Goal: Task Accomplishment & Management: Complete application form

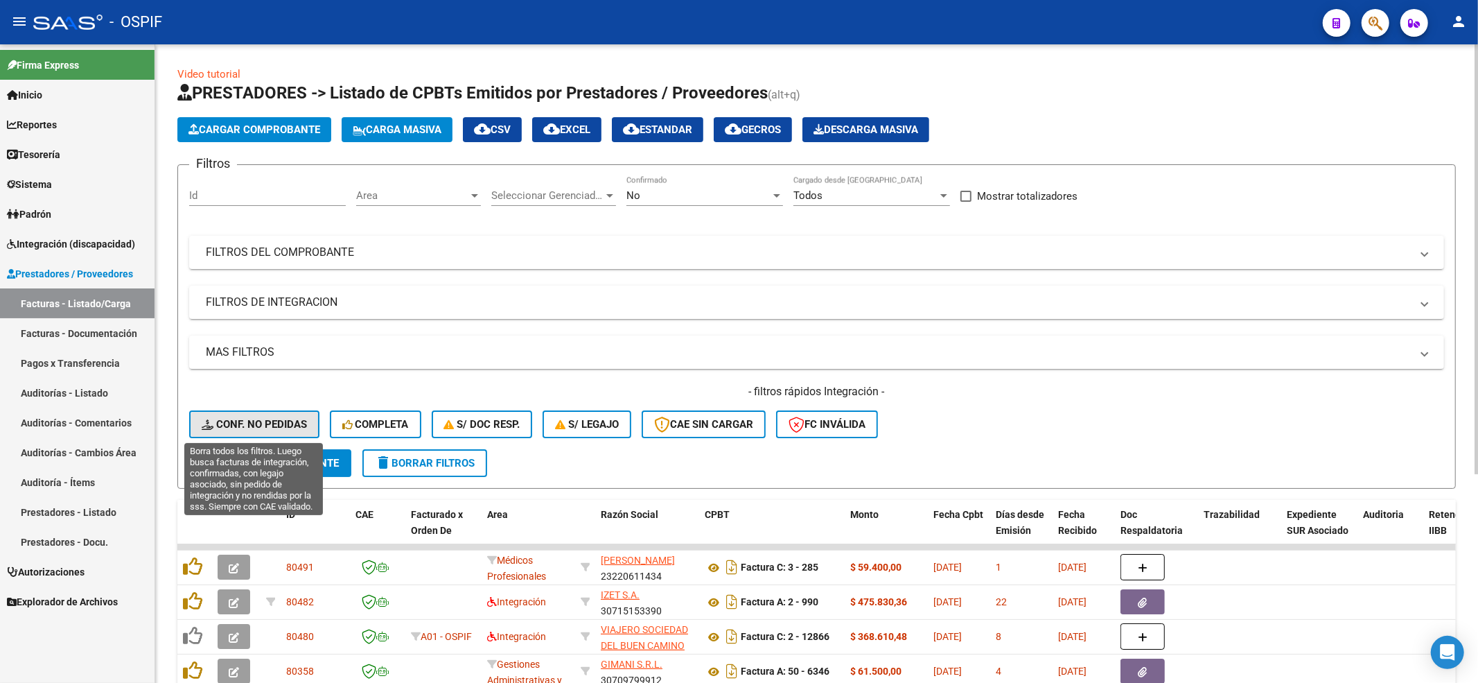
click at [241, 428] on span "Conf. no pedidas" at bounding box center [254, 424] width 105 height 12
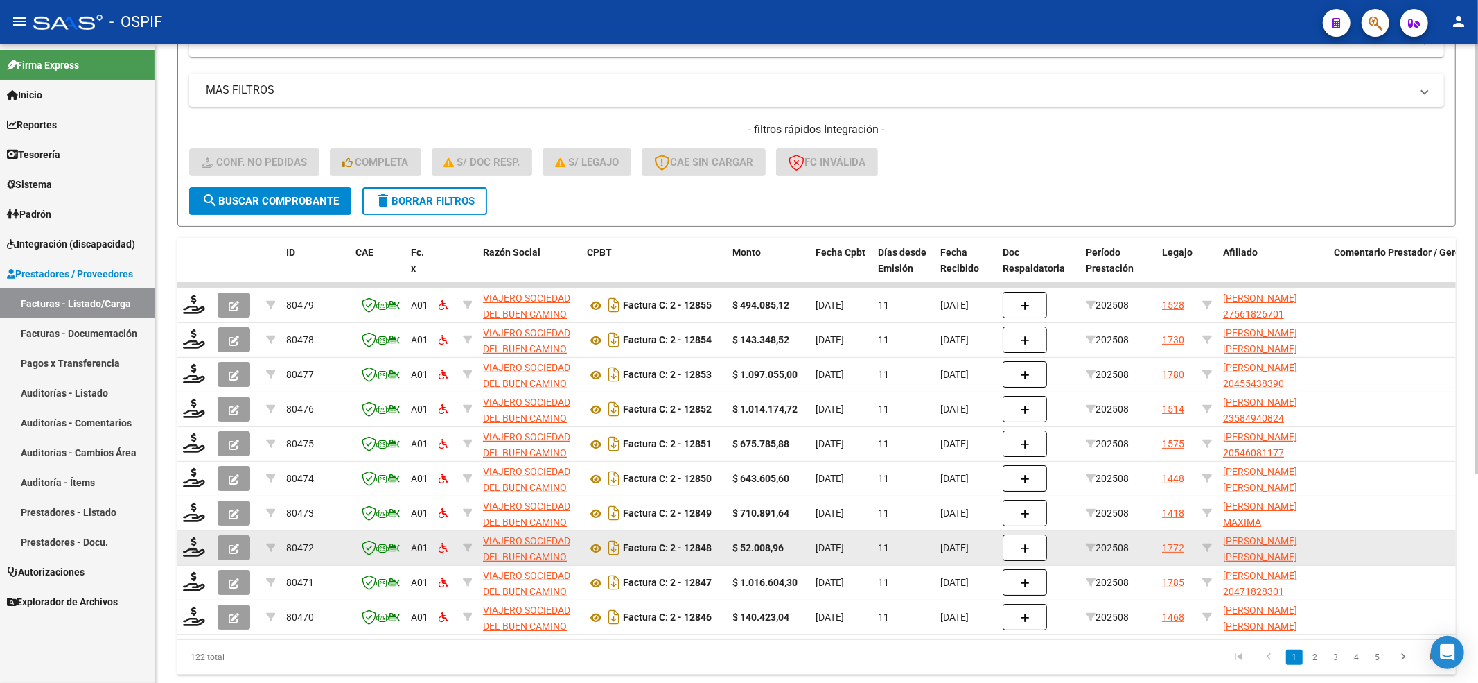
scroll to position [277, 0]
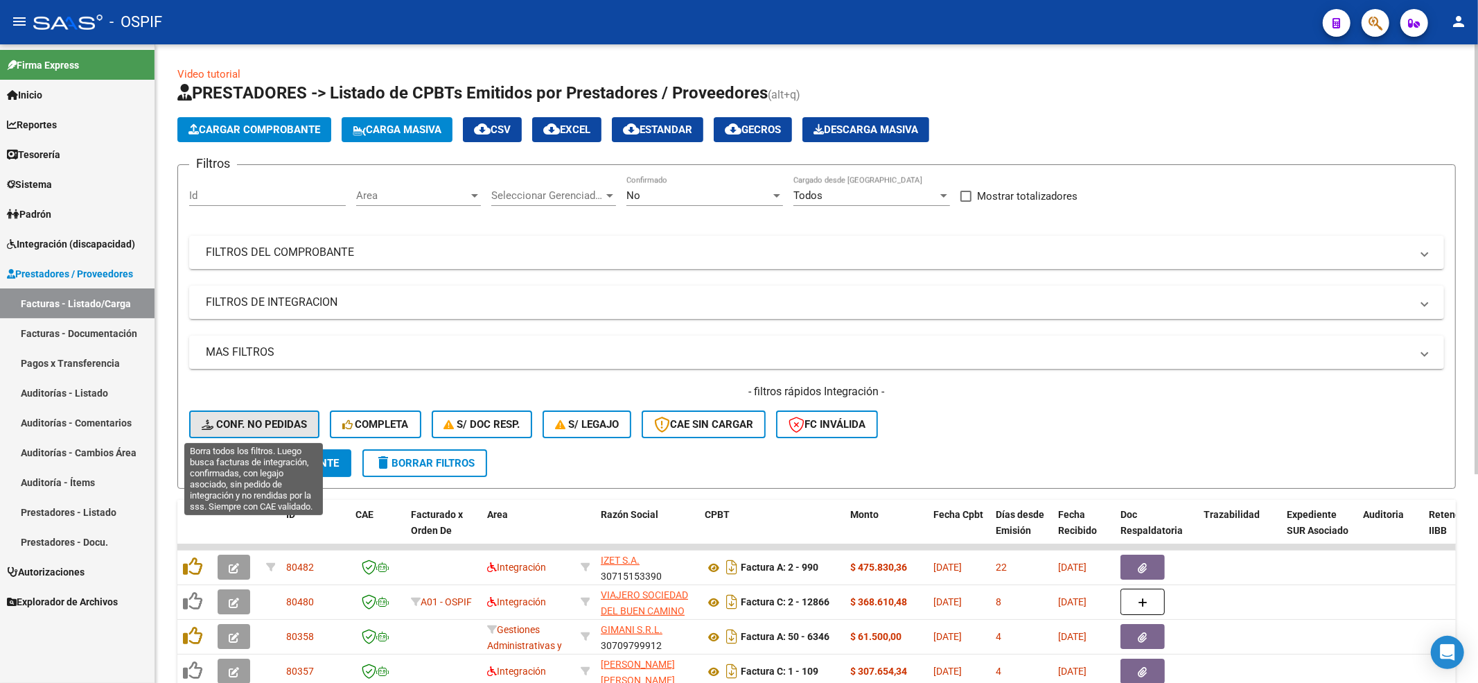
click at [291, 432] on button "Conf. no pedidas" at bounding box center [254, 424] width 130 height 28
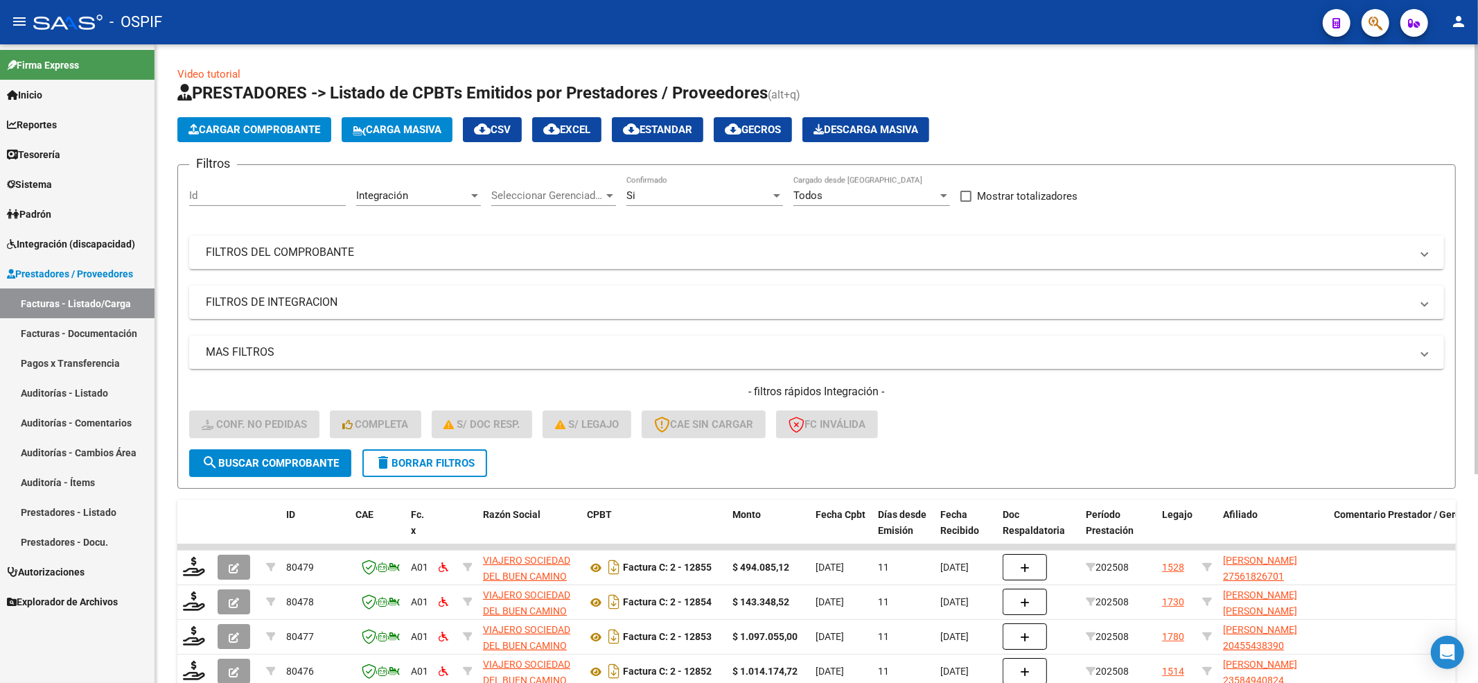
click at [470, 466] on span "delete Borrar Filtros" at bounding box center [425, 463] width 100 height 12
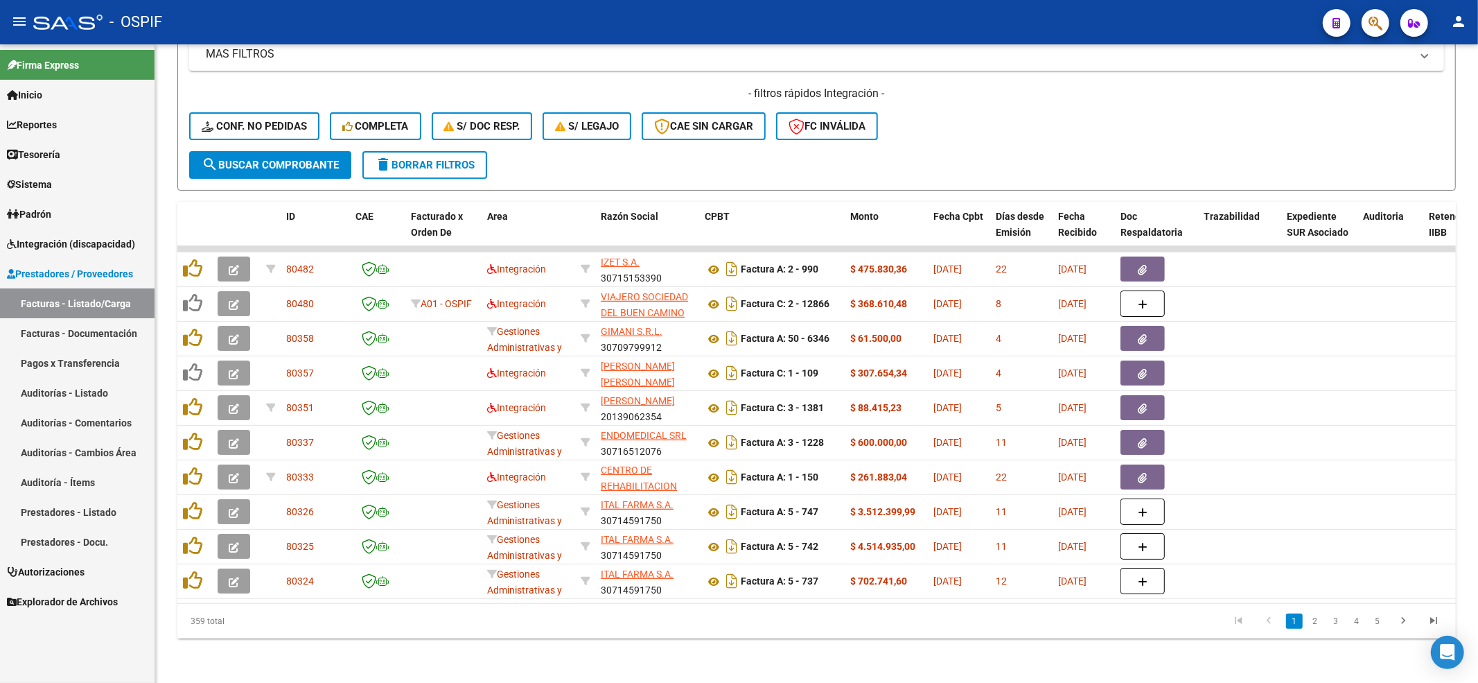
scroll to position [310, 0]
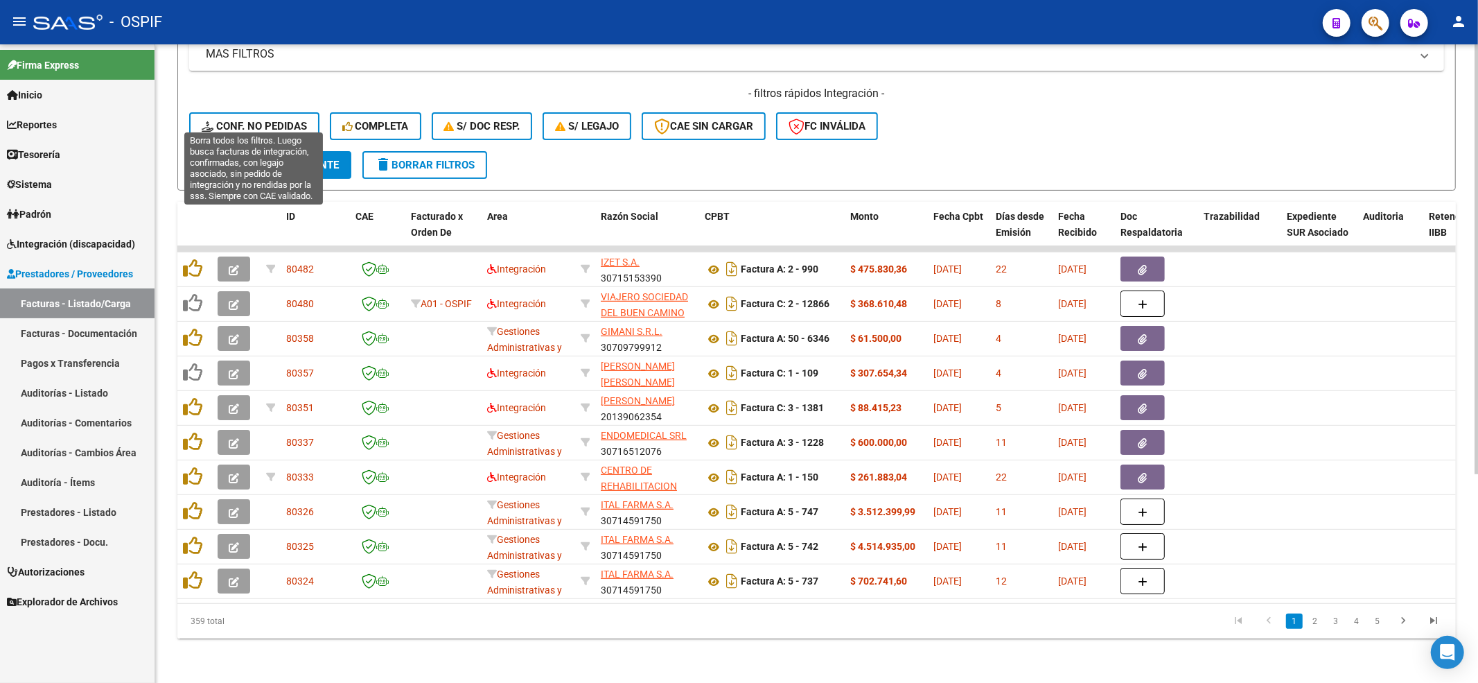
click at [292, 120] on span "Conf. no pedidas" at bounding box center [254, 126] width 105 height 12
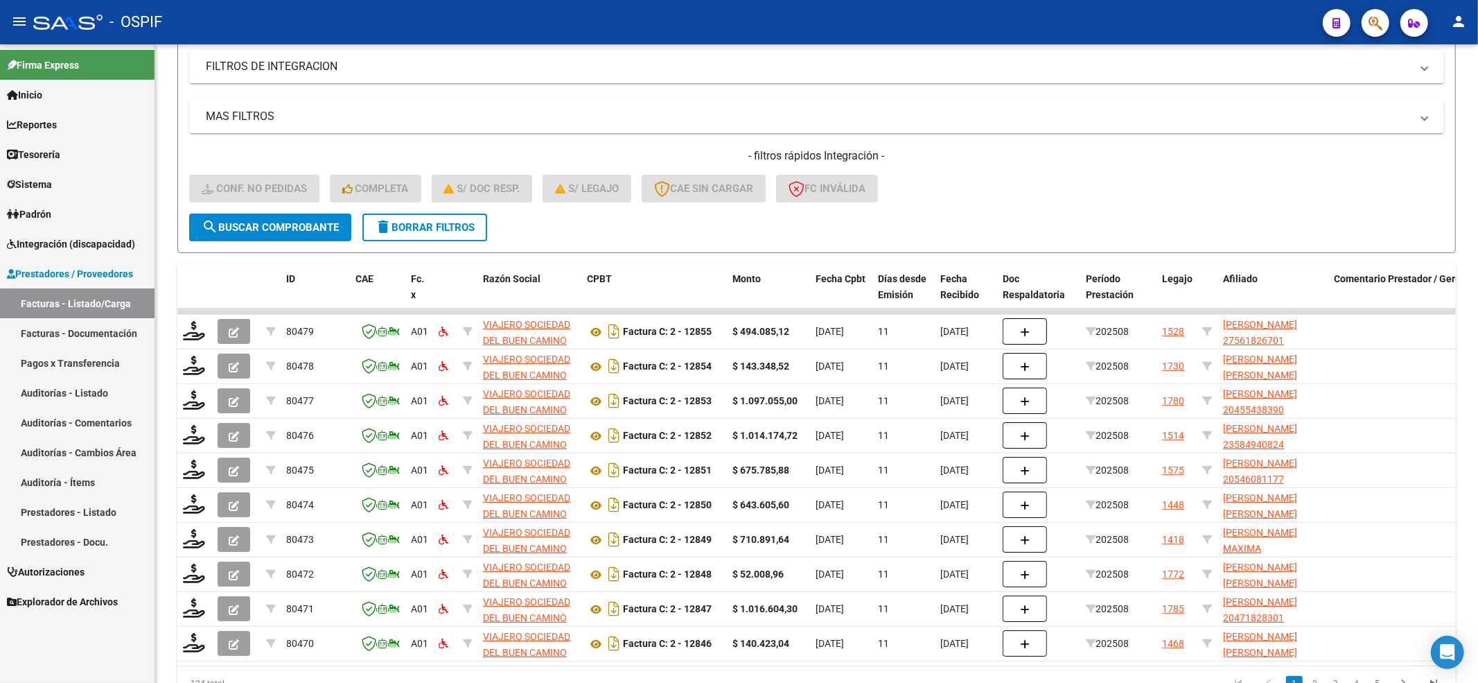
scroll to position [218, 0]
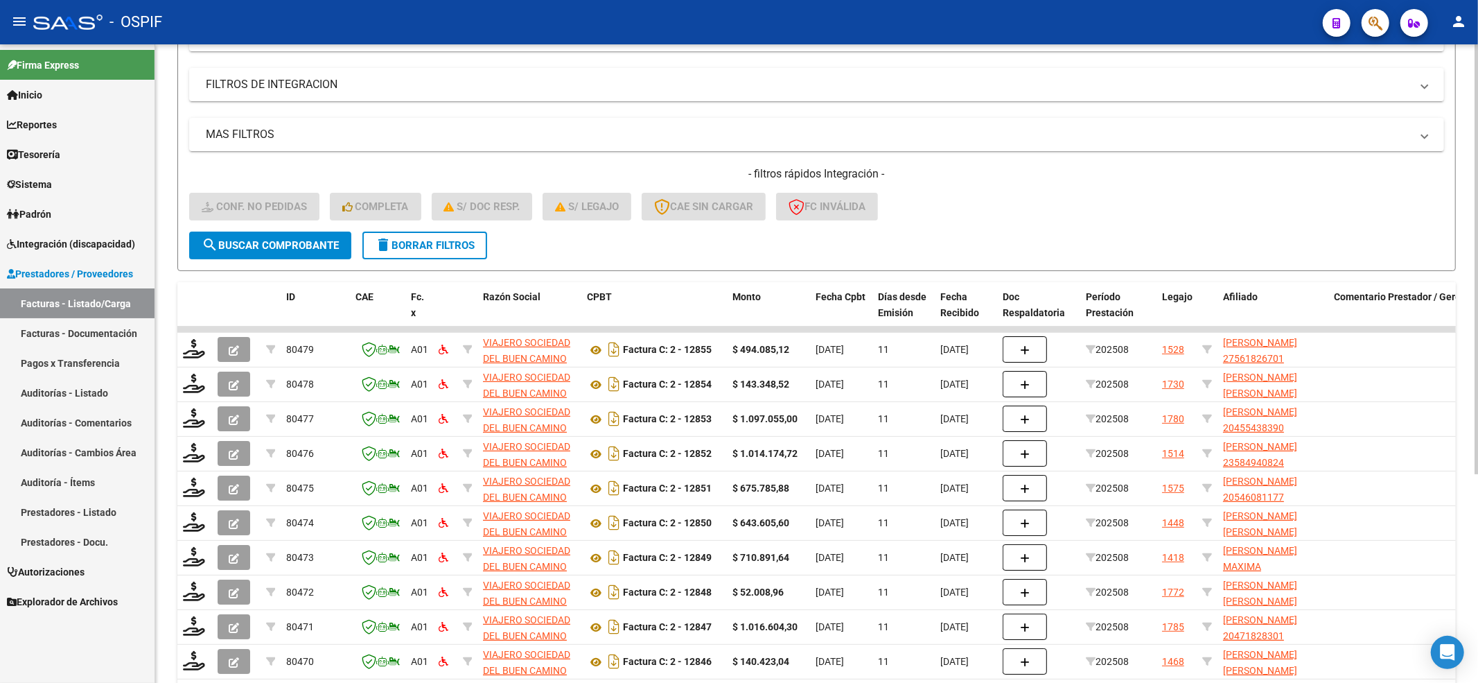
click at [308, 261] on form "Filtros Id Integración Area Seleccionar Gerenciador Seleccionar Gerenciador Si …" at bounding box center [816, 109] width 1279 height 324
click at [308, 251] on button "search Buscar Comprobante" at bounding box center [270, 245] width 162 height 28
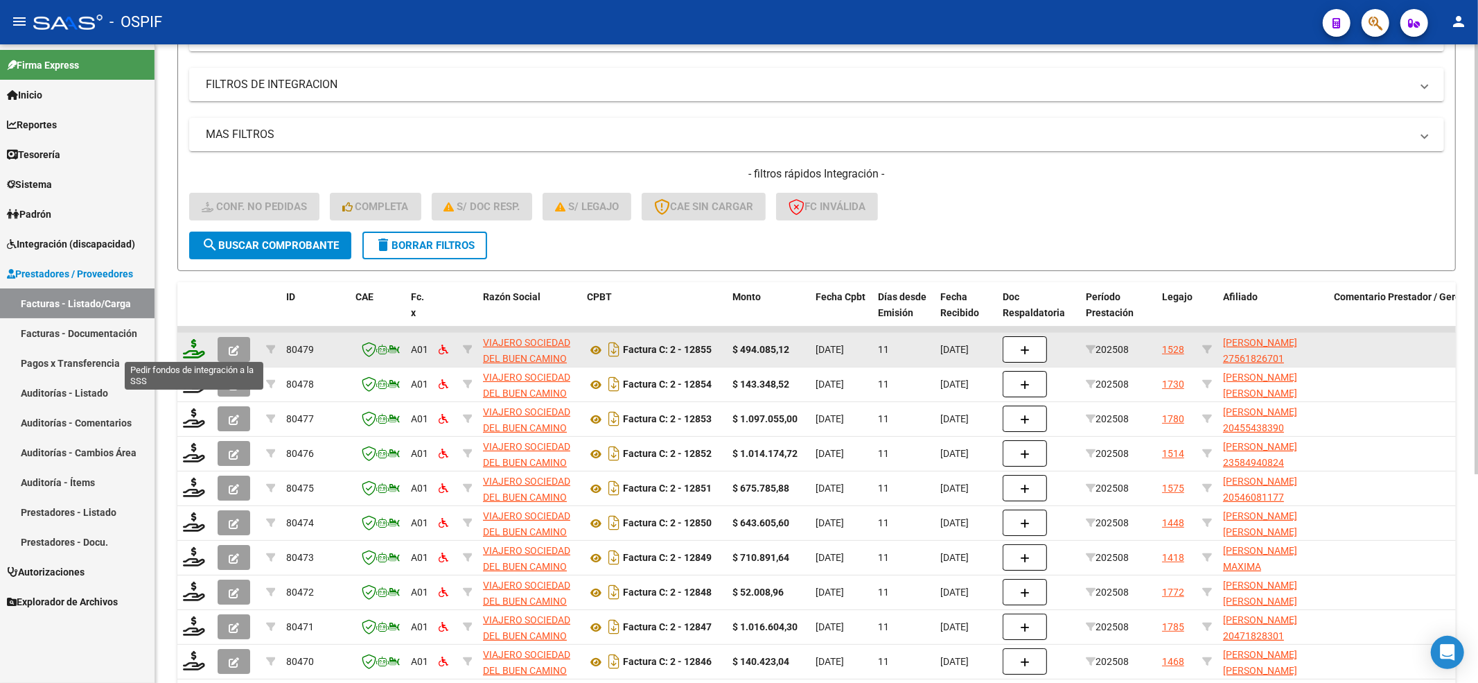
click at [197, 353] on icon at bounding box center [194, 348] width 22 height 19
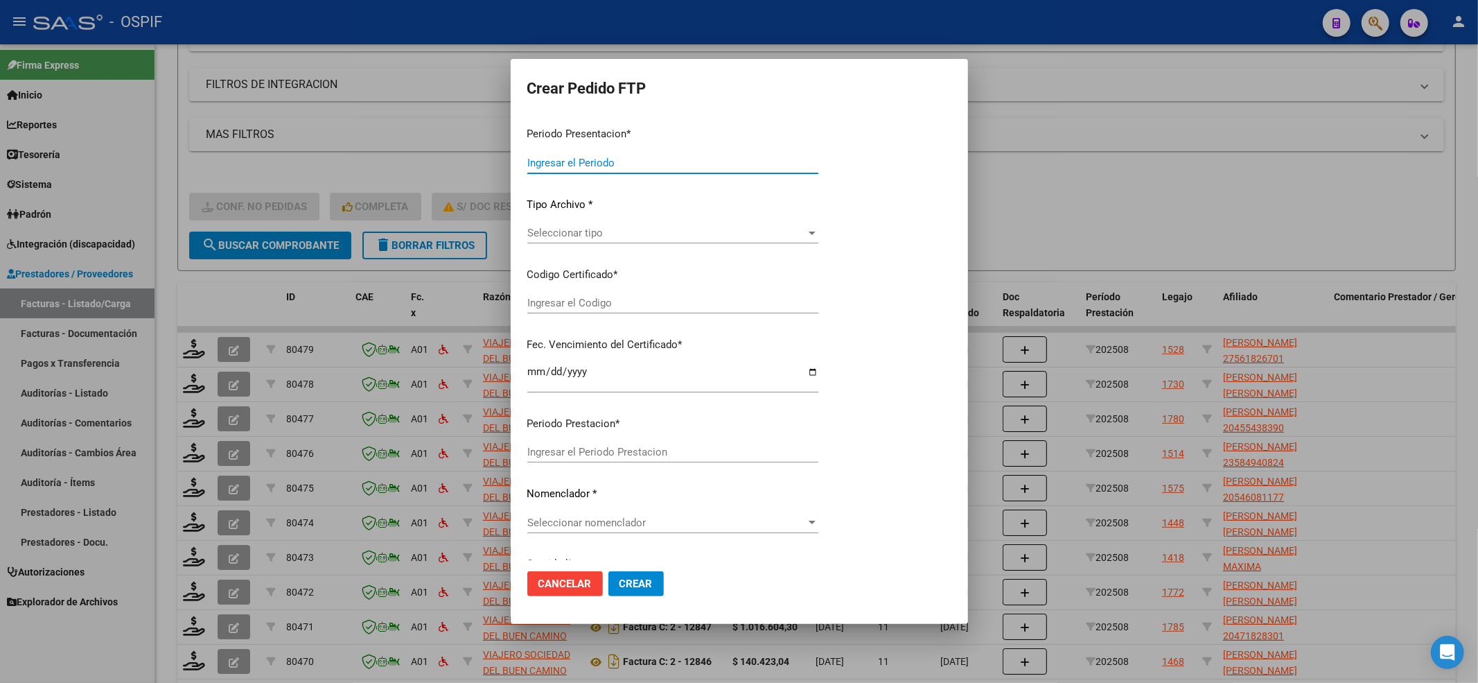
type input "202508"
type input "$ 494.085,12"
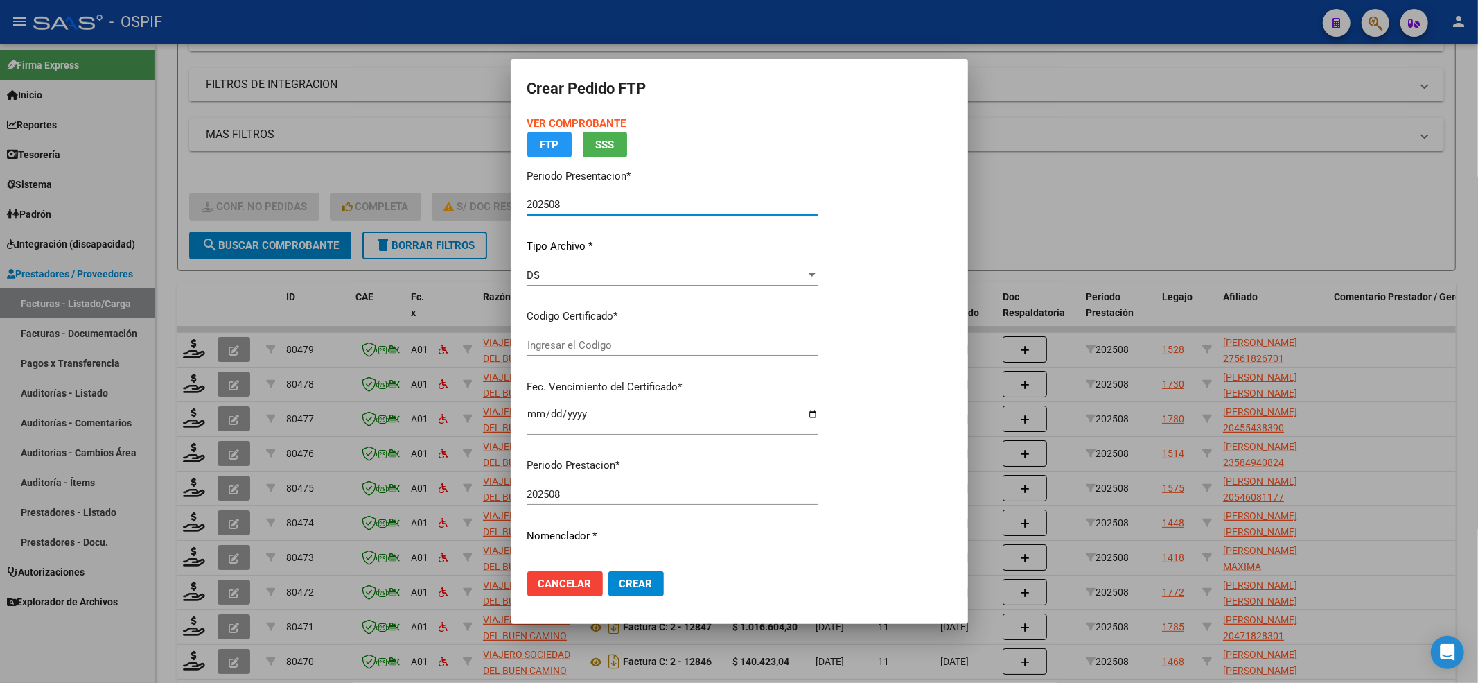
type input "01000561826702022071920250719-BS-427"
type input "2025-07-19"
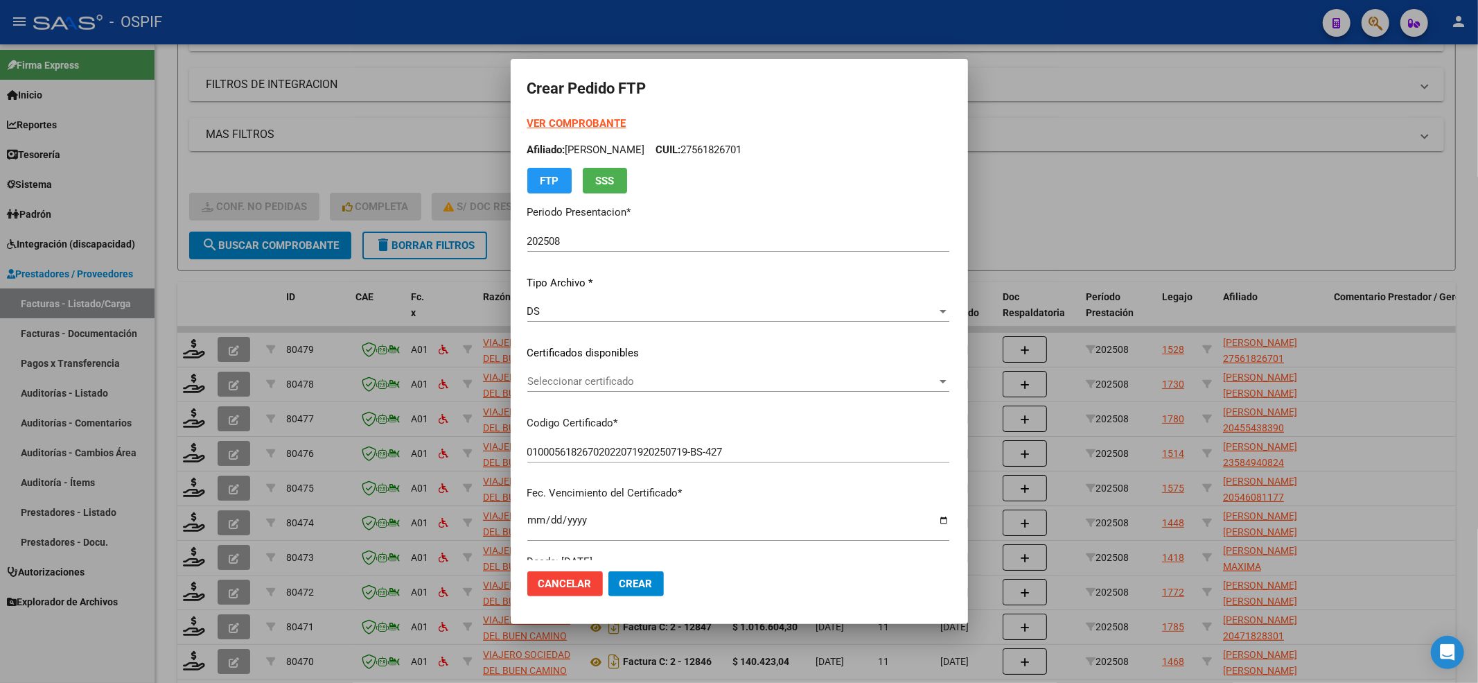
click at [545, 122] on strong "VER COMPROBANTE" at bounding box center [576, 123] width 99 height 12
click at [585, 371] on div "Seleccionar certificado Seleccionar certificado" at bounding box center [738, 381] width 422 height 21
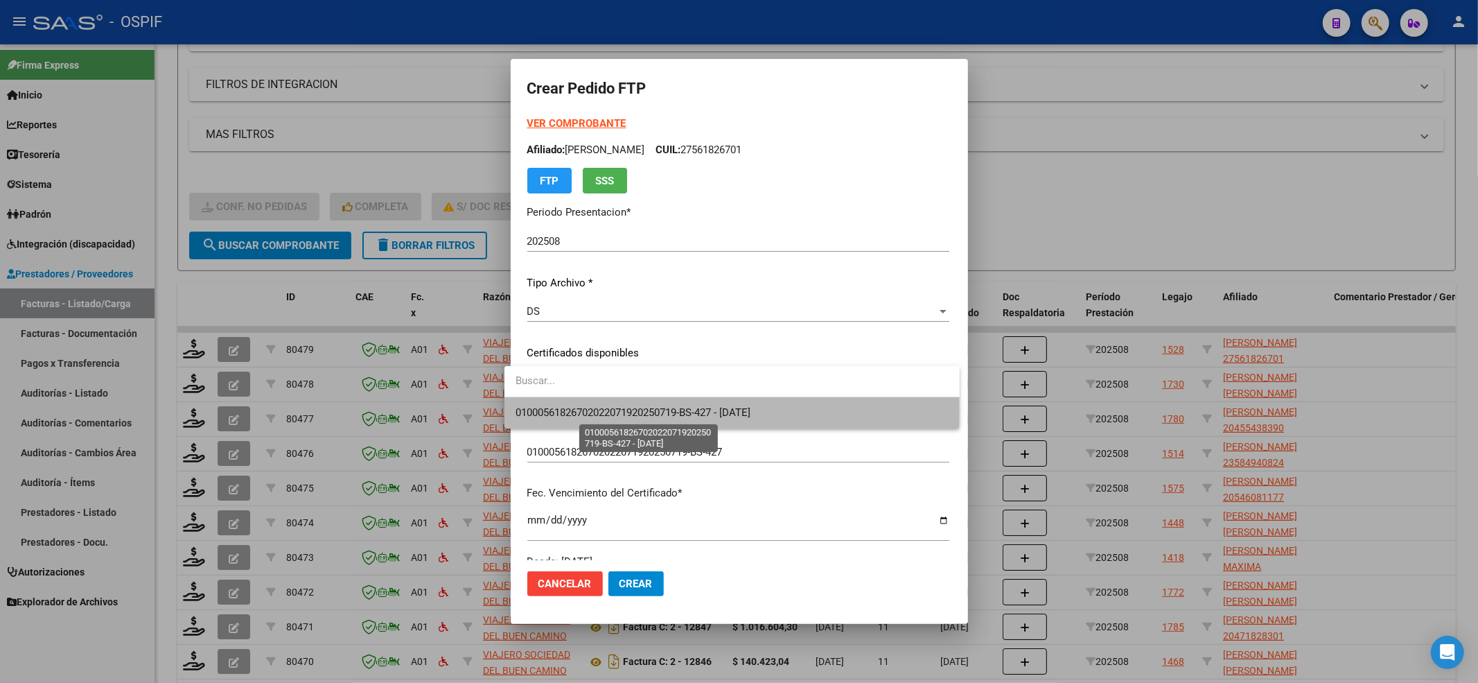
click at [570, 410] on span "01000561826702022071920250719-BS-427 - 2025-07-19" at bounding box center [633, 412] width 235 height 12
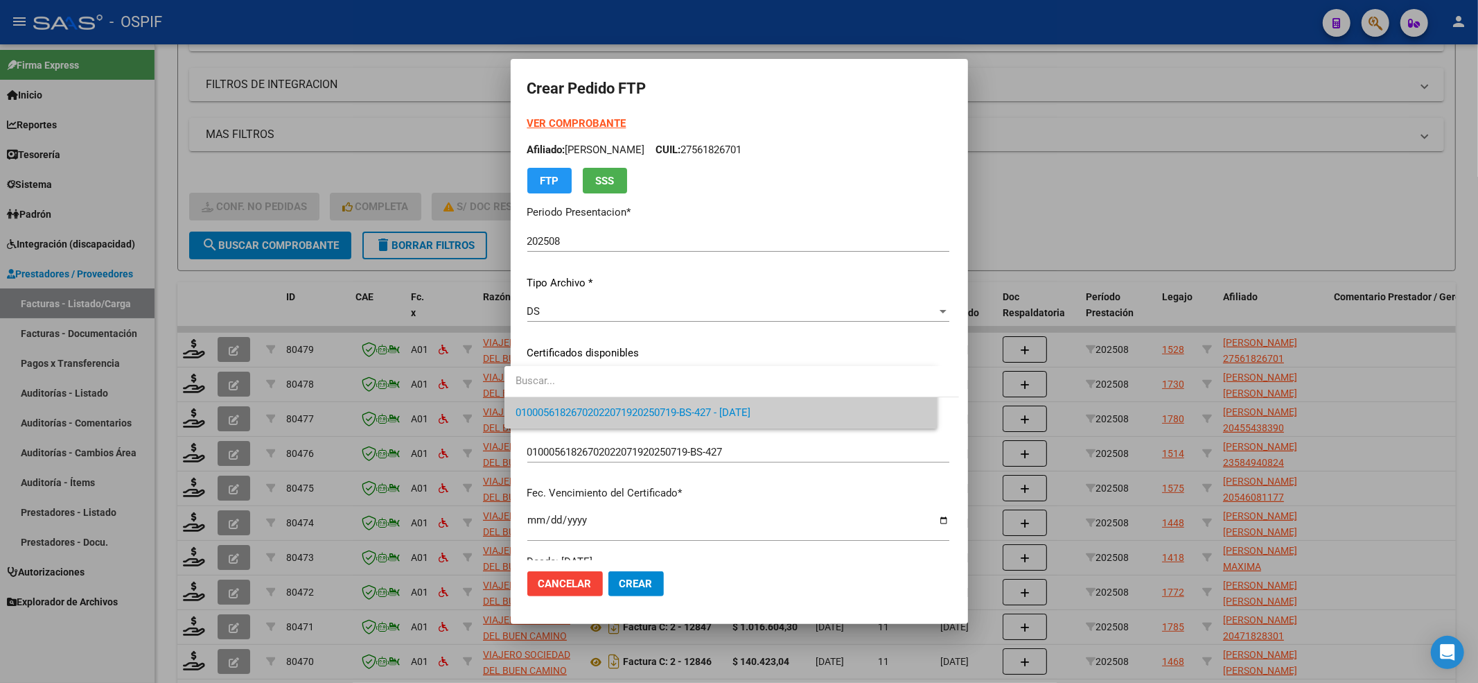
scroll to position [277, 0]
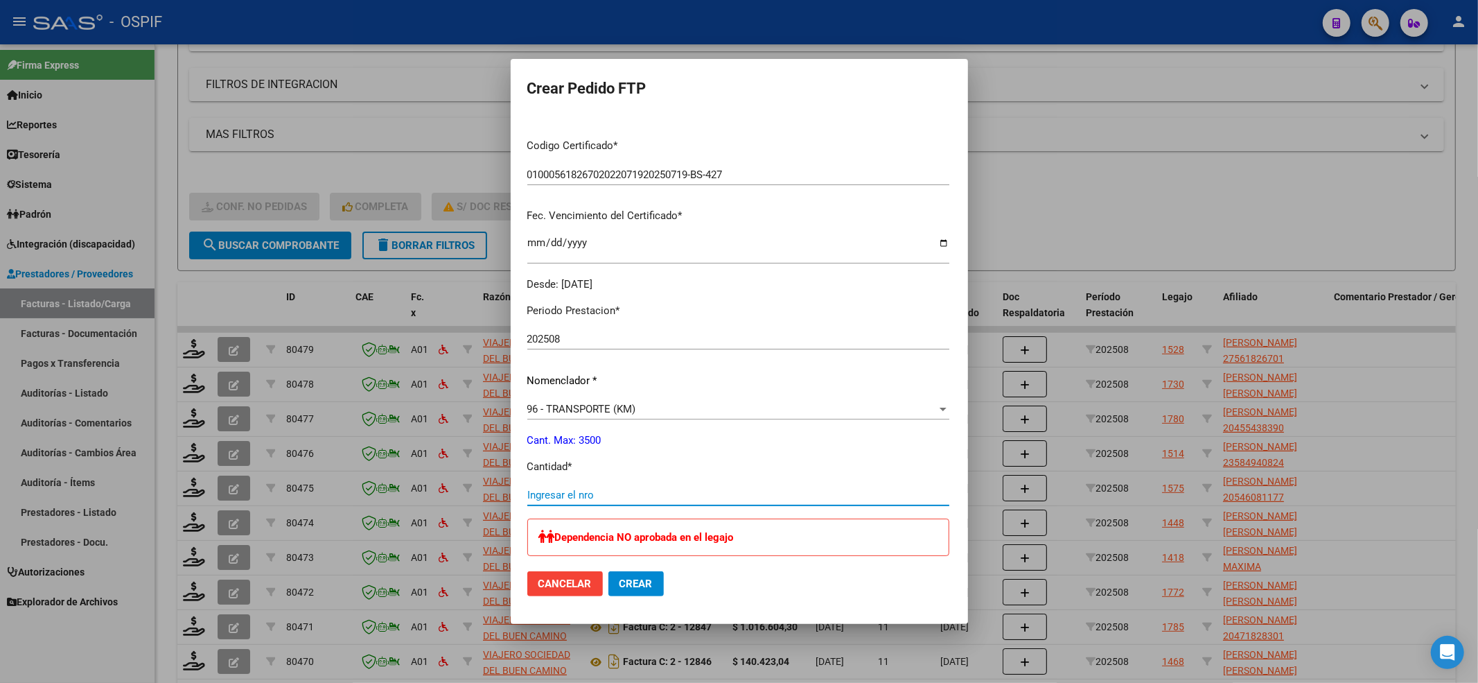
drag, startPoint x: 542, startPoint y: 491, endPoint x: 690, endPoint y: 215, distance: 313.8
click at [542, 489] on input "Ingresar el nro" at bounding box center [738, 495] width 422 height 12
type input "912"
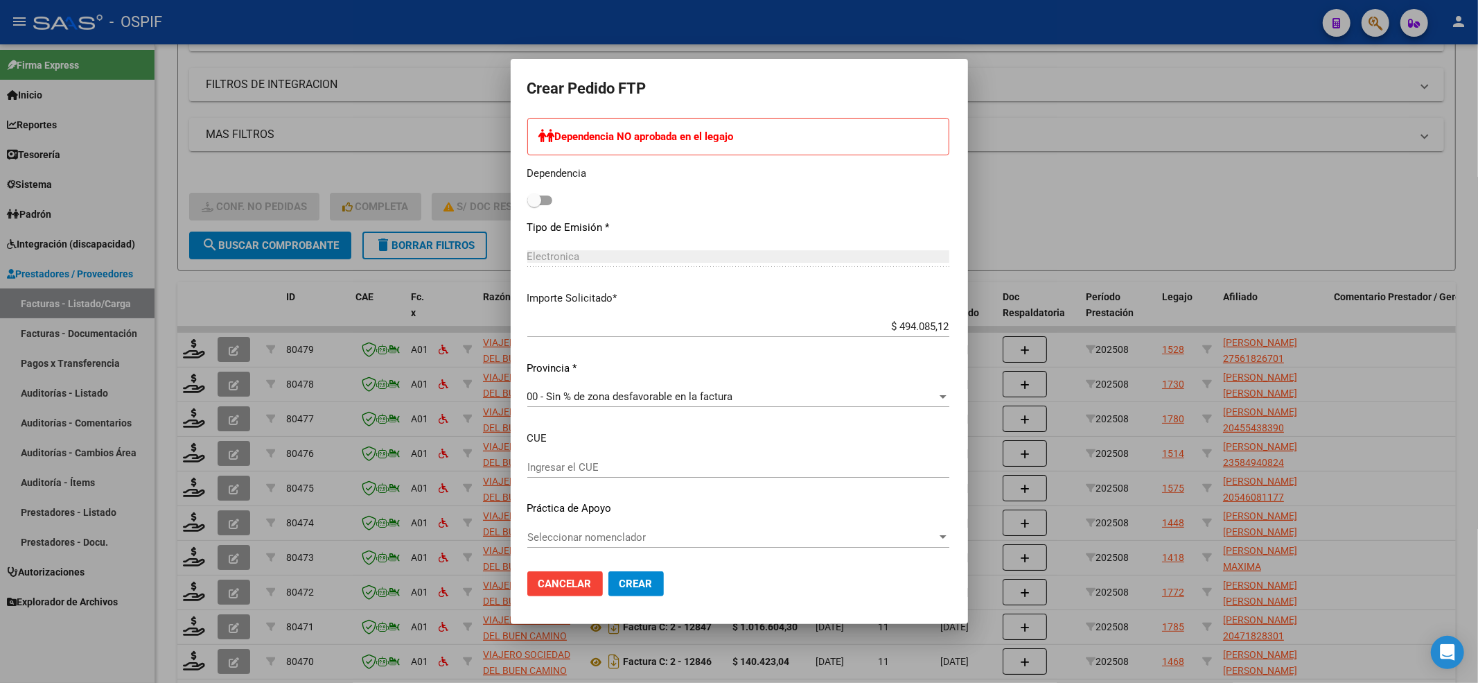
click at [619, 529] on div "Seleccionar nomenclador Seleccionar nomenclador" at bounding box center [738, 537] width 422 height 21
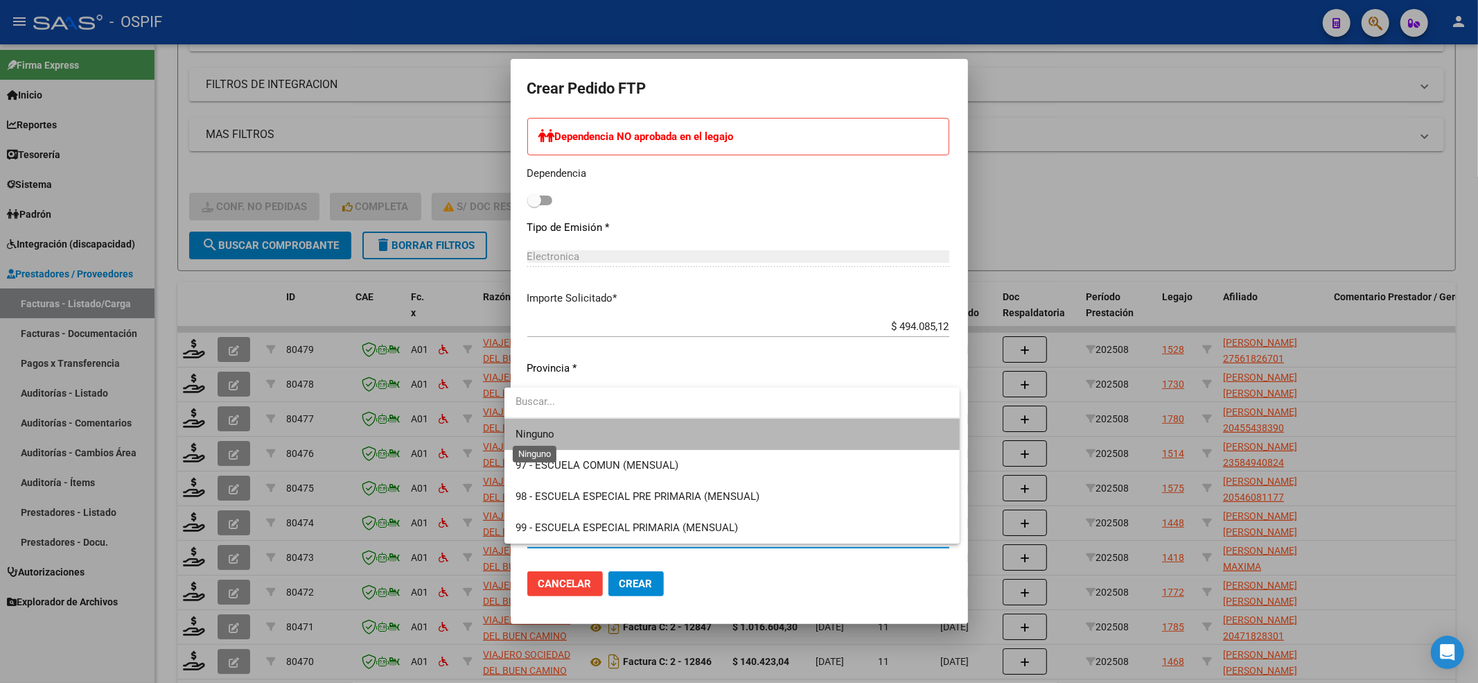
drag, startPoint x: 534, startPoint y: 428, endPoint x: 555, endPoint y: 549, distance: 123.2
click at [534, 430] on span "Ninguno" at bounding box center [535, 434] width 39 height 12
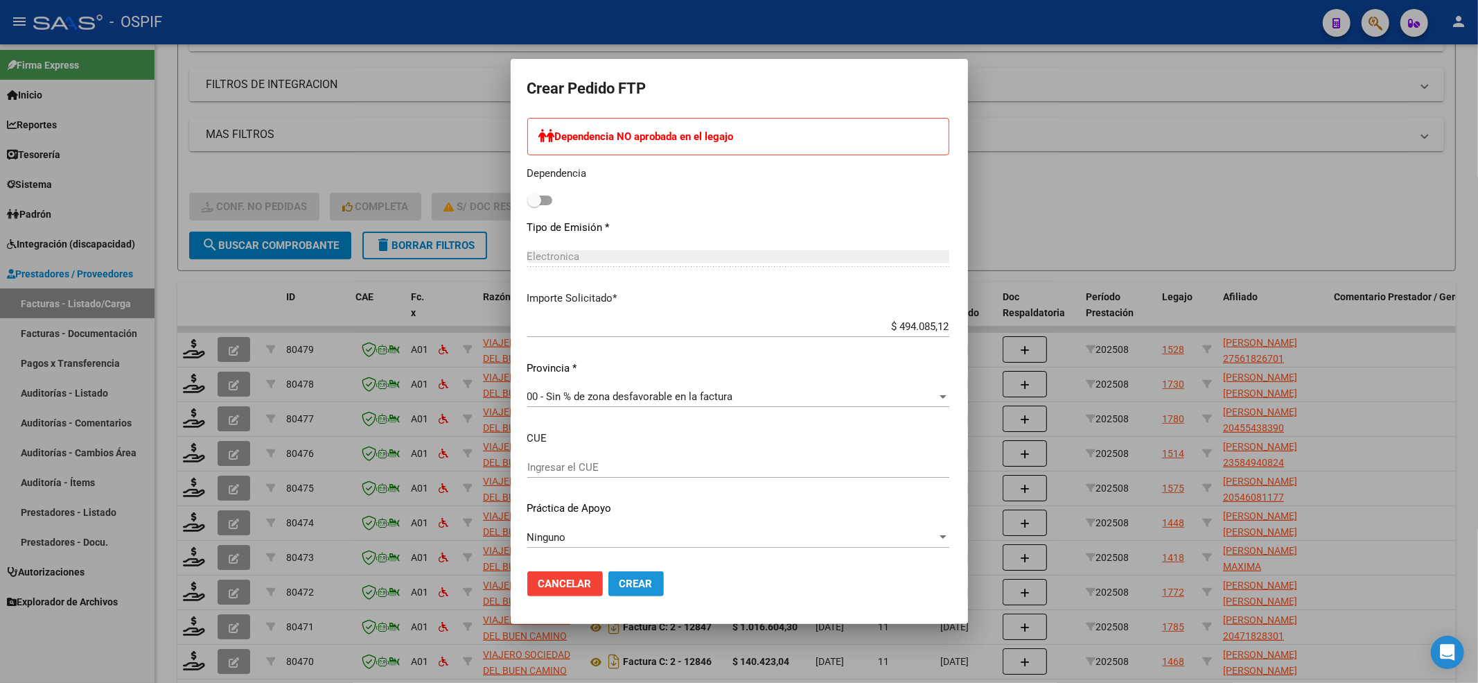
click at [643, 583] on button "Crear" at bounding box center [635, 583] width 55 height 25
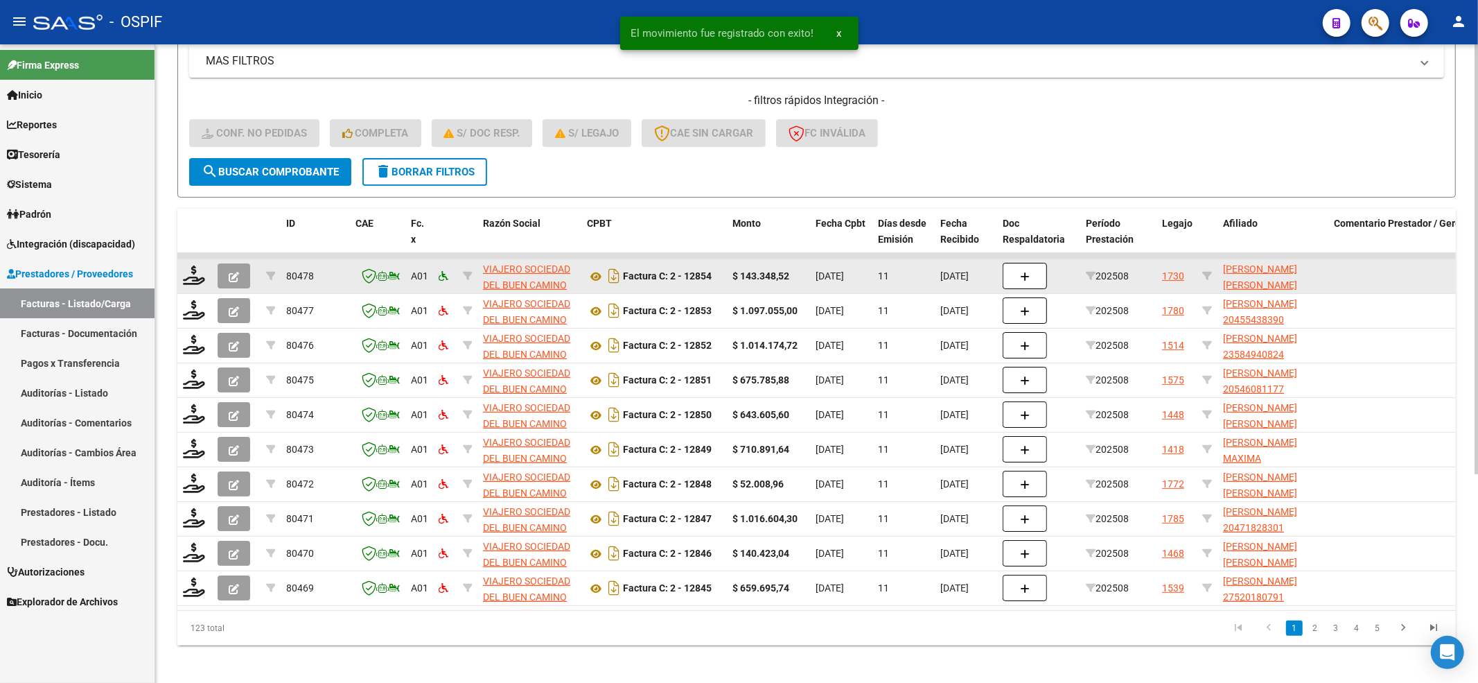
scroll to position [310, 0]
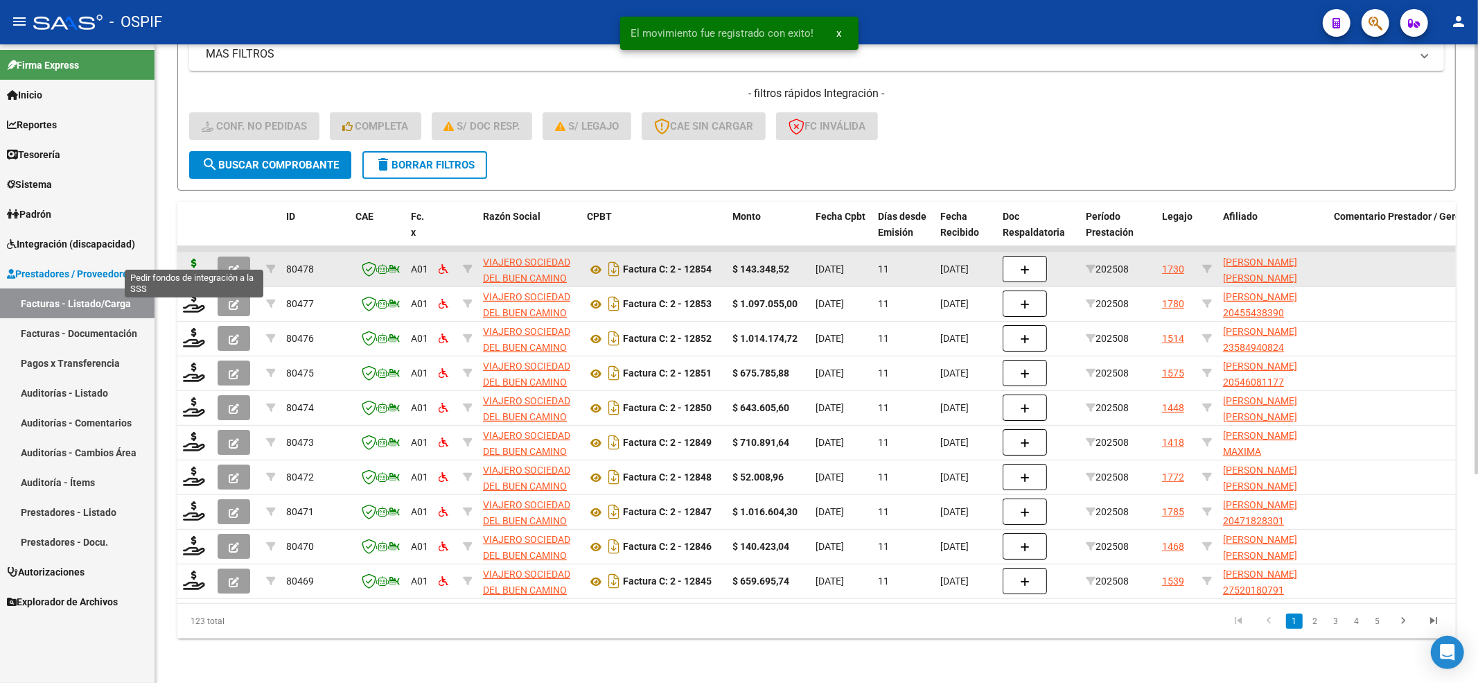
click at [194, 258] on icon at bounding box center [194, 267] width 22 height 19
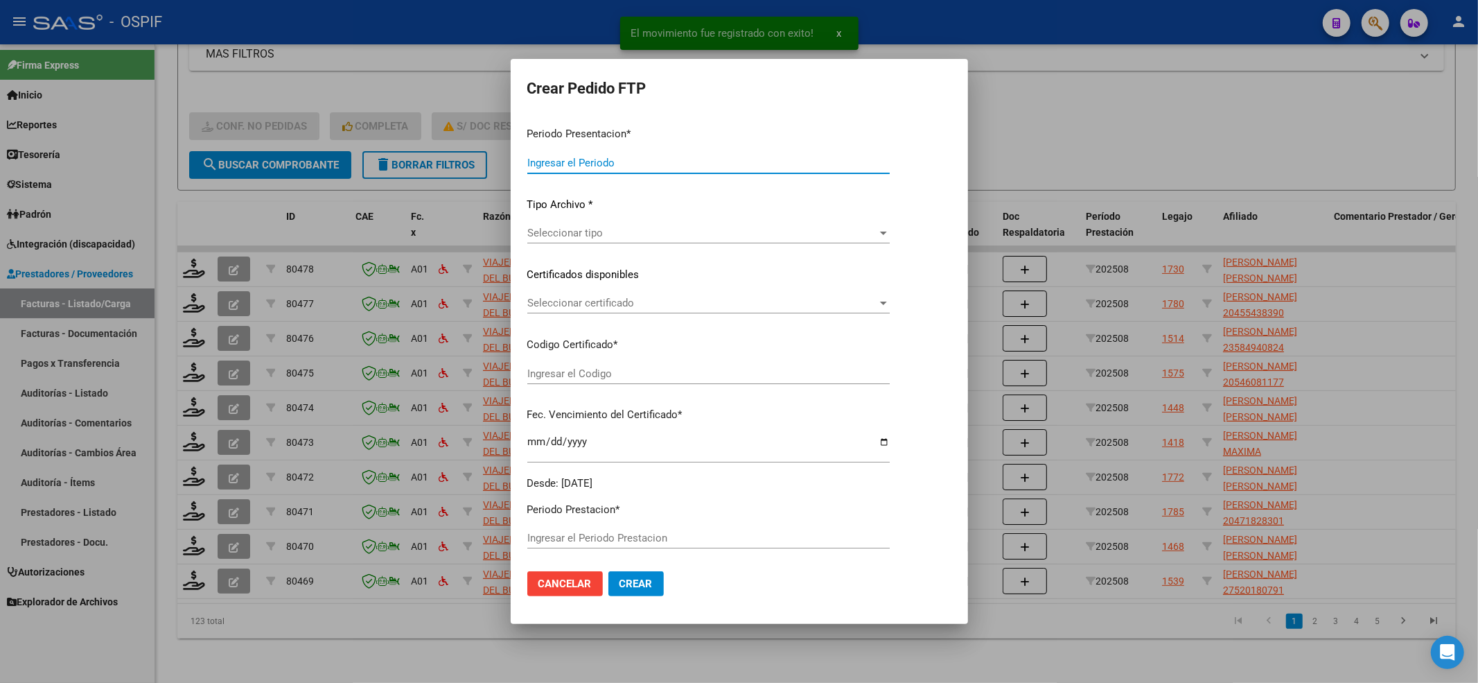
type input "202508"
type input "$ 143.348,52"
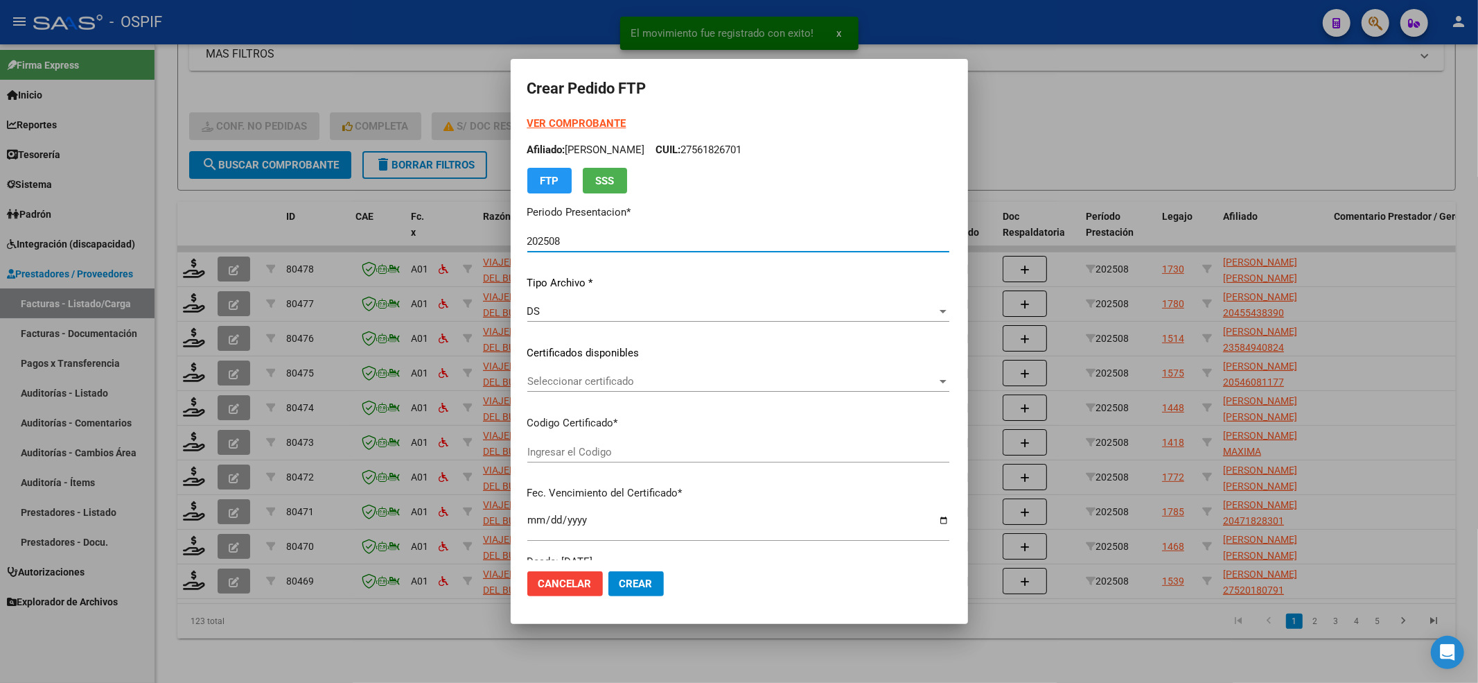
type input "0005466067420250218-20300218-BS AS-427"
type input "2030-02-18"
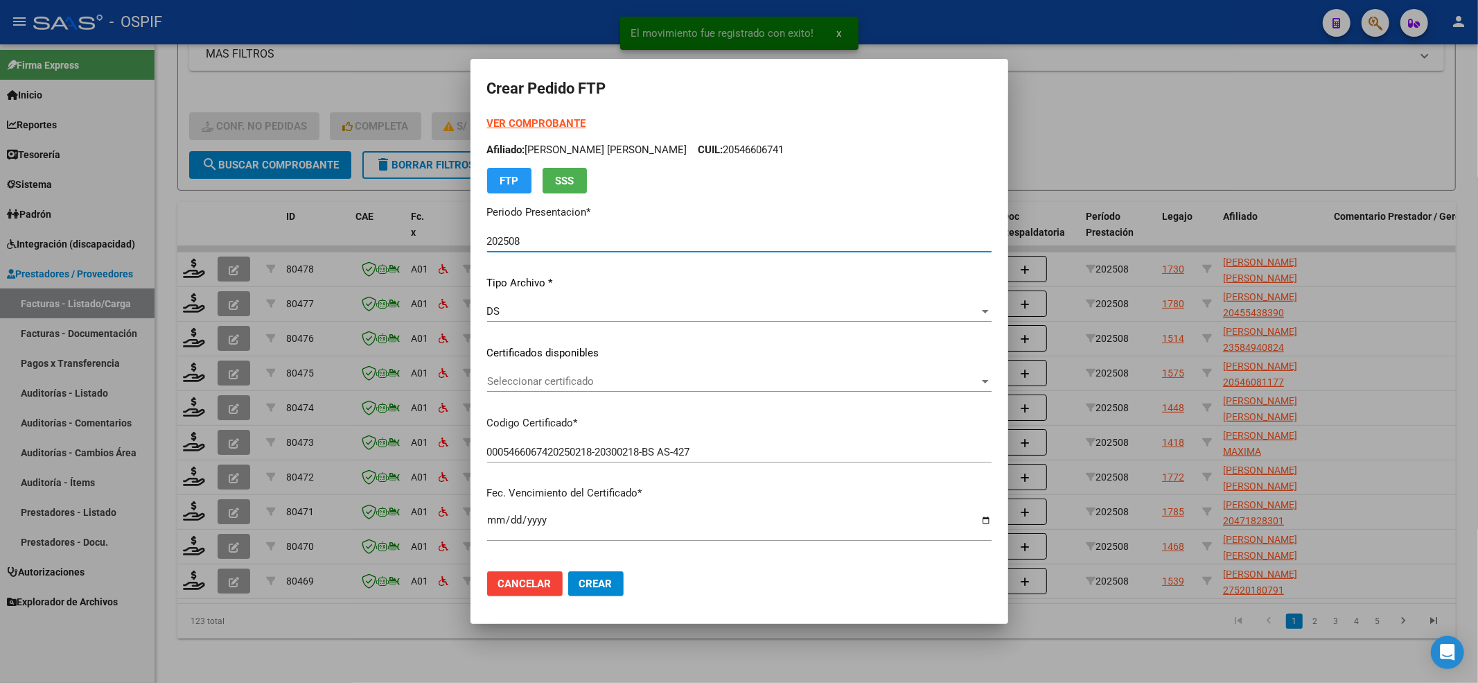
click at [541, 118] on strong "VER COMPROBANTE" at bounding box center [536, 123] width 99 height 12
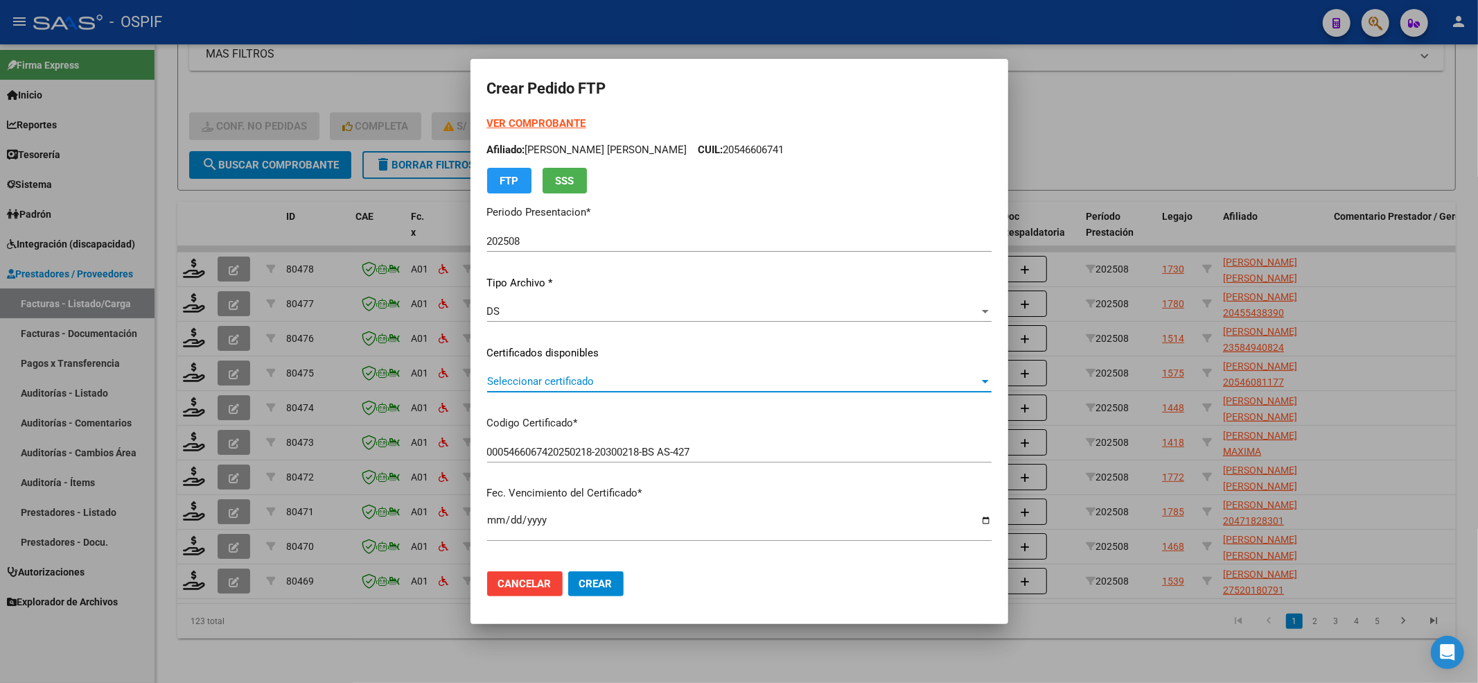
click at [619, 380] on span "Seleccionar certificado" at bounding box center [733, 381] width 492 height 12
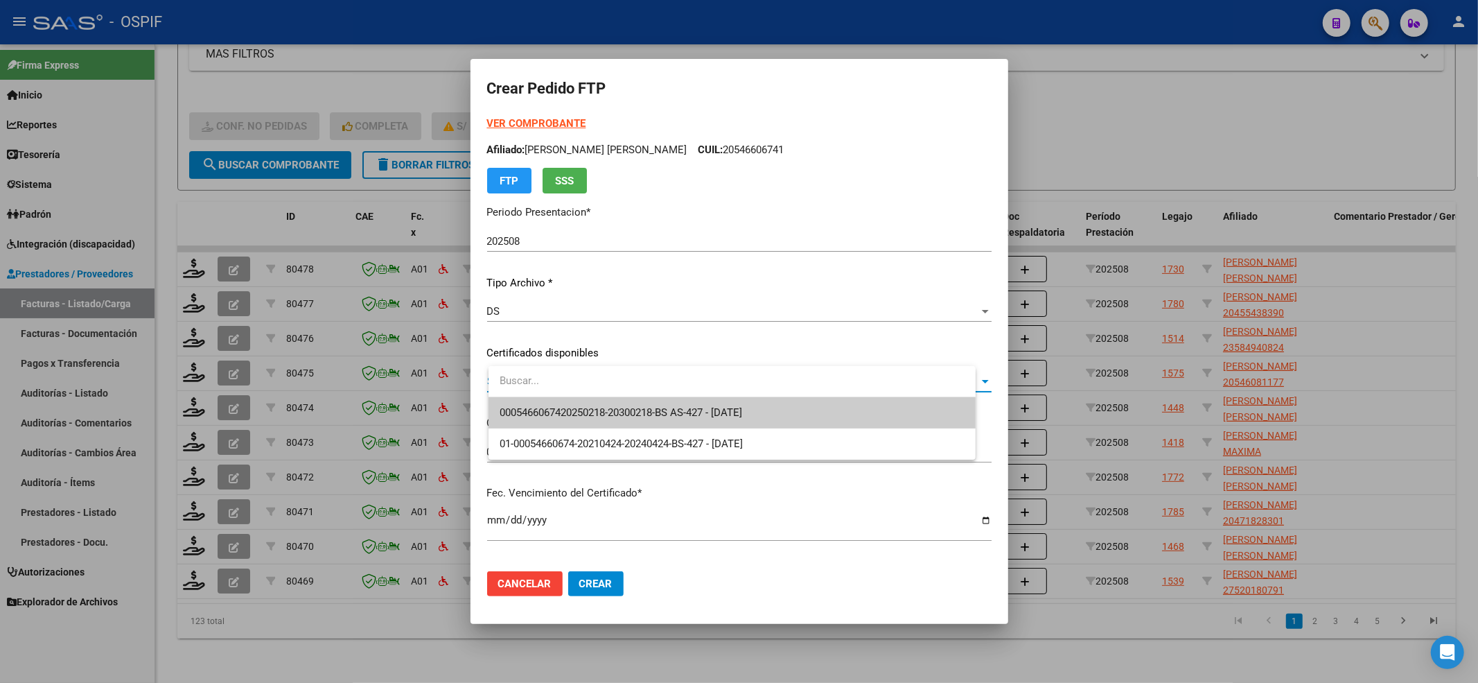
click at [600, 394] on input "dropdown search" at bounding box center [732, 380] width 487 height 31
click at [599, 402] on span "0005466067420250218-20300218-BS AS-427 - 2030-02-18" at bounding box center [732, 412] width 465 height 31
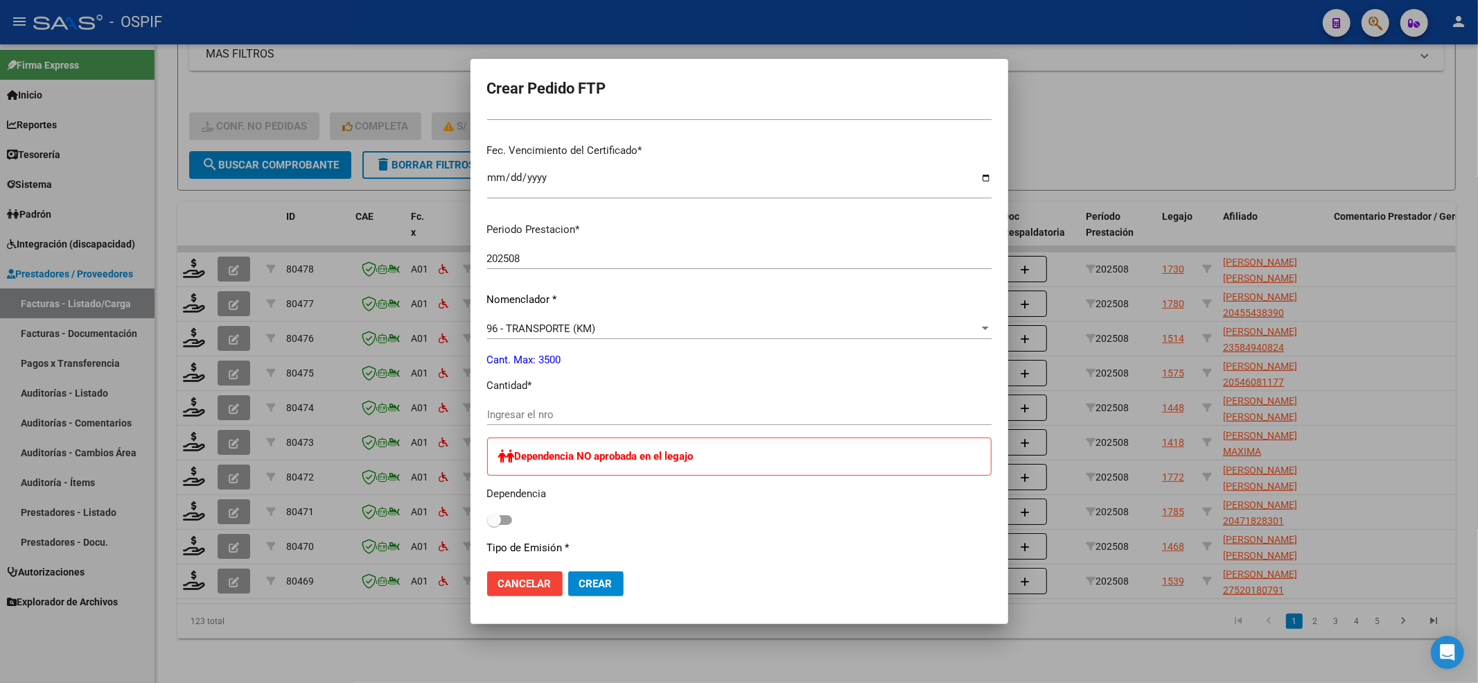
scroll to position [462, 0]
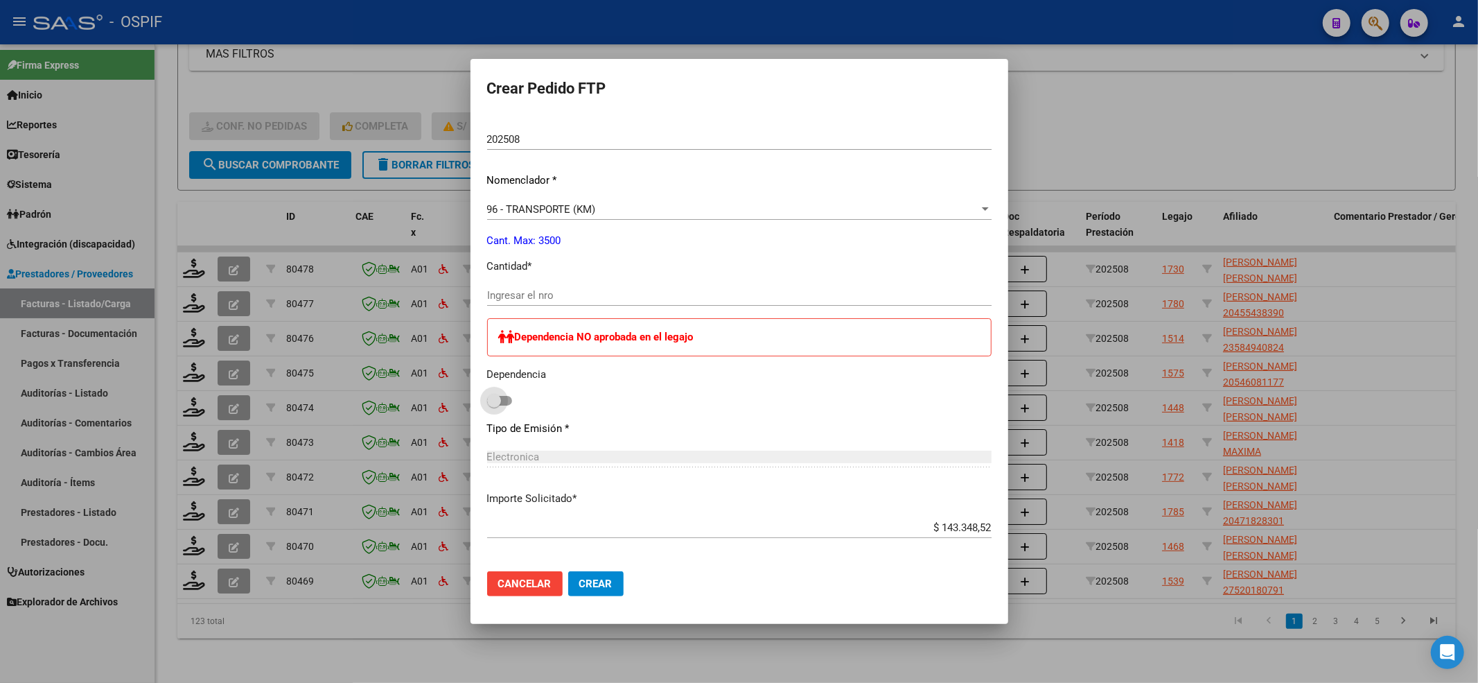
click at [501, 397] on span at bounding box center [494, 401] width 14 height 14
click at [494, 405] on input "checkbox" at bounding box center [493, 405] width 1 height 1
checkbox input "true"
click at [546, 294] on input "Ingresar el nro" at bounding box center [739, 295] width 504 height 12
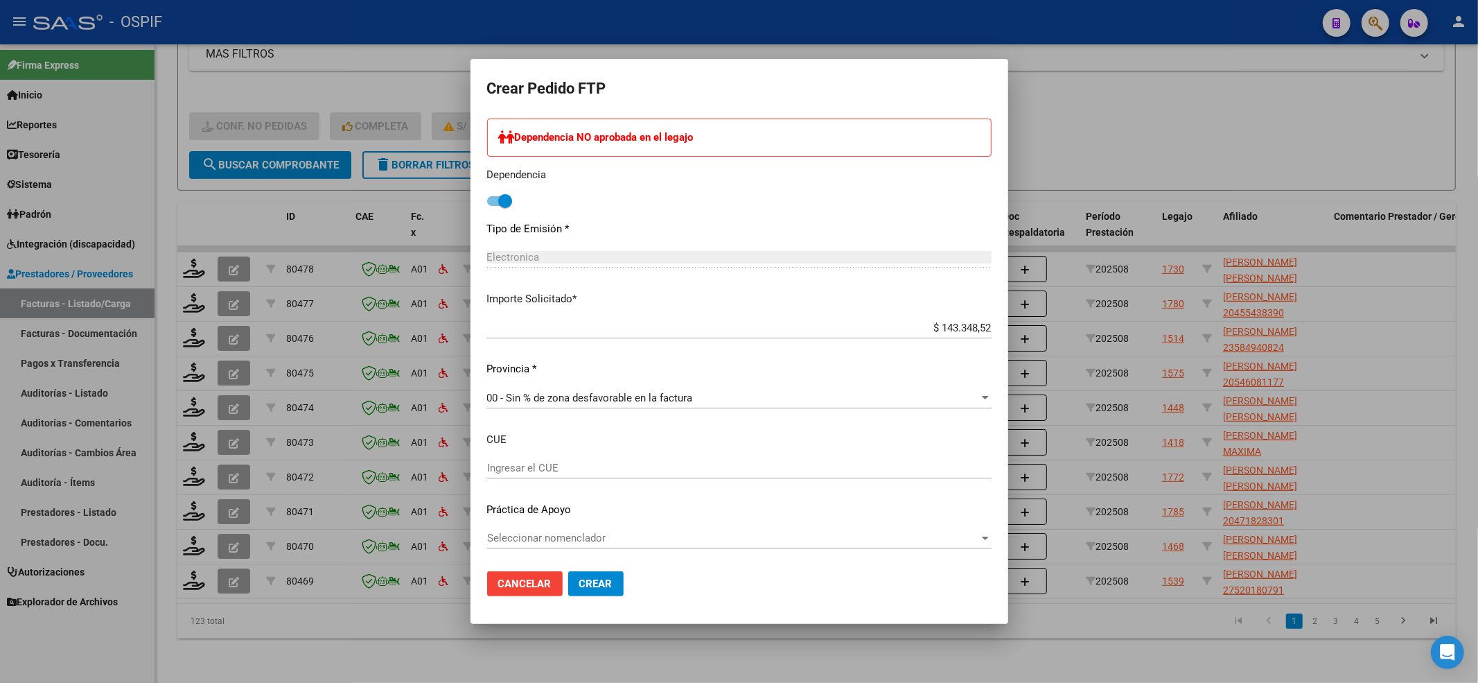
scroll to position [662, 0]
type input "196"
click at [610, 536] on span "Seleccionar nomenclador" at bounding box center [733, 536] width 492 height 12
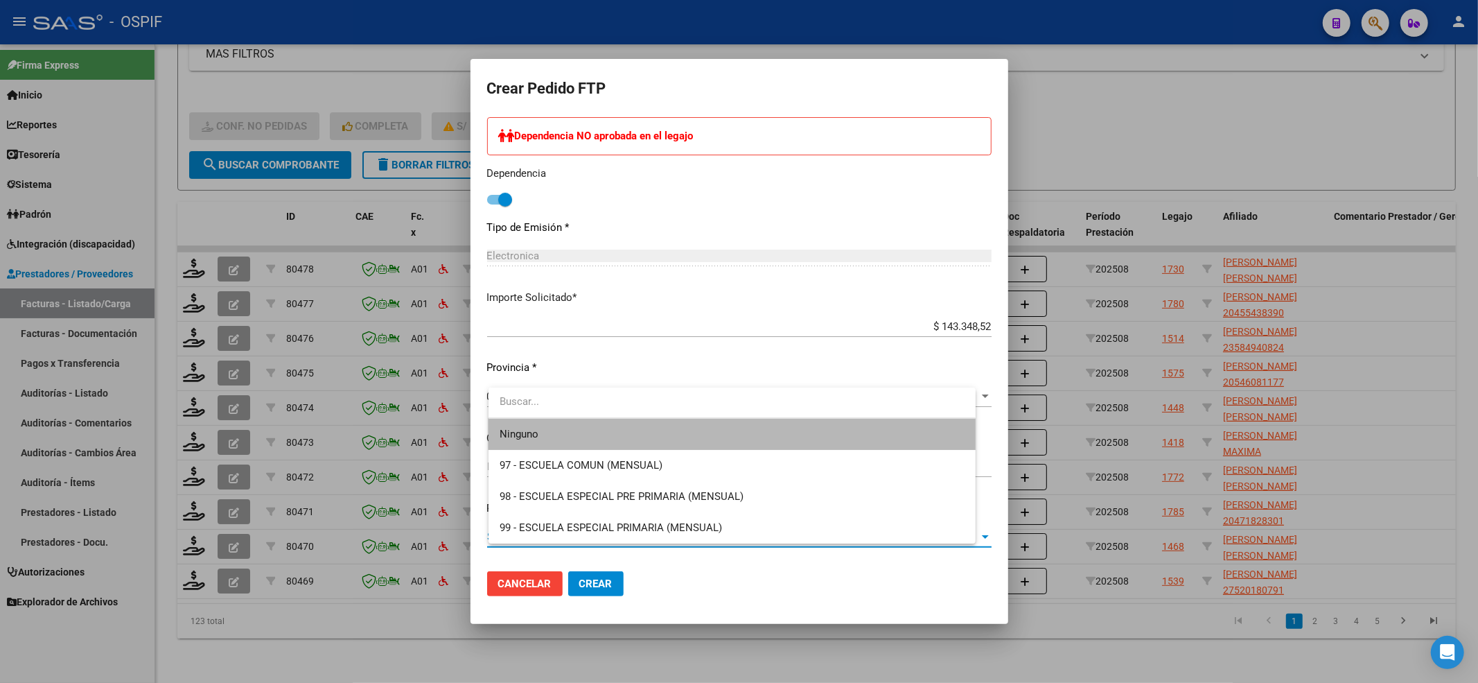
click at [566, 422] on span "Ninguno" at bounding box center [732, 434] width 465 height 31
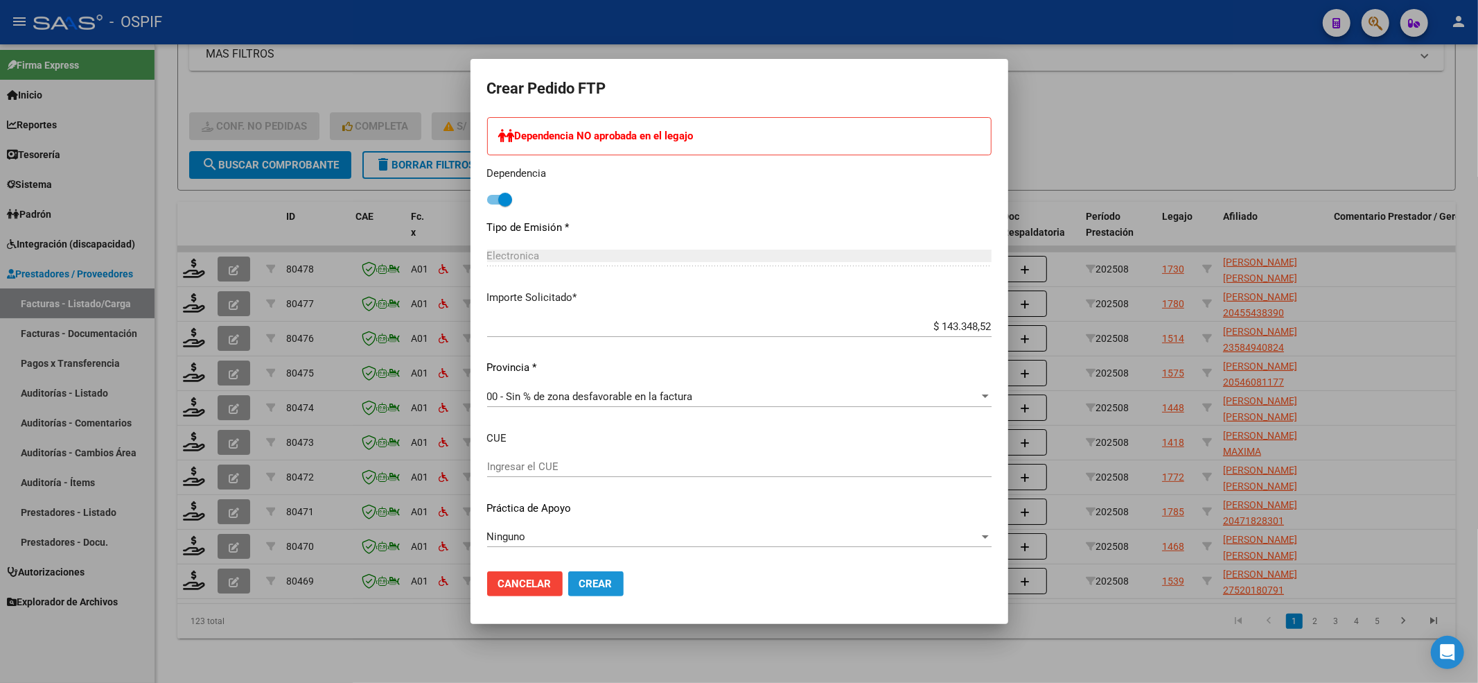
click at [611, 574] on button "Crear" at bounding box center [595, 583] width 55 height 25
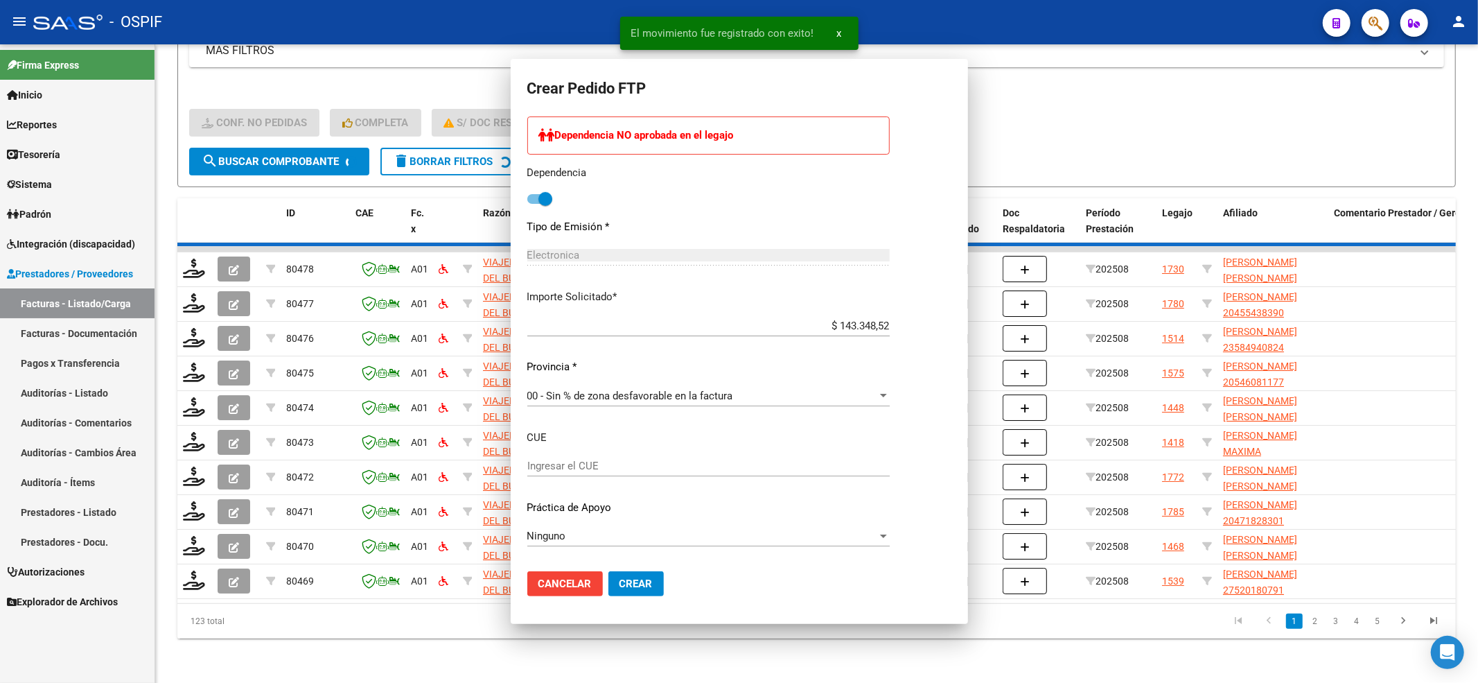
scroll to position [0, 0]
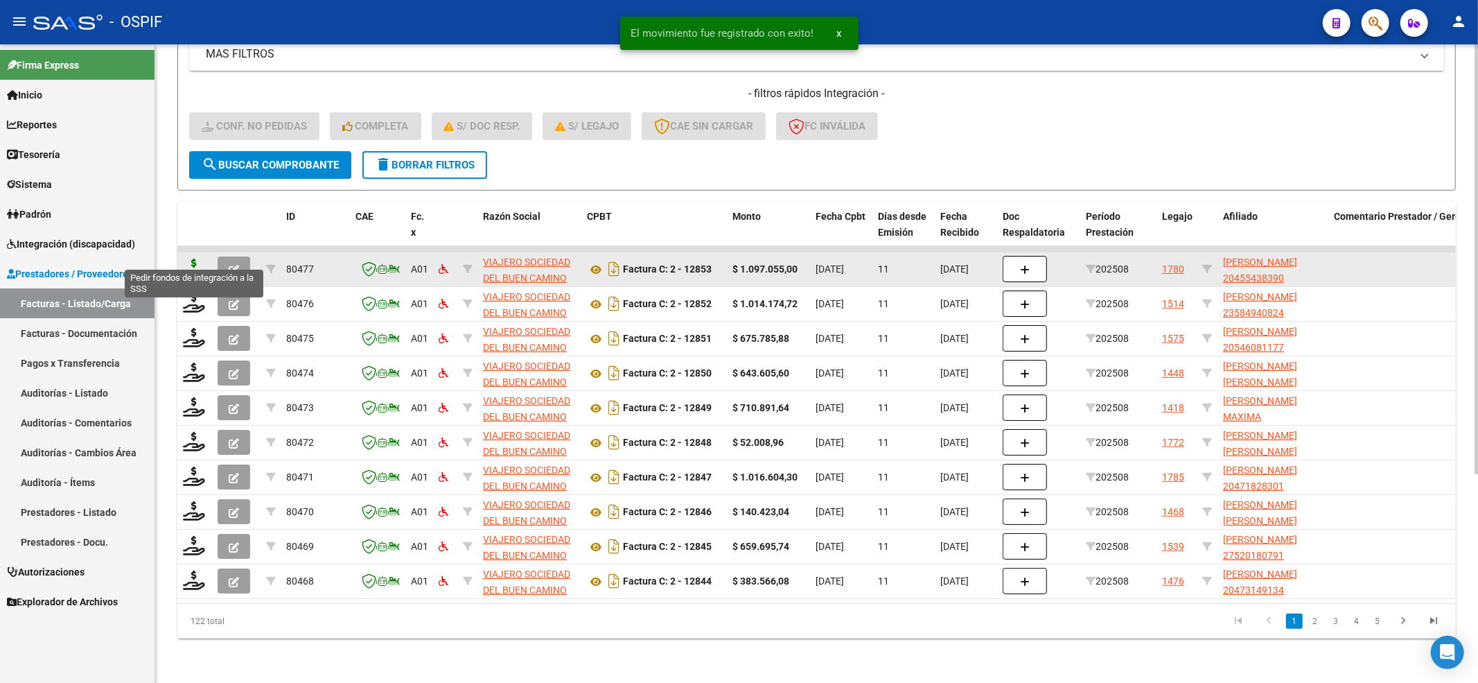
click at [197, 258] on icon at bounding box center [194, 267] width 22 height 19
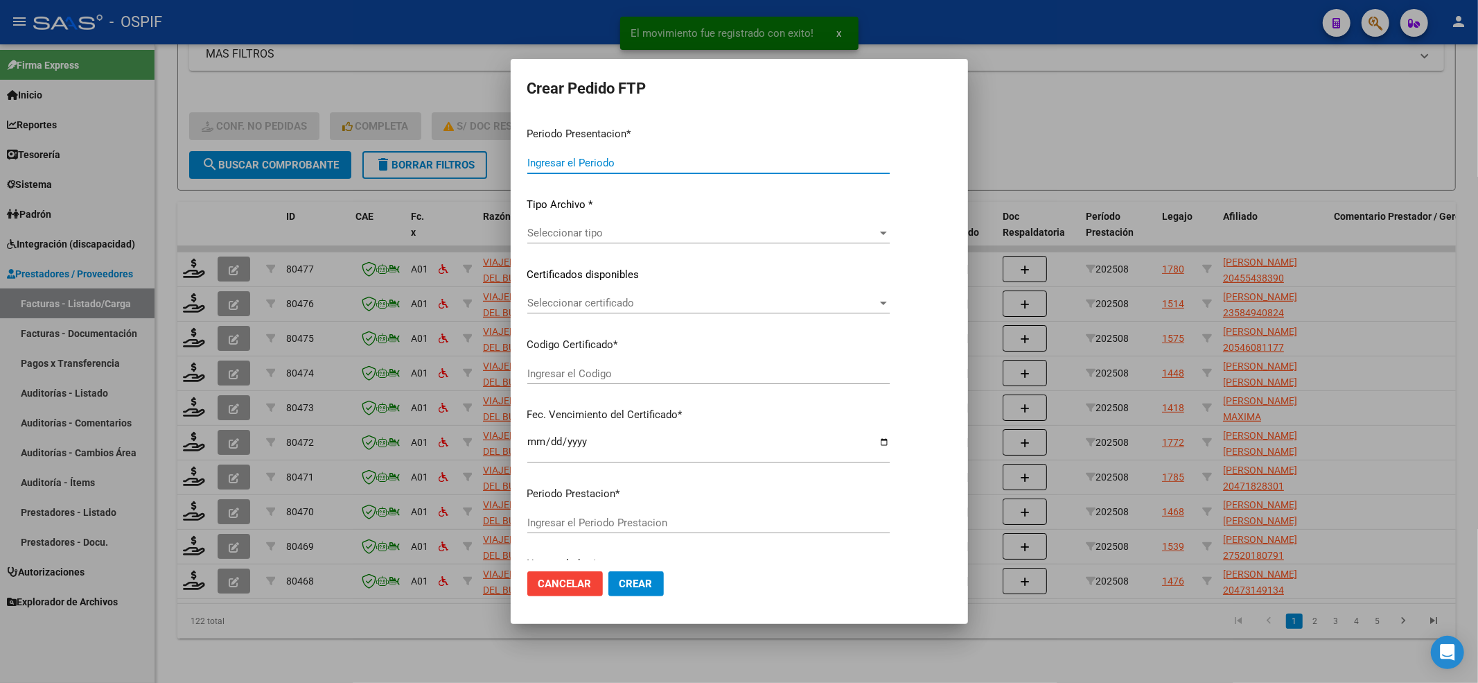
type input "202508"
type input "$ 1.097.055,00"
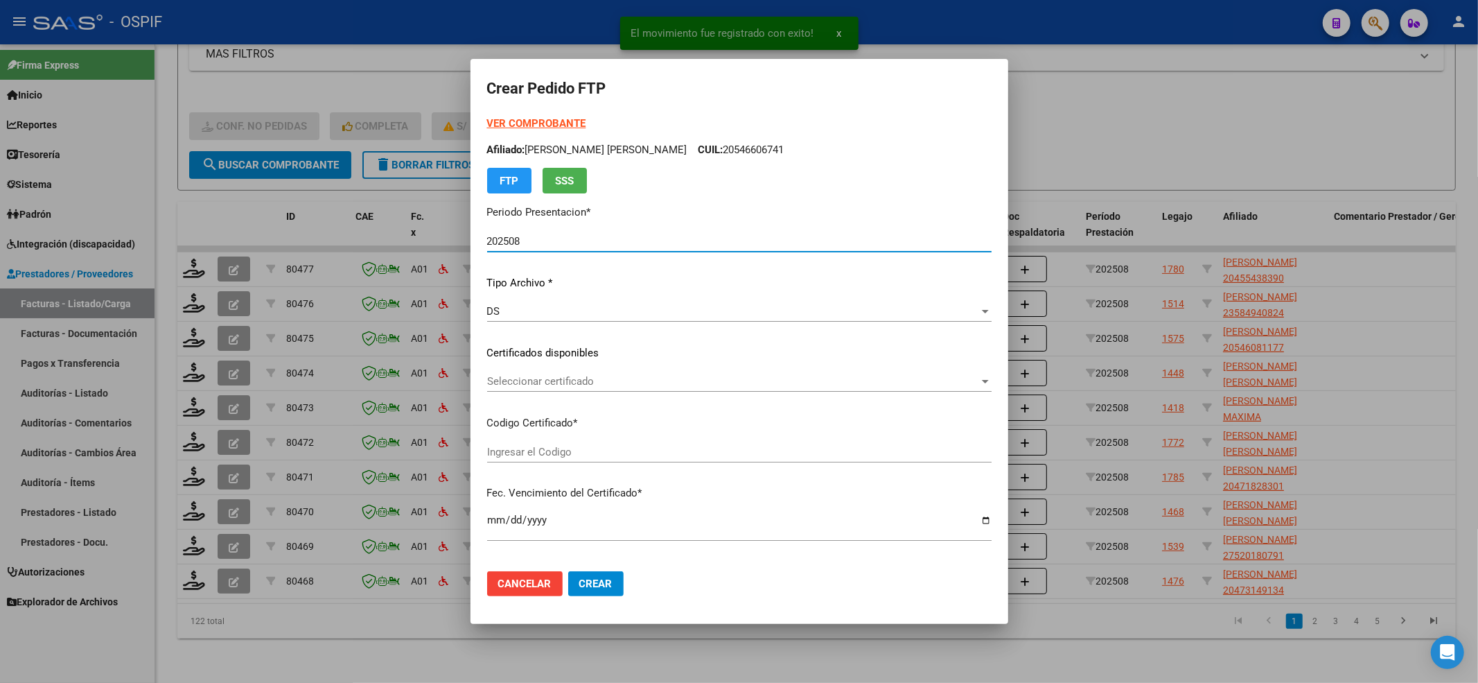
type input "-02-00045543839-20180214-20280214-BS-427"
type input "2028-02-14"
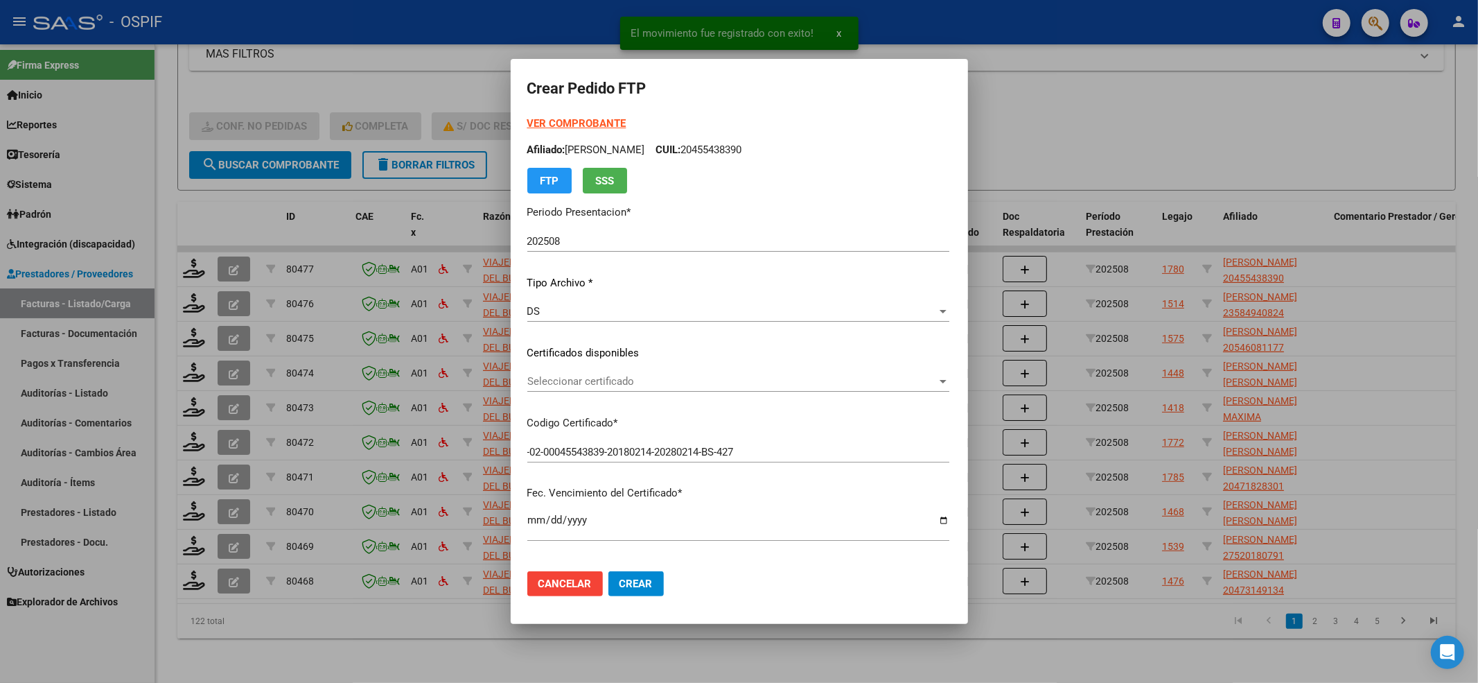
click at [568, 125] on strong "VER COMPROBANTE" at bounding box center [576, 123] width 99 height 12
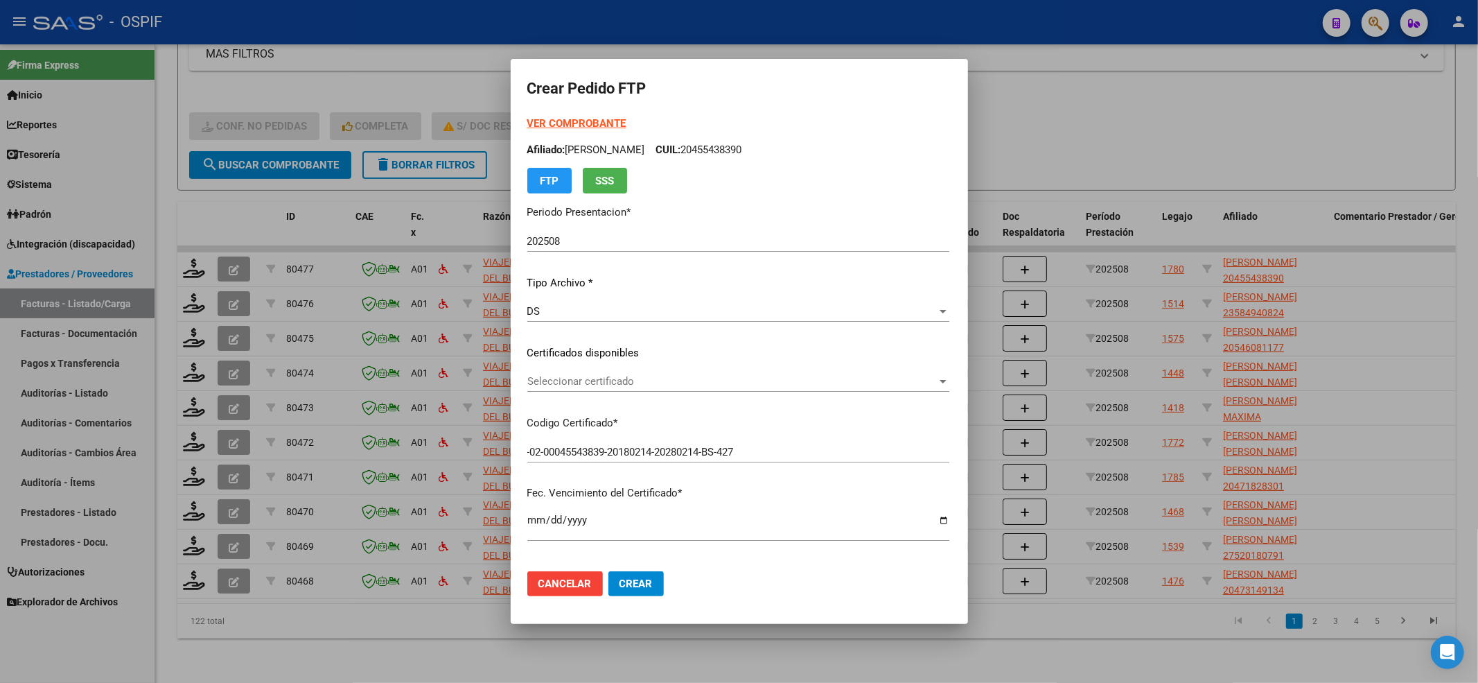
click at [604, 392] on div "Seleccionar certificado Seleccionar certificado" at bounding box center [738, 388] width 422 height 34
click at [610, 375] on span "Seleccionar certificado" at bounding box center [732, 381] width 410 height 12
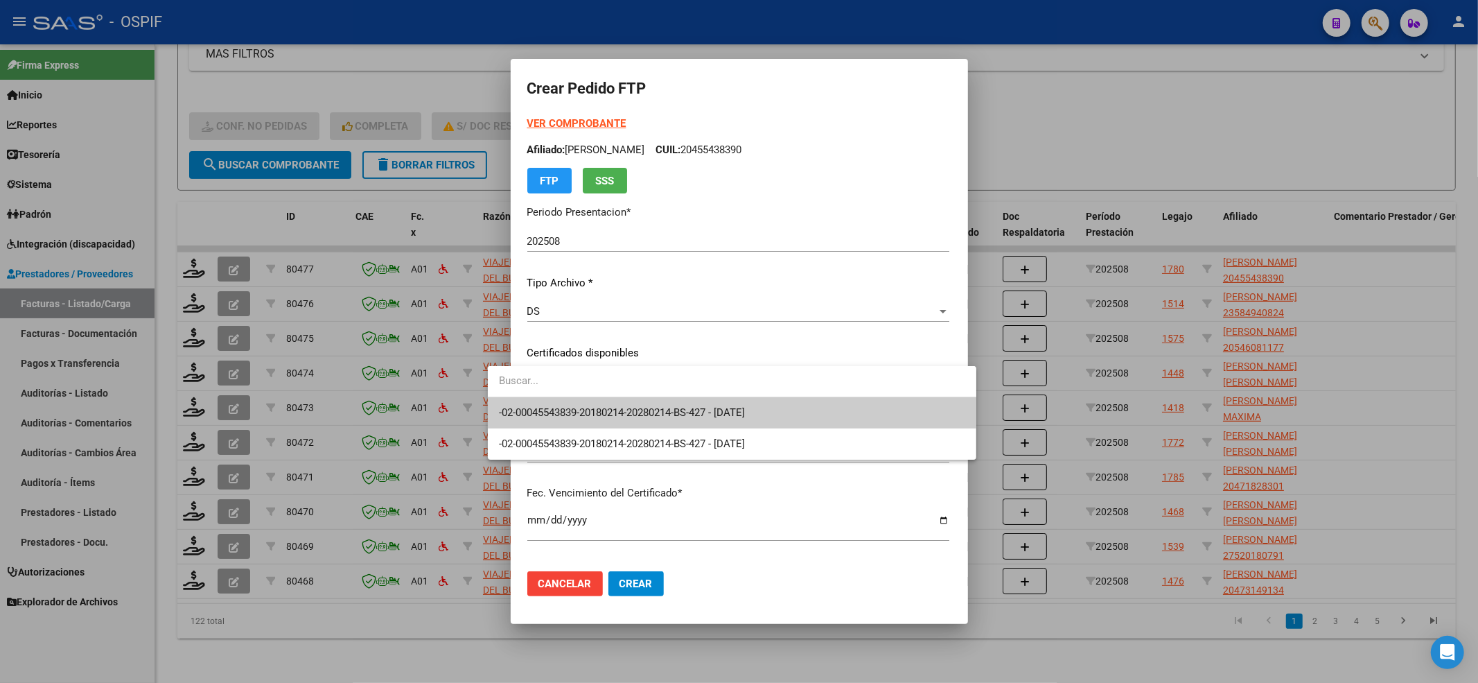
click at [606, 400] on span "-02-00045543839-20180214-20280214-BS-427 - 2028-02-14" at bounding box center [732, 412] width 466 height 31
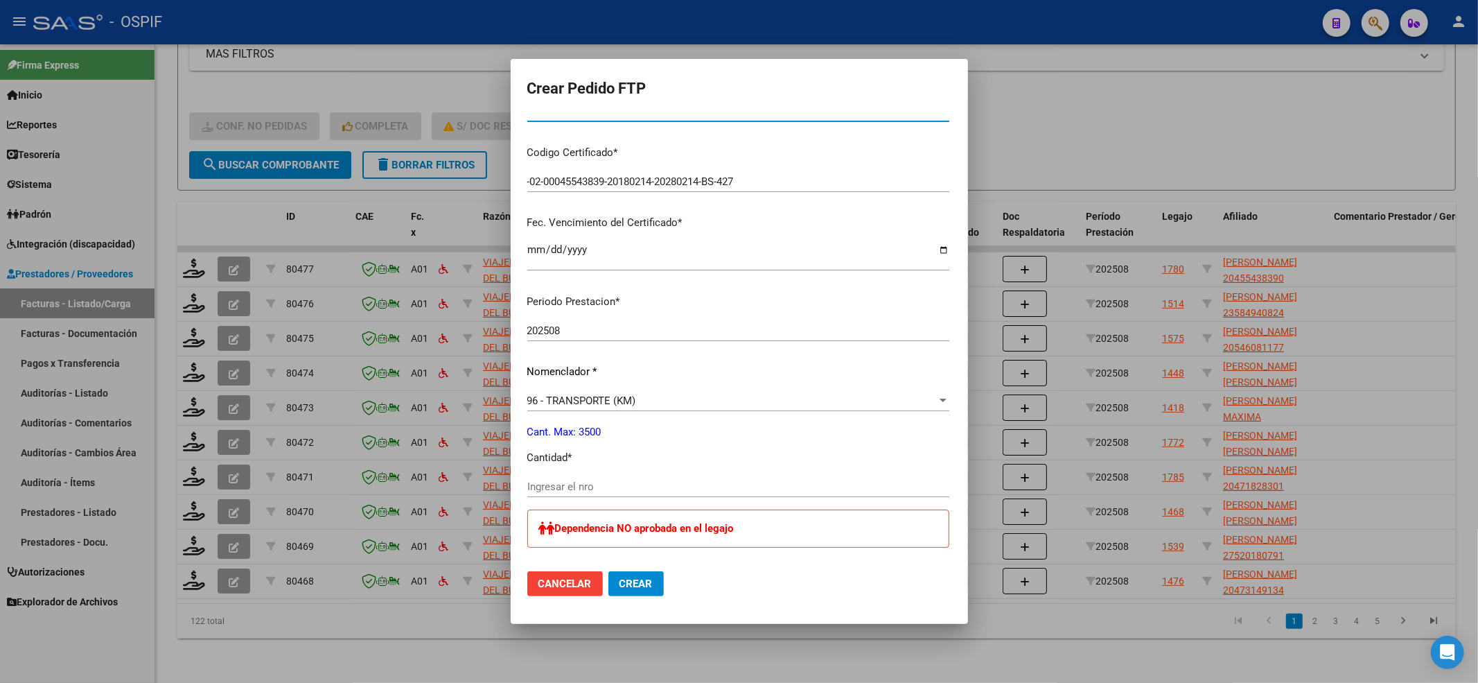
scroll to position [277, 0]
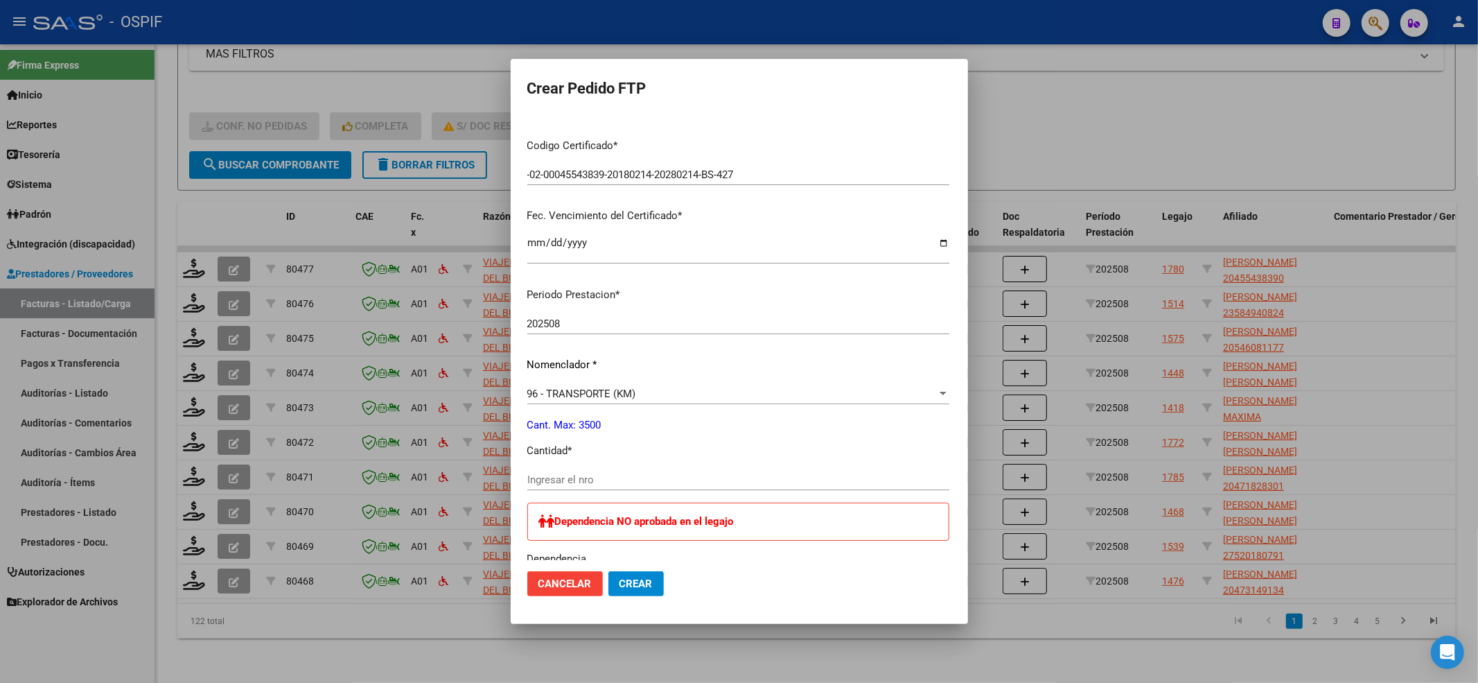
click at [527, 478] on input "Ingresar el nro" at bounding box center [738, 479] width 422 height 12
type input "1500"
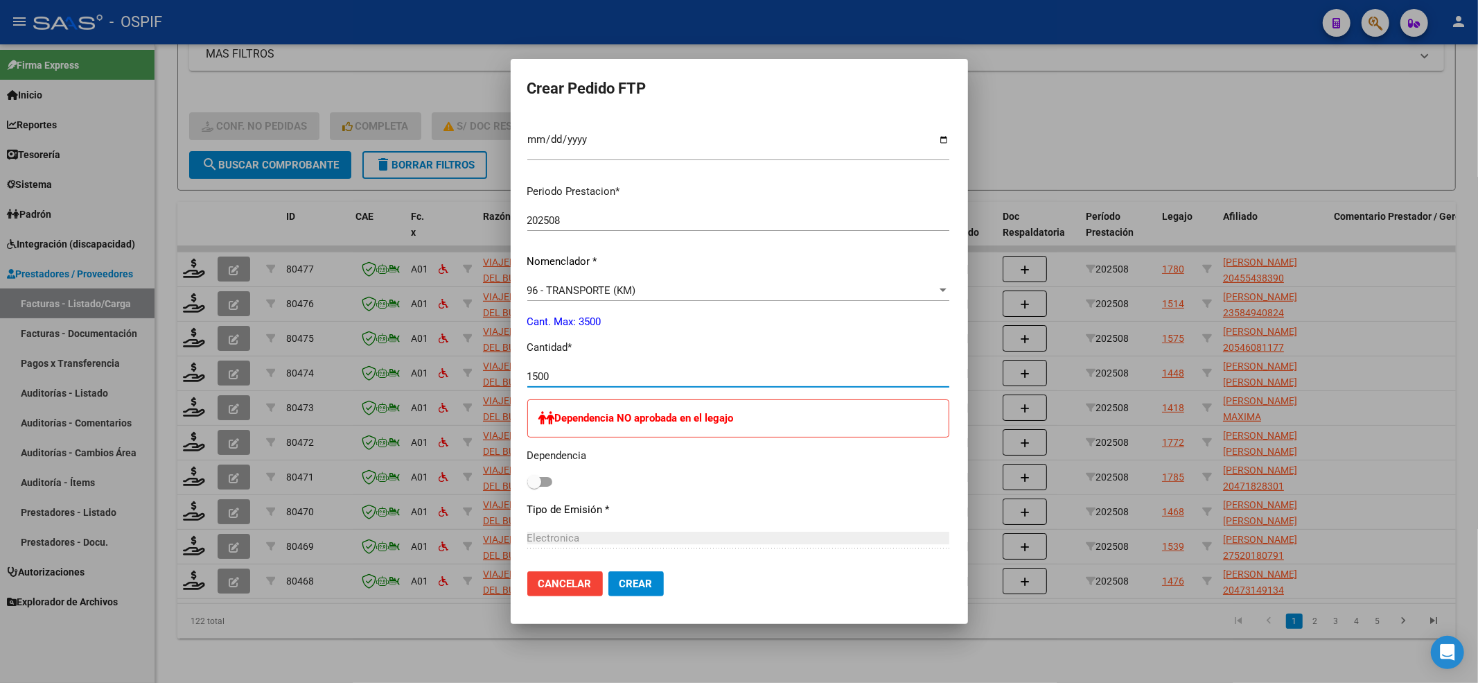
scroll to position [554, 0]
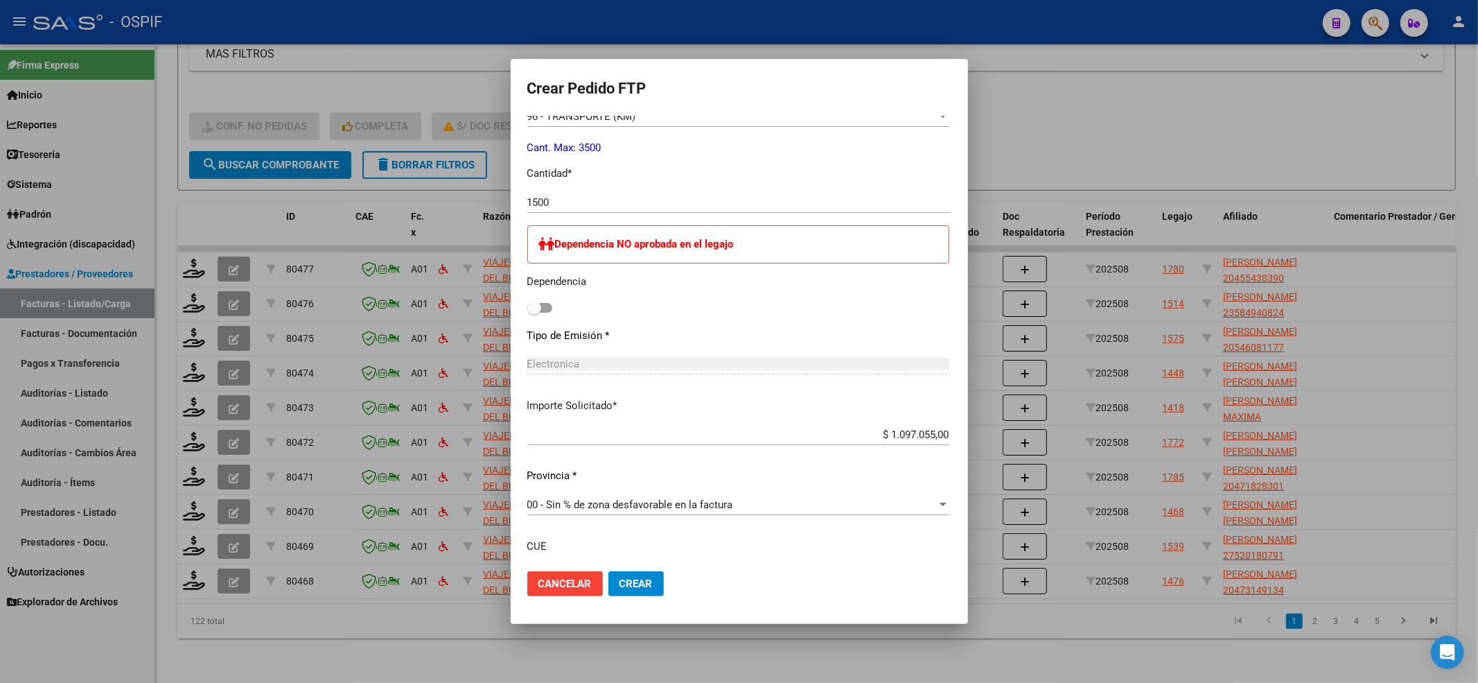
drag, startPoint x: 514, startPoint y: 292, endPoint x: 509, endPoint y: 304, distance: 12.4
click at [527, 292] on div "Dependencia NO aprobada en el legajo Dependencia" at bounding box center [738, 271] width 422 height 92
click at [527, 304] on span at bounding box center [534, 308] width 14 height 14
click at [534, 313] on input "checkbox" at bounding box center [534, 313] width 1 height 1
checkbox input "true"
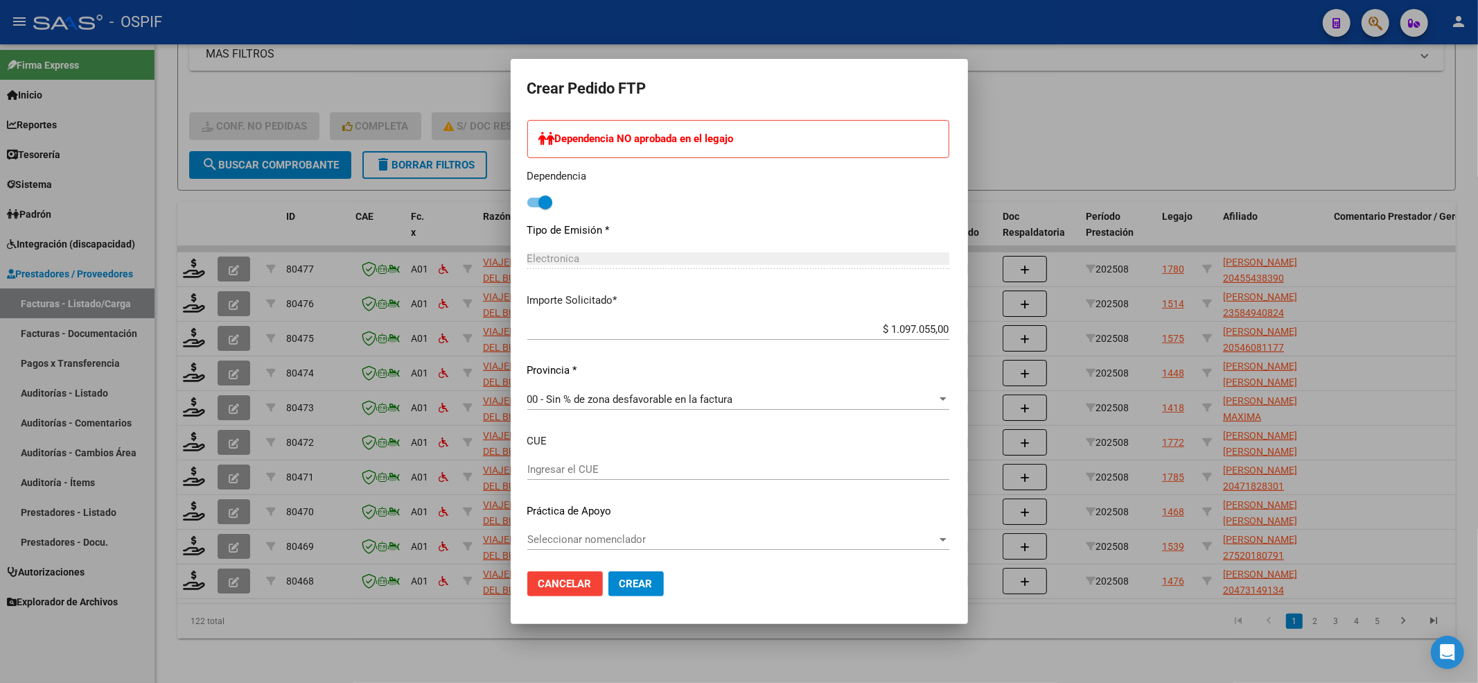
scroll to position [662, 0]
click at [555, 544] on div "Seleccionar nomenclador Seleccionar nomenclador" at bounding box center [738, 536] width 422 height 21
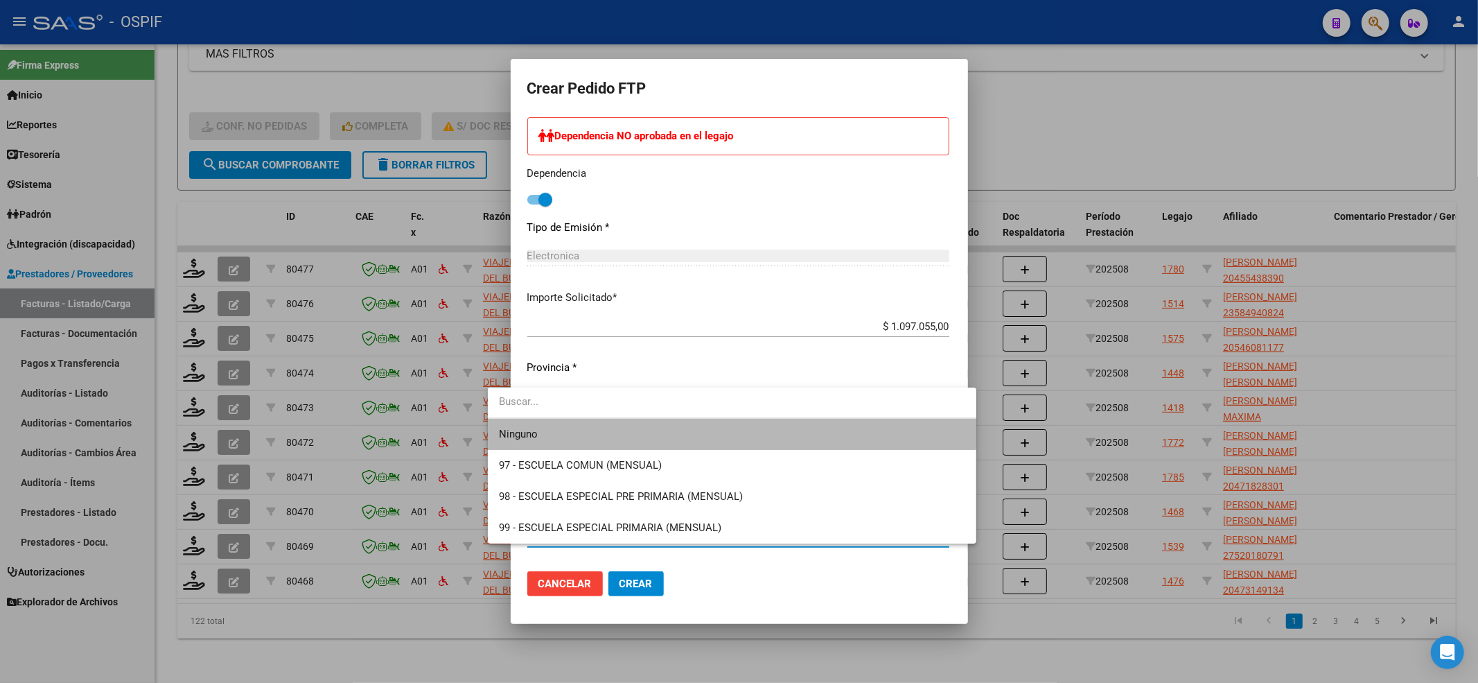
click at [514, 421] on span "Ninguno" at bounding box center [732, 434] width 466 height 31
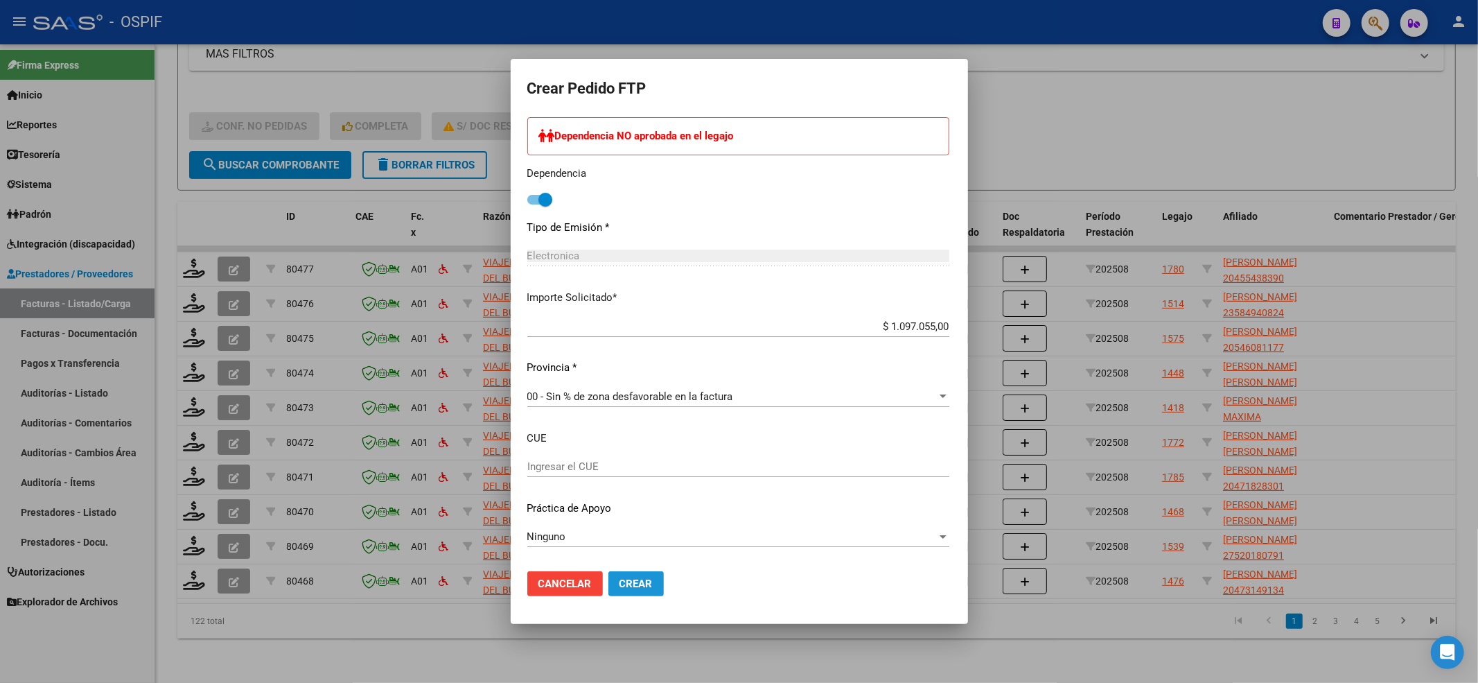
click at [608, 592] on button "Crear" at bounding box center [635, 583] width 55 height 25
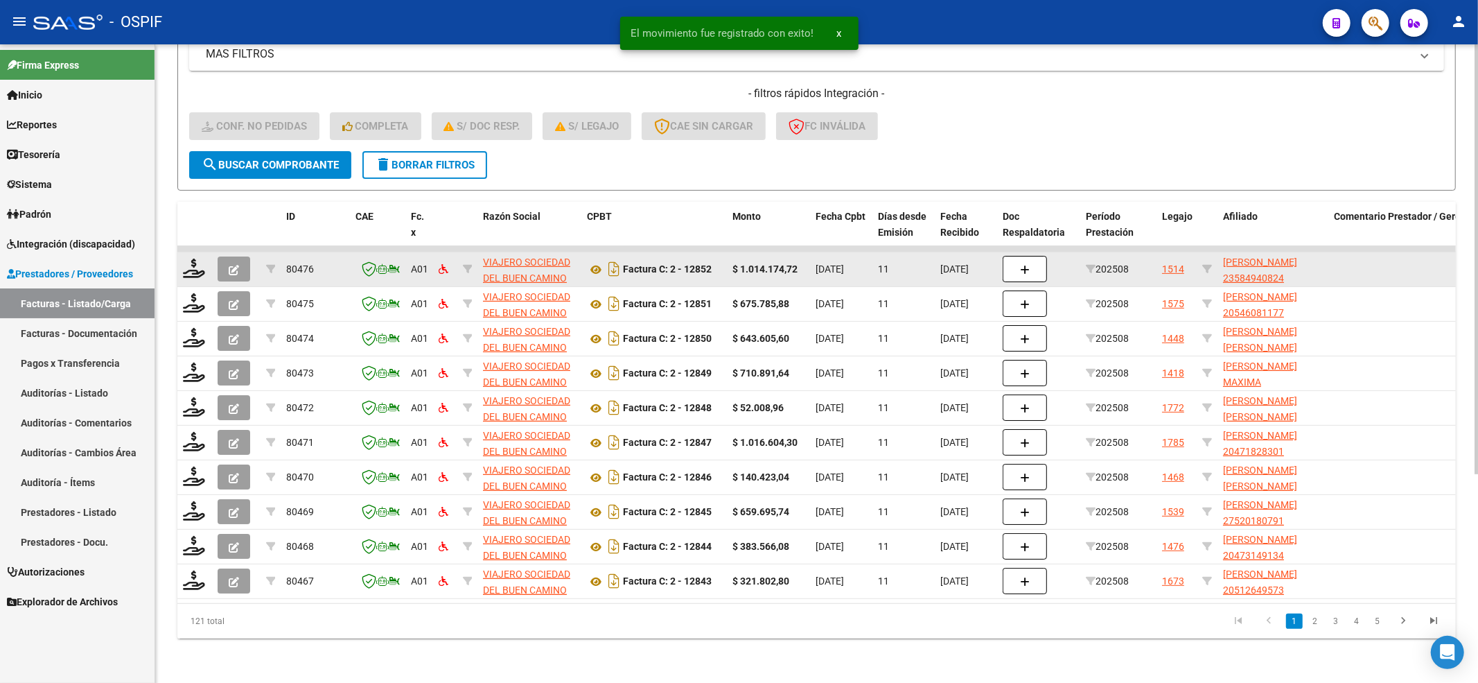
click at [190, 270] on datatable-body-cell at bounding box center [194, 269] width 35 height 34
click at [189, 258] on icon at bounding box center [194, 267] width 22 height 19
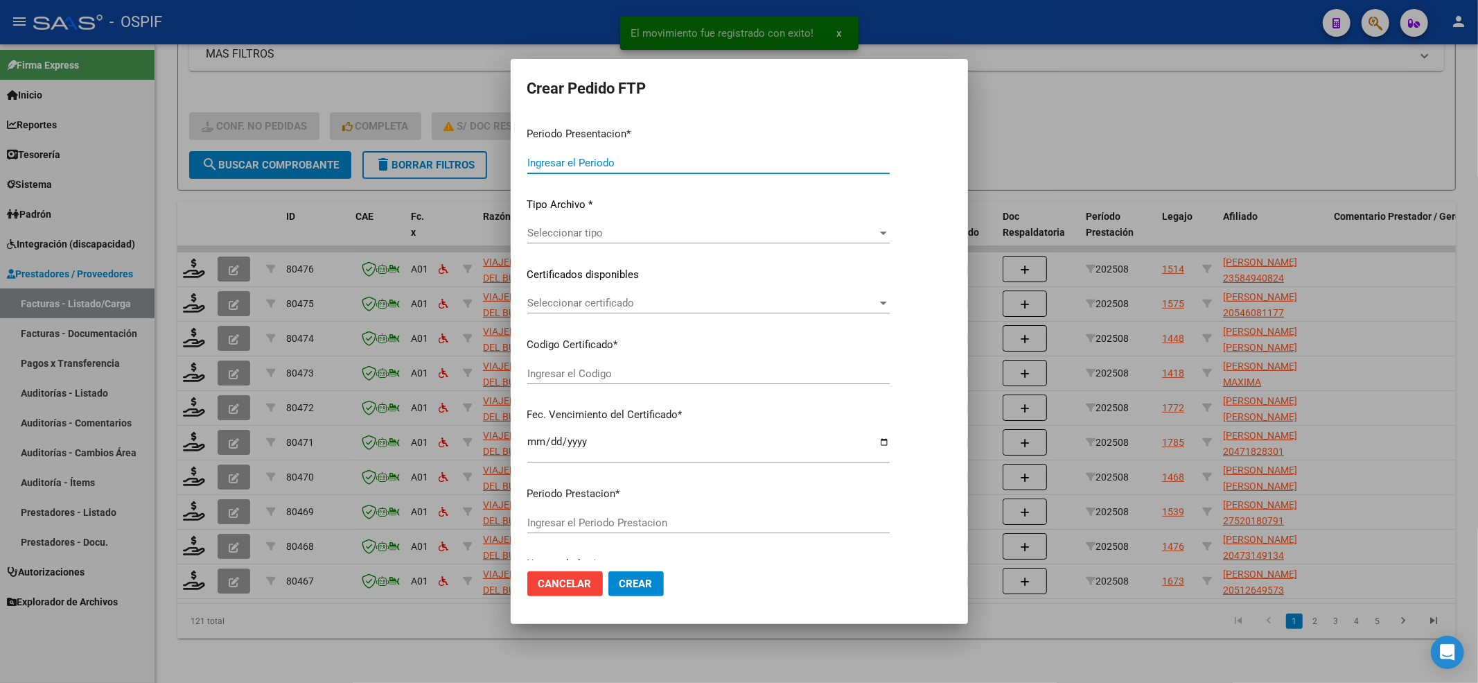
type input "202508"
type input "$ 1.014.174,72"
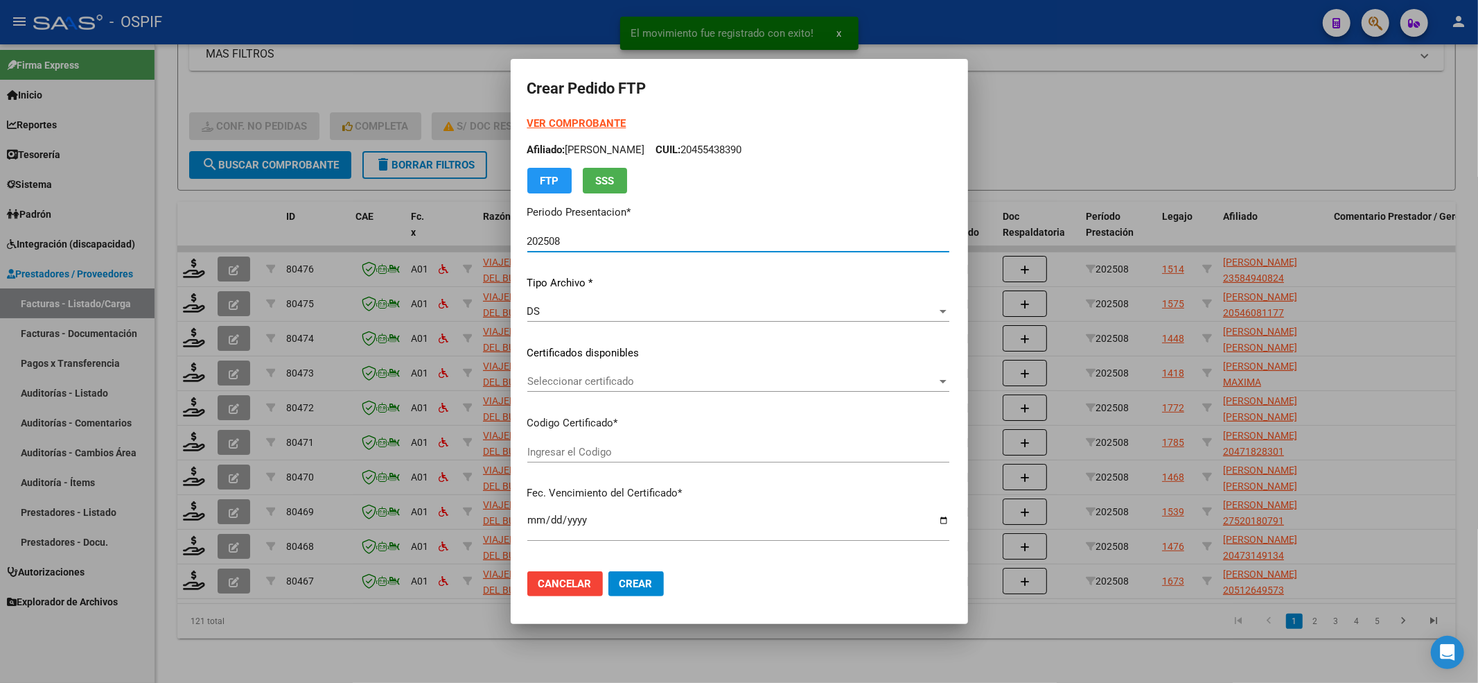
type input "01-00058494082-20201124-20231124-BS-427"
type input "2023-11-24"
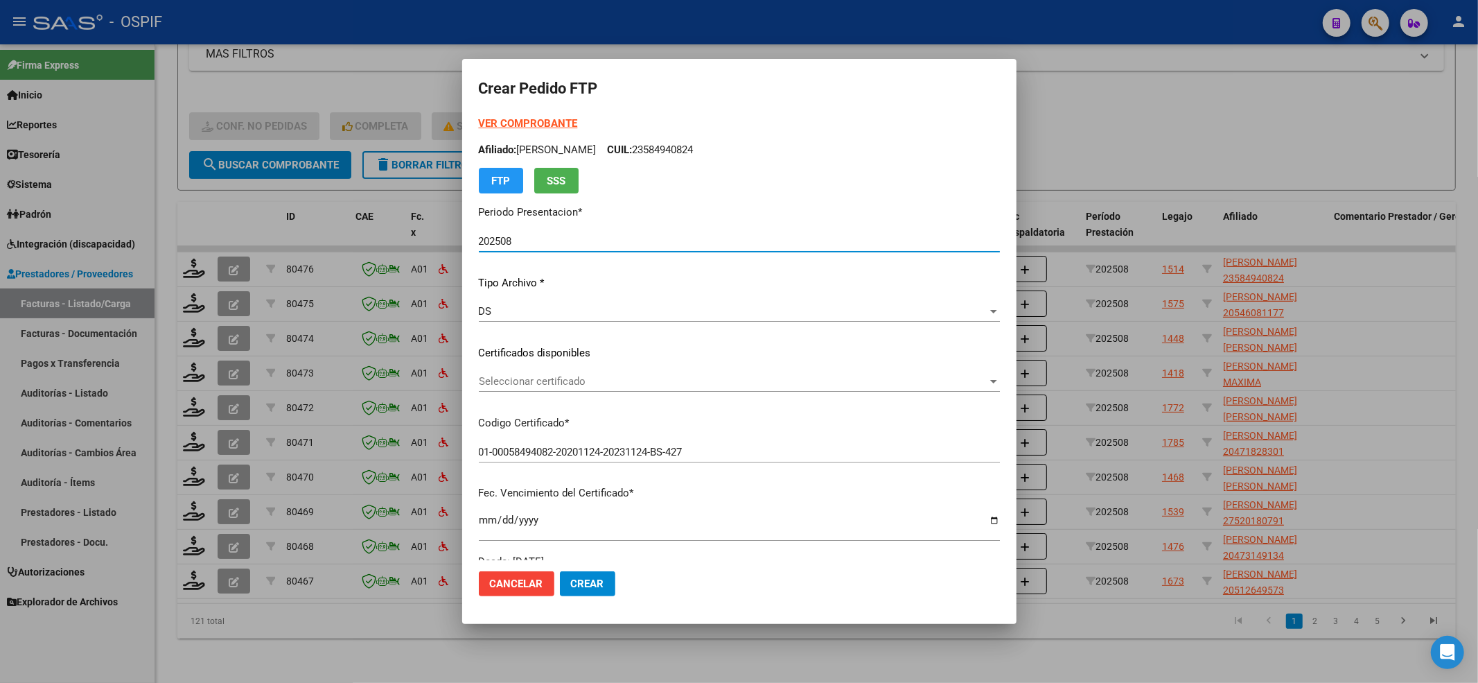
click at [518, 115] on form "Crear Pedido FTP VER COMPROBANTE ARCA Padrón Afiliado: SILVERO HERRERA JULIETA …" at bounding box center [739, 341] width 521 height 531
click at [508, 131] on div "VER COMPROBANTE ARCA Padrón Afiliado: SILVERO HERRERA JULIETA CUIL: 23584940824…" at bounding box center [739, 155] width 521 height 78
click at [510, 117] on strong "VER COMPROBANTE" at bounding box center [528, 123] width 99 height 12
click at [529, 128] on strong "VER COMPROBANTE" at bounding box center [528, 123] width 99 height 12
click at [563, 383] on span "Seleccionar certificado" at bounding box center [733, 381] width 509 height 12
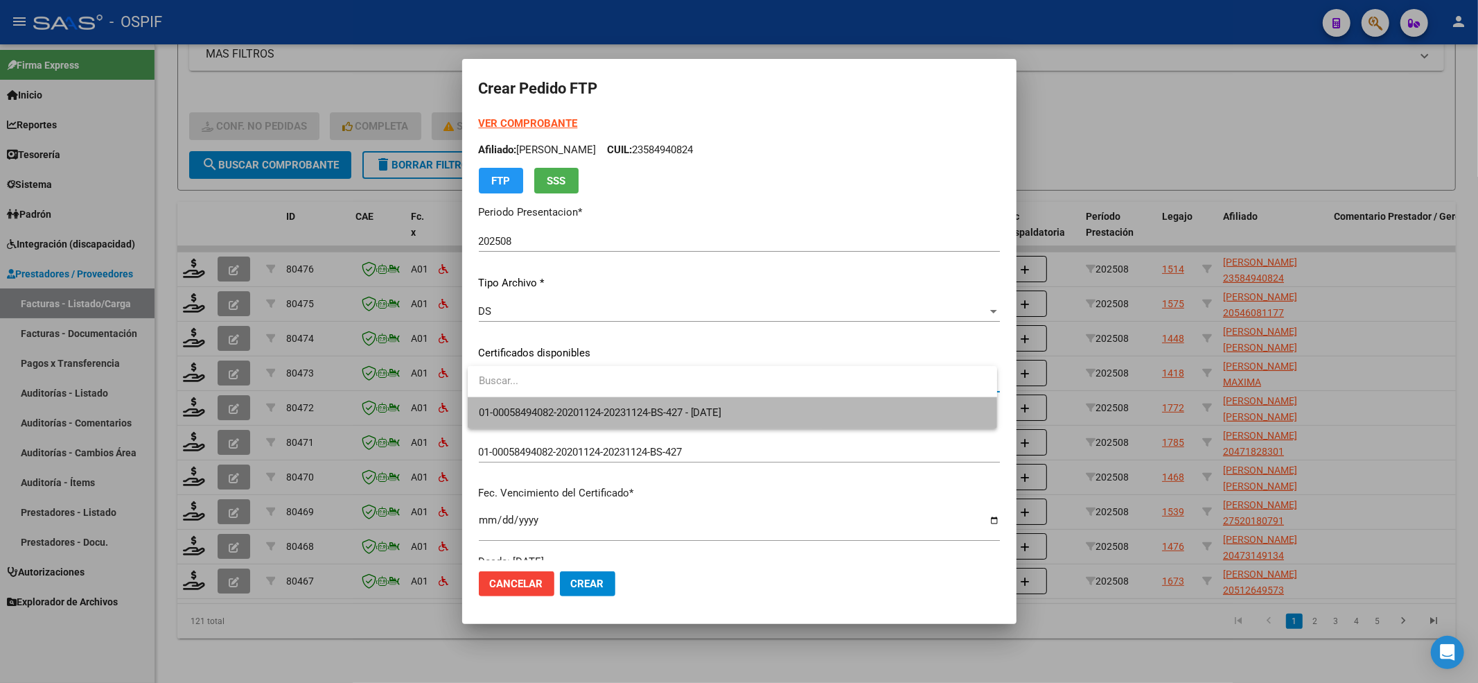
drag, startPoint x: 558, startPoint y: 422, endPoint x: 558, endPoint y: 414, distance: 7.6
click at [558, 414] on span "01-00058494082-20201124-20231124-BS-427 - 2023-11-24" at bounding box center [732, 412] width 507 height 31
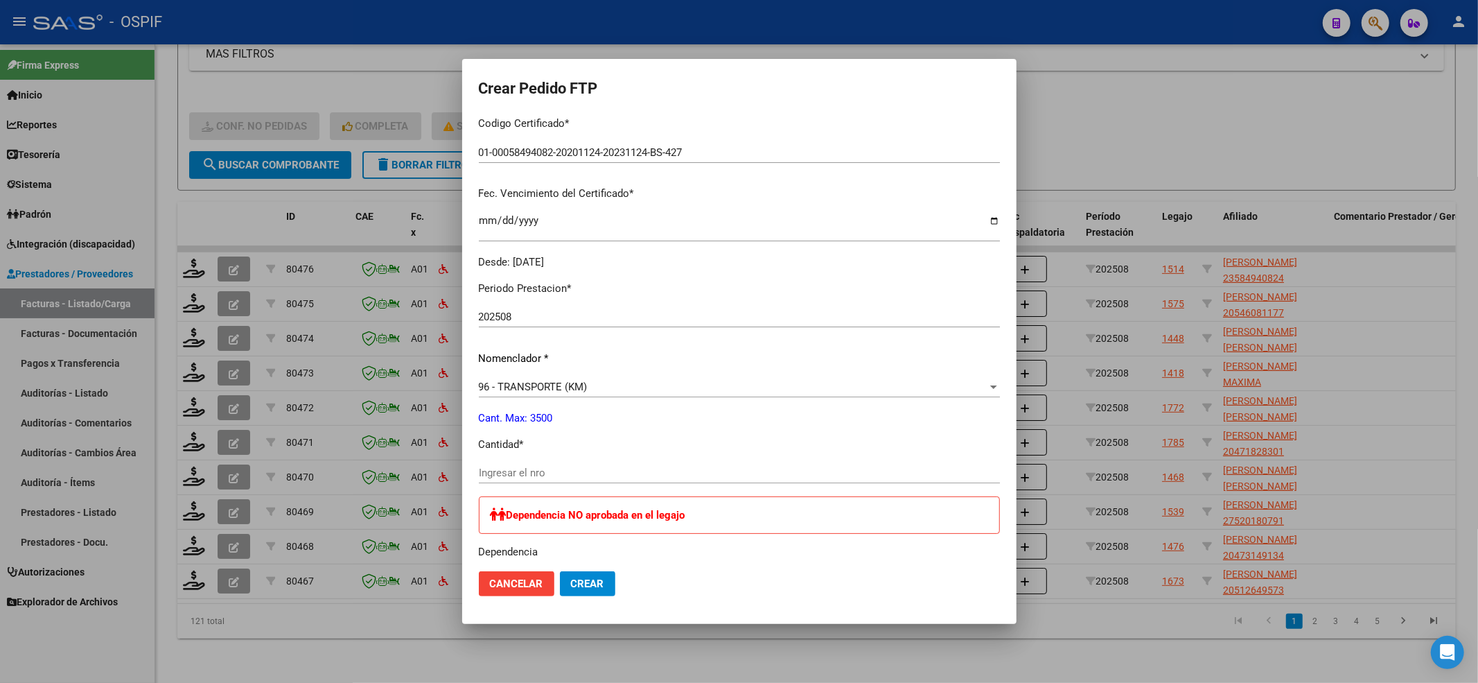
scroll to position [369, 0]
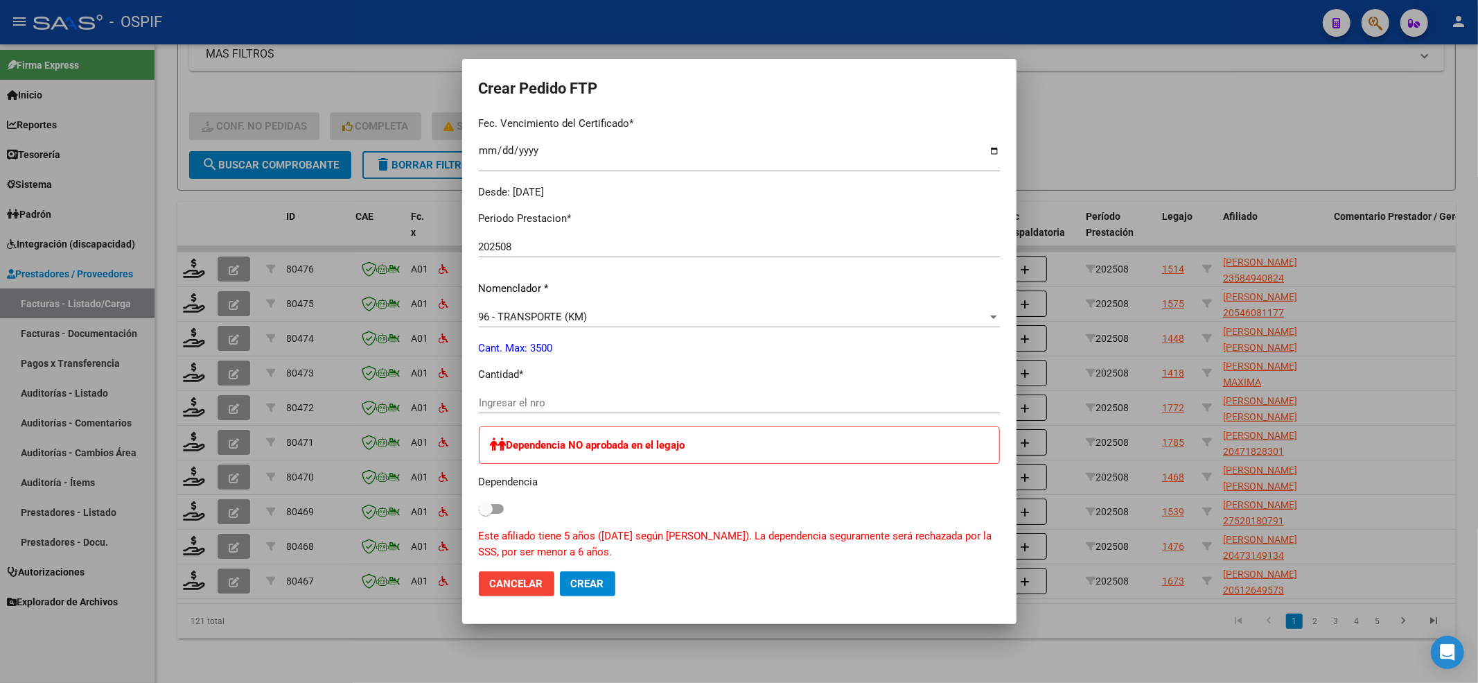
click at [522, 410] on div "Ingresar el nro" at bounding box center [739, 402] width 521 height 21
type input "1872"
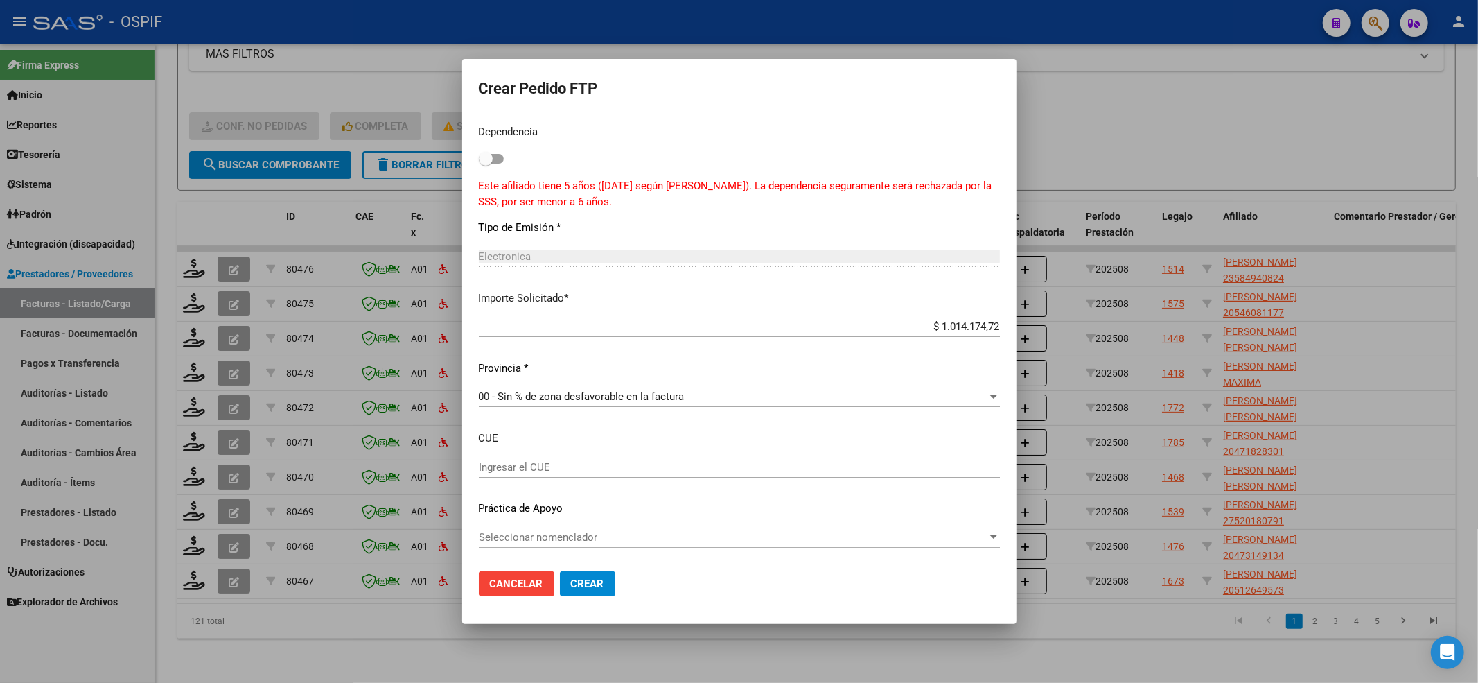
click at [541, 547] on div "Seleccionar nomenclador Seleccionar nomenclador" at bounding box center [739, 537] width 521 height 21
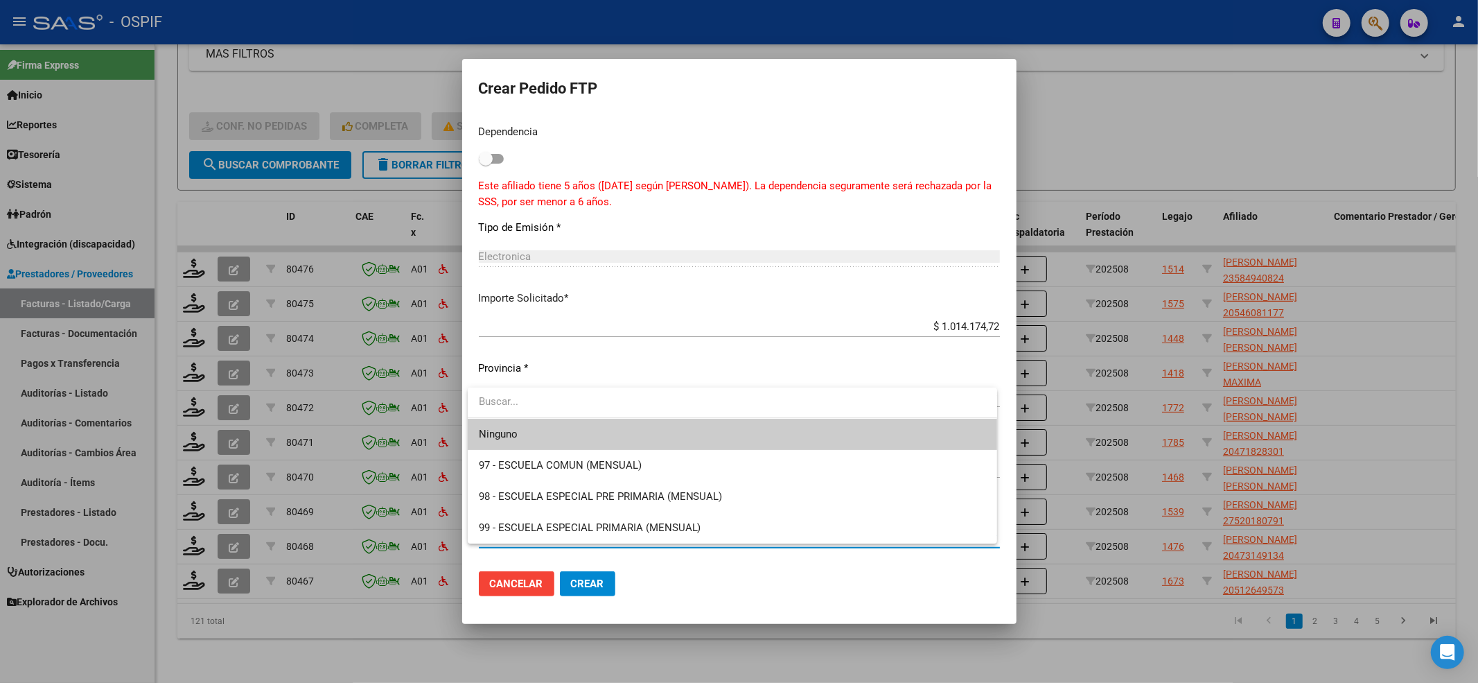
click at [532, 422] on span "Ninguno" at bounding box center [732, 434] width 507 height 31
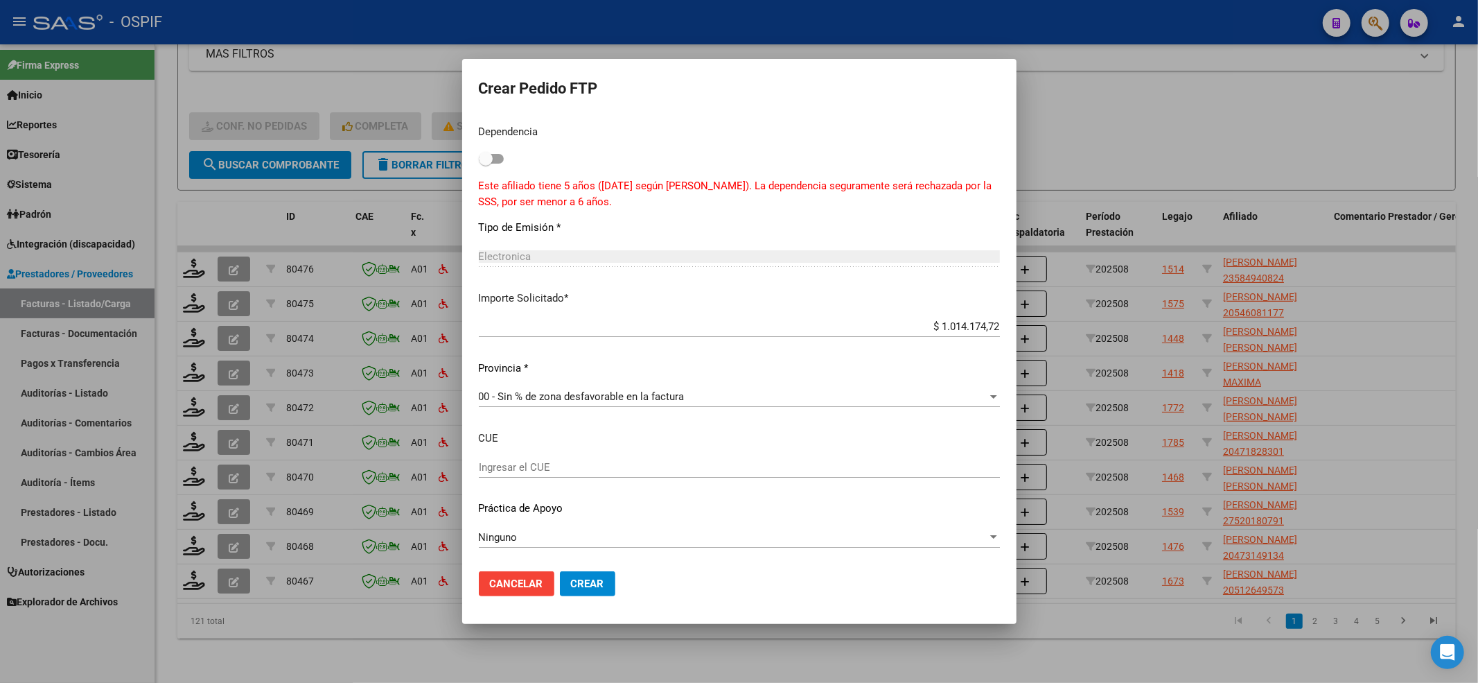
drag, startPoint x: 602, startPoint y: 606, endPoint x: 602, endPoint y: 581, distance: 24.9
click at [602, 599] on mat-dialog-actions "Cancelar Crear" at bounding box center [739, 583] width 521 height 47
click at [600, 586] on span "Crear" at bounding box center [587, 583] width 33 height 12
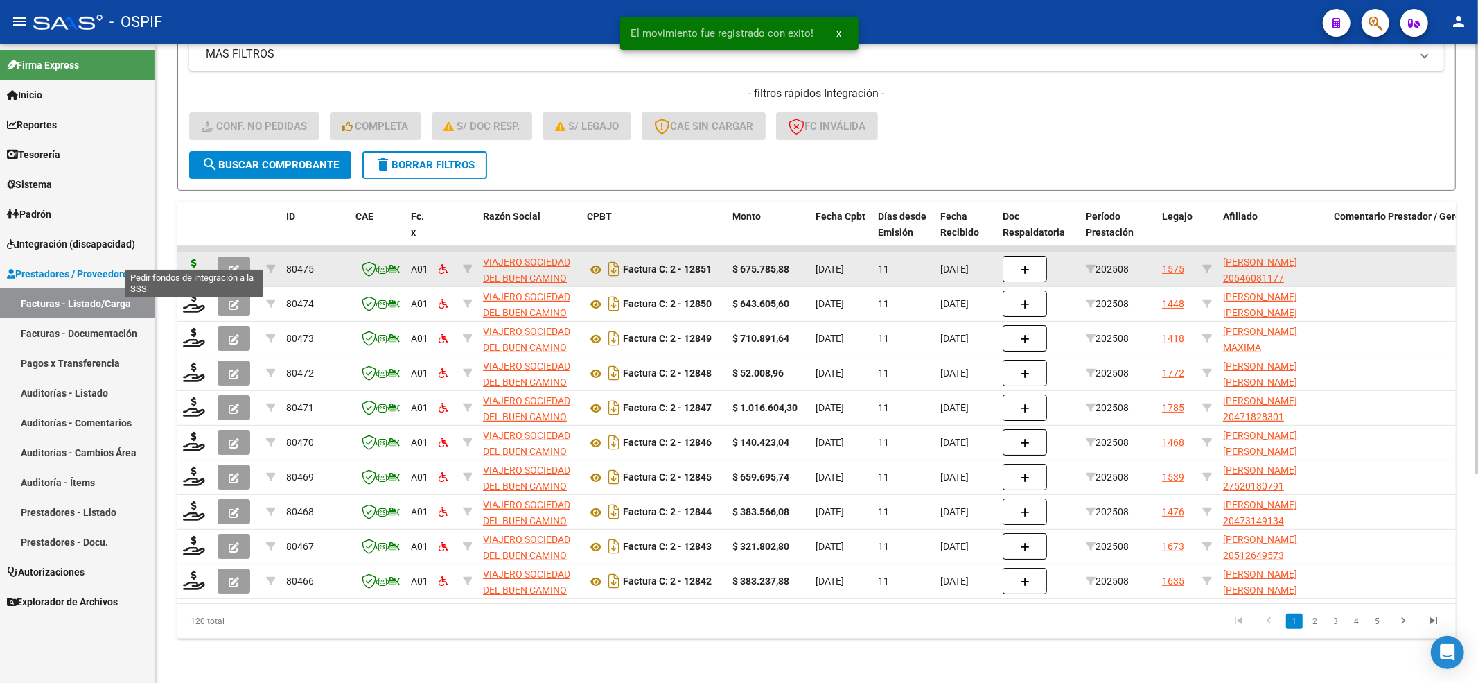
click at [194, 258] on icon at bounding box center [194, 267] width 22 height 19
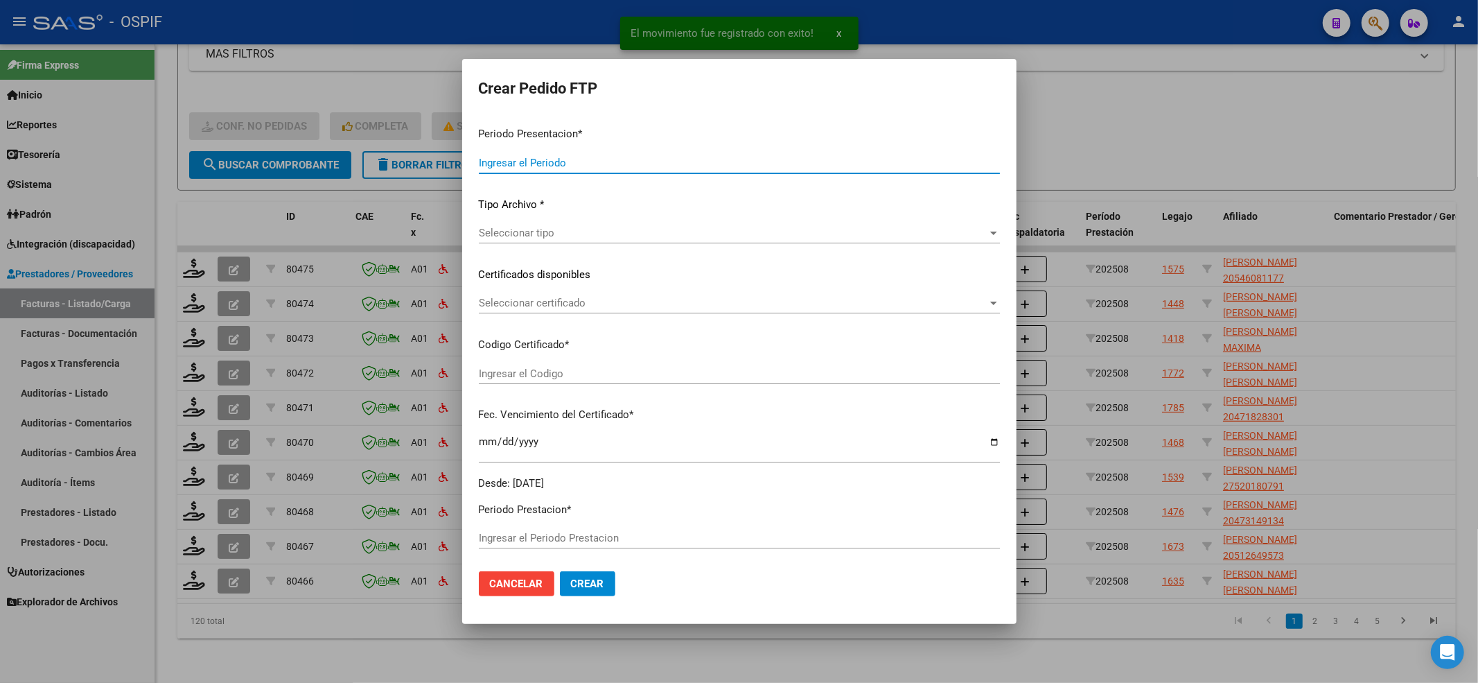
type input "202508"
type input "$ 675.785,88"
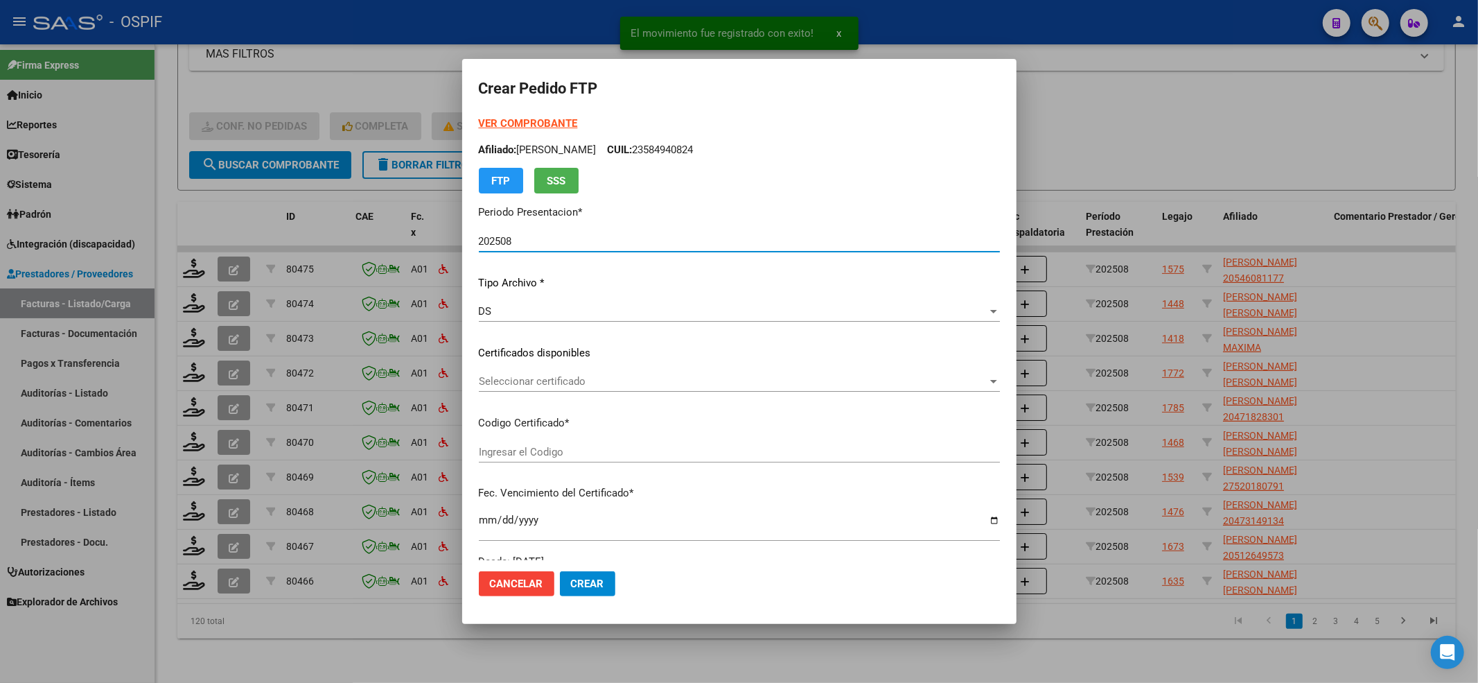
type input "0200054608117-20230106-20280106-BS-427"
type input "2028-01-06"
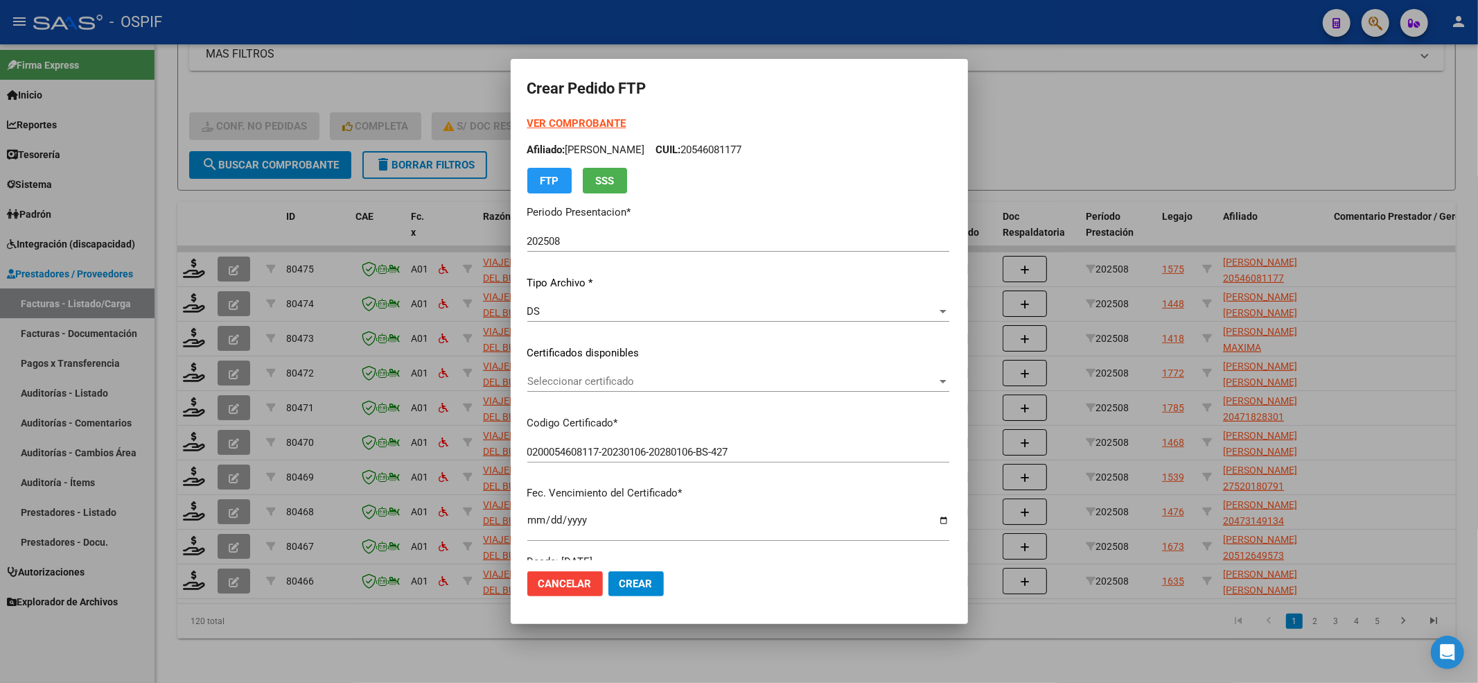
click at [564, 126] on strong "VER COMPROBANTE" at bounding box center [576, 123] width 99 height 12
click at [549, 371] on div "Seleccionar certificado Seleccionar certificado" at bounding box center [738, 381] width 422 height 21
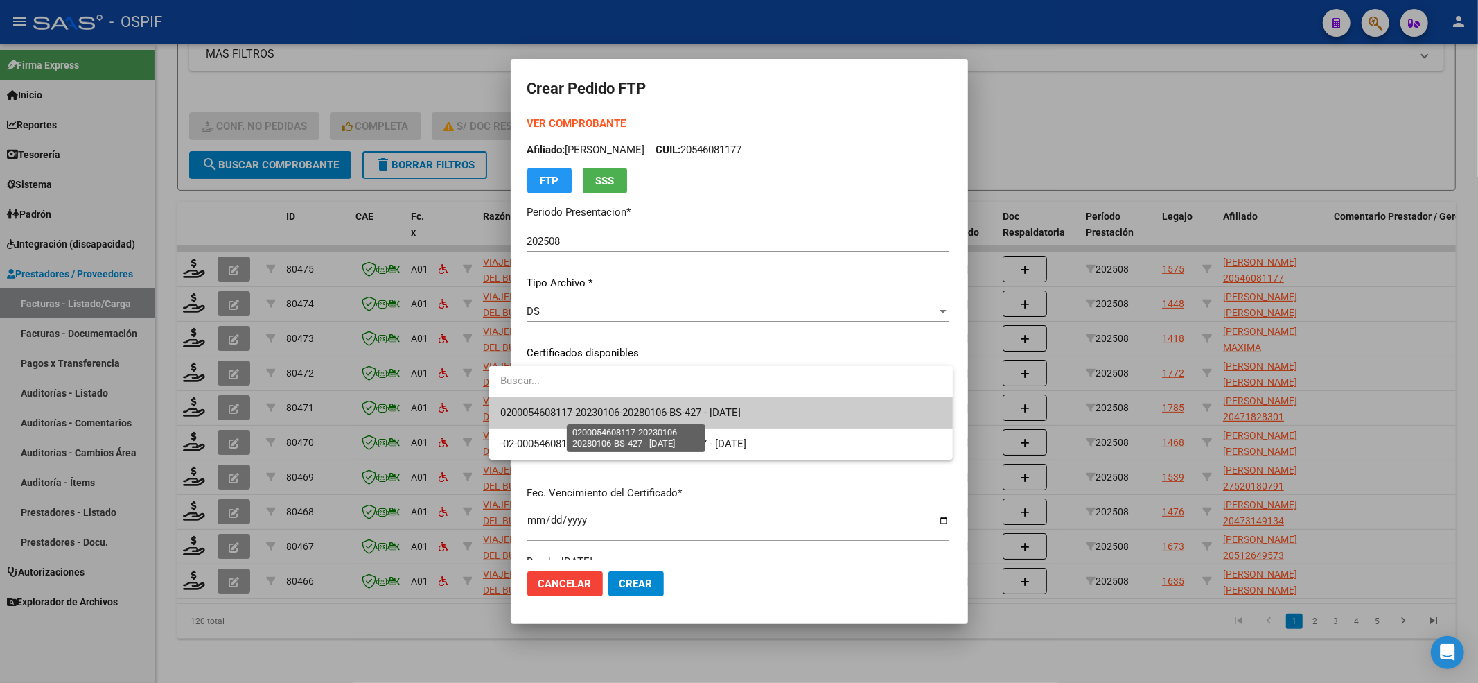
click at [536, 414] on span "0200054608117-20230106-20280106-BS-427 - 2028-01-06" at bounding box center [620, 412] width 240 height 12
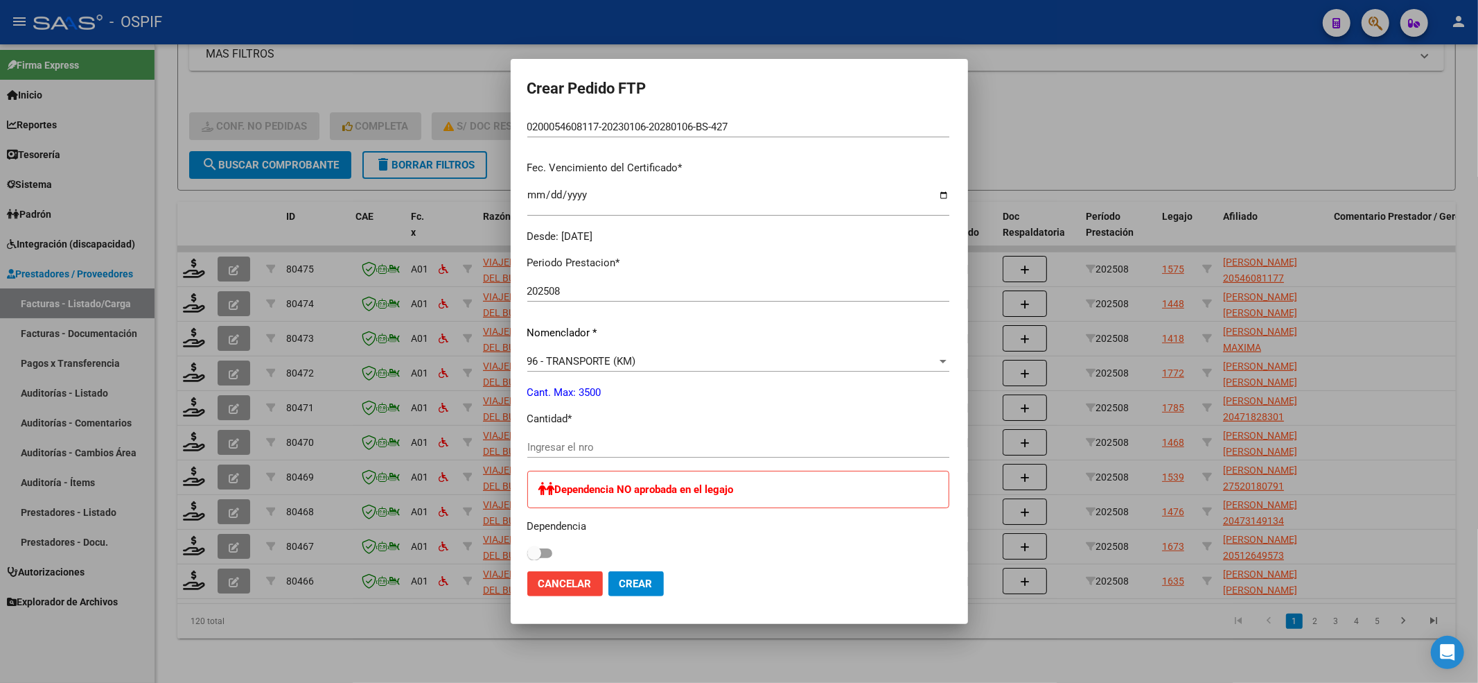
scroll to position [462, 0]
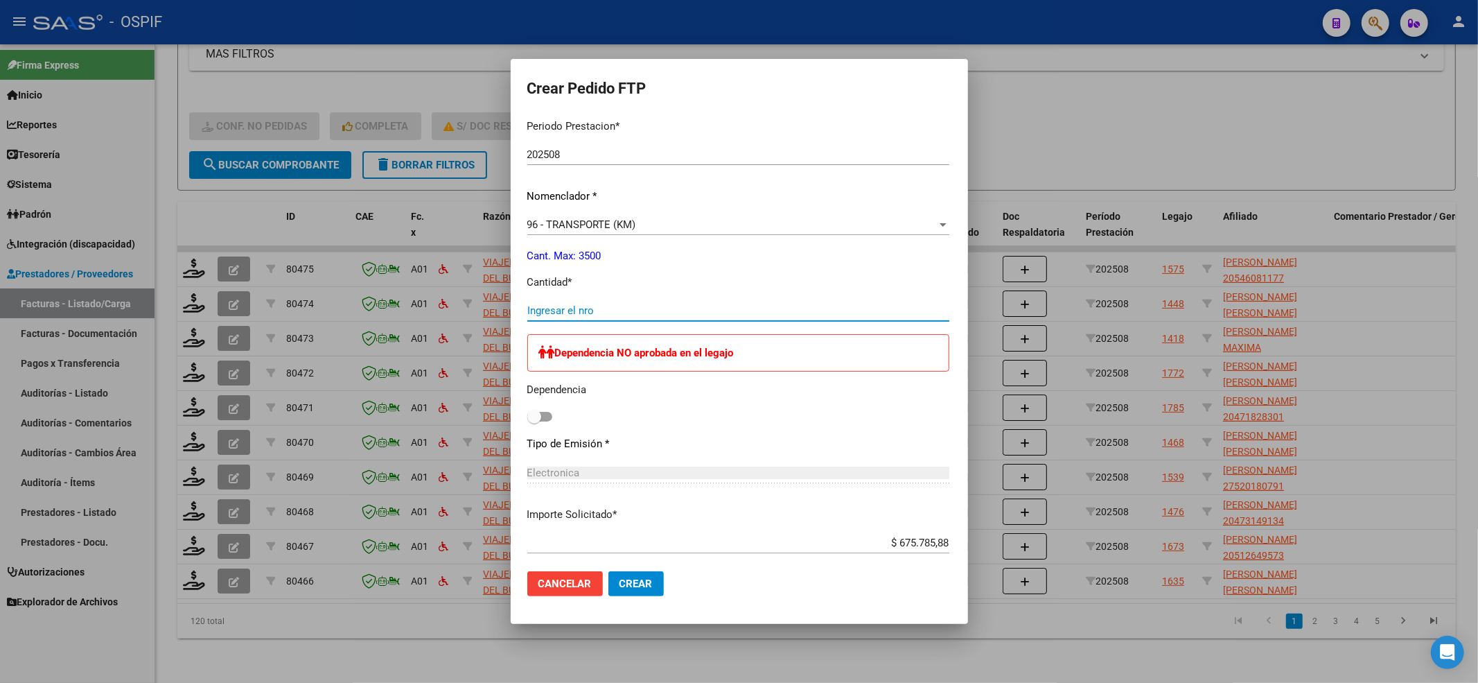
click at [535, 316] on input "Ingresar el nro" at bounding box center [738, 310] width 422 height 12
type input "924"
click at [527, 412] on span at bounding box center [534, 417] width 14 height 14
click at [534, 421] on input "checkbox" at bounding box center [534, 421] width 1 height 1
checkbox input "true"
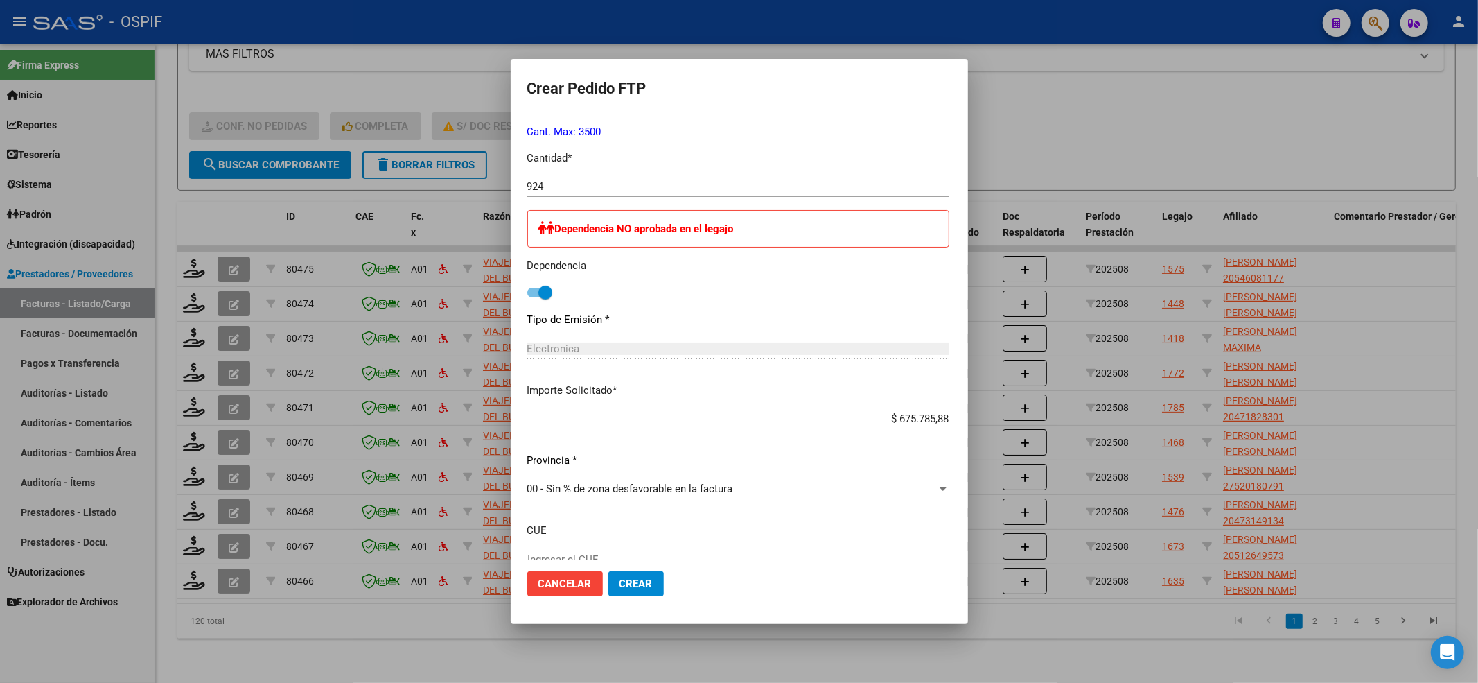
scroll to position [678, 0]
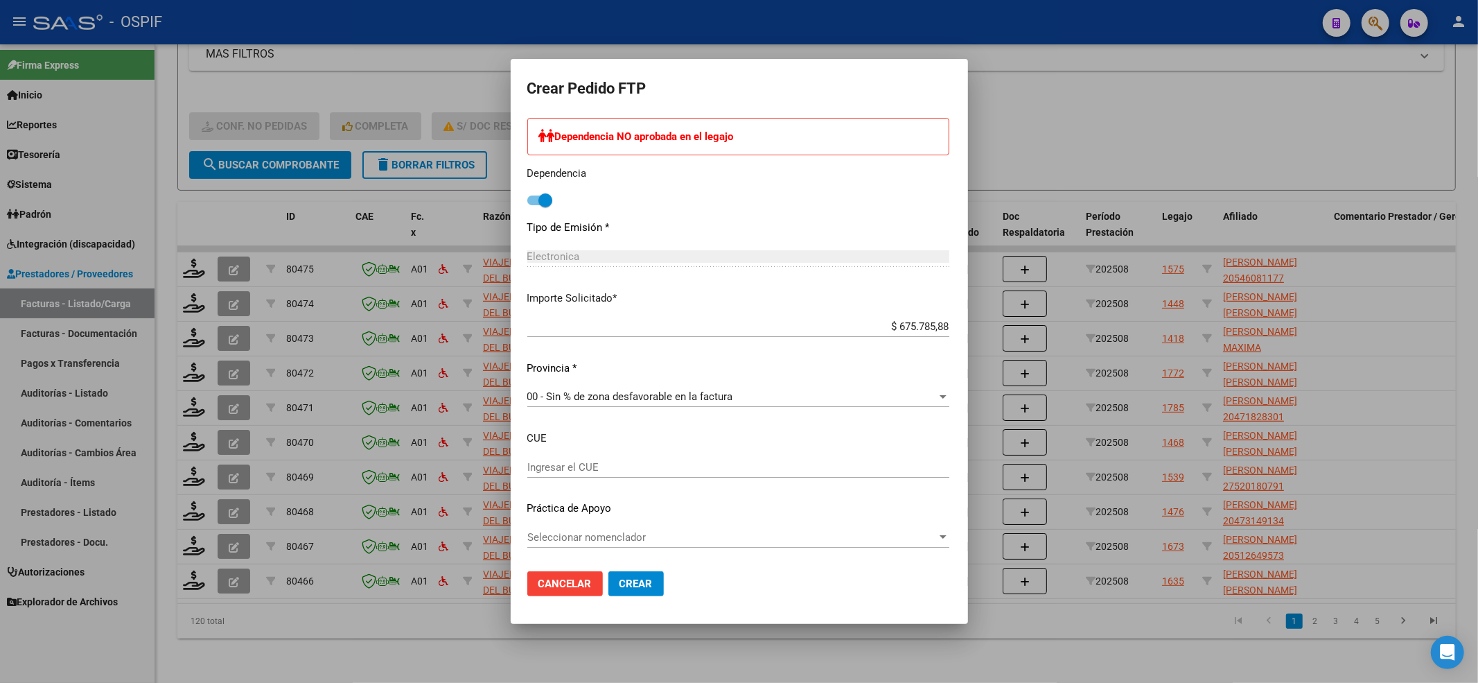
click at [672, 531] on span "Seleccionar nomenclador" at bounding box center [732, 537] width 410 height 12
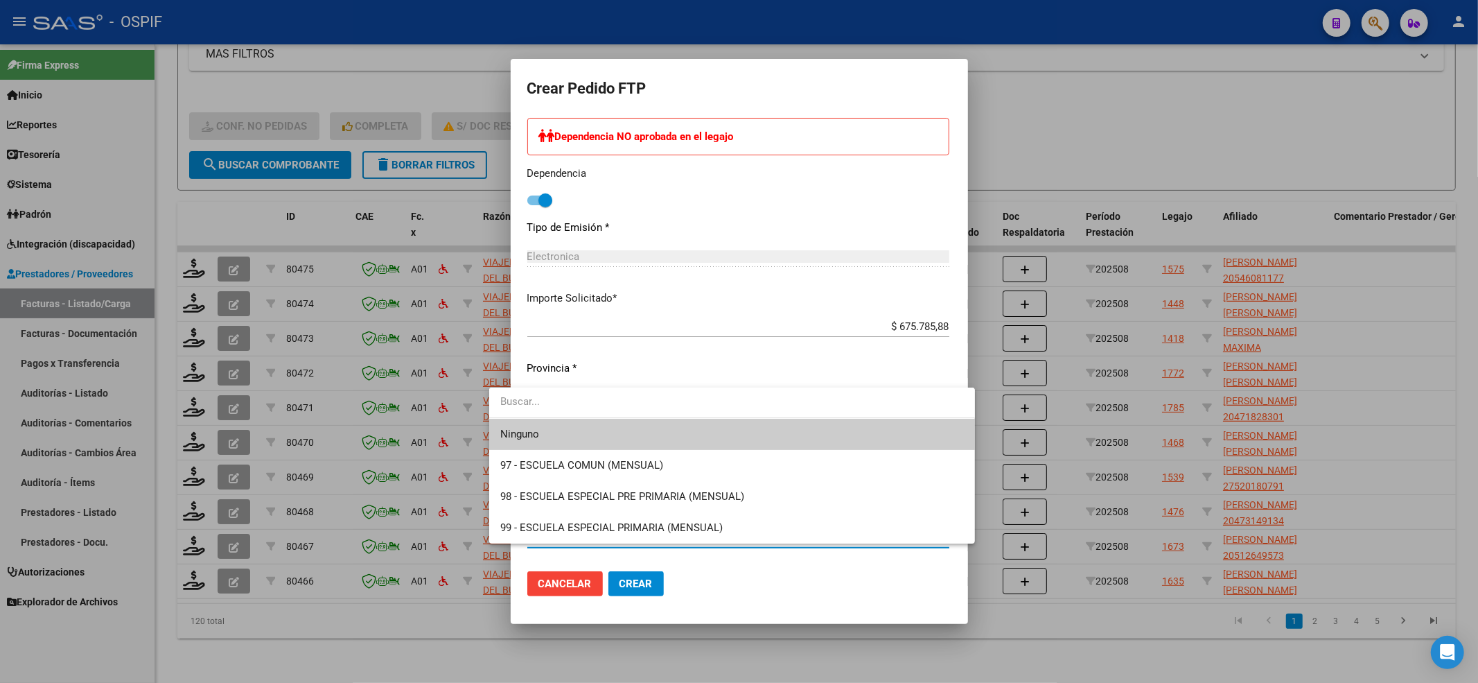
click at [559, 416] on input "dropdown search" at bounding box center [732, 401] width 486 height 31
click at [555, 435] on span "Ninguno" at bounding box center [732, 434] width 464 height 31
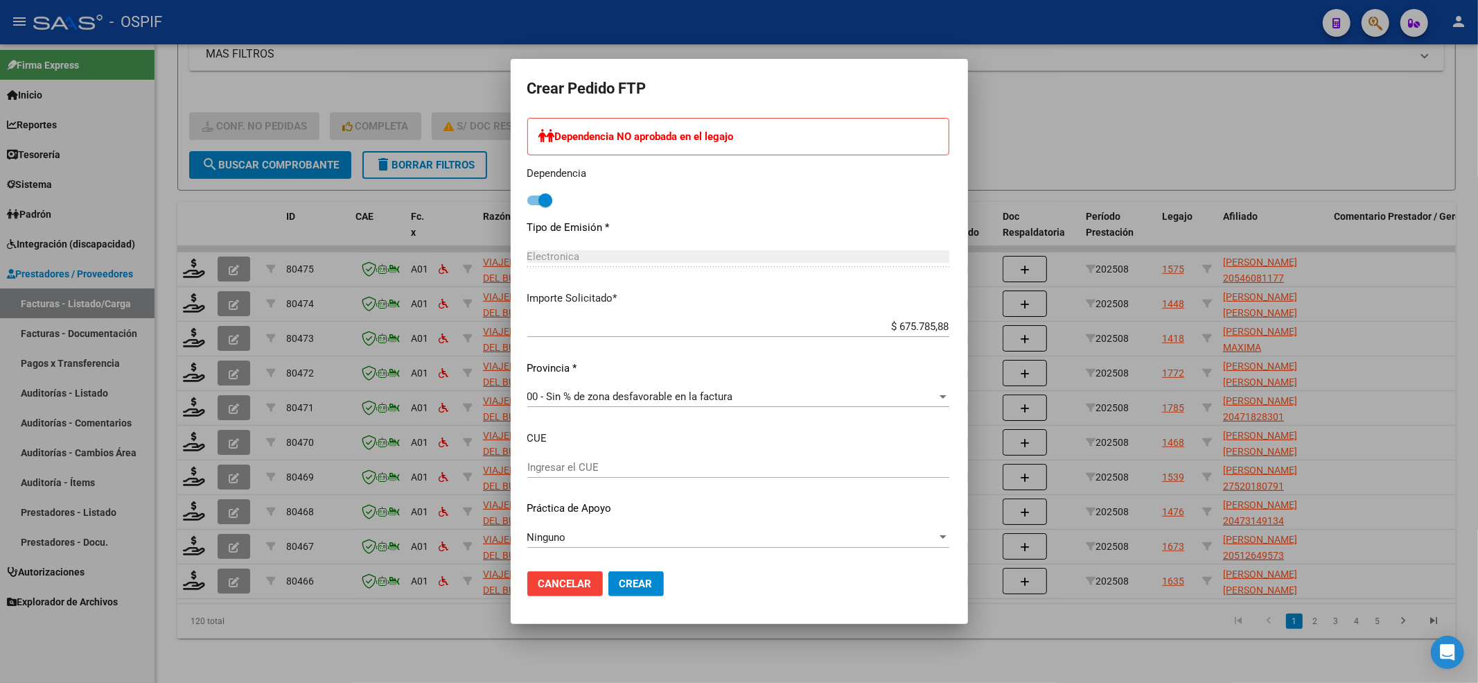
click at [619, 599] on mat-dialog-actions "Cancelar Crear" at bounding box center [739, 583] width 424 height 47
click at [620, 583] on span "Crear" at bounding box center [636, 583] width 33 height 12
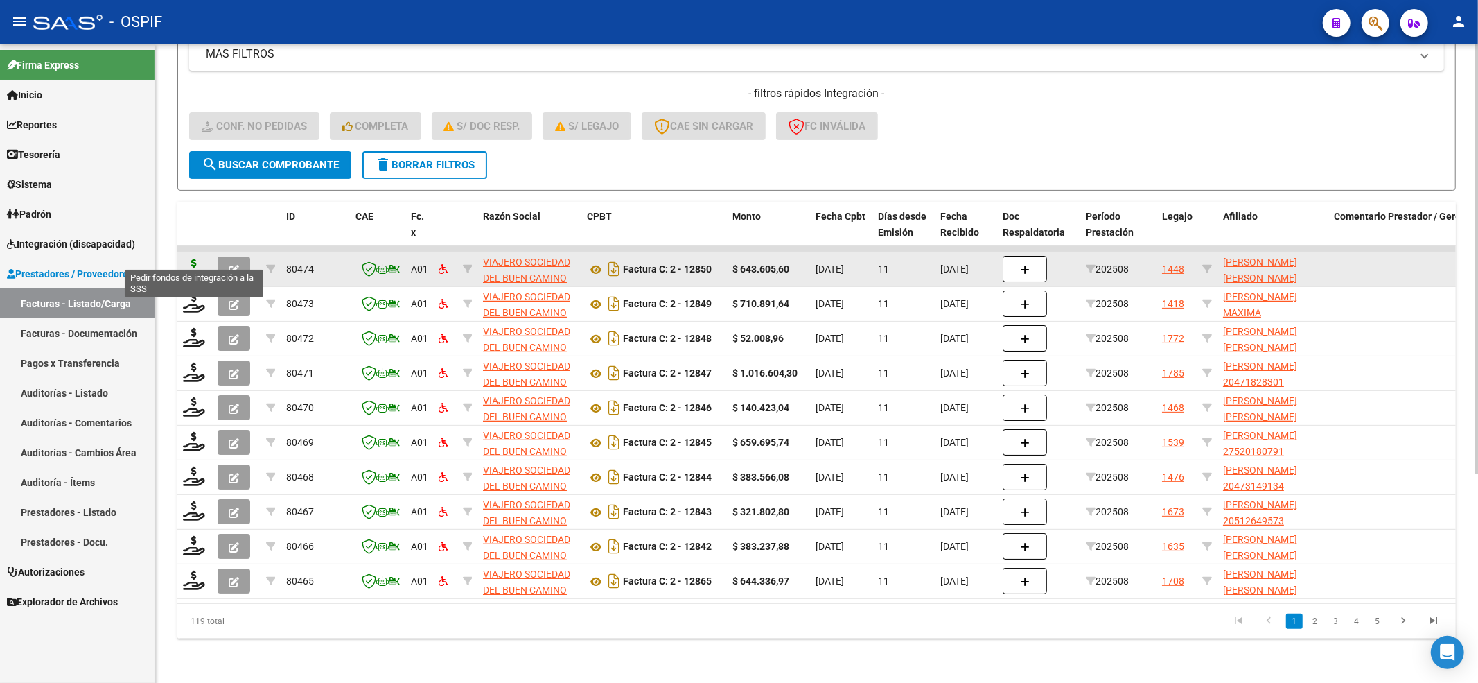
click at [188, 262] on icon at bounding box center [194, 267] width 22 height 19
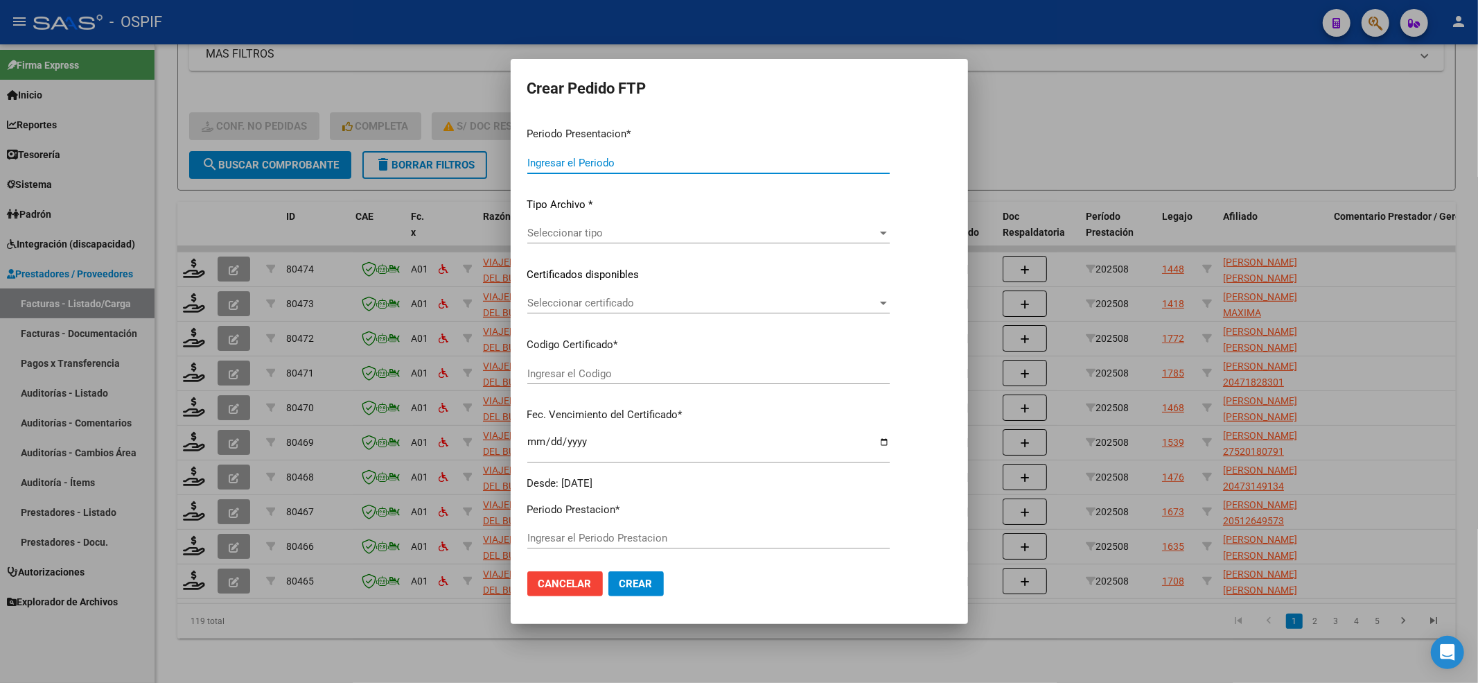
type input "202508"
type input "$ 643.605,60"
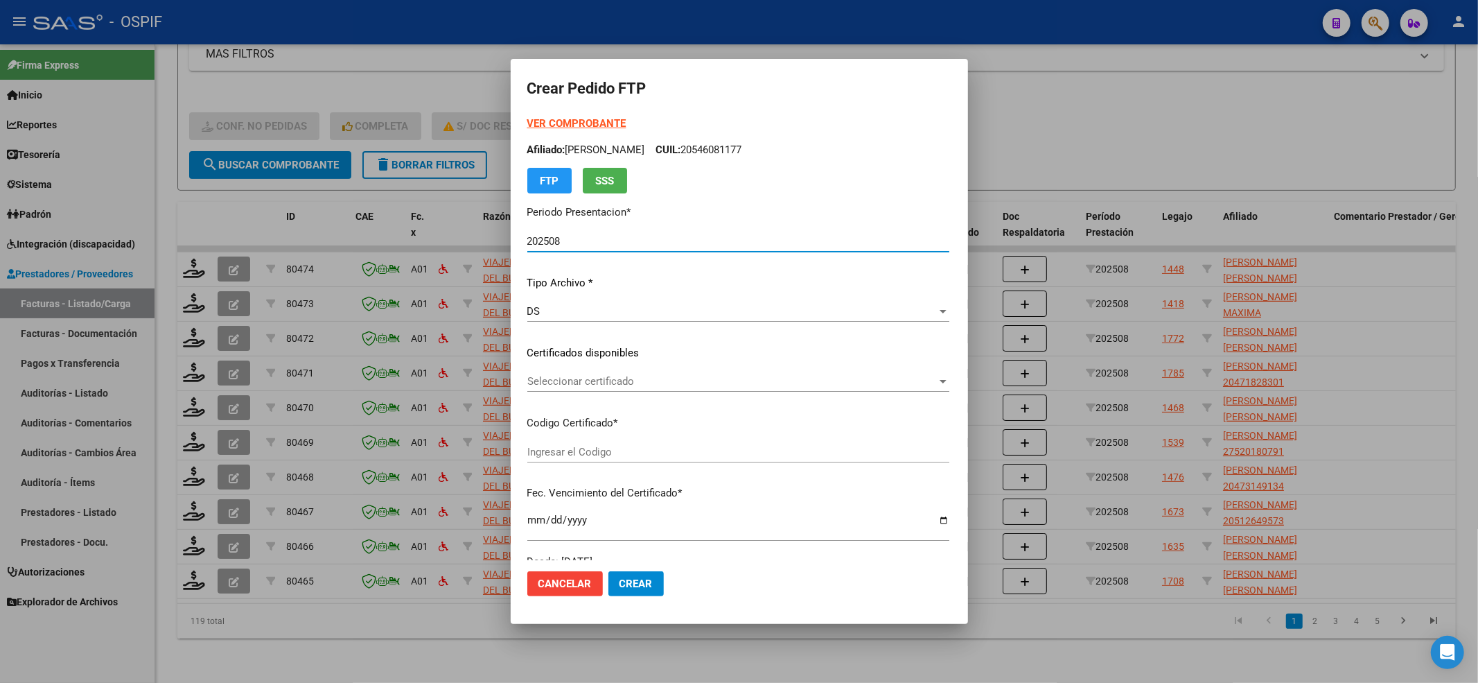
type input "020005489385620210903-20260903-BS-427"
type input "2026-09-03"
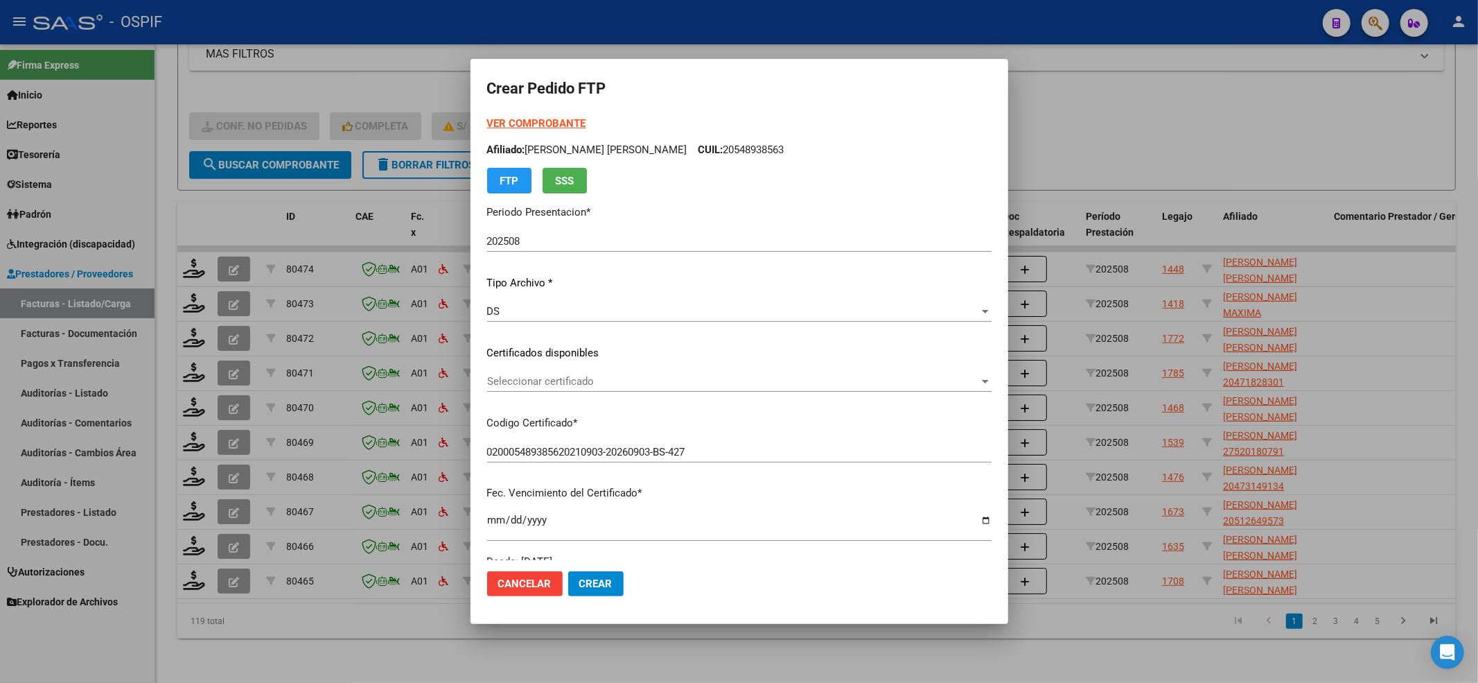
click at [588, 371] on div "Seleccionar certificado Seleccionar certificado" at bounding box center [739, 381] width 504 height 21
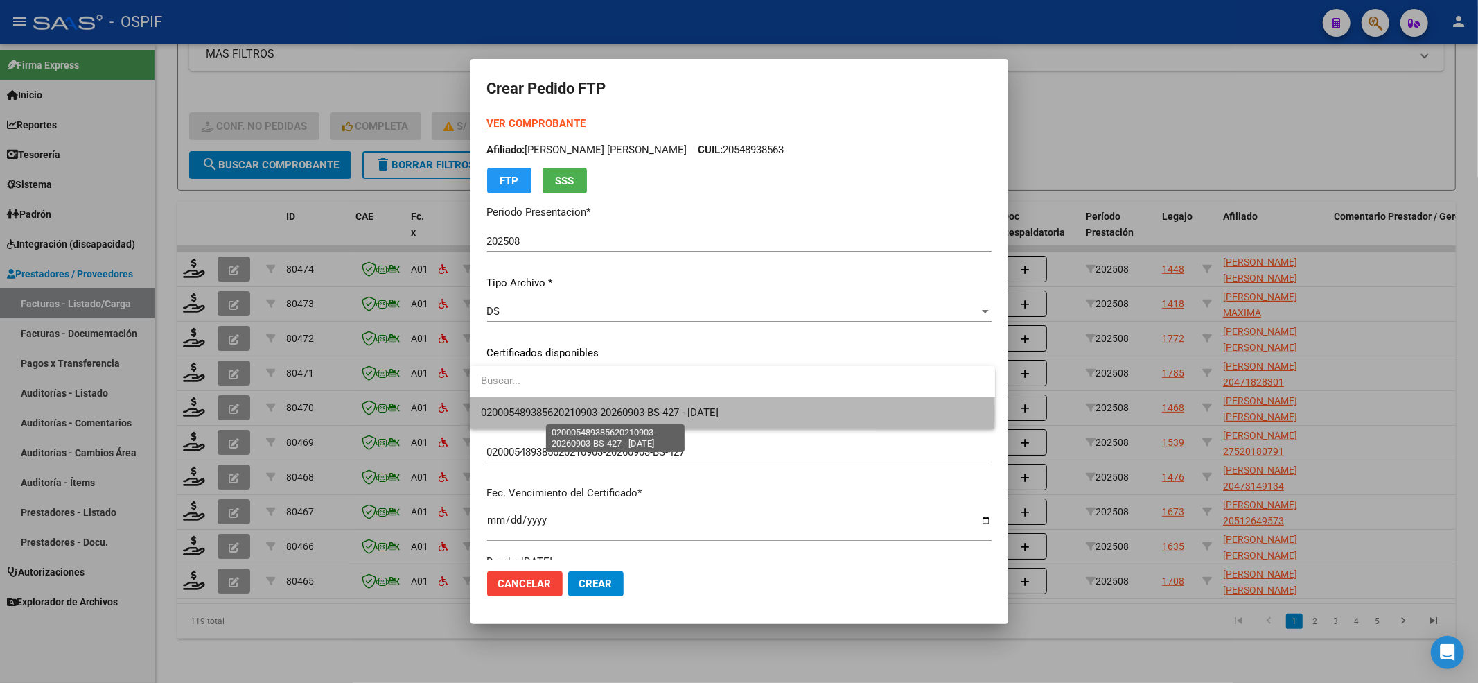
click at [583, 413] on span "020005489385620210903-20260903-BS-427 - 2026-09-03" at bounding box center [600, 412] width 238 height 12
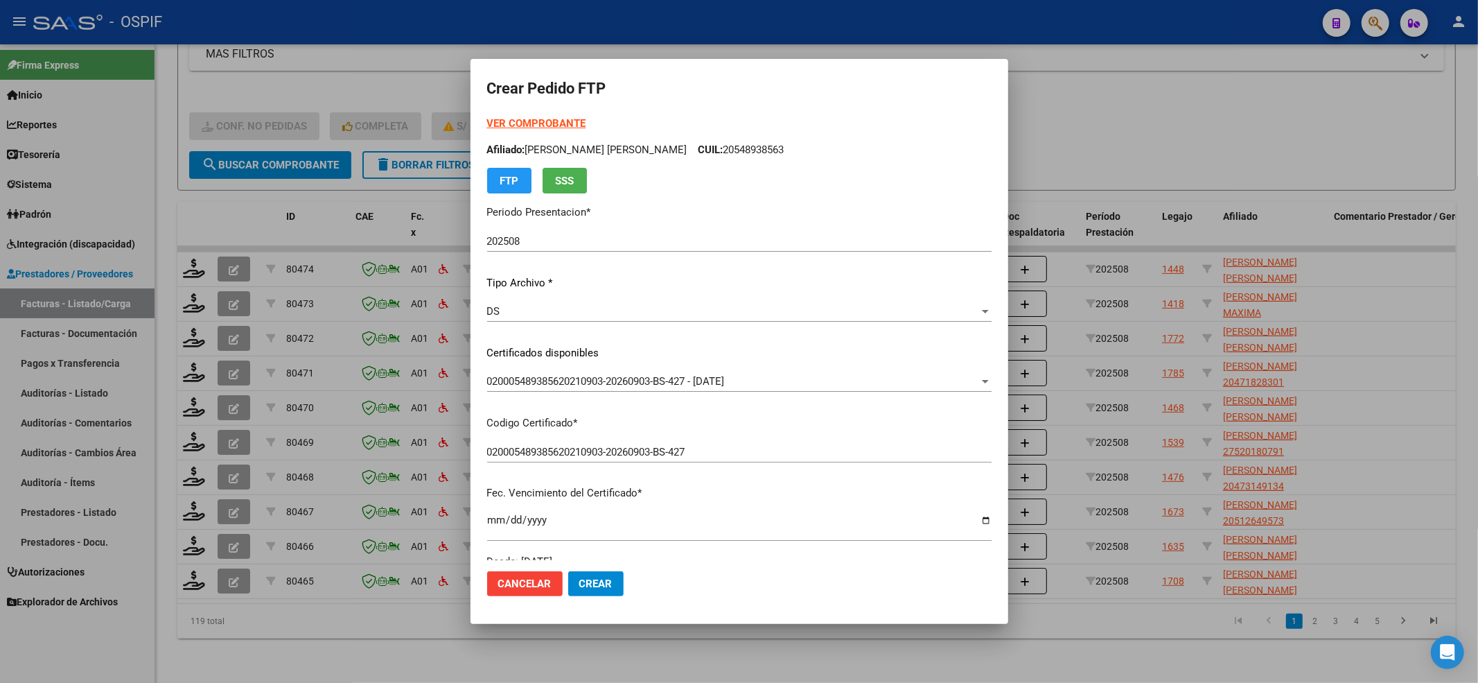
click at [530, 125] on strong "VER COMPROBANTE" at bounding box center [536, 123] width 99 height 12
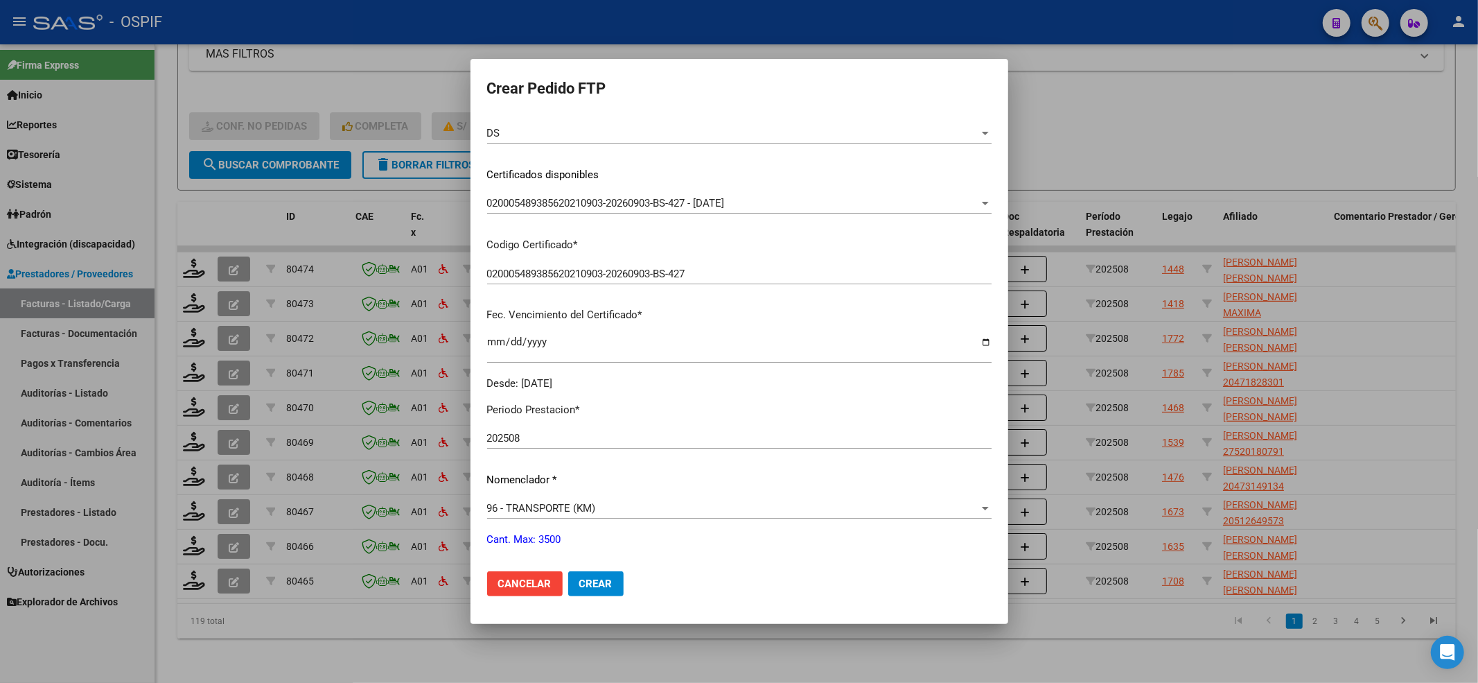
scroll to position [277, 0]
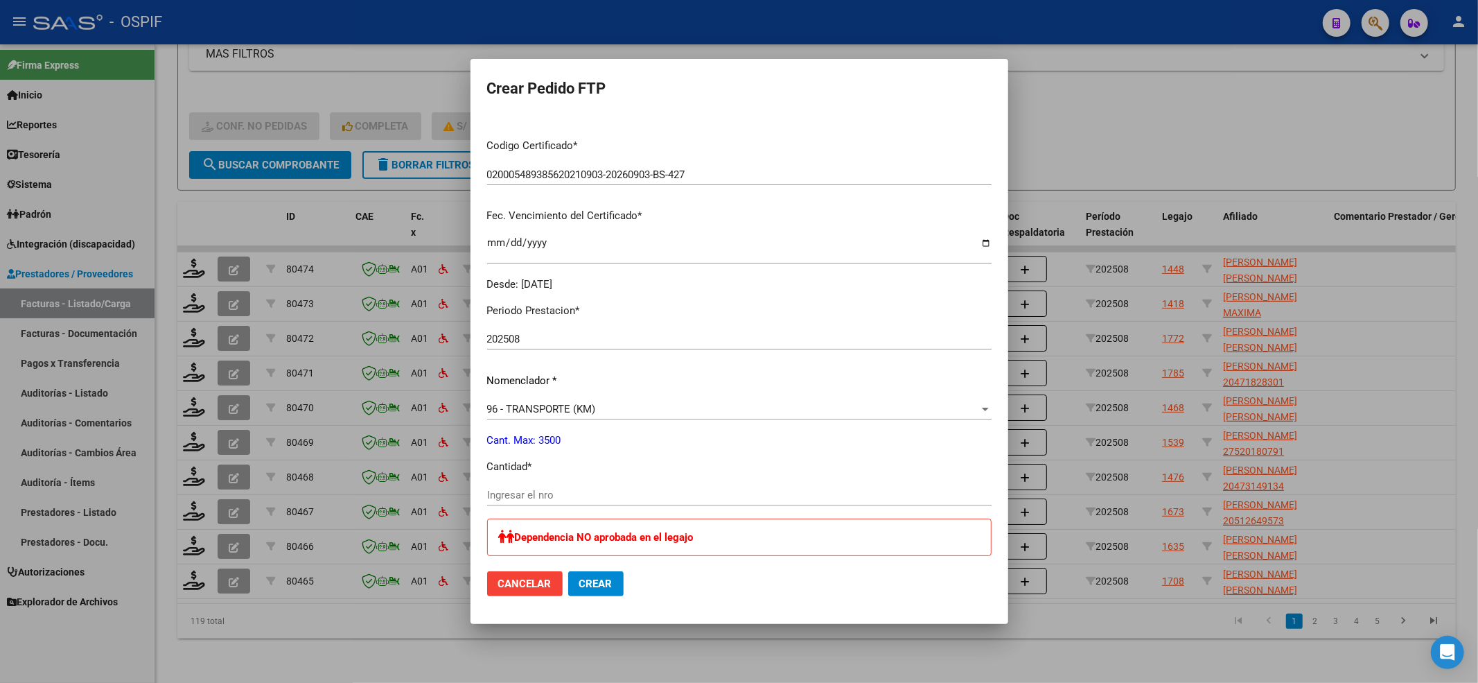
drag, startPoint x: 535, startPoint y: 475, endPoint x: 525, endPoint y: 489, distance: 17.9
click at [530, 478] on div "Periodo Prestacion * 202508 Ingresar el Periodo Prestacion Nomenclador * 96 - T…" at bounding box center [739, 626] width 504 height 669
click at [524, 491] on input "Ingresar el nro" at bounding box center [739, 495] width 504 height 12
type input "880"
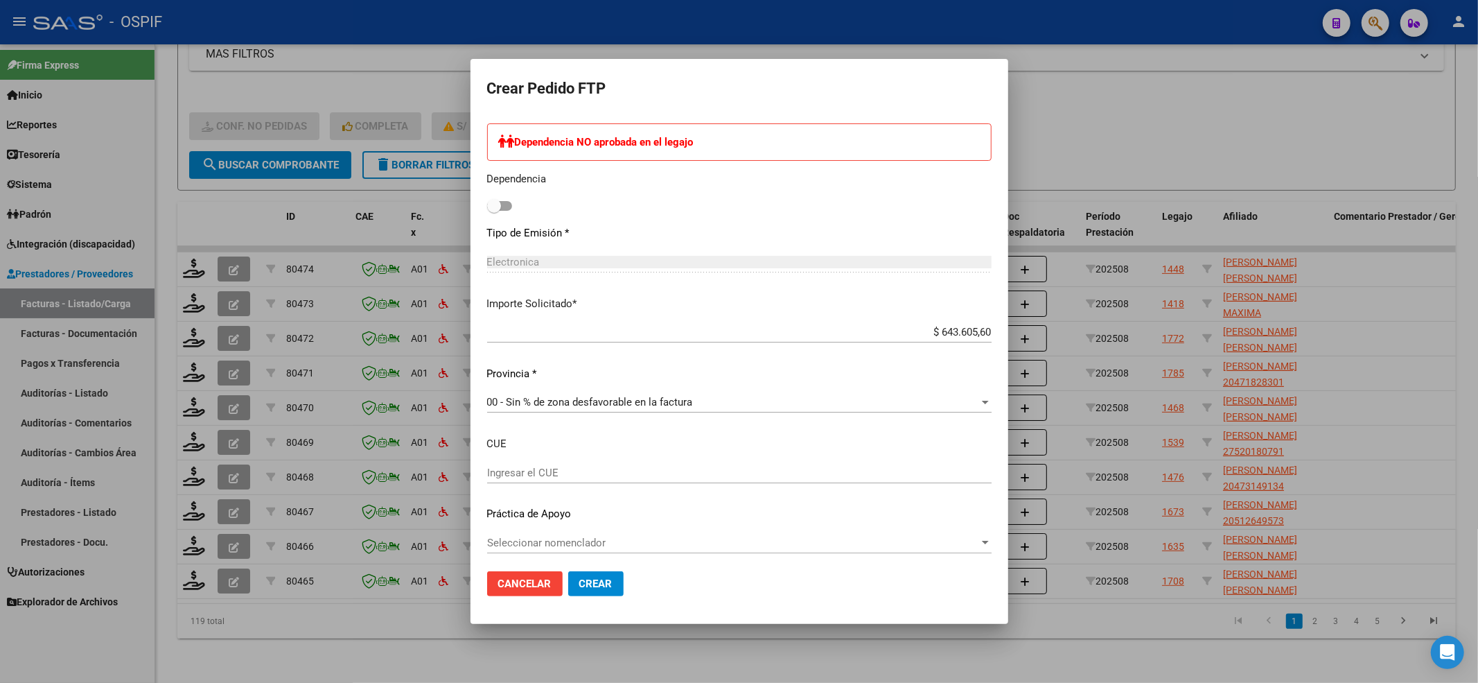
scroll to position [678, 0]
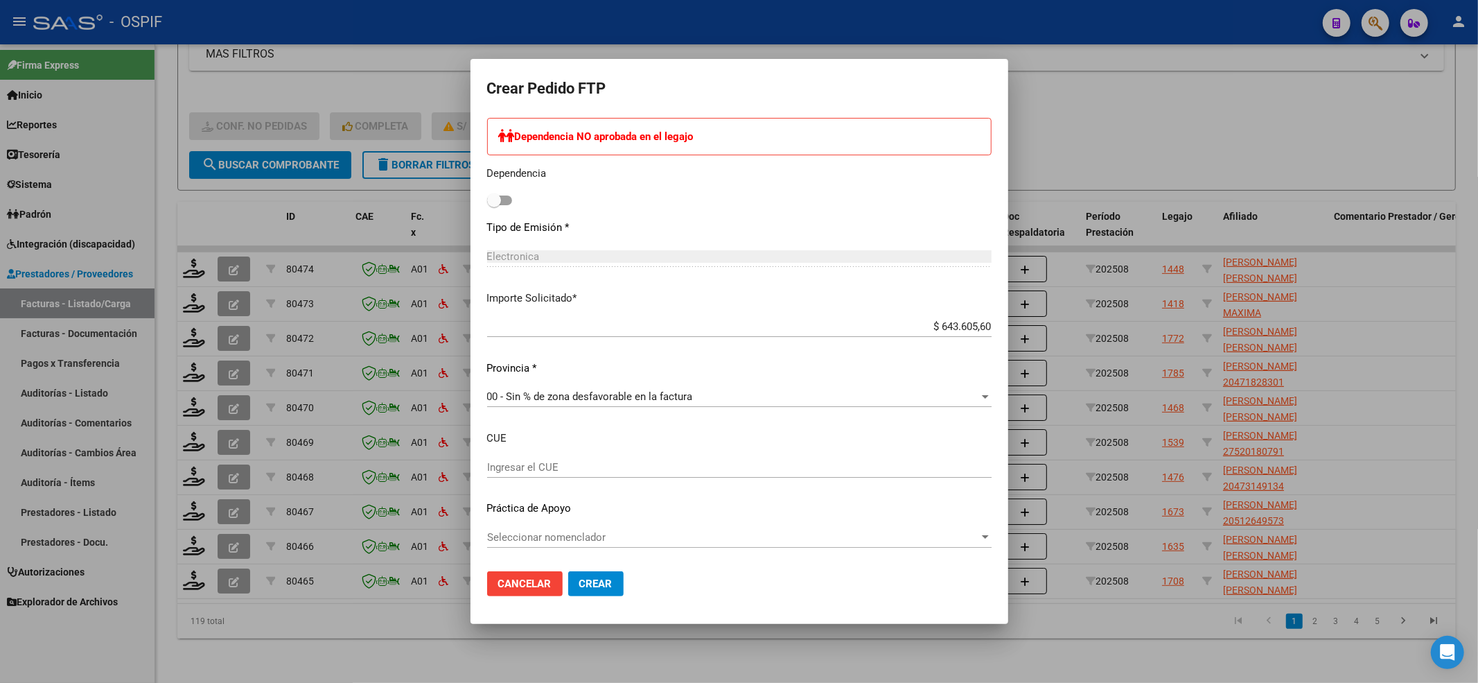
click at [502, 201] on div "Dependencia NO aprobada en el legajo Dependencia" at bounding box center [739, 164] width 504 height 92
click at [502, 201] on span at bounding box center [499, 200] width 25 height 10
click at [494, 205] on input "checkbox" at bounding box center [493, 205] width 1 height 1
checkbox input "true"
click at [561, 527] on div "Seleccionar nomenclador Seleccionar nomenclador" at bounding box center [739, 537] width 504 height 21
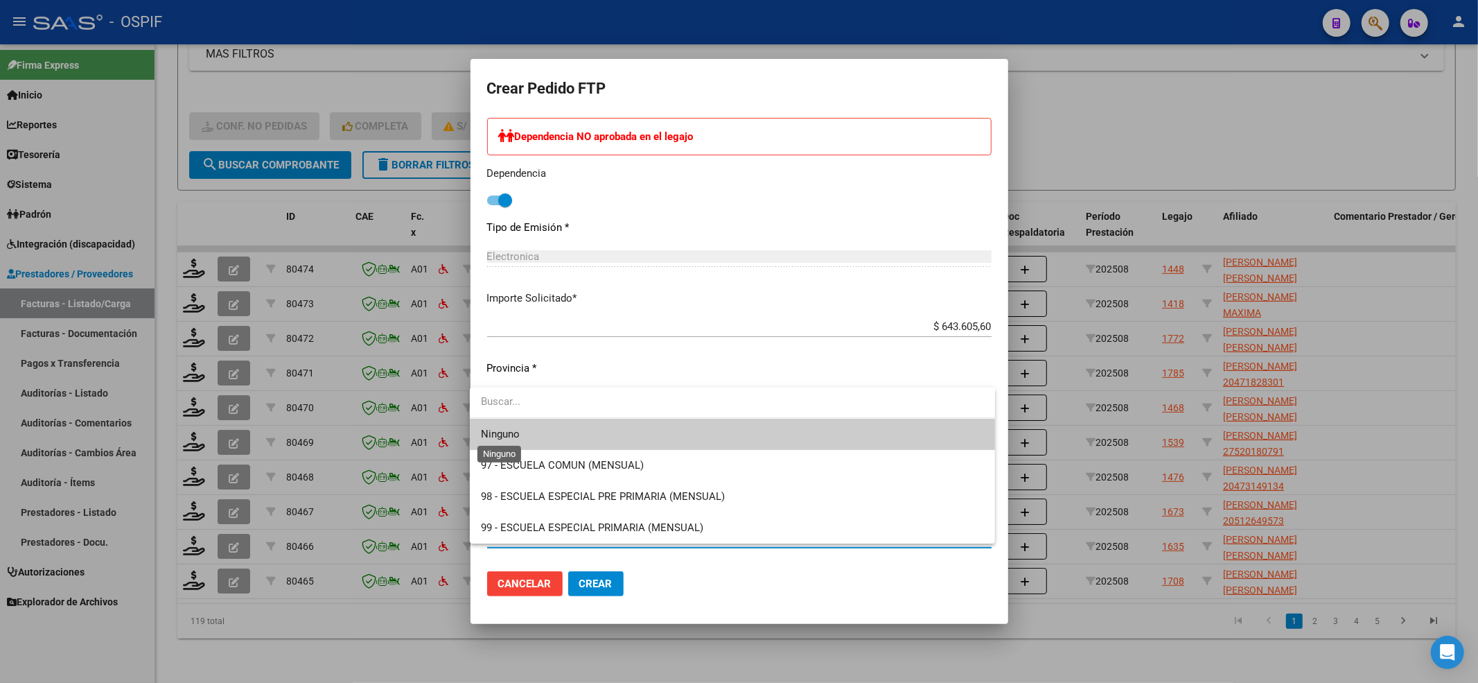
click at [508, 419] on span "Ninguno" at bounding box center [732, 434] width 503 height 31
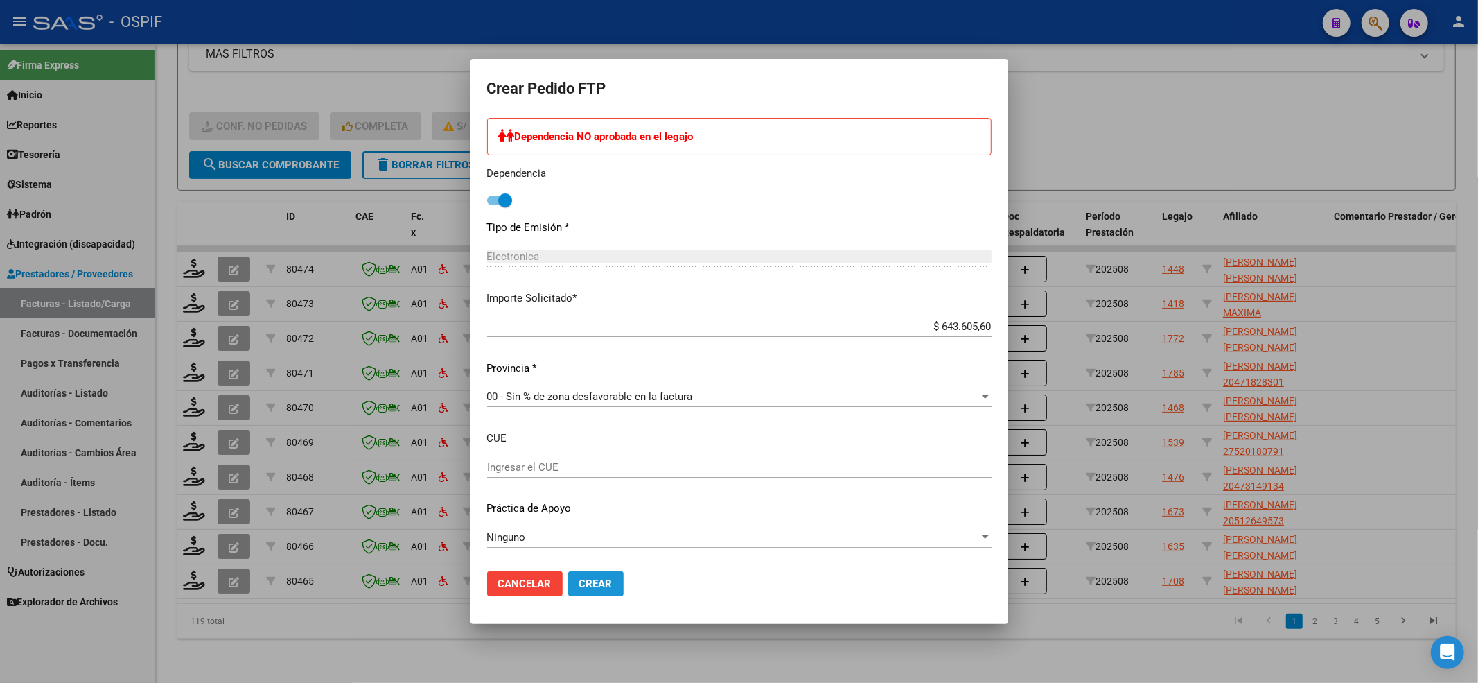
click at [579, 591] on button "Crear" at bounding box center [595, 583] width 55 height 25
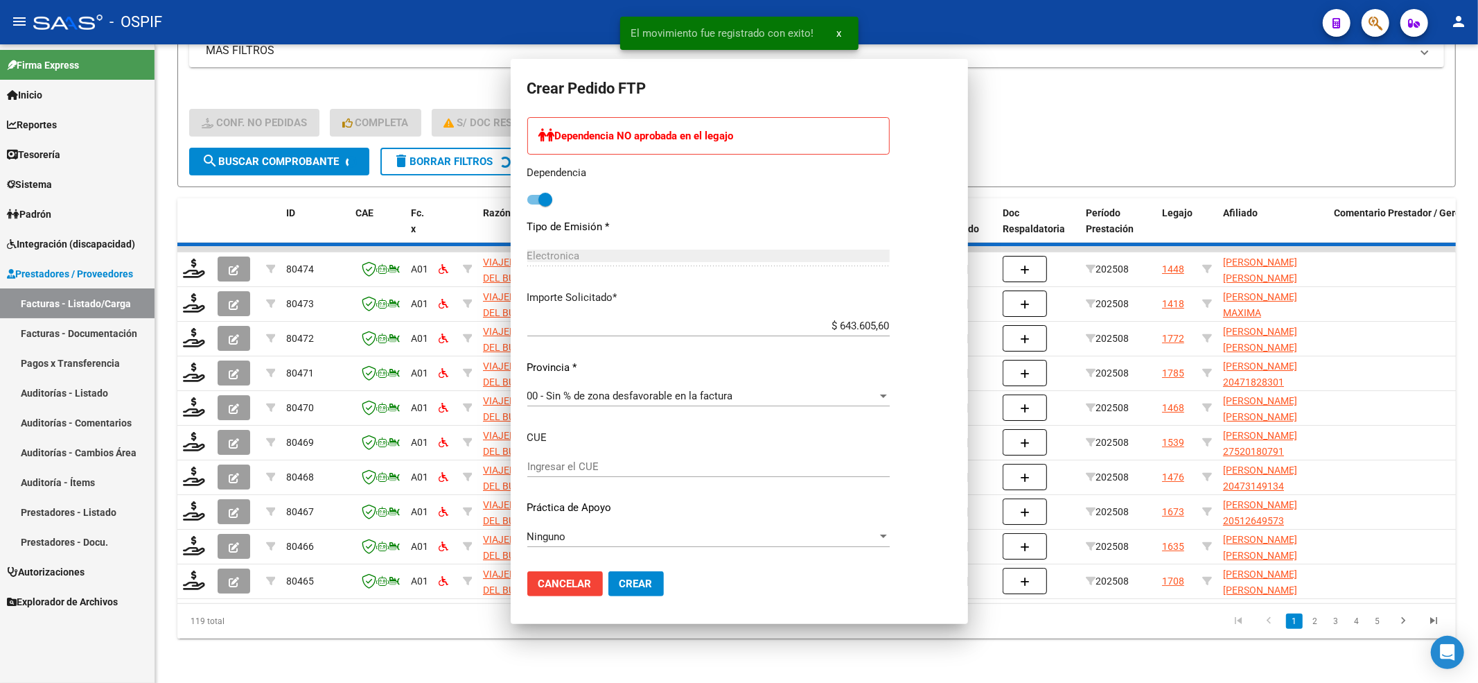
scroll to position [0, 0]
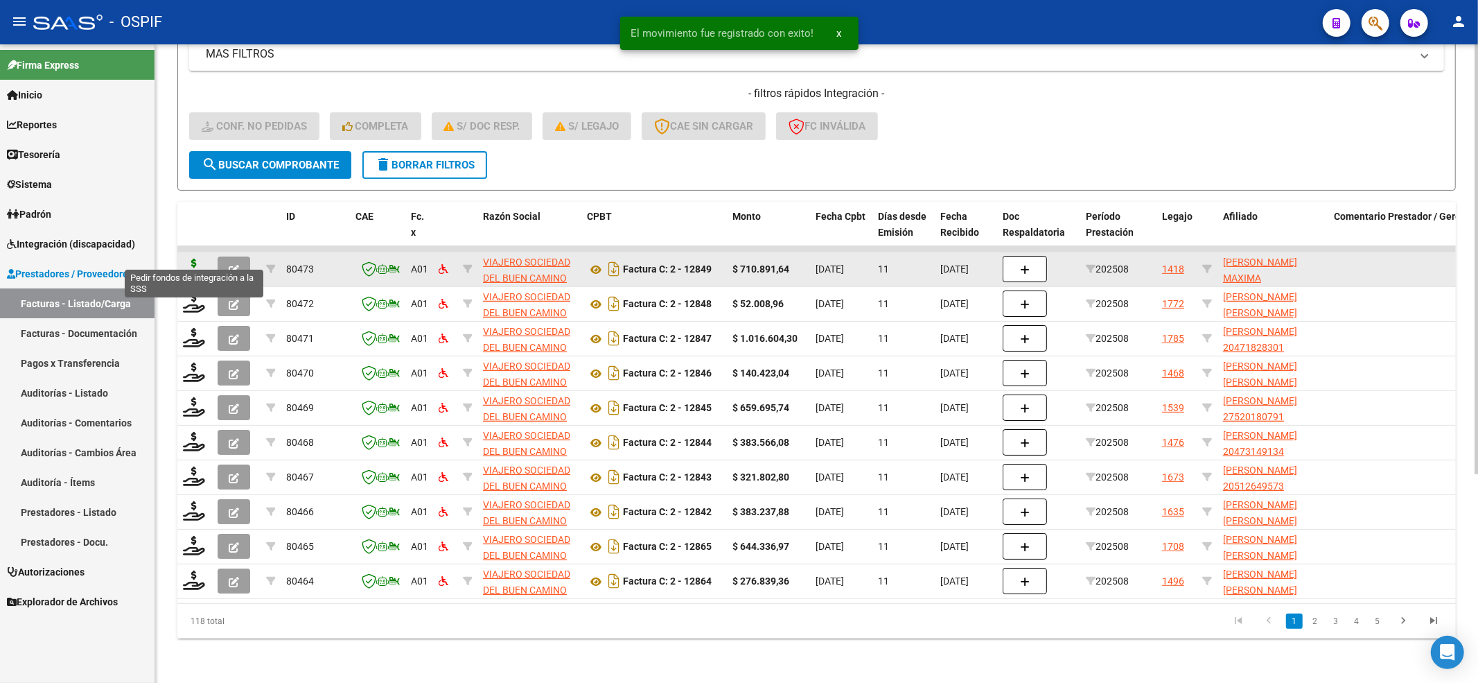
click at [190, 259] on icon at bounding box center [194, 267] width 22 height 19
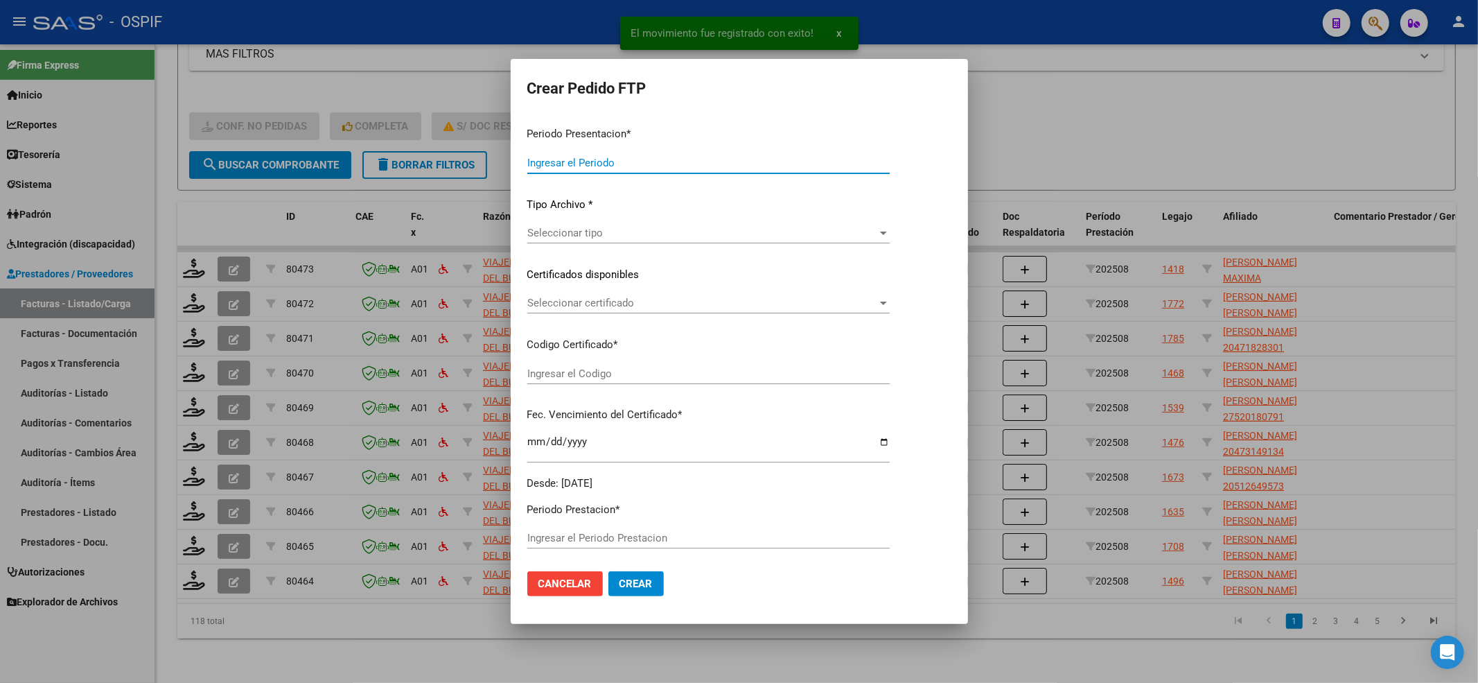
type input "202508"
type input "$ 710.891,64"
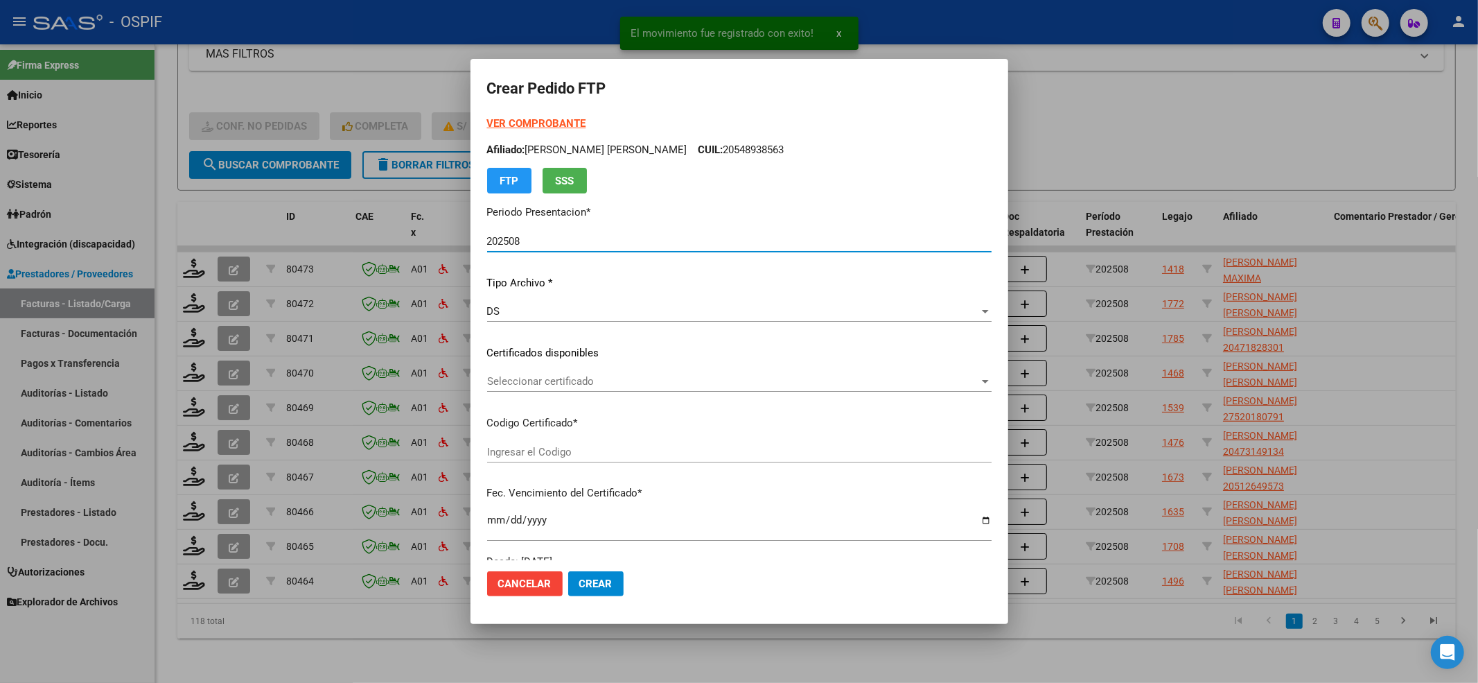
type input "01-00049314963-20220125-20320125-BS-427"
type input "2032-01-25"
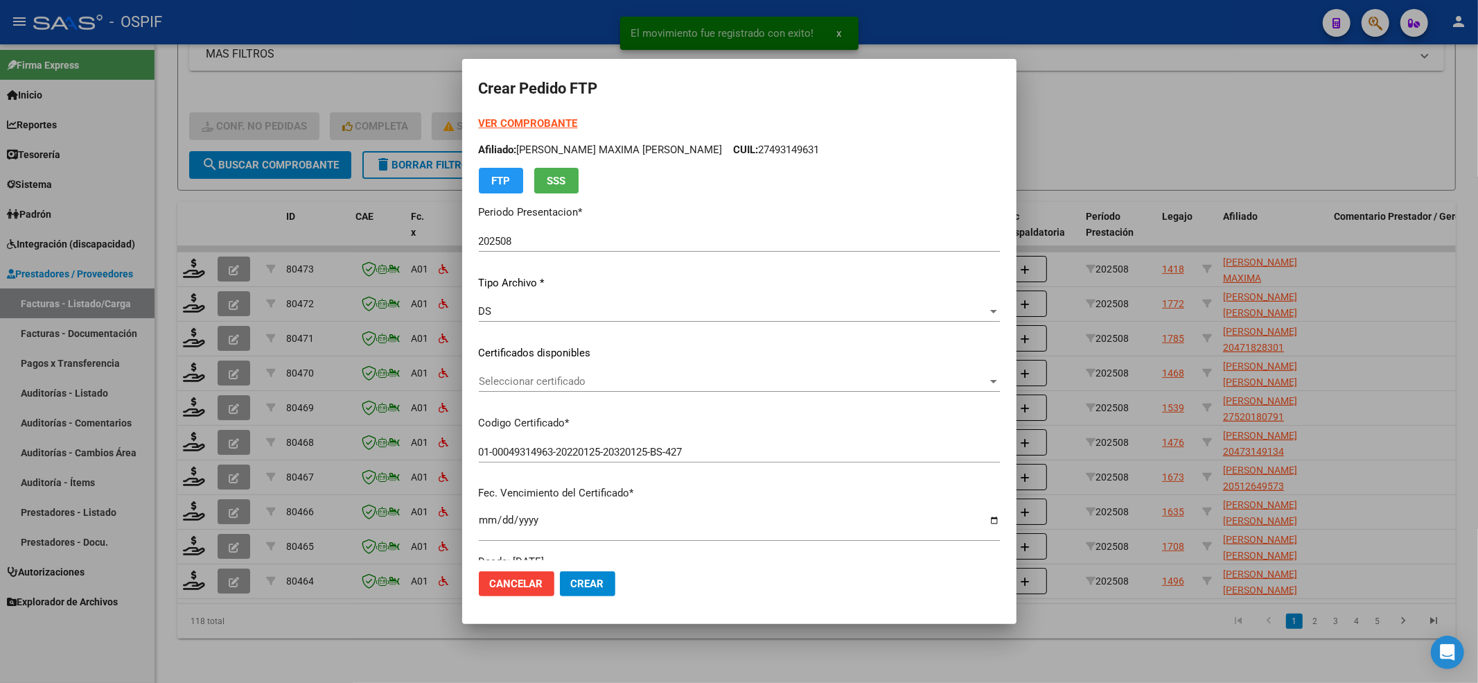
drag, startPoint x: 532, startPoint y: 136, endPoint x: 532, endPoint y: 126, distance: 9.7
click at [532, 134] on div "VER COMPROBANTE ARCA Padrón Afiliado: SEQUEIRA MAXIMA LUJAN CUIL: 27493149631 F…" at bounding box center [739, 155] width 521 height 78
click at [532, 126] on strong "VER COMPROBANTE" at bounding box center [528, 123] width 99 height 12
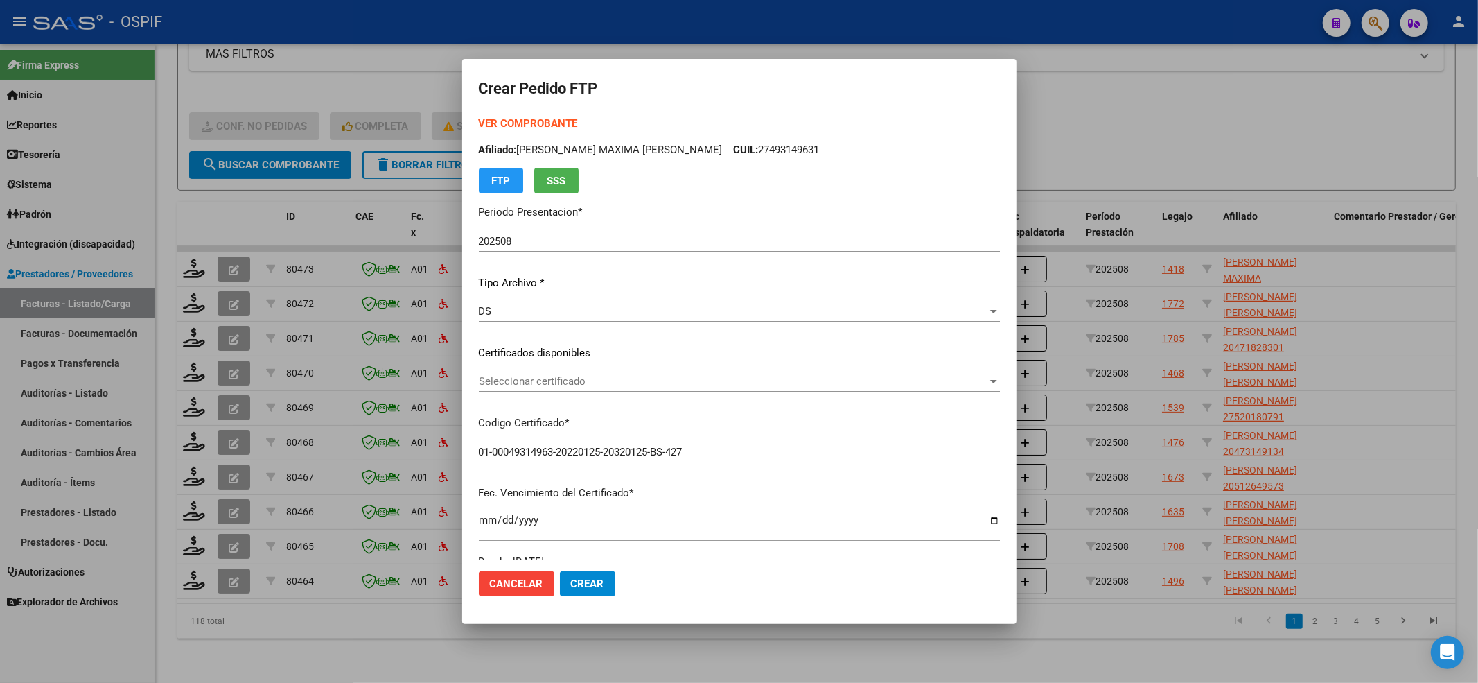
click at [590, 372] on div "Seleccionar certificado Seleccionar certificado" at bounding box center [739, 381] width 521 height 21
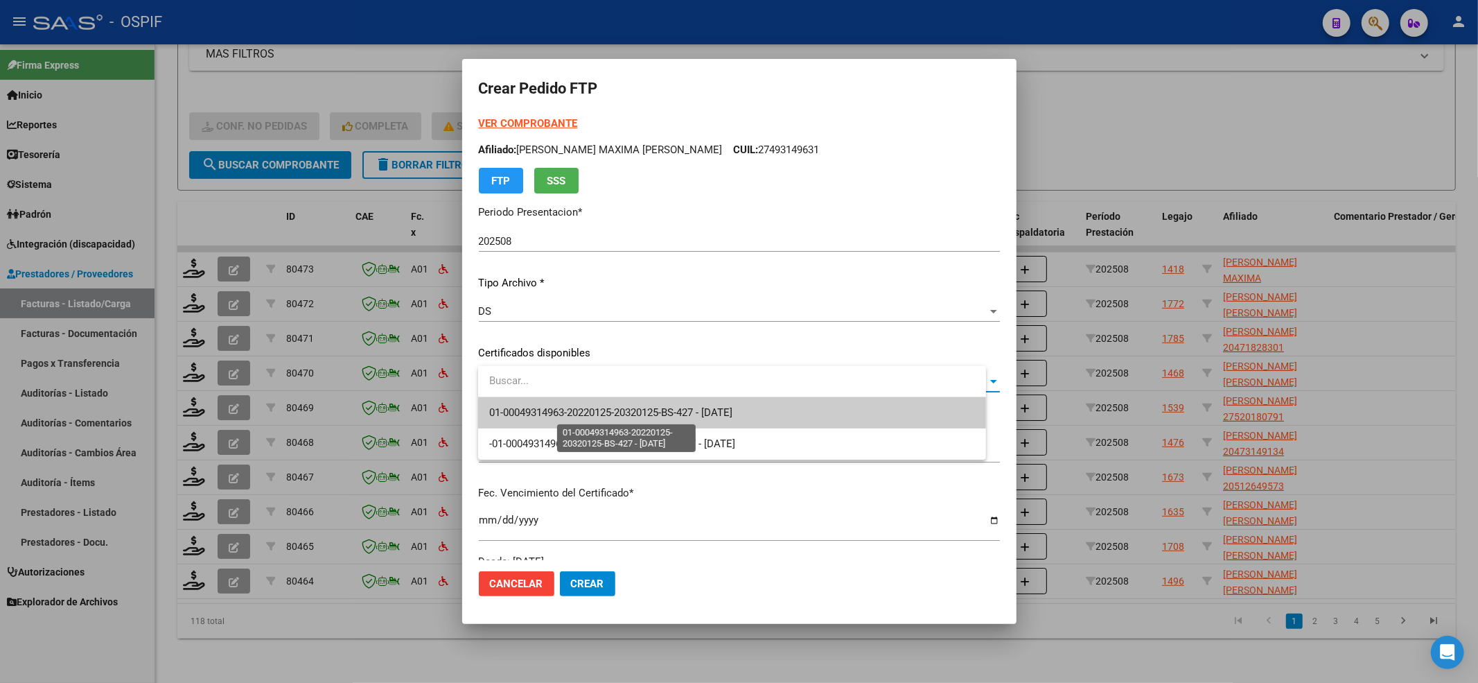
click at [579, 416] on span "01-00049314963-20220125-20320125-BS-427 - 2032-01-25" at bounding box center [610, 412] width 243 height 12
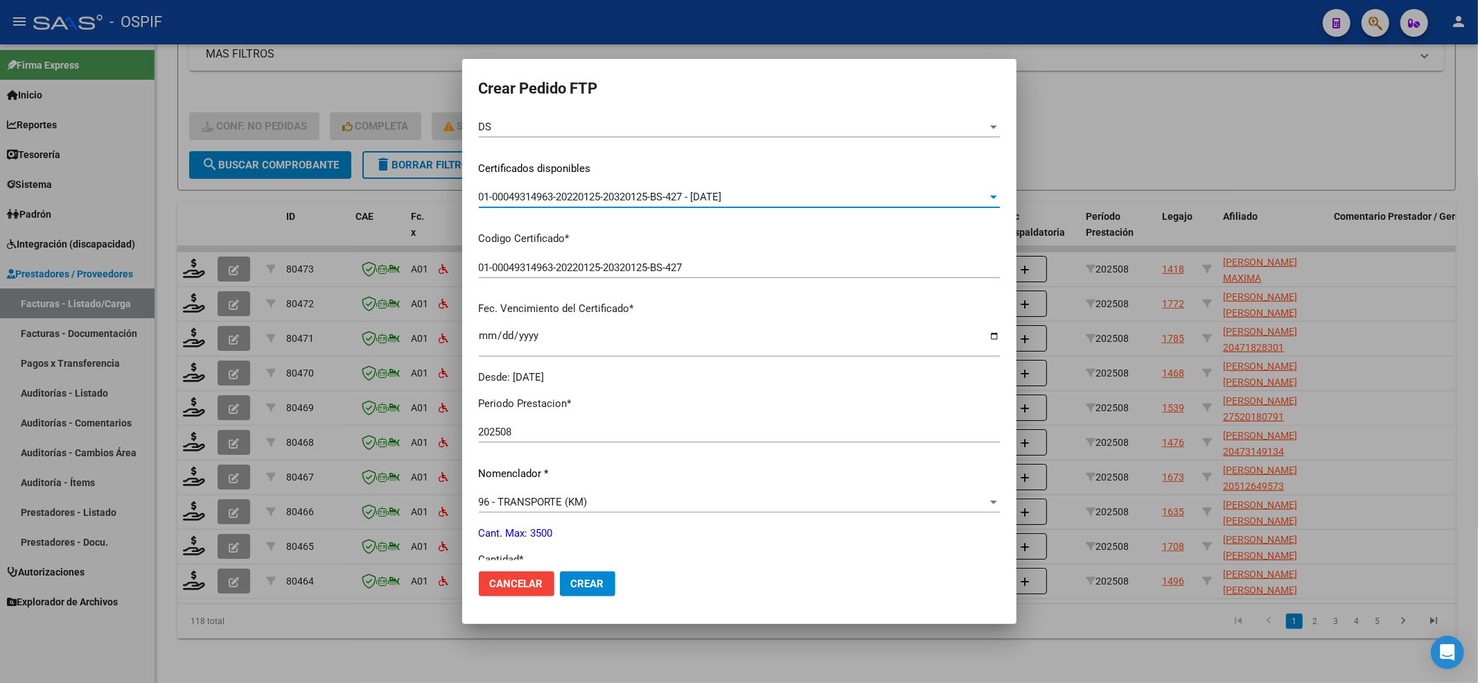
scroll to position [369, 0]
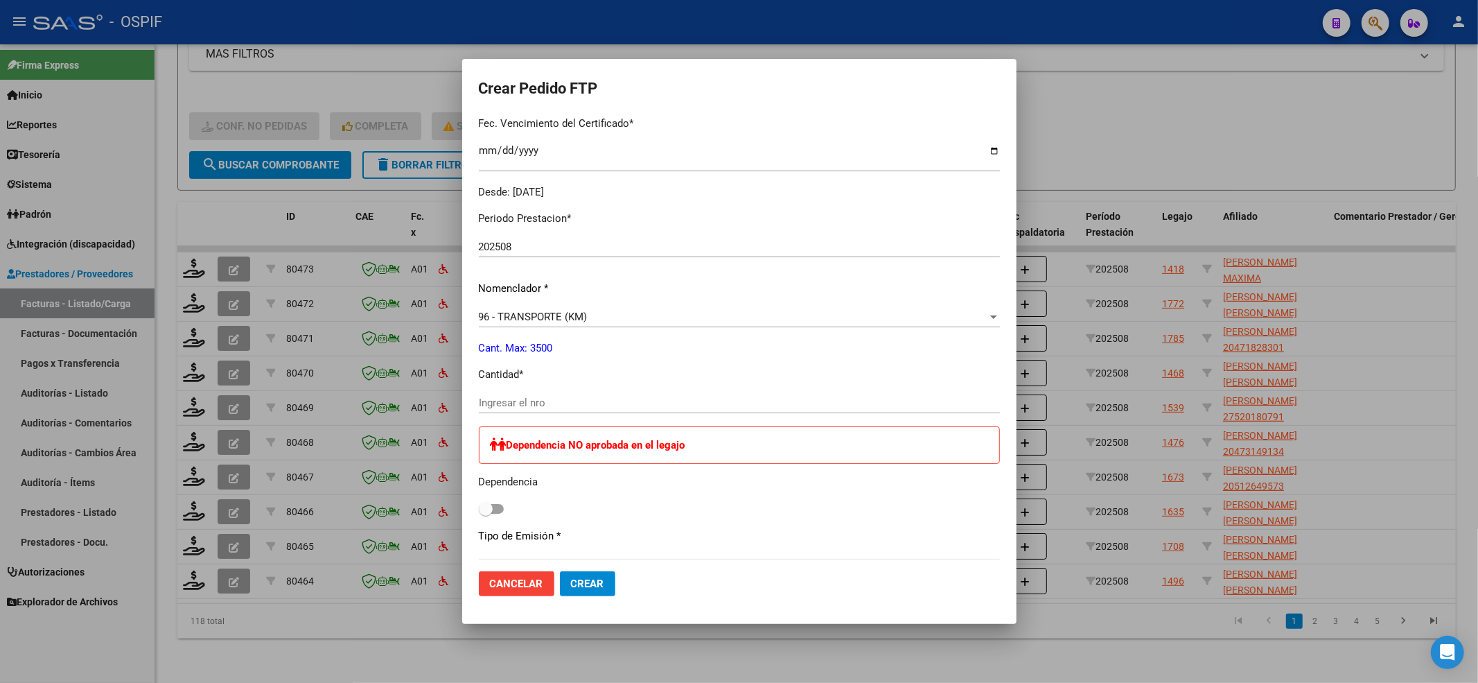
click at [558, 406] on input "Ingresar el nro" at bounding box center [739, 402] width 521 height 12
type input "972"
click at [504, 504] on span at bounding box center [491, 509] width 25 height 10
click at [486, 513] on input "checkbox" at bounding box center [485, 513] width 1 height 1
checkbox input "true"
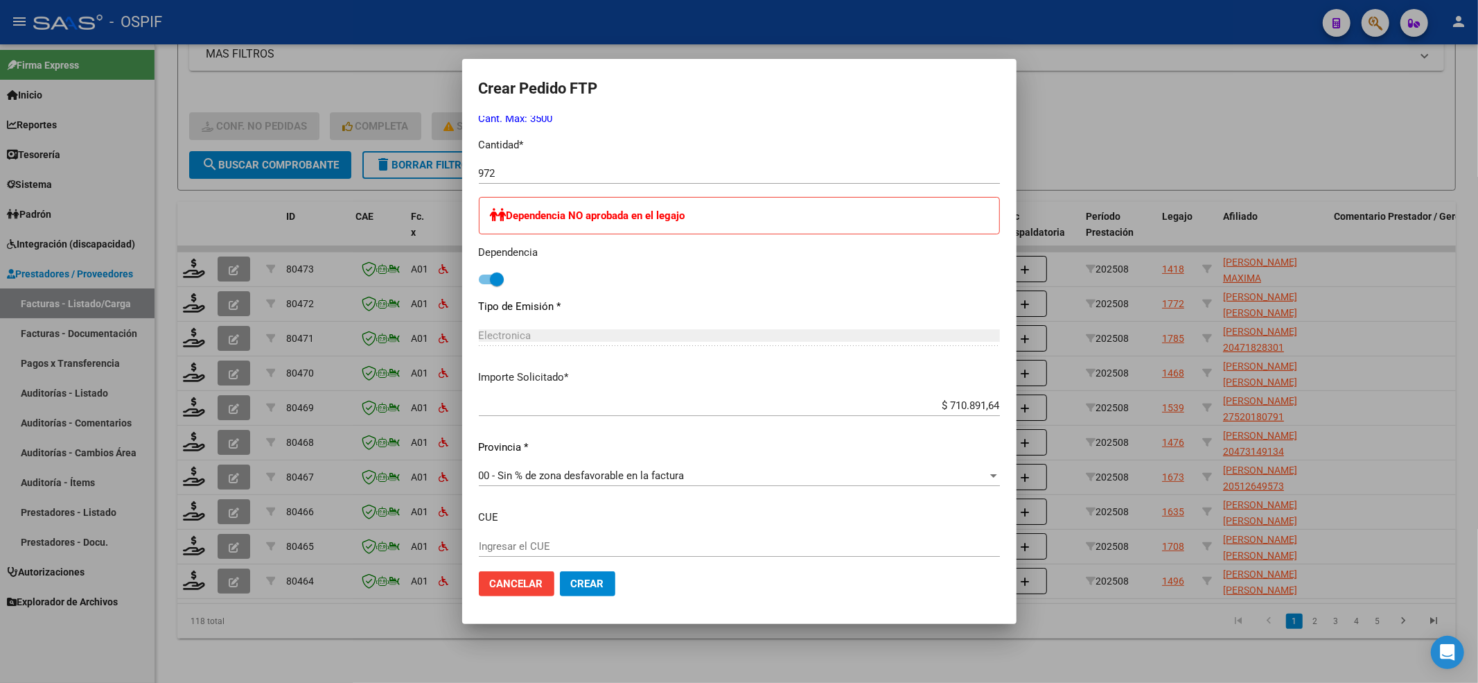
scroll to position [678, 0]
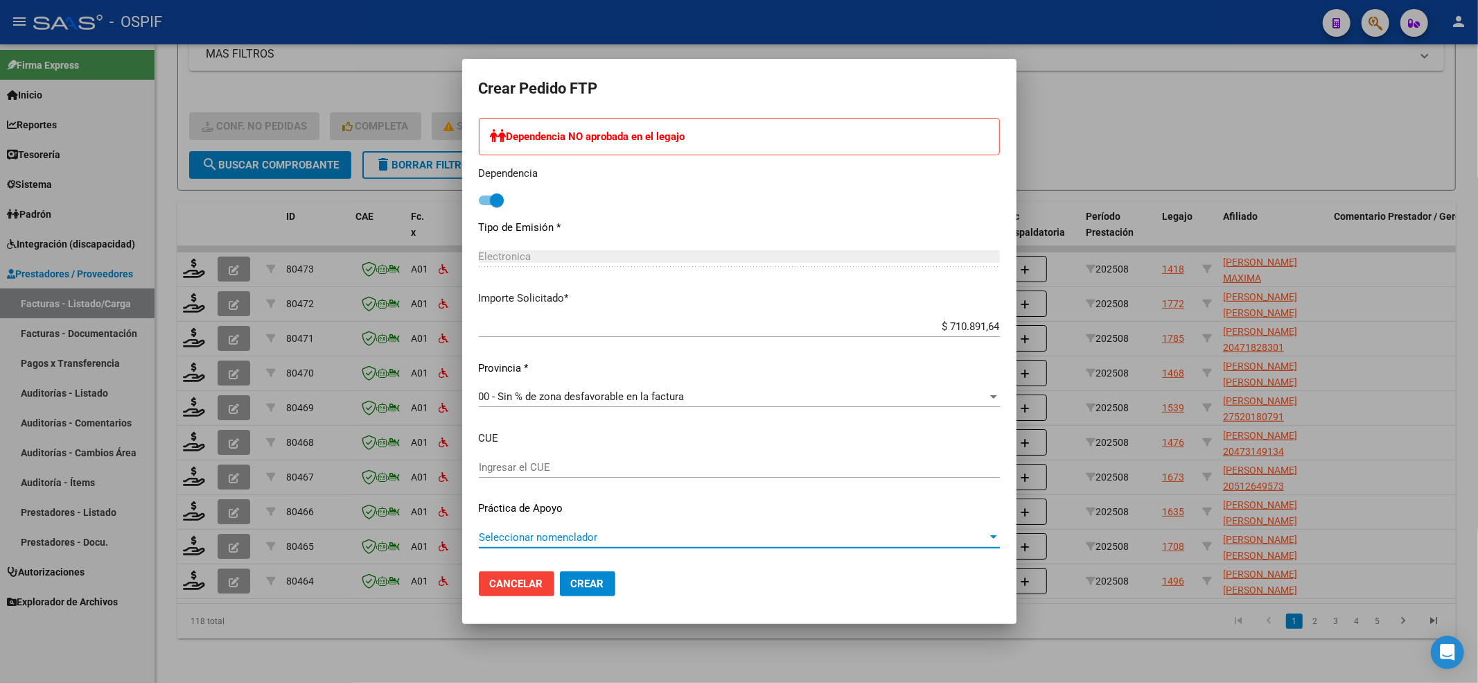
click at [522, 532] on span "Seleccionar nomenclador" at bounding box center [733, 537] width 509 height 12
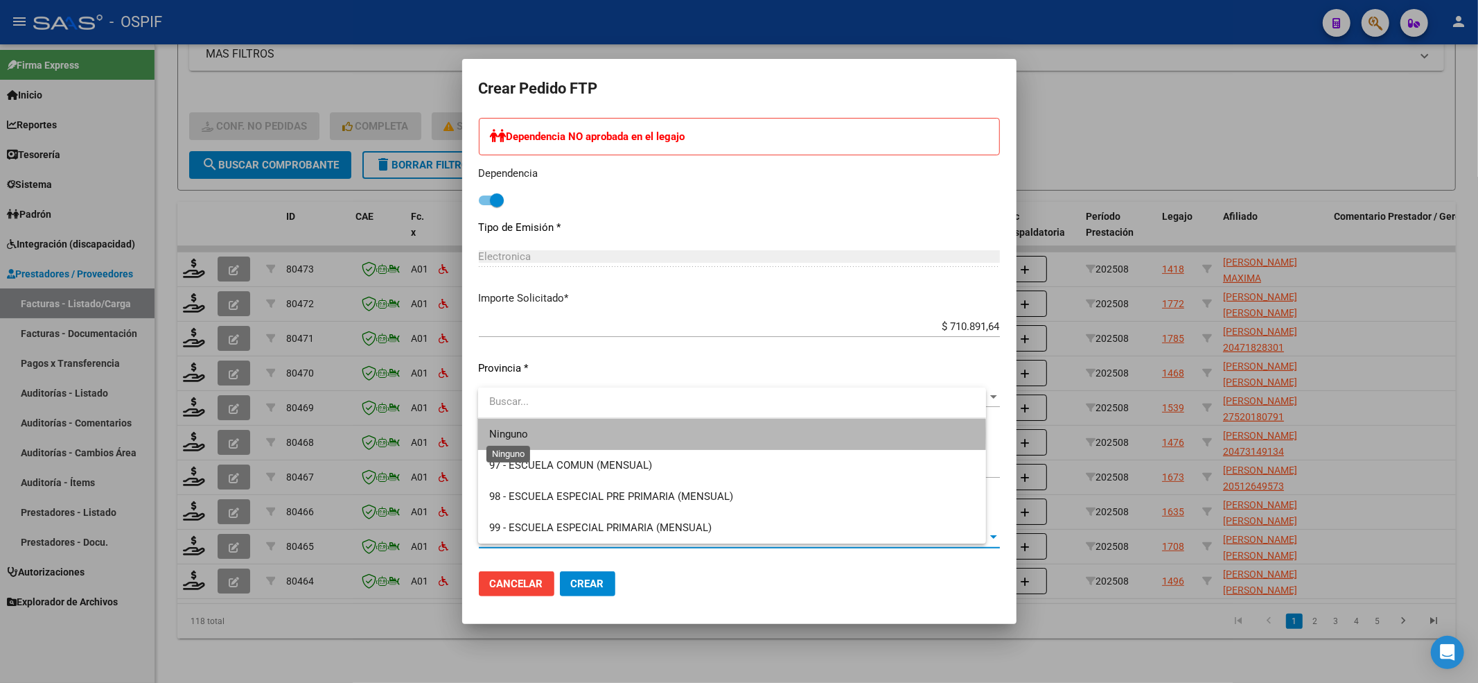
drag, startPoint x: 509, startPoint y: 433, endPoint x: 481, endPoint y: 416, distance: 32.7
click at [508, 433] on span "Ninguno" at bounding box center [508, 434] width 39 height 12
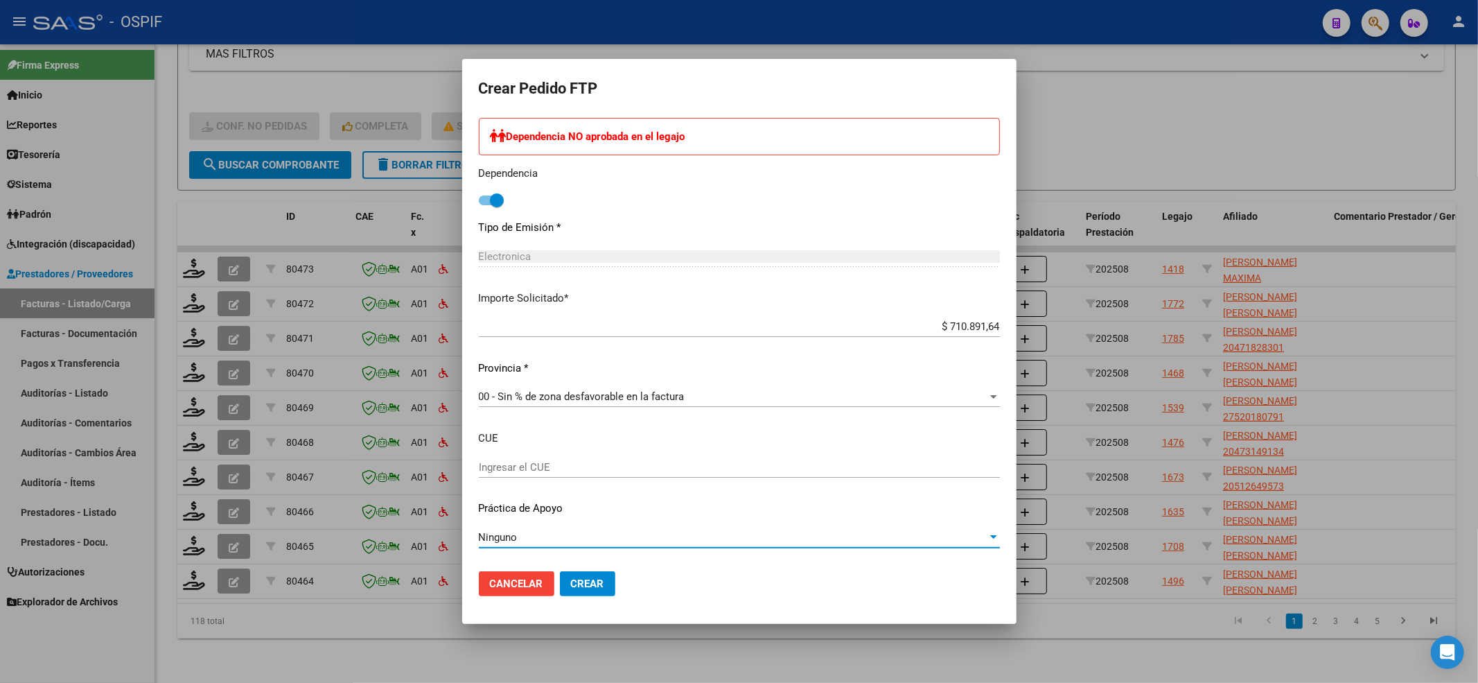
drag, startPoint x: 602, startPoint y: 580, endPoint x: 602, endPoint y: 507, distance: 72.8
click at [602, 581] on span "Crear" at bounding box center [587, 583] width 33 height 12
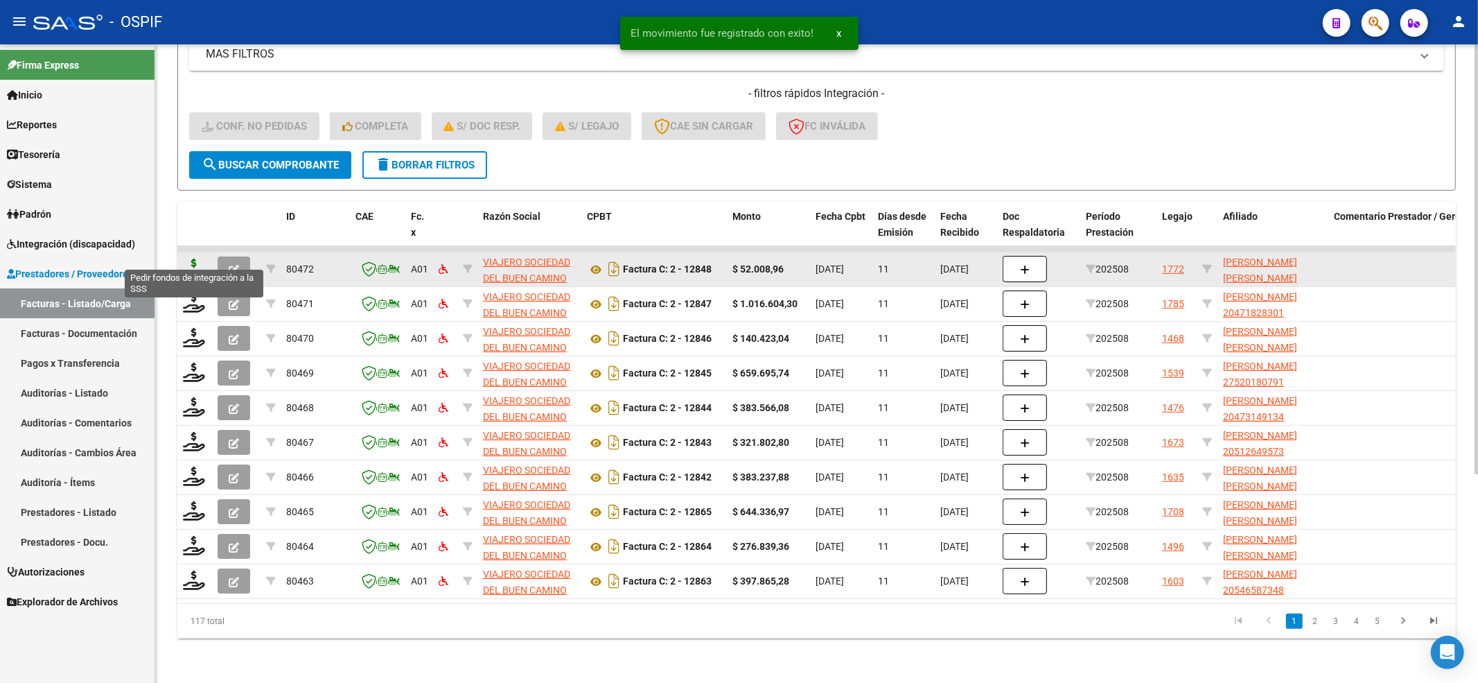
click at [193, 258] on icon at bounding box center [194, 267] width 22 height 19
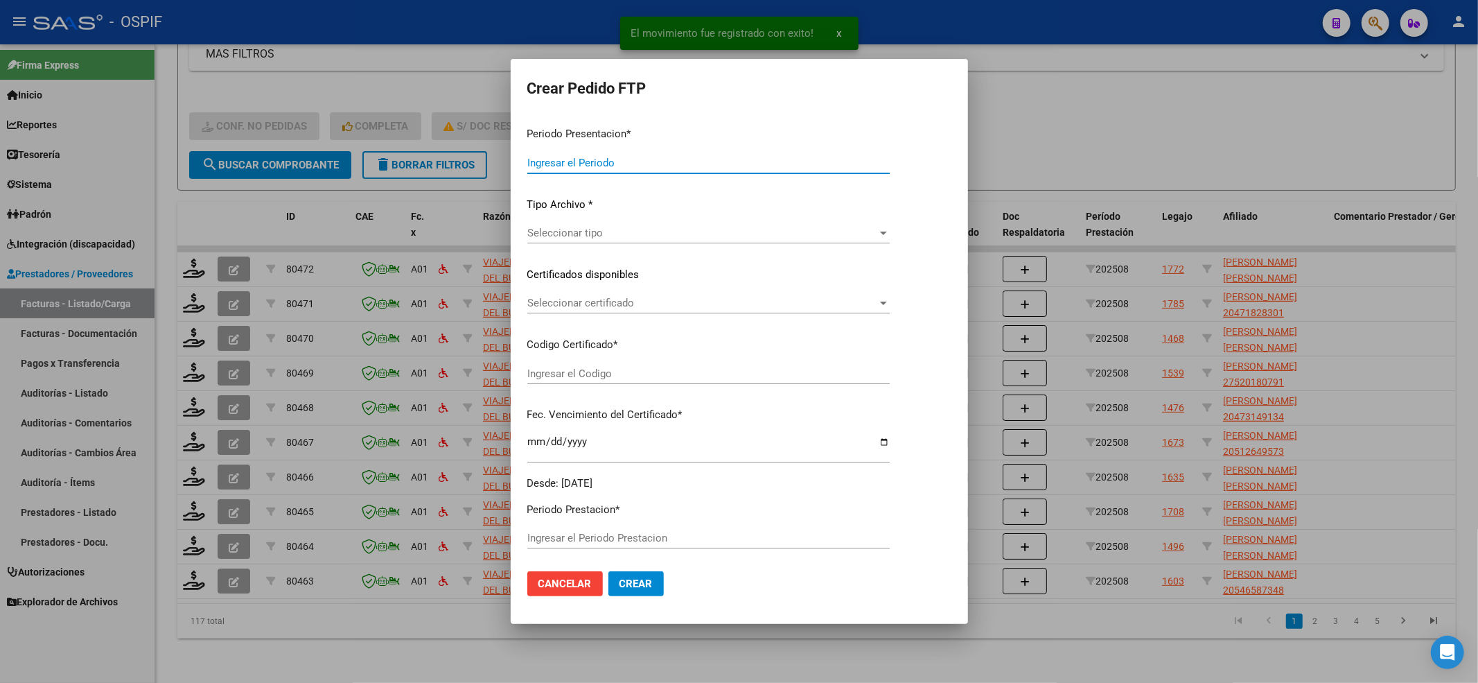
type input "202508"
type input "$ 52.008,96"
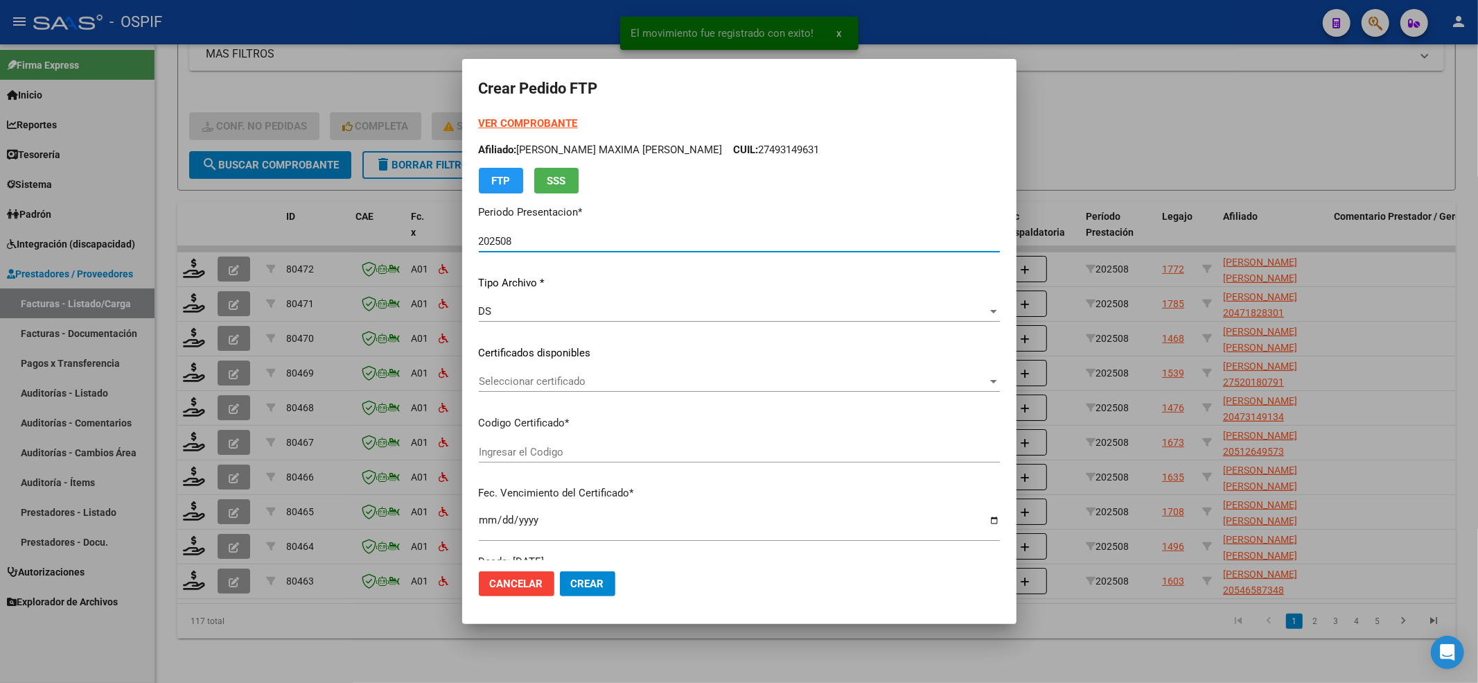
type input "0200047690006-20240808-20390808-BUE-427"
type input "2039-08-08"
click at [550, 123] on strong "VER COMPROBANTE" at bounding box center [528, 123] width 99 height 12
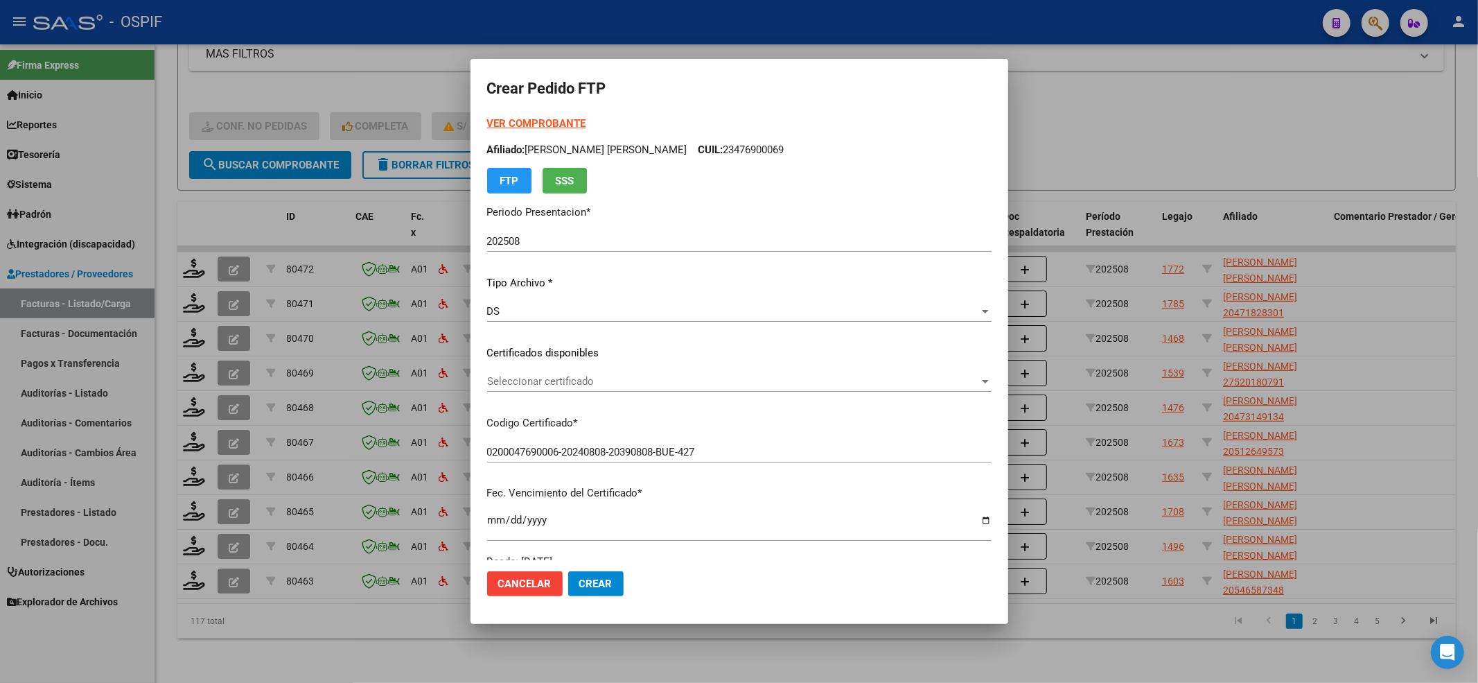
click at [624, 375] on span "Seleccionar certificado" at bounding box center [733, 381] width 492 height 12
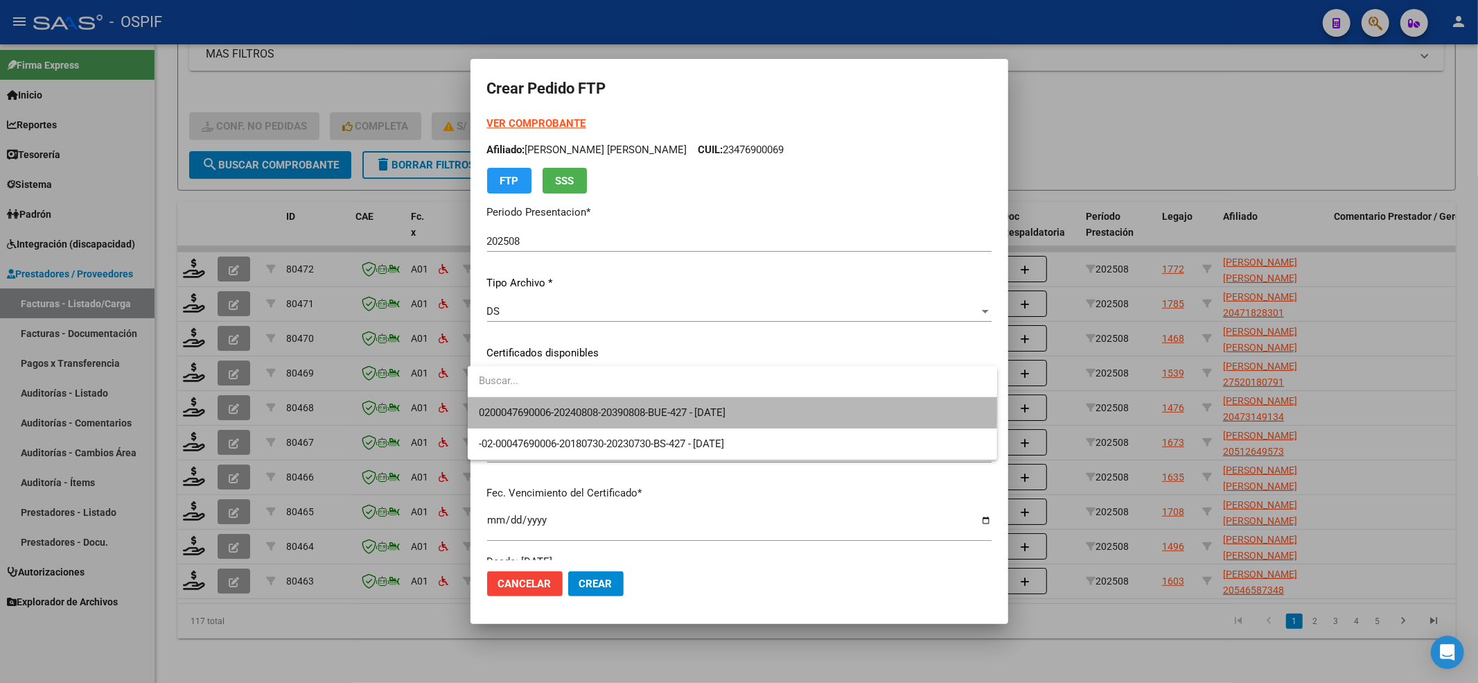
click at [613, 400] on span "0200047690006-20240808-20390808-BUE-427 - 2039-08-08" at bounding box center [732, 412] width 507 height 31
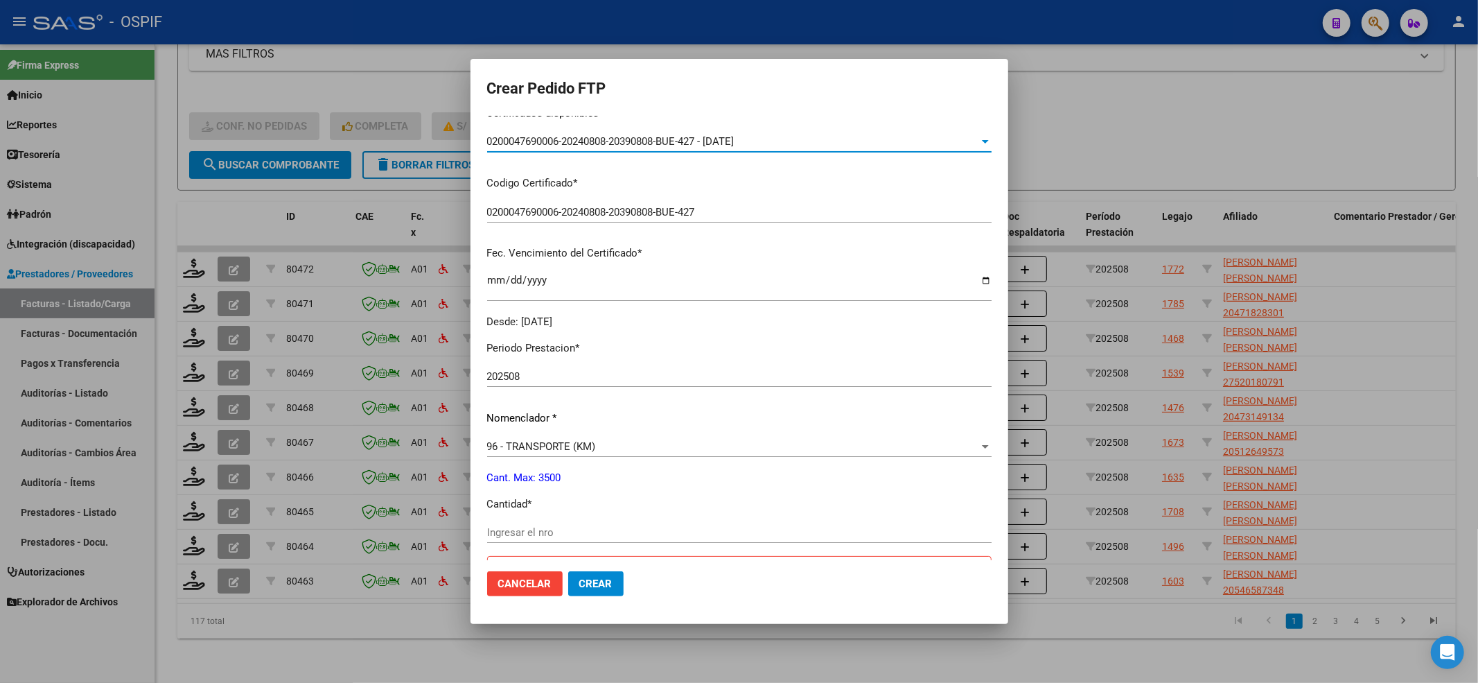
scroll to position [462, 0]
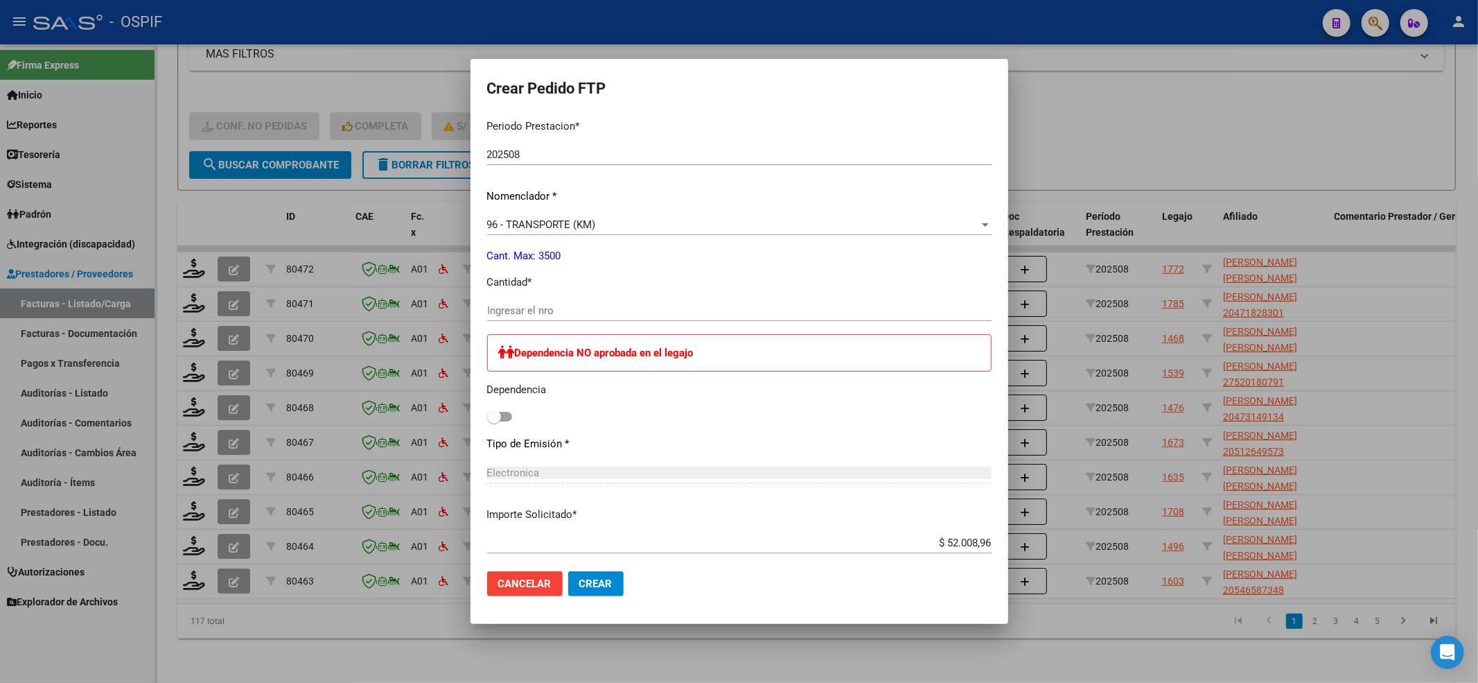
click at [566, 312] on input "Ingresar el nro" at bounding box center [739, 310] width 504 height 12
type input "96"
click at [604, 583] on button "Crear" at bounding box center [595, 583] width 55 height 25
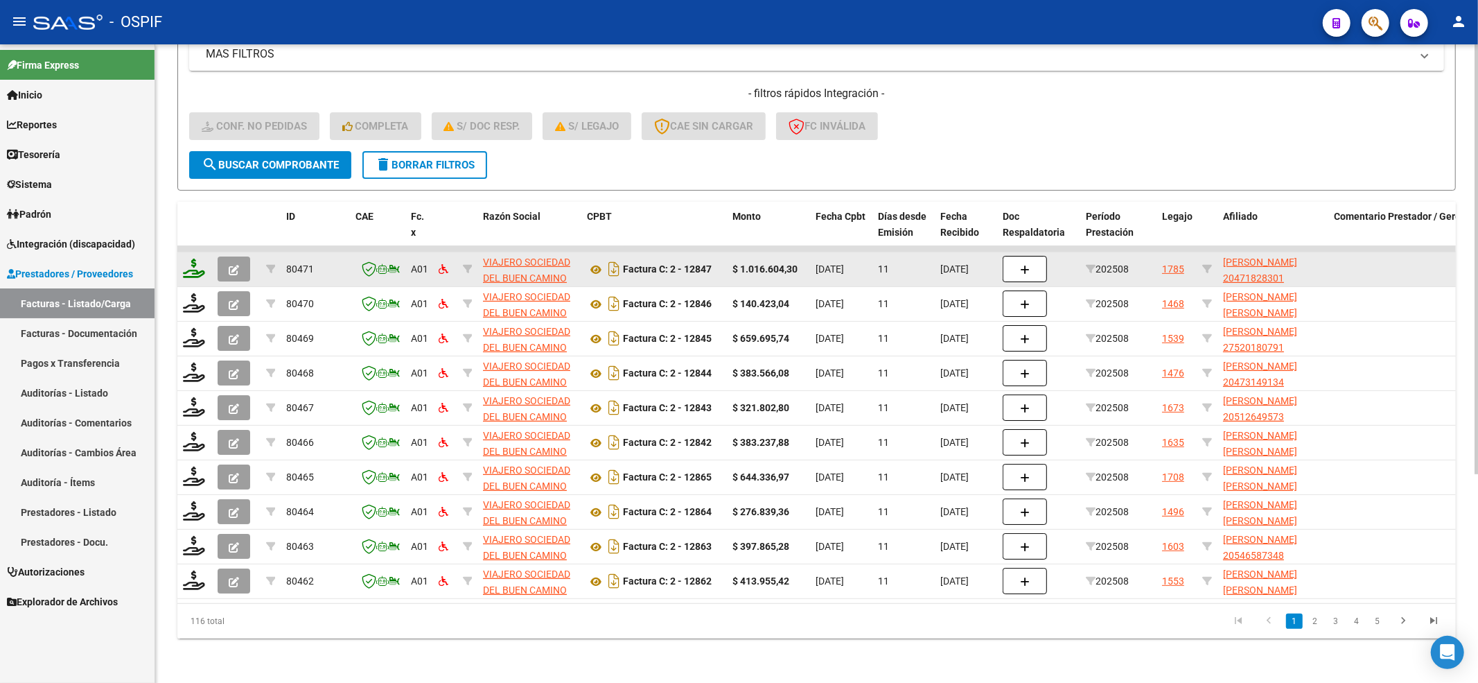
drag, startPoint x: 177, startPoint y: 249, endPoint x: 198, endPoint y: 245, distance: 21.3
click at [189, 252] on datatable-body-cell at bounding box center [194, 269] width 35 height 34
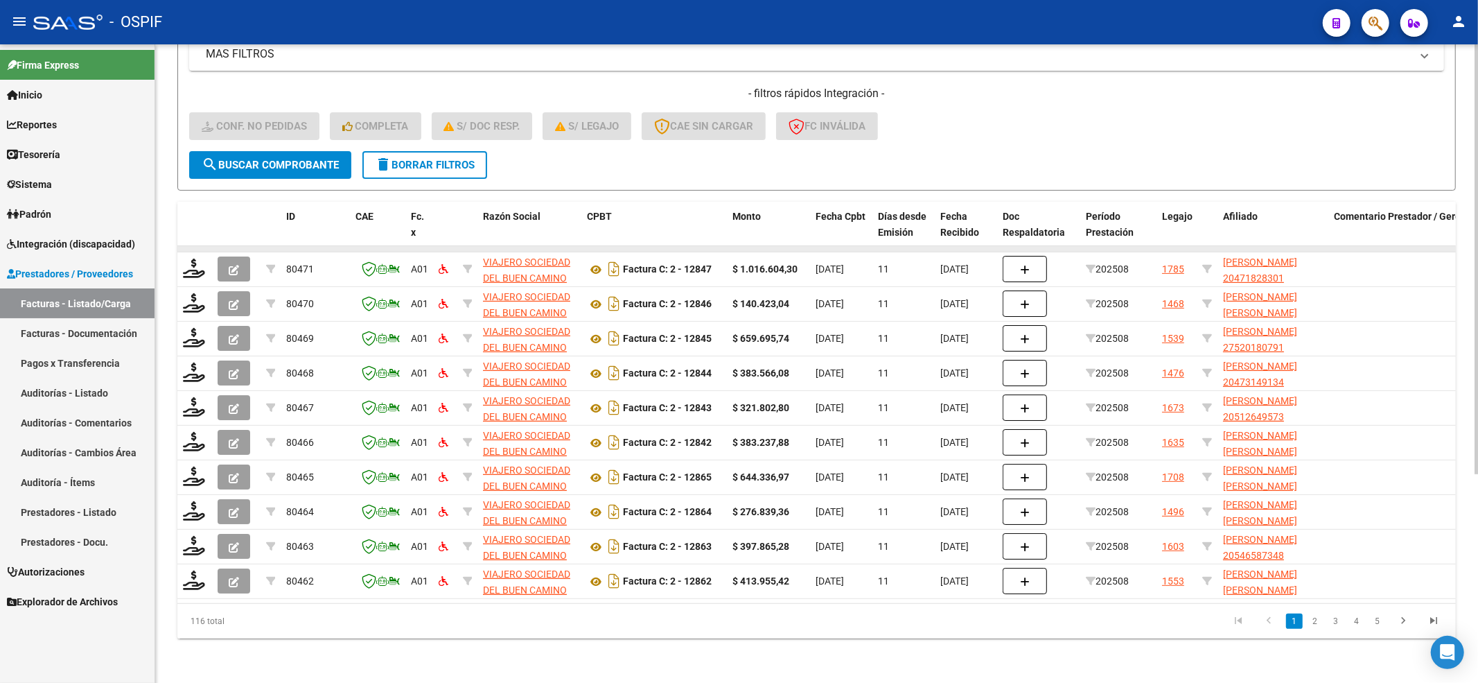
click at [201, 246] on datatable-scroller "80471 A01 VIAJERO SOCIEDAD DEL BUEN CAMINO S.A. 30714136905 Factura C: 2 - 1284…" at bounding box center [816, 422] width 1279 height 353
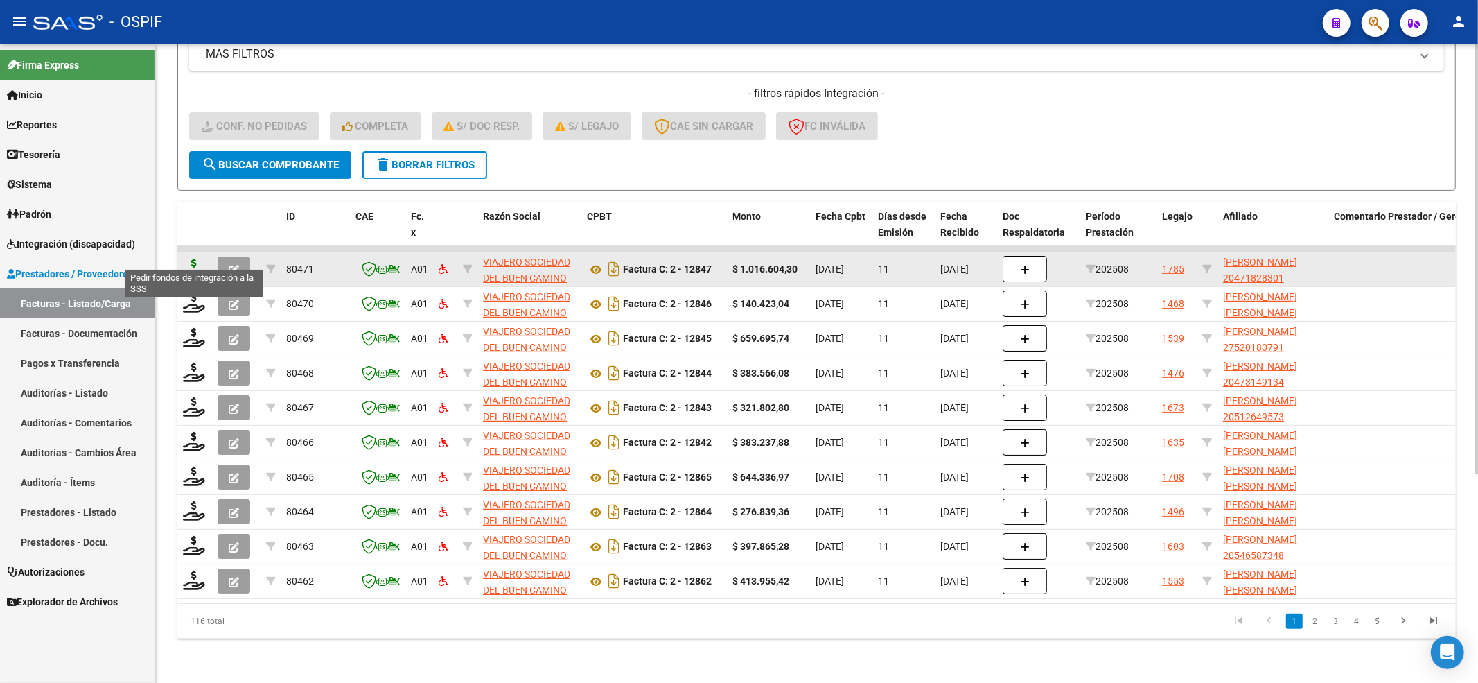
click at [201, 258] on icon at bounding box center [194, 267] width 22 height 19
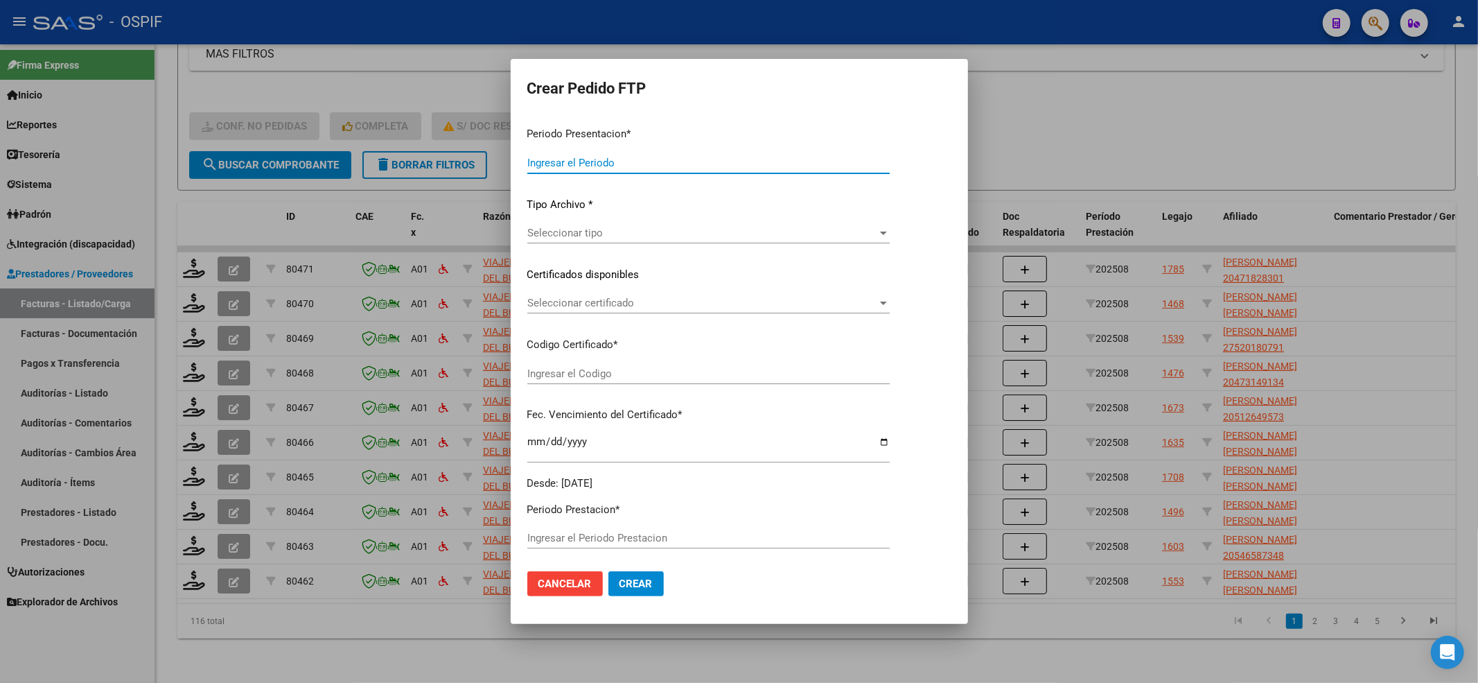
type input "202508"
type input "$ 1.016.604,30"
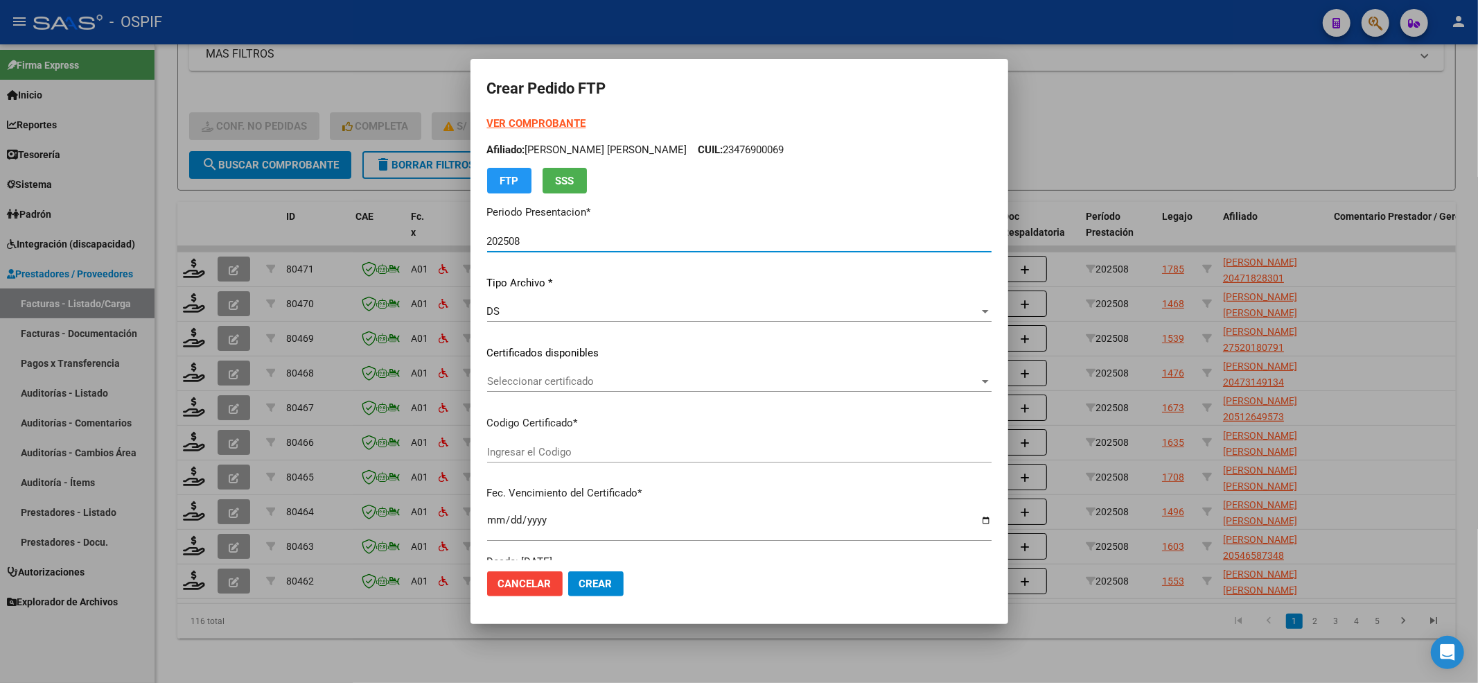
type input "-02-00047182830-20170313-20200313-BS-427"
type input "2020-03-13"
type input "60707500"
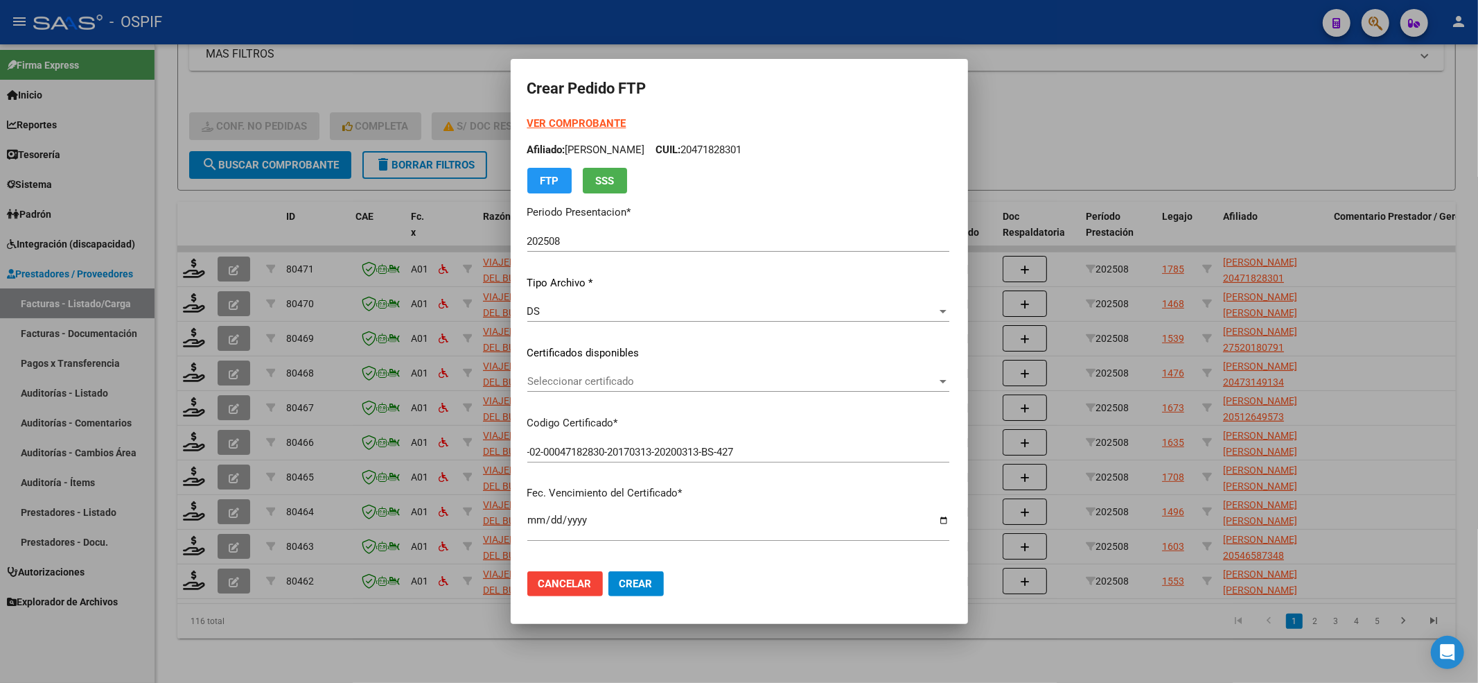
click at [554, 129] on strong "VER COMPROBANTE" at bounding box center [576, 123] width 99 height 12
click at [560, 373] on div "Seleccionar certificado Seleccionar certificado" at bounding box center [738, 381] width 422 height 21
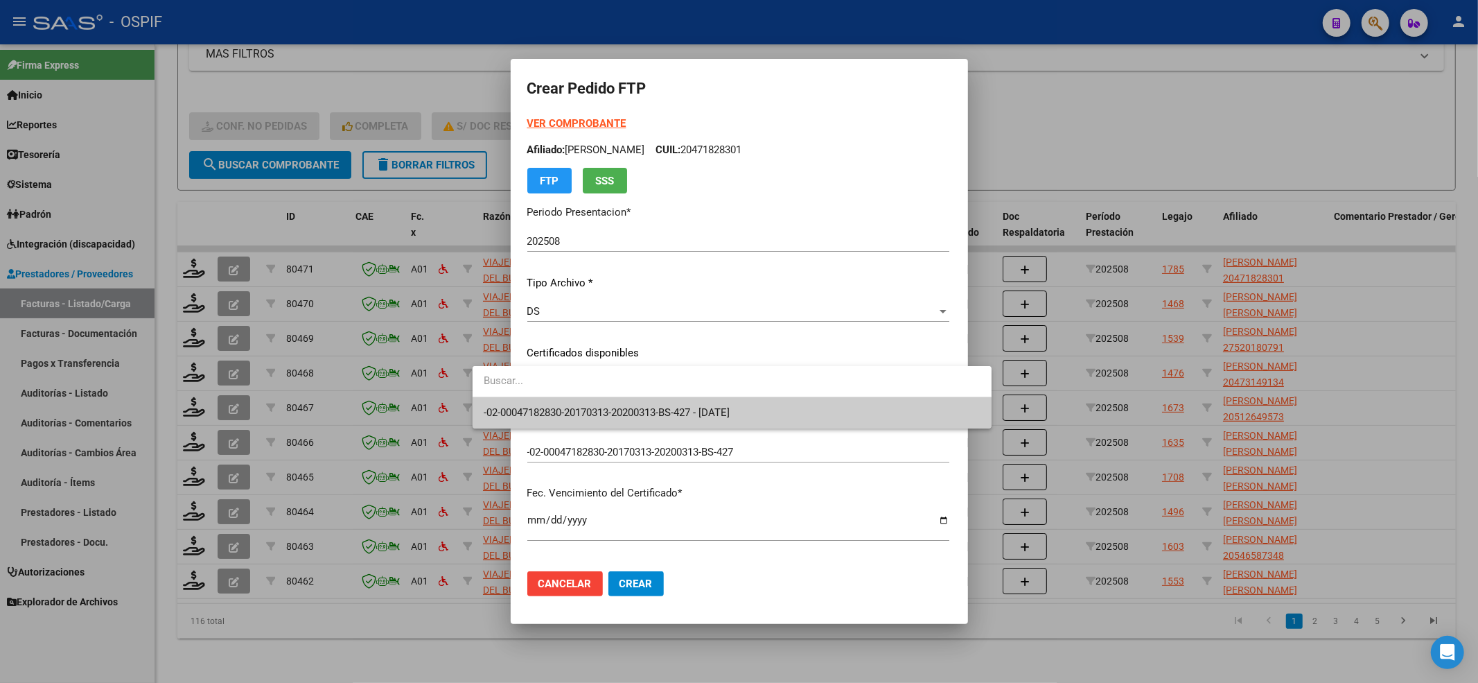
click at [549, 394] on input "dropdown search" at bounding box center [732, 380] width 519 height 31
click at [542, 406] on span "-02-00047182830-20170313-20200313-BS-427 - 2020-03-13" at bounding box center [607, 412] width 246 height 12
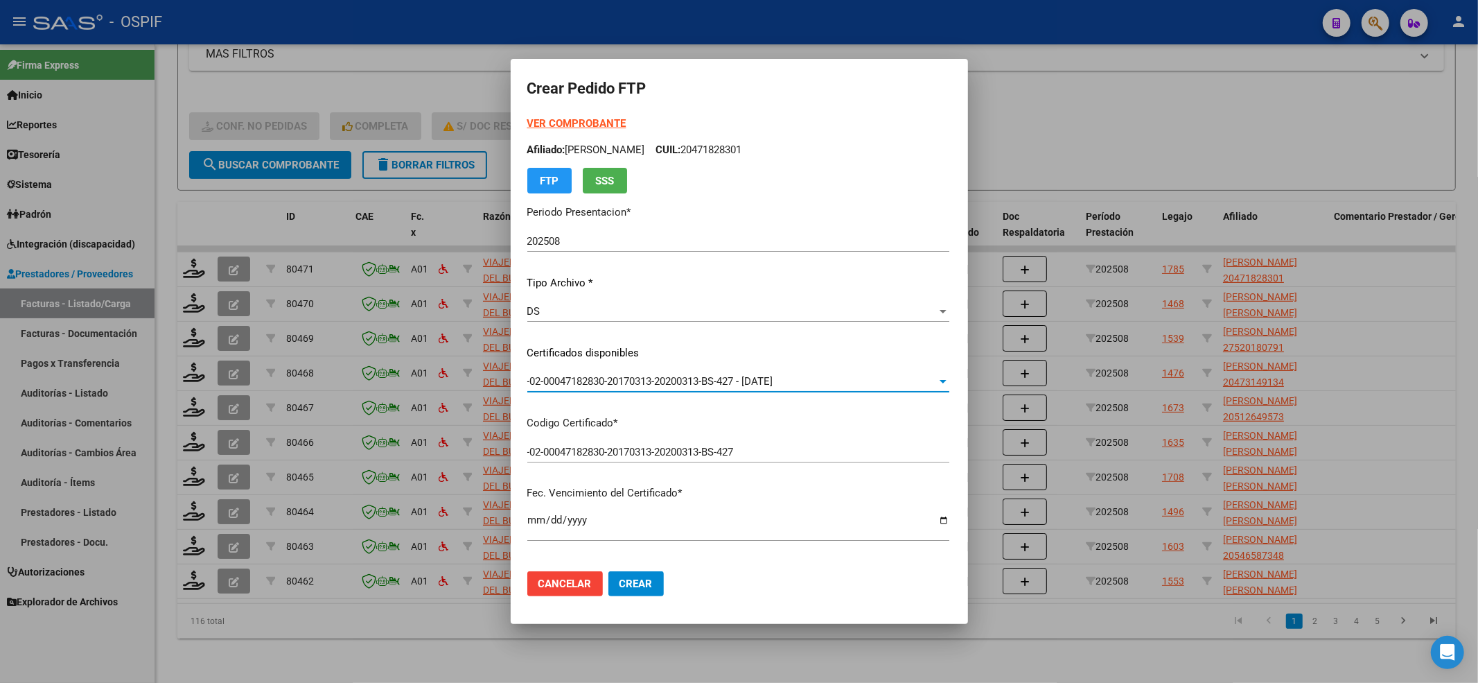
scroll to position [369, 0]
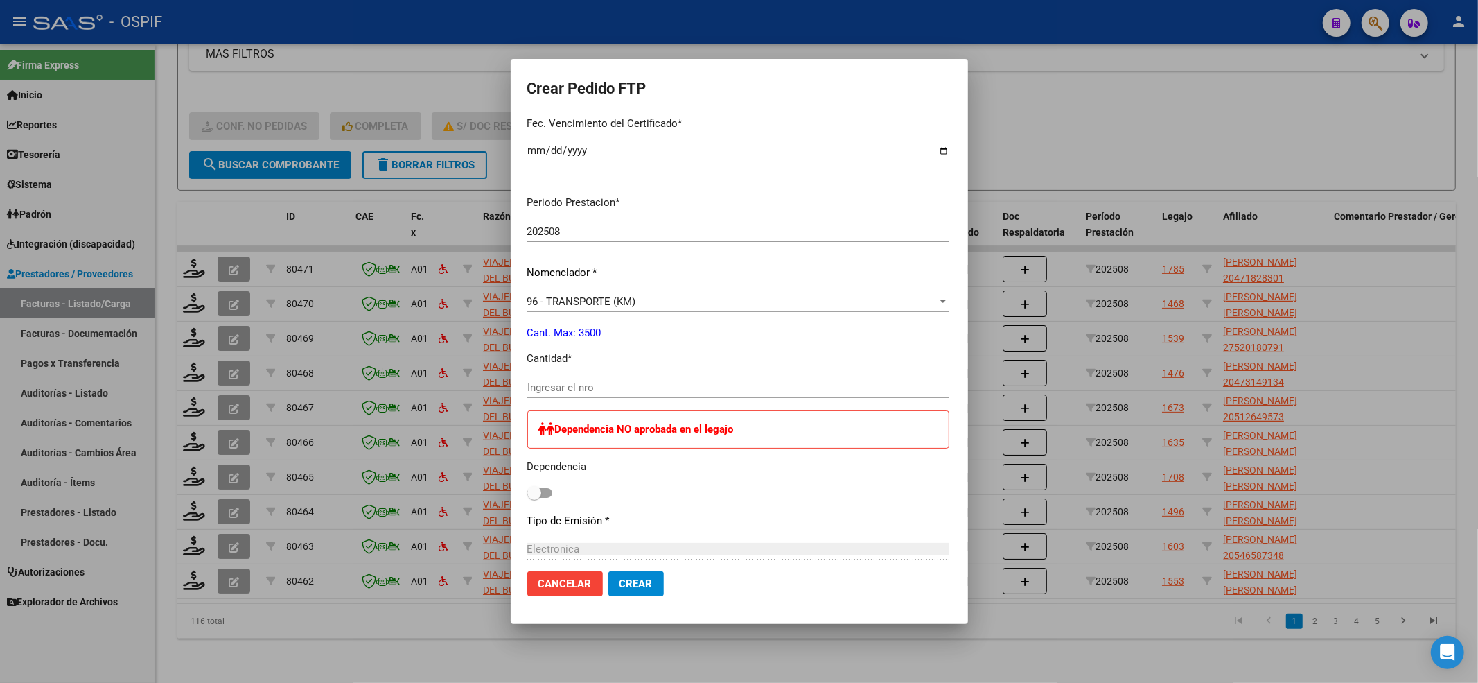
click at [527, 392] on div "Ingresar el nro" at bounding box center [738, 387] width 422 height 21
type input "1390"
drag, startPoint x: 495, startPoint y: 491, endPoint x: 497, endPoint y: 502, distance: 11.3
click at [527, 492] on span at bounding box center [534, 493] width 14 height 14
click at [534, 498] on input "checkbox" at bounding box center [534, 498] width 1 height 1
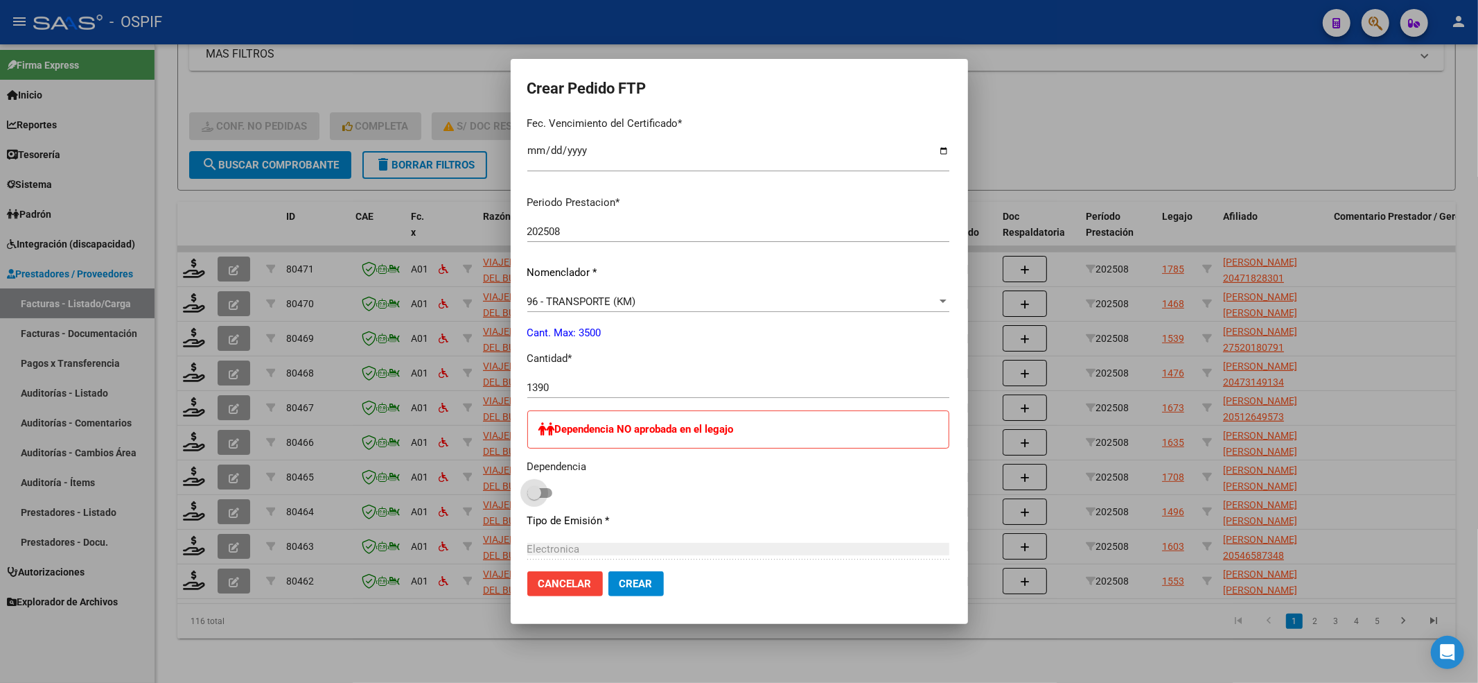
checkbox input "true"
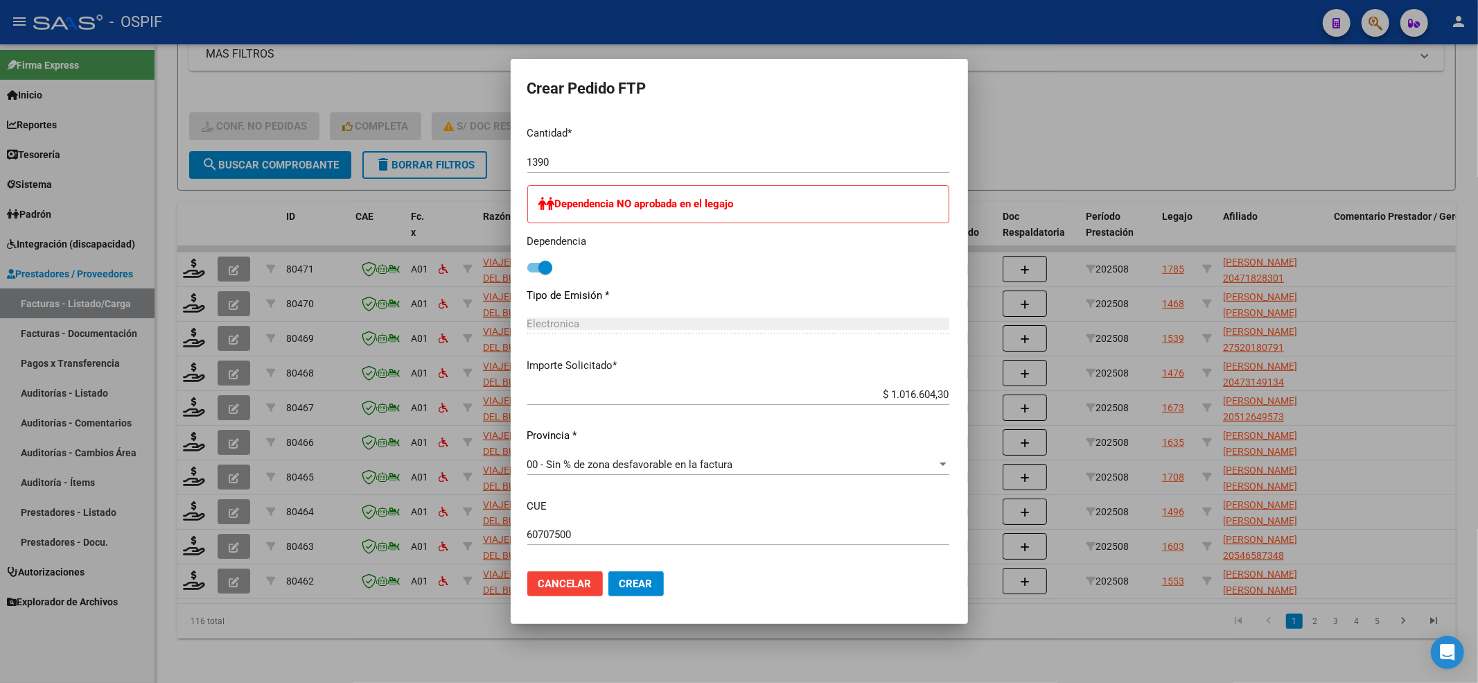
scroll to position [662, 0]
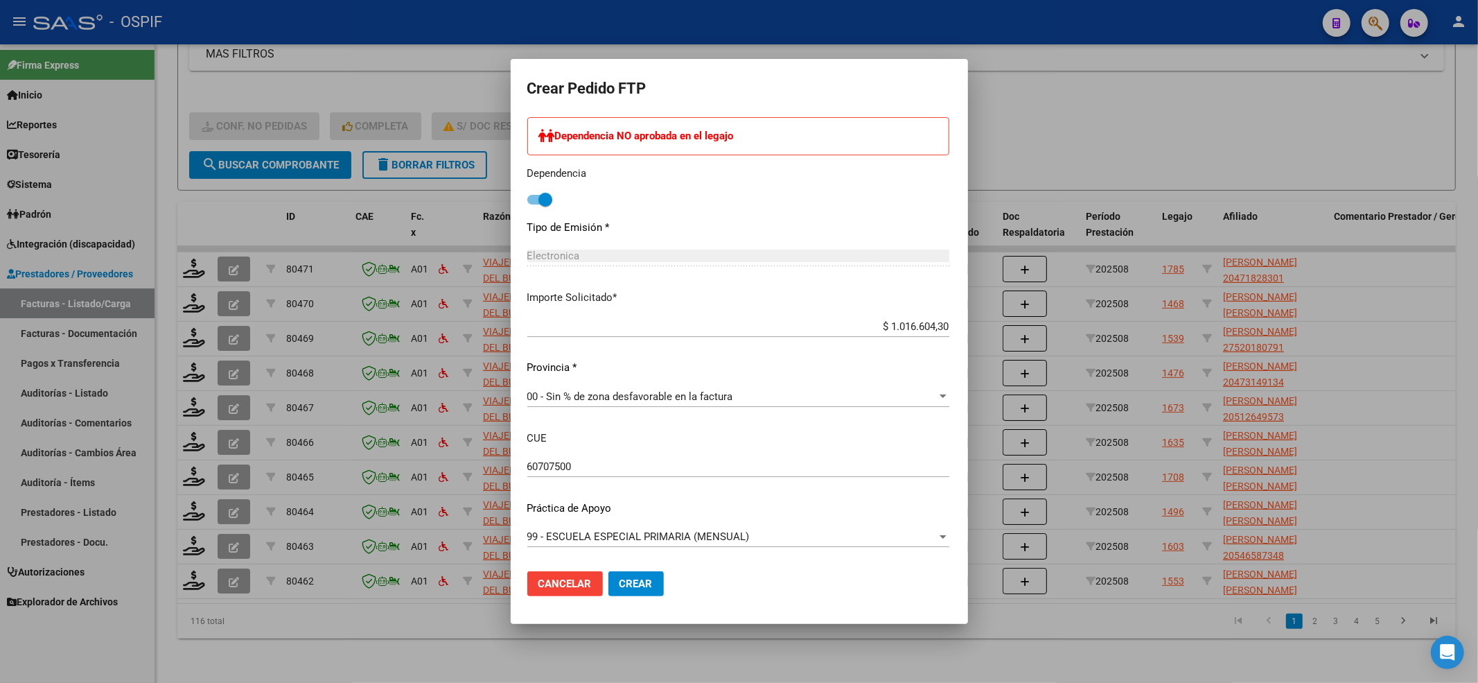
click at [622, 580] on mat-dialog-actions "Cancelar Crear" at bounding box center [739, 583] width 424 height 47
click at [619, 580] on mat-dialog-actions "Cancelar Crear" at bounding box center [739, 583] width 424 height 47
click at [616, 581] on button "Crear" at bounding box center [635, 583] width 55 height 25
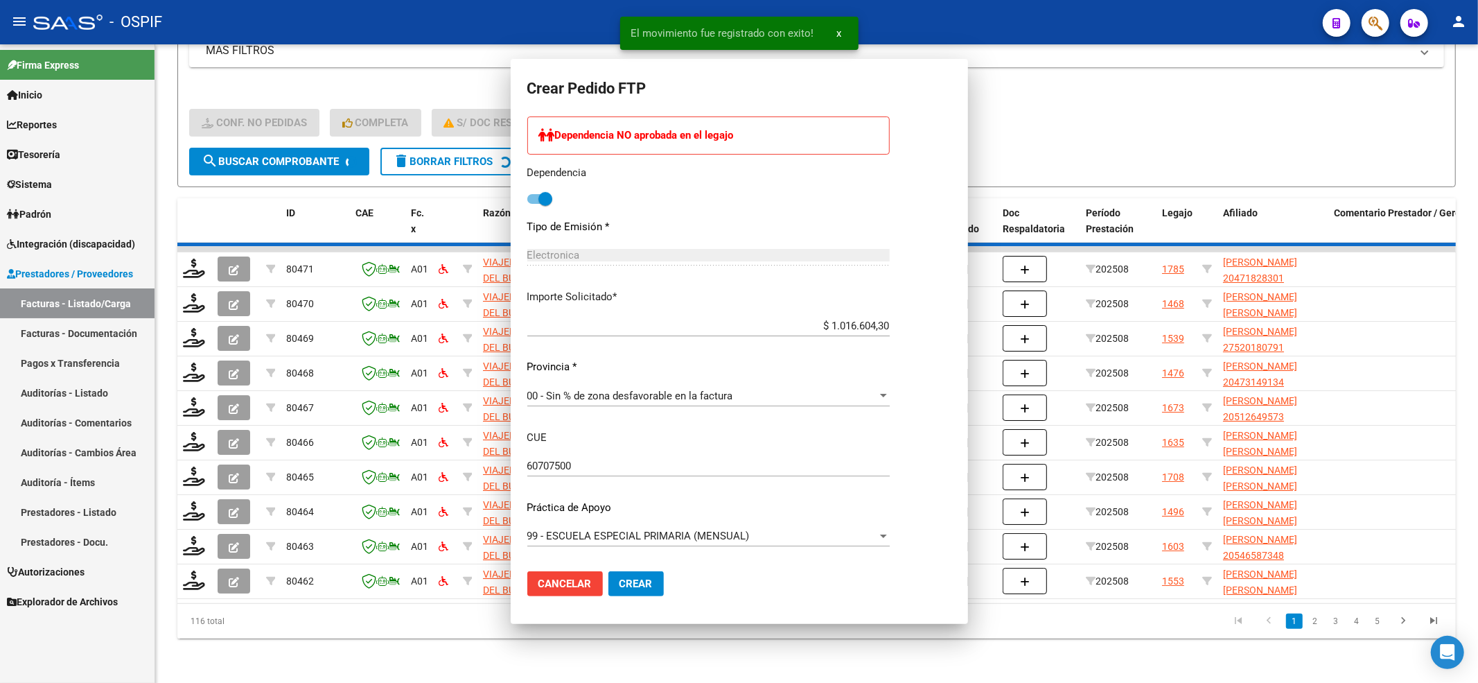
scroll to position [0, 0]
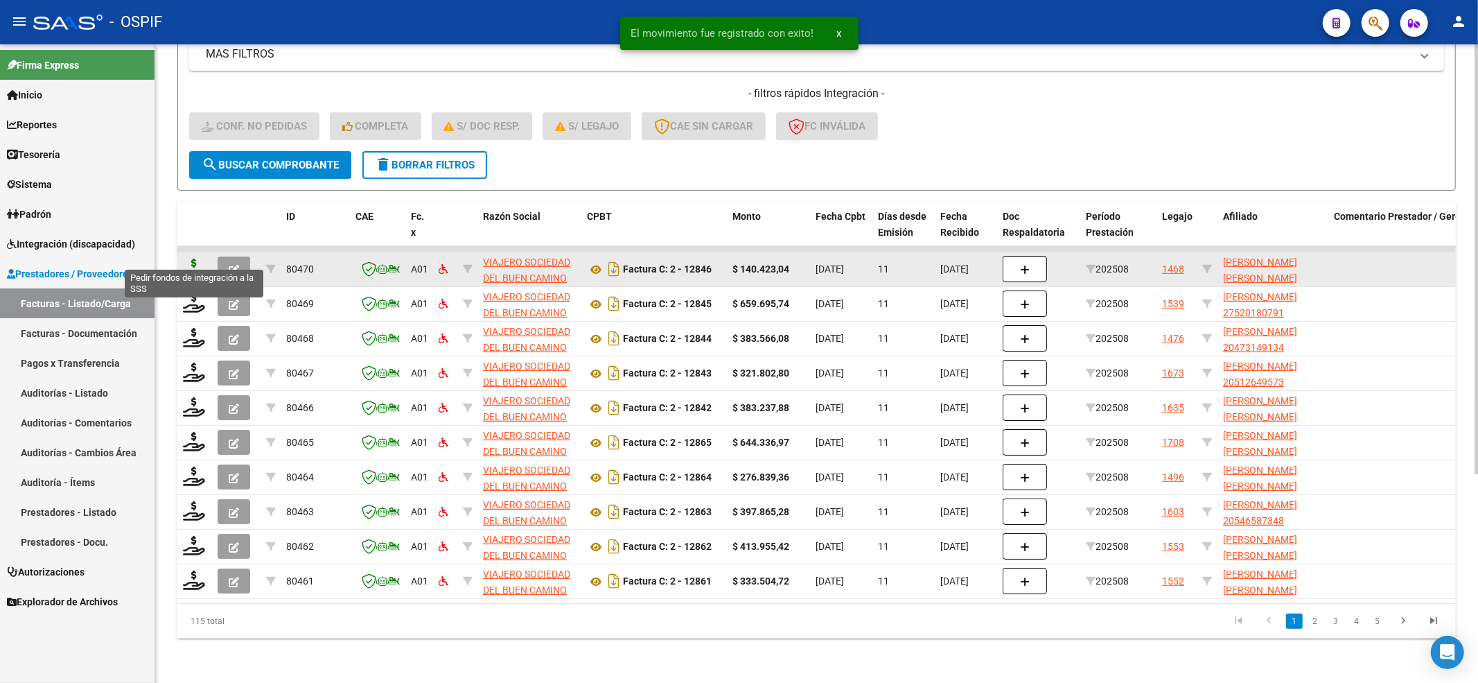
click at [200, 258] on icon at bounding box center [194, 267] width 22 height 19
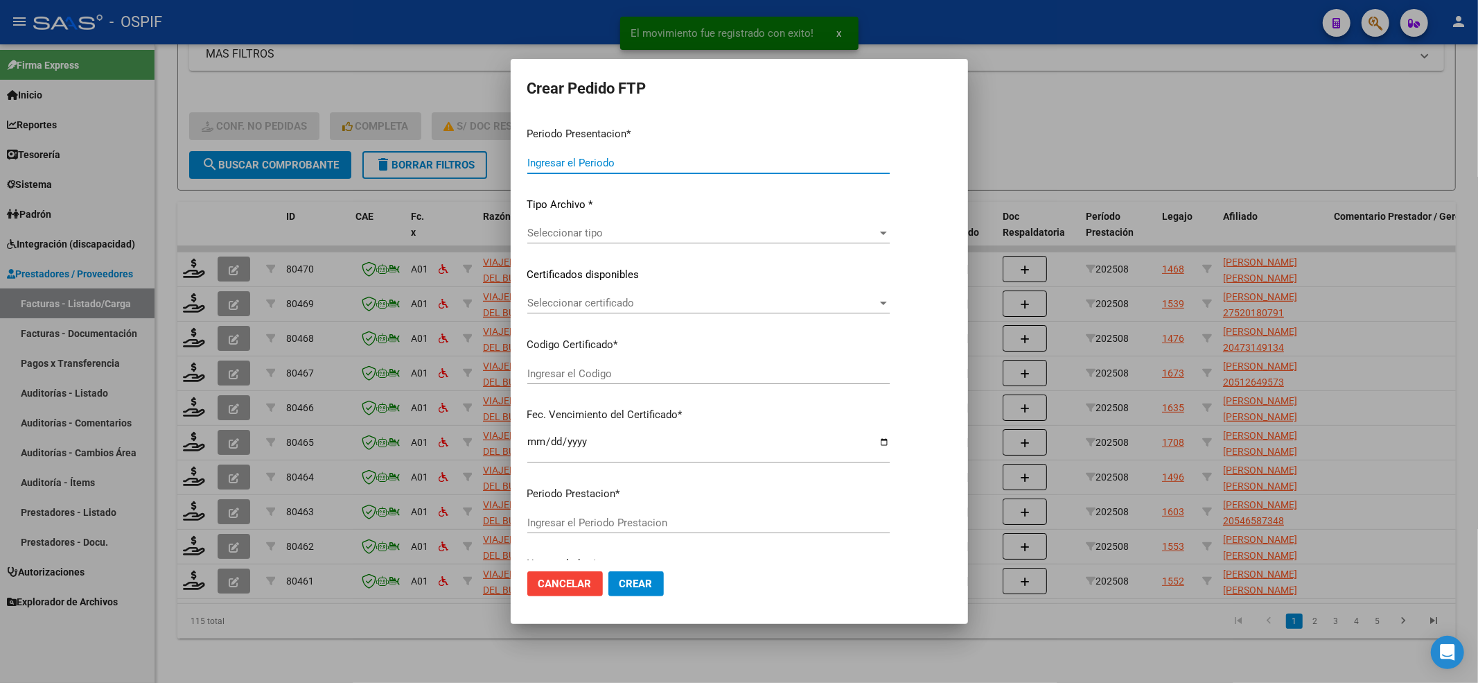
type input "202508"
type input "$ 140.423,04"
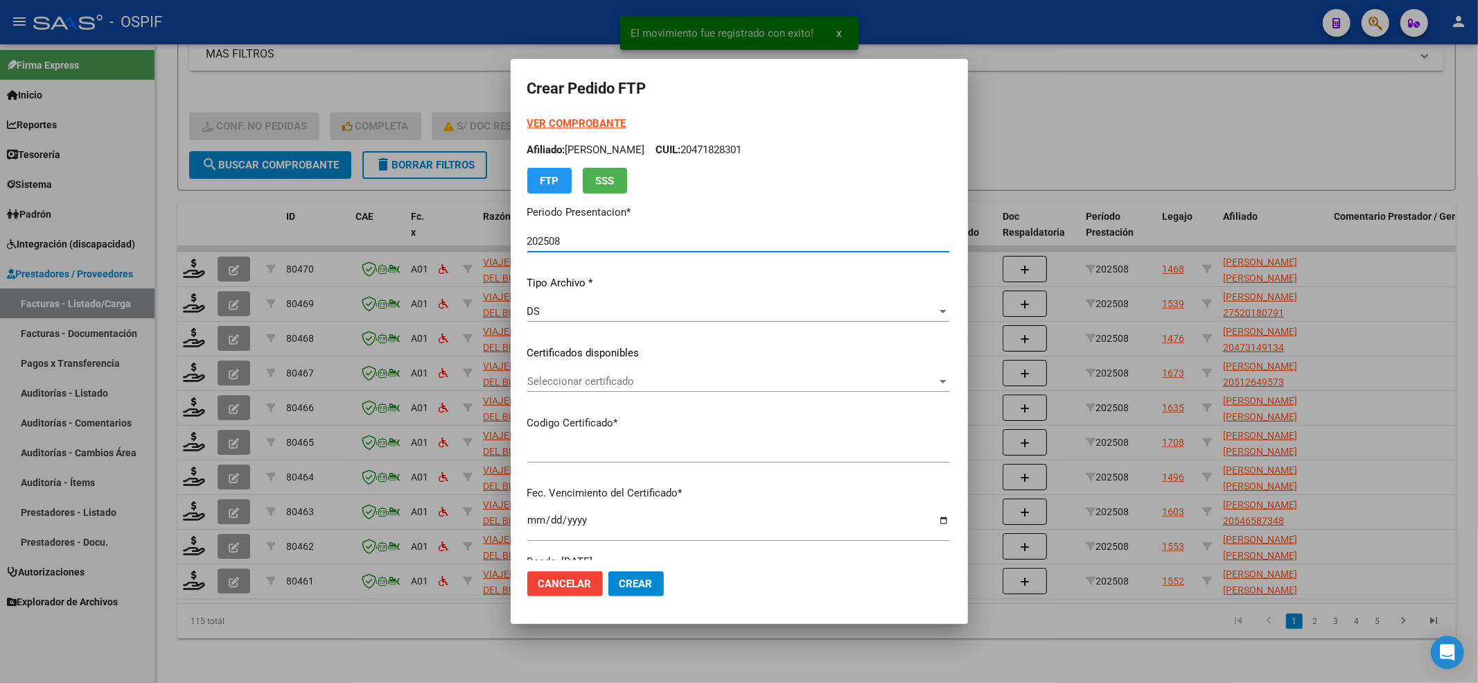
type input "0200050969750-20250124-20300124-BS-427"
type input "2030-01-24"
click at [536, 125] on strong "VER COMPROBANTE" at bounding box center [576, 123] width 99 height 12
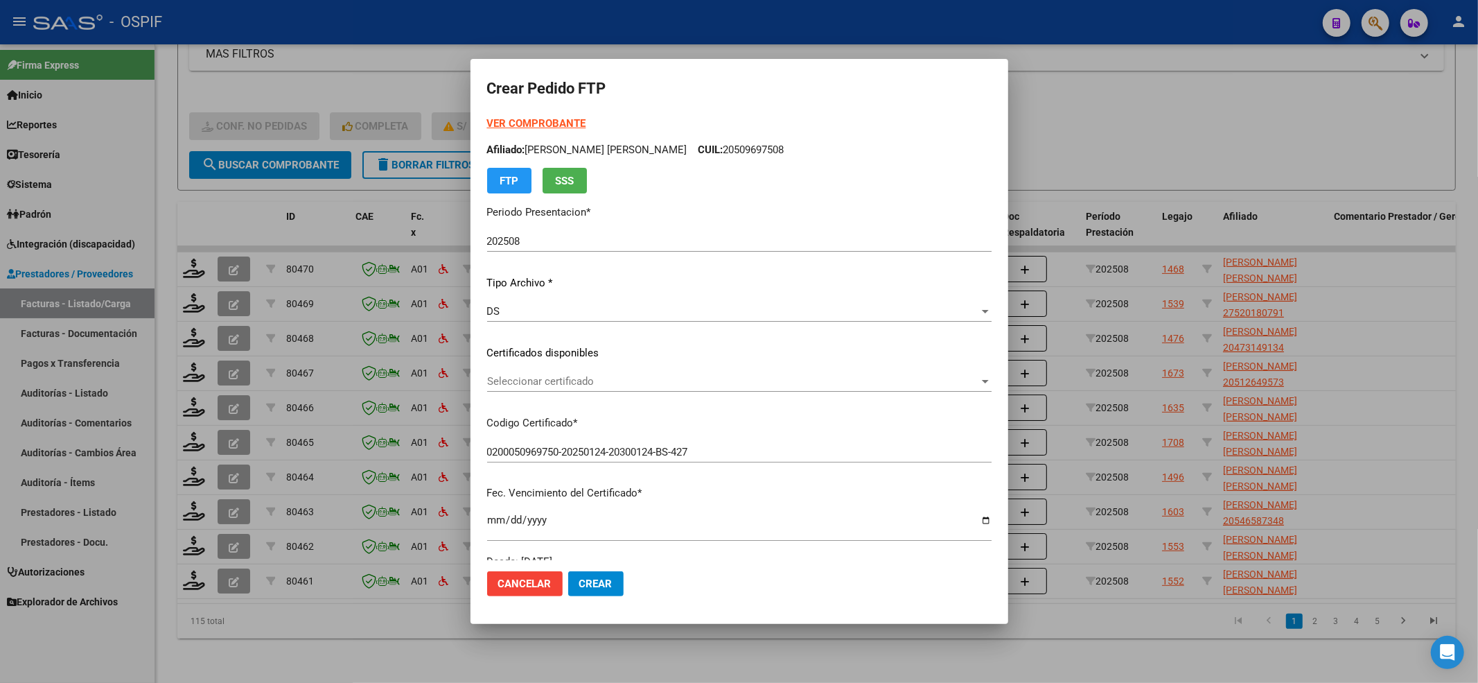
click at [602, 353] on p "Certificados disponibles" at bounding box center [739, 353] width 504 height 16
click at [582, 373] on div "Seleccionar certificado Seleccionar certificado" at bounding box center [739, 381] width 504 height 21
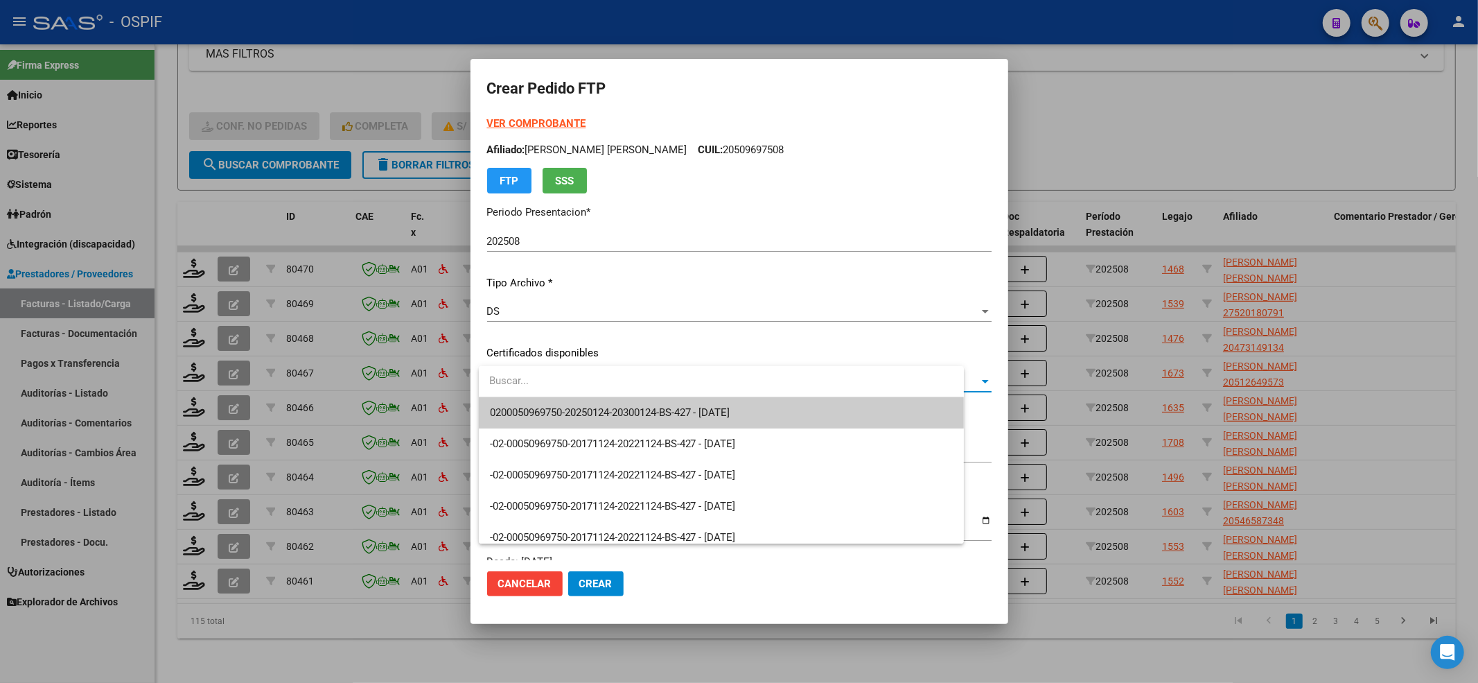
click at [577, 394] on input "dropdown search" at bounding box center [721, 380] width 485 height 31
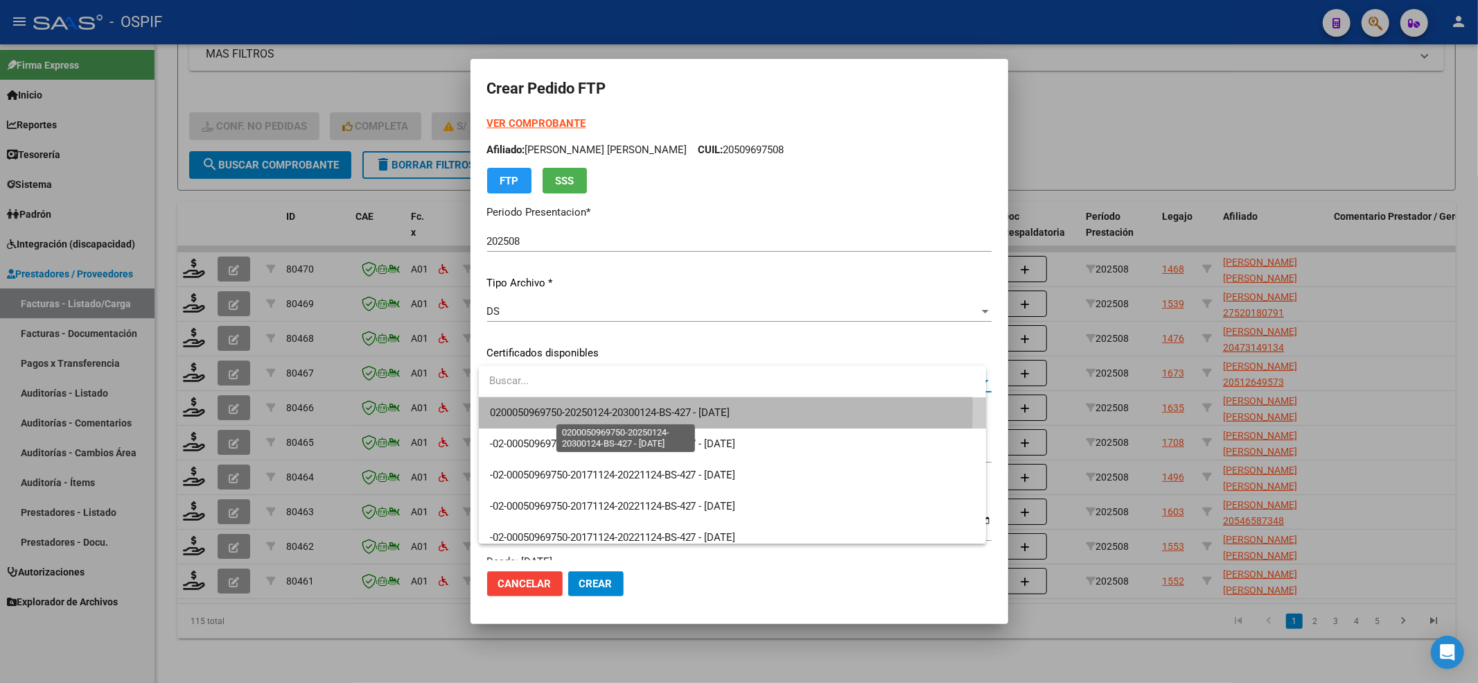
click at [572, 406] on span "0200050969750-20250124-20300124-BS-427 - 2030-01-24" at bounding box center [610, 412] width 240 height 12
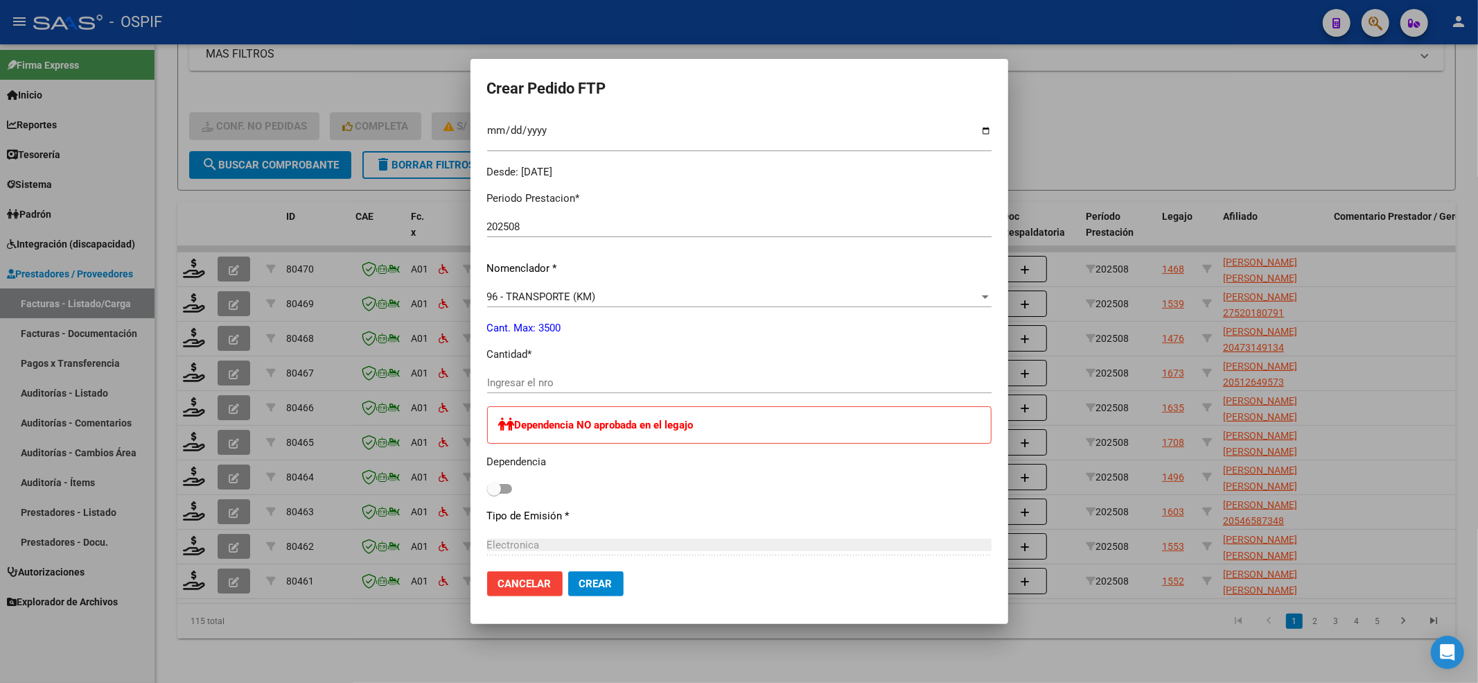
scroll to position [462, 0]
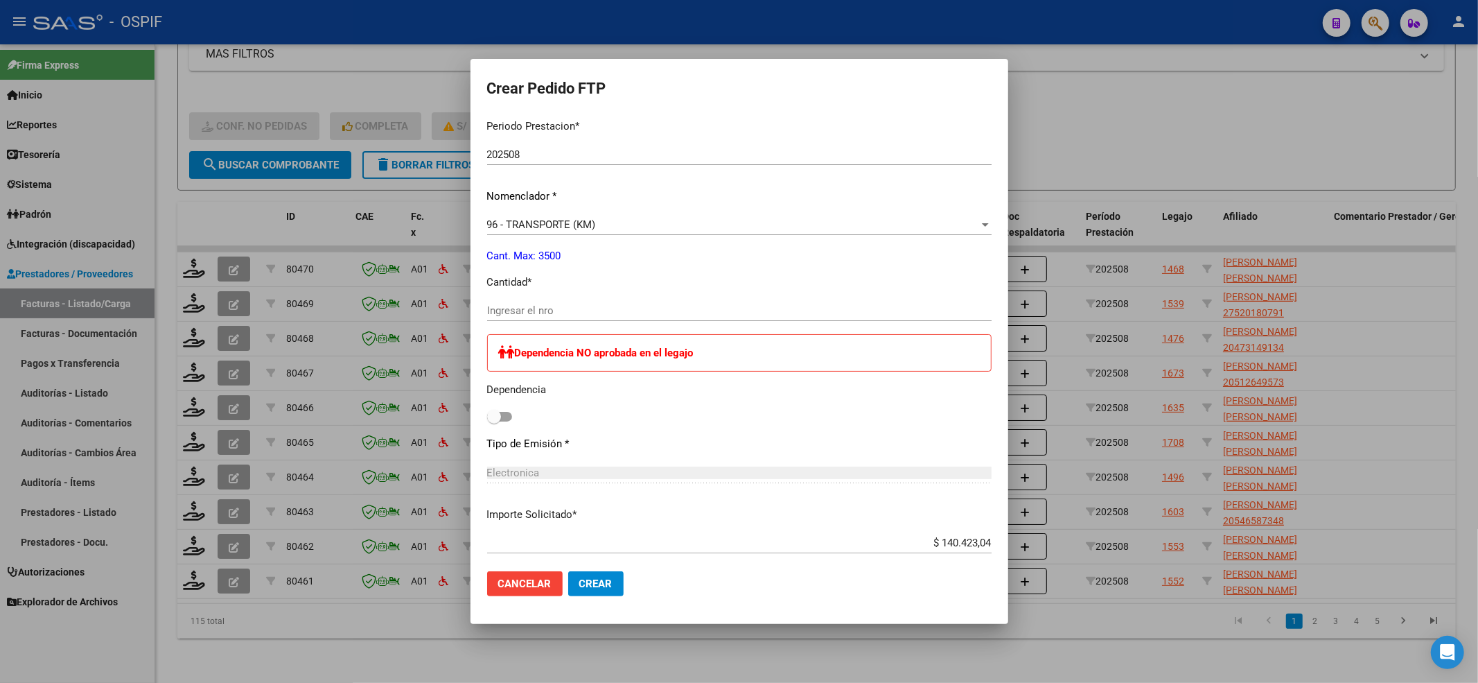
click at [558, 295] on div "Periodo Prestacion * 202508 Ingresar el Periodo Prestacion Nomenclador * 96 - T…" at bounding box center [739, 442] width 504 height 669
click at [553, 308] on input "Ingresar el nro" at bounding box center [739, 310] width 504 height 12
type input "192"
click at [496, 427] on div "Periodo Prestacion * 202508 Ingresar el Periodo Prestacion Nomenclador * 96 - T…" at bounding box center [739, 442] width 504 height 669
click at [497, 420] on span at bounding box center [494, 417] width 14 height 14
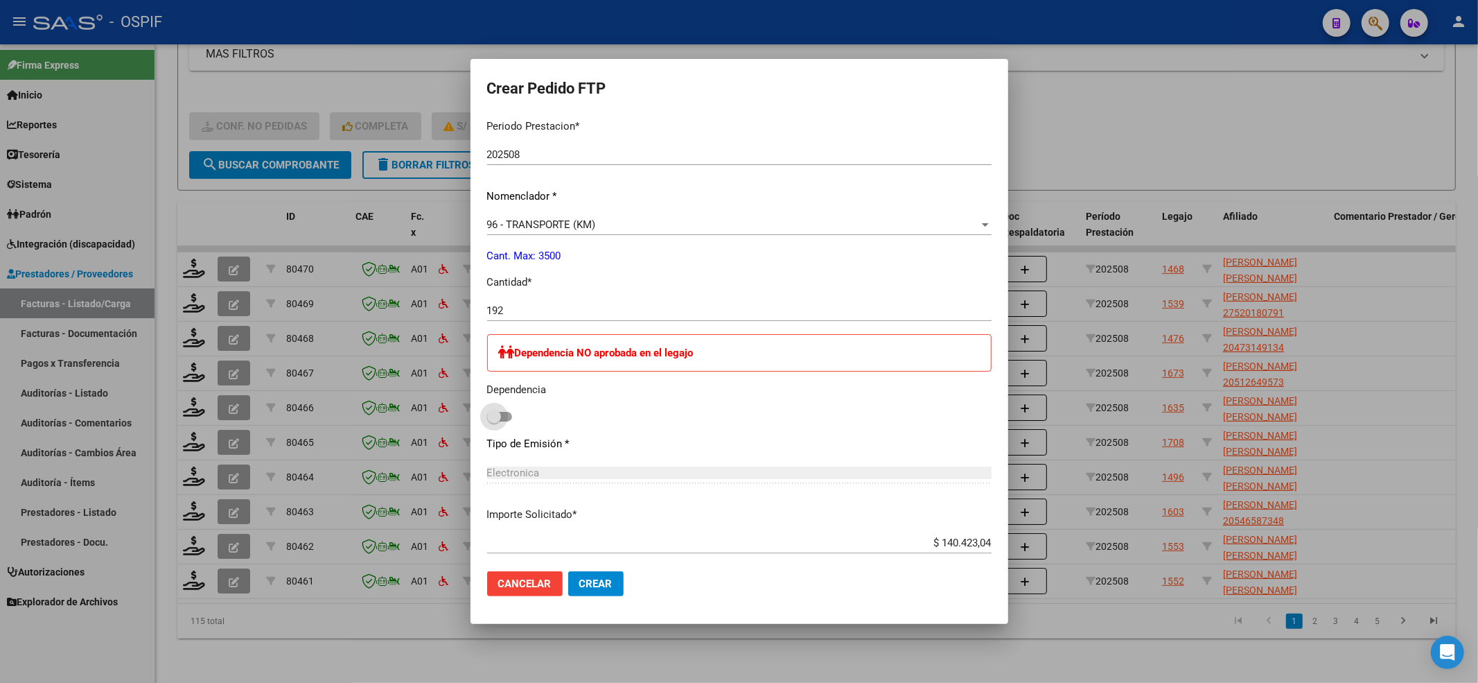
click at [494, 421] on input "checkbox" at bounding box center [493, 421] width 1 height 1
checkbox input "true"
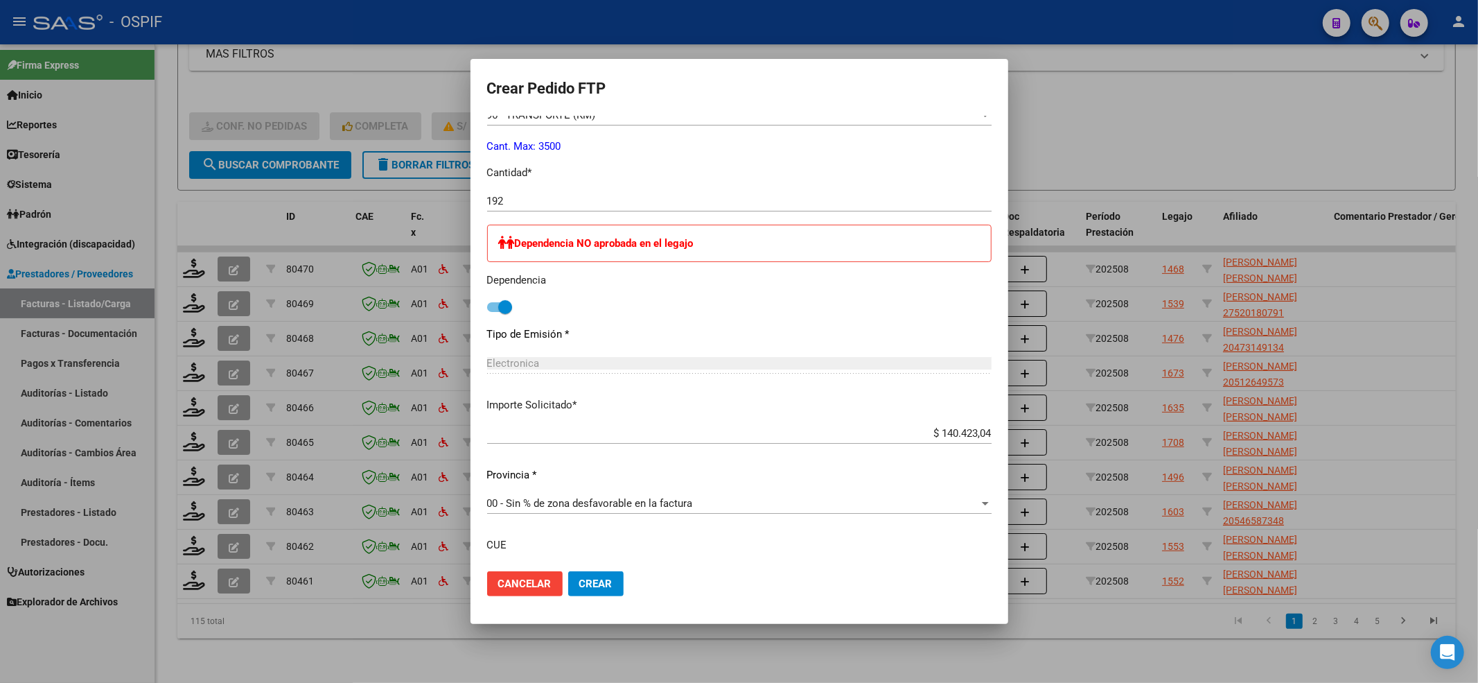
scroll to position [678, 0]
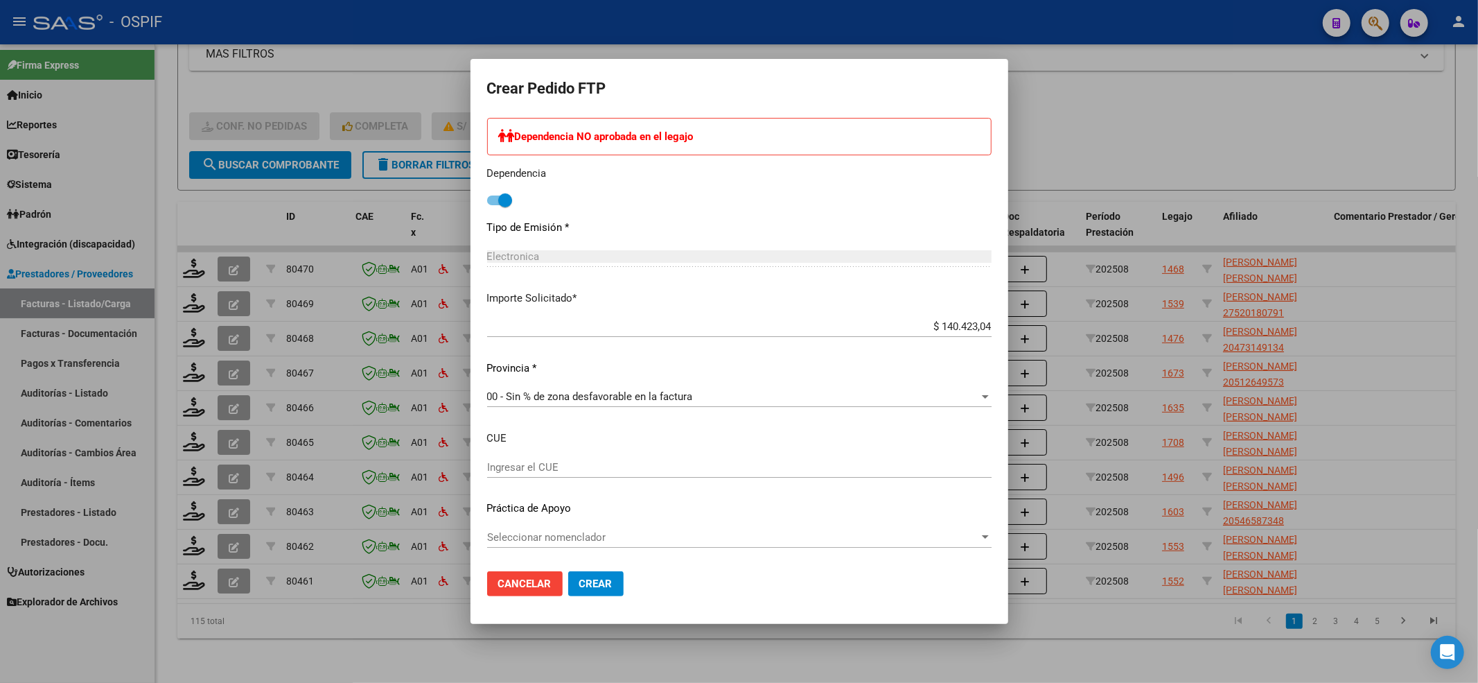
click at [514, 538] on span "Seleccionar nomenclador" at bounding box center [733, 537] width 492 height 12
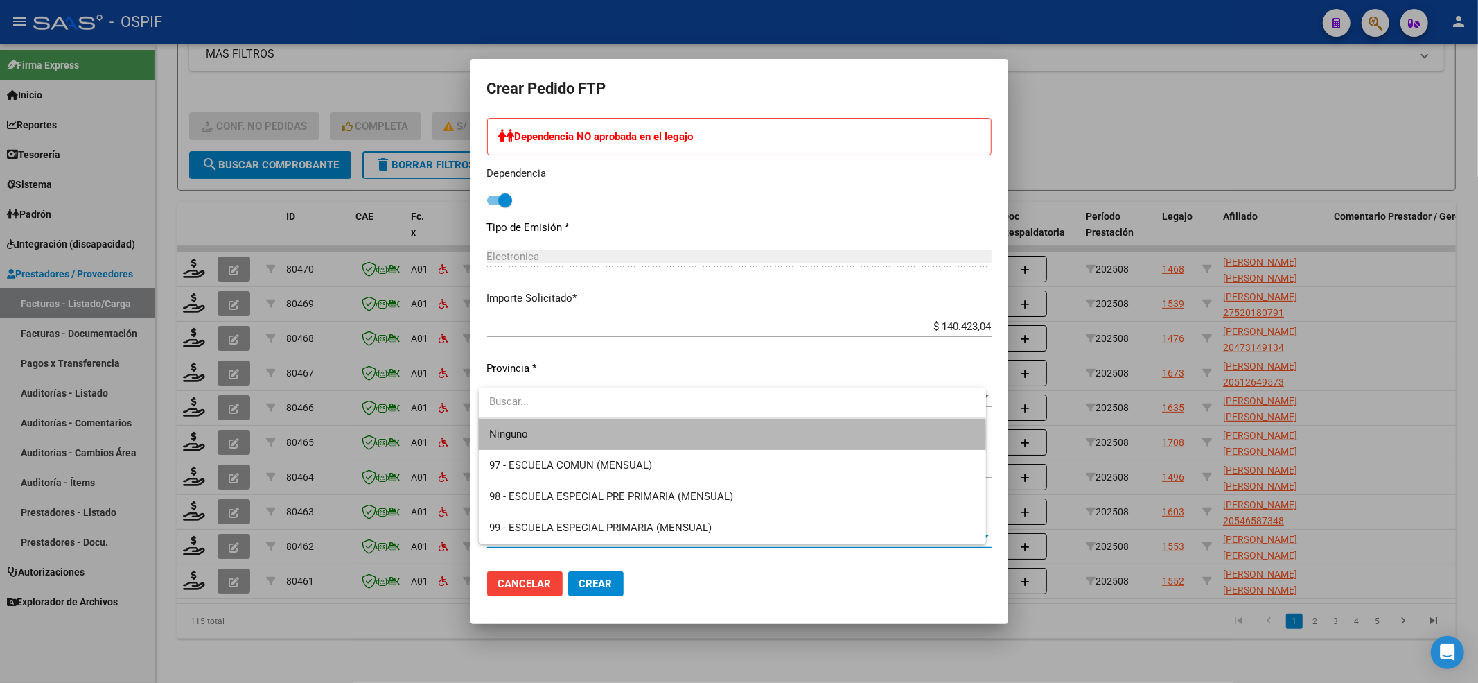
click at [533, 434] on span "Ninguno" at bounding box center [732, 434] width 485 height 31
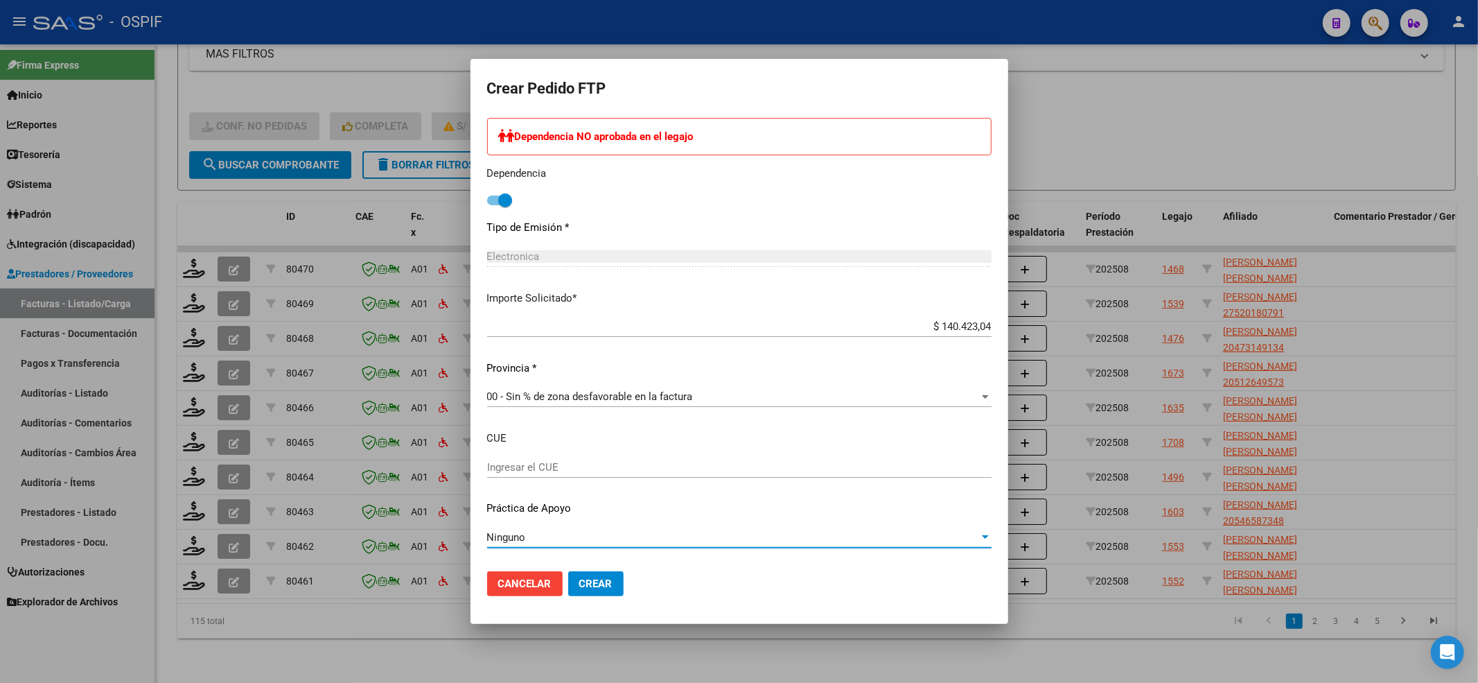
click at [620, 583] on button "Crear" at bounding box center [595, 583] width 55 height 25
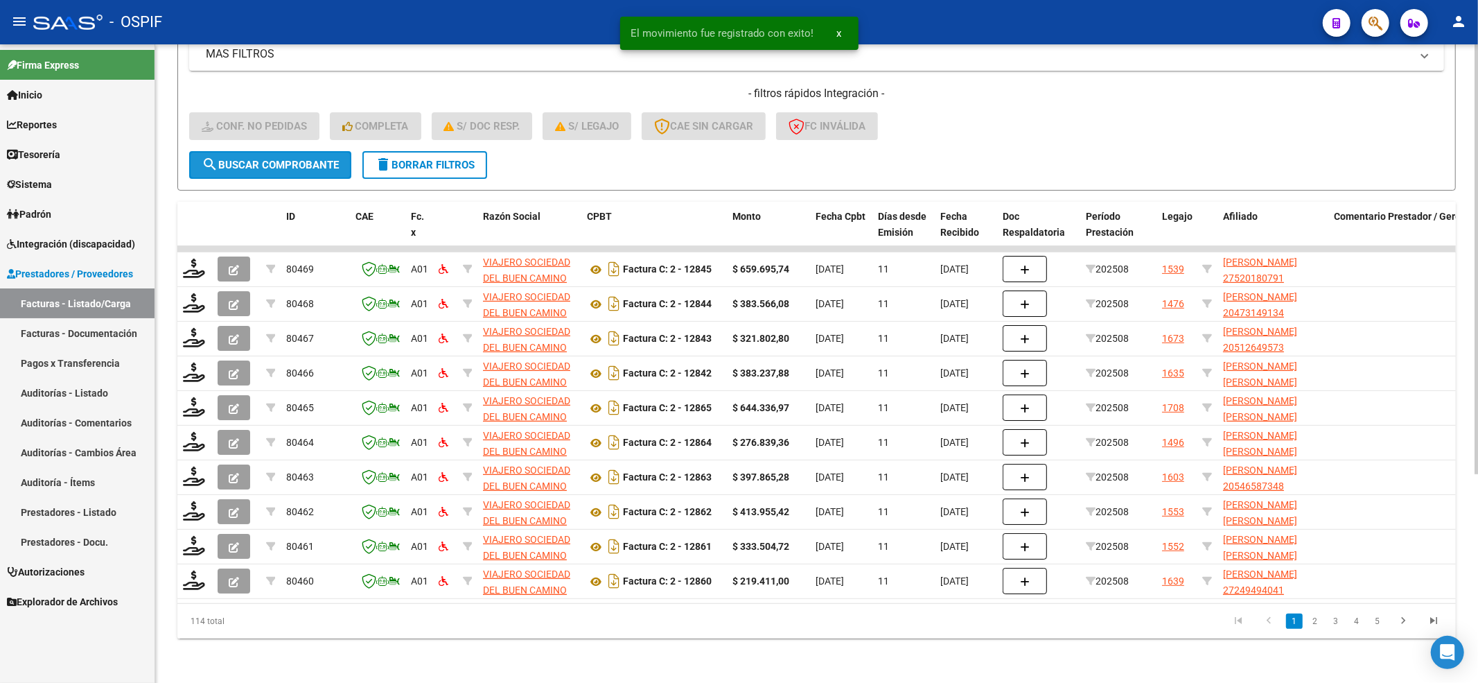
click at [339, 158] on button "search Buscar Comprobante" at bounding box center [270, 165] width 162 height 28
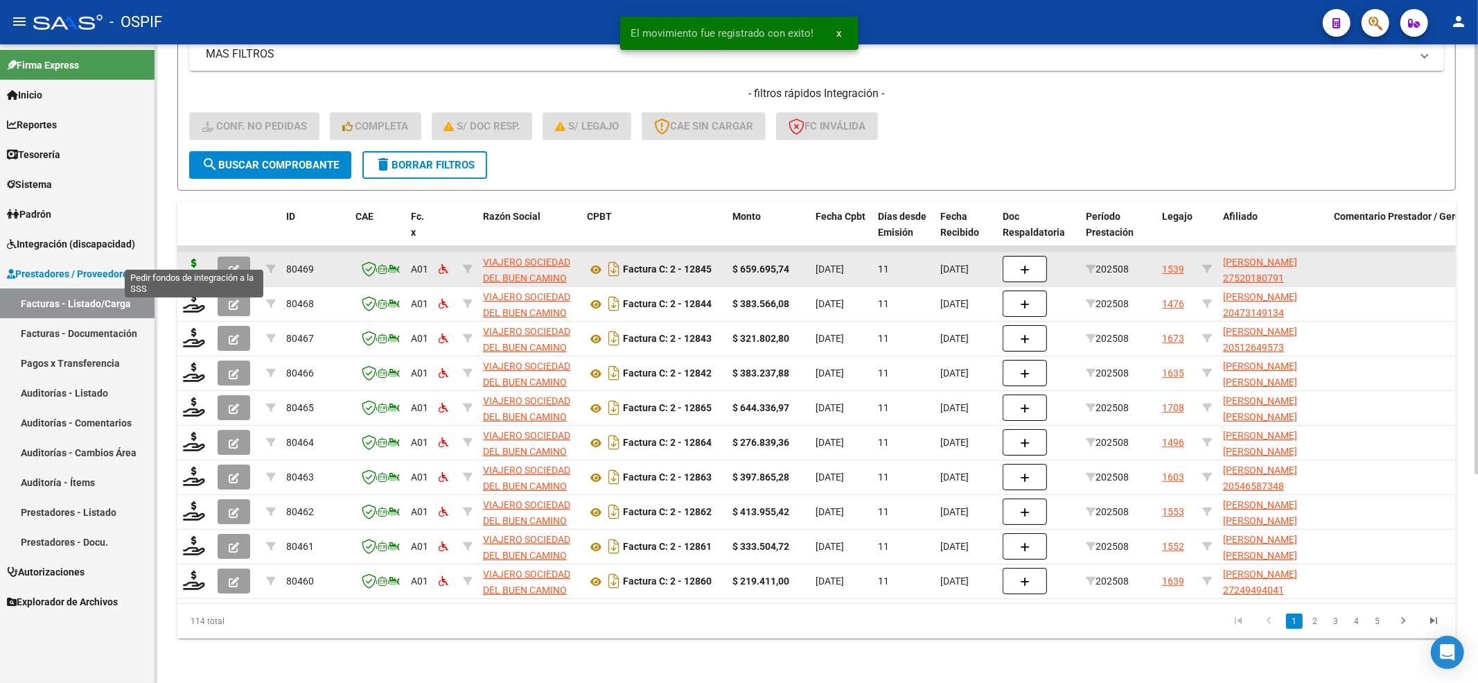
click at [193, 259] on icon at bounding box center [194, 267] width 22 height 19
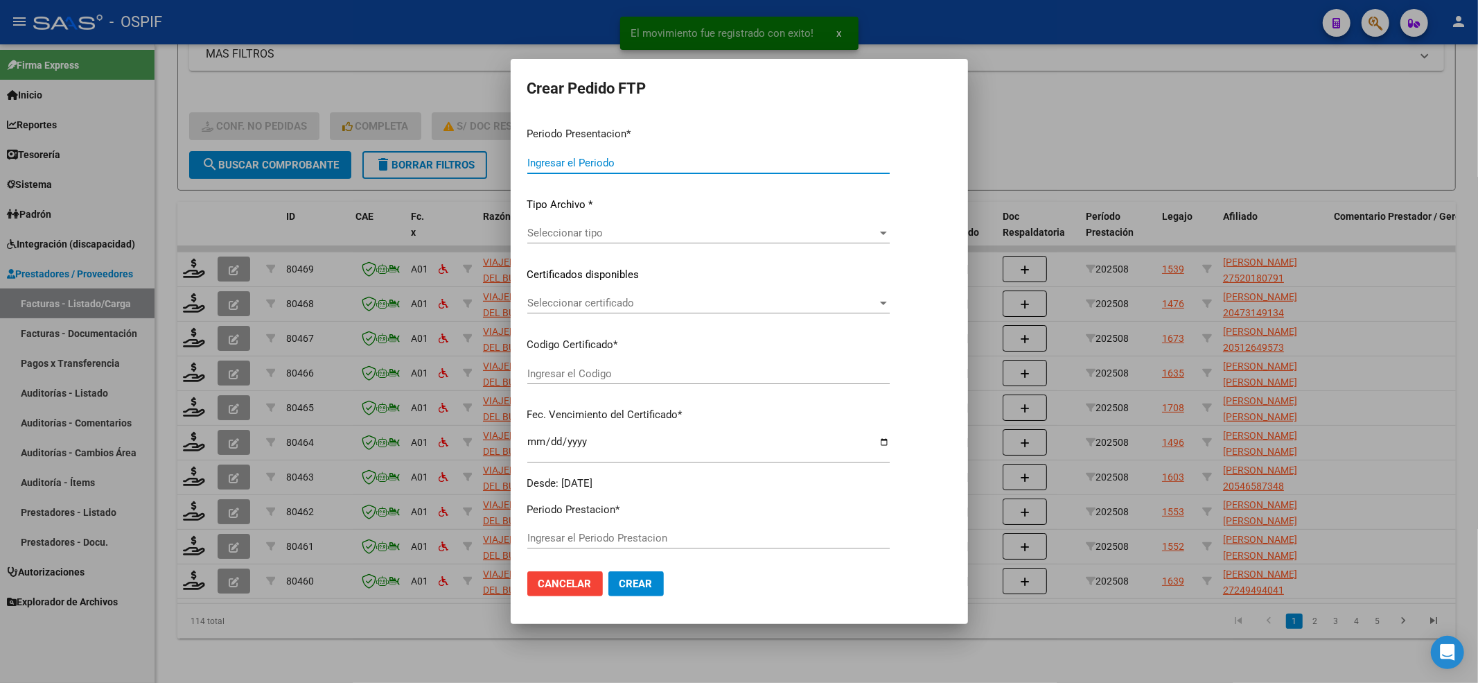
type input "202508"
type input "$ 659.695,74"
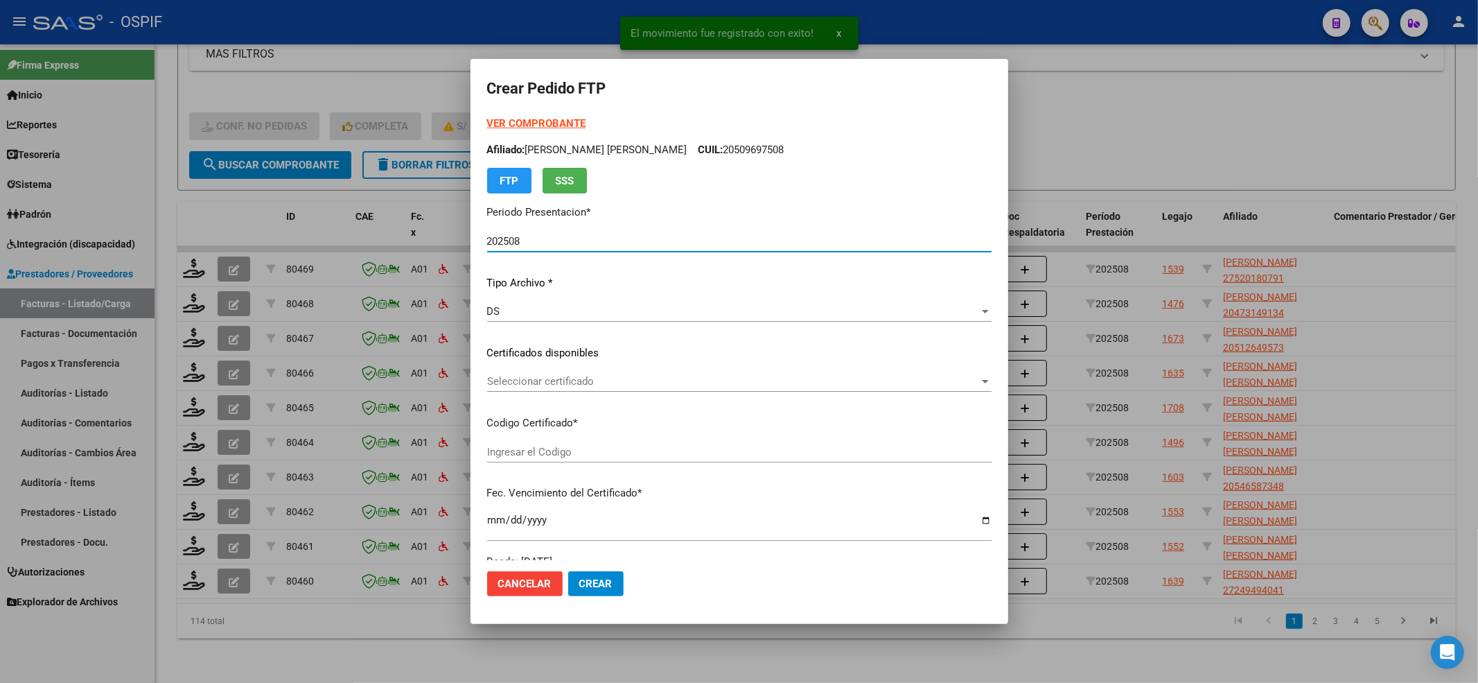
type input "0100052018079-20250909-20400909-BS-427"
type input "2040-09-09"
click at [552, 125] on strong "VER COMPROBANTE" at bounding box center [536, 123] width 99 height 12
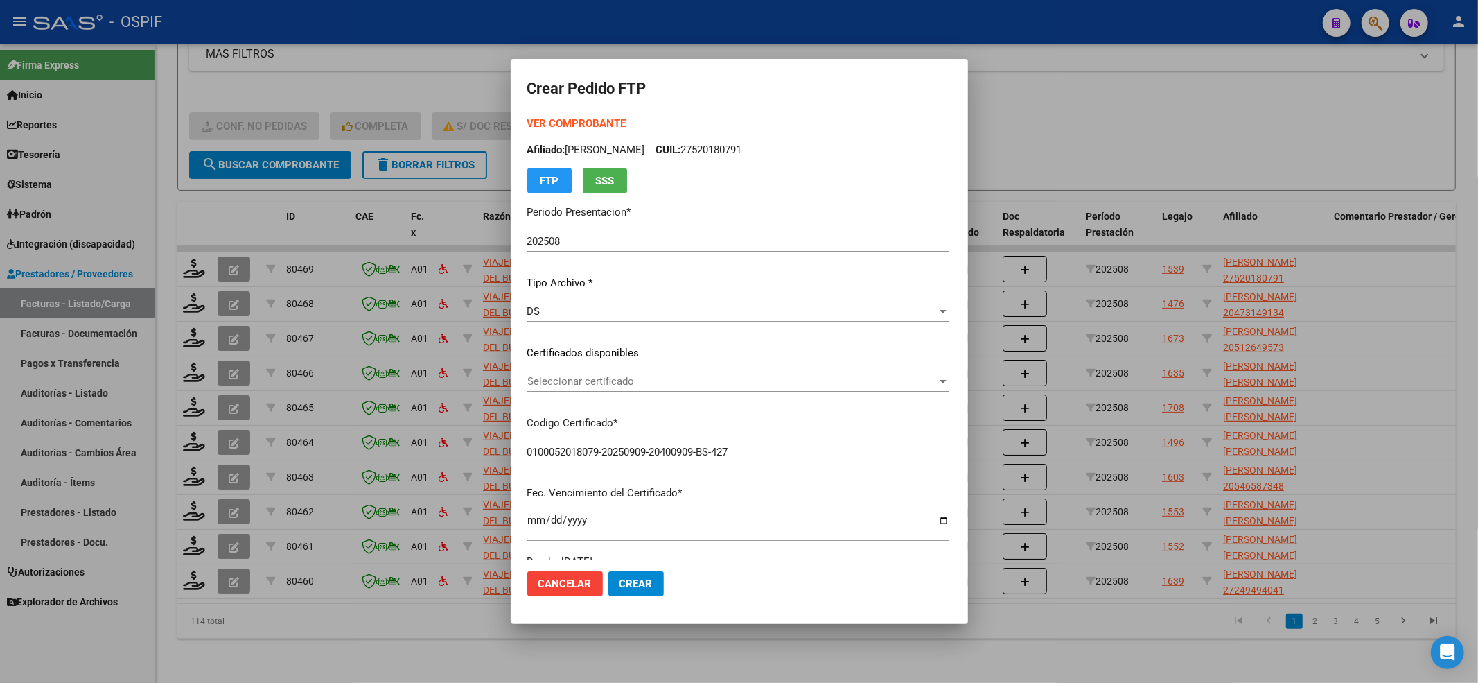
click at [558, 385] on span "Seleccionar certificado" at bounding box center [732, 381] width 410 height 12
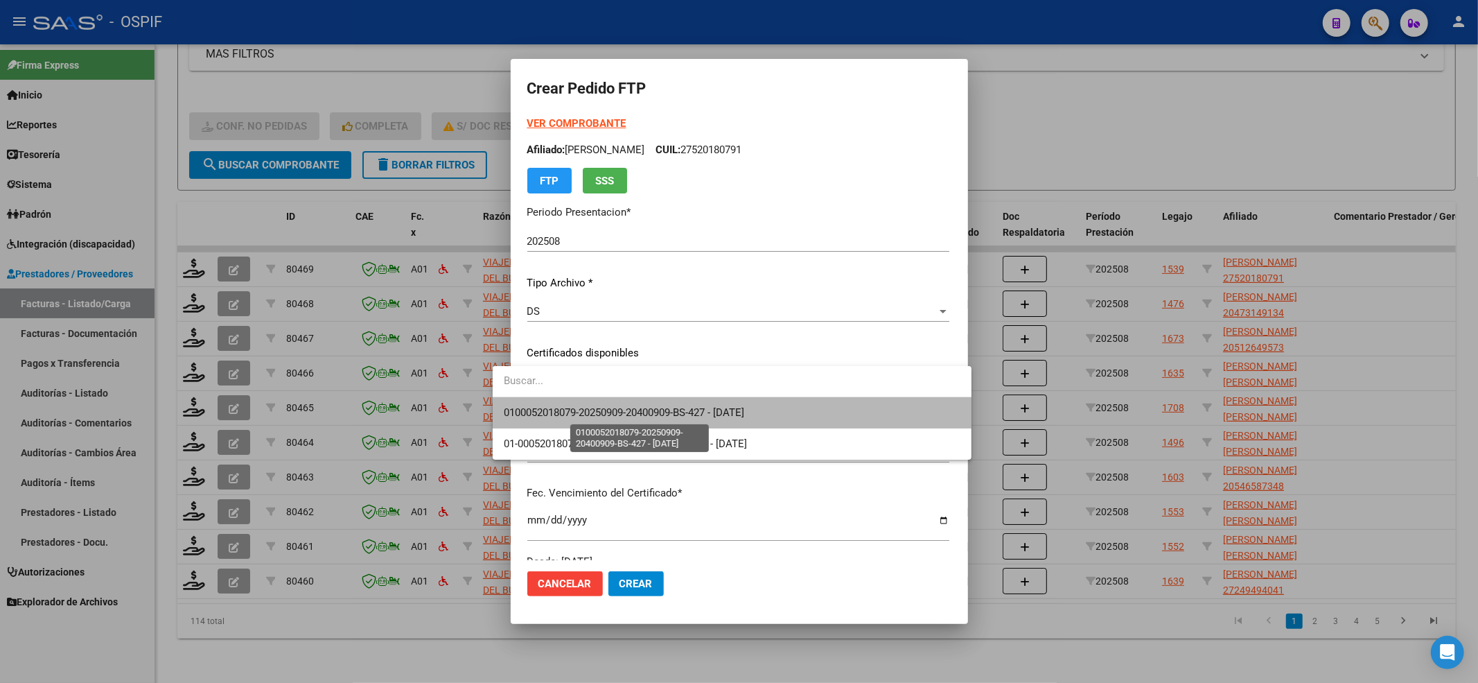
click at [545, 416] on span "0100052018079-20250909-20400909-BS-427 - 2040-09-09" at bounding box center [624, 412] width 240 height 12
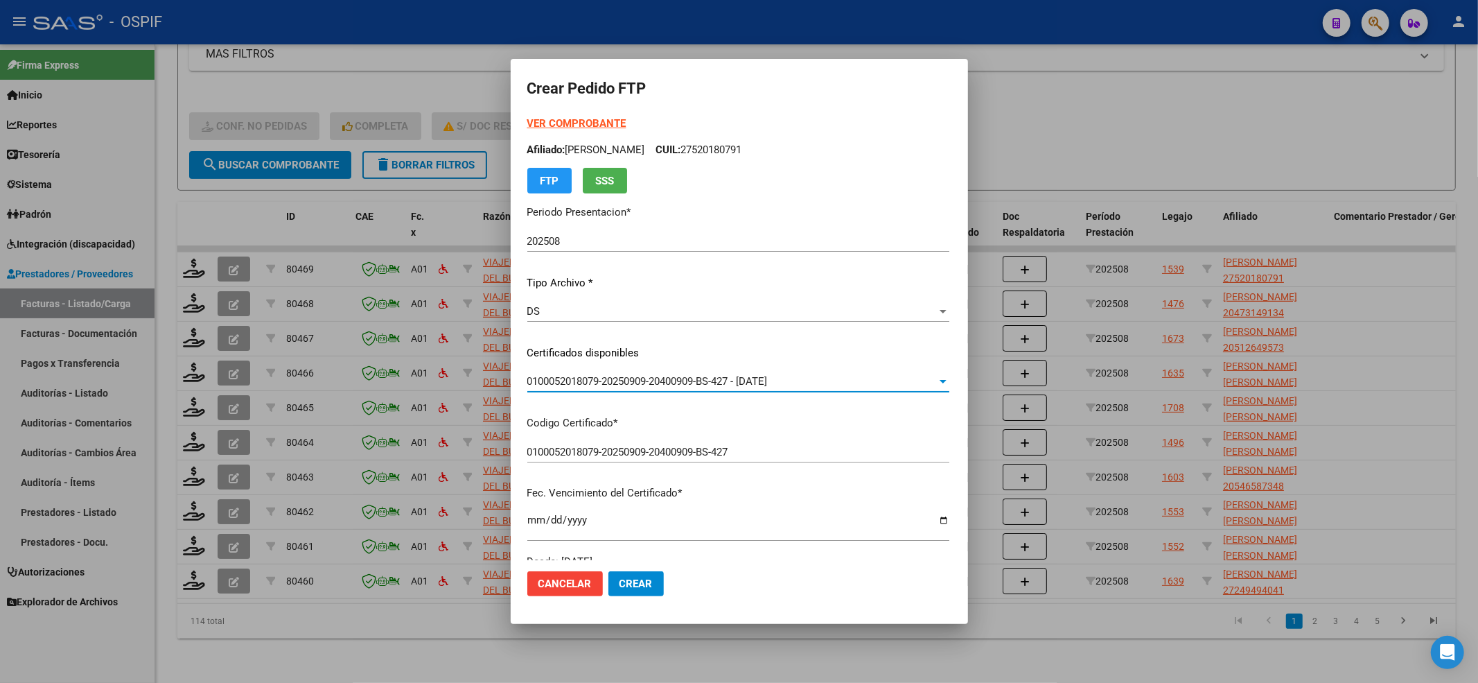
scroll to position [462, 0]
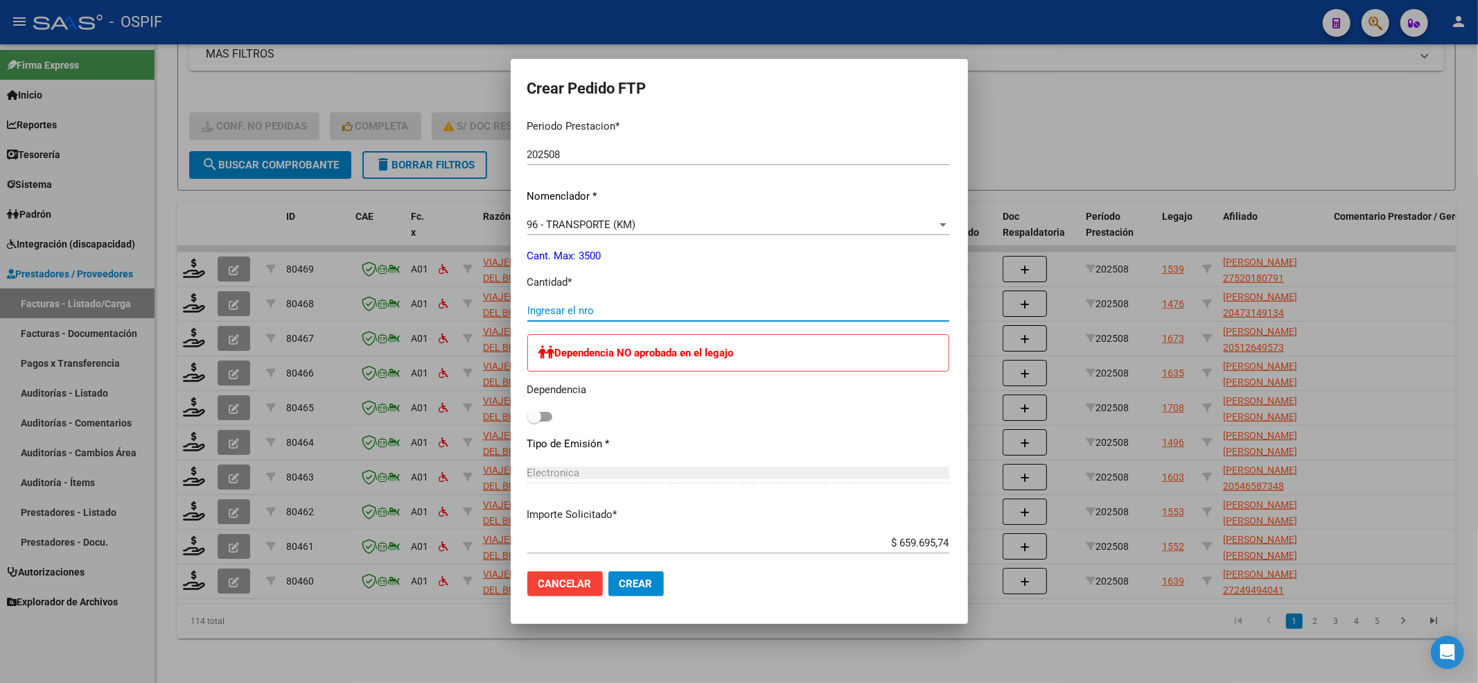
click at [541, 304] on input "Ingresar el nro" at bounding box center [738, 310] width 422 height 12
type input "902"
click at [527, 419] on span at bounding box center [534, 417] width 14 height 14
click at [534, 421] on input "checkbox" at bounding box center [534, 421] width 1 height 1
checkbox input "true"
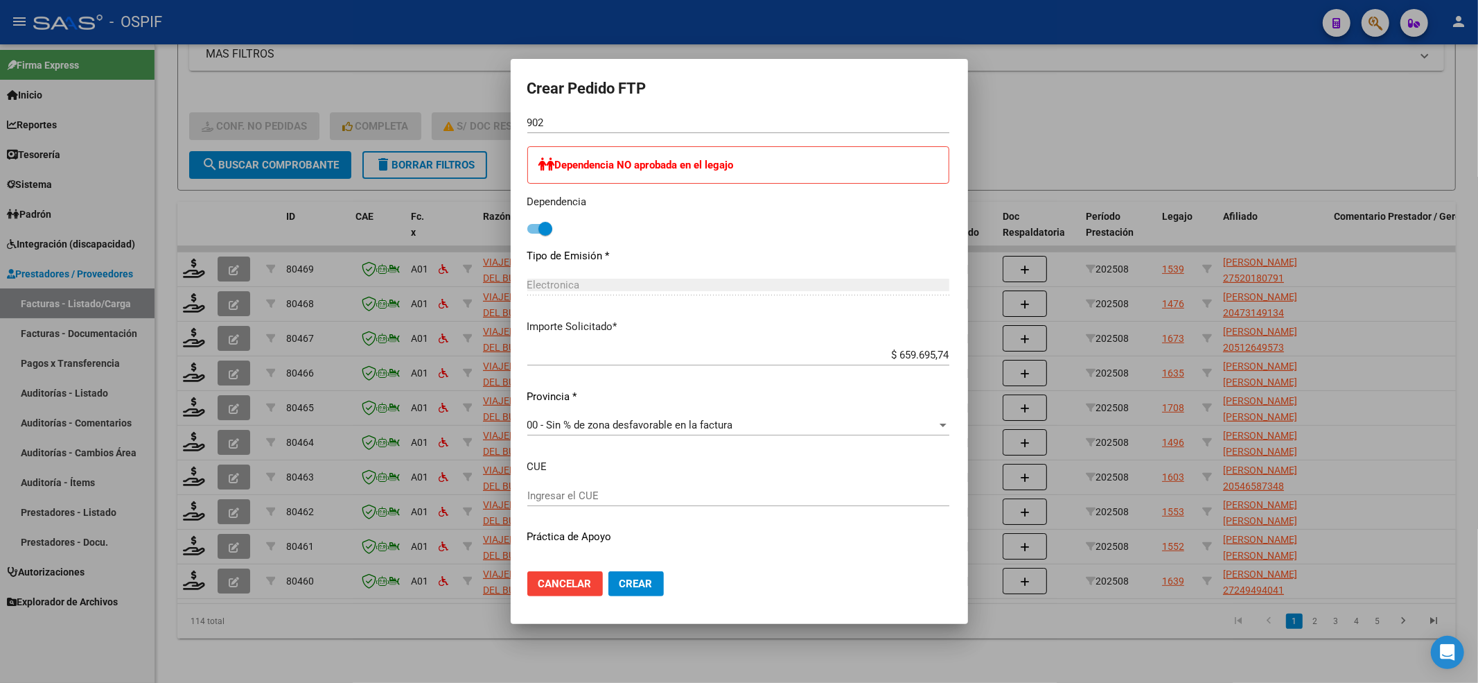
scroll to position [678, 0]
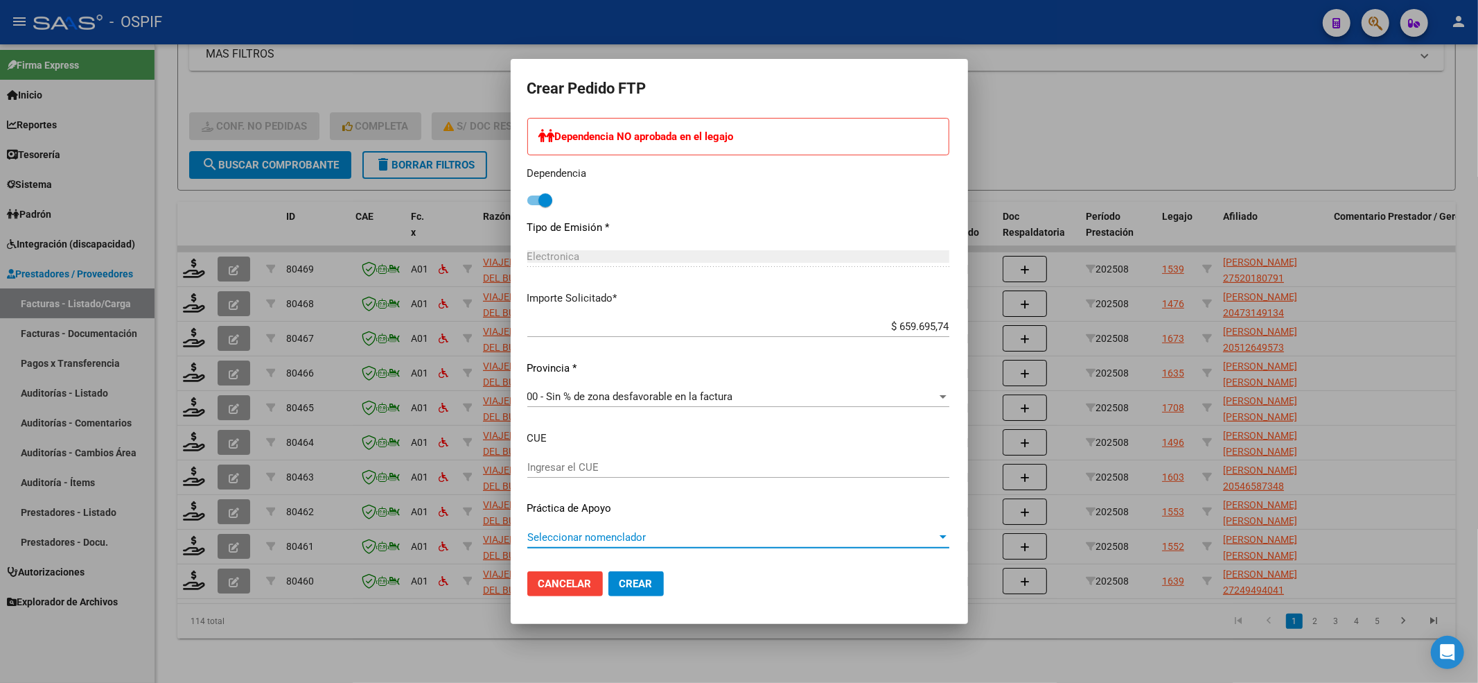
click at [527, 538] on span "Seleccionar nomenclador" at bounding box center [732, 537] width 410 height 12
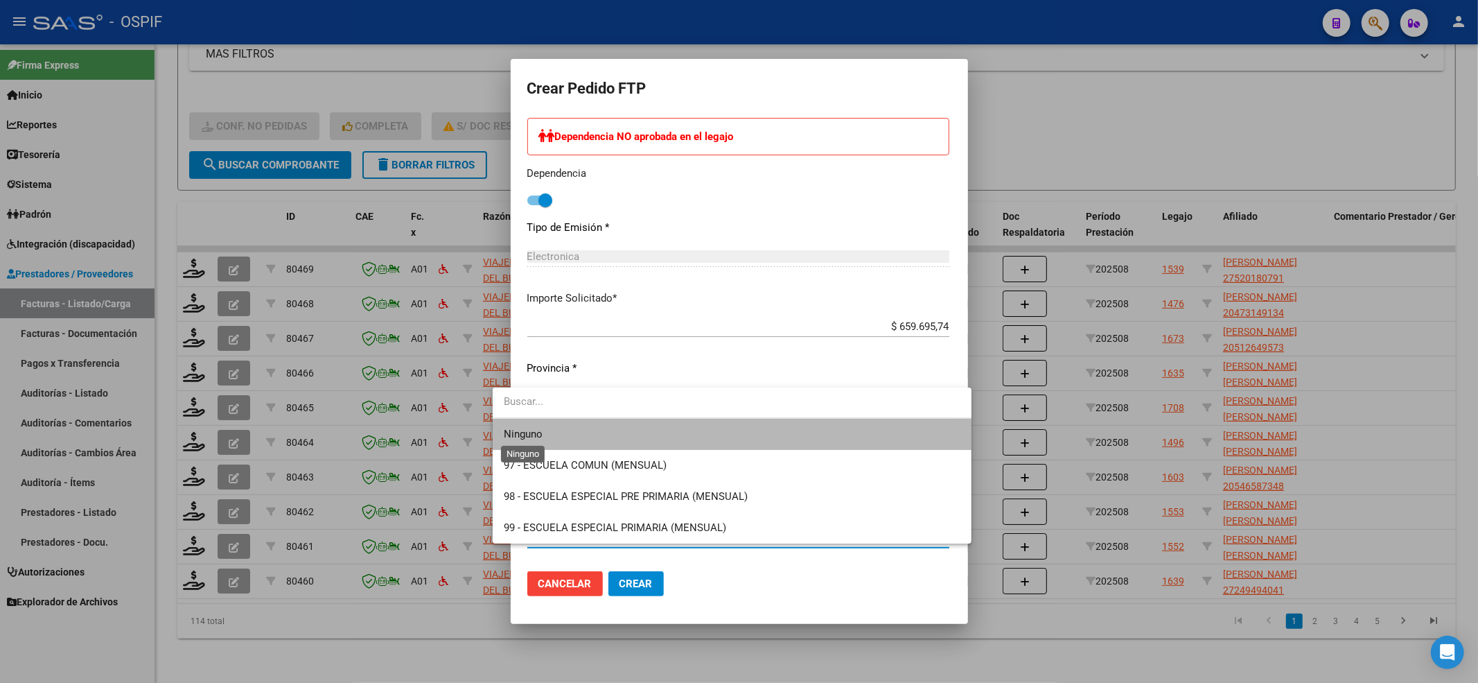
click at [524, 439] on span "Ninguno" at bounding box center [523, 434] width 39 height 12
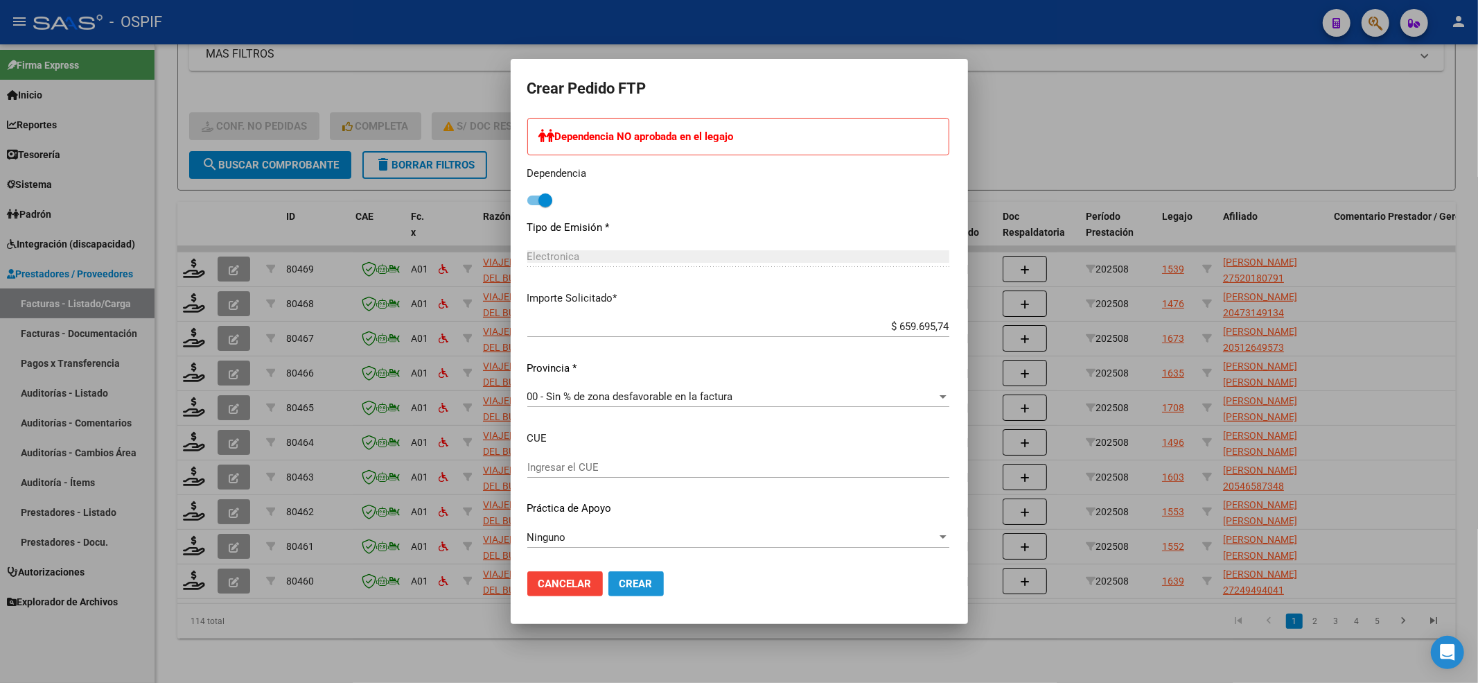
click at [620, 582] on span "Crear" at bounding box center [636, 583] width 33 height 12
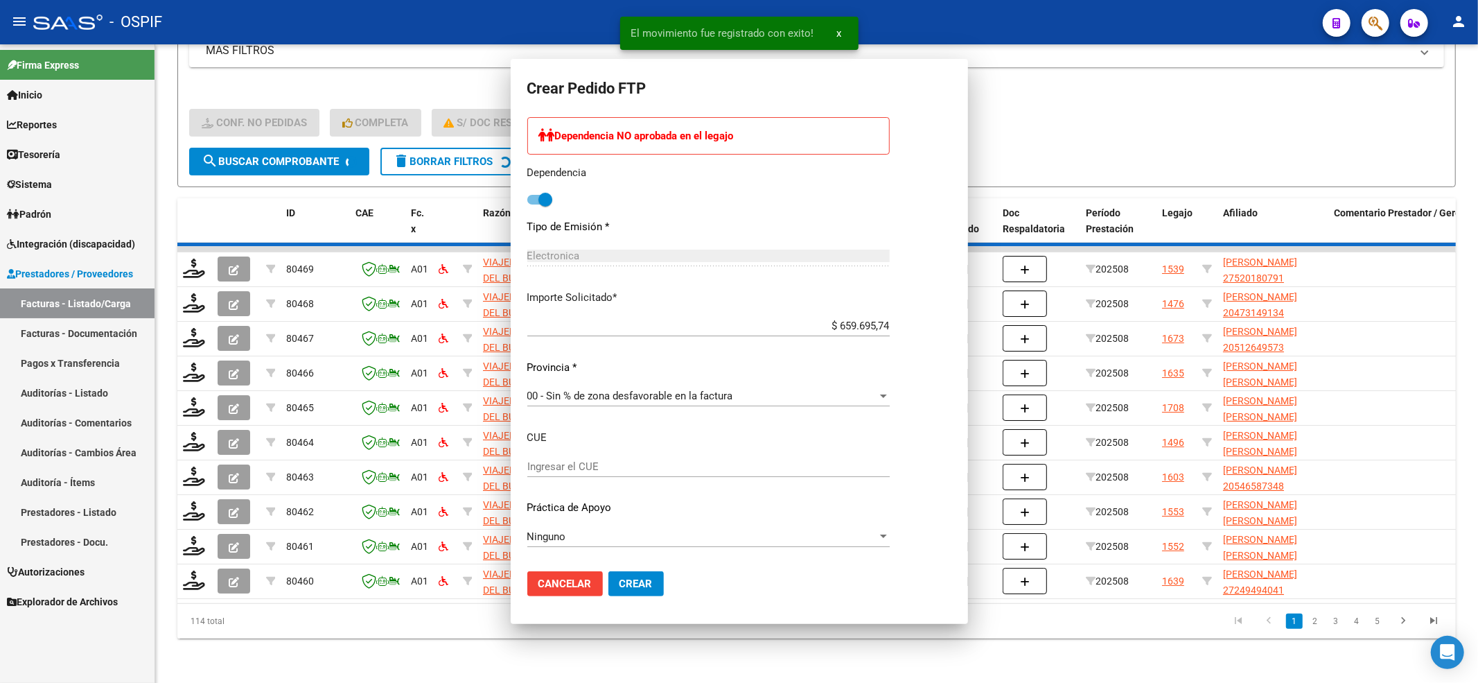
scroll to position [0, 0]
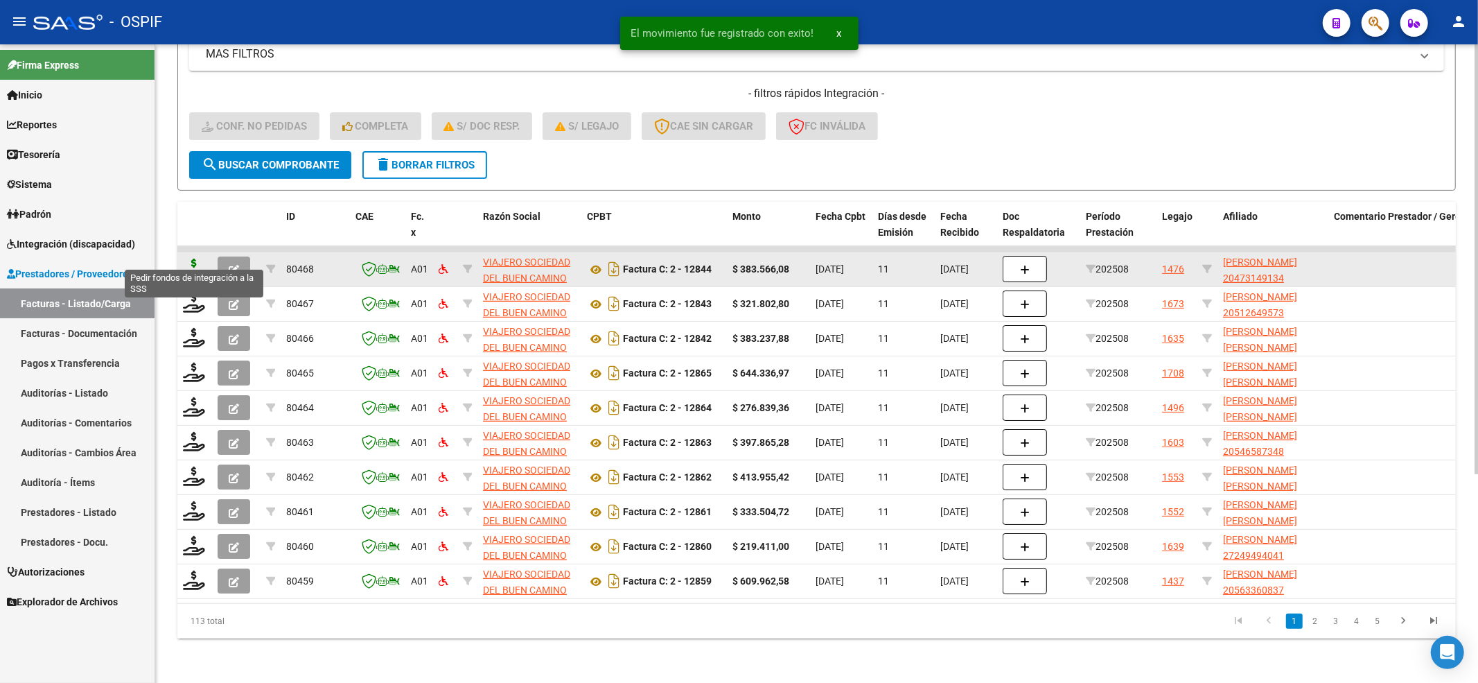
click at [190, 258] on icon at bounding box center [194, 267] width 22 height 19
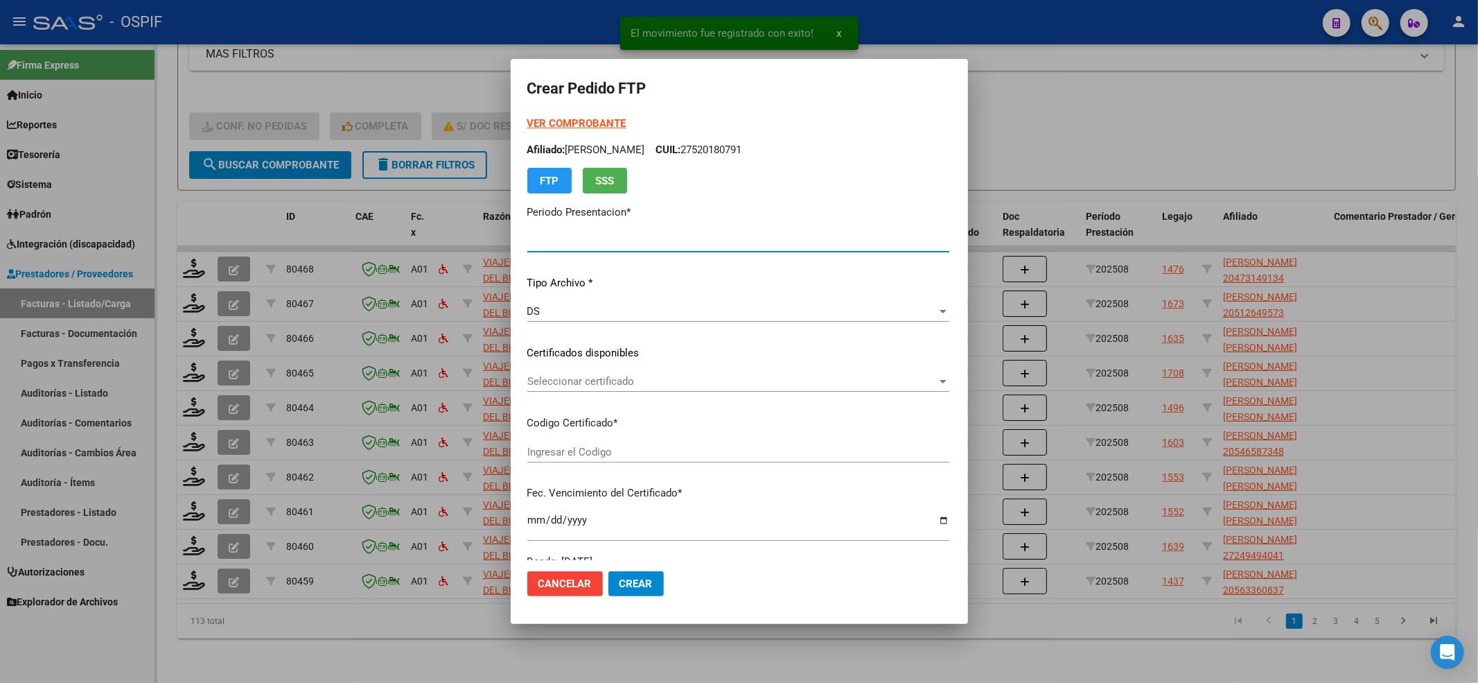
type input "202508"
type input "$ 383.566,08"
type input "020004731491320220218-20270218-BS-427"
type input "2027-02-18"
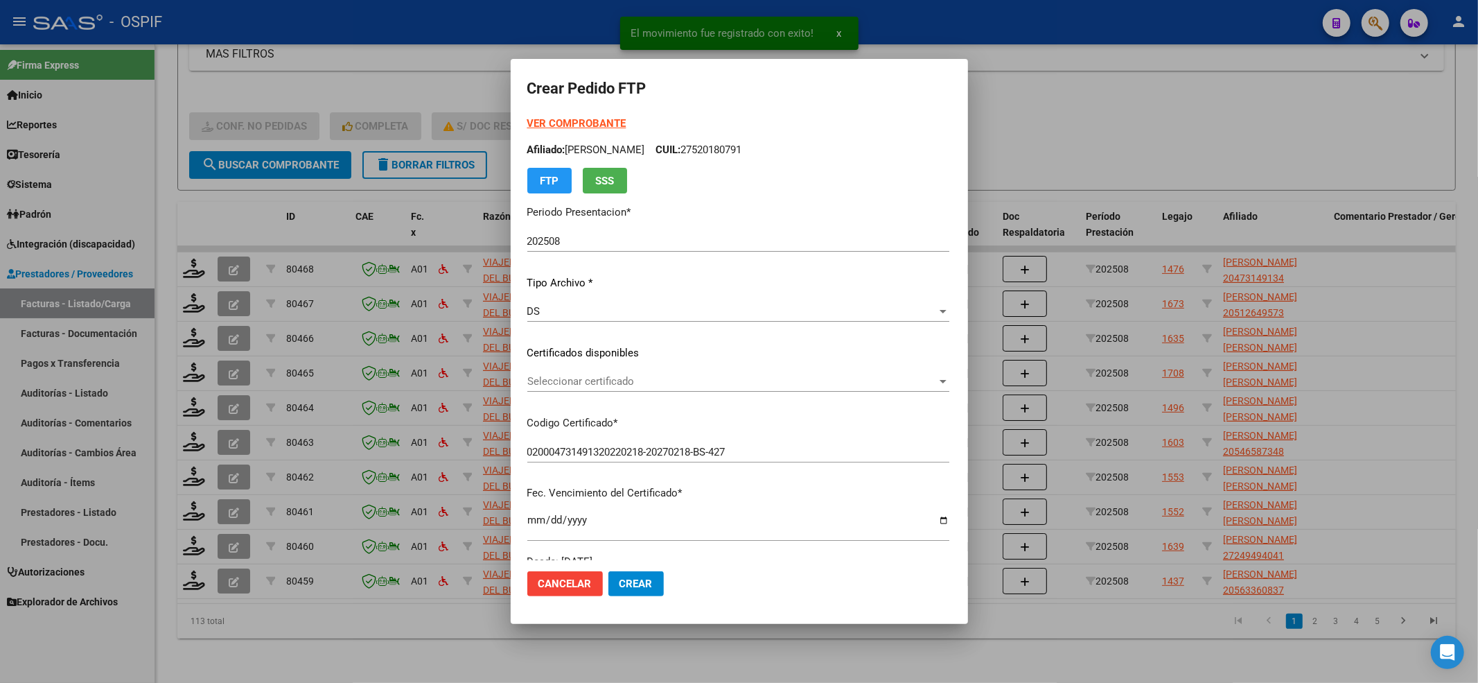
click at [574, 122] on strong "VER COMPROBANTE" at bounding box center [576, 123] width 99 height 12
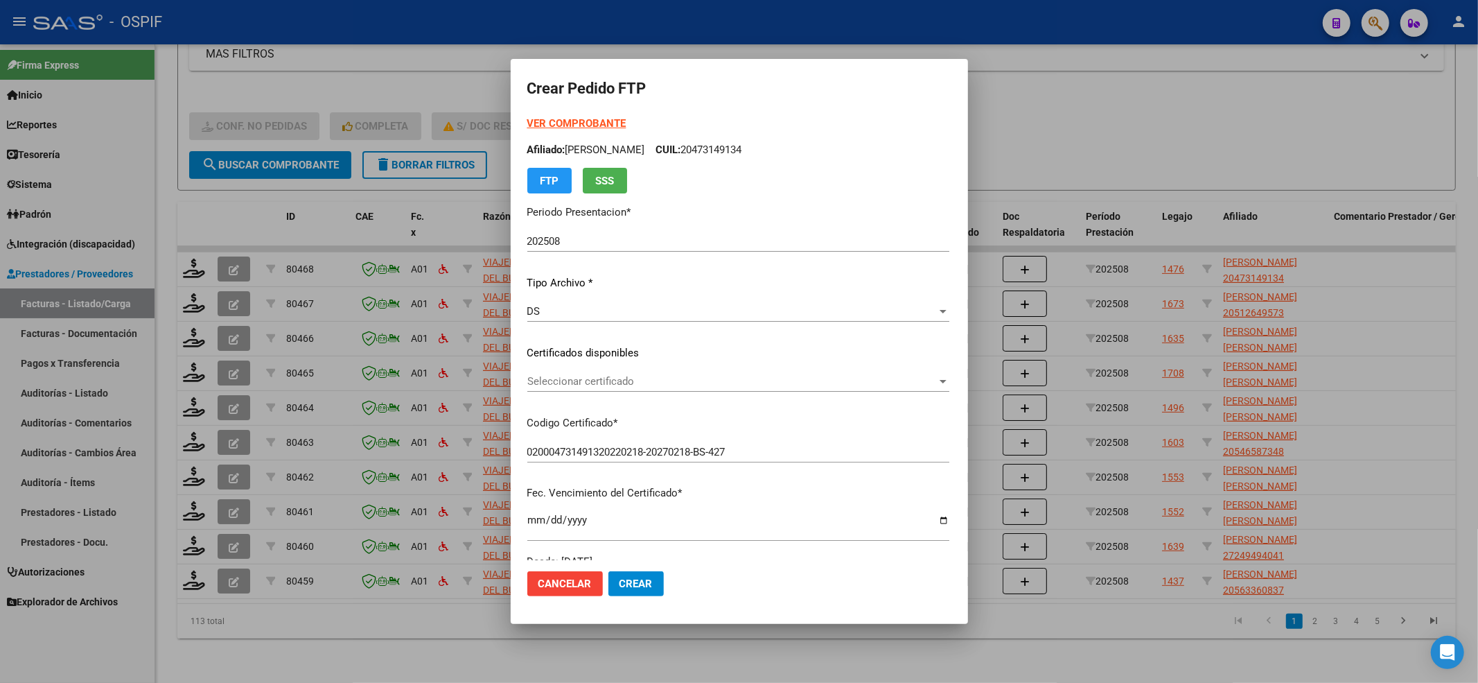
click at [589, 367] on div "VER COMPROBANTE ARCA Padrón Afiliado: RUEDA ELIAS CUIL: 20473149134 FTP SSS Per…" at bounding box center [738, 342] width 422 height 453
click at [589, 374] on div "Seleccionar certificado Seleccionar certificado" at bounding box center [738, 381] width 422 height 21
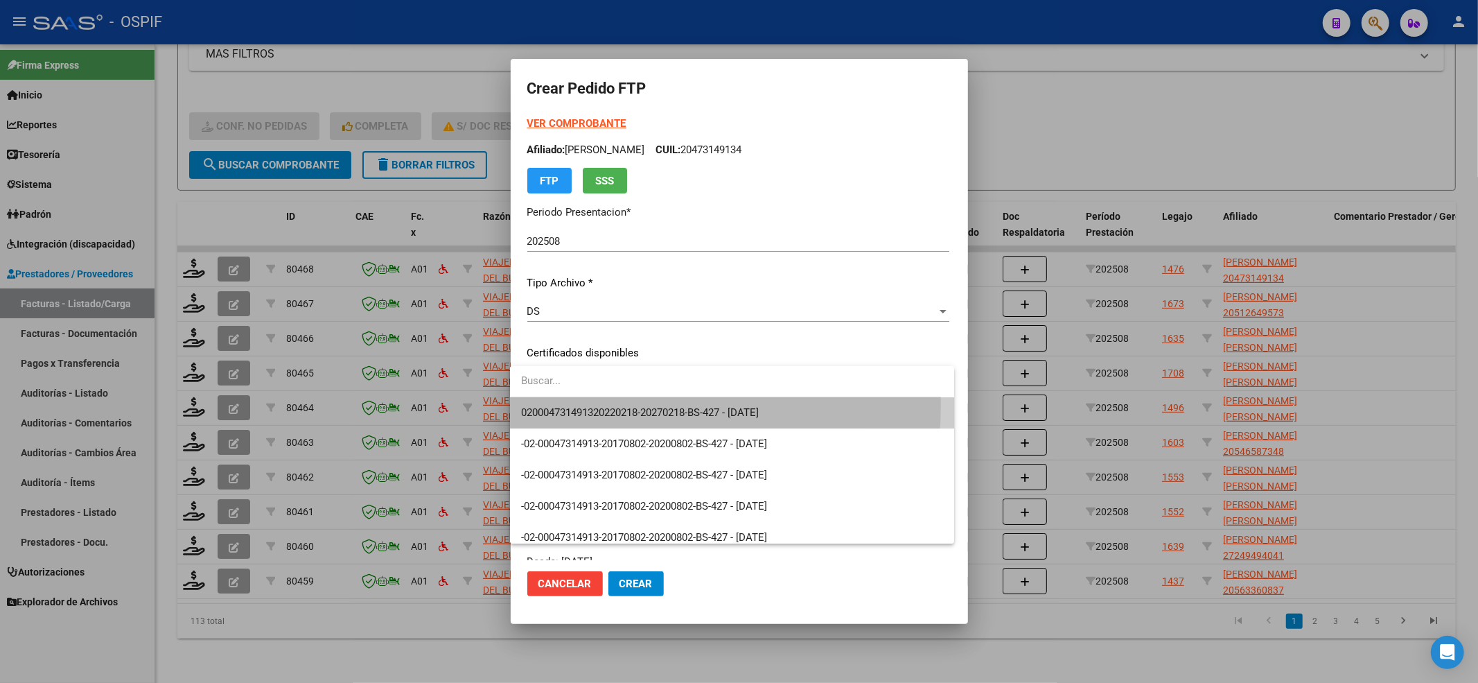
click at [582, 403] on span "020004731491320220218-20270218-BS-427 - 2027-02-18" at bounding box center [732, 412] width 422 height 31
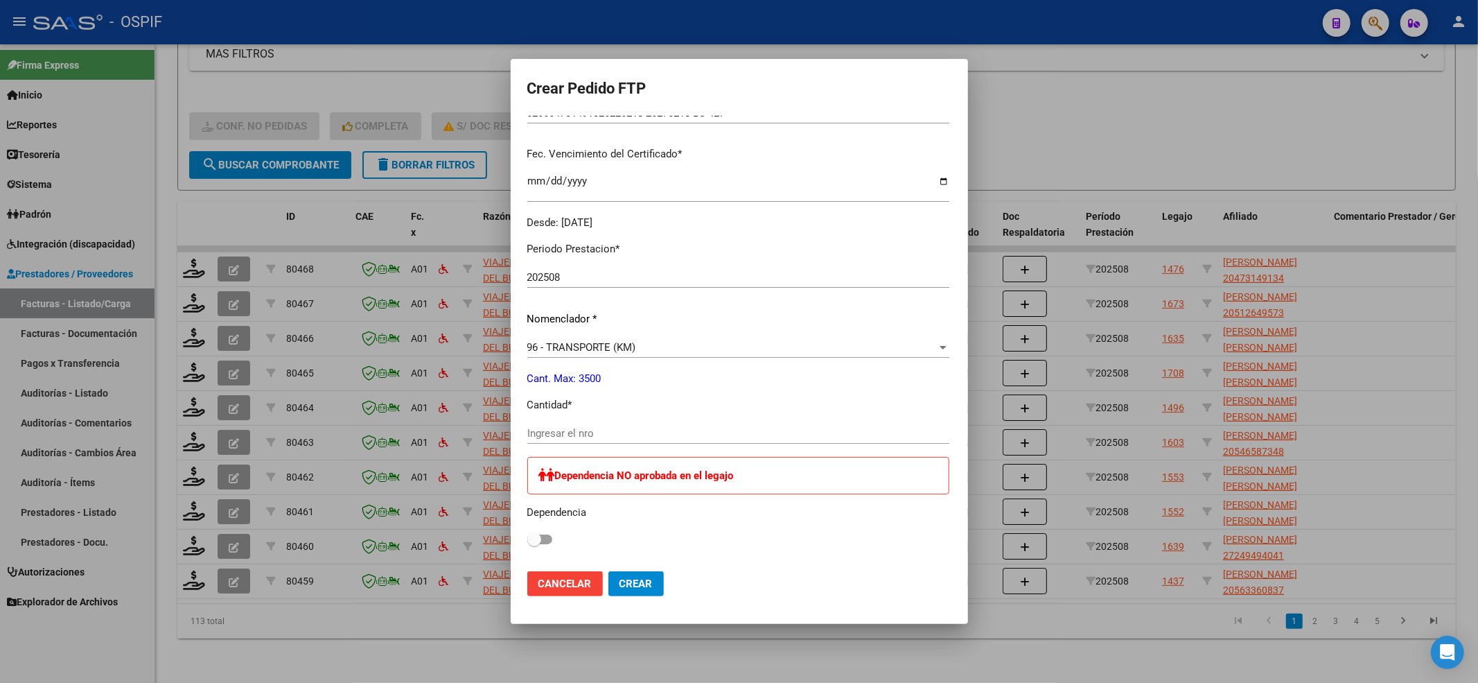
scroll to position [369, 0]
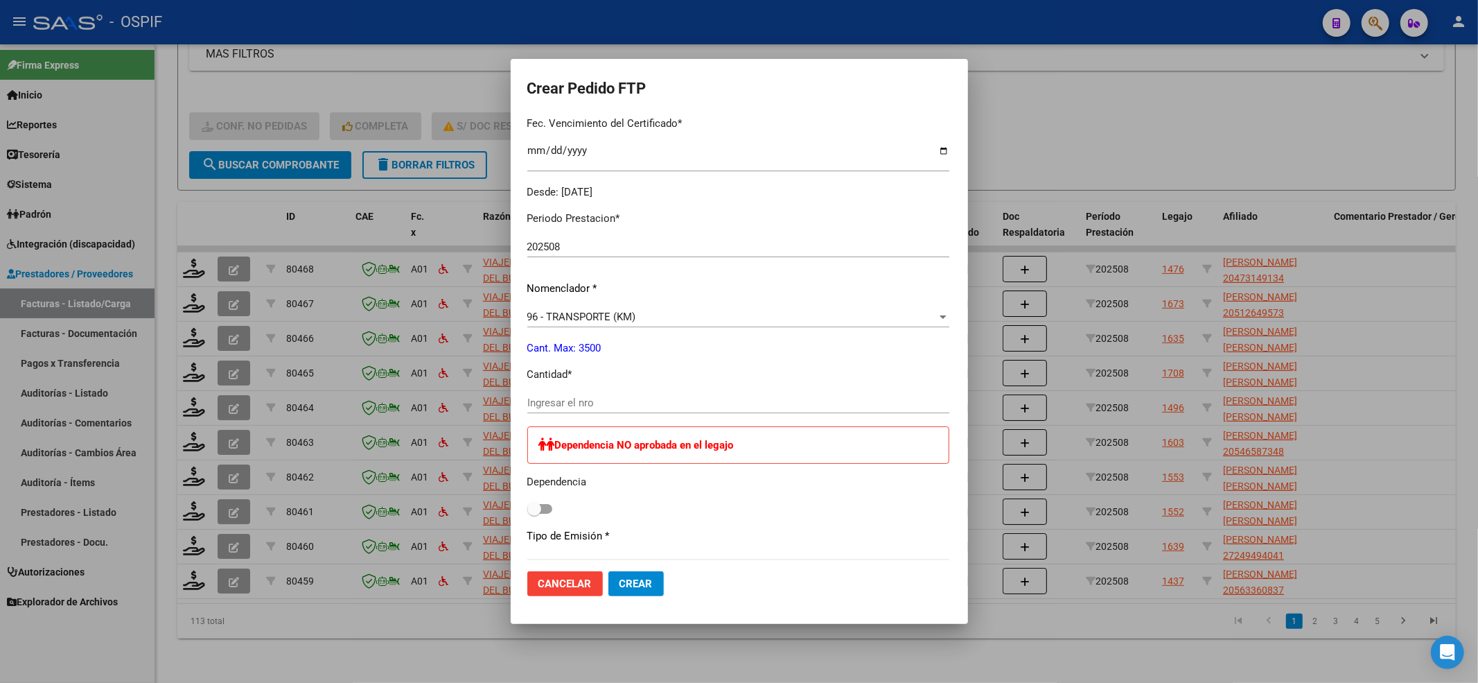
click at [583, 396] on input "Ingresar el nro" at bounding box center [738, 402] width 422 height 12
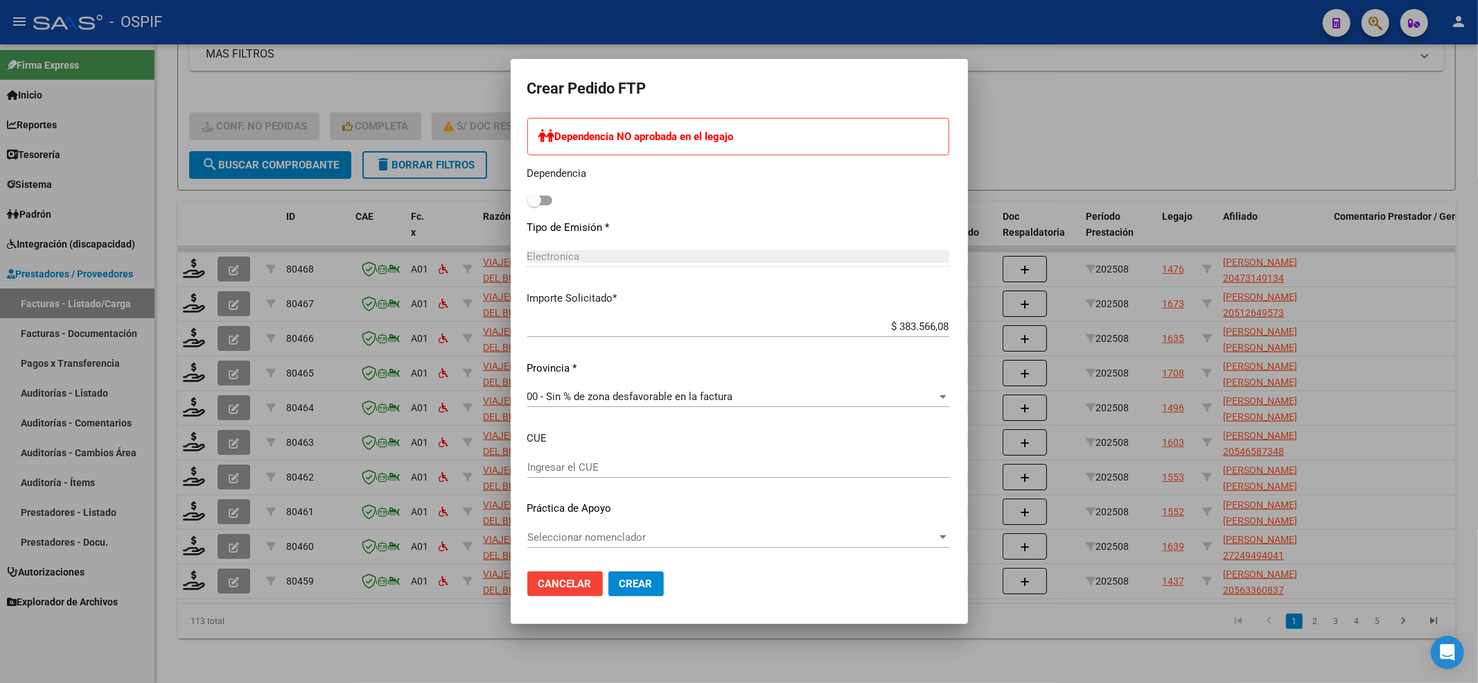
type input "708"
click at [703, 554] on div "Seleccionar nomenclador Seleccionar nomenclador" at bounding box center [738, 543] width 422 height 34
click at [588, 527] on div "Seleccionar nomenclador Seleccionar nomenclador" at bounding box center [738, 536] width 422 height 21
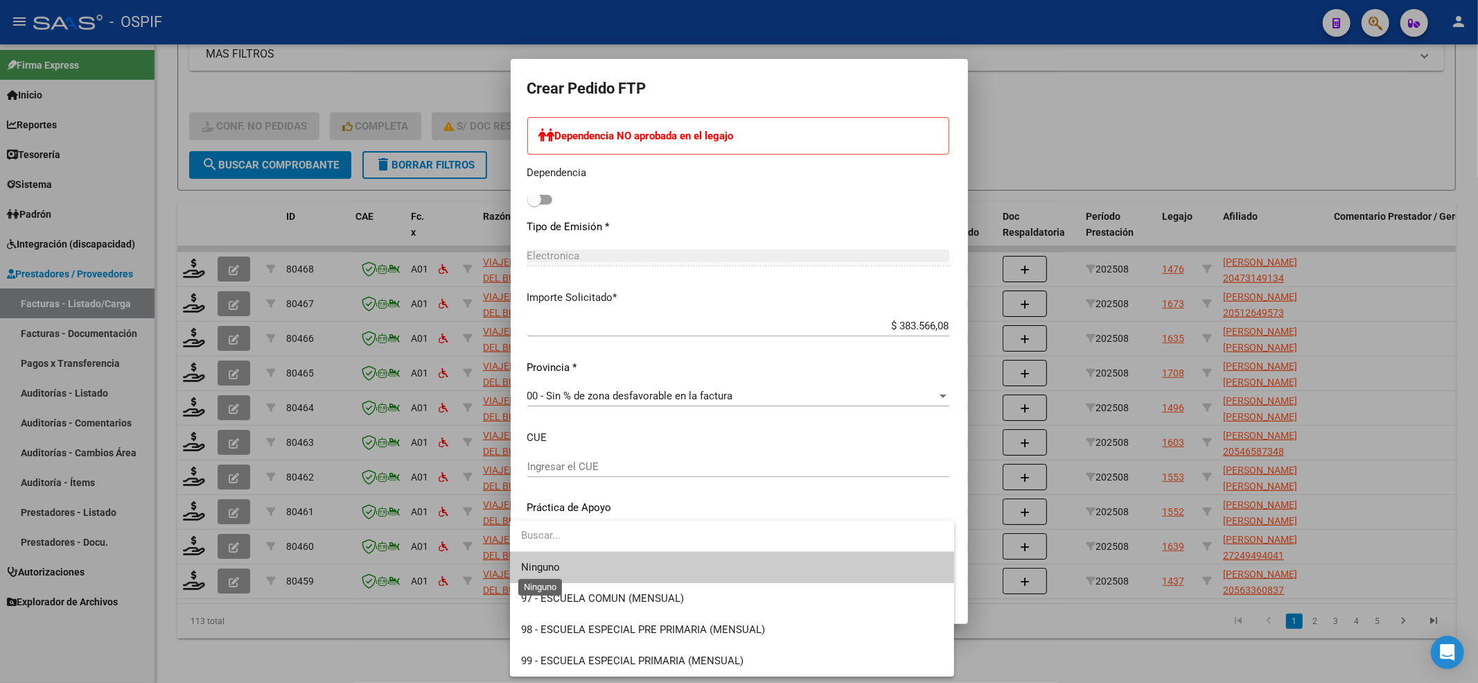
click at [550, 565] on span "Ninguno" at bounding box center [540, 567] width 39 height 12
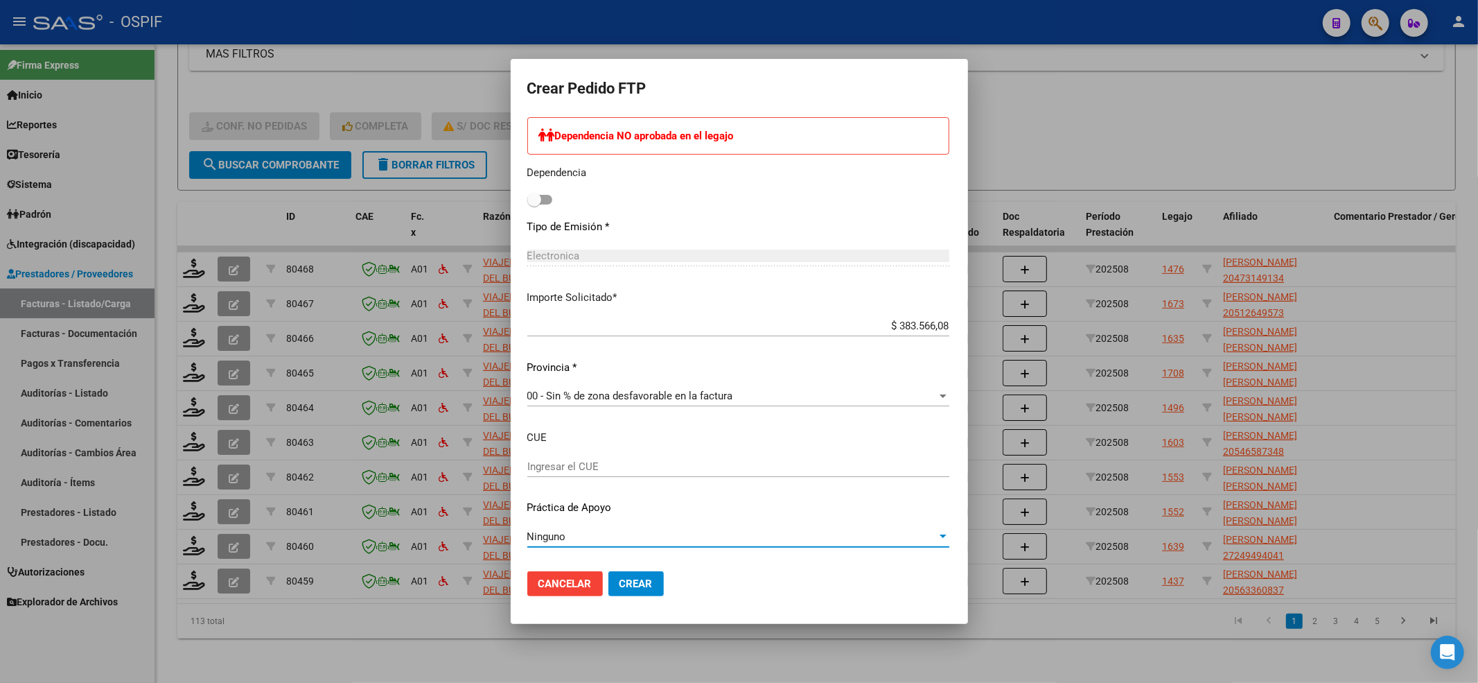
click at [639, 571] on button "Crear" at bounding box center [635, 583] width 55 height 25
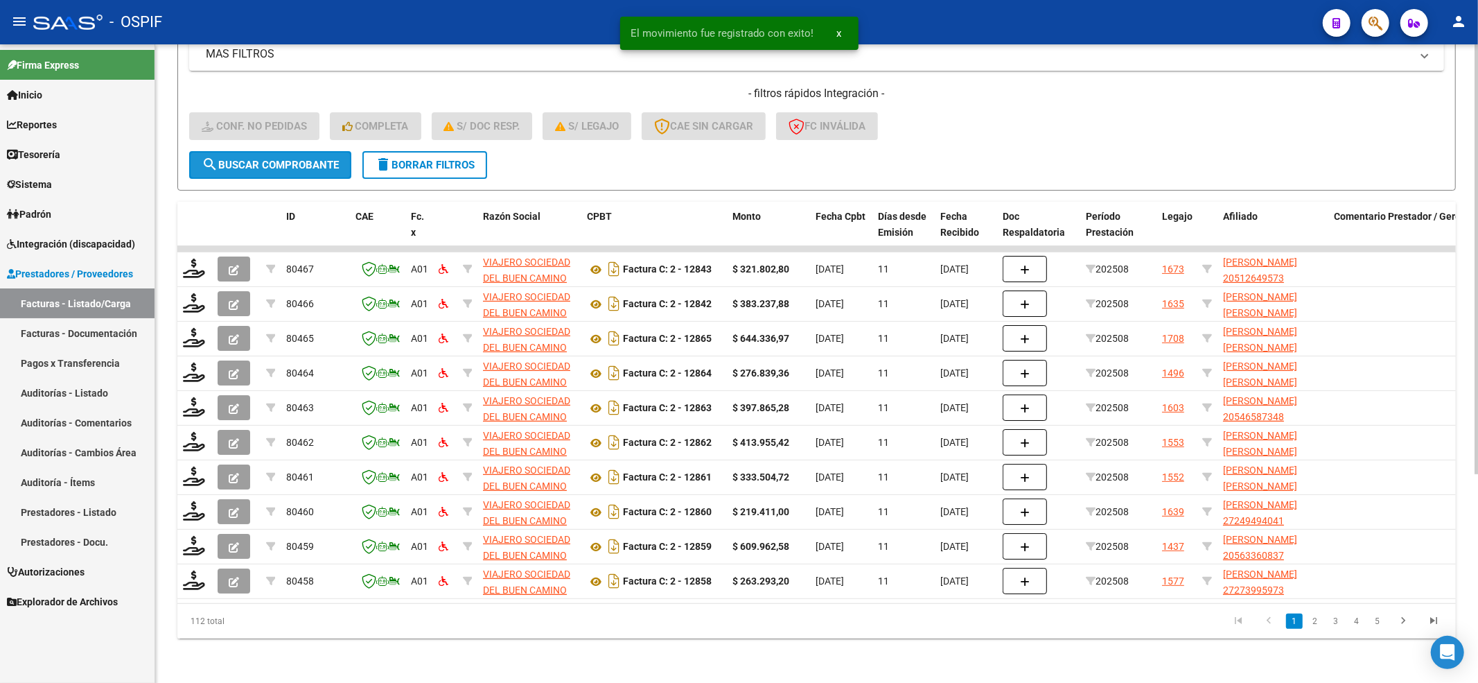
click at [223, 151] on button "search Buscar Comprobante" at bounding box center [270, 165] width 162 height 28
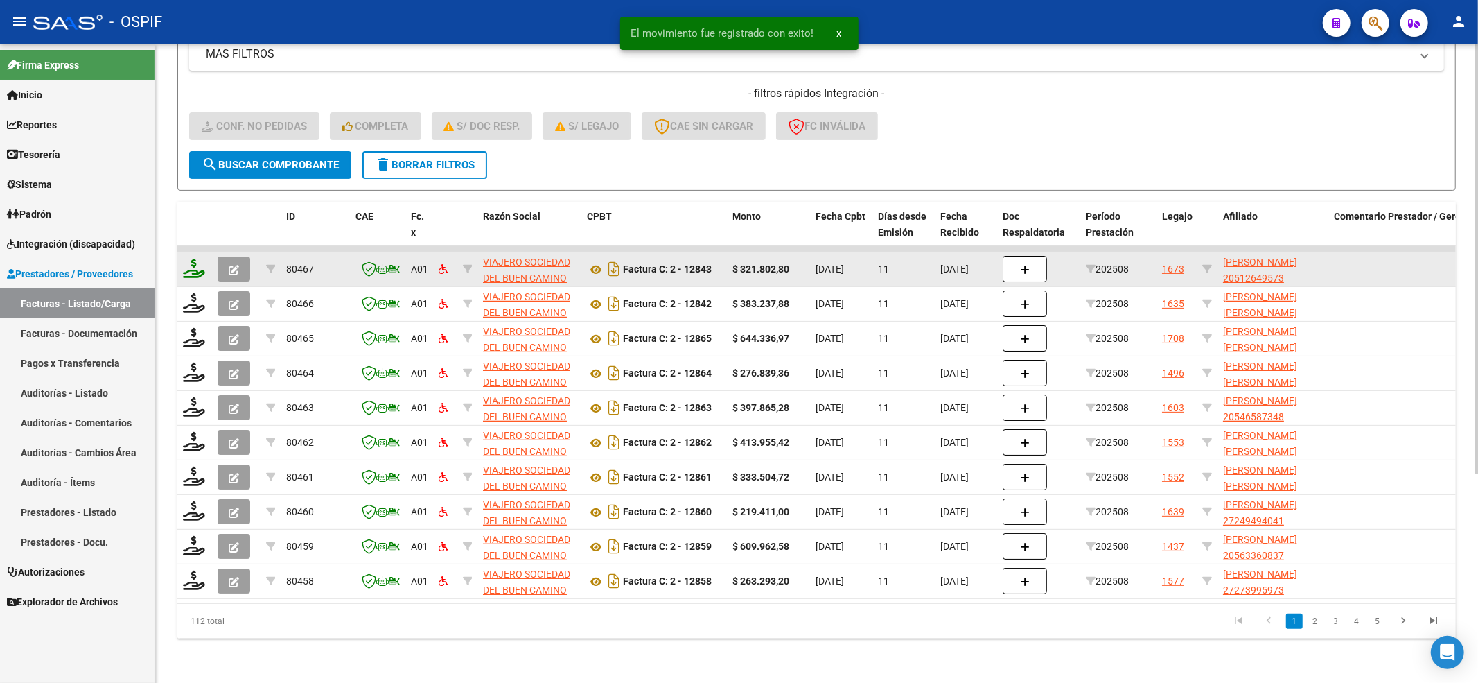
drag, startPoint x: 181, startPoint y: 261, endPoint x: 188, endPoint y: 256, distance: 8.7
click at [188, 256] on datatable-body-cell at bounding box center [194, 269] width 35 height 34
click at [190, 258] on icon at bounding box center [194, 267] width 22 height 19
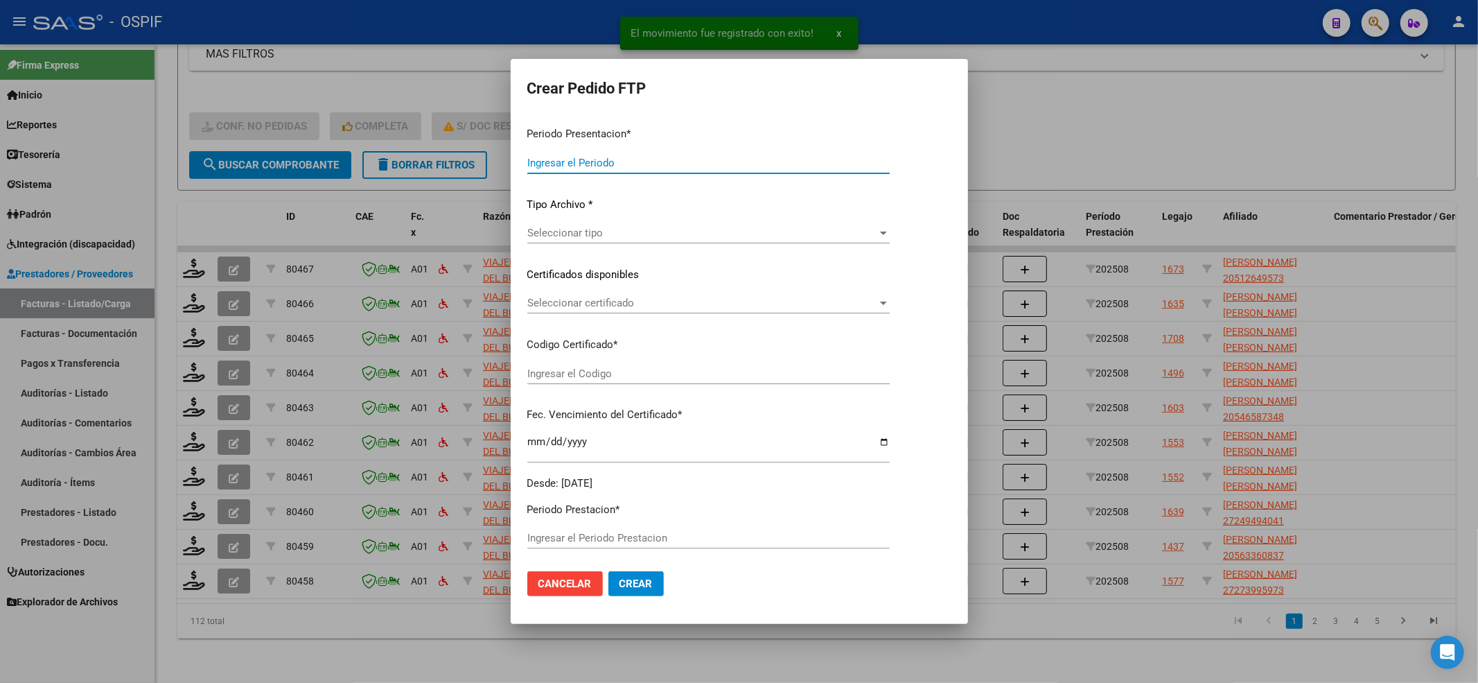
type input "202508"
type input "$ 321.802,80"
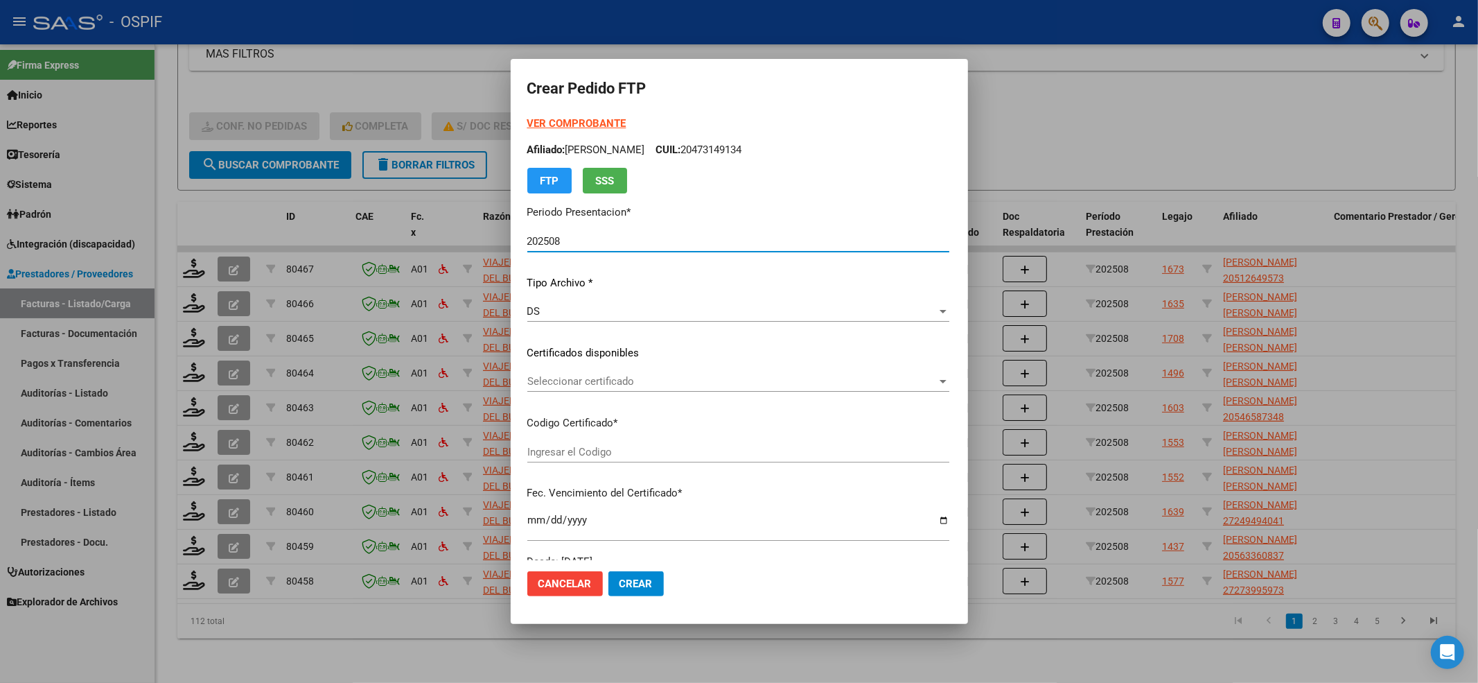
type input "0200051264957-20220311-20270311-BS-427"
type input "2027-03-11"
click at [563, 123] on strong "VER COMPROBANTE" at bounding box center [576, 123] width 99 height 12
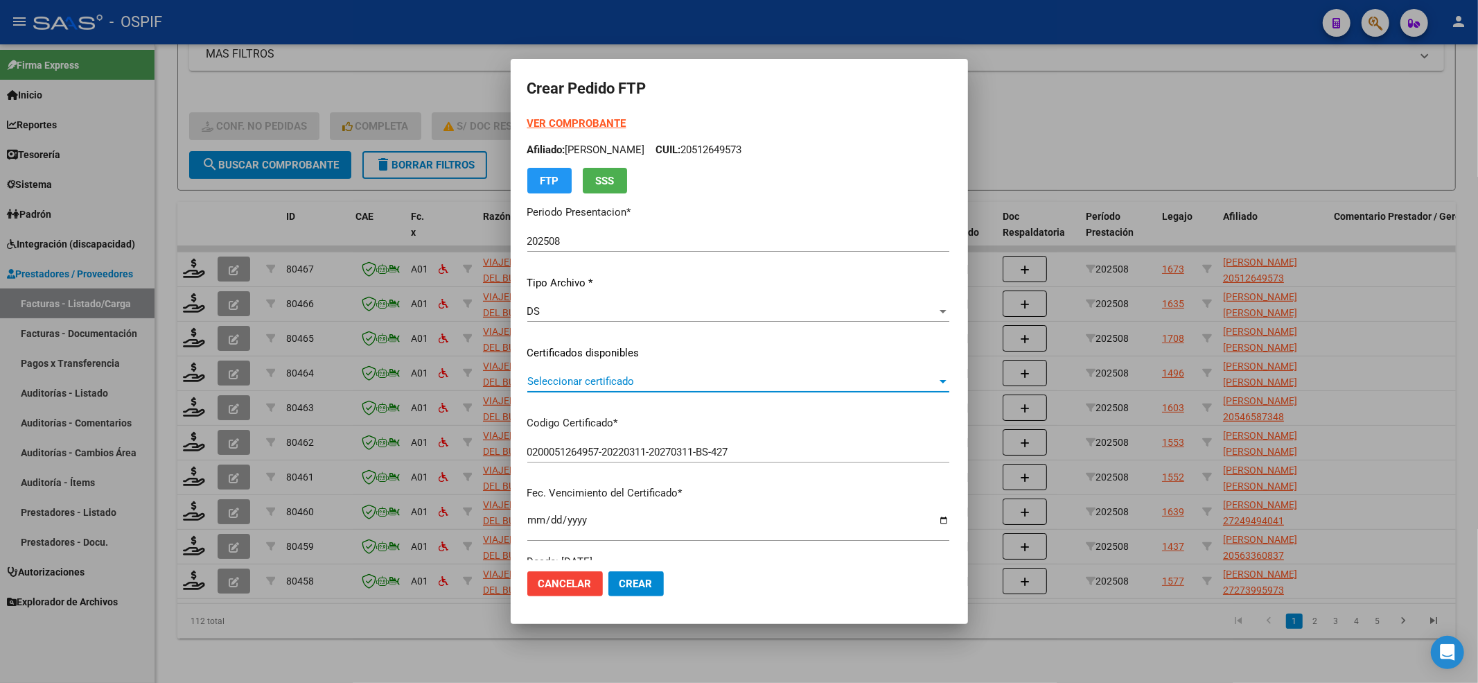
click at [563, 383] on span "Seleccionar certificado" at bounding box center [732, 381] width 410 height 12
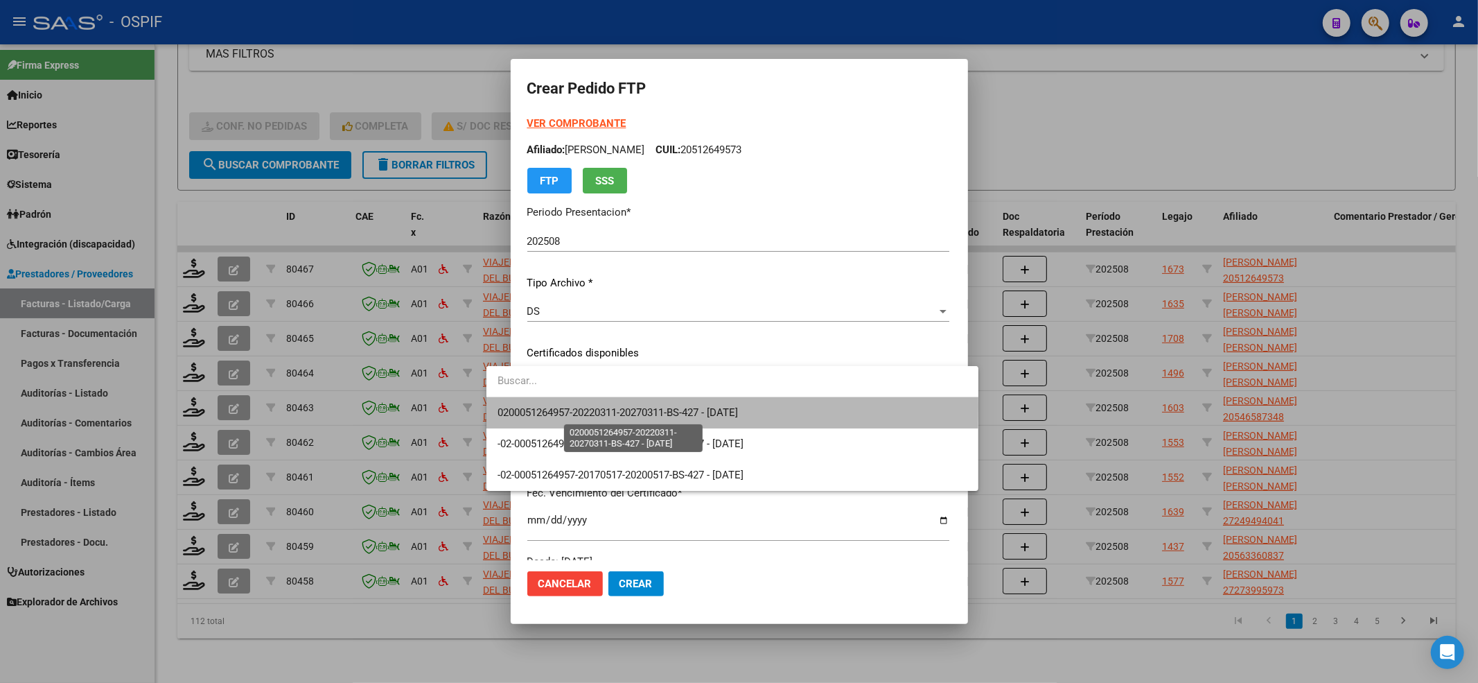
click at [552, 406] on span "0200051264957-20220311-20270311-BS-427 - 2027-03-11" at bounding box center [618, 412] width 240 height 12
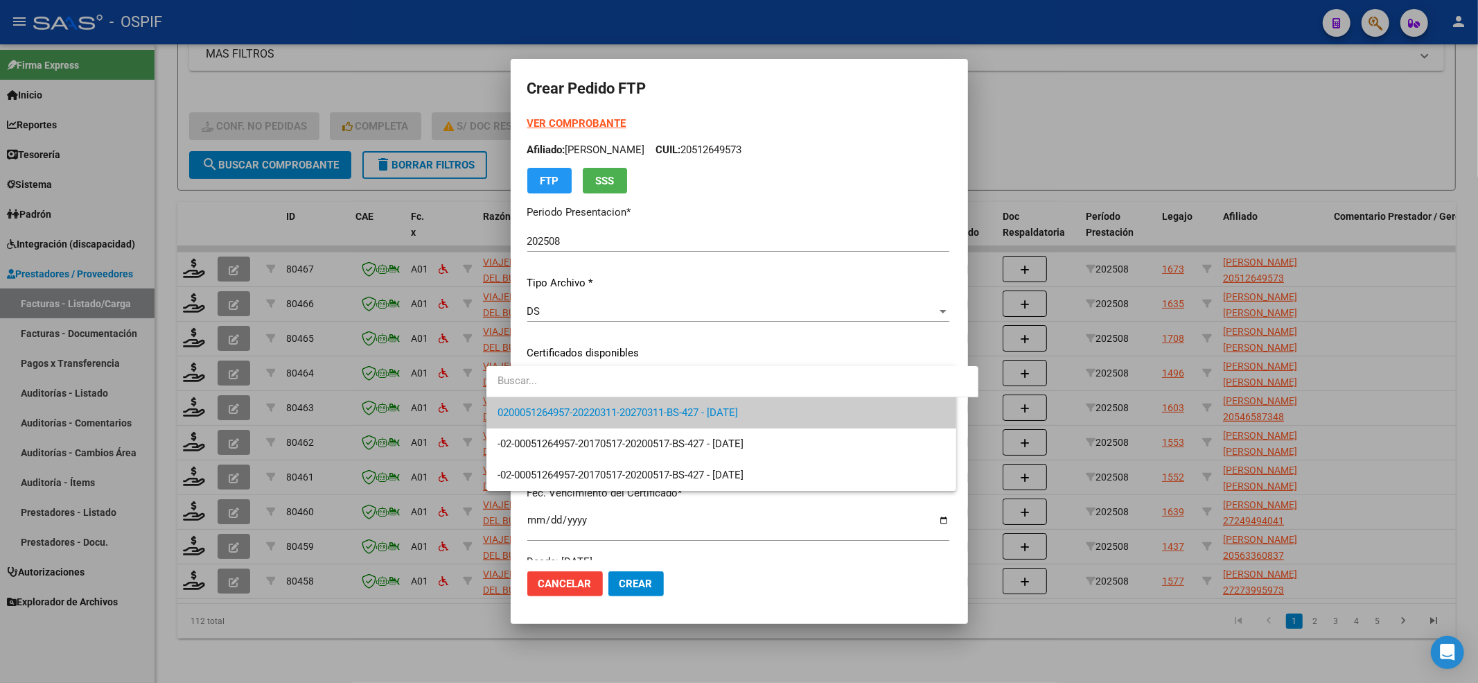
scroll to position [462, 0]
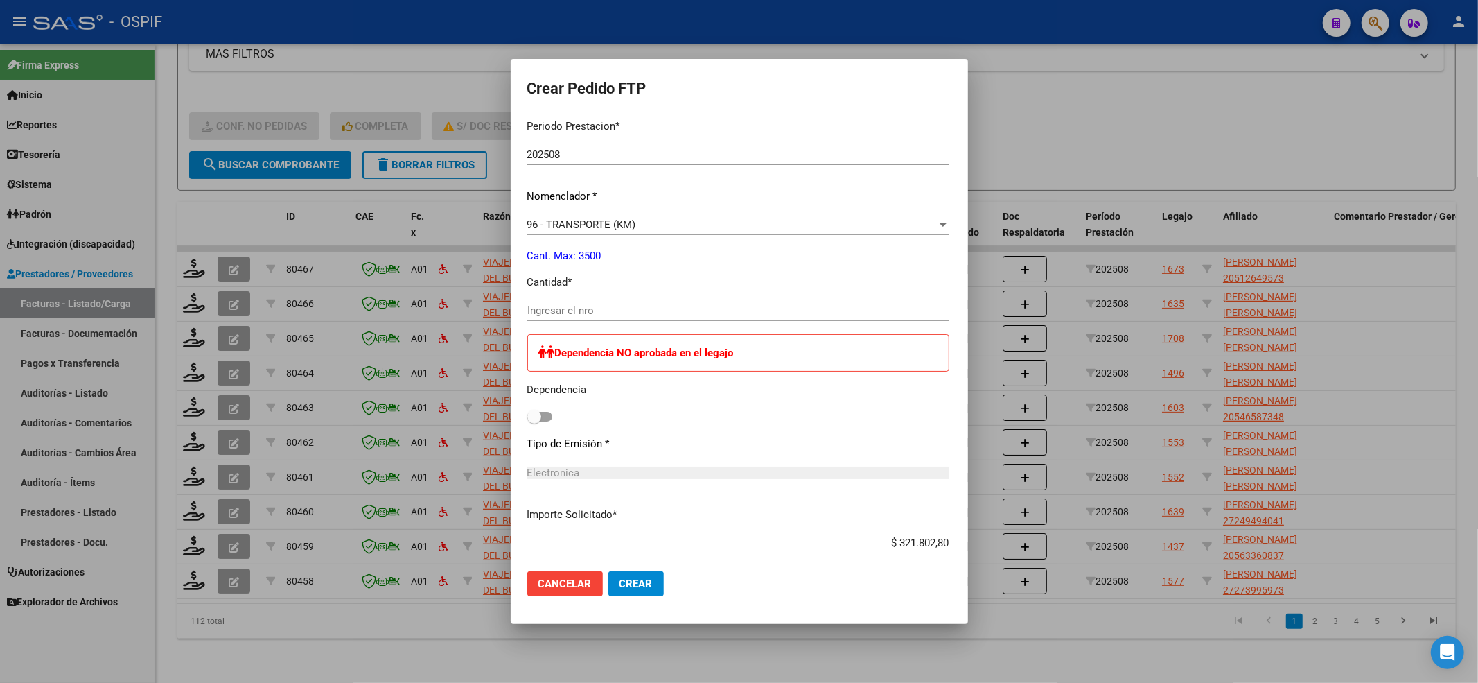
drag, startPoint x: 511, startPoint y: 420, endPoint x: 522, endPoint y: 348, distance: 72.8
click at [527, 419] on span at bounding box center [539, 417] width 25 height 10
click at [534, 421] on input "checkbox" at bounding box center [534, 421] width 1 height 1
checkbox input "true"
drag, startPoint x: 532, startPoint y: 320, endPoint x: 536, endPoint y: 292, distance: 28.0
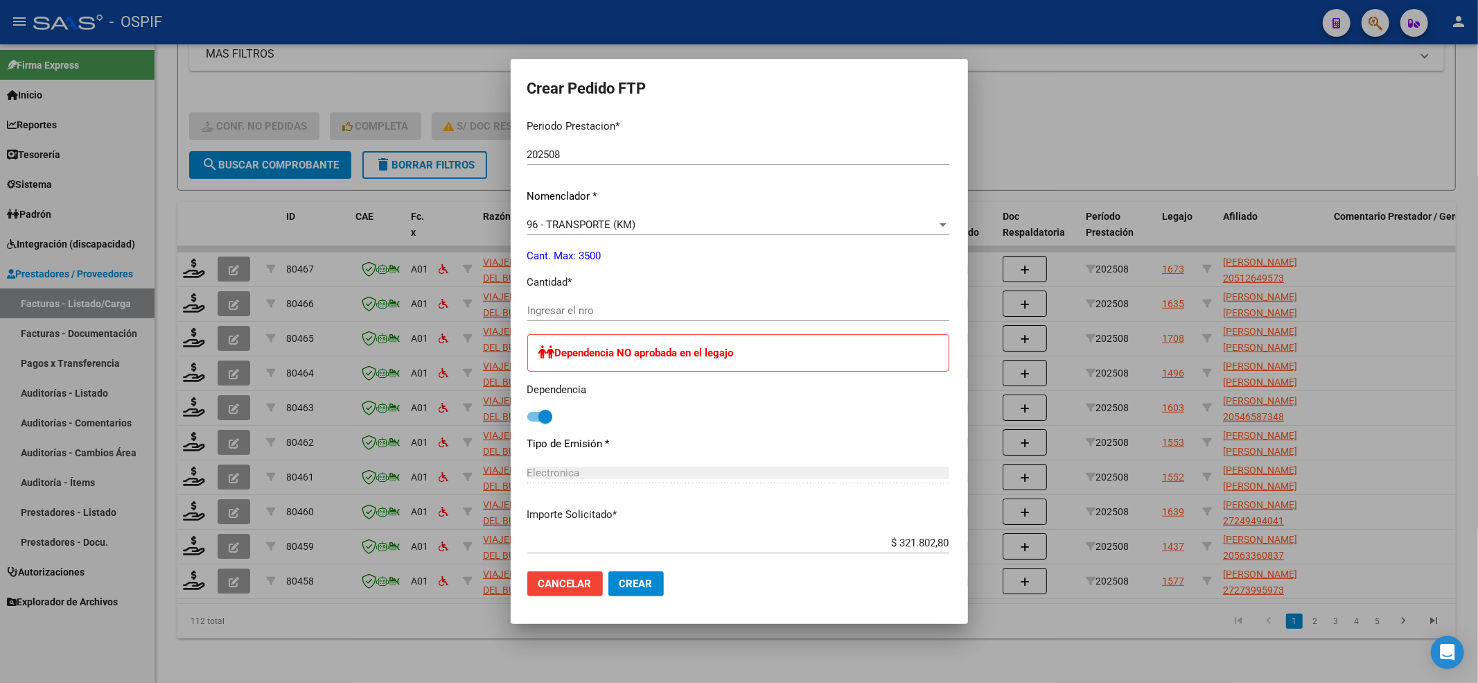
click at [534, 310] on div "Ingresar el nro" at bounding box center [738, 317] width 422 height 34
click at [536, 292] on div "Periodo Prestacion * 202508 Ingresar el Periodo Prestacion Nomenclador * 96 - T…" at bounding box center [738, 442] width 422 height 669
click at [545, 300] on div "Ingresar el nro" at bounding box center [738, 310] width 422 height 21
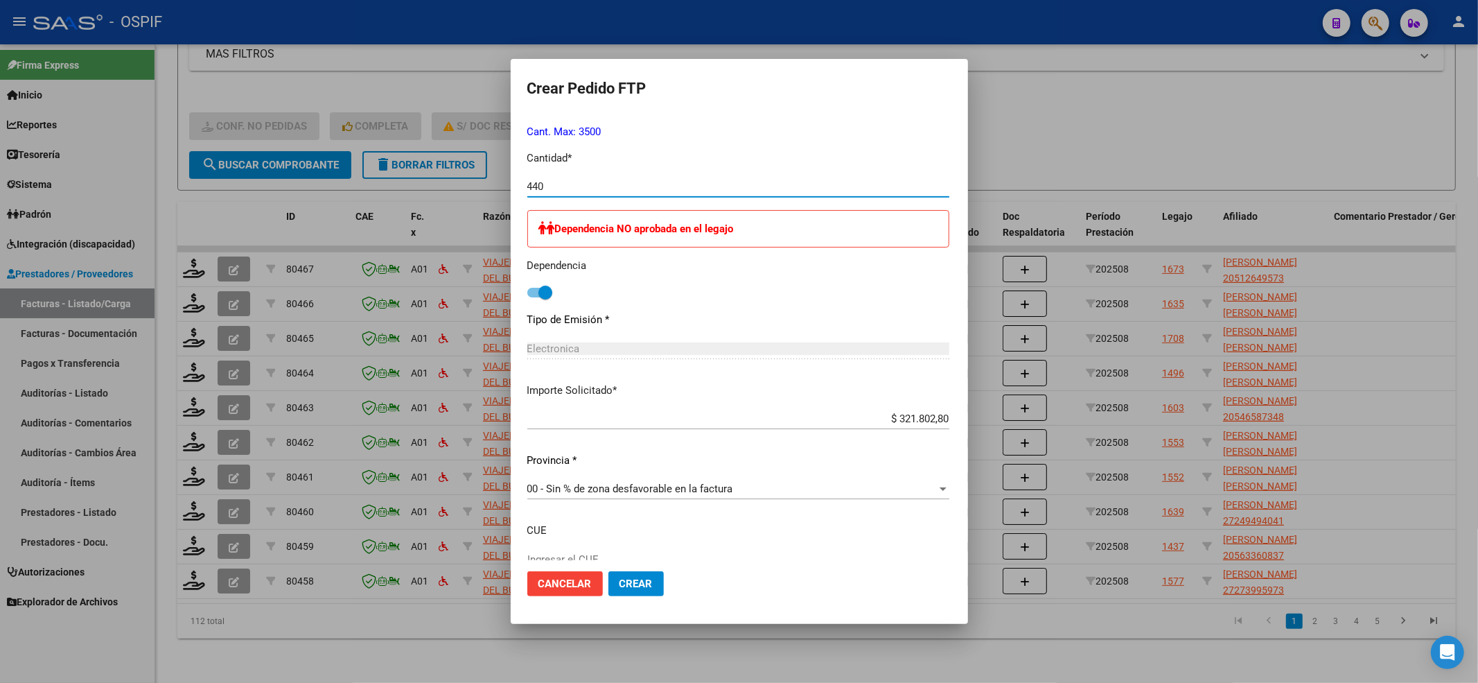
scroll to position [678, 0]
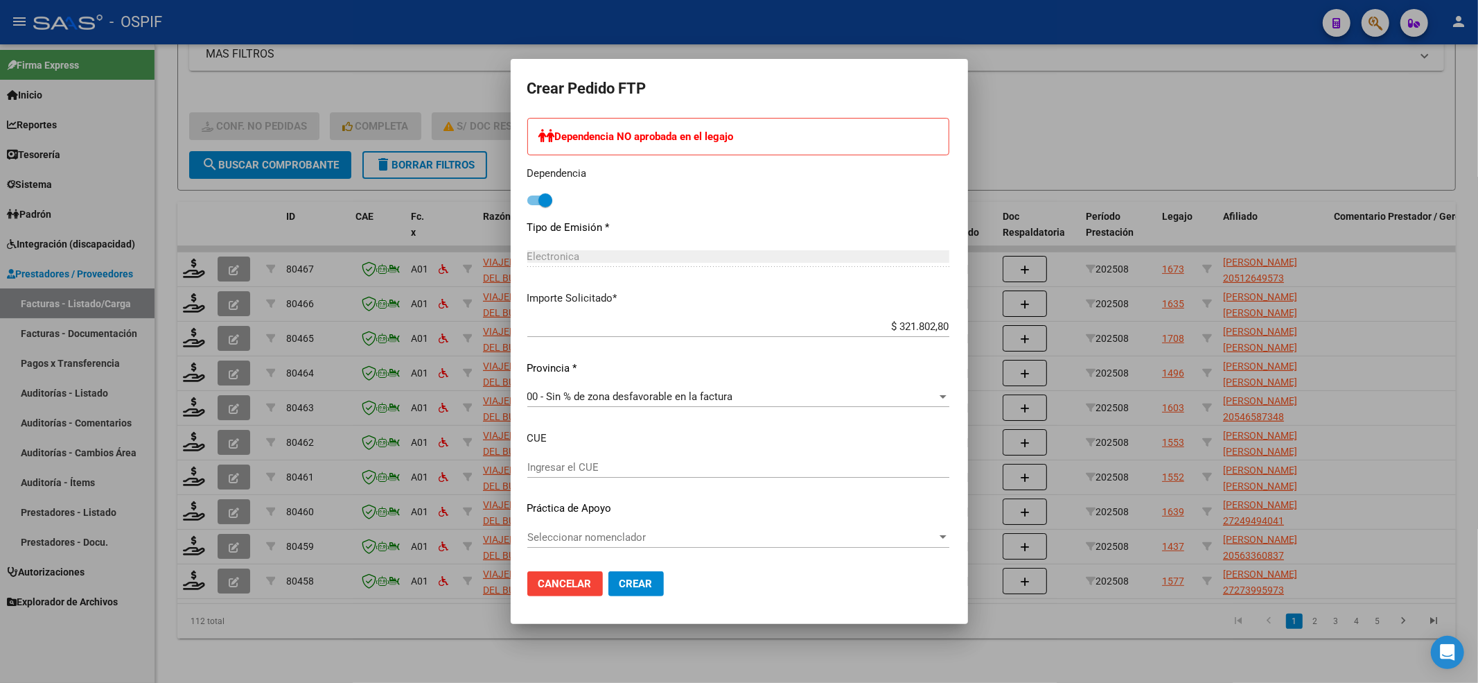
type input "440"
click at [697, 534] on span "Seleccionar nomenclador" at bounding box center [732, 537] width 410 height 12
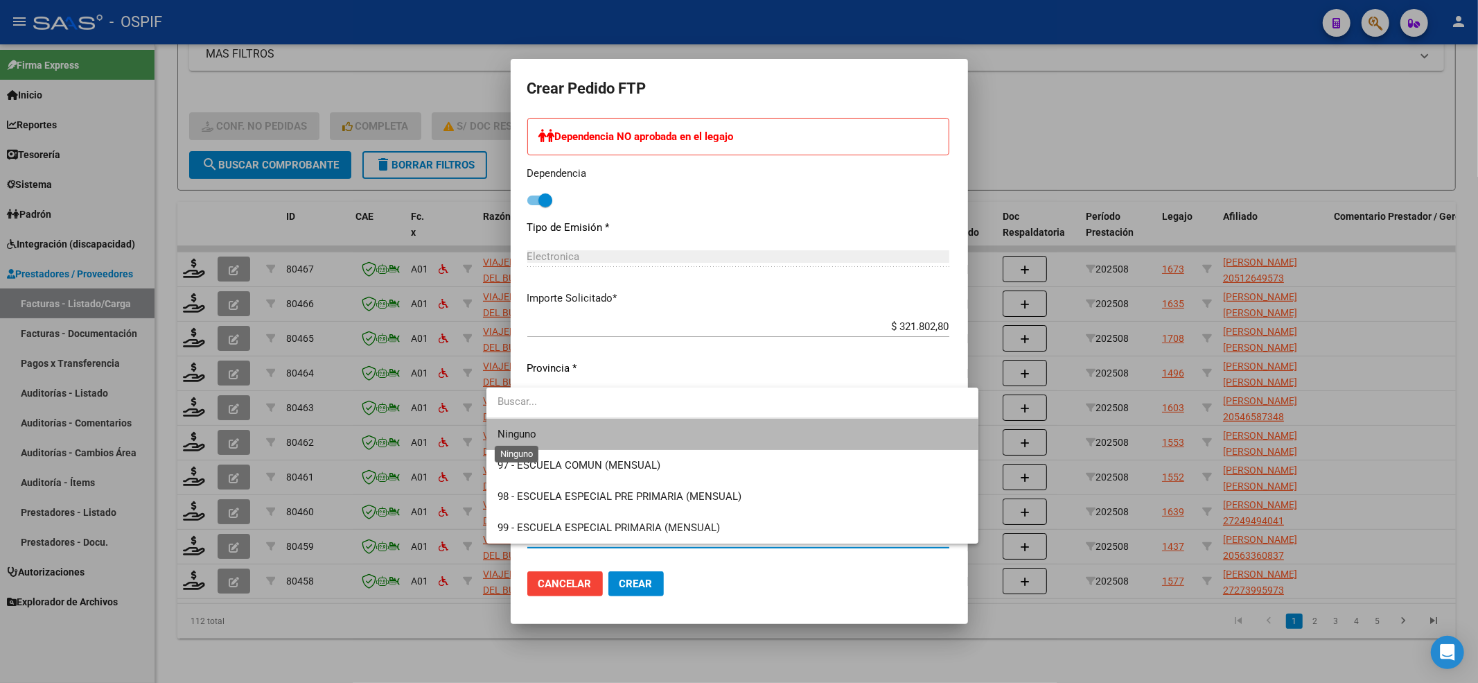
click at [516, 435] on span "Ninguno" at bounding box center [517, 434] width 39 height 12
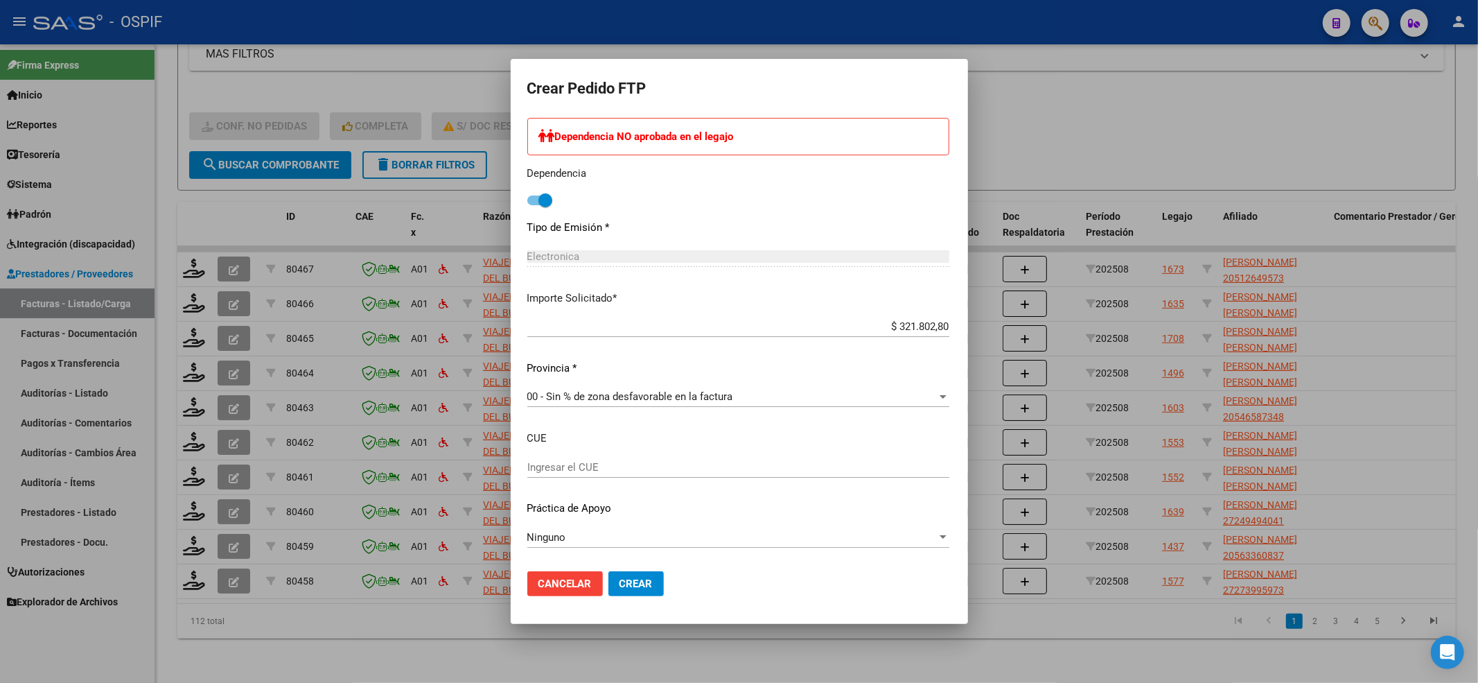
click at [621, 599] on mat-dialog-actions "Cancelar Crear" at bounding box center [739, 583] width 424 height 47
click at [614, 572] on button "Crear" at bounding box center [635, 583] width 55 height 25
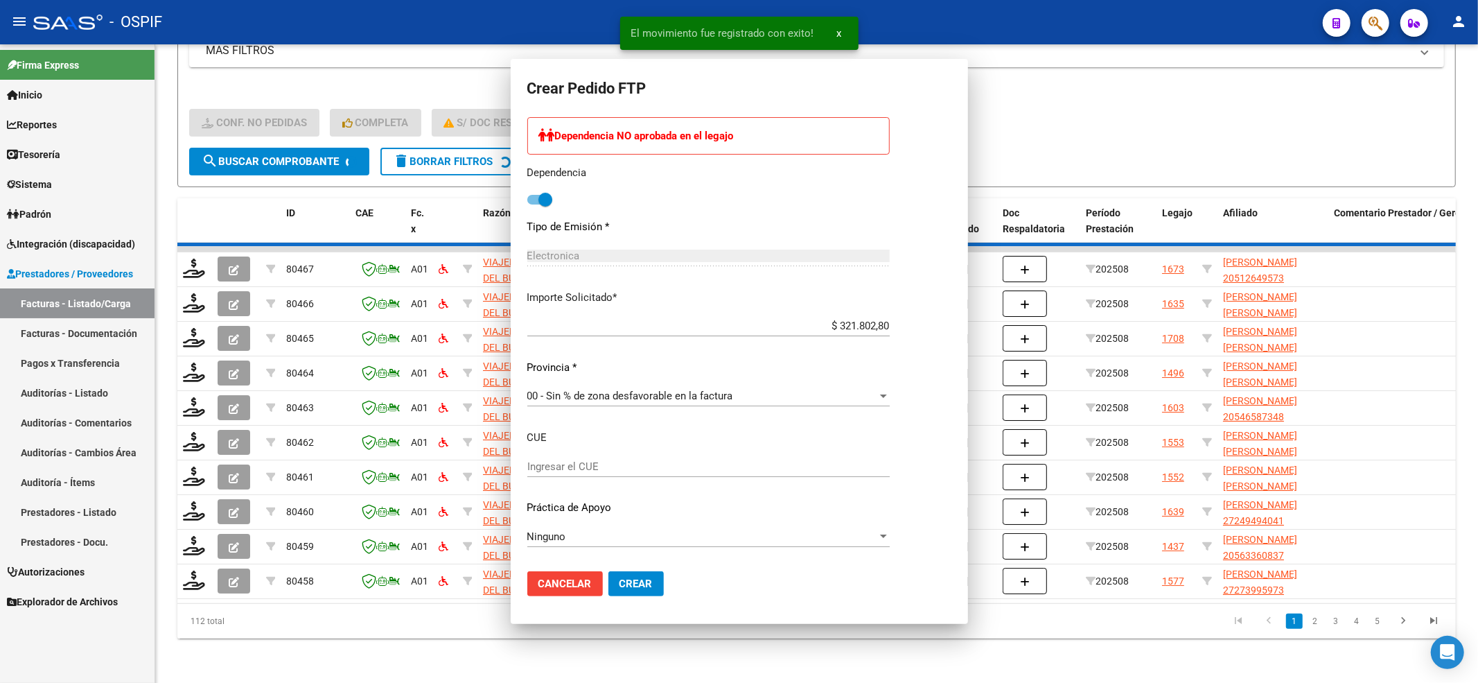
scroll to position [0, 0]
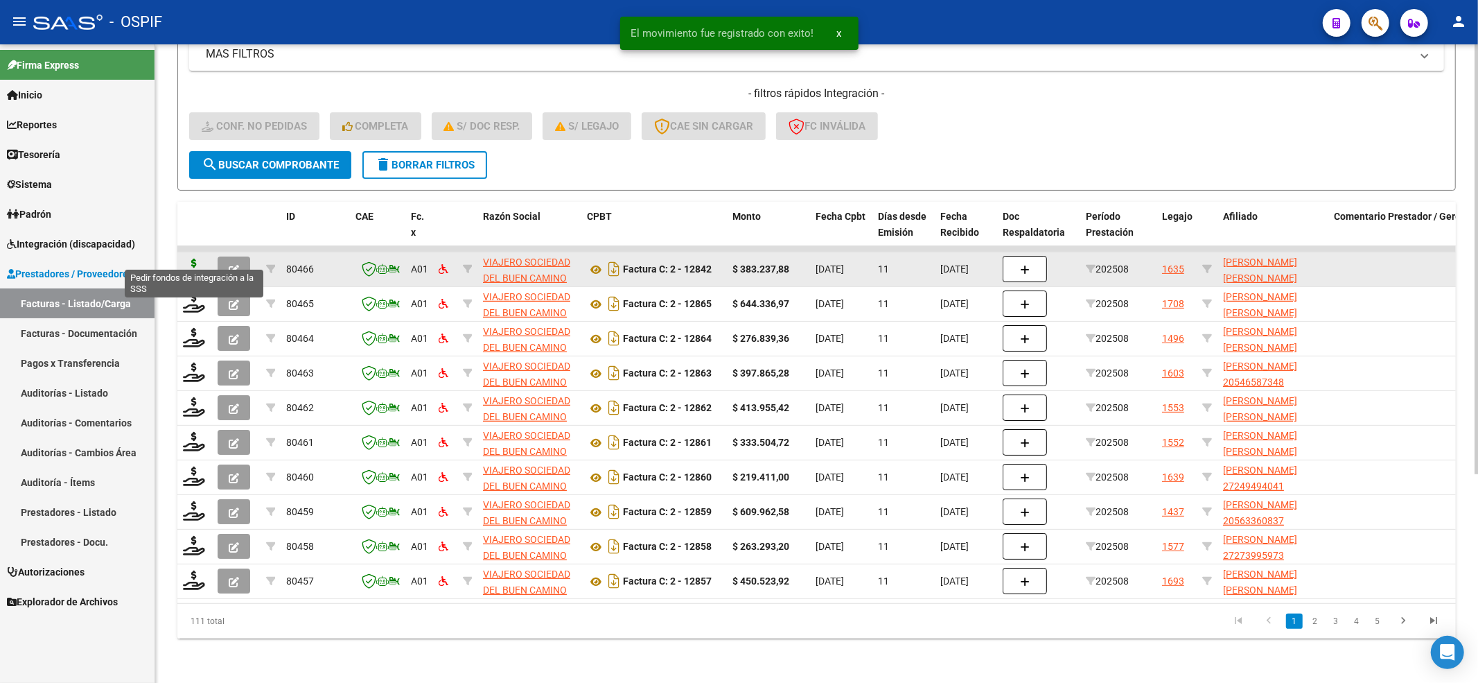
click at [198, 258] on icon at bounding box center [194, 267] width 22 height 19
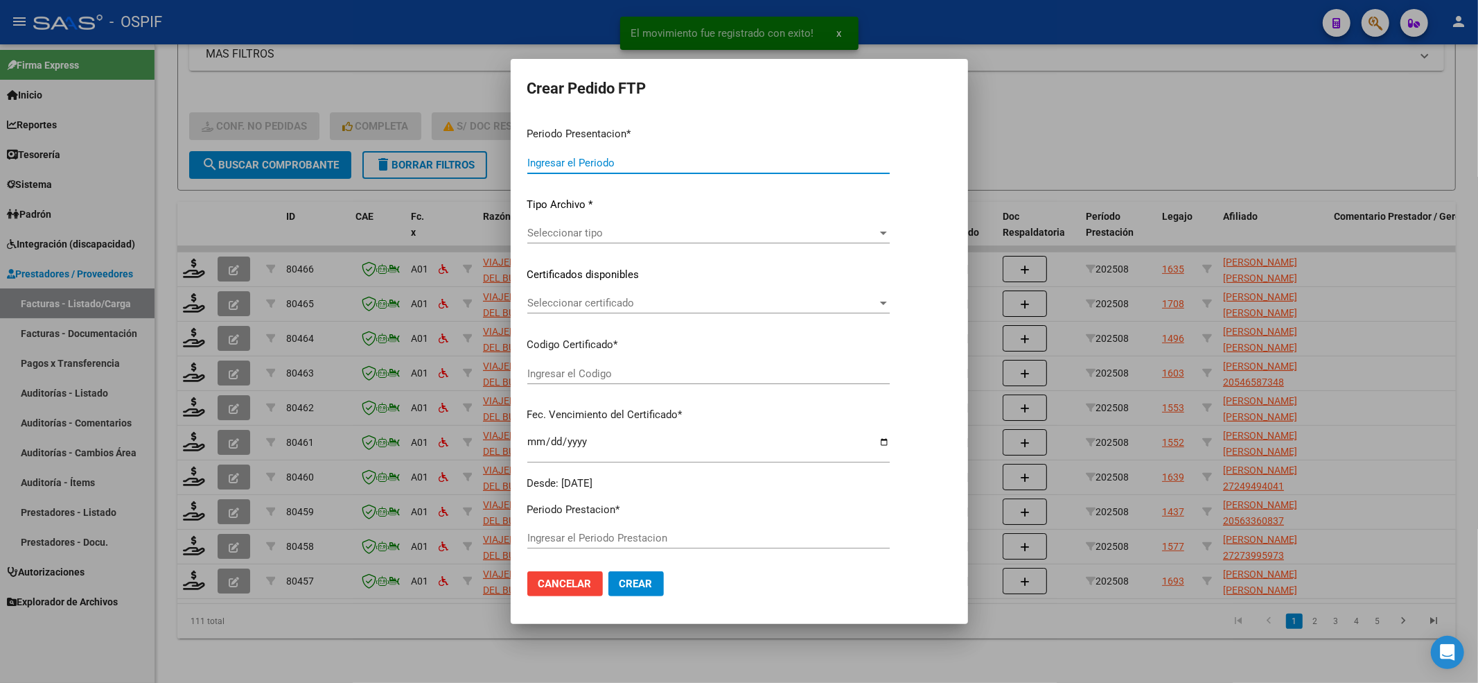
type input "202508"
type input "$ 383.237,88"
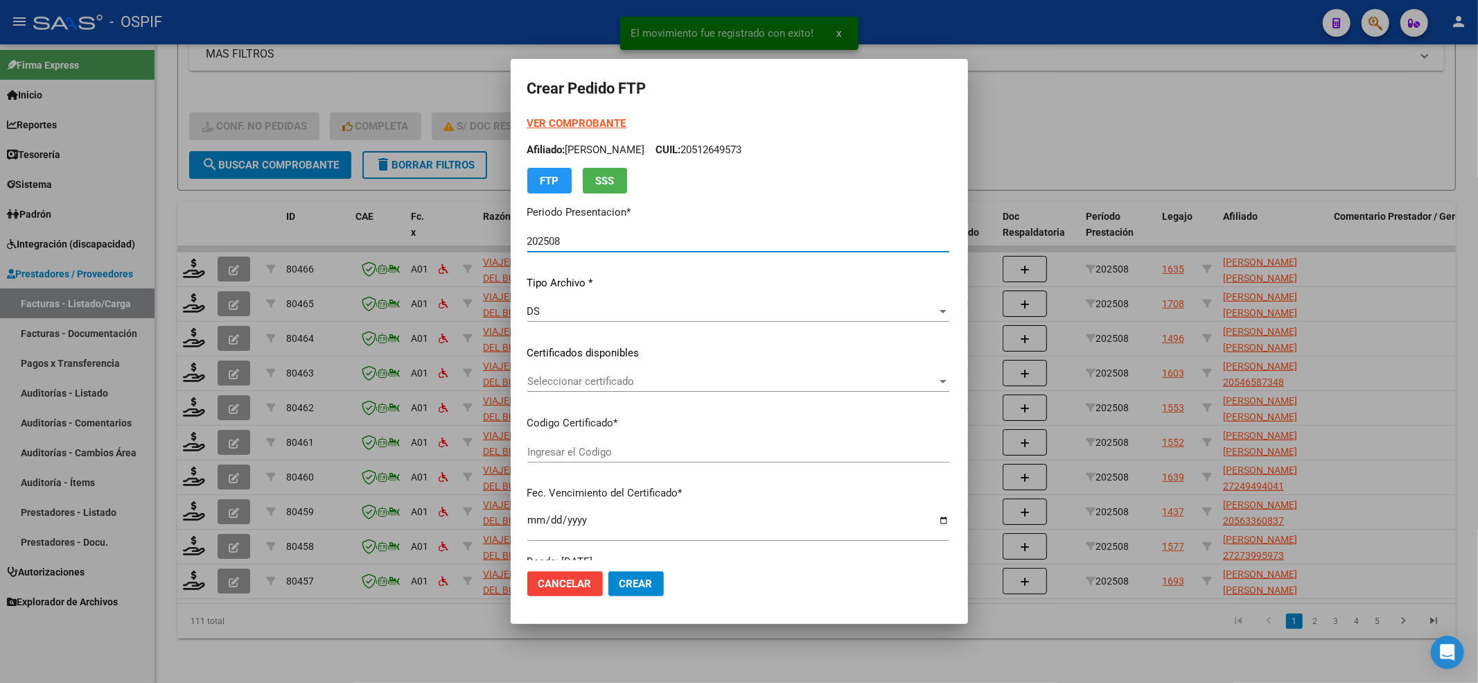
type input "0200051249042-20241106-20341106-BUE-427"
type input "2034-11-06"
click at [541, 122] on strong "VER COMPROBANTE" at bounding box center [576, 123] width 99 height 12
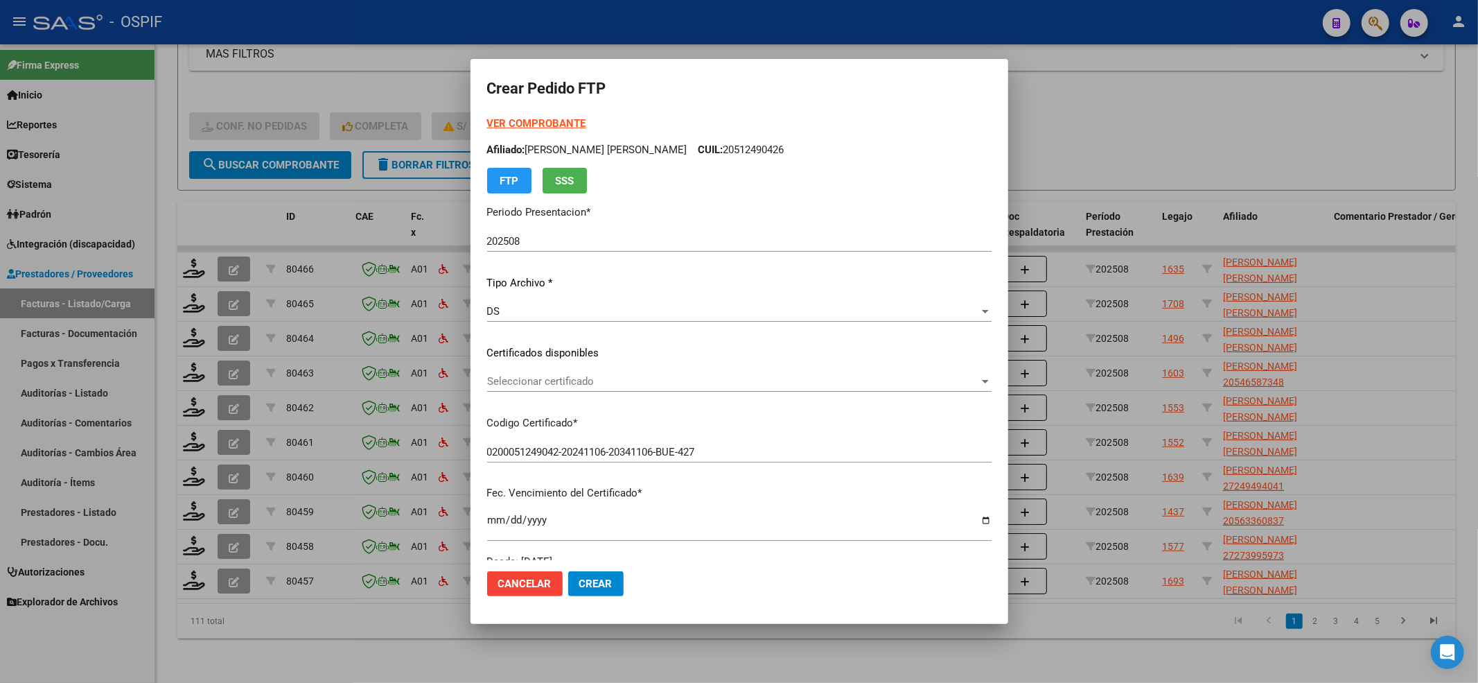
click at [682, 364] on div "VER COMPROBANTE ARCA Padrón Afiliado: ROMERO ONDEVIL LAUTARO YAIR CUIL: 2051249…" at bounding box center [739, 342] width 504 height 453
click at [666, 383] on span "Seleccionar certificado" at bounding box center [733, 381] width 492 height 12
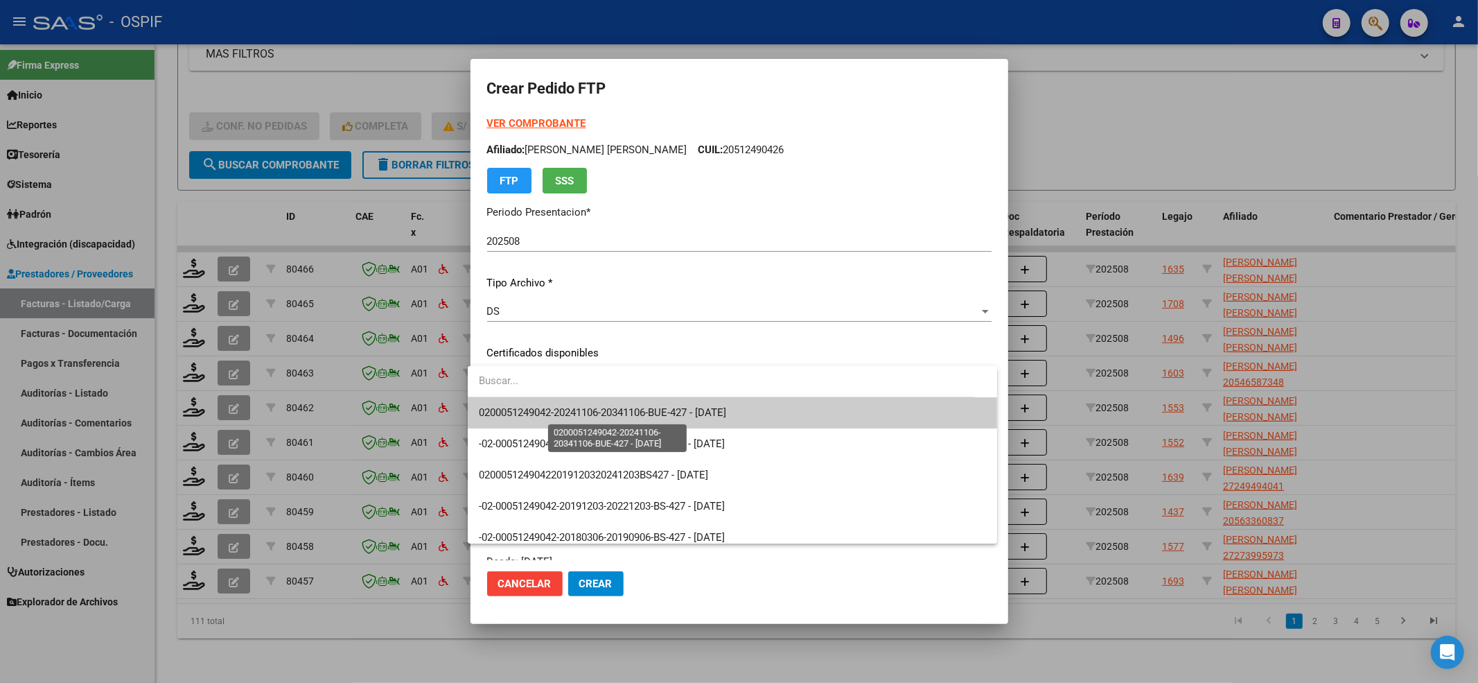
drag, startPoint x: 666, startPoint y: 383, endPoint x: 647, endPoint y: 409, distance: 32.3
click at [647, 409] on span "0200051249042-20241106-20341106-BUE-427 - 2034-11-06" at bounding box center [602, 412] width 247 height 12
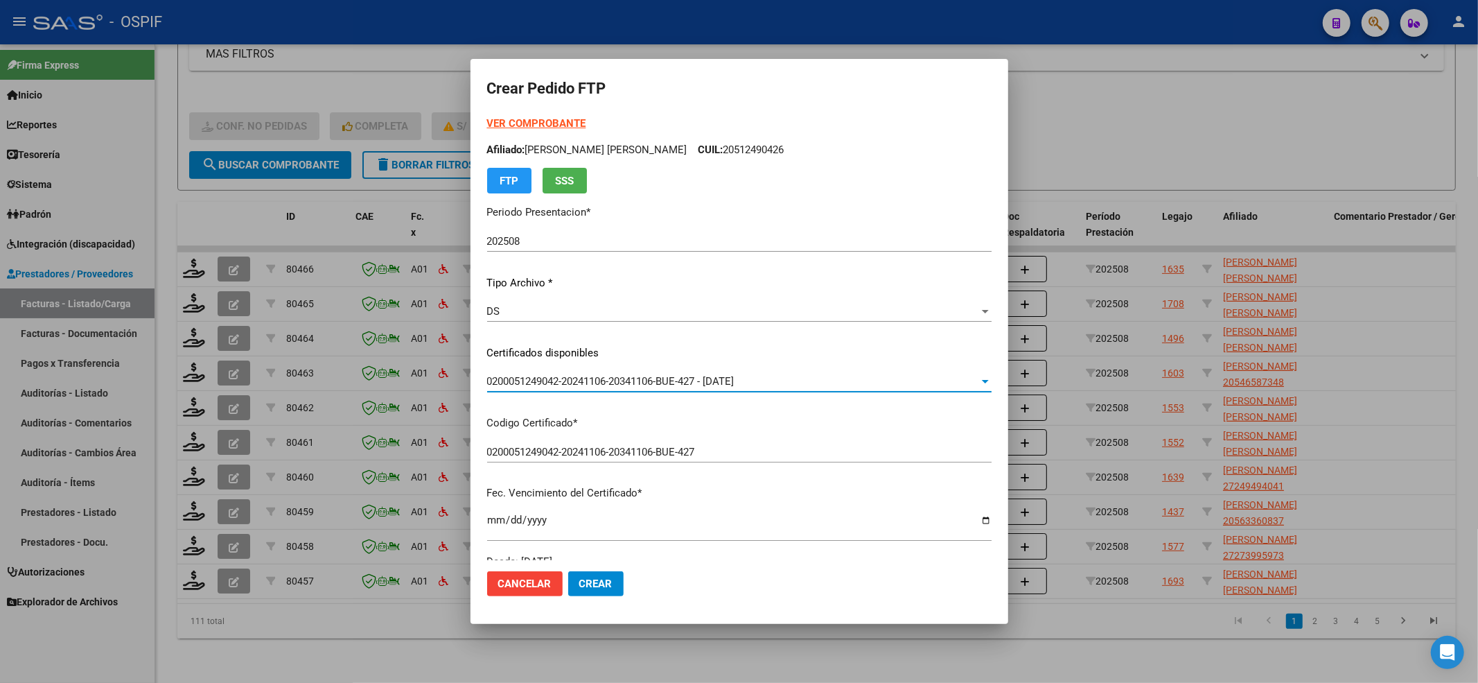
scroll to position [462, 0]
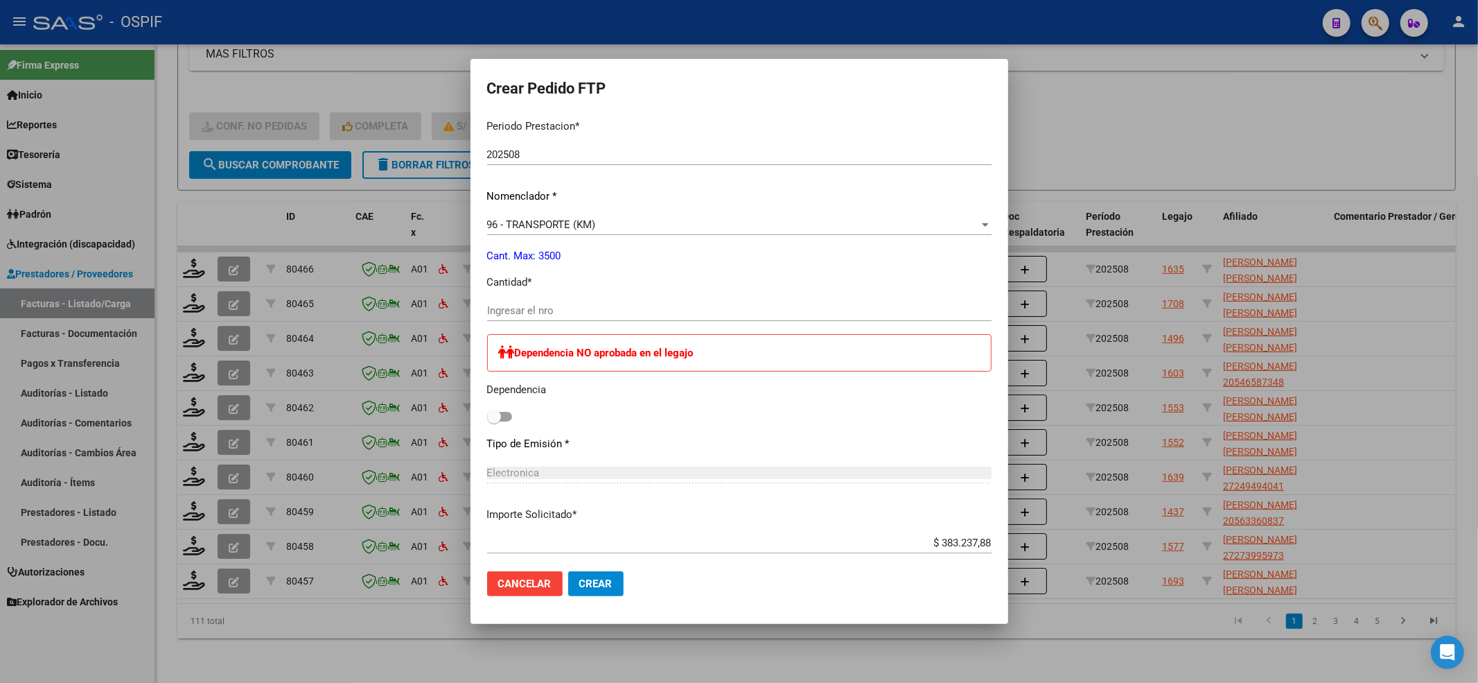
click at [541, 303] on div "Ingresar el nro" at bounding box center [739, 310] width 504 height 21
type input "524"
click at [504, 410] on div "Dependencia NO aprobada en el legajo Dependencia" at bounding box center [739, 380] width 504 height 92
click at [494, 413] on span at bounding box center [499, 417] width 25 height 10
click at [494, 421] on input "checkbox" at bounding box center [493, 421] width 1 height 1
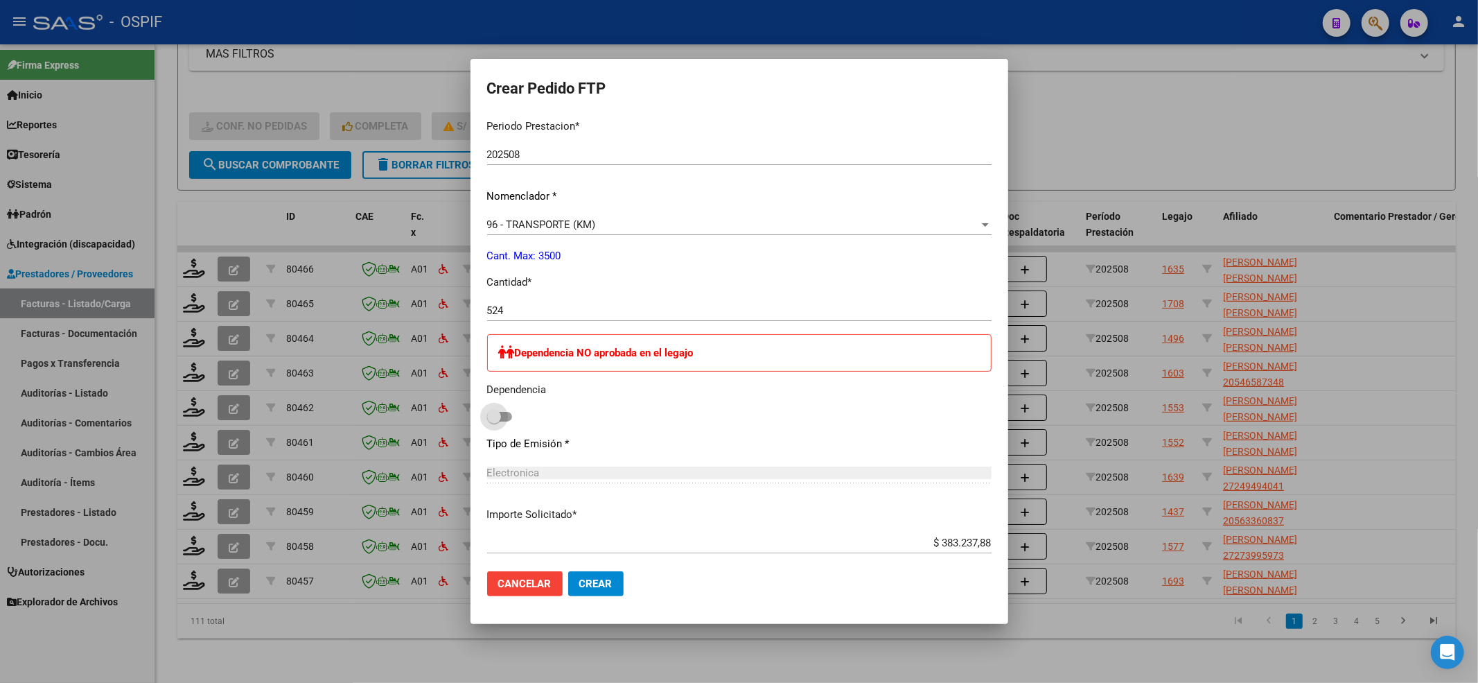
checkbox input "true"
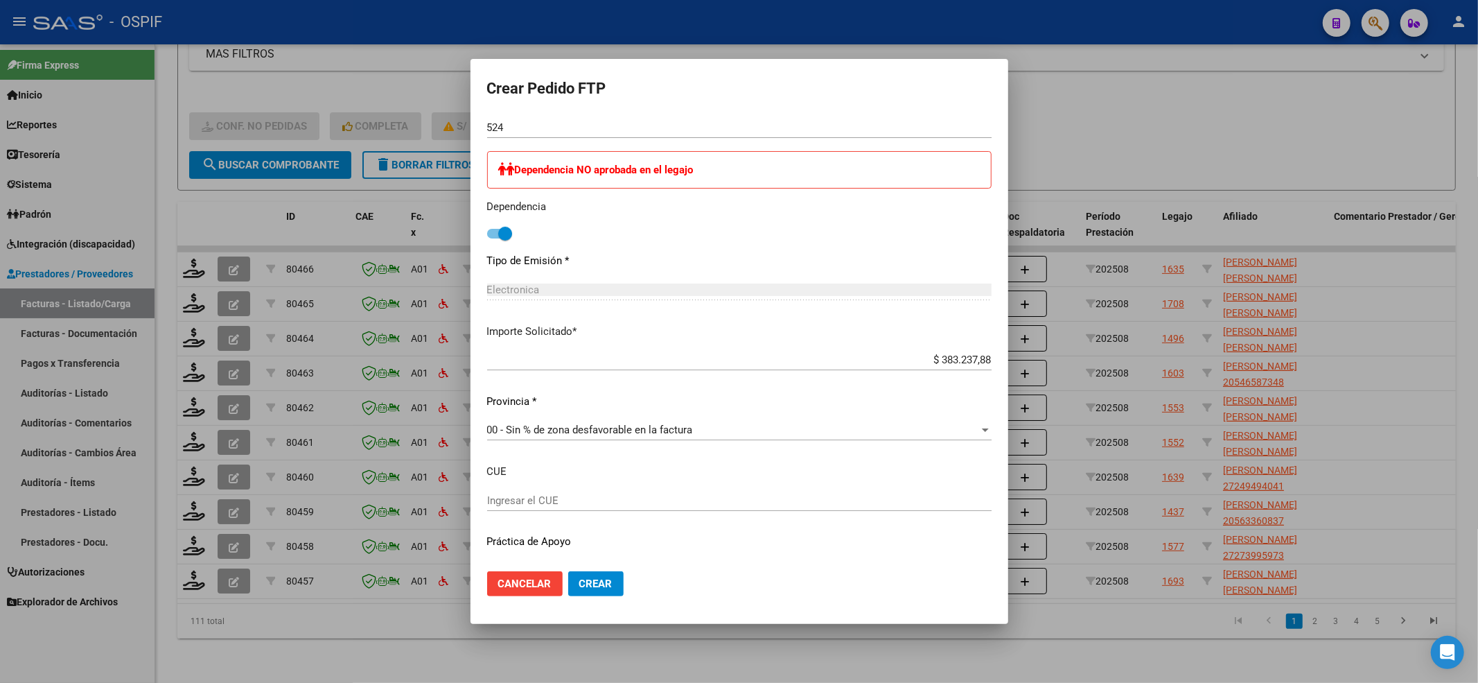
scroll to position [678, 0]
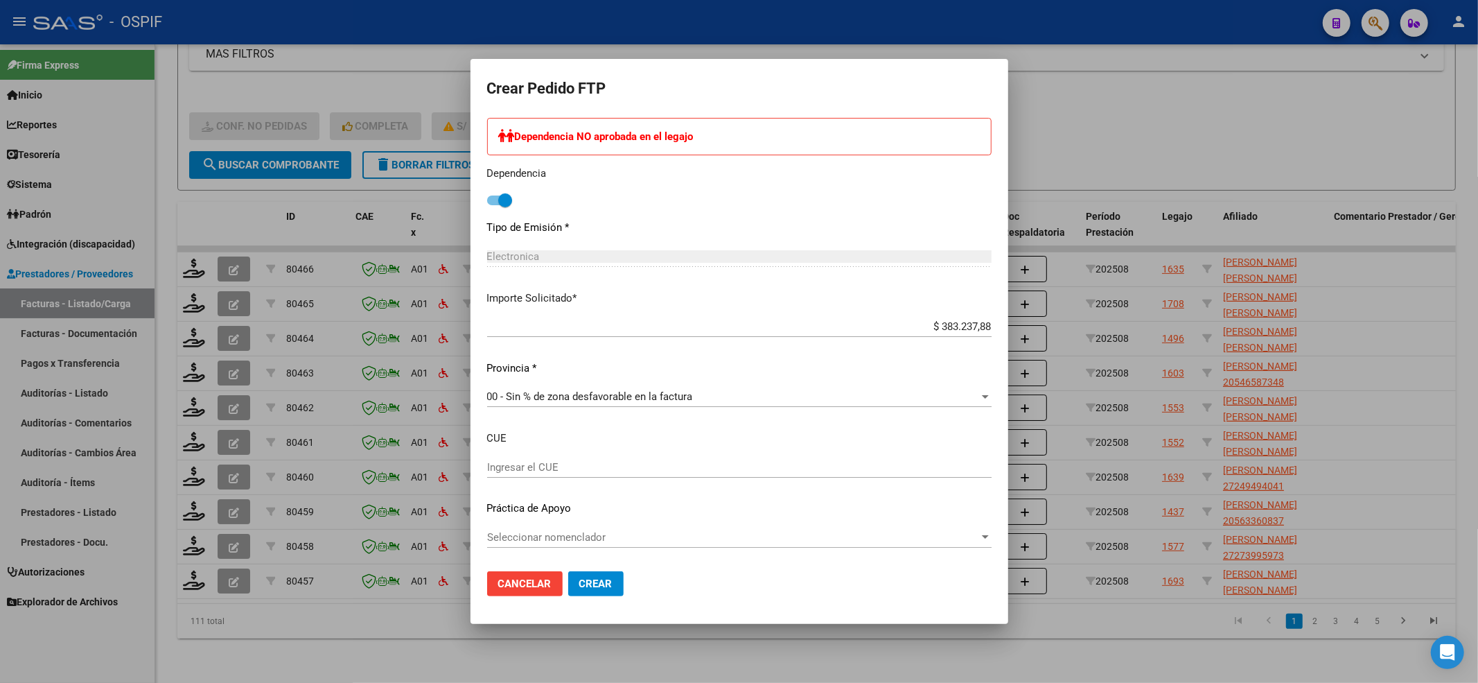
click at [545, 547] on div "Seleccionar nomenclador Seleccionar nomenclador" at bounding box center [739, 544] width 504 height 34
click at [542, 531] on span "Seleccionar nomenclador" at bounding box center [733, 537] width 492 height 12
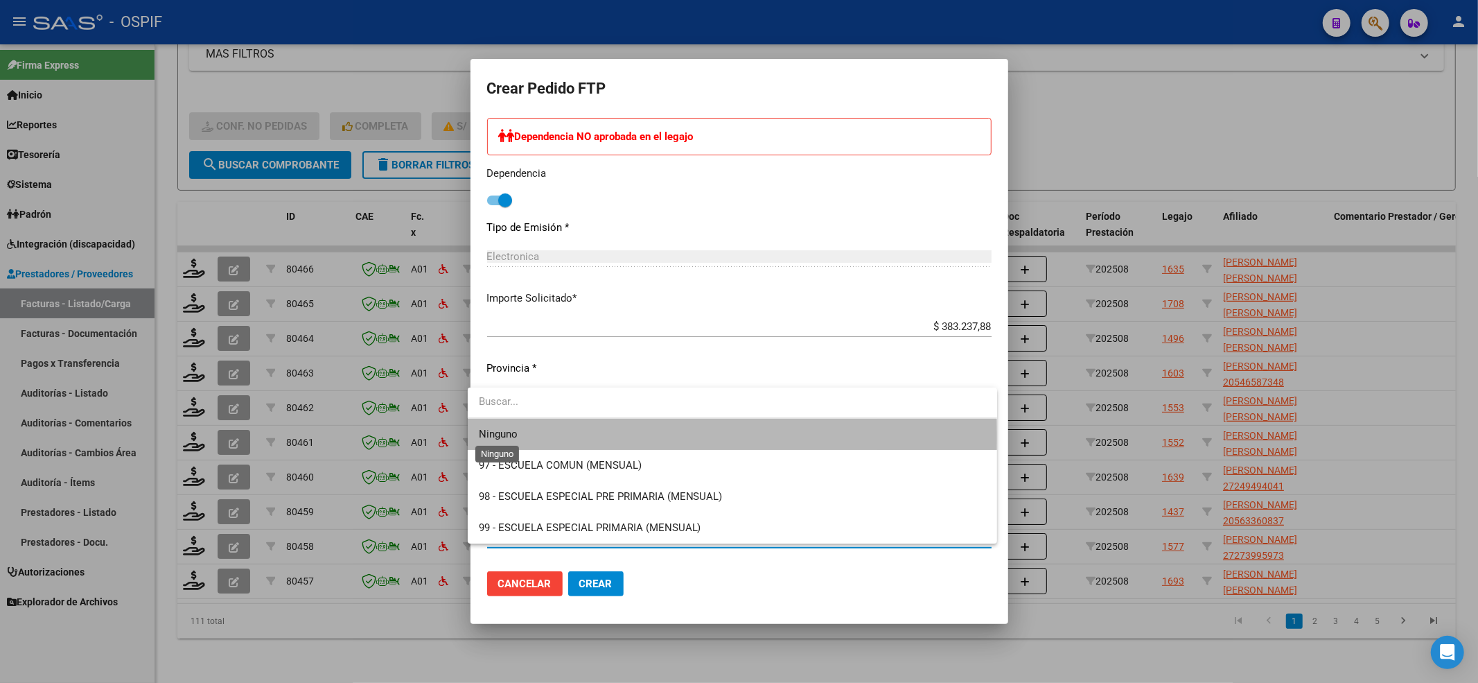
click at [497, 435] on span "Ninguno" at bounding box center [498, 434] width 39 height 12
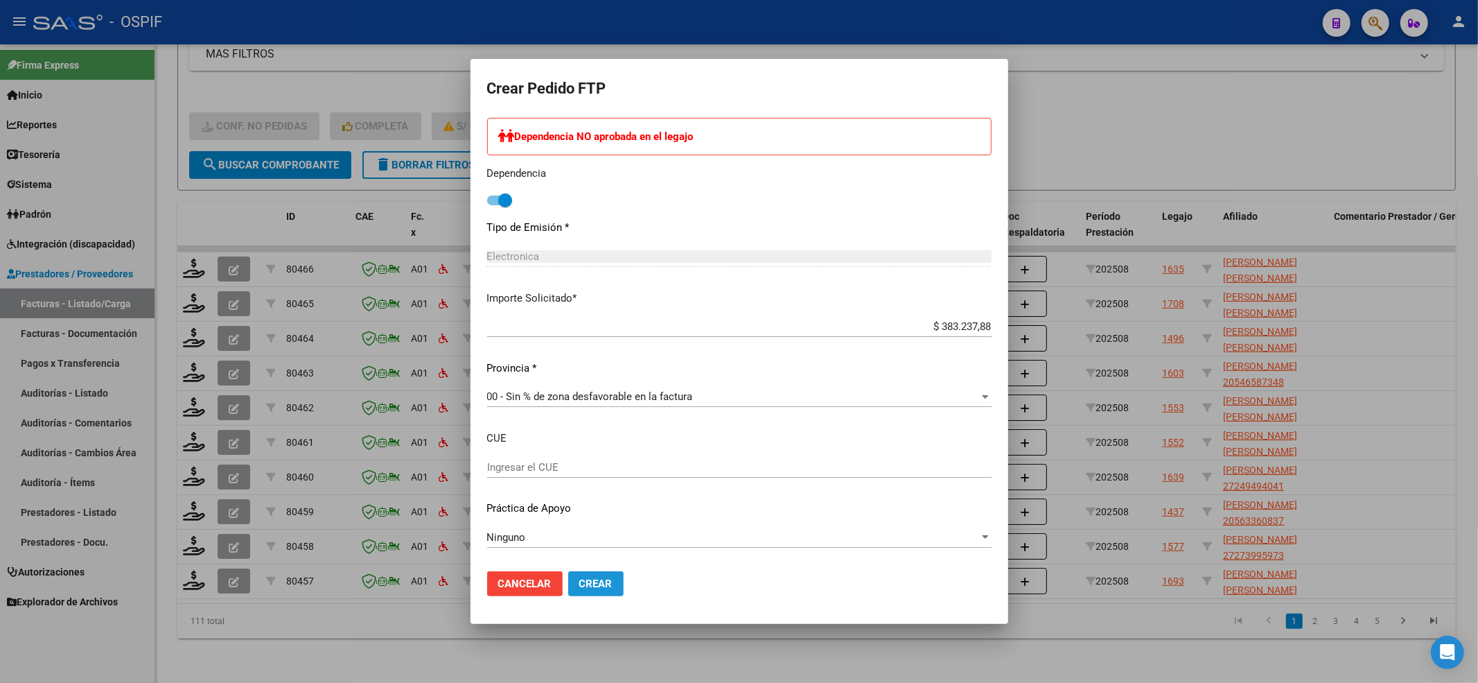
click at [603, 593] on button "Crear" at bounding box center [595, 583] width 55 height 25
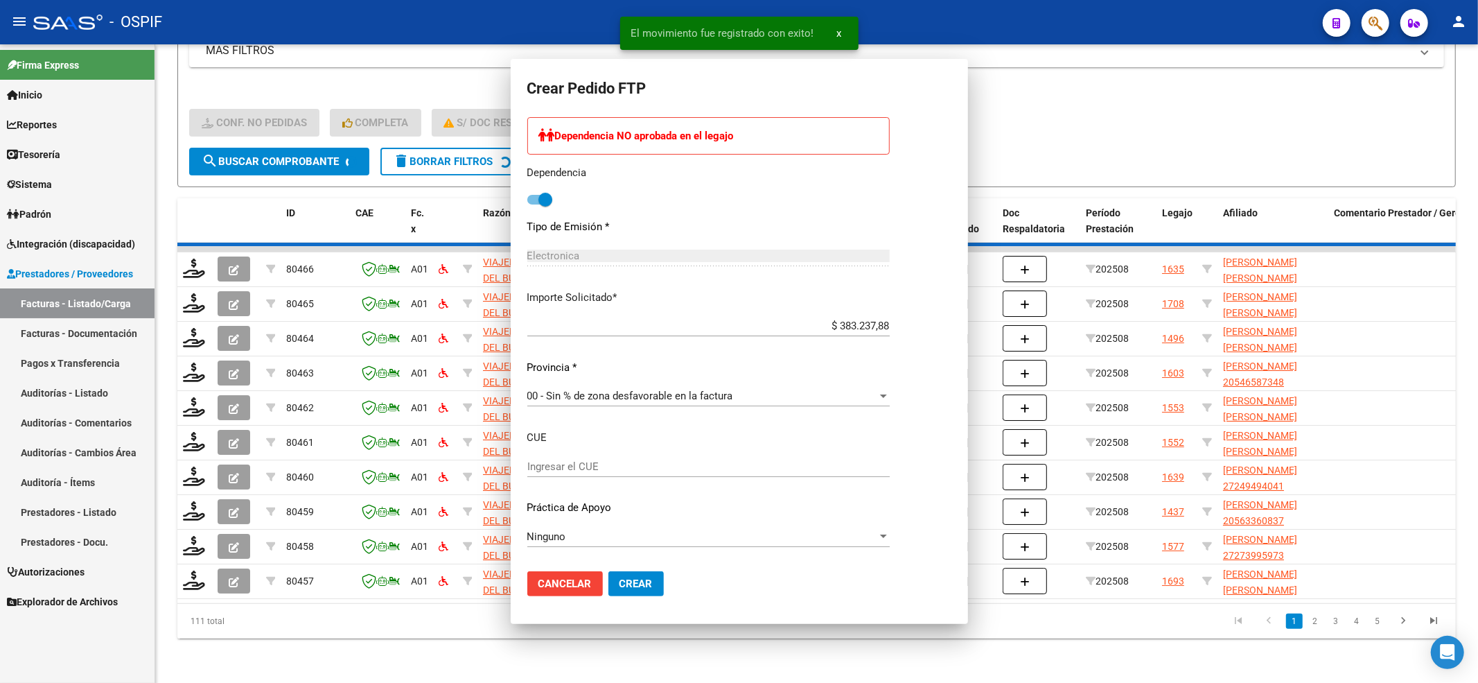
scroll to position [0, 0]
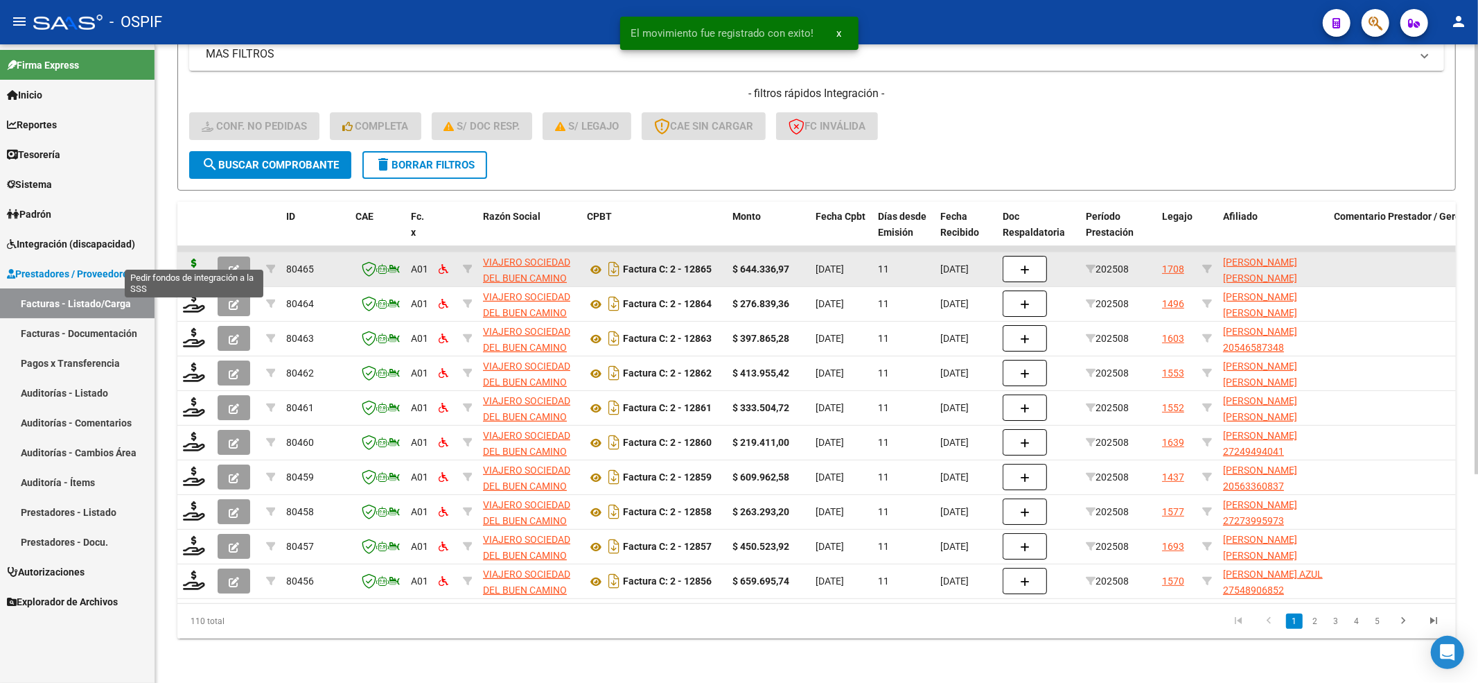
click at [195, 258] on icon at bounding box center [194, 267] width 22 height 19
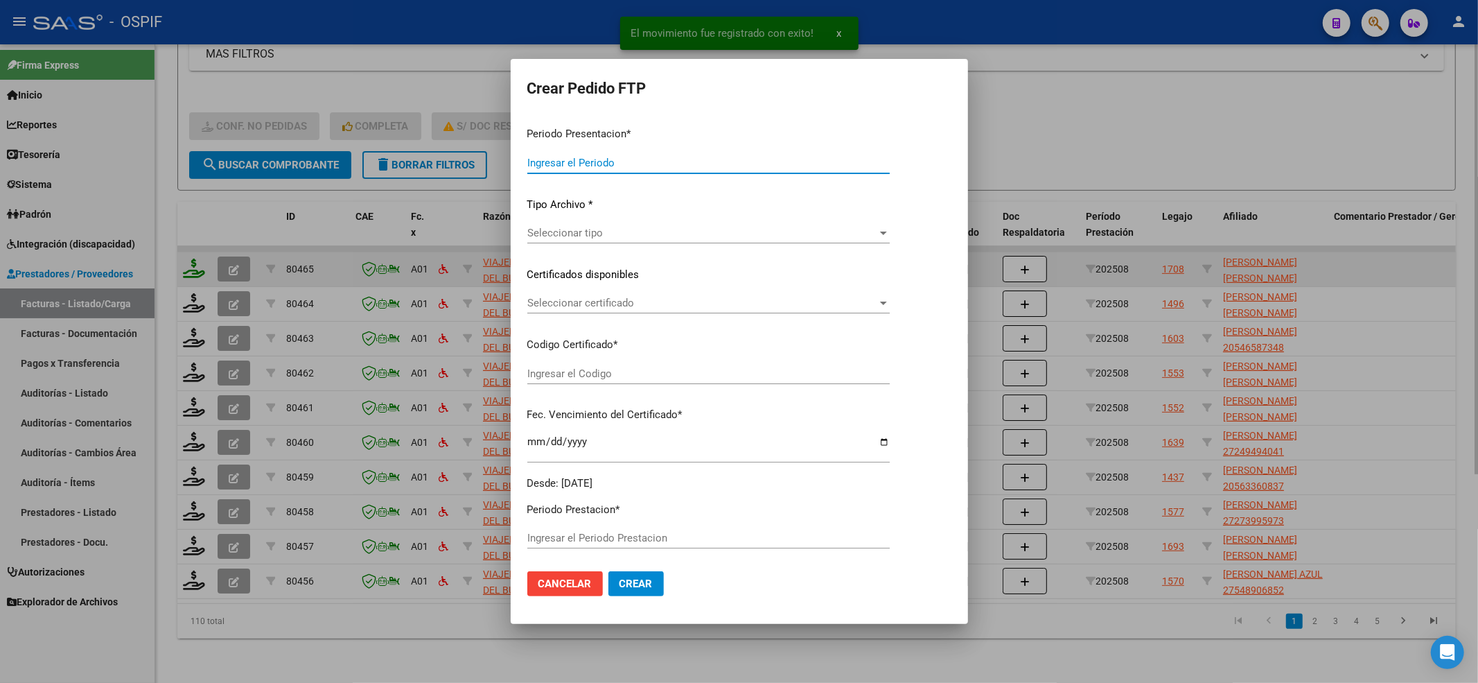
type input "202508"
type input "$ 644.336,97"
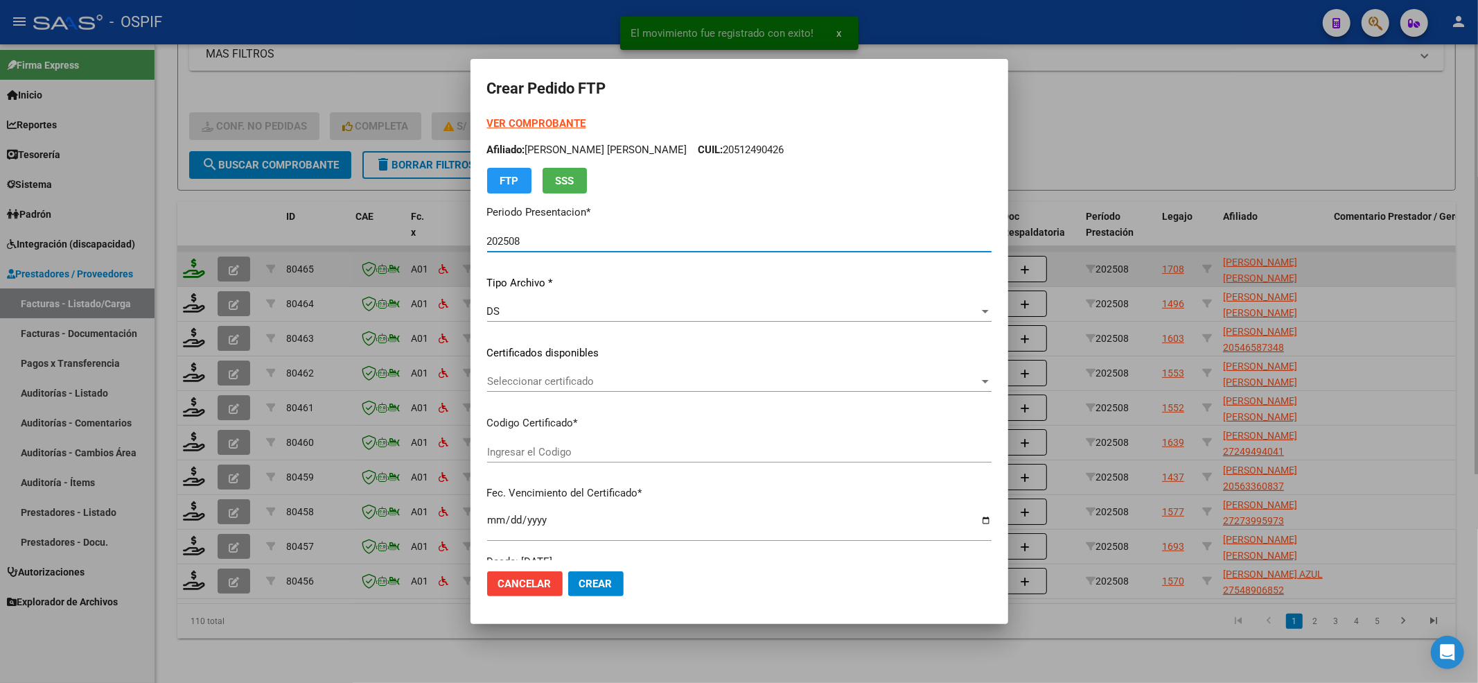
type input "02-00048880375-20220426-20220426-BS-440"
type input "2032-04-26"
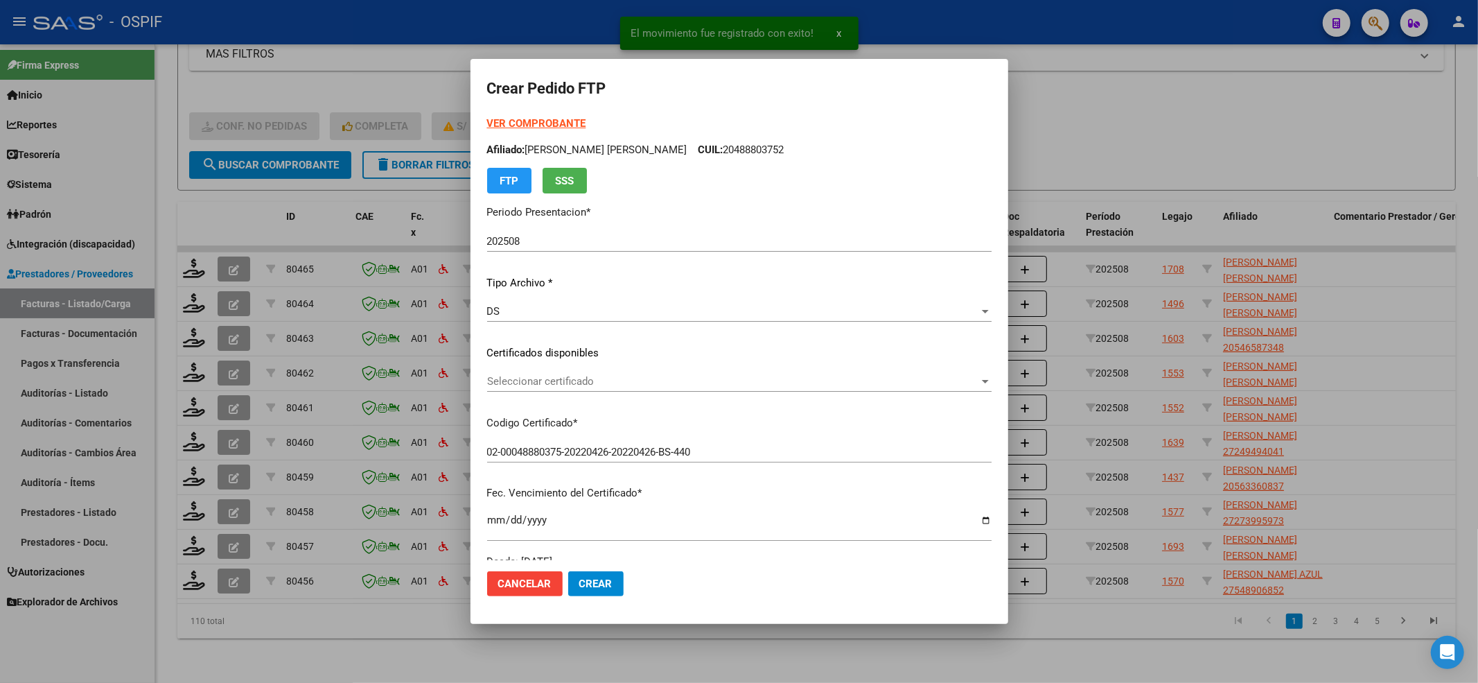
click at [559, 108] on form "Crear Pedido FTP VER COMPROBANTE ARCA Padrón Afiliado: ZARINI JOSE DAVID CUIL: …" at bounding box center [739, 341] width 504 height 531
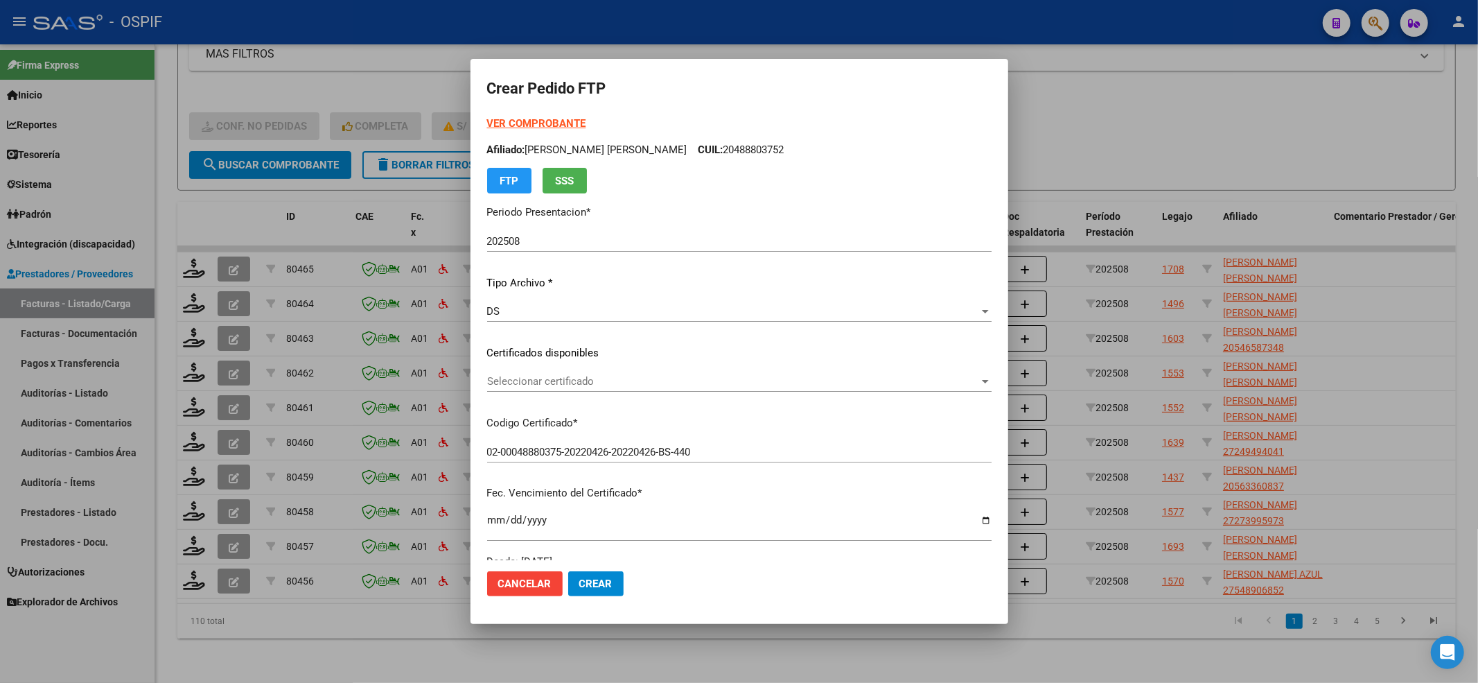
drag, startPoint x: 545, startPoint y: 137, endPoint x: 544, endPoint y: 128, distance: 9.0
click at [544, 137] on div "VER COMPROBANTE ARCA Padrón Afiliado: ZARINI JOSE DAVID CUIL: 20488803752 FTP S…" at bounding box center [739, 155] width 504 height 78
click at [544, 128] on strong "VER COMPROBANTE" at bounding box center [536, 123] width 99 height 12
click at [527, 391] on div "Seleccionar certificado Seleccionar certificado" at bounding box center [739, 381] width 504 height 21
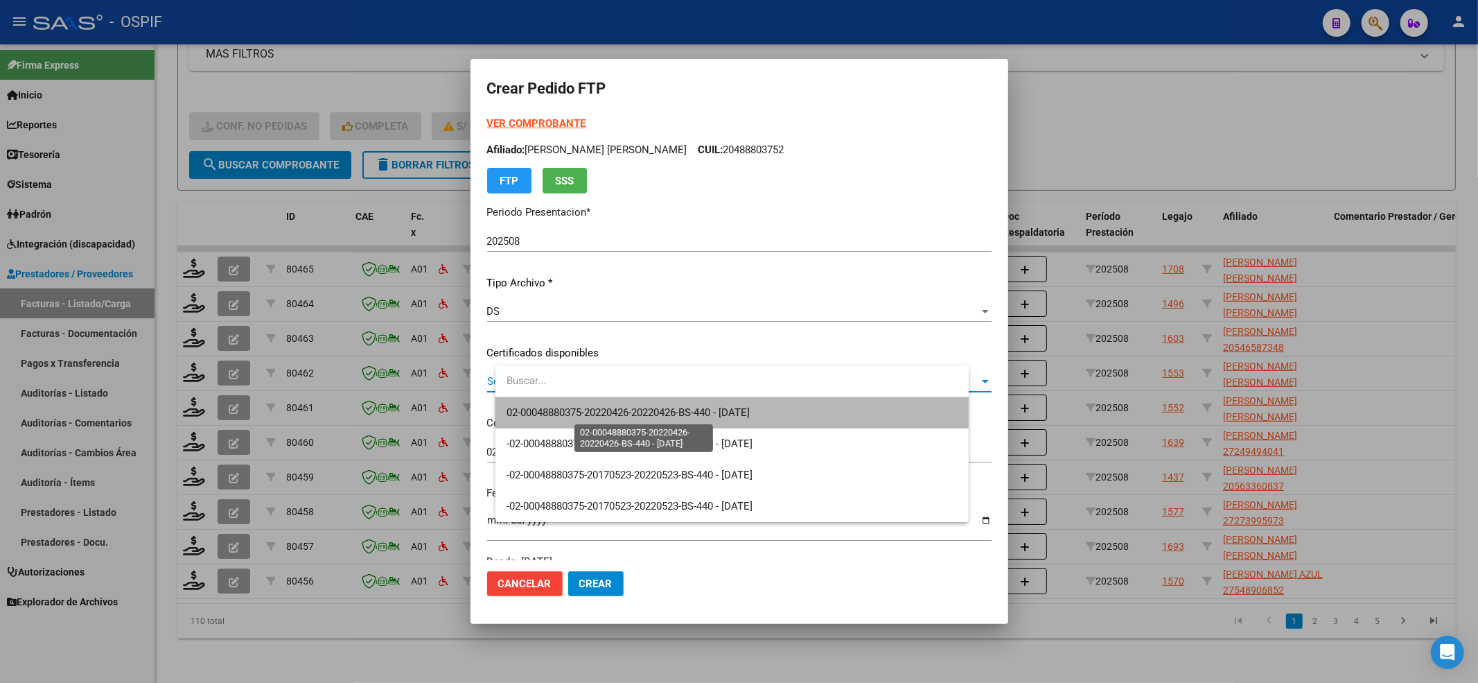
click at [525, 411] on span "02-00048880375-20220426-20220426-BS-440 - 2032-04-26" at bounding box center [628, 412] width 243 height 12
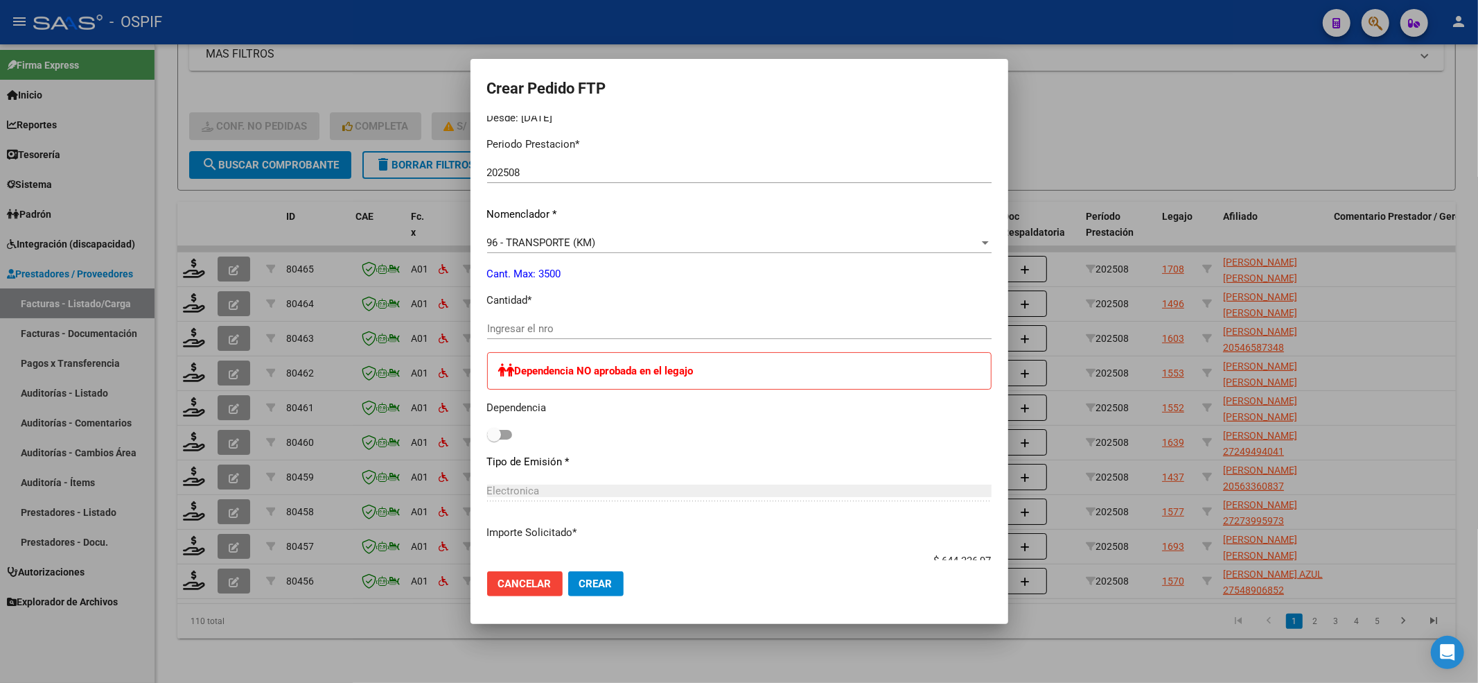
scroll to position [462, 0]
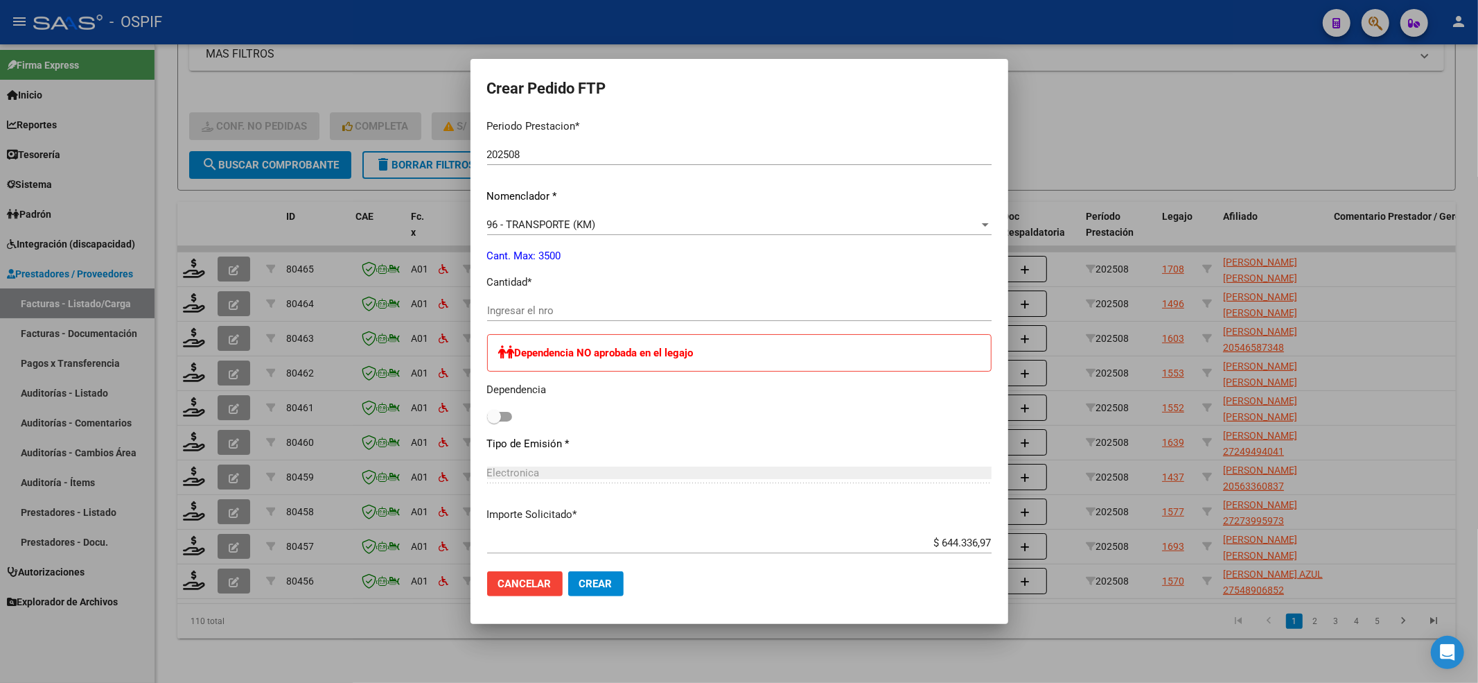
click at [523, 431] on div "Periodo Prestacion * 202508 Ingresar el Periodo Prestacion Nomenclador * 96 - T…" at bounding box center [739, 442] width 504 height 669
click at [501, 416] on span at bounding box center [494, 417] width 14 height 14
click at [494, 421] on input "checkbox" at bounding box center [493, 421] width 1 height 1
checkbox input "true"
click at [602, 320] on div "Ingresar el nro" at bounding box center [739, 317] width 504 height 34
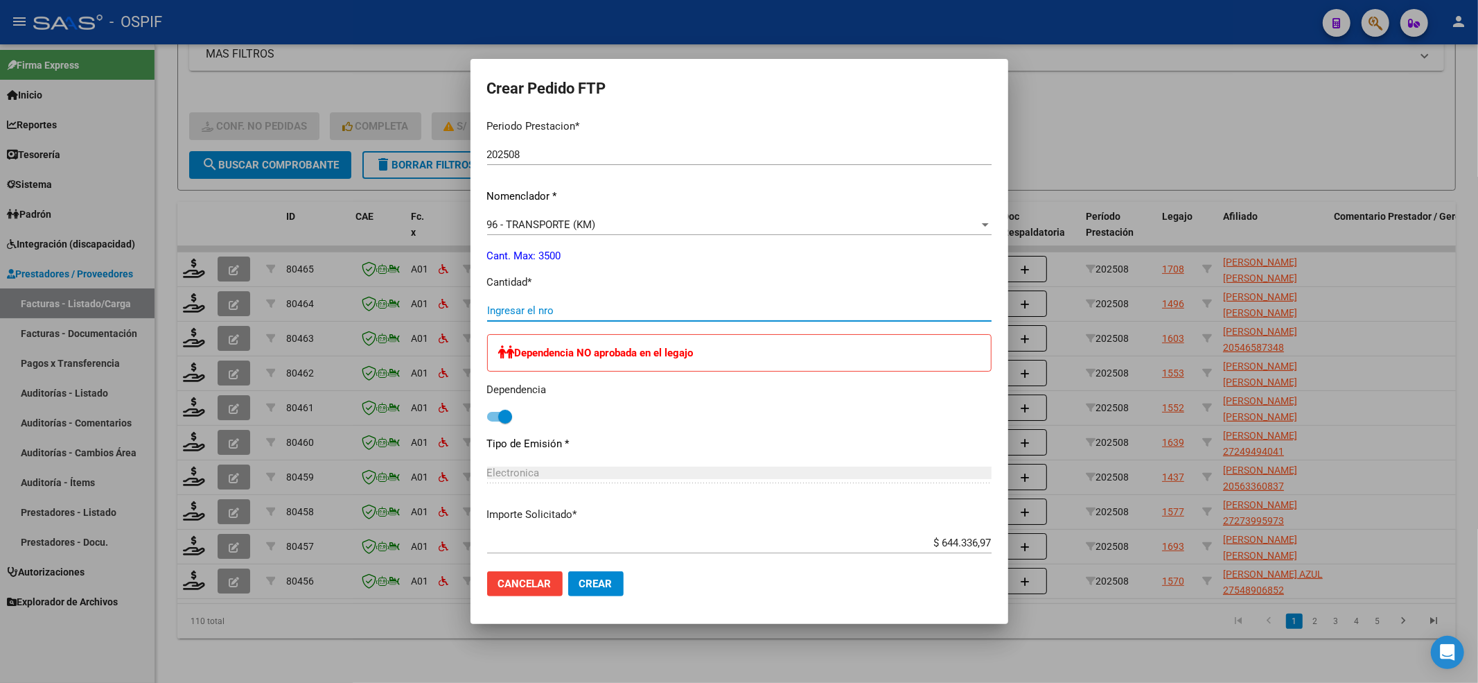
drag, startPoint x: 602, startPoint y: 308, endPoint x: 622, endPoint y: 187, distance: 122.2
click at [602, 310] on input "Ingresar el nro" at bounding box center [739, 310] width 504 height 12
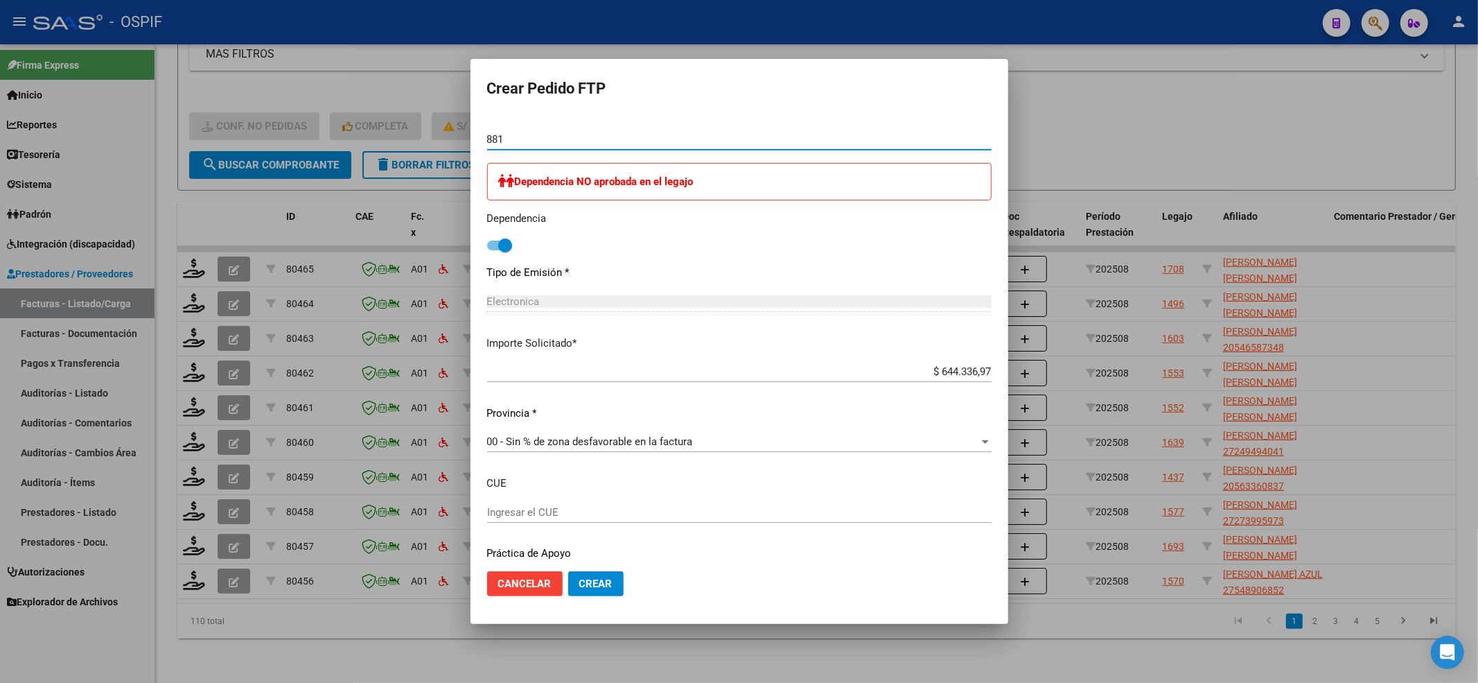
scroll to position [678, 0]
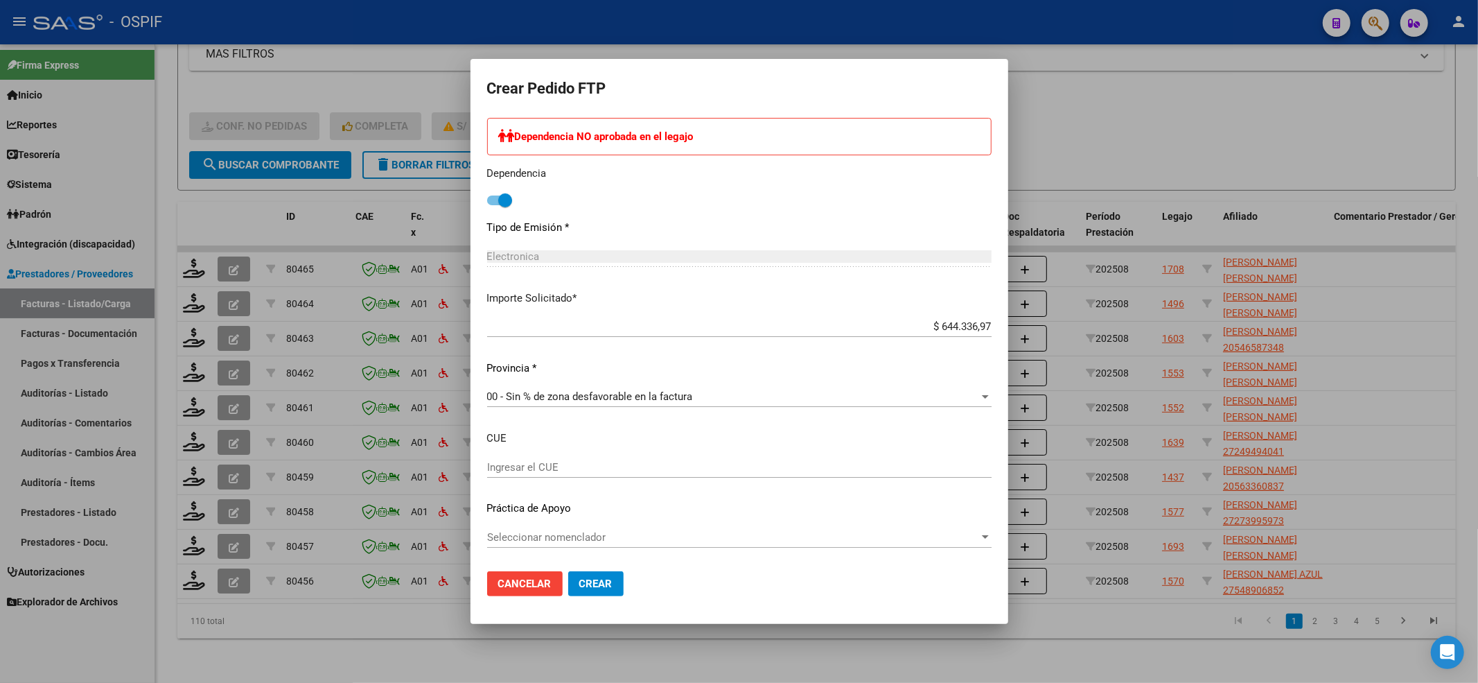
type input "881"
click at [685, 544] on div "Seleccionar nomenclador Seleccionar nomenclador" at bounding box center [739, 537] width 504 height 21
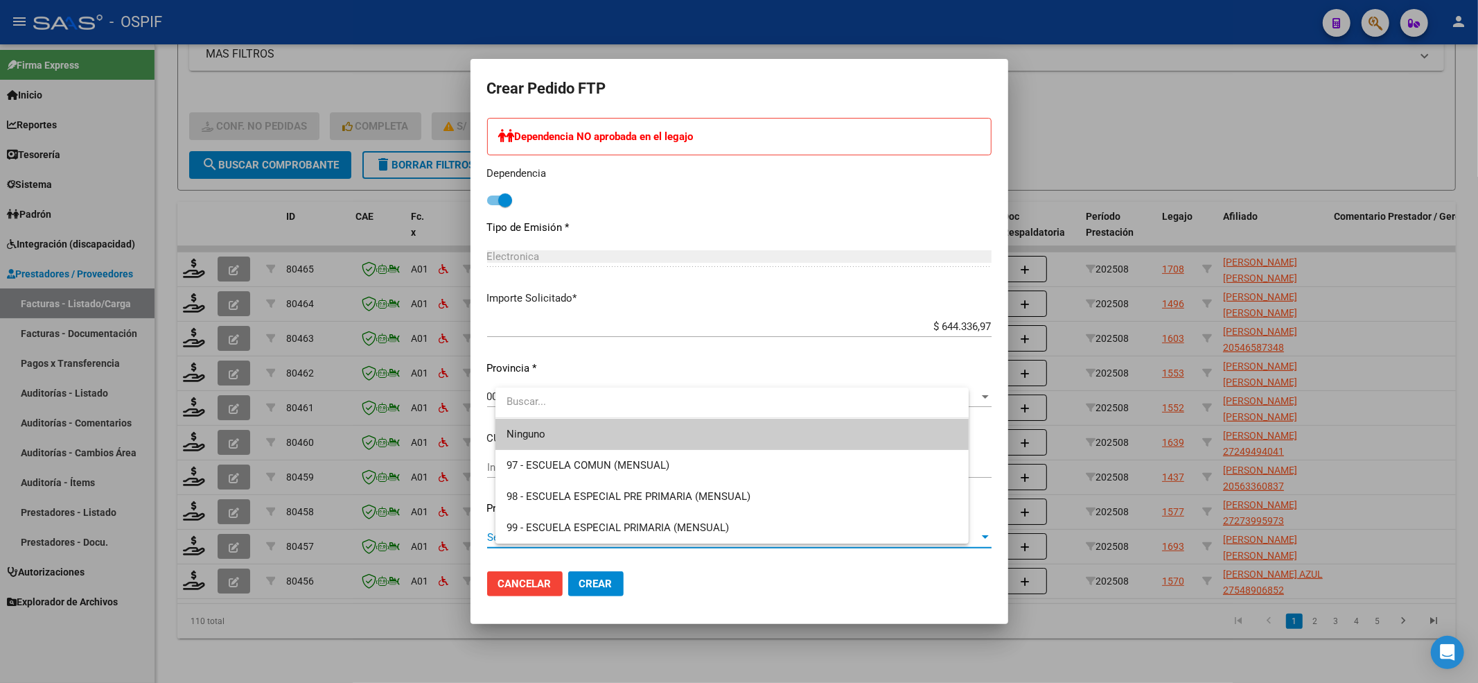
drag, startPoint x: 552, startPoint y: 414, endPoint x: 547, endPoint y: 430, distance: 16.7
click at [552, 416] on input "dropdown search" at bounding box center [731, 401] width 473 height 31
click at [545, 435] on span "Ninguno" at bounding box center [526, 434] width 39 height 12
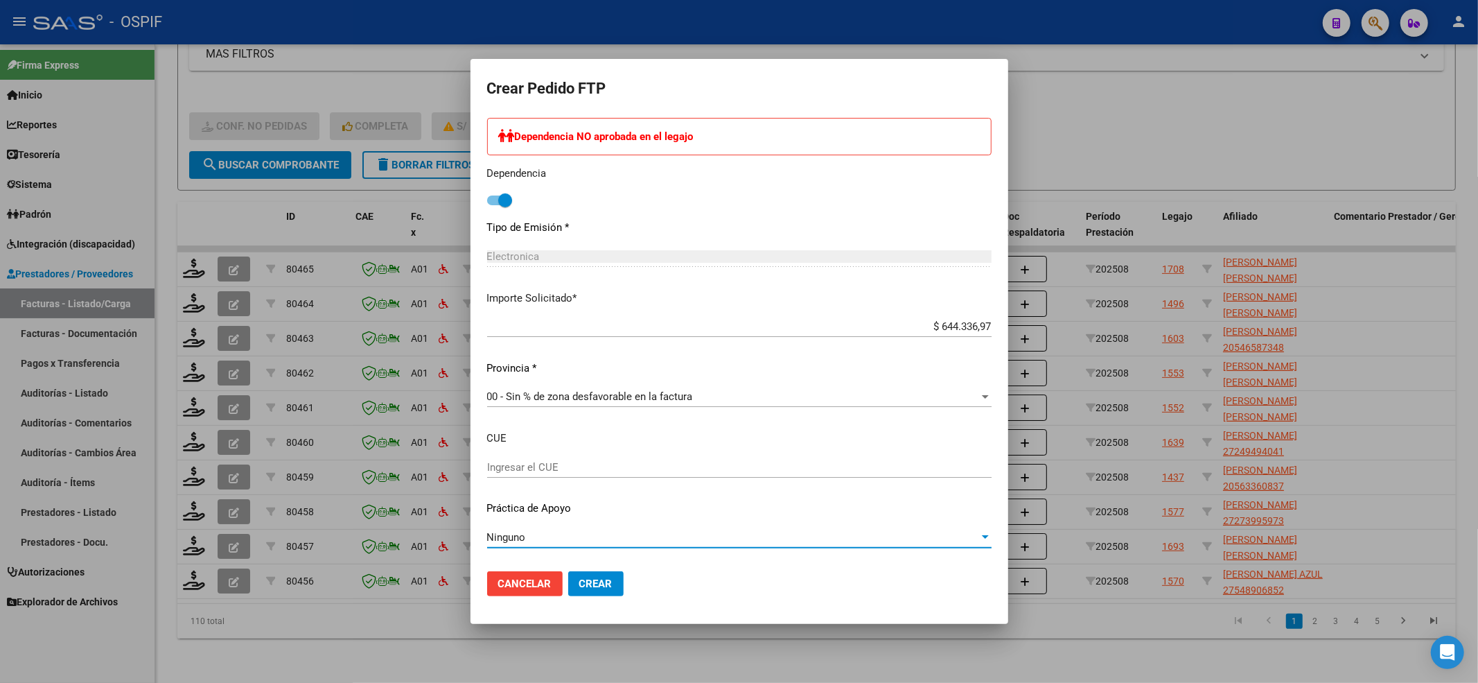
click at [627, 599] on mat-dialog-actions "Cancelar Crear" at bounding box center [739, 583] width 504 height 47
click at [624, 591] on button "Crear" at bounding box center [595, 583] width 55 height 25
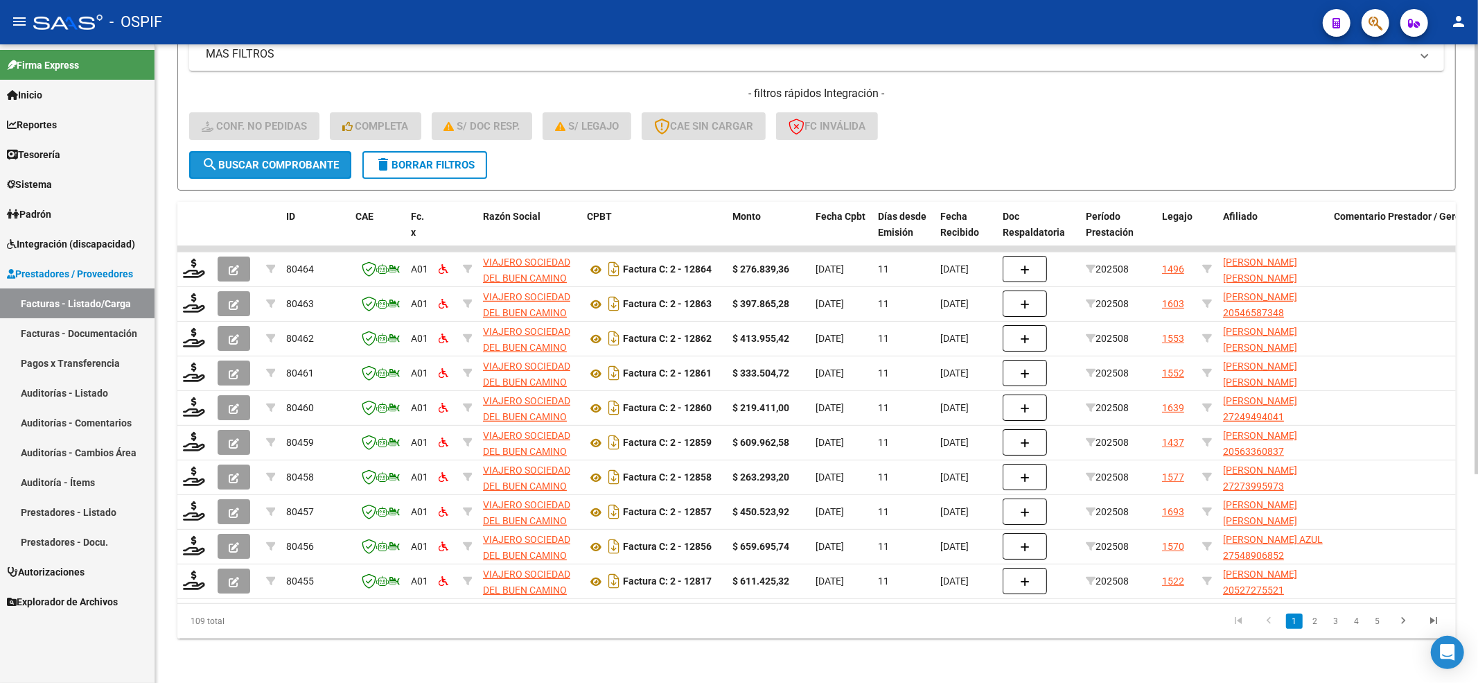
click at [330, 159] on span "search Buscar Comprobante" at bounding box center [270, 165] width 137 height 12
click at [279, 159] on span "search Buscar Comprobante" at bounding box center [270, 165] width 137 height 12
drag, startPoint x: 455, startPoint y: 162, endPoint x: 518, endPoint y: 635, distance: 477.5
click at [455, 164] on button "delete Borrar Filtros" at bounding box center [424, 165] width 125 height 28
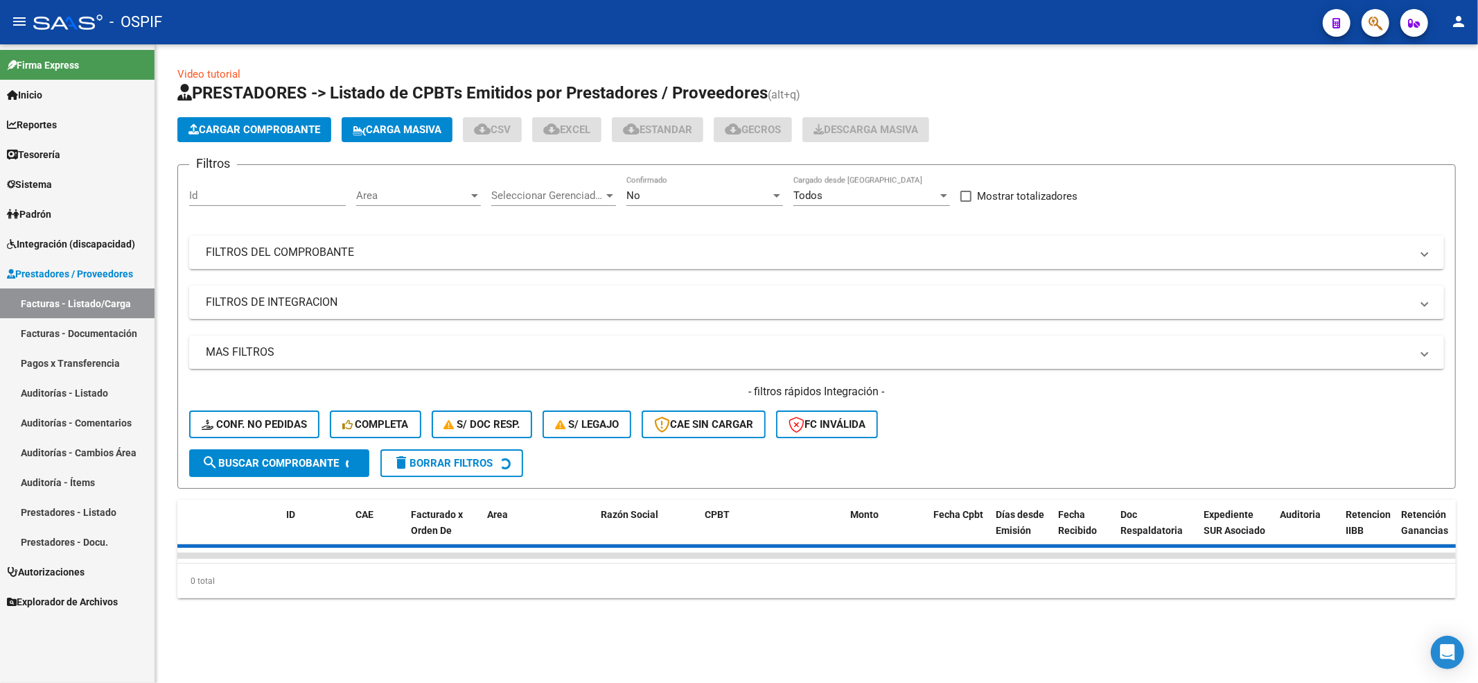
scroll to position [0, 0]
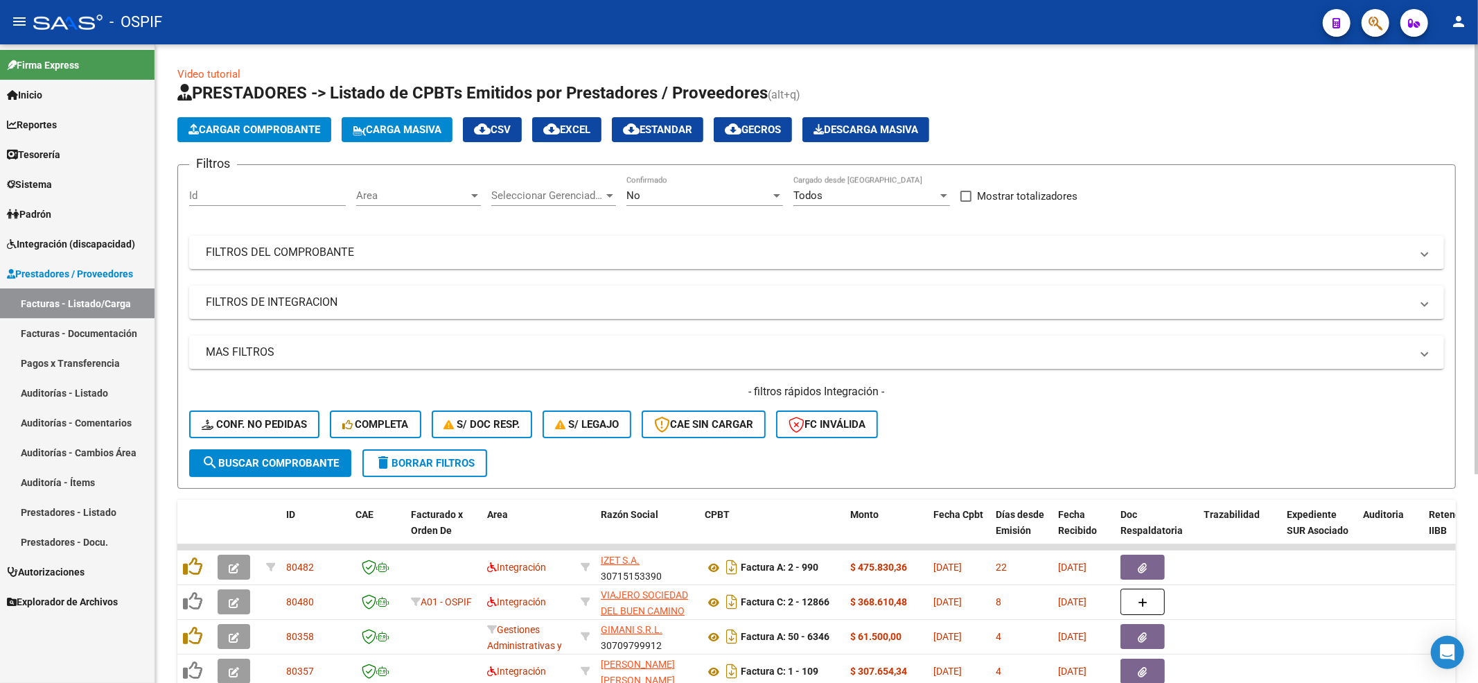
click at [247, 418] on span "Conf. no pedidas" at bounding box center [254, 424] width 105 height 12
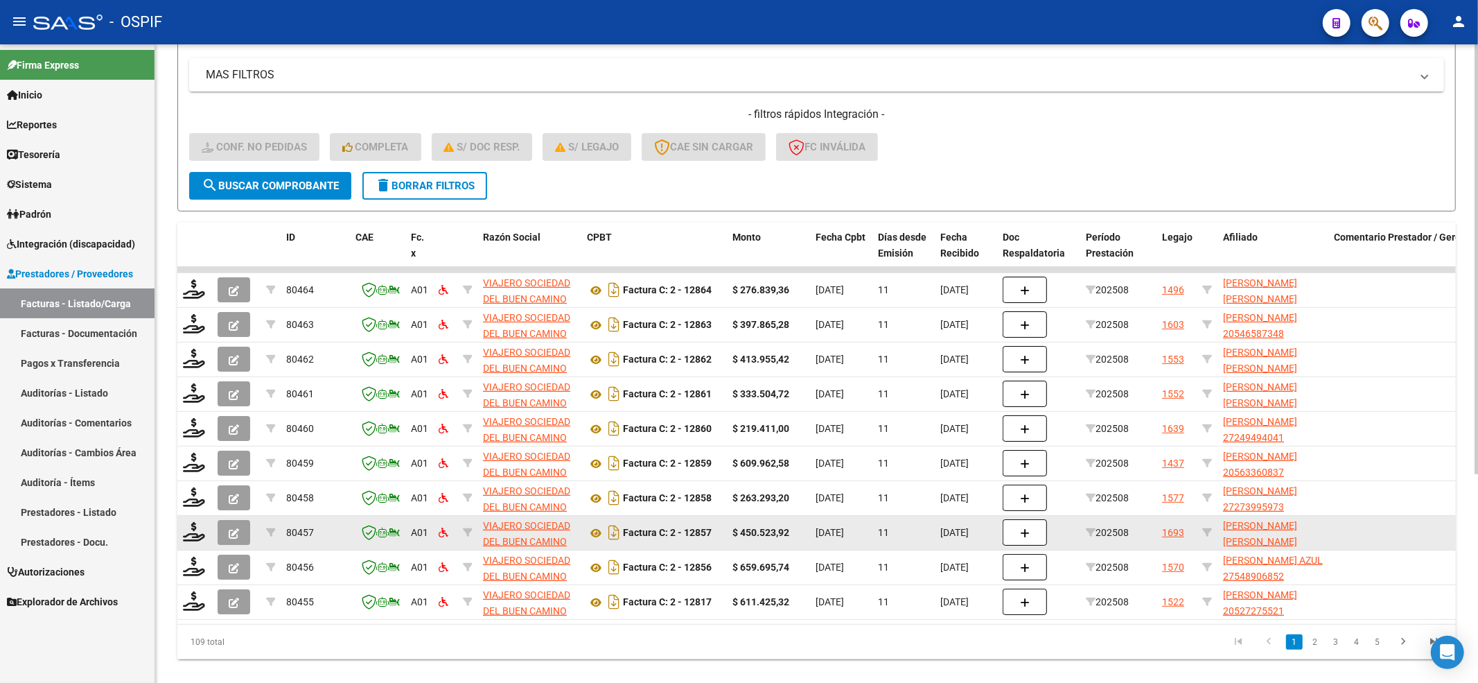
scroll to position [310, 0]
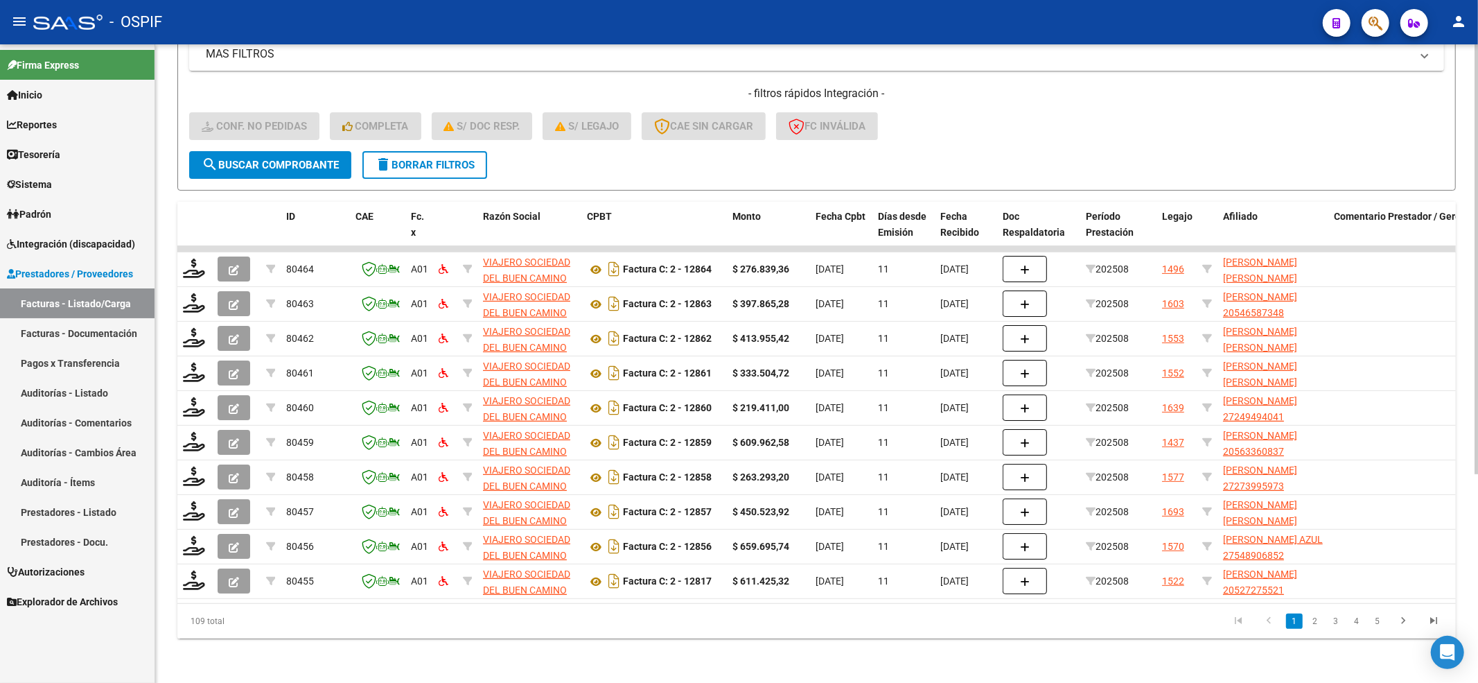
click at [228, 166] on form "Filtros Id Integración Area Seleccionar Gerenciador Seleccionar Gerenciador Si …" at bounding box center [816, 28] width 1279 height 324
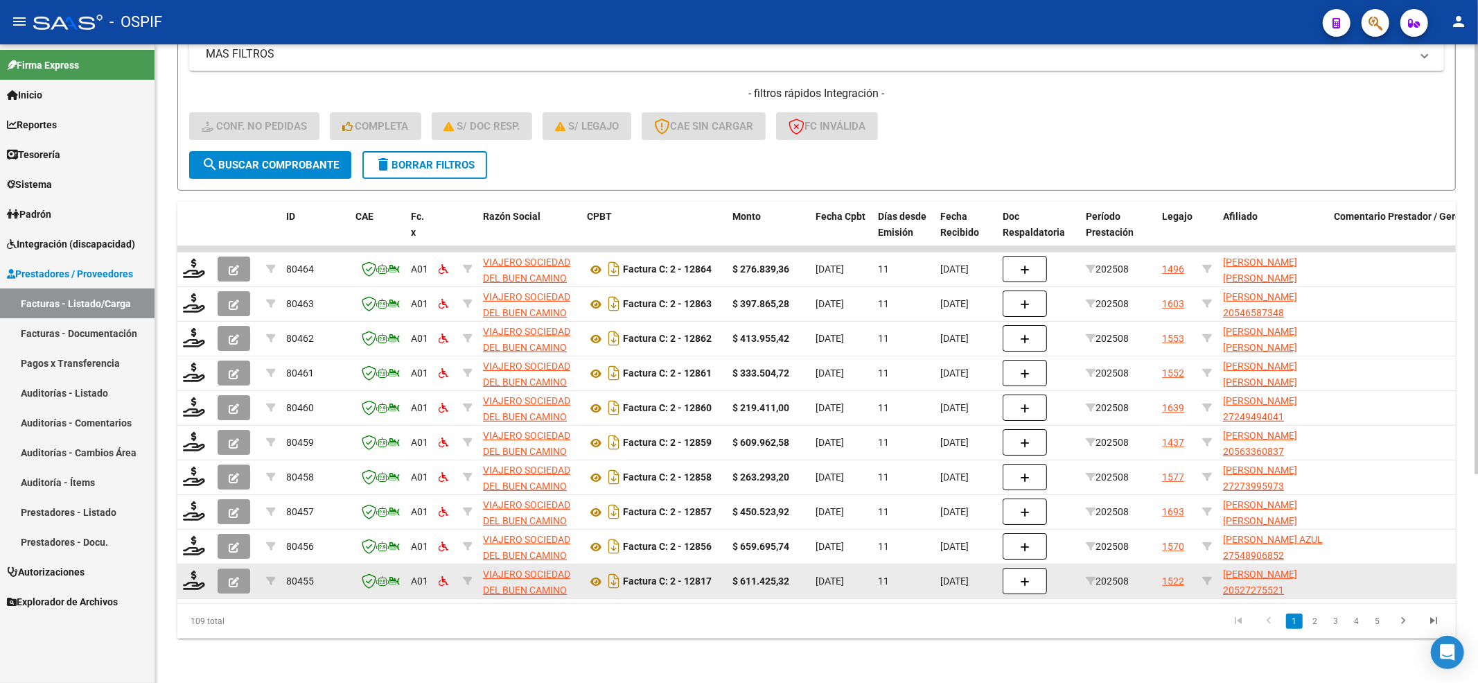
drag, startPoint x: 228, startPoint y: 152, endPoint x: 297, endPoint y: 569, distance: 422.1
click at [229, 159] on span "search Buscar Comprobante" at bounding box center [270, 165] width 137 height 12
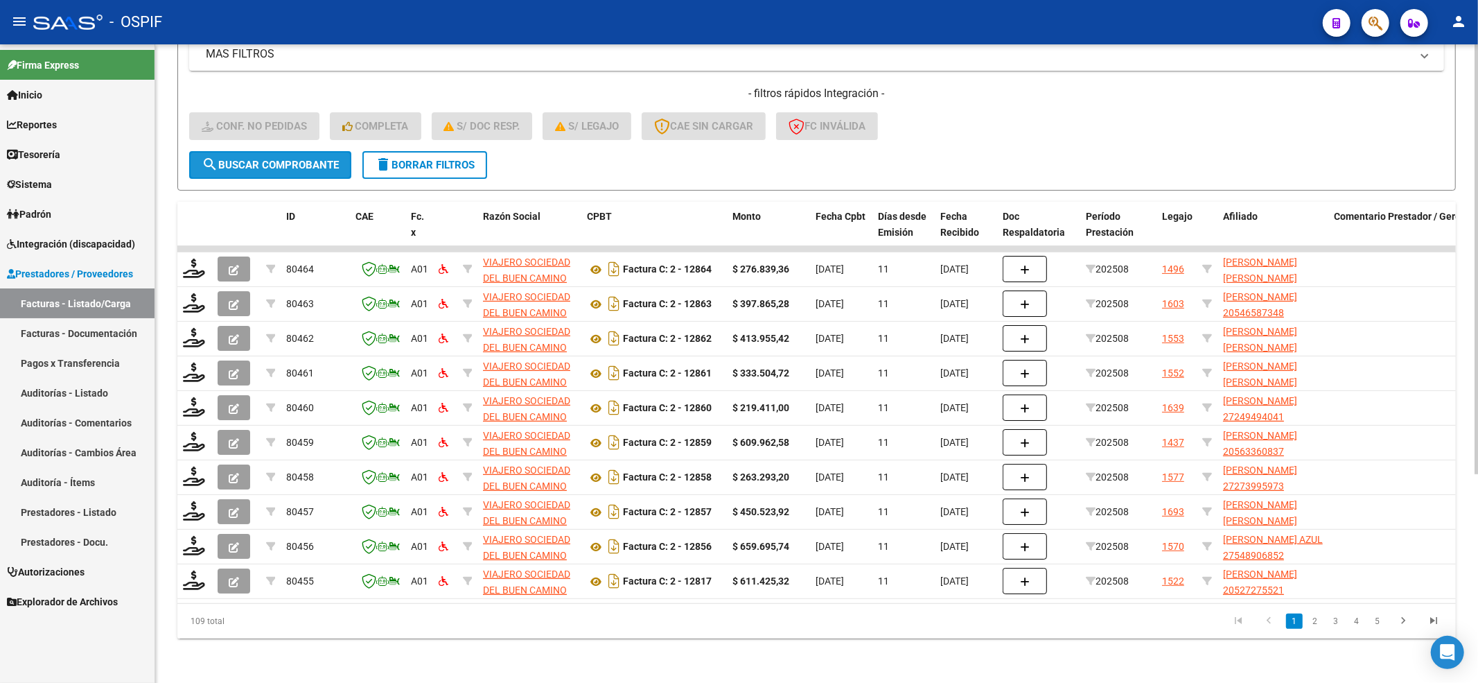
click at [272, 161] on button "search Buscar Comprobante" at bounding box center [270, 165] width 162 height 28
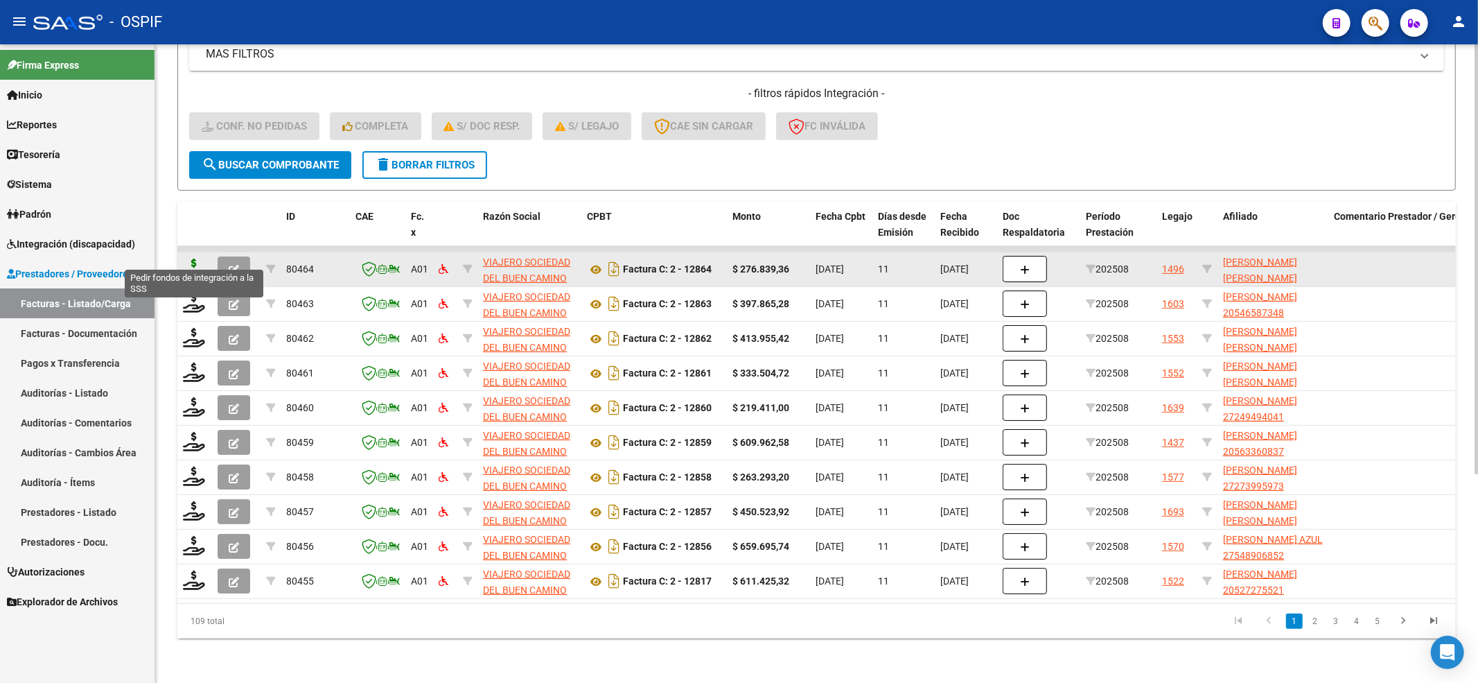
click at [193, 258] on icon at bounding box center [194, 267] width 22 height 19
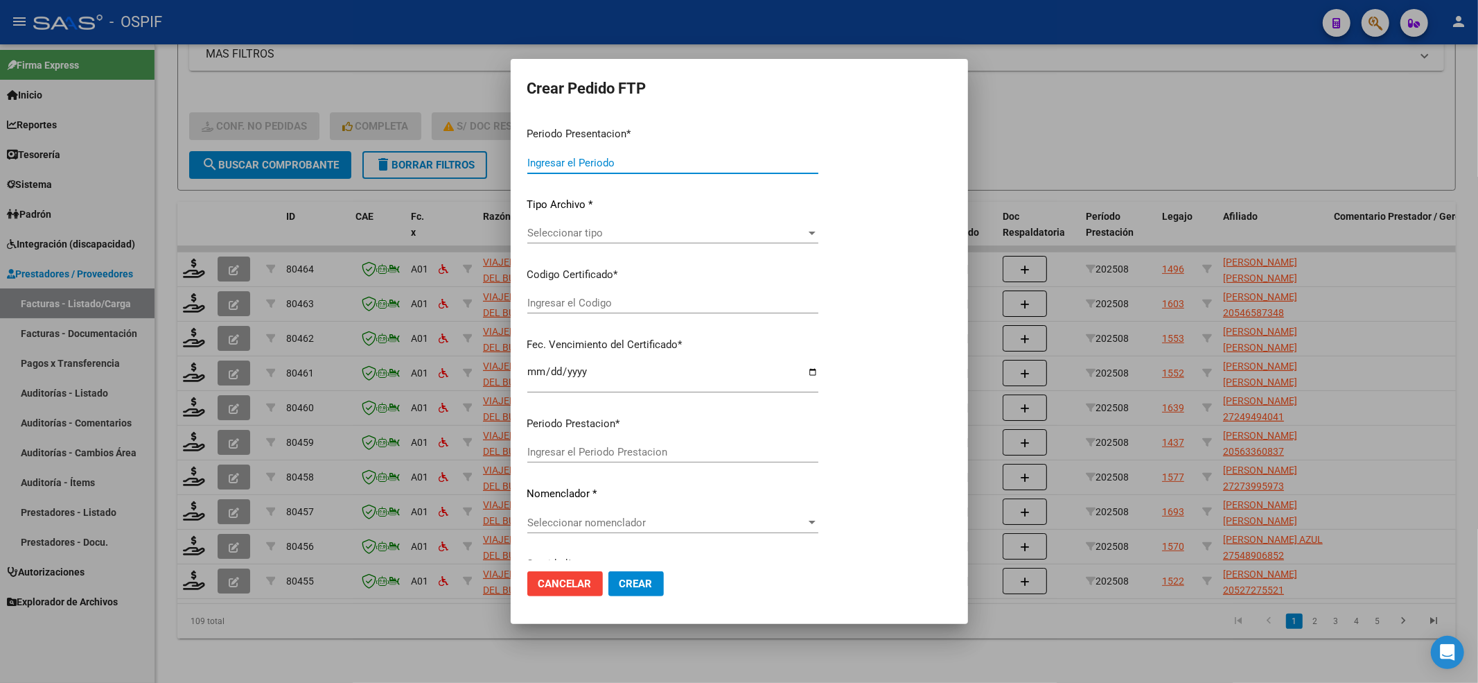
type input "202508"
type input "$ 276.839,36"
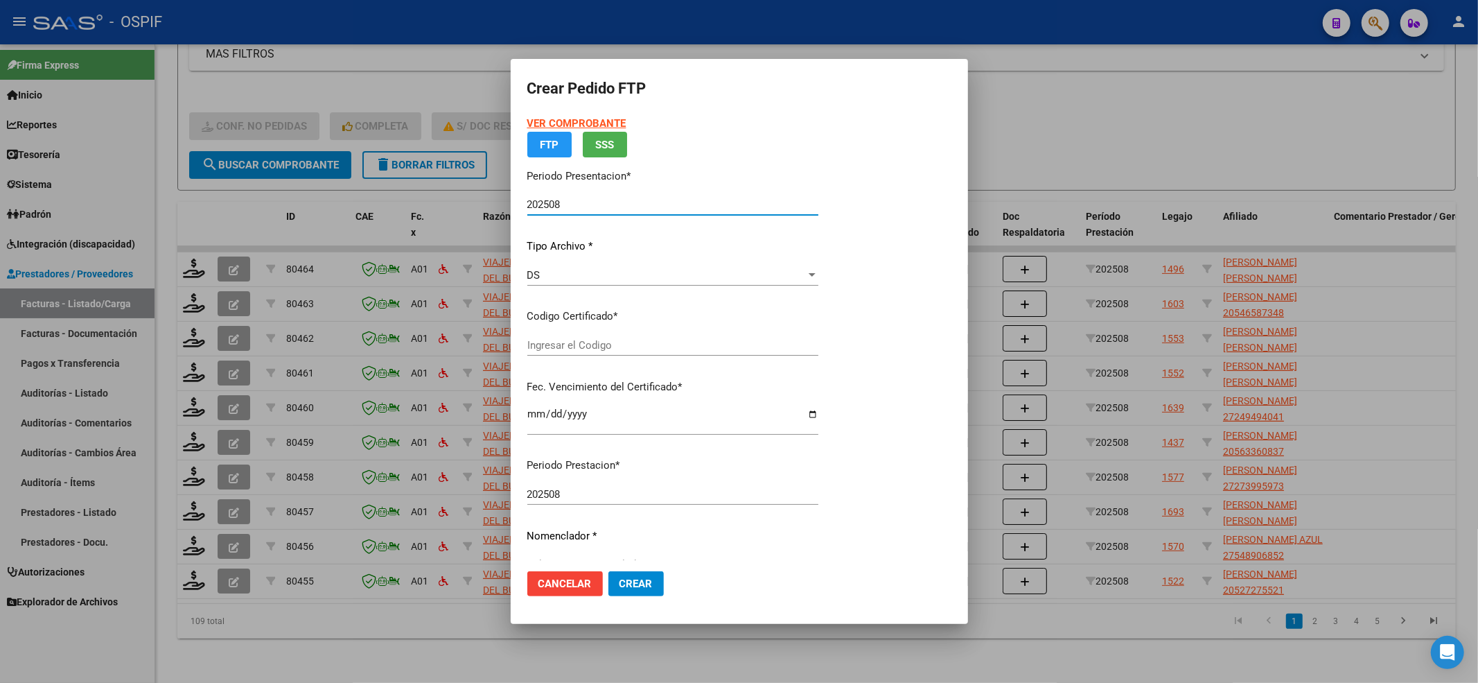
type input "0200054096931-20210222-20240222-BS-427"
type input "2024-02-22"
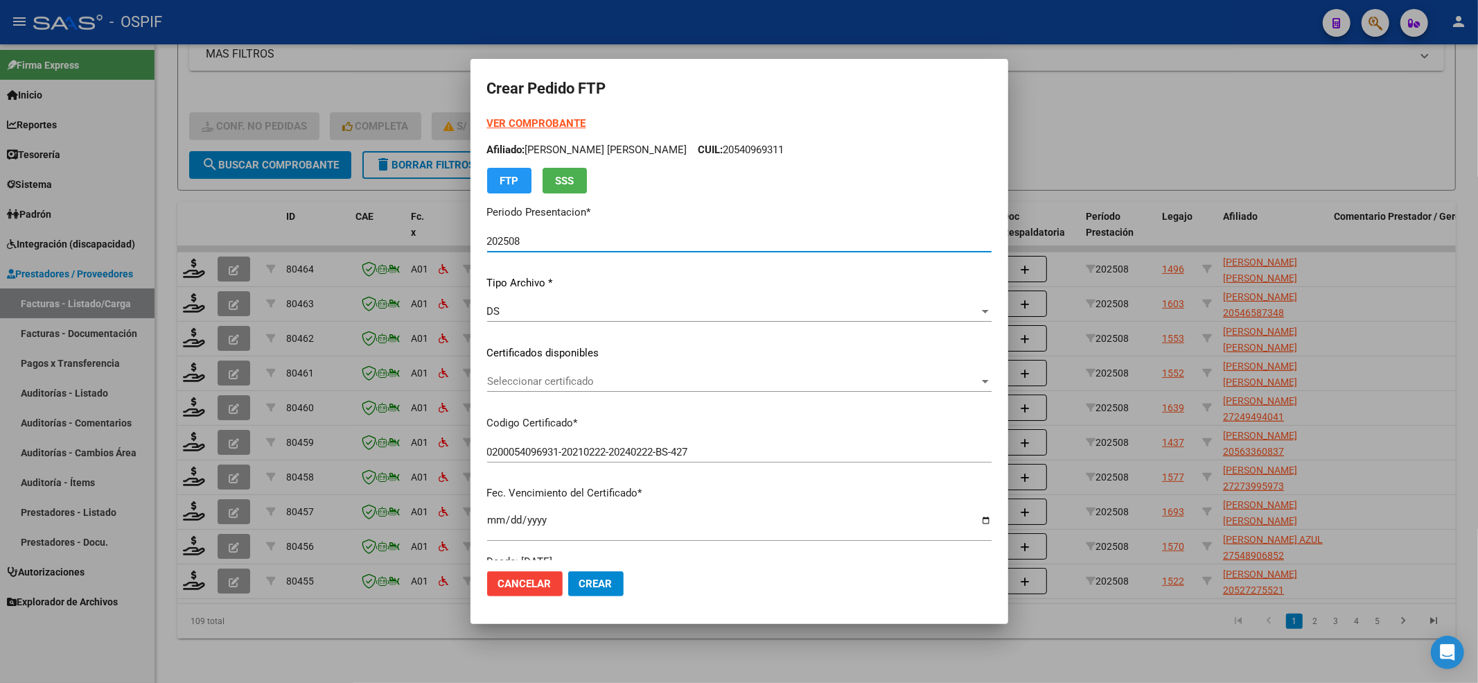
click at [557, 133] on div "VER COMPROBANTE ARCA Padrón Afiliado: WREE LIONEL ALEJANDRO CUIL: 20540969311 F…" at bounding box center [739, 155] width 504 height 78
click at [552, 126] on strong "VER COMPROBANTE" at bounding box center [536, 123] width 99 height 12
click at [647, 372] on div "Seleccionar certificado Seleccionar certificado" at bounding box center [739, 381] width 504 height 21
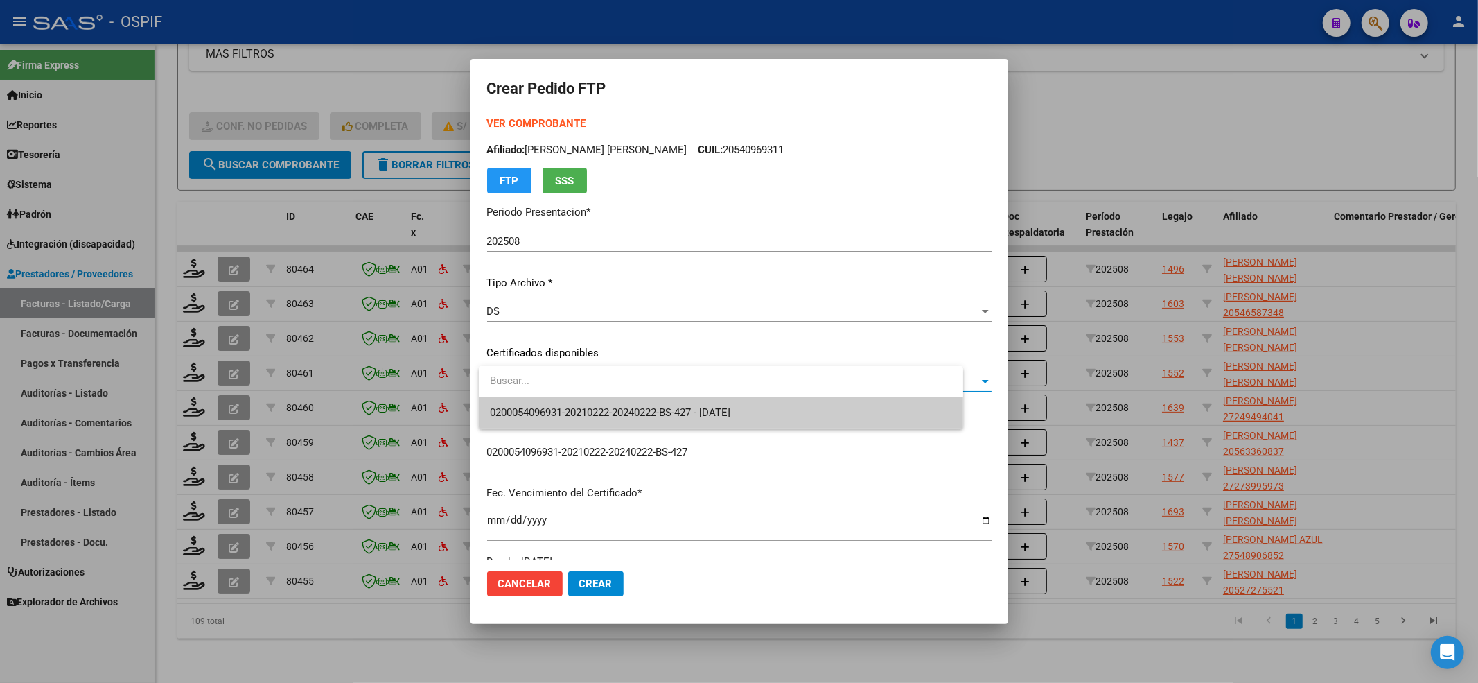
click at [628, 406] on span "0200054096931-20210222-20240222-BS-427 - 2024-02-22" at bounding box center [610, 412] width 240 height 12
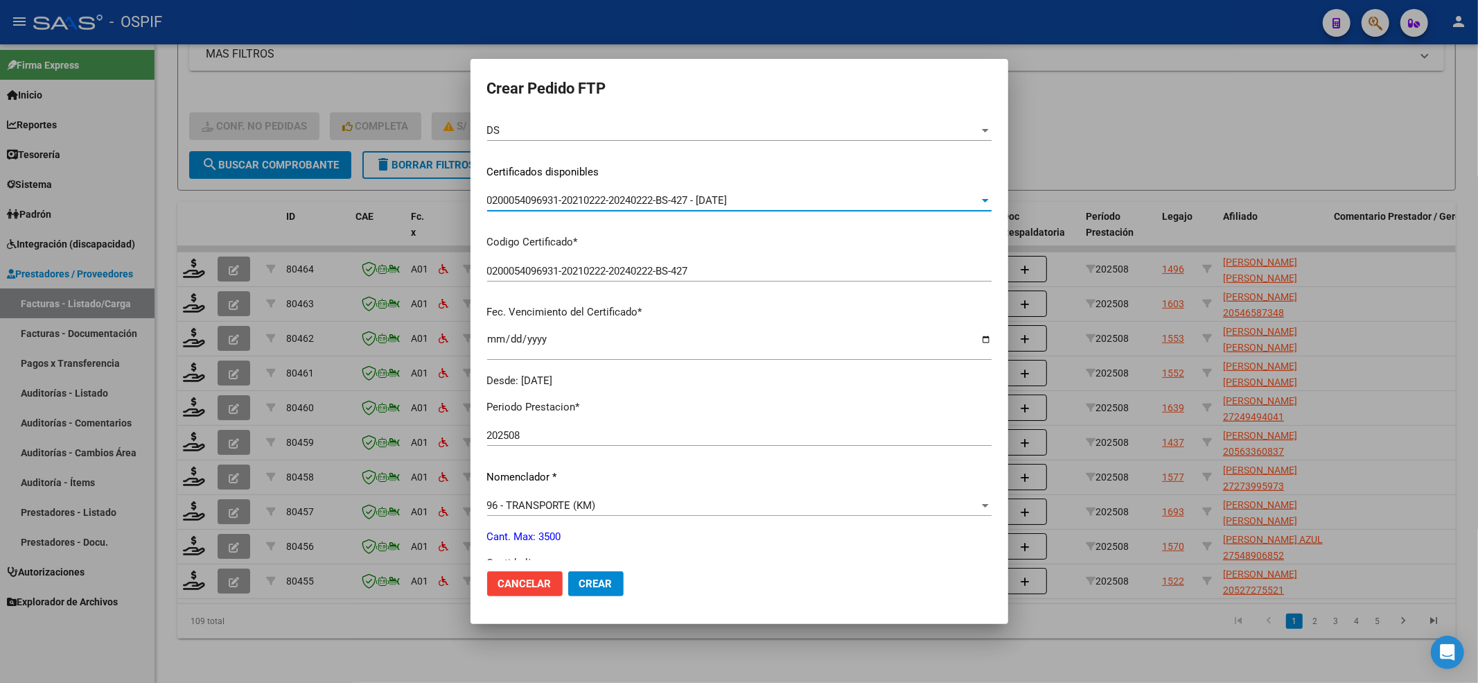
scroll to position [277, 0]
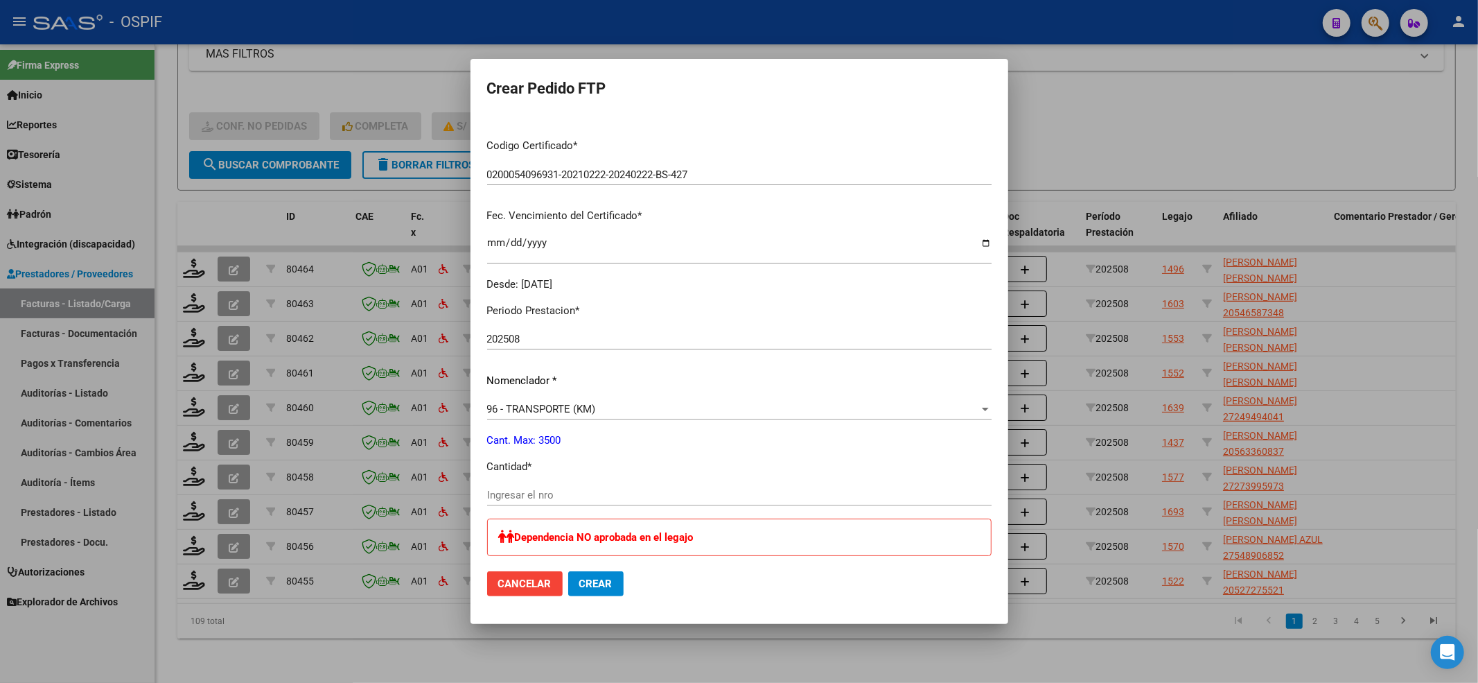
click at [561, 483] on div "Periodo Prestacion * 202508 Ingresar el Periodo Prestacion Nomenclador * 96 - T…" at bounding box center [739, 626] width 504 height 669
click at [559, 494] on input "Ingresar el nro" at bounding box center [739, 495] width 504 height 12
type input "511"
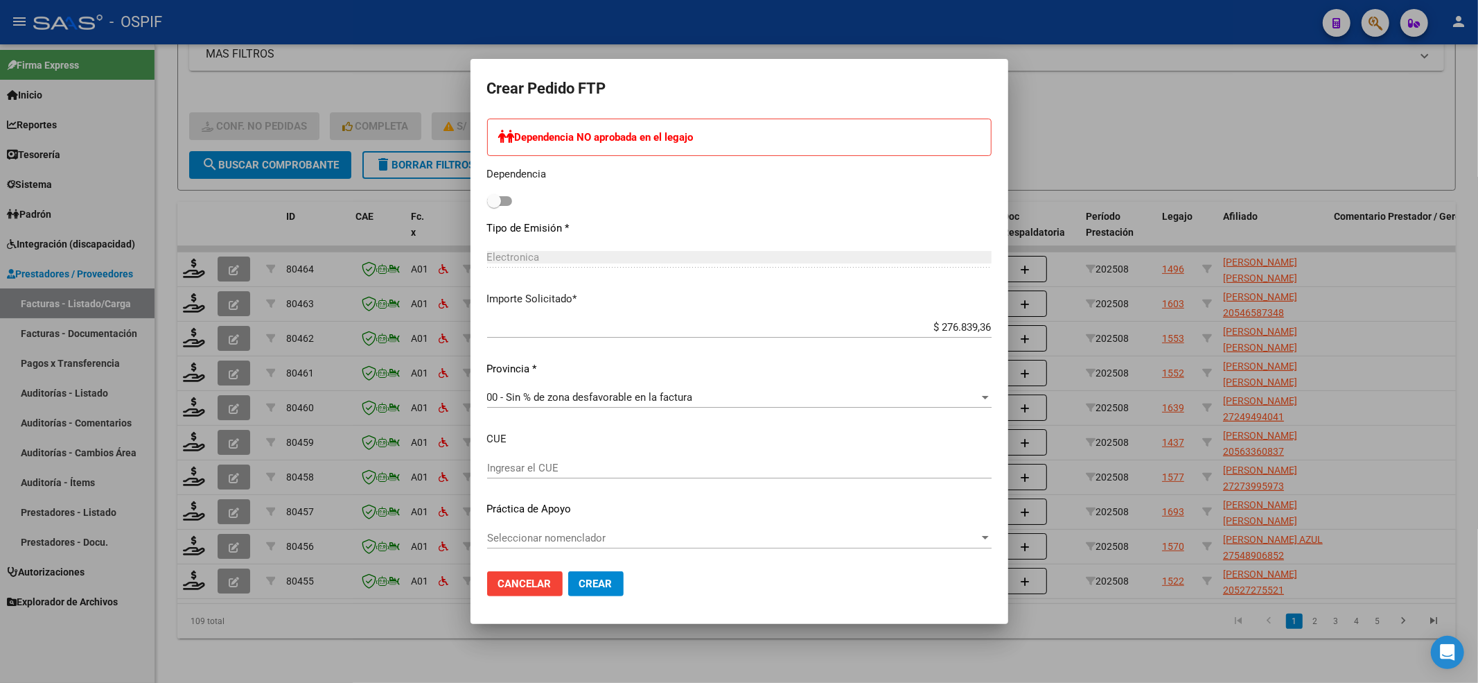
scroll to position [678, 0]
drag, startPoint x: 485, startPoint y: 525, endPoint x: 494, endPoint y: 545, distance: 21.4
click at [485, 527] on mat-dialog-content "VER COMPROBANTE ARCA Padrón Afiliado: WREE LIONEL ALEJANDRO CUIL: 20540969311 F…" at bounding box center [740, 338] width 538 height 444
click at [498, 546] on div "Seleccionar nomenclador Seleccionar nomenclador" at bounding box center [739, 537] width 504 height 21
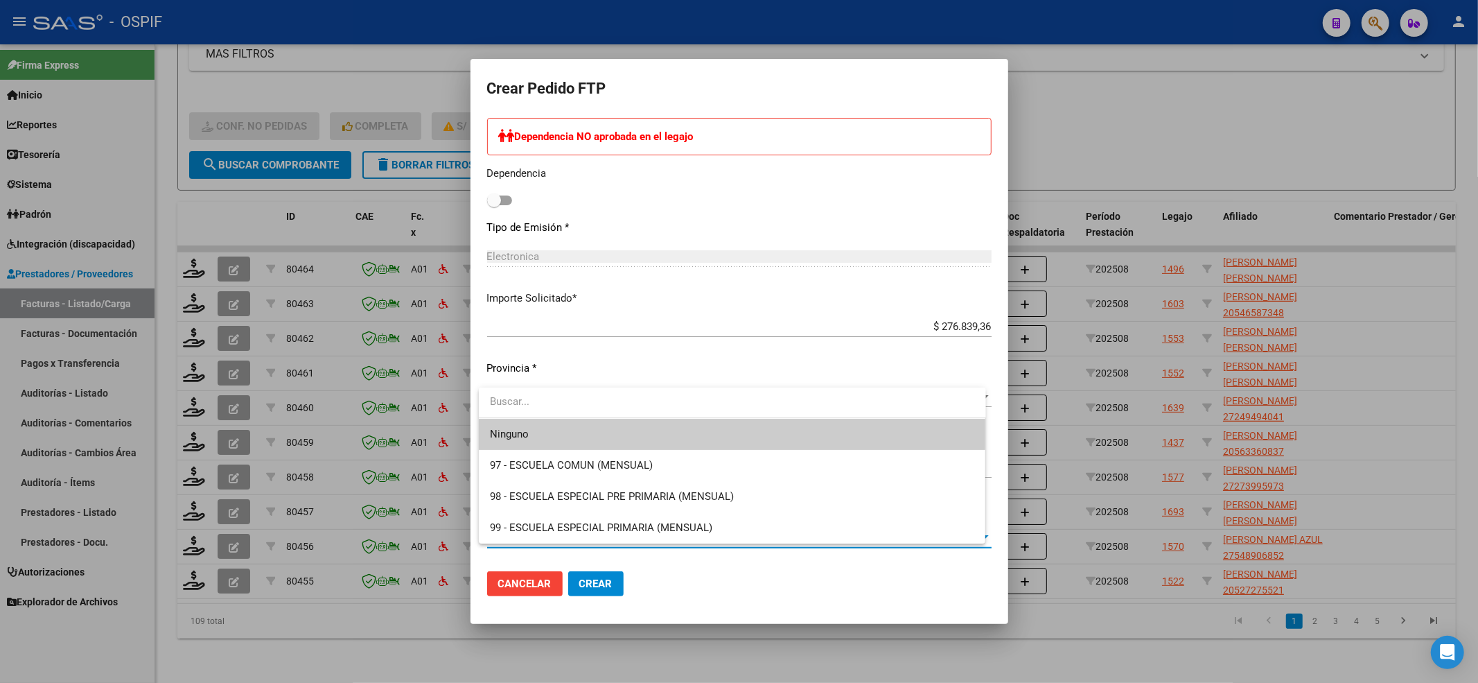
click at [509, 444] on span "Ninguno" at bounding box center [732, 434] width 485 height 31
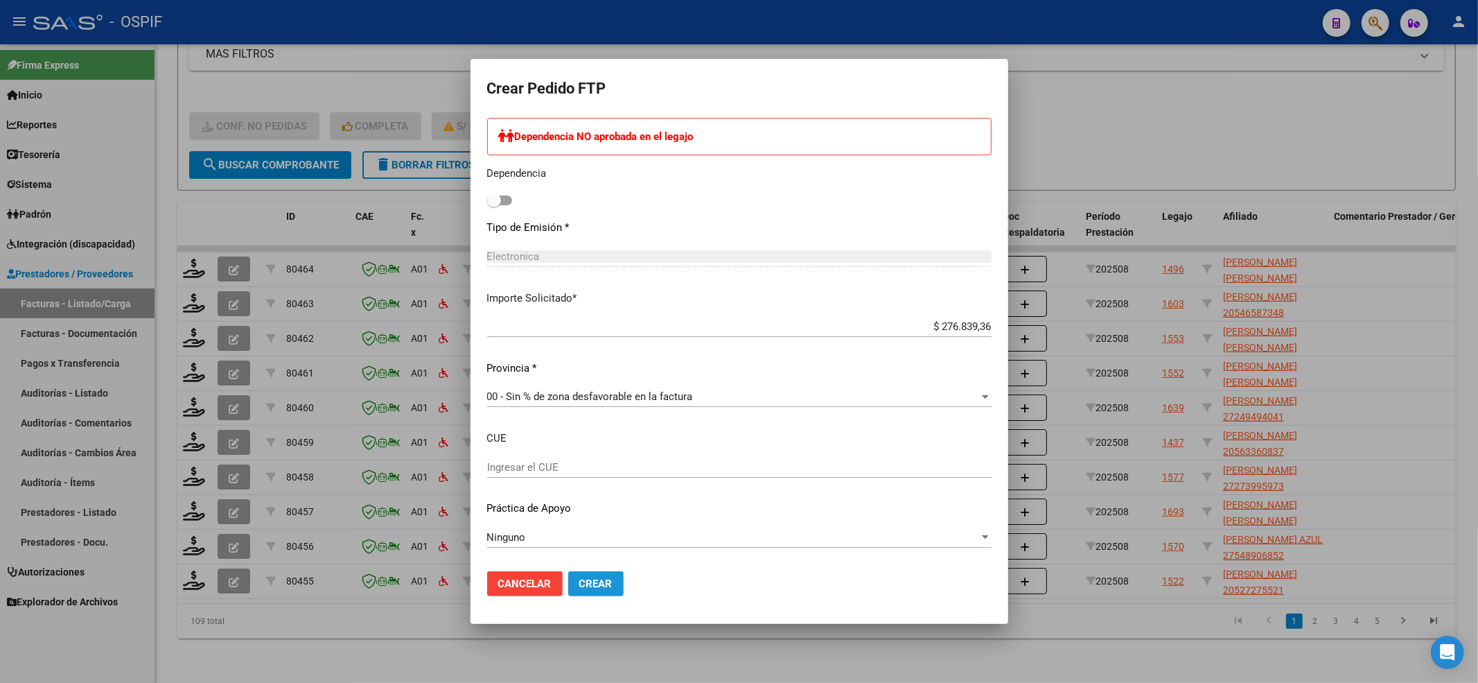
click at [583, 591] on button "Crear" at bounding box center [595, 583] width 55 height 25
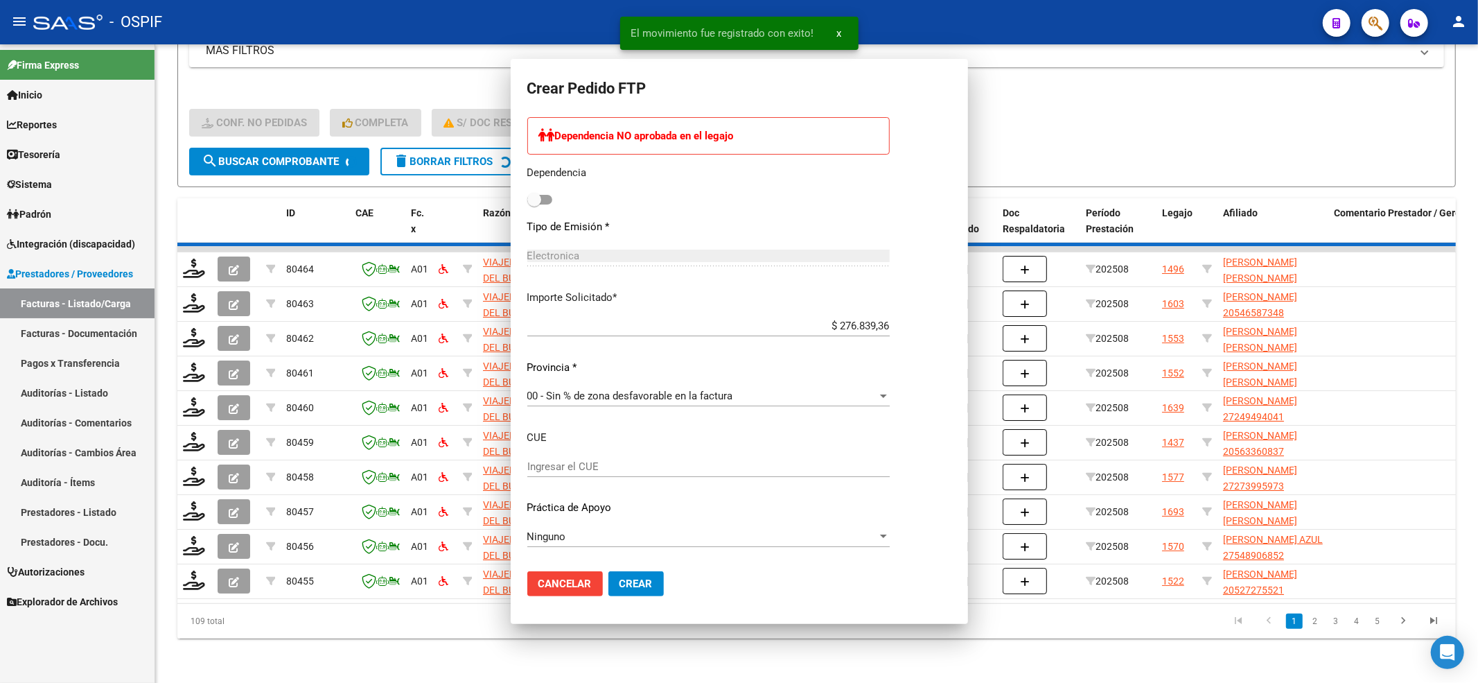
scroll to position [0, 0]
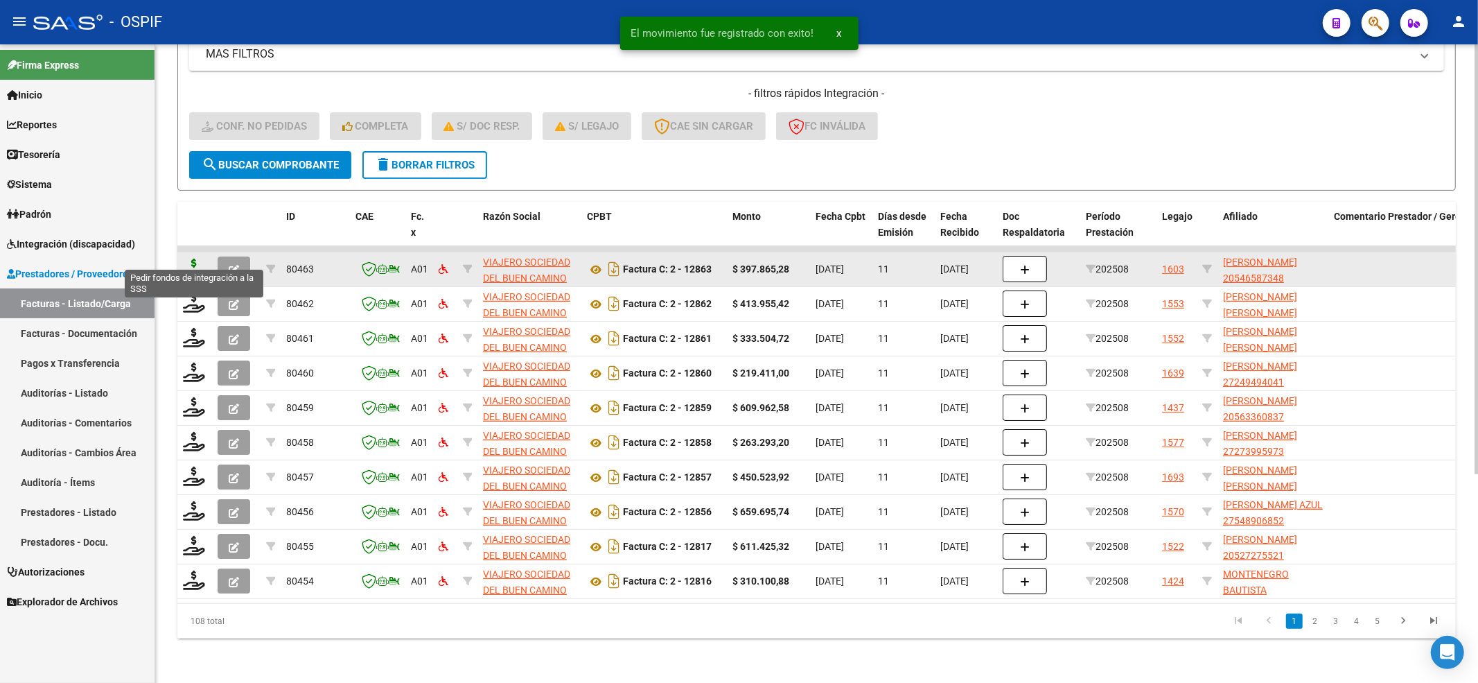
click at [190, 258] on icon at bounding box center [194, 267] width 22 height 19
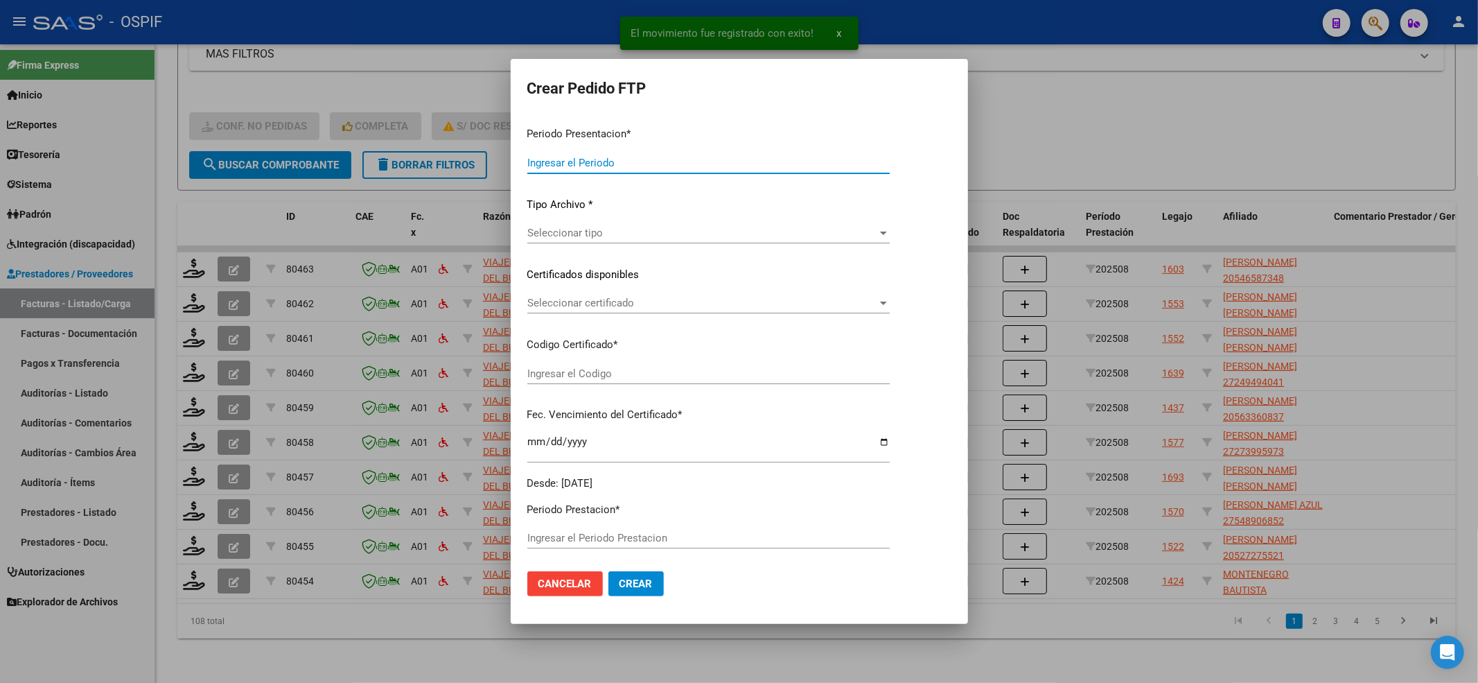
type input "202508"
type input "$ 397.865,28"
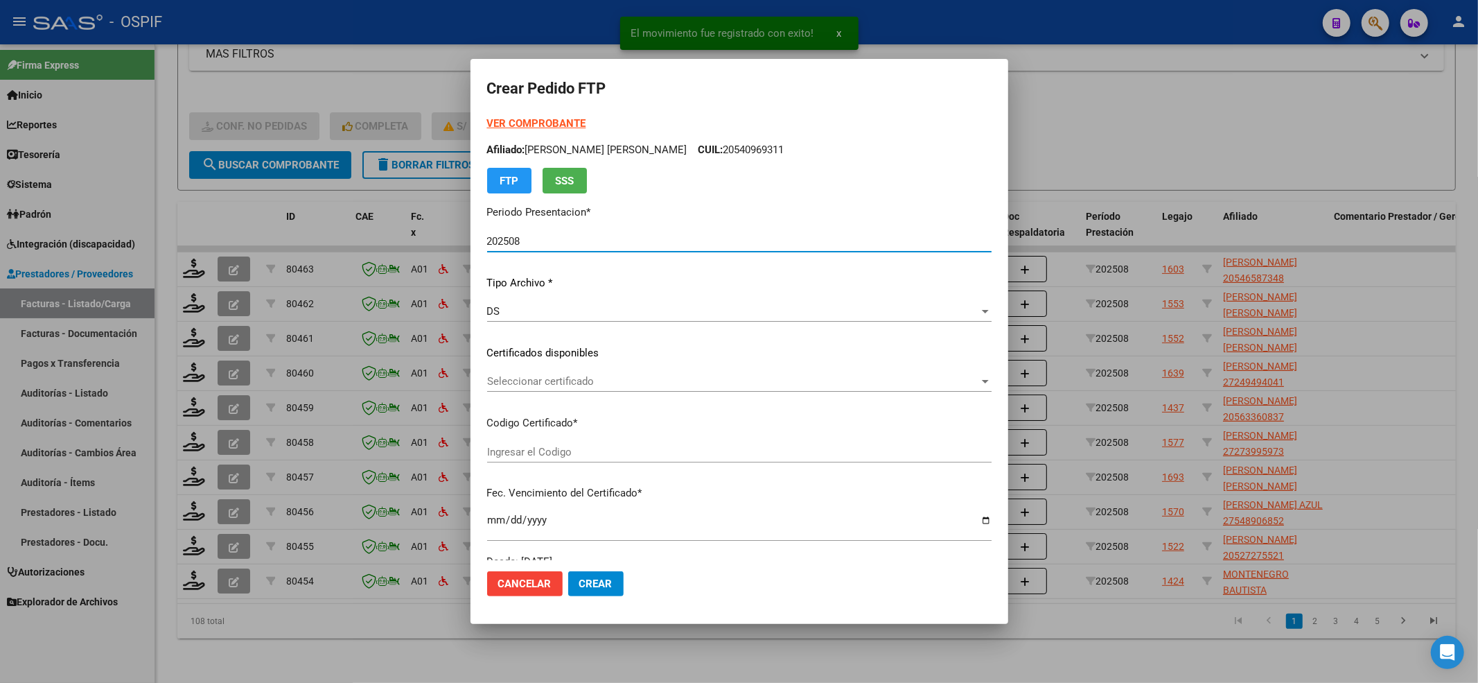
type input "5140068274"
type input "2023-11-26"
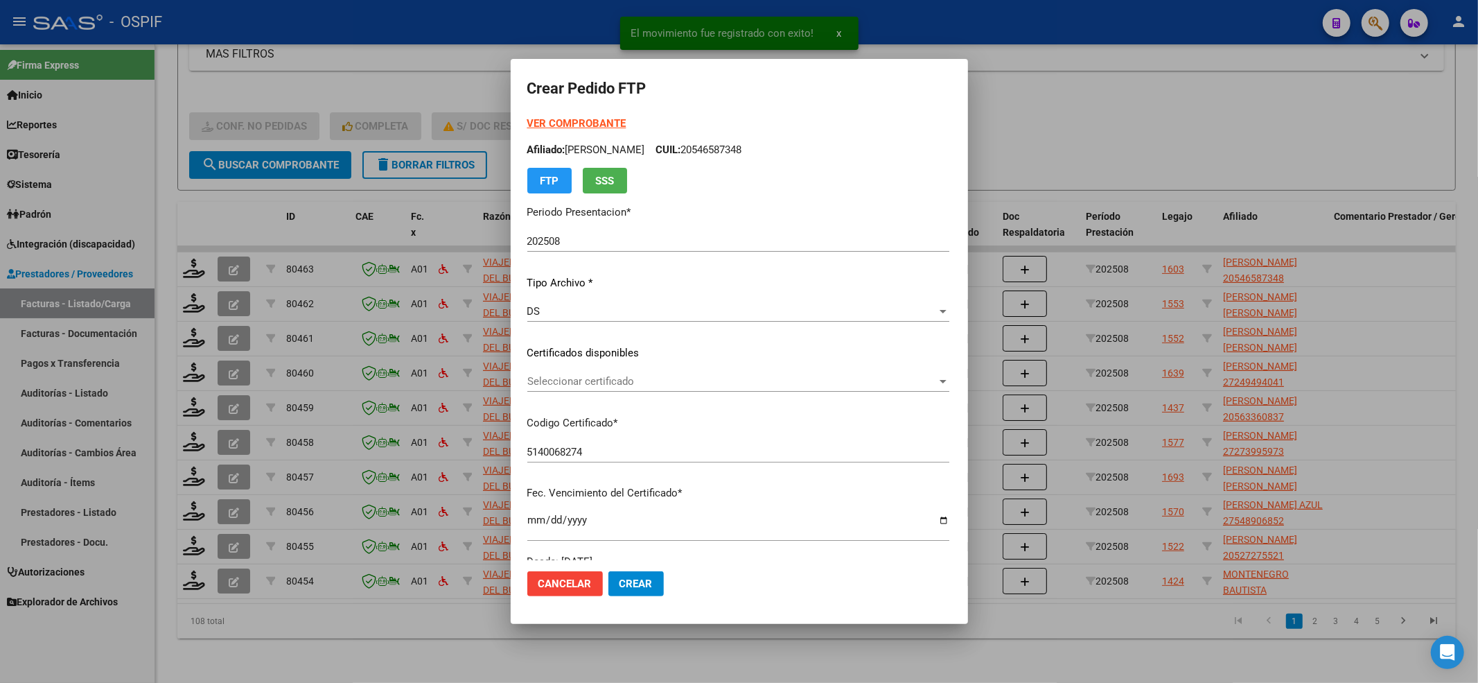
click at [541, 120] on strong "VER COMPROBANTE" at bounding box center [576, 123] width 99 height 12
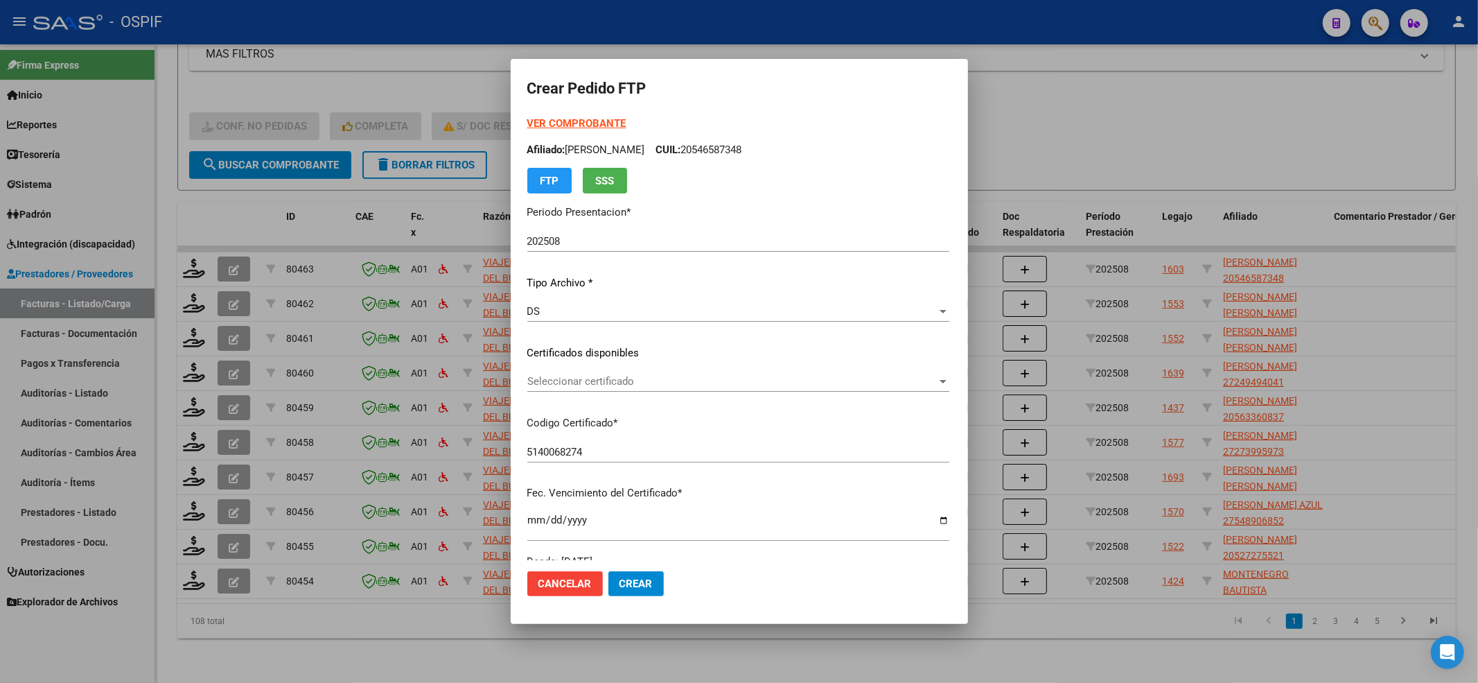
click at [583, 385] on span "Seleccionar certificado" at bounding box center [732, 381] width 410 height 12
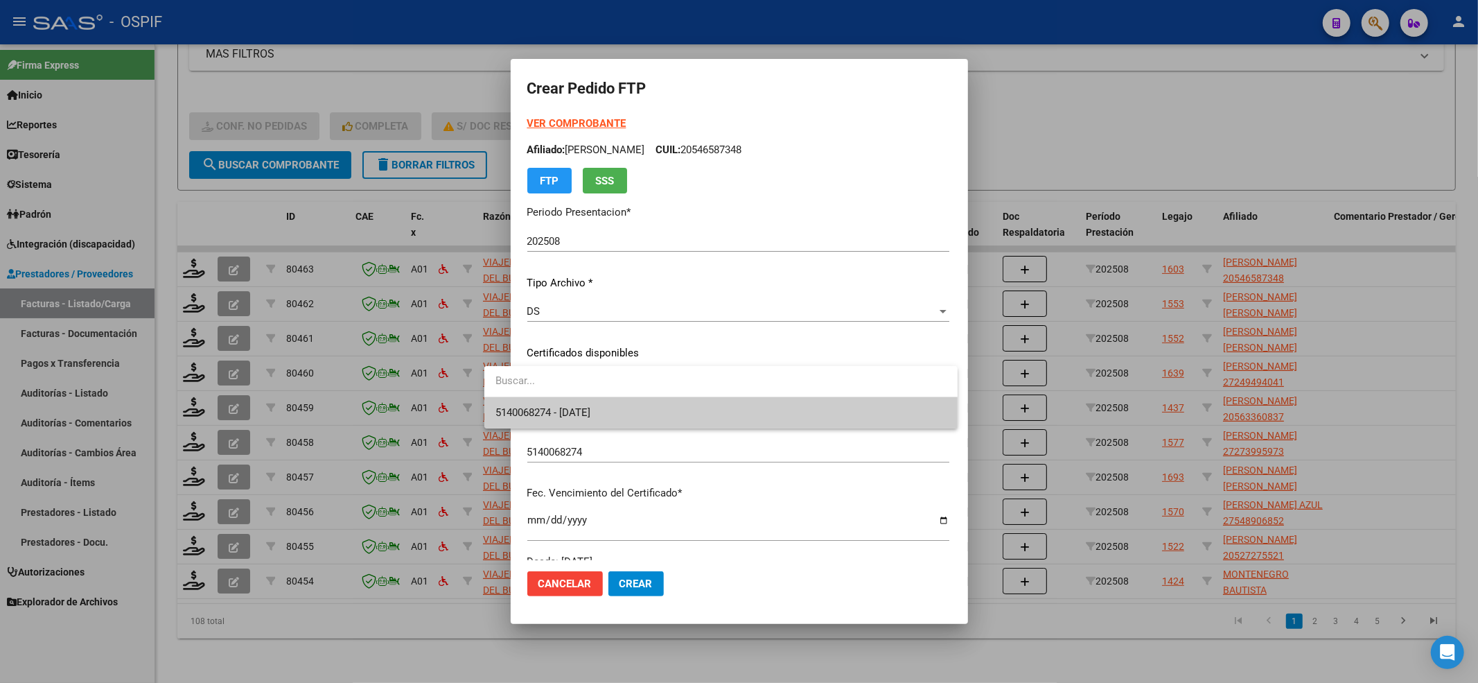
click at [579, 398] on span "5140068274 - 2023-11-26" at bounding box center [721, 412] width 452 height 31
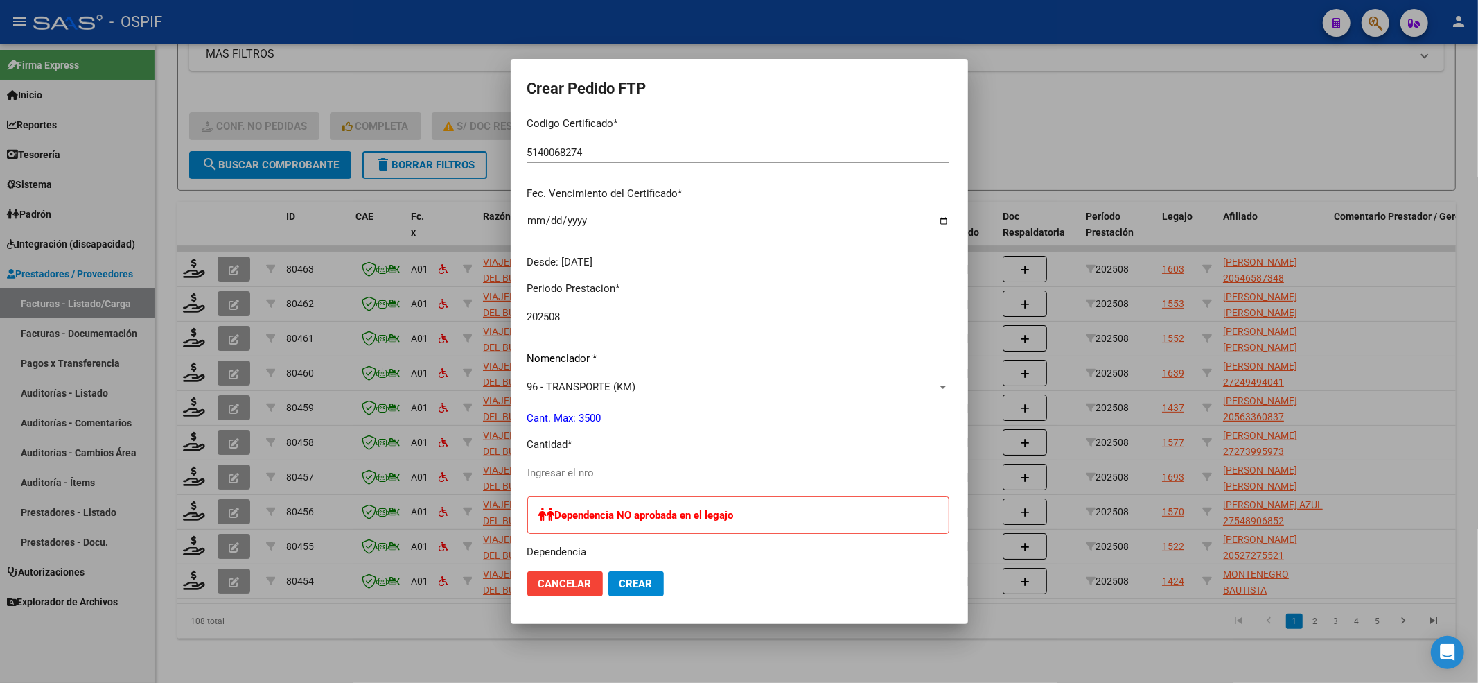
scroll to position [369, 0]
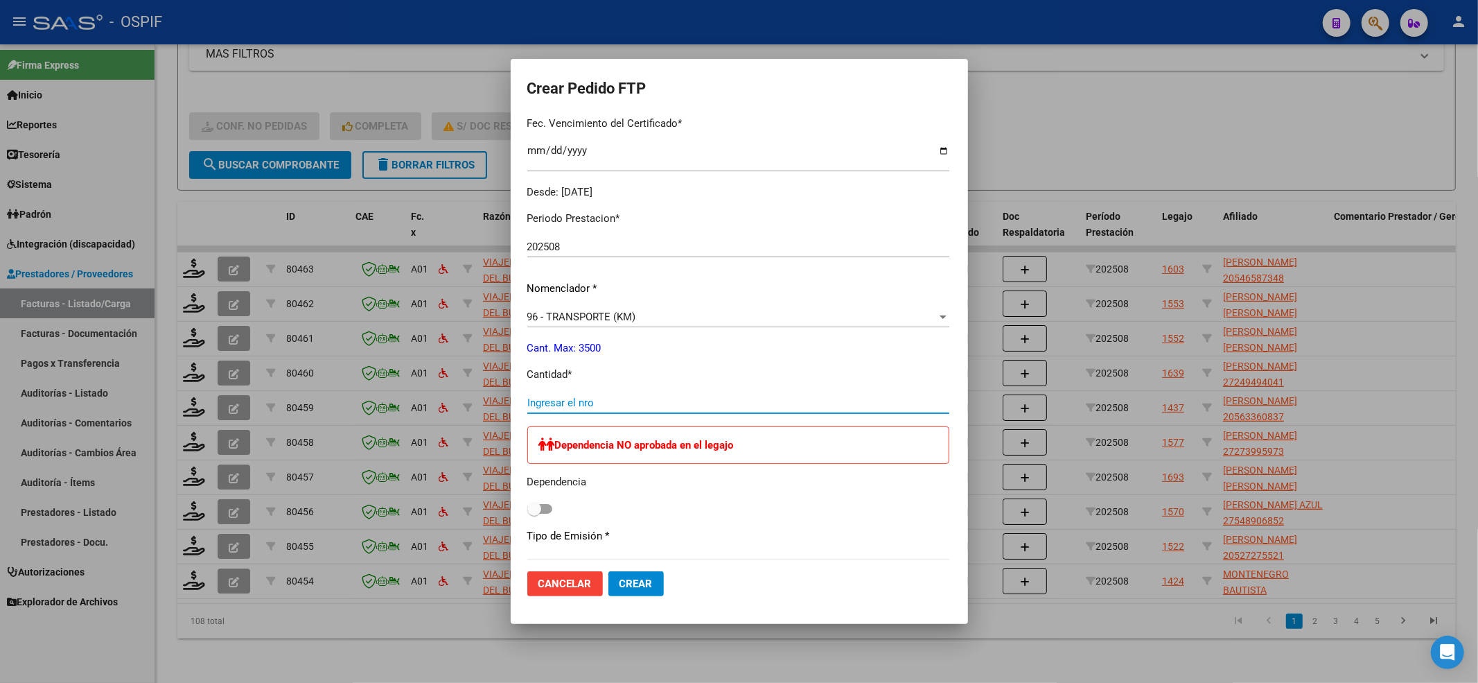
click at [532, 402] on input "Ingresar el nro" at bounding box center [738, 402] width 422 height 12
type input "544"
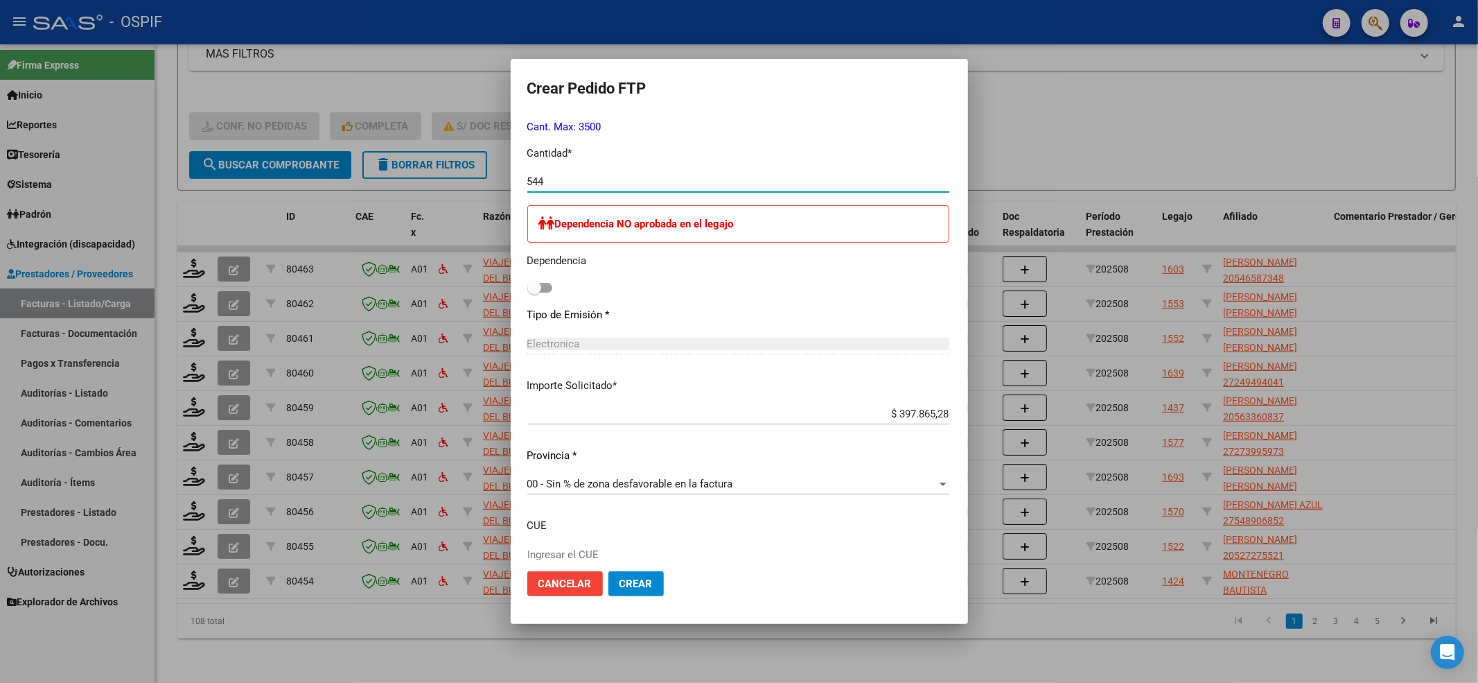
scroll to position [678, 0]
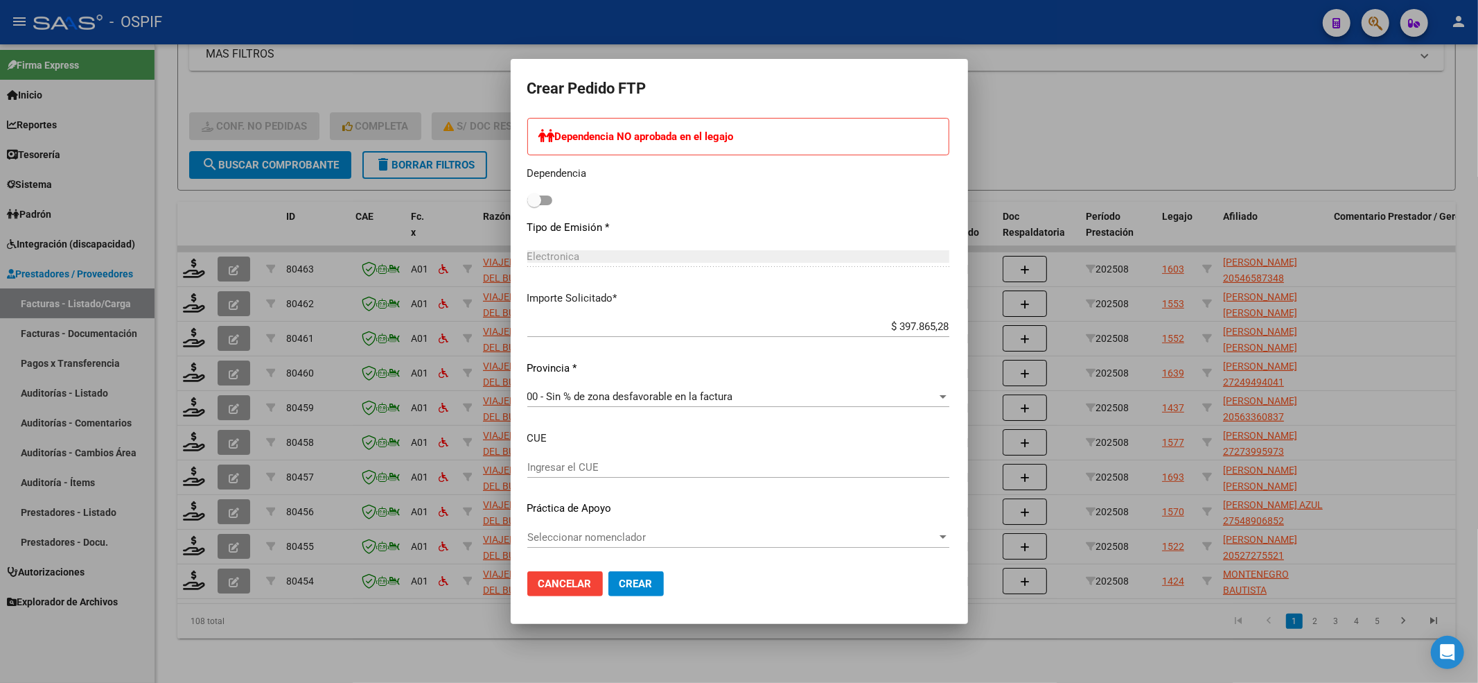
drag, startPoint x: 513, startPoint y: 186, endPoint x: 506, endPoint y: 200, distance: 16.1
click at [527, 188] on div "Dependencia NO aprobada en el legajo Dependencia" at bounding box center [738, 164] width 422 height 92
click at [527, 200] on span at bounding box center [534, 200] width 14 height 14
click at [534, 205] on input "checkbox" at bounding box center [534, 205] width 1 height 1
checkbox input "true"
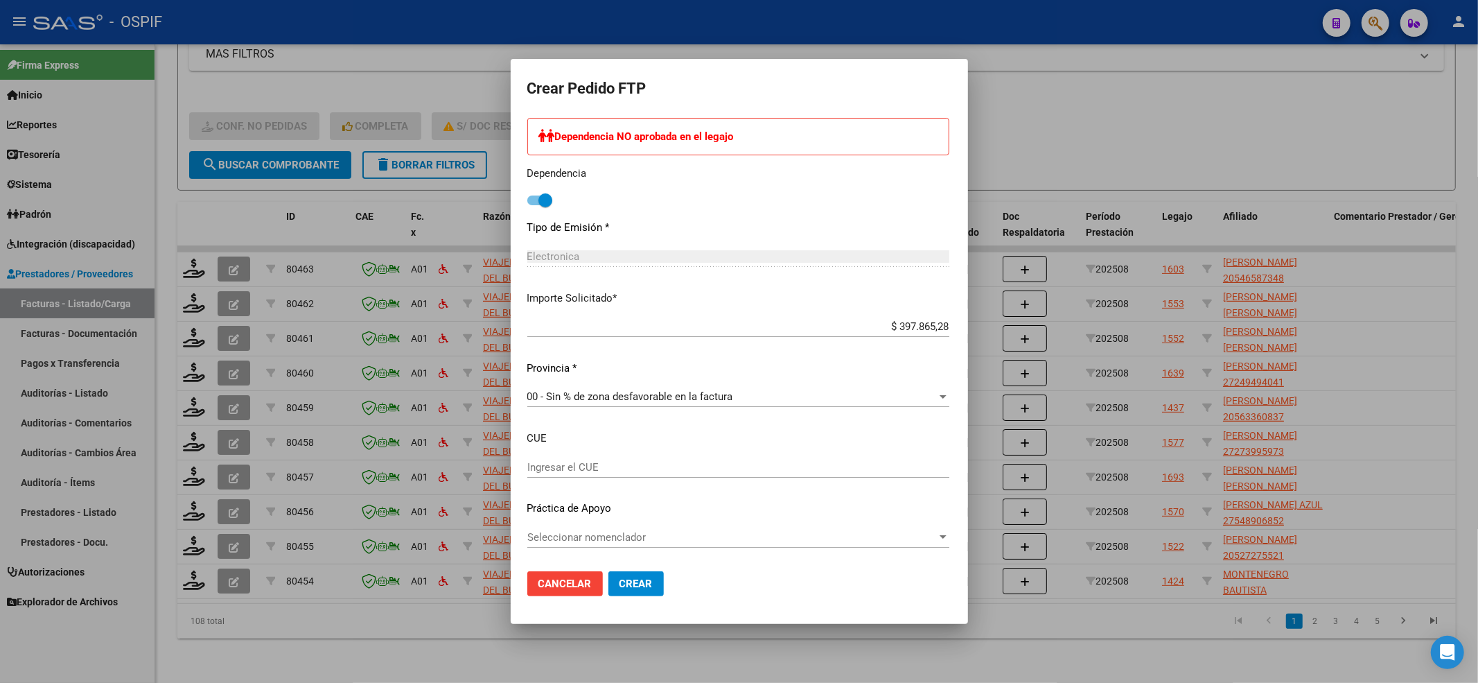
click at [527, 527] on div "Seleccionar nomenclador Seleccionar nomenclador" at bounding box center [738, 537] width 422 height 21
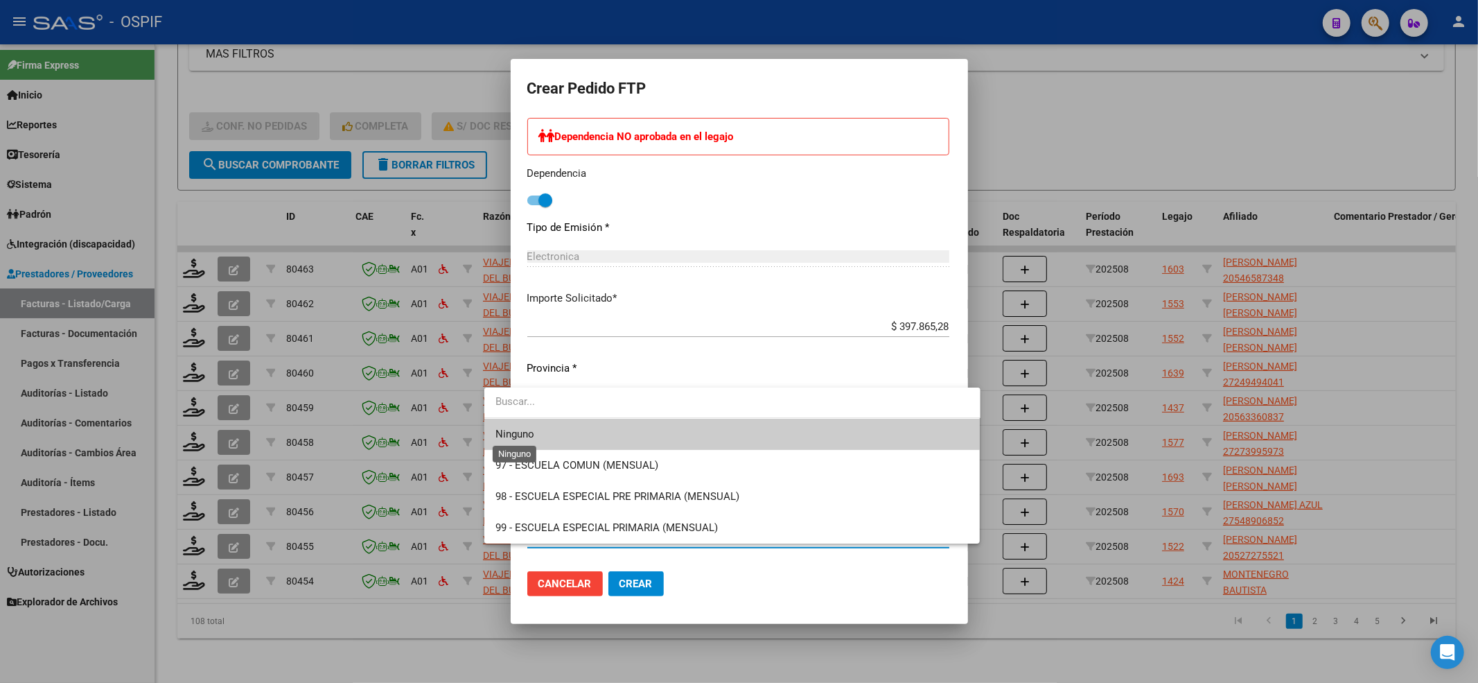
click at [516, 438] on span "Ninguno" at bounding box center [514, 434] width 39 height 12
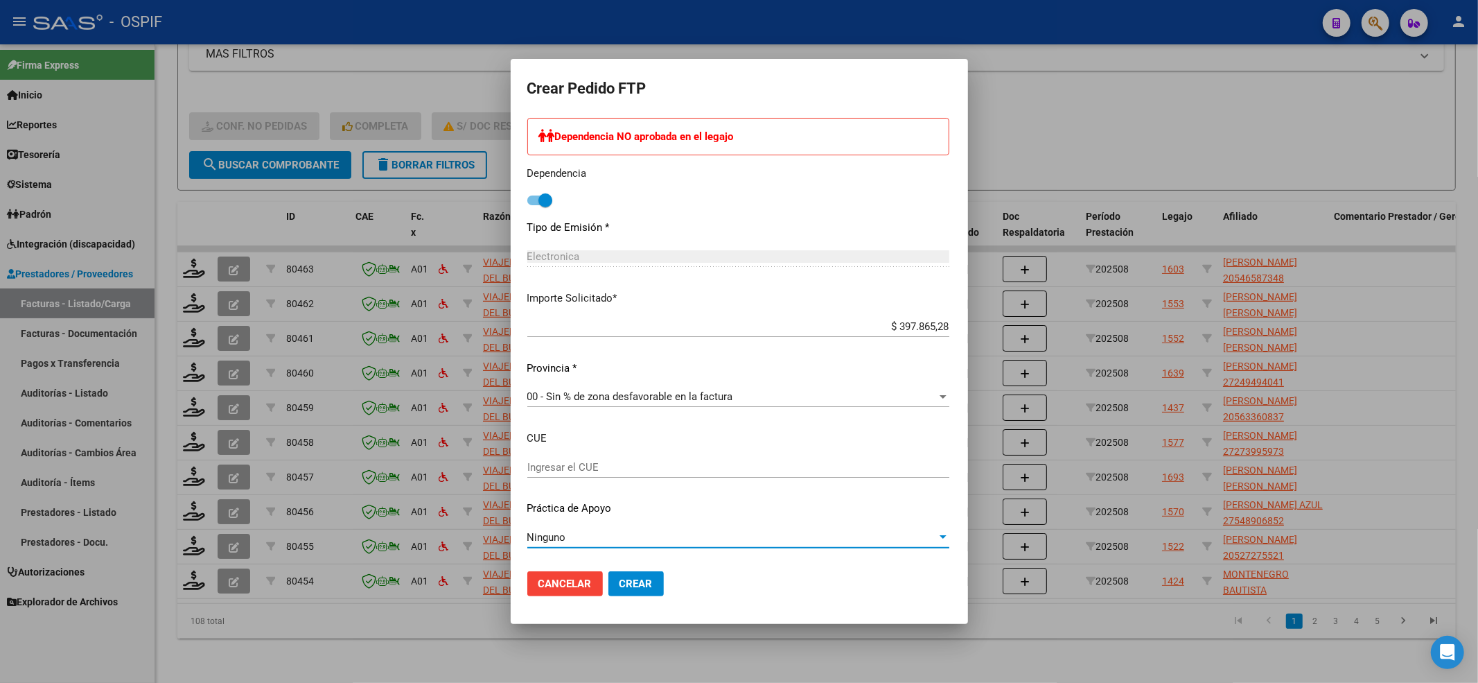
click at [620, 586] on span "Crear" at bounding box center [636, 583] width 33 height 12
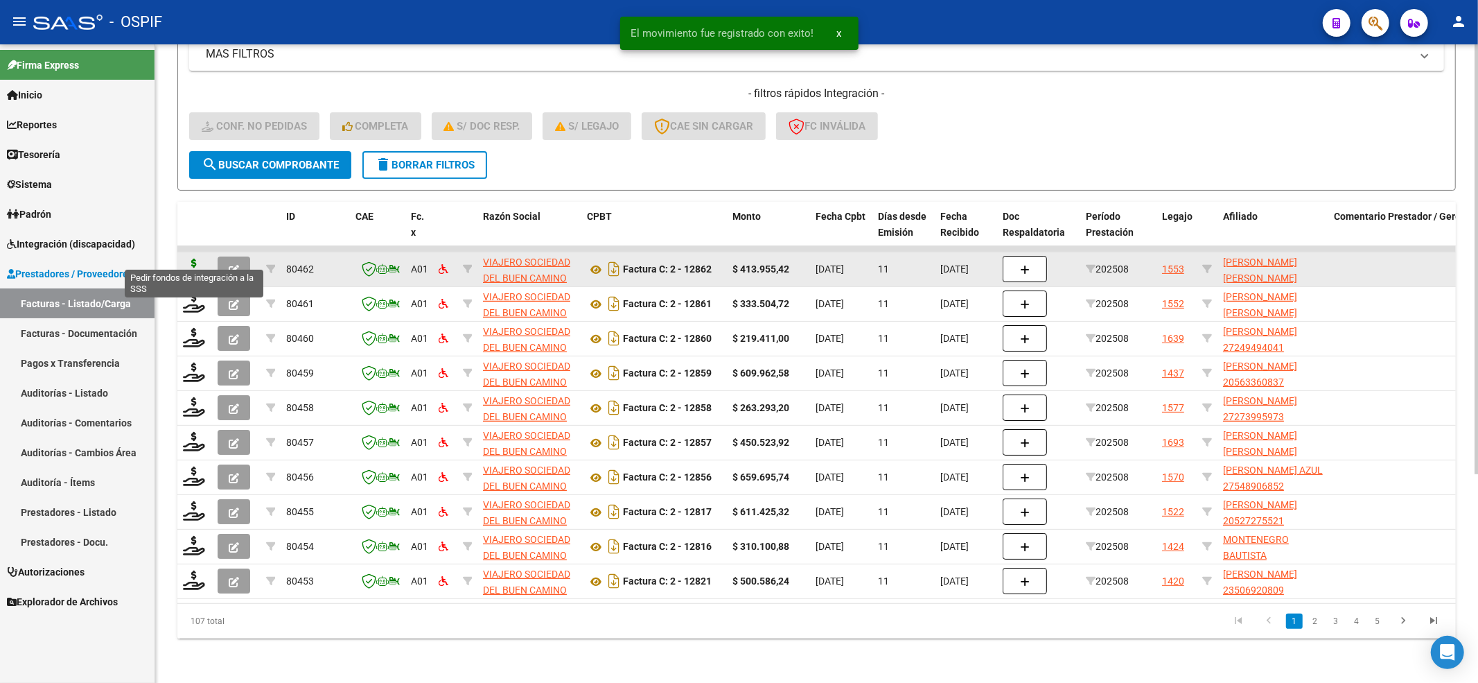
click at [192, 258] on icon at bounding box center [194, 267] width 22 height 19
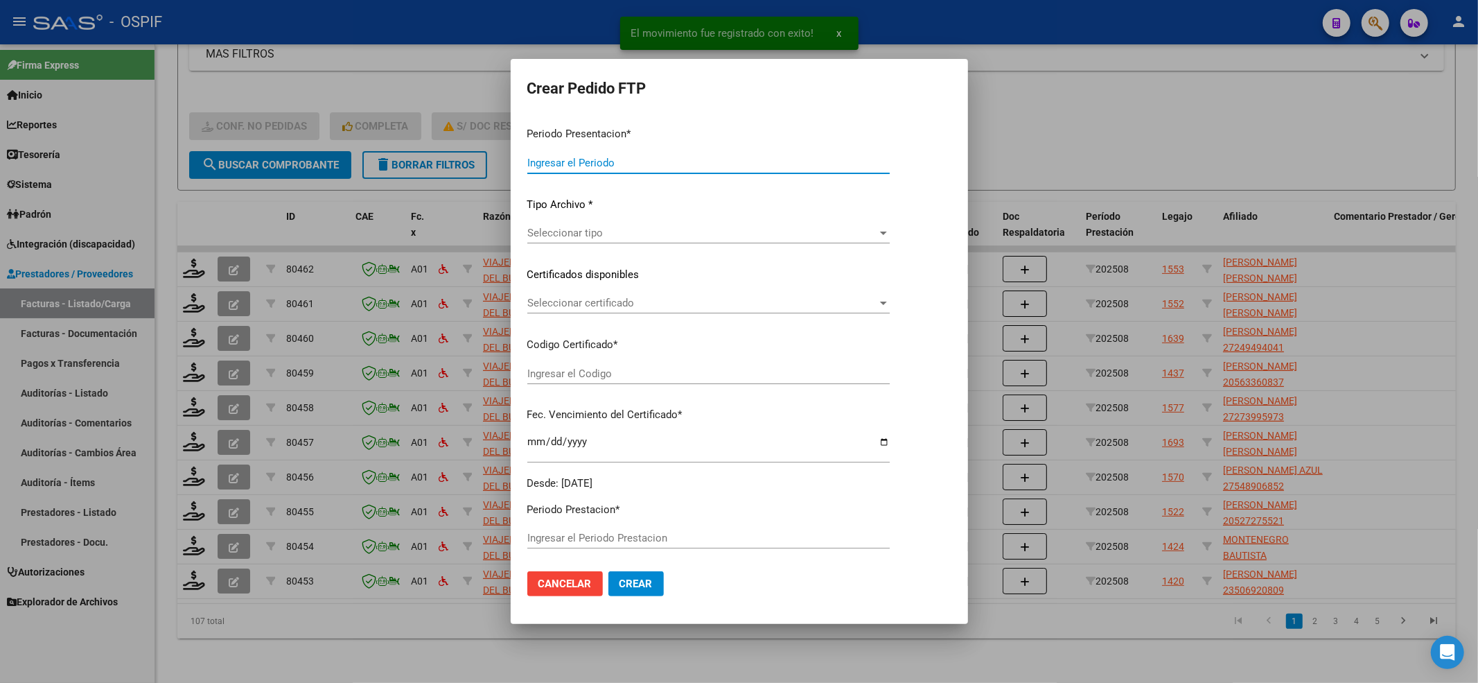
type input "202508"
type input "$ 413.955,42"
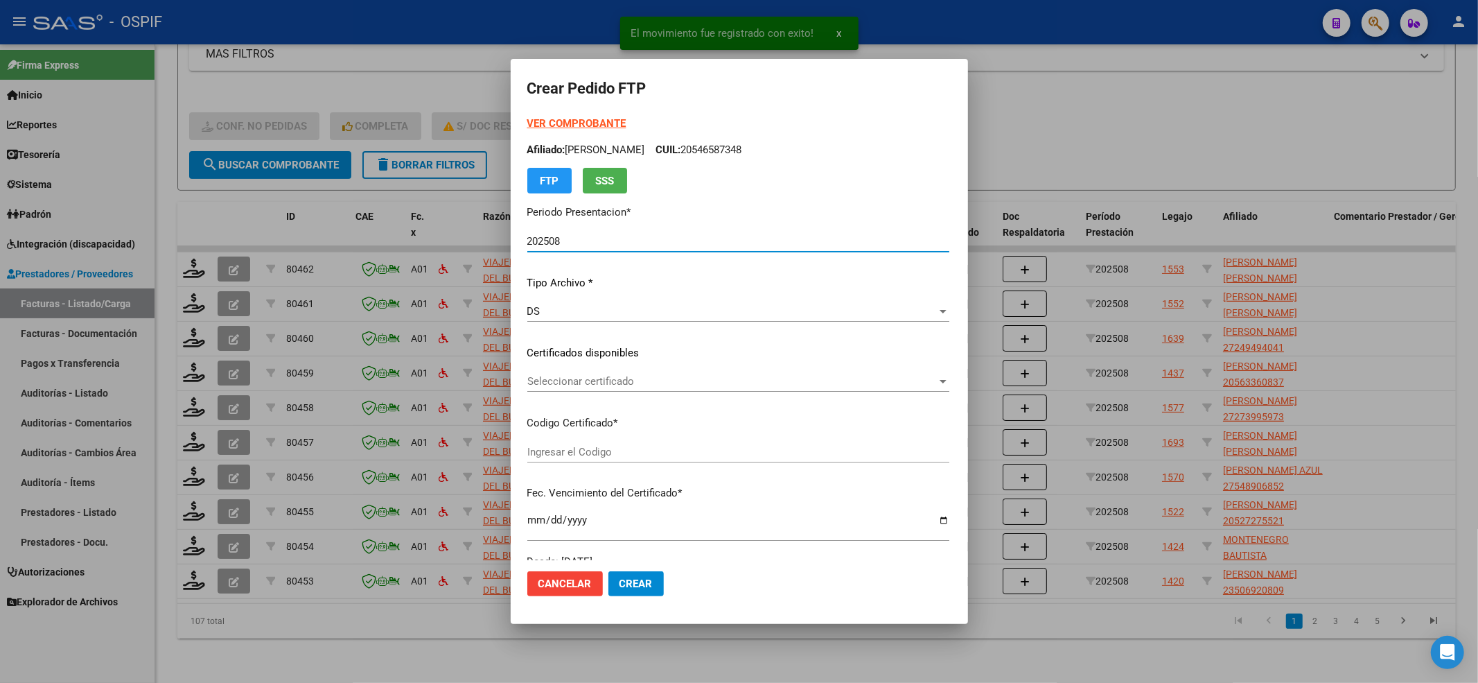
type input "02-00055067937-20240301-20290301-AS-427"
type input "2029-03-01"
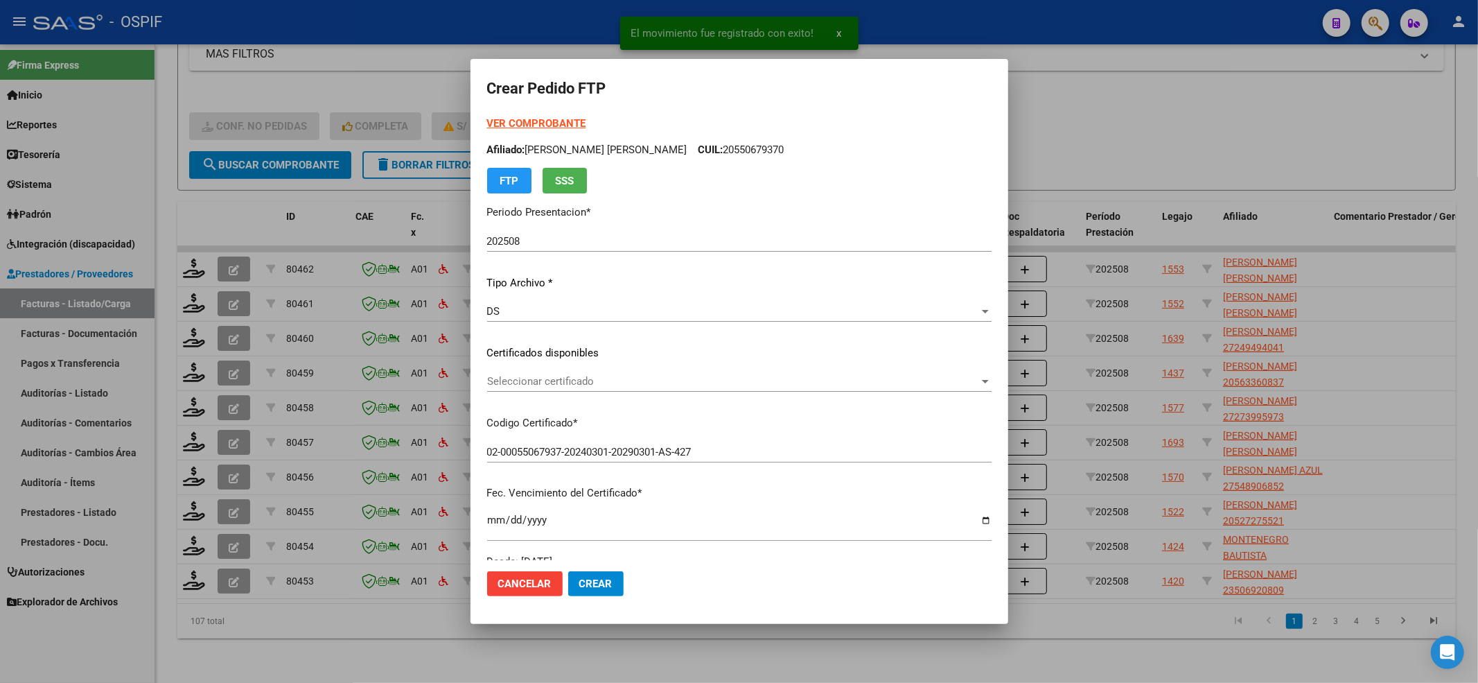
click at [523, 126] on strong "VER COMPROBANTE" at bounding box center [536, 123] width 99 height 12
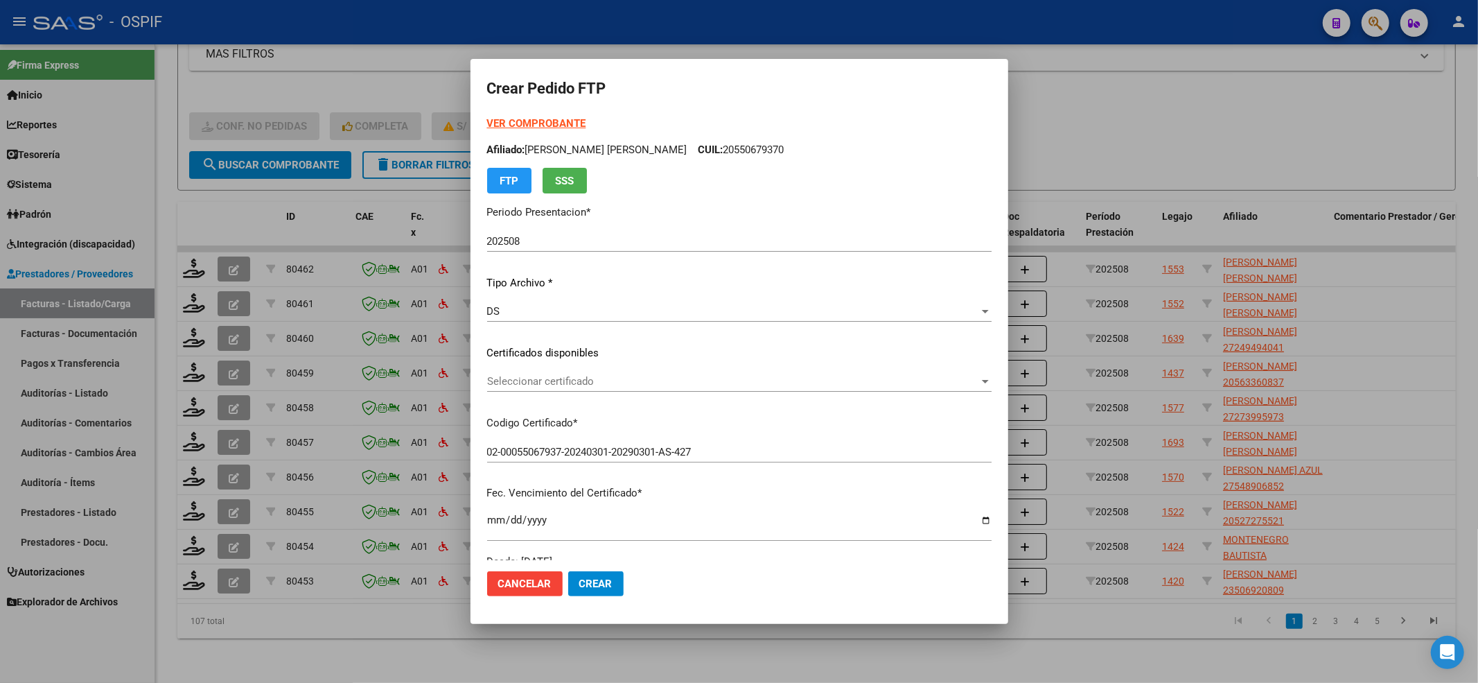
click at [629, 384] on span "Seleccionar certificado" at bounding box center [733, 381] width 492 height 12
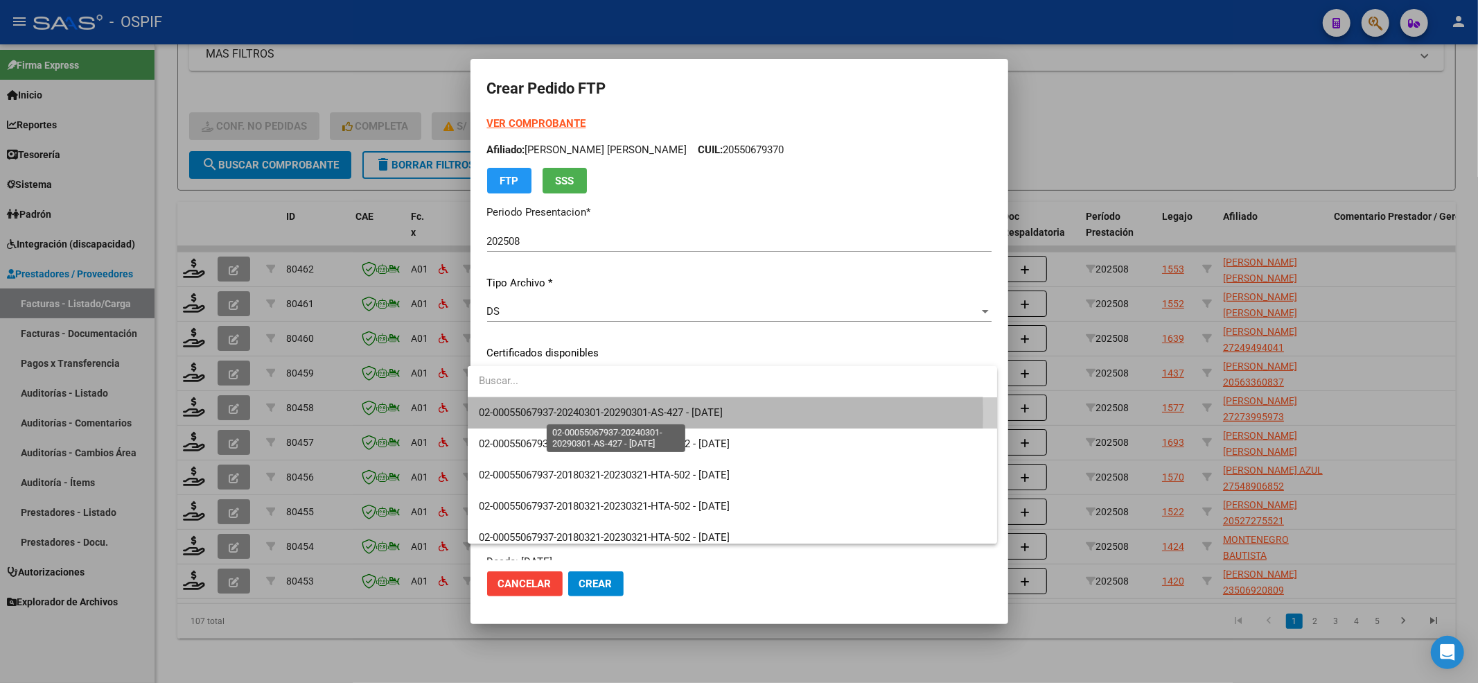
click at [629, 414] on span "02-00055067937-20240301-20290301-AS-427 - 2029-03-01" at bounding box center [601, 412] width 244 height 12
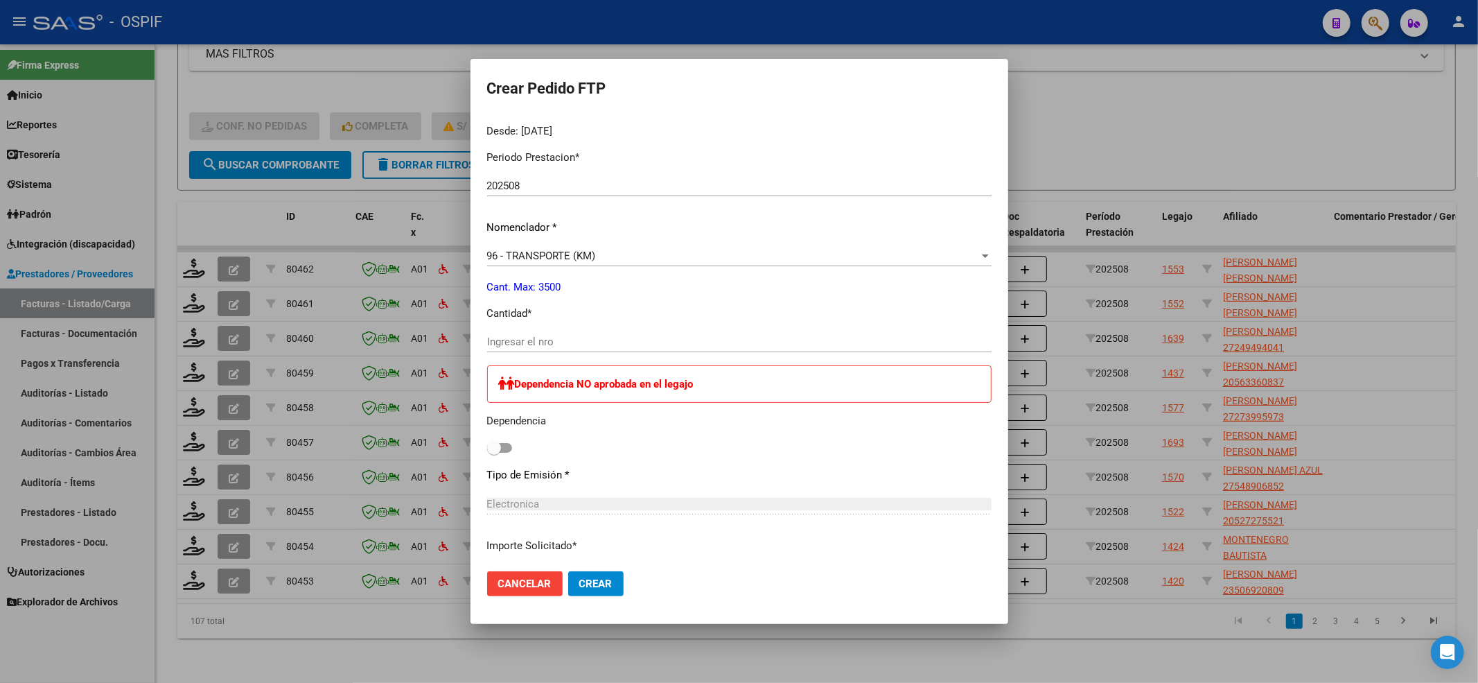
scroll to position [462, 0]
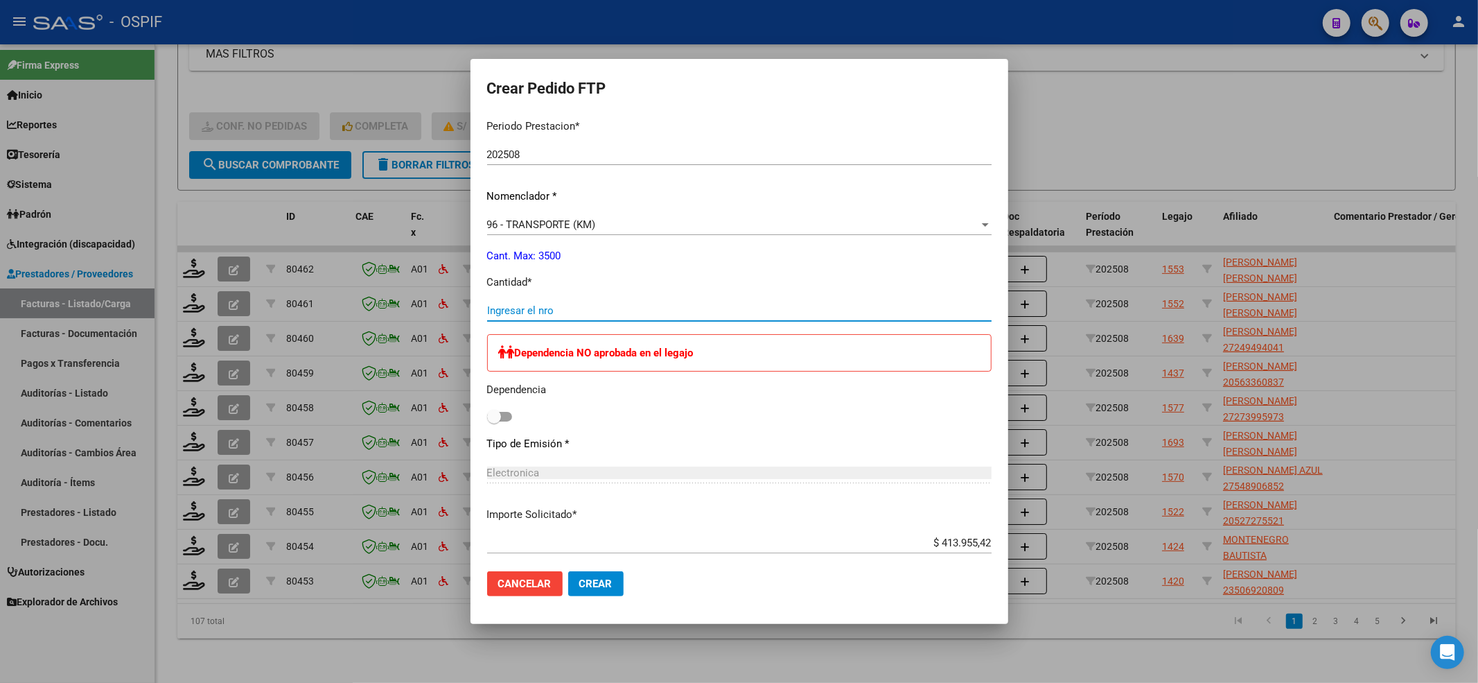
click at [595, 304] on input "Ingresar el nro" at bounding box center [739, 310] width 504 height 12
type input "566"
drag, startPoint x: 475, startPoint y: 425, endPoint x: 511, endPoint y: 399, distance: 44.1
click at [475, 424] on mat-dialog-content "VER COMPROBANTE ARCA Padrón Afiliado: VILLORDO ALIAGA RICARDO EZEQUIEL CUIL: 20…" at bounding box center [740, 338] width 538 height 444
click at [513, 399] on div "Dependencia NO aprobada en el legajo Dependencia" at bounding box center [739, 380] width 504 height 92
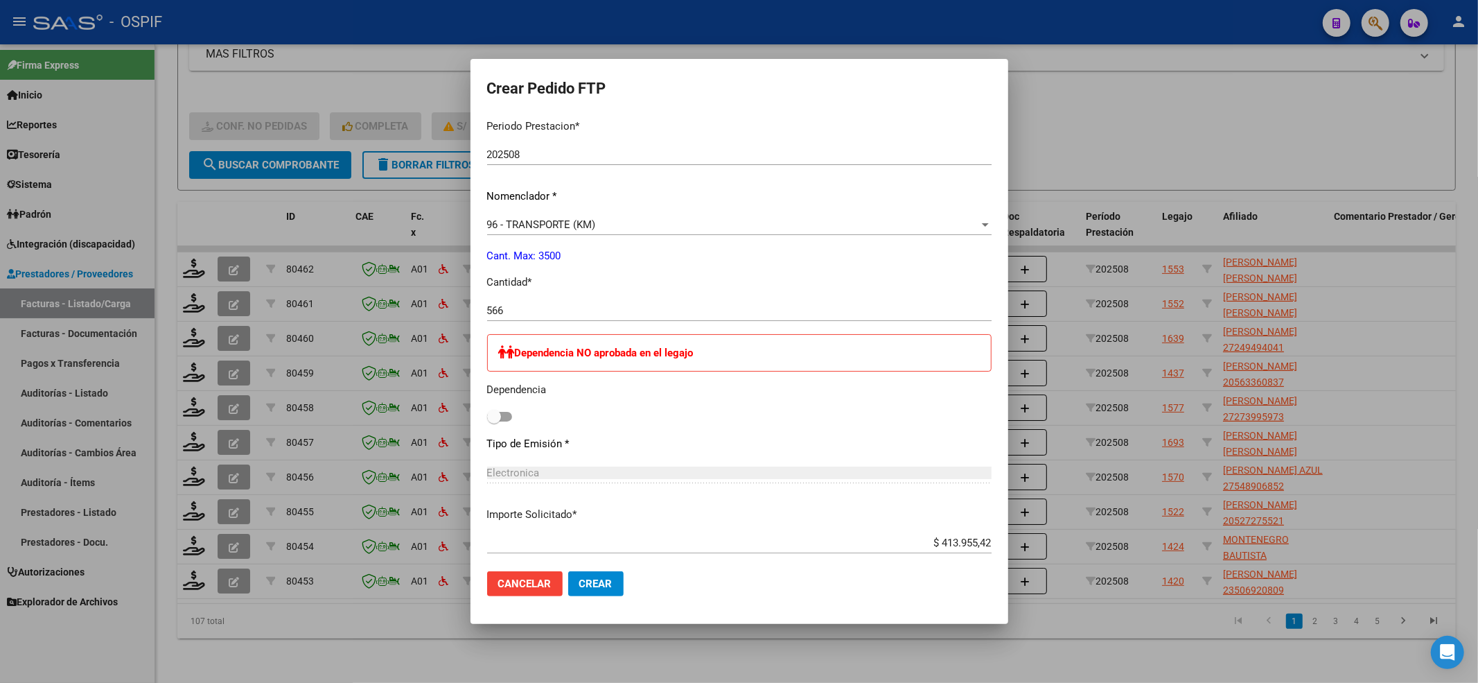
click at [487, 414] on span at bounding box center [494, 417] width 14 height 14
click at [493, 421] on input "checkbox" at bounding box center [493, 421] width 1 height 1
checkbox input "true"
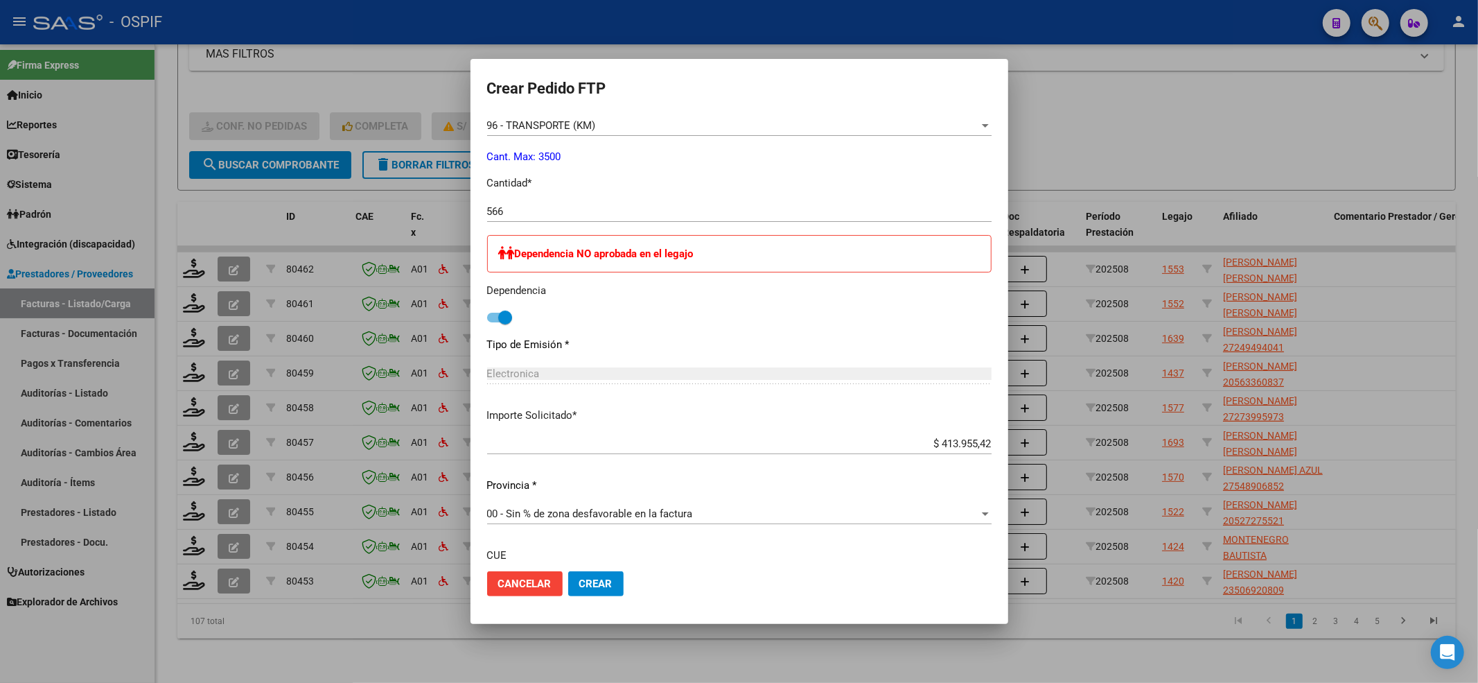
scroll to position [678, 0]
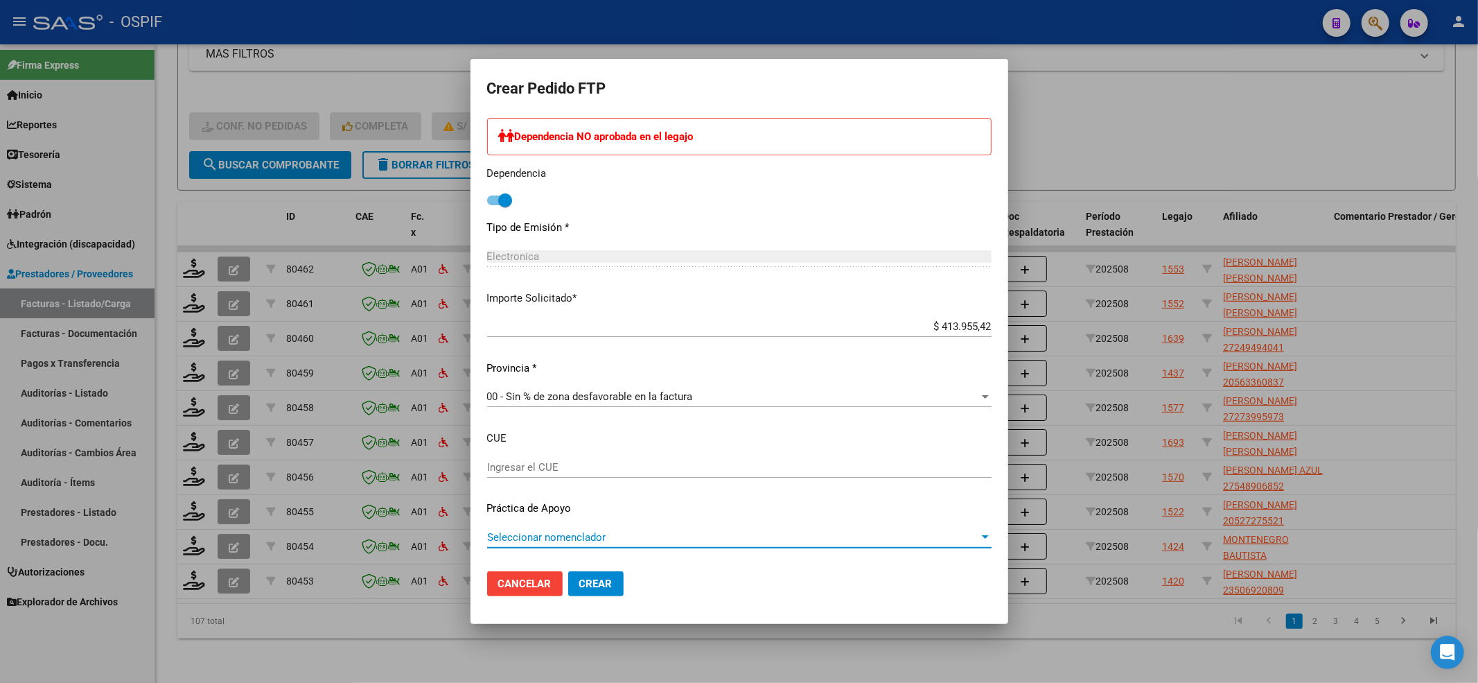
click at [541, 534] on span "Seleccionar nomenclador" at bounding box center [733, 537] width 492 height 12
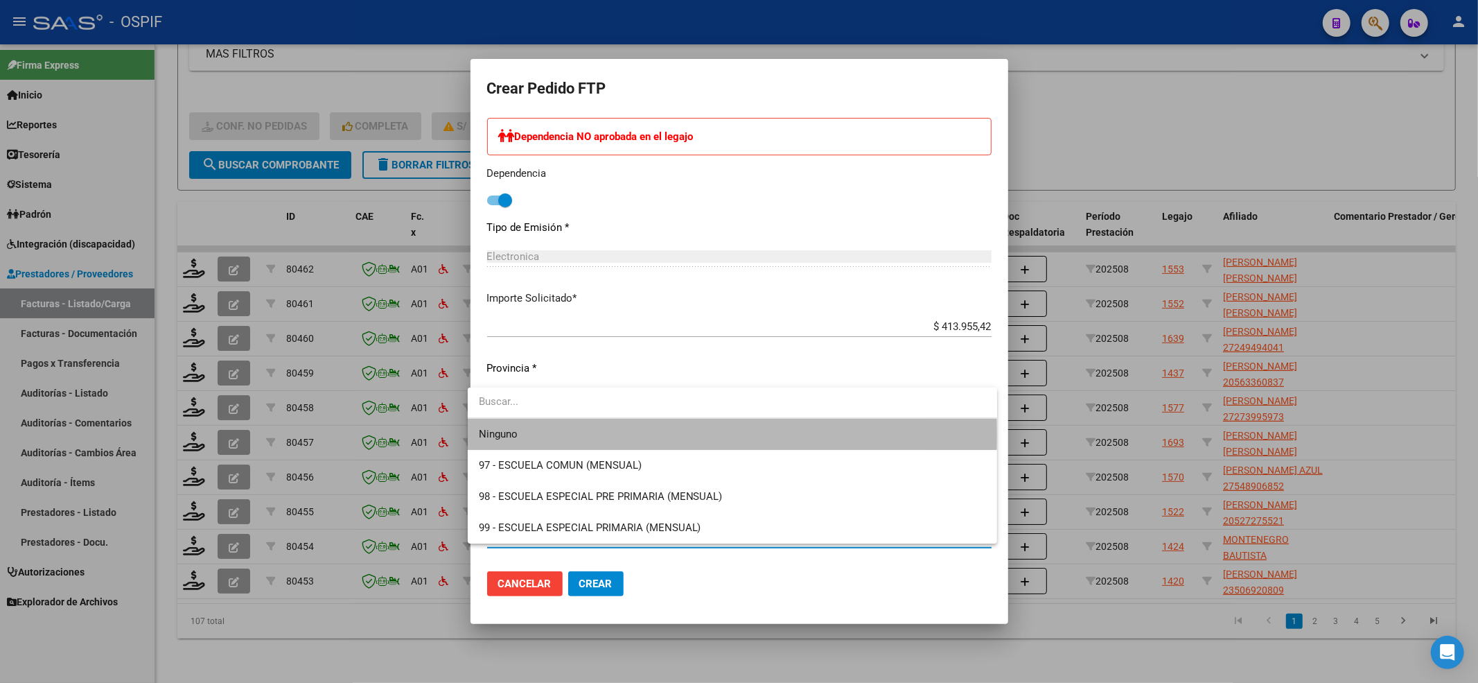
click at [522, 433] on span "Ninguno" at bounding box center [732, 434] width 507 height 31
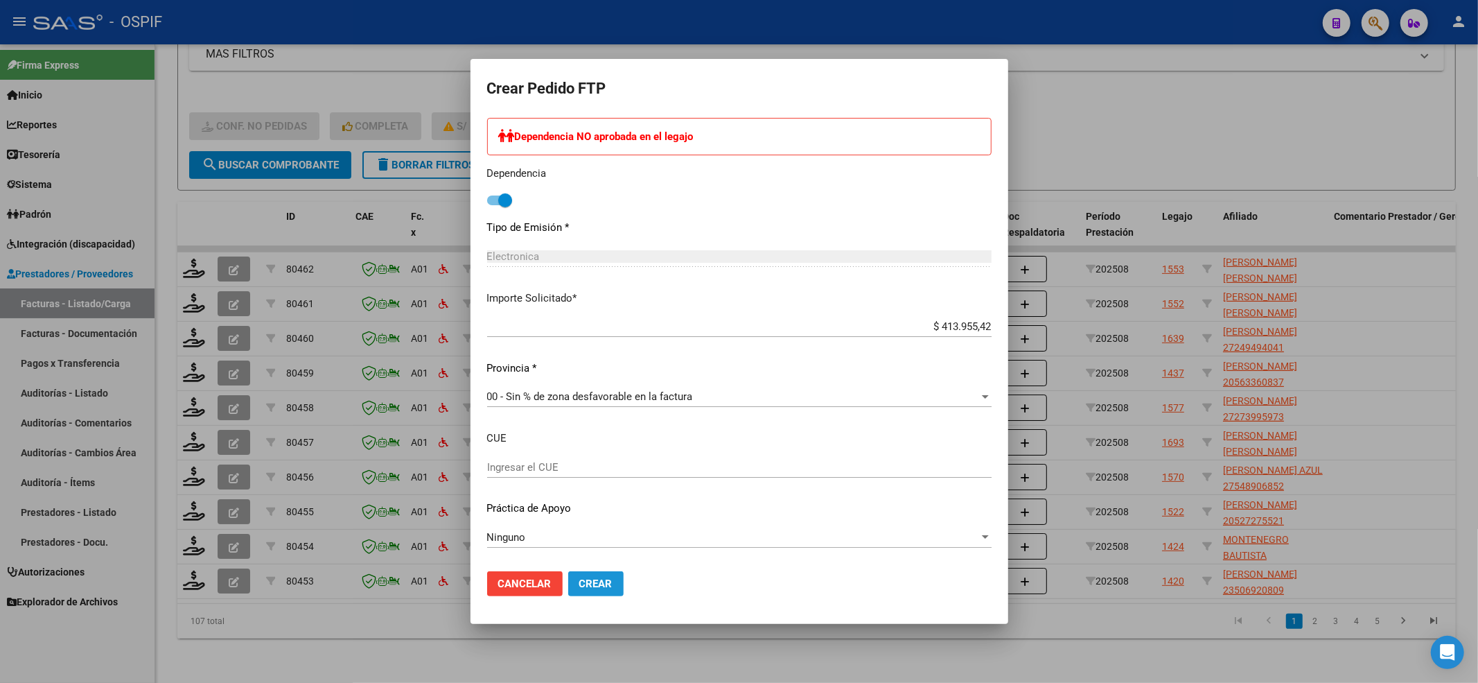
drag, startPoint x: 596, startPoint y: 592, endPoint x: 615, endPoint y: 427, distance: 166.1
click at [597, 592] on button "Crear" at bounding box center [595, 583] width 55 height 25
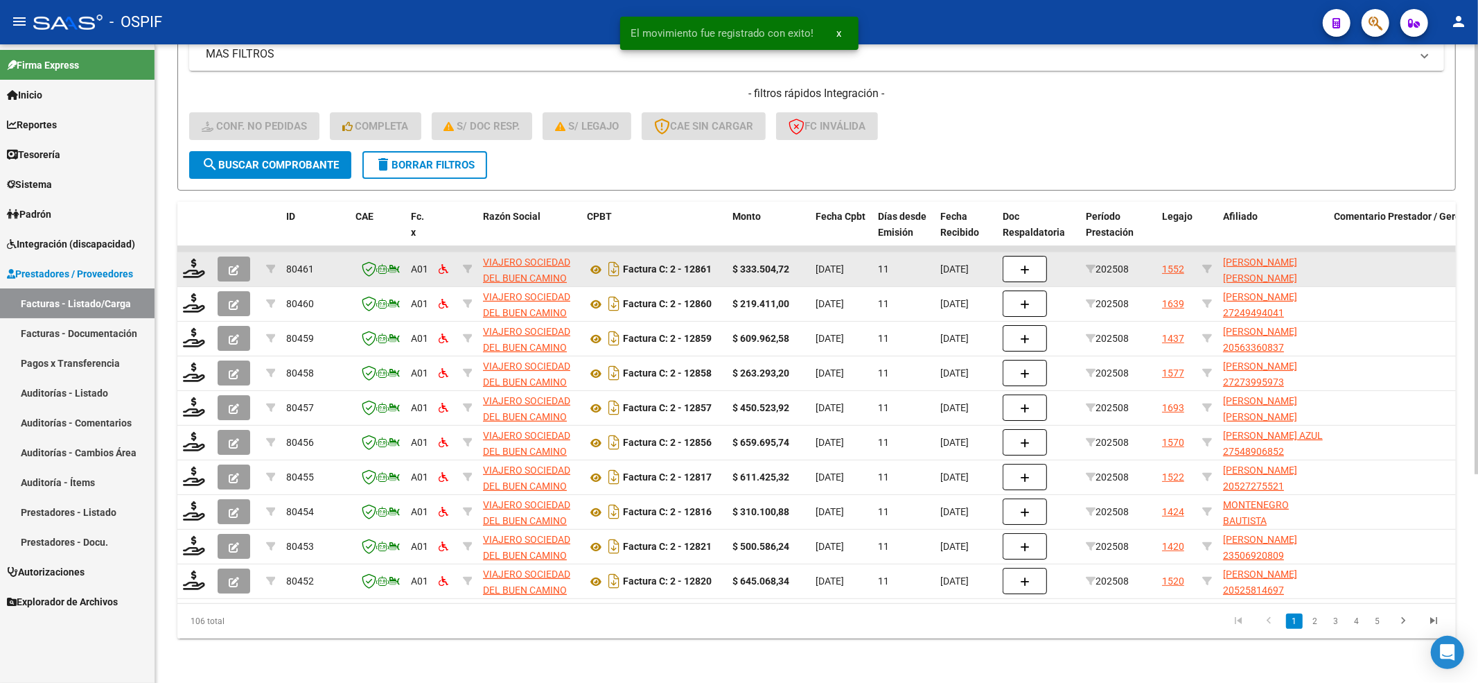
click at [195, 252] on datatable-body-cell at bounding box center [194, 269] width 35 height 34
click at [195, 258] on icon at bounding box center [194, 267] width 22 height 19
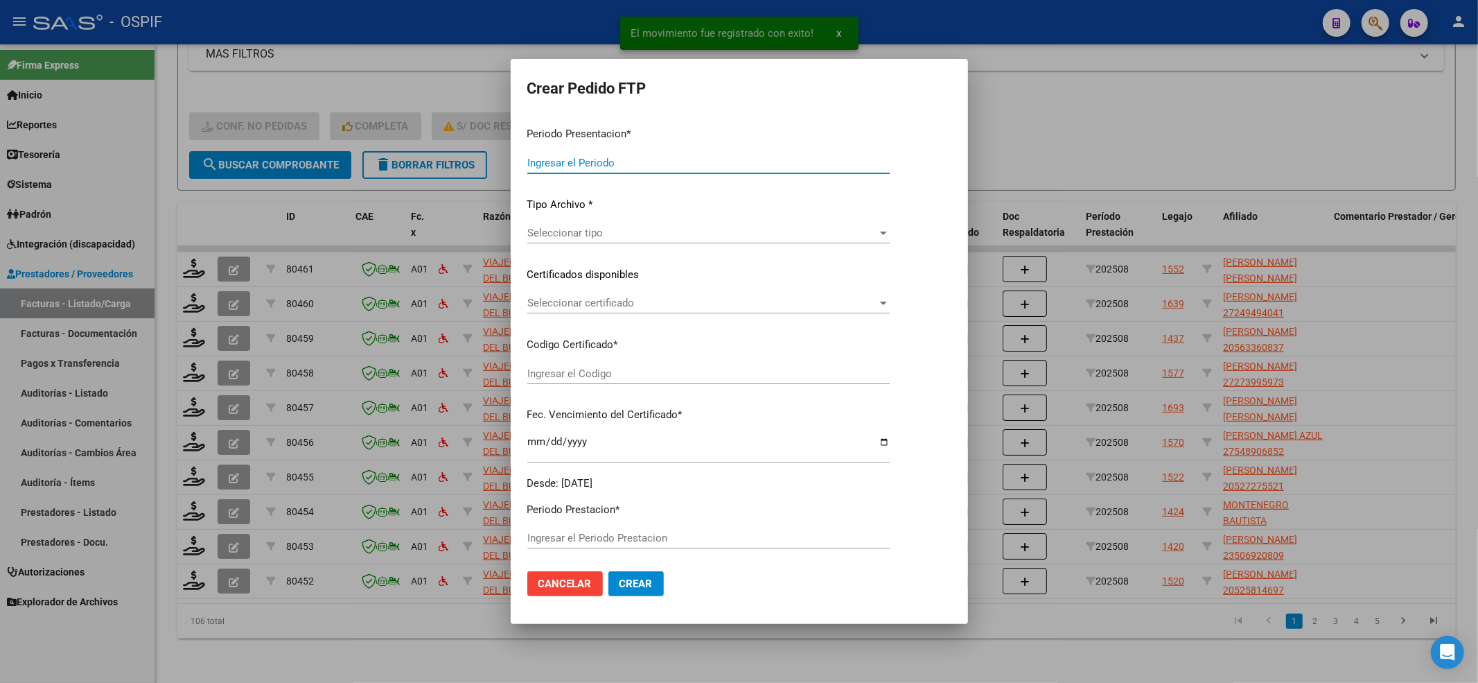
type input "202508"
type input "$ 333.504,72"
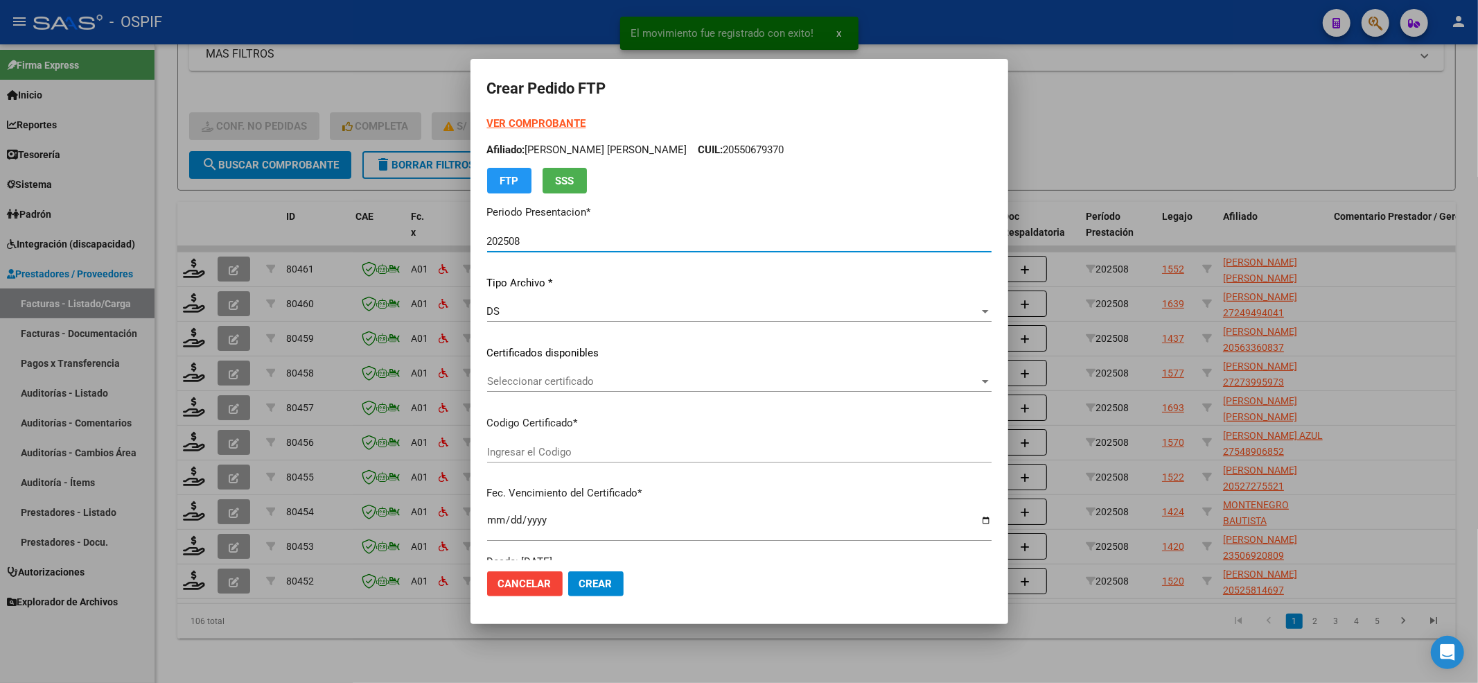
type input "0005506793820240301-20290301-BS AS-427"
type input "2029-03-01"
click at [531, 118] on strong "VER COMPROBANTE" at bounding box center [536, 123] width 99 height 12
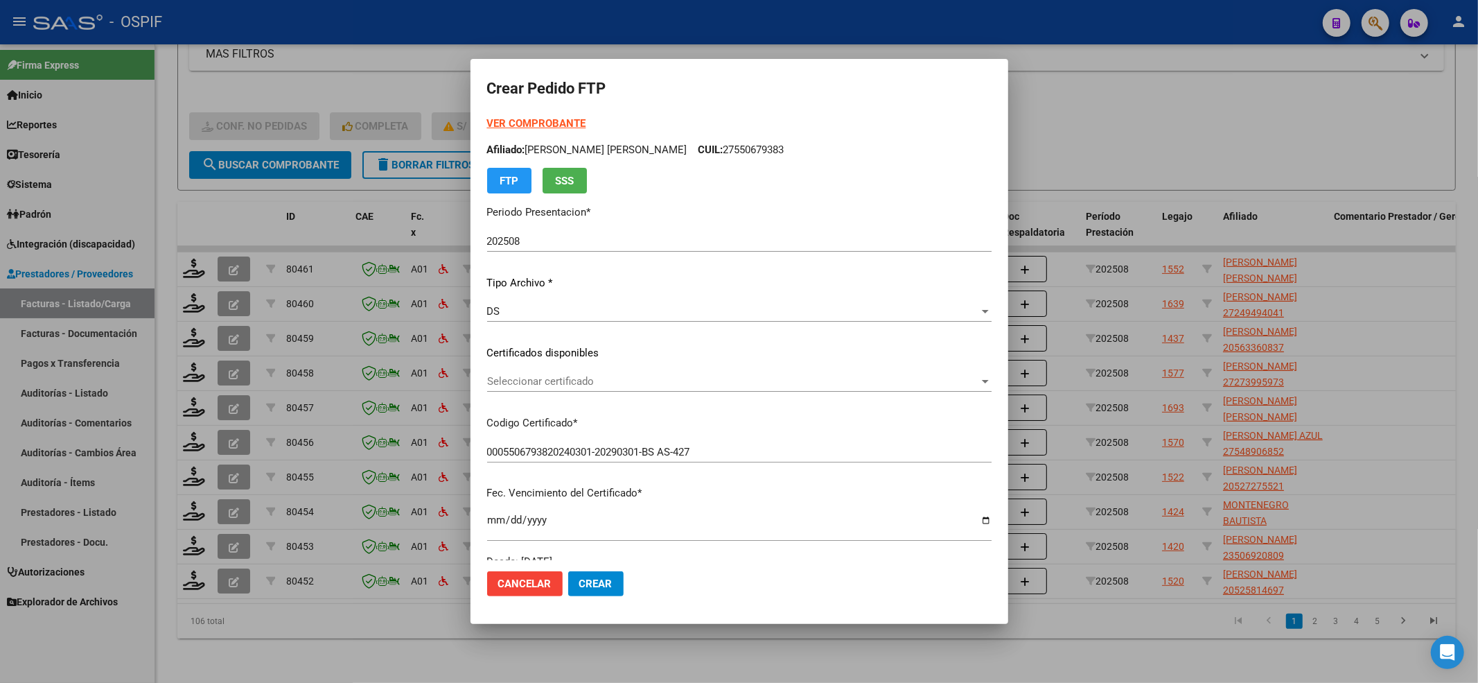
click at [577, 380] on span "Seleccionar certificado" at bounding box center [733, 381] width 492 height 12
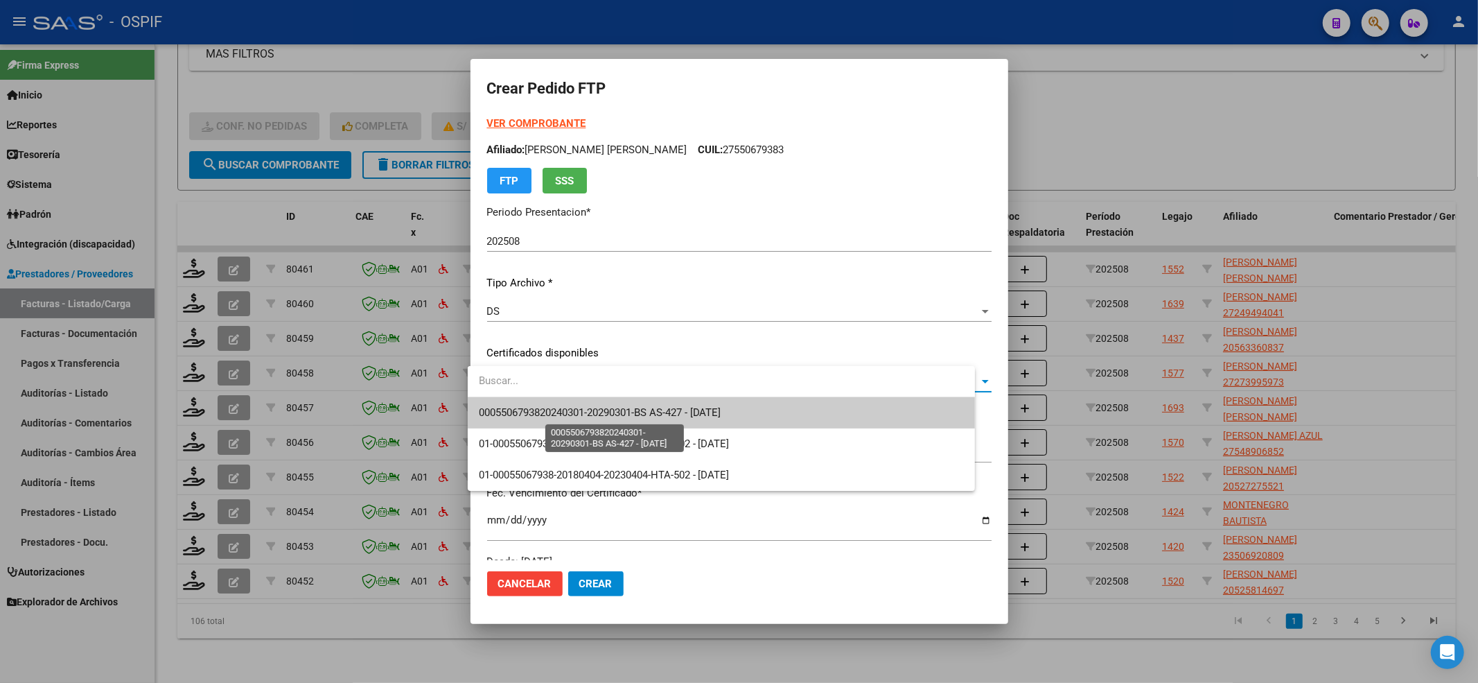
click at [563, 425] on span "0005506793820240301-20290301-BS AS-427 - 2029-03-01" at bounding box center [721, 412] width 485 height 31
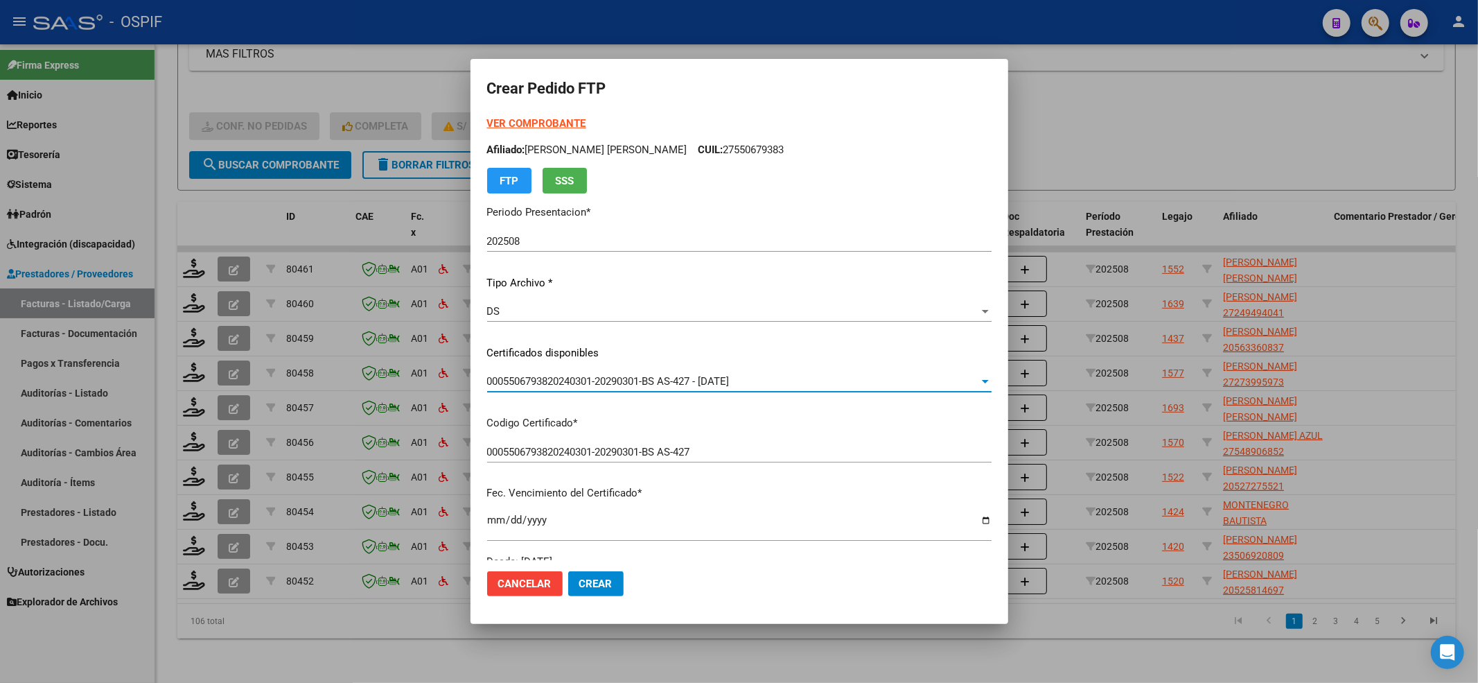
scroll to position [369, 0]
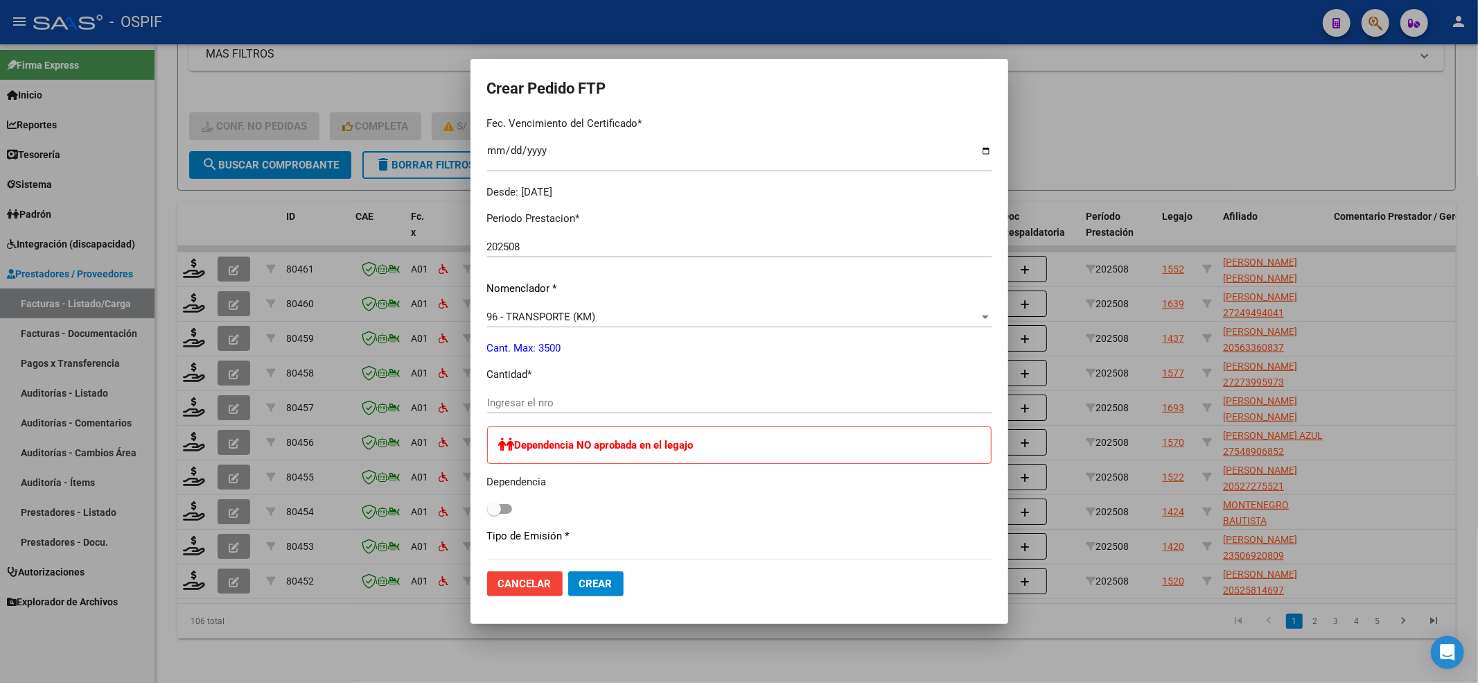
click at [557, 396] on input "Ingresar el nro" at bounding box center [739, 402] width 504 height 12
type input "456"
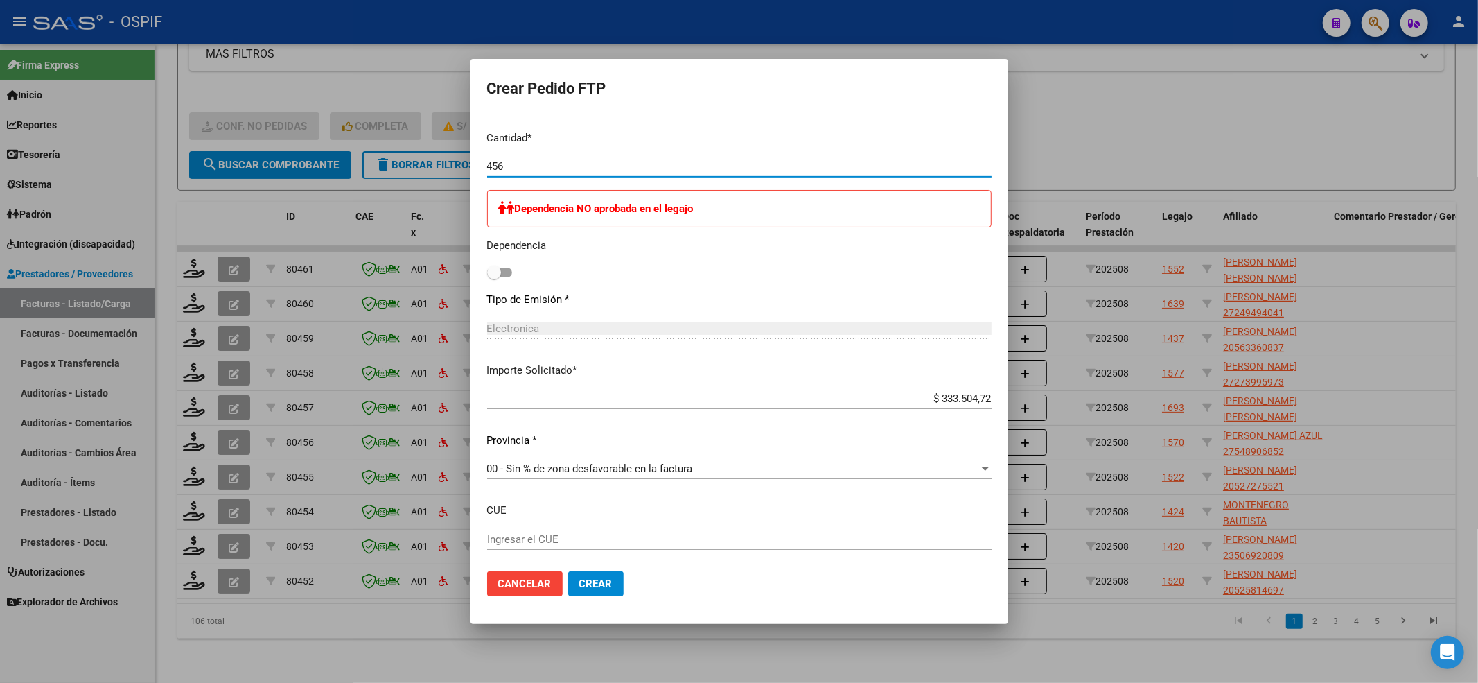
scroll to position [678, 0]
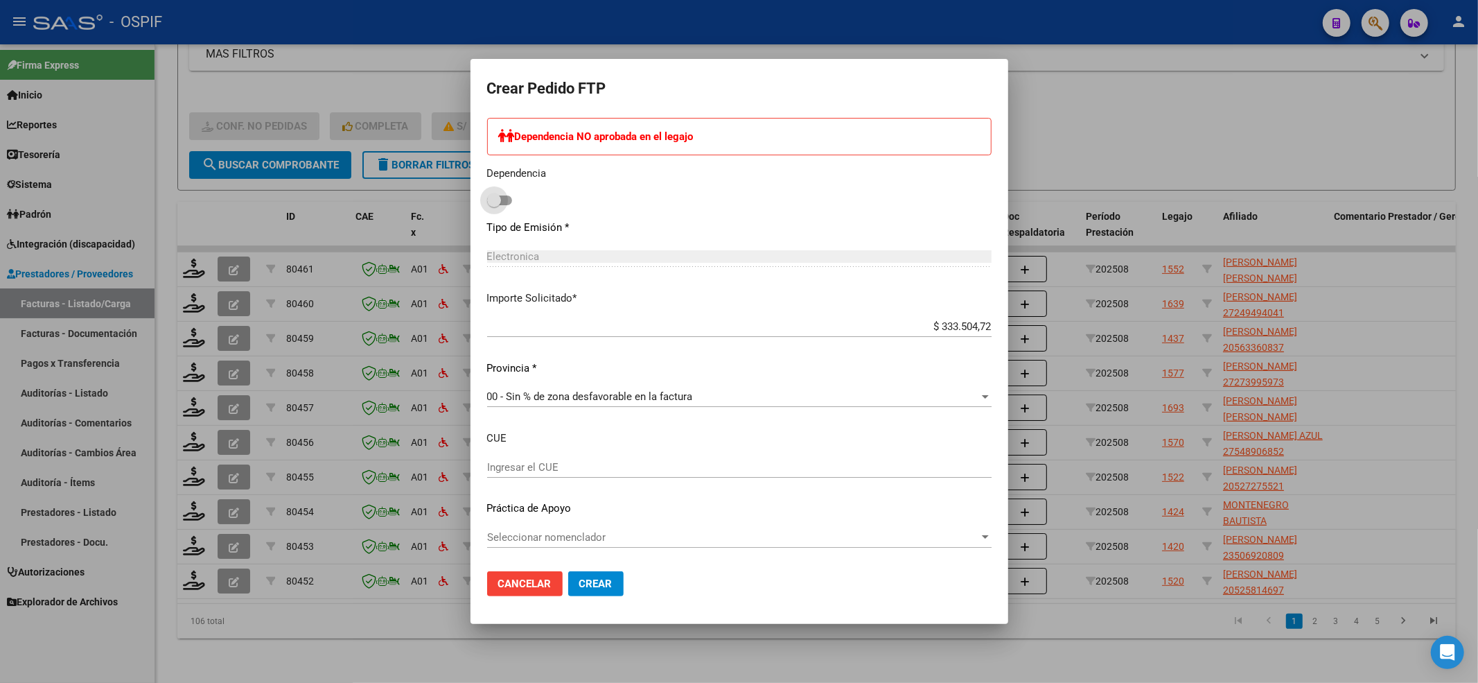
click at [495, 200] on span at bounding box center [499, 200] width 25 height 10
click at [494, 205] on input "checkbox" at bounding box center [493, 205] width 1 height 1
checkbox input "true"
click at [500, 527] on div "Seleccionar nomenclador Seleccionar nomenclador" at bounding box center [739, 537] width 504 height 21
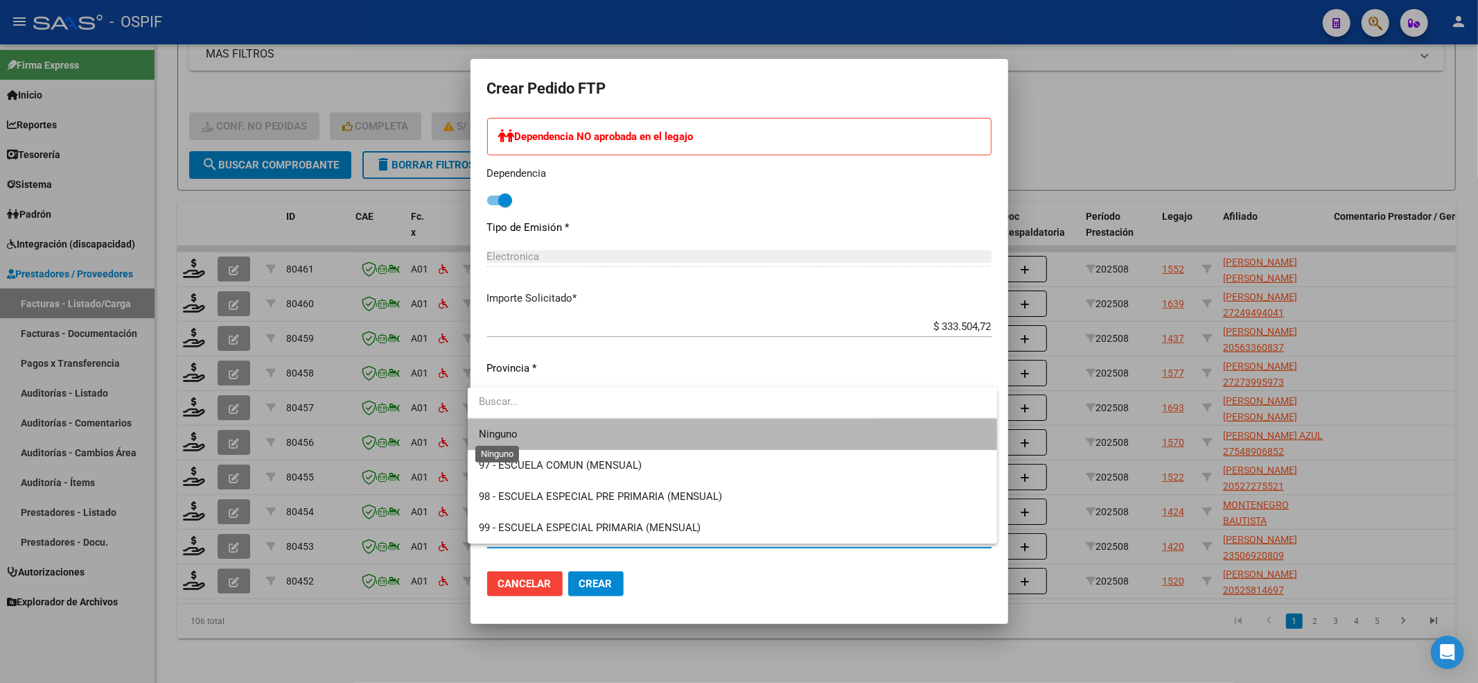
click at [497, 434] on span "Ninguno" at bounding box center [498, 434] width 39 height 12
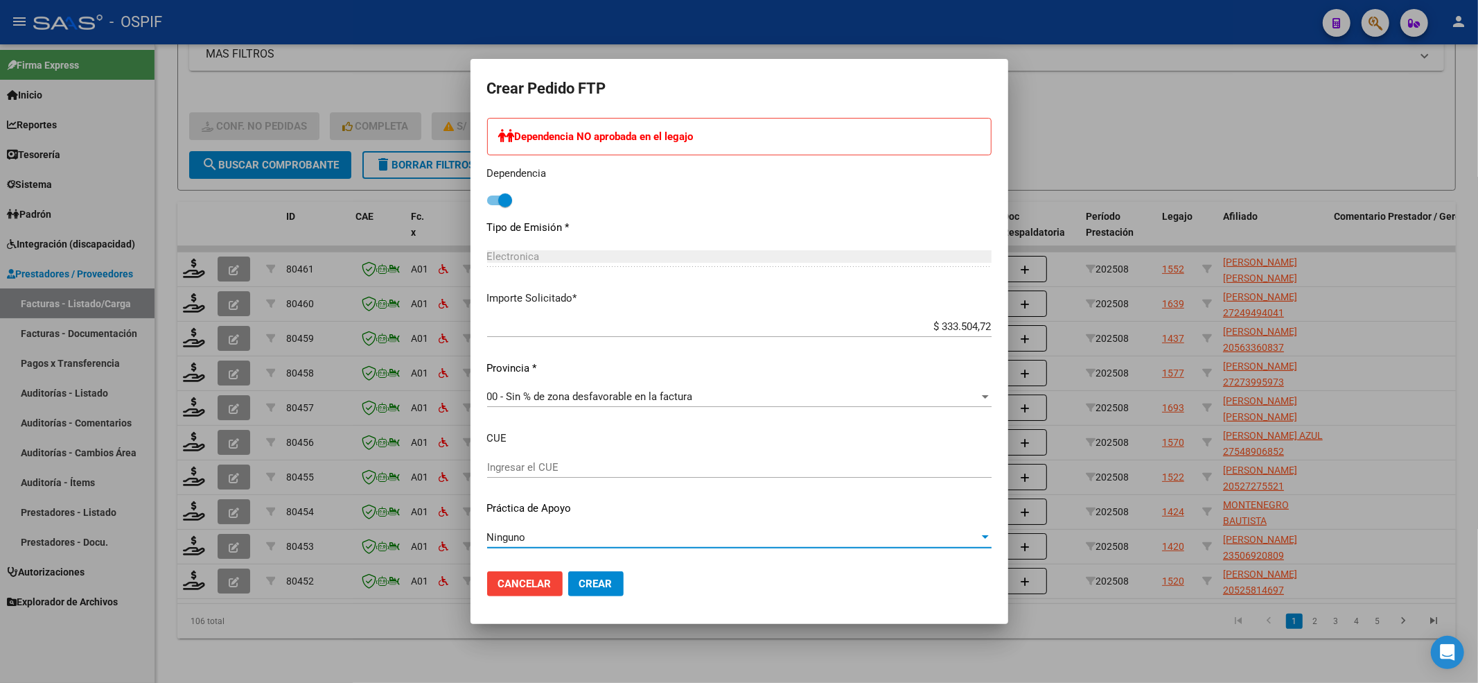
click at [608, 571] on button "Crear" at bounding box center [595, 583] width 55 height 25
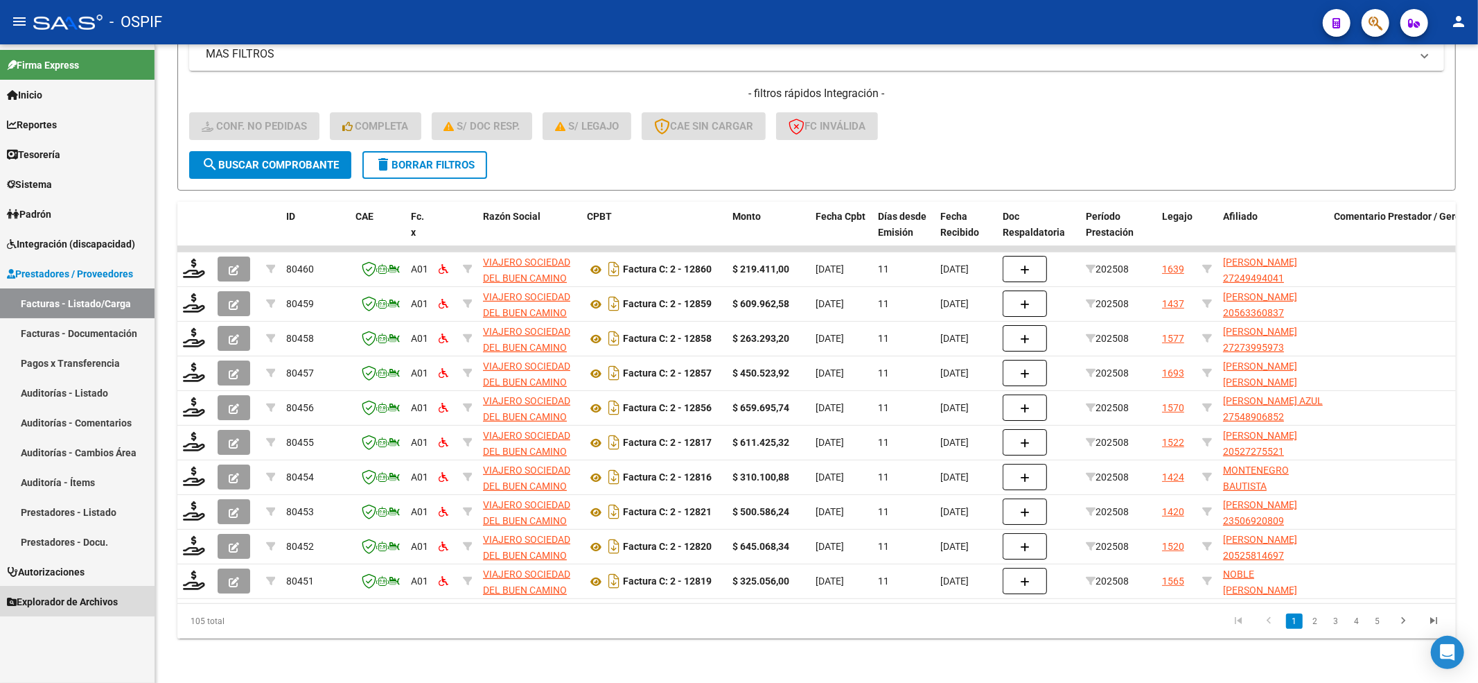
click at [45, 595] on span "Explorador de Archivos" at bounding box center [62, 601] width 111 height 15
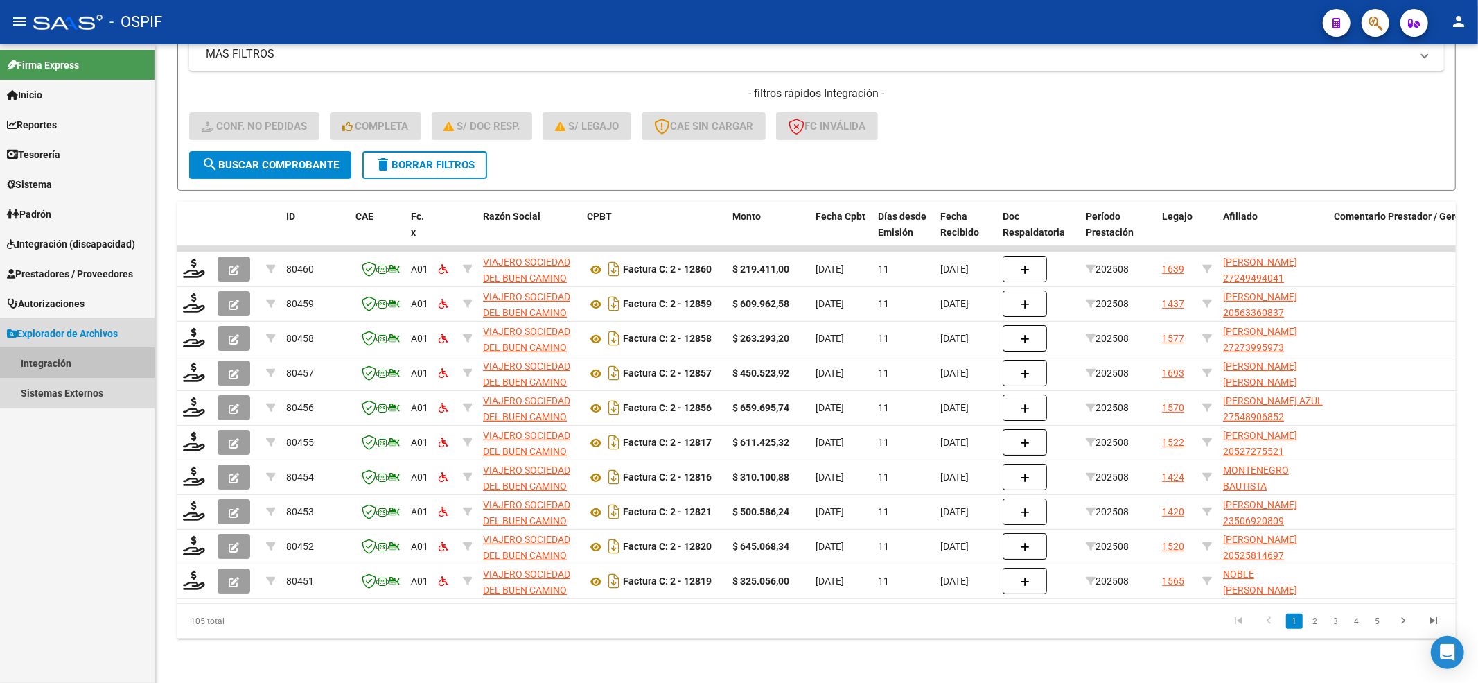
click at [70, 353] on link "Integración" at bounding box center [77, 363] width 155 height 30
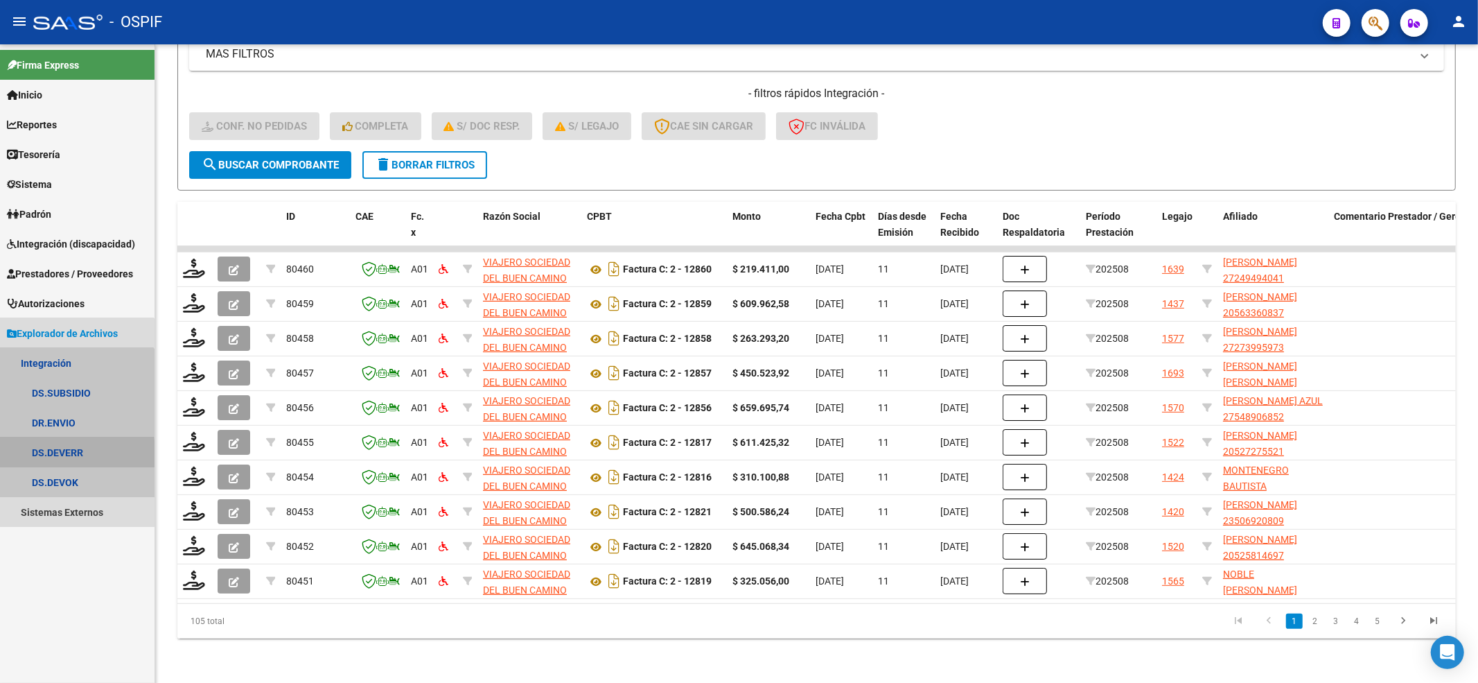
click at [0, 455] on link "DS.DEVERR" at bounding box center [77, 452] width 155 height 30
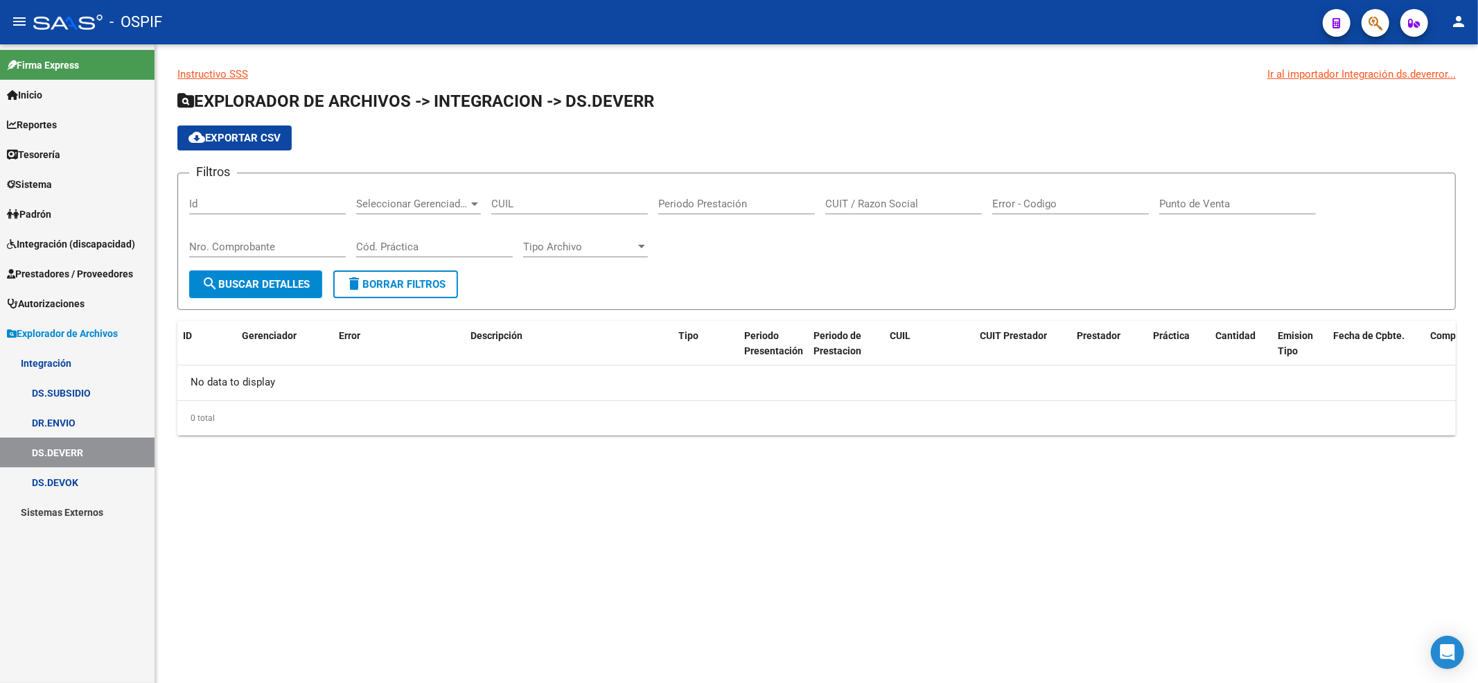
click at [7, 450] on link "DS.DEVERR" at bounding box center [77, 452] width 155 height 30
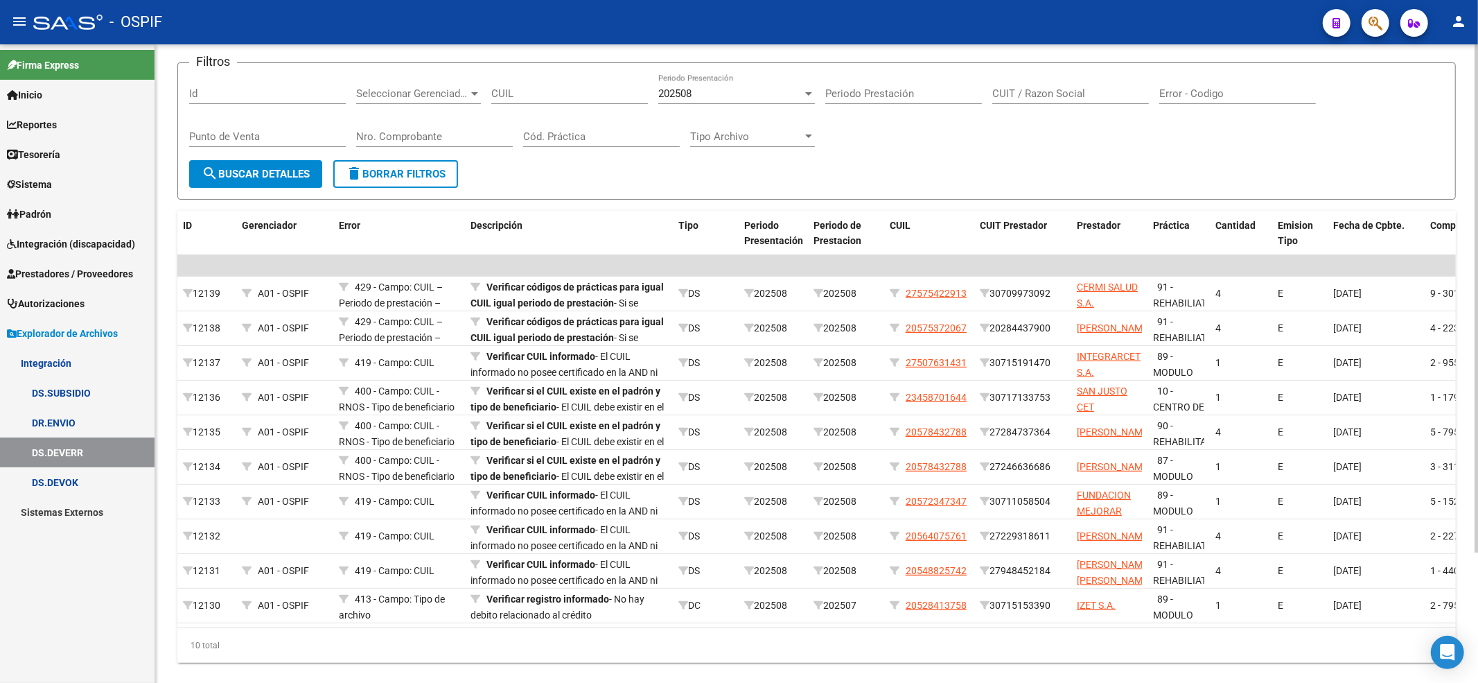
scroll to position [71, 0]
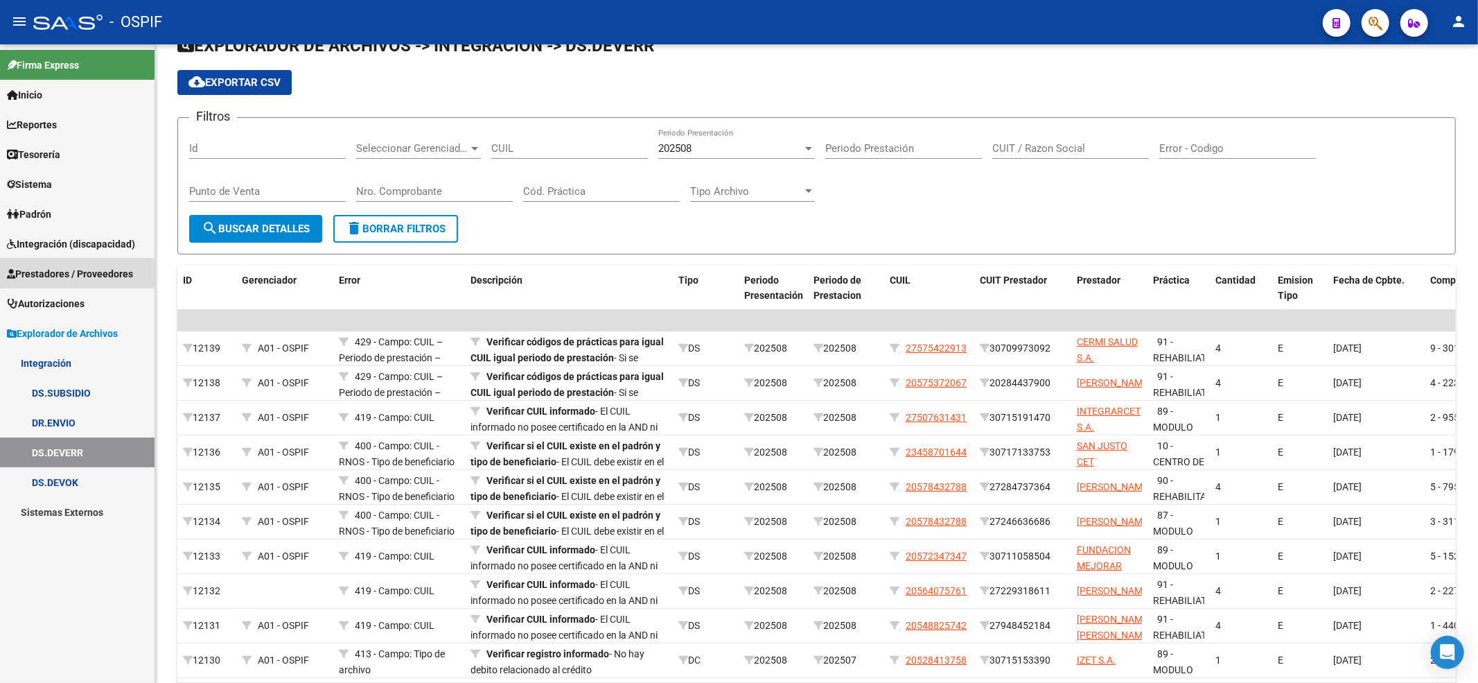
click at [53, 273] on span "Prestadores / Proveedores" at bounding box center [70, 273] width 126 height 15
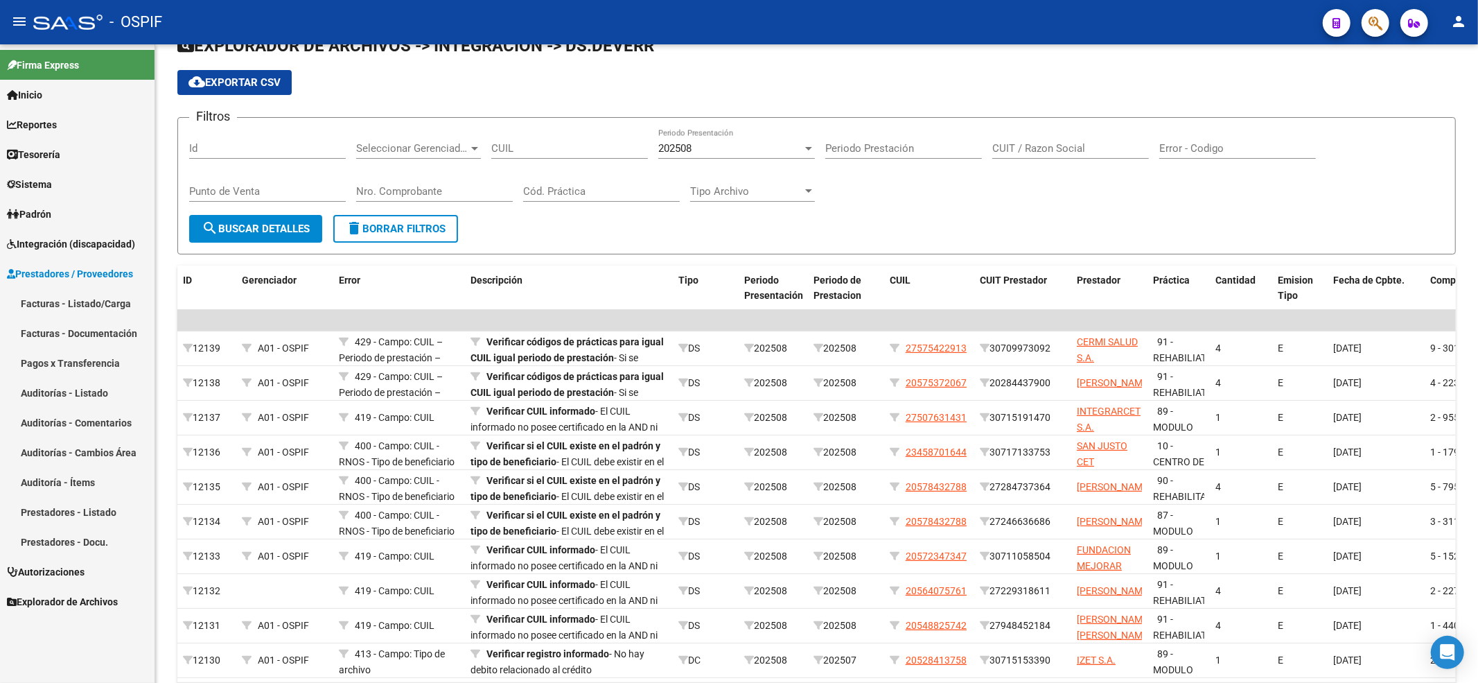
click at [58, 304] on link "Facturas - Listado/Carga" at bounding box center [77, 303] width 155 height 30
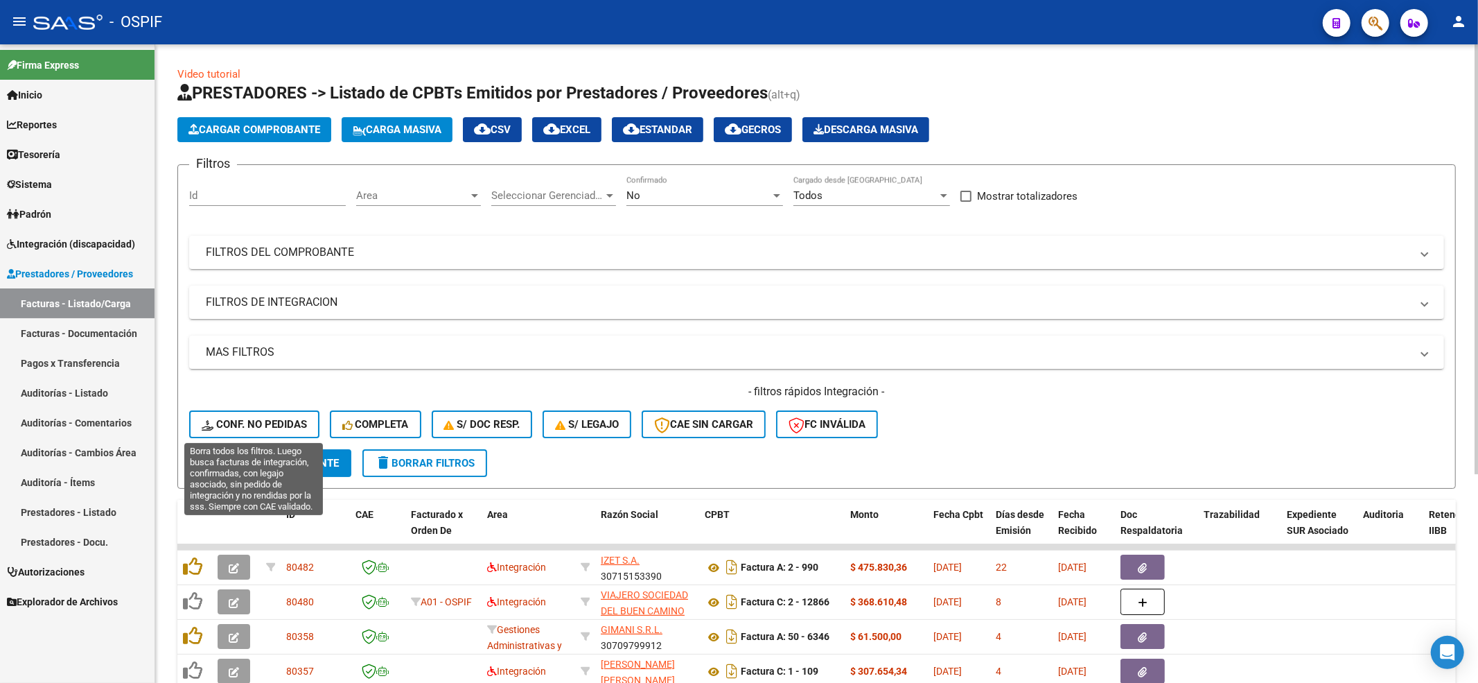
click at [226, 407] on div "- filtros rápidos Integración - Conf. no pedidas Completa S/ Doc Resp. S/ legaj…" at bounding box center [816, 416] width 1255 height 65
click at [225, 439] on div "- filtros rápidos Integración - Conf. no pedidas Completa S/ Doc Resp. S/ legaj…" at bounding box center [816, 416] width 1255 height 65
click at [222, 409] on div "- filtros rápidos Integración - Conf. no pedidas Completa S/ Doc Resp. S/ legaj…" at bounding box center [816, 416] width 1255 height 65
click at [218, 423] on span "Conf. no pedidas" at bounding box center [254, 424] width 105 height 12
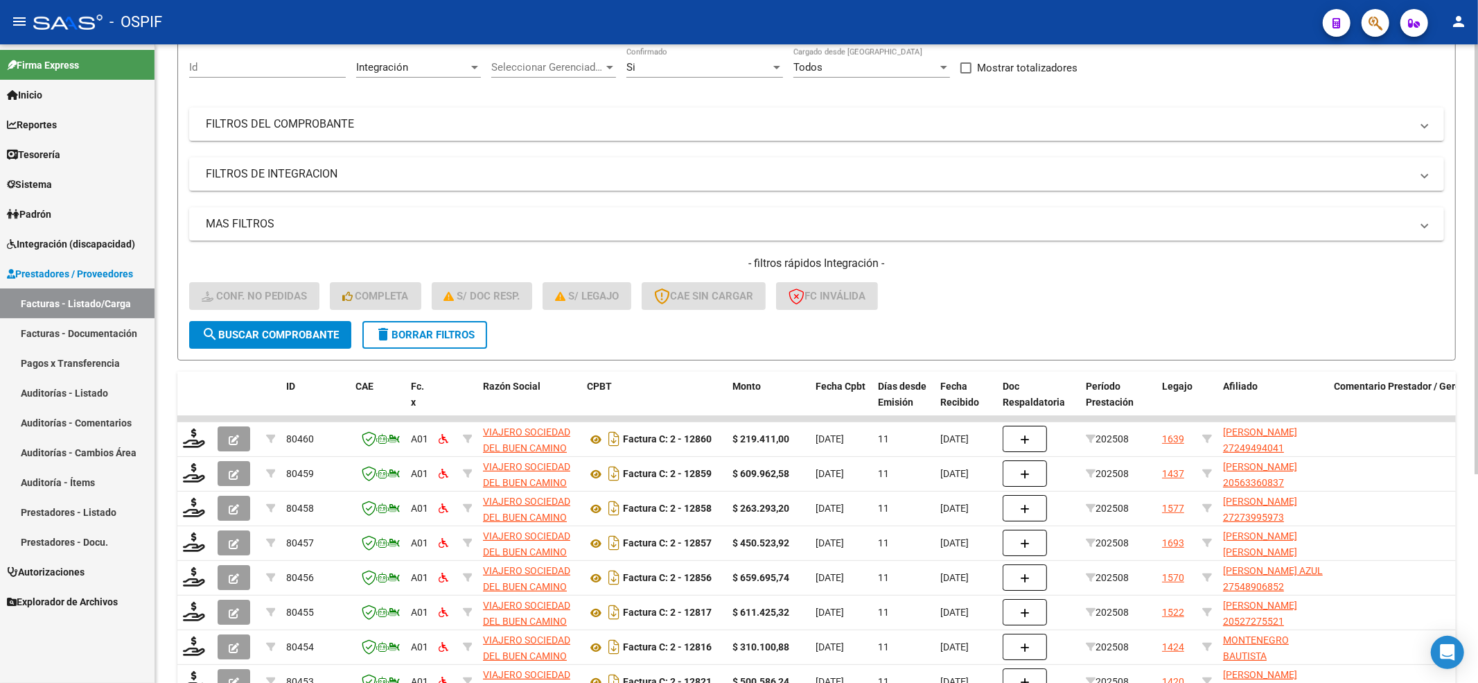
scroll to position [310, 0]
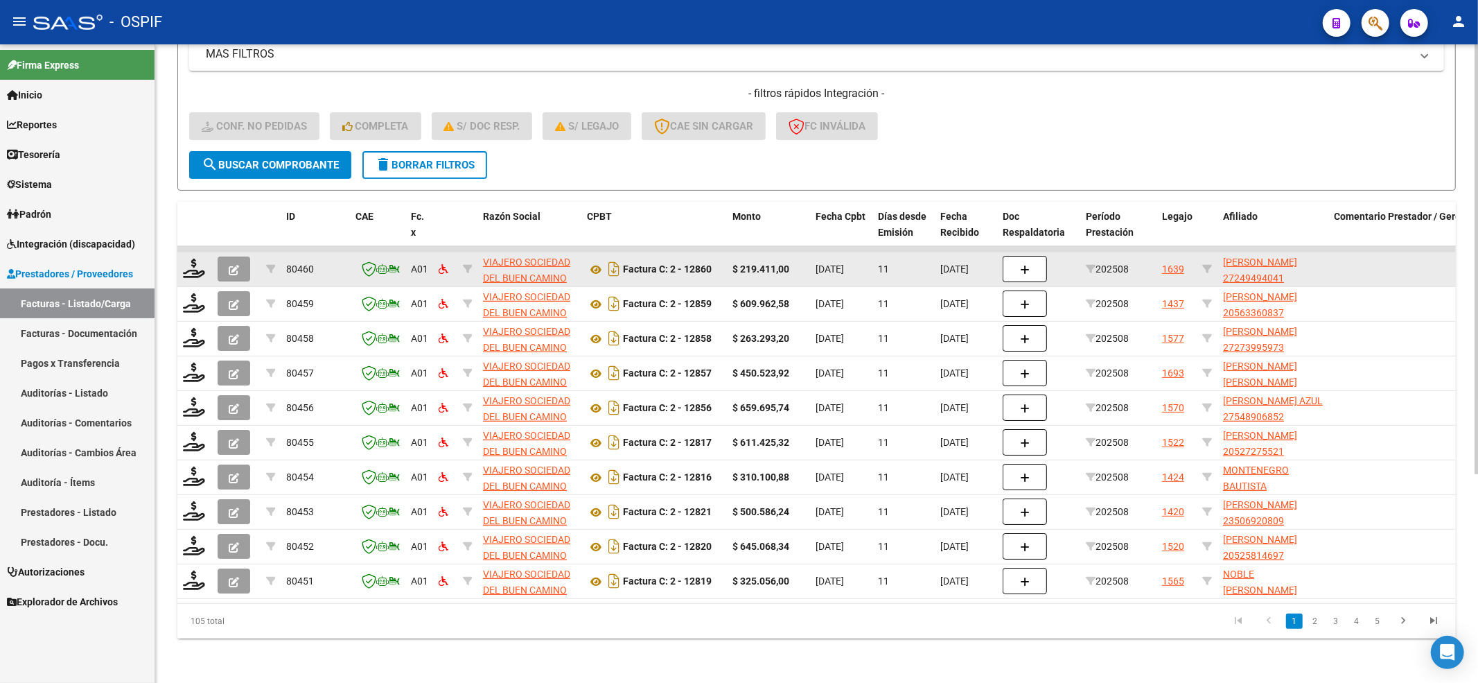
click at [180, 256] on datatable-body-cell at bounding box center [194, 269] width 35 height 34
click at [184, 258] on icon at bounding box center [194, 267] width 22 height 19
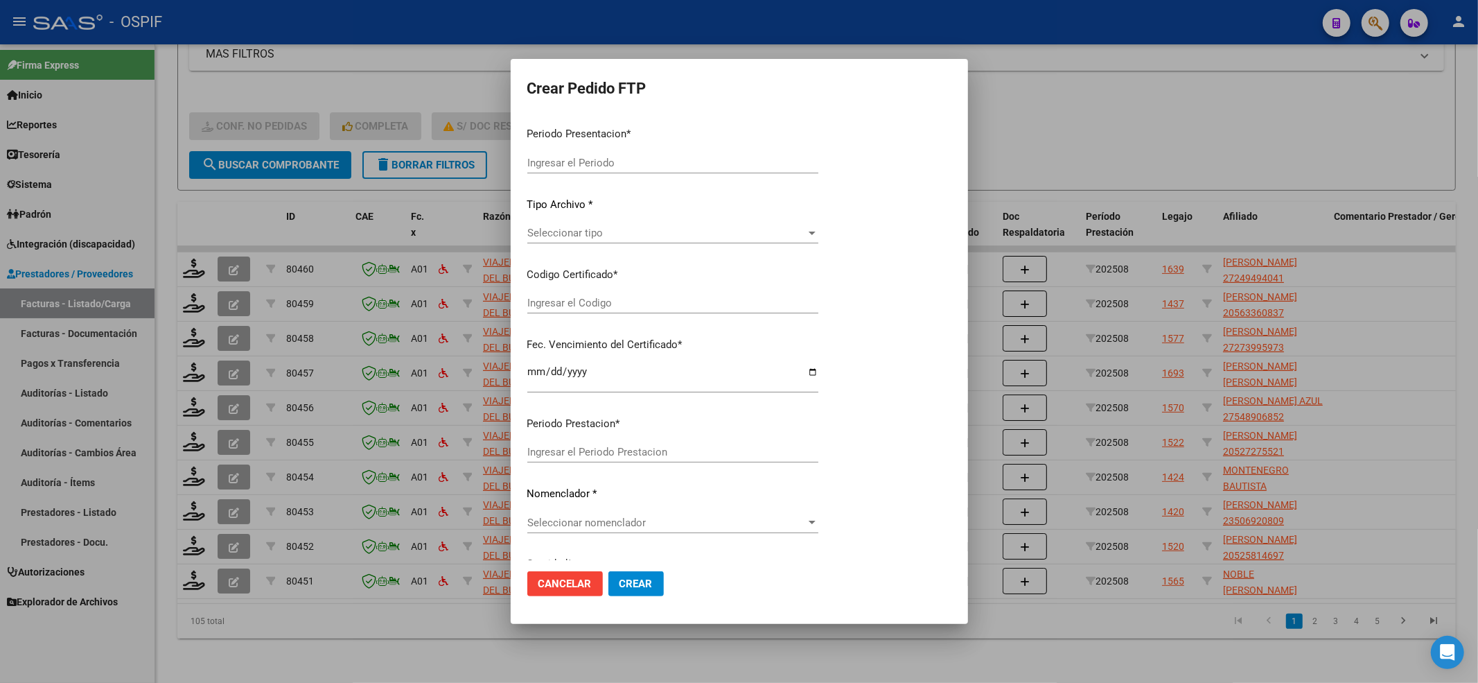
type input "202508"
type input "$ 219.411,00"
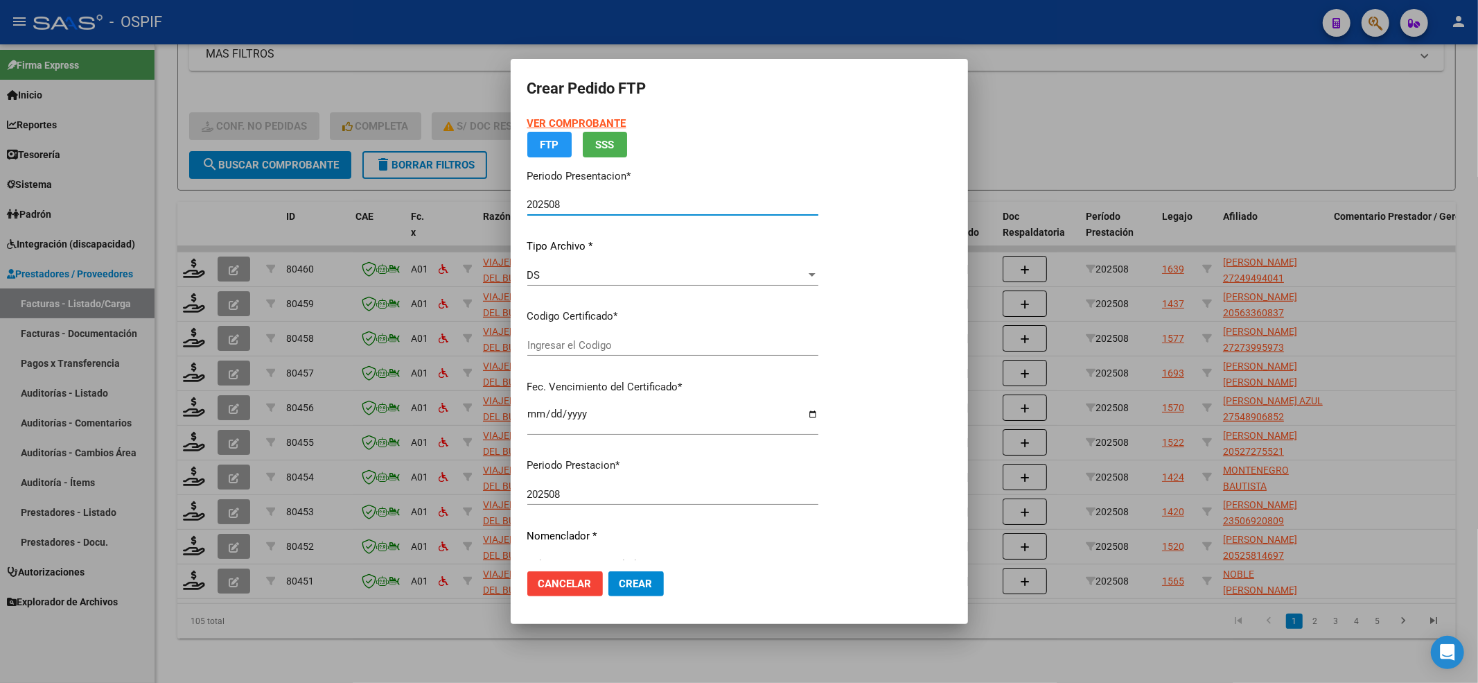
type input "0100024949404-20210930-20260930-AND-108"
type input "2026-09-30"
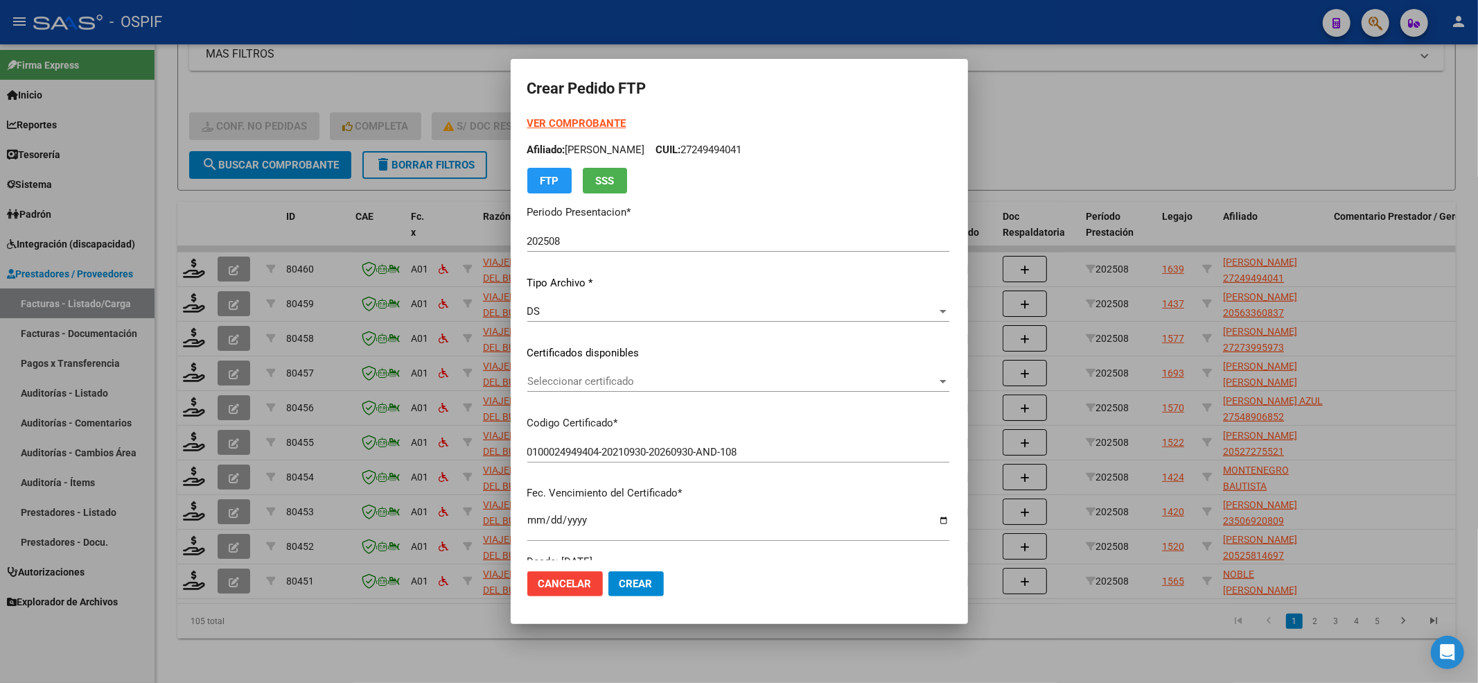
click at [604, 394] on div "Seleccionar certificado Seleccionar certificado" at bounding box center [738, 388] width 422 height 34
click at [604, 381] on span "Seleccionar certificado" at bounding box center [732, 381] width 410 height 12
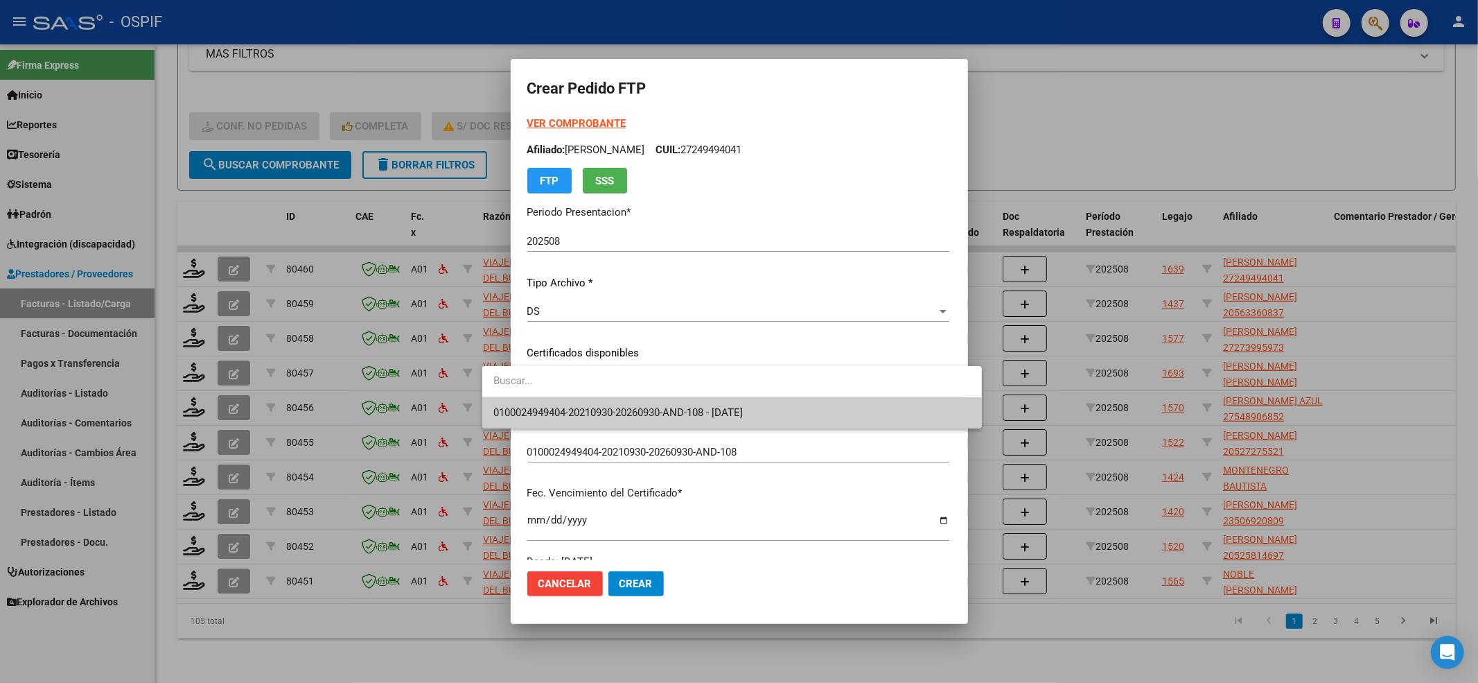
drag, startPoint x: 604, startPoint y: 381, endPoint x: 607, endPoint y: 399, distance: 18.2
click at [607, 399] on span "0100024949404-20210930-20260930-AND-108 - 2026-09-30" at bounding box center [731, 412] width 477 height 31
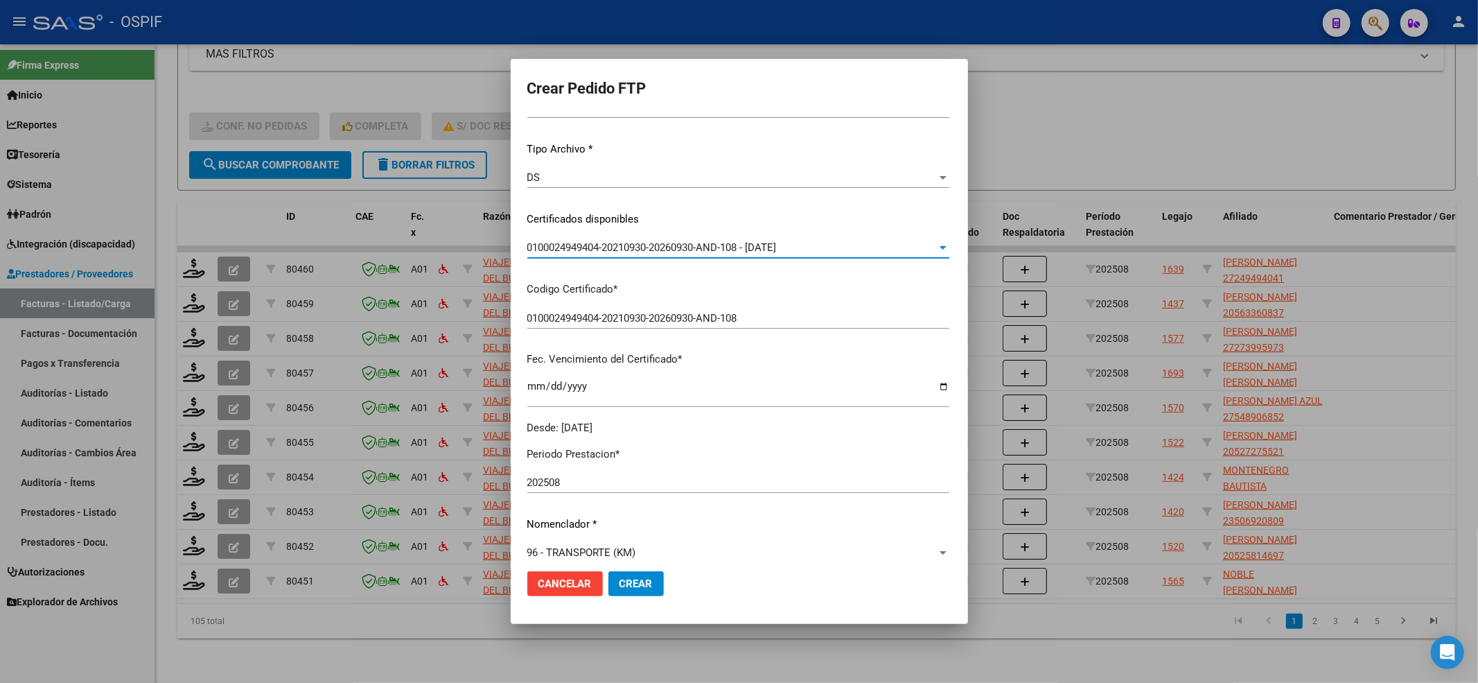
scroll to position [0, 0]
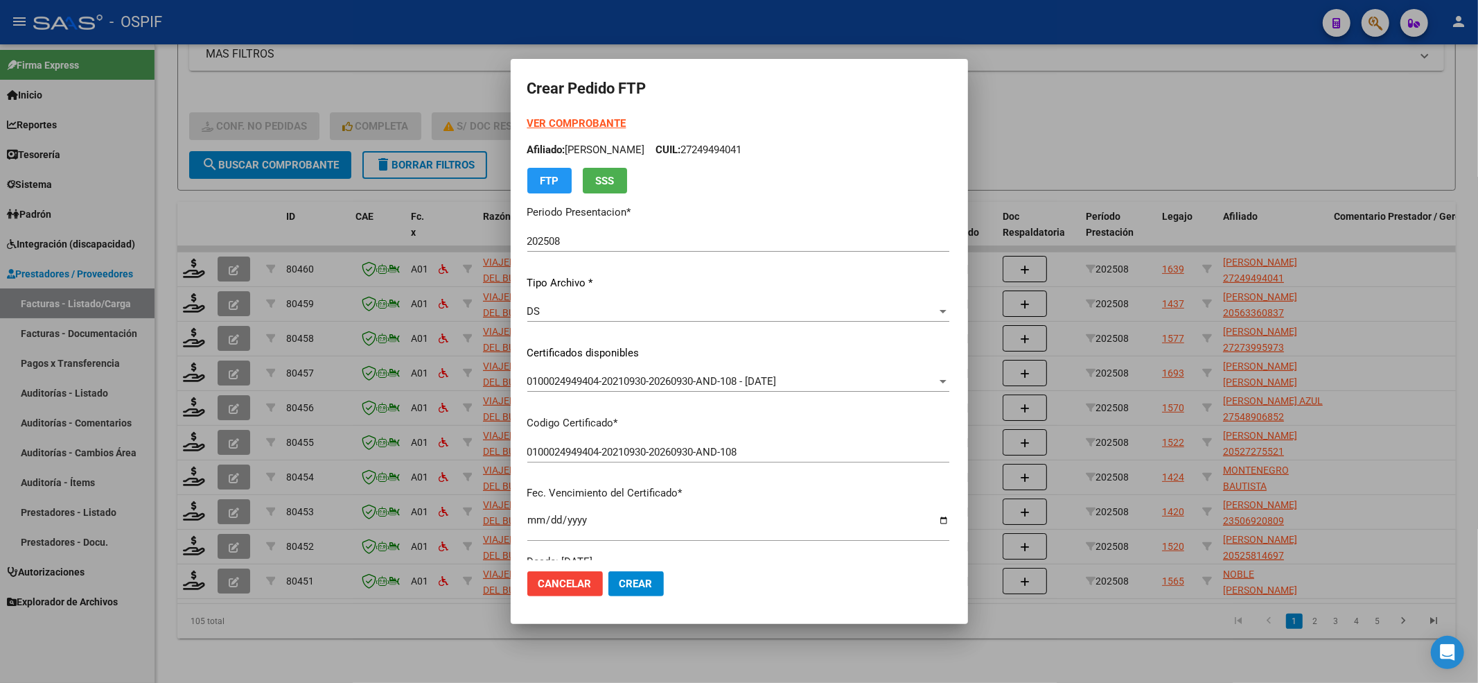
click at [554, 112] on form "Crear Pedido FTP VER COMPROBANTE ARCA Padrón Afiliado: VERON SANDRA LORENA CUIL…" at bounding box center [739, 341] width 424 height 531
click at [550, 122] on strong "VER COMPROBANTE" at bounding box center [576, 123] width 99 height 12
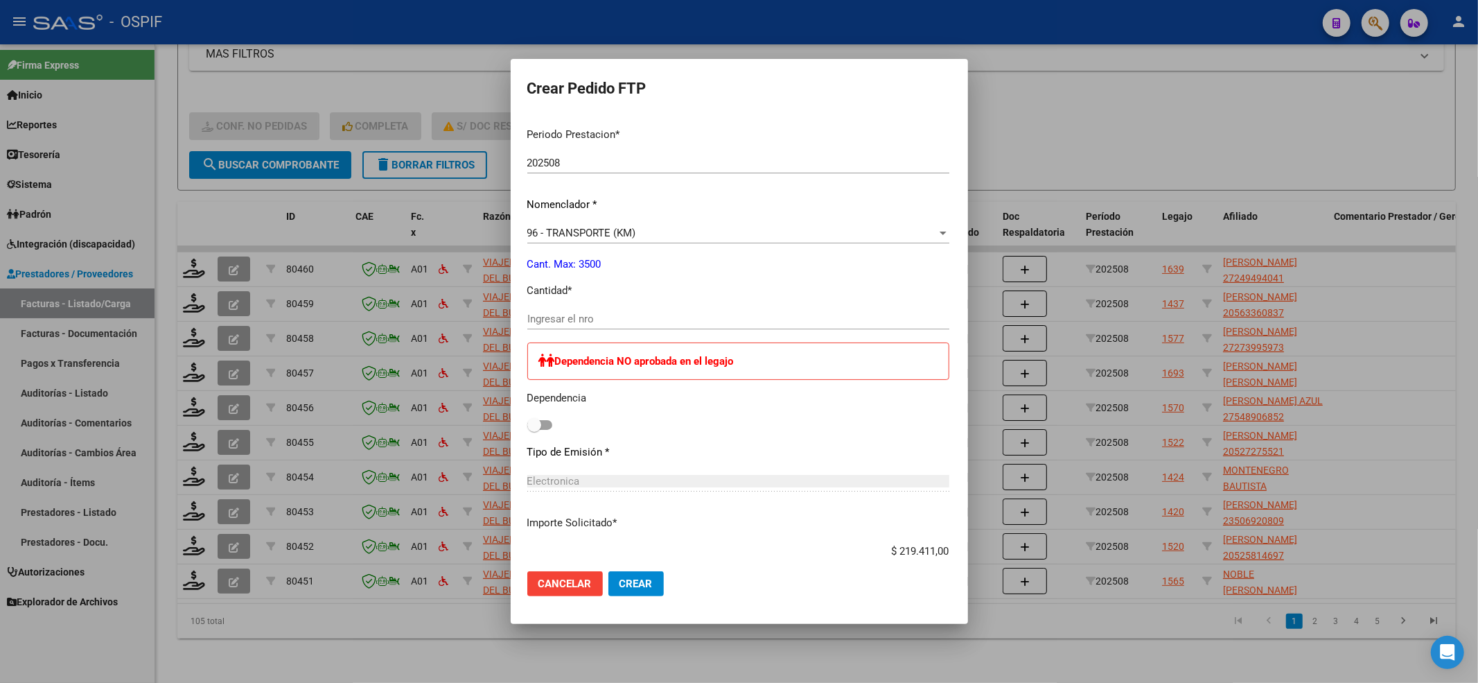
scroll to position [462, 0]
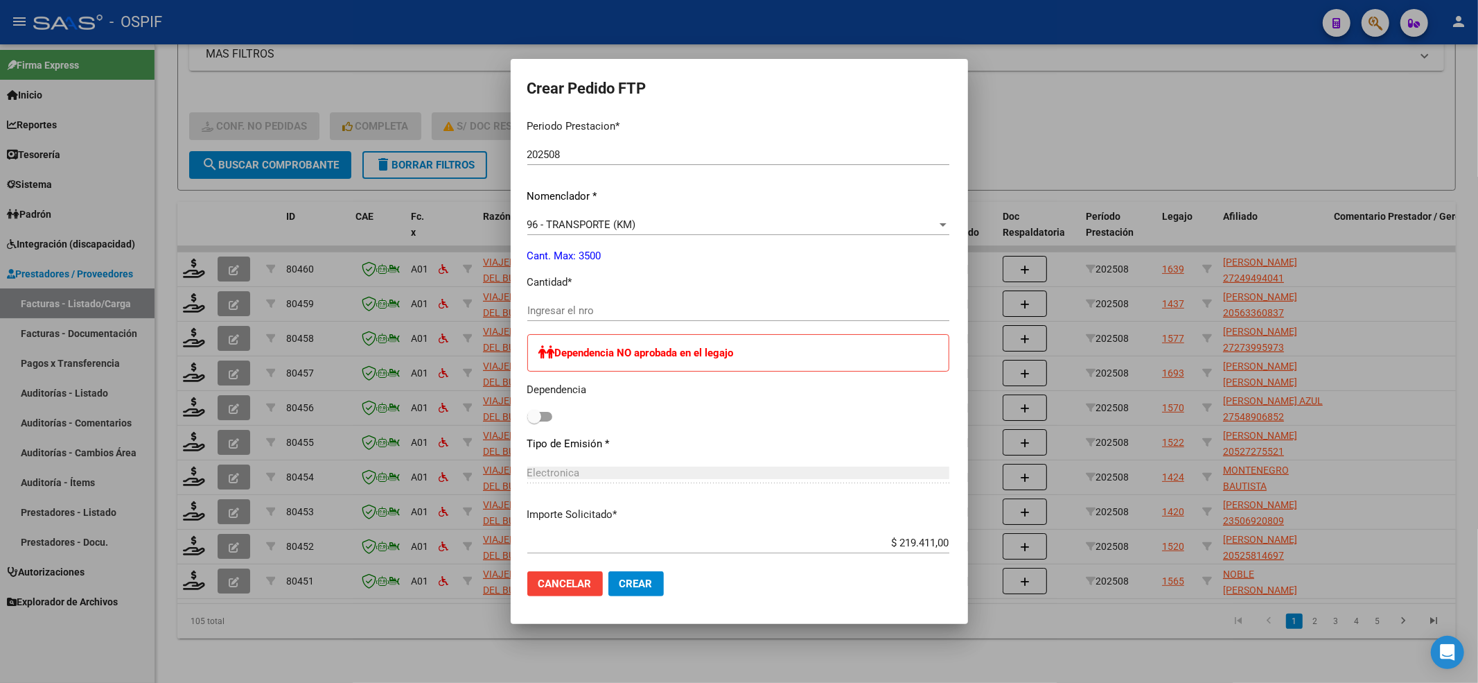
click at [538, 320] on div "Ingresar el nro" at bounding box center [738, 317] width 422 height 34
click at [536, 317] on div "Ingresar el nro" at bounding box center [738, 310] width 422 height 21
type input "300"
drag, startPoint x: 502, startPoint y: 411, endPoint x: 575, endPoint y: 65, distance: 353.4
click at [527, 410] on span at bounding box center [534, 417] width 14 height 14
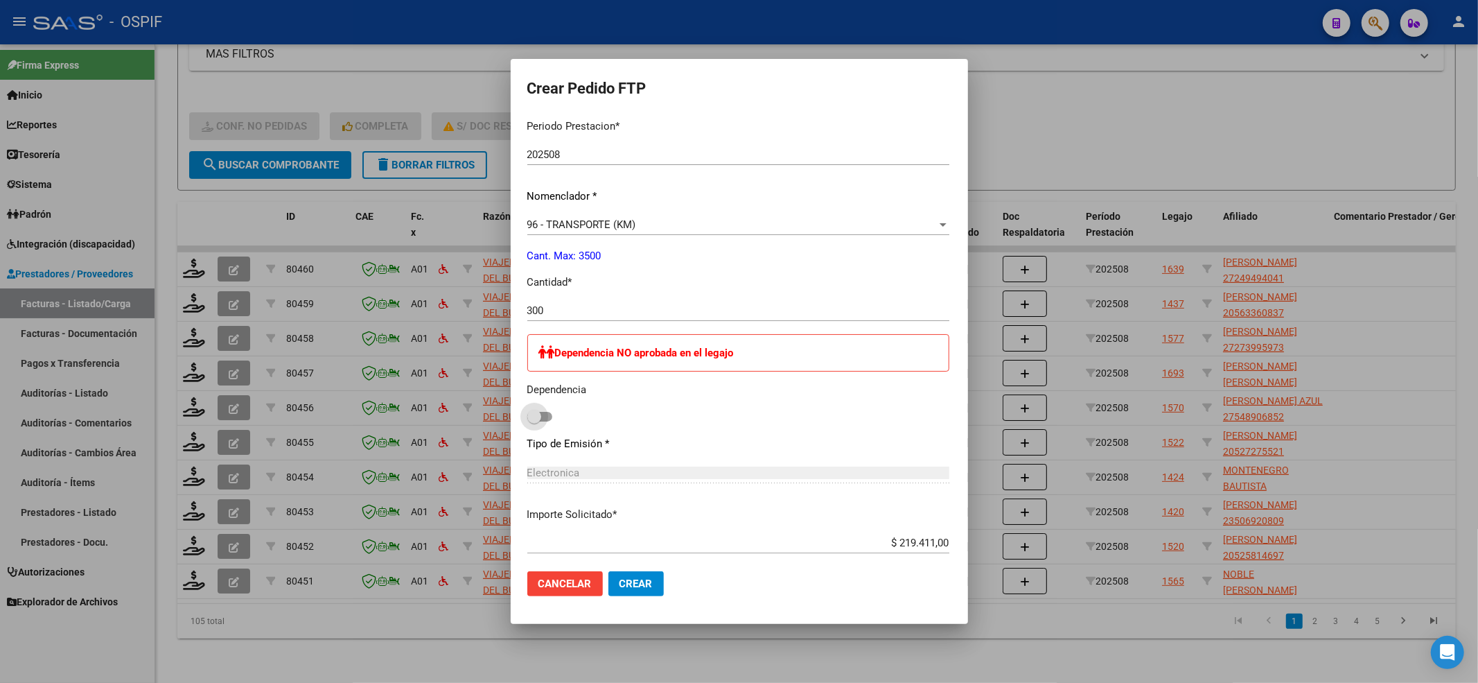
click at [534, 421] on input "checkbox" at bounding box center [534, 421] width 1 height 1
checkbox input "true"
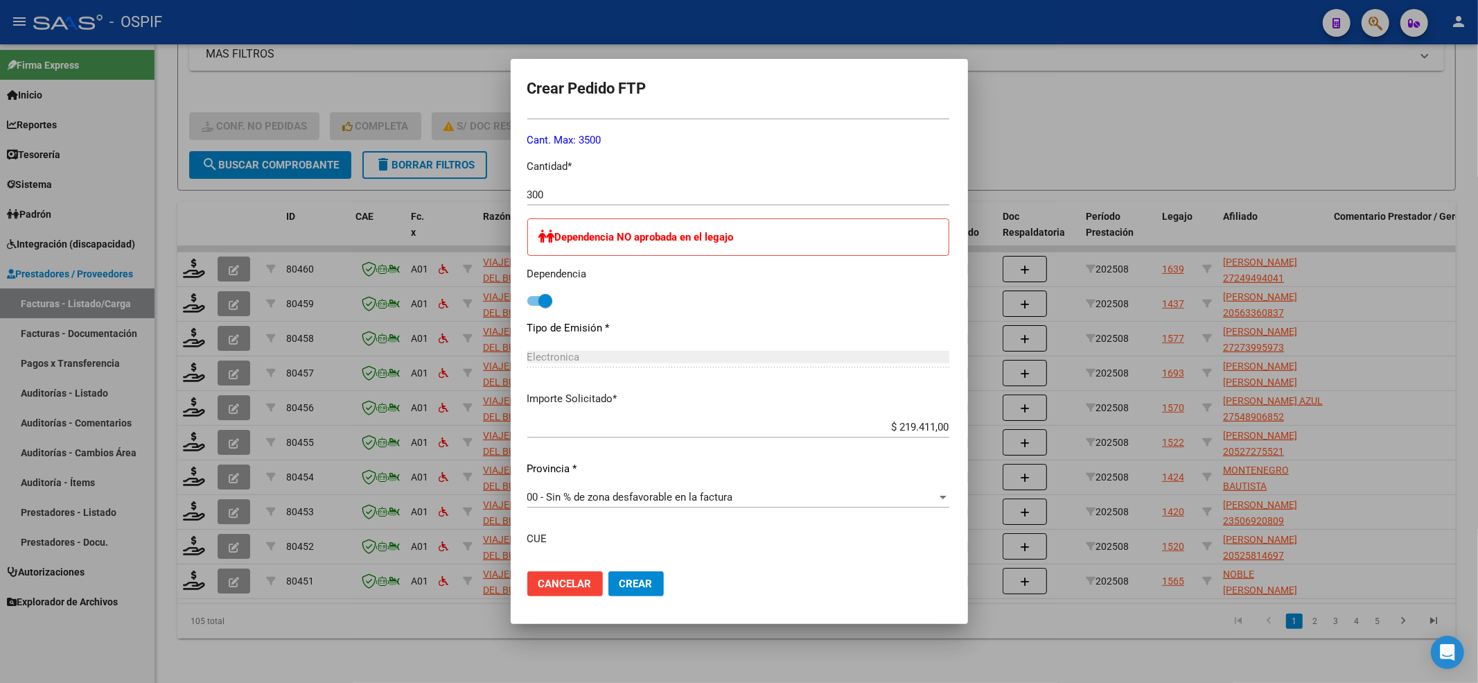
scroll to position [678, 0]
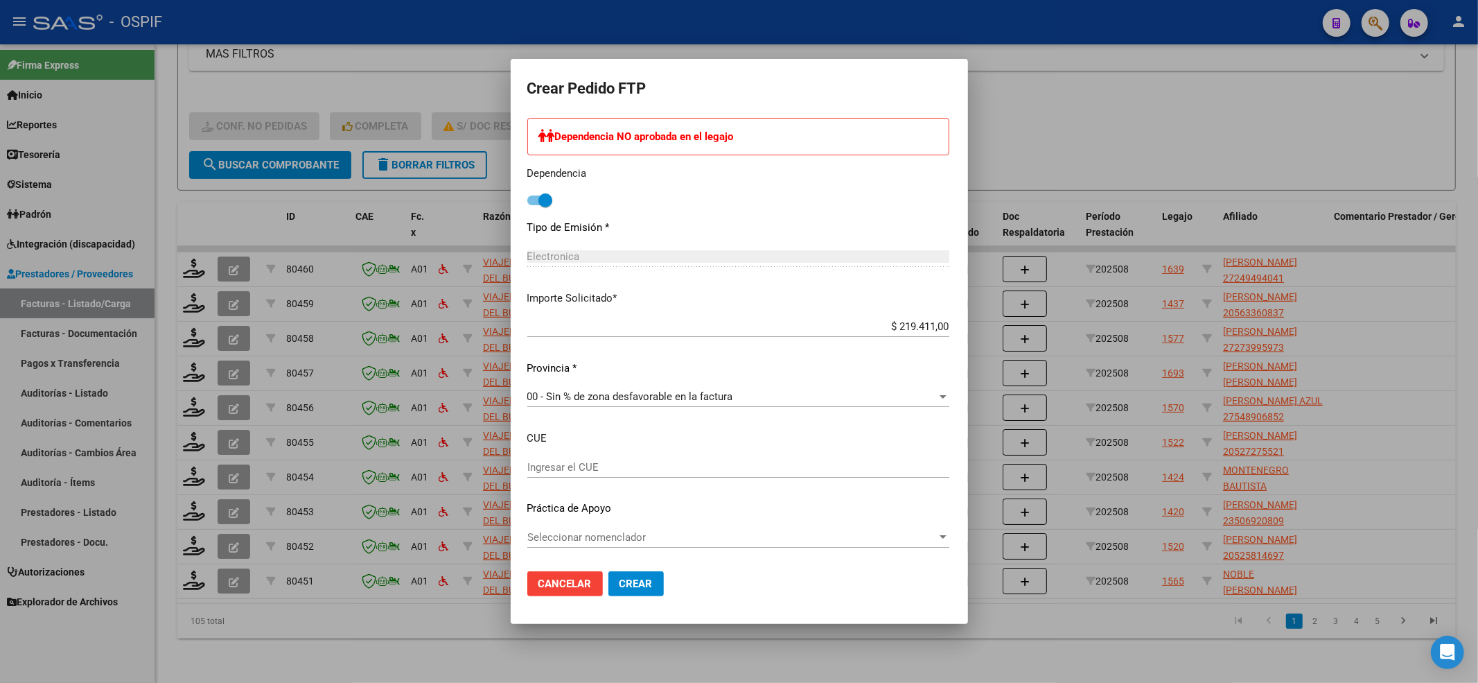
click at [674, 527] on div "Seleccionar nomenclador Seleccionar nomenclador" at bounding box center [738, 537] width 422 height 21
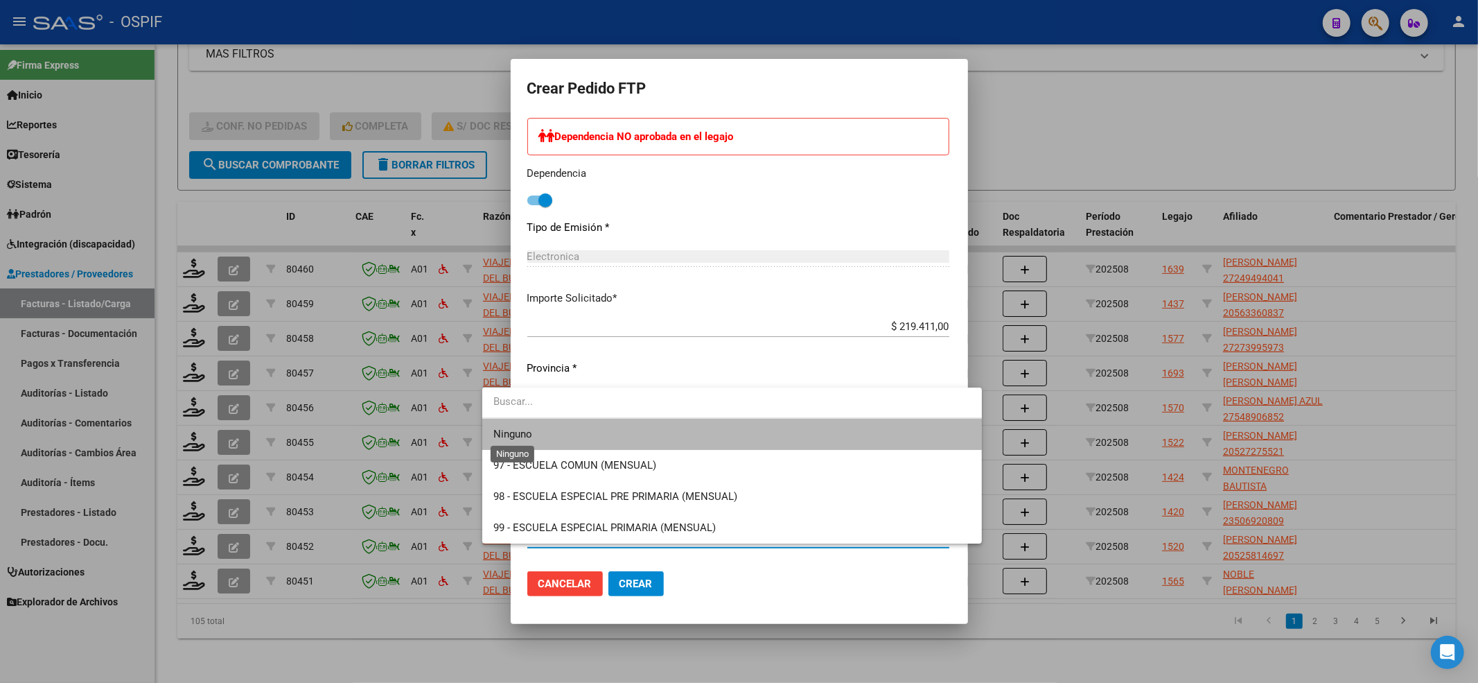
click at [529, 436] on span "Ninguno" at bounding box center [512, 434] width 39 height 12
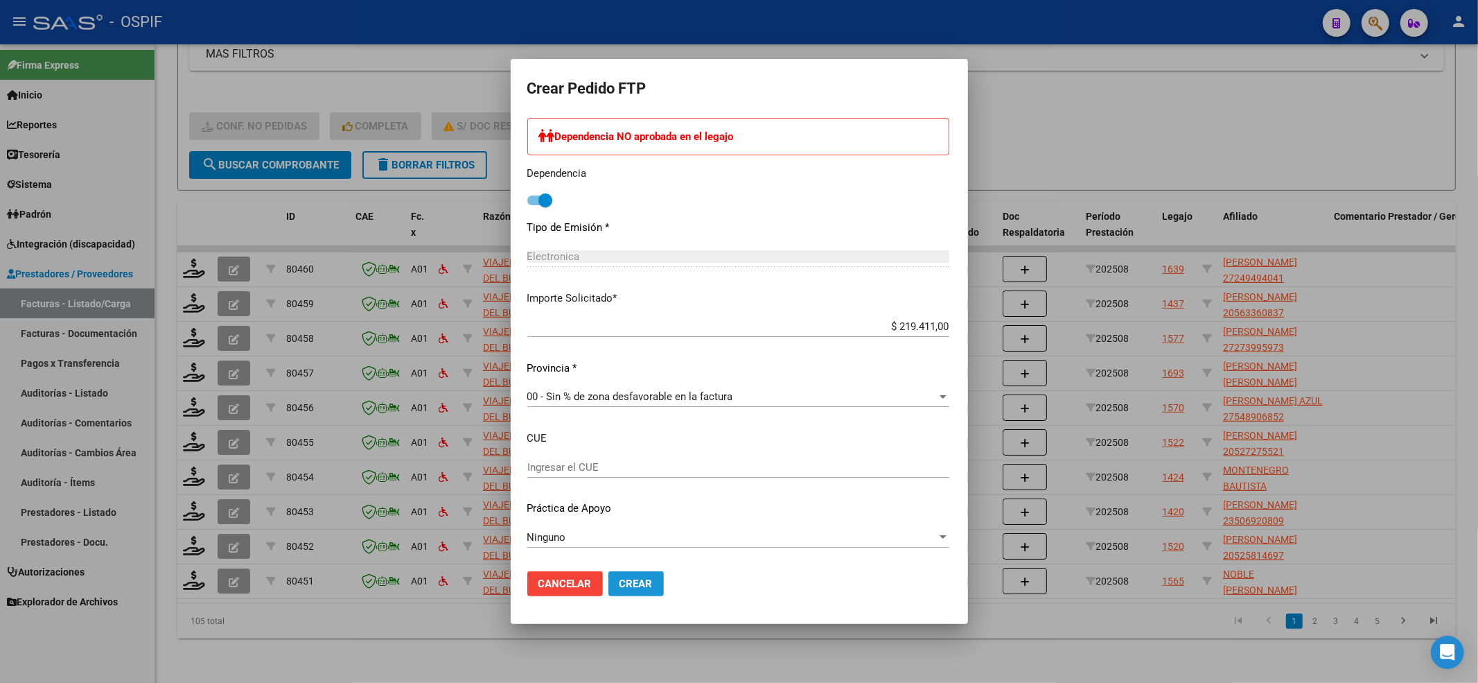
click at [608, 574] on button "Crear" at bounding box center [635, 583] width 55 height 25
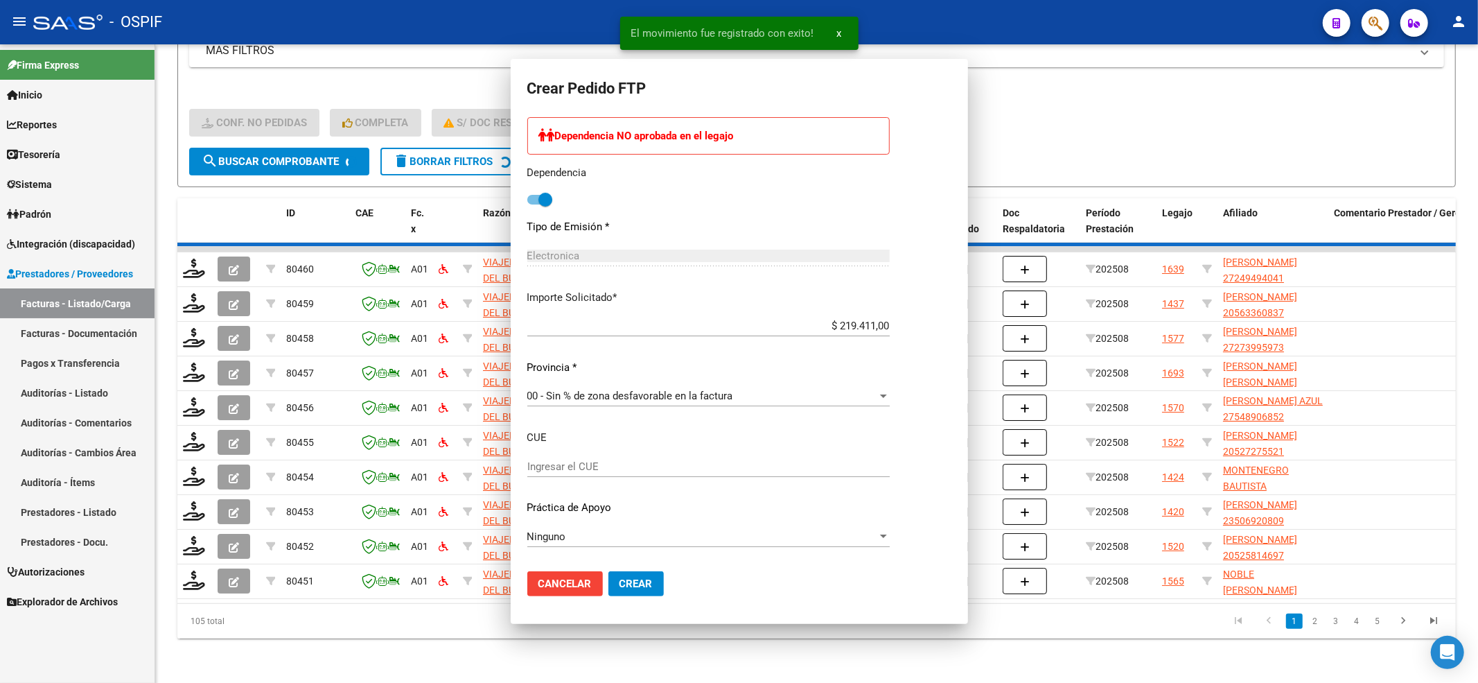
scroll to position [0, 0]
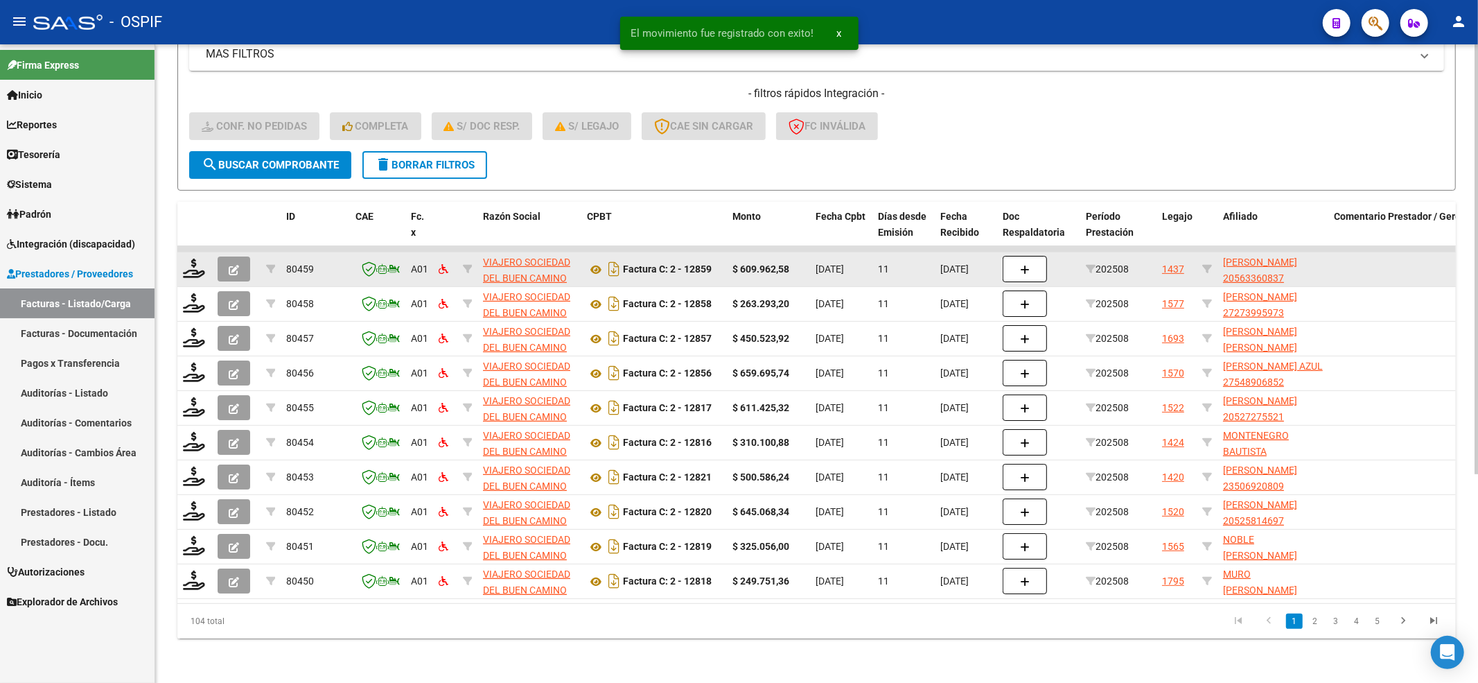
click at [186, 252] on datatable-body-cell at bounding box center [194, 269] width 35 height 34
click at [184, 261] on icon at bounding box center [194, 267] width 22 height 19
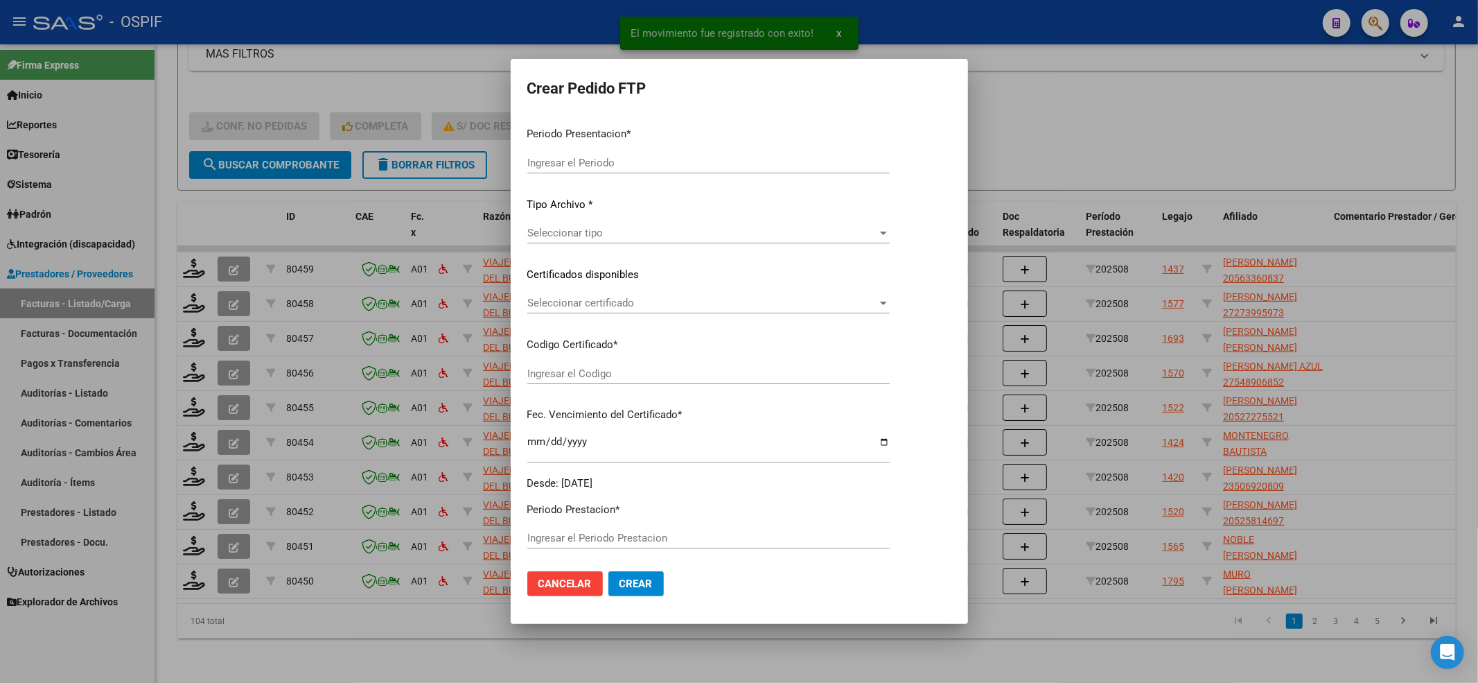
click at [194, 255] on div at bounding box center [739, 341] width 1478 height 683
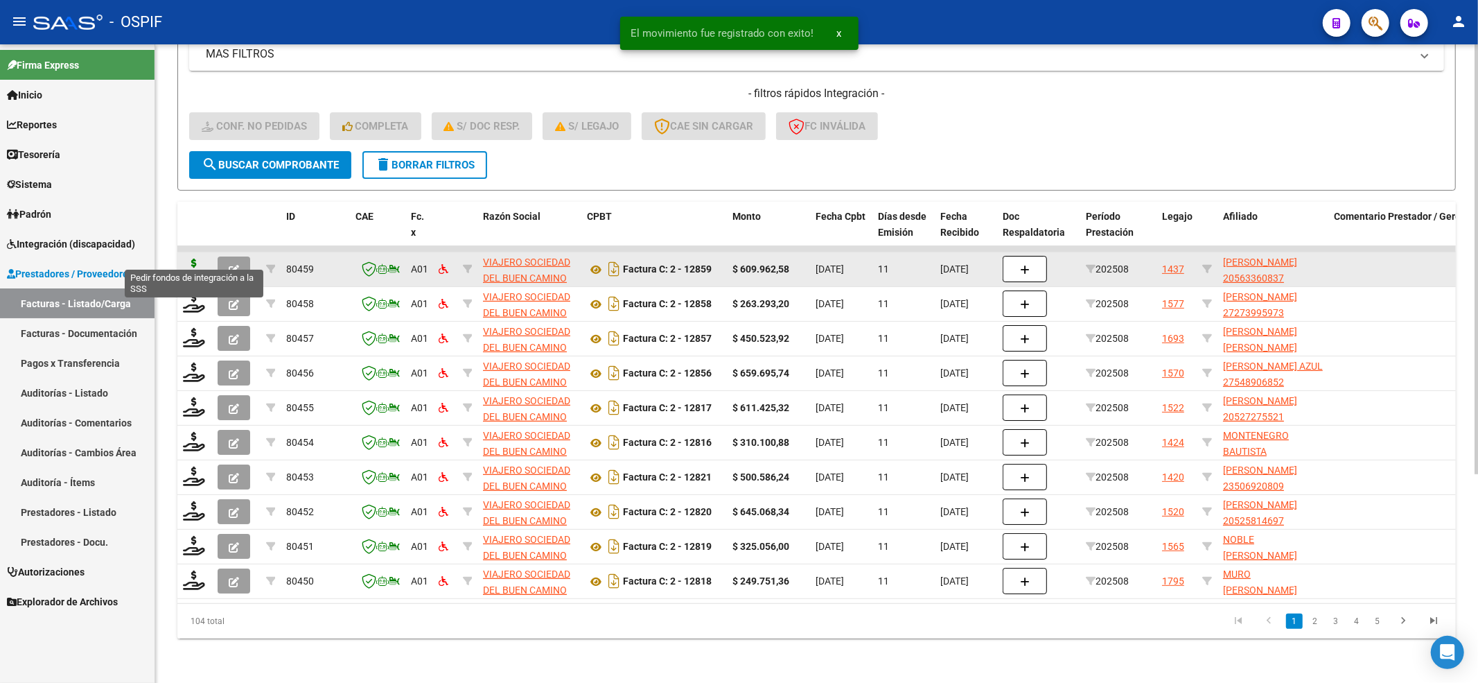
click at [195, 258] on icon at bounding box center [194, 267] width 22 height 19
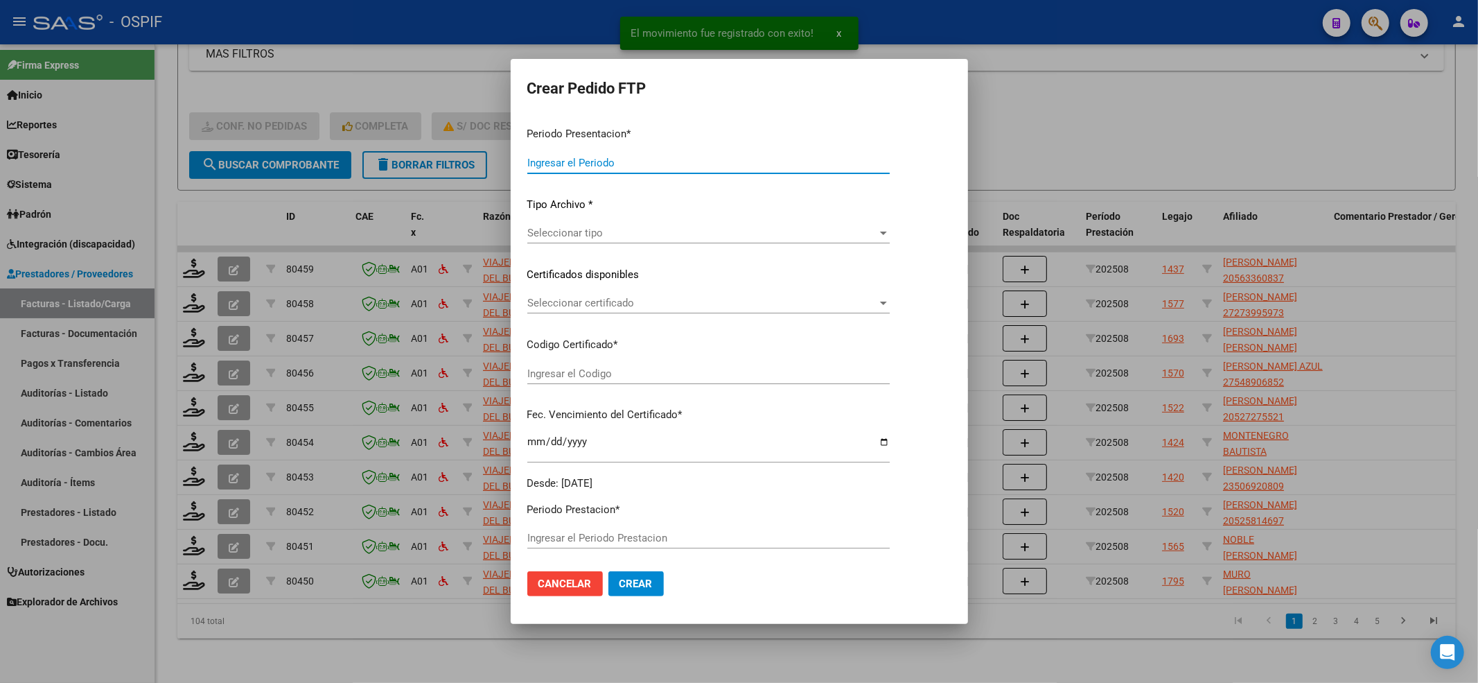
type input "202508"
type input "$ 609.962,58"
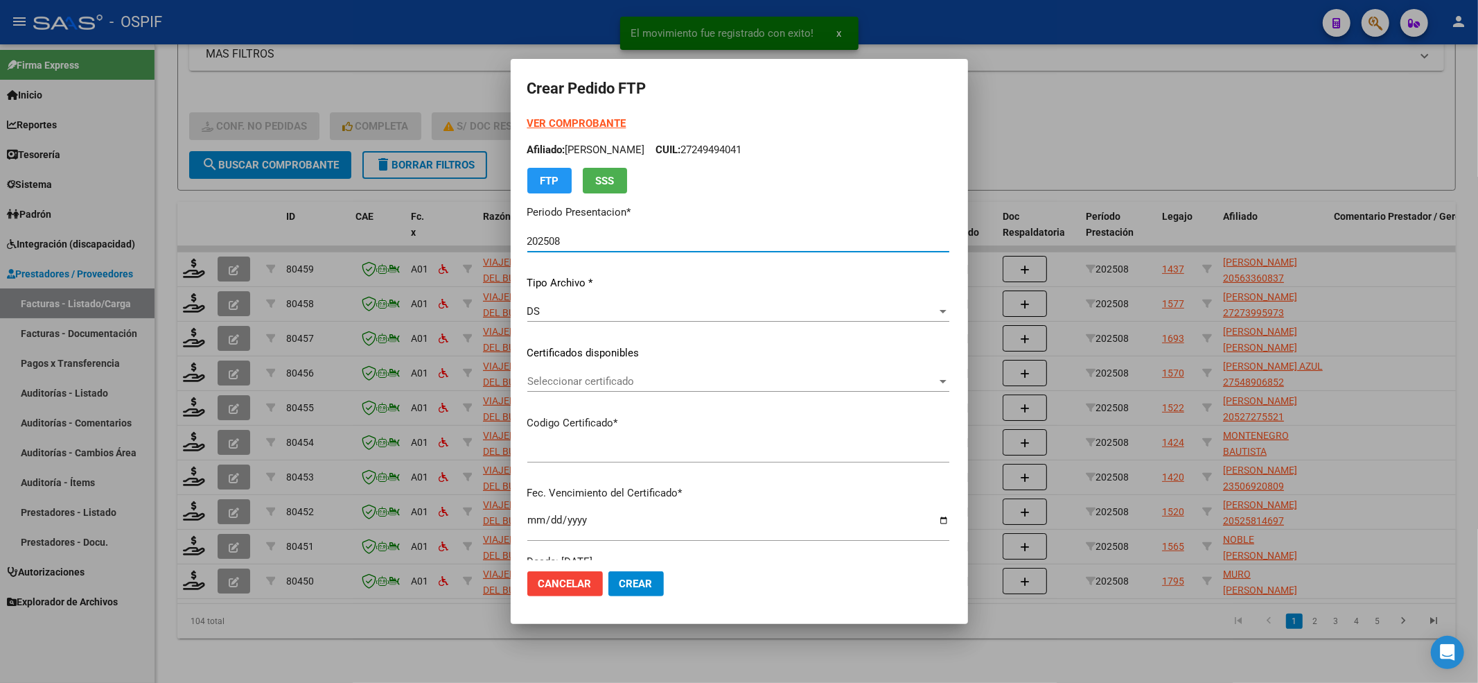
type input "0200056336083-20240614-20290614-BUE-312"
type input "2029-06-14"
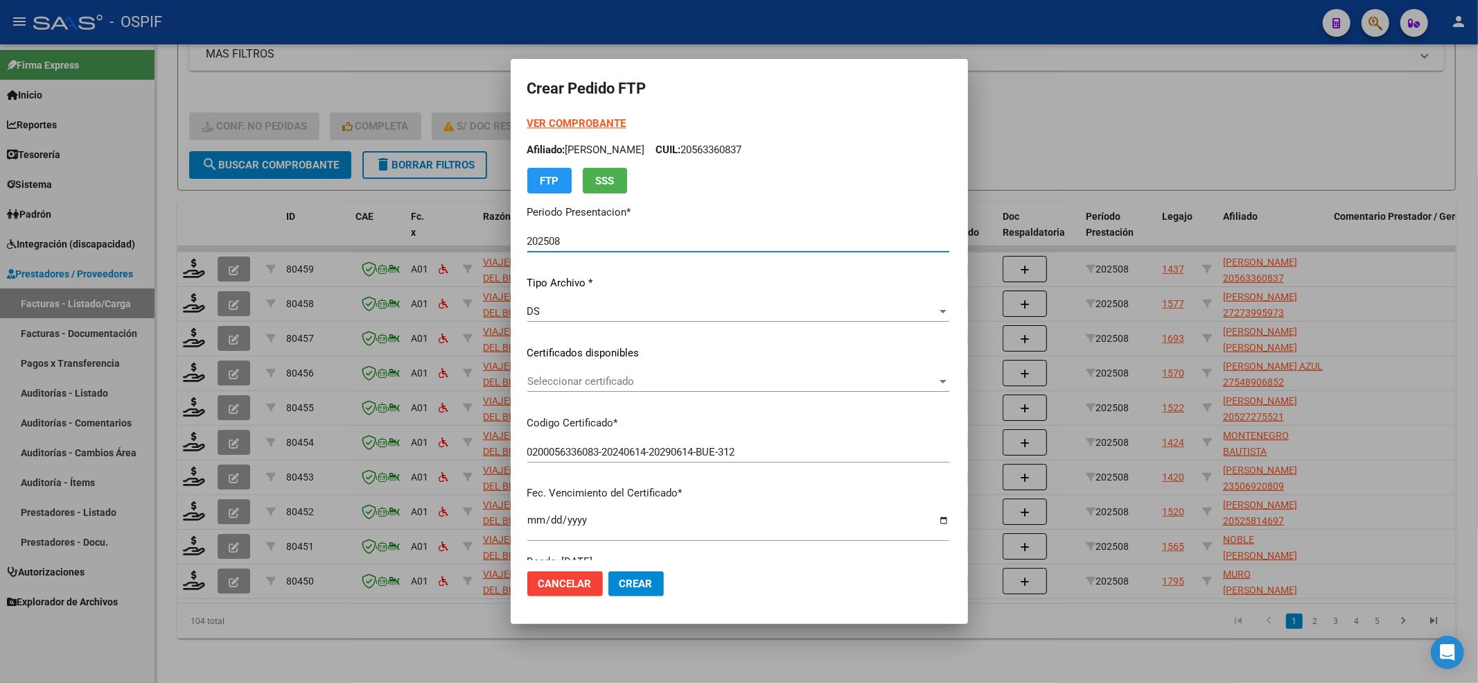
click at [544, 131] on div "VER COMPROBANTE ARCA Padrón Afiliado: VERA CIRO BAUTISTA CUIL: 20563360837 FTP …" at bounding box center [738, 155] width 422 height 78
click at [543, 123] on strong "VER COMPROBANTE" at bounding box center [576, 123] width 99 height 12
click at [603, 392] on div "Seleccionar certificado Seleccionar certificado" at bounding box center [738, 388] width 422 height 34
click at [602, 388] on div "Seleccionar certificado Seleccionar certificado" at bounding box center [738, 381] width 422 height 21
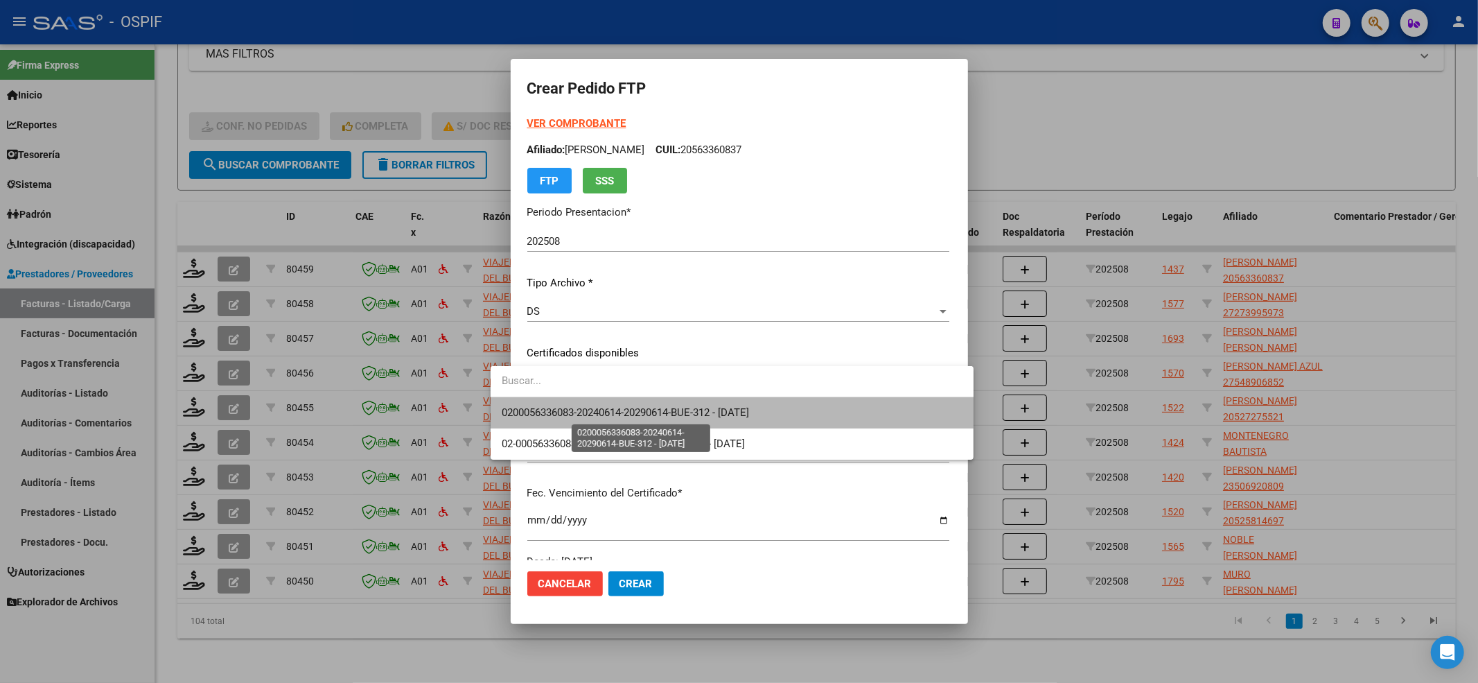
click at [591, 407] on span "0200056336083-20240614-20290614-BUE-312 - 2029-06-14" at bounding box center [625, 412] width 247 height 12
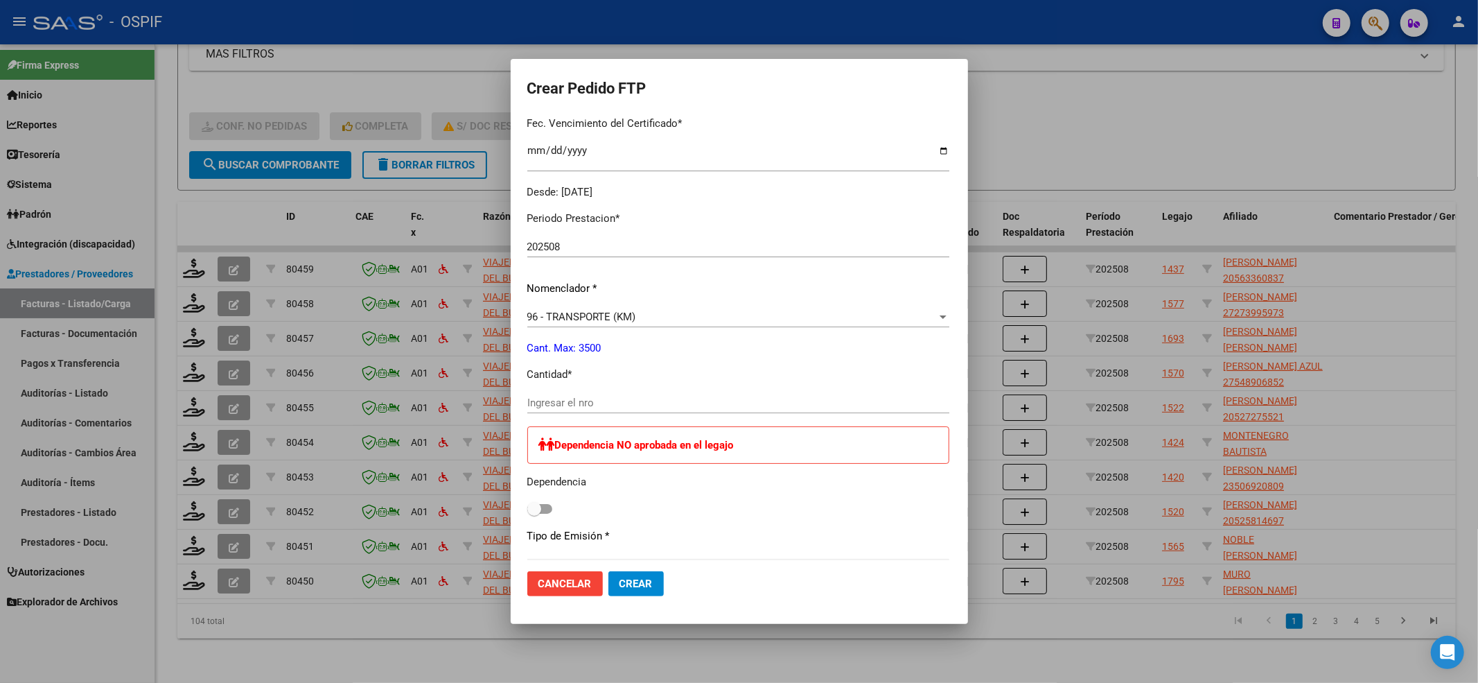
click at [559, 401] on input "Ingresar el nro" at bounding box center [738, 402] width 422 height 12
type input "834"
drag, startPoint x: 532, startPoint y: 504, endPoint x: 518, endPoint y: 508, distance: 14.3
click at [527, 508] on div "Dependencia NO aprobada en el legajo Dependencia" at bounding box center [738, 472] width 422 height 92
click at [527, 508] on span at bounding box center [539, 509] width 25 height 10
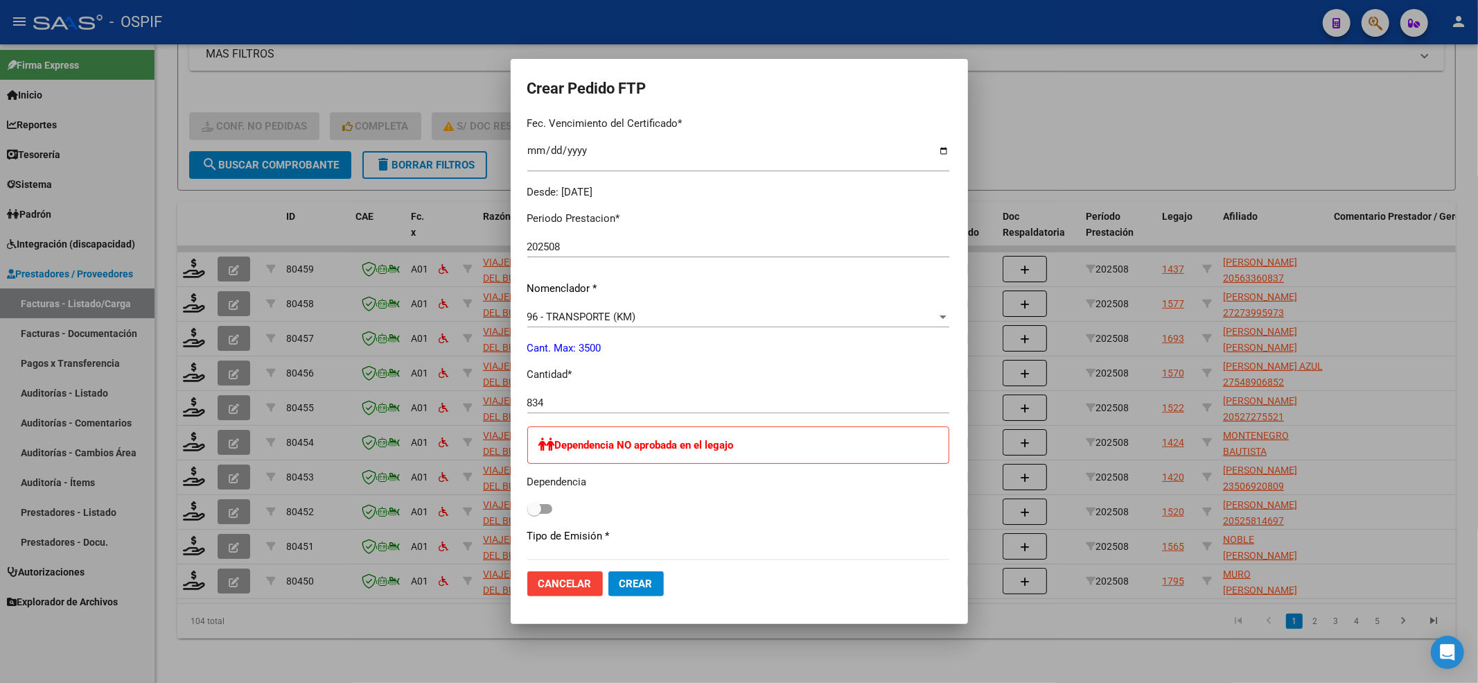
click at [534, 513] on input "checkbox" at bounding box center [534, 513] width 1 height 1
checkbox input "true"
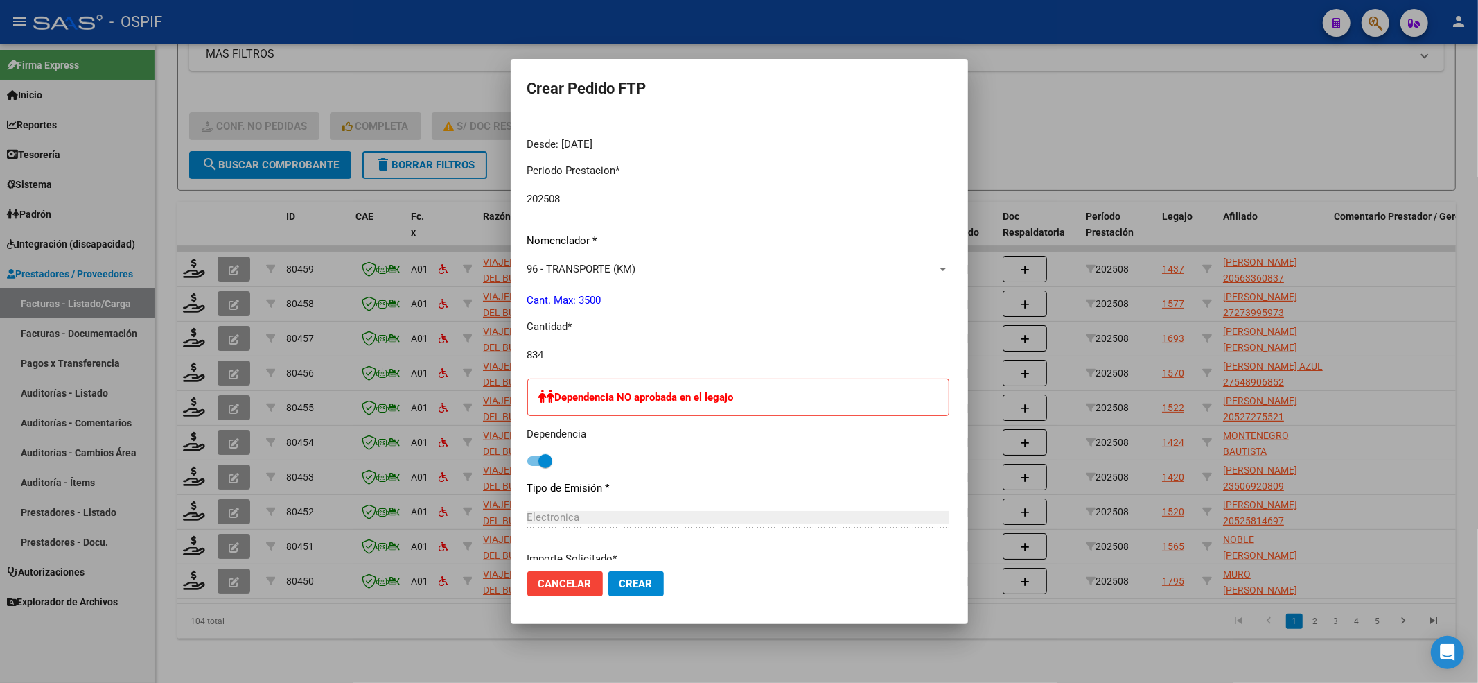
scroll to position [678, 0]
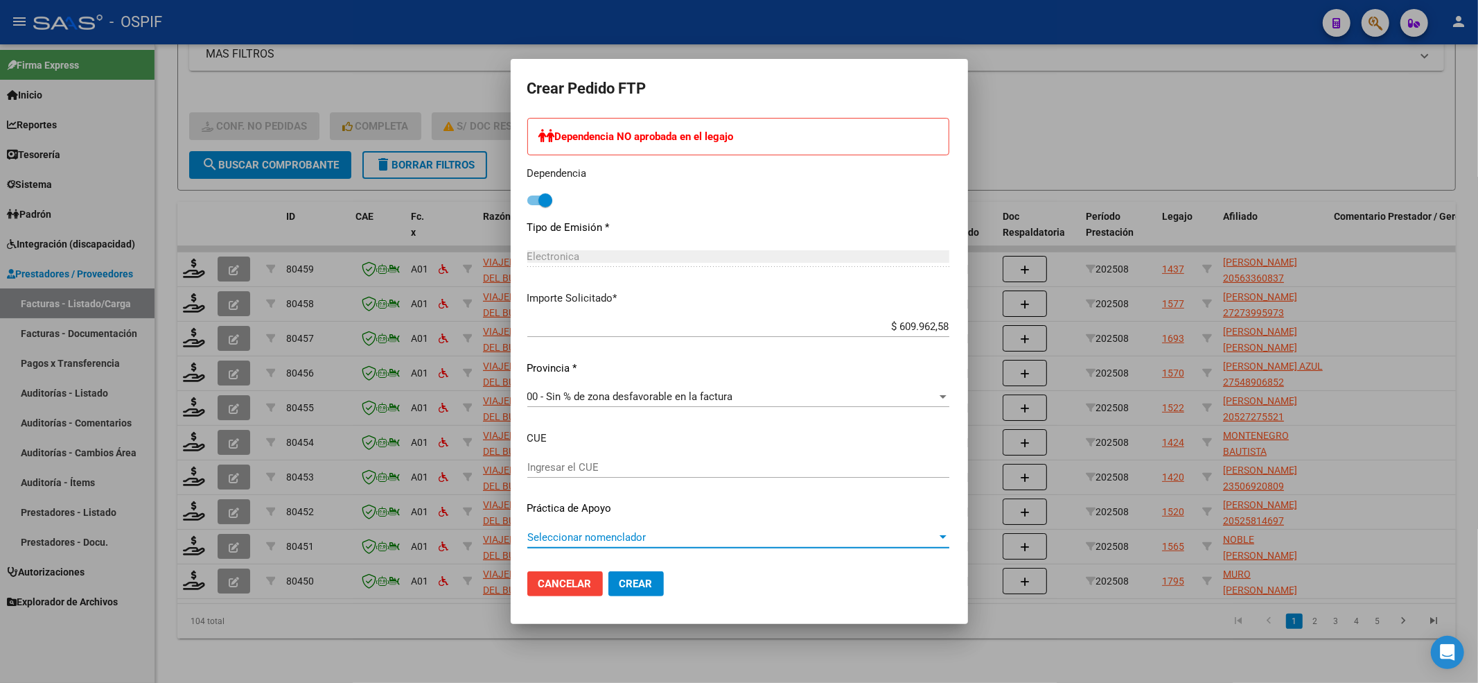
click at [572, 541] on span "Seleccionar nomenclador" at bounding box center [732, 537] width 410 height 12
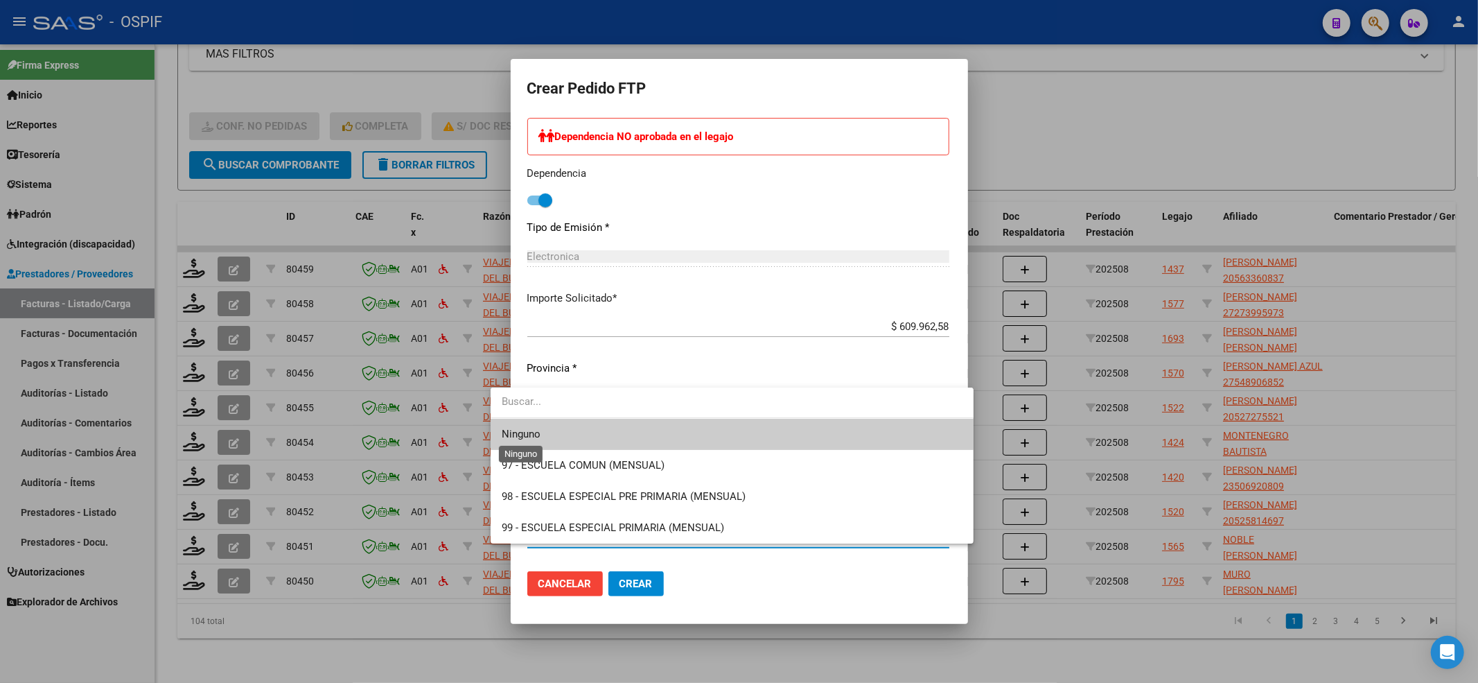
drag, startPoint x: 514, startPoint y: 438, endPoint x: 556, endPoint y: 523, distance: 94.2
click at [514, 439] on span "Ninguno" at bounding box center [521, 434] width 39 height 12
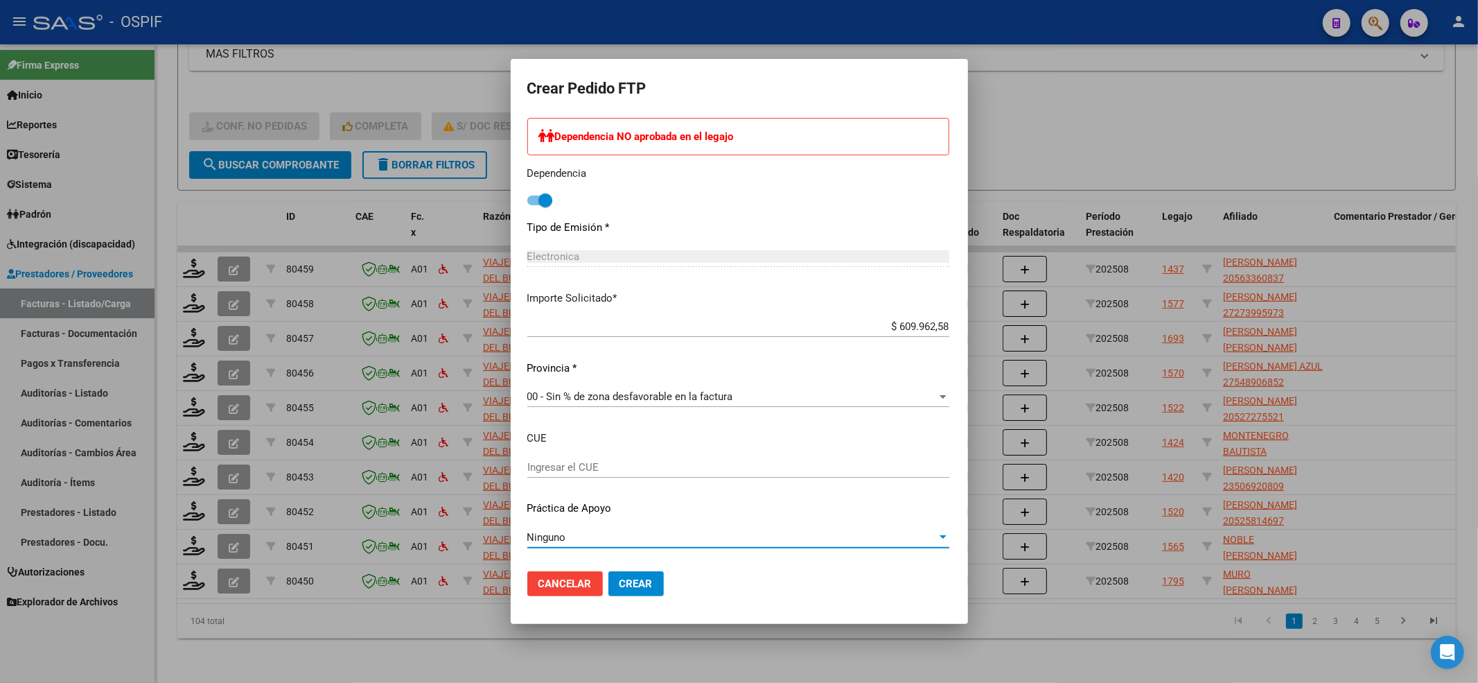
drag, startPoint x: 616, startPoint y: 588, endPoint x: 611, endPoint y: 489, distance: 99.9
click at [620, 588] on span "Crear" at bounding box center [636, 583] width 33 height 12
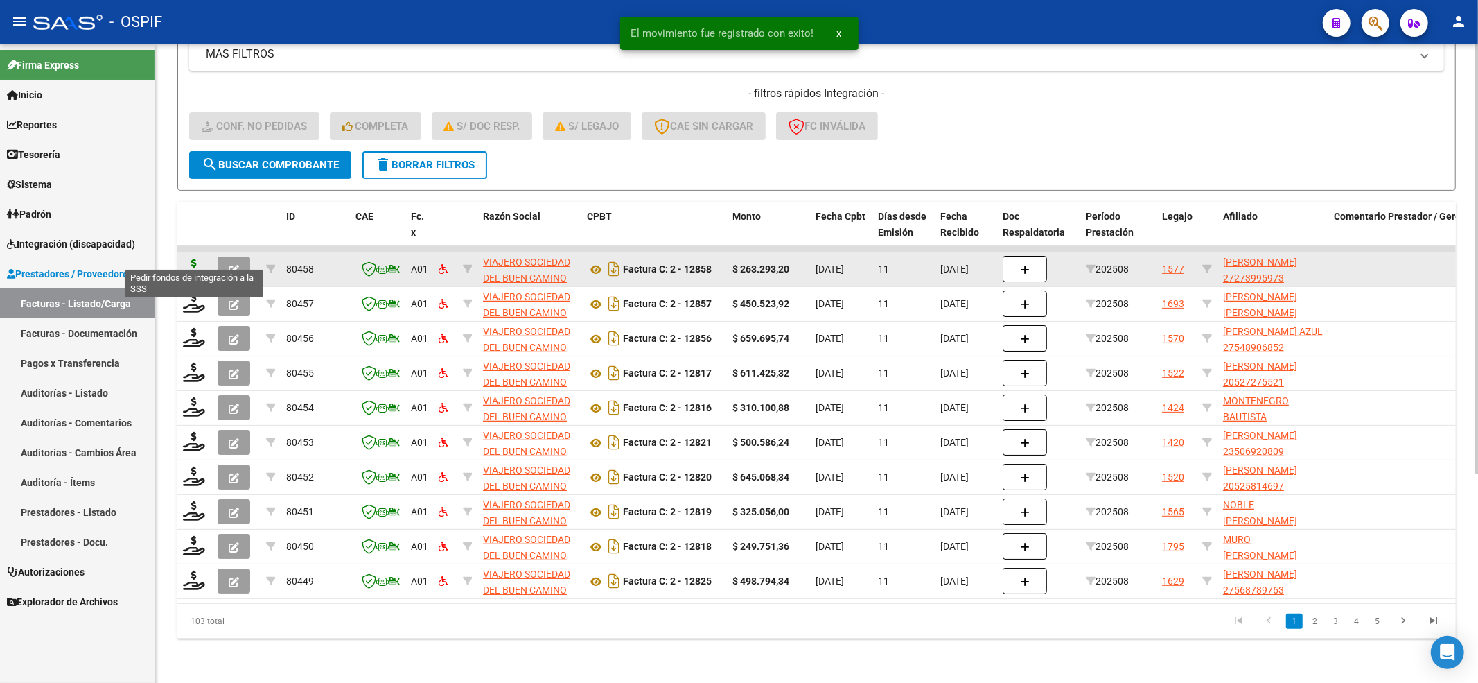
click at [195, 258] on icon at bounding box center [194, 267] width 22 height 19
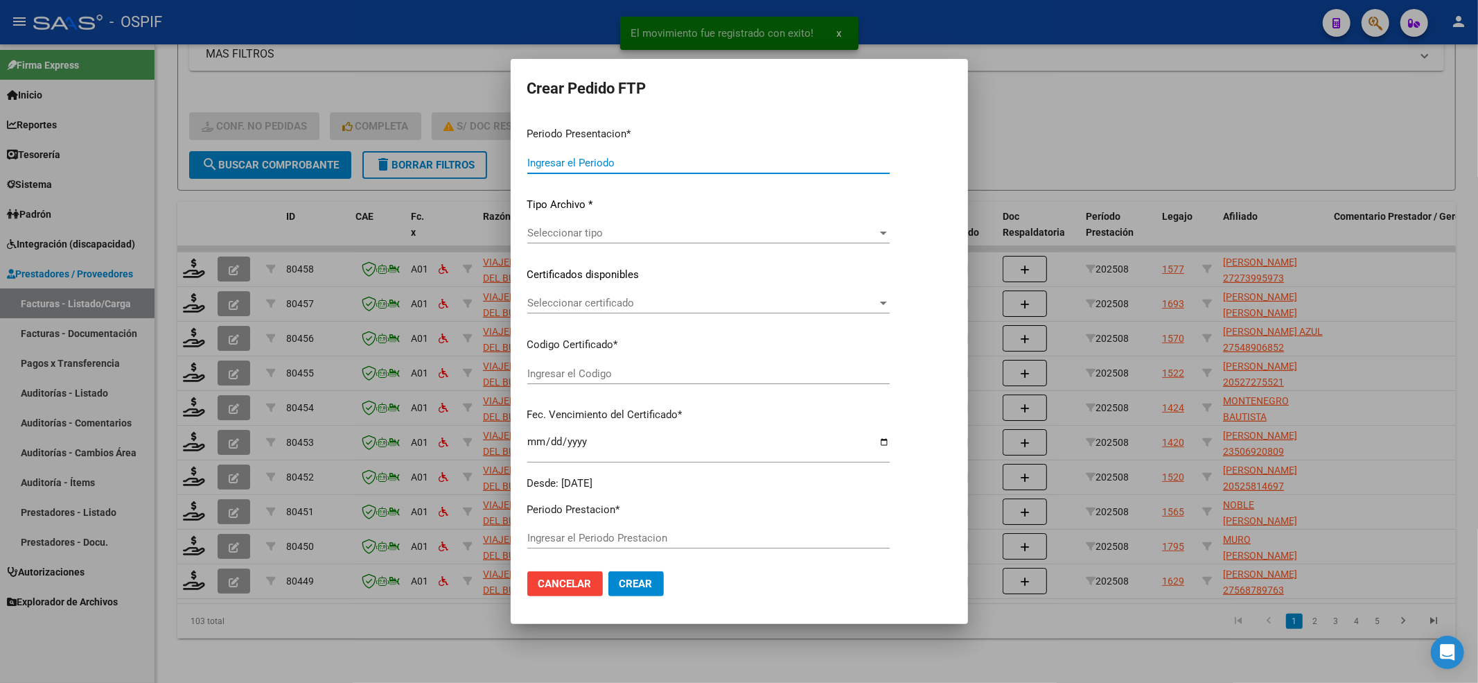
type input "202508"
type input "$ 263.293,20"
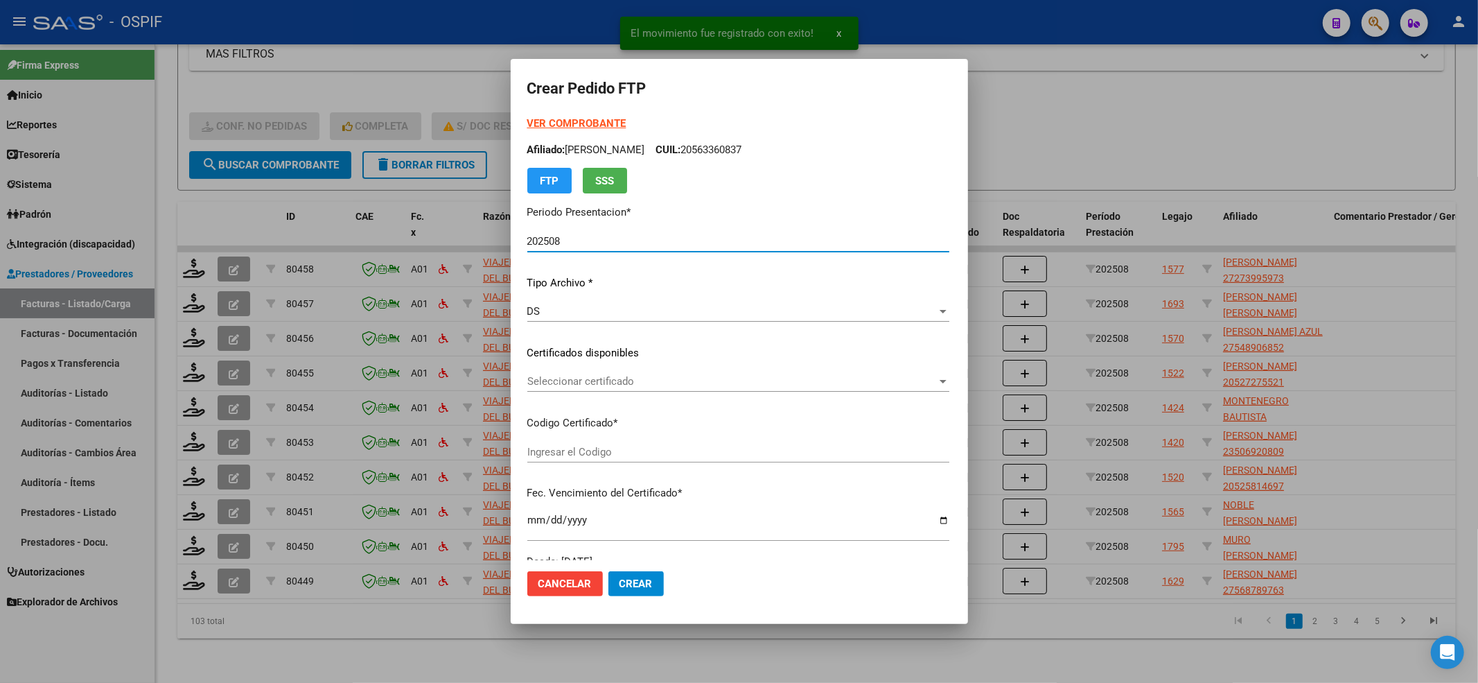
type input "0100027399597-20230628-20330628-BS-427"
type input "2033-06-28"
click at [550, 125] on strong "VER COMPROBANTE" at bounding box center [576, 123] width 99 height 12
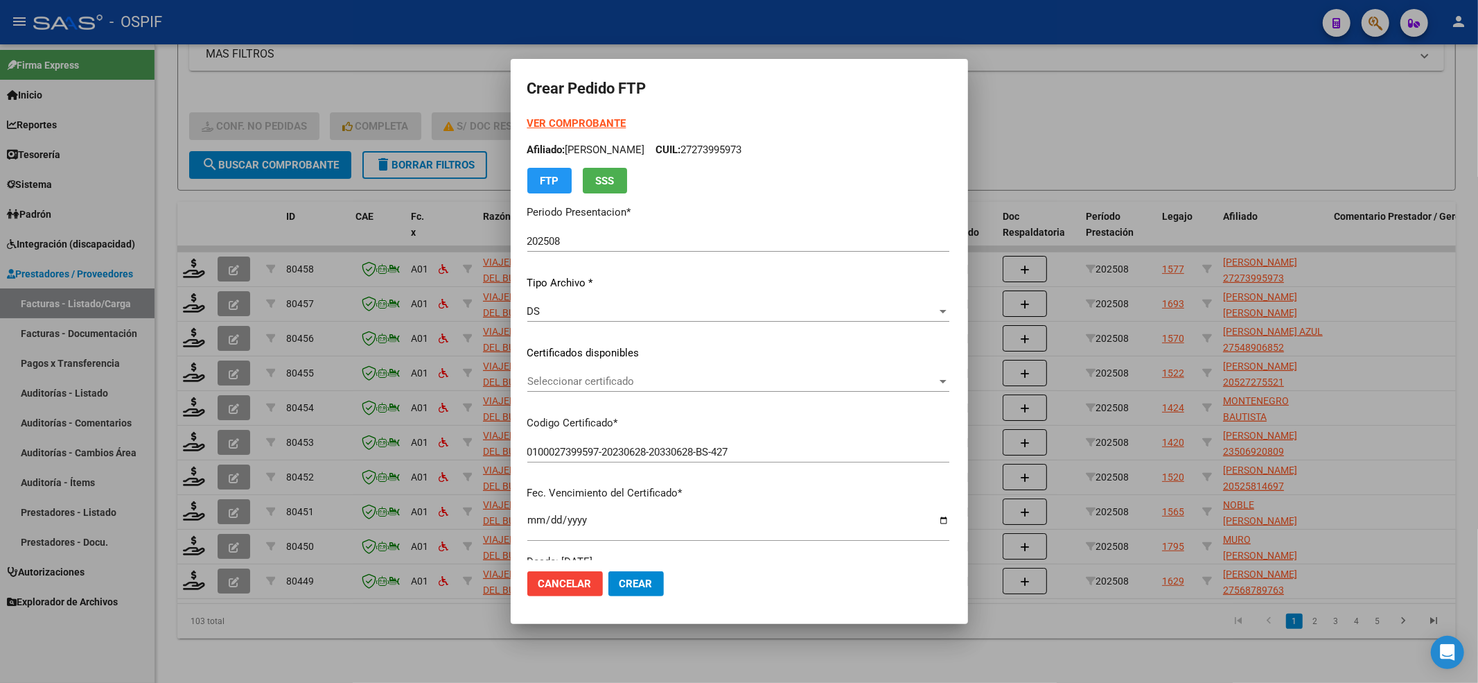
drag, startPoint x: 588, startPoint y: 364, endPoint x: 582, endPoint y: 375, distance: 12.4
click at [586, 366] on div "VER COMPROBANTE ARCA Padrón Afiliado: TREJO RAQUEL NOEMI CUIL: 27273995973 FTP …" at bounding box center [738, 342] width 422 height 453
click at [579, 383] on span "Seleccionar certificado" at bounding box center [732, 381] width 410 height 12
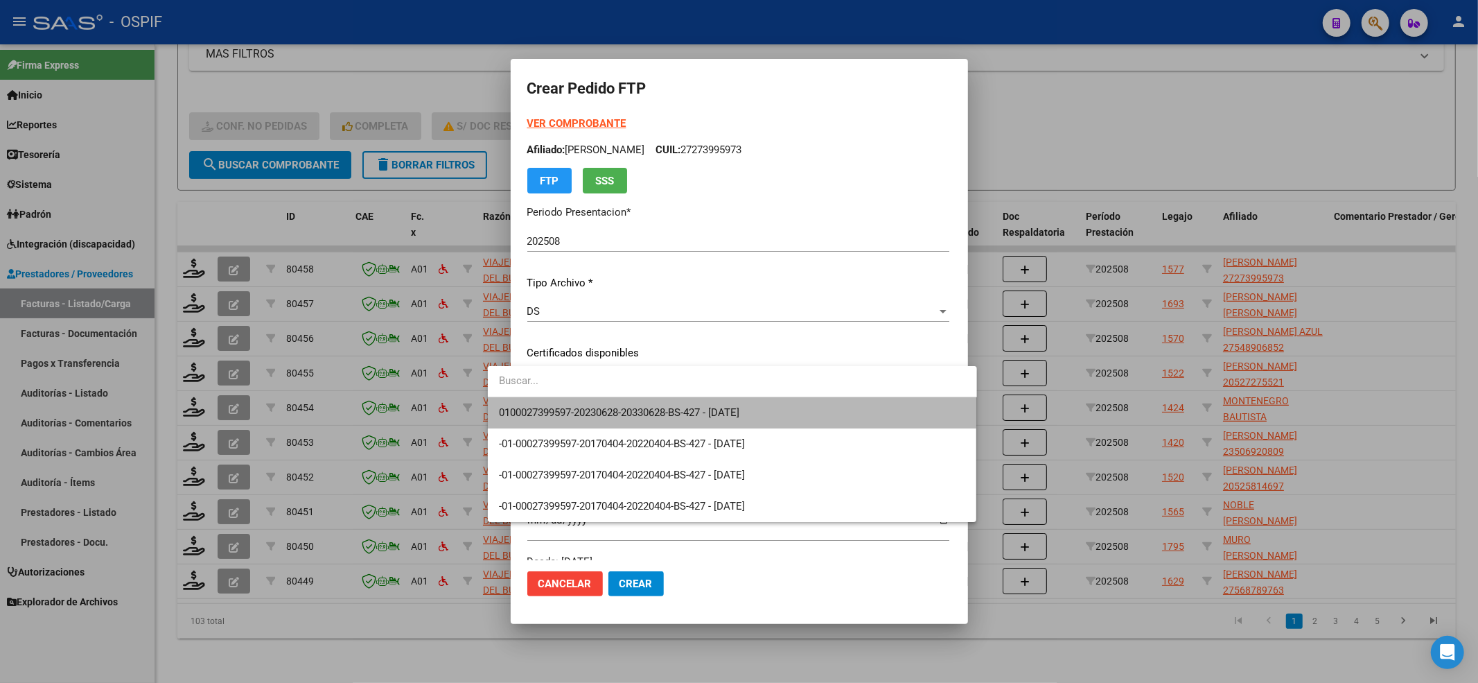
click at [577, 397] on span "0100027399597-20230628-20330628-BS-427 - 2033-06-28" at bounding box center [732, 412] width 467 height 31
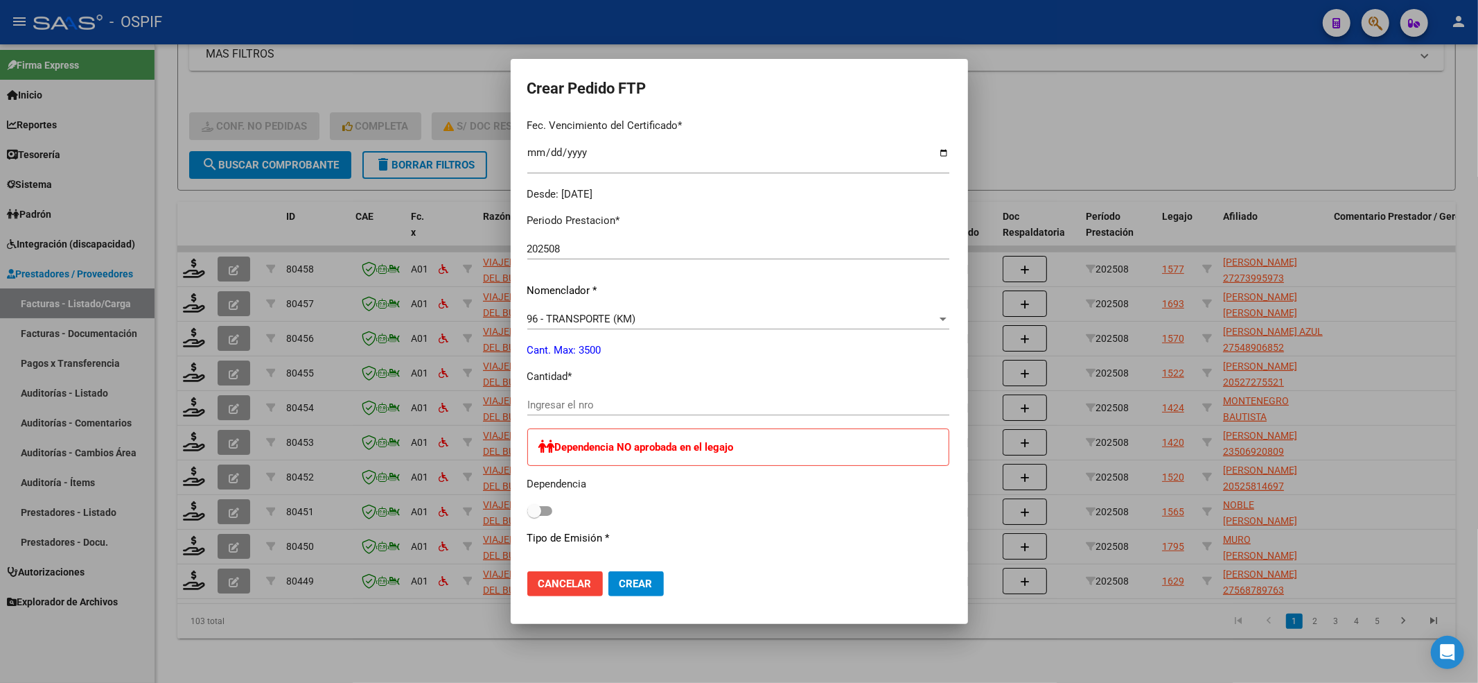
scroll to position [369, 0]
click at [700, 396] on input "Ingresar el nro" at bounding box center [738, 402] width 422 height 12
type input "360"
click at [527, 514] on label at bounding box center [539, 508] width 25 height 17
click at [534, 514] on input "checkbox" at bounding box center [534, 513] width 1 height 1
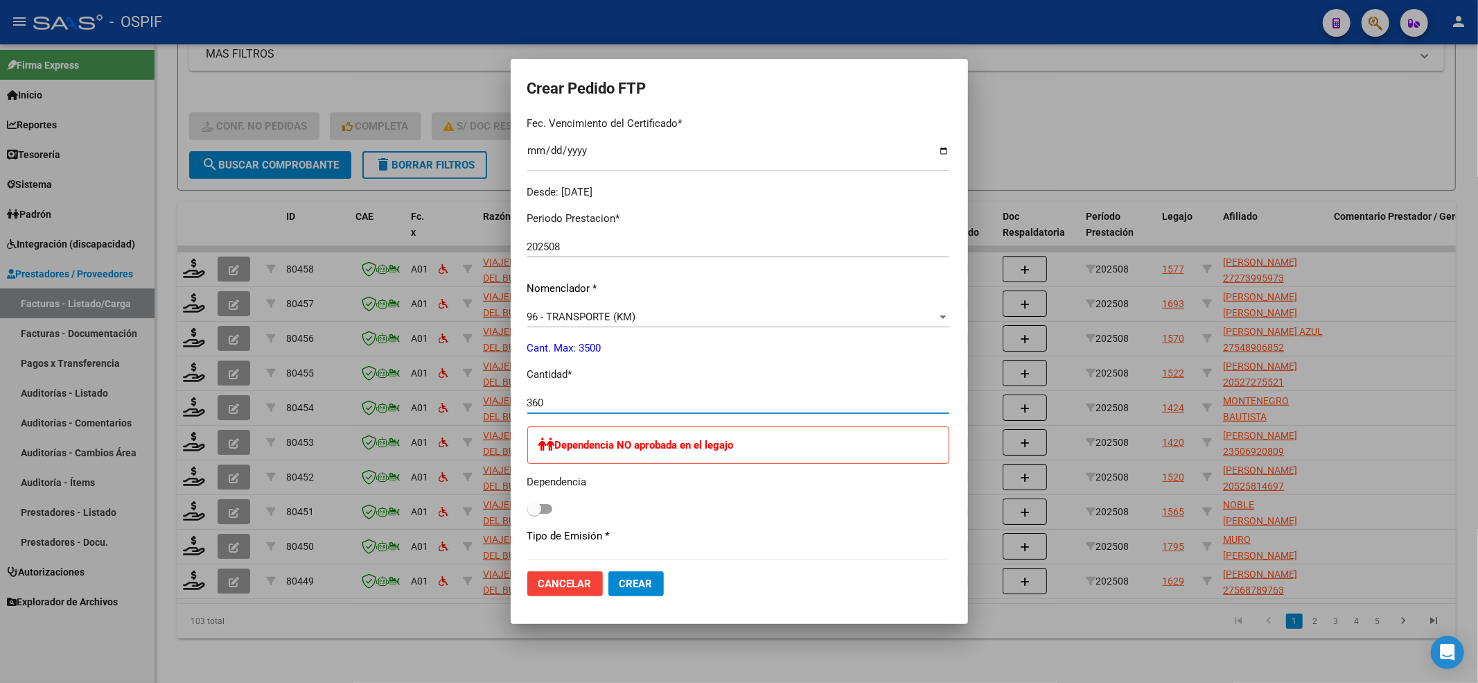
checkbox input "true"
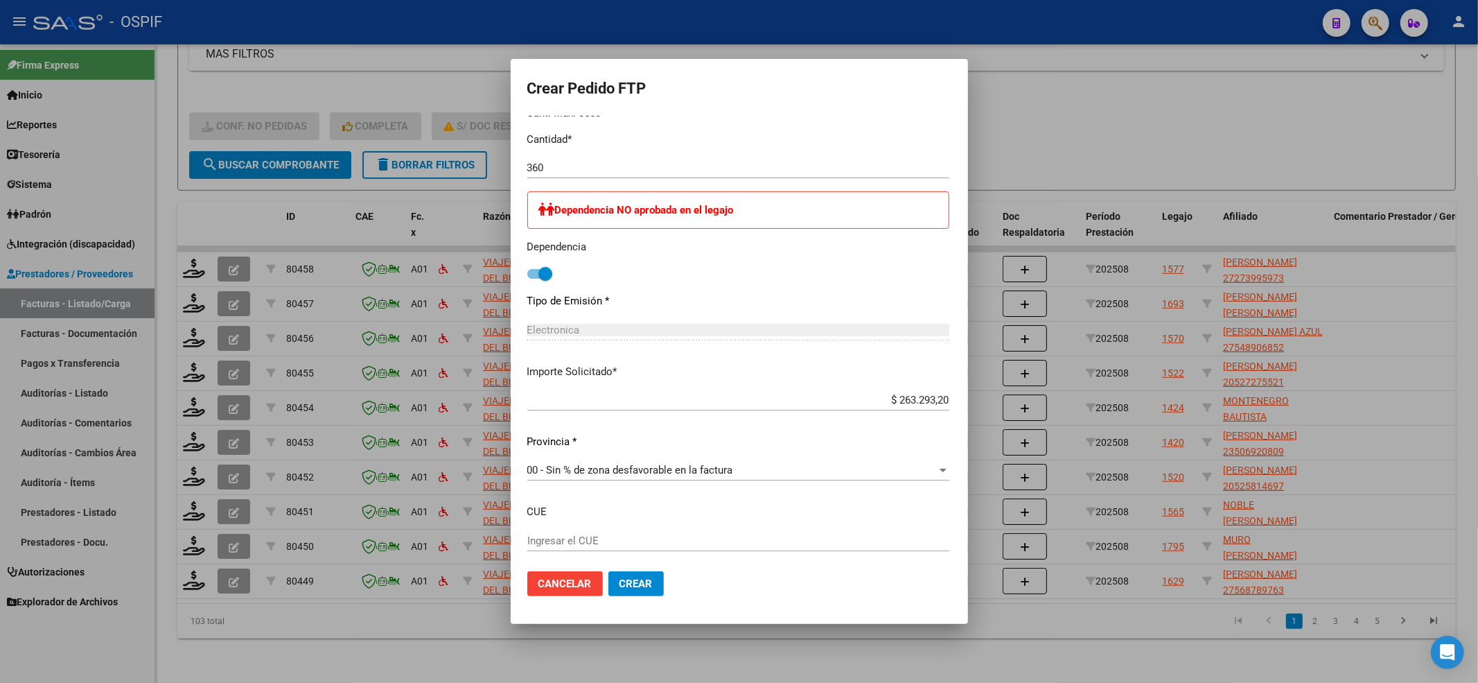
scroll to position [678, 0]
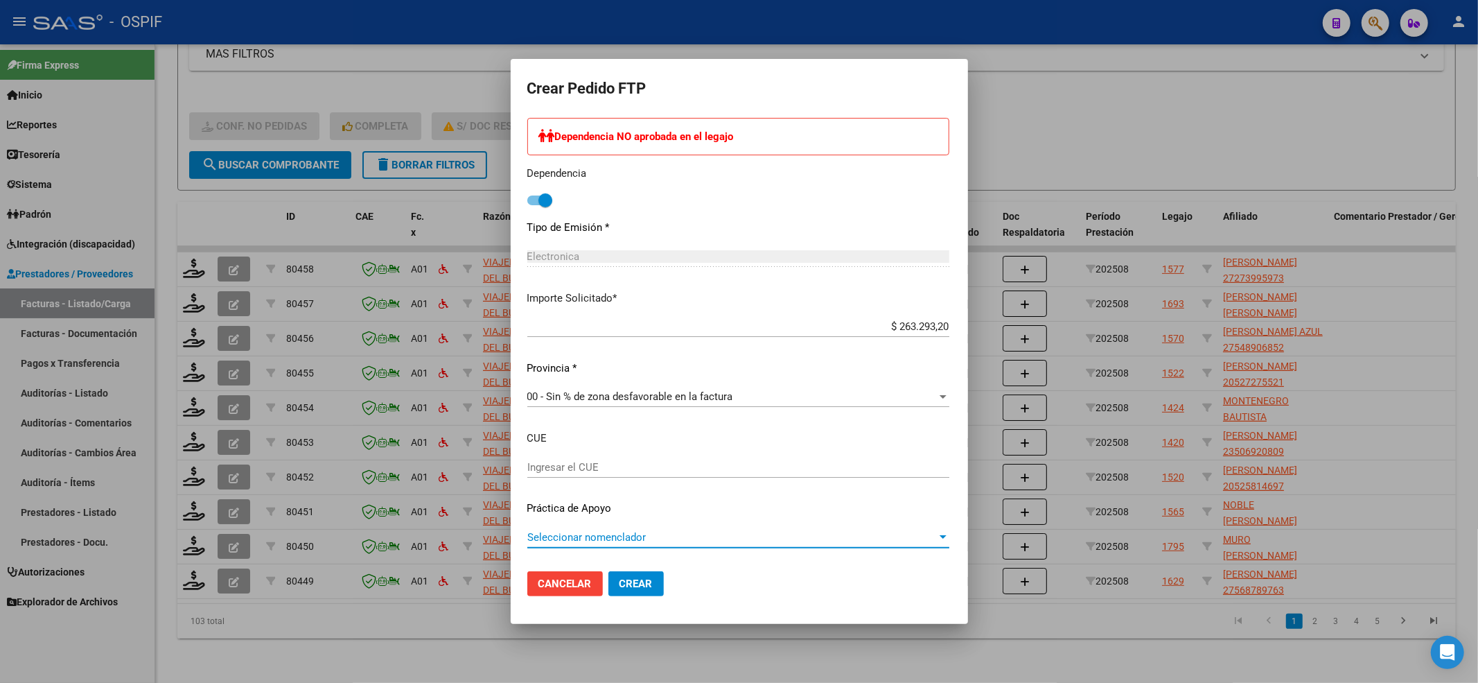
click at [672, 538] on span "Seleccionar nomenclador" at bounding box center [732, 537] width 410 height 12
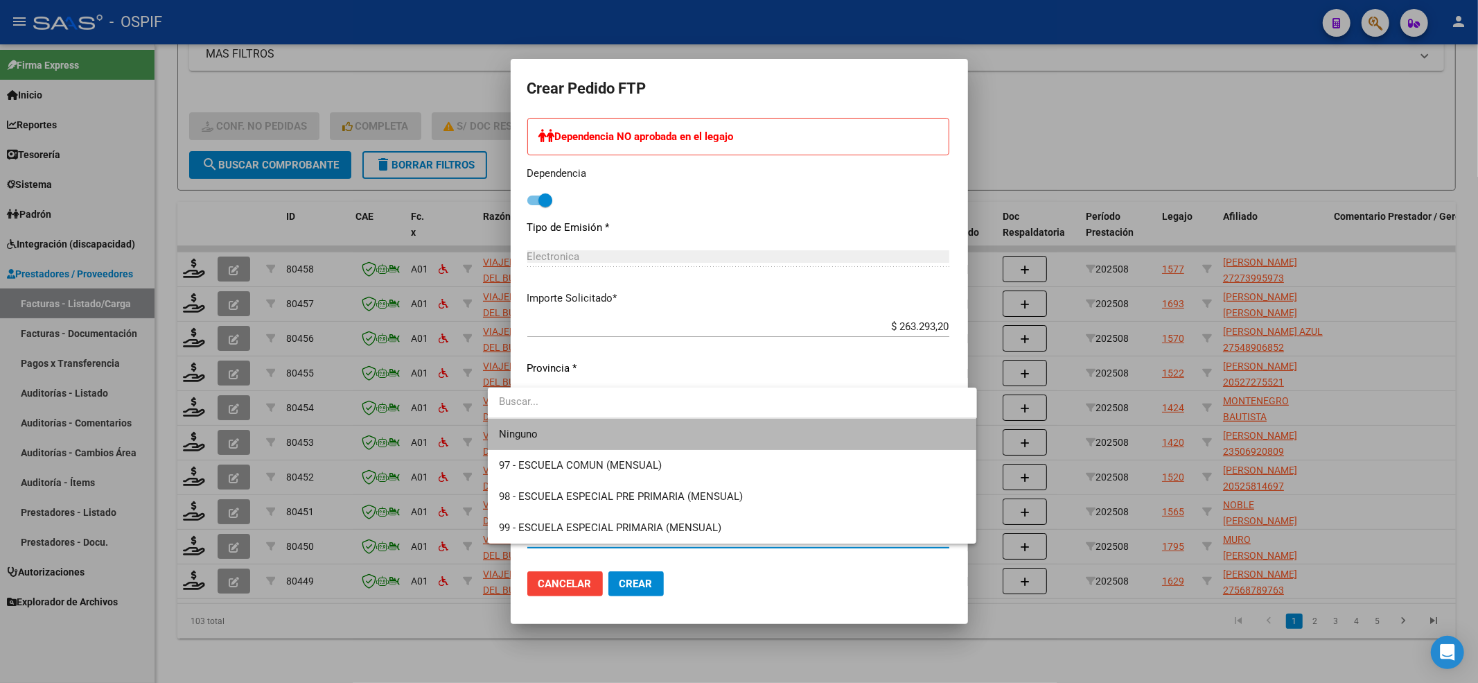
drag, startPoint x: 566, startPoint y: 425, endPoint x: 604, endPoint y: 541, distance: 122.5
click at [565, 425] on span "Ninguno" at bounding box center [732, 434] width 467 height 31
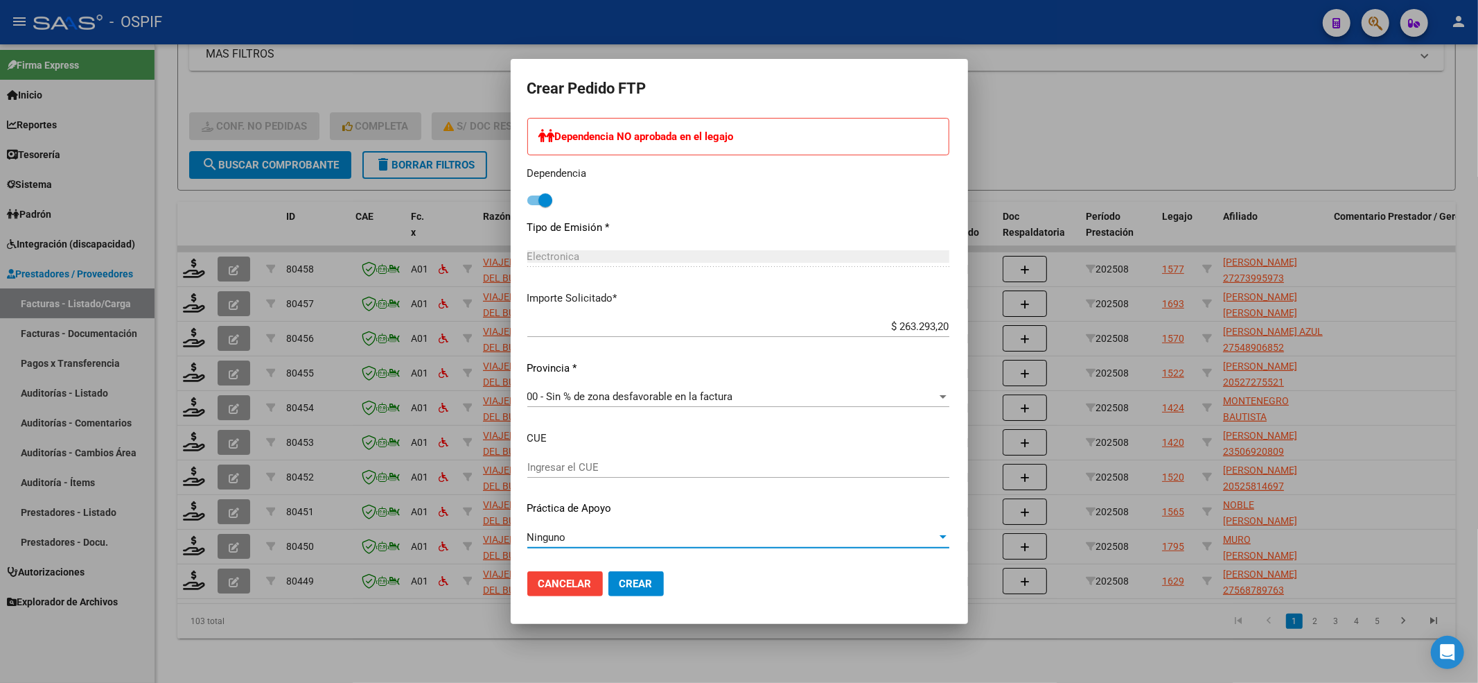
click at [620, 577] on span "Crear" at bounding box center [636, 583] width 33 height 12
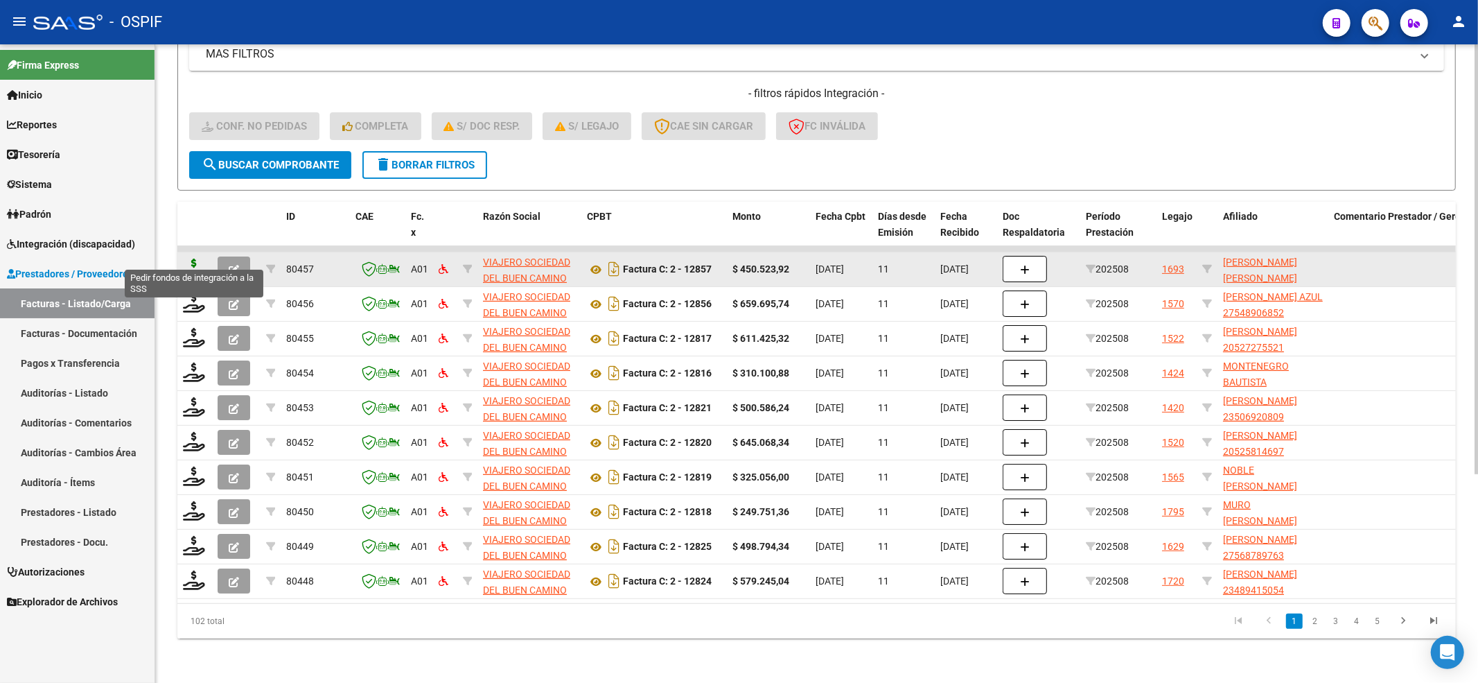
click at [191, 258] on icon at bounding box center [194, 267] width 22 height 19
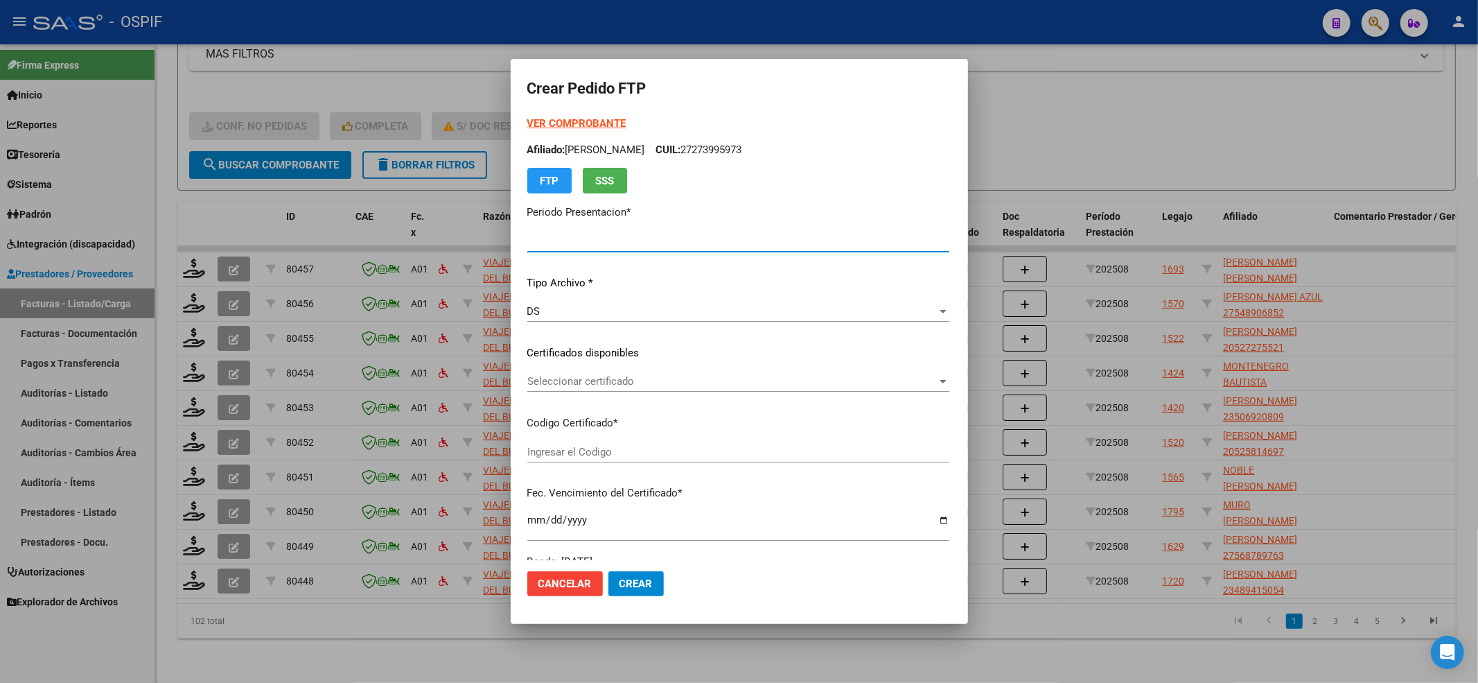
type input "202508"
type input "$ 450.523,92"
type input "-02-00049524759-20170119-20200119-BS-427"
type input "2020-01-19"
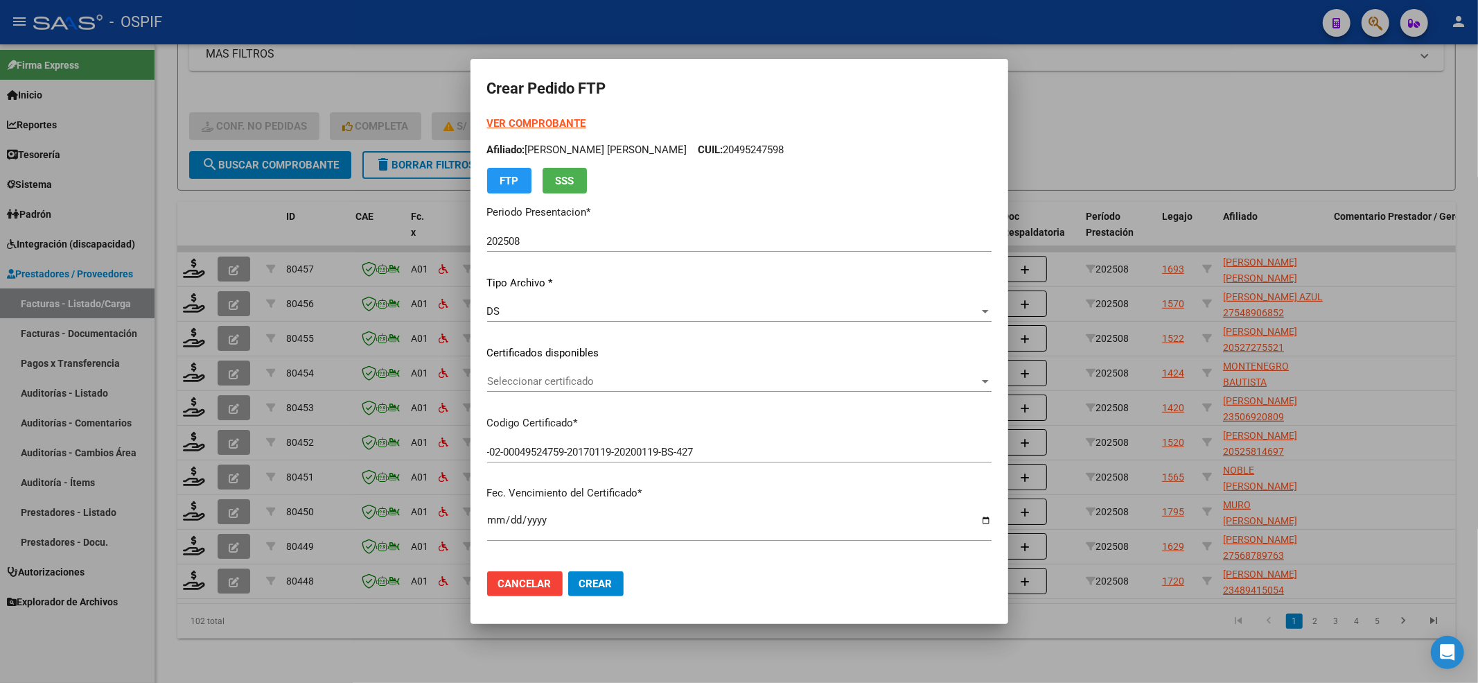
click at [536, 108] on form "Crear Pedido FTP VER COMPROBANTE ARCA Padrón Afiliado: TOTH SANTILLAN BRANDON D…" at bounding box center [739, 341] width 504 height 531
click at [534, 129] on strong "VER COMPROBANTE" at bounding box center [536, 123] width 99 height 12
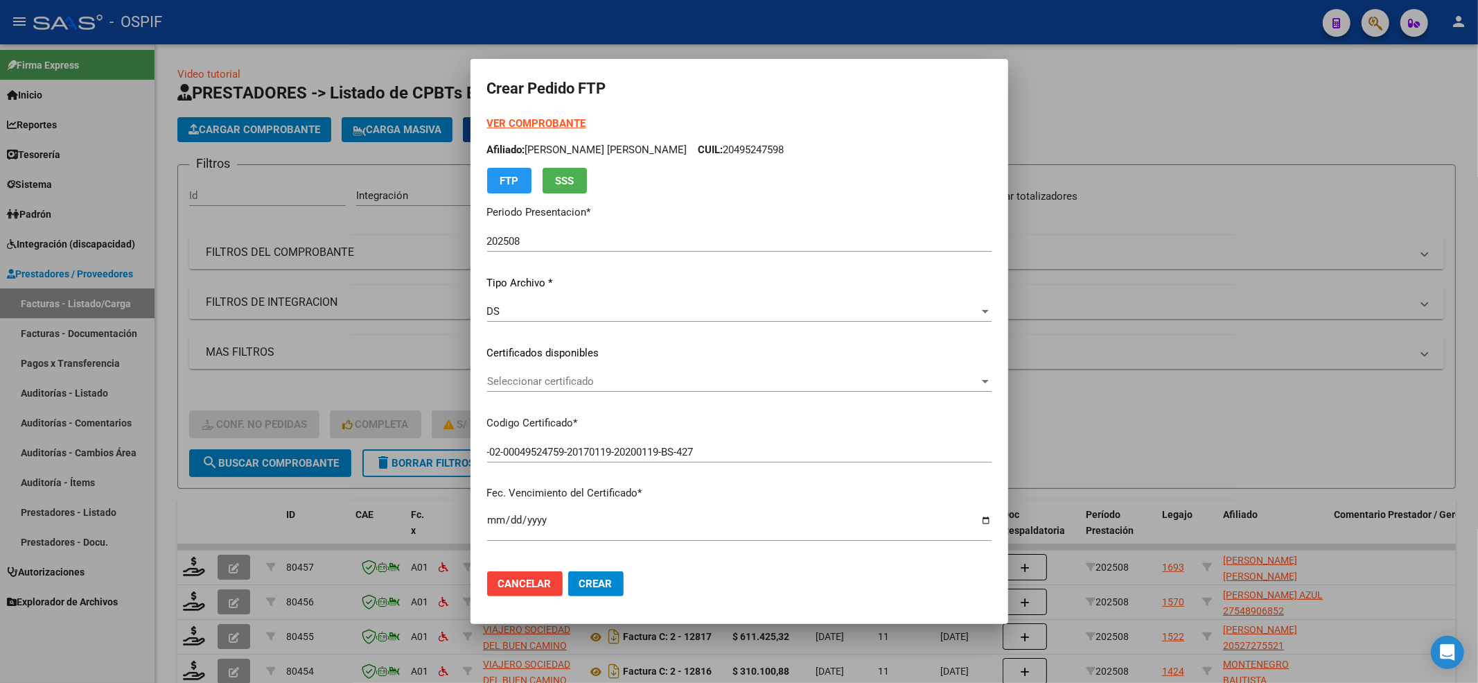
scroll to position [310, 0]
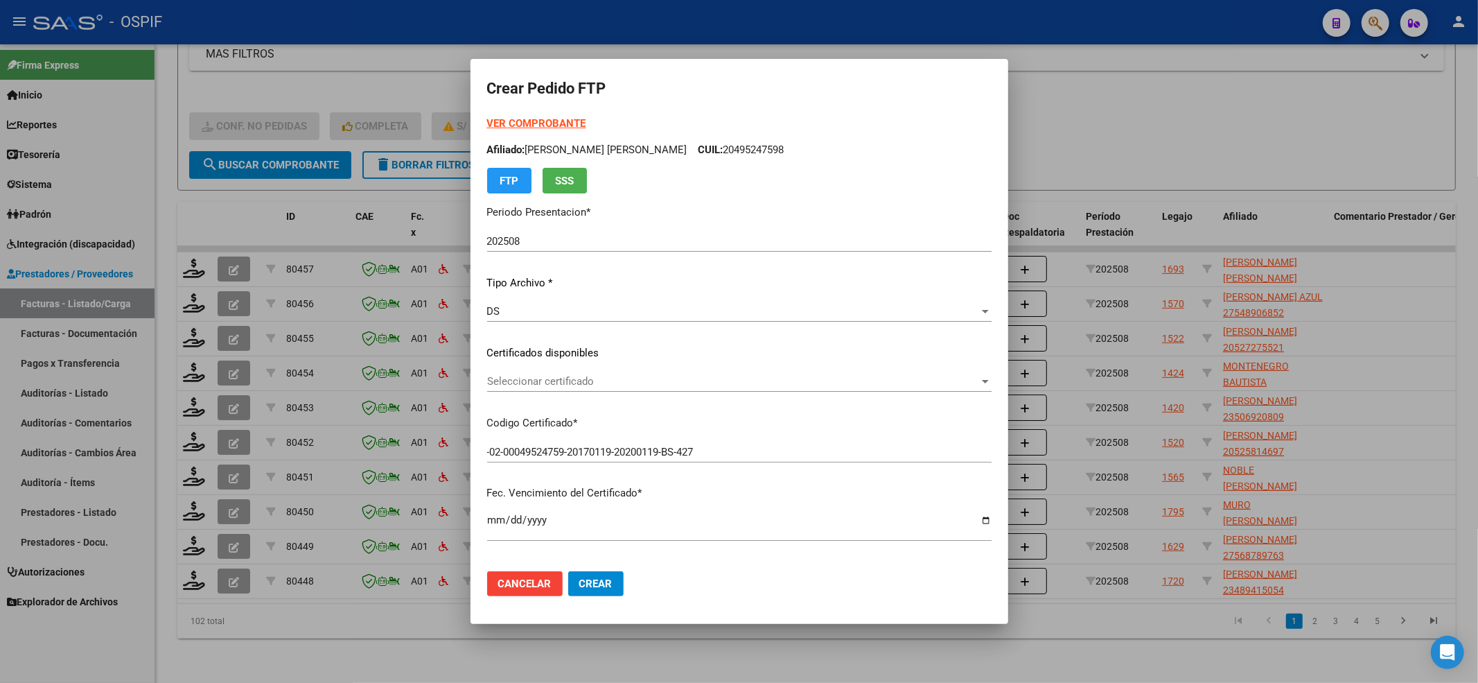
drag, startPoint x: 516, startPoint y: 362, endPoint x: 506, endPoint y: 381, distance: 22.0
click at [514, 370] on div "VER COMPROBANTE ARCA Padrón Afiliado: TOTH SANTILLAN BRANDON DANIEL CUIL: 20495…" at bounding box center [739, 335] width 504 height 438
click at [506, 381] on span "Seleccionar certificado" at bounding box center [733, 381] width 492 height 12
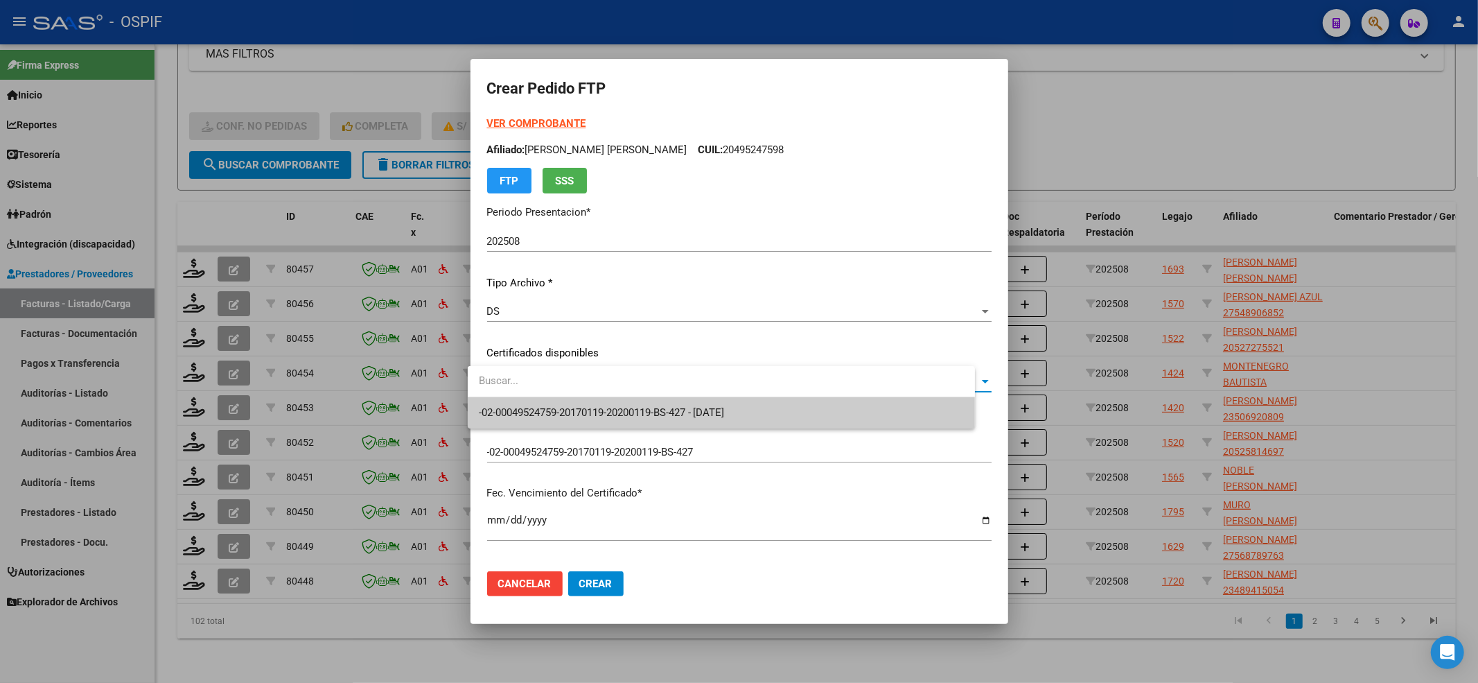
click at [484, 401] on span "-02-00049524759-20170119-20200119-BS-427 - 2020-01-19" at bounding box center [721, 412] width 485 height 31
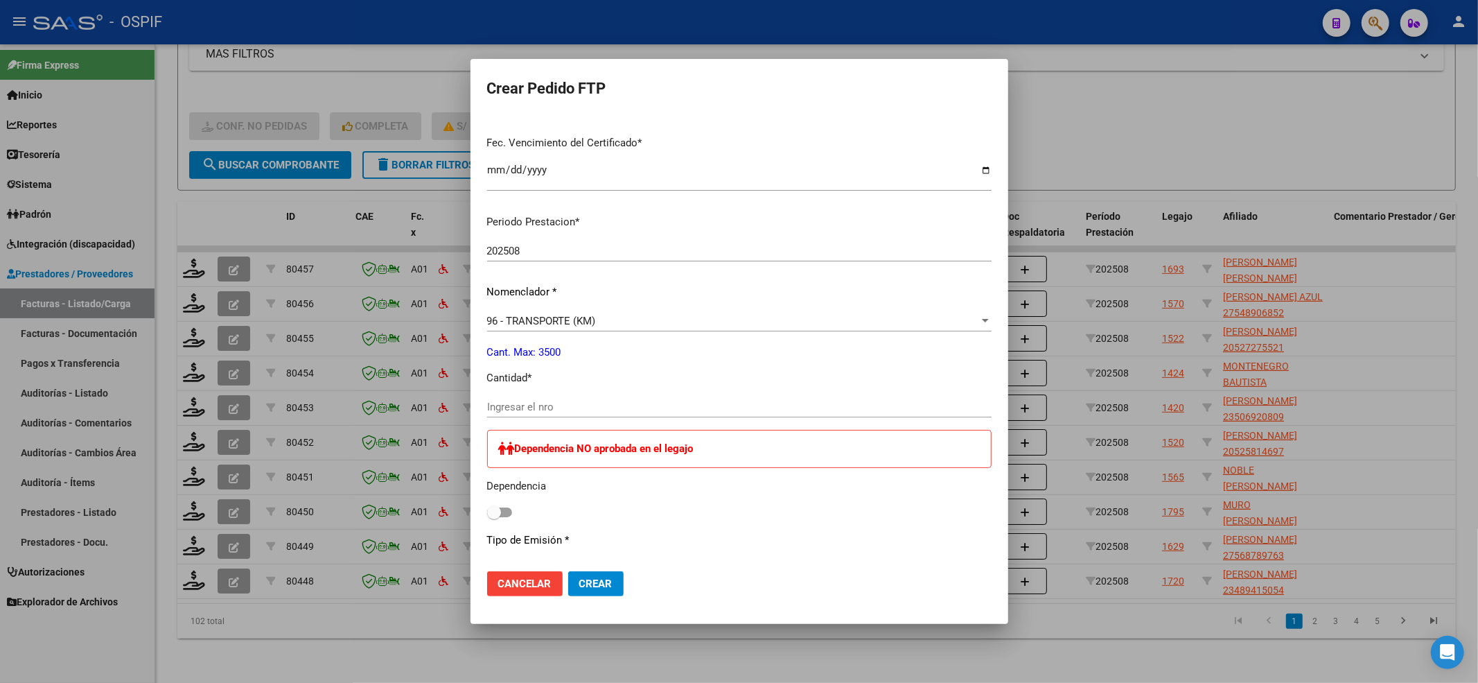
scroll to position [462, 0]
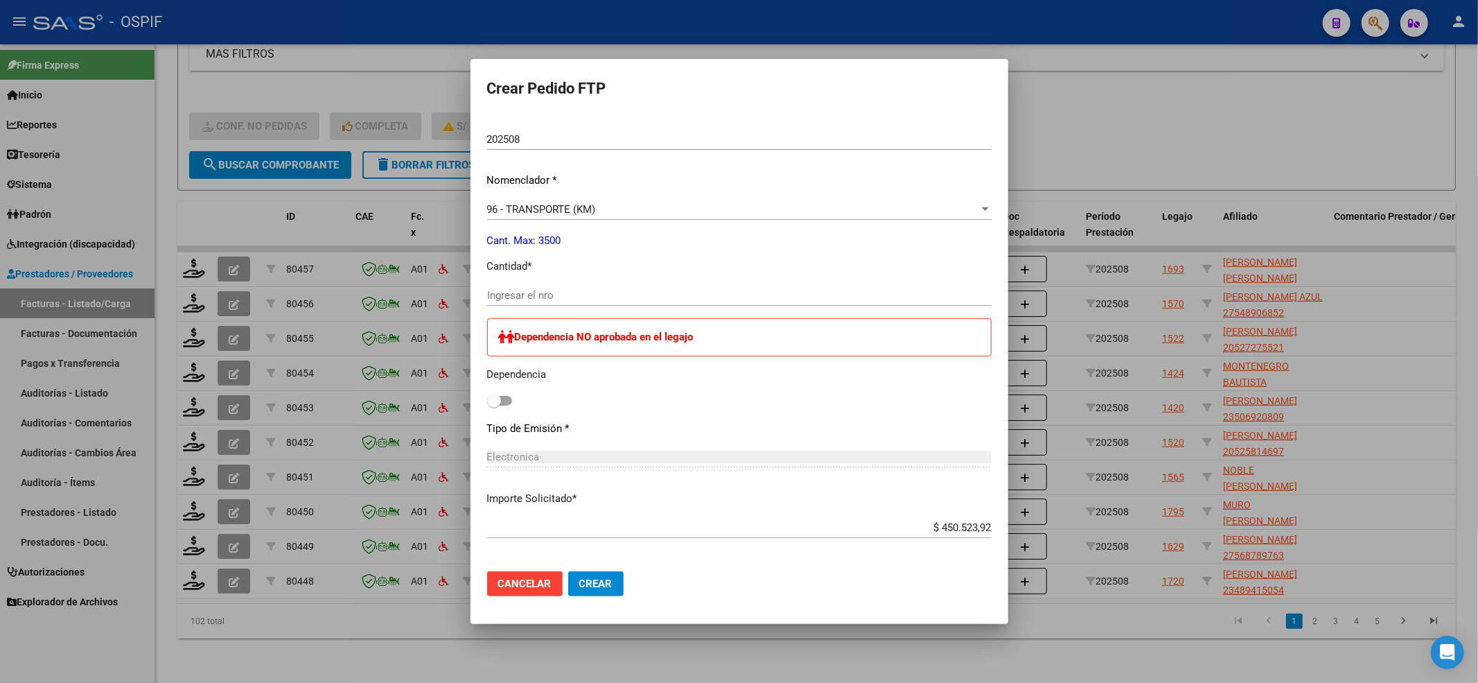
click at [534, 297] on input "Ingresar el nro" at bounding box center [739, 295] width 504 height 12
type input "616"
click at [493, 401] on span at bounding box center [499, 401] width 25 height 10
click at [493, 405] on input "checkbox" at bounding box center [493, 405] width 1 height 1
checkbox input "true"
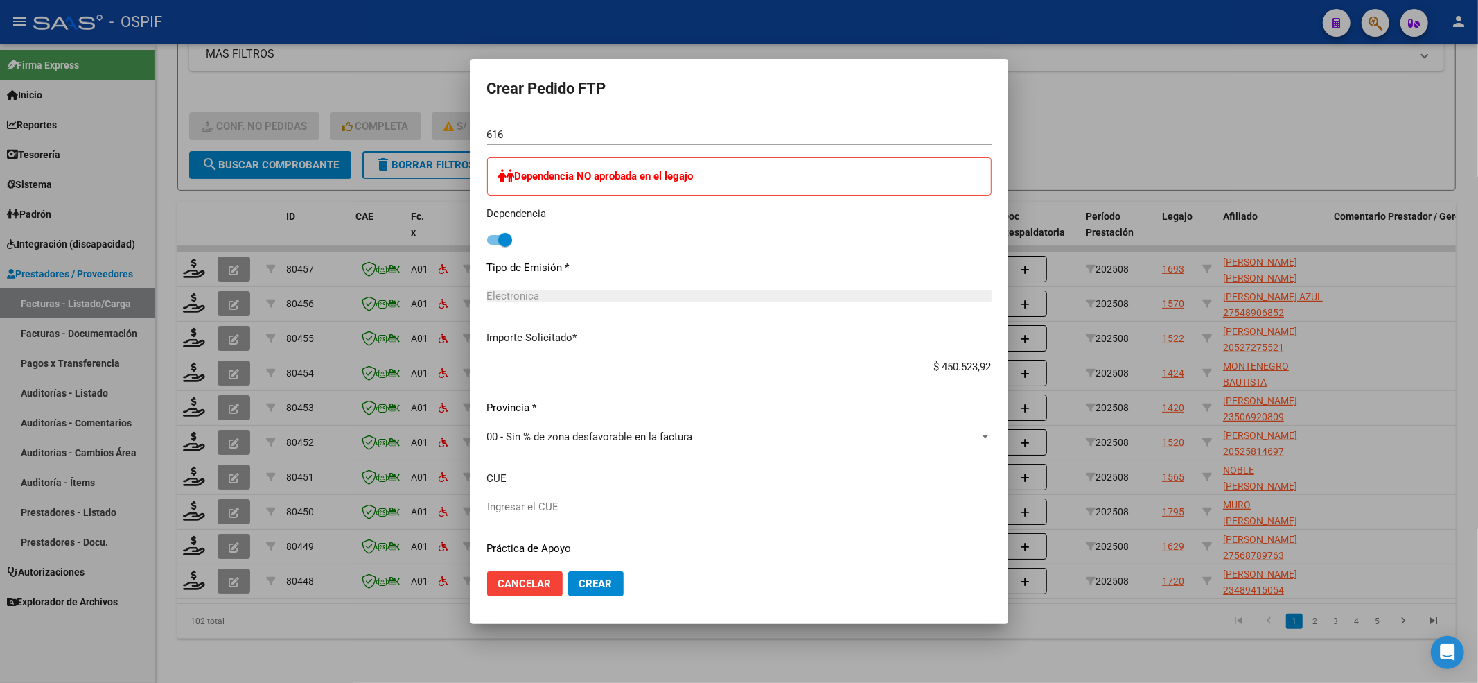
scroll to position [662, 0]
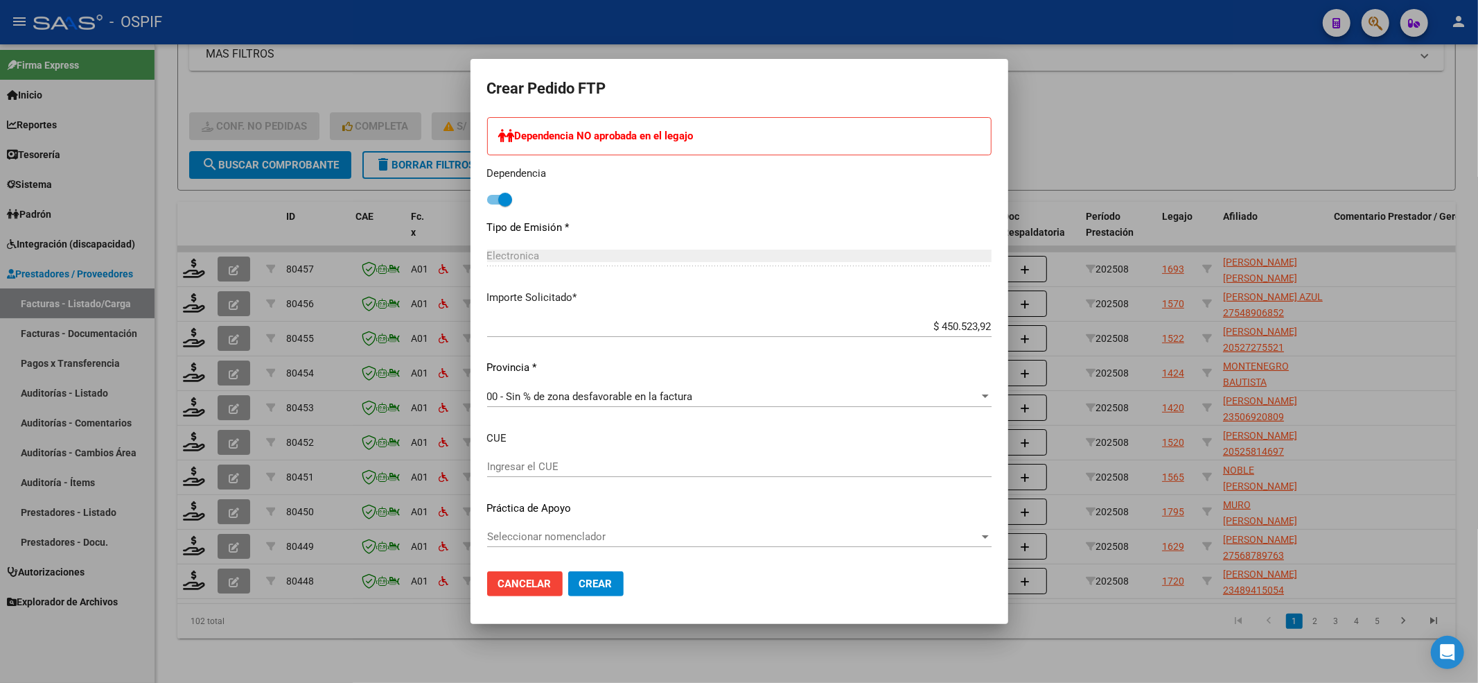
click at [553, 526] on div "Seleccionar nomenclador Seleccionar nomenclador" at bounding box center [739, 536] width 504 height 21
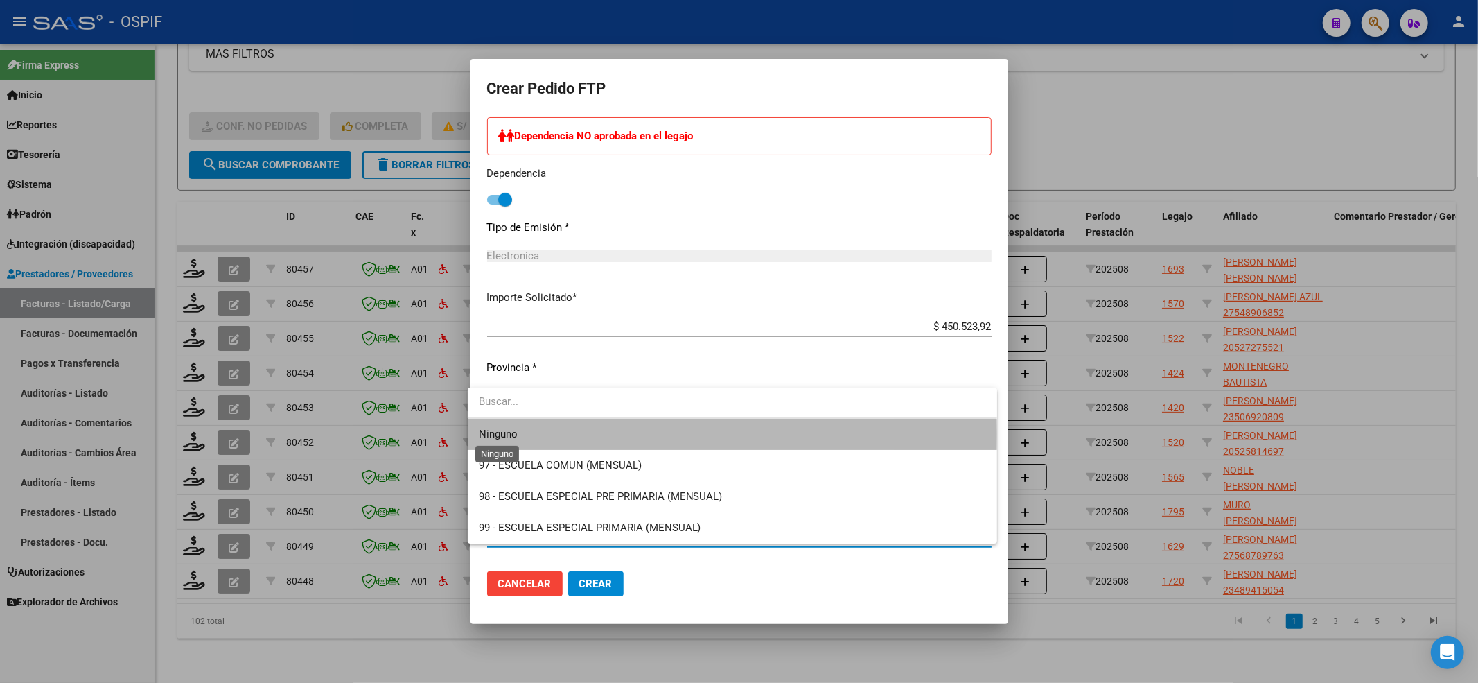
click at [505, 433] on span "Ninguno" at bounding box center [498, 434] width 39 height 12
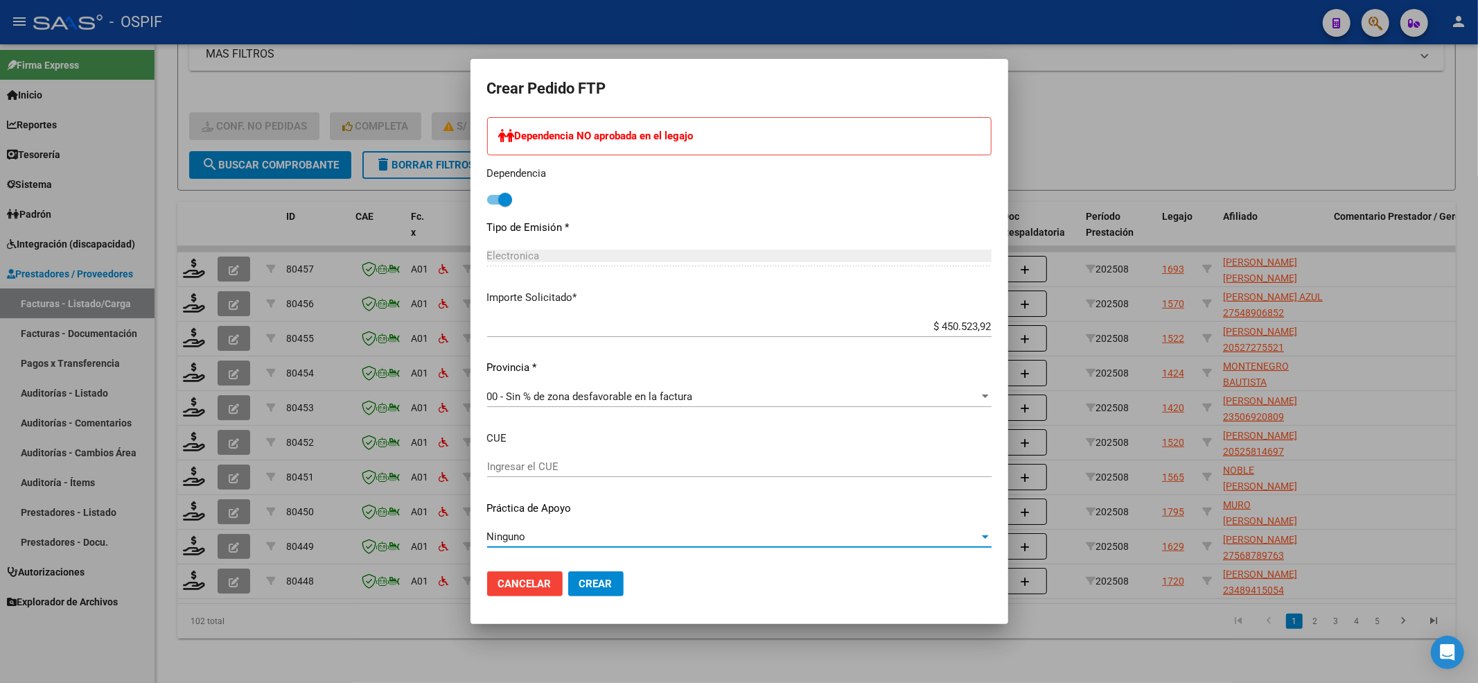
click at [616, 602] on mat-dialog-actions "Cancelar Crear" at bounding box center [739, 583] width 504 height 47
click at [604, 588] on button "Crear" at bounding box center [595, 583] width 55 height 25
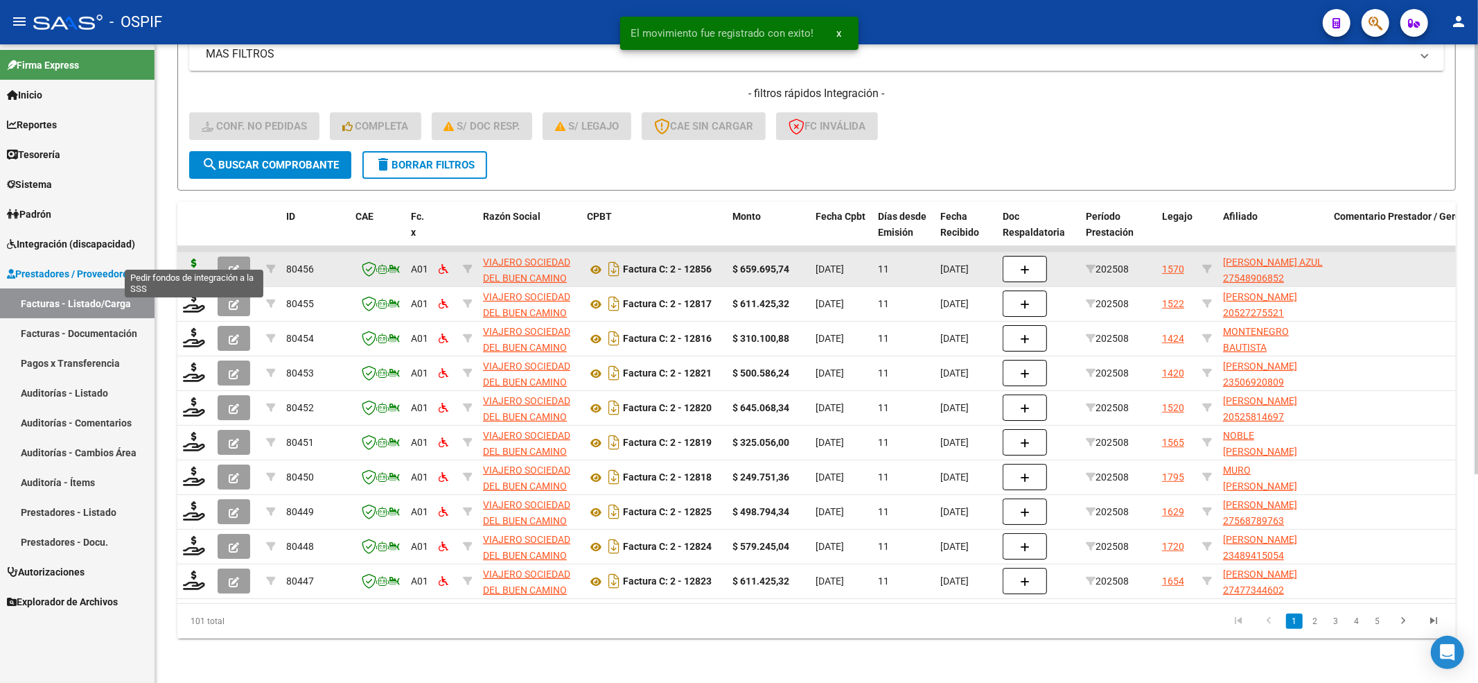
click at [188, 262] on icon at bounding box center [194, 267] width 22 height 19
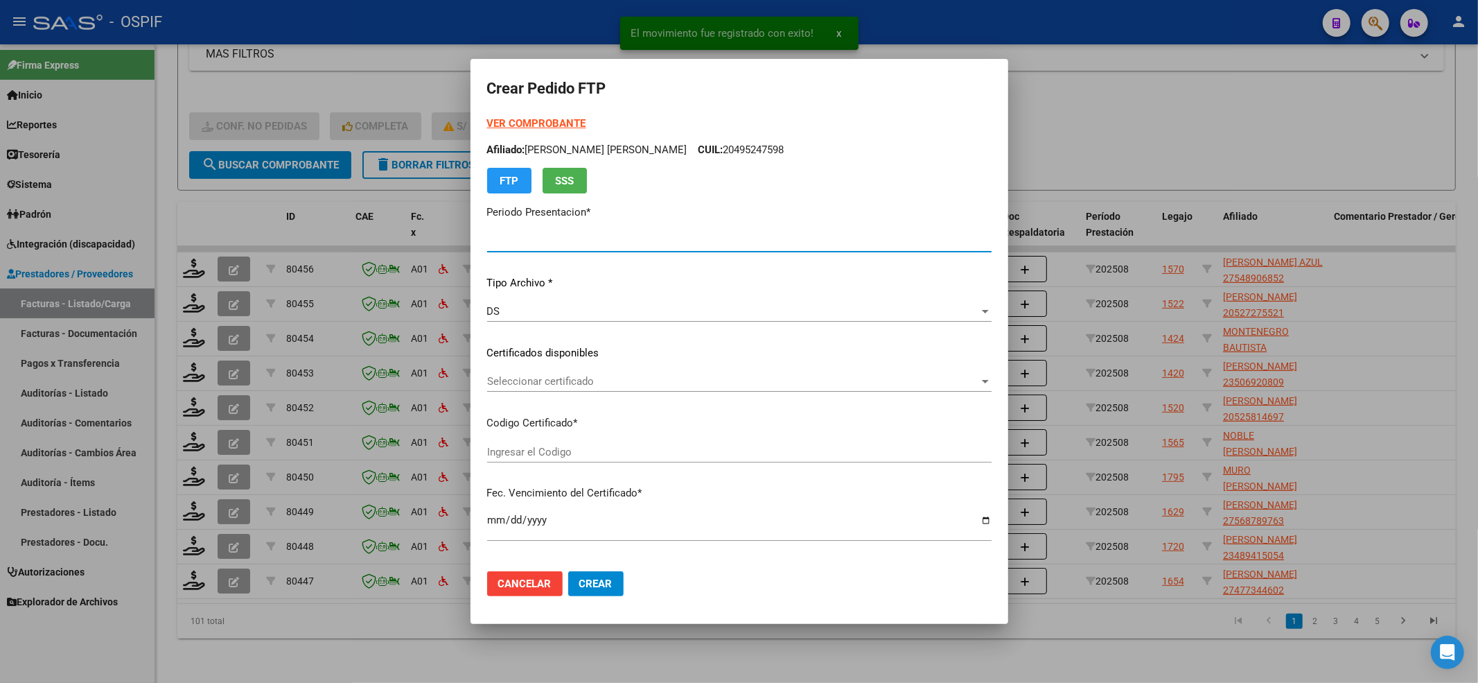
type input "202508"
type input "$ 659.695,74"
type input "0100054890685-20221003-20271003-BS-427"
type input "2027-10-03"
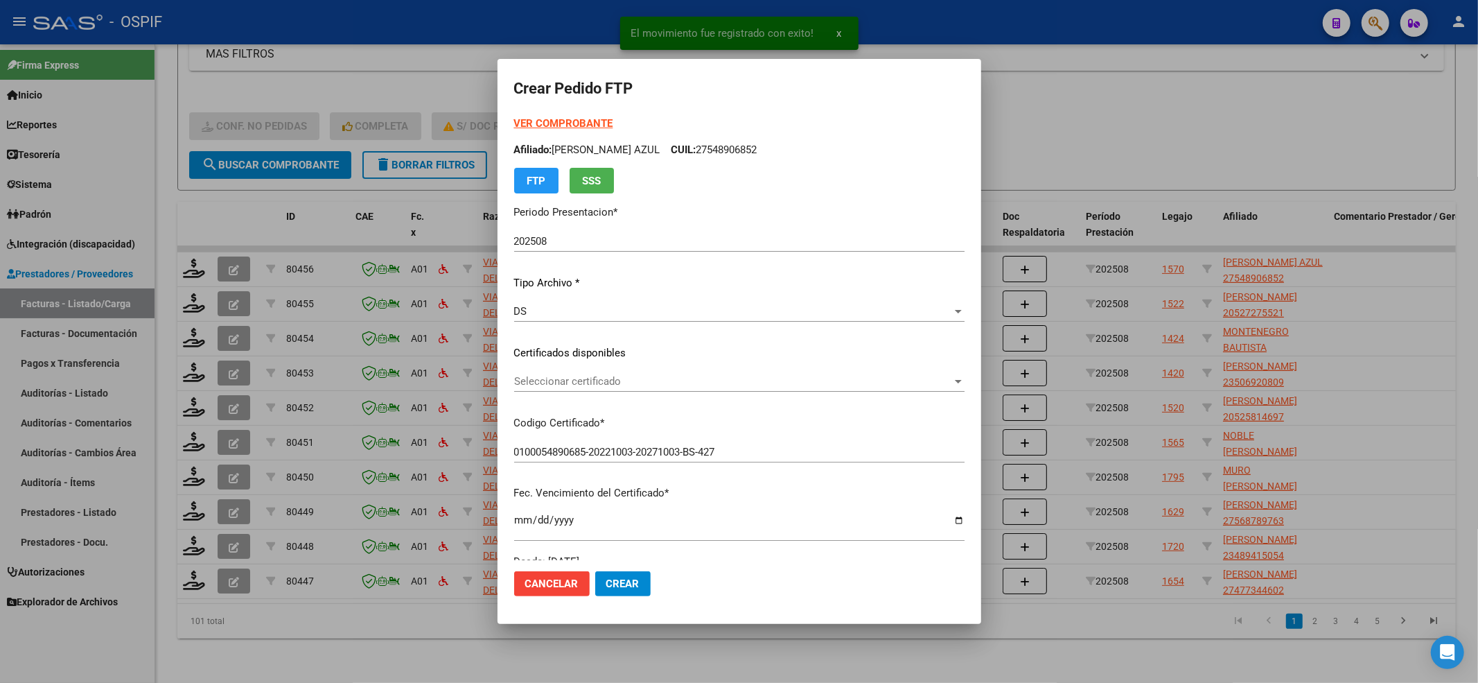
click at [521, 122] on strong "VER COMPROBANTE" at bounding box center [563, 123] width 99 height 12
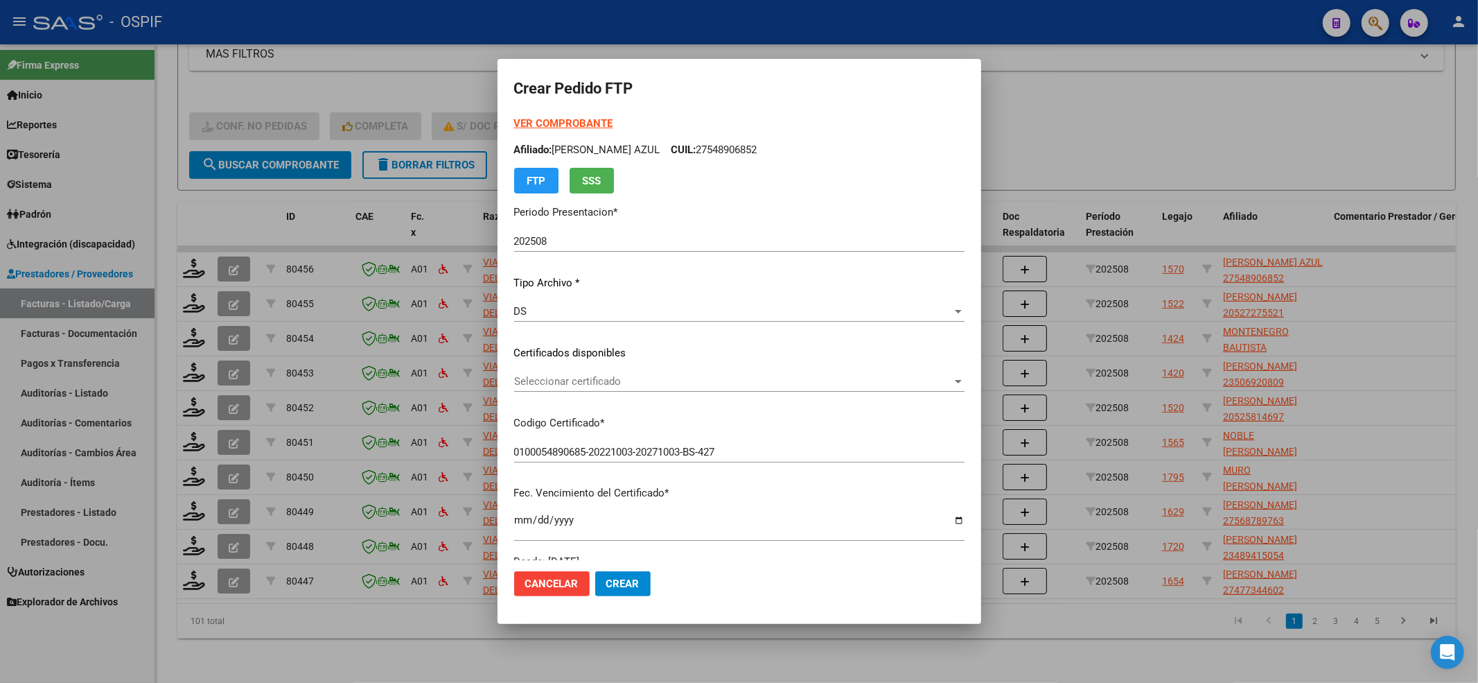
click at [577, 367] on div "VER COMPROBANTE ARCA Padrón Afiliado: TOLOZA MIA AZUL CUIL: 27548906852 FTP SSS…" at bounding box center [739, 342] width 450 height 453
click at [572, 380] on span "Seleccionar certificado" at bounding box center [733, 381] width 438 height 12
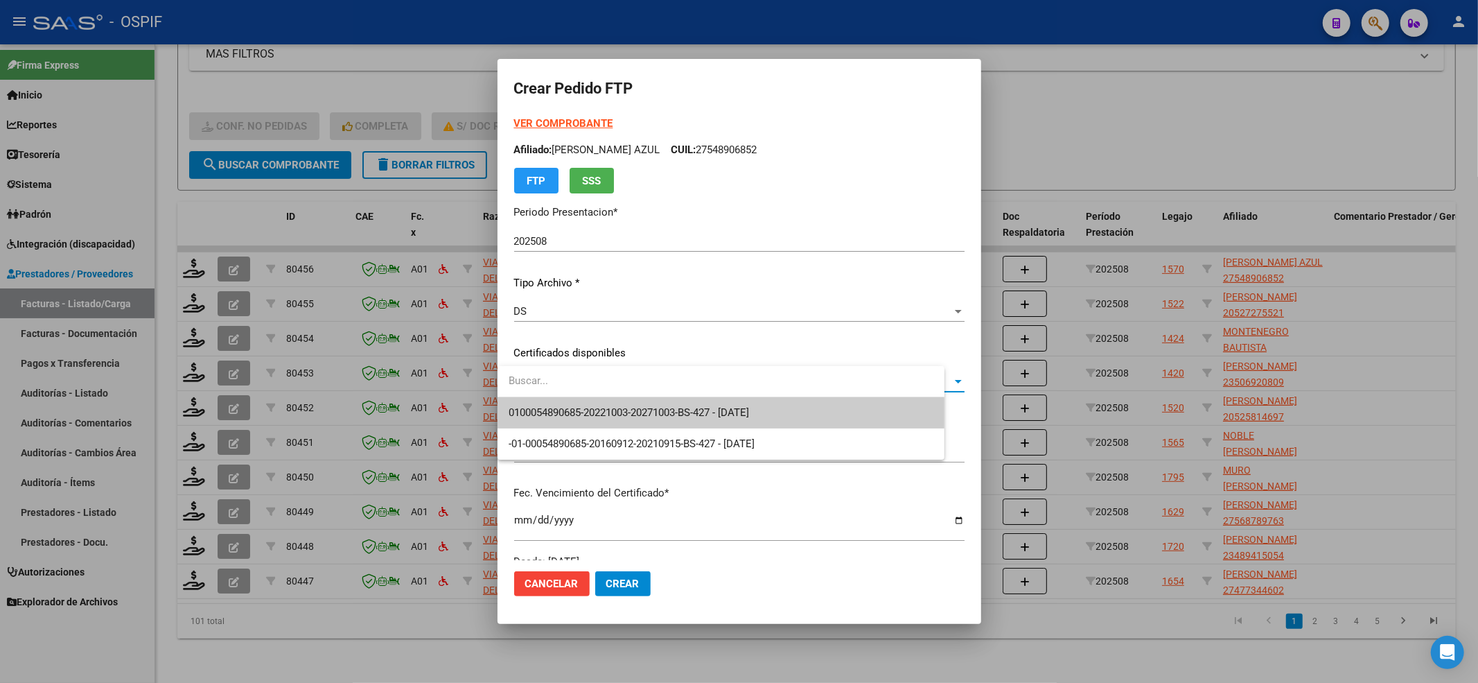
click at [559, 401] on span "0100054890685-20221003-20271003-BS-427 - 2027-10-03" at bounding box center [721, 412] width 425 height 31
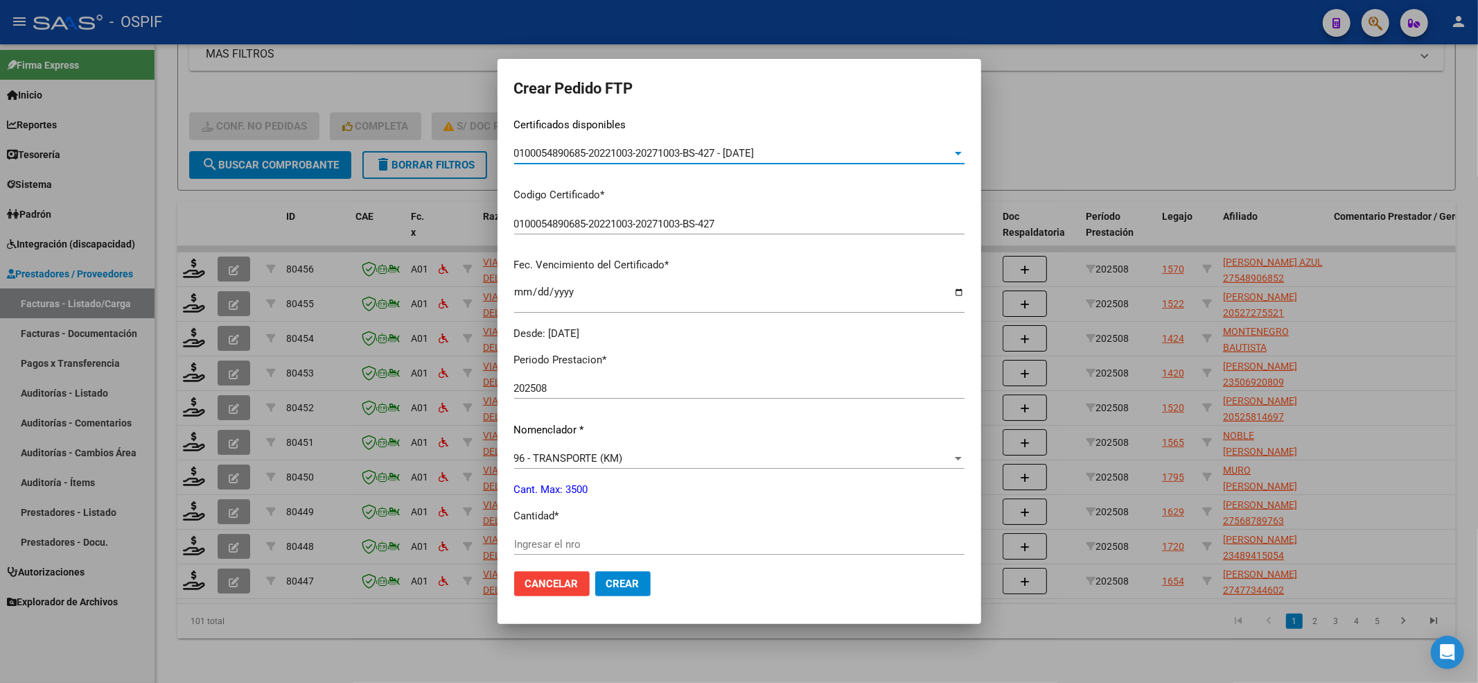
scroll to position [277, 0]
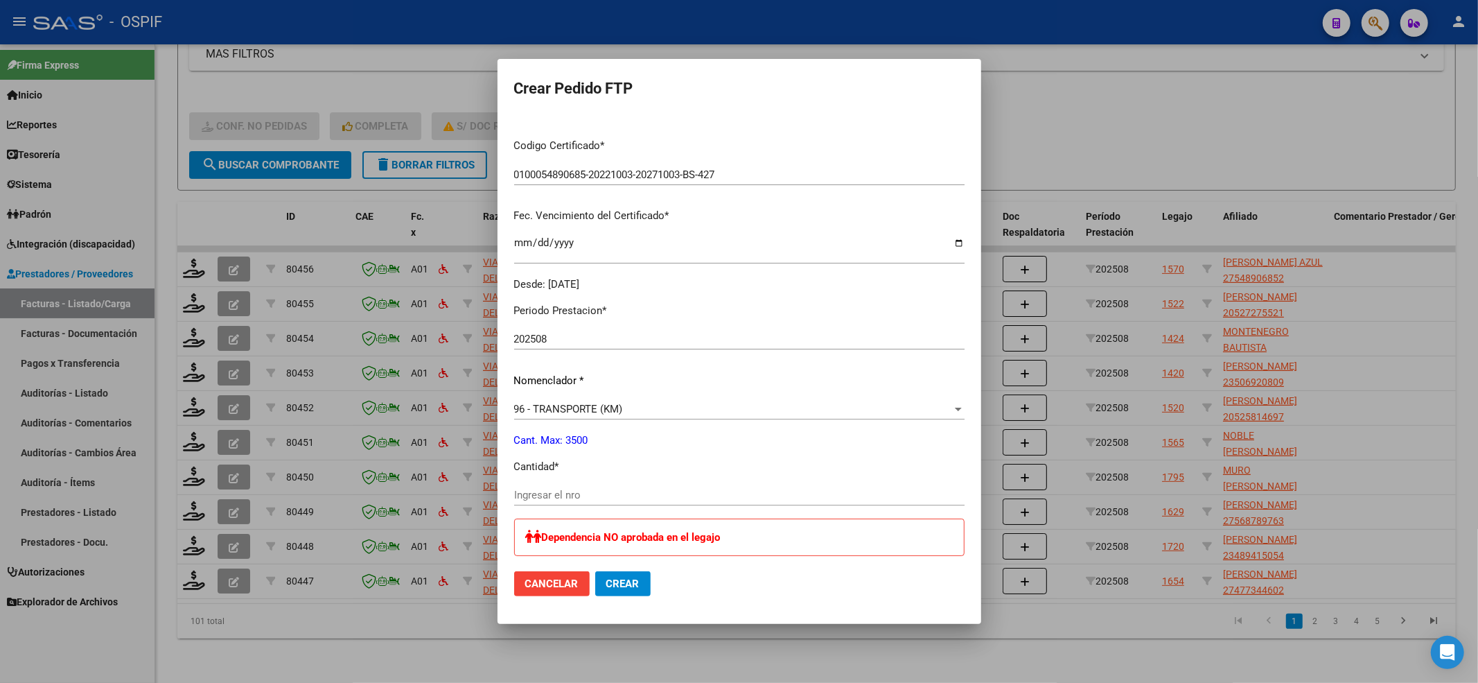
click at [563, 492] on input "Ingresar el nro" at bounding box center [739, 495] width 450 height 12
type input "902"
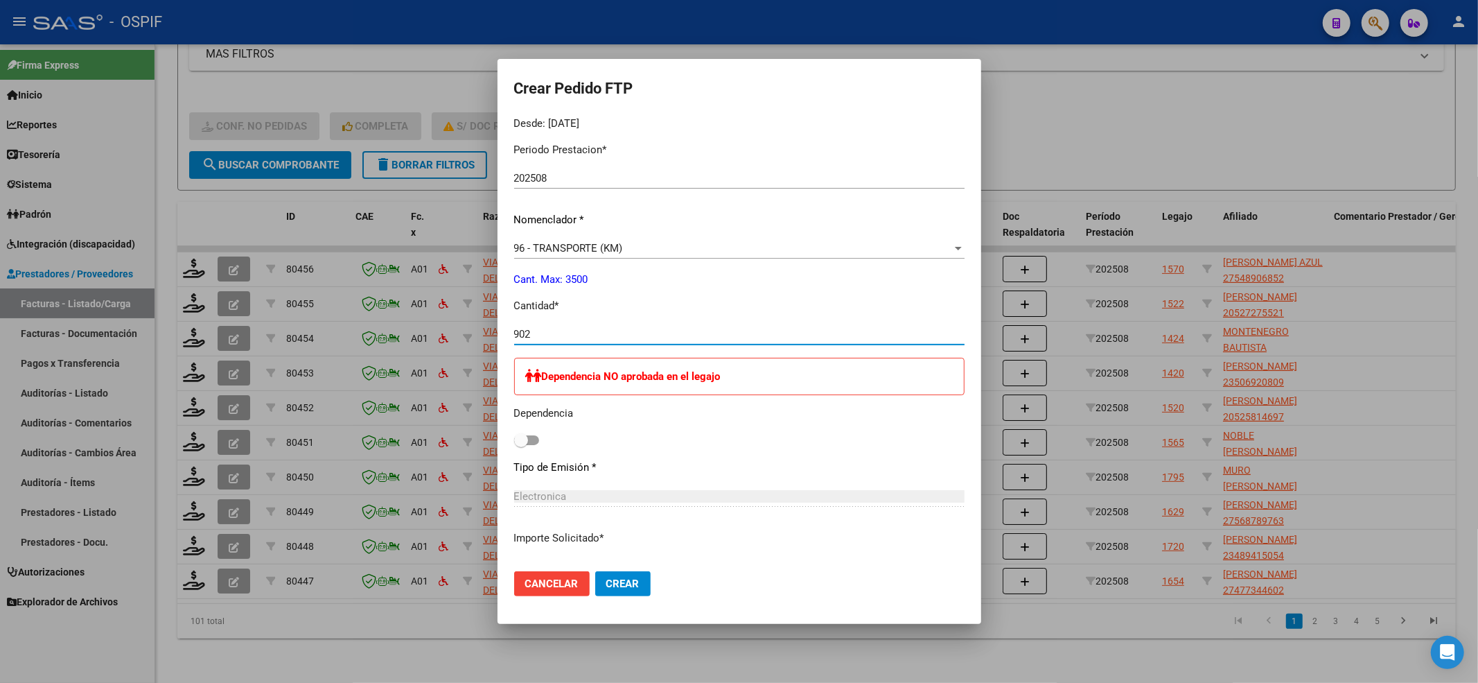
scroll to position [678, 0]
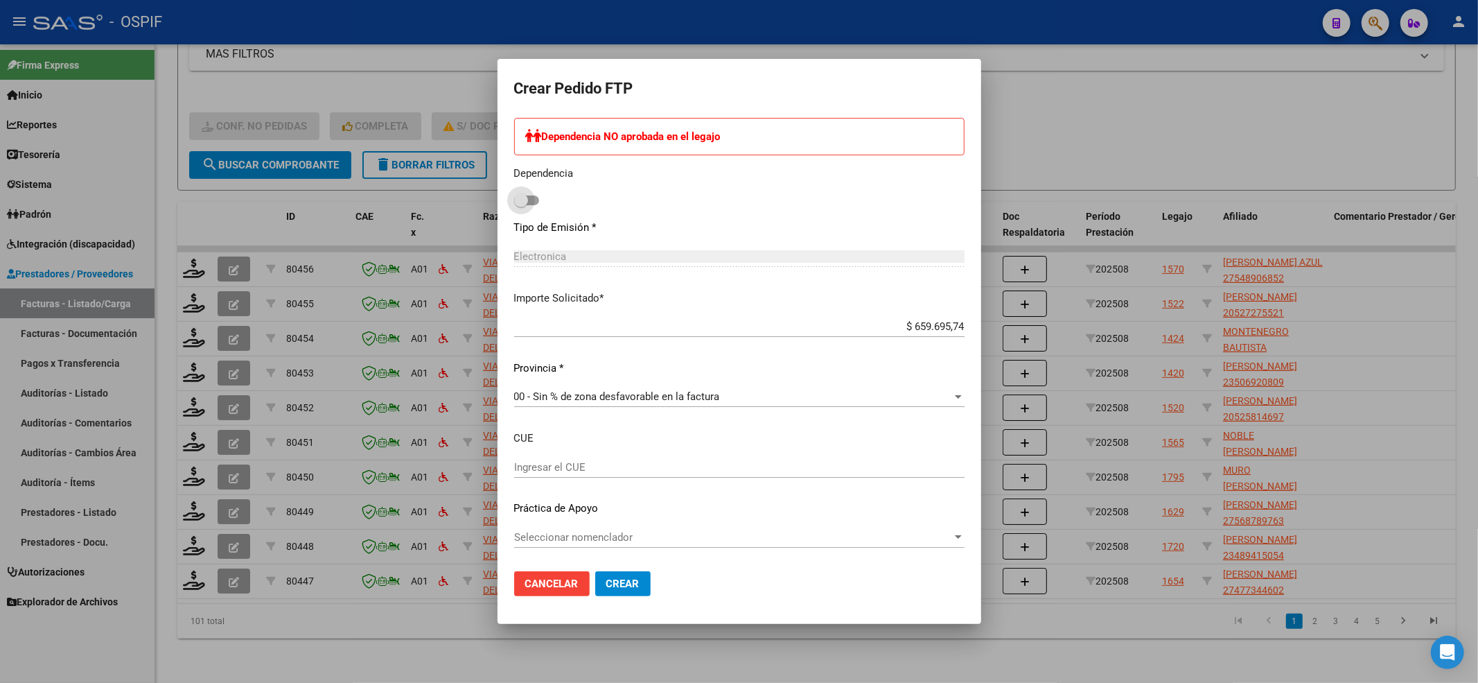
click at [530, 195] on span at bounding box center [526, 200] width 25 height 10
click at [521, 205] on input "checkbox" at bounding box center [520, 205] width 1 height 1
checkbox input "true"
click at [660, 538] on span "Seleccionar nomenclador" at bounding box center [733, 537] width 438 height 12
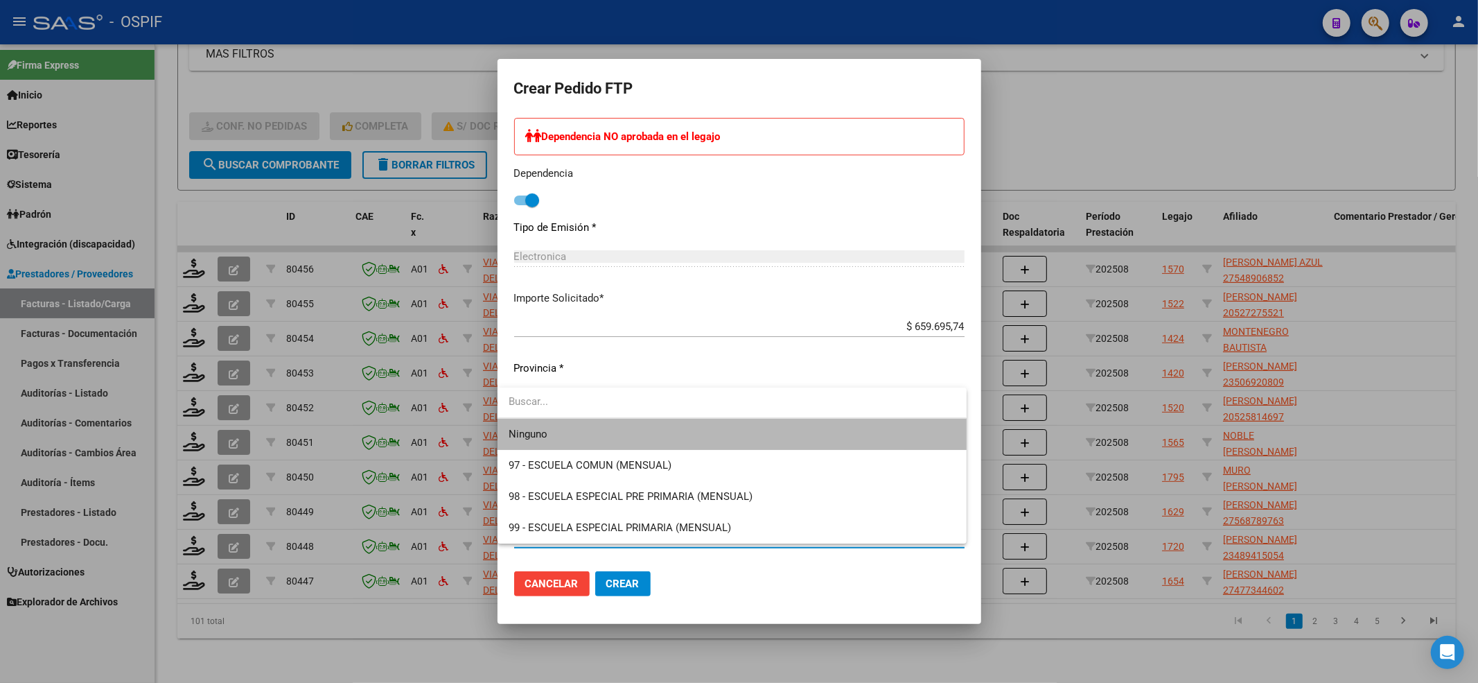
click at [583, 428] on span "Ninguno" at bounding box center [732, 434] width 447 height 31
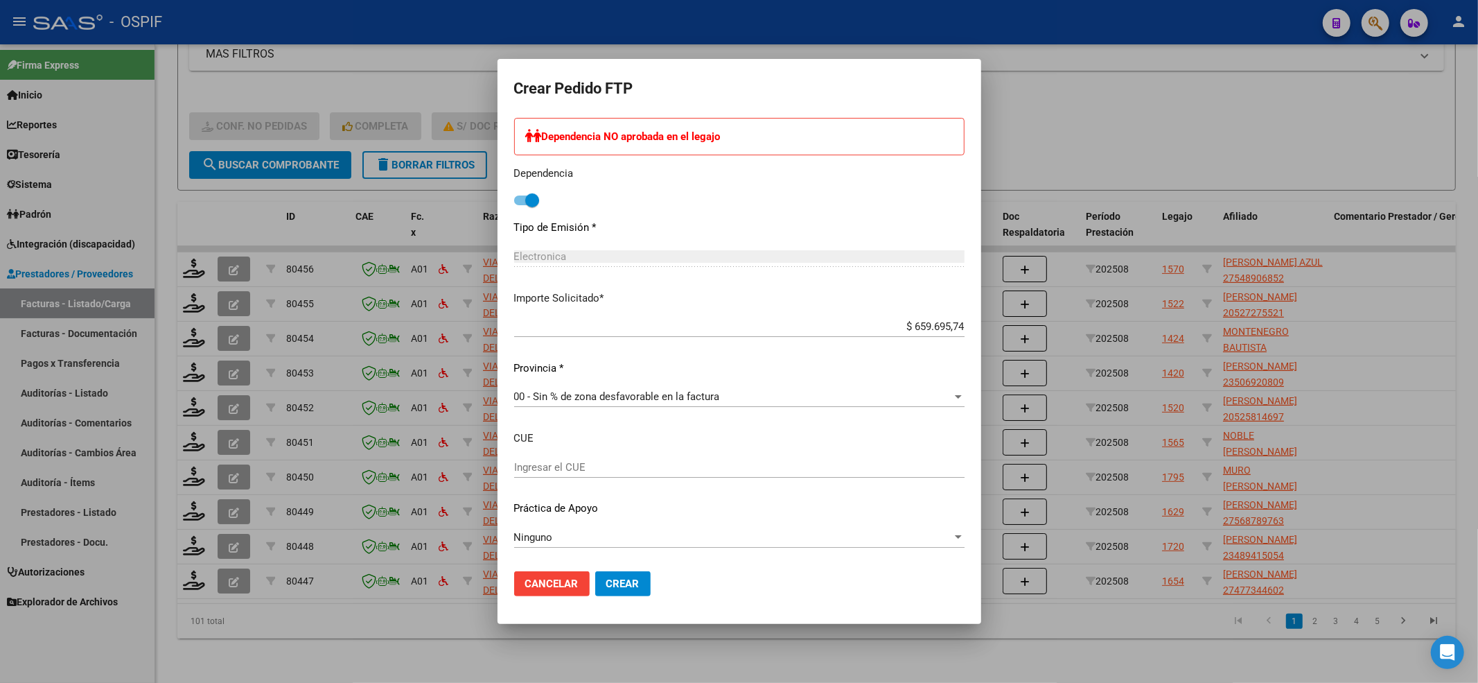
drag, startPoint x: 624, startPoint y: 599, endPoint x: 617, endPoint y: 574, distance: 25.9
click at [624, 591] on mat-dialog-actions "Cancelar Crear" at bounding box center [739, 583] width 450 height 47
click at [617, 574] on button "Crear" at bounding box center [622, 583] width 55 height 25
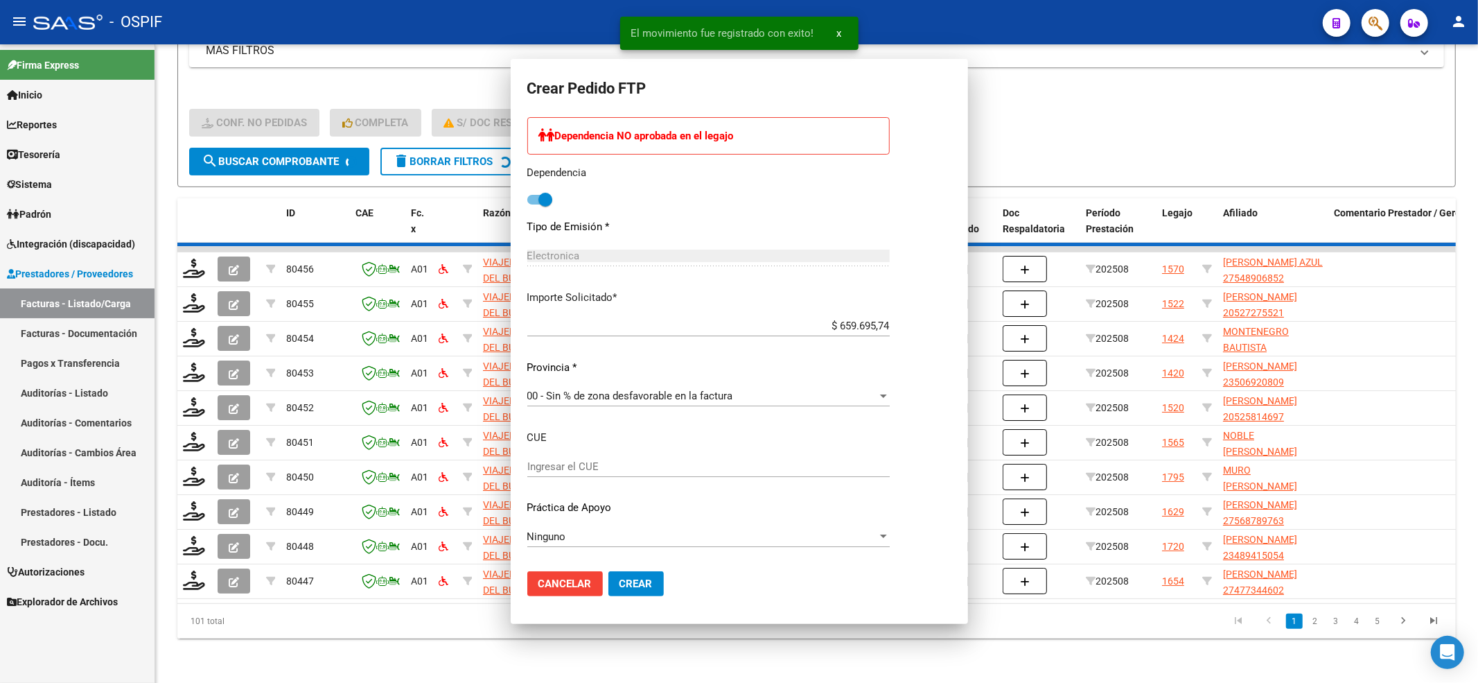
scroll to position [0, 0]
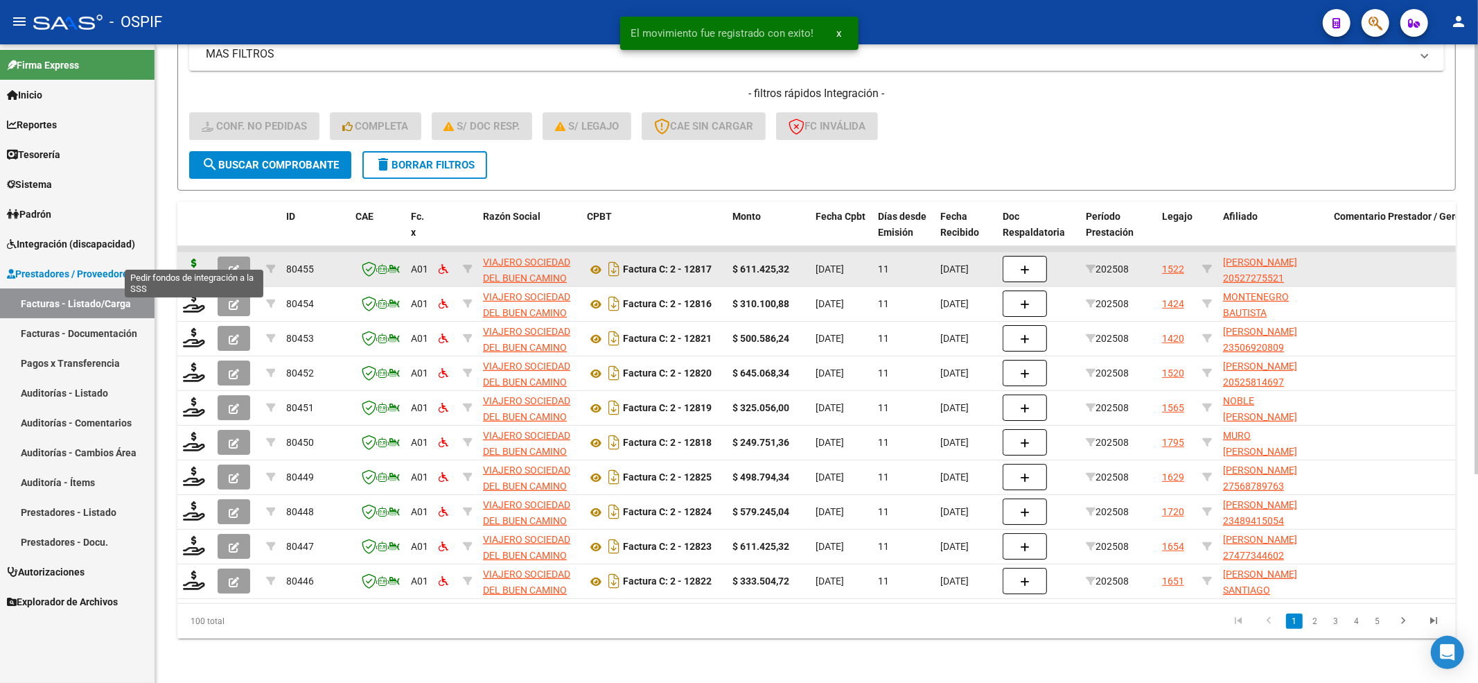
click at [186, 258] on icon at bounding box center [194, 267] width 22 height 19
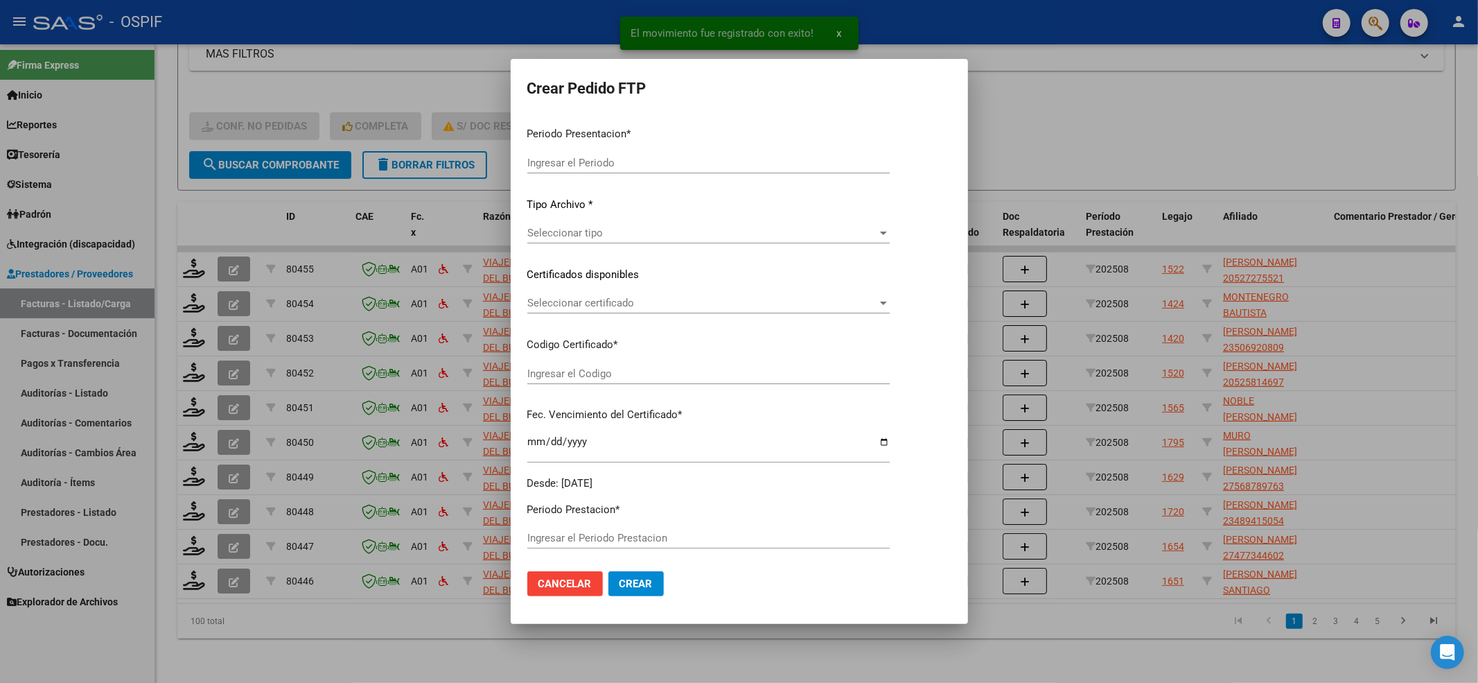
type input "202508"
type input "$ 611.425,32"
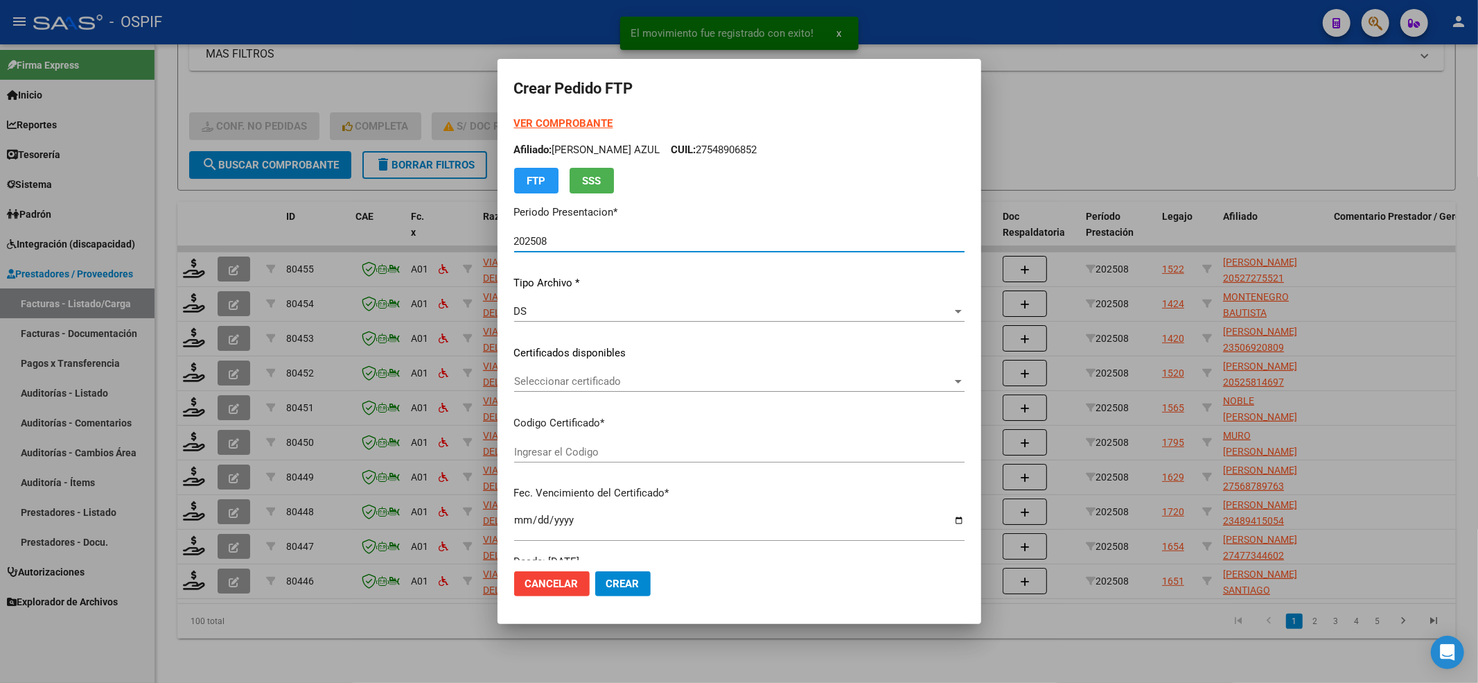
type input "ARG02-00052727552-20250513-20400513-AND"
type input "2040-05-13"
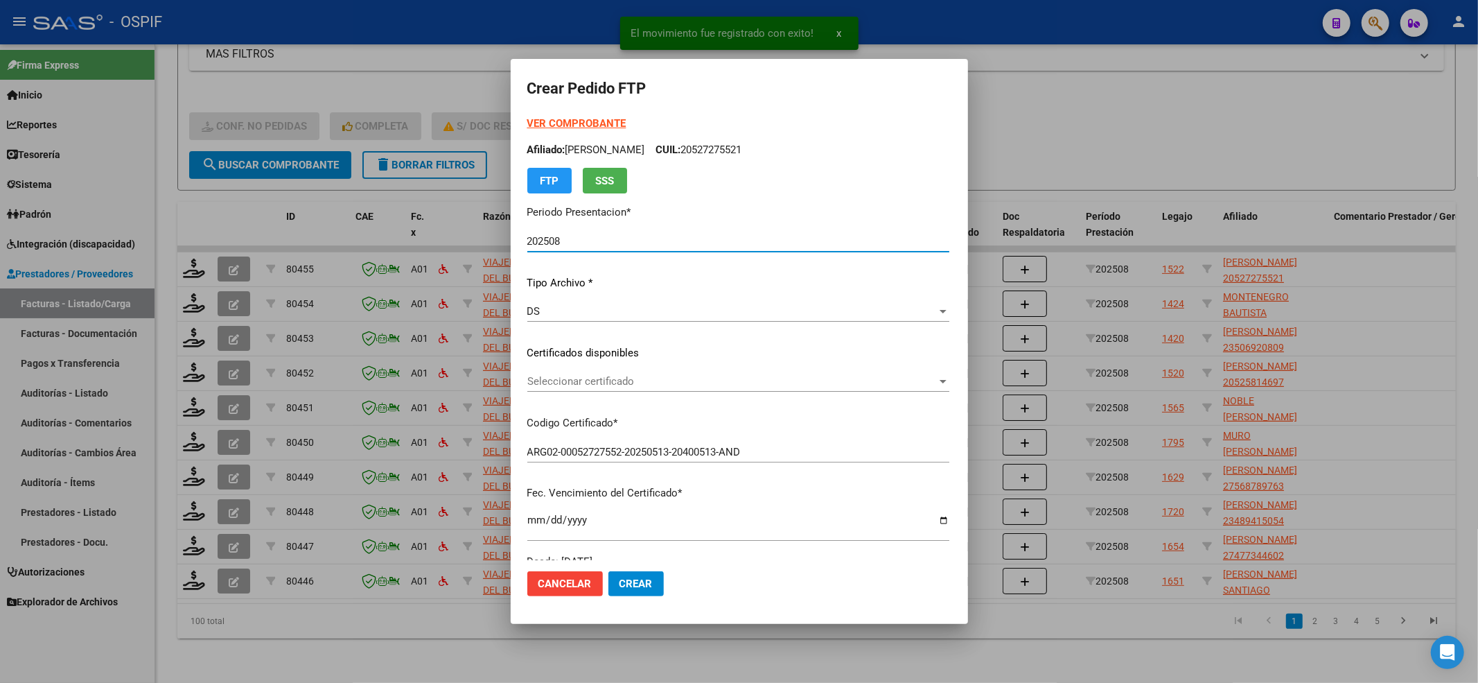
click at [563, 128] on strong "VER COMPROBANTE" at bounding box center [576, 123] width 99 height 12
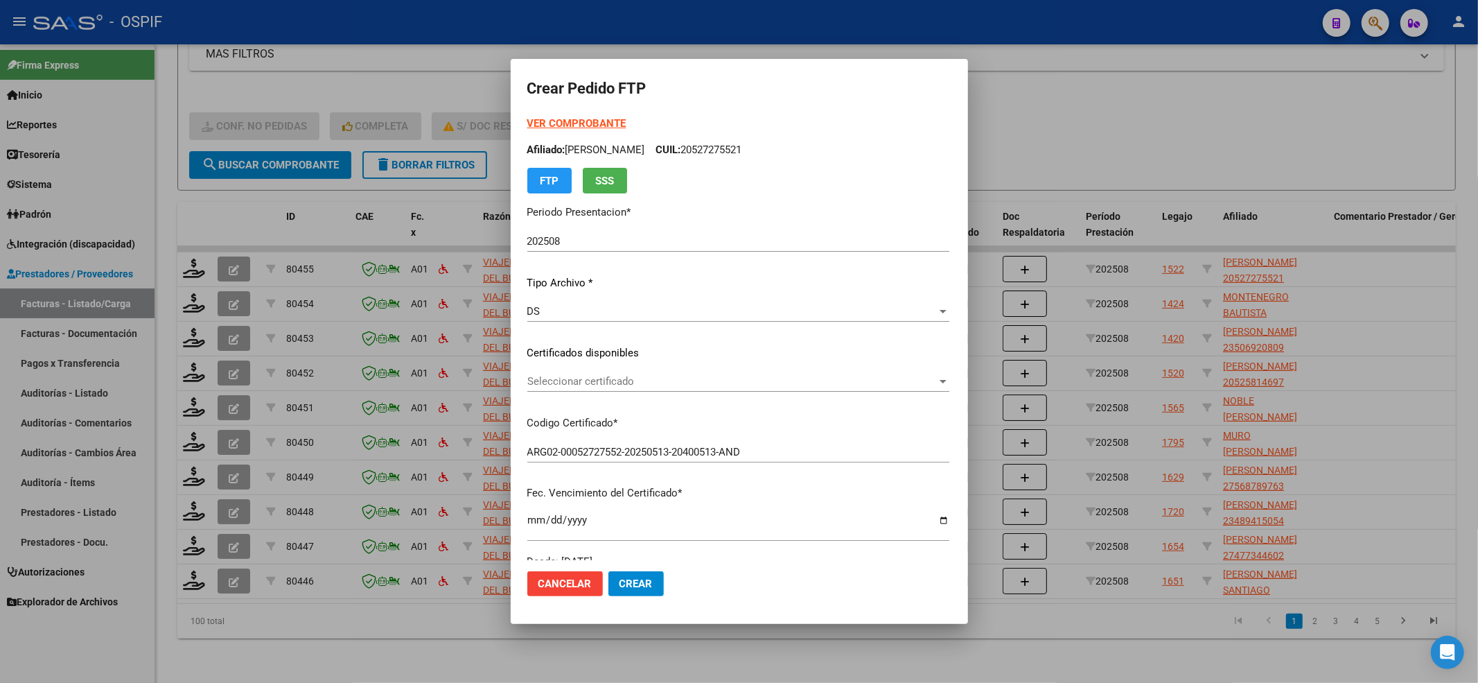
click at [744, 384] on span "Seleccionar certificado" at bounding box center [732, 381] width 410 height 12
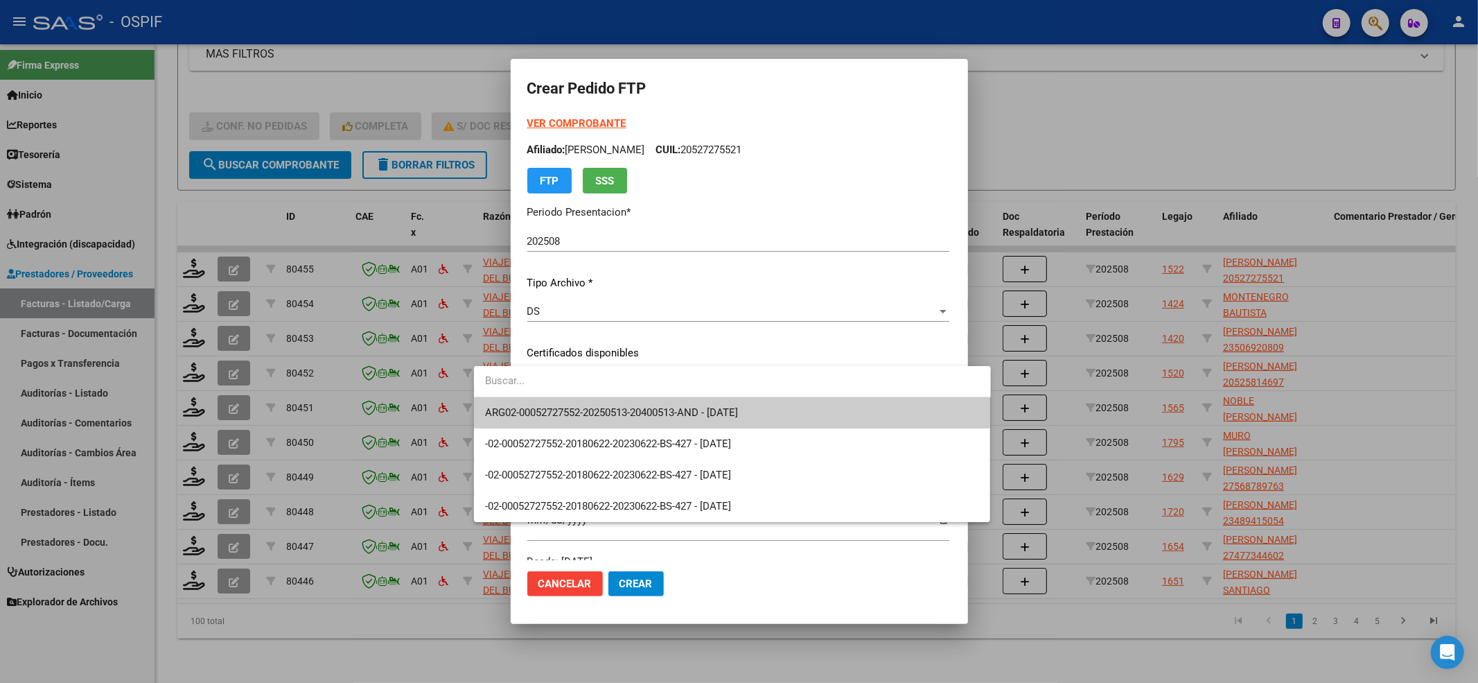
click at [740, 395] on input "dropdown search" at bounding box center [732, 380] width 517 height 31
click at [738, 402] on span "ARG02-00052727552-20250513-20400513-AND - 2040-05-13" at bounding box center [732, 412] width 495 height 31
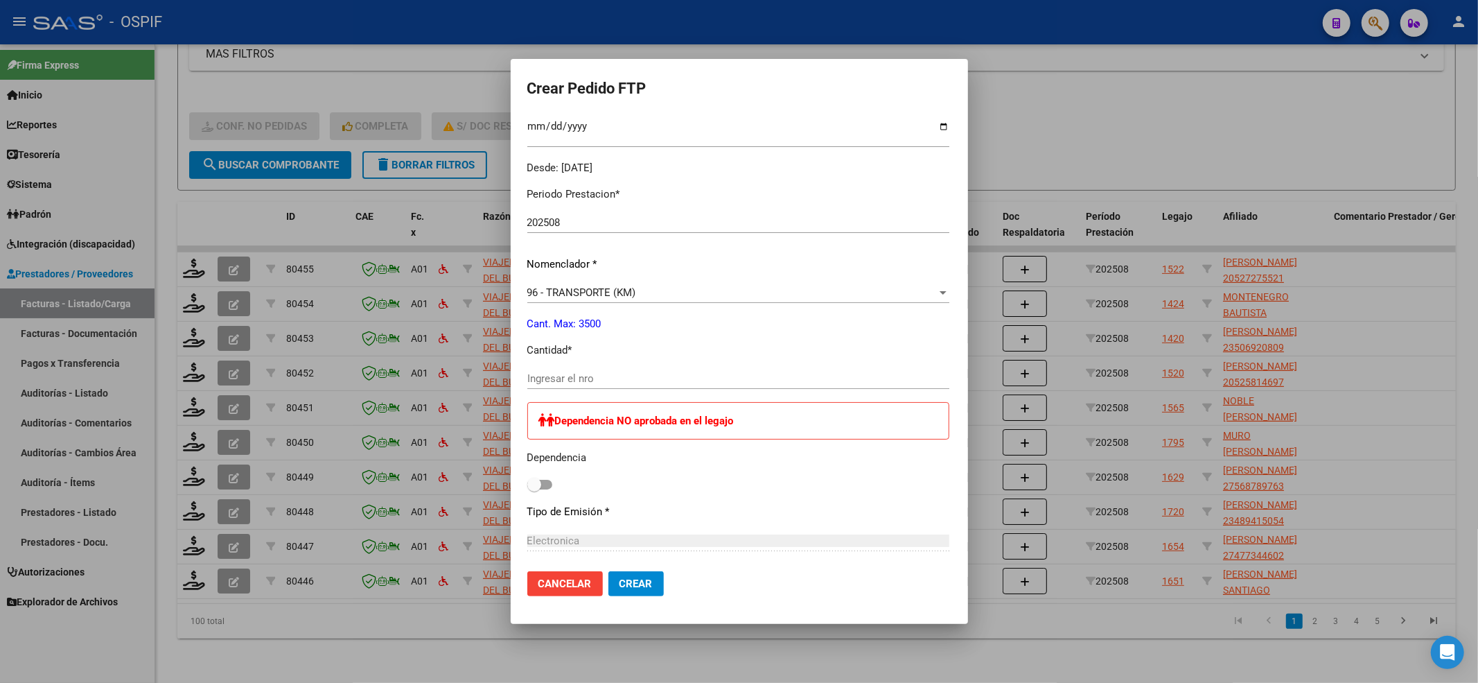
scroll to position [462, 0]
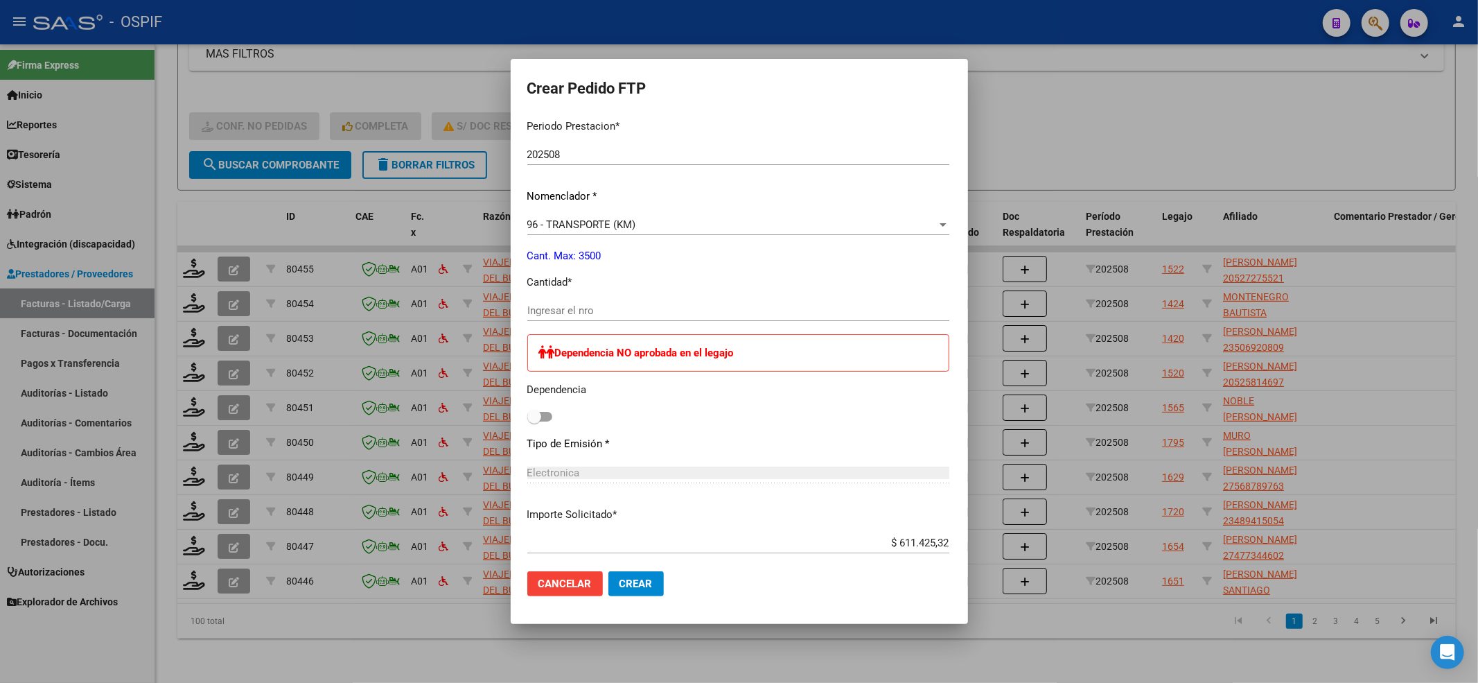
click at [550, 316] on div "Ingresar el nro" at bounding box center [738, 317] width 422 height 34
click at [550, 312] on input "Ingresar el nro" at bounding box center [738, 310] width 422 height 12
type input "836"
click at [527, 408] on label at bounding box center [539, 416] width 25 height 17
click at [534, 421] on input "checkbox" at bounding box center [534, 421] width 1 height 1
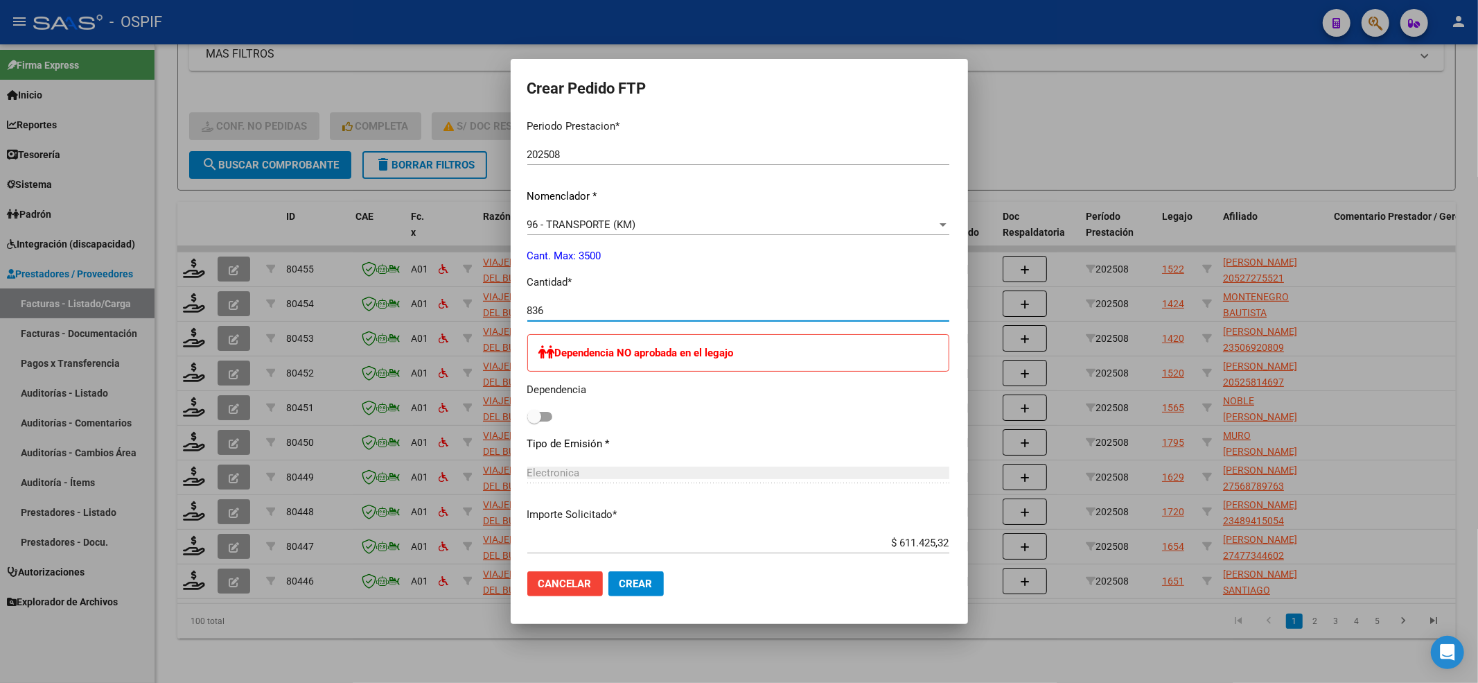
checkbox input "true"
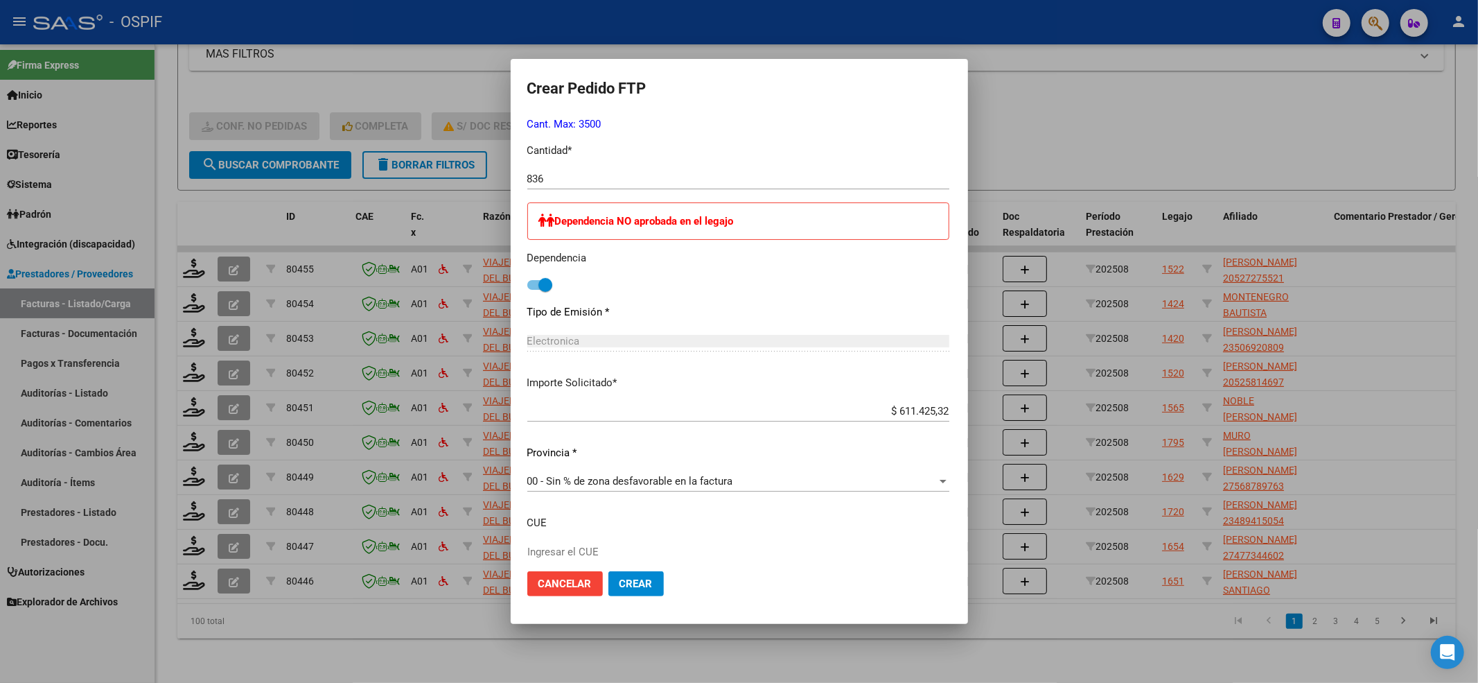
scroll to position [678, 0]
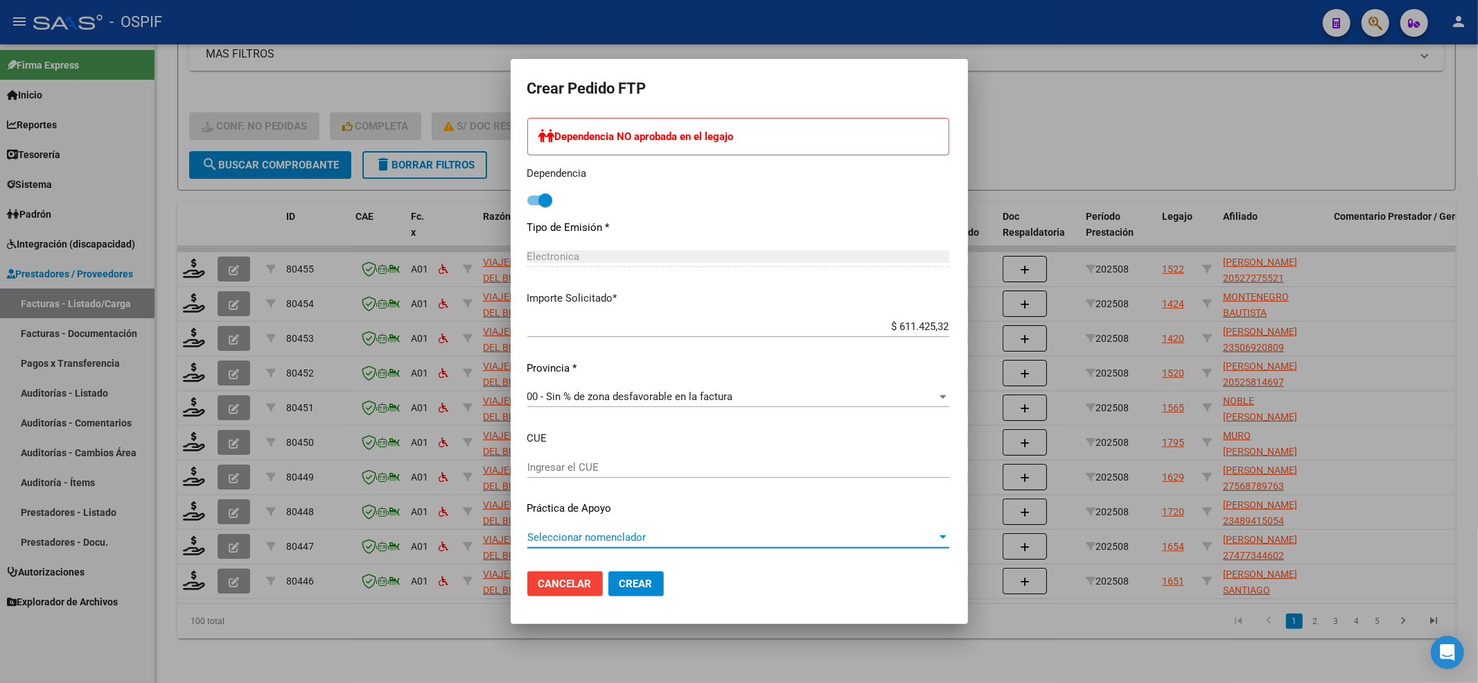
click at [543, 538] on span "Seleccionar nomenclador" at bounding box center [732, 537] width 410 height 12
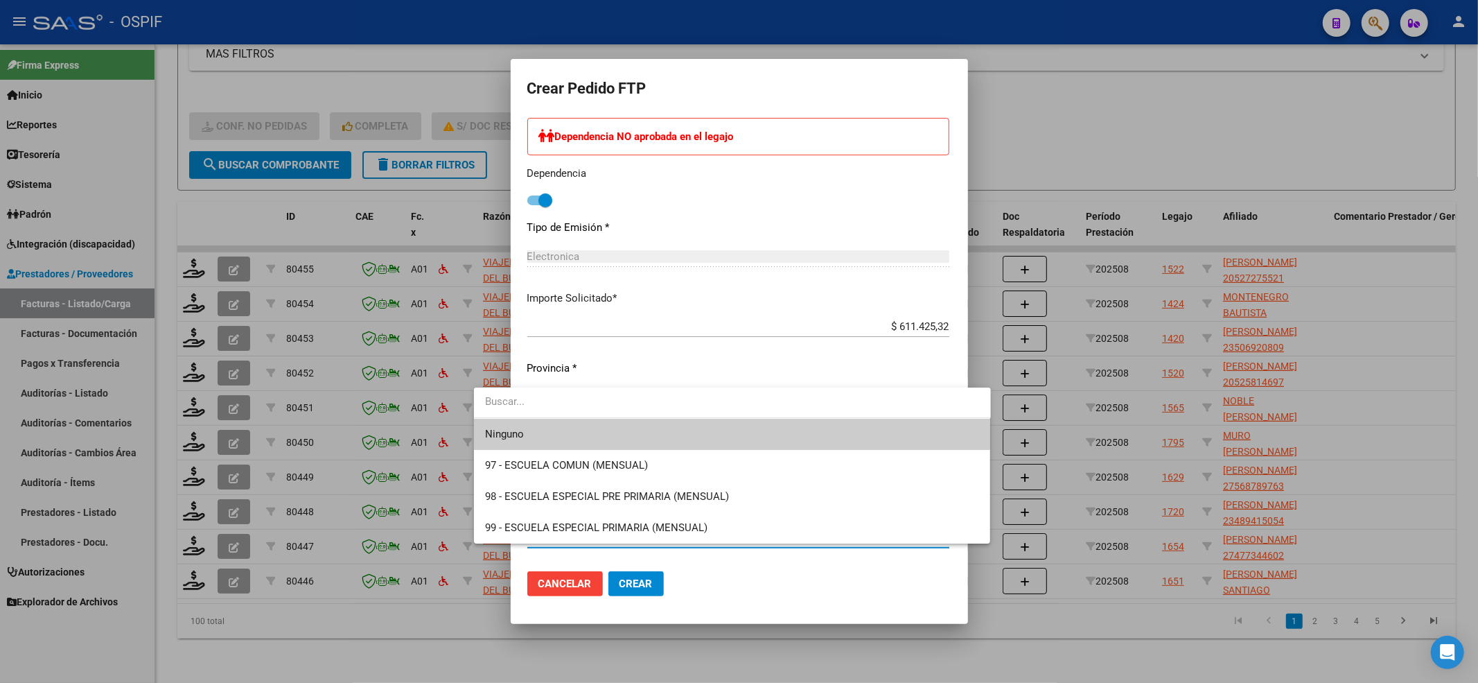
click at [488, 447] on span "Ninguno" at bounding box center [732, 434] width 495 height 31
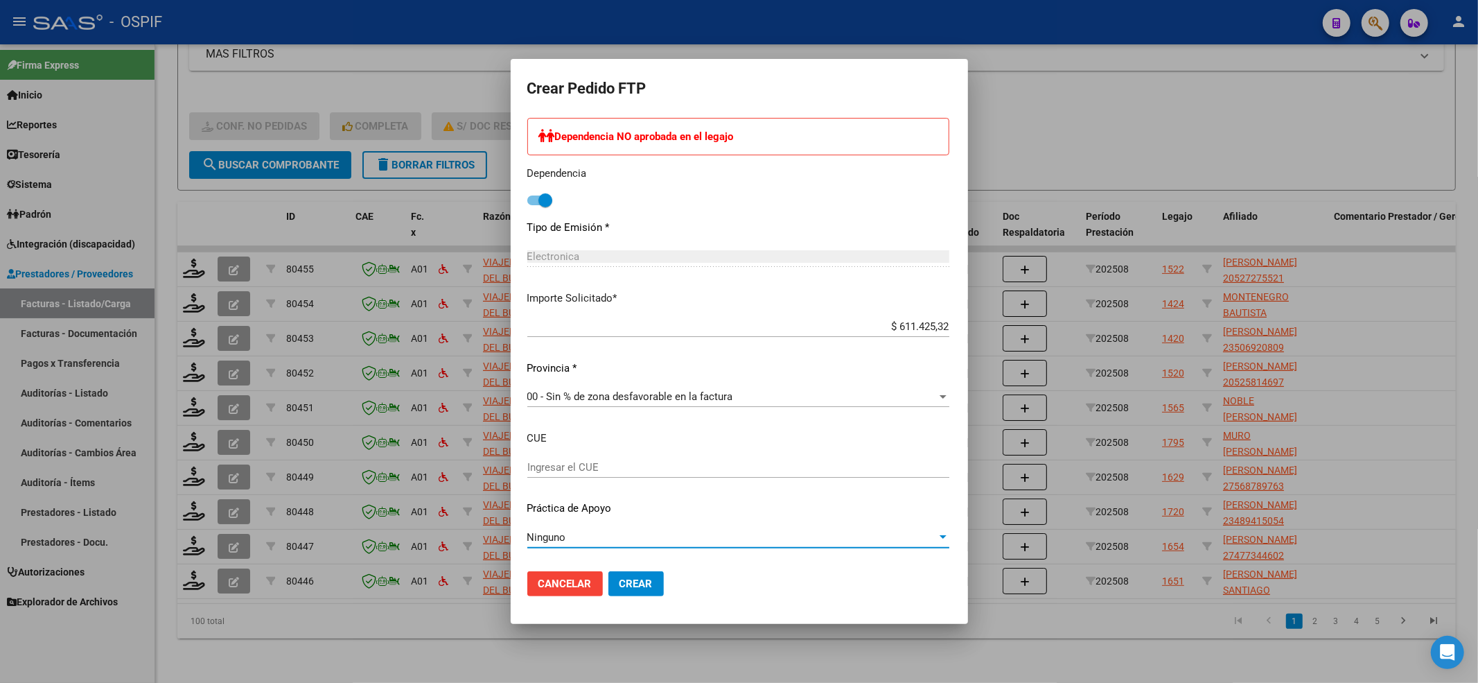
click at [620, 583] on span "Crear" at bounding box center [636, 583] width 33 height 12
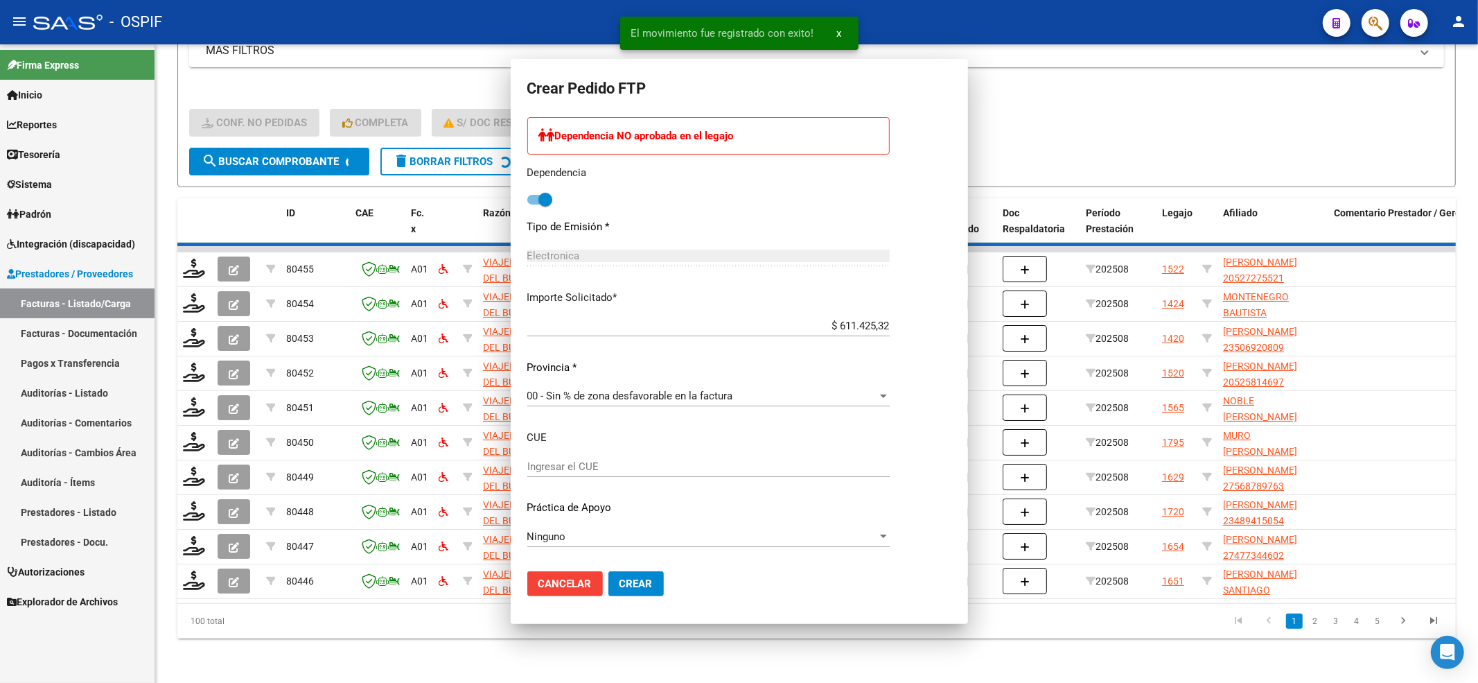
scroll to position [0, 0]
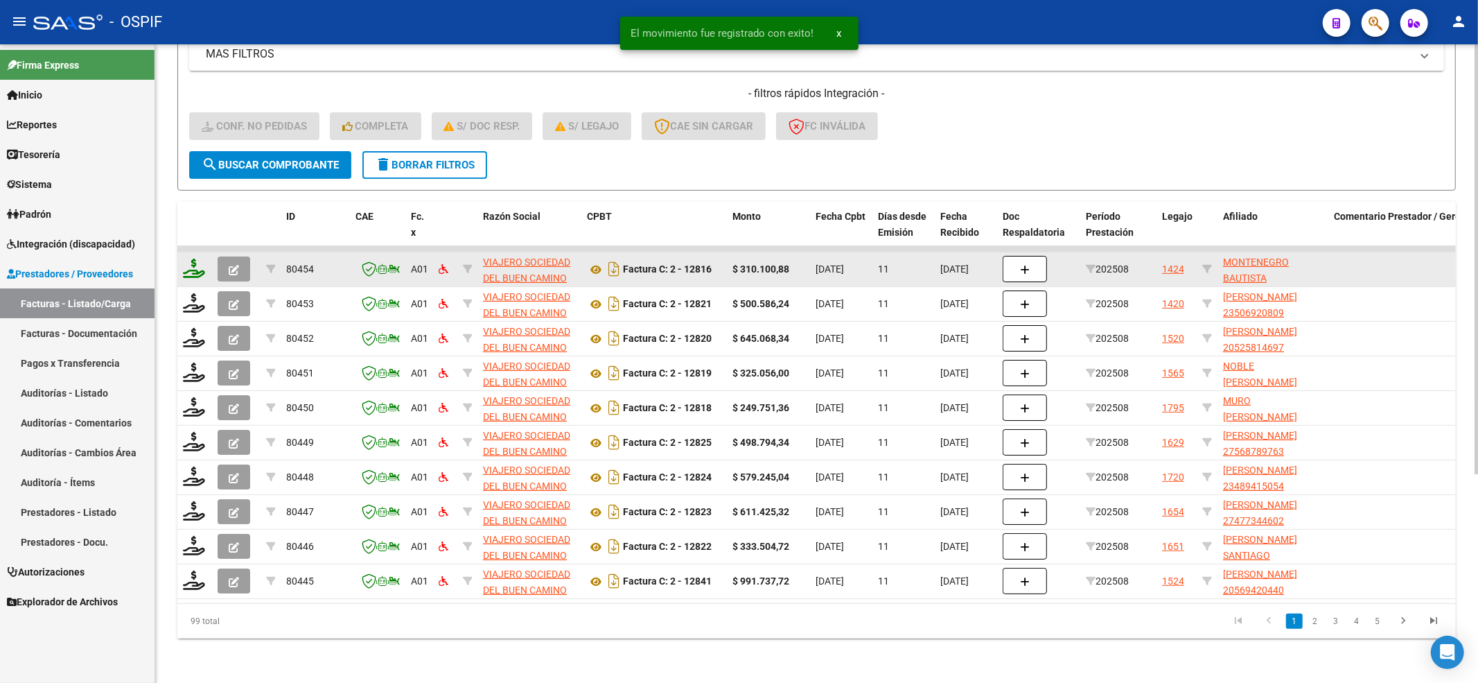
click at [203, 261] on icon at bounding box center [194, 267] width 22 height 19
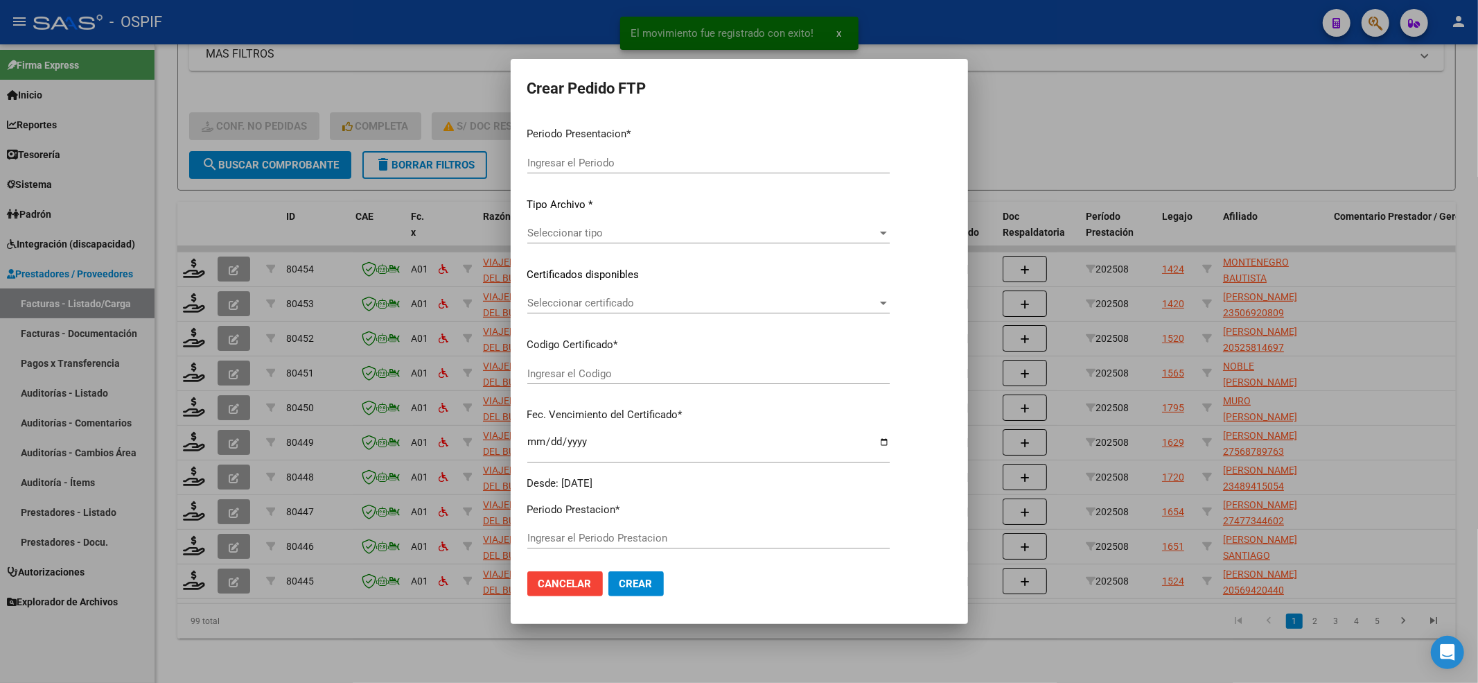
type input "202508"
type input "$ 310.100,88"
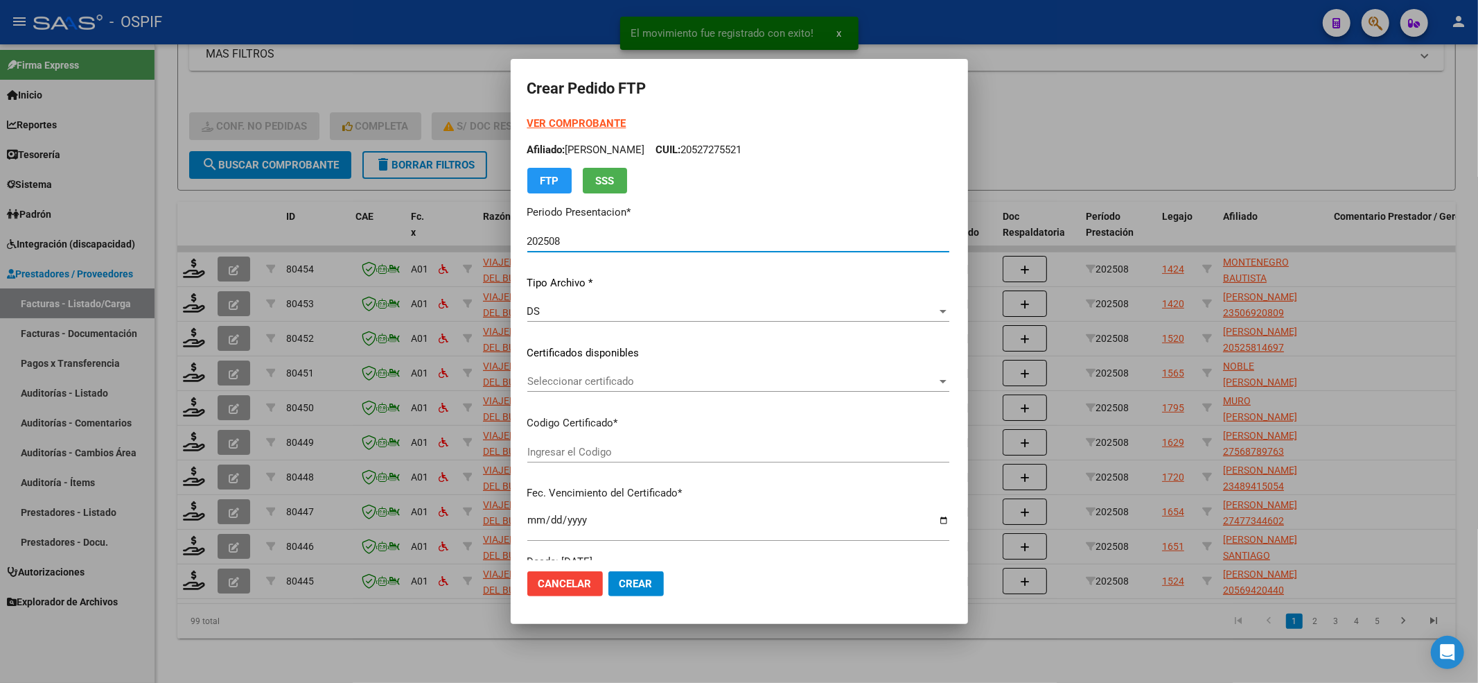
type input "02-00055327952-20220310-20270310-BS-427"
type input "2027-03-10"
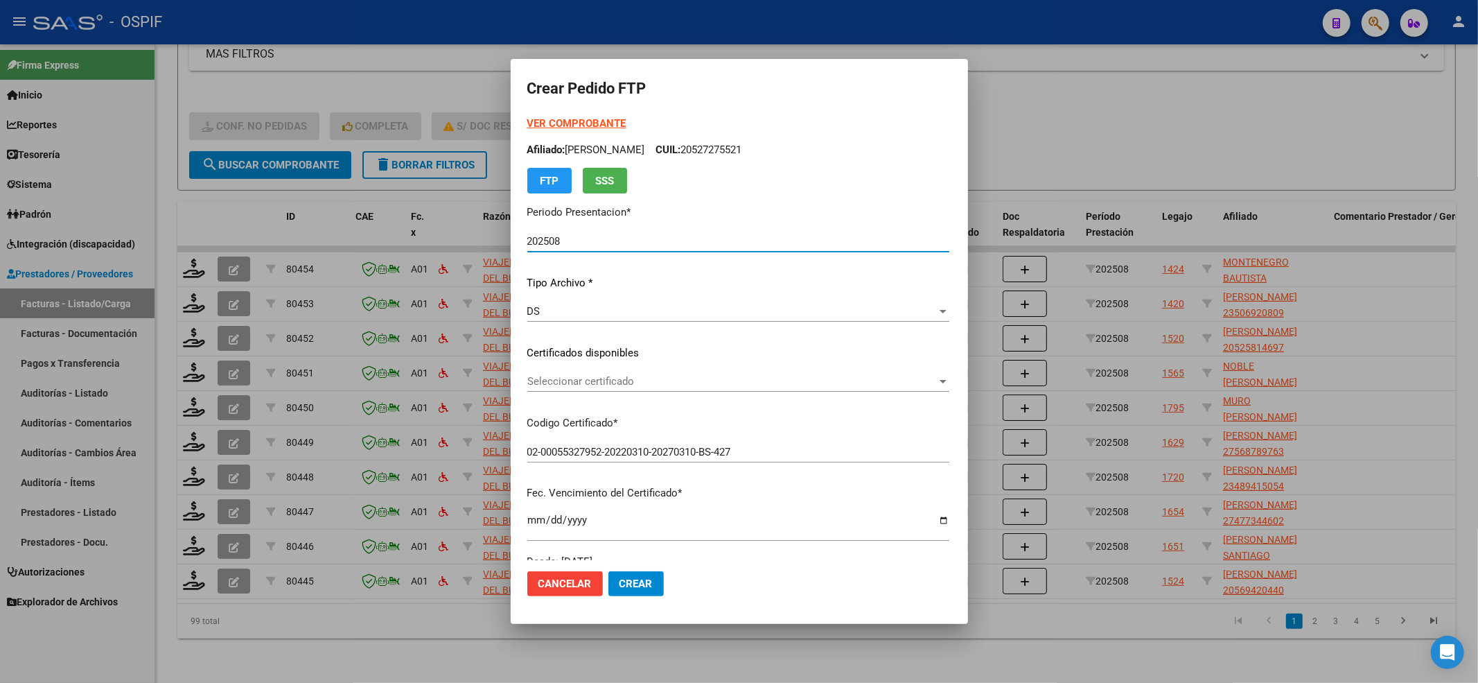
click at [538, 117] on strong "VER COMPROBANTE" at bounding box center [576, 123] width 99 height 12
click at [617, 380] on span "Seleccionar certificado" at bounding box center [732, 381] width 410 height 12
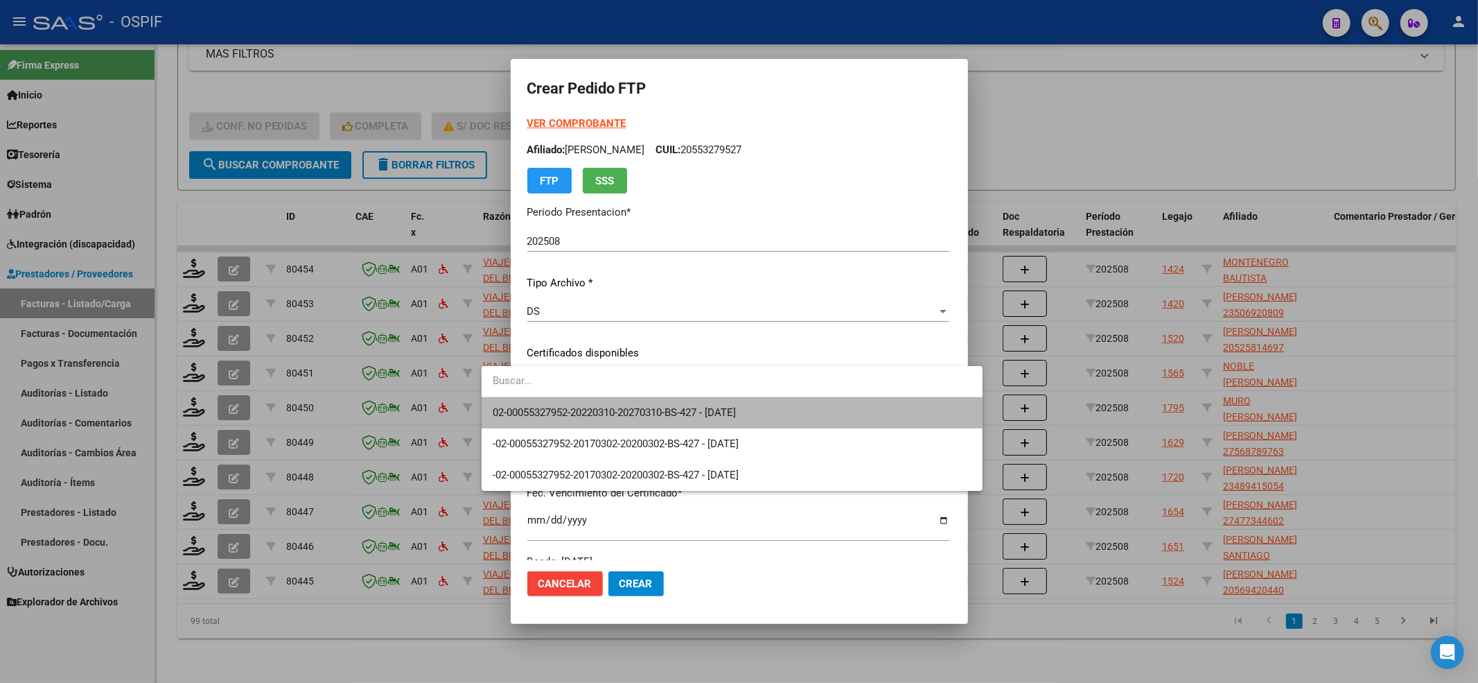
click at [583, 421] on span "02-00055327952-20220310-20270310-BS-427 - 2027-03-10" at bounding box center [732, 412] width 479 height 31
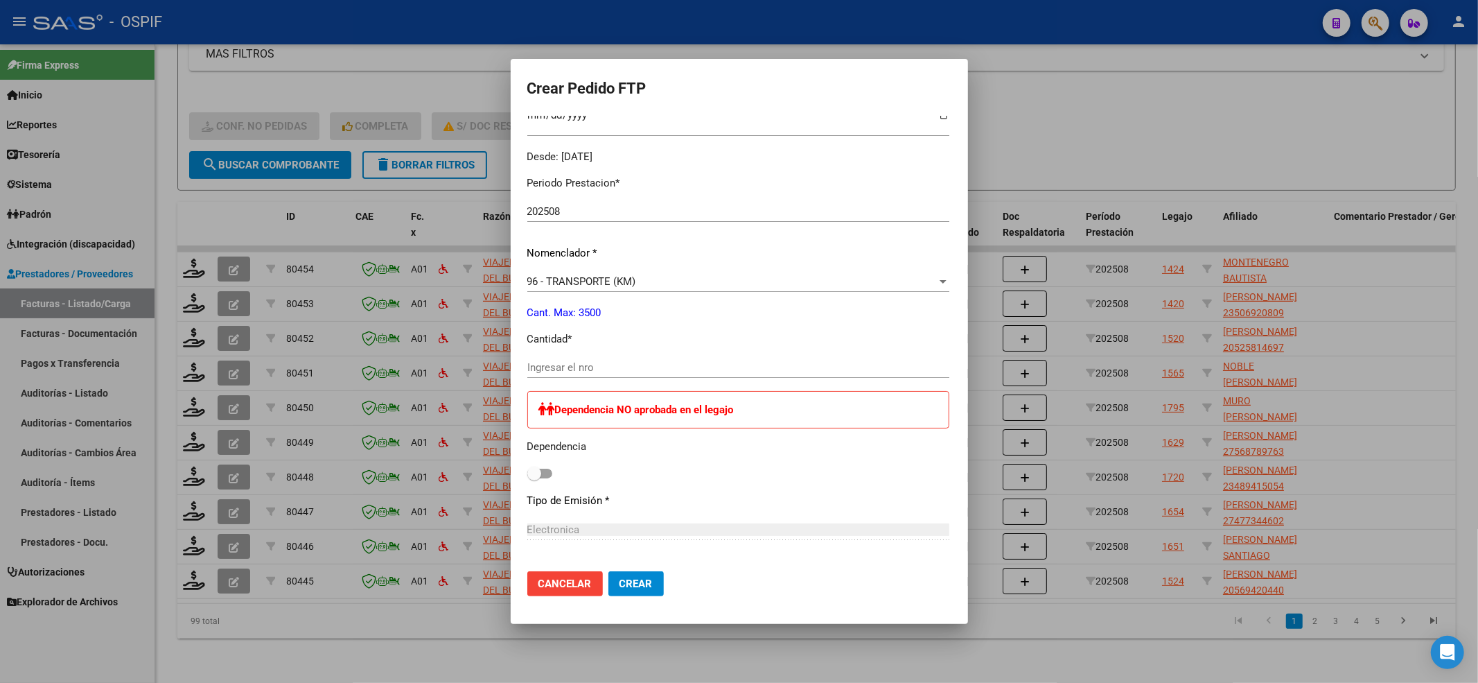
scroll to position [462, 0]
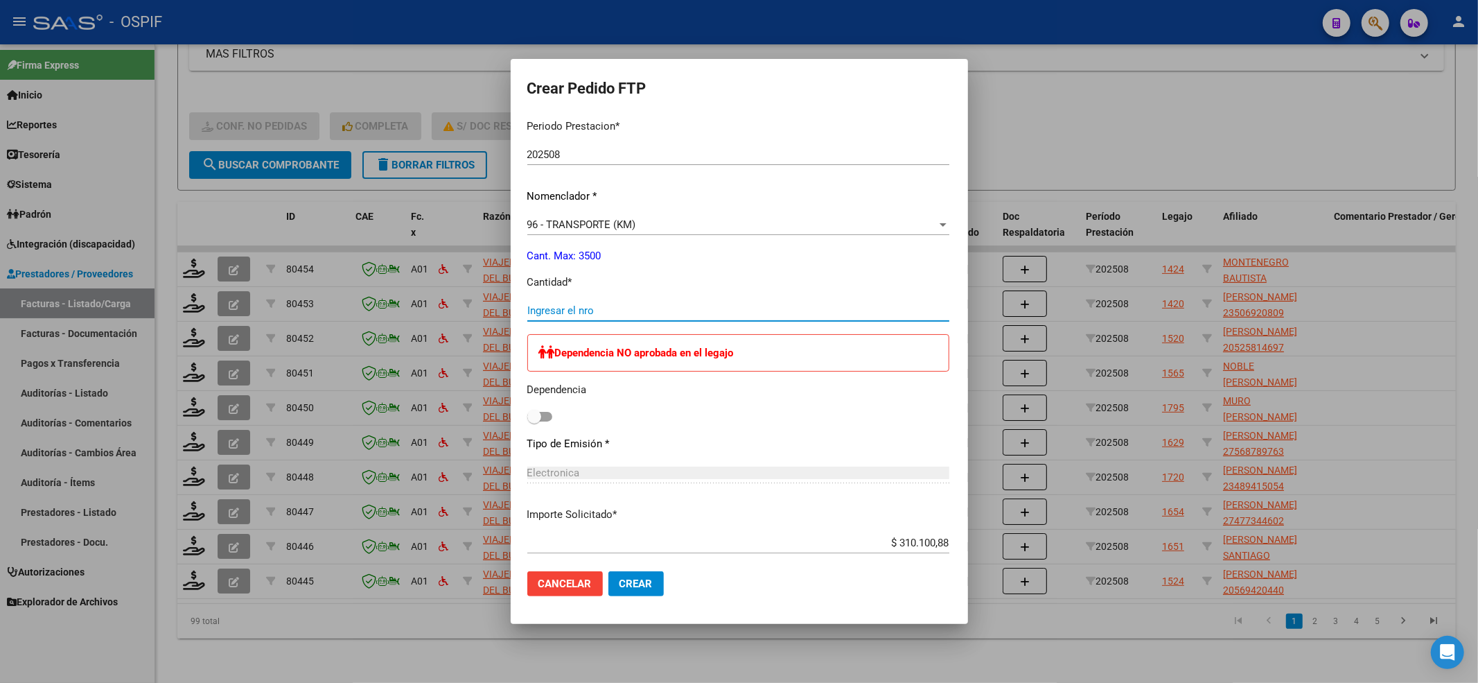
click at [532, 314] on input "Ingresar el nro" at bounding box center [738, 310] width 422 height 12
type input "424"
drag, startPoint x: 536, startPoint y: 412, endPoint x: 489, endPoint y: 413, distance: 47.8
click at [527, 413] on div "Dependencia NO aprobada en el legajo Dependencia" at bounding box center [738, 380] width 422 height 92
click at [511, 413] on mat-dialog-content "VER COMPROBANTE ARCA Padrón Afiliado: MONTENEGRO BAUTISTA CUIL: 20553279527 FTP…" at bounding box center [739, 338] width 457 height 444
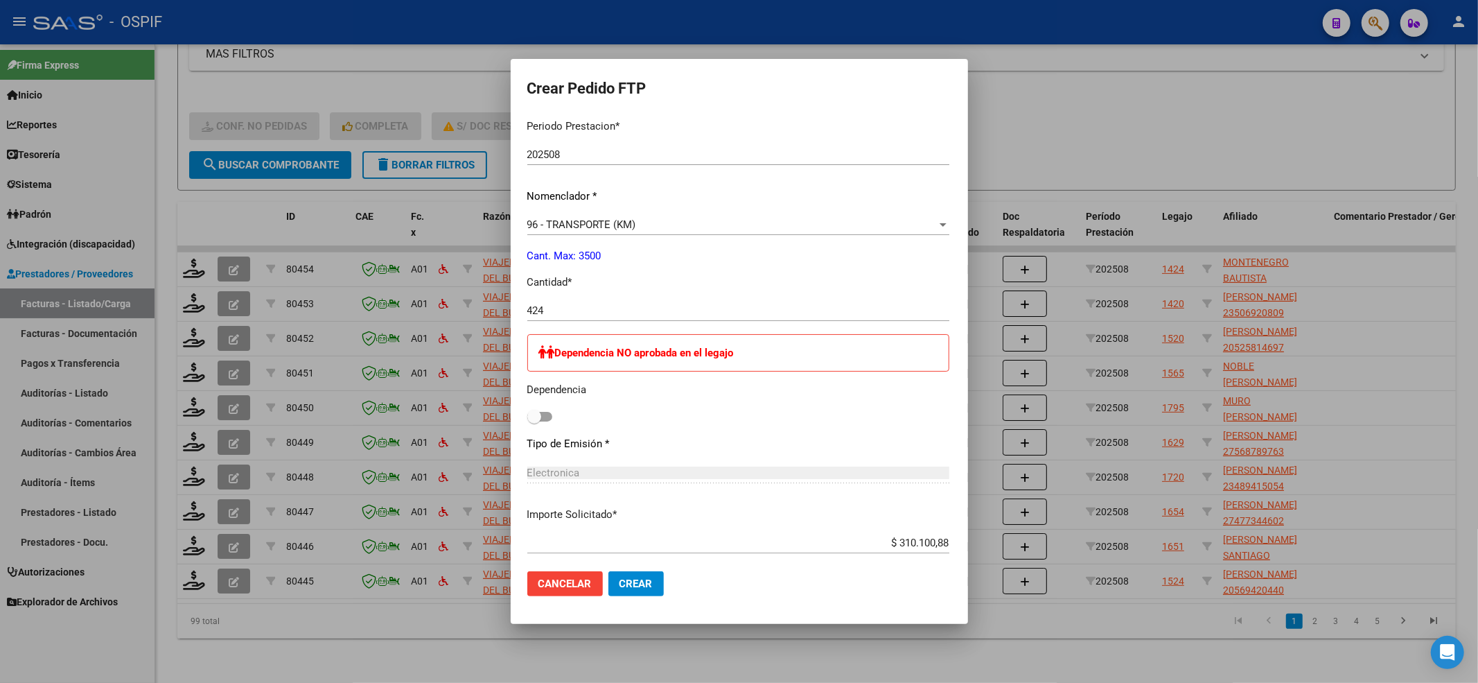
click at [527, 419] on span at bounding box center [534, 417] width 14 height 14
click at [534, 421] on input "checkbox" at bounding box center [534, 421] width 1 height 1
checkbox input "true"
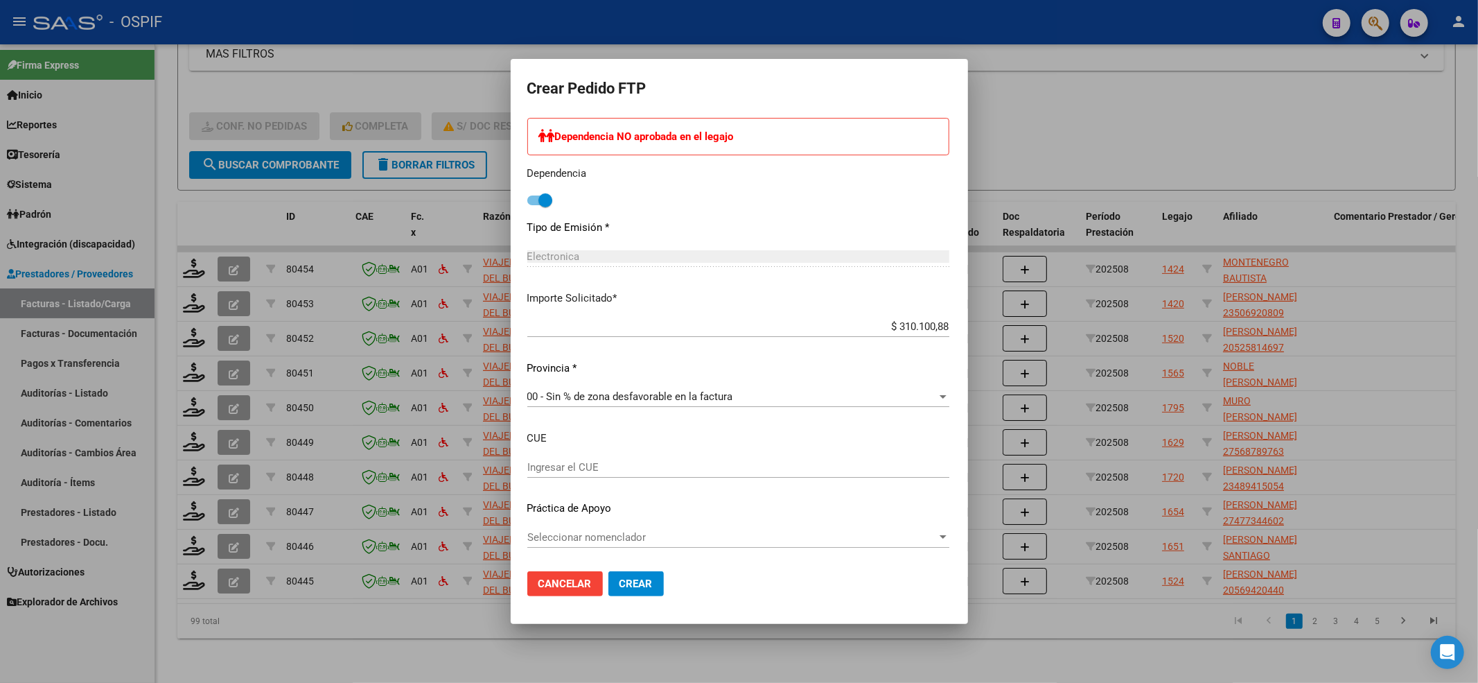
click at [628, 547] on div "Seleccionar nomenclador Seleccionar nomenclador" at bounding box center [738, 537] width 422 height 21
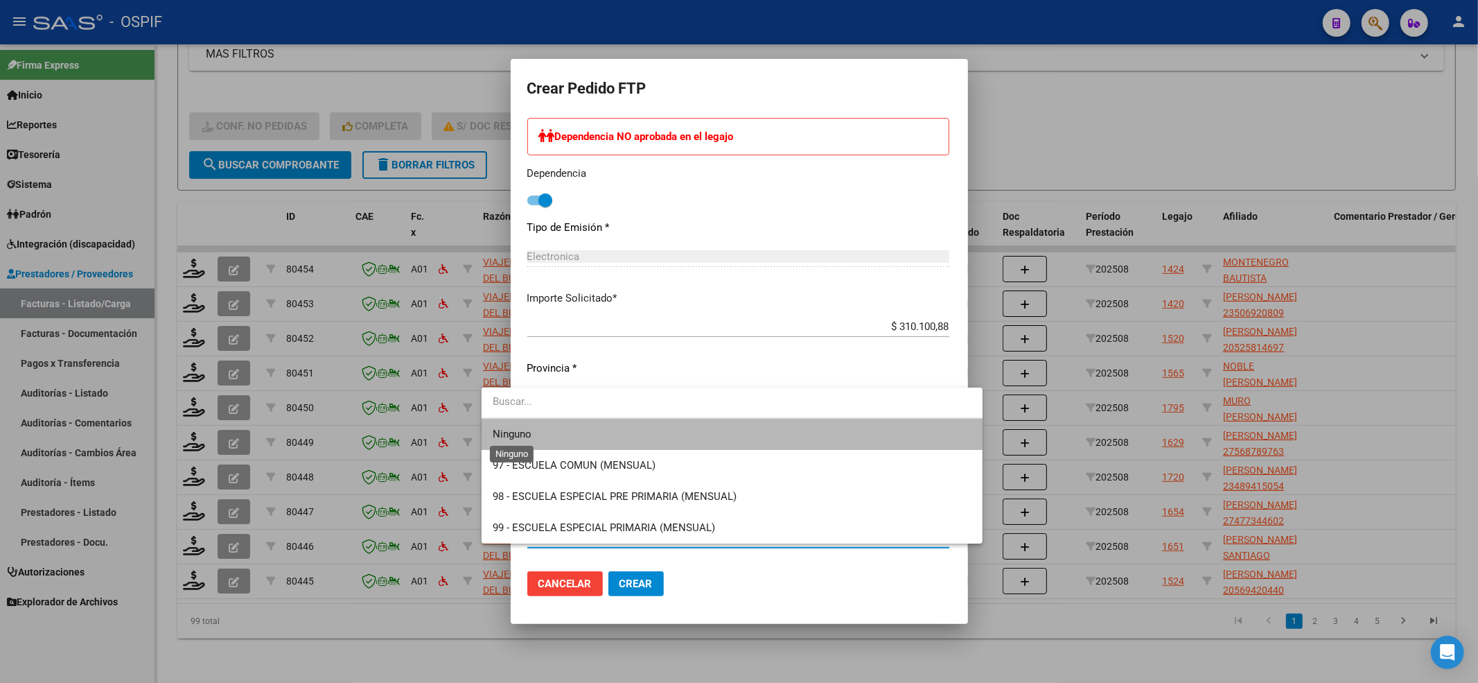
drag, startPoint x: 518, startPoint y: 436, endPoint x: 555, endPoint y: 602, distance: 170.3
click at [518, 442] on span "Ninguno" at bounding box center [732, 434] width 479 height 31
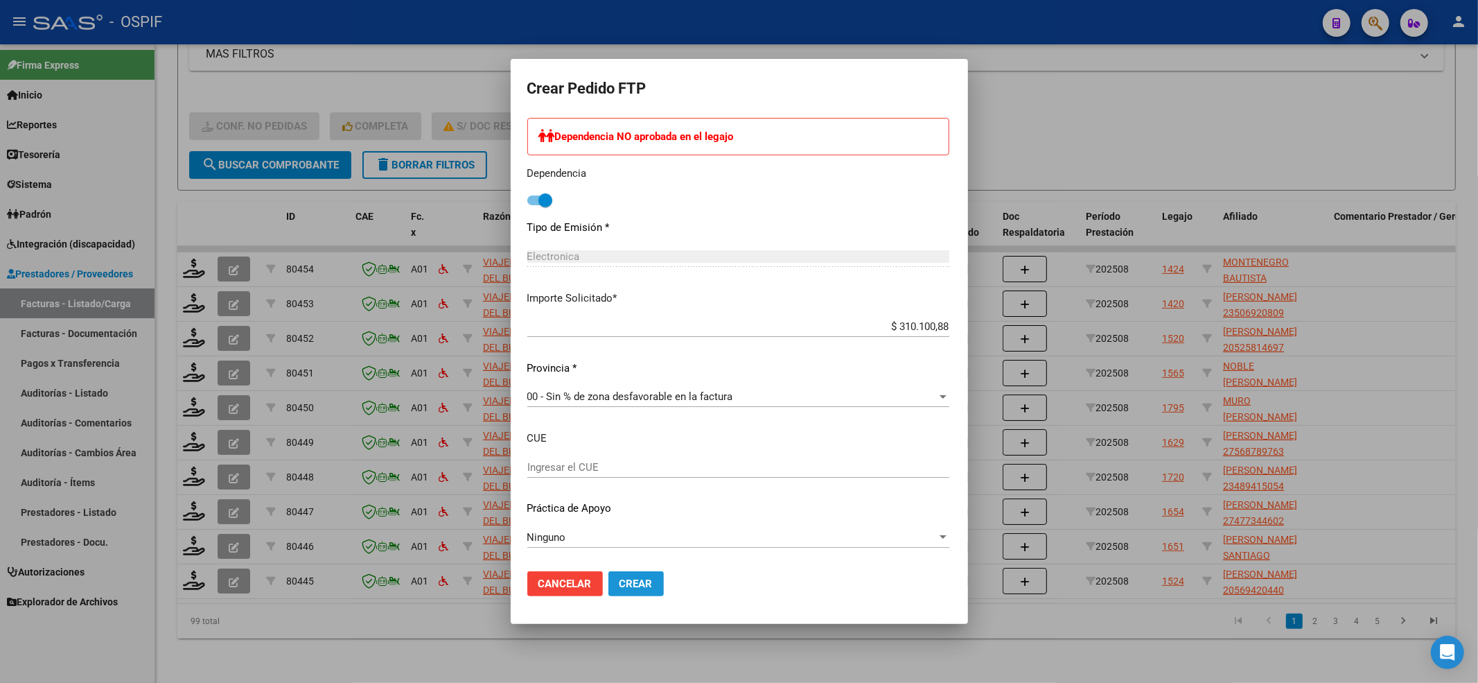
click at [620, 583] on span "Crear" at bounding box center [636, 583] width 33 height 12
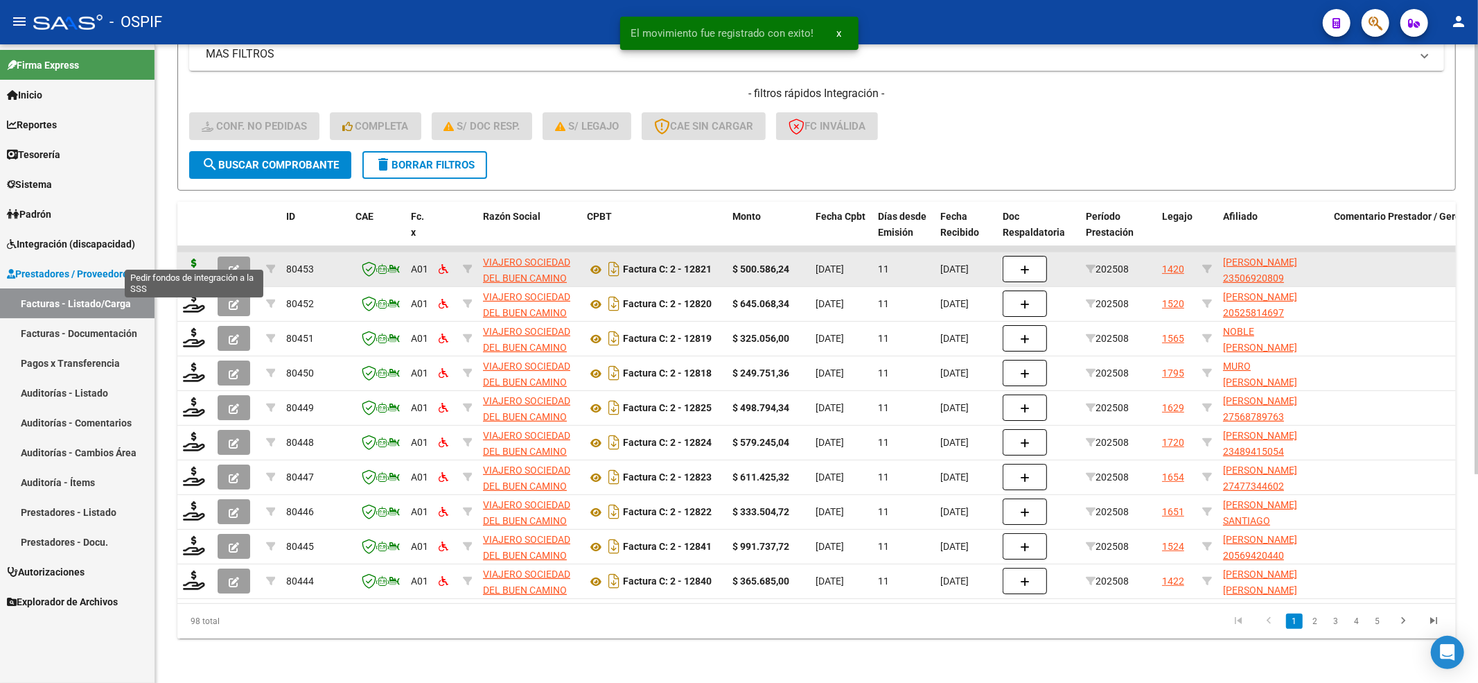
click at [195, 258] on icon at bounding box center [194, 267] width 22 height 19
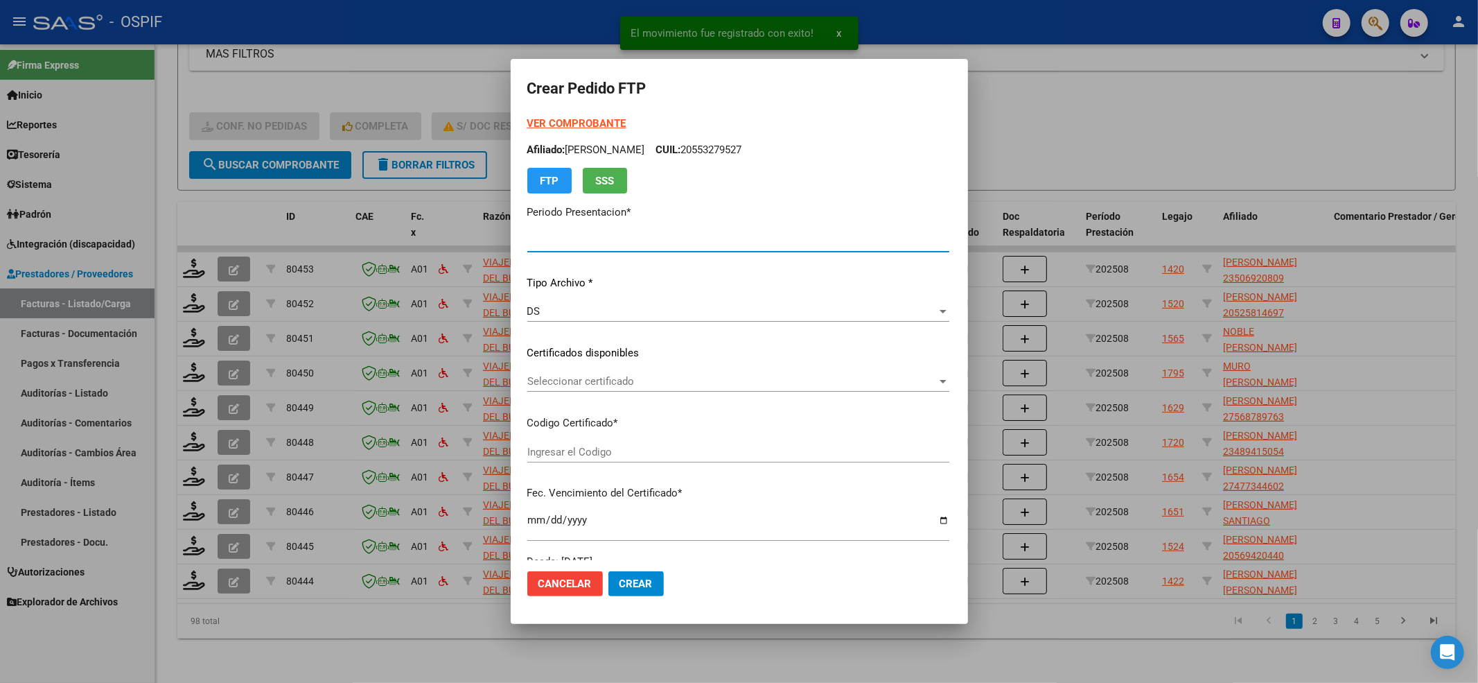
type input "202508"
type input "$ 500.586,24"
type input "0200050692080-20220607-20260607-BS-427"
type input "2026-06-07"
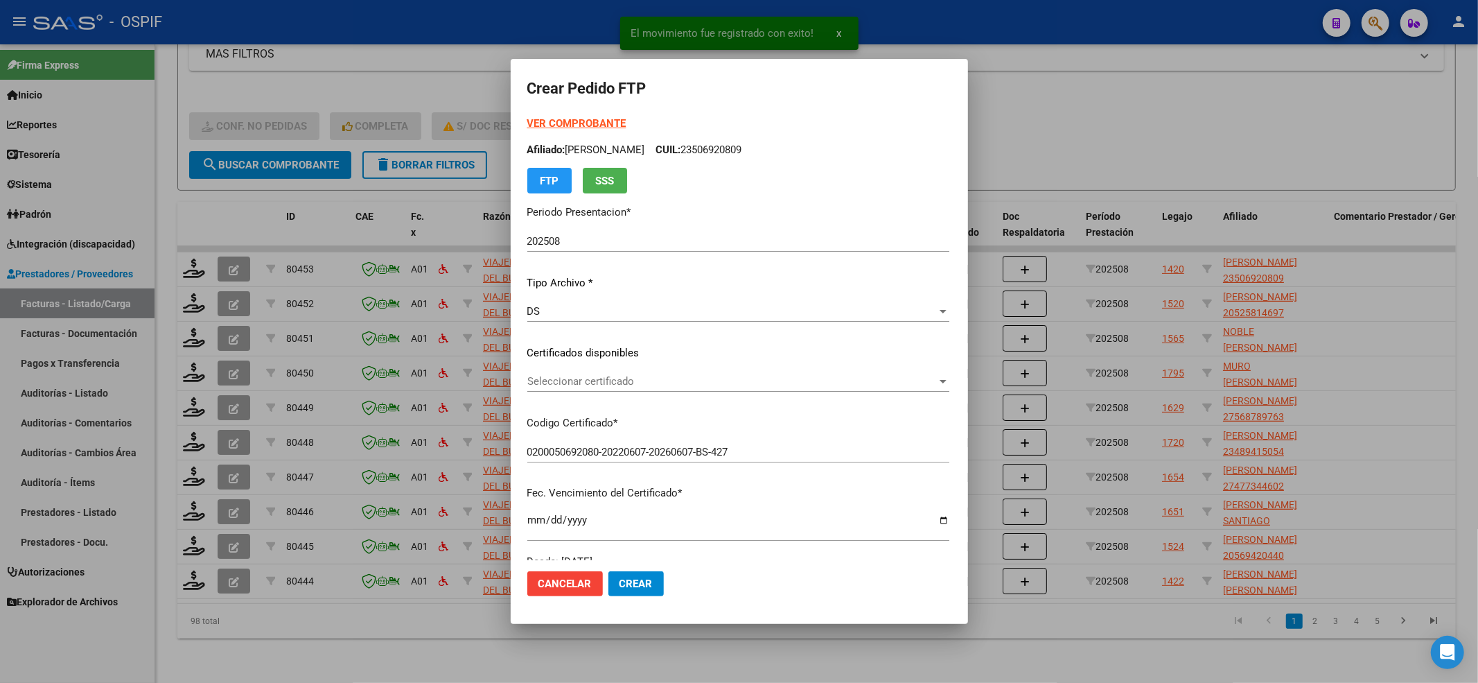
click at [527, 117] on strong "VER COMPROBANTE" at bounding box center [576, 123] width 99 height 12
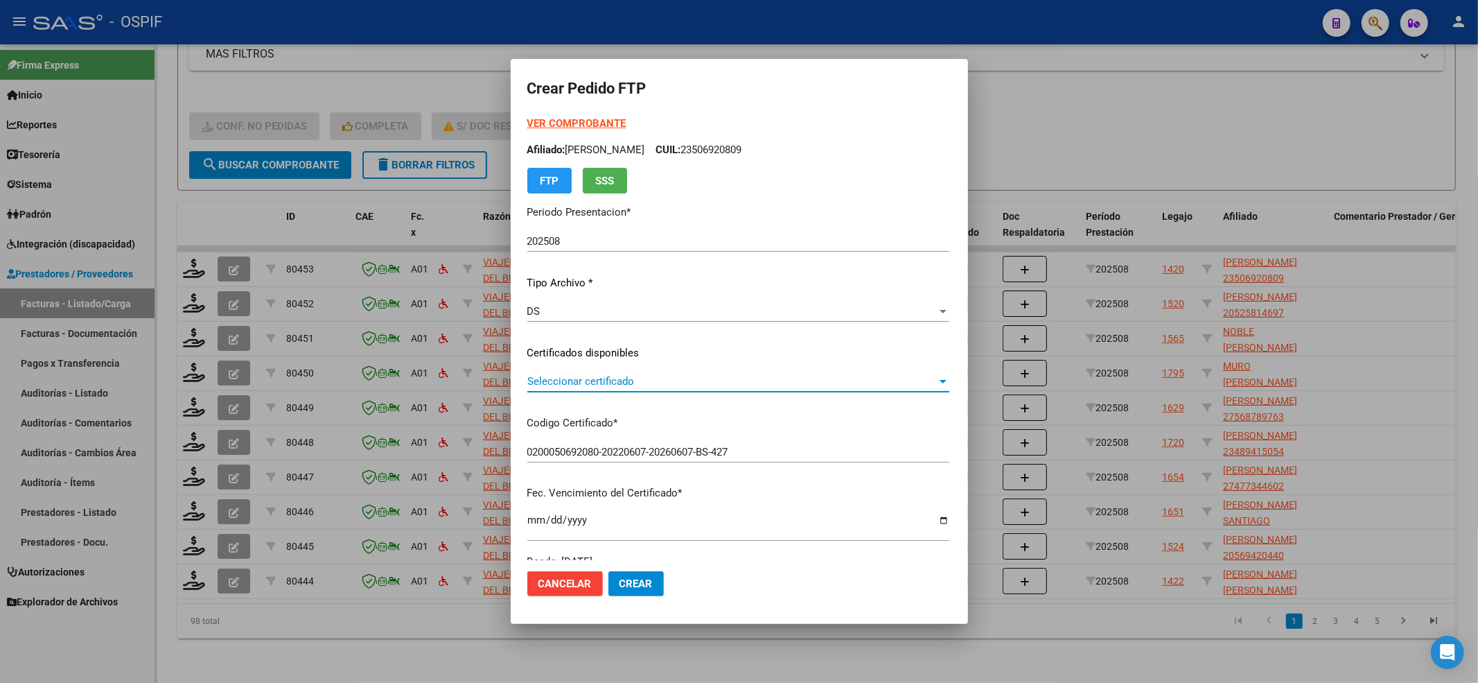
click at [649, 375] on span "Seleccionar certificado" at bounding box center [732, 381] width 410 height 12
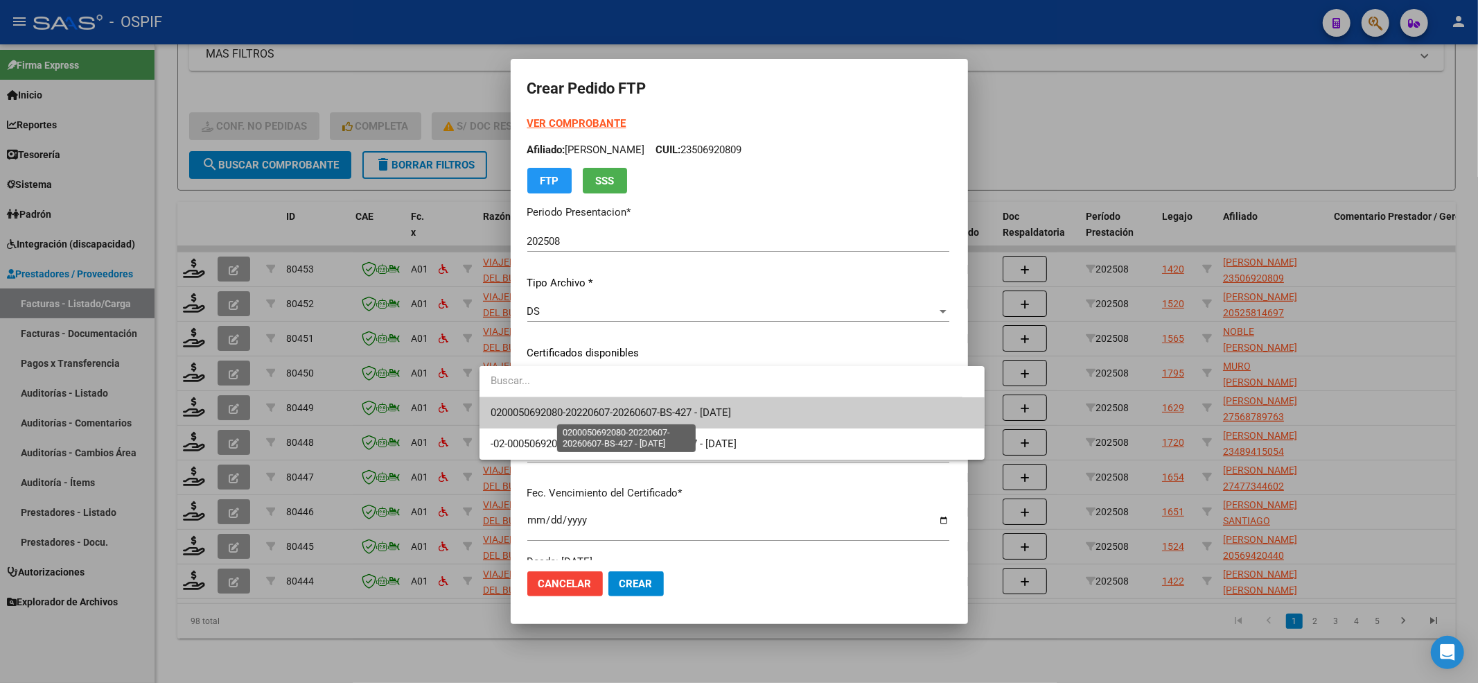
drag, startPoint x: 649, startPoint y: 375, endPoint x: 608, endPoint y: 408, distance: 52.7
click at [610, 416] on span "0200050692080-20220607-20260607-BS-427 - 2026-06-07" at bounding box center [611, 412] width 240 height 12
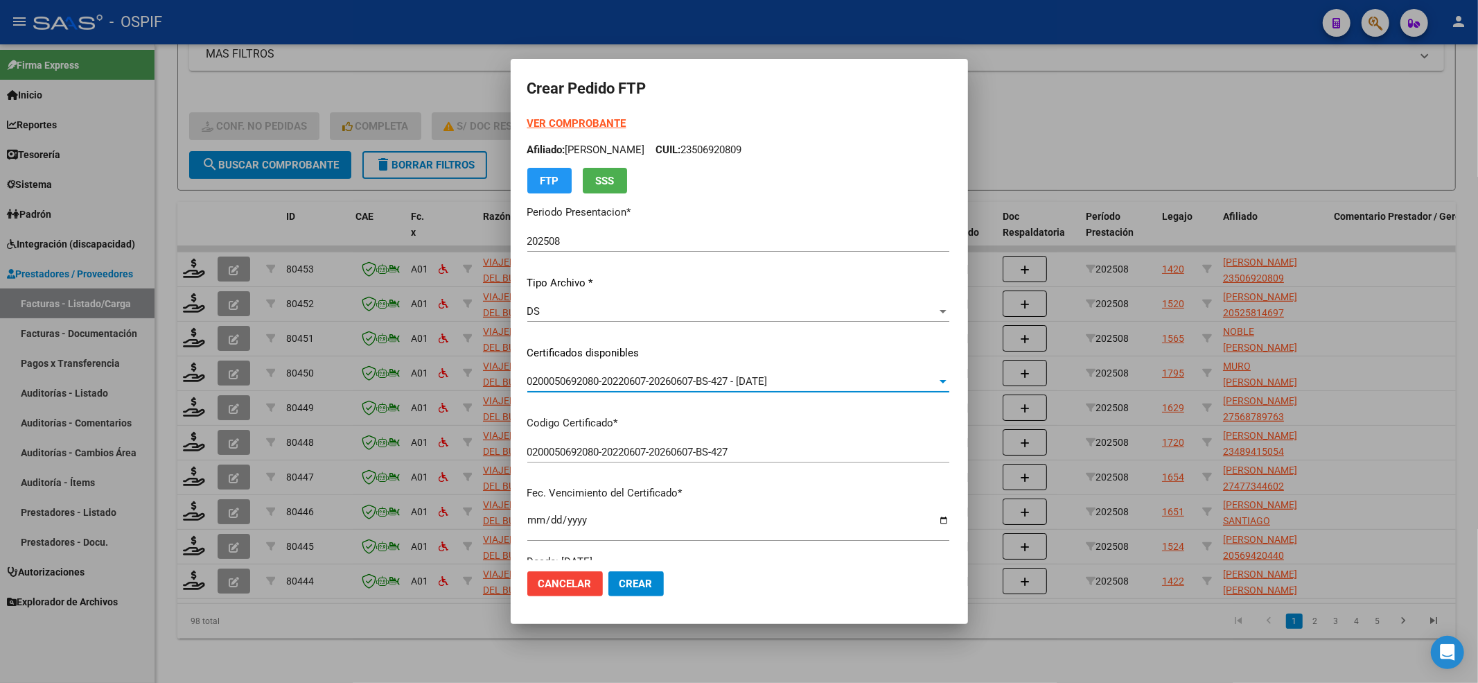
scroll to position [462, 0]
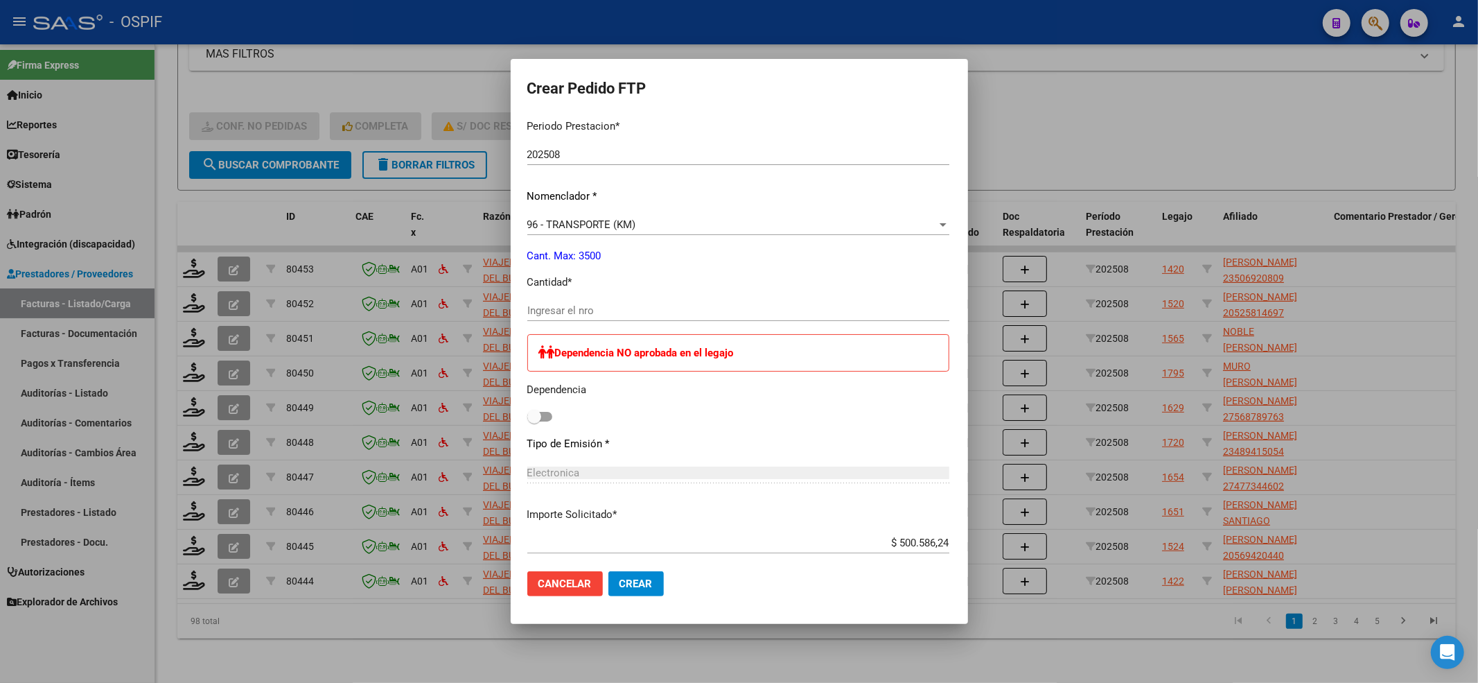
click at [527, 308] on input "Ingresar el nro" at bounding box center [738, 310] width 422 height 12
type input "924"
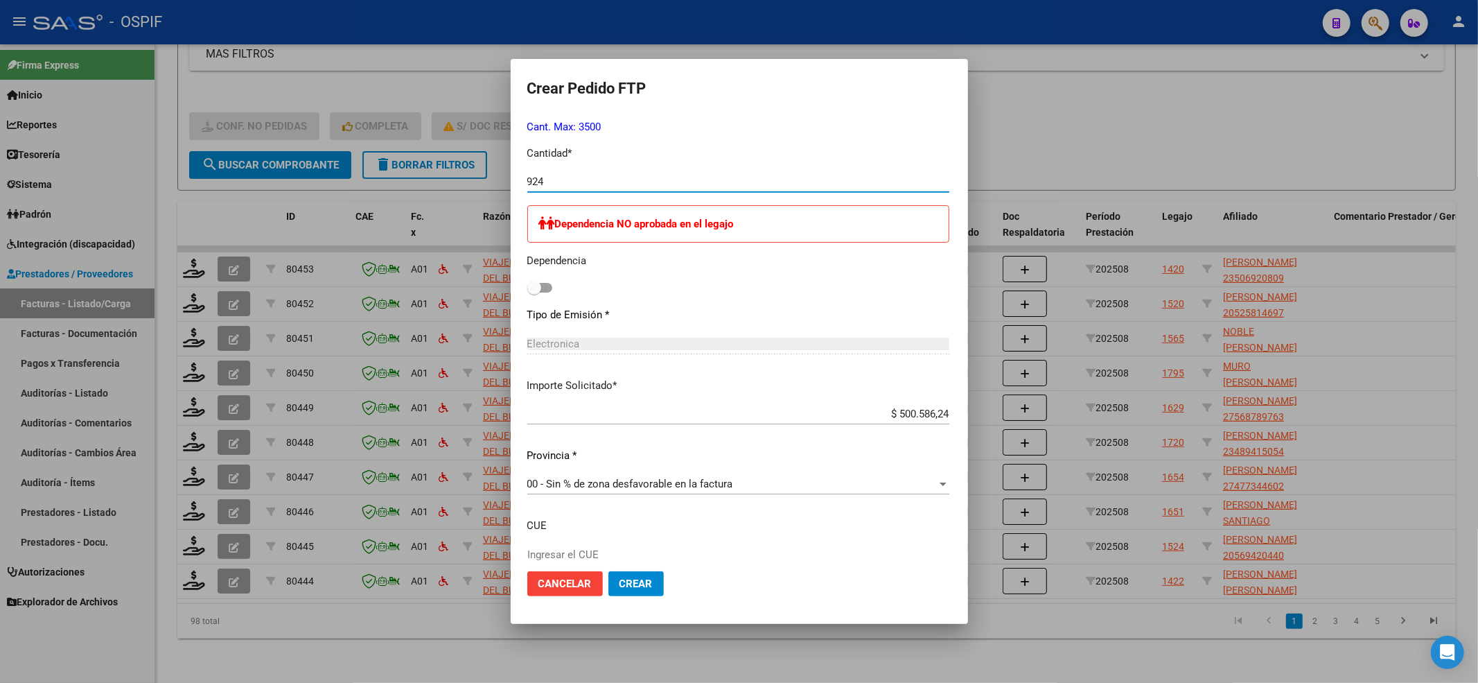
scroll to position [678, 0]
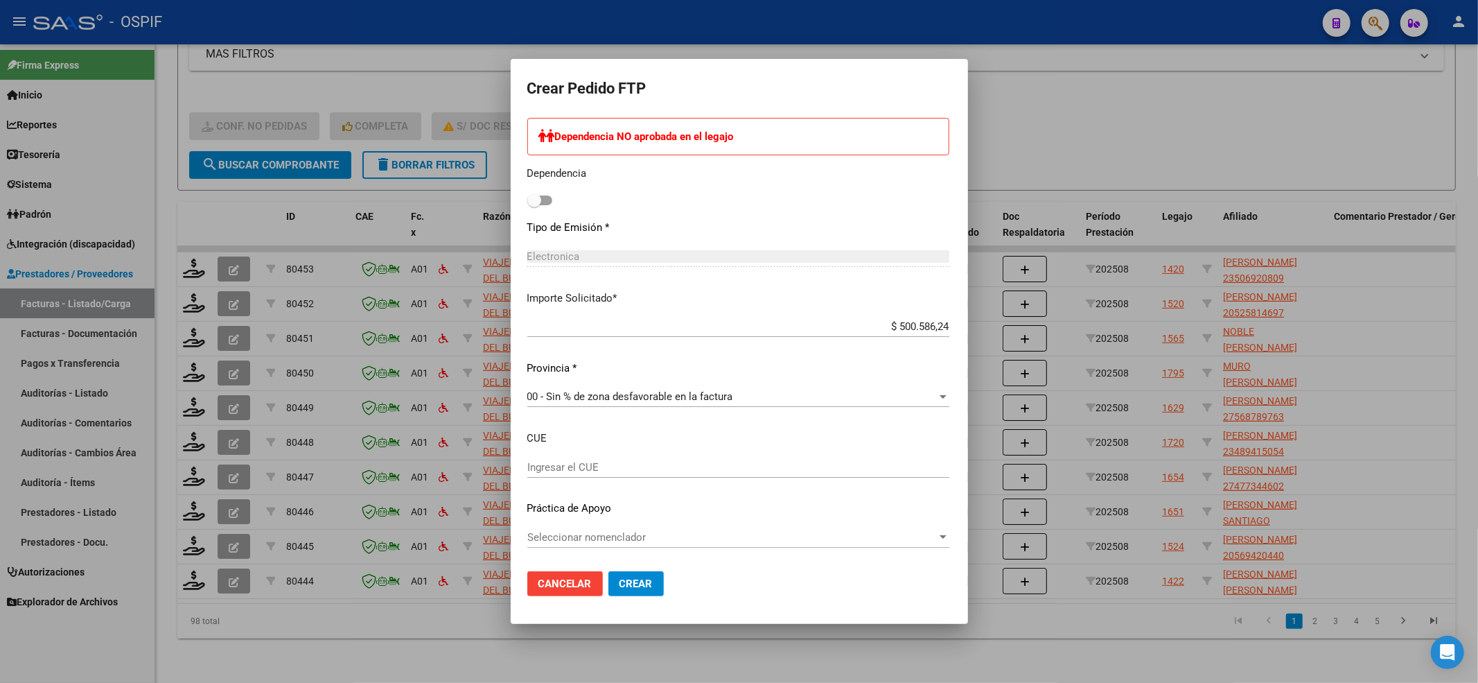
click at [651, 519] on div "Periodo Prestacion * 202508 Ingresar el Periodo Prestacion Nomenclador * 96 - T…" at bounding box center [738, 226] width 422 height 669
drag, startPoint x: 641, startPoint y: 523, endPoint x: 603, endPoint y: 532, distance: 39.3
click at [638, 524] on div "Periodo Prestacion * 202508 Ingresar el Periodo Prestacion Nomenclador * 96 - T…" at bounding box center [738, 226] width 422 height 669
click at [602, 533] on span "Seleccionar nomenclador" at bounding box center [732, 537] width 410 height 12
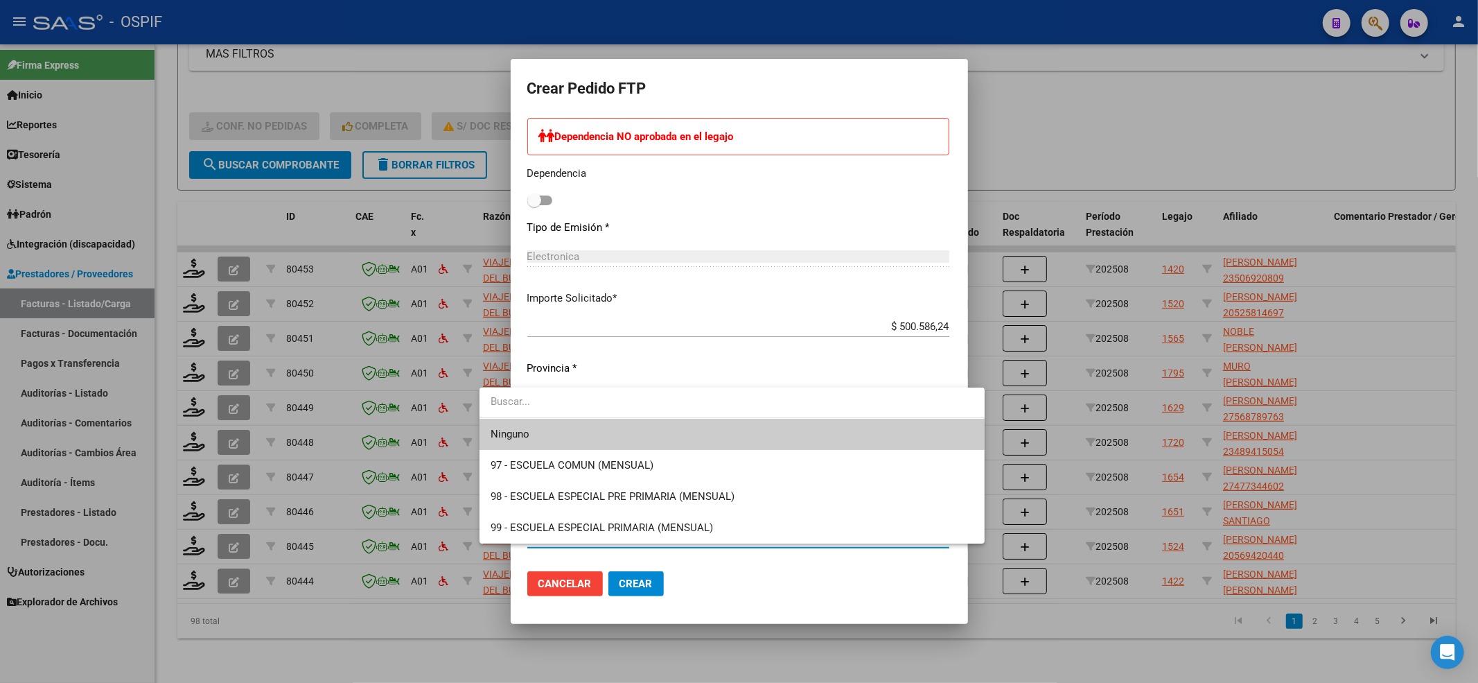
click at [502, 411] on input "dropdown search" at bounding box center [732, 401] width 505 height 31
click at [502, 434] on span "Ninguno" at bounding box center [510, 434] width 39 height 12
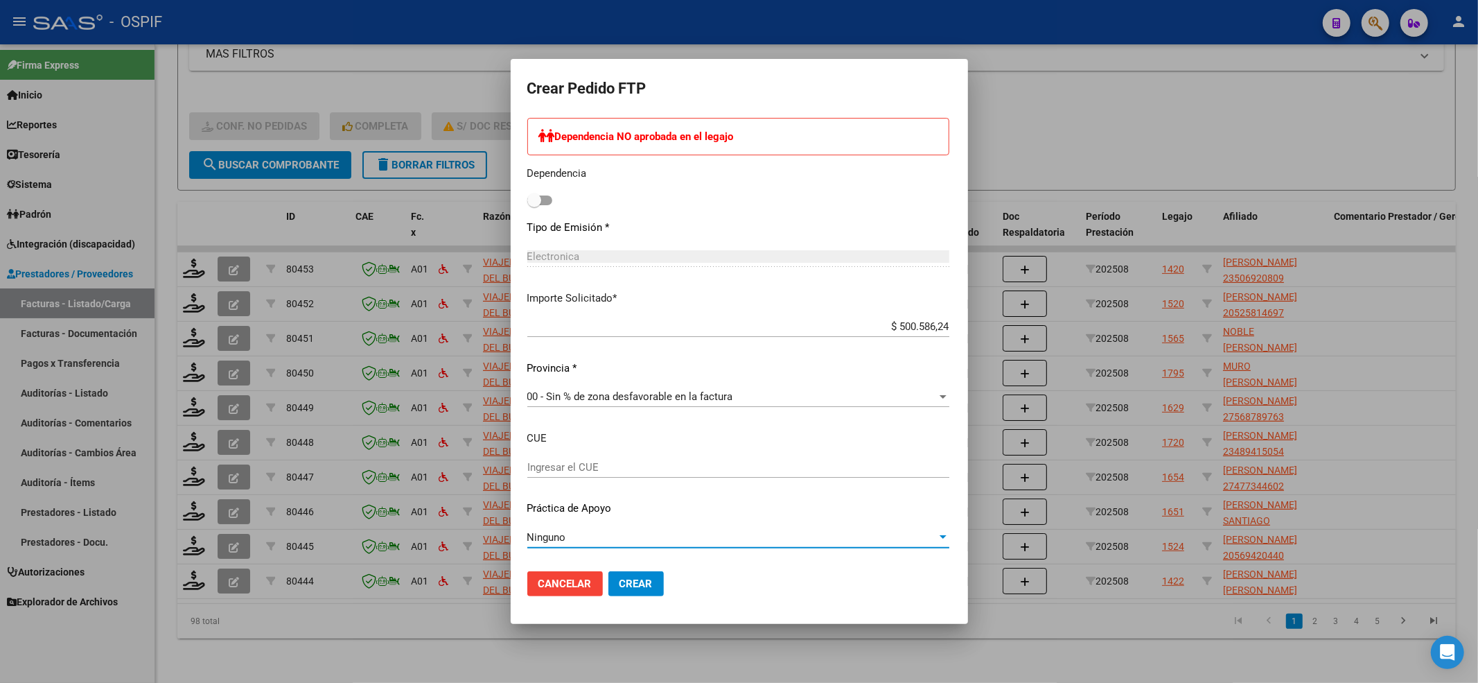
drag, startPoint x: 602, startPoint y: 563, endPoint x: 606, endPoint y: 577, distance: 15.0
click at [605, 571] on mat-dialog-actions "Cancelar Crear" at bounding box center [739, 583] width 424 height 47
click at [620, 577] on span "Crear" at bounding box center [636, 583] width 33 height 12
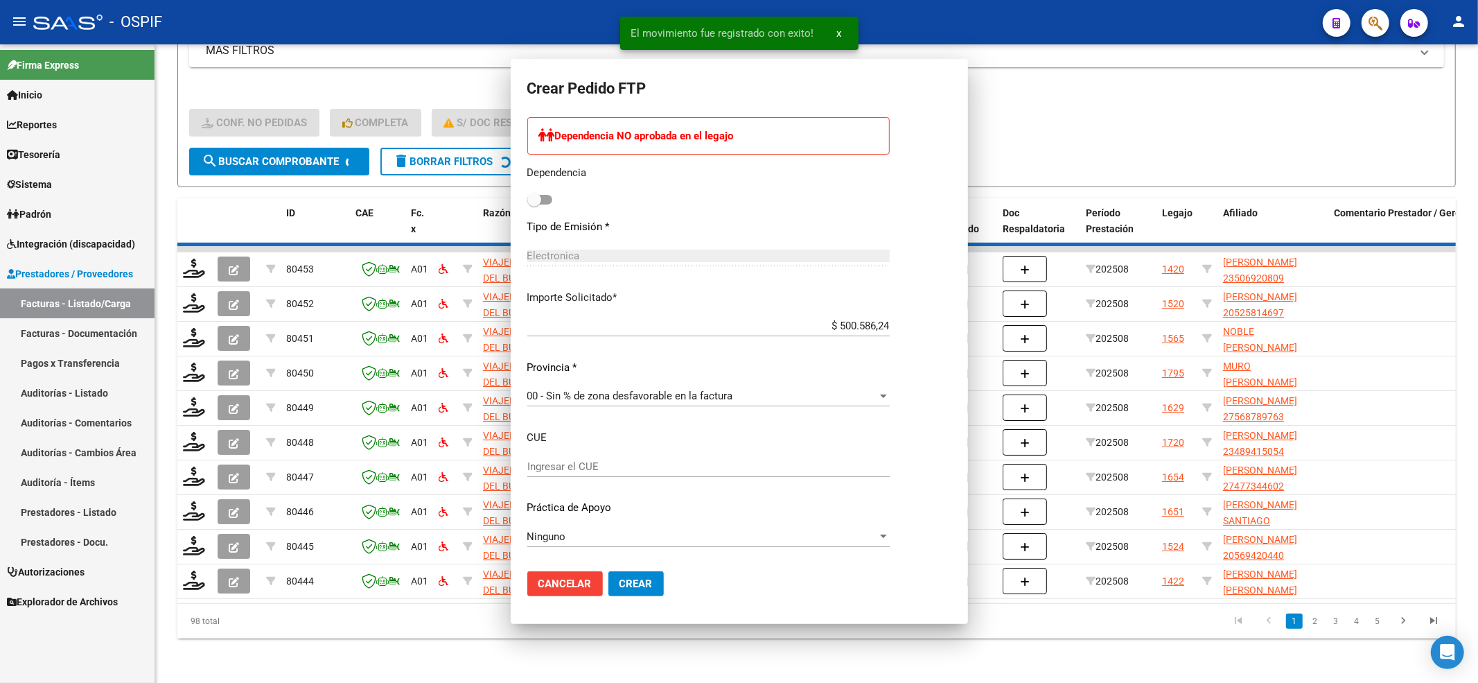
scroll to position [0, 0]
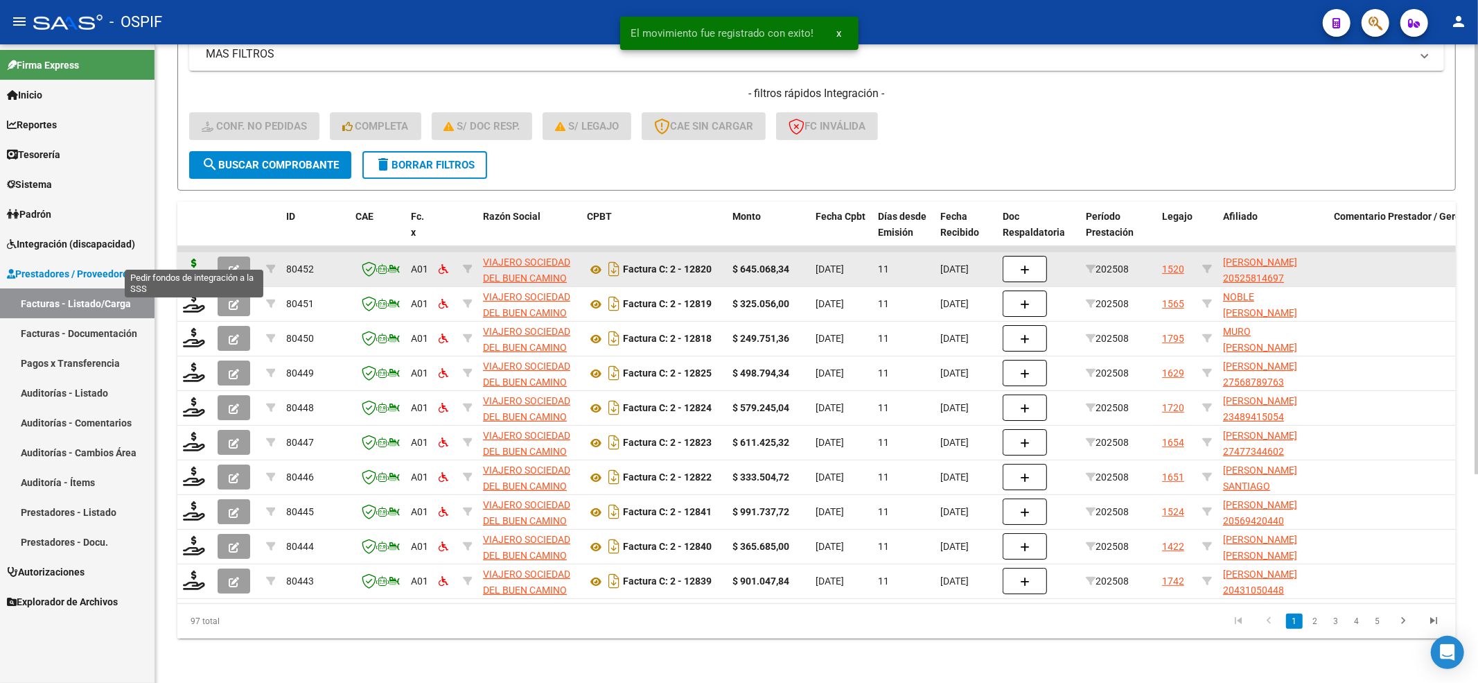
click at [195, 258] on icon at bounding box center [194, 267] width 22 height 19
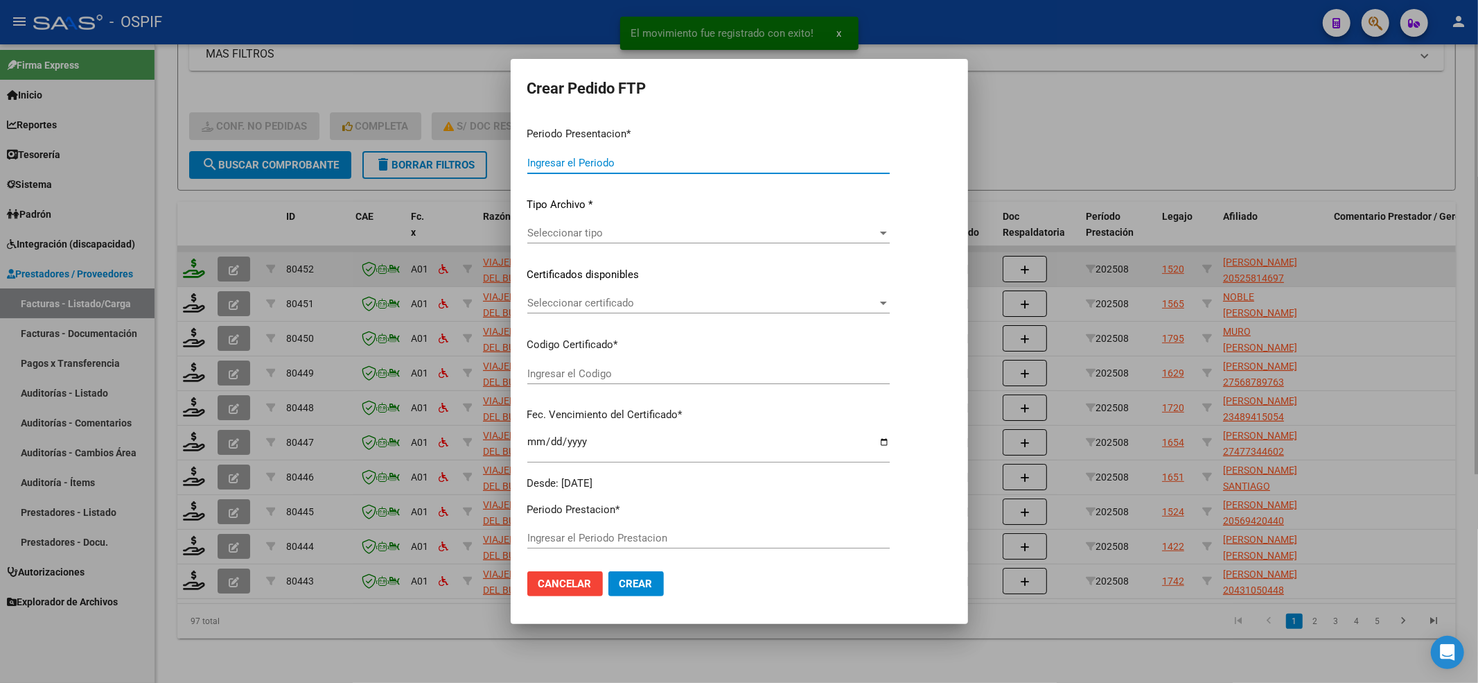
type input "202508"
type input "$ 645.068,34"
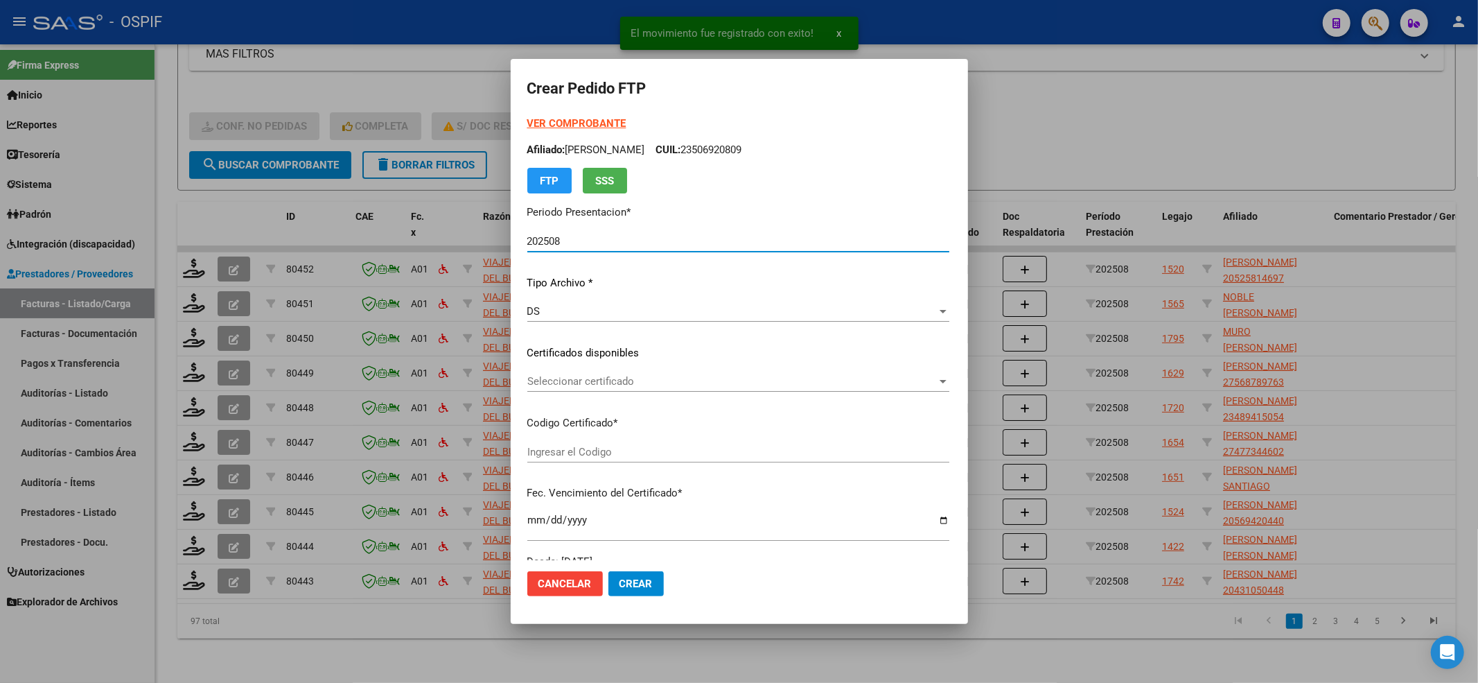
type input "0200052581469-20220607-20250607-BS-427"
type input "2025-06-07"
click at [541, 116] on div "VER COMPROBANTE ARCA Padrón Afiliado: OLIVERIO CIRO ANDRES CUIL: 20525814697 FT…" at bounding box center [738, 155] width 422 height 78
click at [541, 119] on strong "VER COMPROBANTE" at bounding box center [576, 123] width 99 height 12
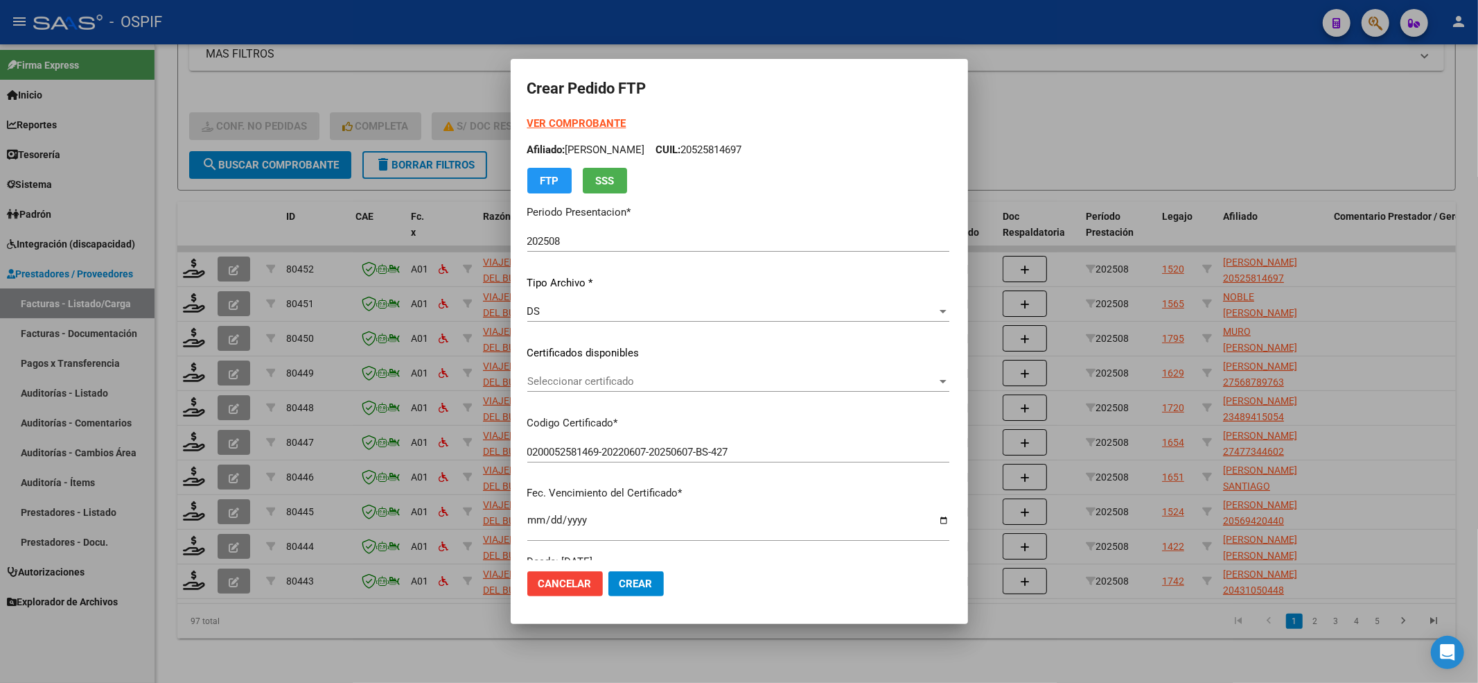
click at [666, 386] on span "Seleccionar certificado" at bounding box center [732, 381] width 410 height 12
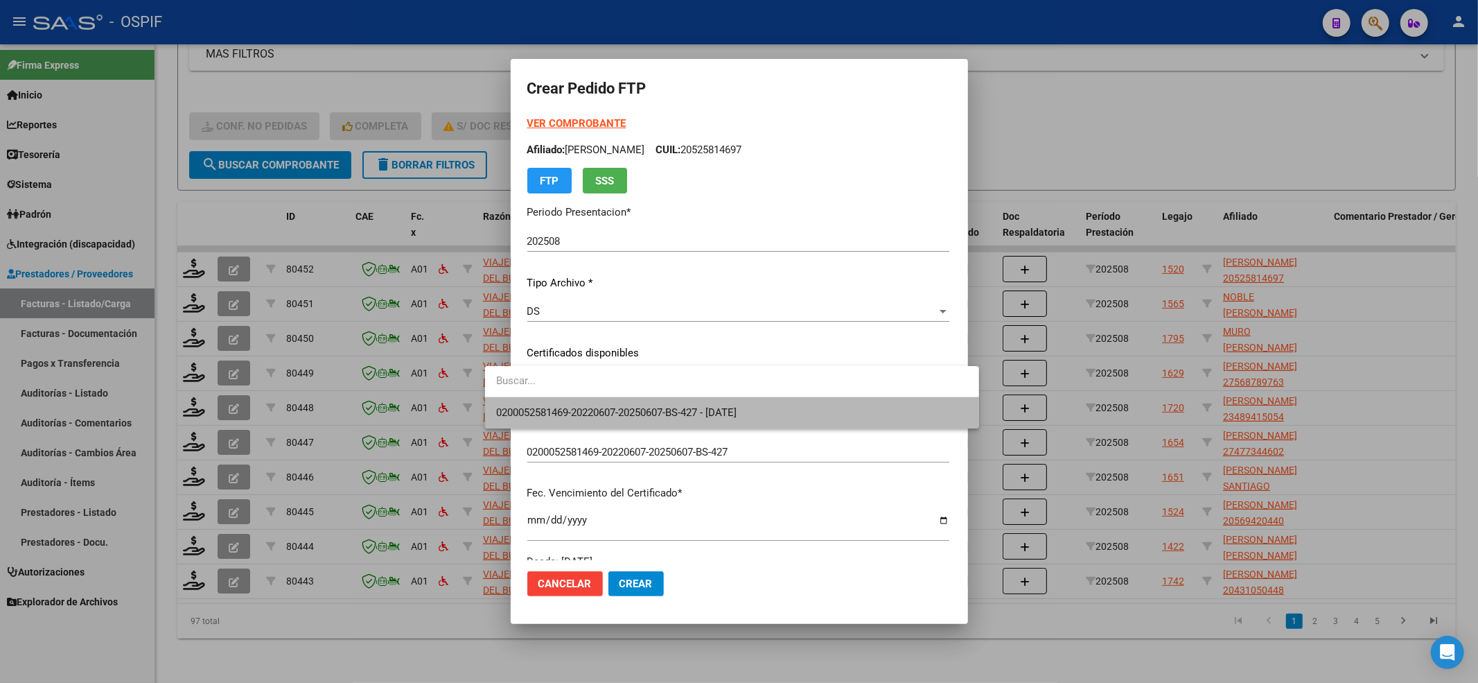
click at [653, 403] on span "0200052581469-20220607-20250607-BS-427 - 2025-06-07" at bounding box center [731, 412] width 471 height 31
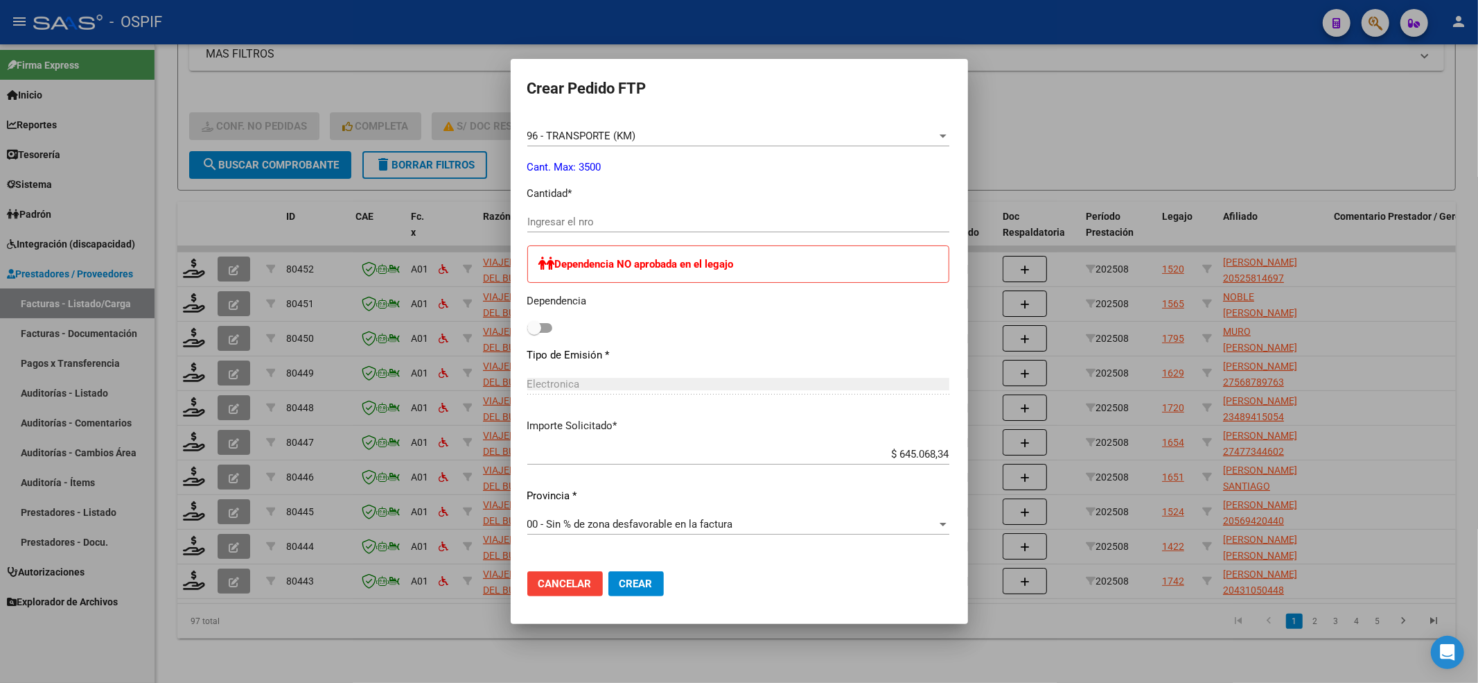
scroll to position [554, 0]
click at [527, 328] on span at bounding box center [534, 324] width 14 height 14
click at [534, 328] on input "checkbox" at bounding box center [534, 328] width 1 height 1
checkbox input "true"
click at [563, 215] on input "Ingresar el nro" at bounding box center [738, 217] width 422 height 12
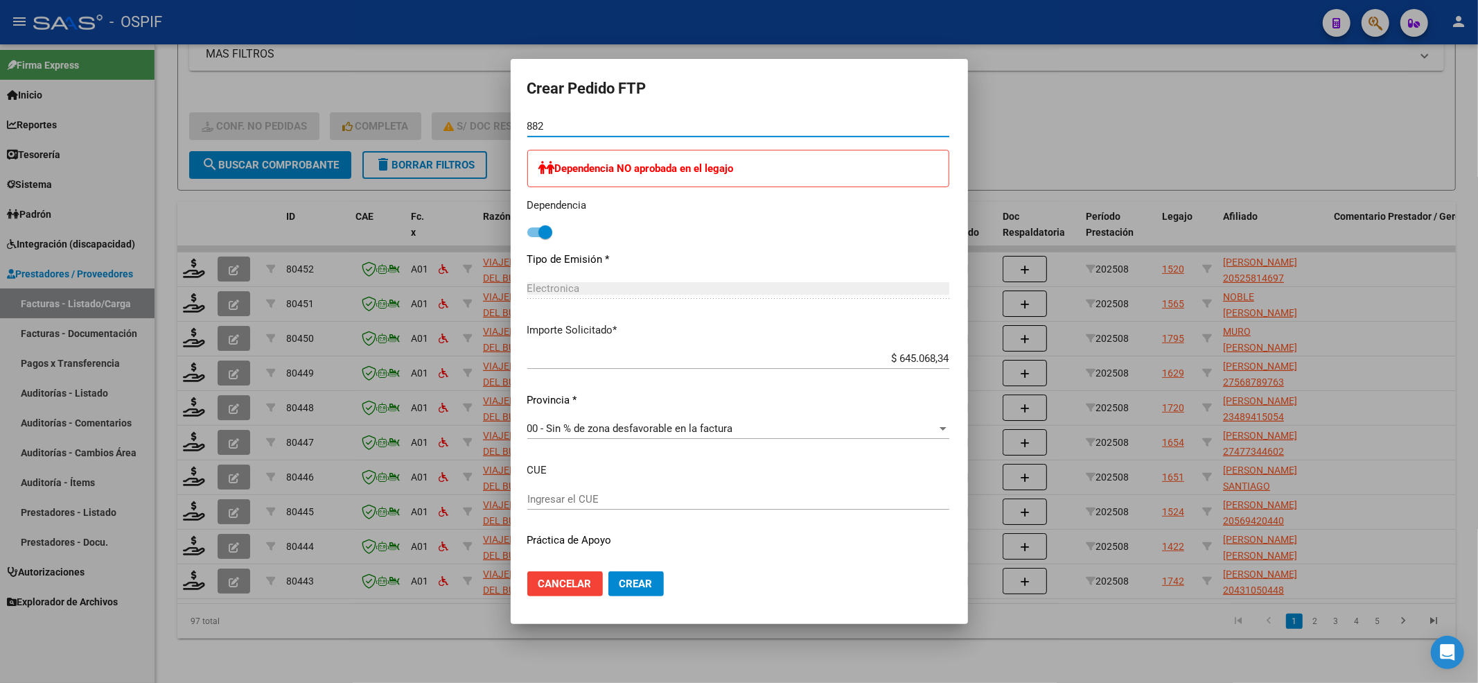
scroll to position [678, 0]
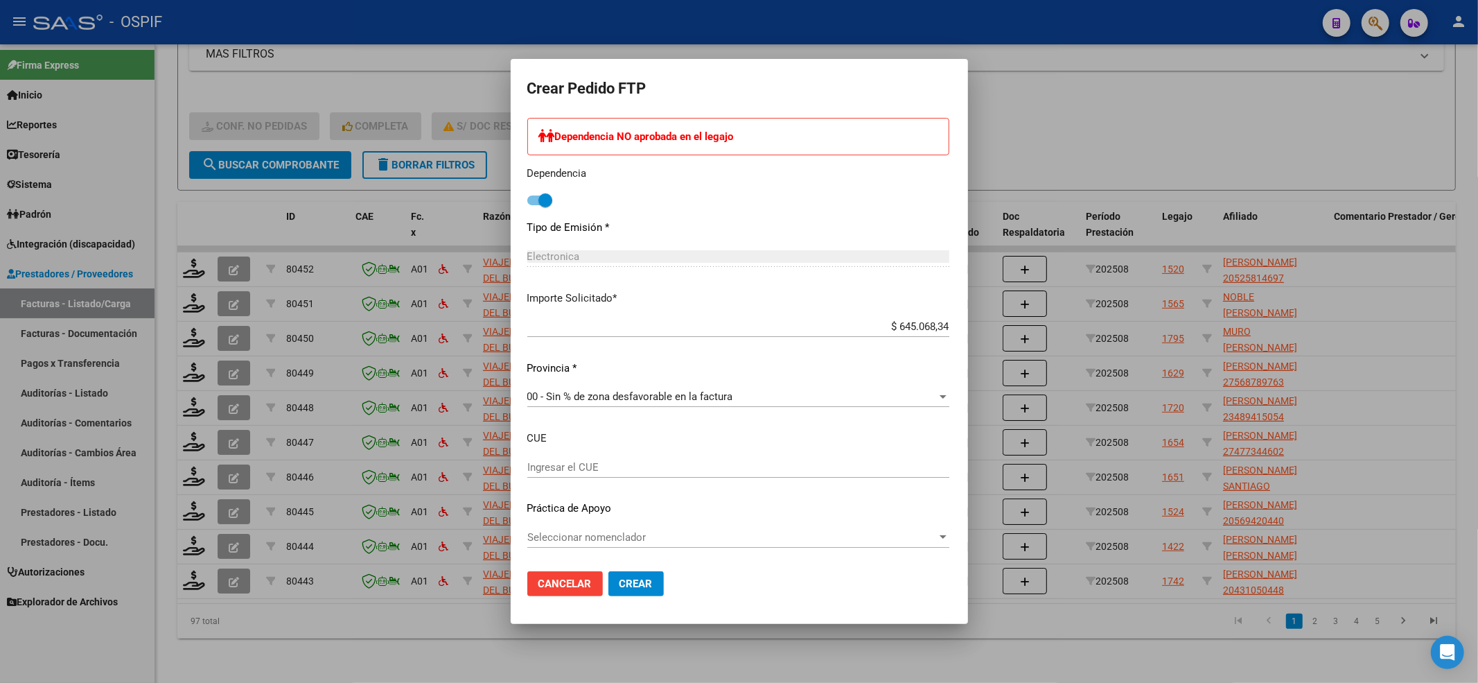
type input "882"
click at [567, 547] on div "Seleccionar nomenclador Seleccionar nomenclador" at bounding box center [738, 537] width 422 height 21
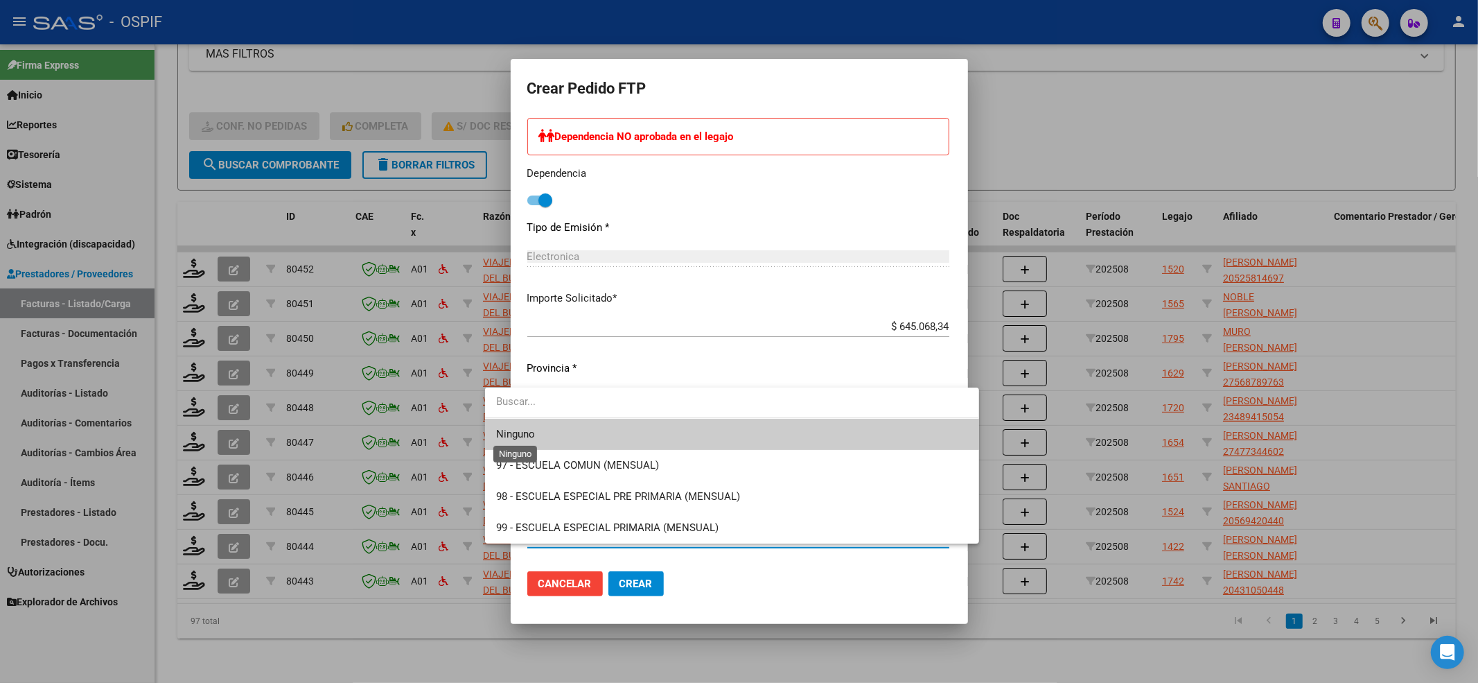
click at [516, 439] on span "Ninguno" at bounding box center [515, 434] width 39 height 12
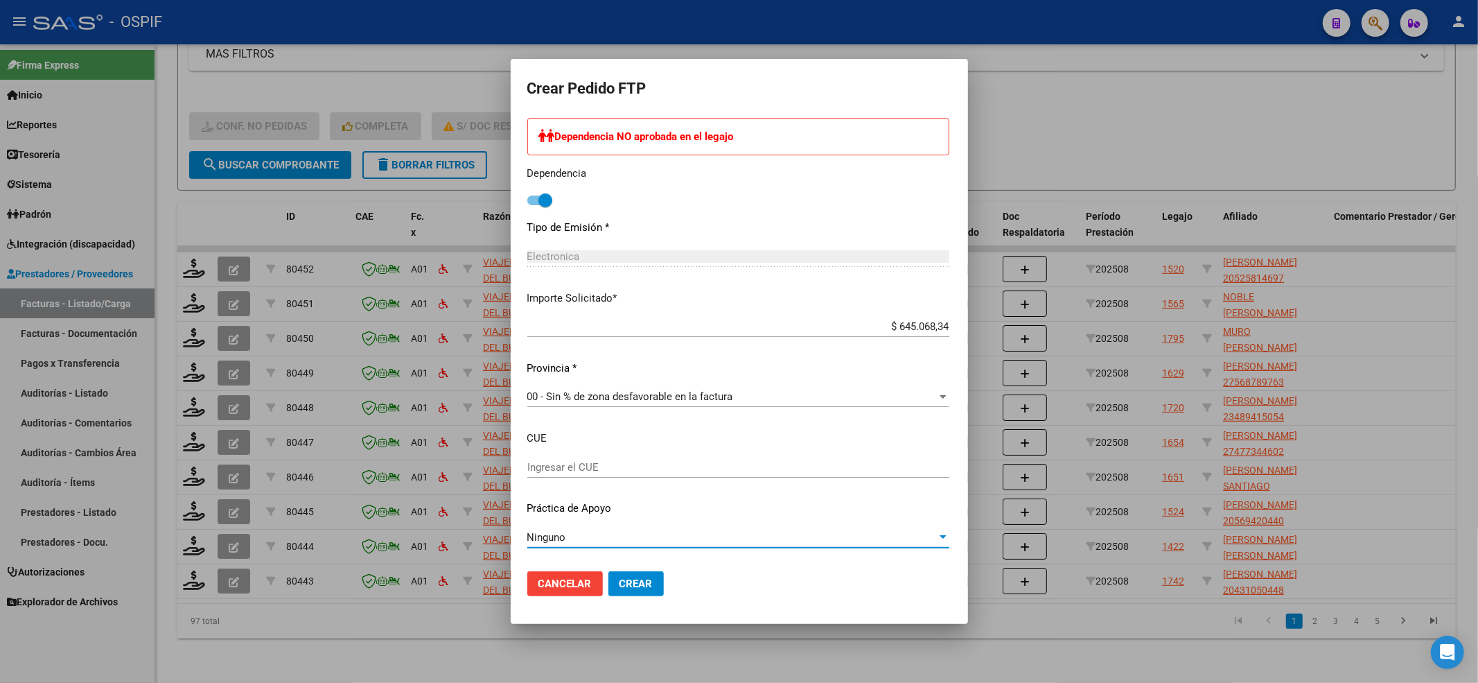
click at [622, 583] on button "Crear" at bounding box center [635, 583] width 55 height 25
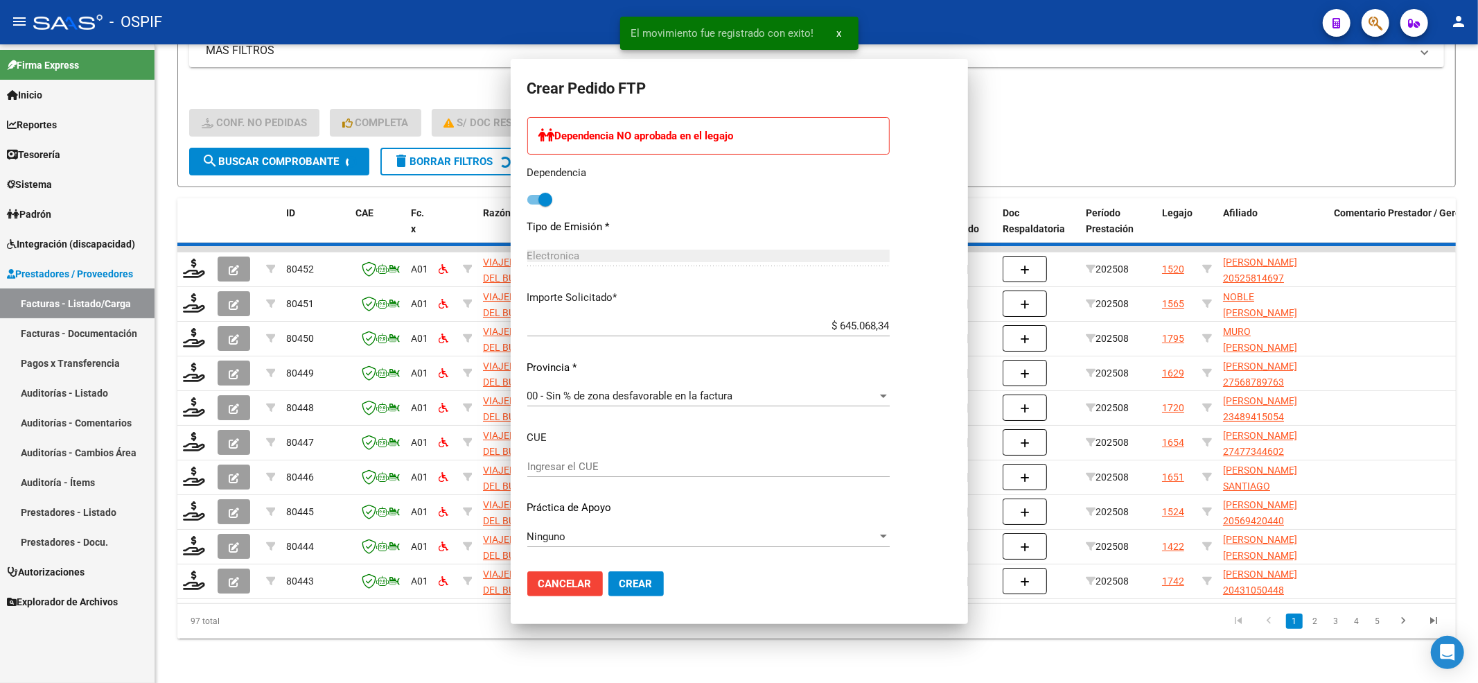
scroll to position [0, 0]
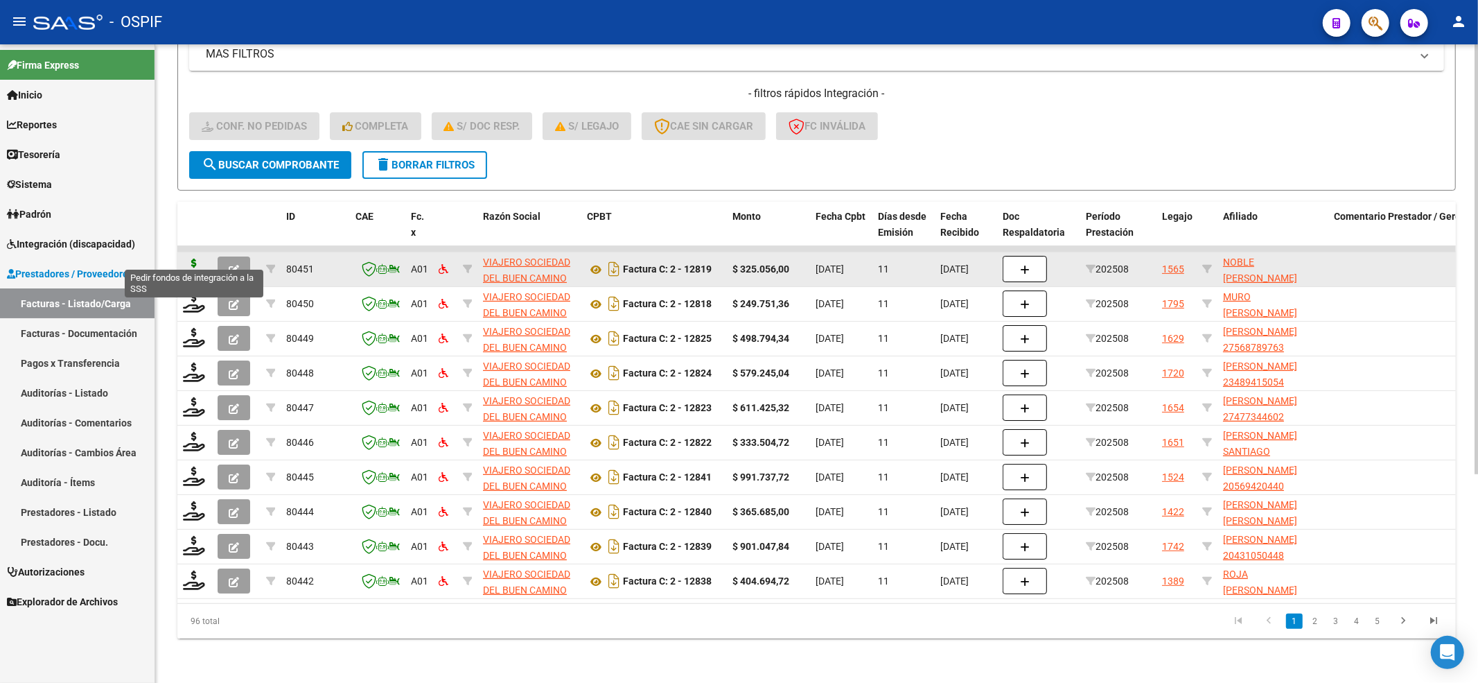
click at [197, 258] on icon at bounding box center [194, 267] width 22 height 19
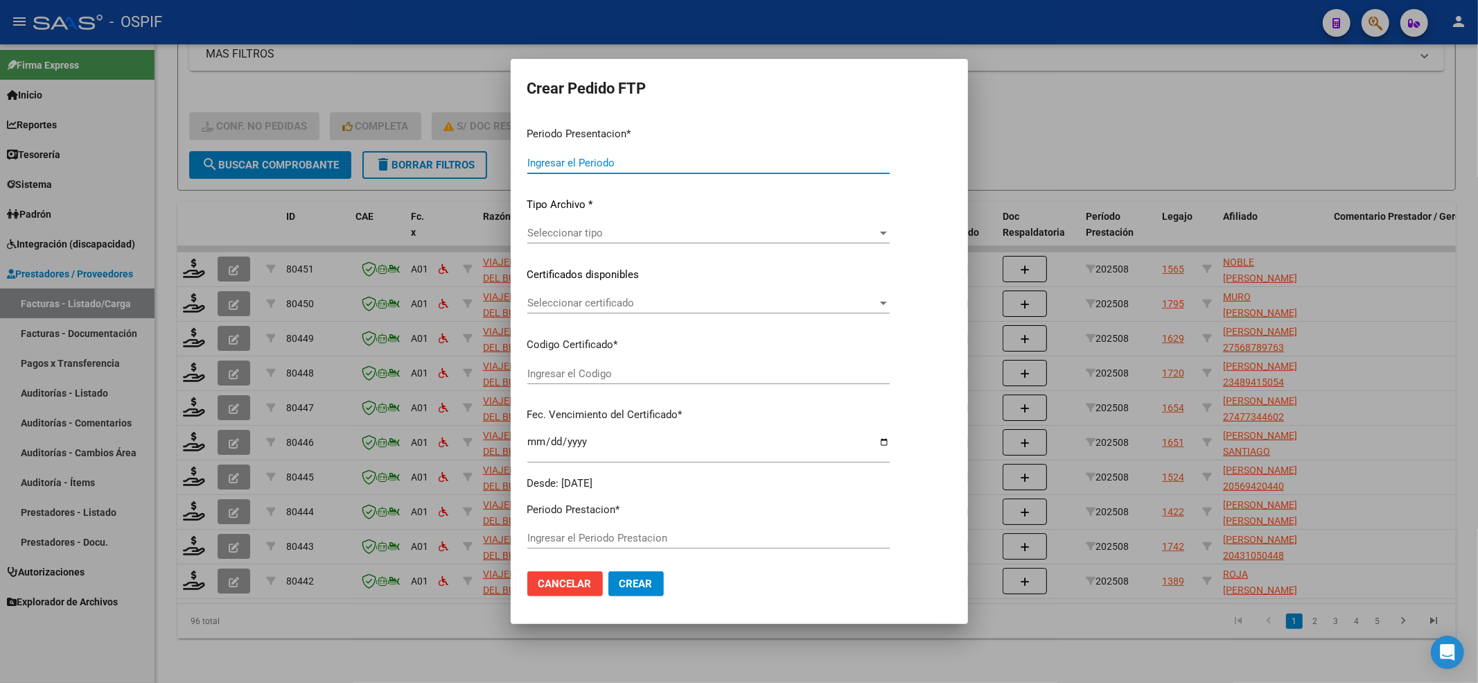
type input "202508"
type input "$ 325.056,00"
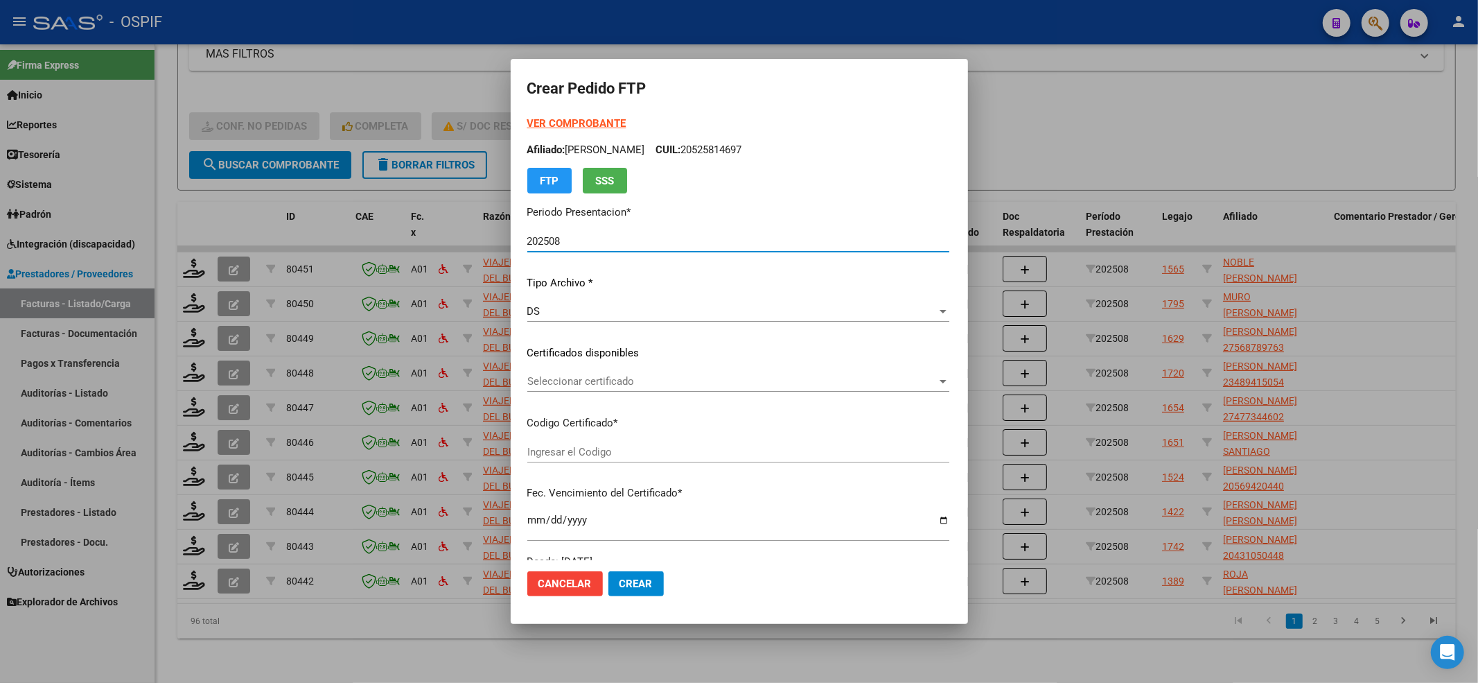
type input "020005633327220231031-20281031-AND-129"
type input "2028-10-31"
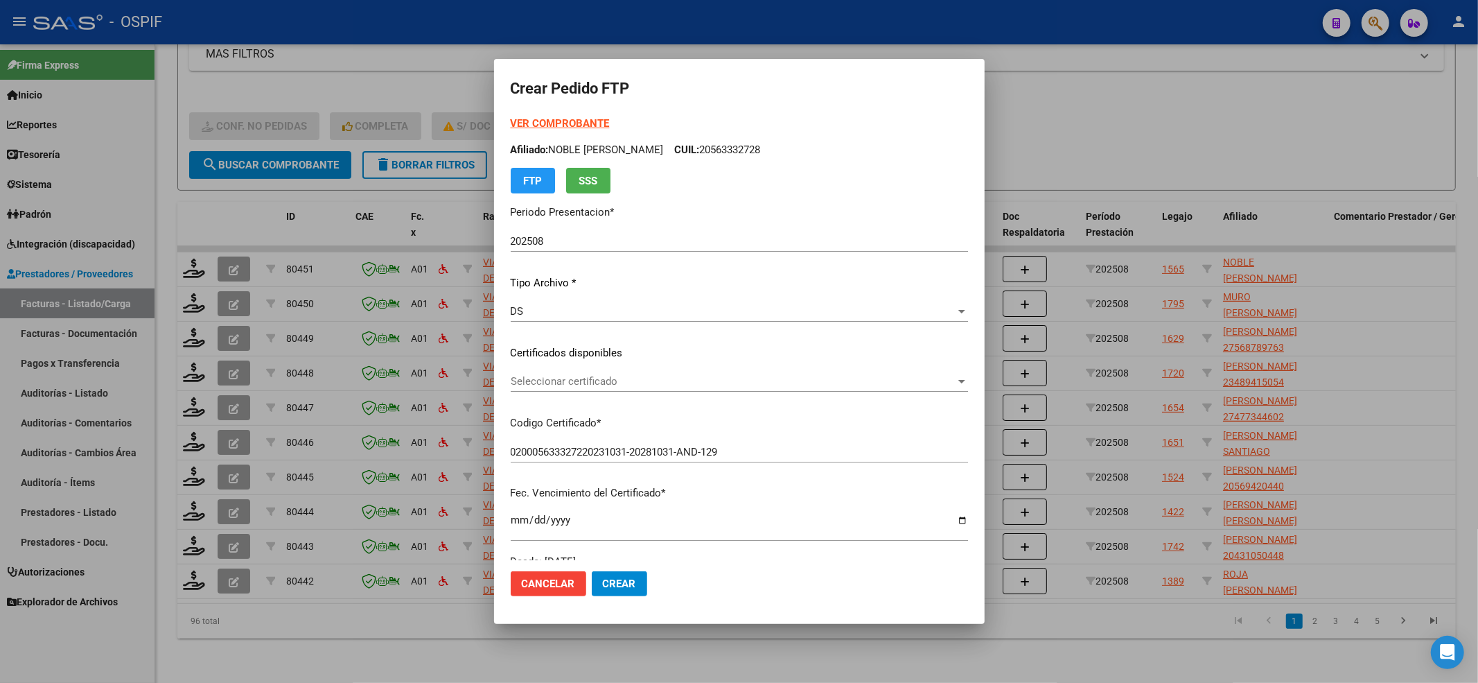
click at [514, 114] on form "Crear Pedido FTP VER COMPROBANTE ARCA Padrón Afiliado: NOBLE JOAQUIN ROMAN CUIL…" at bounding box center [739, 341] width 457 height 531
click at [514, 117] on strong "VER COMPROBANTE" at bounding box center [560, 123] width 99 height 12
click at [616, 375] on span "Seleccionar certificado" at bounding box center [733, 381] width 445 height 12
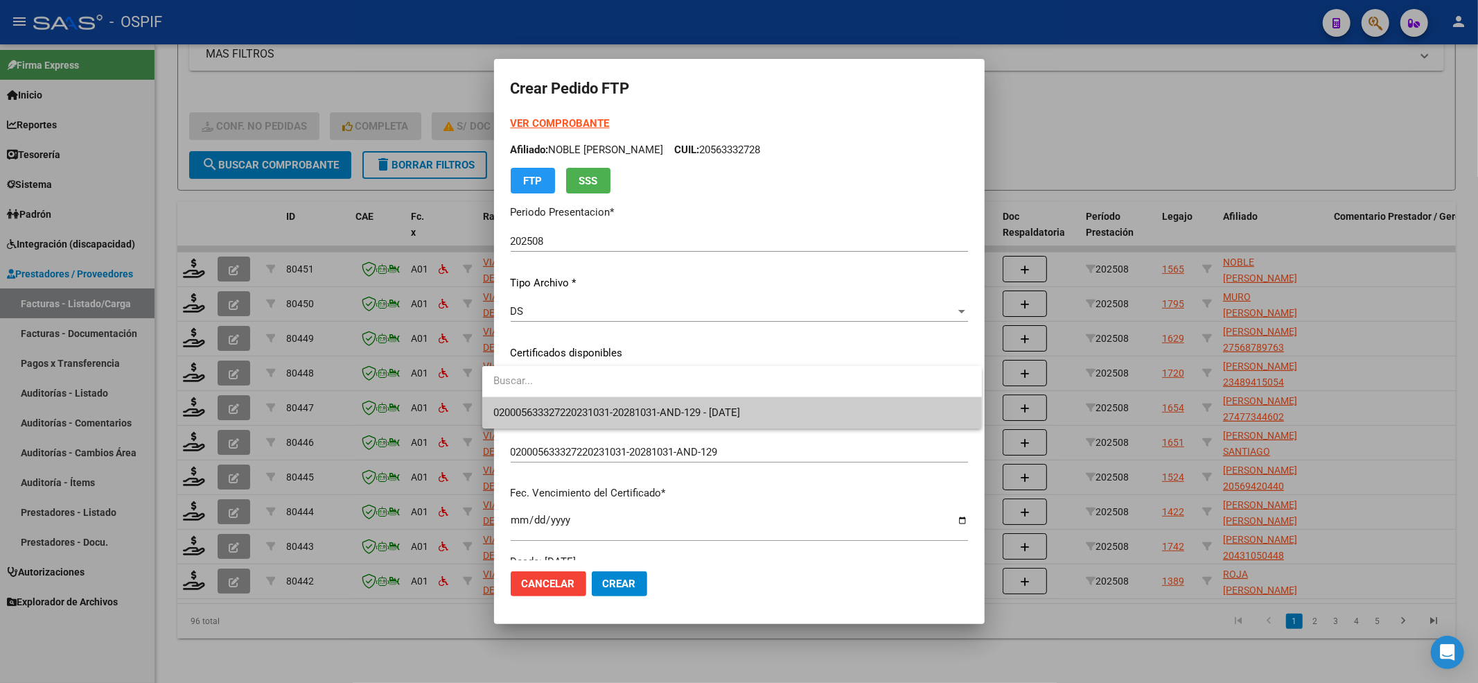
click at [582, 389] on input "dropdown search" at bounding box center [732, 380] width 500 height 31
click at [578, 391] on input "dropdown search" at bounding box center [732, 380] width 500 height 31
click at [577, 403] on span "020005633327220231031-20281031-AND-129 - 2028-10-31" at bounding box center [731, 412] width 477 height 31
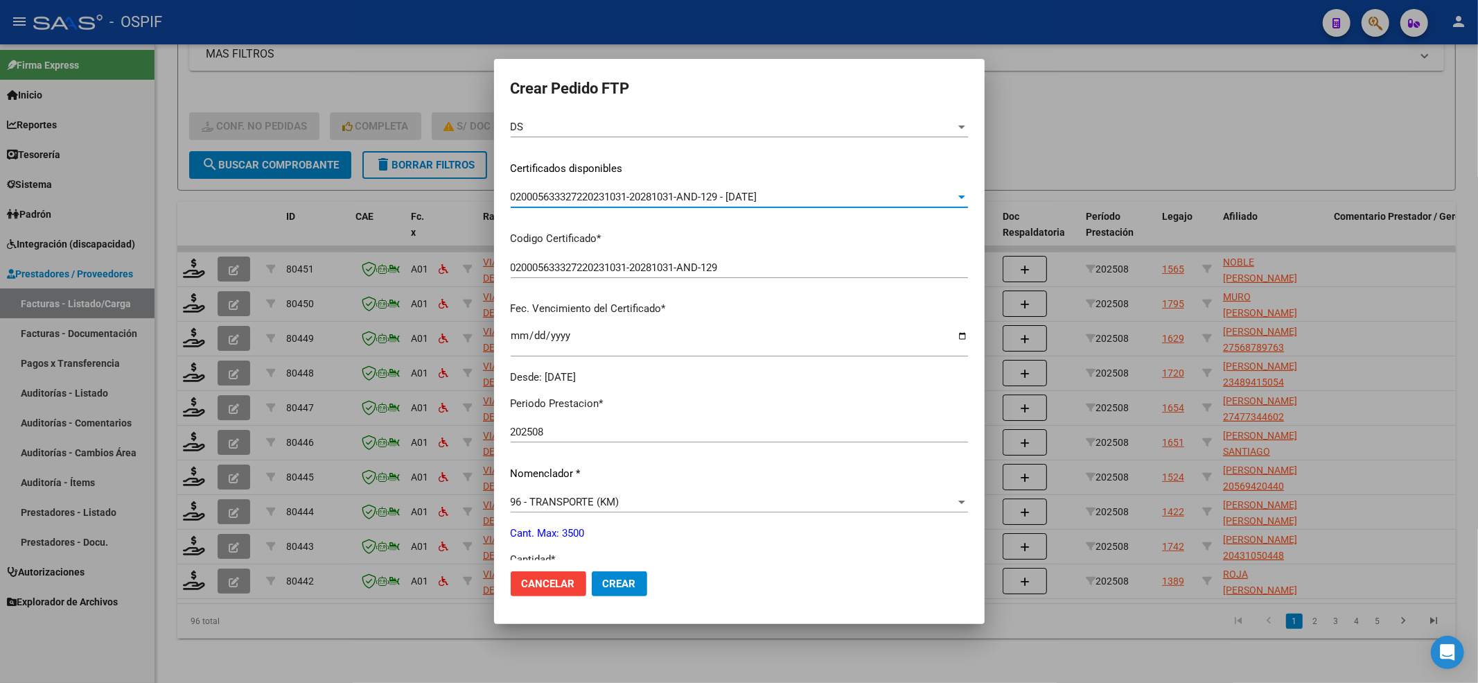
scroll to position [369, 0]
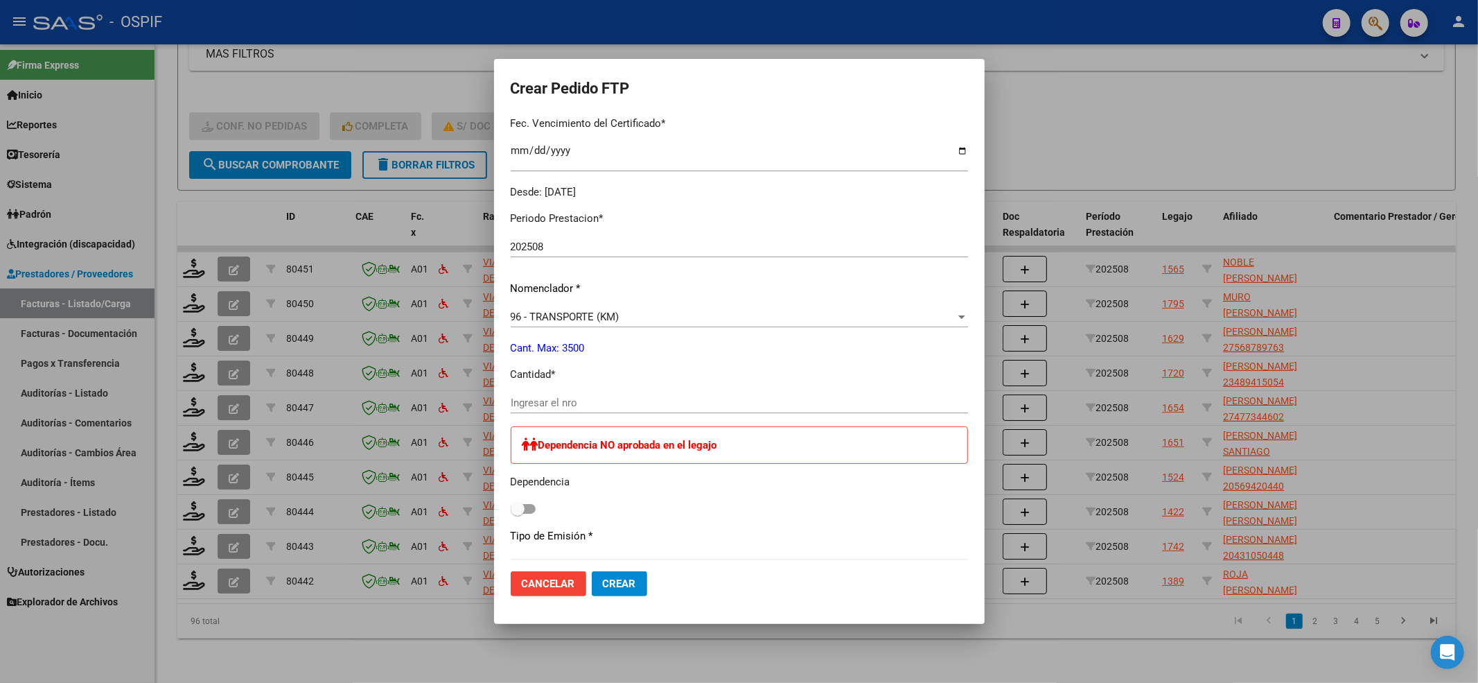
drag, startPoint x: 563, startPoint y: 413, endPoint x: 561, endPoint y: 398, distance: 15.4
click at [563, 412] on div "Ingresar el nro" at bounding box center [739, 409] width 457 height 34
click at [561, 398] on input "Ingresar el nro" at bounding box center [739, 402] width 457 height 12
type input "600"
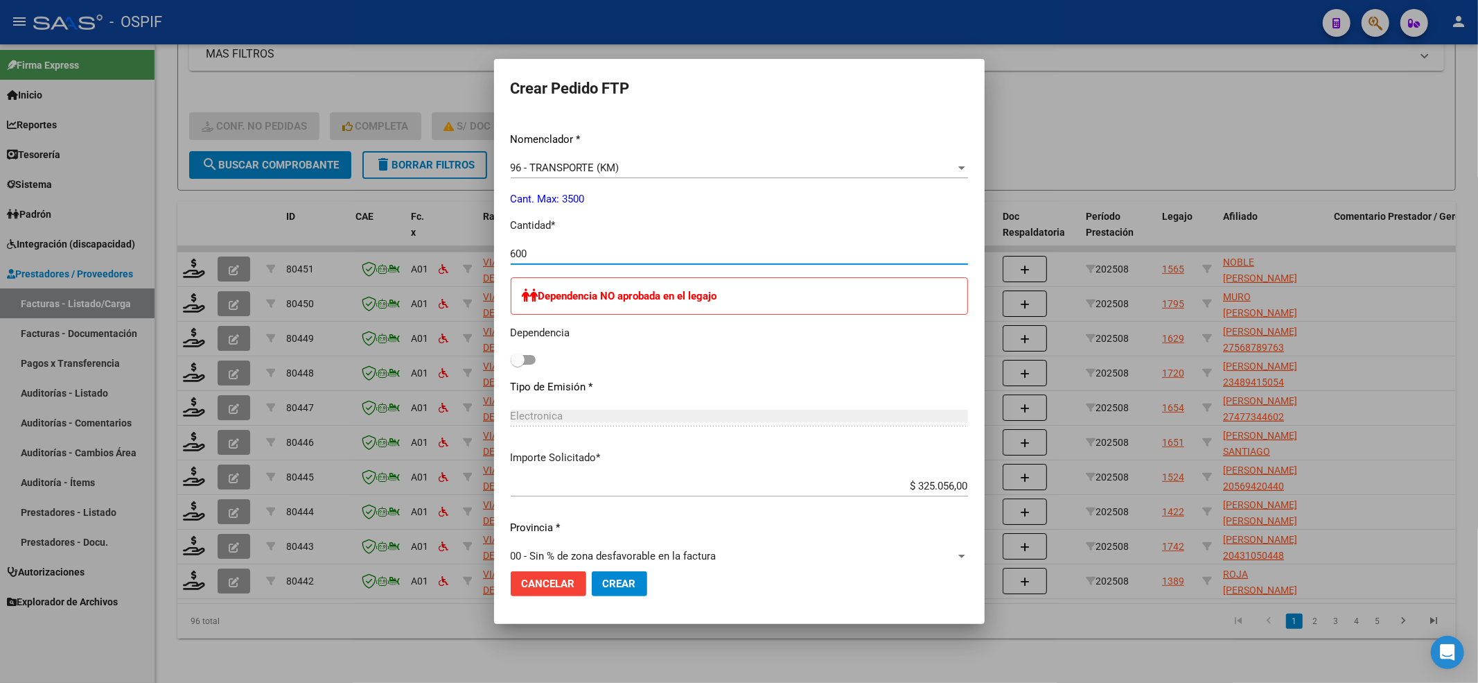
scroll to position [678, 0]
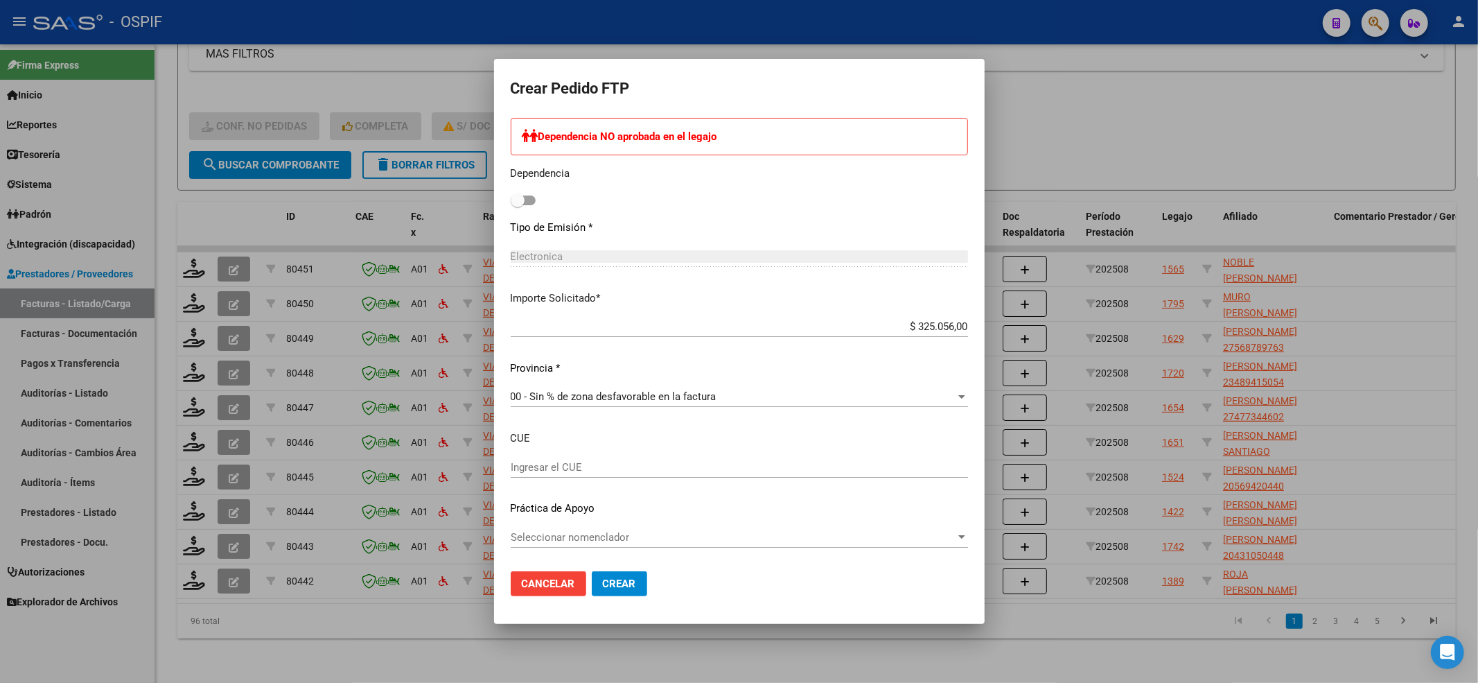
click at [626, 529] on div "Seleccionar nomenclador Seleccionar nomenclador" at bounding box center [739, 537] width 457 height 21
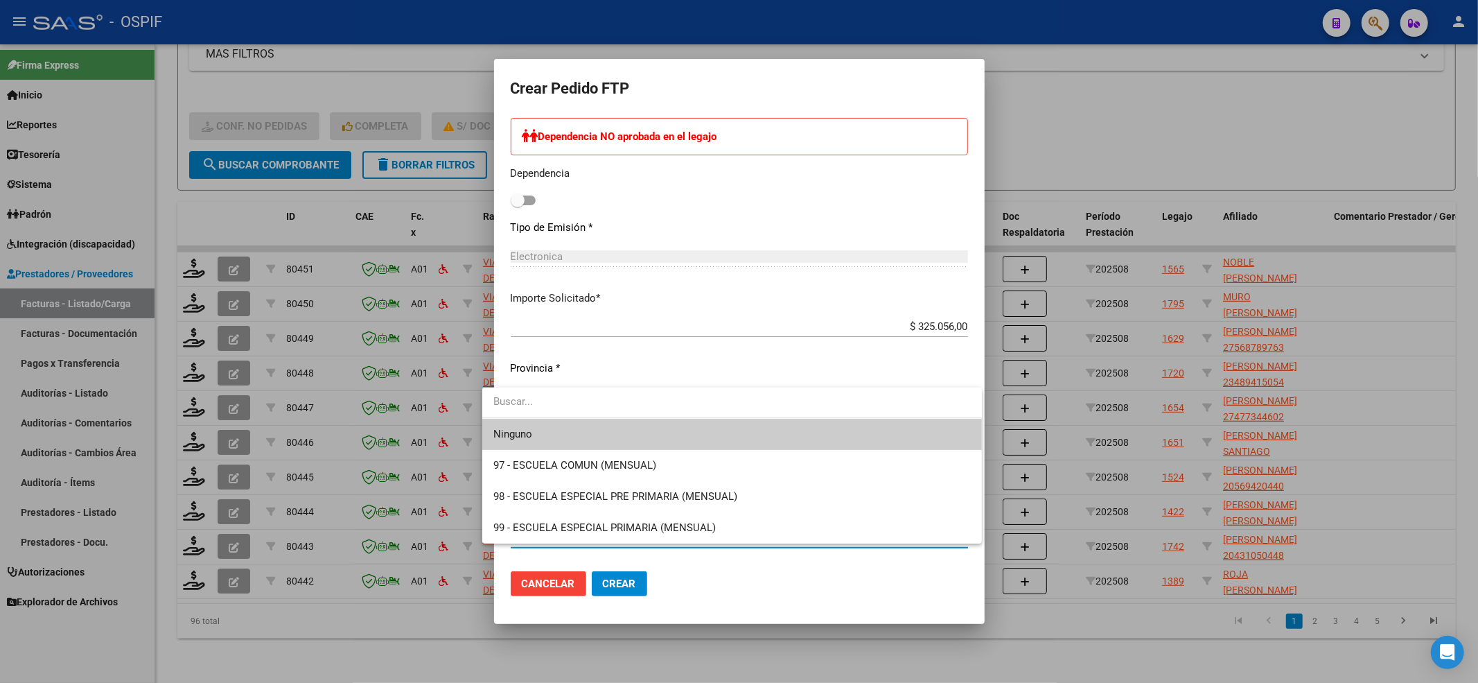
drag, startPoint x: 518, startPoint y: 419, endPoint x: 516, endPoint y: 431, distance: 12.1
click at [516, 431] on span "Ninguno" at bounding box center [731, 434] width 477 height 31
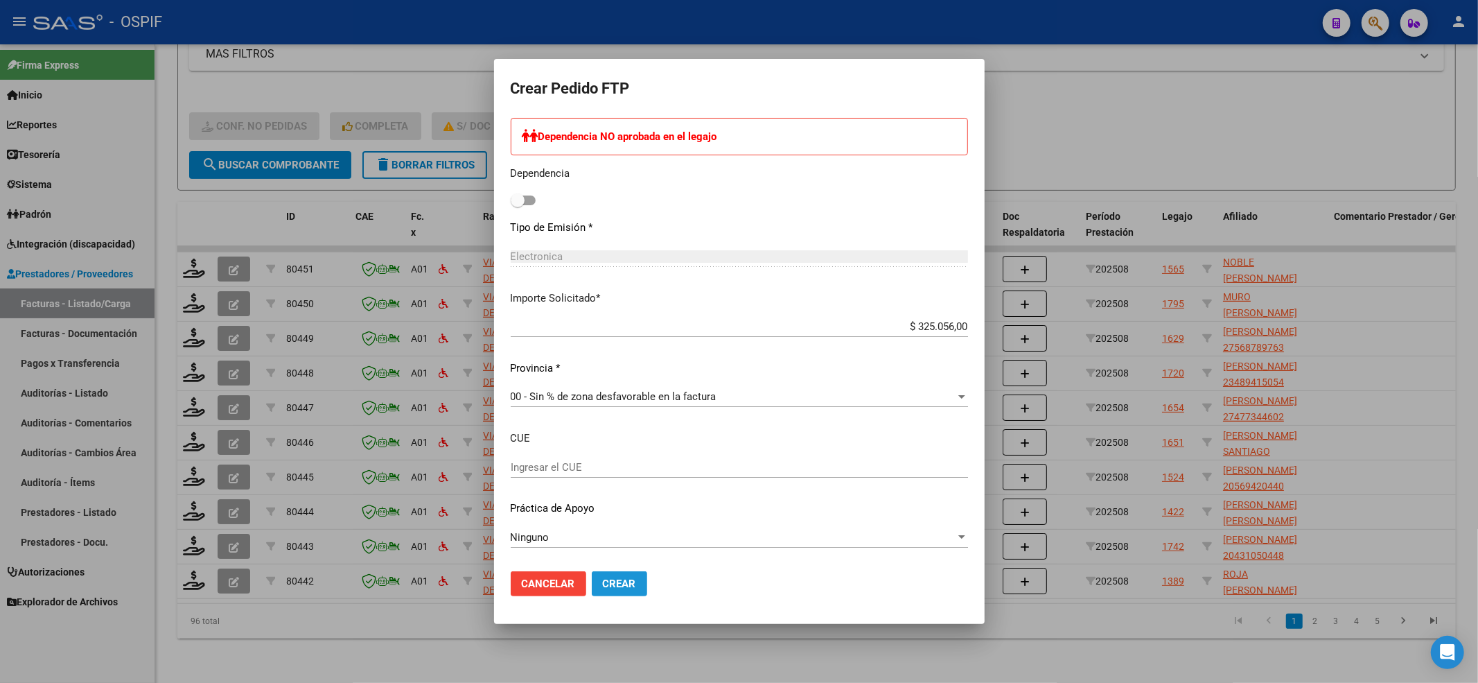
click at [611, 574] on button "Crear" at bounding box center [619, 583] width 55 height 25
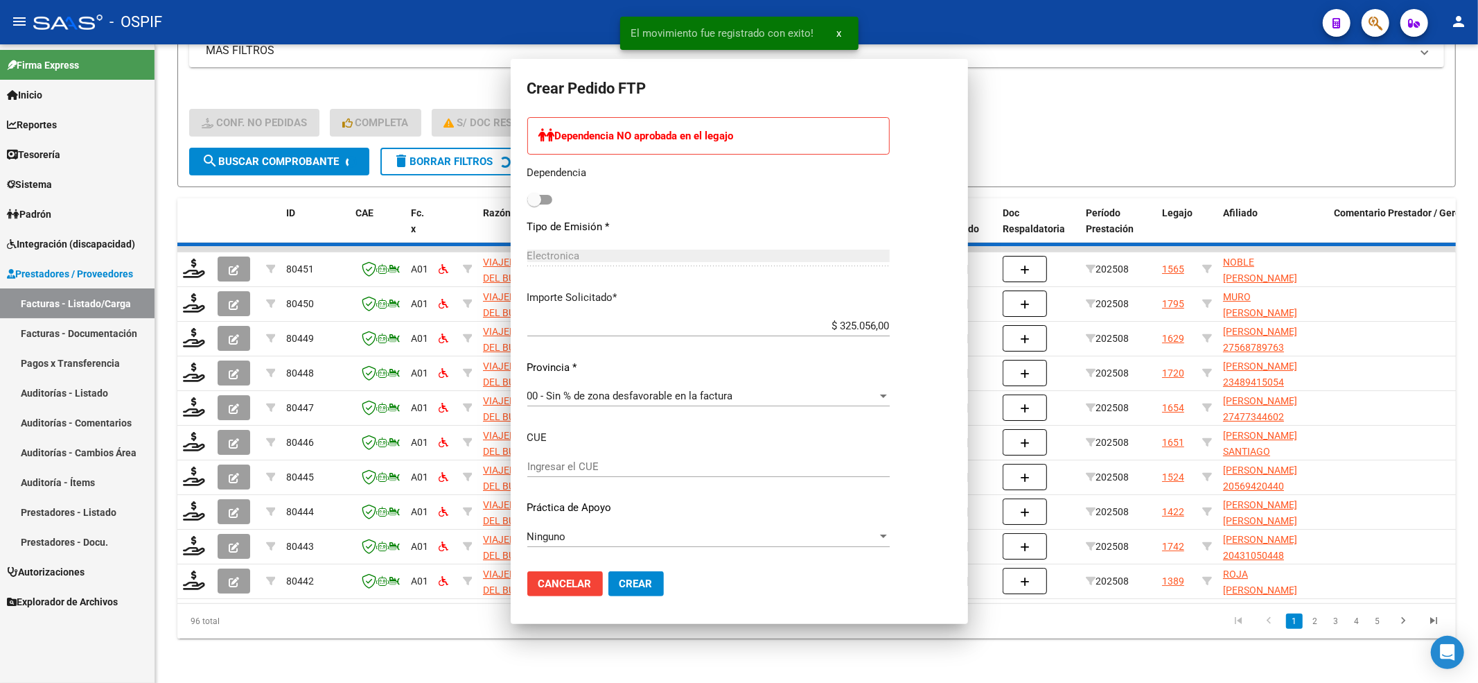
scroll to position [0, 0]
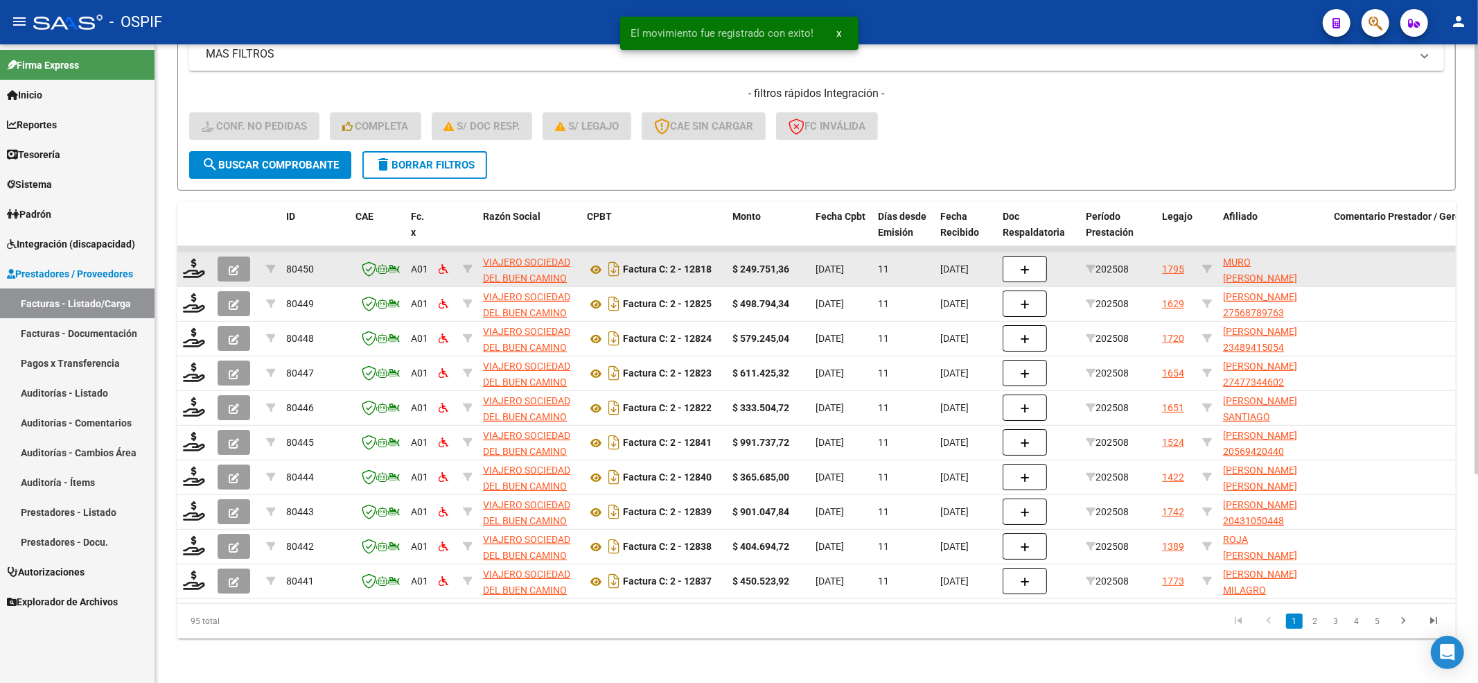
click at [180, 256] on datatable-body-cell at bounding box center [194, 269] width 35 height 34
click at [187, 258] on icon at bounding box center [194, 267] width 22 height 19
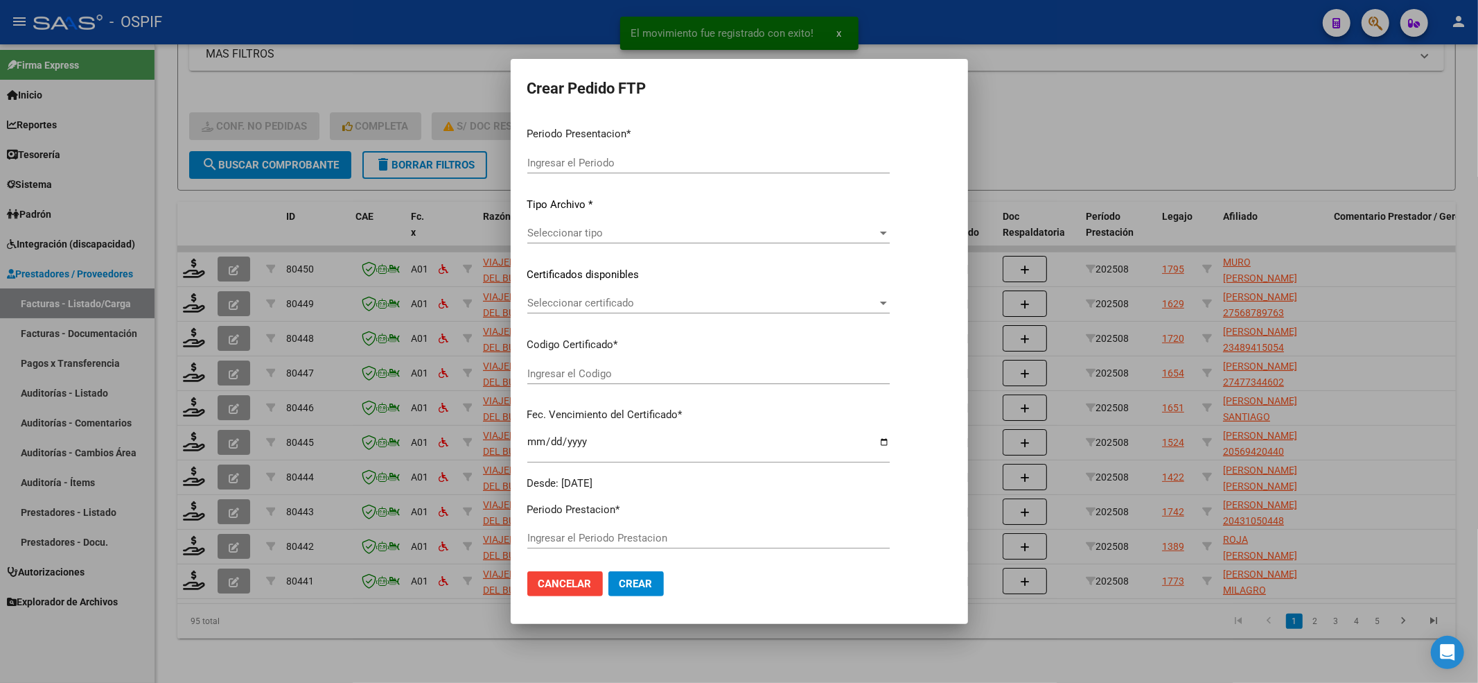
type input "202508"
type input "$ 249.751,36"
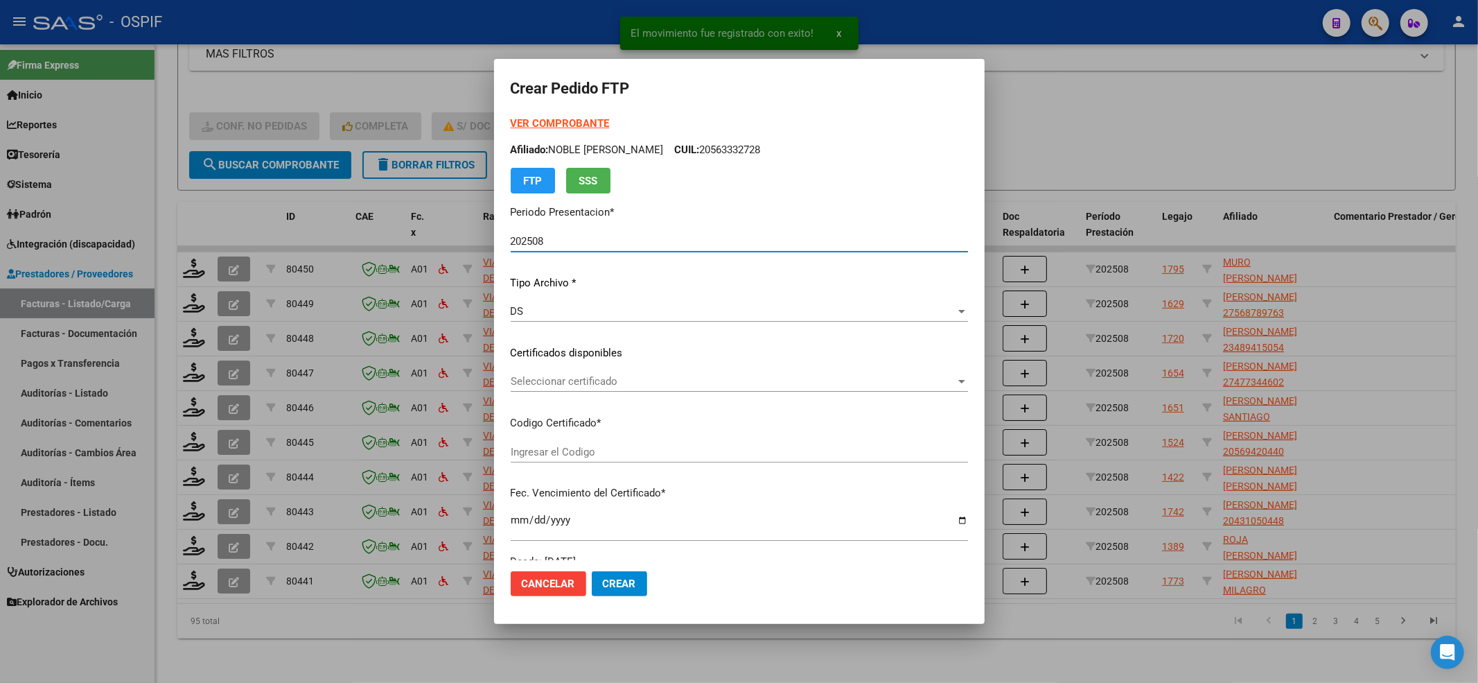
type input "0100057755475-20210210-20260210-HTA-502"
type input "2026-02-10"
type input "61647400"
click at [547, 123] on strong "VER COMPROBANTE" at bounding box center [561, 123] width 99 height 12
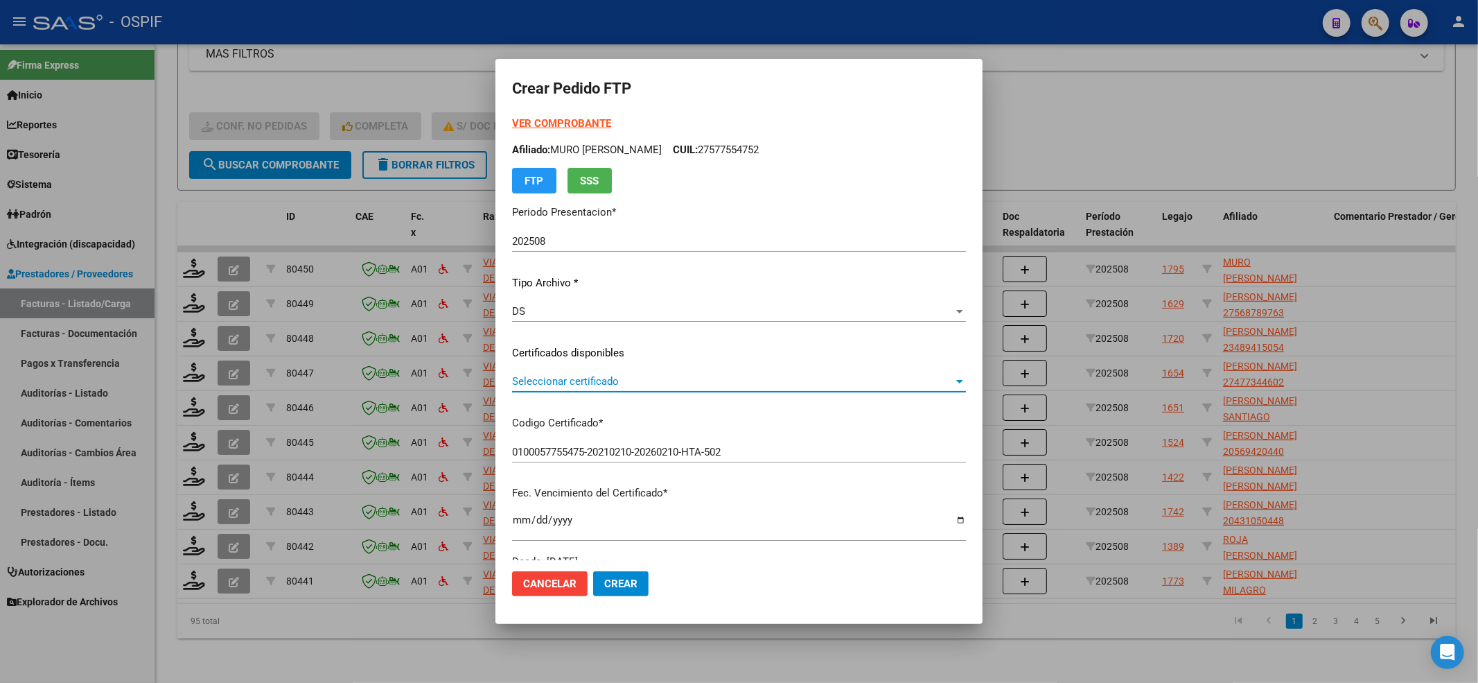
click at [550, 376] on span "Seleccionar certificado" at bounding box center [732, 381] width 441 height 12
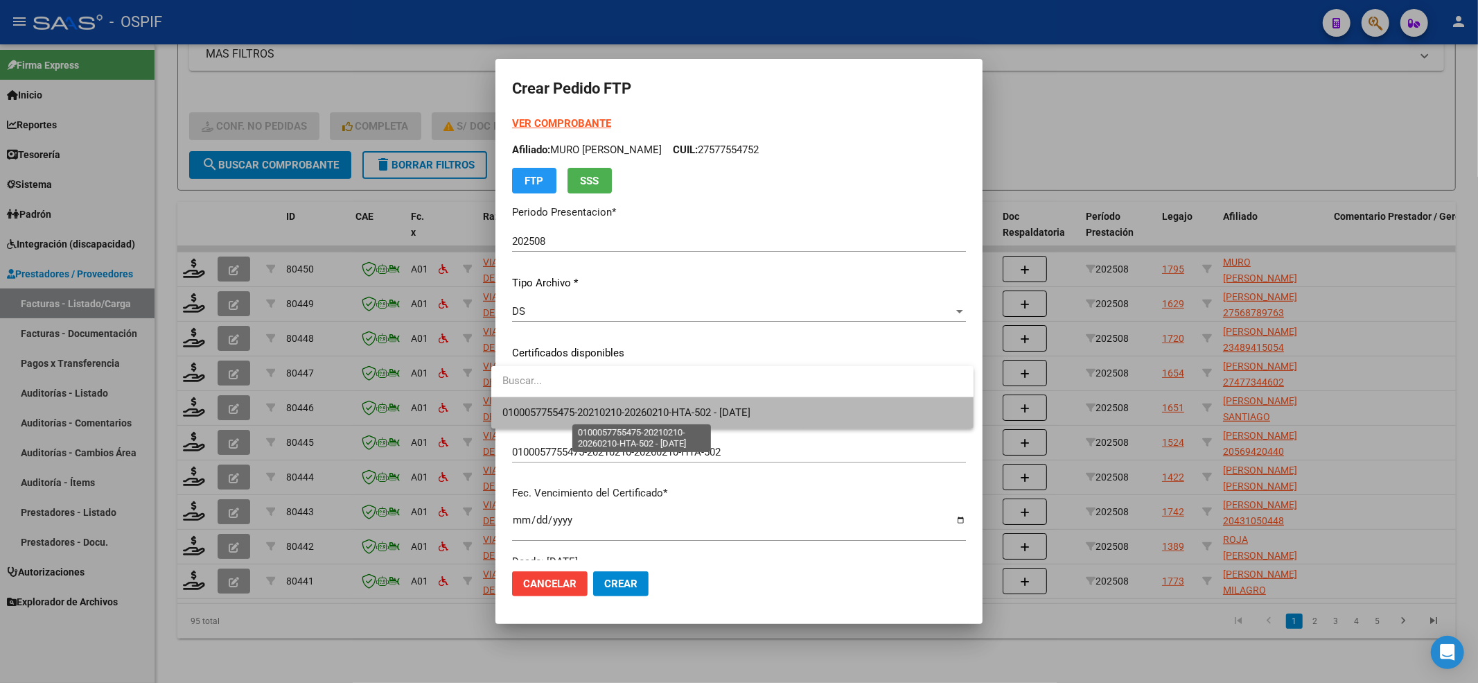
click at [535, 406] on span "0100057755475-20210210-20260210-HTA-502 - 2026-02-10" at bounding box center [626, 412] width 248 height 12
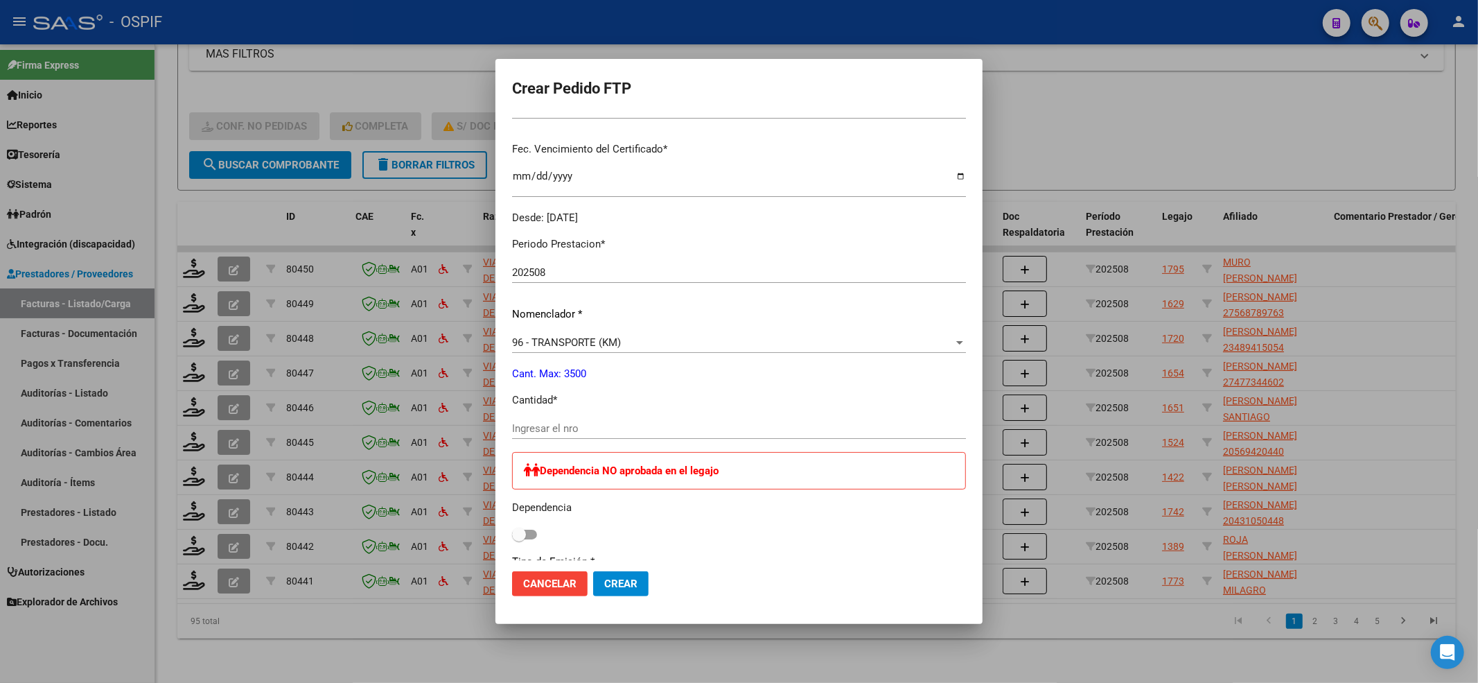
scroll to position [369, 0]
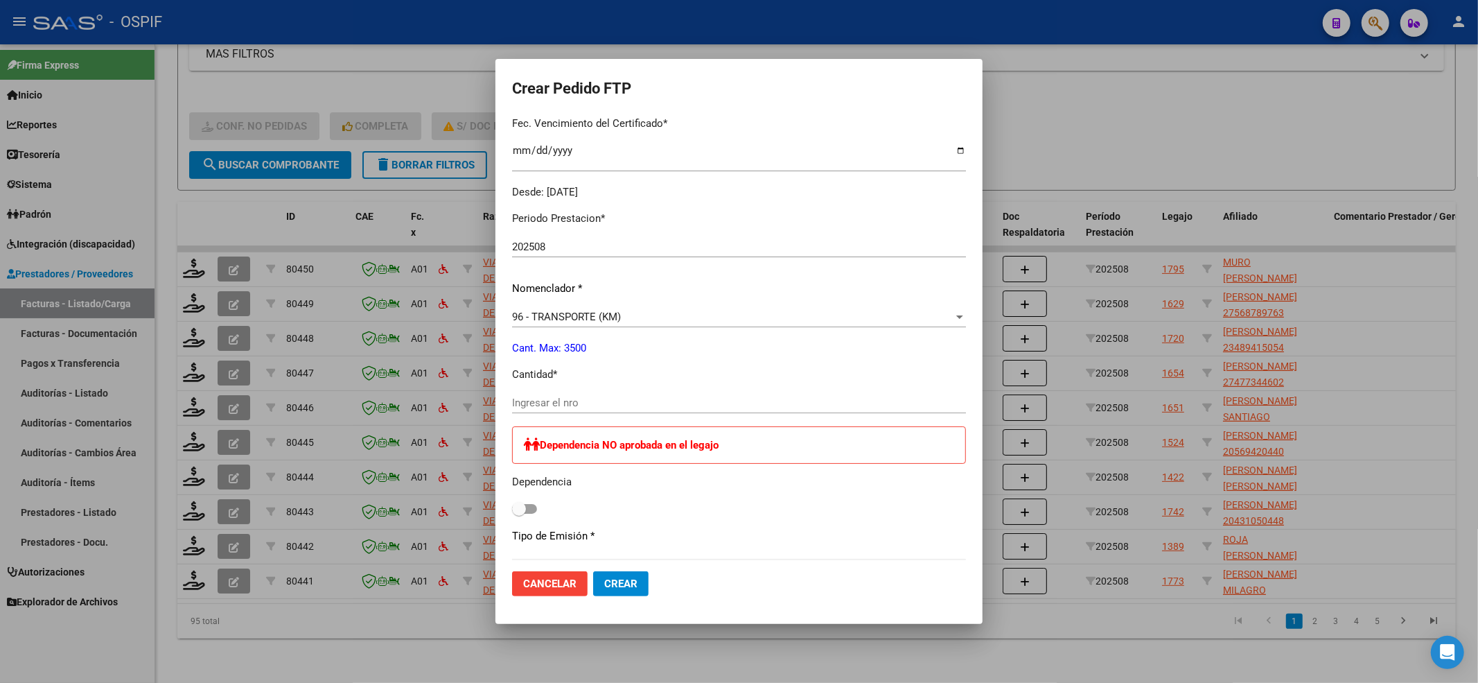
click at [541, 398] on div "Periodo Prestacion * 202508 Ingresar el Periodo Prestacion Nomenclador * 96 - T…" at bounding box center [739, 534] width 454 height 669
click at [541, 400] on input "Ingresar el nro" at bounding box center [739, 402] width 454 height 12
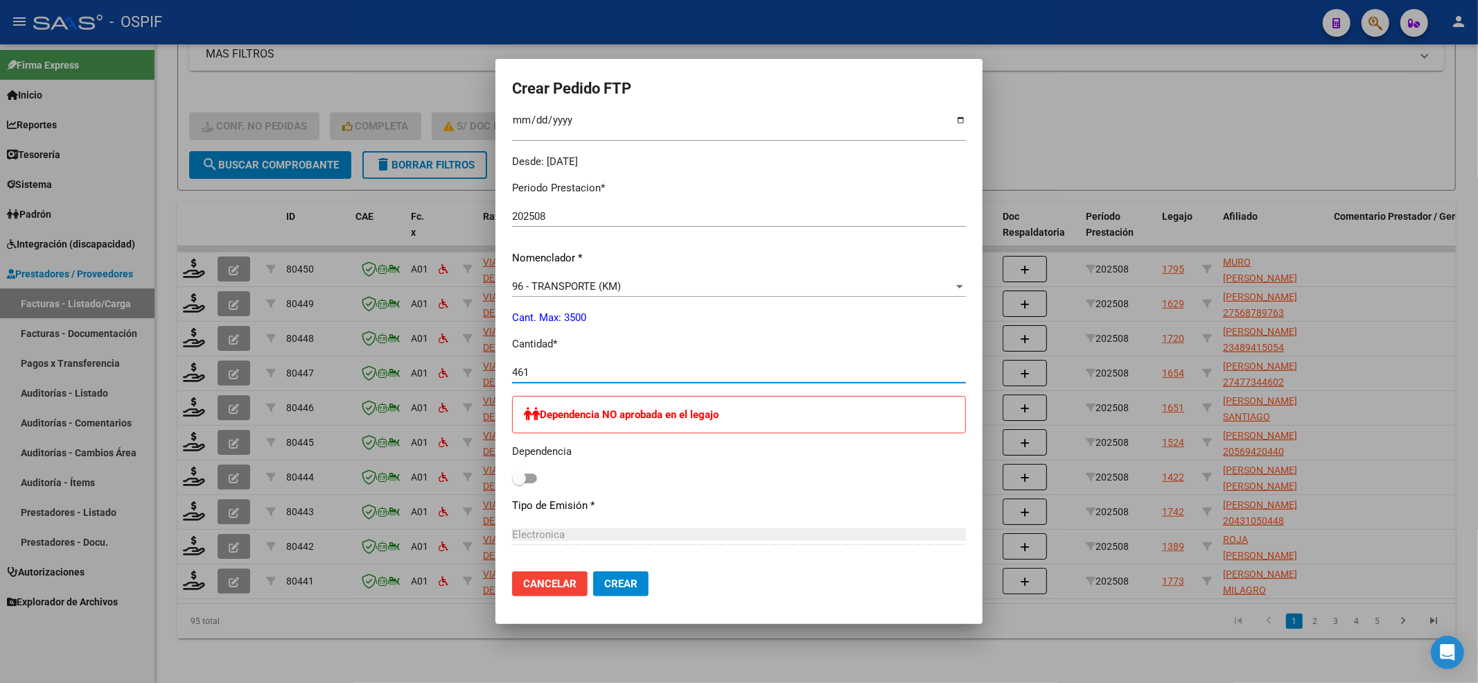
scroll to position [678, 0]
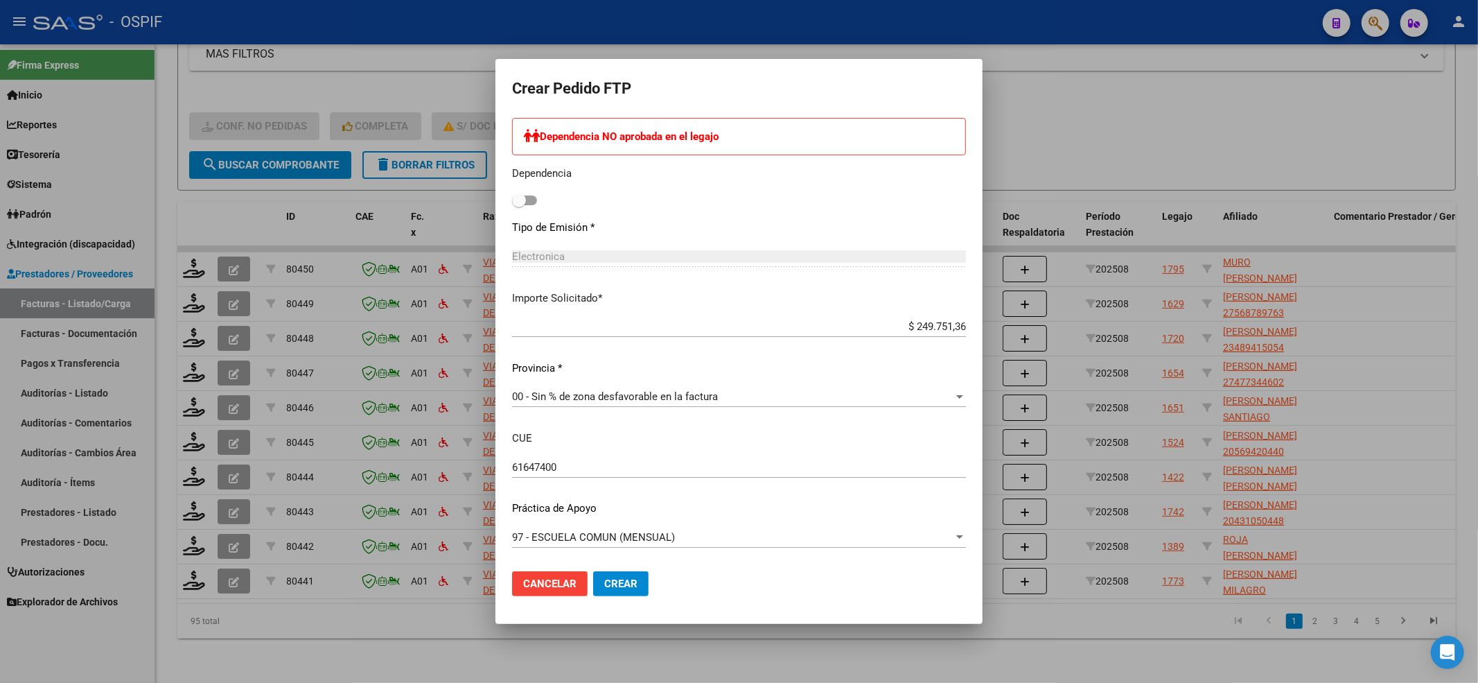
type input "461"
click at [604, 586] on span "Crear" at bounding box center [620, 583] width 33 height 12
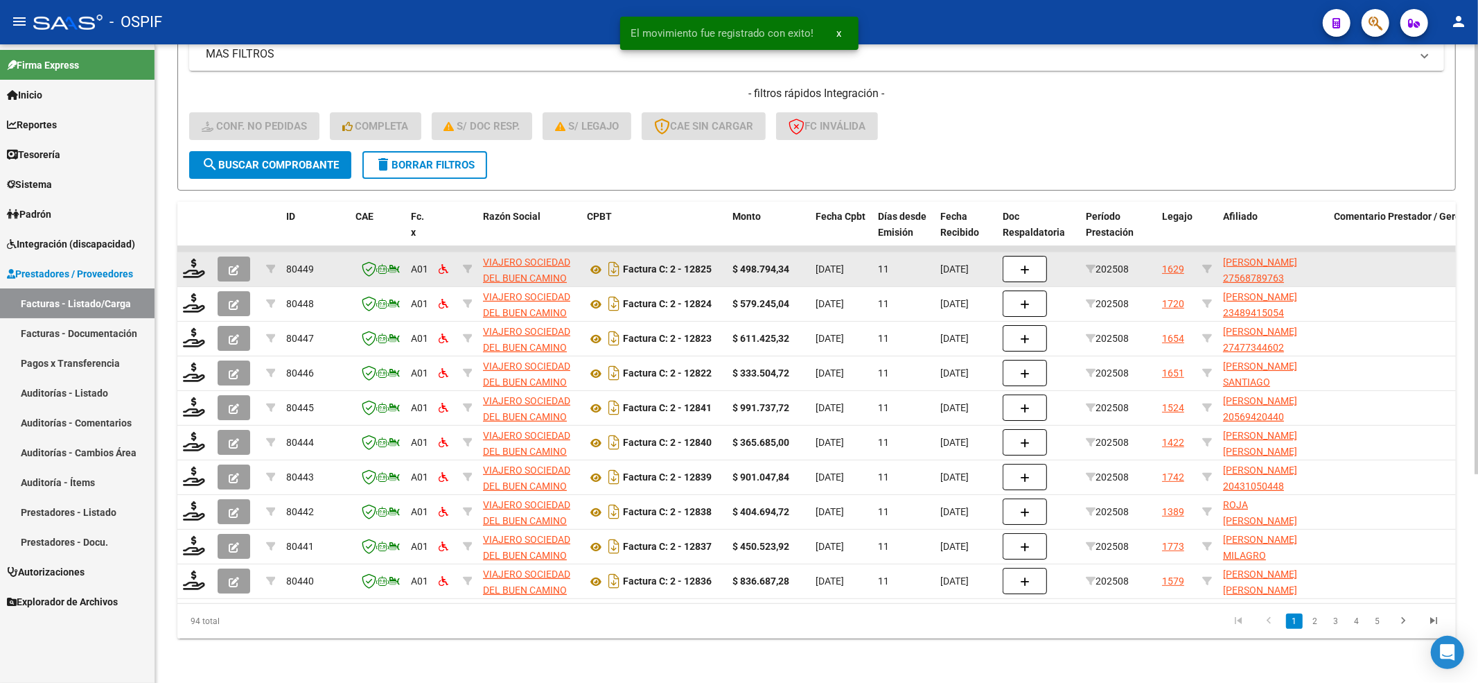
click at [190, 264] on div at bounding box center [195, 268] width 24 height 21
drag, startPoint x: 192, startPoint y: 236, endPoint x: 187, endPoint y: 262, distance: 26.1
click at [192, 246] on datatable-scroller "80449 A01 VIAJERO SOCIEDAD DEL BUEN CAMINO S.A. 30714136905 Factura C: 2 - 1282…" at bounding box center [816, 422] width 1279 height 353
click at [187, 262] on icon at bounding box center [194, 267] width 22 height 19
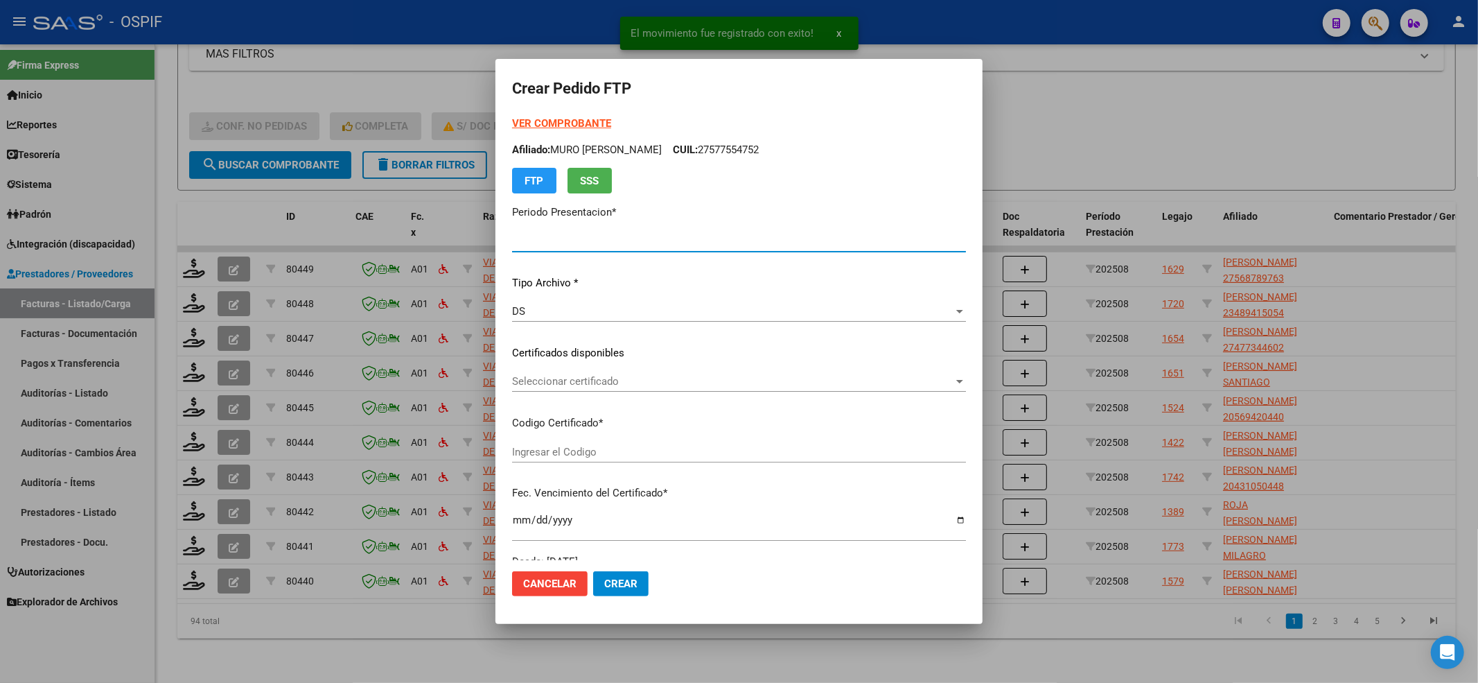
type input "202508"
type input "$ 498.794,34"
type input "-01-00056878976-20190130-20240130-BS-427"
type input "2024-01-30"
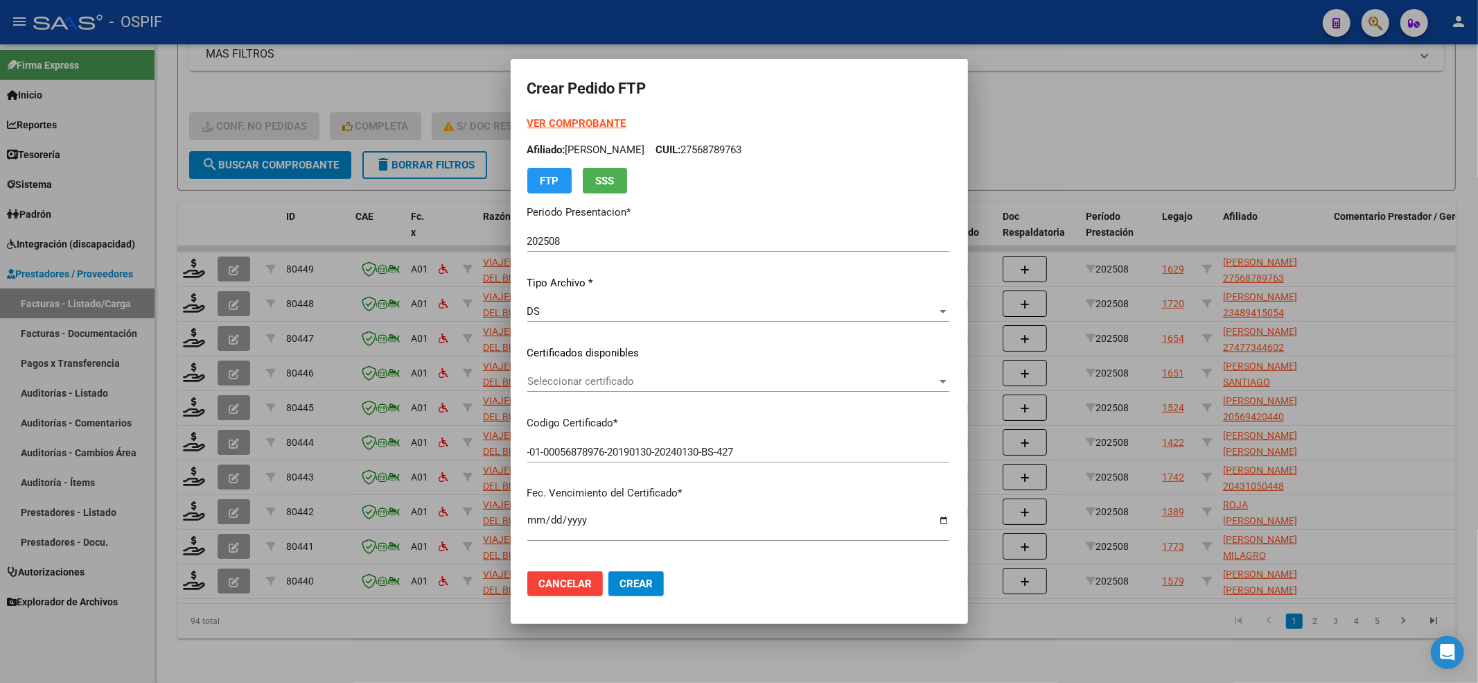
click at [557, 125] on strong "VER COMPROBANTE" at bounding box center [576, 123] width 99 height 12
drag, startPoint x: 636, startPoint y: 397, endPoint x: 630, endPoint y: 373, distance: 25.0
click at [636, 391] on div "Seleccionar certificado Seleccionar certificado" at bounding box center [738, 388] width 422 height 34
click at [616, 365] on div "VER COMPROBANTE ARCA Padrón Afiliado: PERALTA BRITEZ VICTORIA APHRIL CUIL: 2756…" at bounding box center [738, 335] width 422 height 438
click at [608, 383] on span "Seleccionar certificado" at bounding box center [732, 381] width 410 height 12
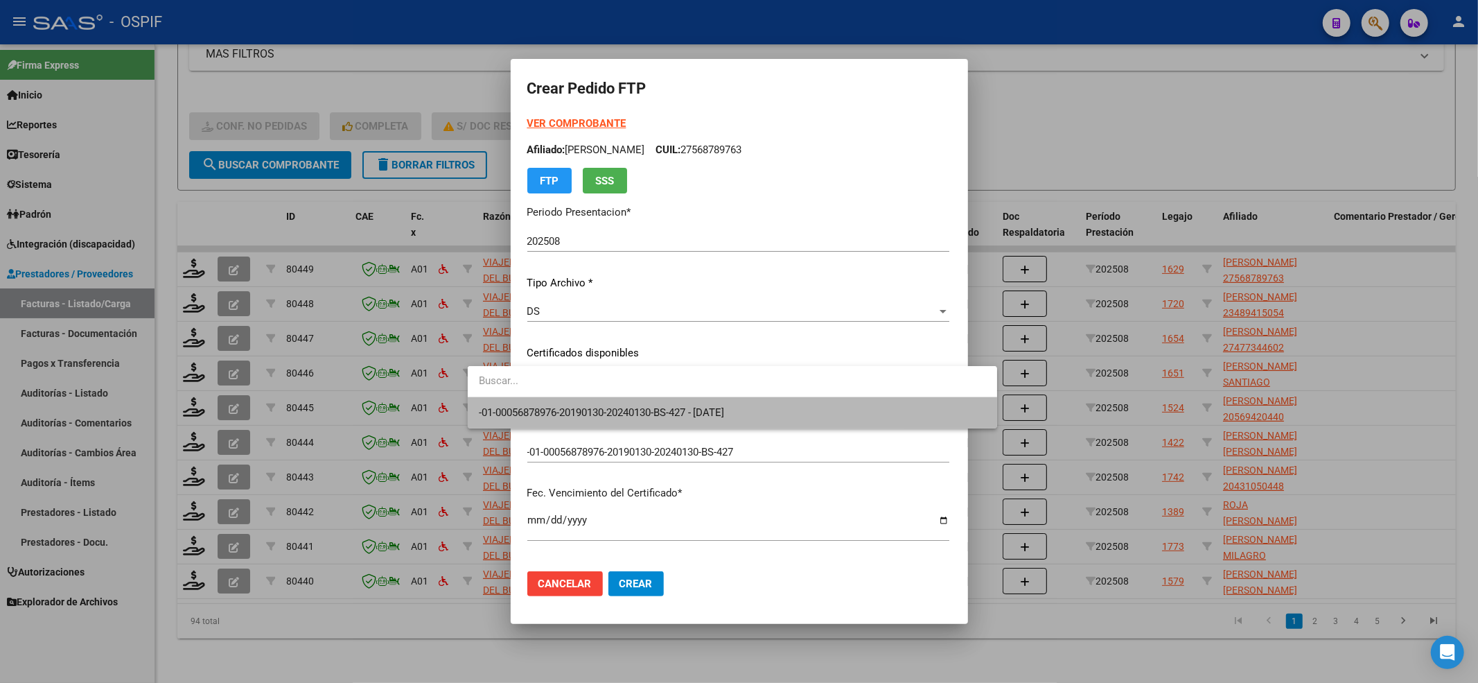
click at [599, 403] on span "-01-00056878976-20190130-20240130-BS-427 - 2024-01-30" at bounding box center [732, 412] width 507 height 31
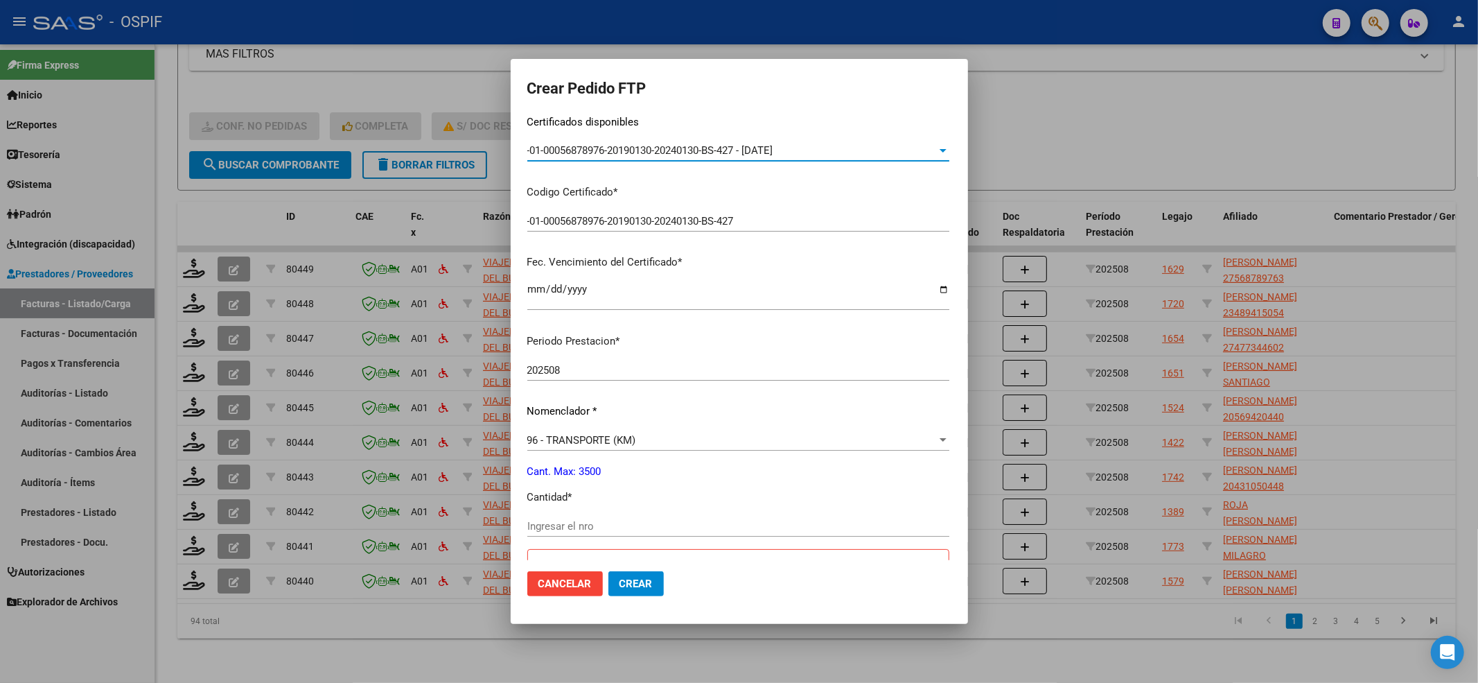
scroll to position [462, 0]
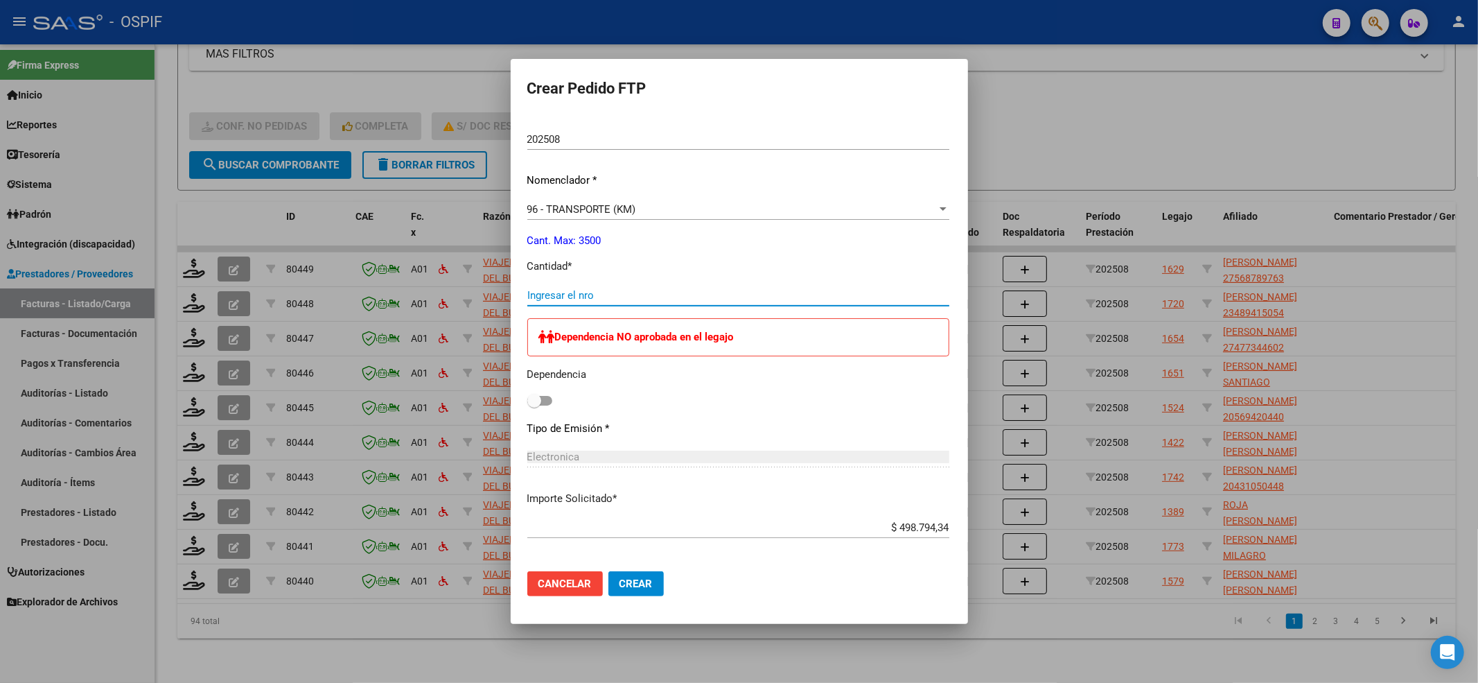
click at [527, 289] on input "Ingresar el nro" at bounding box center [738, 295] width 422 height 12
type input "682"
click at [527, 402] on div "Dependencia NO aprobada en el legajo Dependencia" at bounding box center [738, 364] width 422 height 92
click at [527, 392] on label at bounding box center [539, 400] width 25 height 17
click at [534, 405] on input "checkbox" at bounding box center [534, 405] width 1 height 1
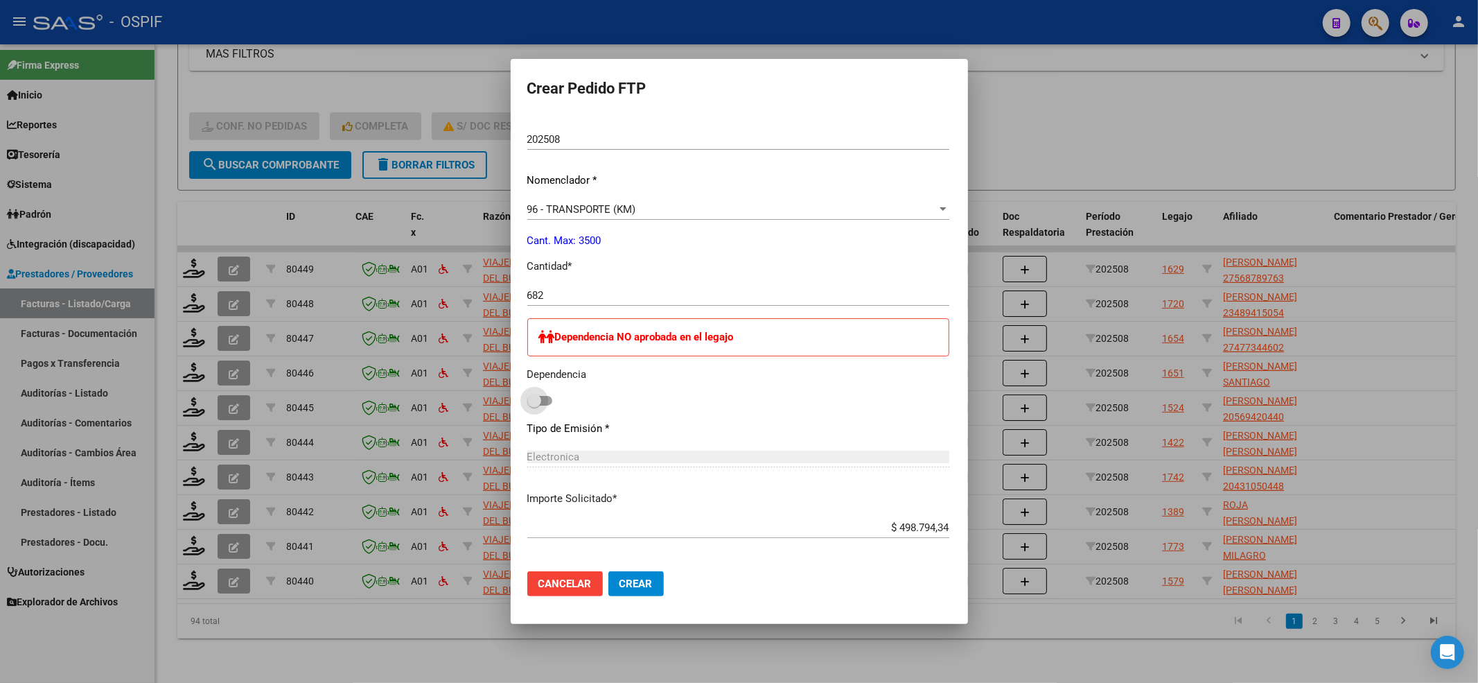
checkbox input "true"
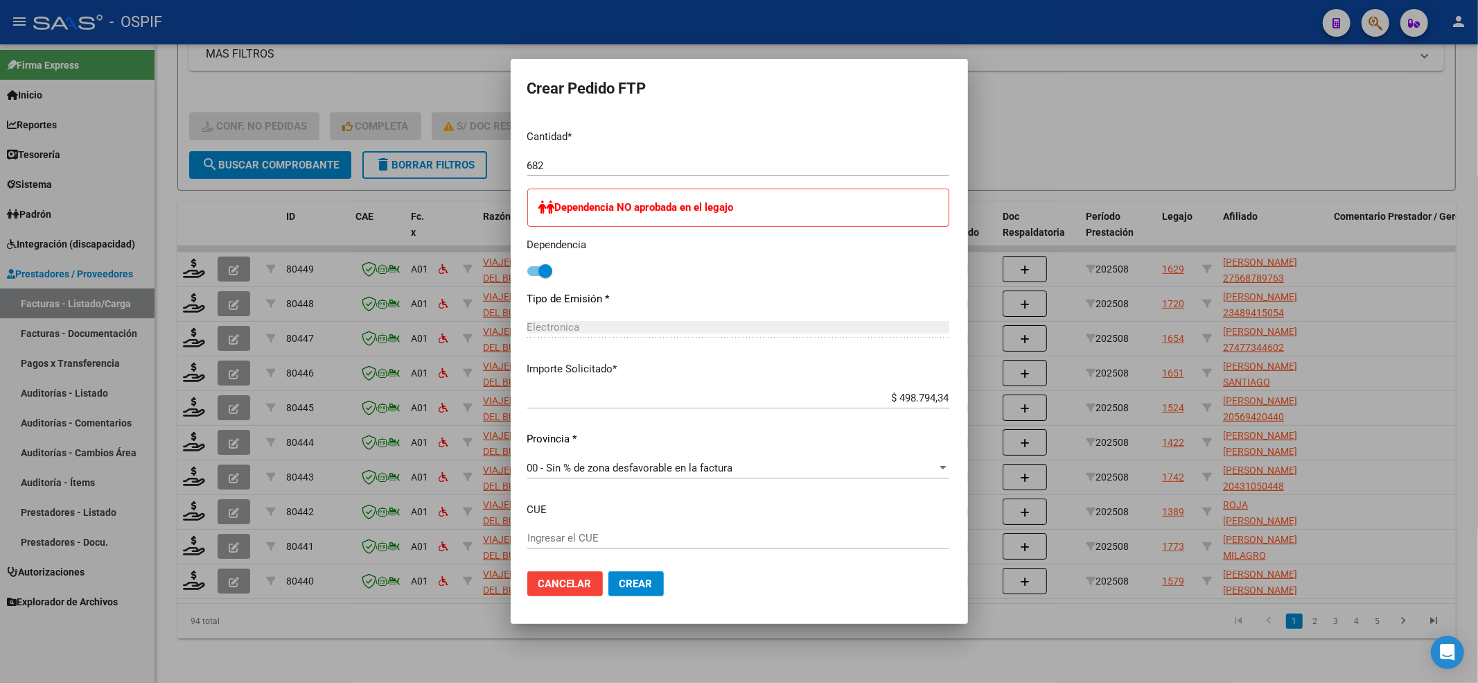
scroll to position [662, 0]
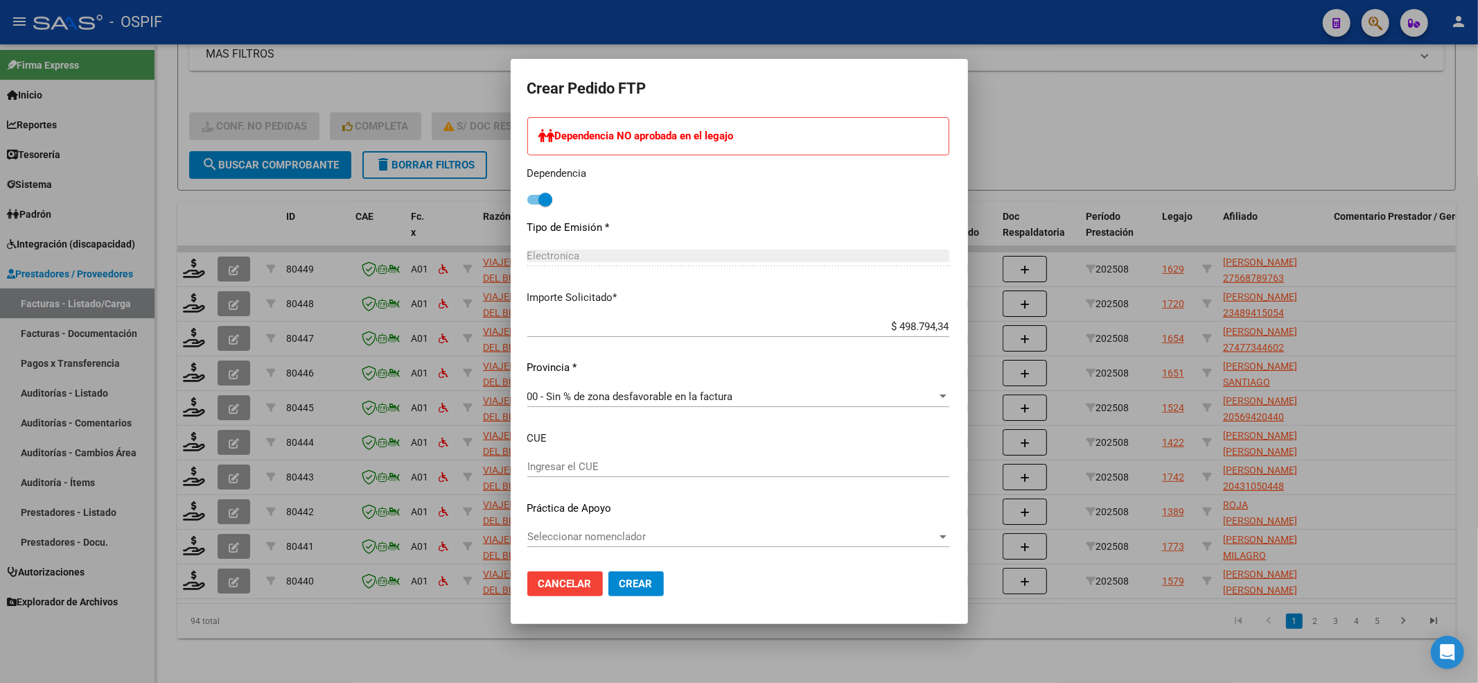
click at [602, 527] on div "Seleccionar nomenclador Seleccionar nomenclador" at bounding box center [738, 536] width 422 height 21
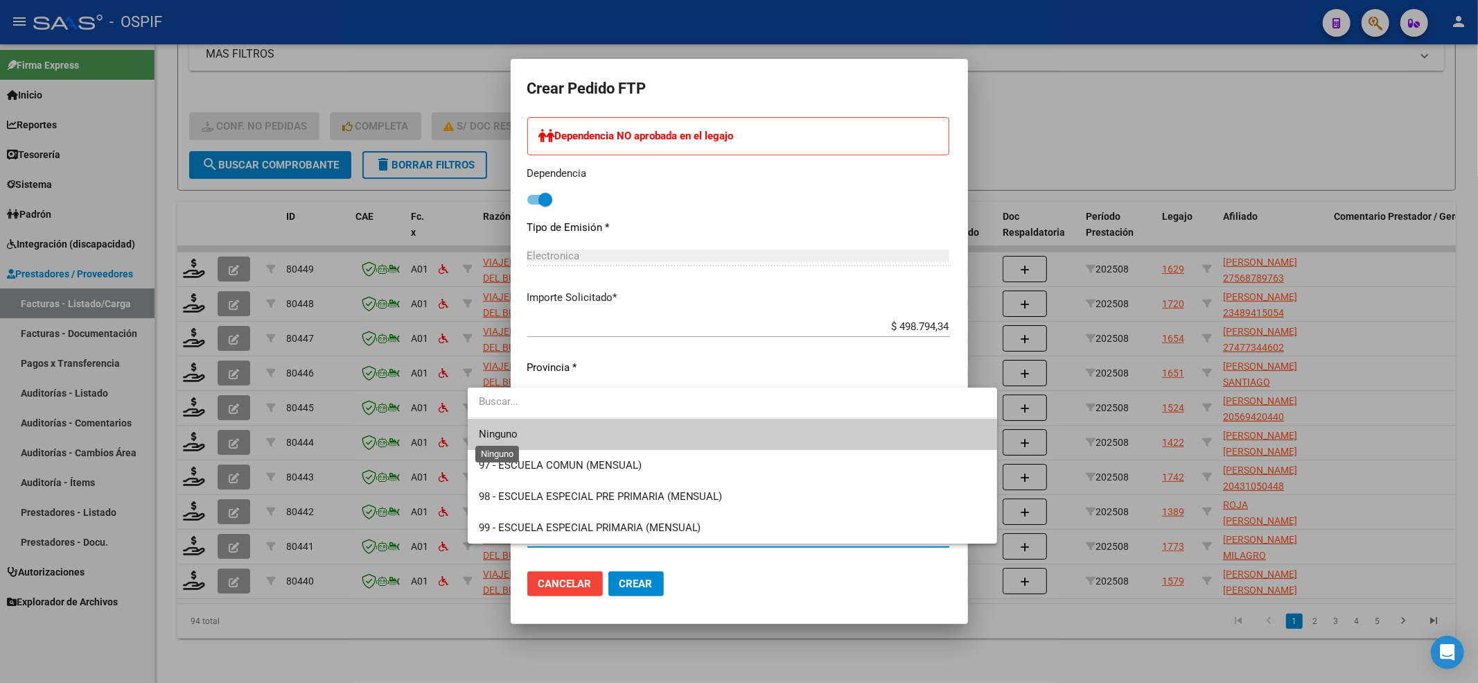
click at [494, 428] on span "Ninguno" at bounding box center [498, 434] width 39 height 12
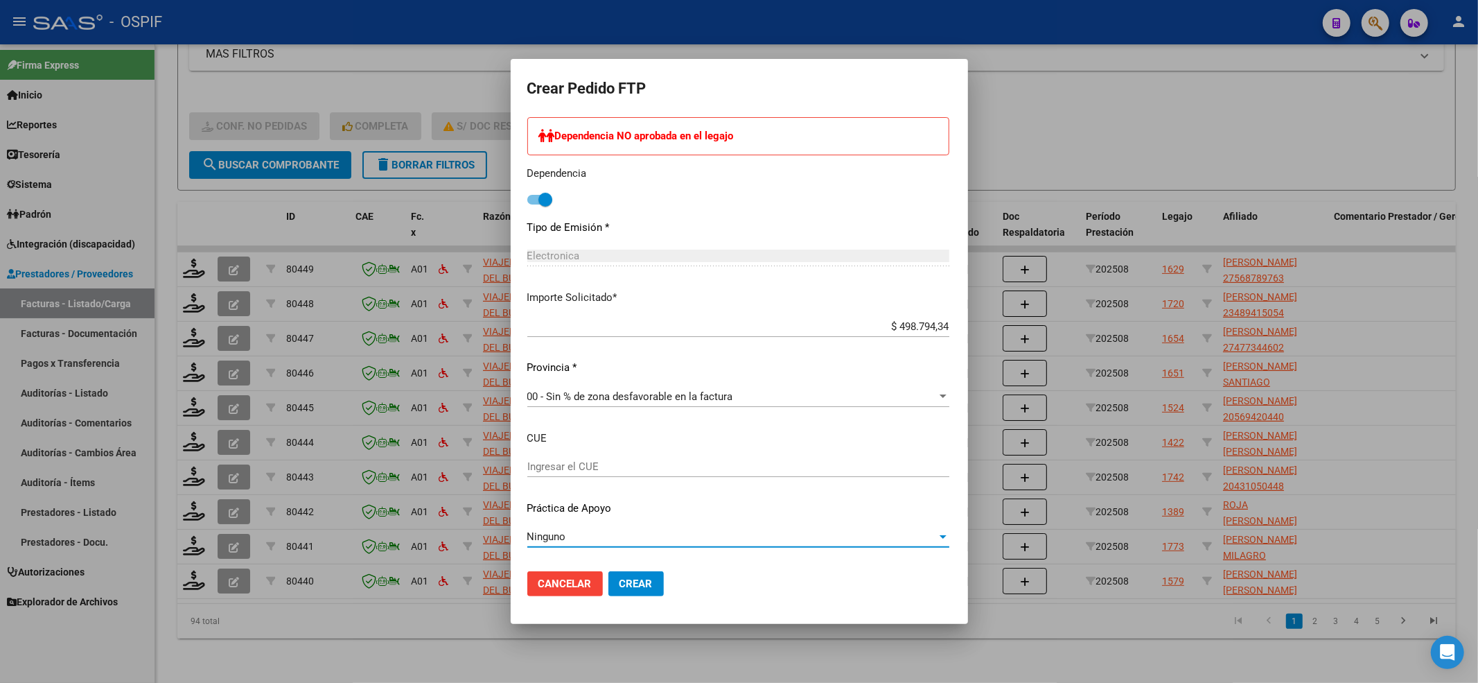
click at [608, 593] on button "Crear" at bounding box center [635, 583] width 55 height 25
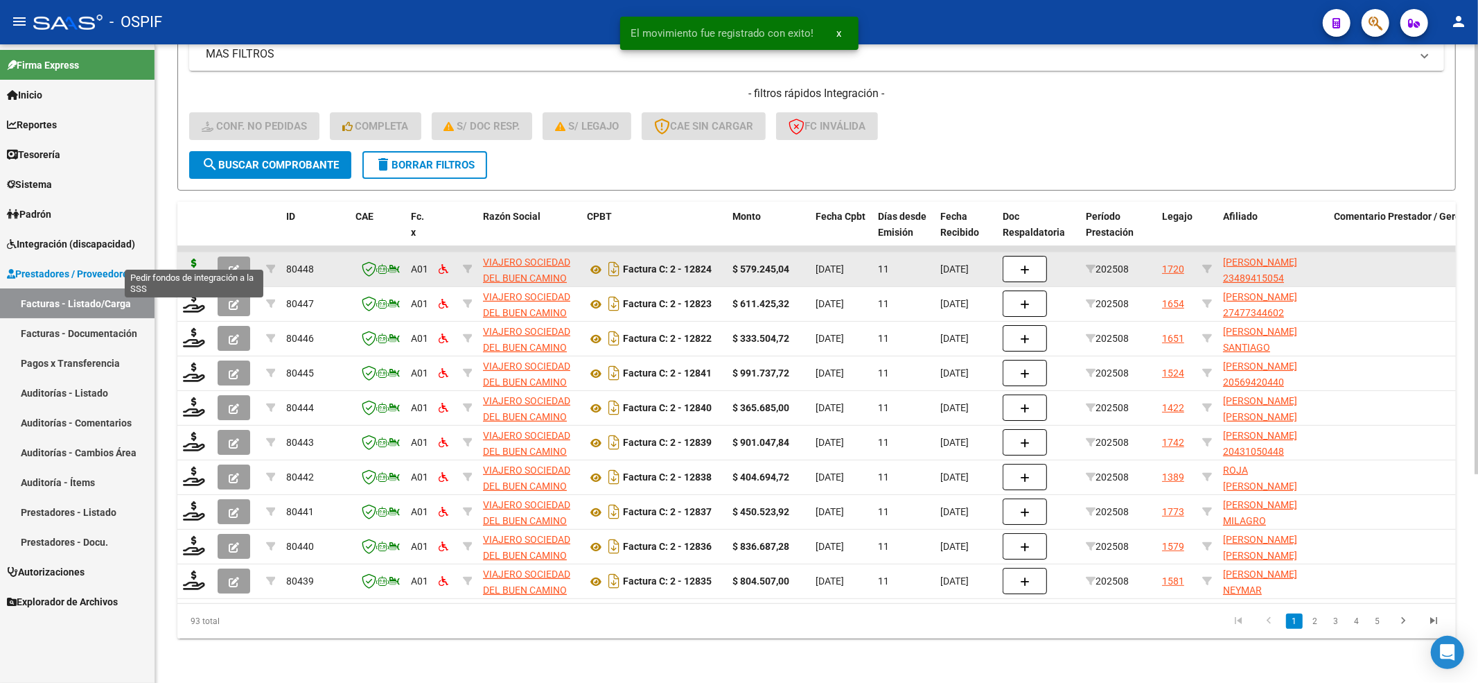
click at [195, 261] on icon at bounding box center [194, 267] width 22 height 19
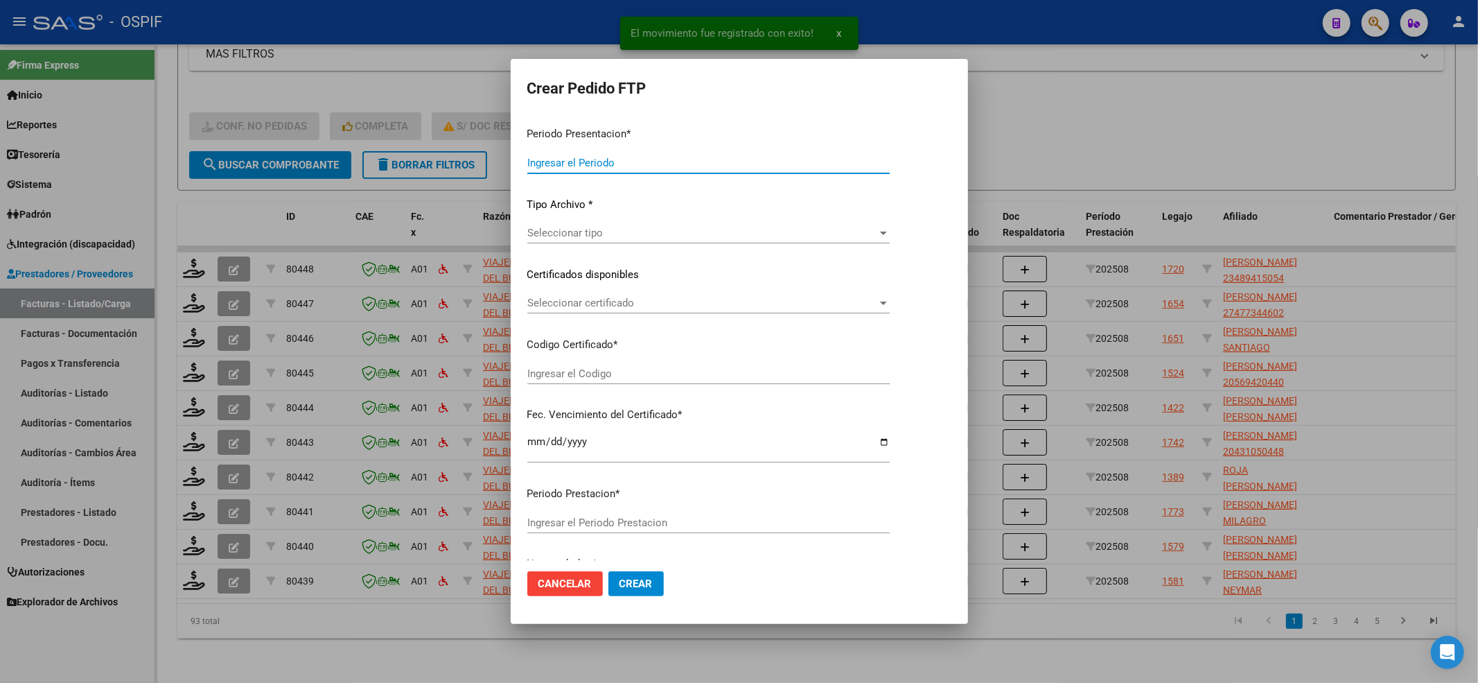
type input "202508"
type input "$ 579.245,04"
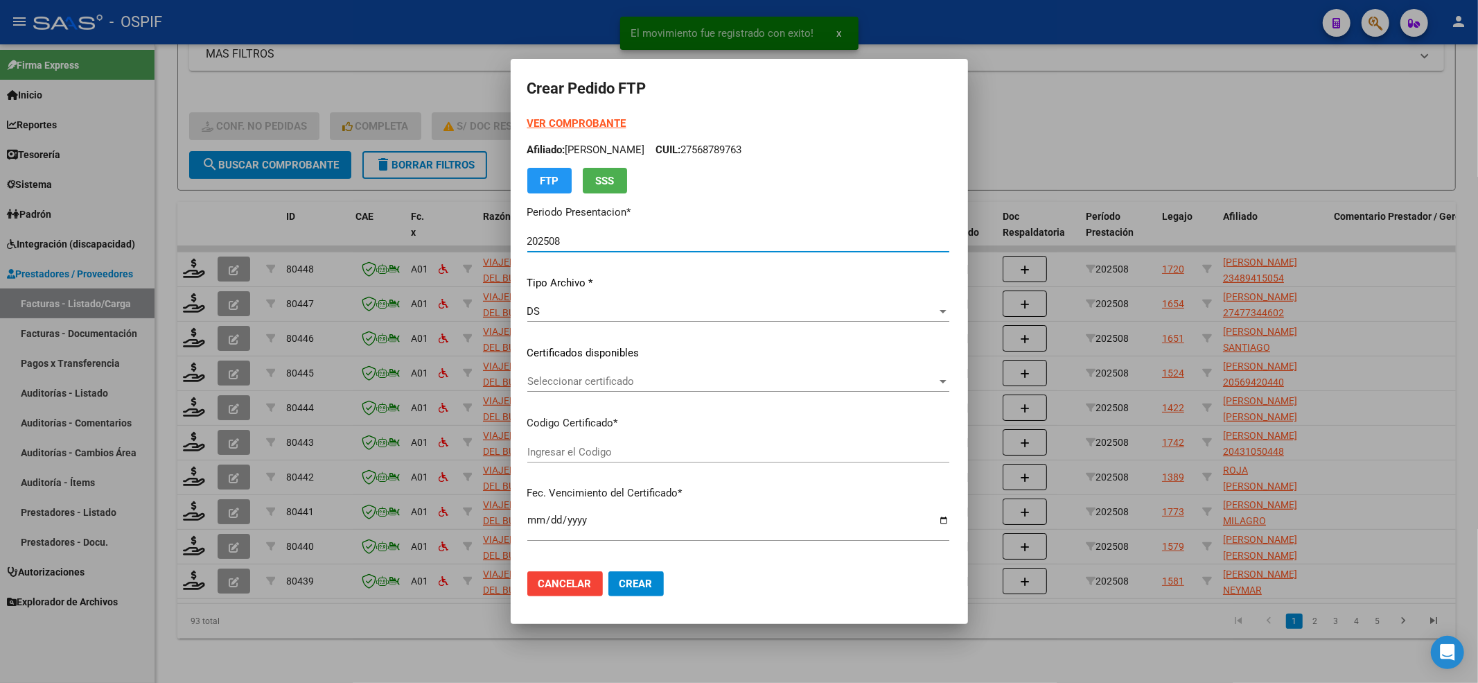
type input "0100048941505-20201202-20301202-BS-427"
type input "2030-12-02"
click at [538, 136] on div "VER COMPROBANTE ARCA Padrón Afiliado: PAZ LUCIANA BELEN CUIL: 23489415054 FTP S…" at bounding box center [738, 155] width 422 height 78
click at [528, 129] on strong "VER COMPROBANTE" at bounding box center [576, 123] width 99 height 12
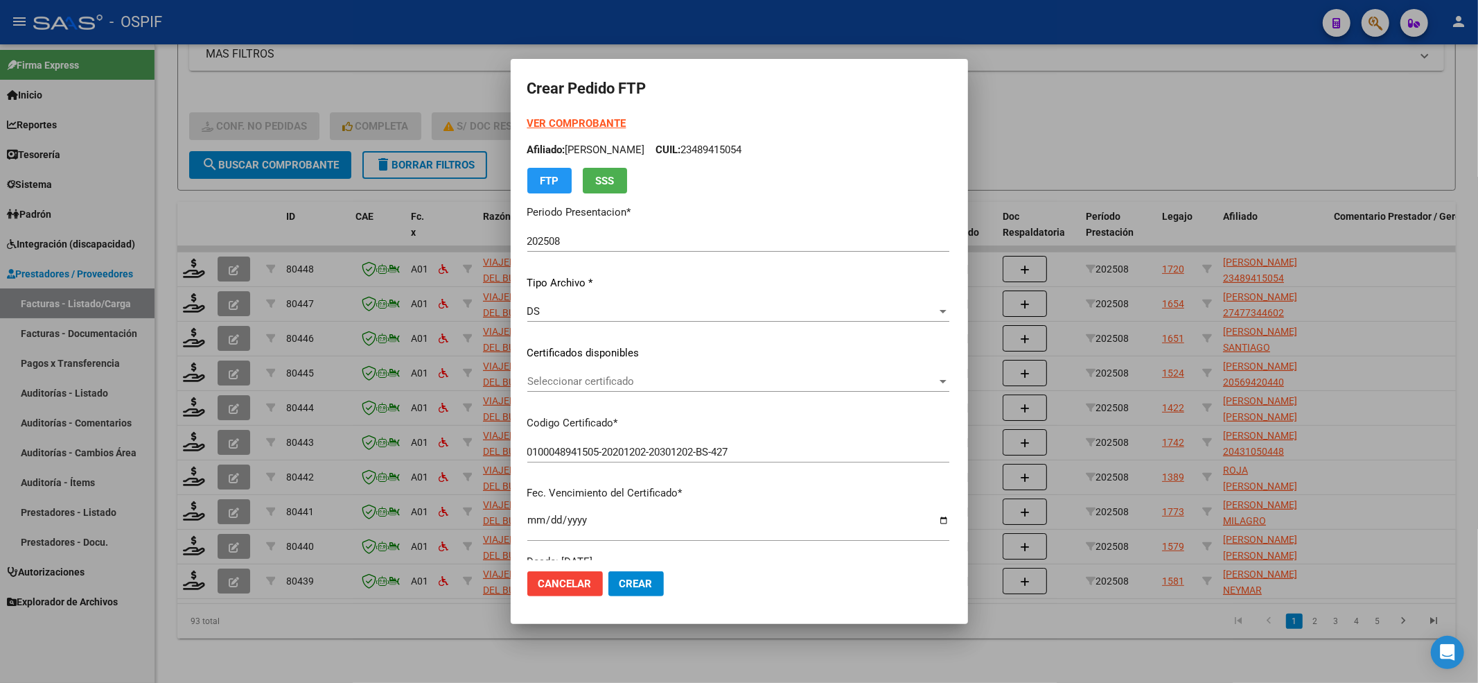
click at [568, 378] on span "Seleccionar certificado" at bounding box center [732, 381] width 410 height 12
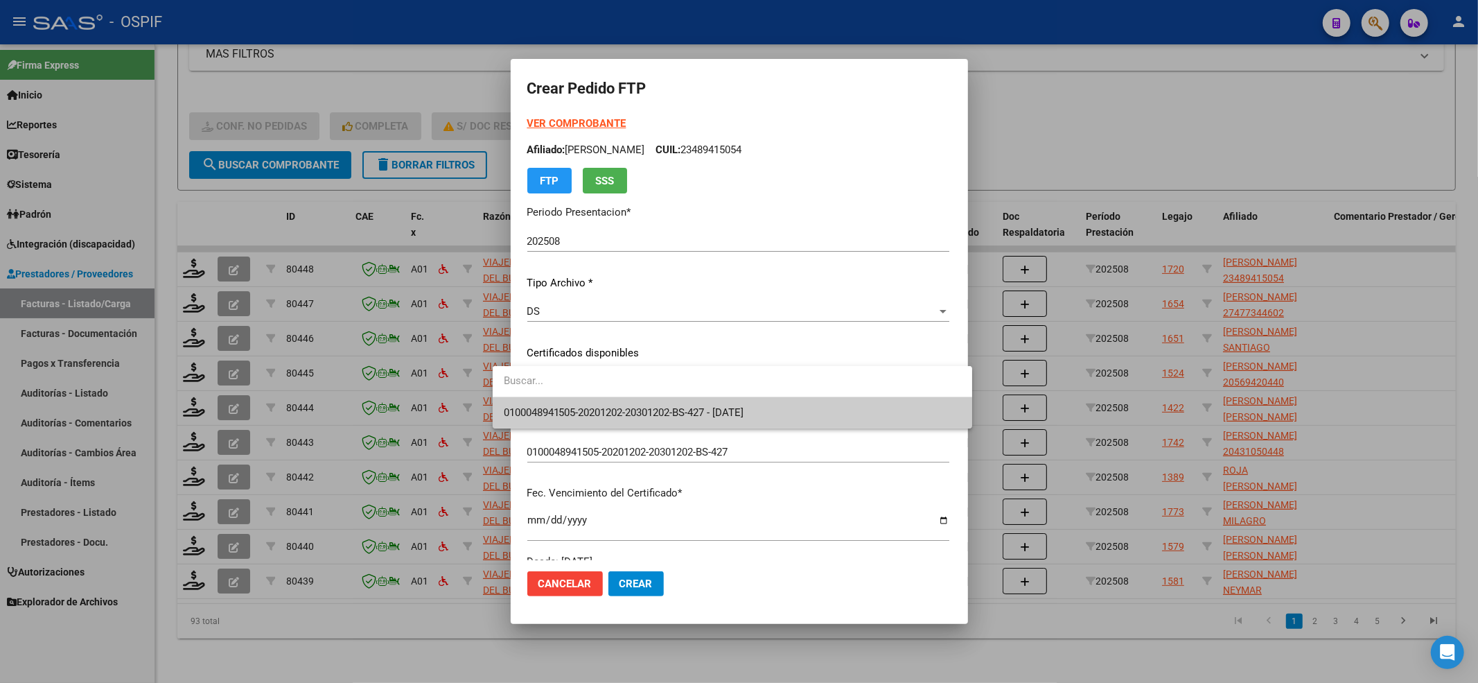
click at [561, 403] on span "0100048941505-20201202-20301202-BS-427 - 2030-12-02" at bounding box center [732, 412] width 457 height 31
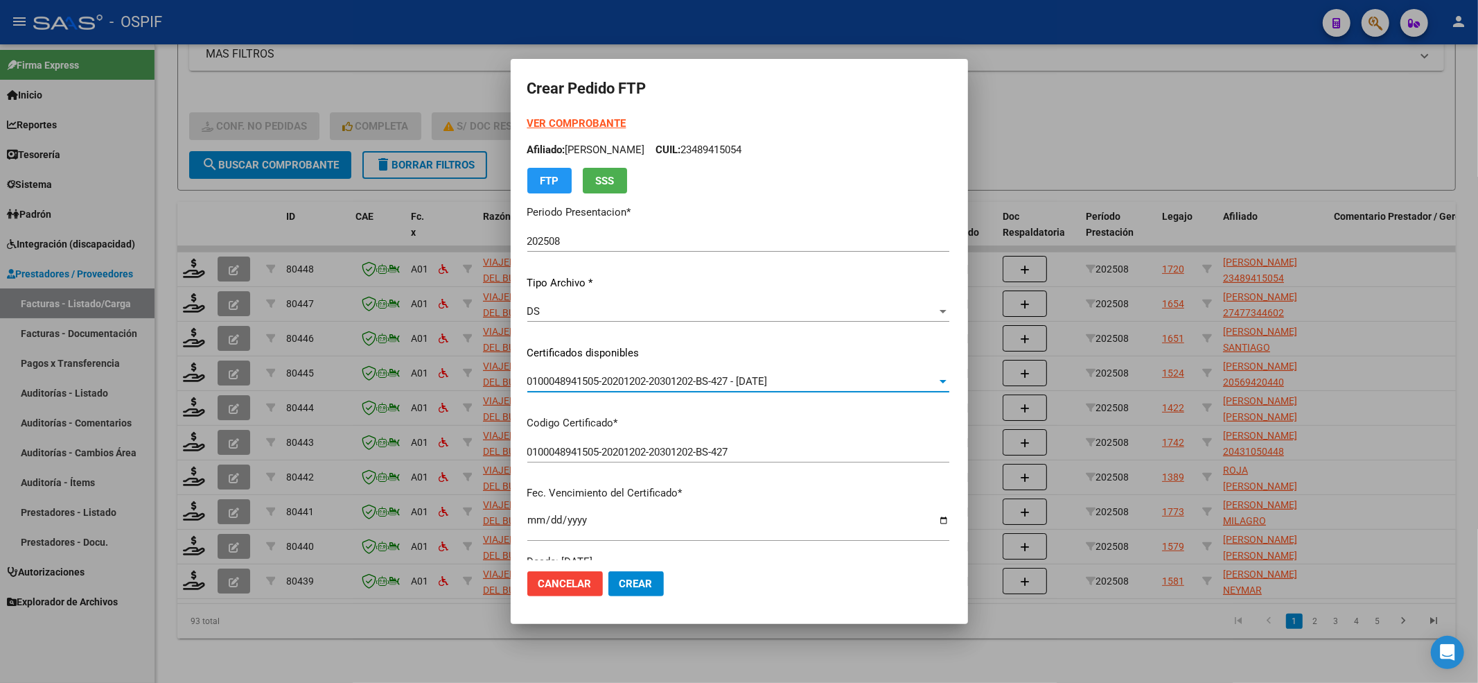
scroll to position [462, 0]
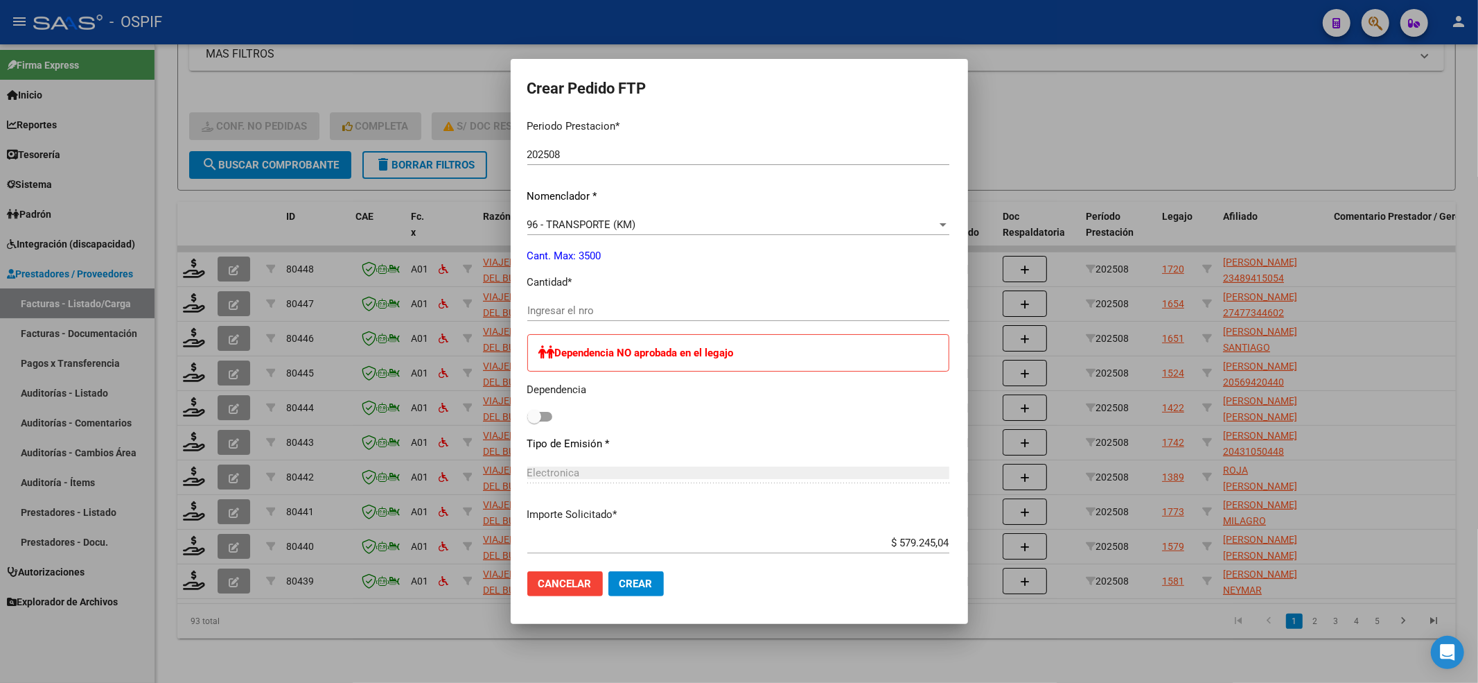
click at [528, 309] on input "Ingresar el nro" at bounding box center [738, 310] width 422 height 12
type input "792"
click at [527, 421] on span at bounding box center [534, 417] width 14 height 14
click at [534, 421] on input "checkbox" at bounding box center [534, 421] width 1 height 1
checkbox input "true"
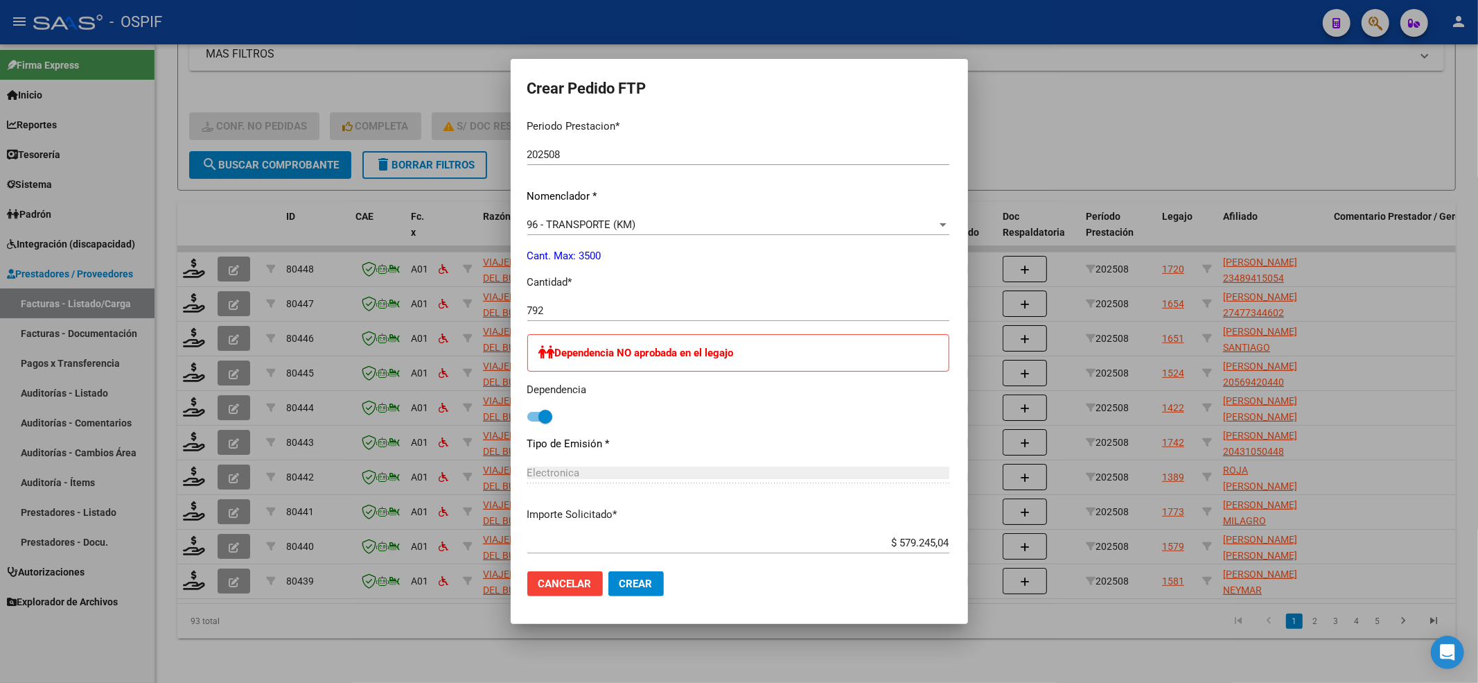
click at [631, 592] on button "Crear" at bounding box center [635, 583] width 55 height 25
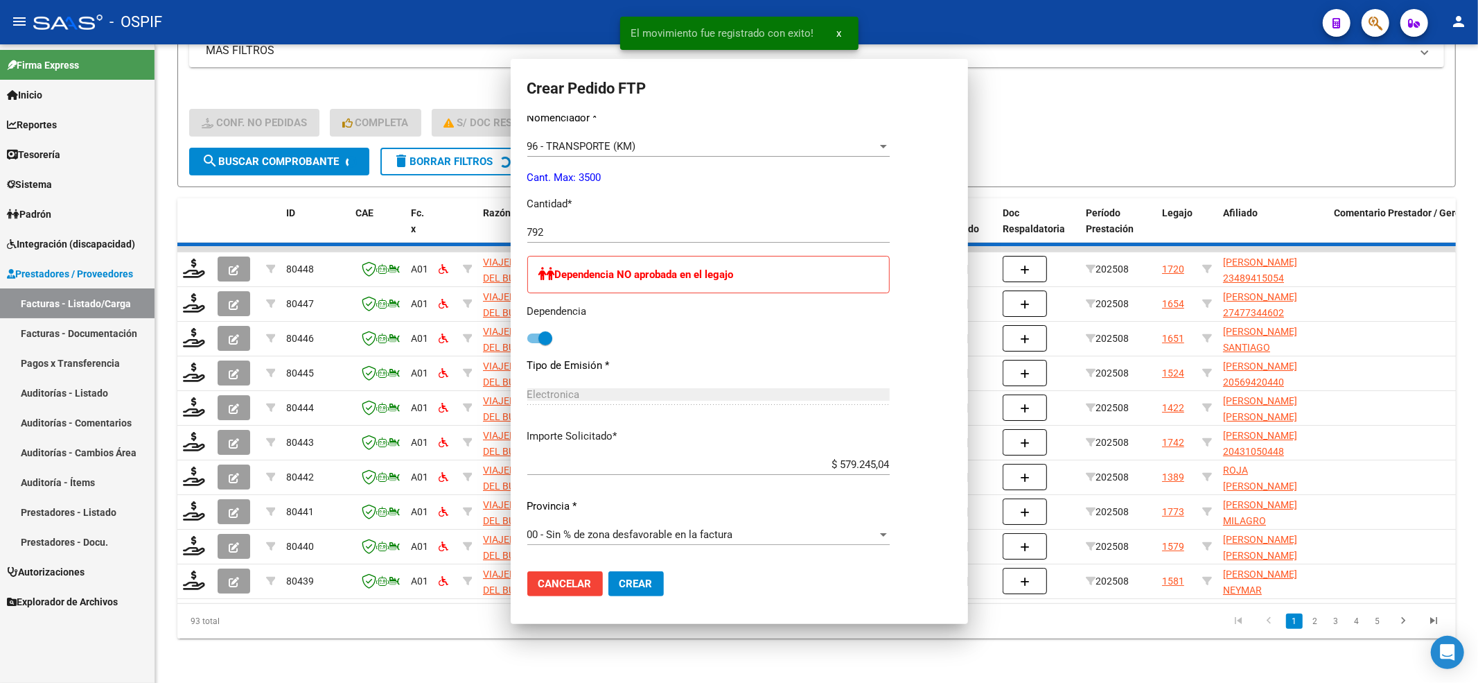
scroll to position [0, 0]
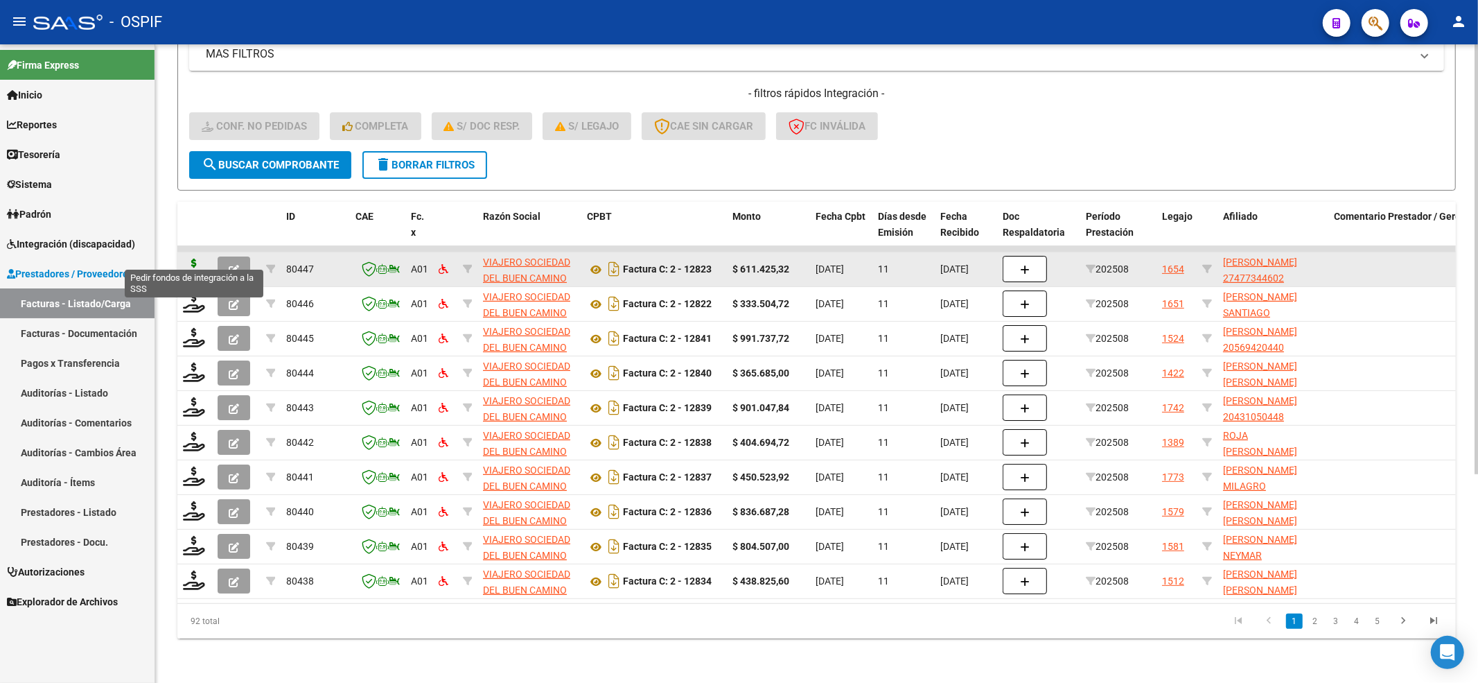
click at [186, 258] on icon at bounding box center [194, 267] width 22 height 19
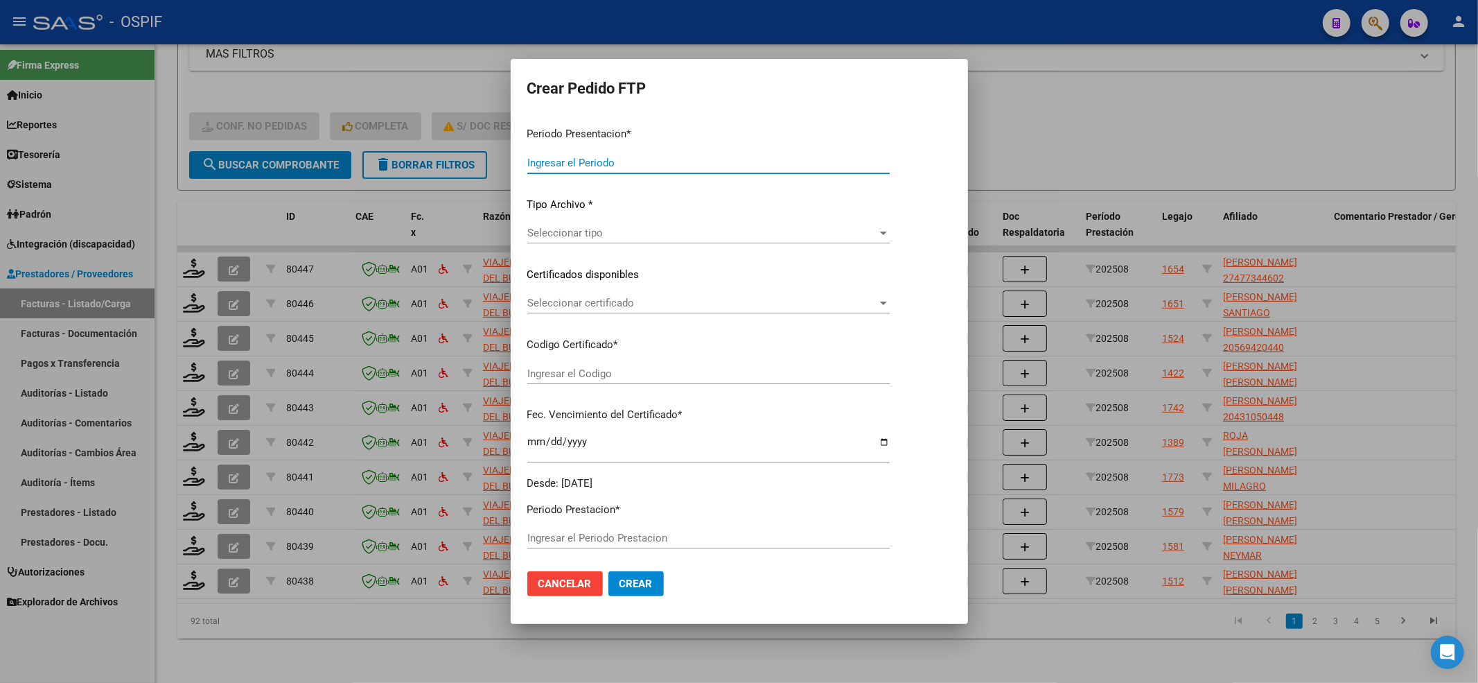
type input "202508"
type input "$ 611.425,32"
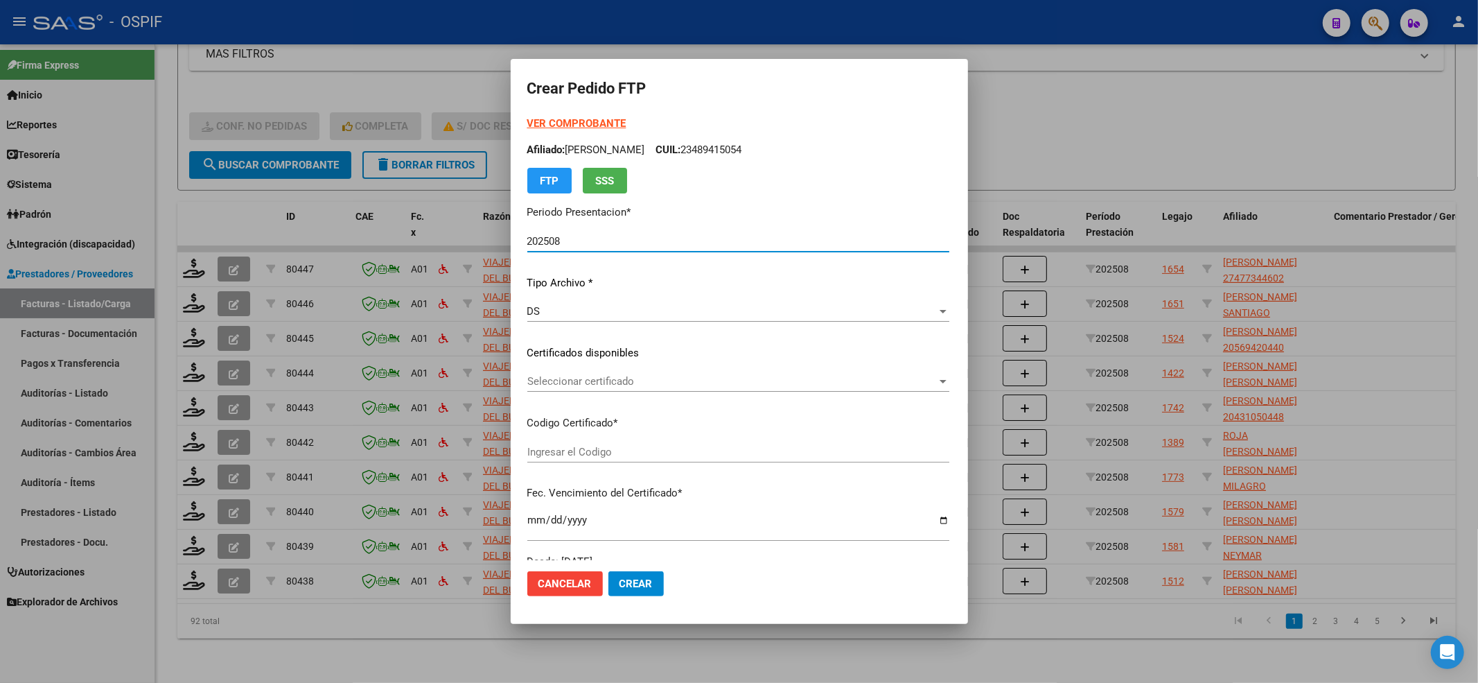
type input "00047734460-20250812-20400812-BS AS-427"
type input "2040-08-12"
click at [527, 112] on form "Crear Pedido FTP VER COMPROBANTE ARCA Padrón Afiliado: PAZ LUCIANA BELEN CUIL: …" at bounding box center [739, 341] width 424 height 531
click at [527, 120] on strong "VER COMPROBANTE" at bounding box center [576, 123] width 99 height 12
click at [527, 378] on div "Seleccionar certificado Seleccionar certificado" at bounding box center [738, 381] width 422 height 21
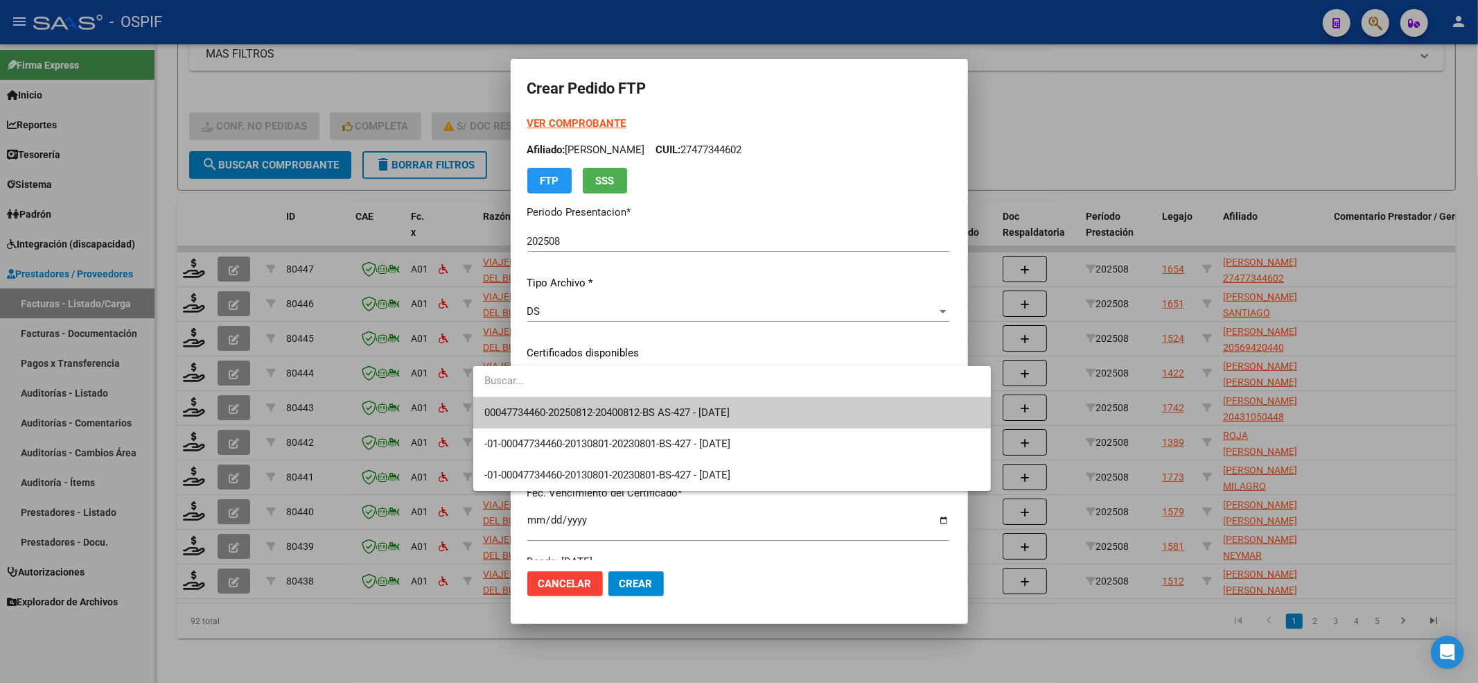
click at [510, 402] on span "00047734460-20250812-20400812-BS AS-427 - 2040-08-12" at bounding box center [731, 412] width 495 height 31
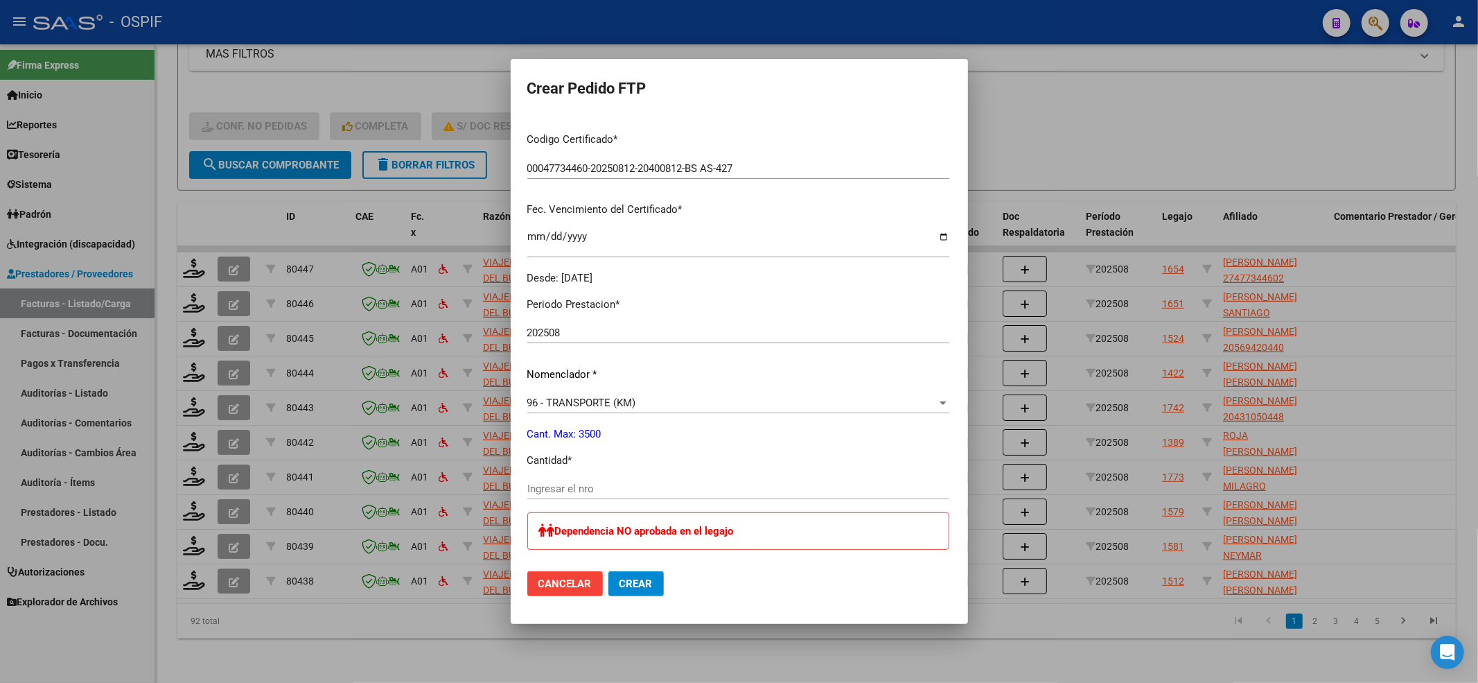
scroll to position [369, 0]
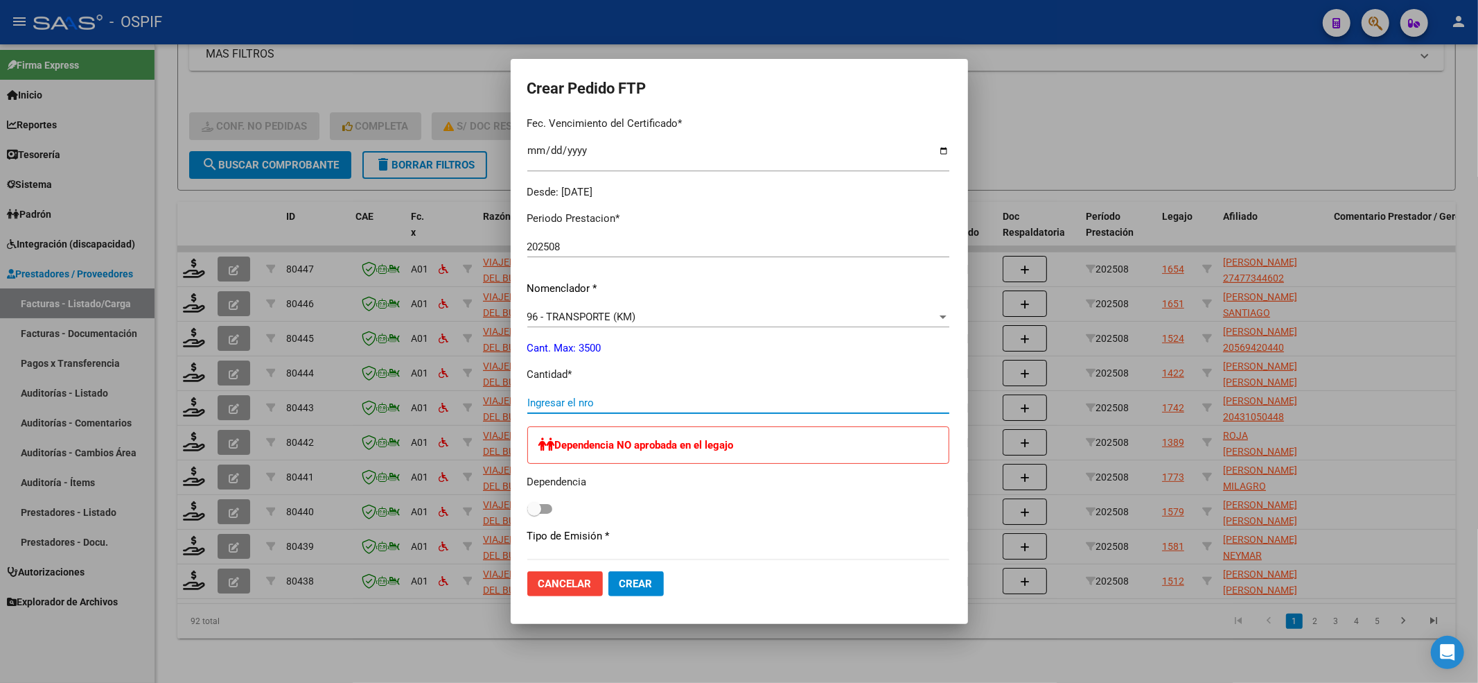
click at [527, 407] on input "Ingresar el nro" at bounding box center [738, 402] width 422 height 12
type input "836"
drag, startPoint x: 502, startPoint y: 489, endPoint x: 502, endPoint y: 507, distance: 18.7
click at [527, 491] on div "Dependencia NO aprobada en el legajo Dependencia" at bounding box center [738, 472] width 422 height 92
click at [527, 507] on span at bounding box center [539, 509] width 25 height 10
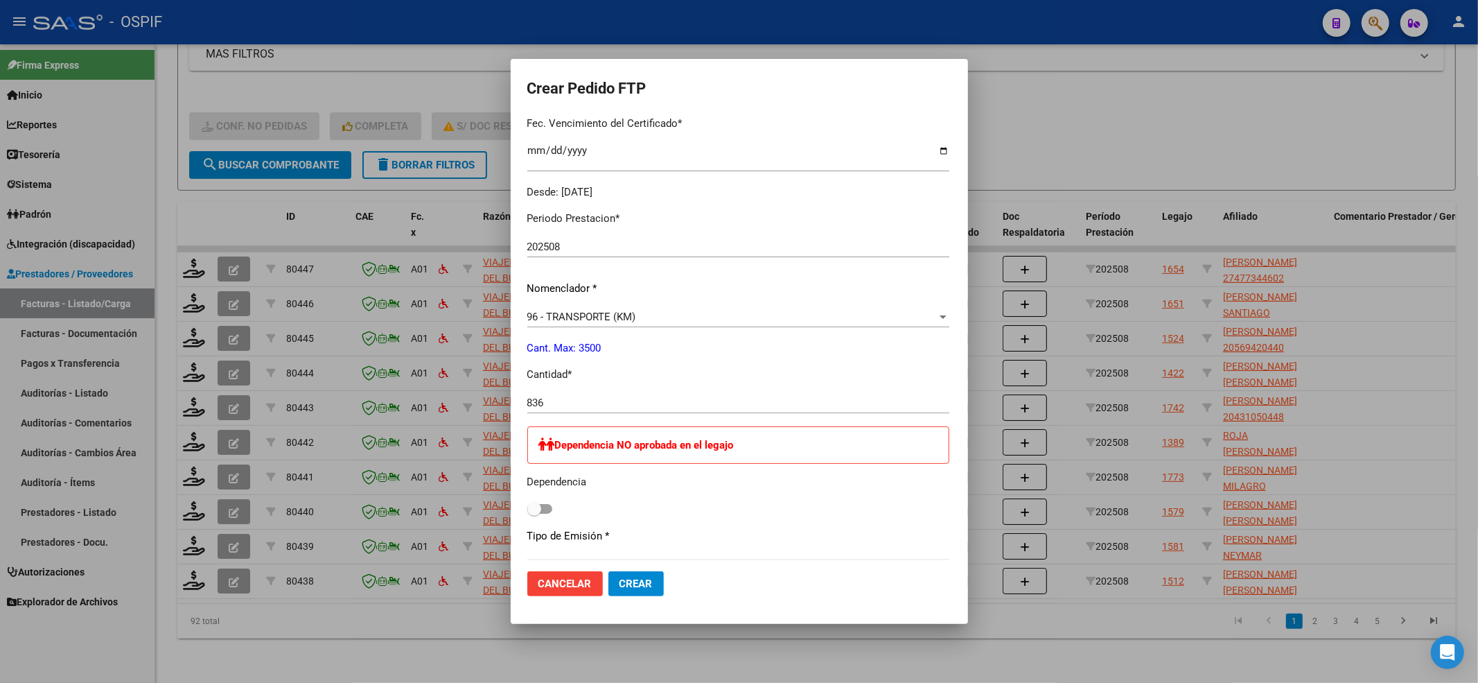
click at [534, 513] on input "checkbox" at bounding box center [534, 513] width 1 height 1
checkbox input "true"
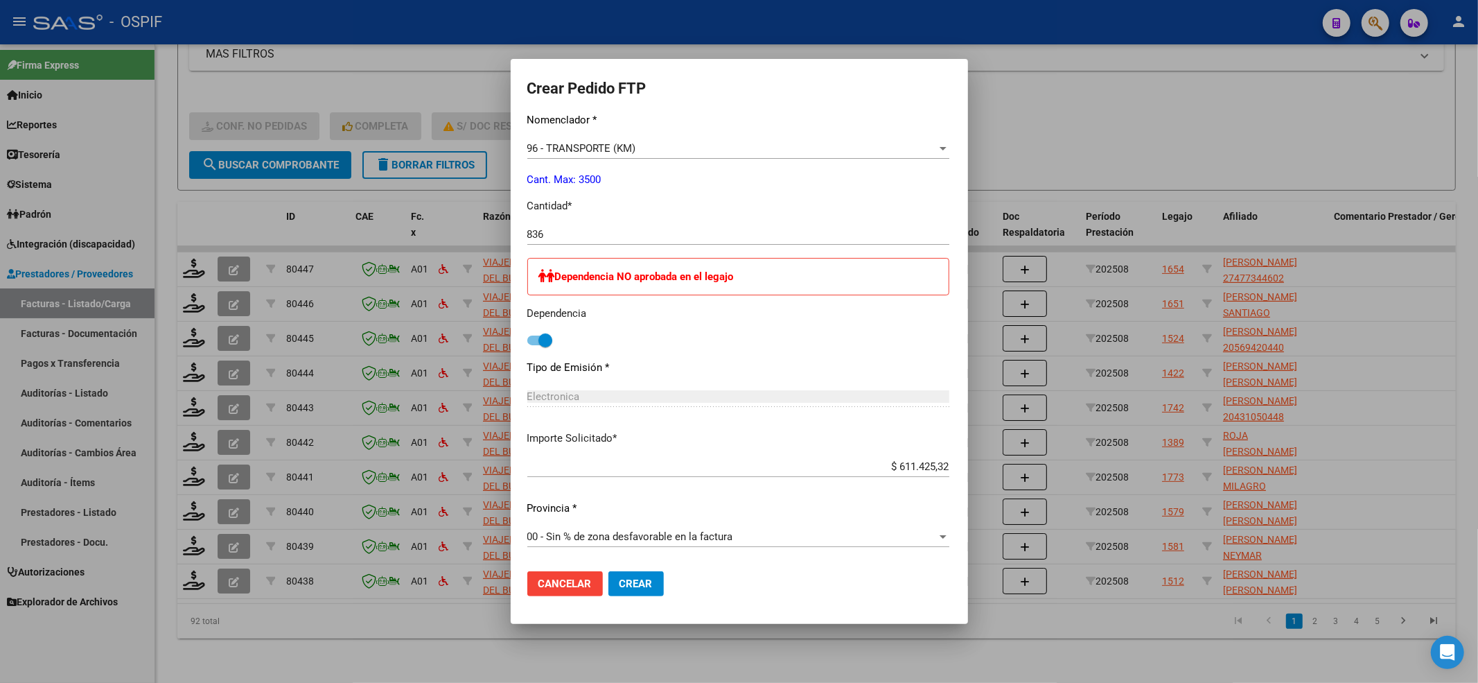
scroll to position [678, 0]
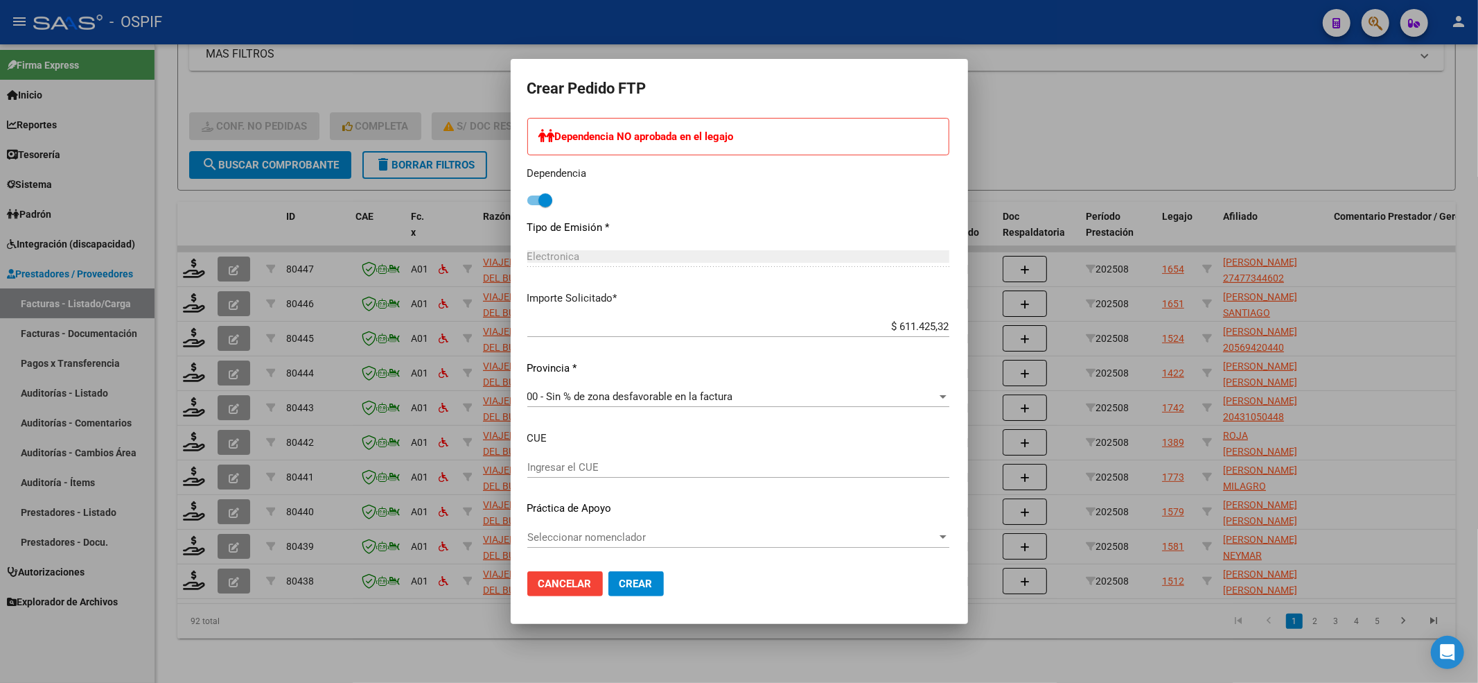
click at [588, 516] on div "Periodo Prestacion * 202508 Ingresar el Periodo Prestacion Nomenclador * 96 - T…" at bounding box center [738, 226] width 422 height 669
click at [560, 547] on div "Seleccionar nomenclador Seleccionar nomenclador" at bounding box center [738, 537] width 422 height 21
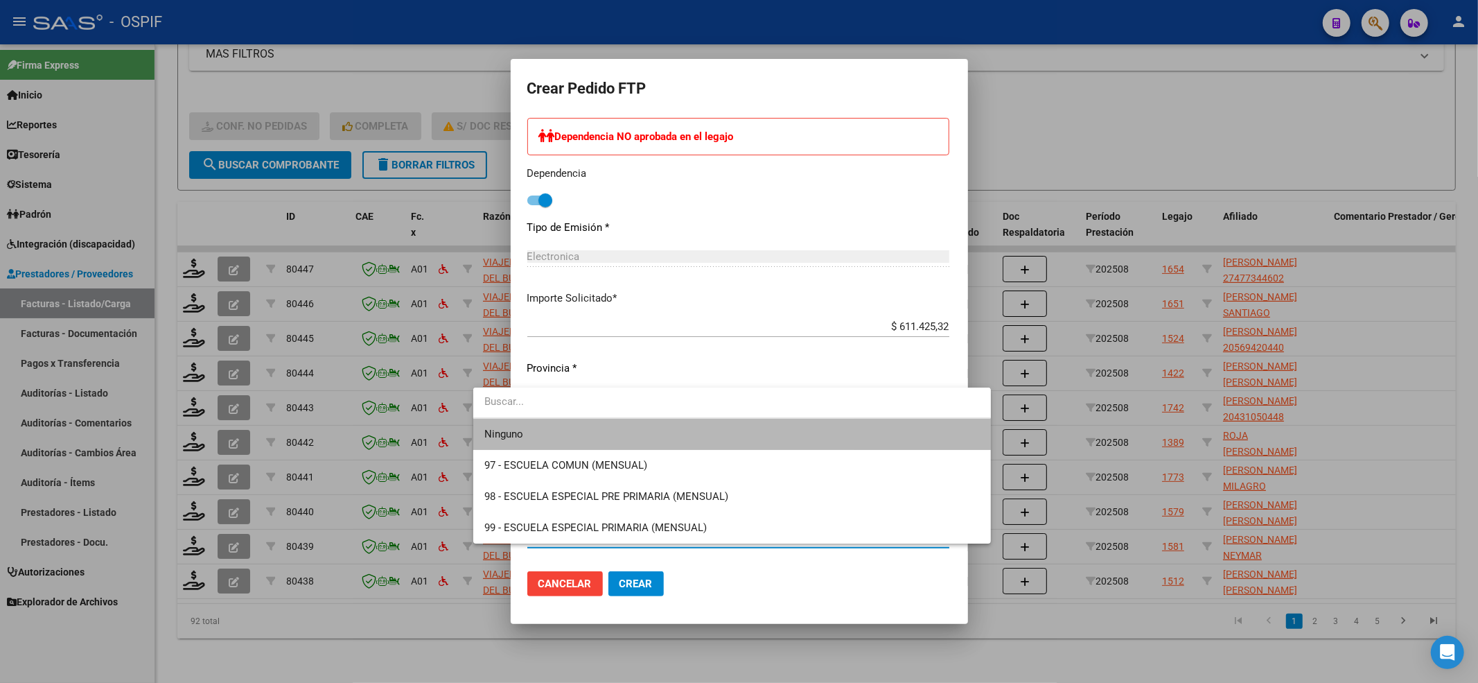
click at [482, 439] on mat-option "Ninguno" at bounding box center [732, 434] width 518 height 31
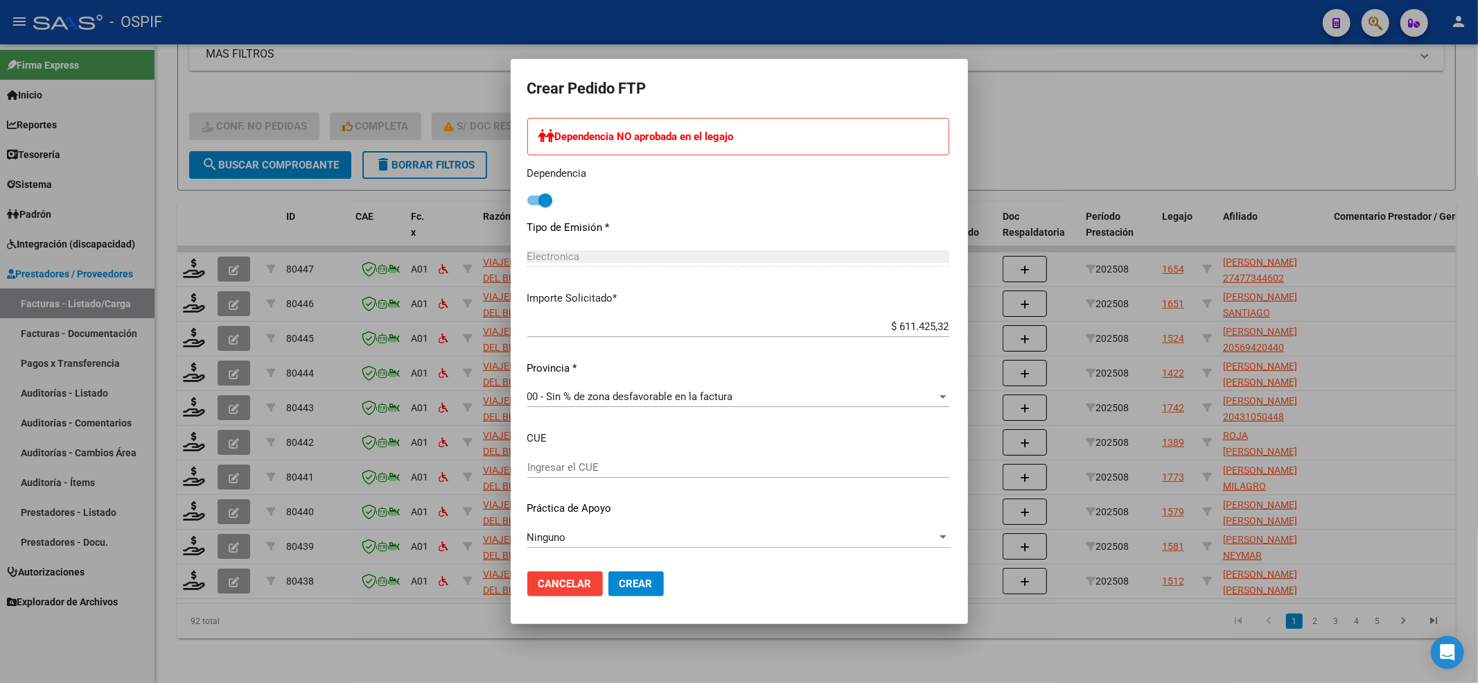
click at [574, 599] on mat-dialog-actions "Cancelar Crear" at bounding box center [739, 583] width 424 height 47
click at [620, 583] on span "Crear" at bounding box center [636, 583] width 33 height 12
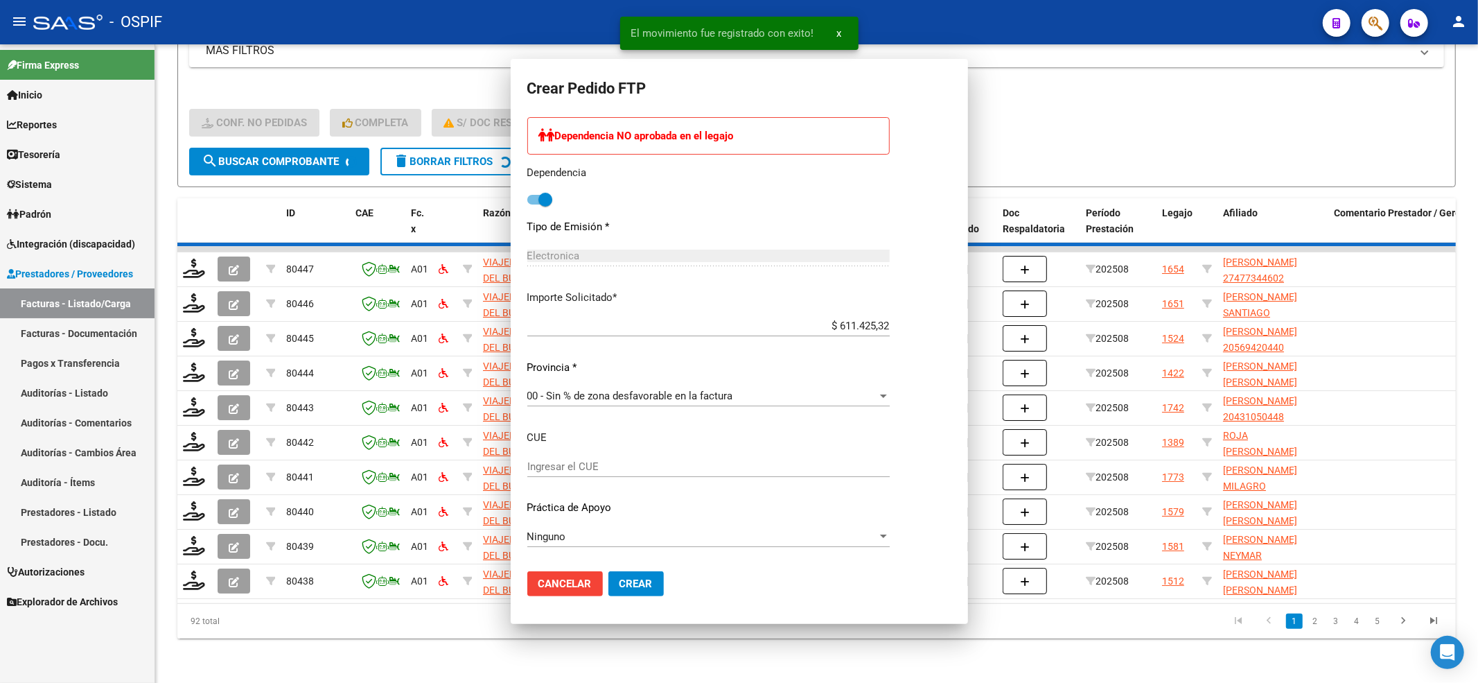
scroll to position [0, 0]
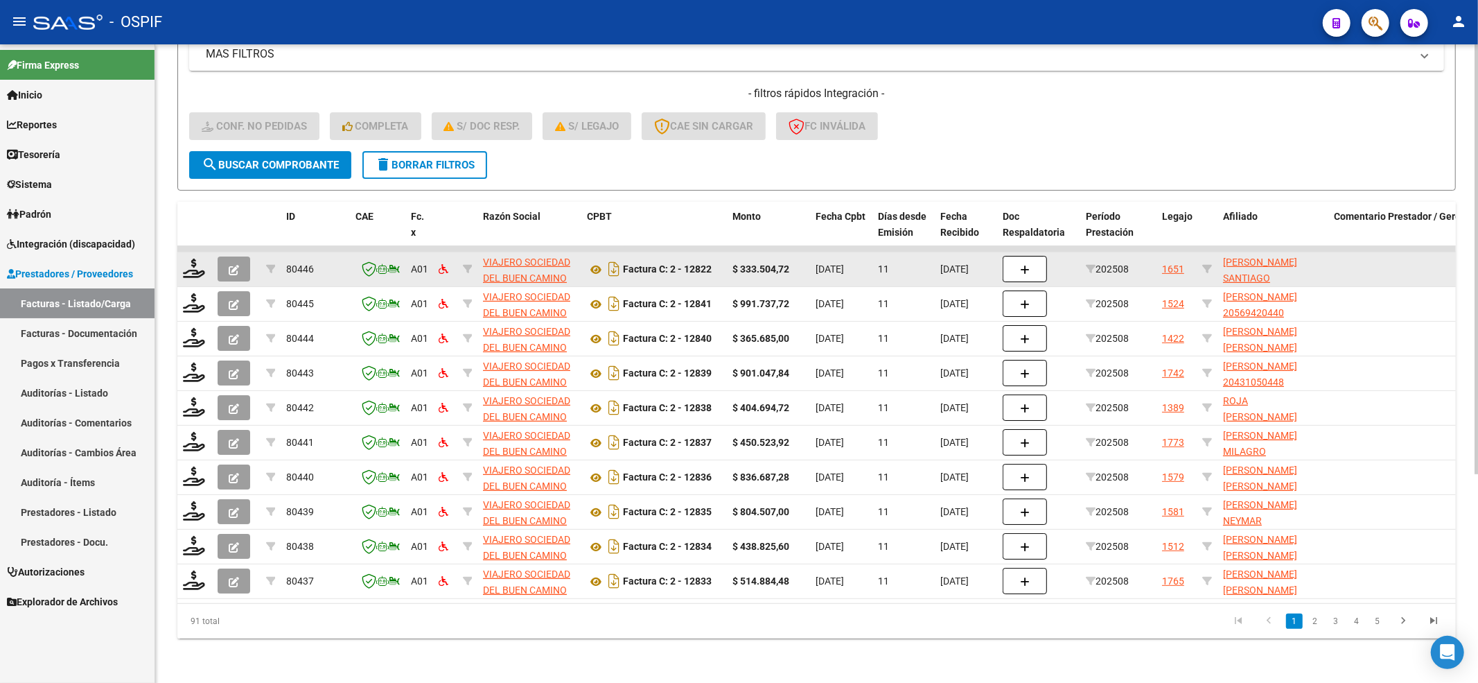
click at [200, 267] on datatable-body-cell at bounding box center [194, 269] width 35 height 34
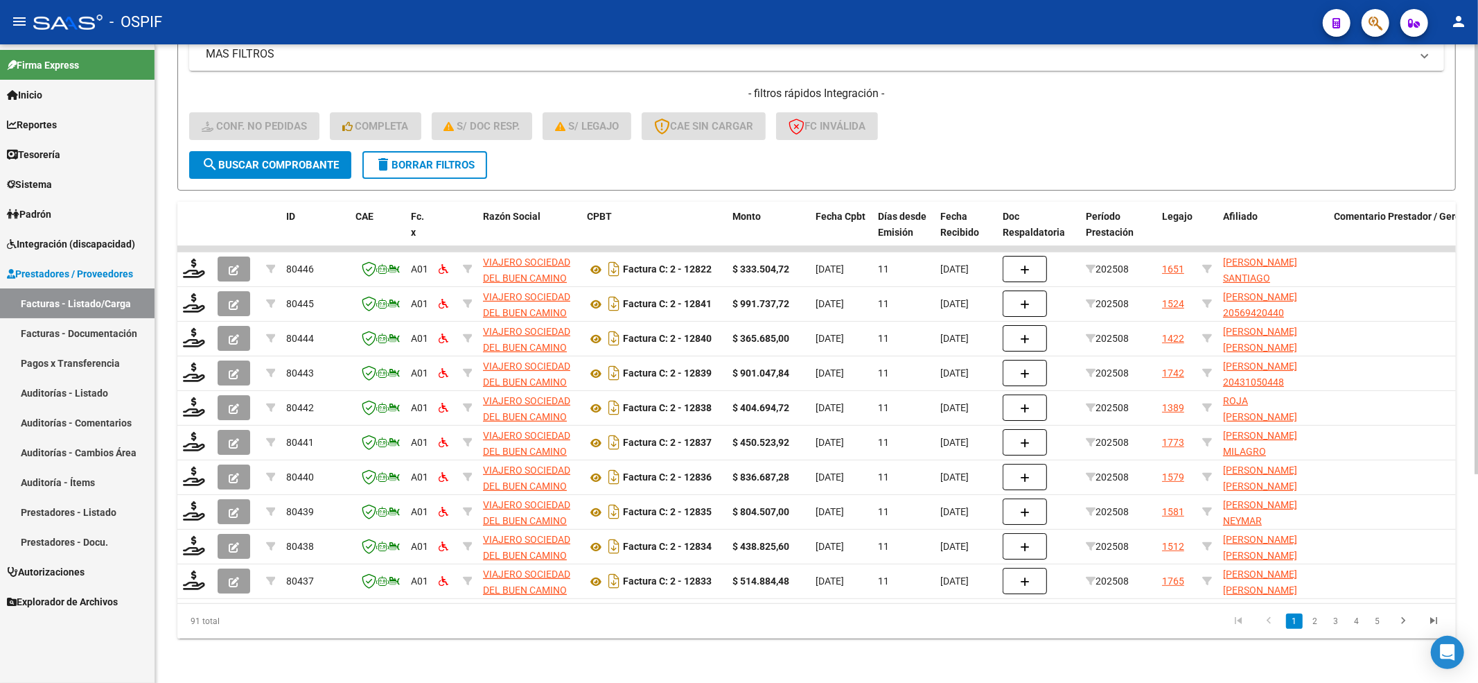
click at [177, 255] on datatable-body-cell at bounding box center [194, 269] width 35 height 34
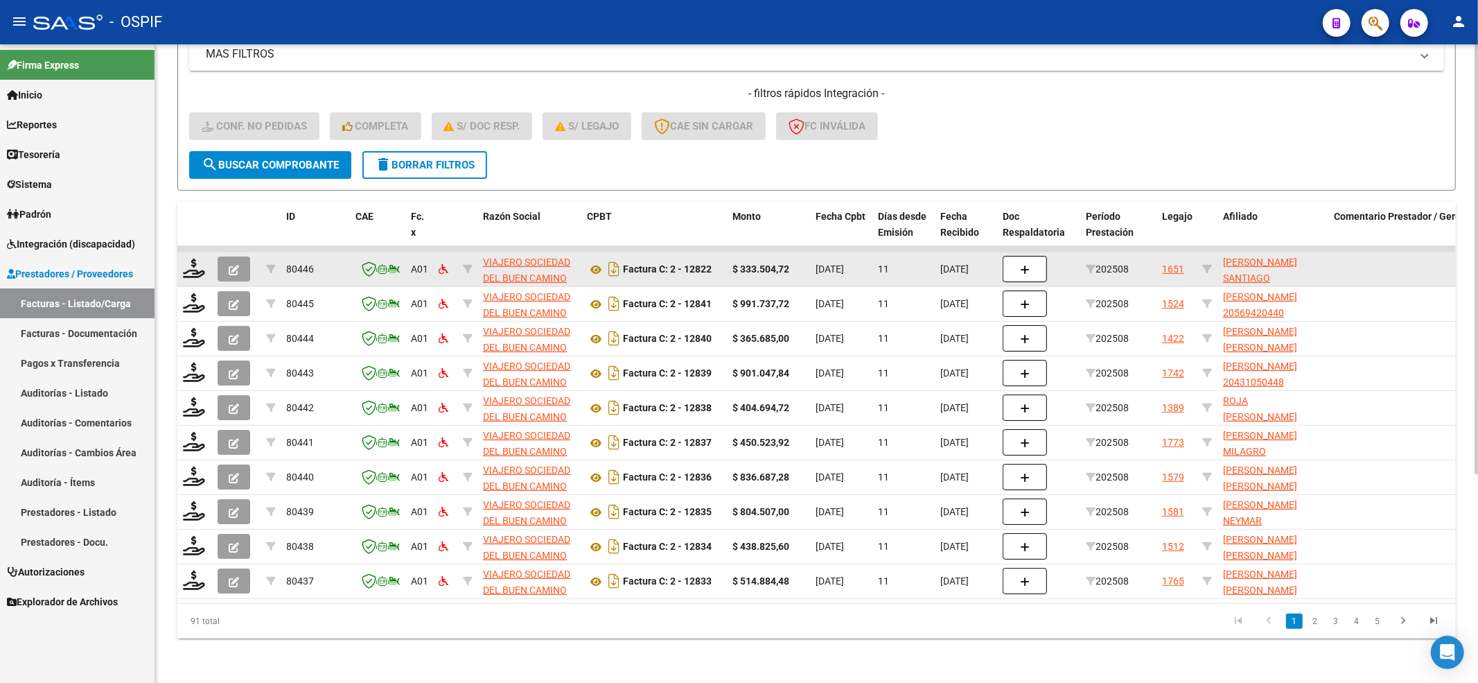
click at [181, 258] on datatable-body-cell at bounding box center [194, 269] width 35 height 34
click at [193, 263] on icon at bounding box center [194, 267] width 22 height 19
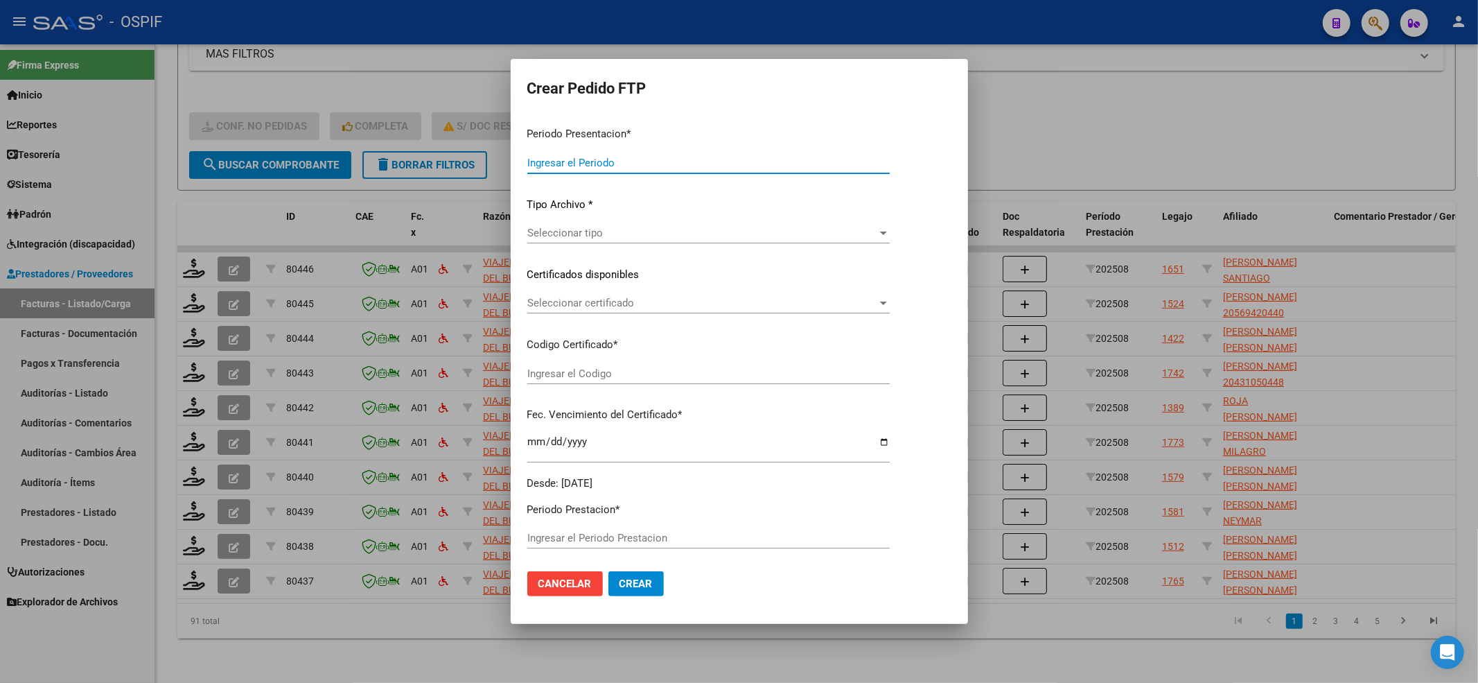
type input "202508"
type input "$ 333.504,72"
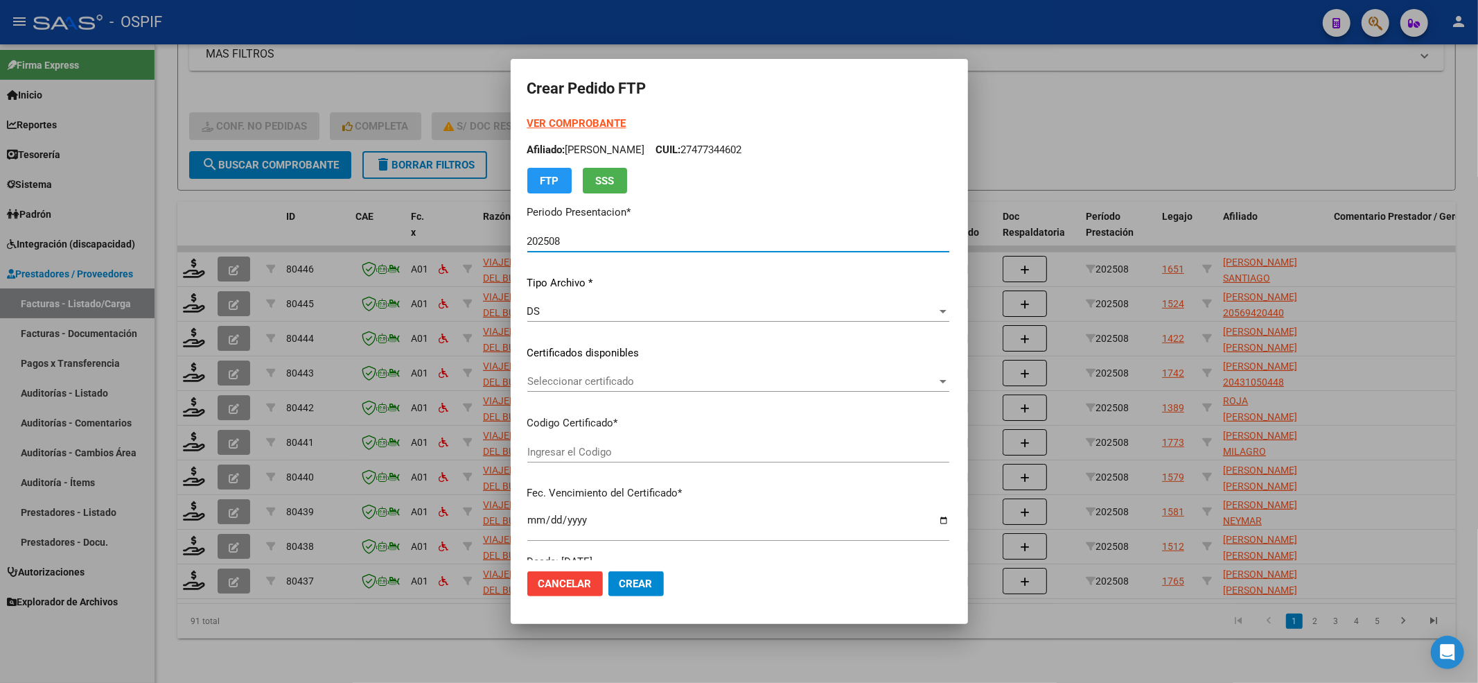
type input "-02-00047637175-20191219-20241219-BS-437"
type input "2024-12-19"
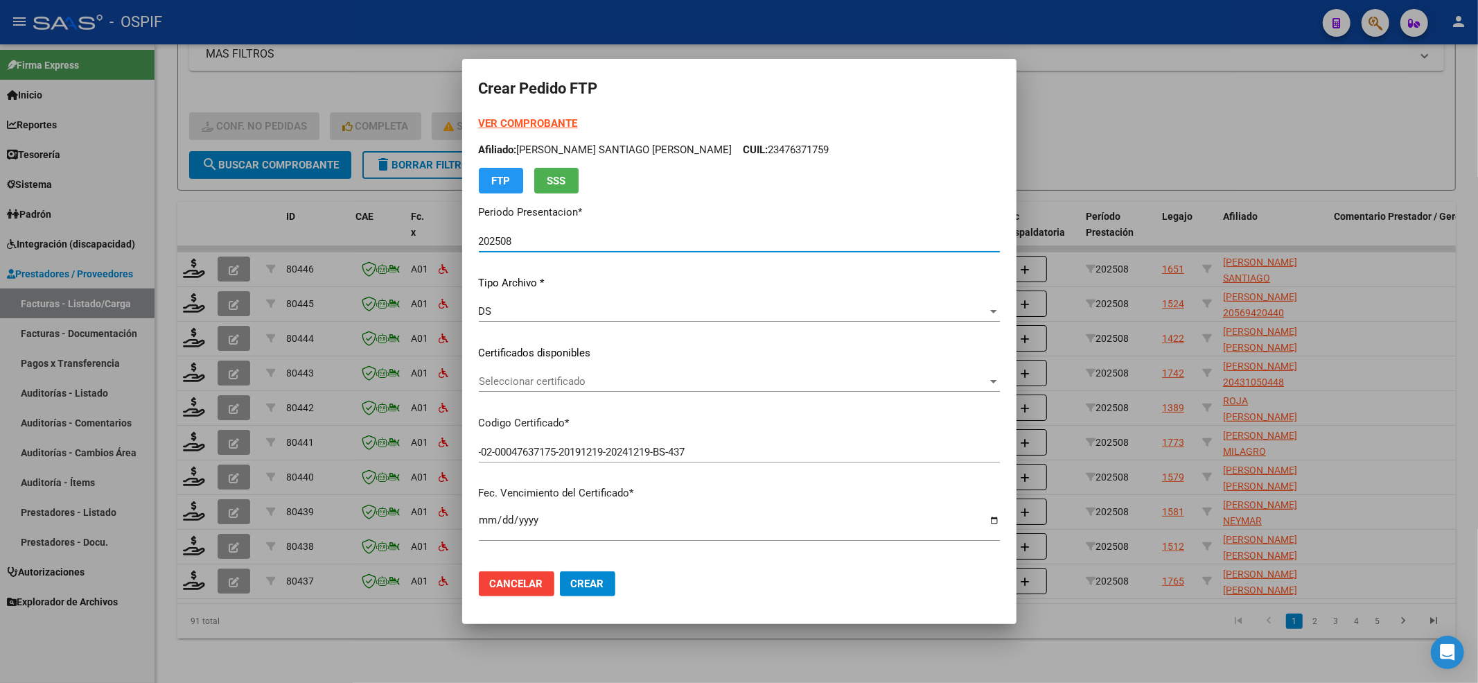
click at [541, 116] on div "VER COMPROBANTE ARCA Padrón Afiliado: OLIVERO SANTIAGO RUBEN CUIL: 23476371759 …" at bounding box center [739, 155] width 521 height 78
click at [541, 118] on strong "VER COMPROBANTE" at bounding box center [528, 123] width 99 height 12
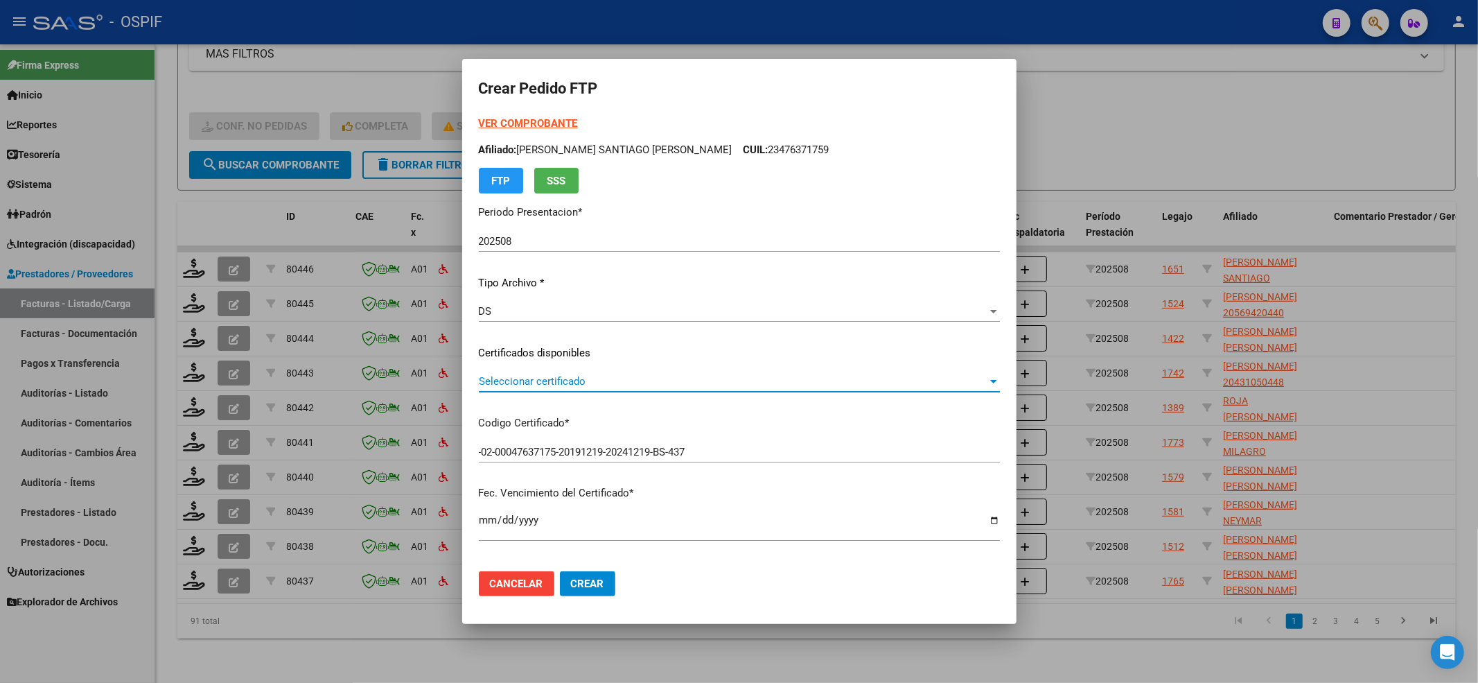
click at [632, 384] on span "Seleccionar certificado" at bounding box center [733, 381] width 509 height 12
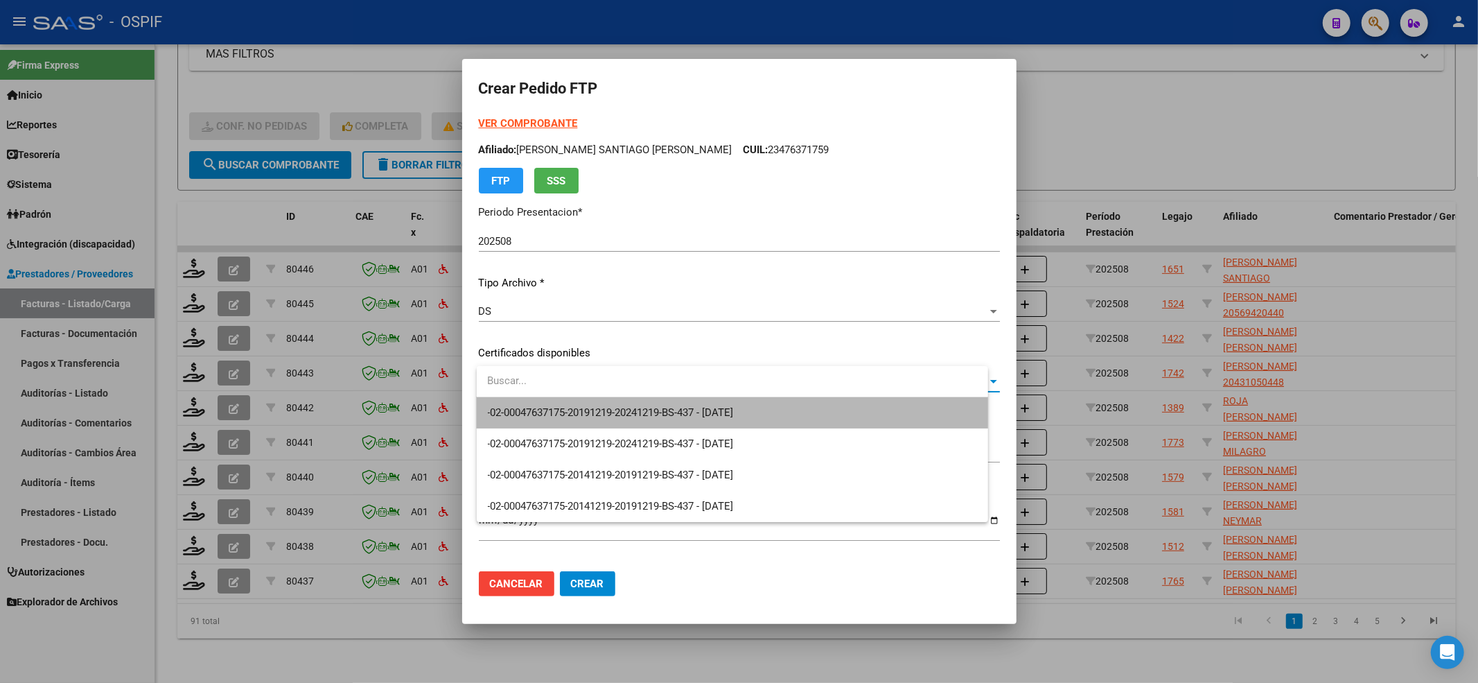
click at [557, 403] on span "-02-00047637175-20191219-20241219-BS-437 - 2024-12-19" at bounding box center [732, 412] width 489 height 31
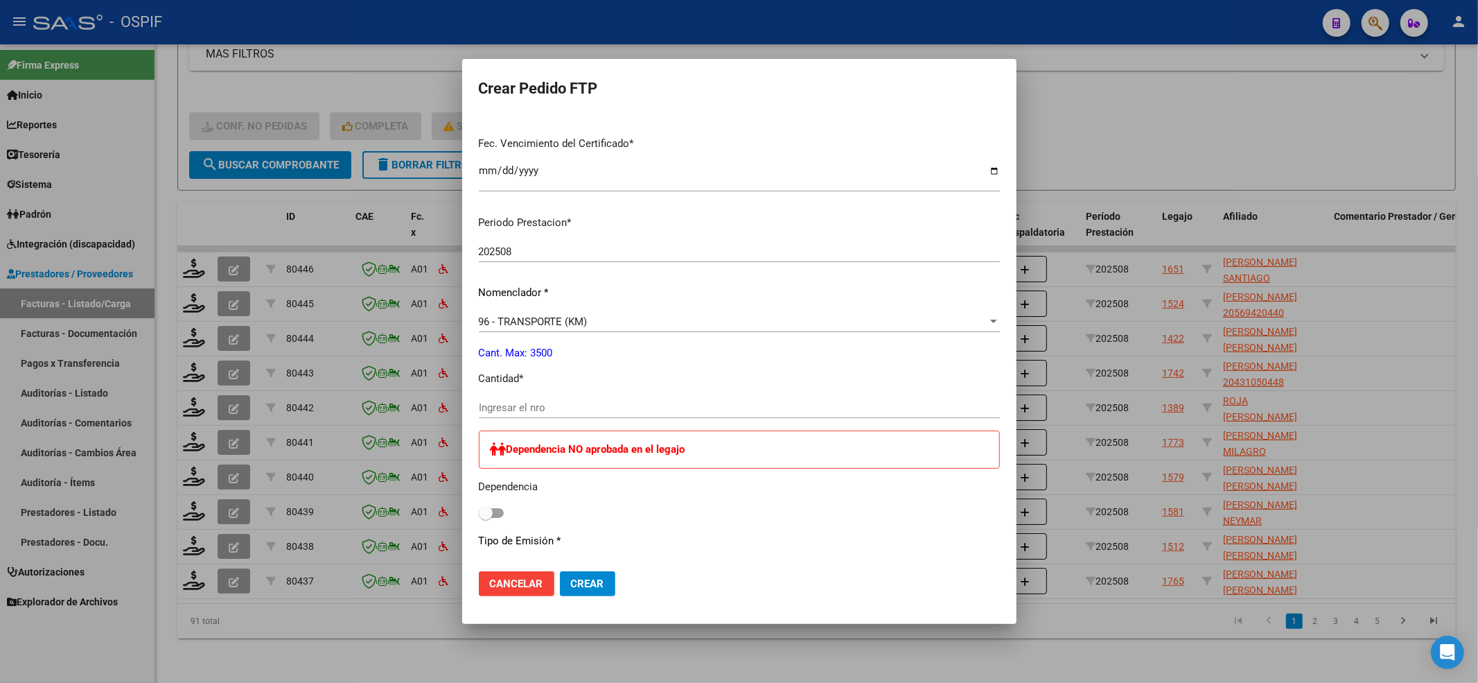
scroll to position [462, 0]
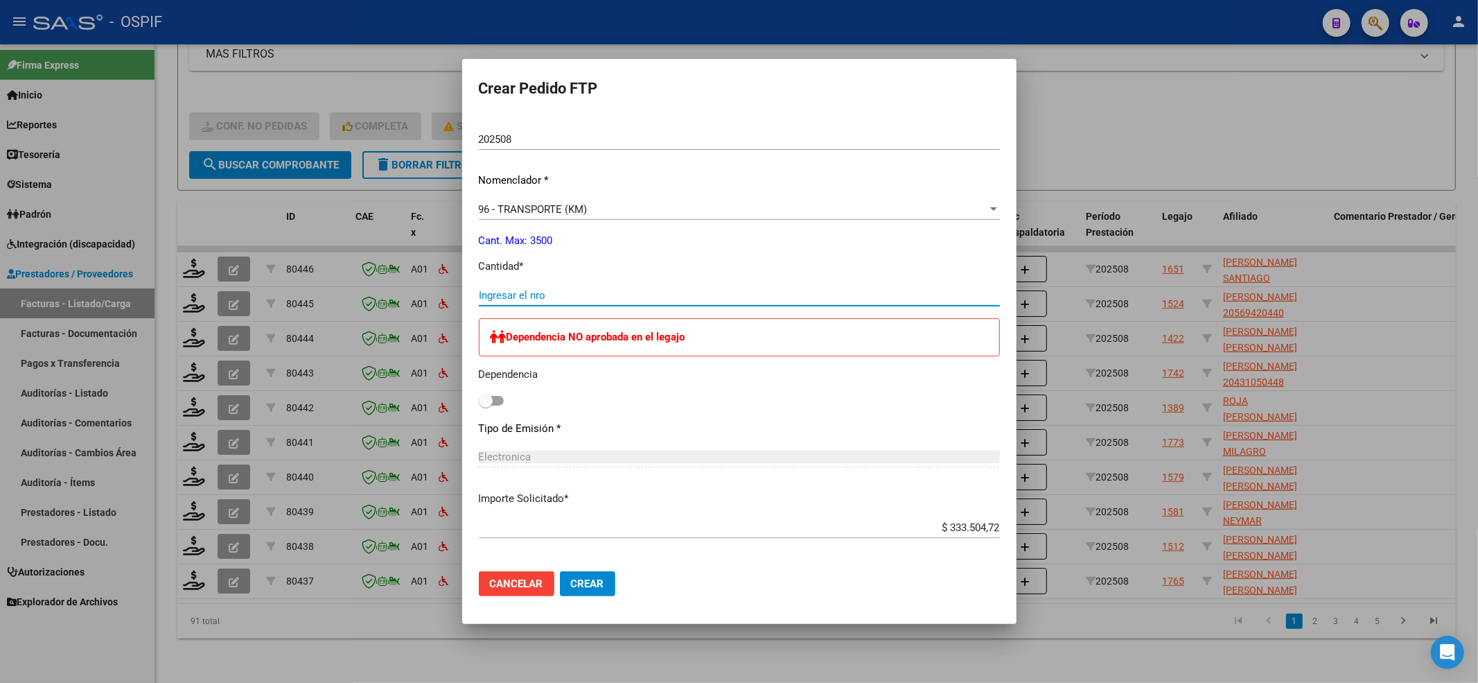
click at [535, 292] on input "Ingresar el nro" at bounding box center [739, 295] width 521 height 12
type input "456"
click at [504, 398] on label at bounding box center [491, 400] width 25 height 17
click at [486, 405] on input "checkbox" at bounding box center [485, 405] width 1 height 1
checkbox input "true"
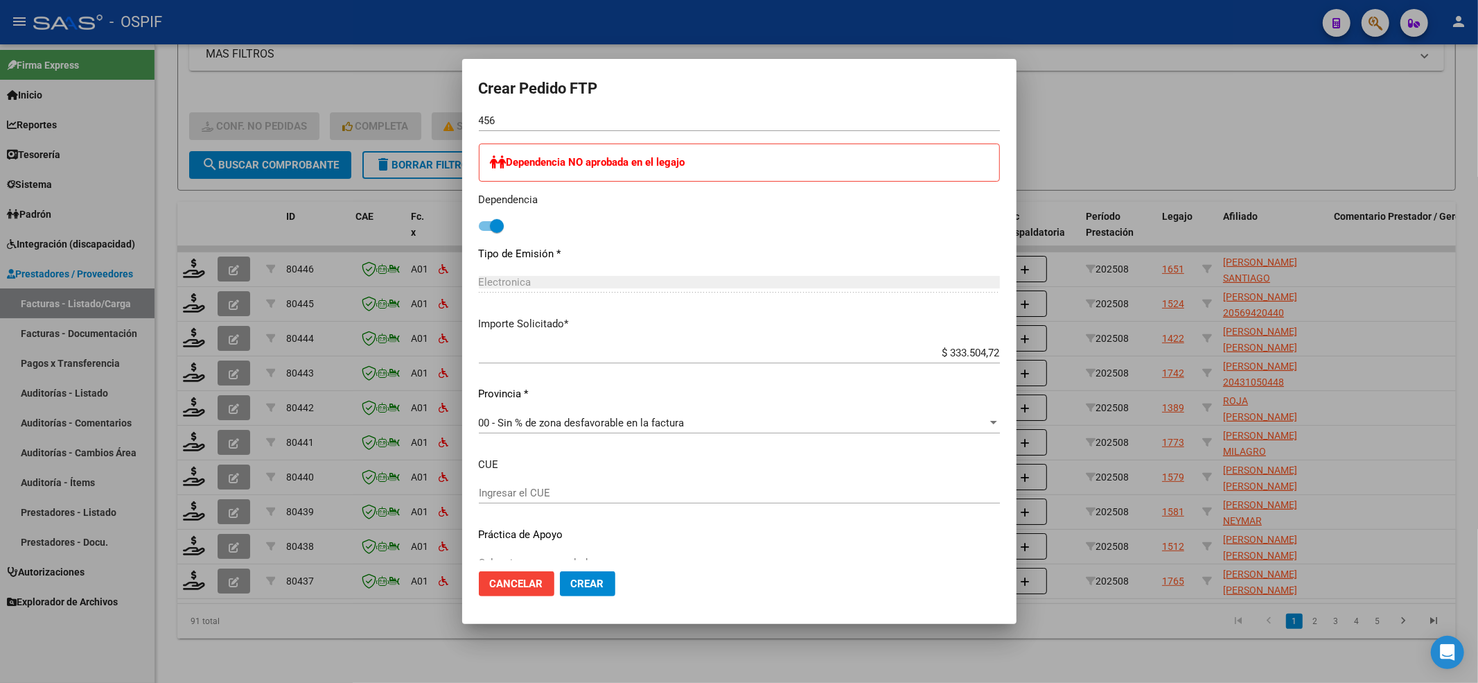
scroll to position [662, 0]
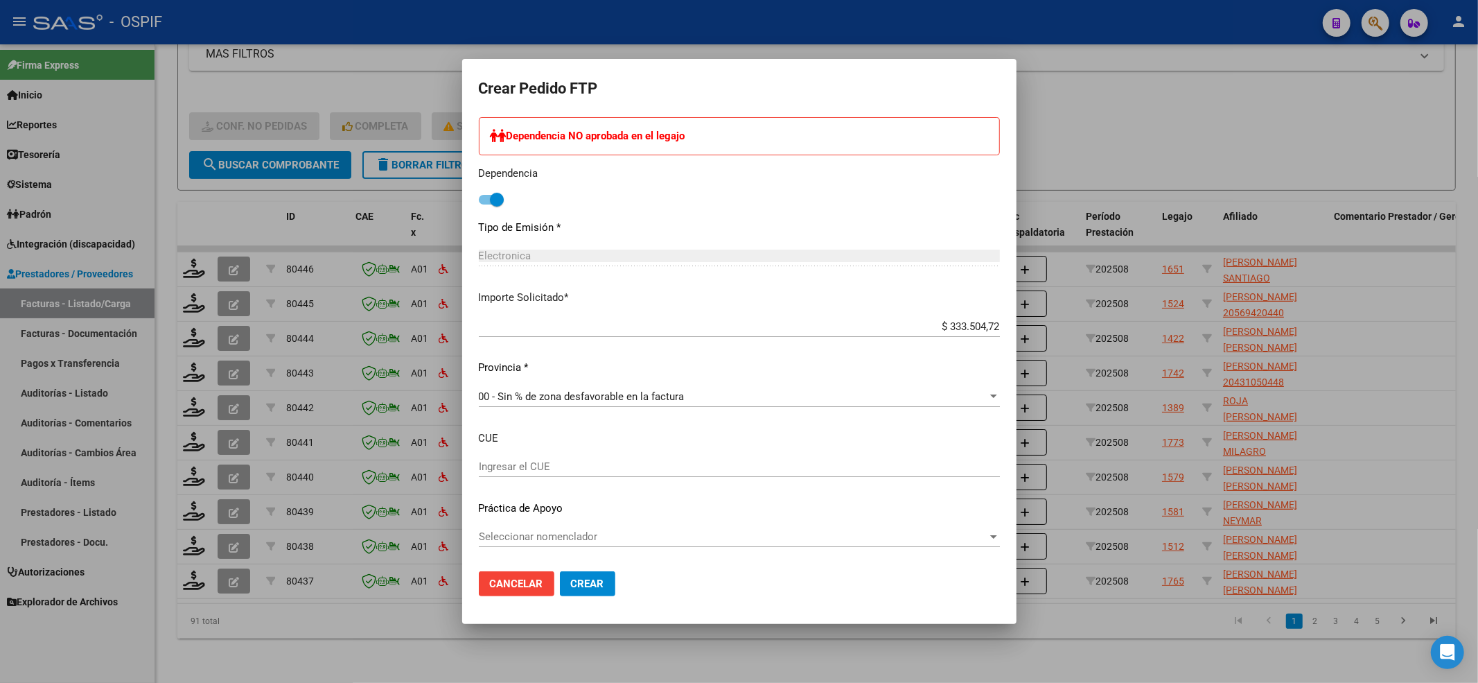
click at [566, 550] on div "Seleccionar nomenclador Seleccionar nomenclador" at bounding box center [739, 543] width 521 height 34
click at [564, 536] on span "Seleccionar nomenclador" at bounding box center [733, 536] width 509 height 12
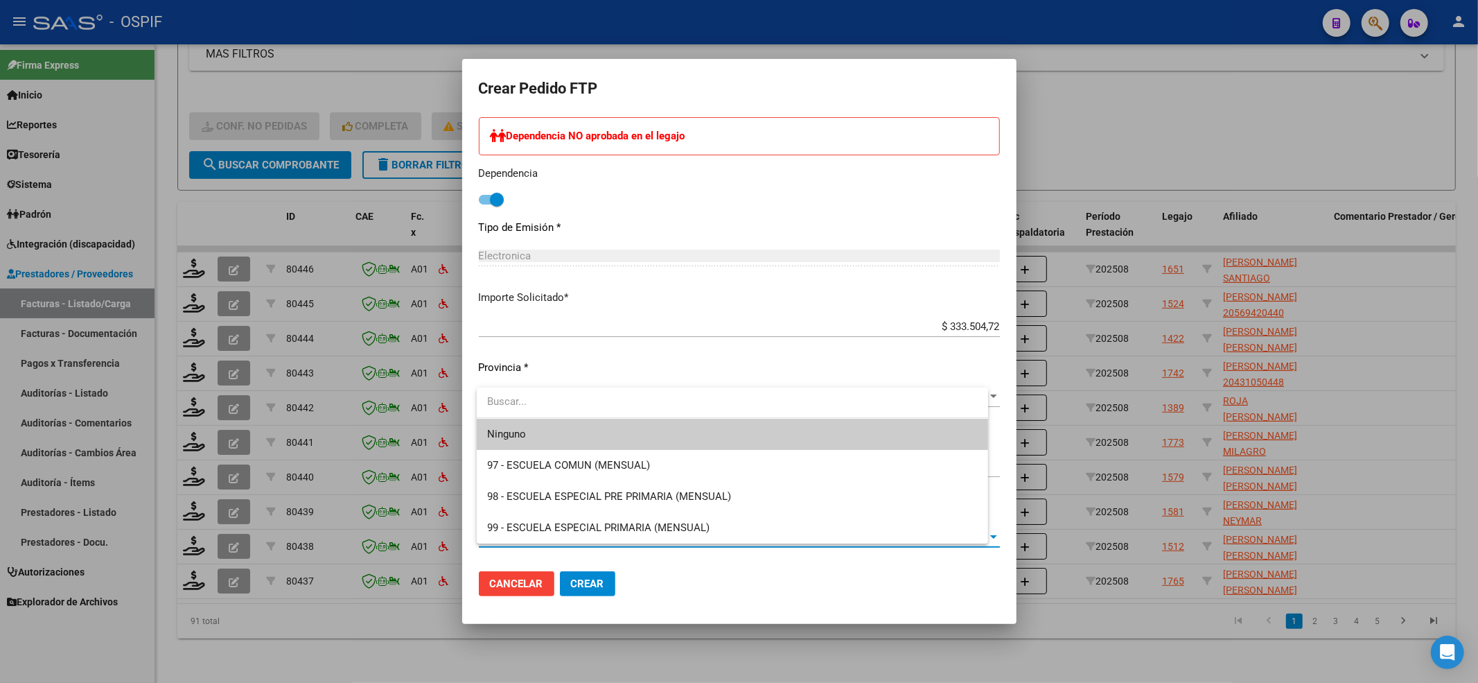
click at [507, 419] on div "Ninguno 97 - ESCUELA COMUN (MENSUAL) 98 - ESCUELA ESPECIAL PRE PRIMARIA (MENSUA…" at bounding box center [732, 465] width 511 height 156
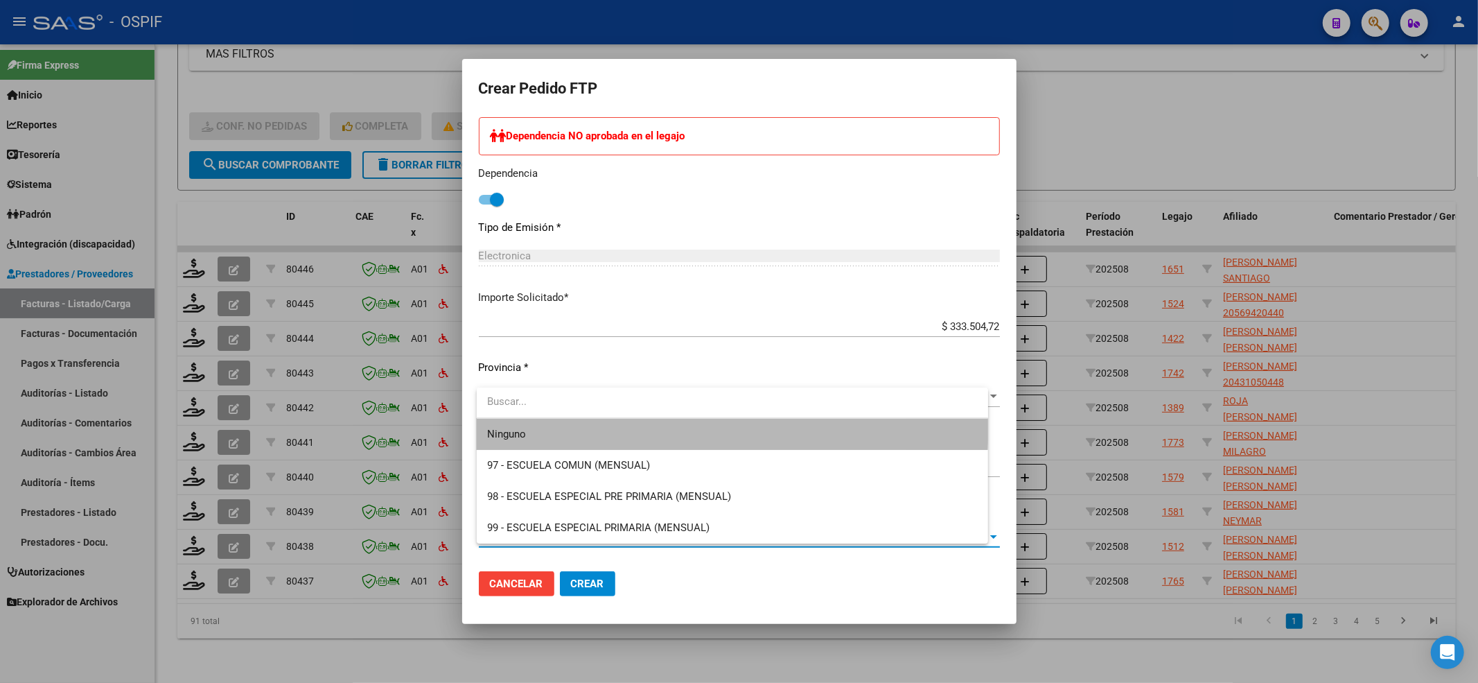
click at [507, 419] on span "Ninguno" at bounding box center [732, 434] width 489 height 31
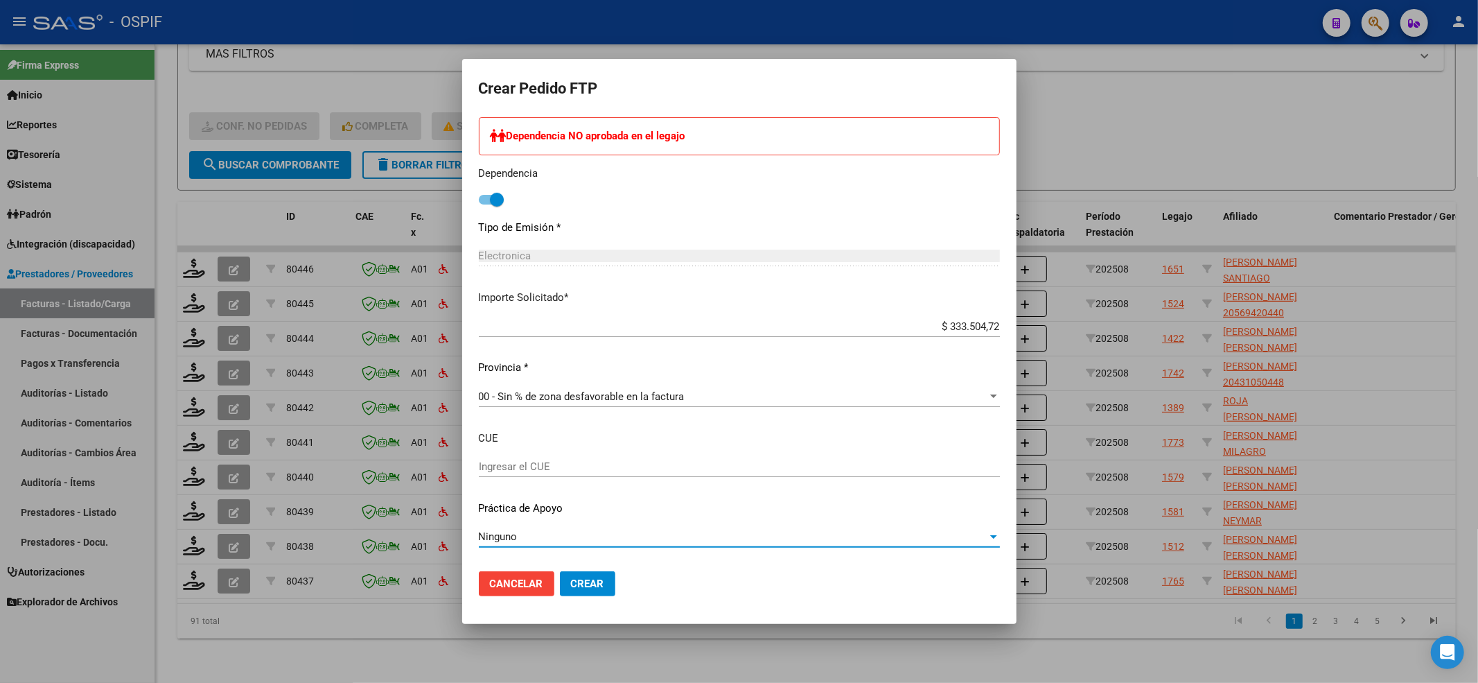
click at [591, 559] on div "Ninguno Seleccionar nomenclador" at bounding box center [739, 543] width 521 height 34
click at [595, 578] on span "Crear" at bounding box center [587, 583] width 33 height 12
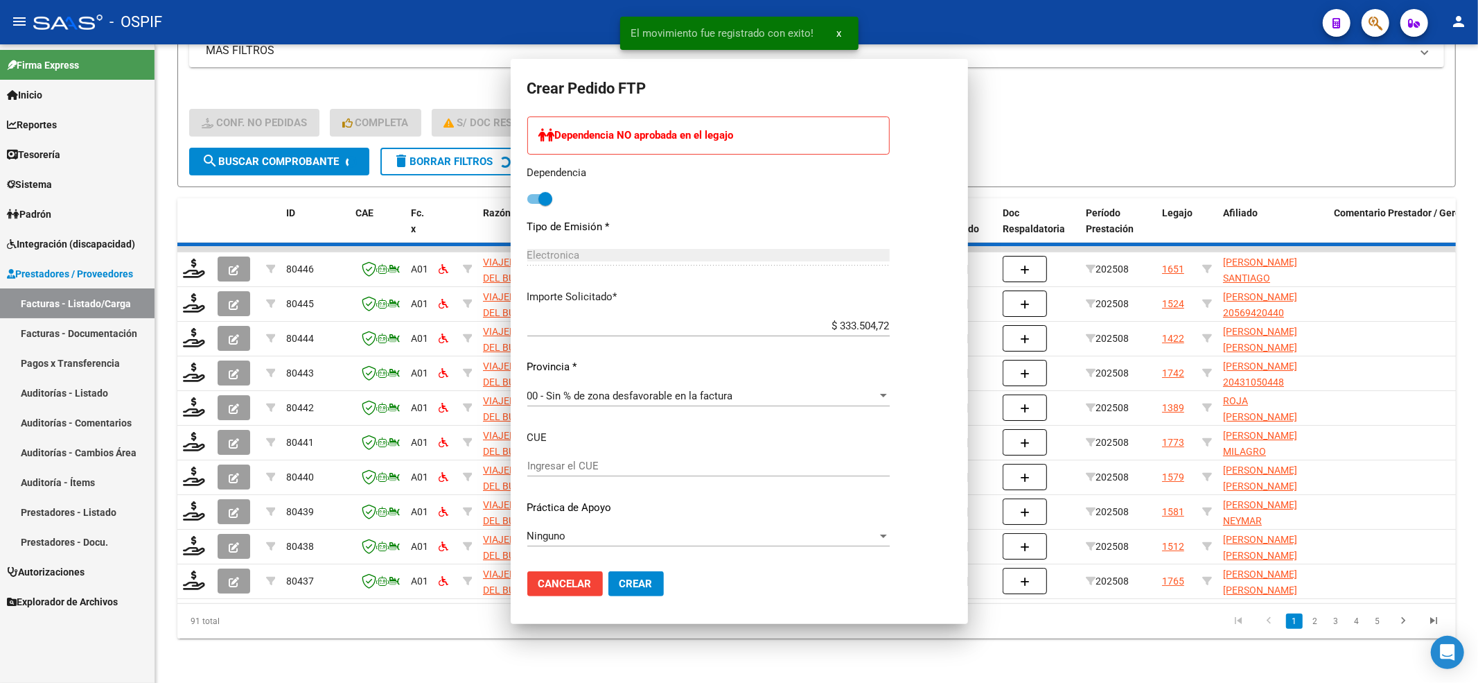
scroll to position [0, 0]
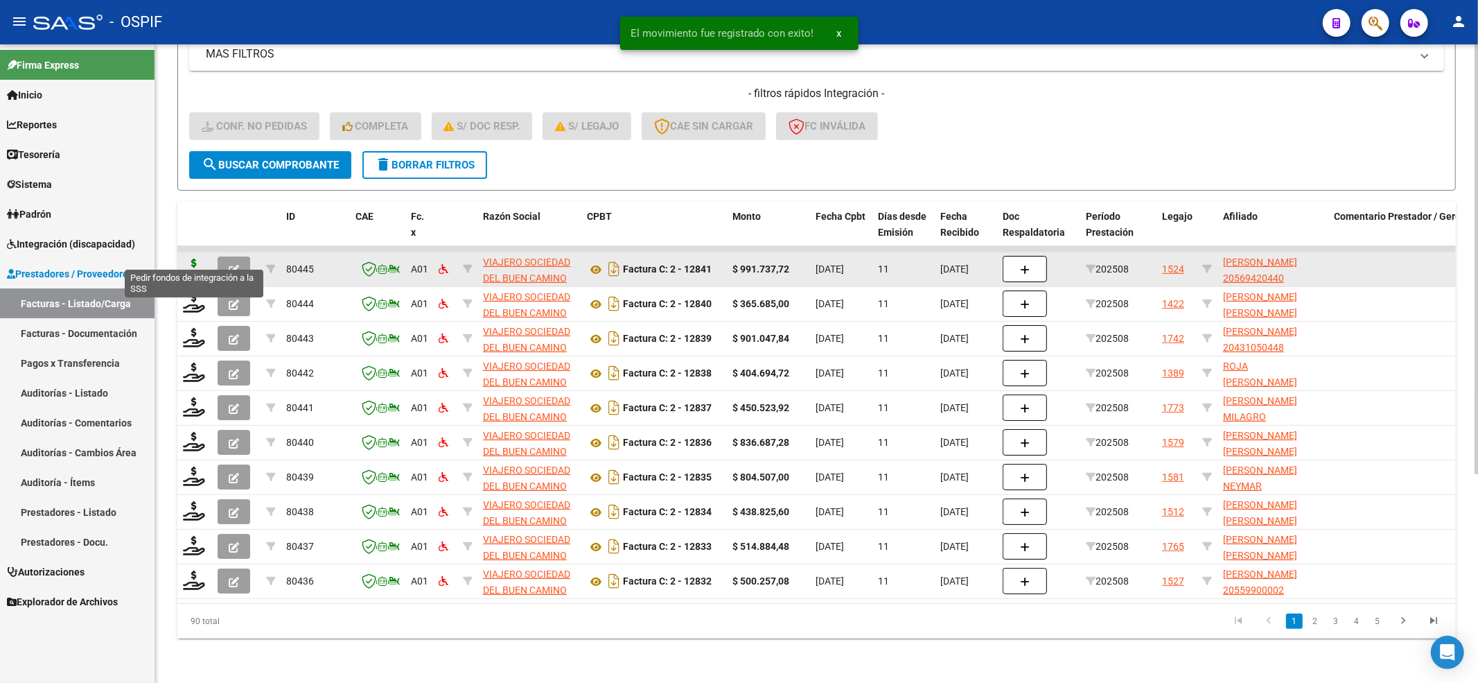
click at [200, 258] on icon at bounding box center [194, 267] width 22 height 19
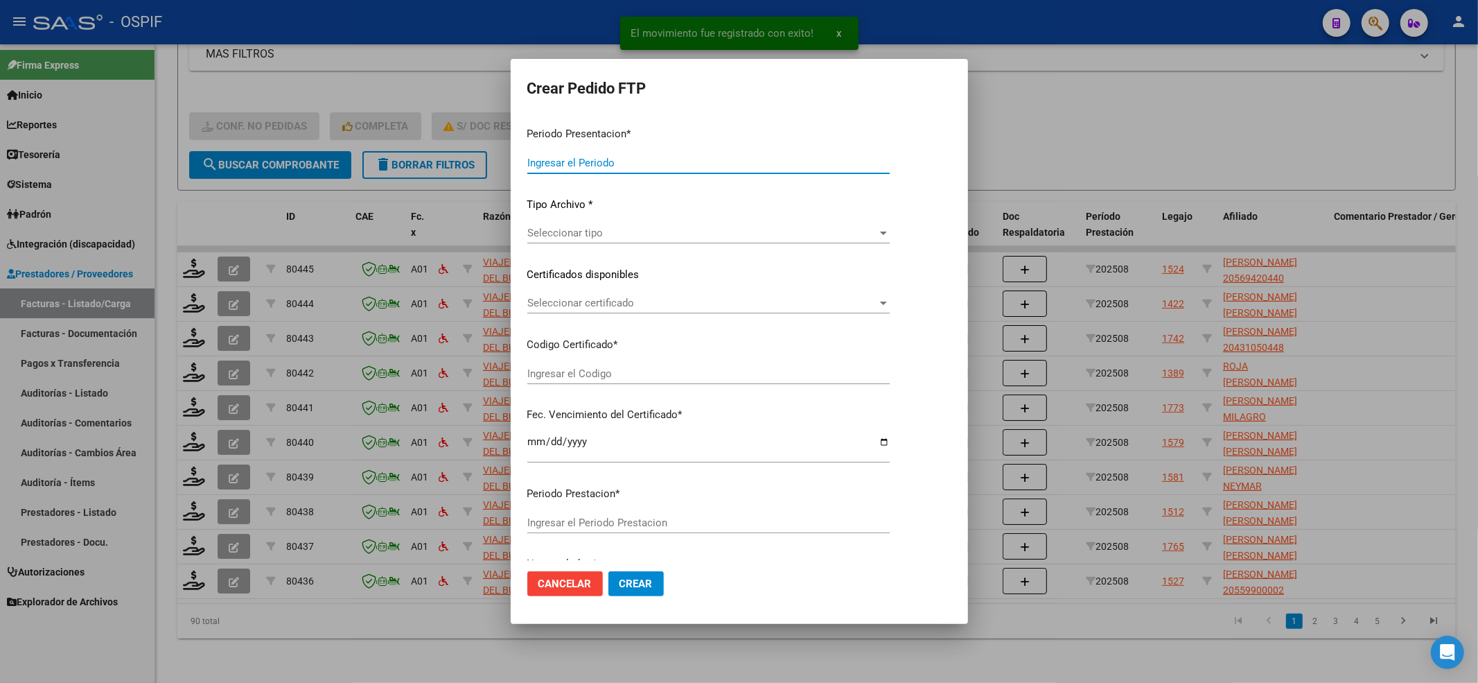
type input "202508"
type input "$ 991.737,72"
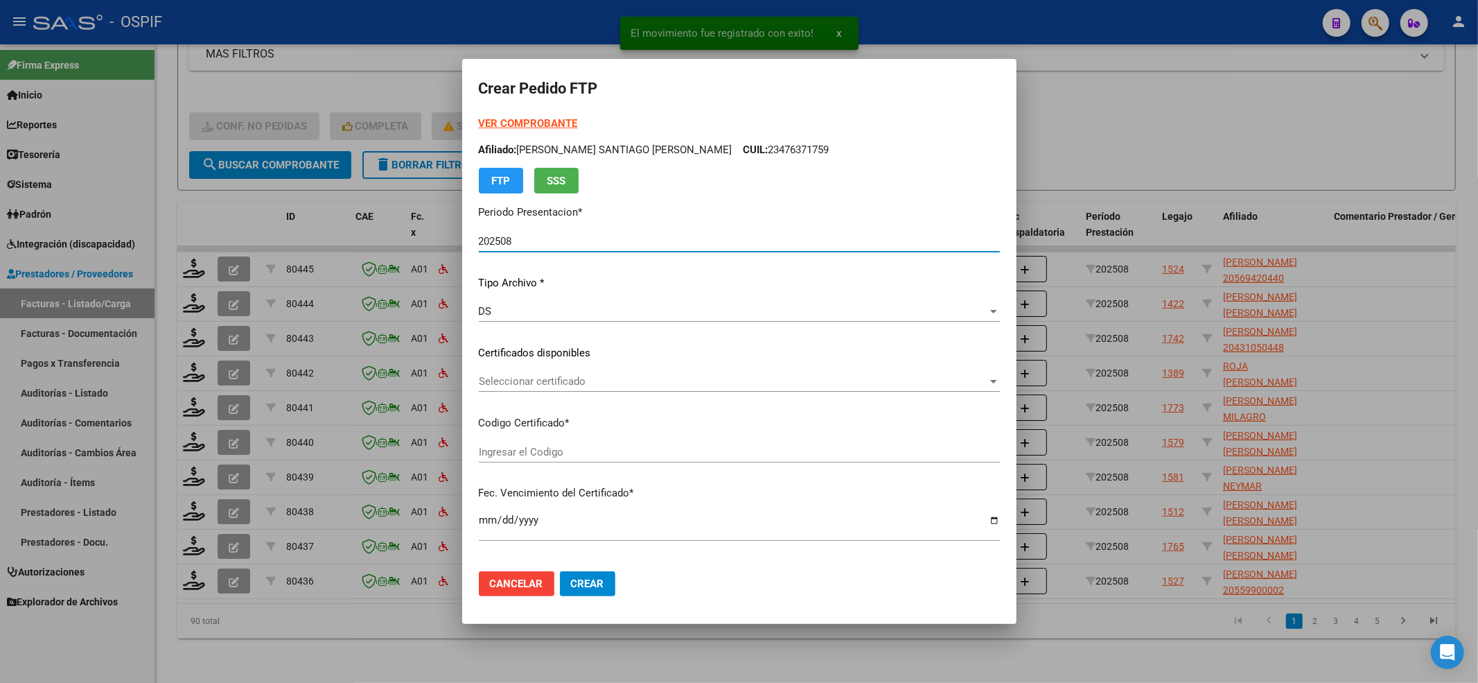
type input "020005694204420231017-20261017-BS-427"
type input "2026-10-17"
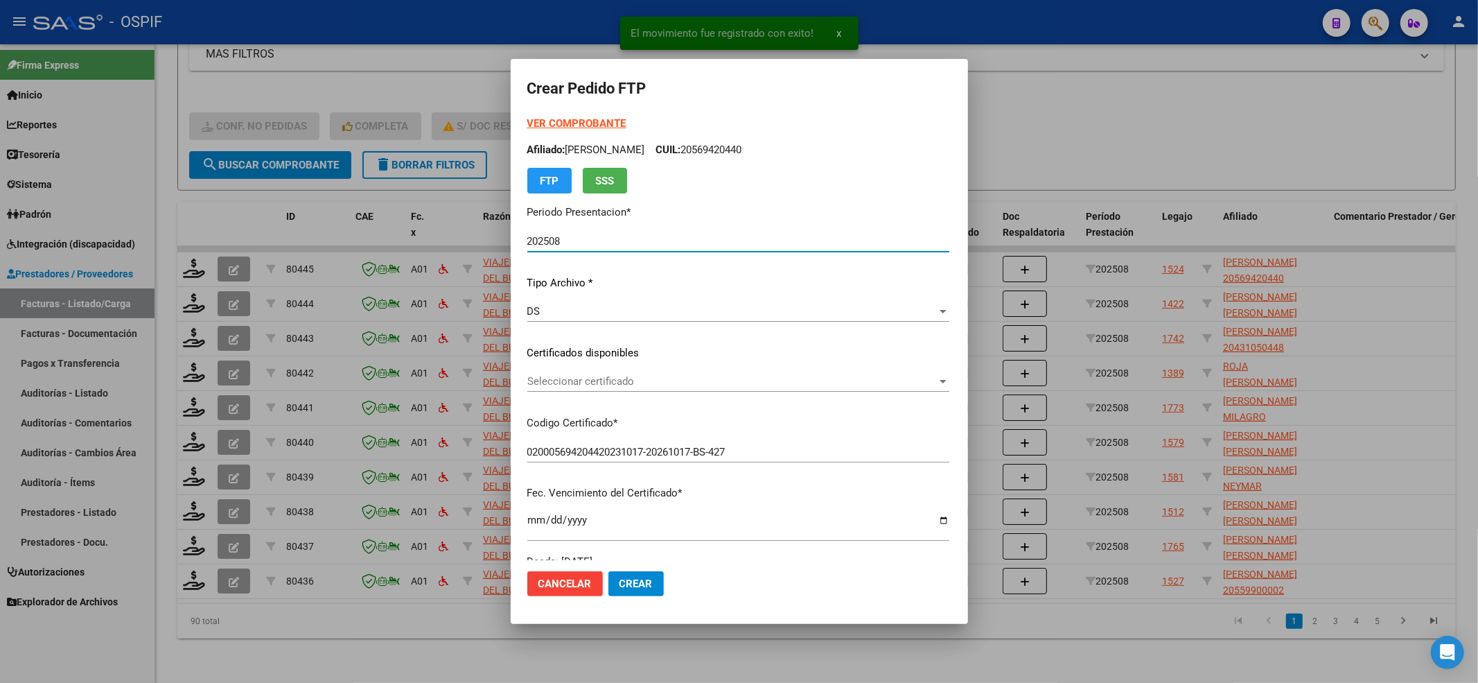
click at [568, 125] on strong "VER COMPROBANTE" at bounding box center [576, 123] width 99 height 12
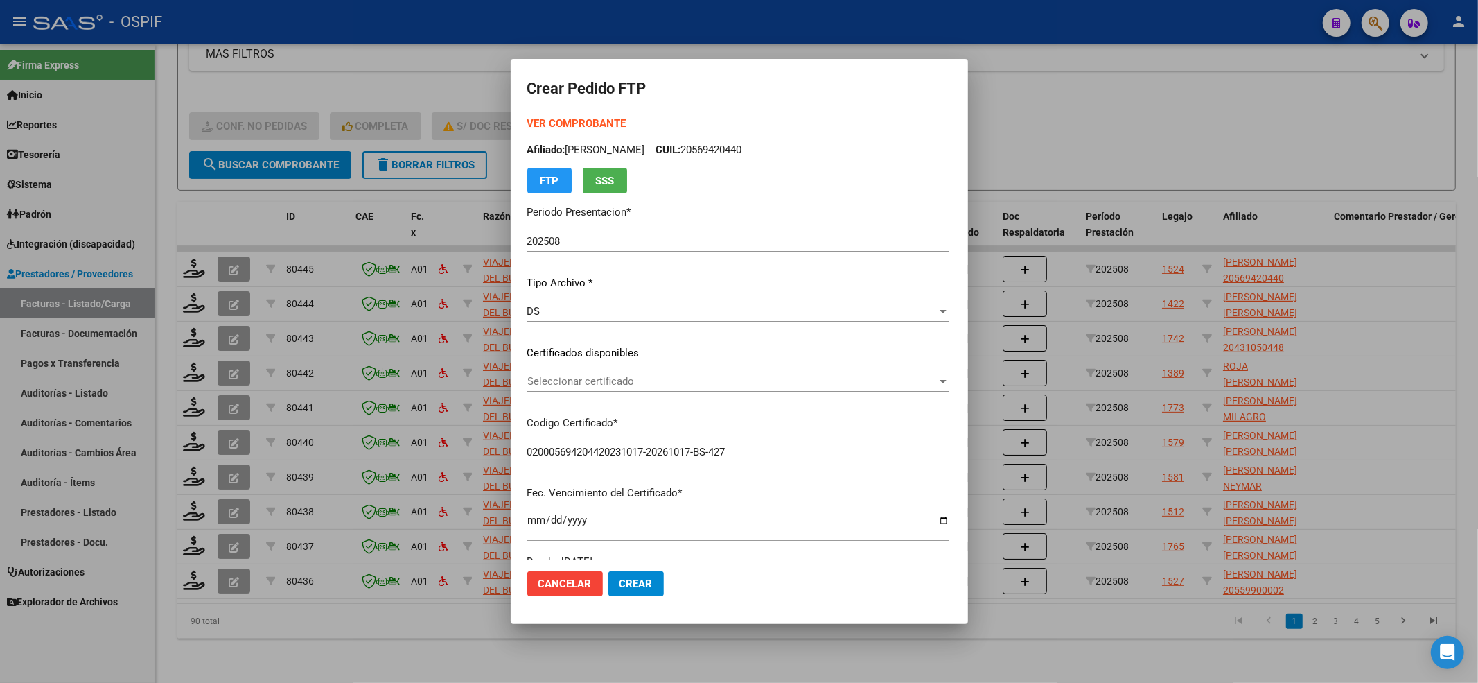
click at [618, 388] on div "Seleccionar certificado Seleccionar certificado" at bounding box center [738, 381] width 422 height 21
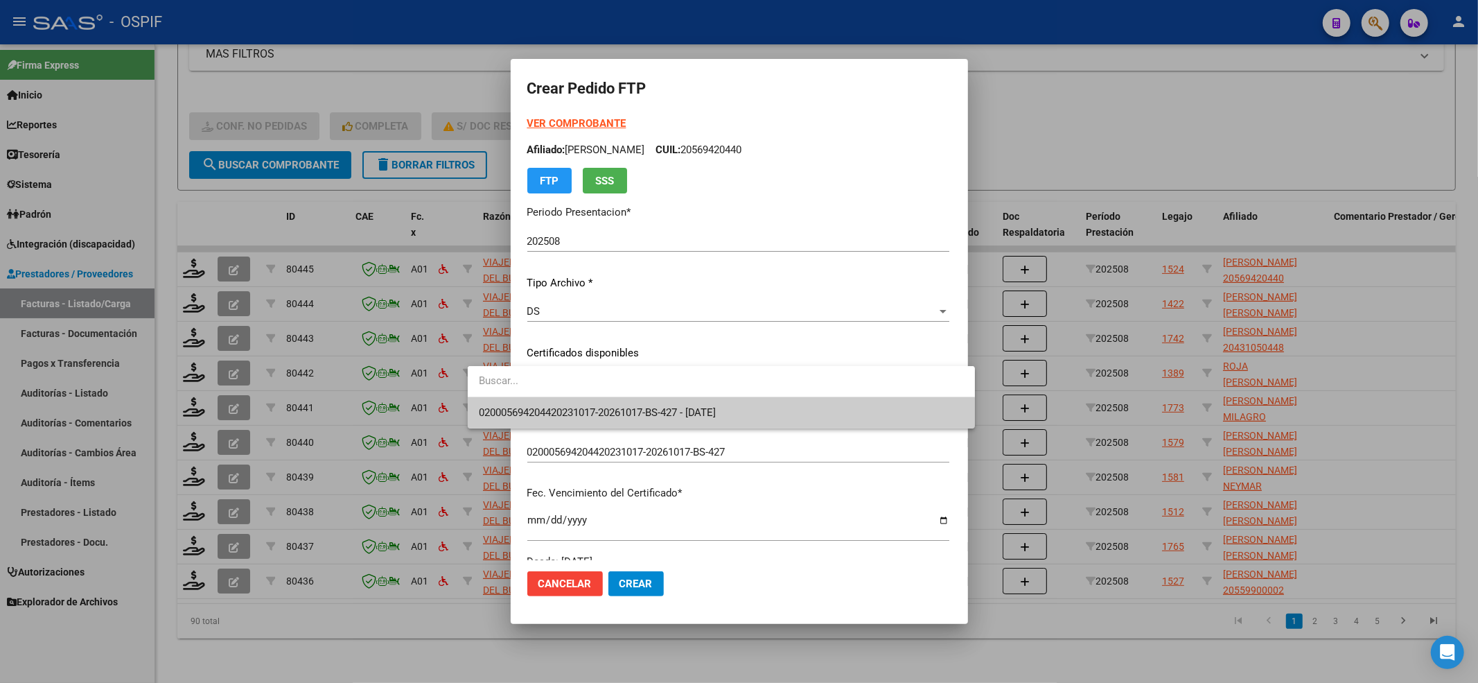
click at [600, 406] on span "020005694204420231017-20261017-BS-427 - 2026-10-17" at bounding box center [598, 412] width 238 height 12
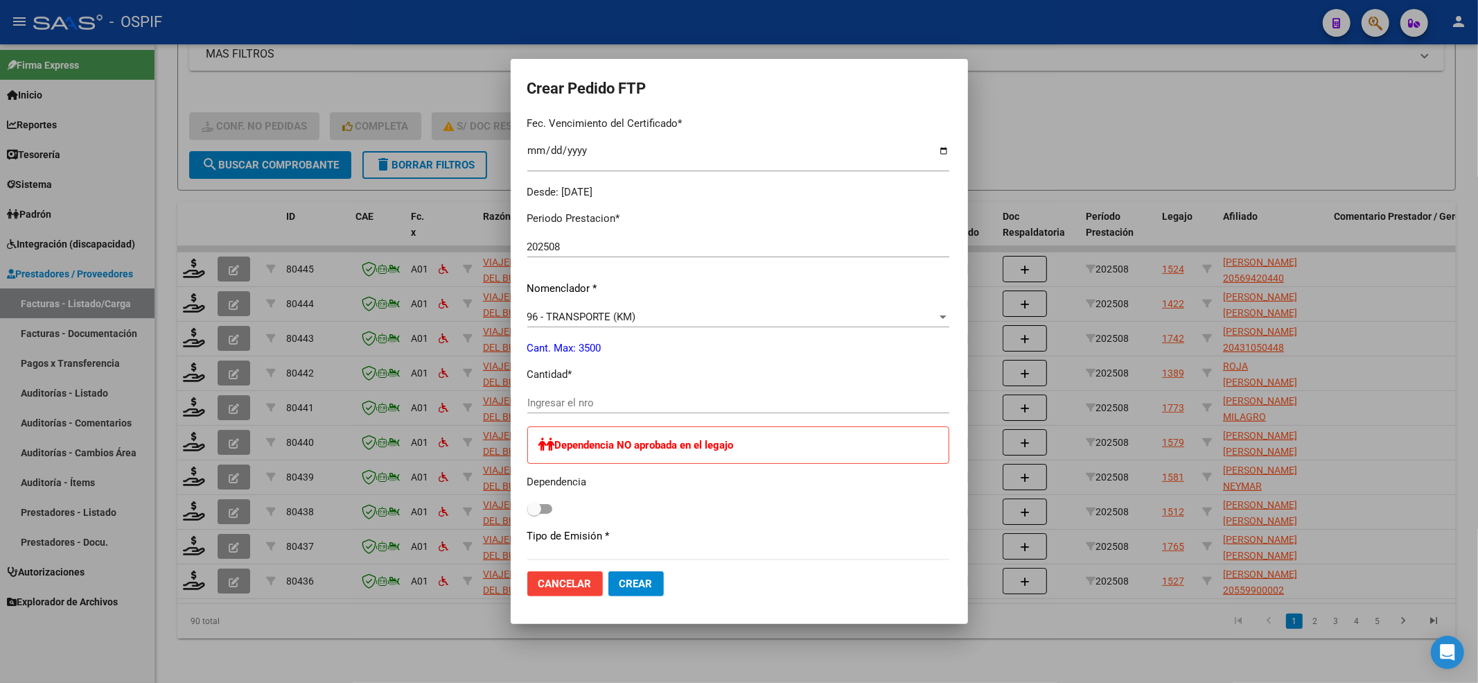
scroll to position [462, 0]
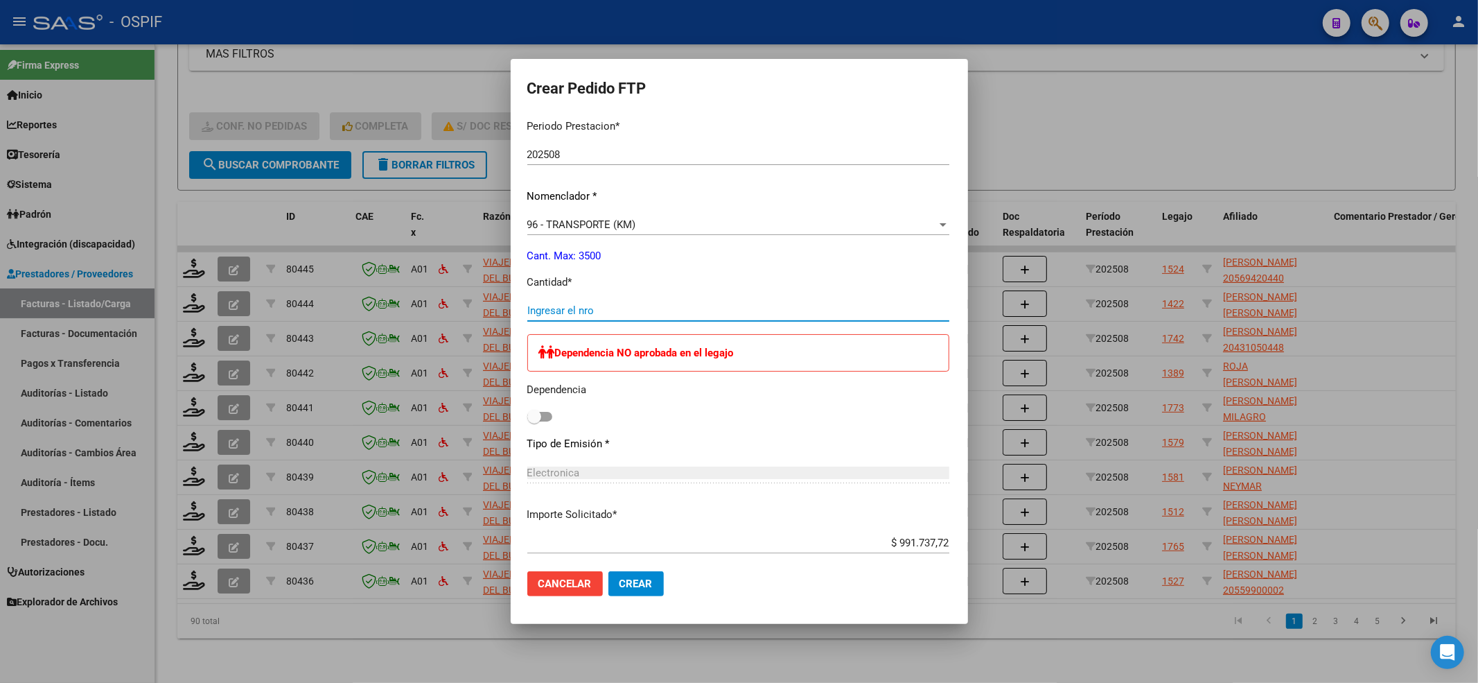
click at [565, 306] on input "Ingresar el nro" at bounding box center [738, 310] width 422 height 12
type input "1356"
click at [527, 420] on span at bounding box center [539, 417] width 25 height 10
click at [534, 421] on input "checkbox" at bounding box center [534, 421] width 1 height 1
checkbox input "true"
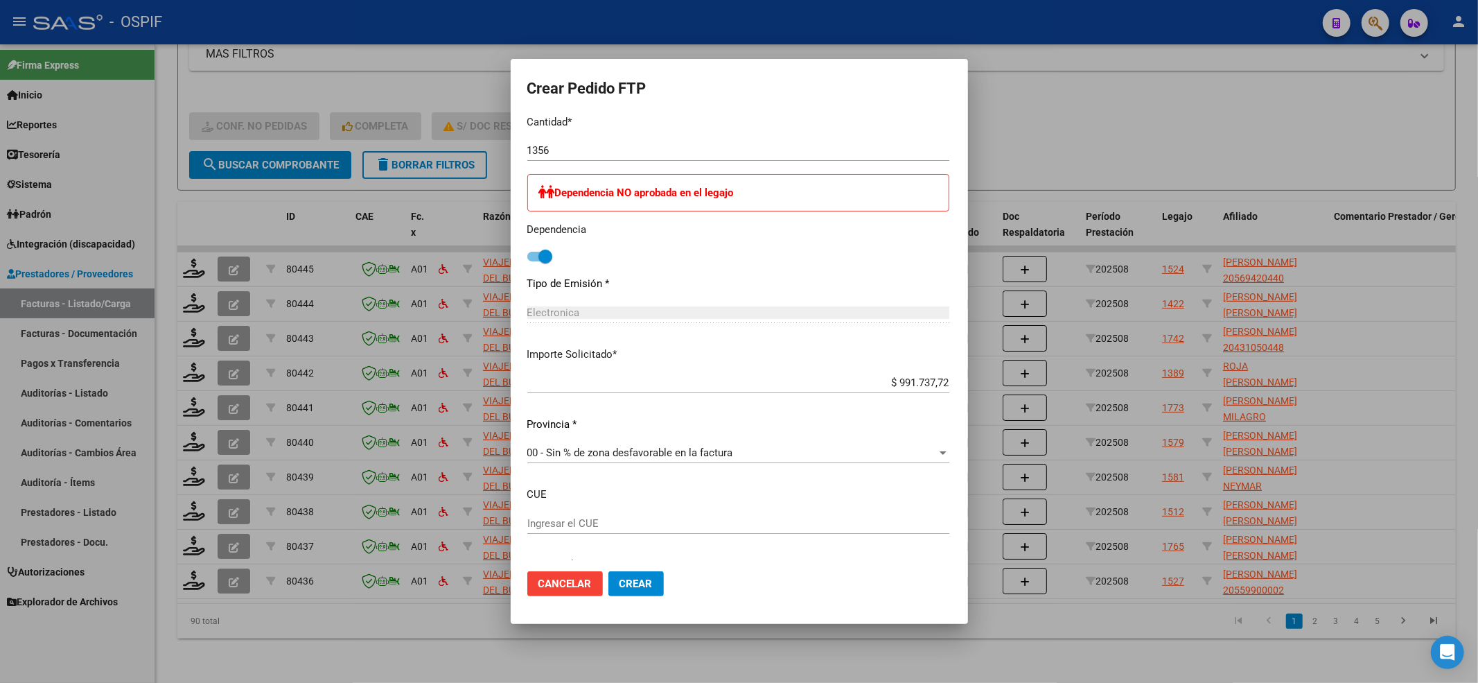
scroll to position [678, 0]
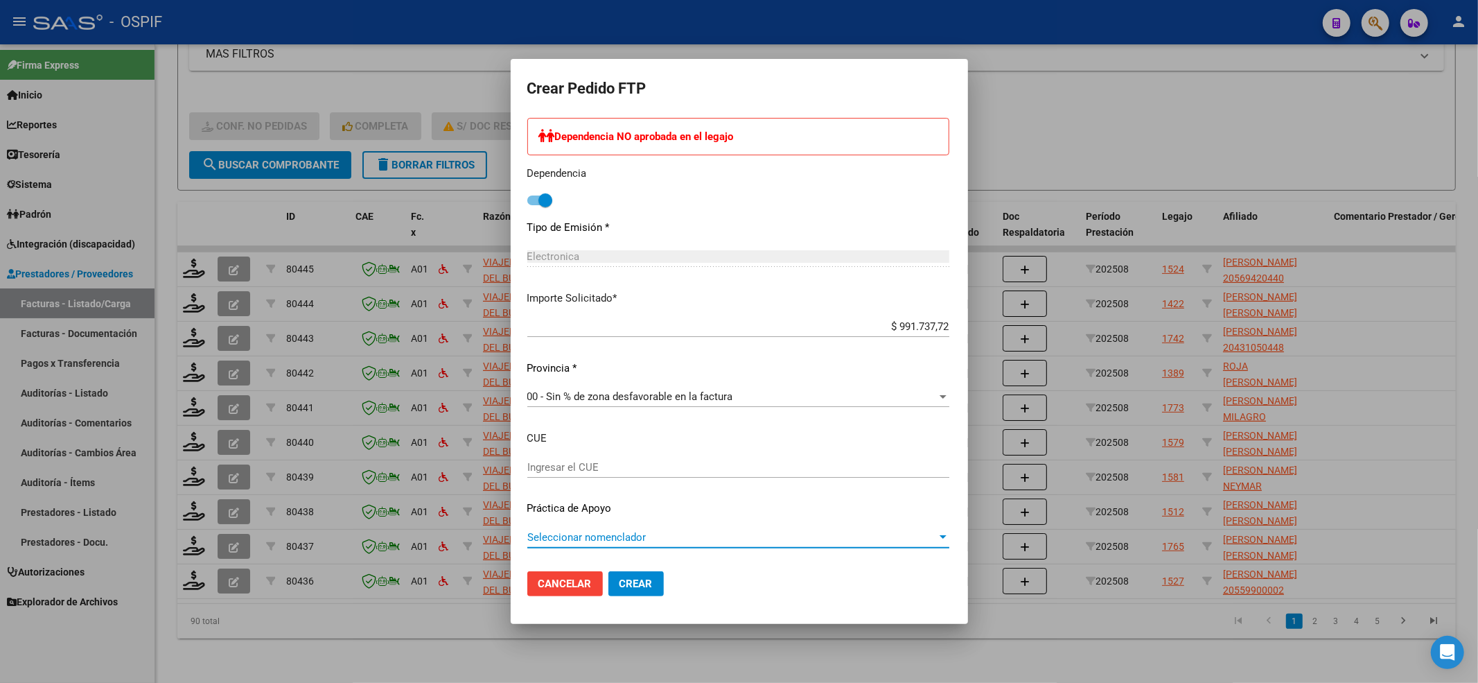
drag, startPoint x: 560, startPoint y: 534, endPoint x: 561, endPoint y: 527, distance: 7.0
click at [561, 527] on div "Seleccionar nomenclador Seleccionar nomenclador" at bounding box center [738, 537] width 422 height 21
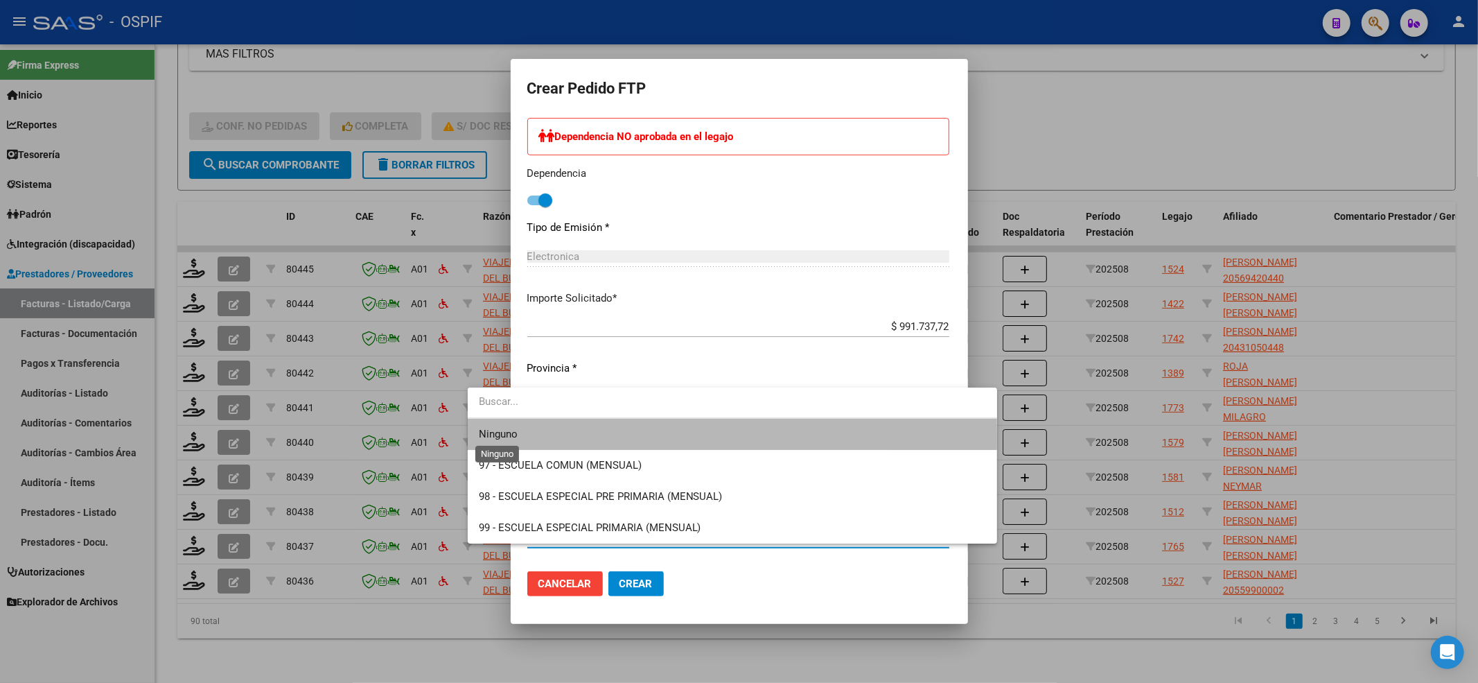
click at [502, 436] on span "Ninguno" at bounding box center [498, 434] width 39 height 12
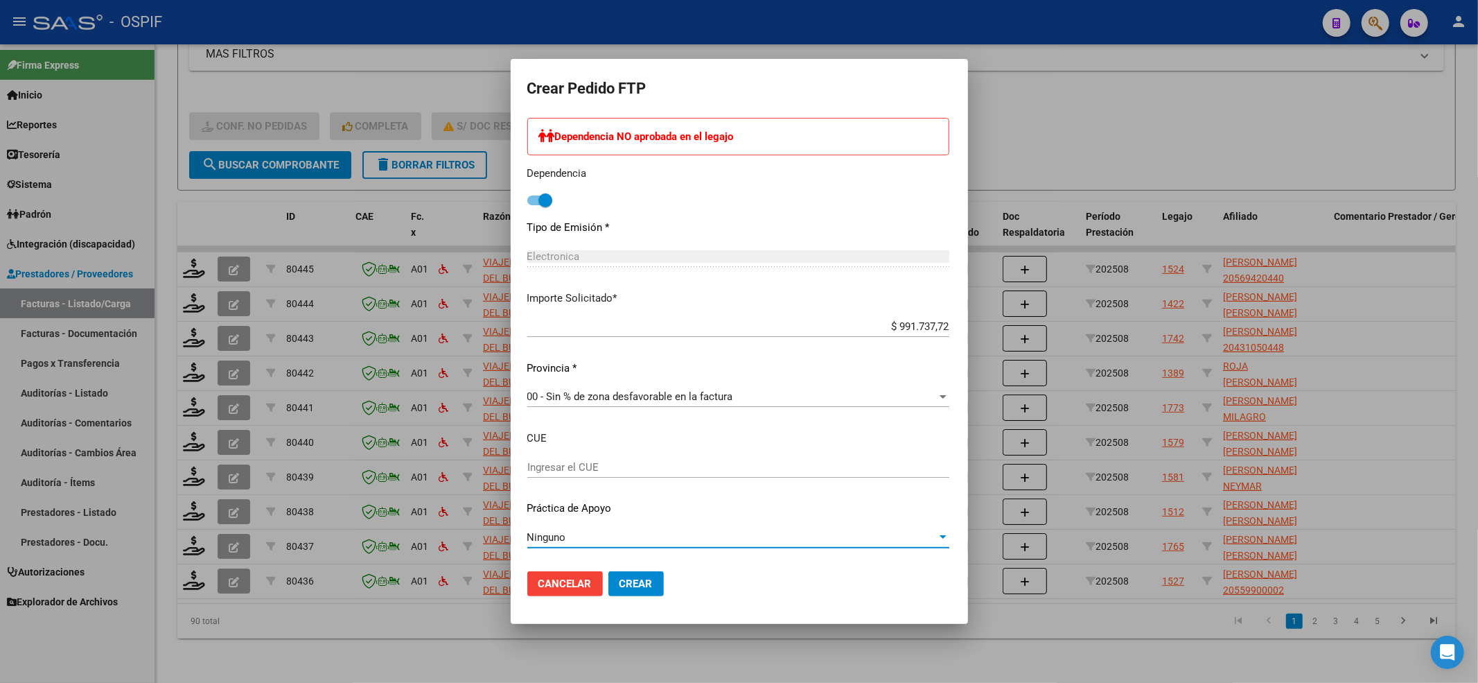
click at [574, 566] on form "Crear Pedido FTP VER COMPROBANTE ARCA Padrón Afiliado: ROMERO ALEXANDER BAUTIST…" at bounding box center [739, 341] width 424 height 531
click at [575, 568] on mat-dialog-actions "Cancelar Crear" at bounding box center [739, 583] width 424 height 47
click at [608, 571] on button "Crear" at bounding box center [635, 583] width 55 height 25
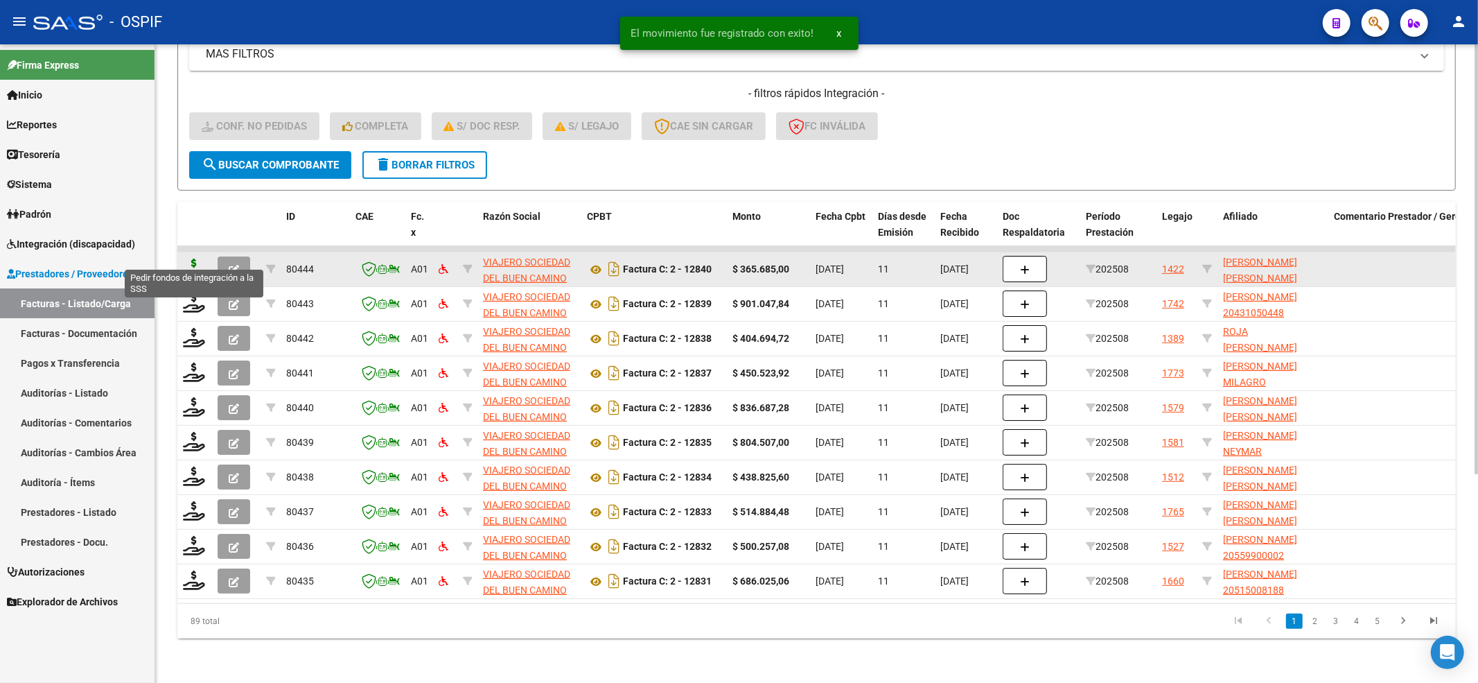
click at [197, 258] on icon at bounding box center [194, 267] width 22 height 19
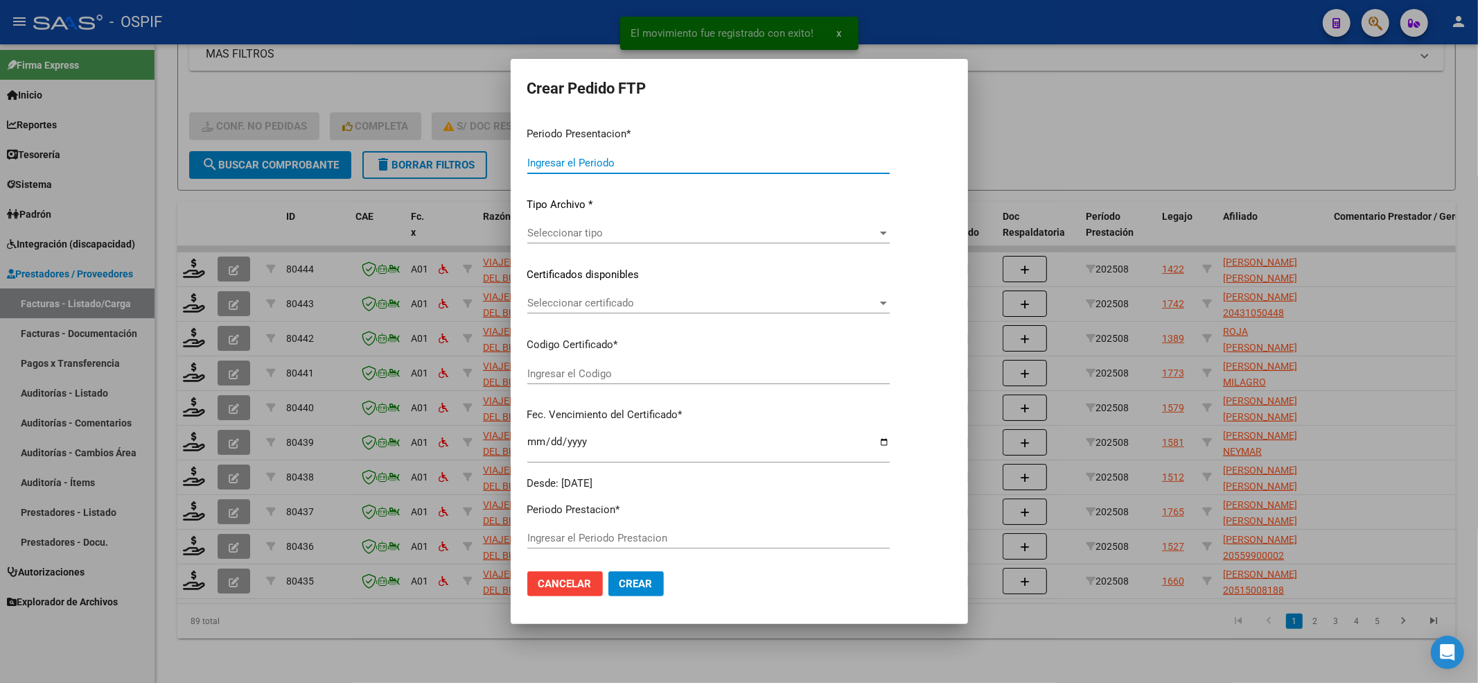
type input "202508"
type input "$ 365.685,00"
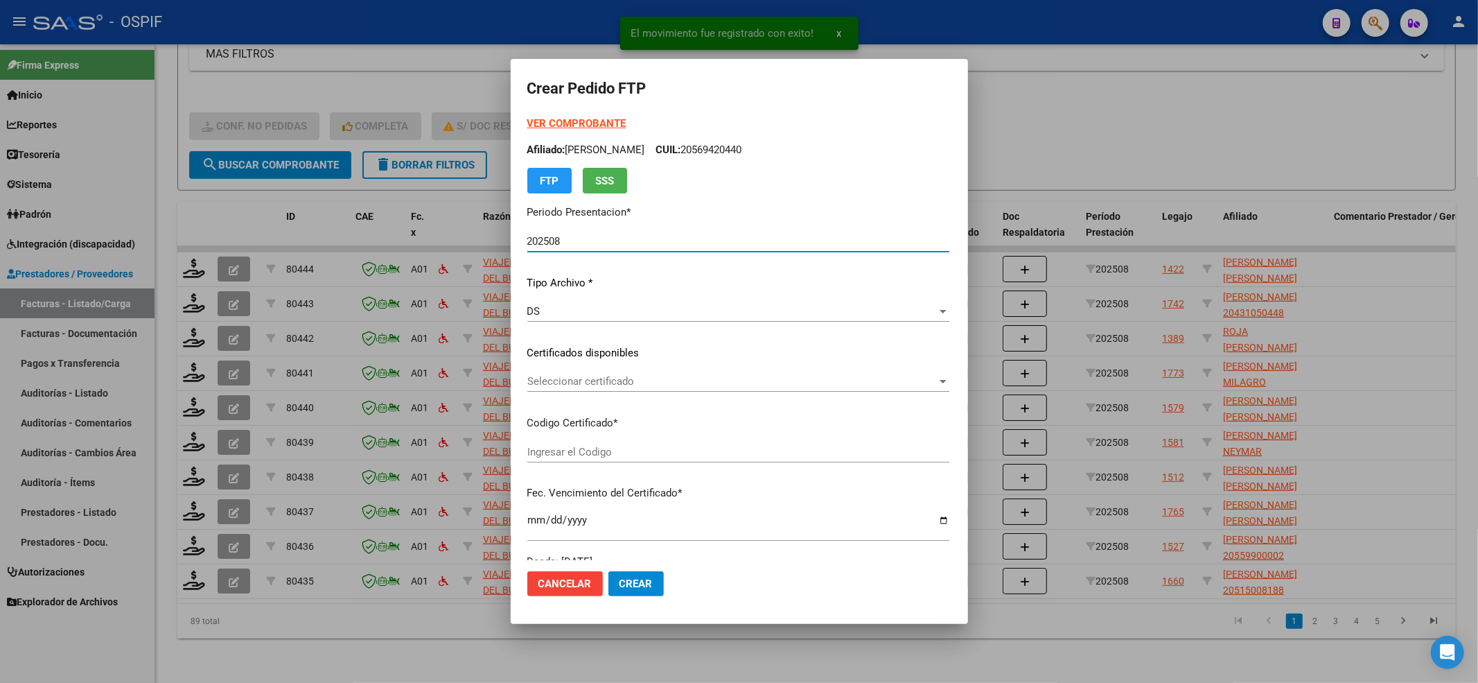
type input "01-00055430453-20211215-20261215-BS-427"
type input "2026-12-15"
click at [566, 117] on strong "VER COMPROBANTE" at bounding box center [576, 123] width 99 height 12
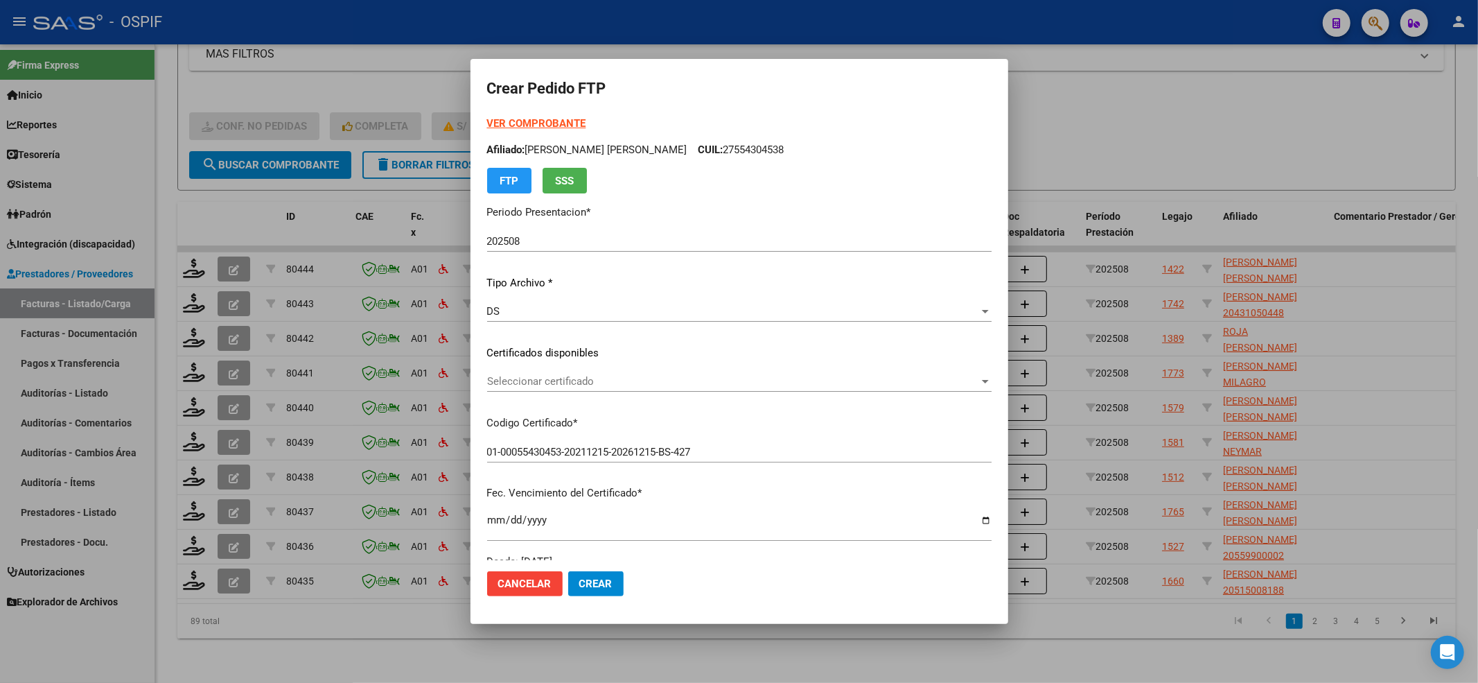
click at [556, 389] on div "Seleccionar certificado Seleccionar certificado" at bounding box center [739, 381] width 504 height 21
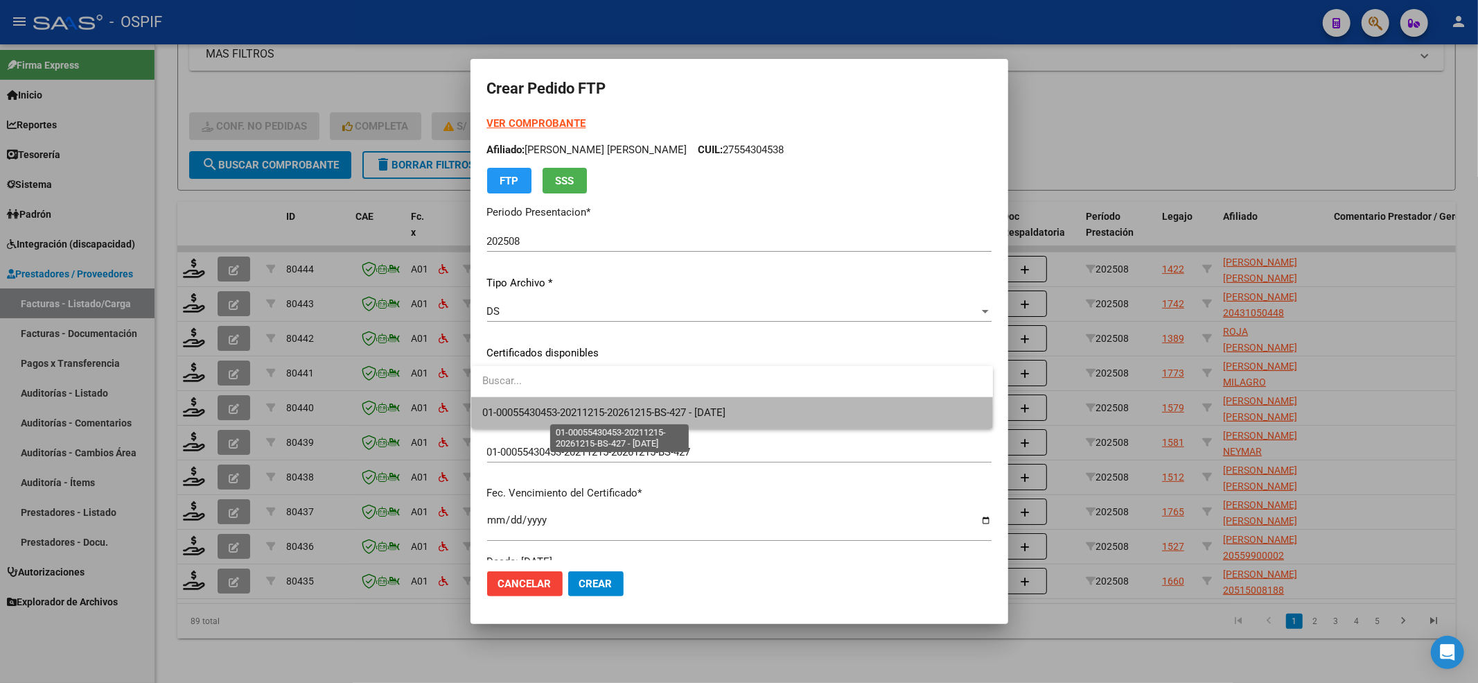
click at [541, 413] on span "01-00055430453-20211215-20261215-BS-427 - 2026-12-15" at bounding box center [603, 412] width 243 height 12
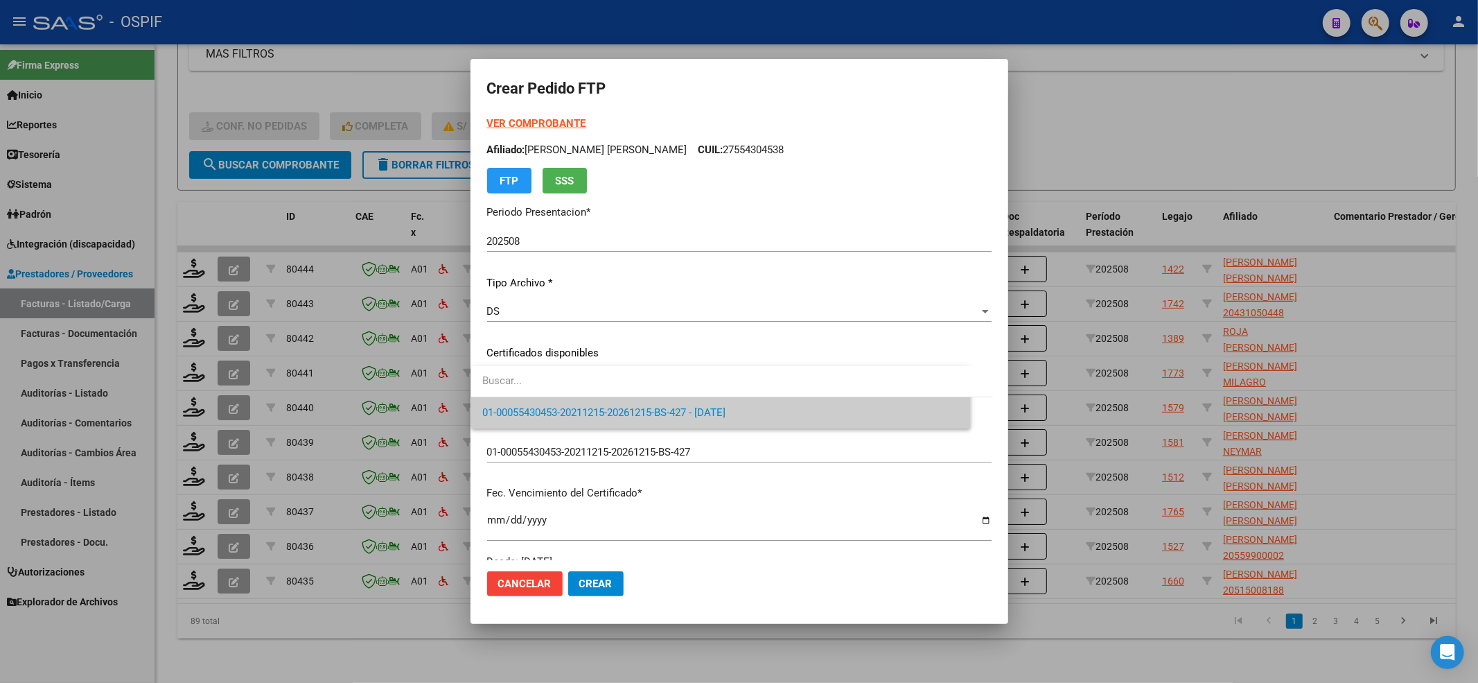
scroll to position [462, 0]
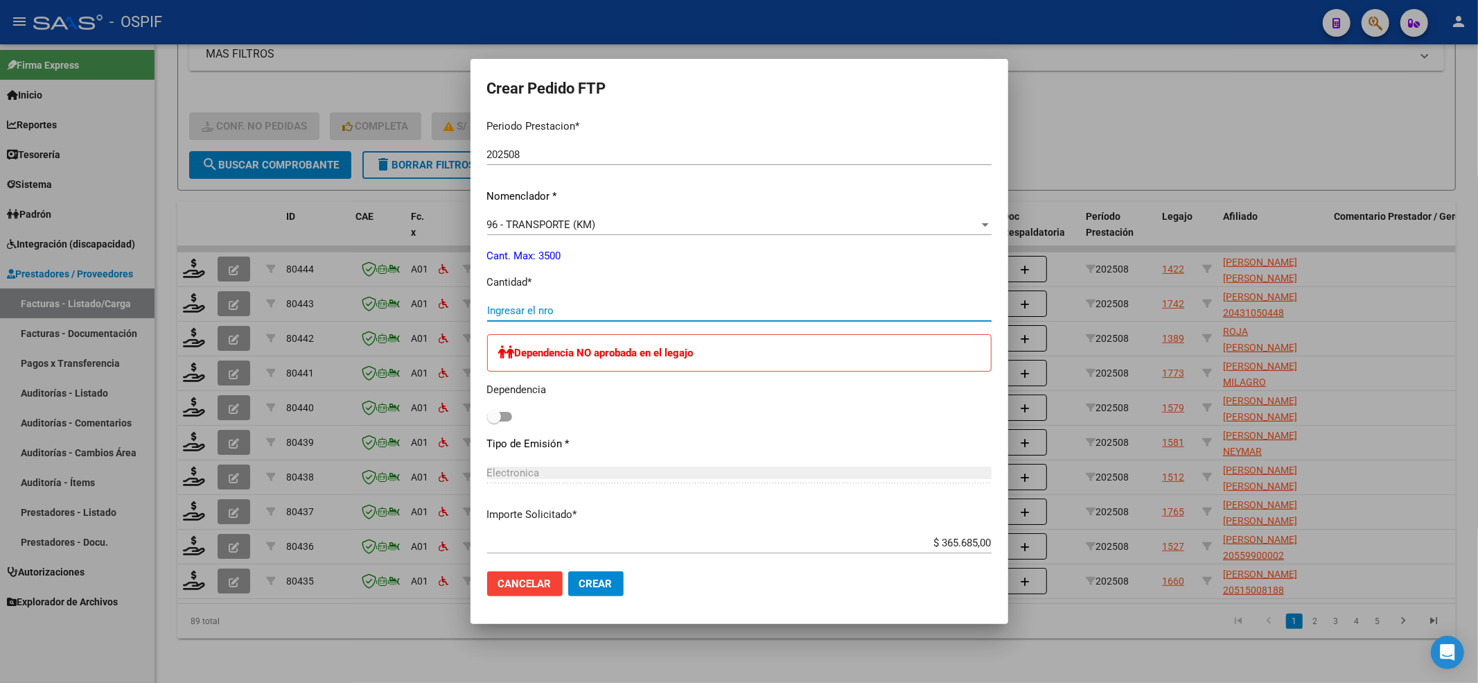
click at [536, 310] on input "Ingresar el nro" at bounding box center [739, 310] width 504 height 12
type input "500"
click at [474, 405] on mat-dialog-content "VER COMPROBANTE ARCA Padrón Afiliado: ROMAN GARCIA ANA MILENA CUIL: 27554304538…" at bounding box center [740, 338] width 538 height 444
click at [491, 416] on span at bounding box center [494, 417] width 14 height 14
click at [493, 421] on input "checkbox" at bounding box center [493, 421] width 1 height 1
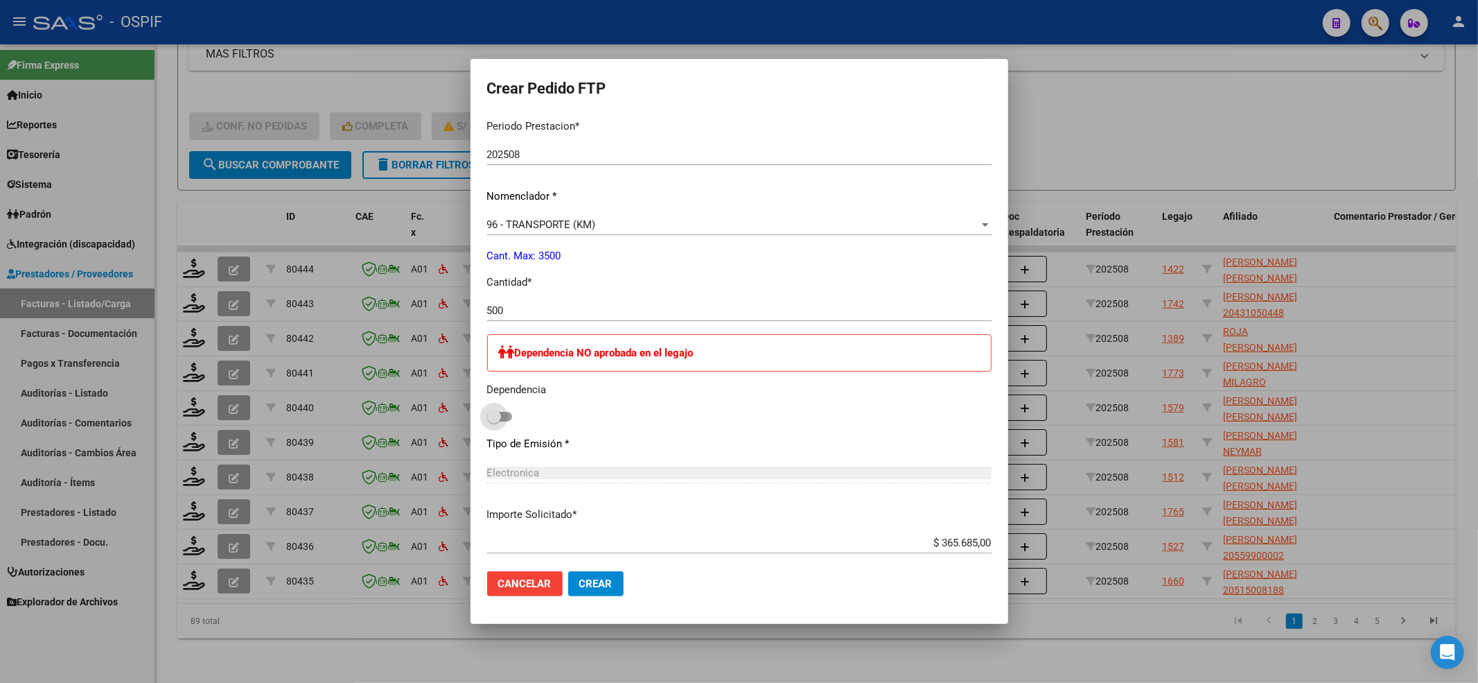
checkbox input "true"
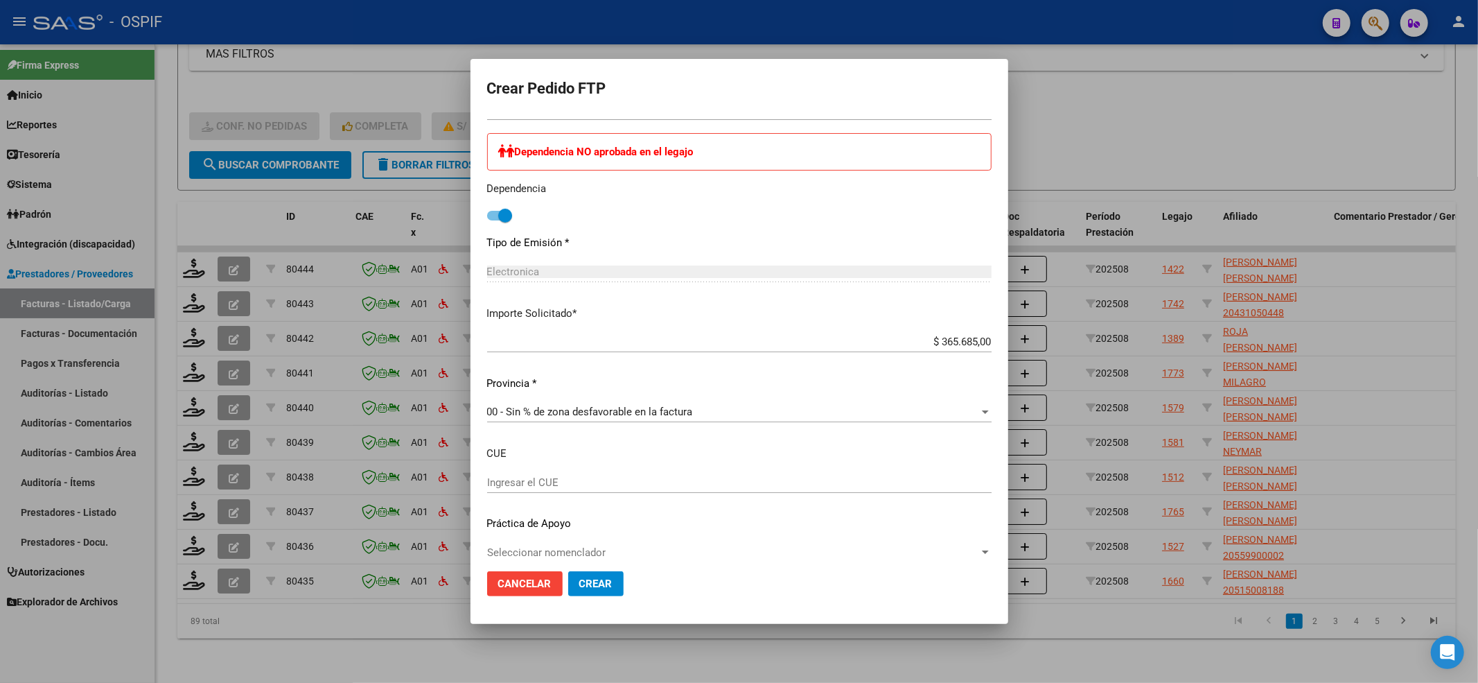
scroll to position [678, 0]
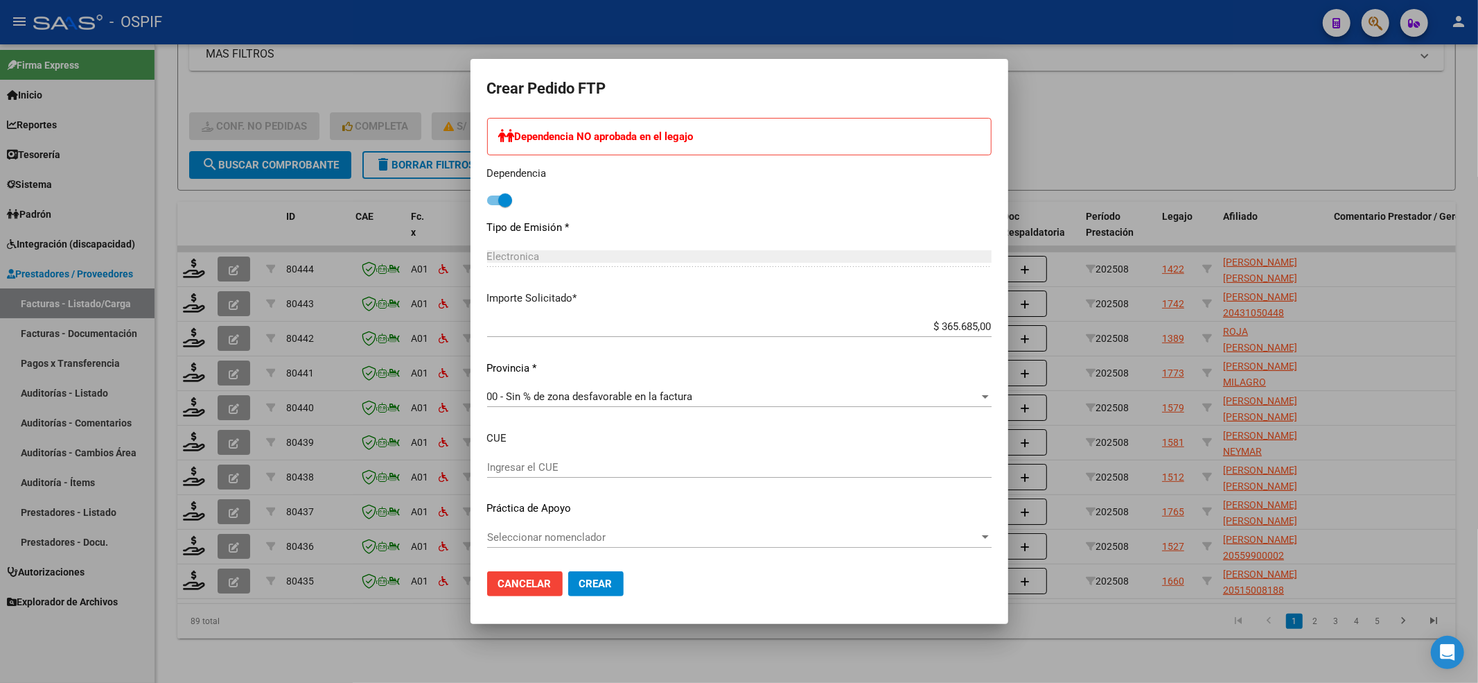
drag, startPoint x: 579, startPoint y: 554, endPoint x: 572, endPoint y: 529, distance: 26.1
click at [577, 550] on div "Seleccionar nomenclador Seleccionar nomenclador" at bounding box center [739, 544] width 504 height 34
click at [567, 534] on div "Seleccionar nomenclador Seleccionar nomenclador" at bounding box center [739, 537] width 504 height 21
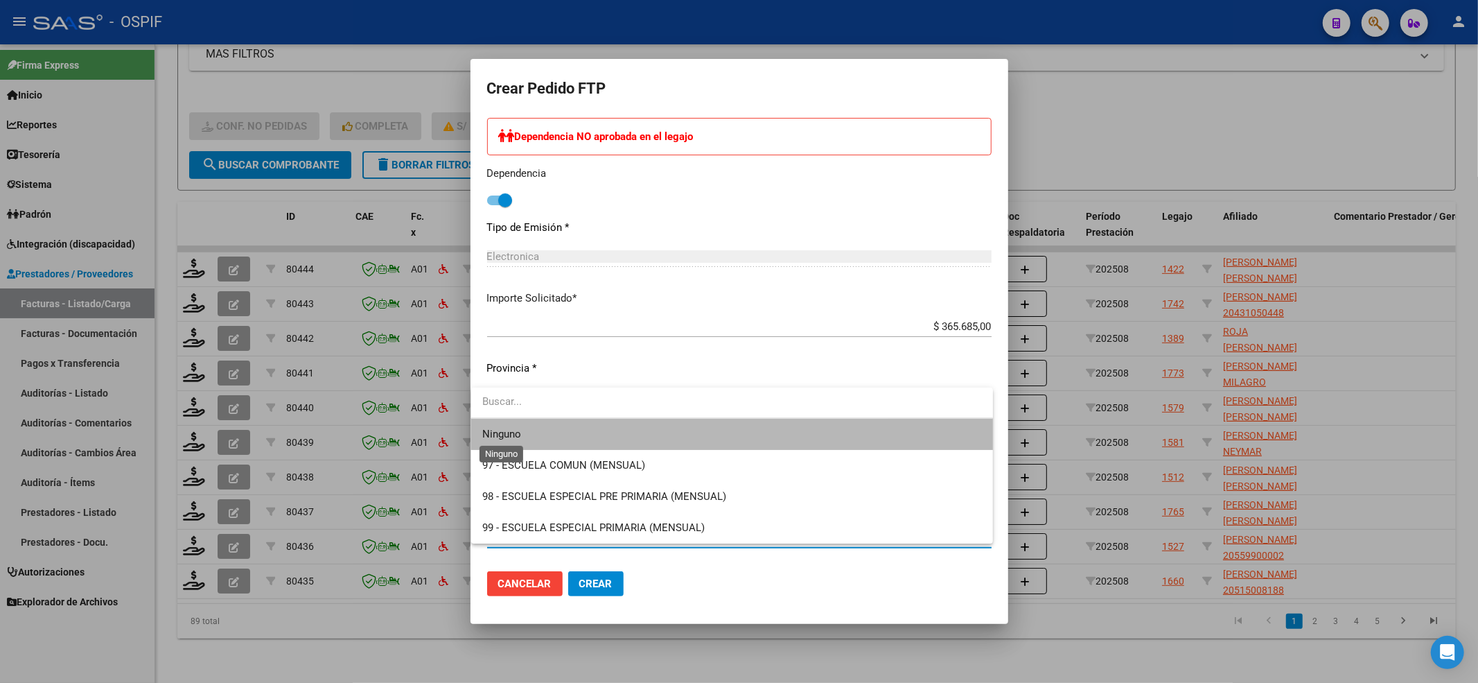
click at [500, 438] on span "Ninguno" at bounding box center [501, 434] width 39 height 12
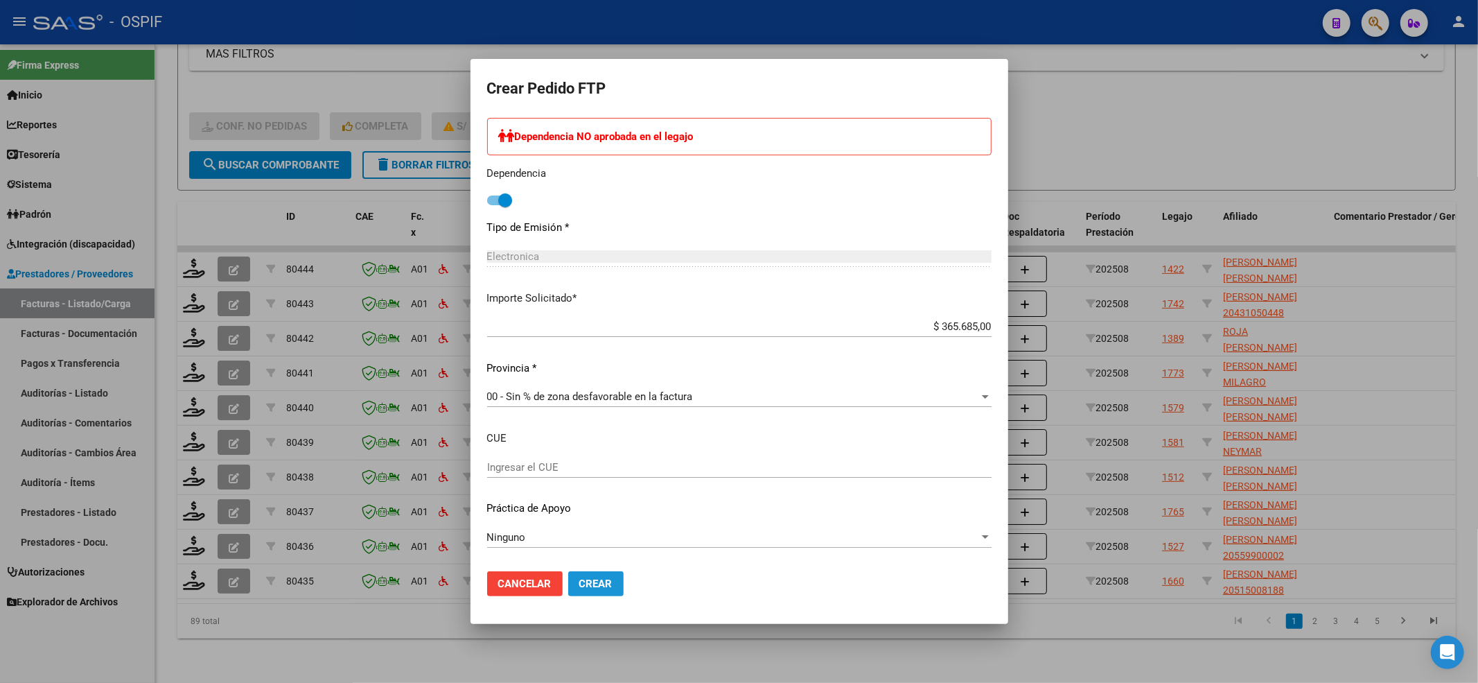
click at [579, 583] on span "Crear" at bounding box center [595, 583] width 33 height 12
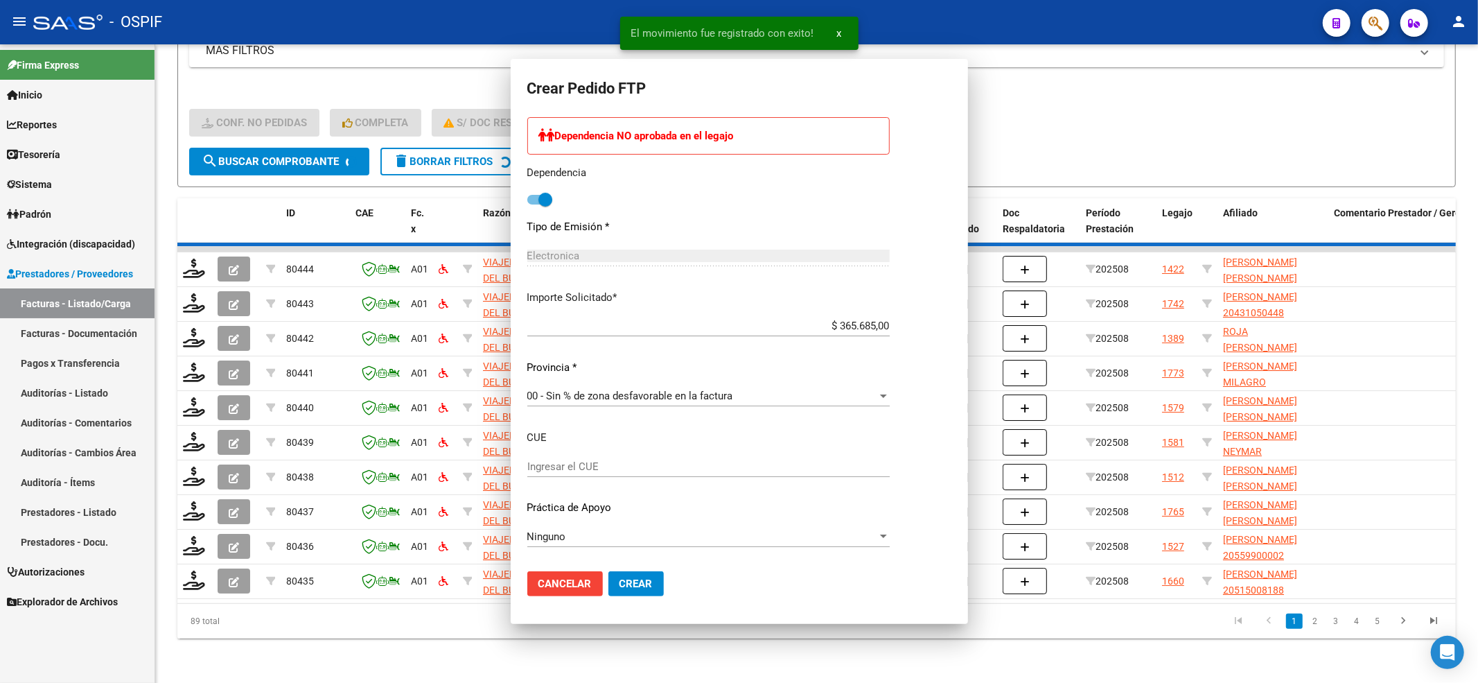
scroll to position [0, 0]
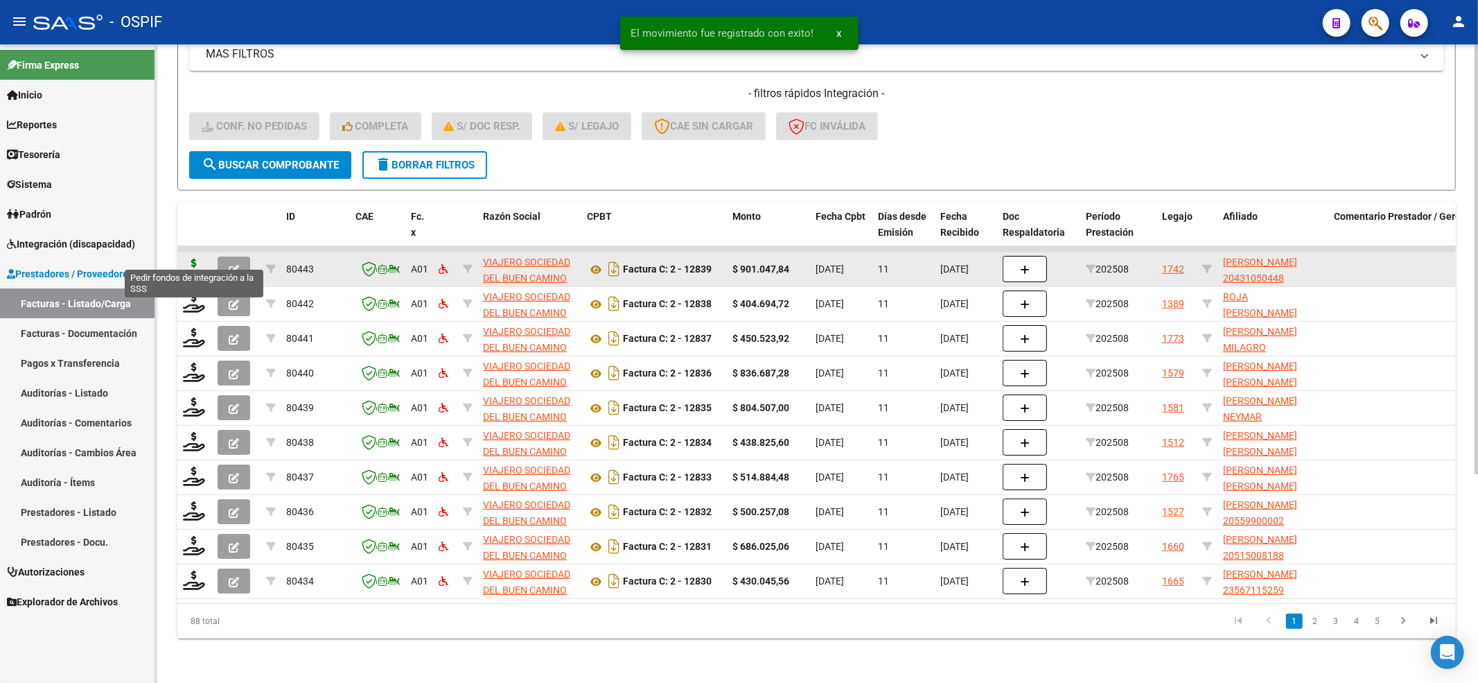
click at [188, 258] on icon at bounding box center [194, 267] width 22 height 19
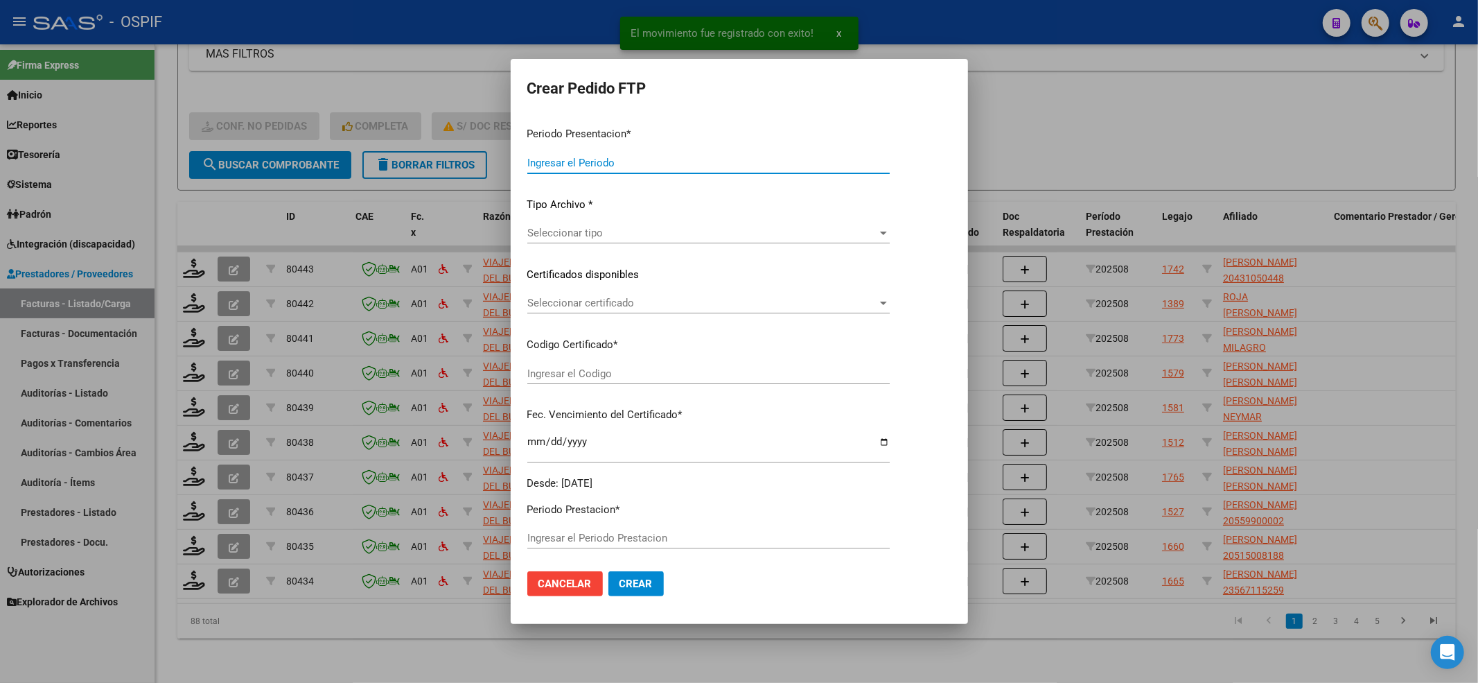
type input "202508"
type input "$ 901.047,84"
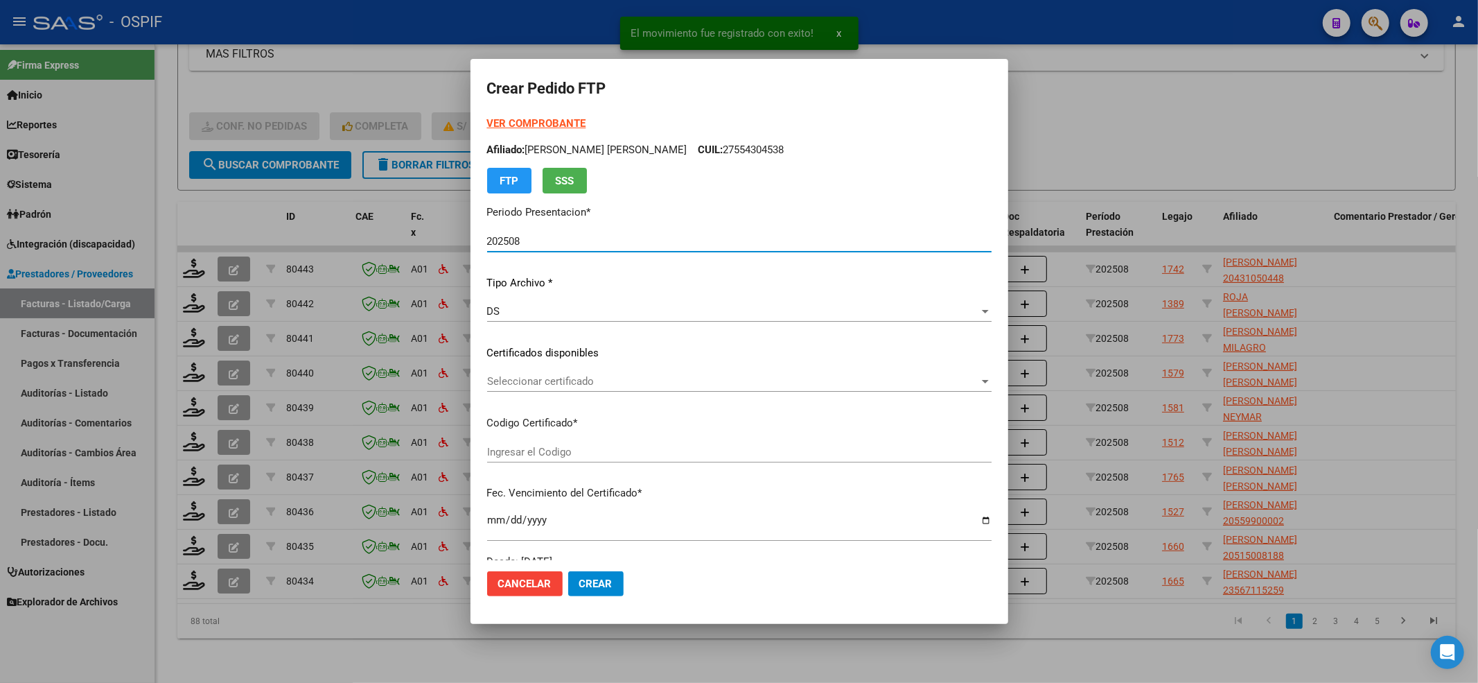
type input "-02-00043105044-20160330-20260330-BS-427"
type input "2026-03-30"
type input "61684400"
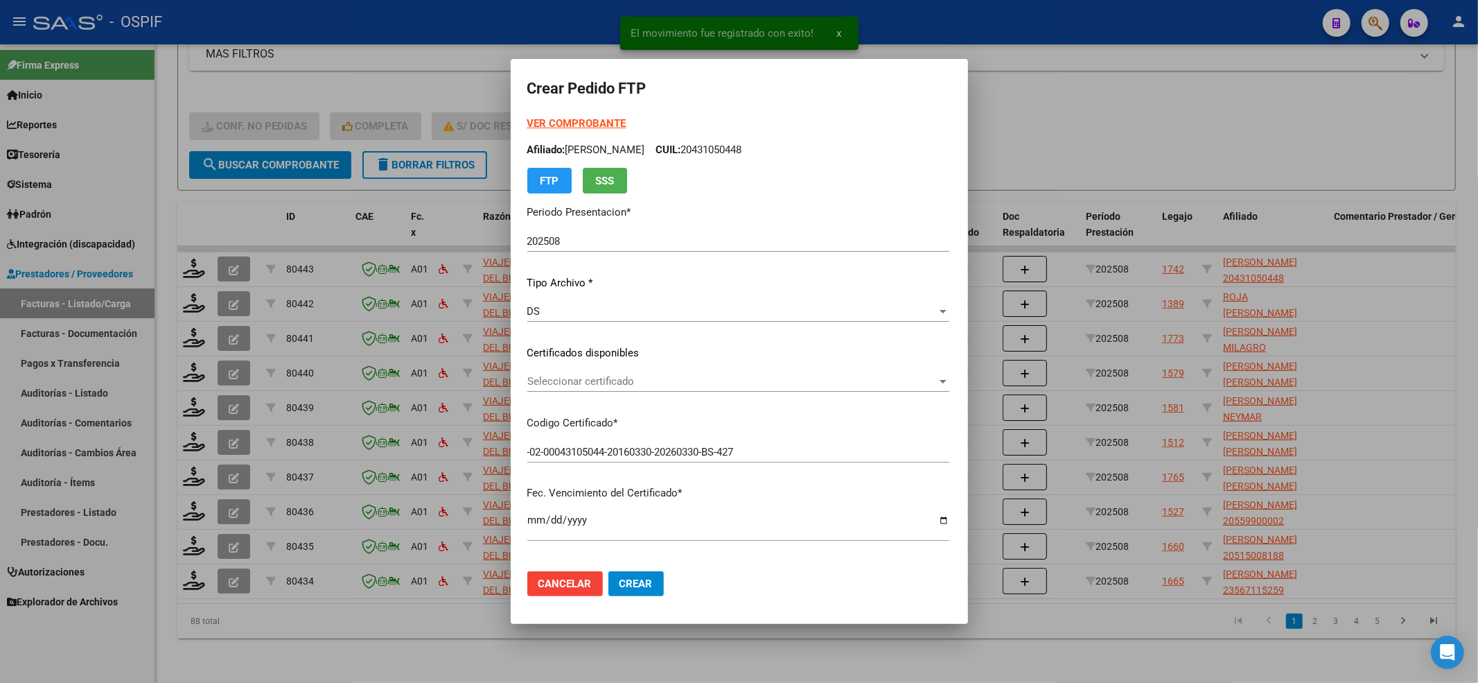
click at [565, 123] on strong "VER COMPROBANTE" at bounding box center [576, 123] width 99 height 12
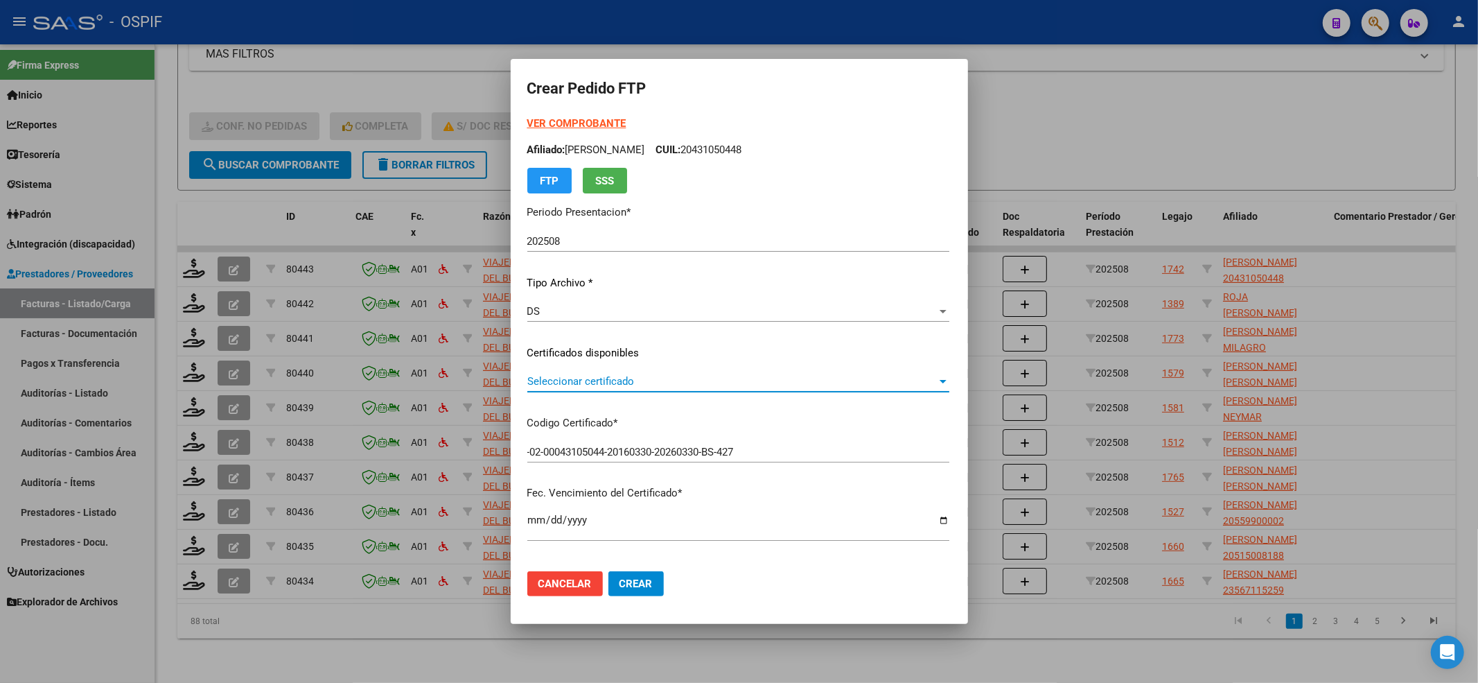
click at [599, 383] on span "Seleccionar certificado" at bounding box center [732, 381] width 410 height 12
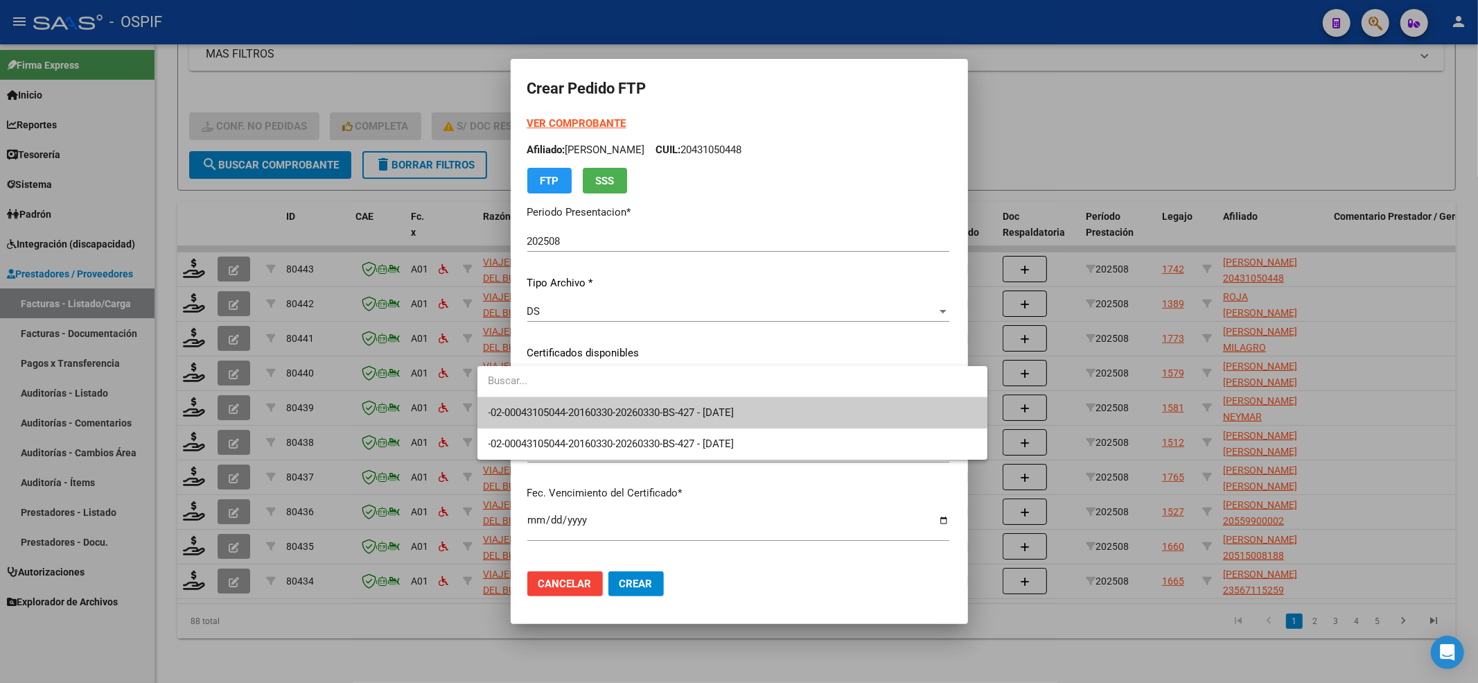
click at [578, 402] on span "-02-00043105044-20160330-20260330-BS-427 - 2026-03-30" at bounding box center [733, 412] width 488 height 31
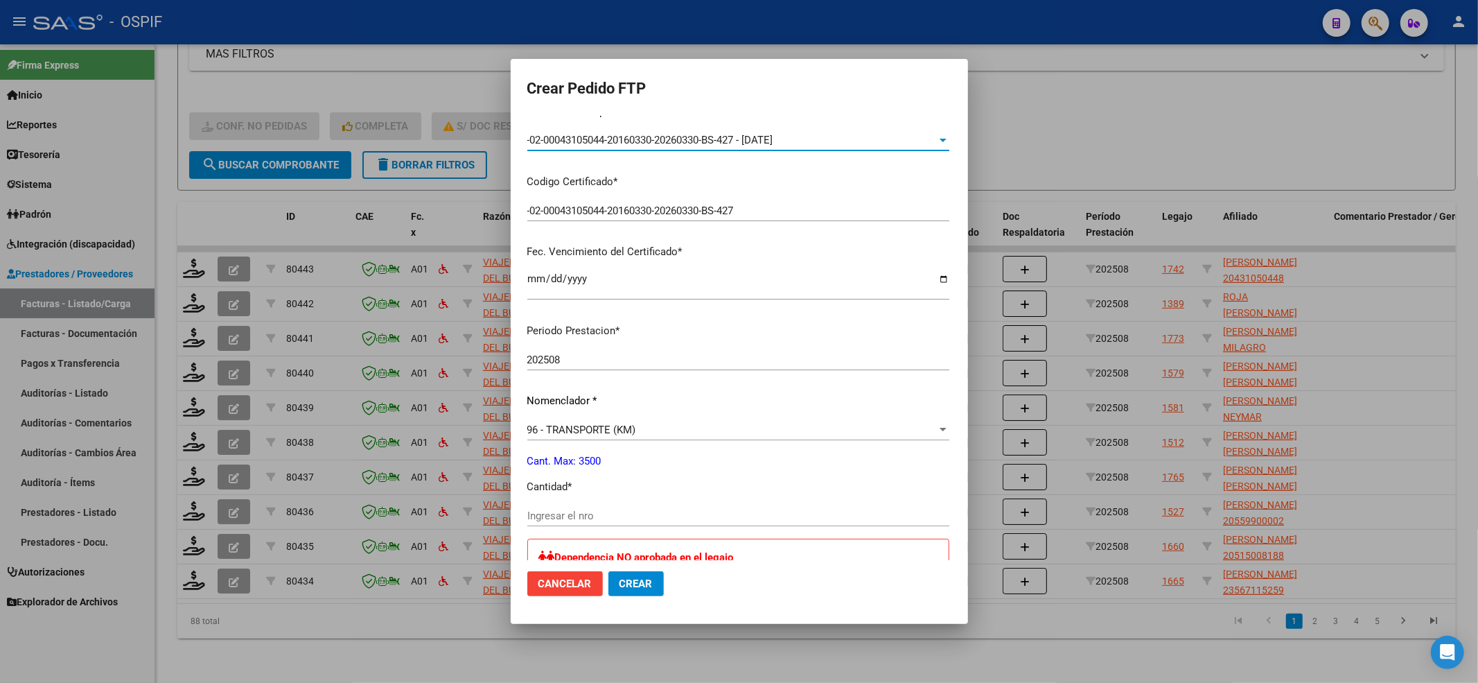
scroll to position [277, 0]
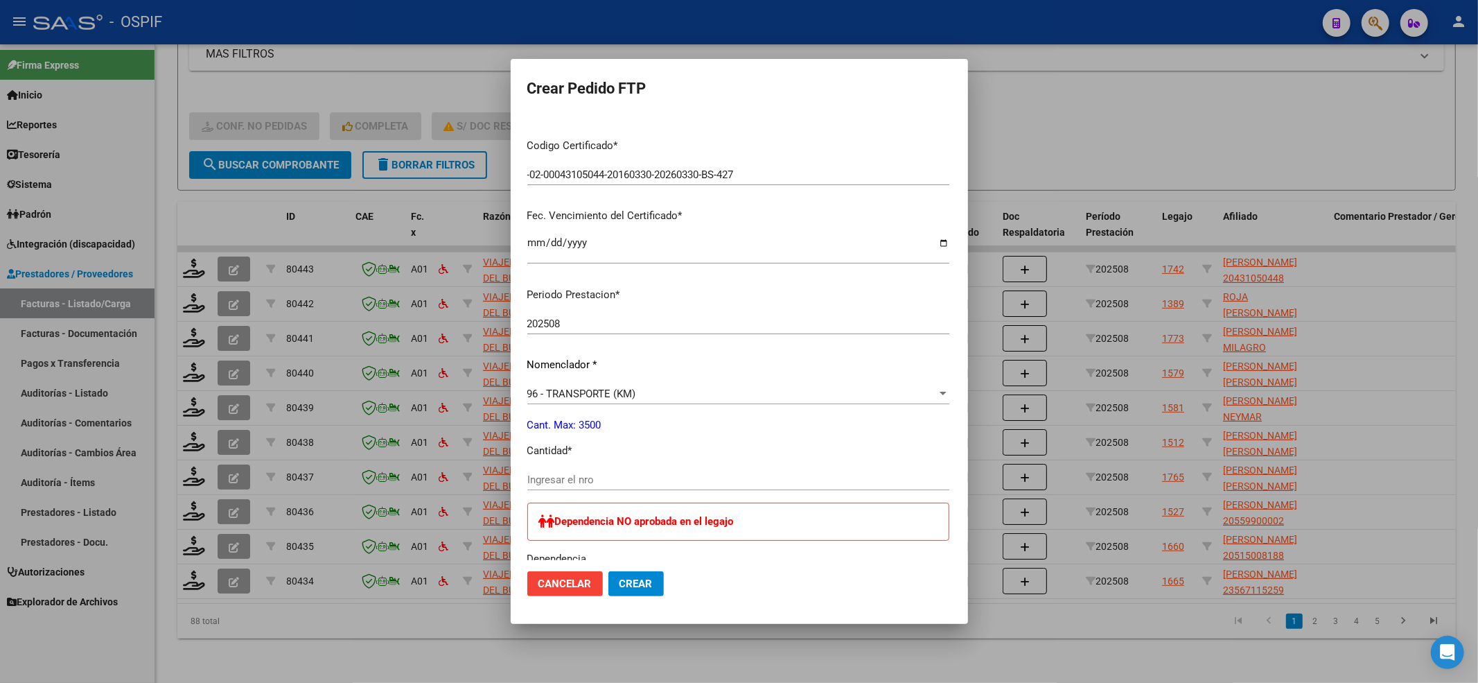
drag, startPoint x: 575, startPoint y: 494, endPoint x: 566, endPoint y: 482, distance: 14.8
click at [571, 489] on div "Ingresar el nro" at bounding box center [738, 486] width 422 height 34
click at [563, 481] on input "Ingresar el nro" at bounding box center [738, 479] width 422 height 12
type input "1232"
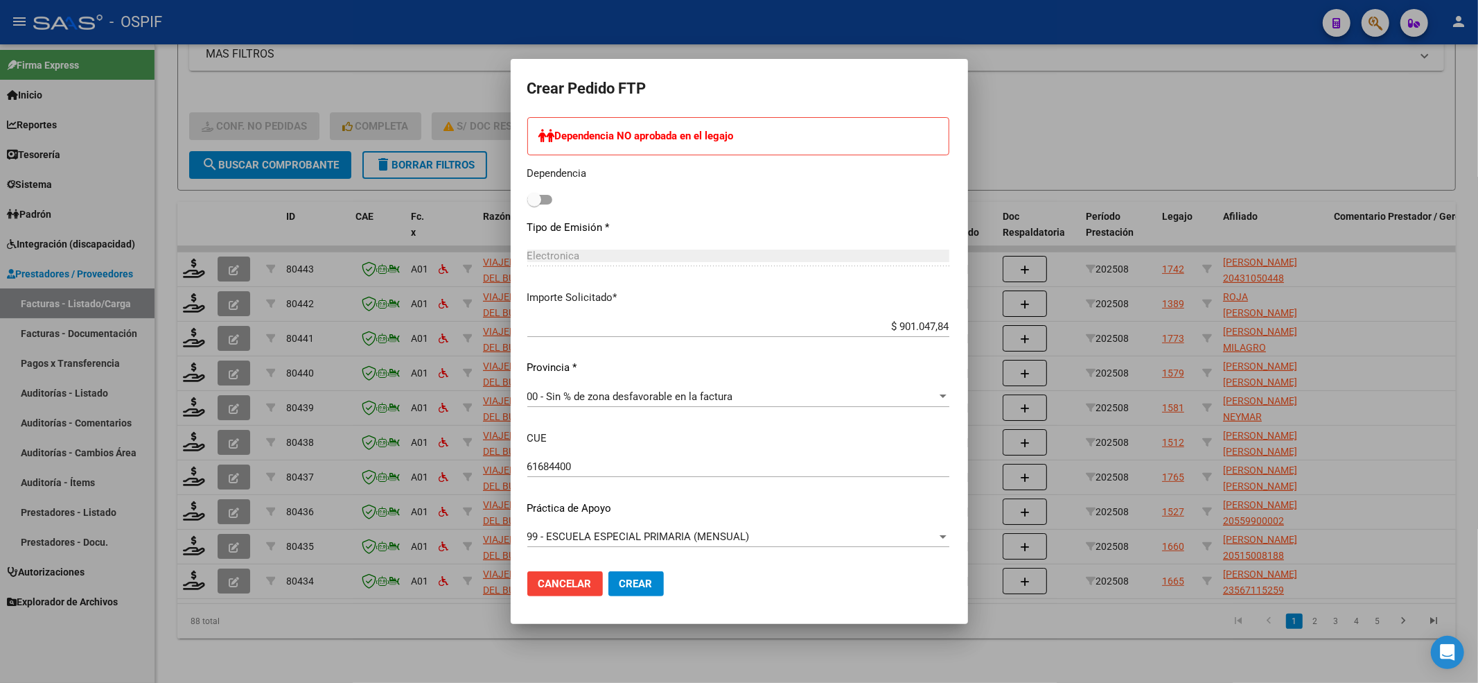
click at [527, 200] on span at bounding box center [539, 200] width 25 height 10
click at [534, 204] on input "checkbox" at bounding box center [534, 204] width 1 height 1
checkbox input "true"
drag, startPoint x: 622, startPoint y: 568, endPoint x: 615, endPoint y: 574, distance: 8.3
click at [620, 568] on mat-dialog-actions "Cancelar Crear" at bounding box center [739, 583] width 424 height 47
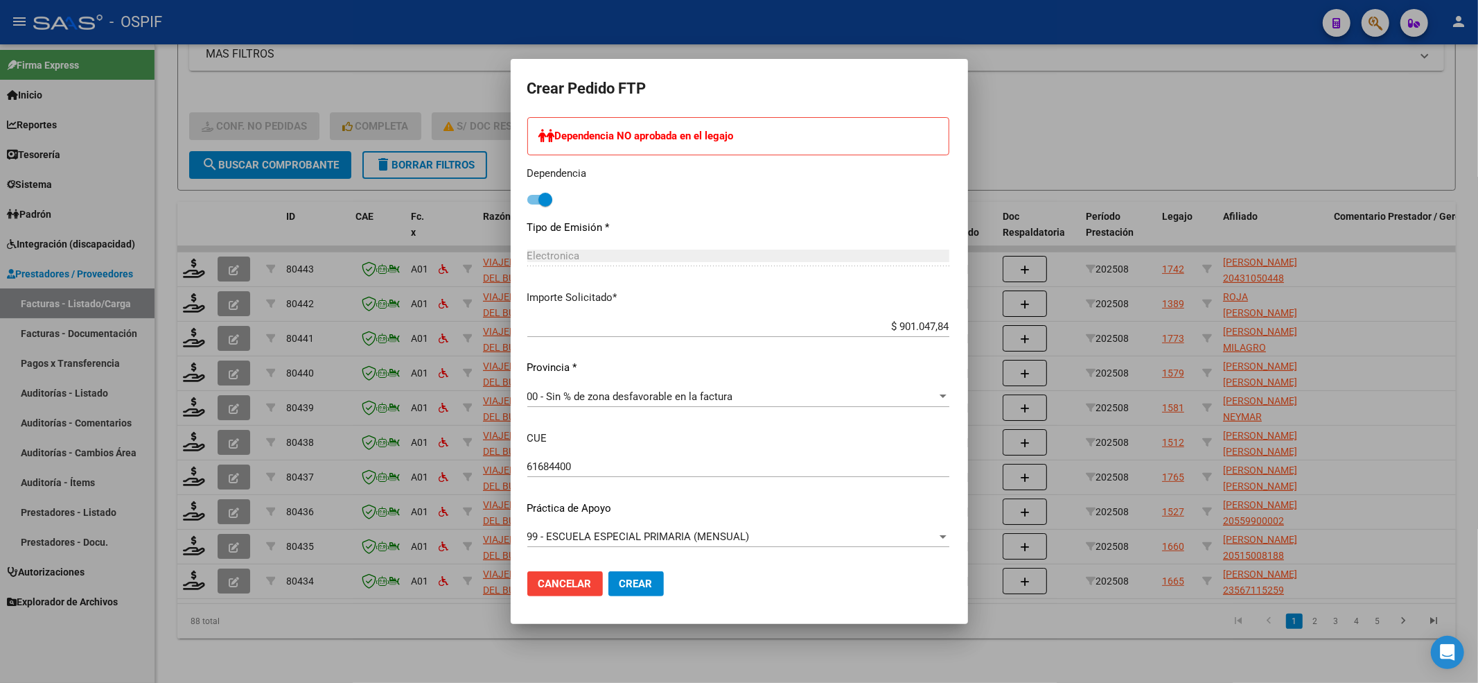
click at [589, 600] on mat-dialog-actions "Cancelar Crear" at bounding box center [739, 583] width 424 height 47
click at [608, 595] on button "Crear" at bounding box center [635, 583] width 55 height 25
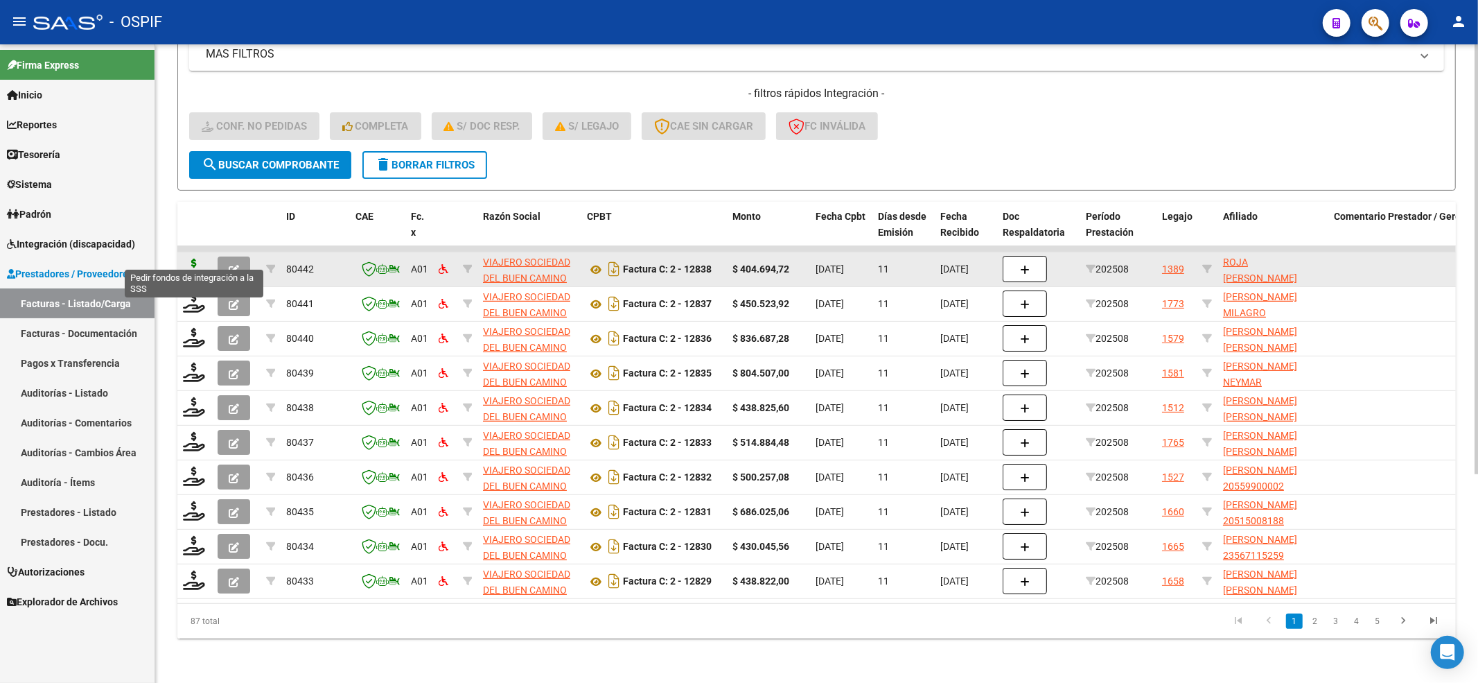
click at [184, 258] on icon at bounding box center [194, 267] width 22 height 19
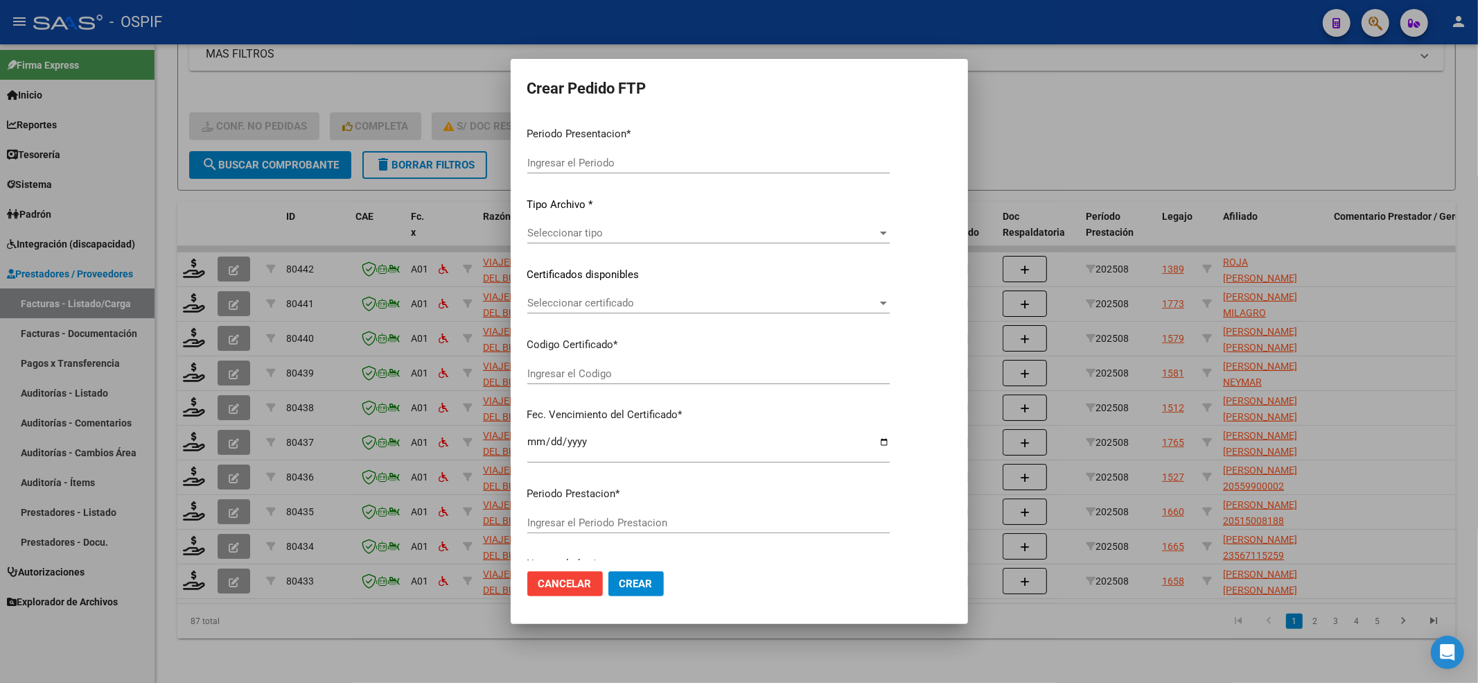
type input "202508"
type input "$ 404.694,72"
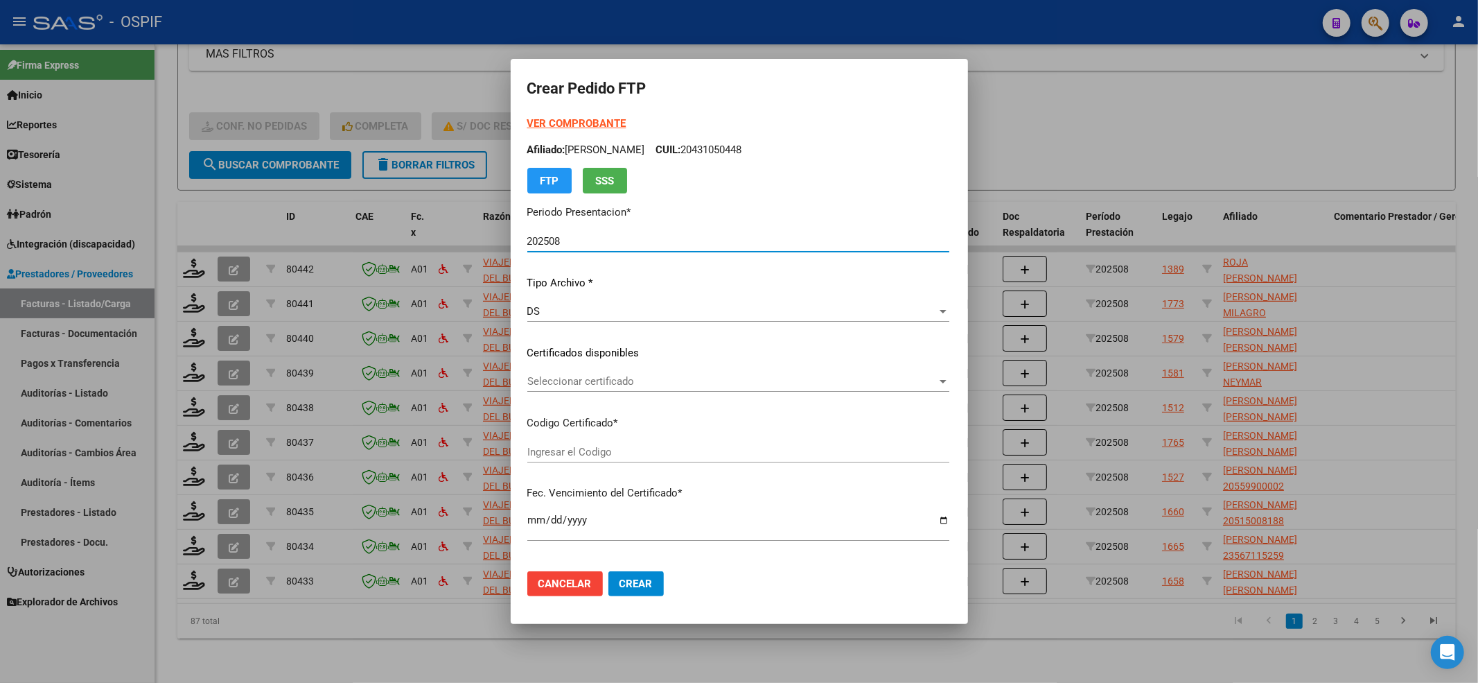
type input "01-00052696795-20210125-20310125-HTA-502"
type input "2031-01-25"
click at [536, 119] on strong "VER COMPROBANTE" at bounding box center [576, 123] width 99 height 12
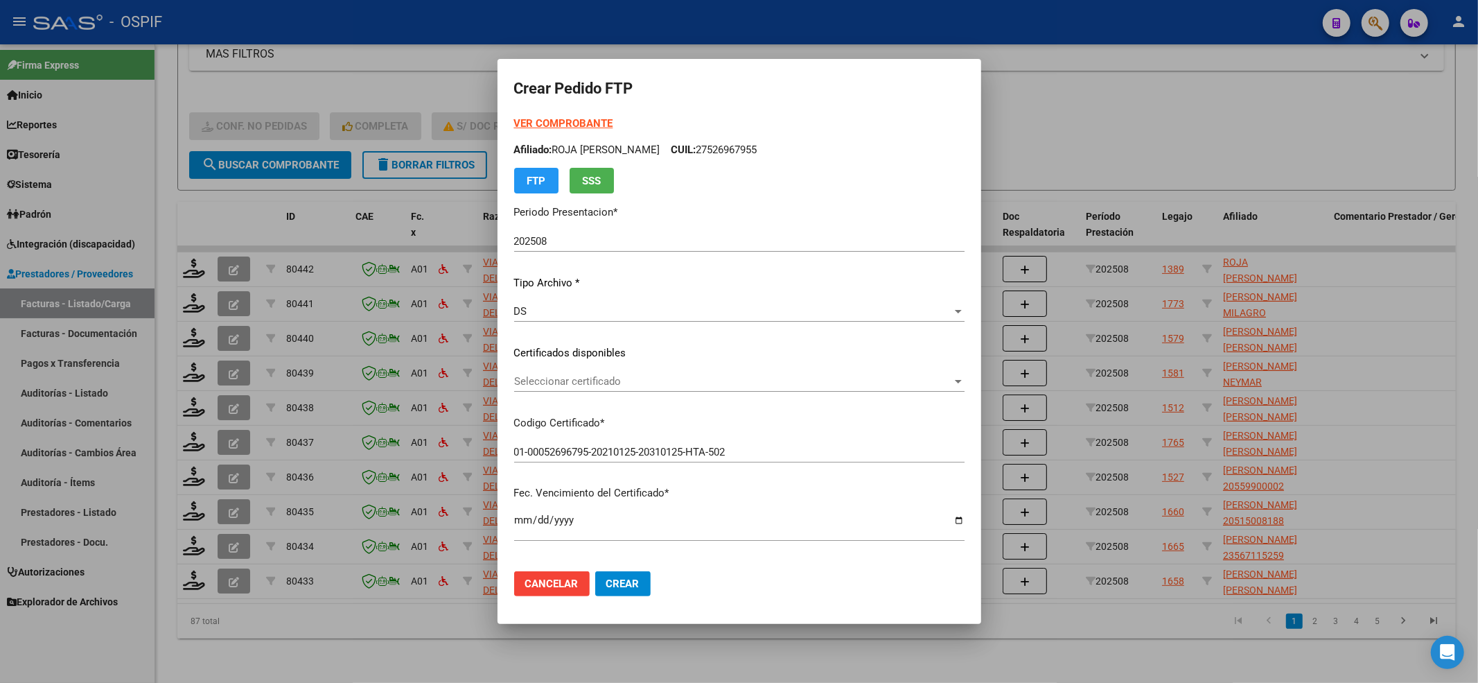
click at [628, 381] on span "Seleccionar certificado" at bounding box center [733, 381] width 438 height 12
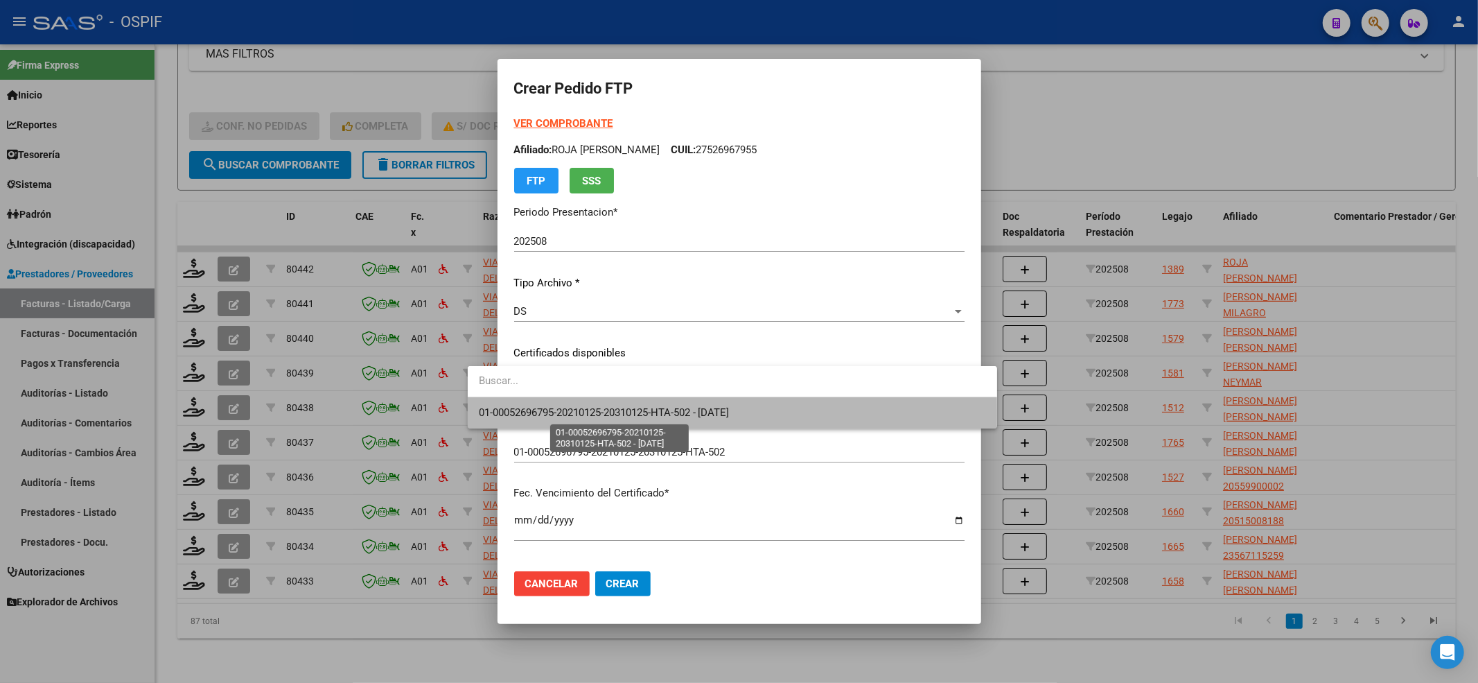
click at [579, 414] on span "01-00052696795-20210125-20310125-HTA-502 - 2031-01-25" at bounding box center [604, 412] width 251 height 12
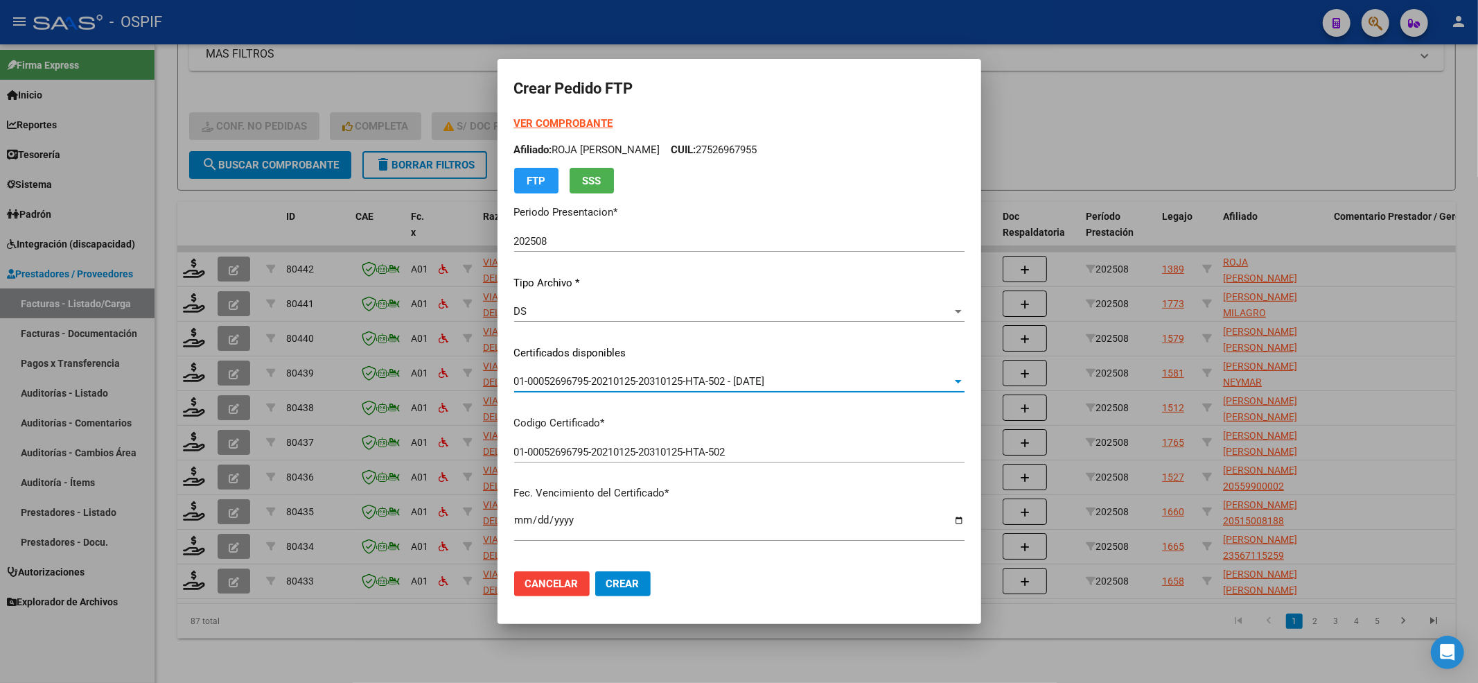
scroll to position [462, 0]
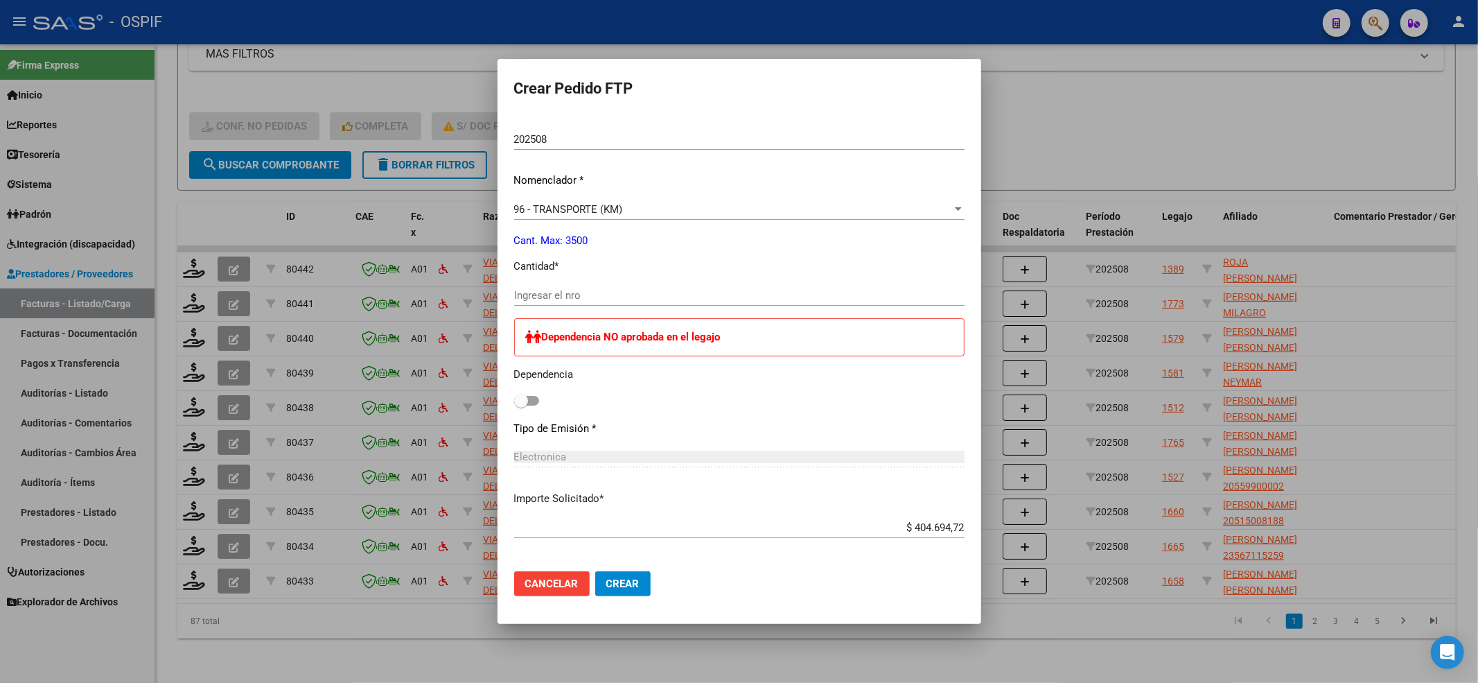
click at [514, 289] on input "Ingresar el nro" at bounding box center [739, 295] width 450 height 12
type input "747"
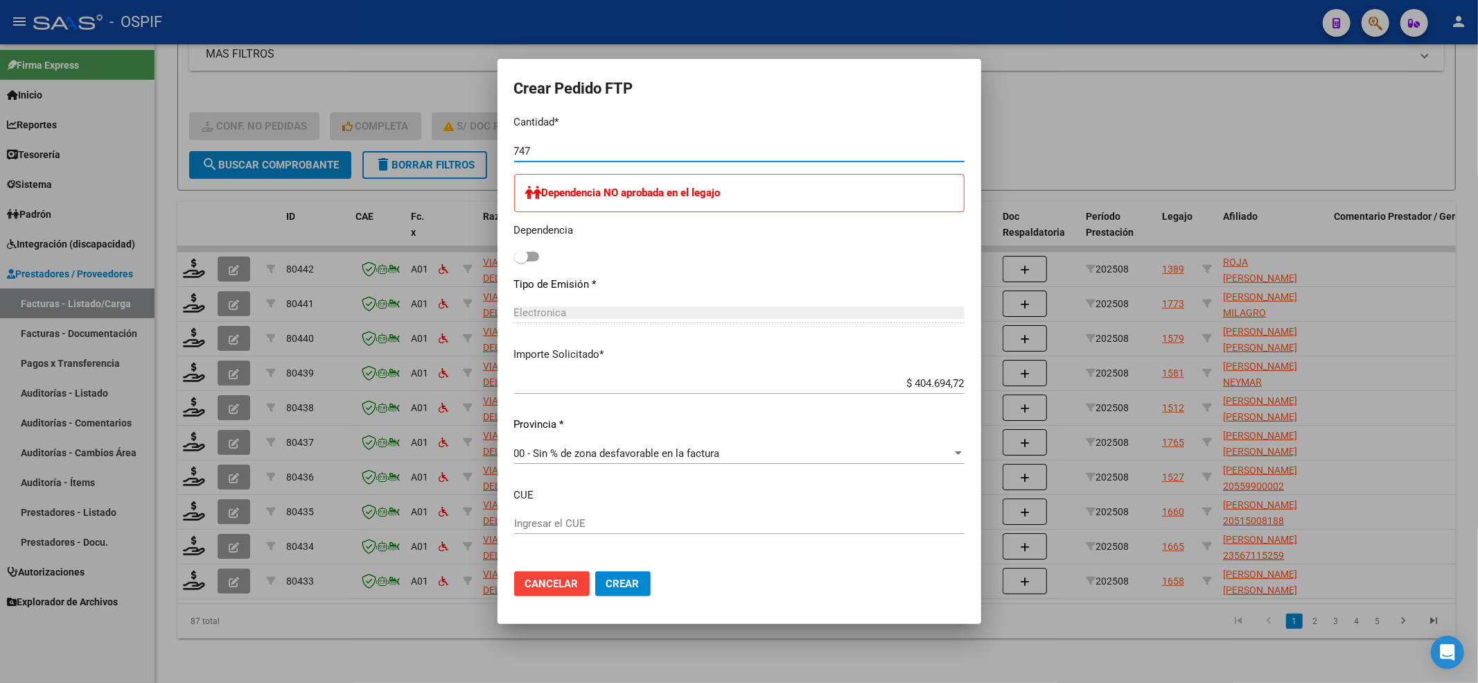
scroll to position [662, 0]
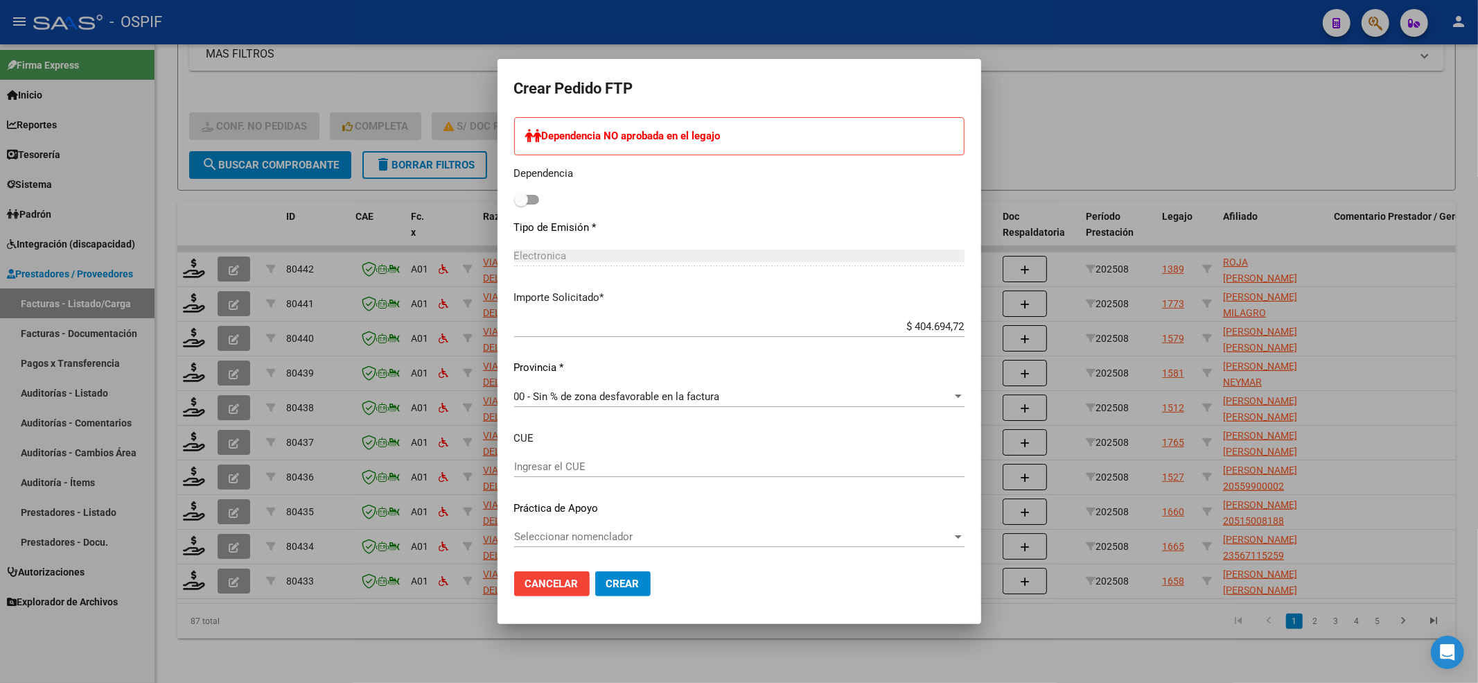
click at [529, 544] on div "Seleccionar nomenclador Seleccionar nomenclador" at bounding box center [739, 536] width 450 height 21
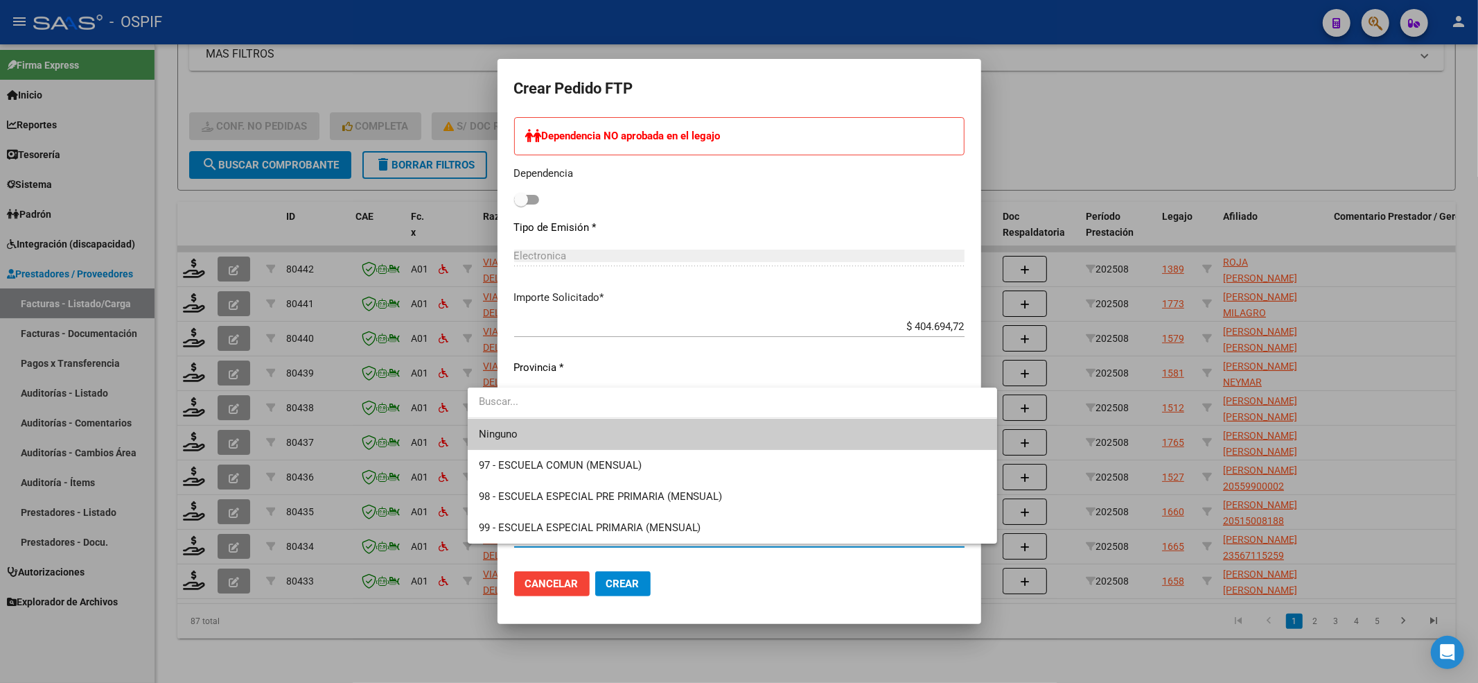
drag, startPoint x: 500, startPoint y: 441, endPoint x: 533, endPoint y: 244, distance: 199.5
click at [500, 439] on span "Ninguno" at bounding box center [732, 434] width 507 height 31
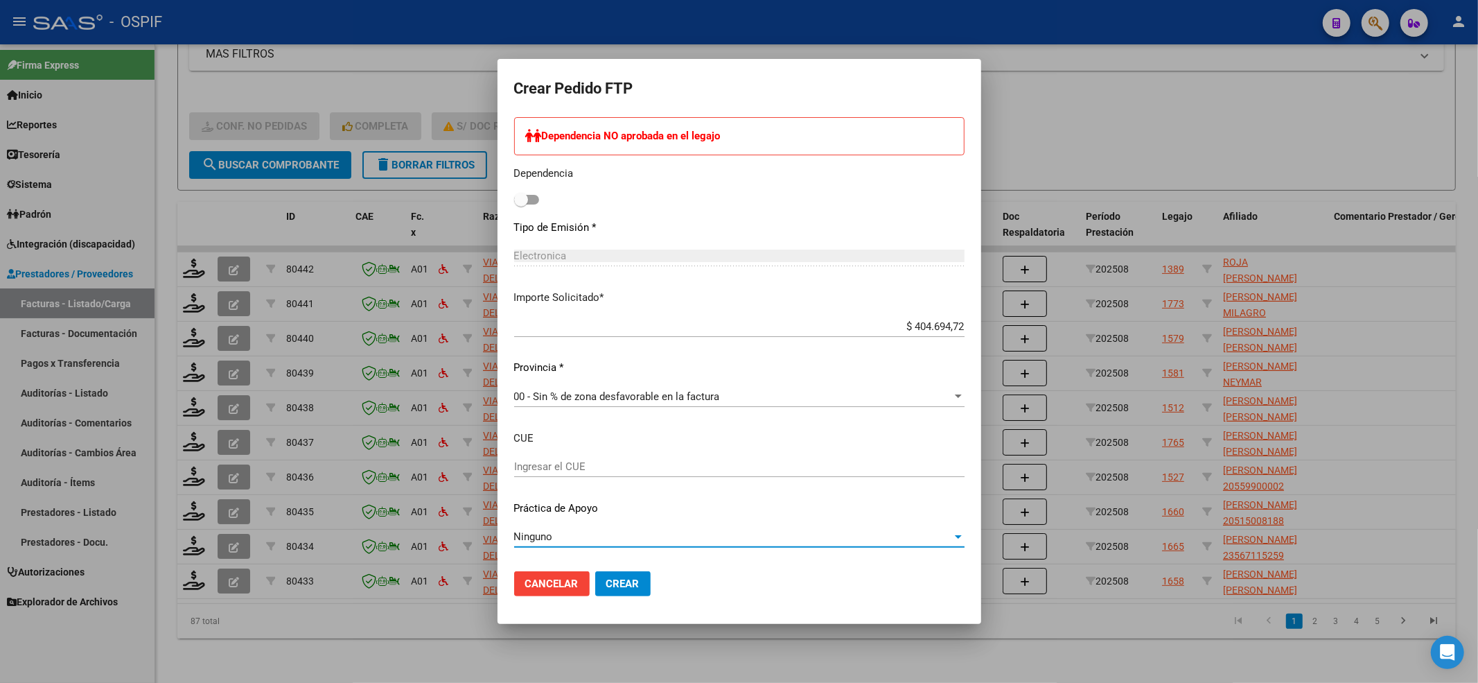
click at [608, 572] on button "Crear" at bounding box center [622, 583] width 55 height 25
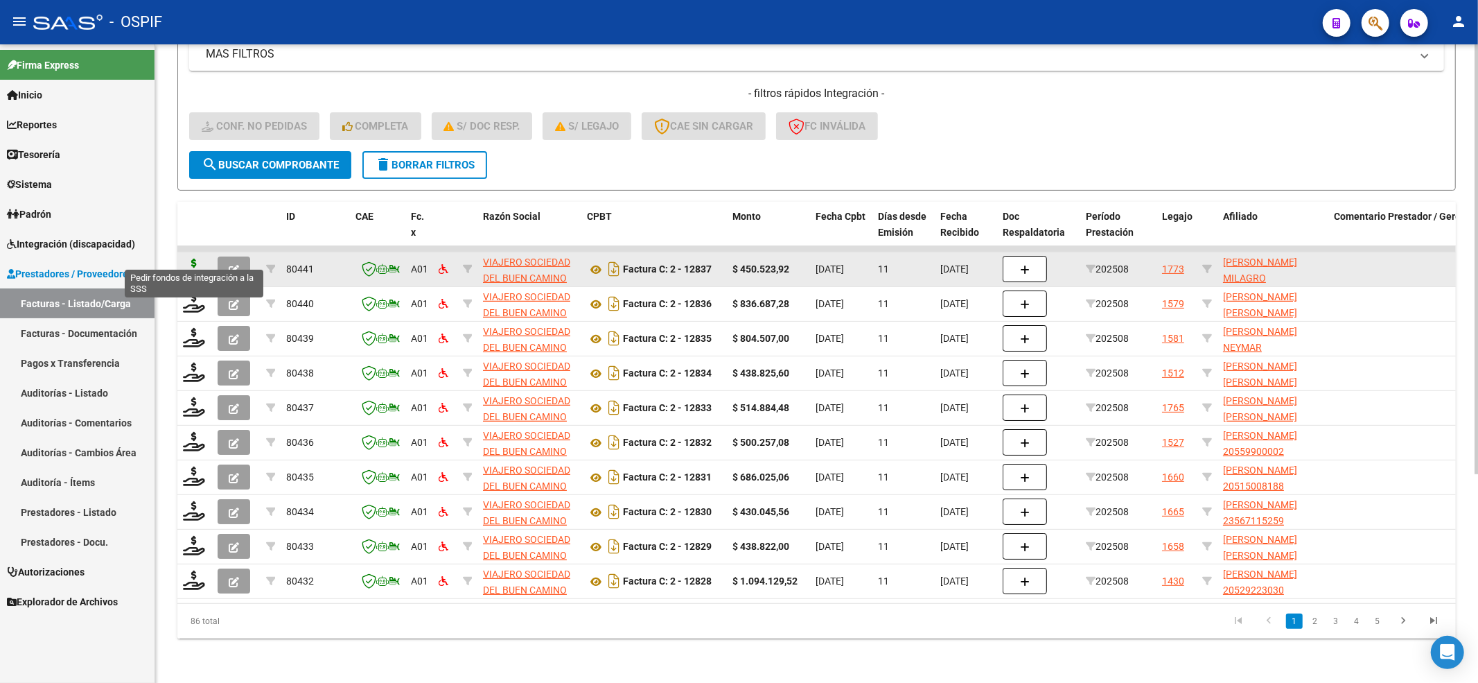
click at [184, 258] on icon at bounding box center [194, 267] width 22 height 19
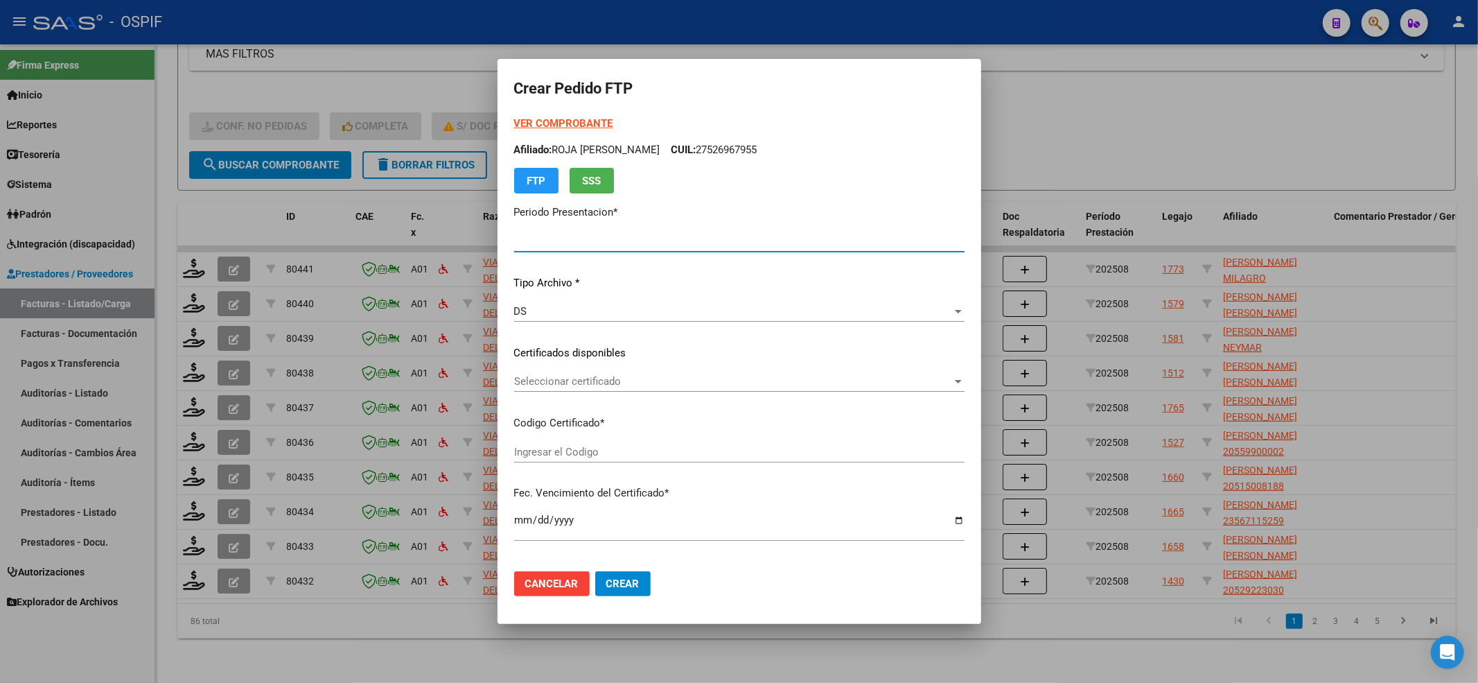
type input "202508"
type input "$ 450.523,92"
type input "-01-00048219710-20180316-20280316-BS-427"
type input "2028-03-26"
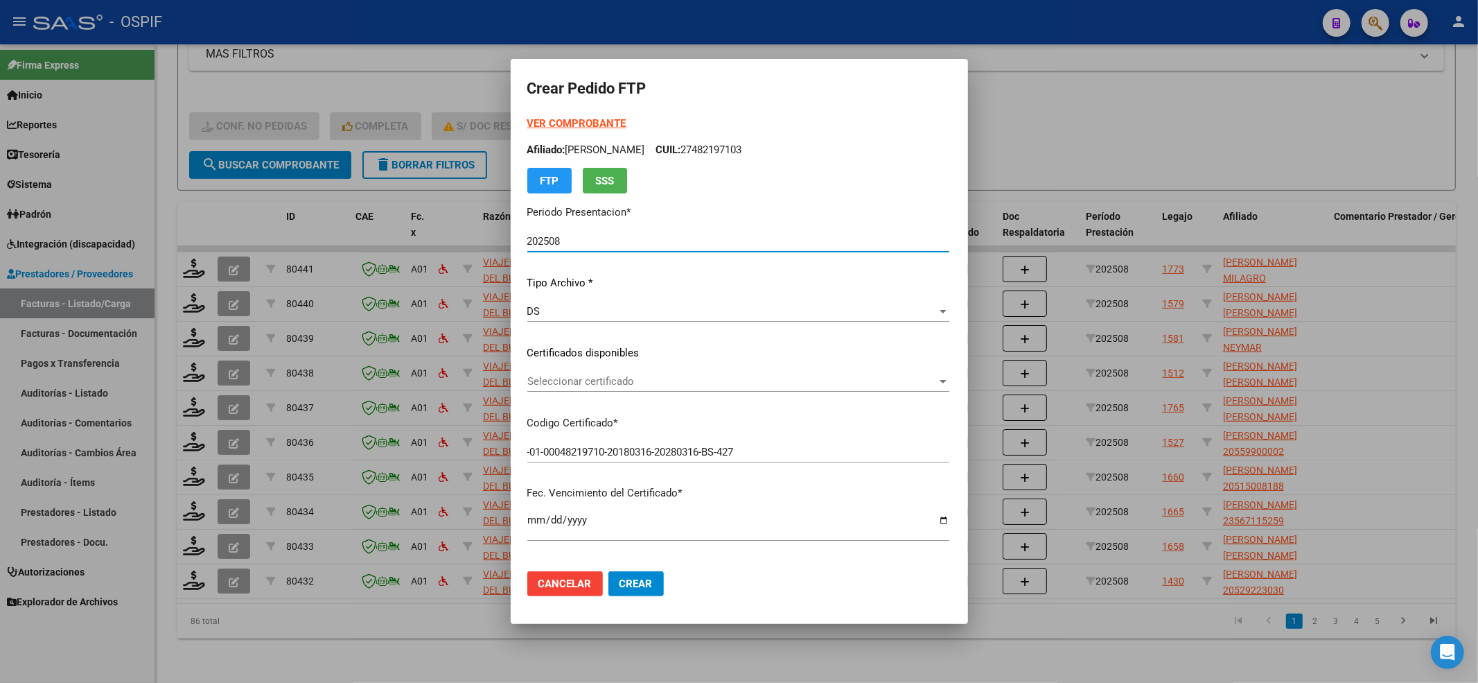
type input "61511200"
click at [630, 372] on div "Seleccionar certificado Seleccionar certificado" at bounding box center [738, 381] width 422 height 21
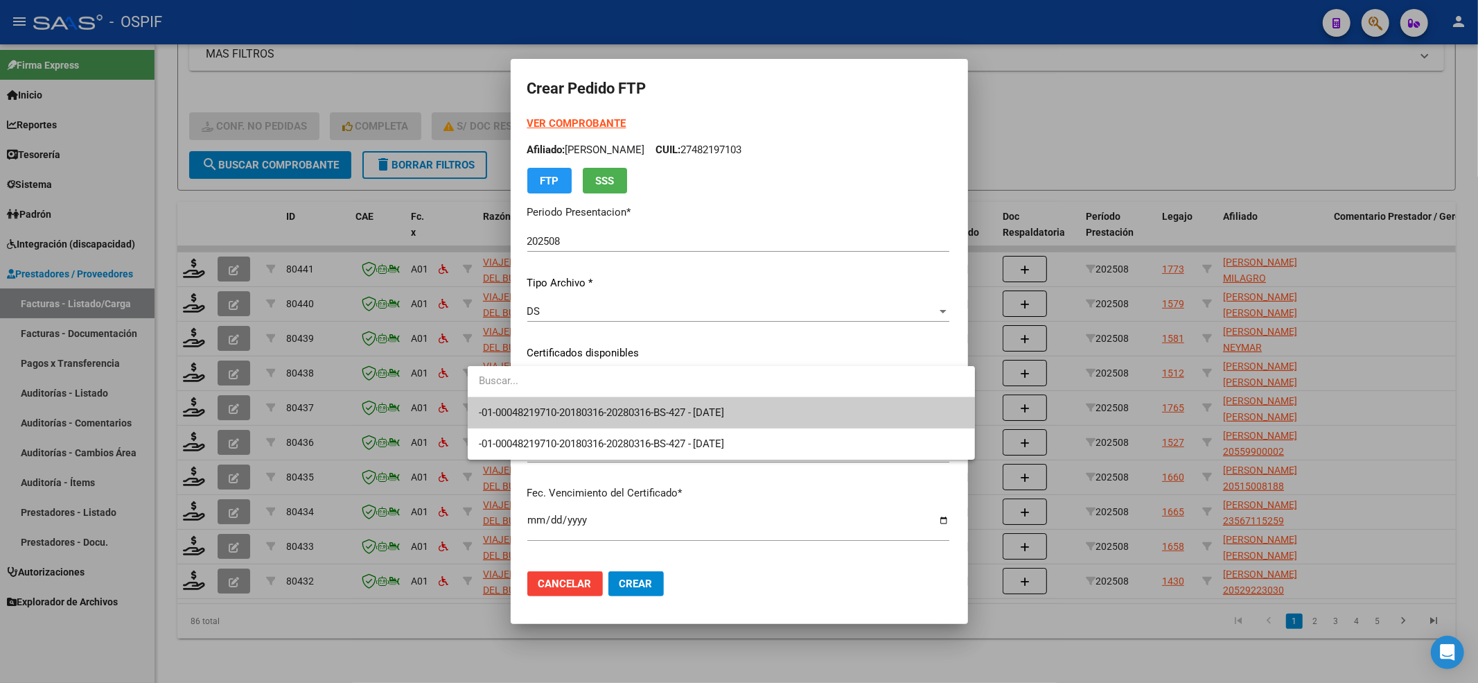
click at [607, 403] on span "-01-00048219710-20180316-20280316-BS-427 - 2028-03-26" at bounding box center [721, 412] width 485 height 31
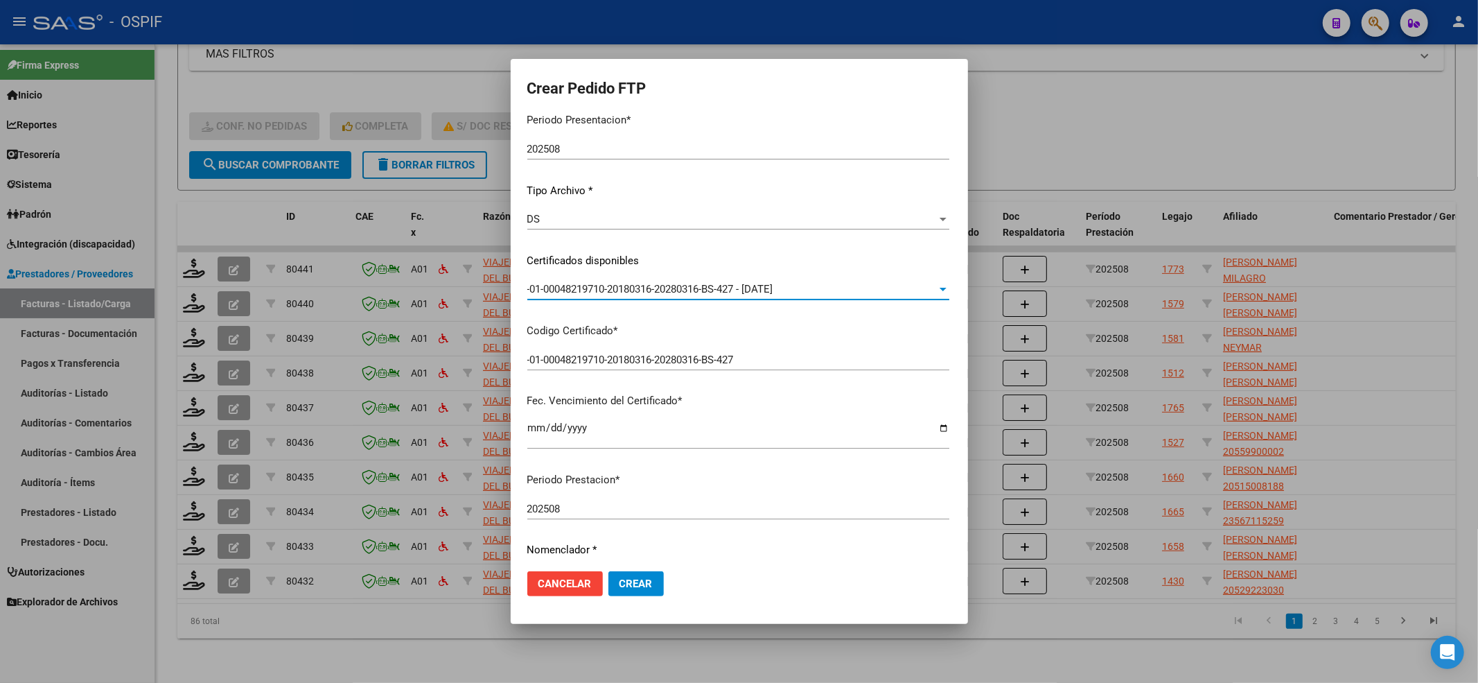
scroll to position [0, 0]
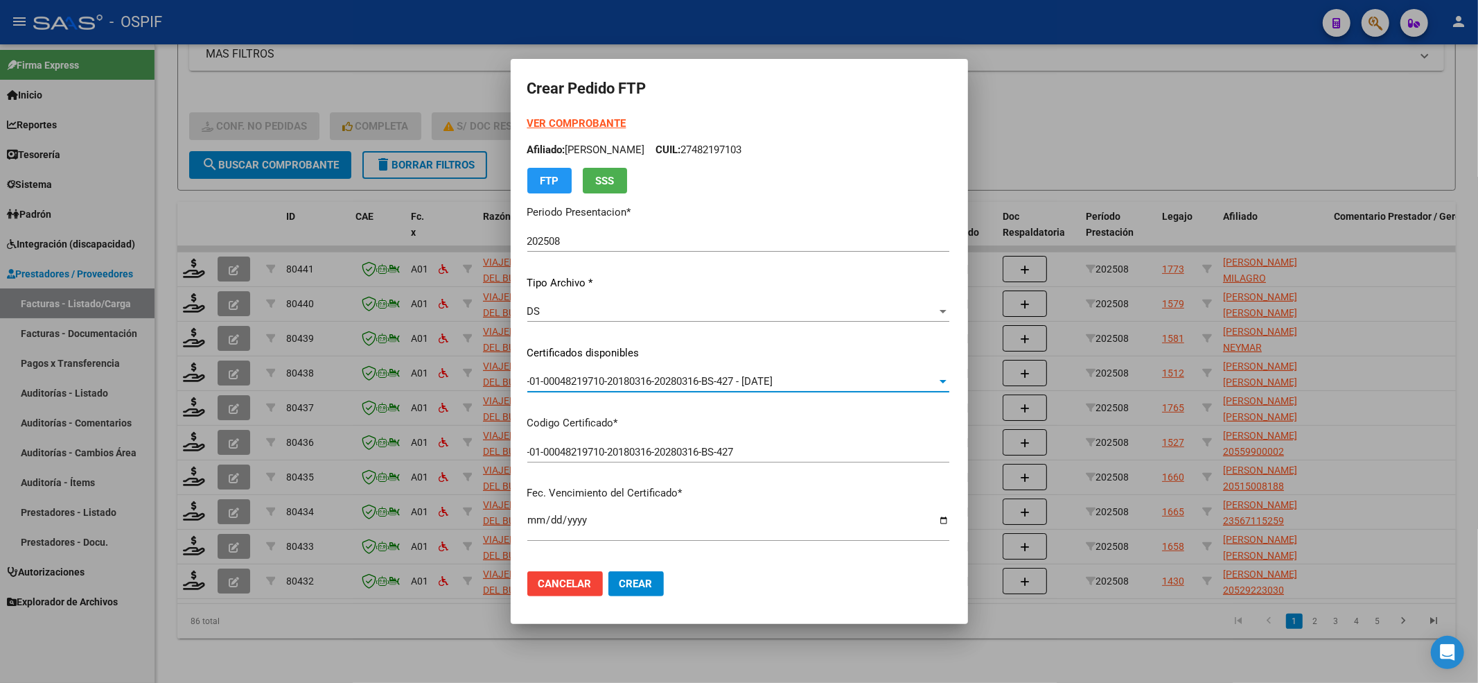
click at [543, 121] on strong "VER COMPROBANTE" at bounding box center [576, 123] width 99 height 12
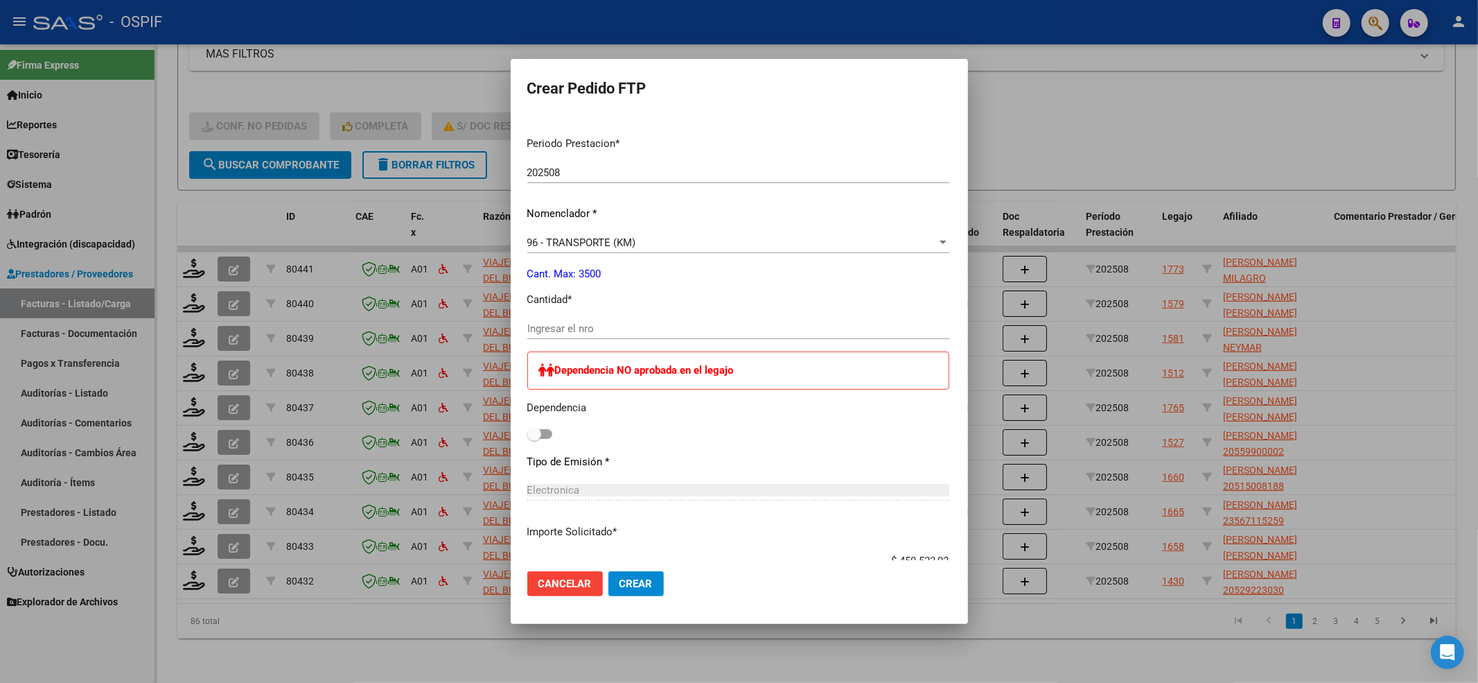
scroll to position [462, 0]
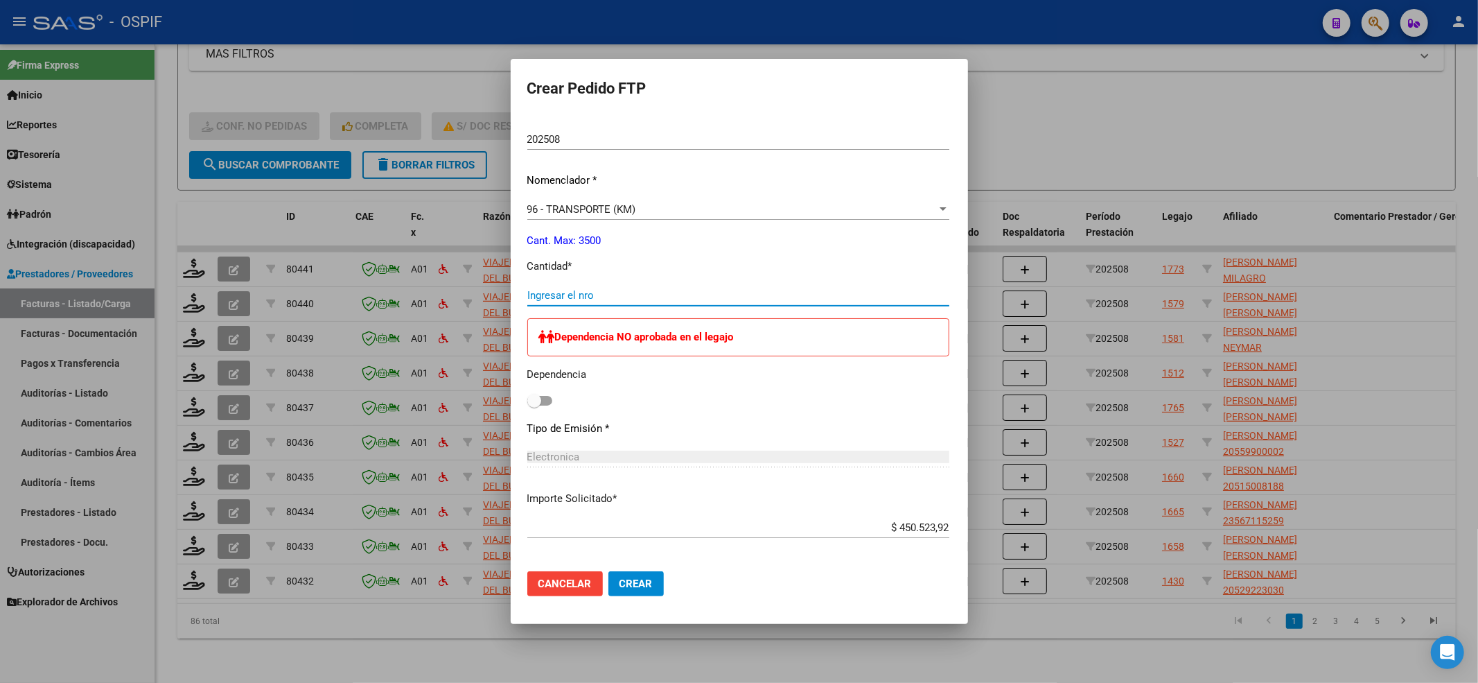
click at [527, 295] on input "Ingresar el nro" at bounding box center [738, 295] width 422 height 12
type input "616"
click at [527, 396] on span at bounding box center [539, 401] width 25 height 10
click at [534, 405] on input "checkbox" at bounding box center [534, 405] width 1 height 1
checkbox input "true"
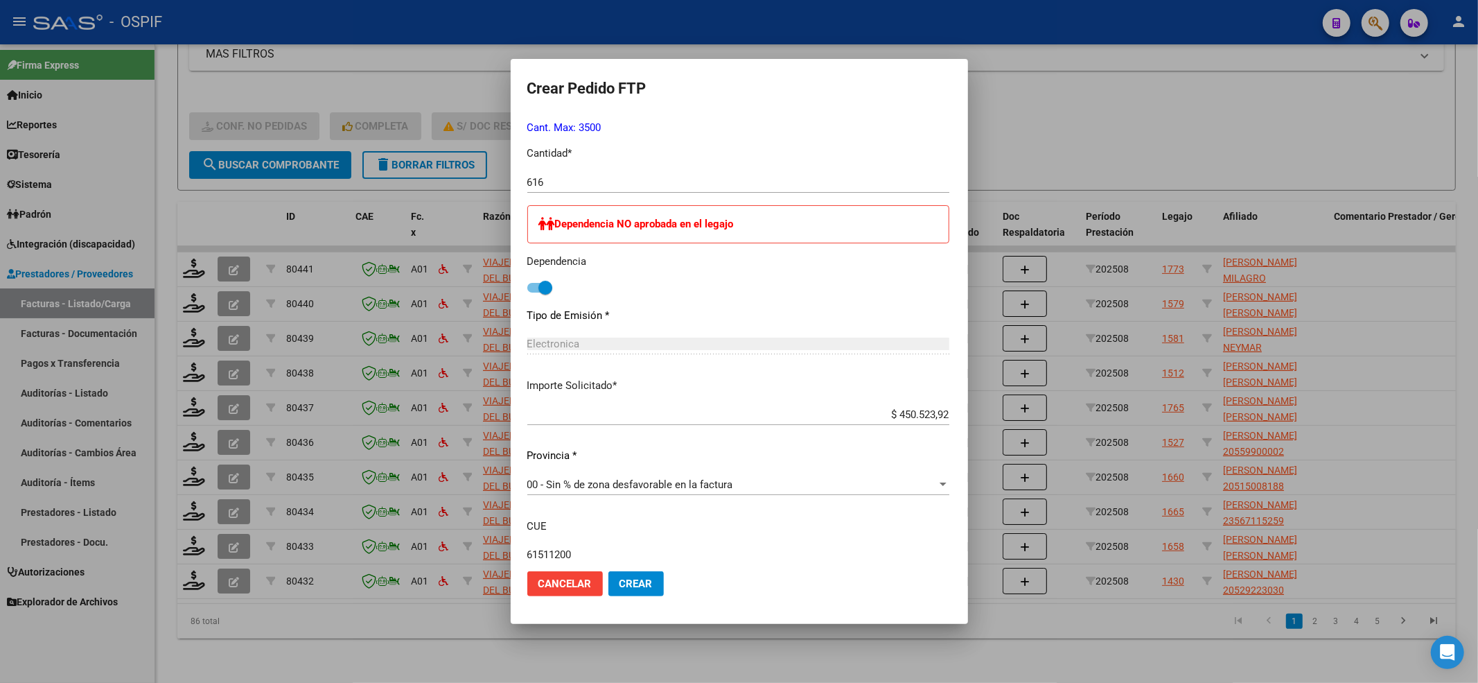
scroll to position [662, 0]
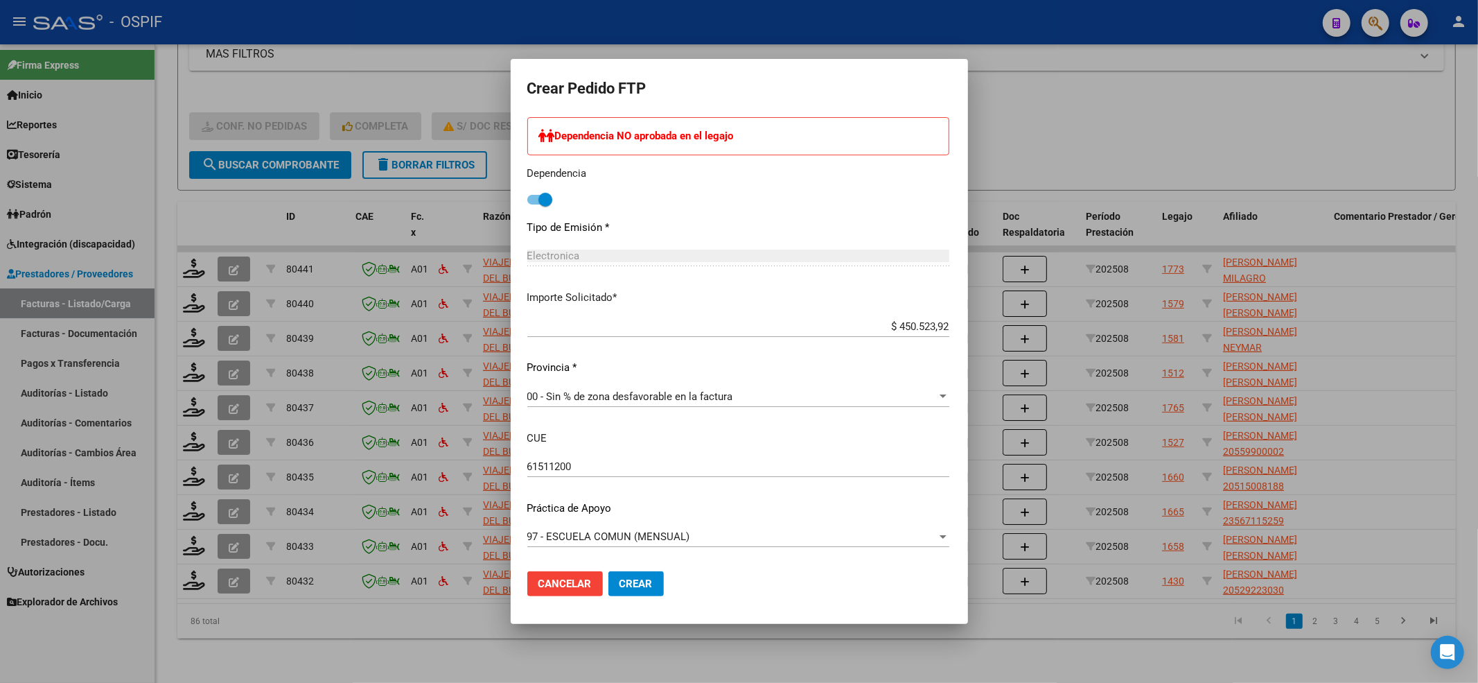
click at [608, 574] on button "Crear" at bounding box center [635, 583] width 55 height 25
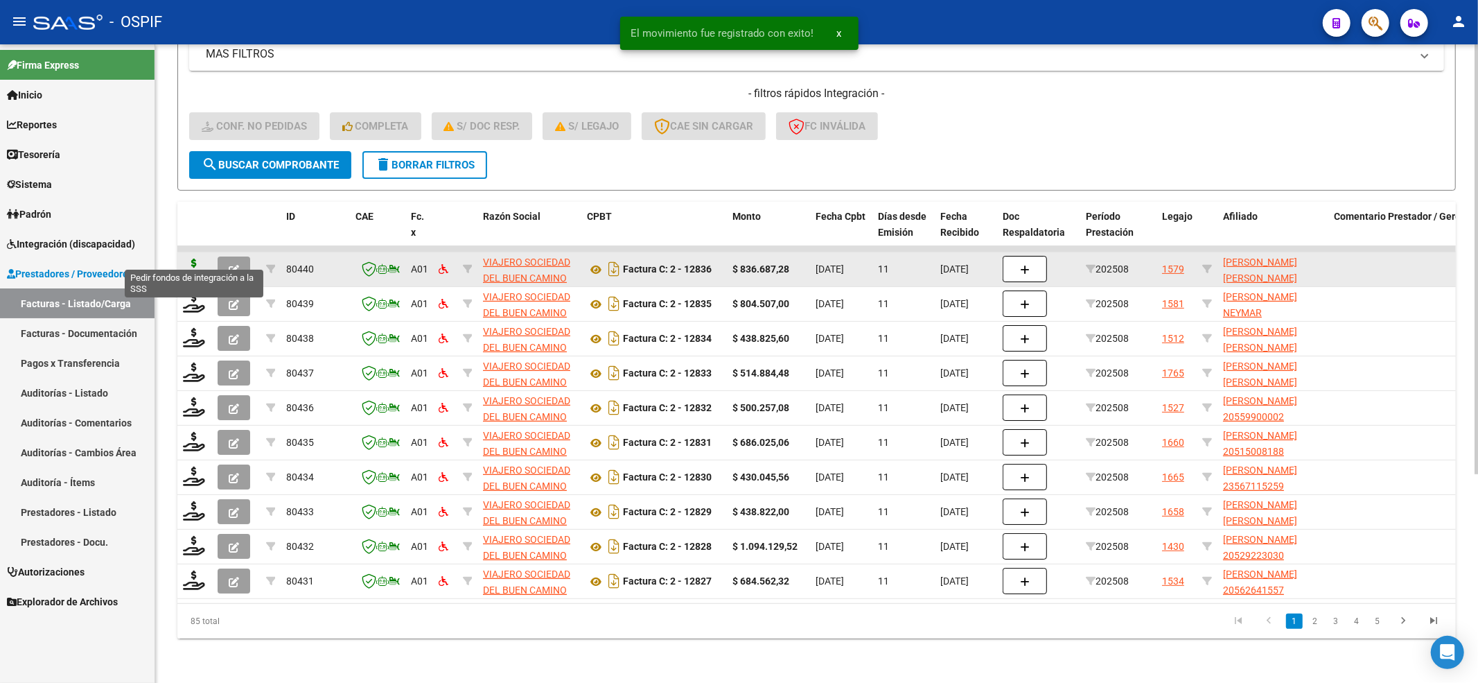
click at [189, 258] on icon at bounding box center [194, 267] width 22 height 19
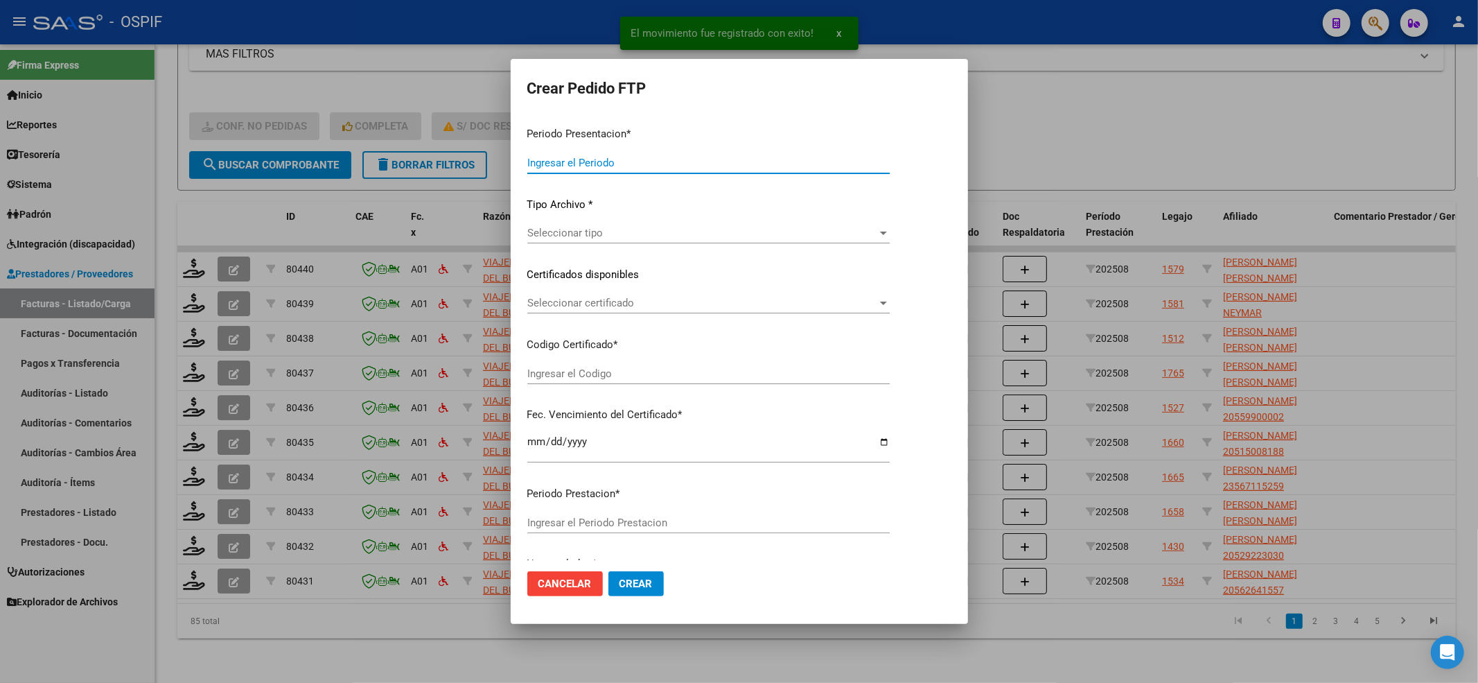
type input "202508"
type input "$ 836.687,28"
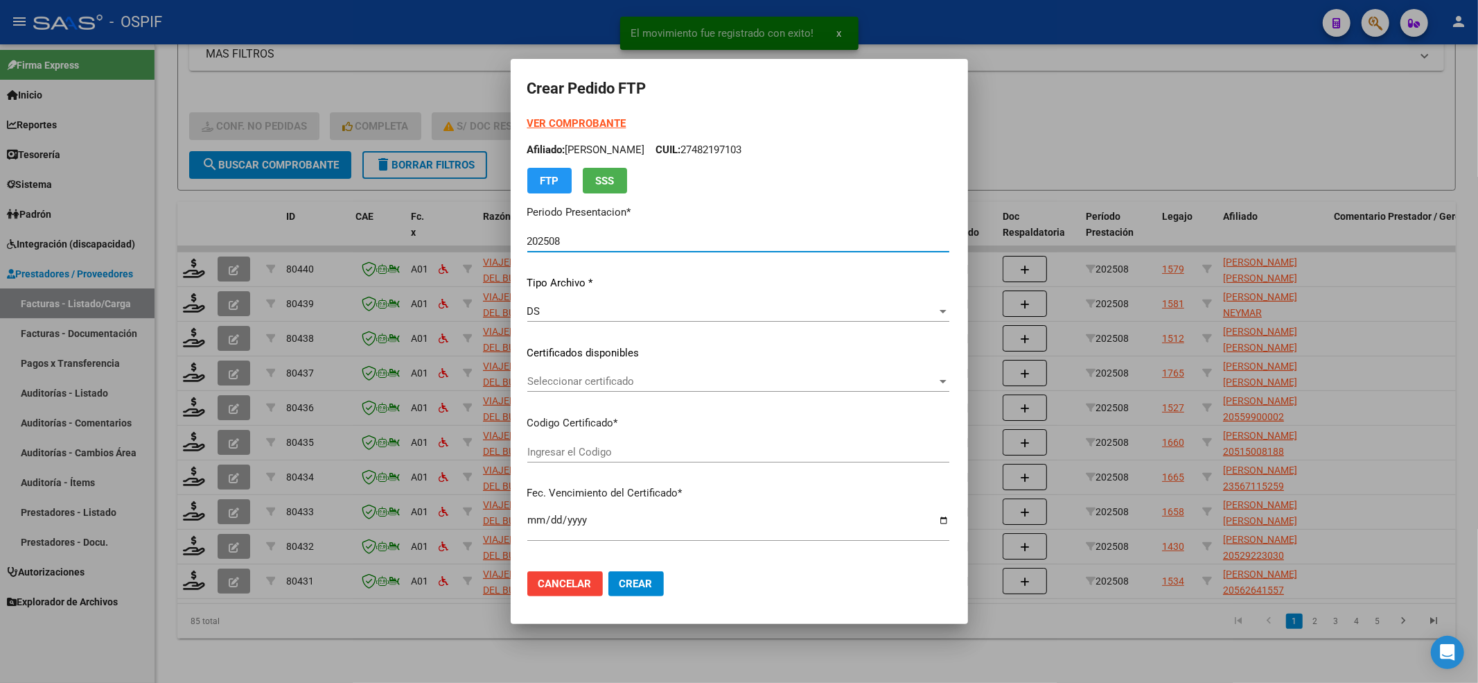
type input "020005647996120230412-20260412-BS-427"
type input "2026-04-12"
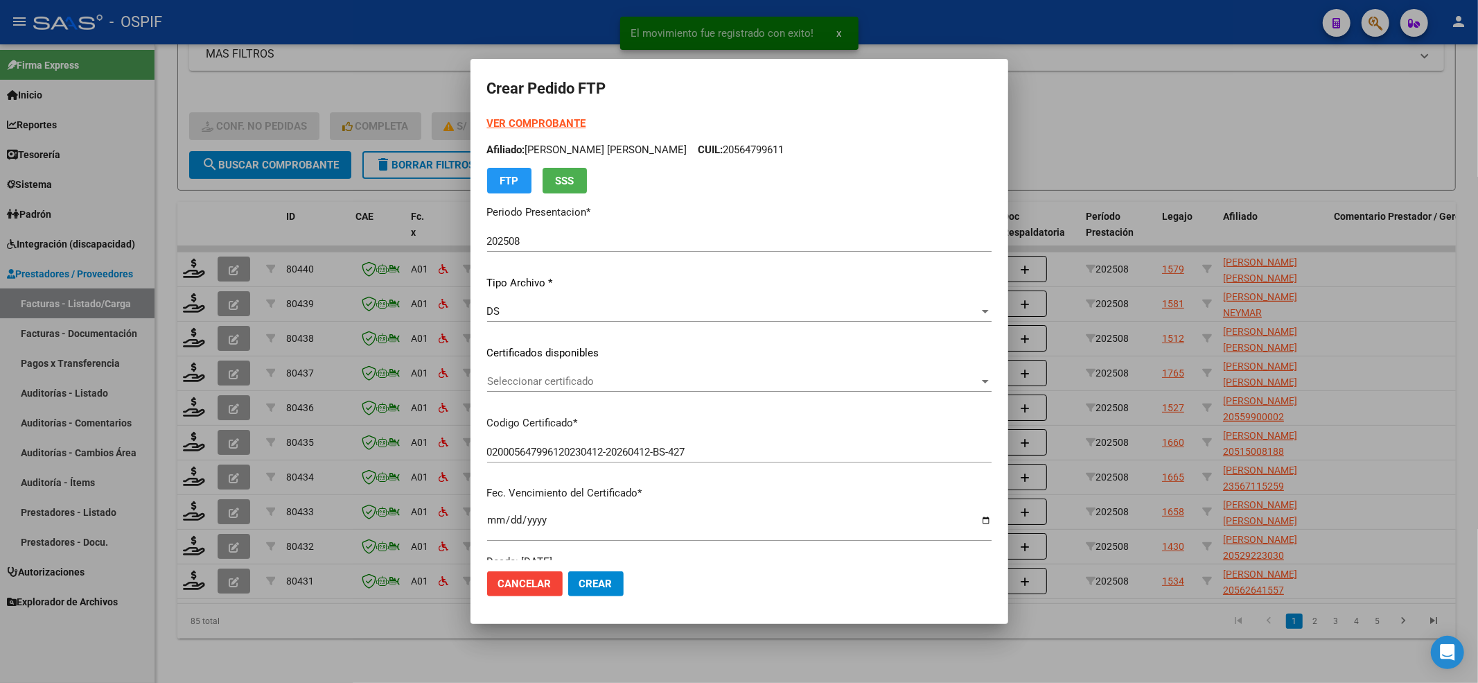
click at [552, 132] on div "VER COMPROBANTE ARCA Padrón Afiliado: RODRIGUEZ ALVARADO ROLAND LEONARDO CUIL: …" at bounding box center [739, 155] width 504 height 78
click at [545, 123] on strong "VER COMPROBANTE" at bounding box center [536, 123] width 99 height 12
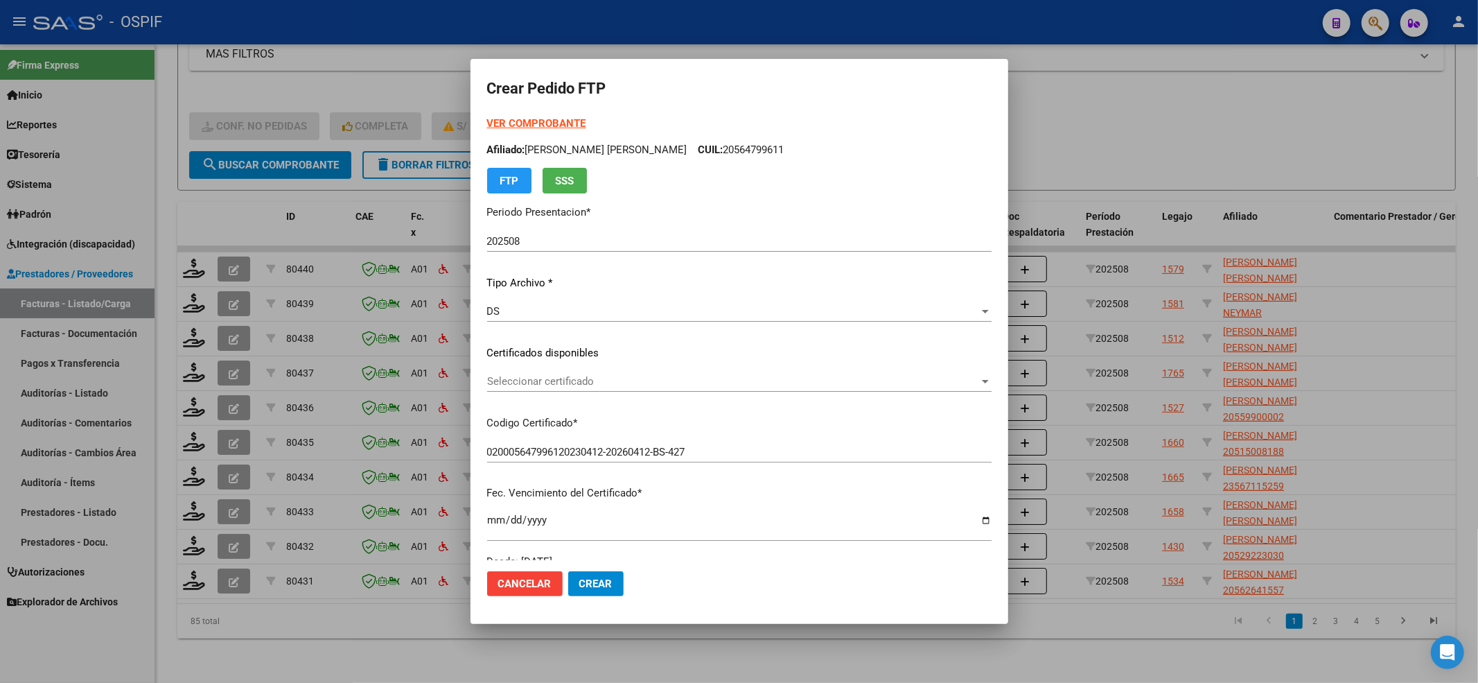
click at [671, 389] on div "Seleccionar certificado Seleccionar certificado" at bounding box center [739, 388] width 504 height 34
click at [669, 384] on span "Seleccionar certificado" at bounding box center [733, 381] width 492 height 12
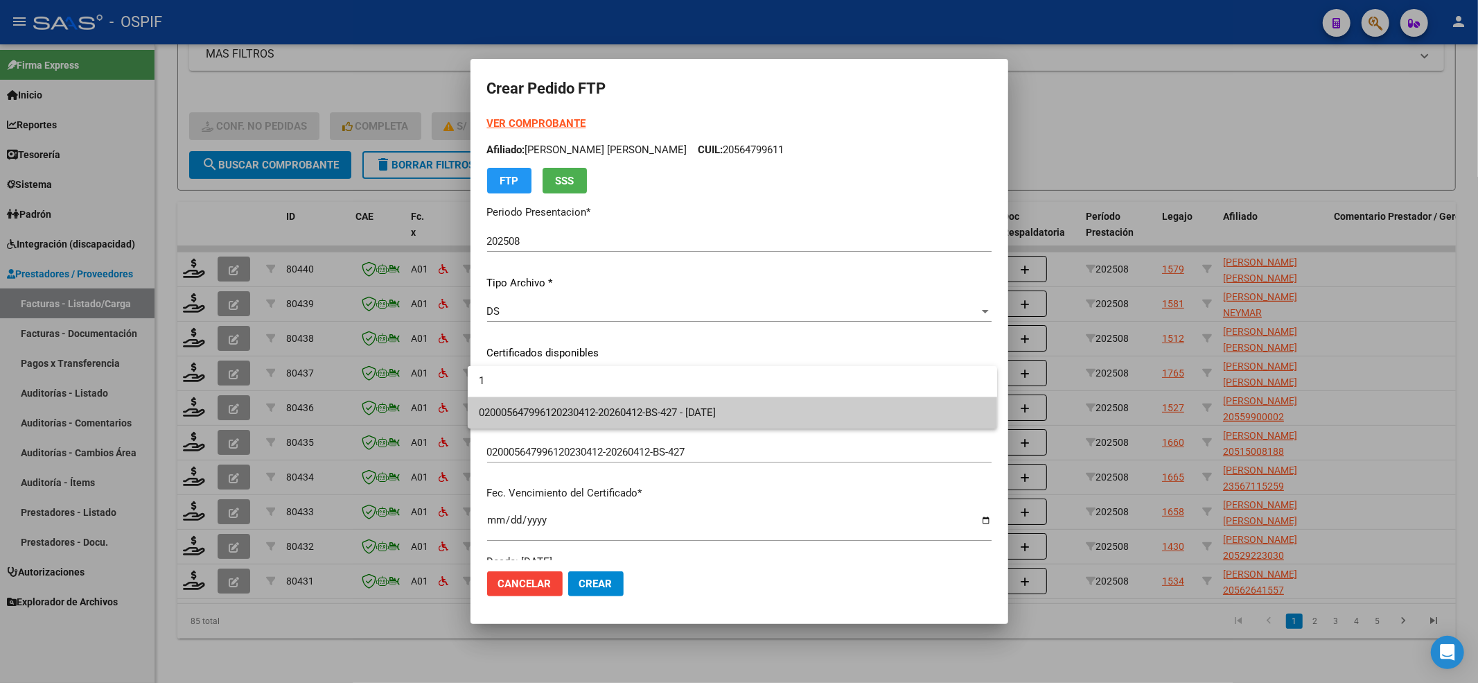
type input "1"
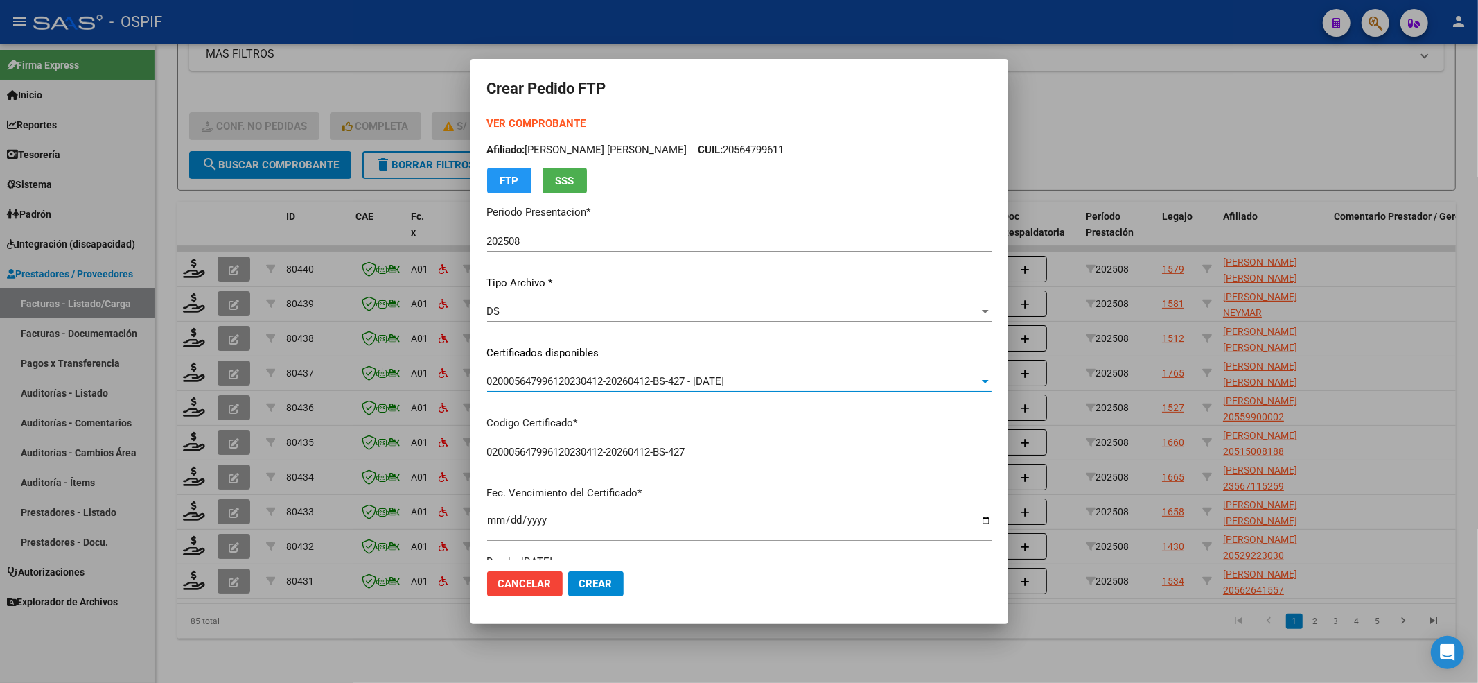
click at [671, 377] on span "020005647996120230412-20260412-BS-427 - 2026-04-12" at bounding box center [606, 381] width 238 height 12
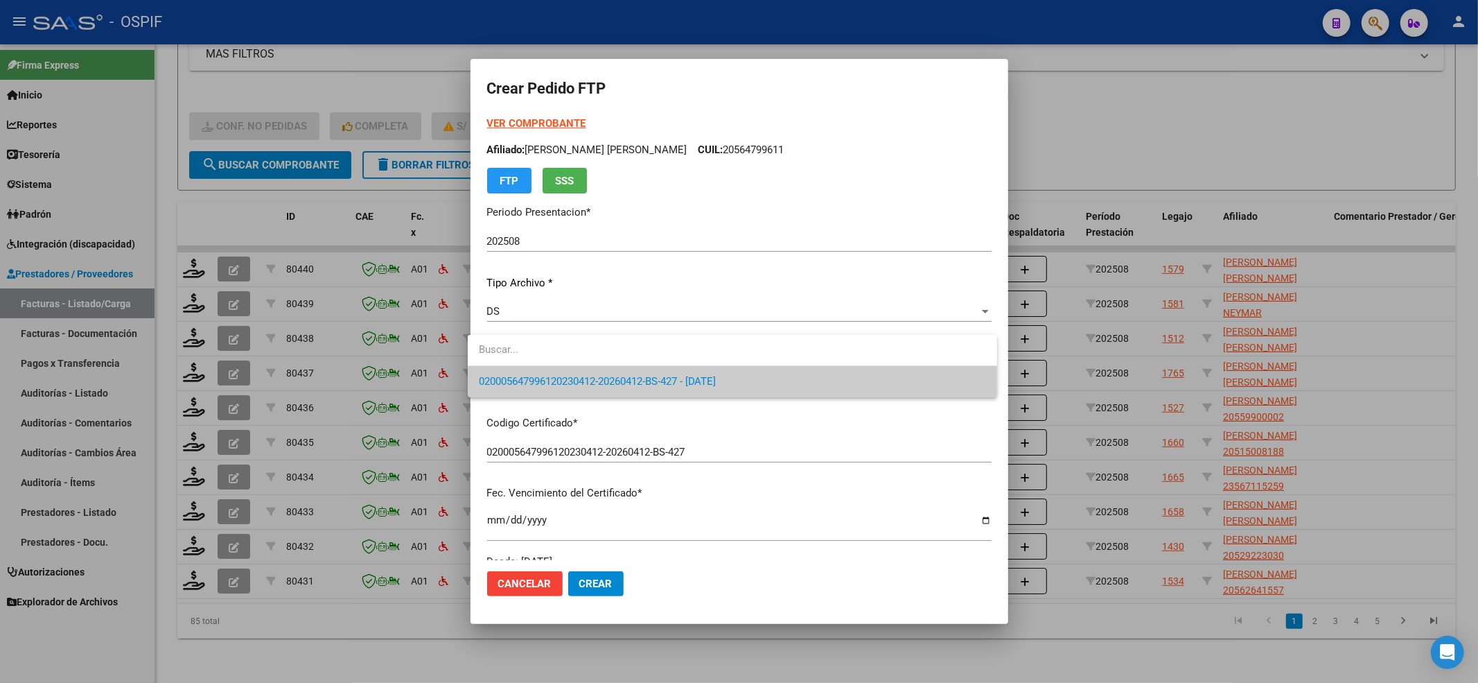
click at [632, 365] on div at bounding box center [732, 350] width 529 height 31
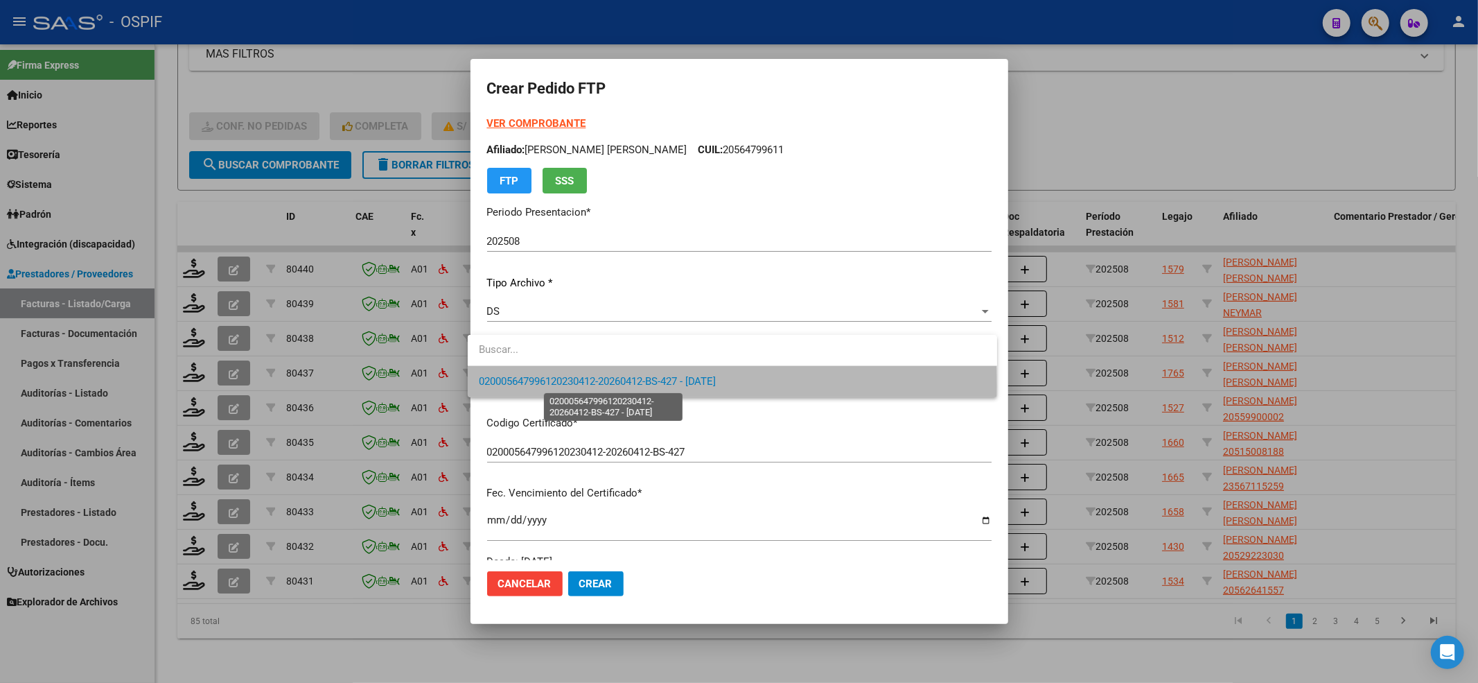
click at [624, 387] on span "020005647996120230412-20260412-BS-427 - 2026-04-12" at bounding box center [598, 381] width 238 height 12
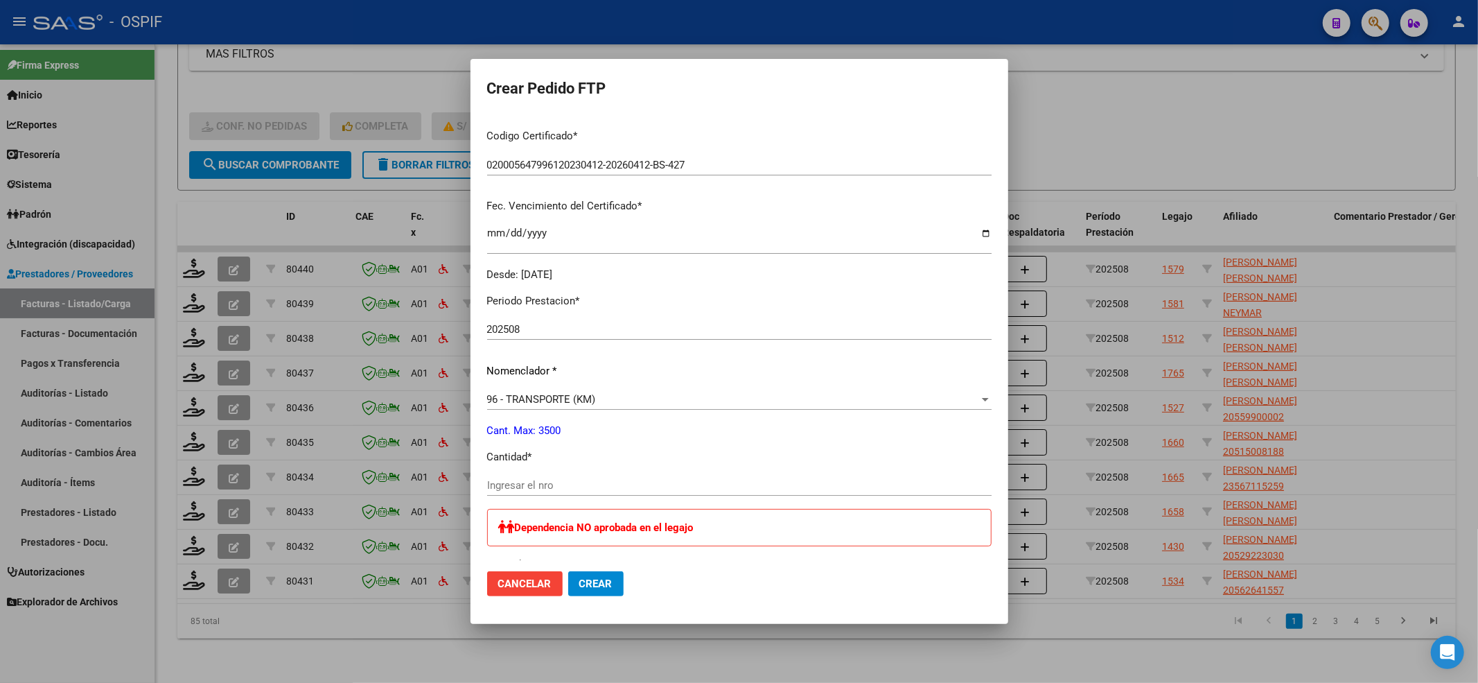
scroll to position [369, 0]
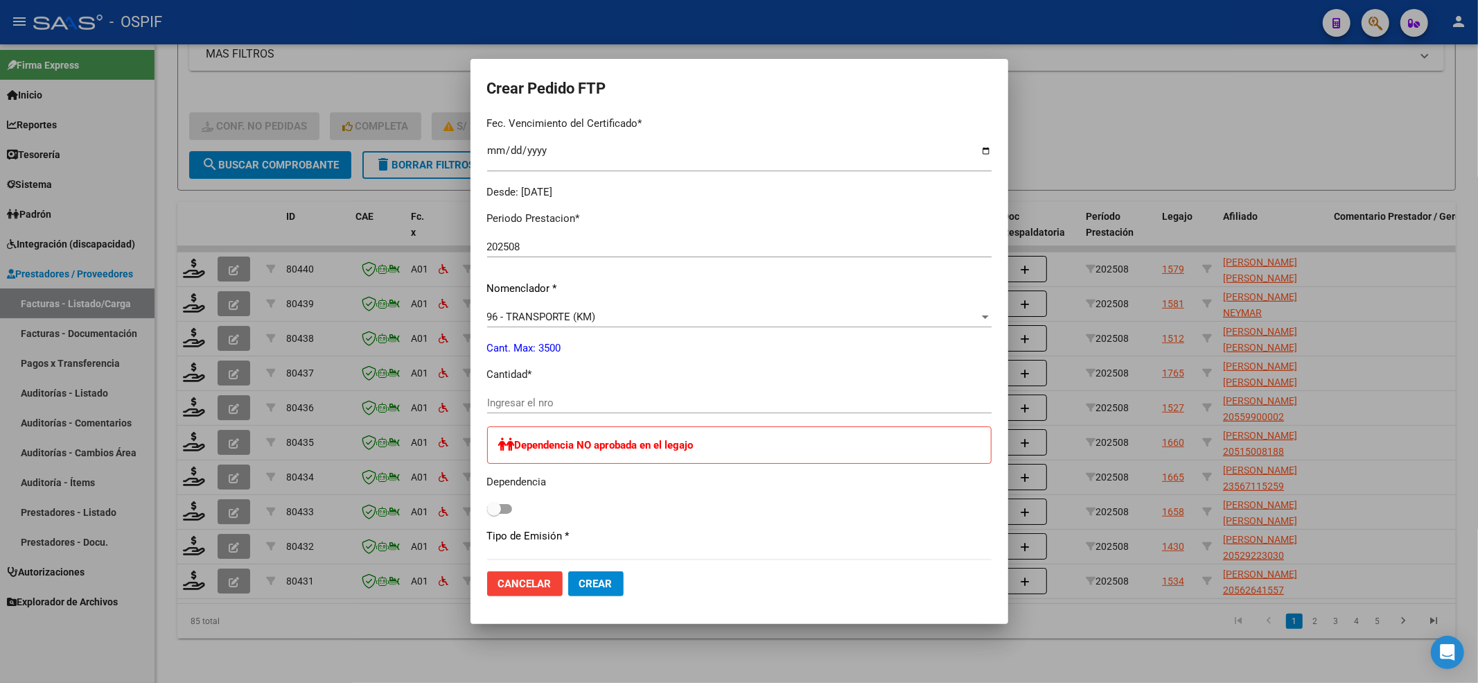
click at [593, 411] on div "Ingresar el nro" at bounding box center [739, 402] width 504 height 21
type input "1144"
click at [491, 500] on label at bounding box center [499, 508] width 25 height 17
click at [493, 513] on input "checkbox" at bounding box center [493, 513] width 1 height 1
checkbox input "true"
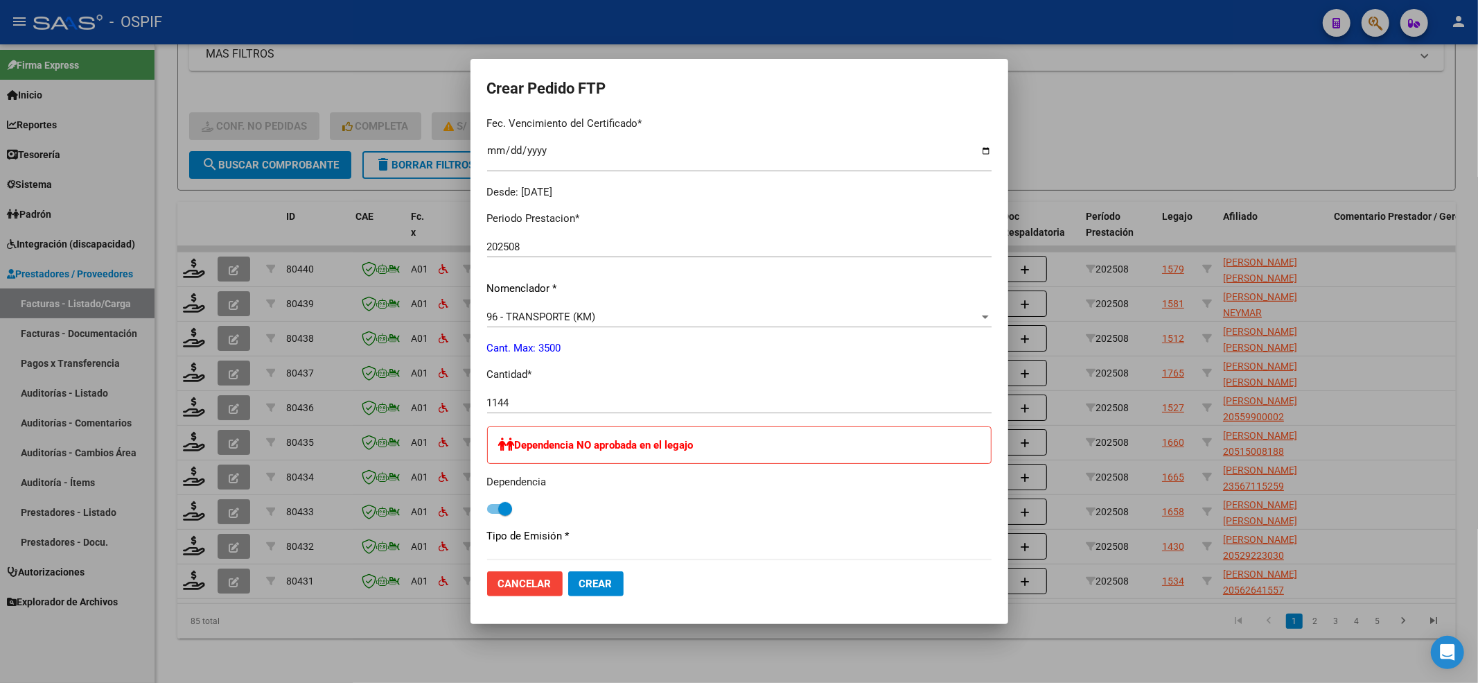
scroll to position [678, 0]
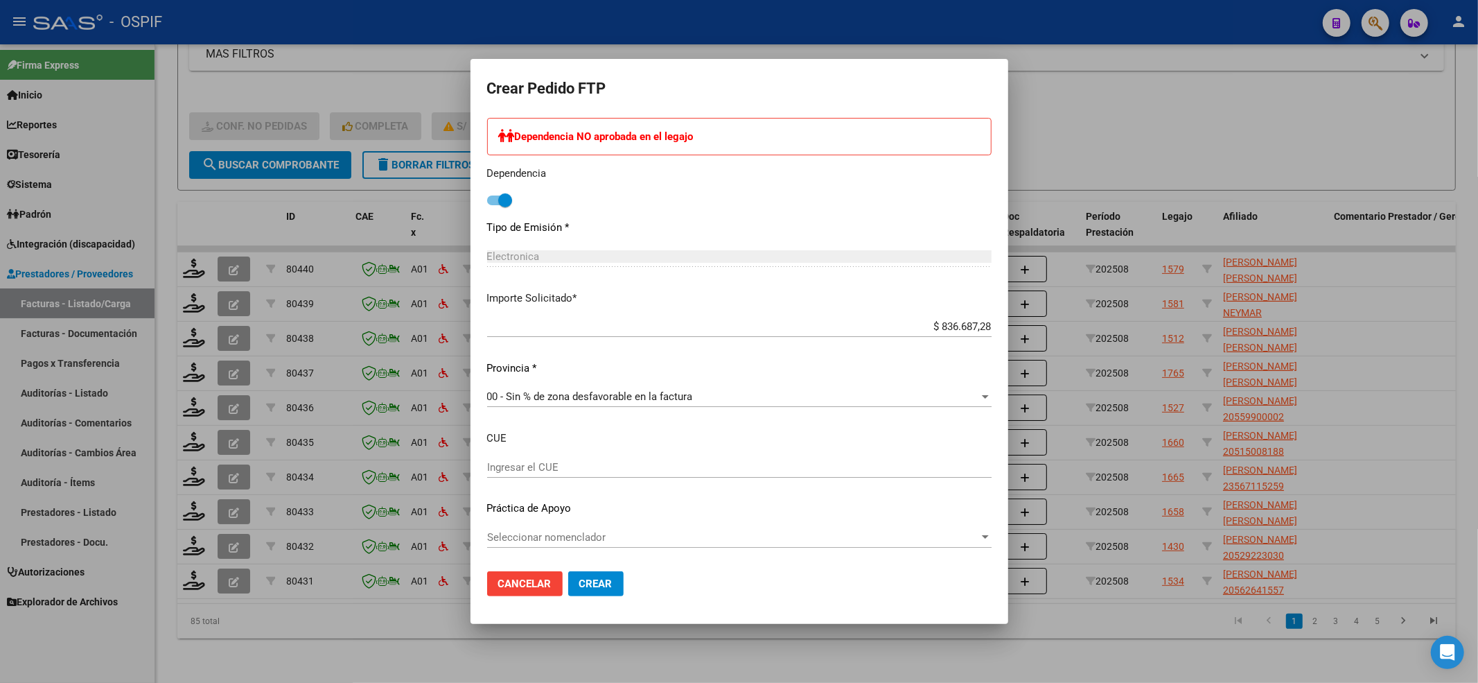
click at [553, 542] on span "Seleccionar nomenclador" at bounding box center [733, 537] width 492 height 12
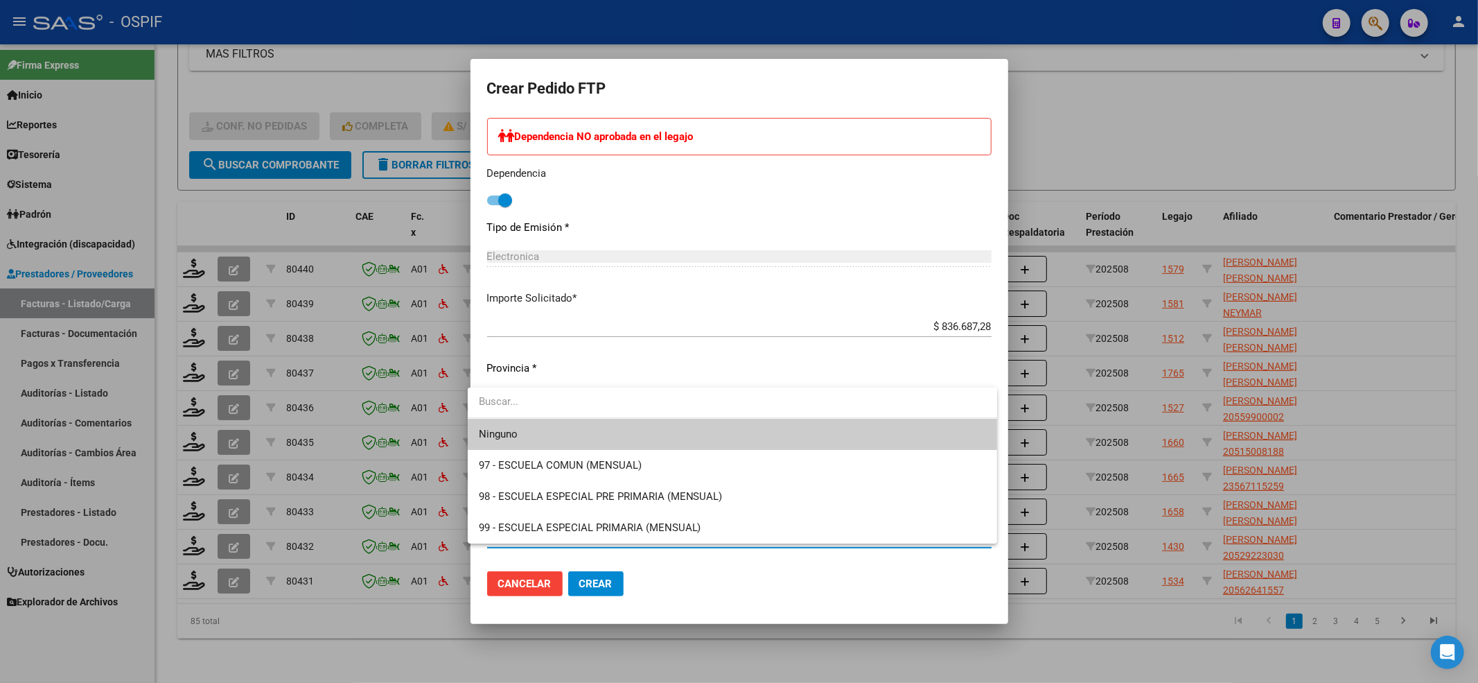
click at [525, 427] on span "Ninguno" at bounding box center [732, 434] width 507 height 31
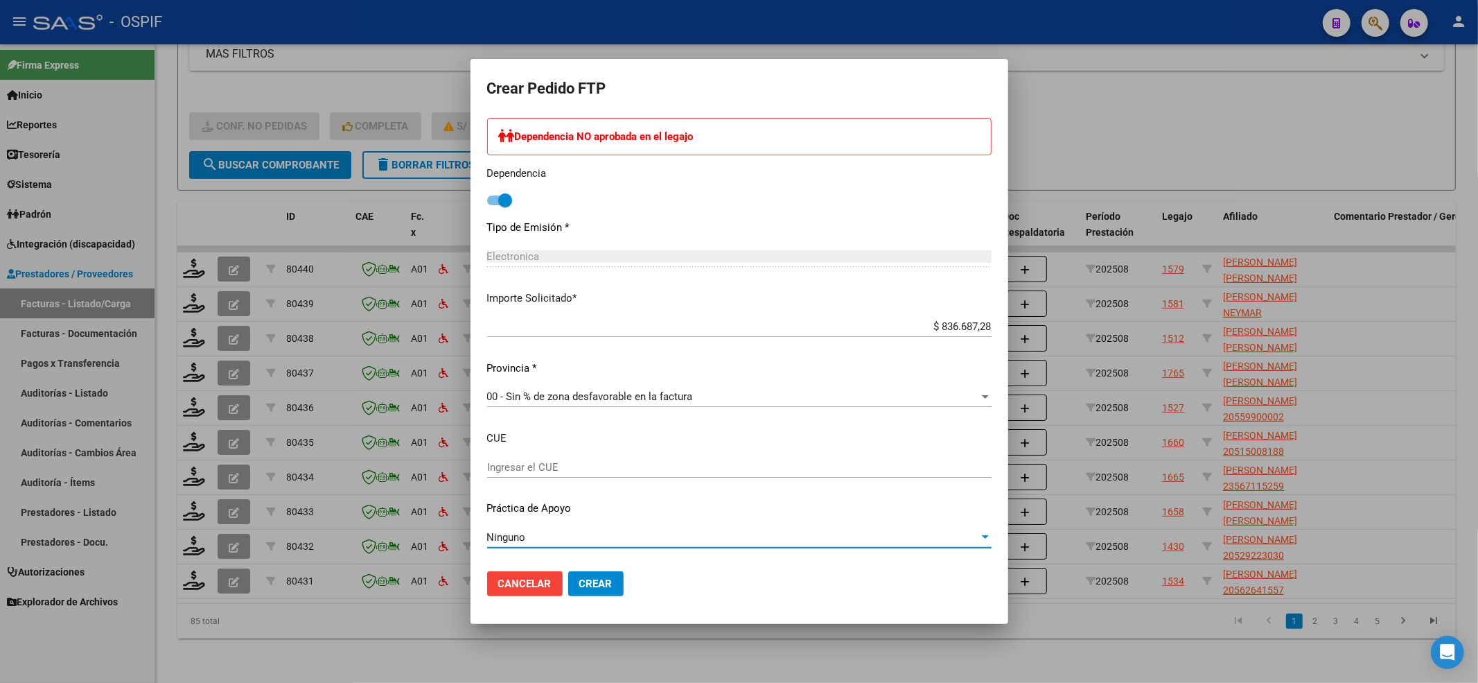
click at [589, 574] on button "Crear" at bounding box center [595, 583] width 55 height 25
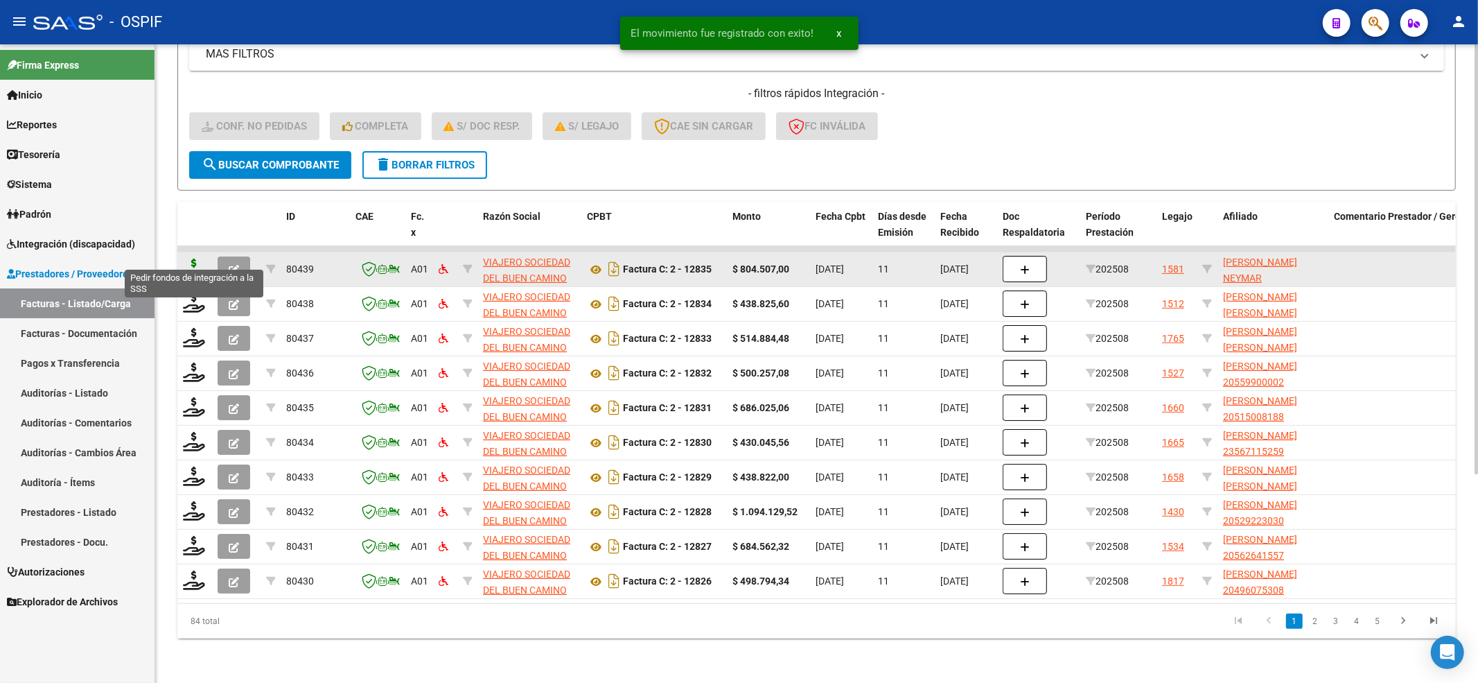
click at [186, 258] on icon at bounding box center [194, 267] width 22 height 19
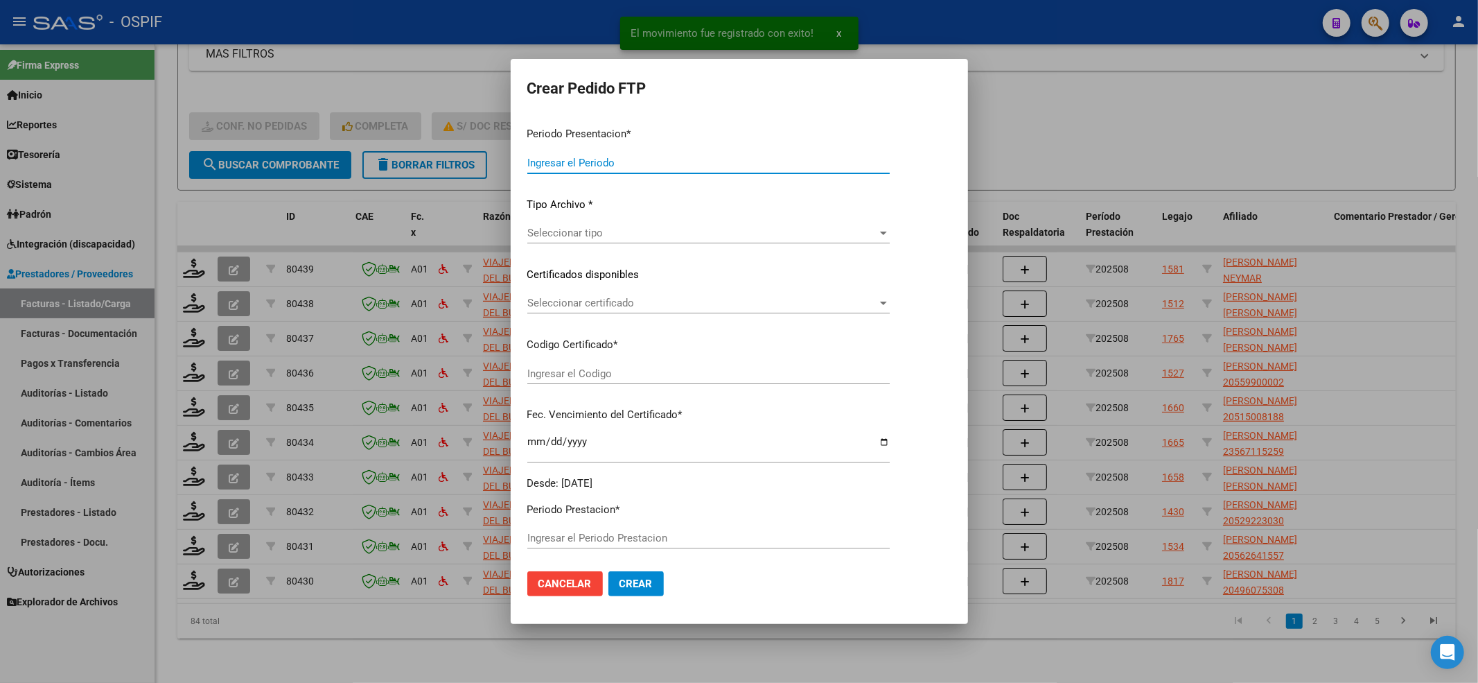
type input "202508"
type input "$ 804.507,00"
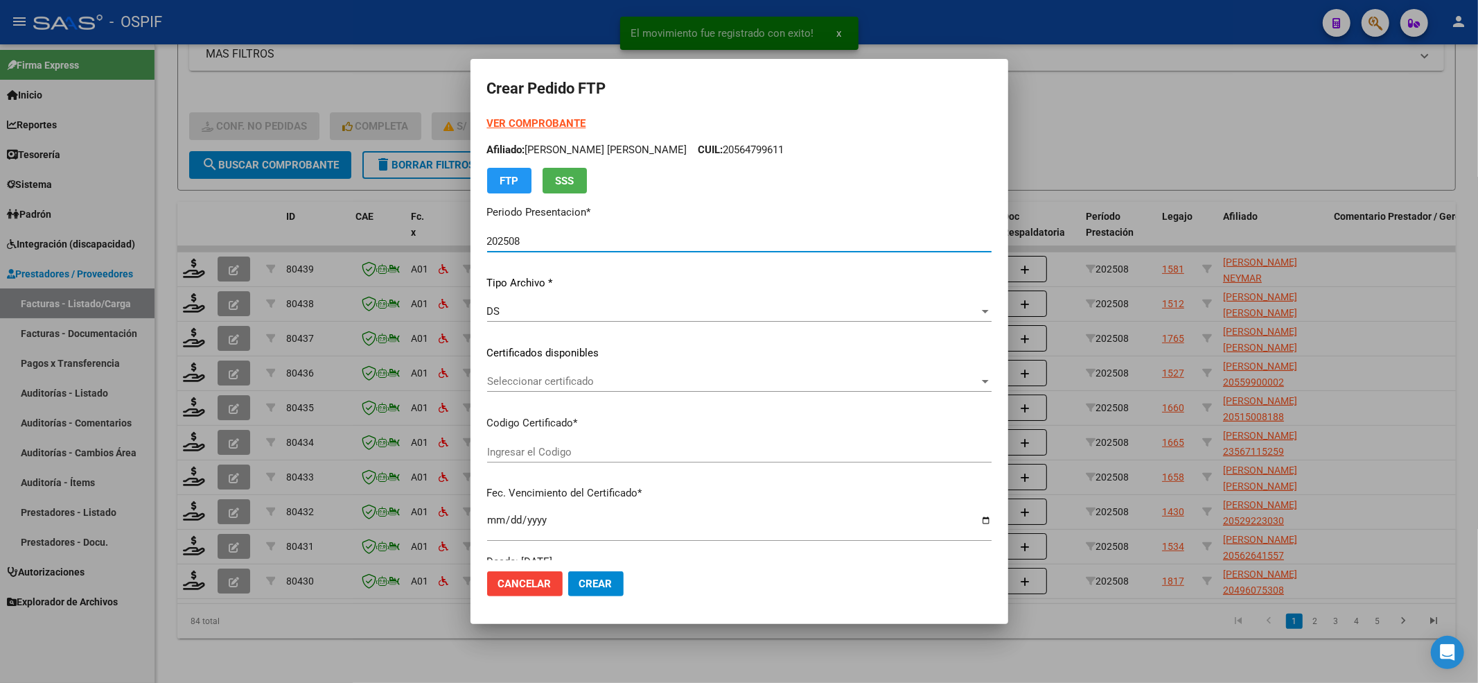
type input "02-00054793482-20220808-20320808-BS-427"
type input "2032-08-08"
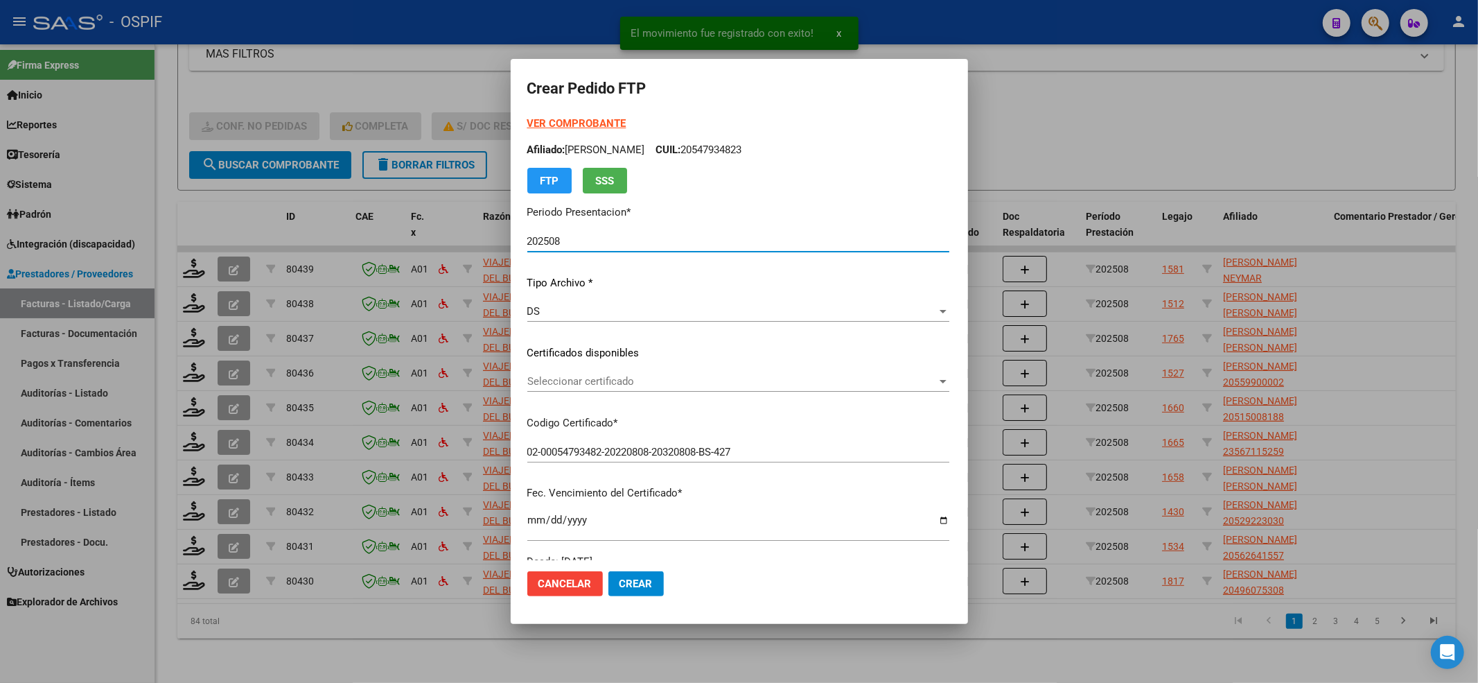
click at [552, 125] on strong "VER COMPROBANTE" at bounding box center [576, 123] width 99 height 12
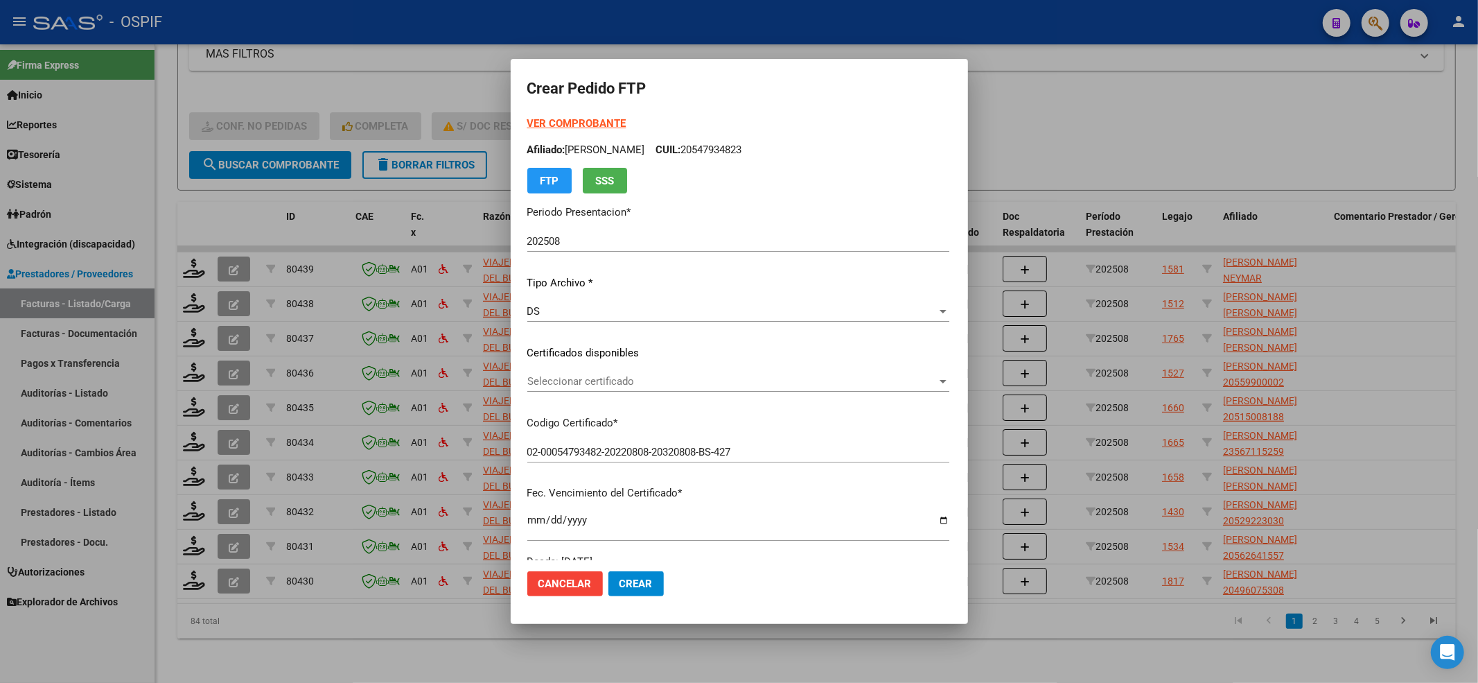
click at [588, 365] on div "VER COMPROBANTE ARCA Padrón Afiliado: RIVERA CALLEJAS JHON NEYMAR CUIL: 2054793…" at bounding box center [738, 342] width 422 height 453
click at [577, 385] on span "Seleccionar certificado" at bounding box center [732, 381] width 410 height 12
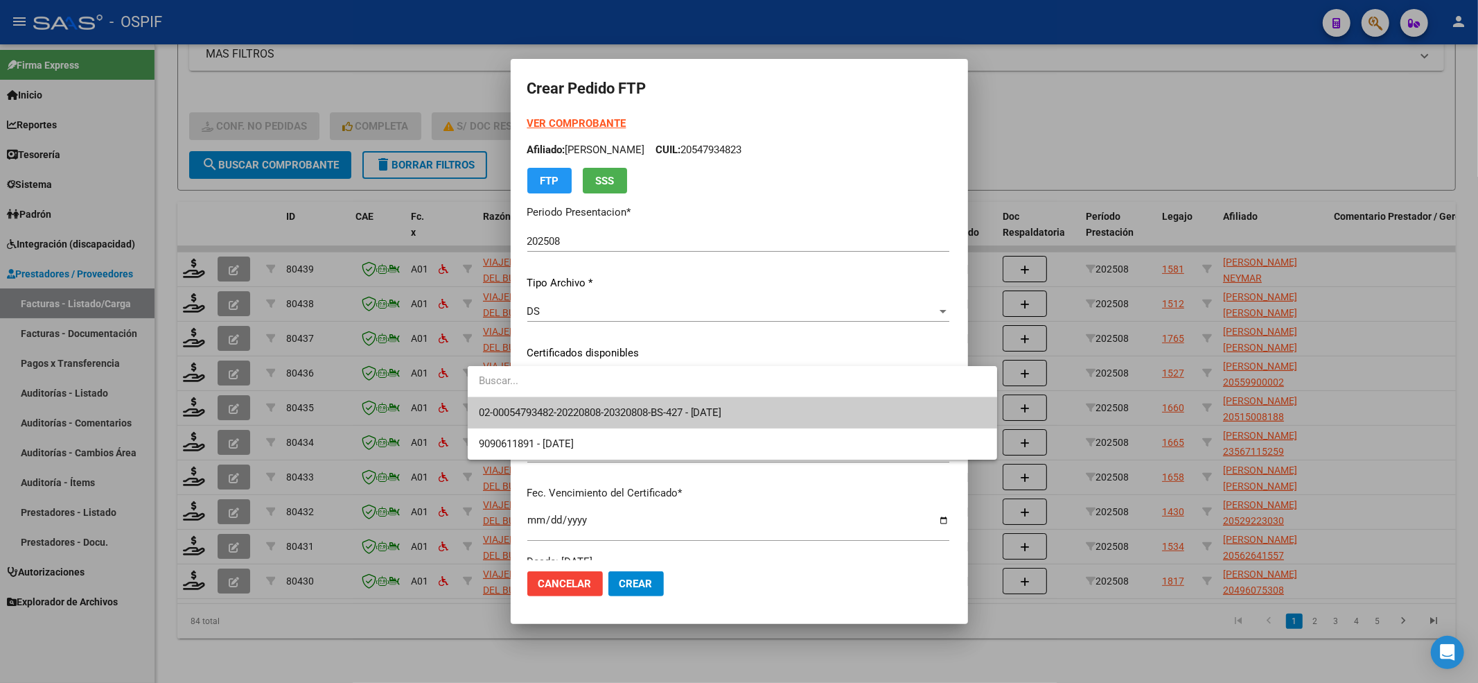
type input "2"
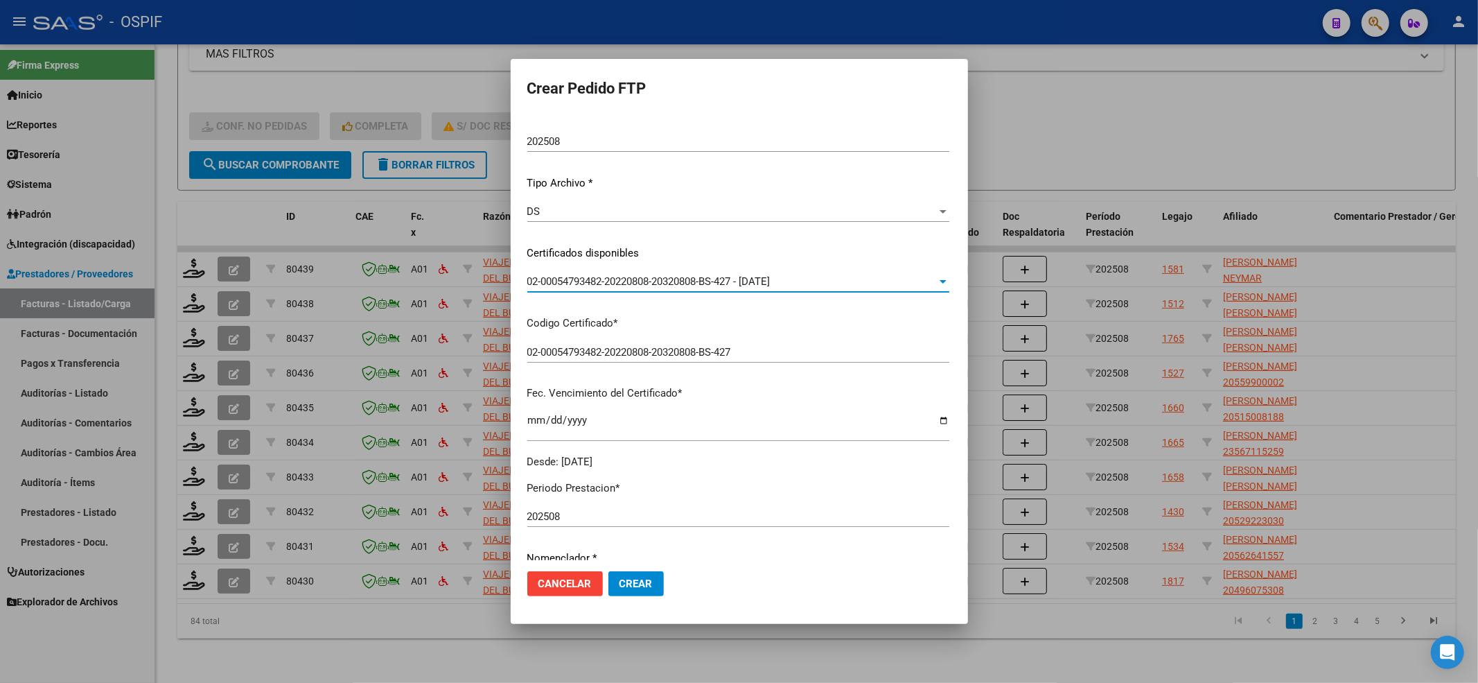
scroll to position [277, 0]
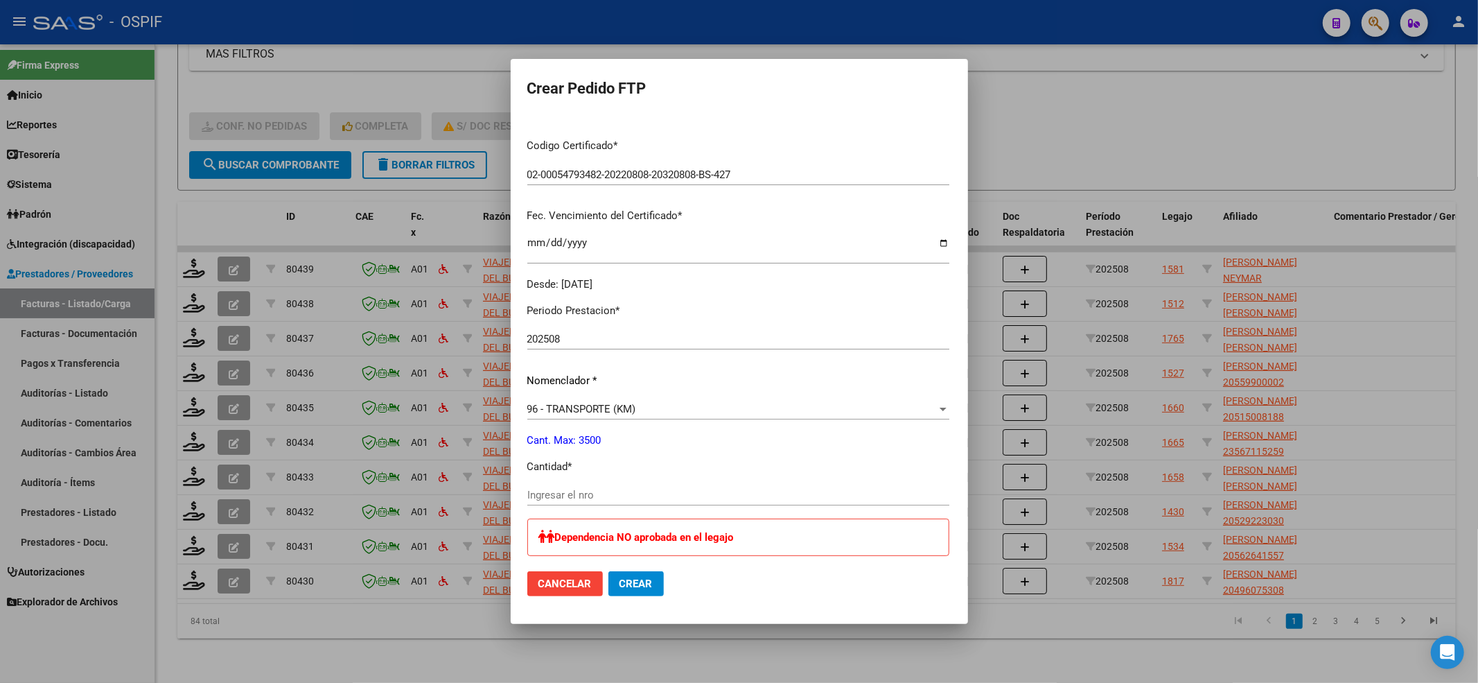
drag, startPoint x: 557, startPoint y: 486, endPoint x: 544, endPoint y: 505, distance: 22.9
click at [556, 491] on div "Ingresar el nro" at bounding box center [738, 494] width 422 height 21
type input "1100"
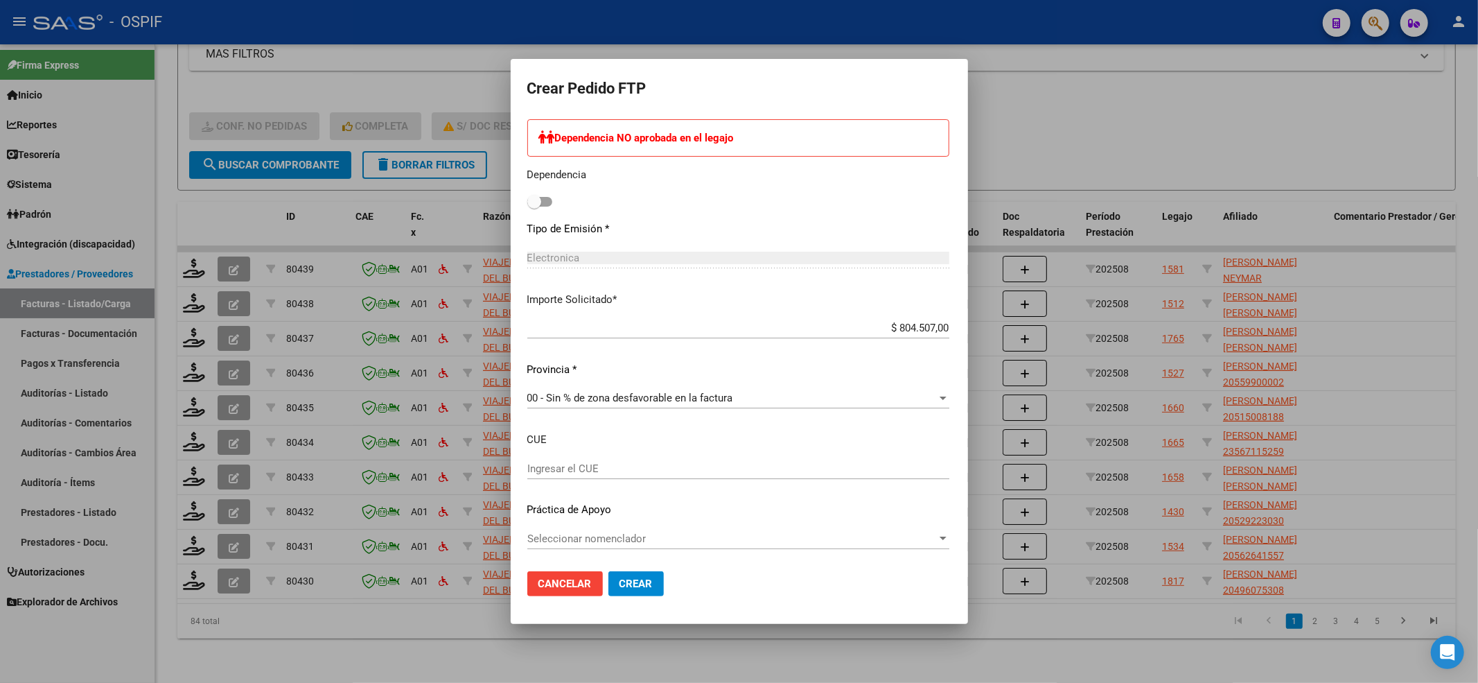
scroll to position [678, 0]
click at [527, 168] on div "Dependencia NO aprobada en el legajo Dependencia" at bounding box center [738, 164] width 422 height 92
click at [527, 200] on span at bounding box center [534, 200] width 14 height 14
click at [534, 205] on input "checkbox" at bounding box center [534, 205] width 1 height 1
checkbox input "true"
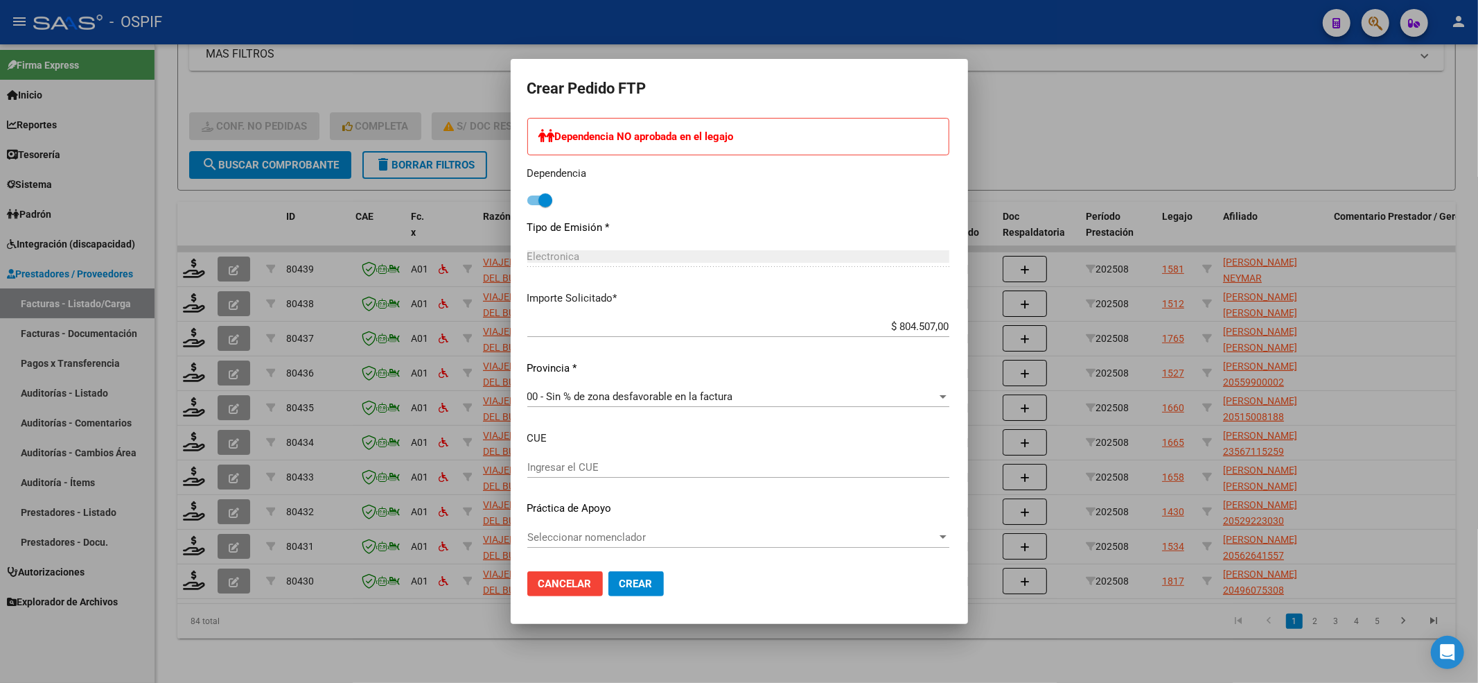
click at [624, 529] on div "Seleccionar nomenclador Seleccionar nomenclador" at bounding box center [738, 537] width 422 height 21
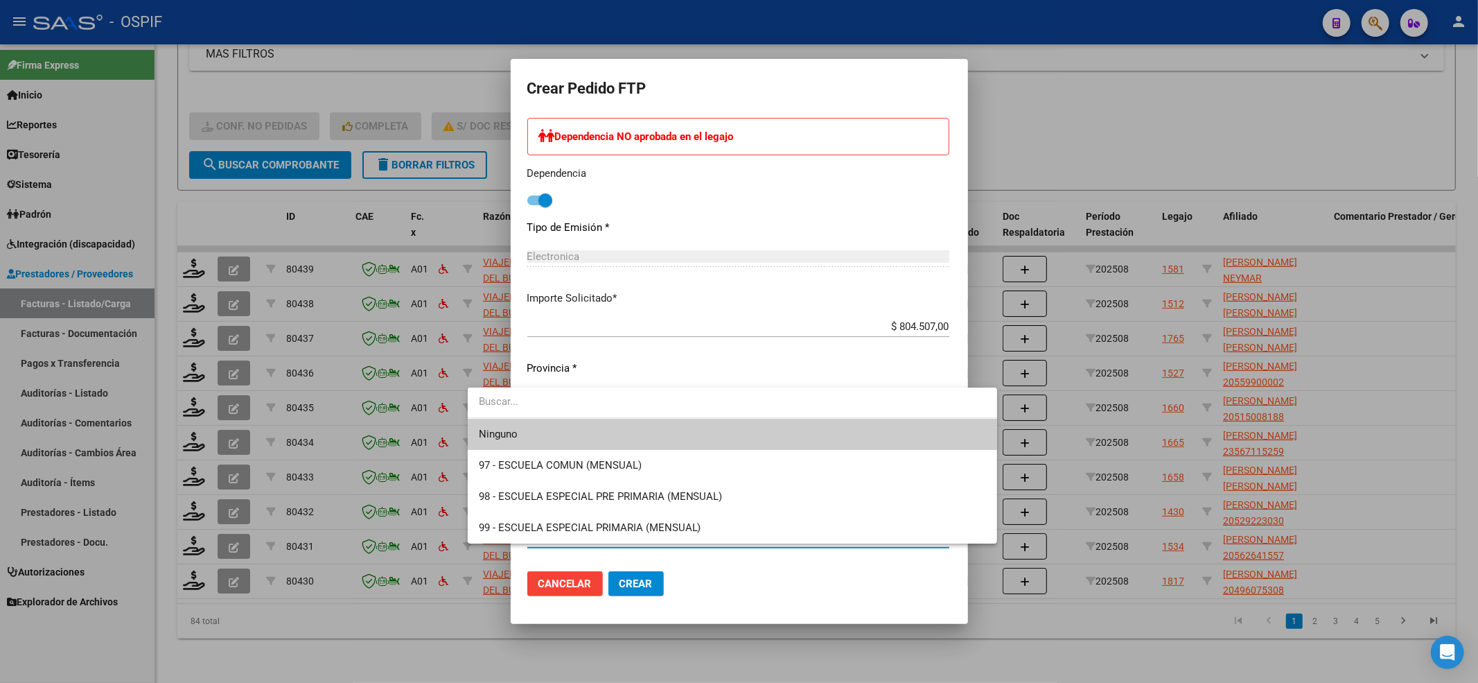
click at [523, 428] on span "Ninguno" at bounding box center [732, 434] width 507 height 31
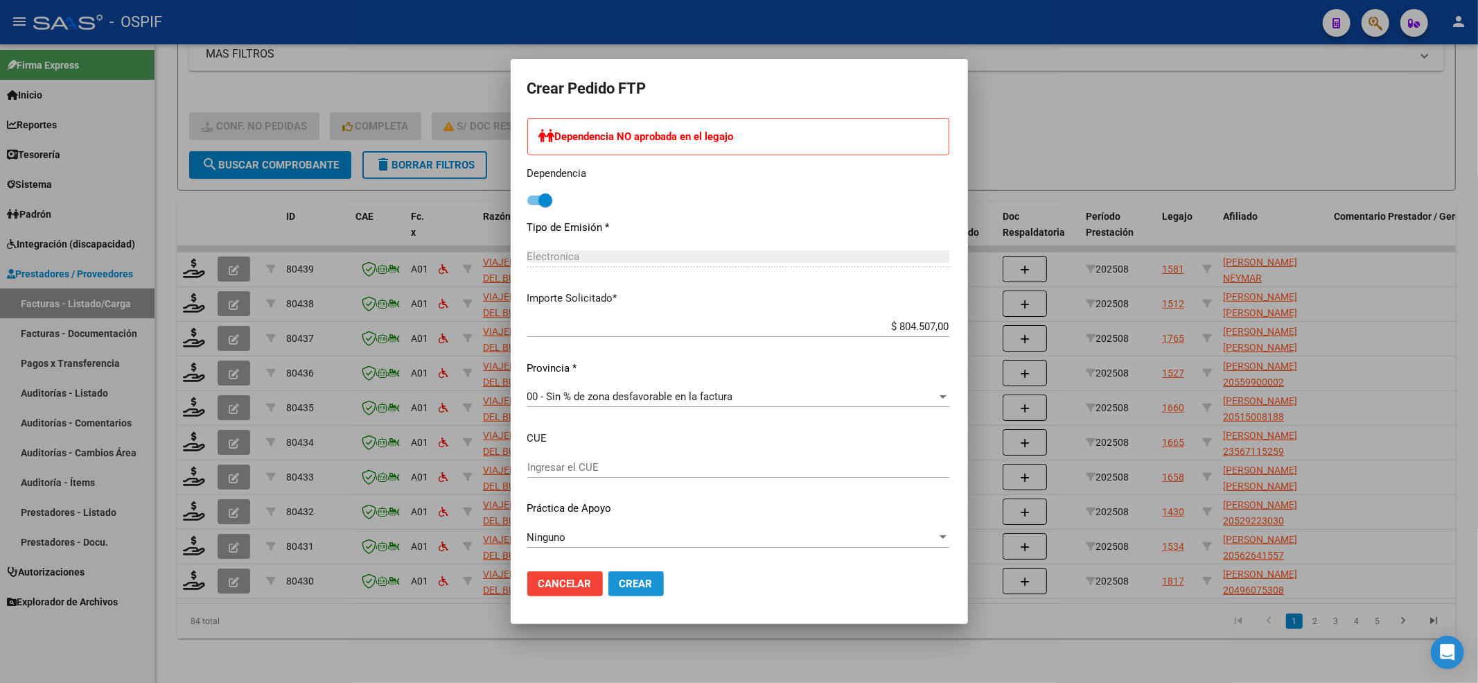
click at [620, 586] on span "Crear" at bounding box center [636, 583] width 33 height 12
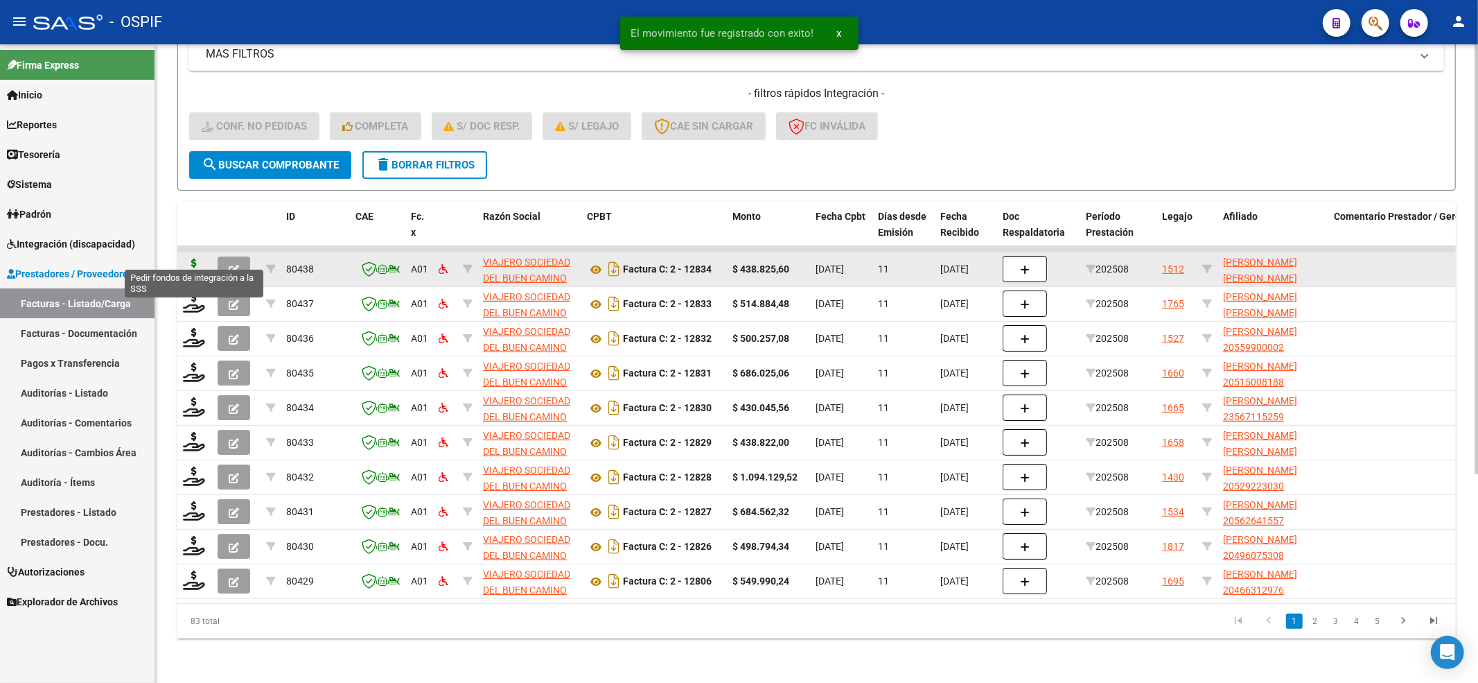
click at [195, 258] on icon at bounding box center [194, 267] width 22 height 19
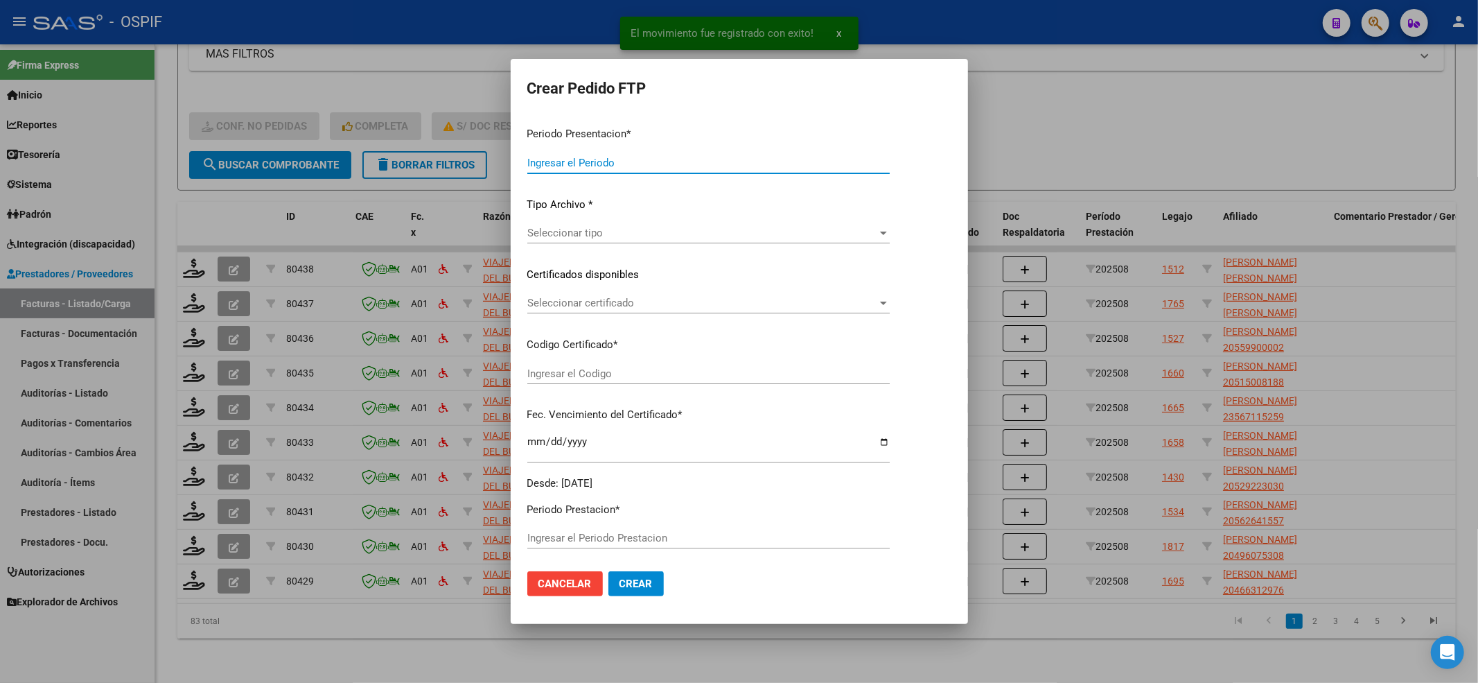
type input "202508"
type input "$ 438.825,60"
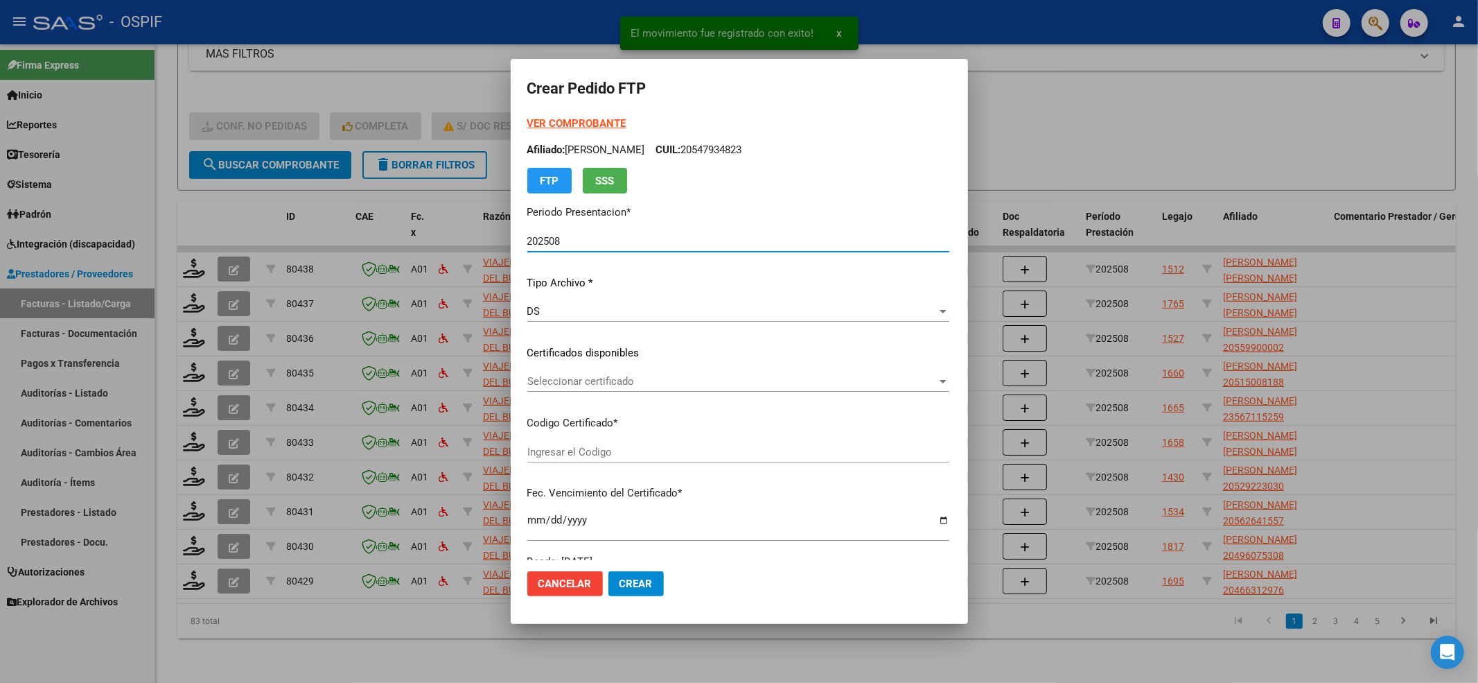
type input "0200057591298-20191219-20241219-BS-427"
type input "2024-12-19"
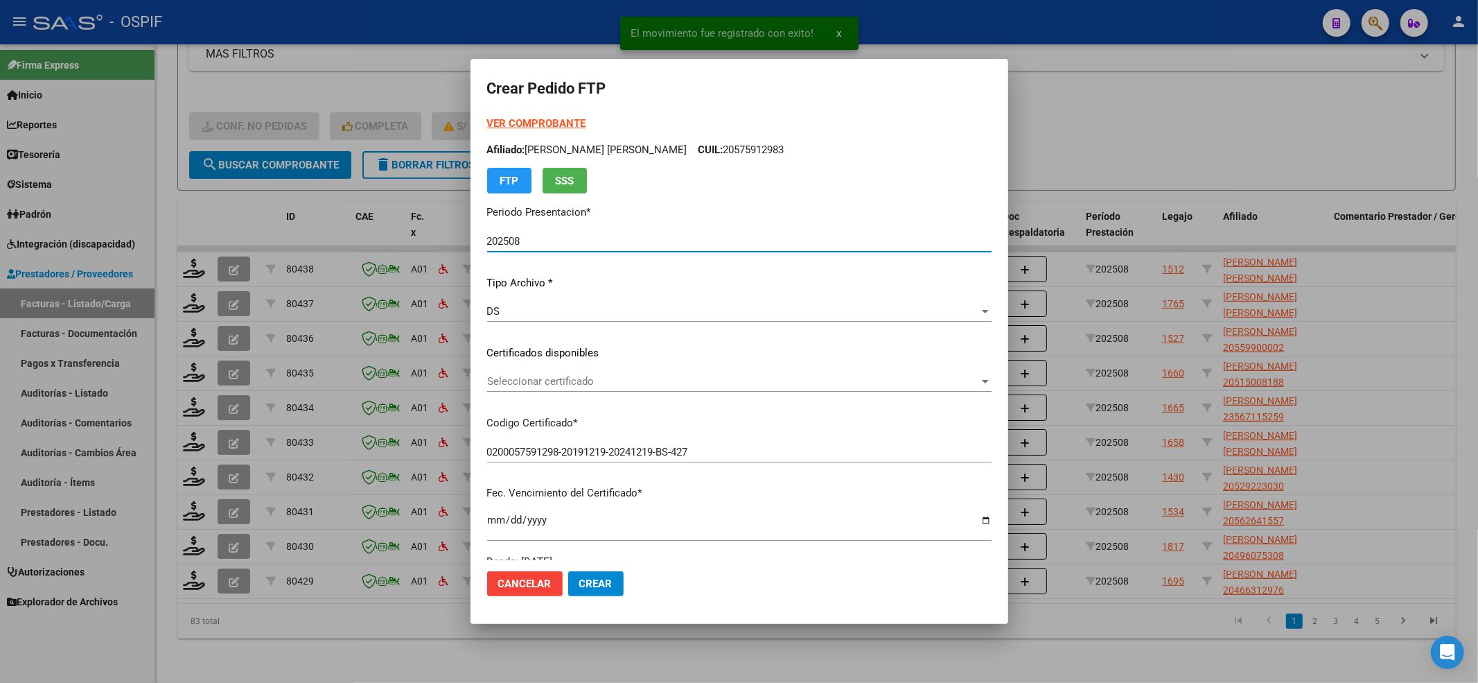
drag, startPoint x: 504, startPoint y: 100, endPoint x: 502, endPoint y: 115, distance: 15.5
click at [502, 115] on form "Crear Pedido FTP VER COMPROBANTE ARCA Padrón Afiliado: RIQUELME THIAGO VALENTIN…" at bounding box center [739, 341] width 504 height 531
click at [502, 120] on strong "VER COMPROBANTE" at bounding box center [536, 123] width 99 height 12
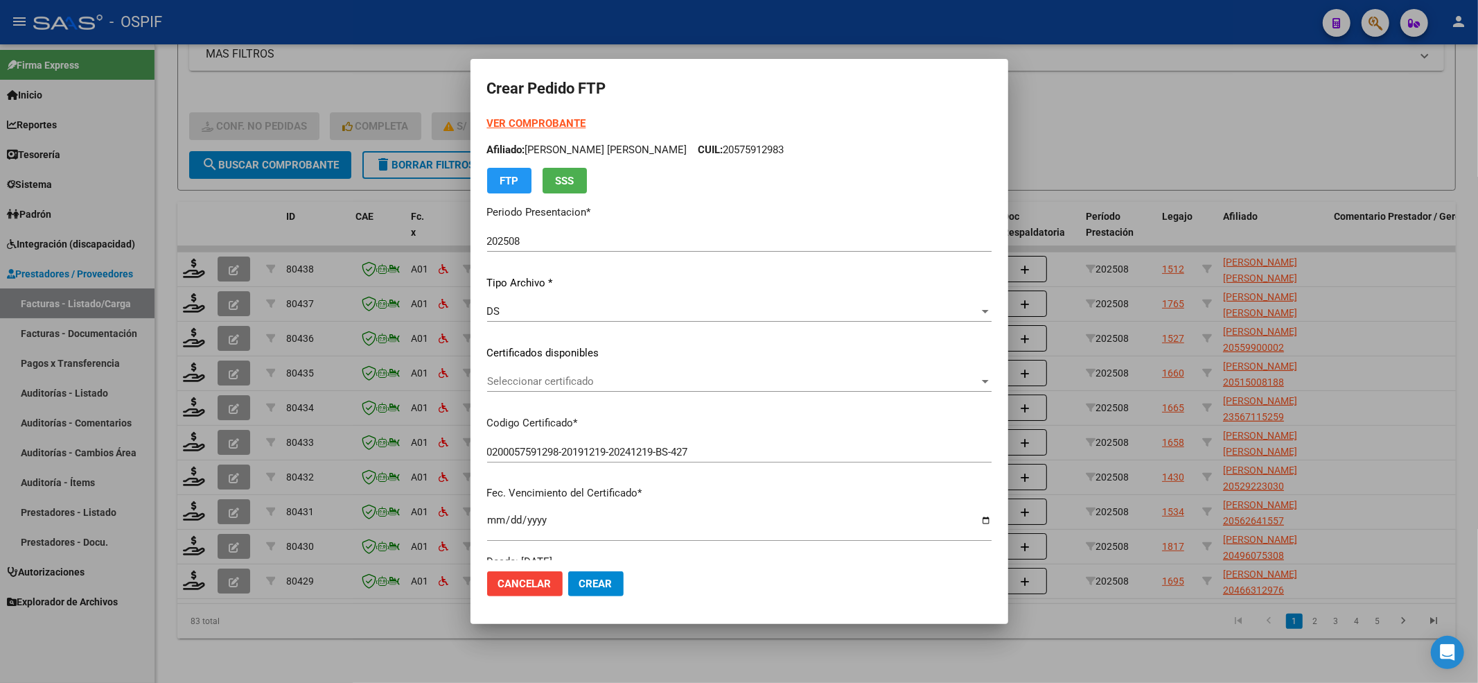
click at [594, 360] on p "Certificados disponibles" at bounding box center [739, 353] width 504 height 16
click at [566, 383] on span "Seleccionar certificado" at bounding box center [733, 381] width 492 height 12
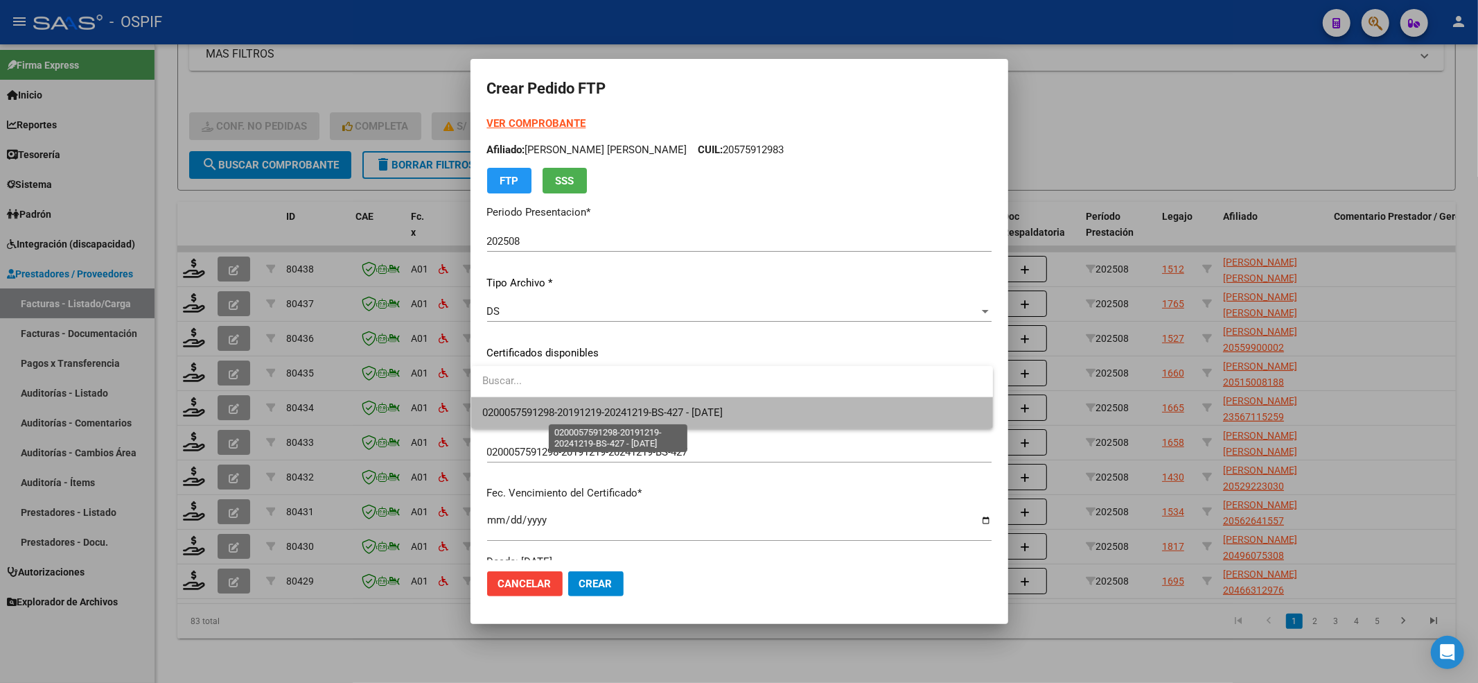
click at [564, 413] on span "0200057591298-20191219-20241219-BS-427 - 2024-12-19" at bounding box center [602, 412] width 240 height 12
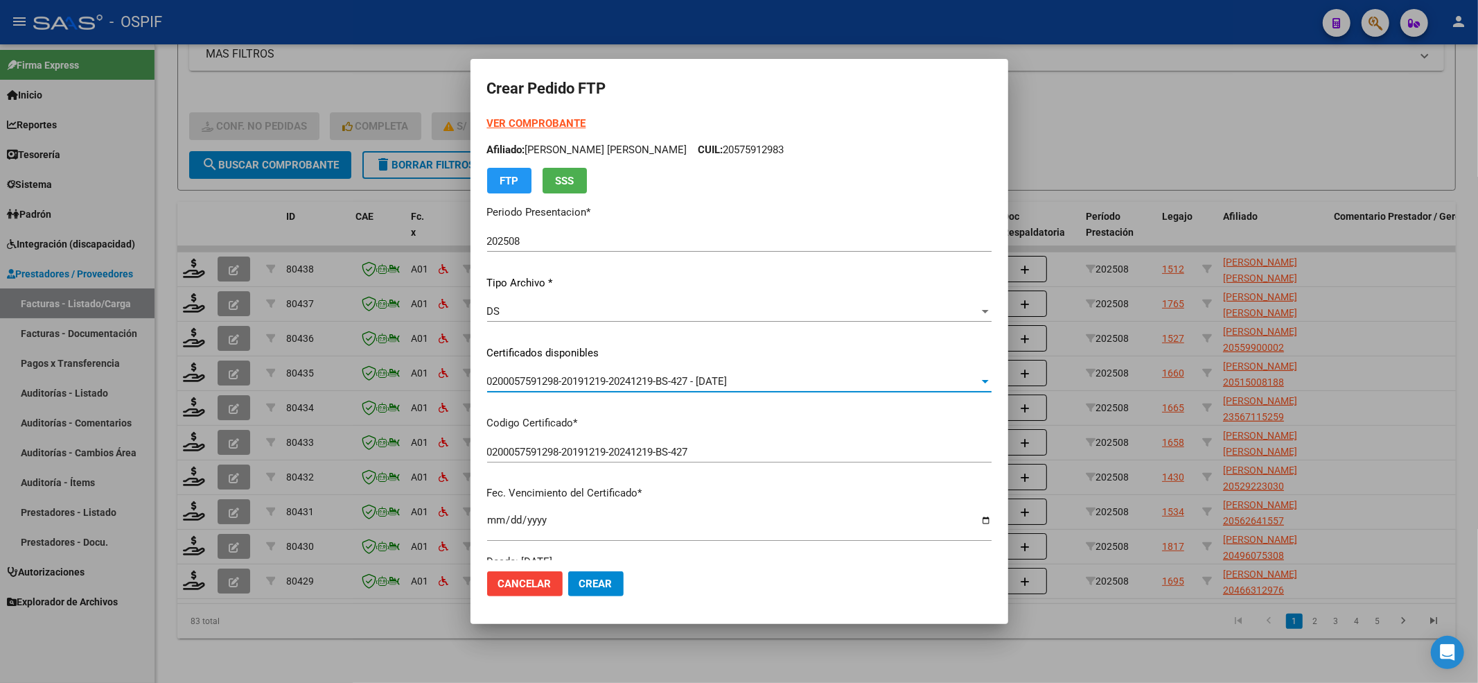
scroll to position [462, 0]
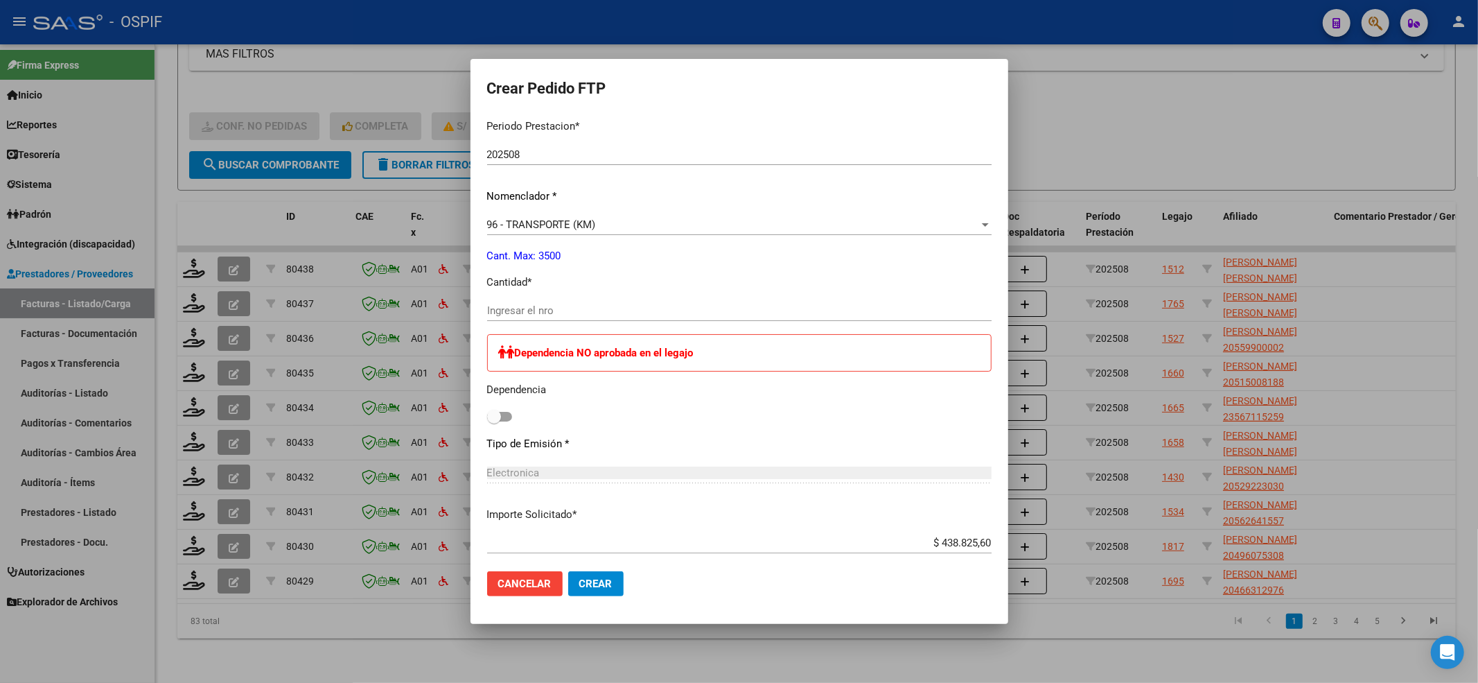
click at [536, 317] on div "Ingresar el nro" at bounding box center [739, 310] width 504 height 21
type input "810"
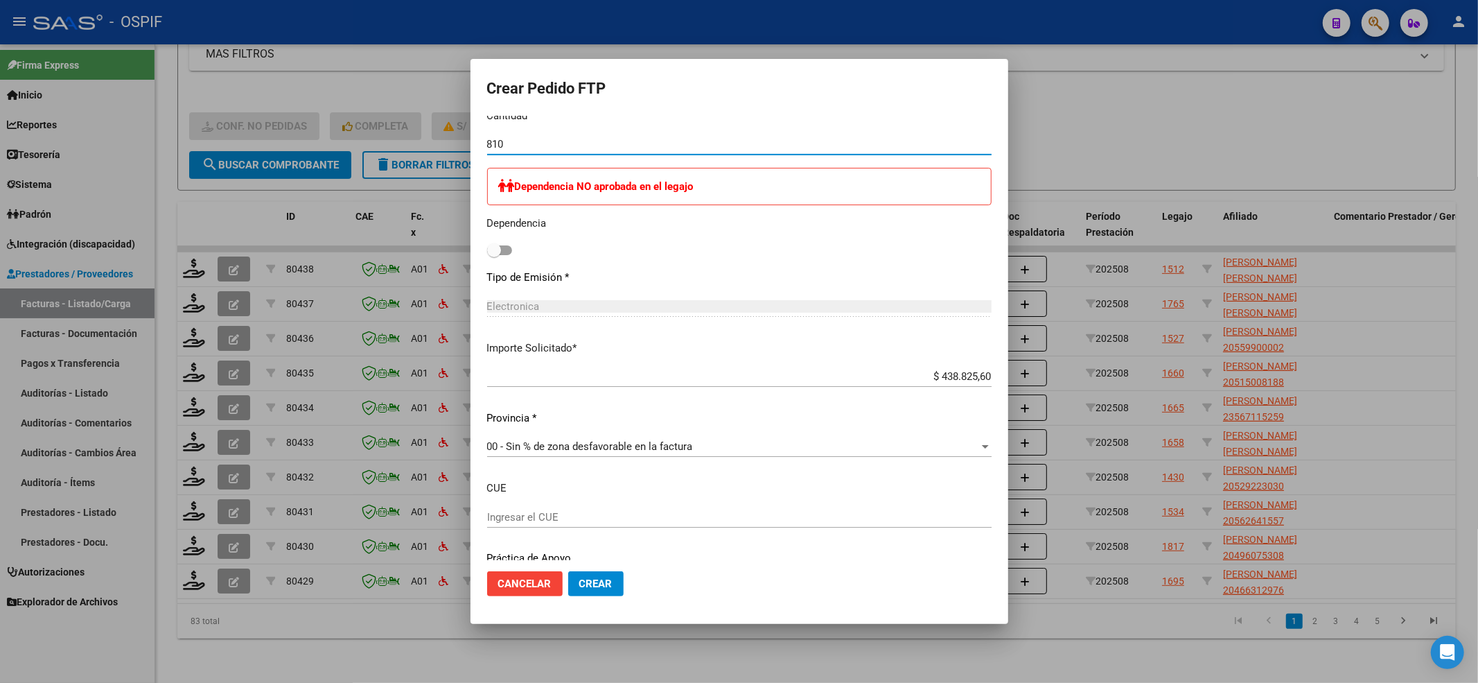
scroll to position [678, 0]
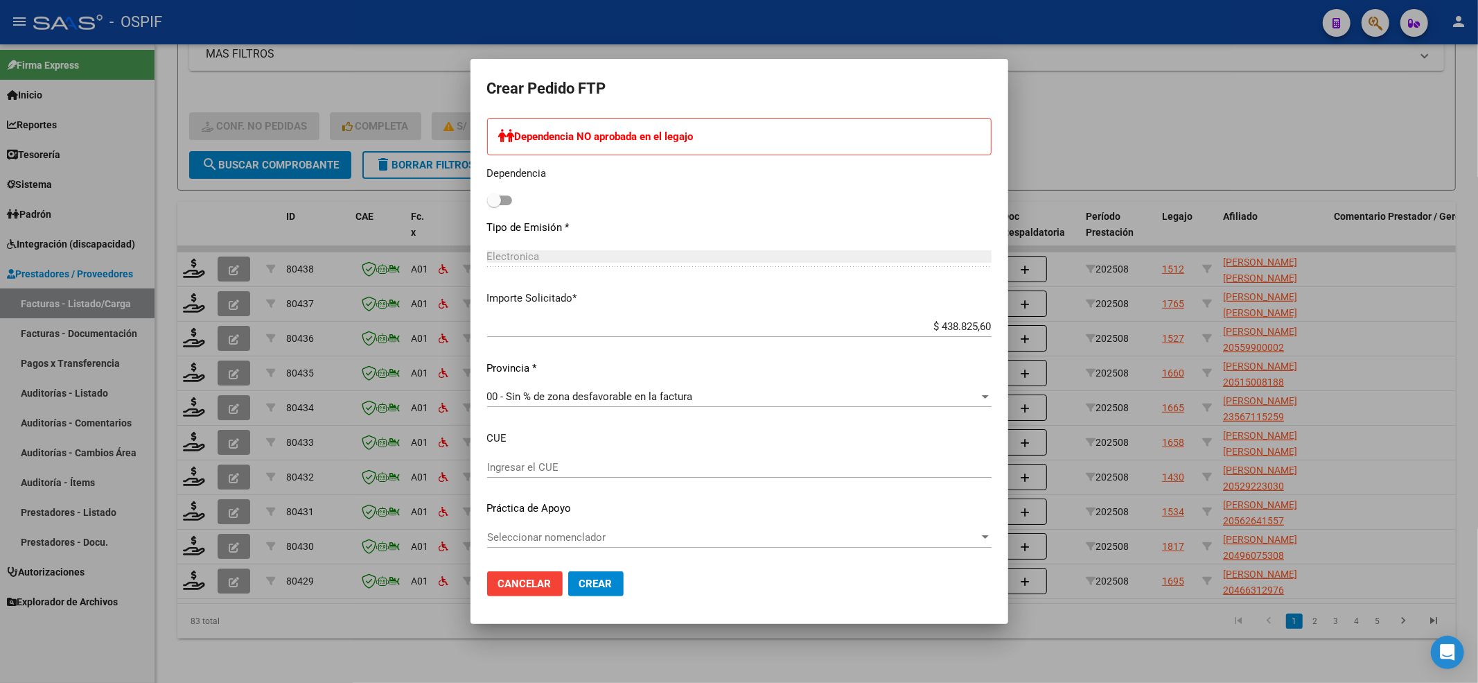
click at [613, 546] on div "Seleccionar nomenclador Seleccionar nomenclador" at bounding box center [739, 537] width 504 height 21
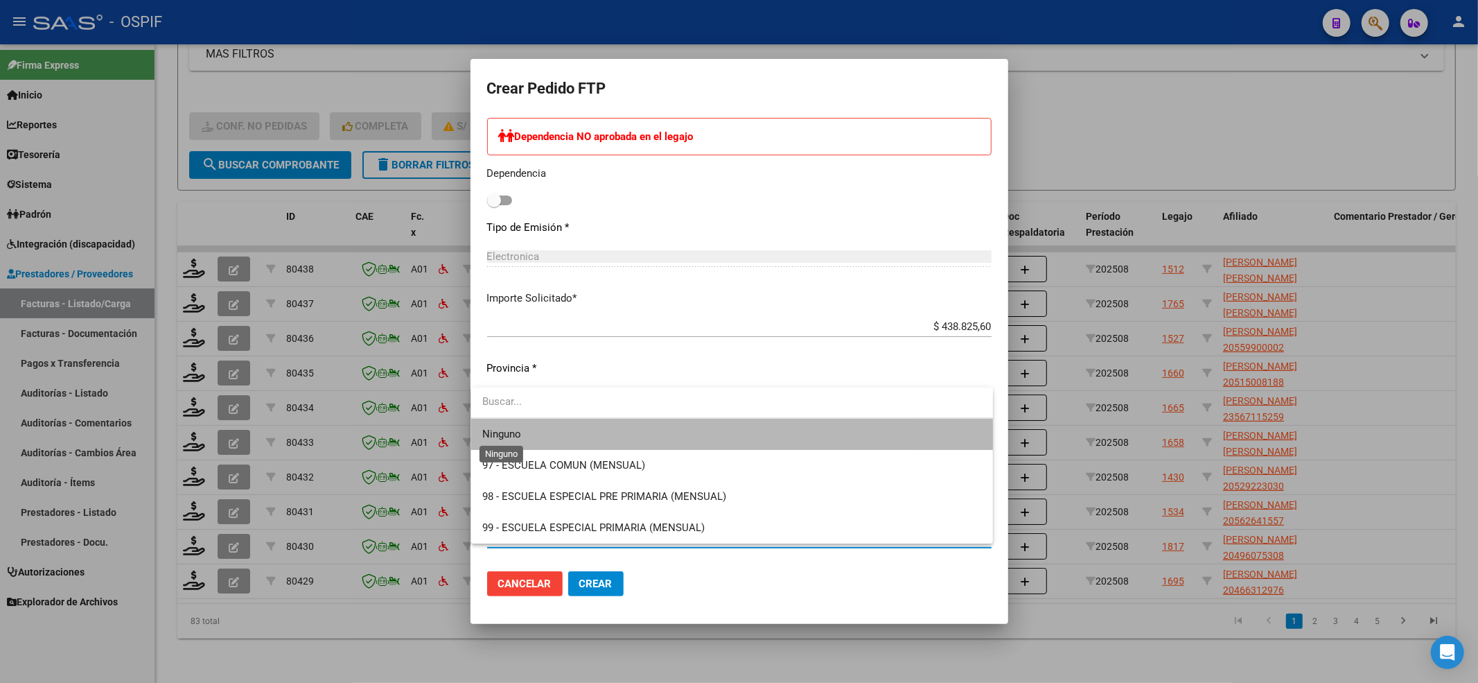
drag, startPoint x: 514, startPoint y: 431, endPoint x: 597, endPoint y: 586, distance: 176.1
click at [514, 433] on span "Ninguno" at bounding box center [501, 434] width 39 height 12
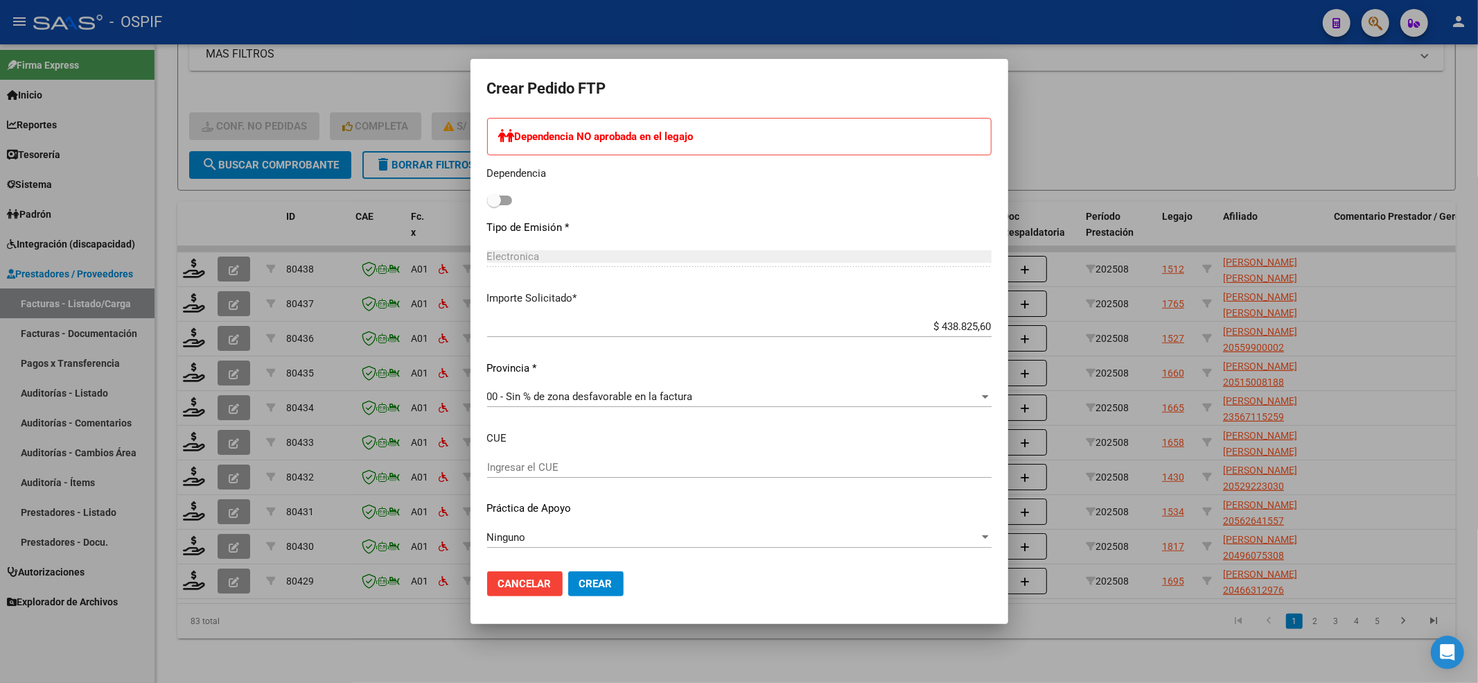
drag, startPoint x: 588, startPoint y: 611, endPoint x: 593, endPoint y: 590, distance: 21.3
click at [591, 602] on mat-dialog-container "Crear Pedido FTP VER COMPROBANTE ARCA Padrón Afiliado: RIQUELME THIAGO VALENTIN…" at bounding box center [740, 341] width 538 height 564
click at [593, 590] on button "Crear" at bounding box center [595, 583] width 55 height 25
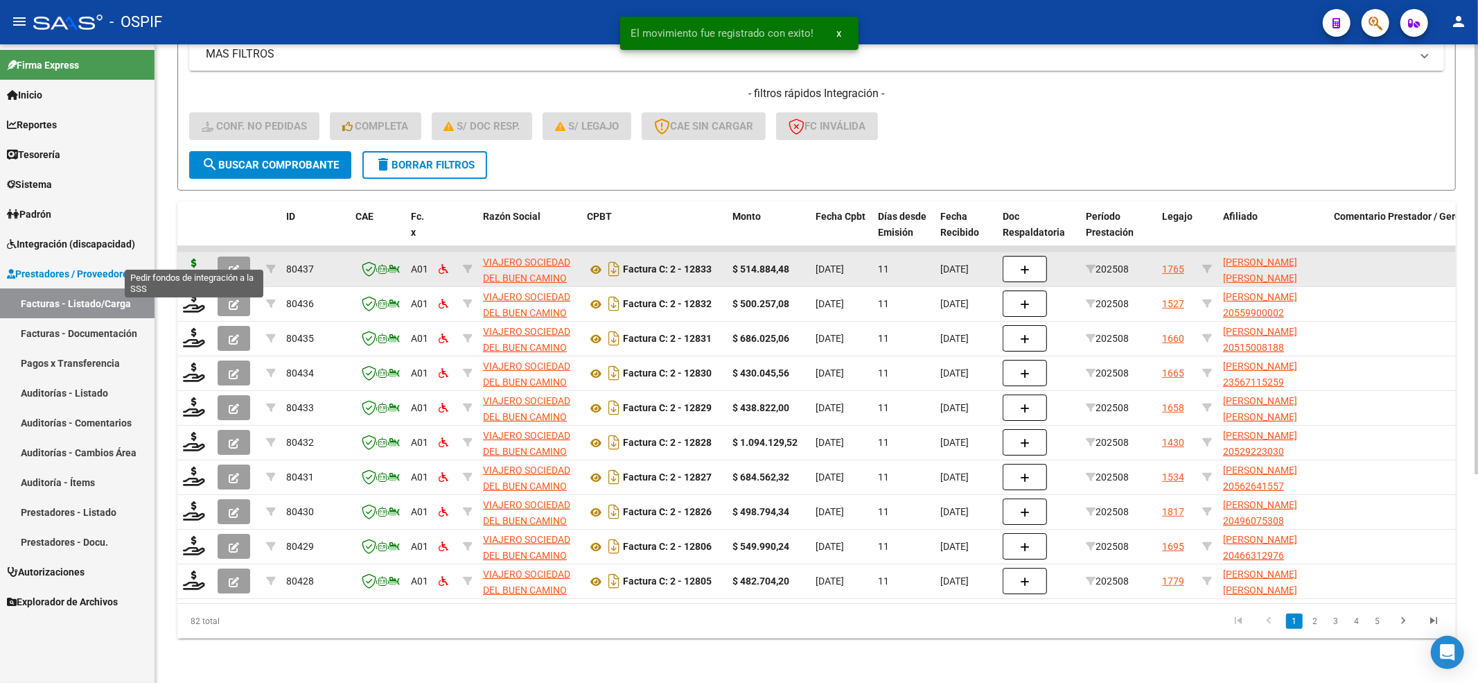
click at [204, 258] on icon at bounding box center [194, 267] width 22 height 19
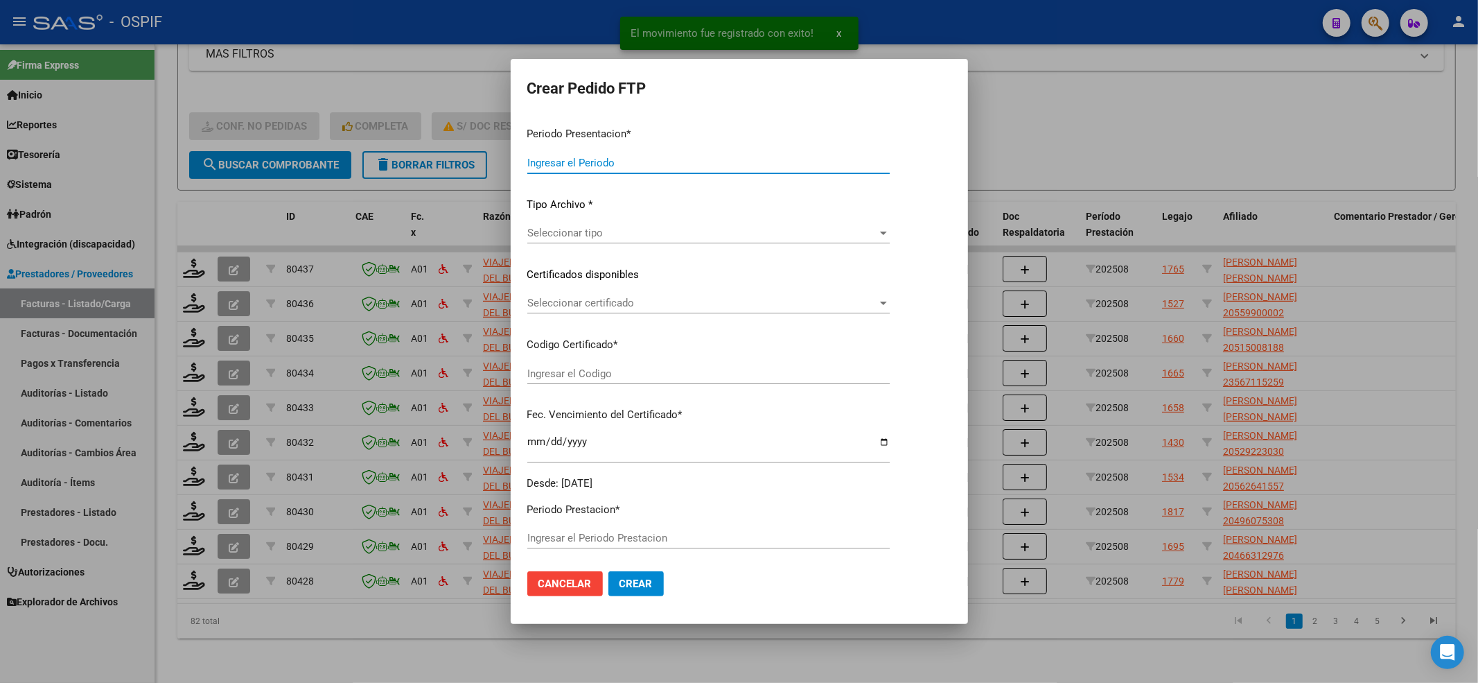
type input "202508"
type input "$ 514.884,48"
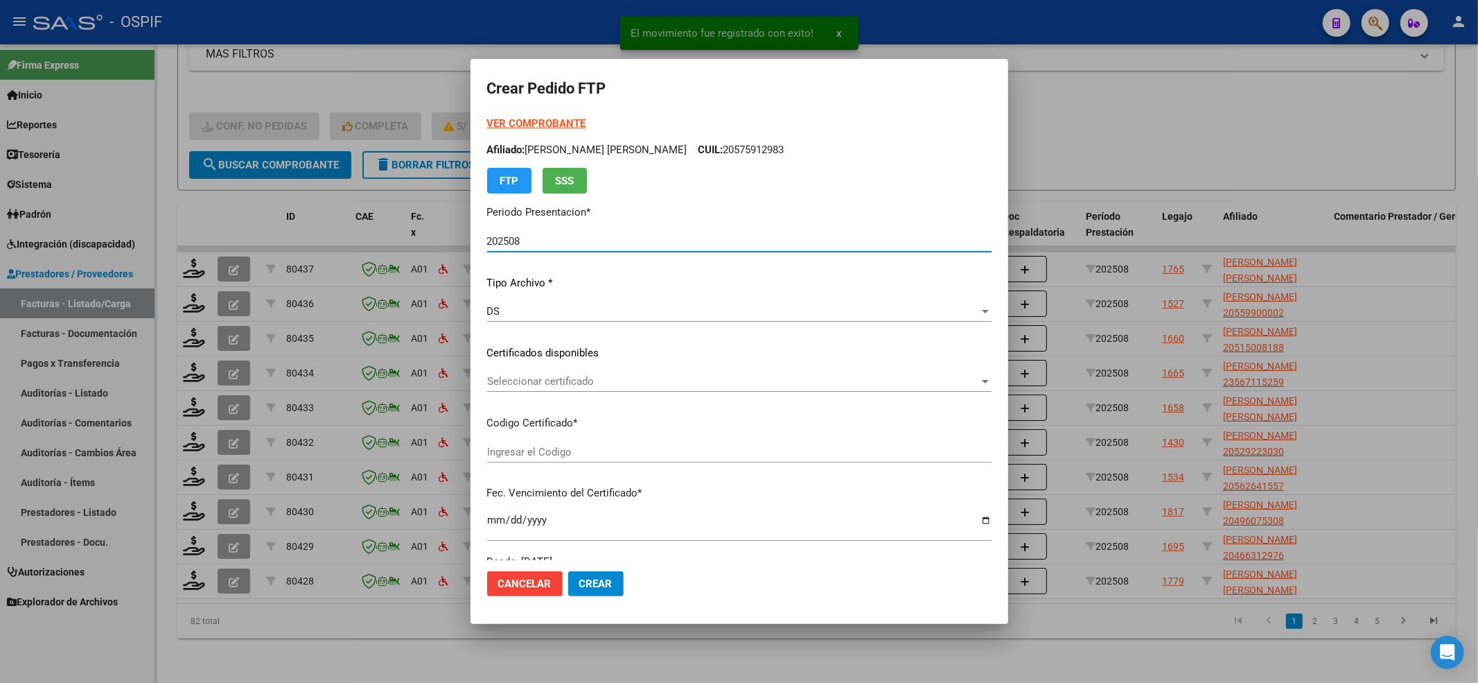
type input "-01-00055066047-20200304-20250304-BS-427"
type input "2025-03-04"
click at [578, 132] on div "VER COMPROBANTE ARCA Padrón Afiliado: RIOS COTO PARDO CLEMENTINA LUZ CUIL: 2355…" at bounding box center [739, 155] width 504 height 78
click at [552, 112] on form "Crear Pedido FTP VER COMPROBANTE ARCA Padrón Afiliado: RIOS COTO PARDO CLEMENTI…" at bounding box center [739, 341] width 504 height 531
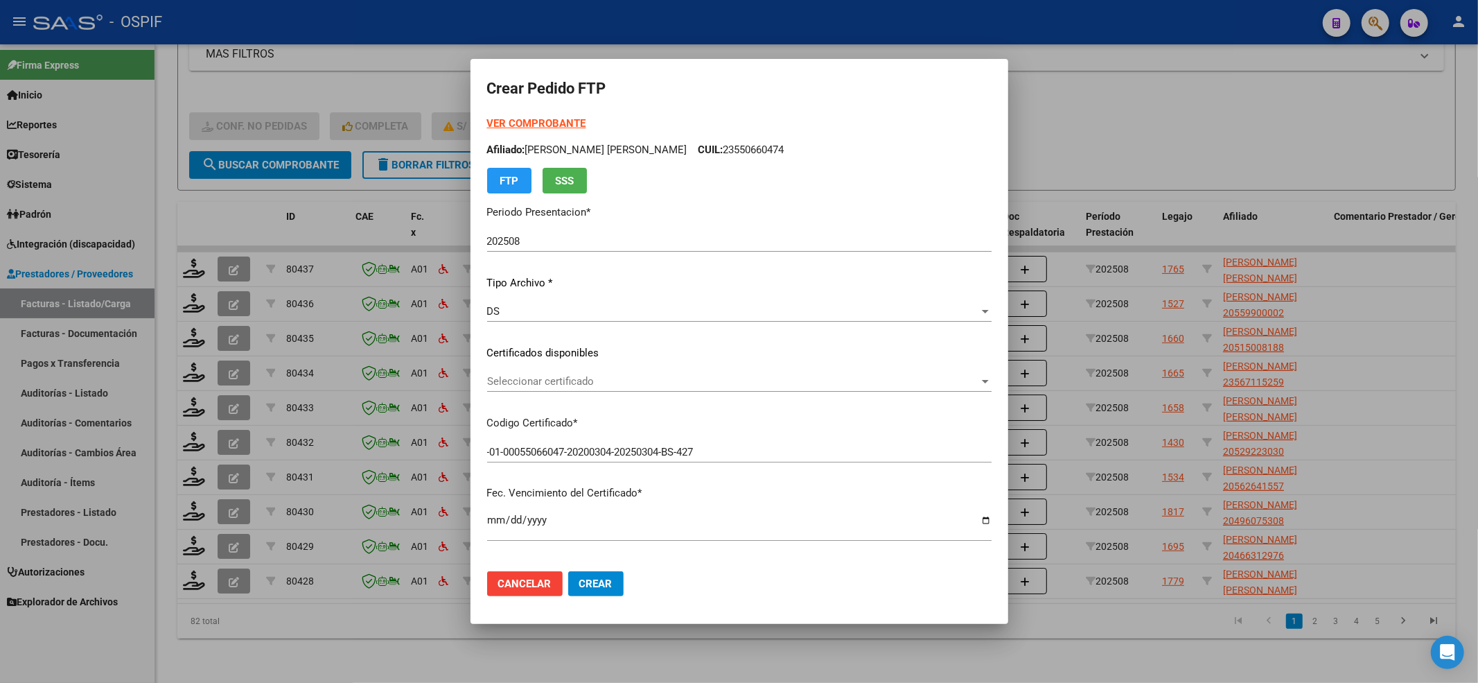
click at [546, 120] on strong "VER COMPROBANTE" at bounding box center [536, 123] width 99 height 12
click at [547, 372] on div "Seleccionar certificado Seleccionar certificado" at bounding box center [739, 381] width 504 height 21
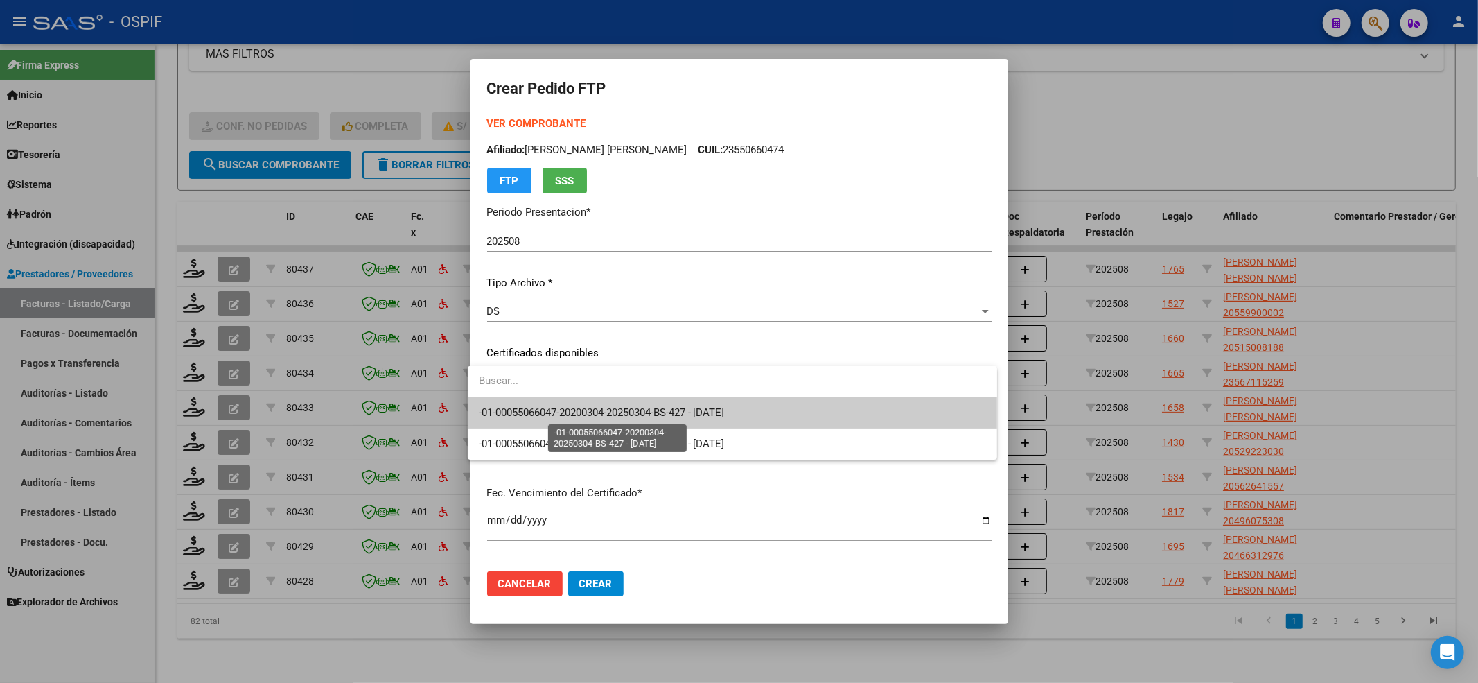
click at [530, 413] on span "-01-00055066047-20200304-20250304-BS-427 - 2025-03-04" at bounding box center [602, 412] width 246 height 12
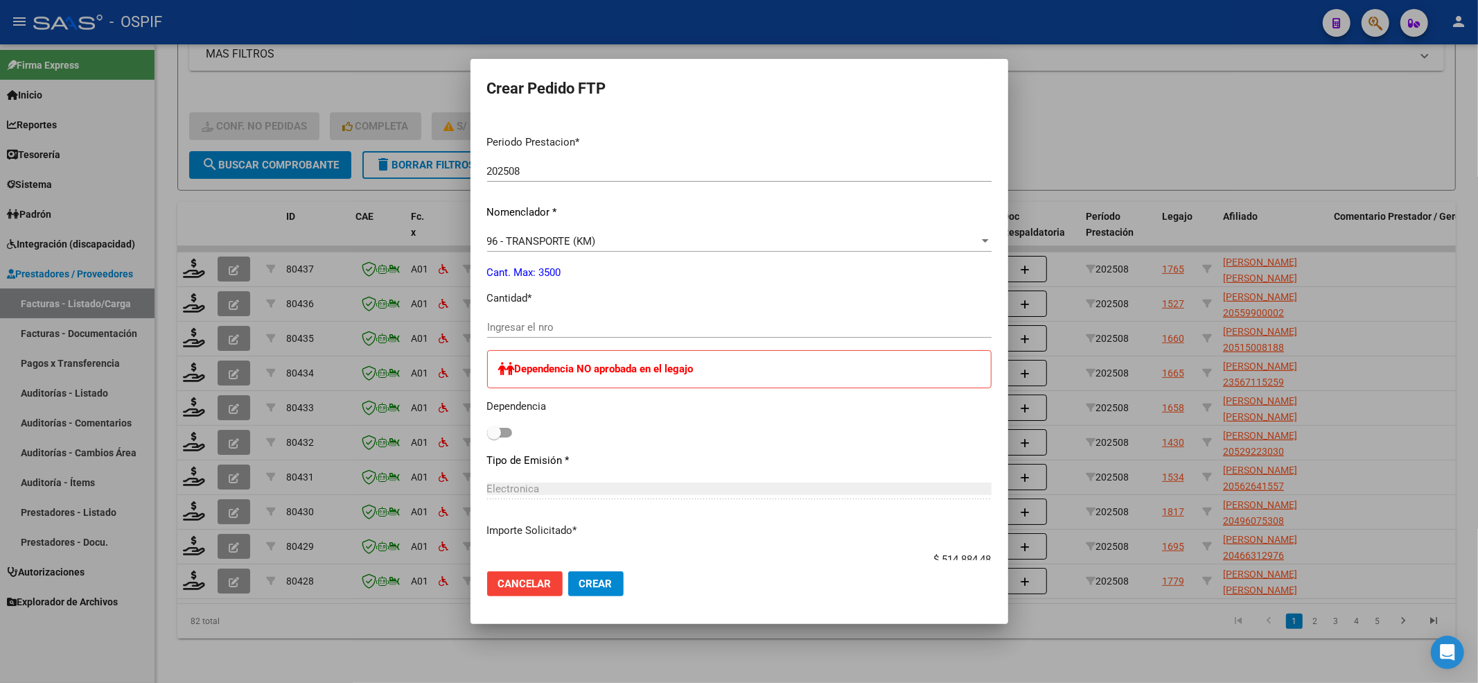
scroll to position [462, 0]
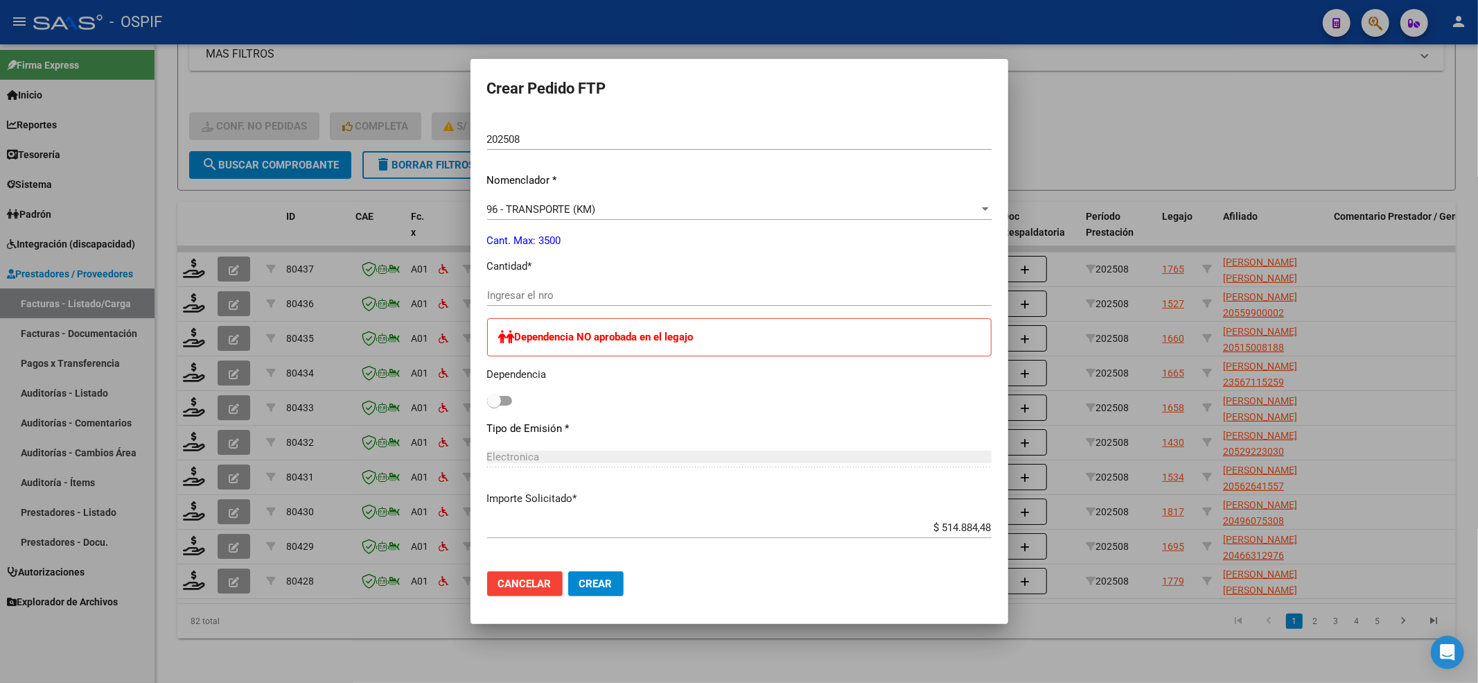
click at [487, 410] on div "Periodo Prestacion * 202508 Ingresar el Periodo Prestacion Nomenclador * 96 - T…" at bounding box center [739, 426] width 504 height 669
drag, startPoint x: 485, startPoint y: 402, endPoint x: 527, endPoint y: 317, distance: 94.5
click at [487, 402] on span at bounding box center [494, 401] width 14 height 14
click at [493, 405] on input "checkbox" at bounding box center [493, 405] width 1 height 1
checkbox input "true"
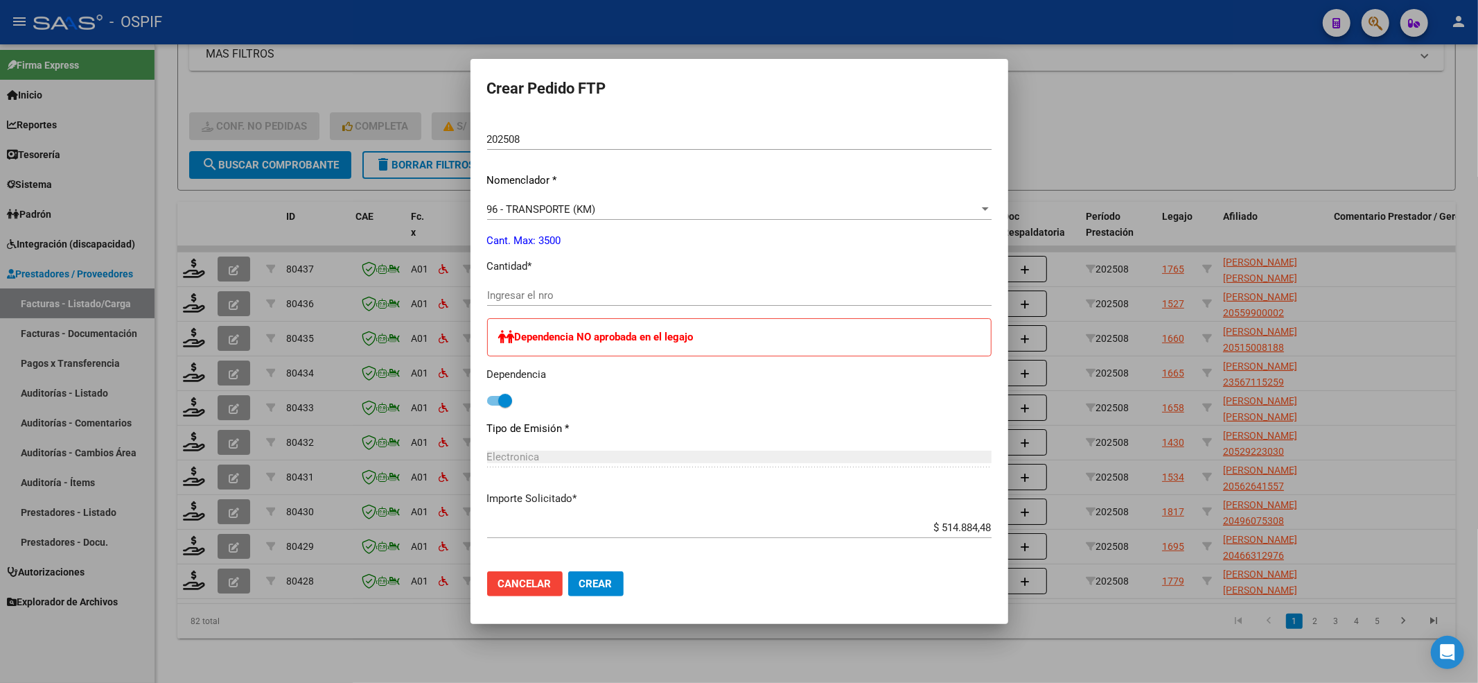
click at [547, 280] on div "Periodo Prestacion * 202508 Ingresar el Periodo Prestacion Nomenclador * 96 - T…" at bounding box center [739, 426] width 504 height 669
click at [542, 289] on input "Ingresar el nro" at bounding box center [739, 295] width 504 height 12
type input "704"
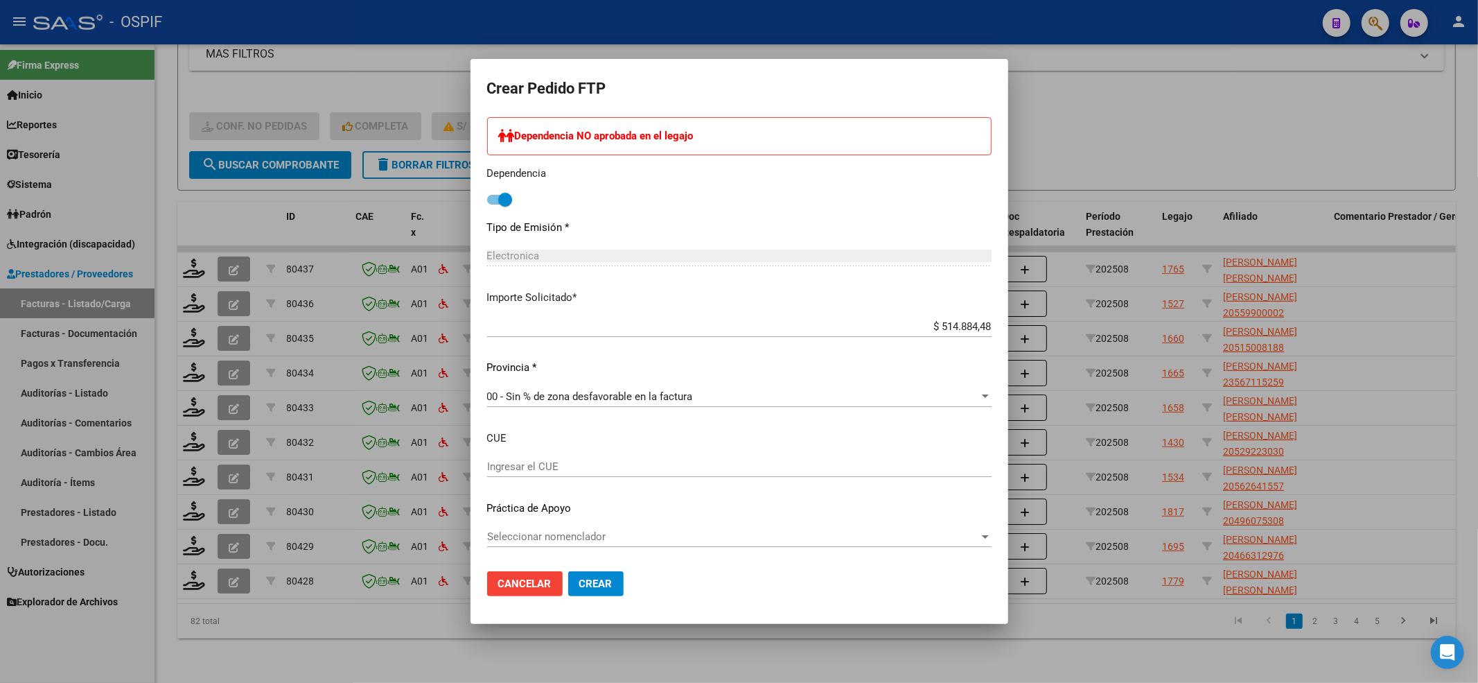
click at [583, 530] on div "Seleccionar nomenclador Seleccionar nomenclador" at bounding box center [739, 543] width 504 height 34
click at [552, 550] on div "Seleccionar nomenclador Seleccionar nomenclador" at bounding box center [739, 542] width 504 height 34
click at [550, 510] on p "Práctica de Apoyo" at bounding box center [739, 508] width 504 height 16
click at [538, 534] on span "Seleccionar nomenclador" at bounding box center [733, 535] width 492 height 12
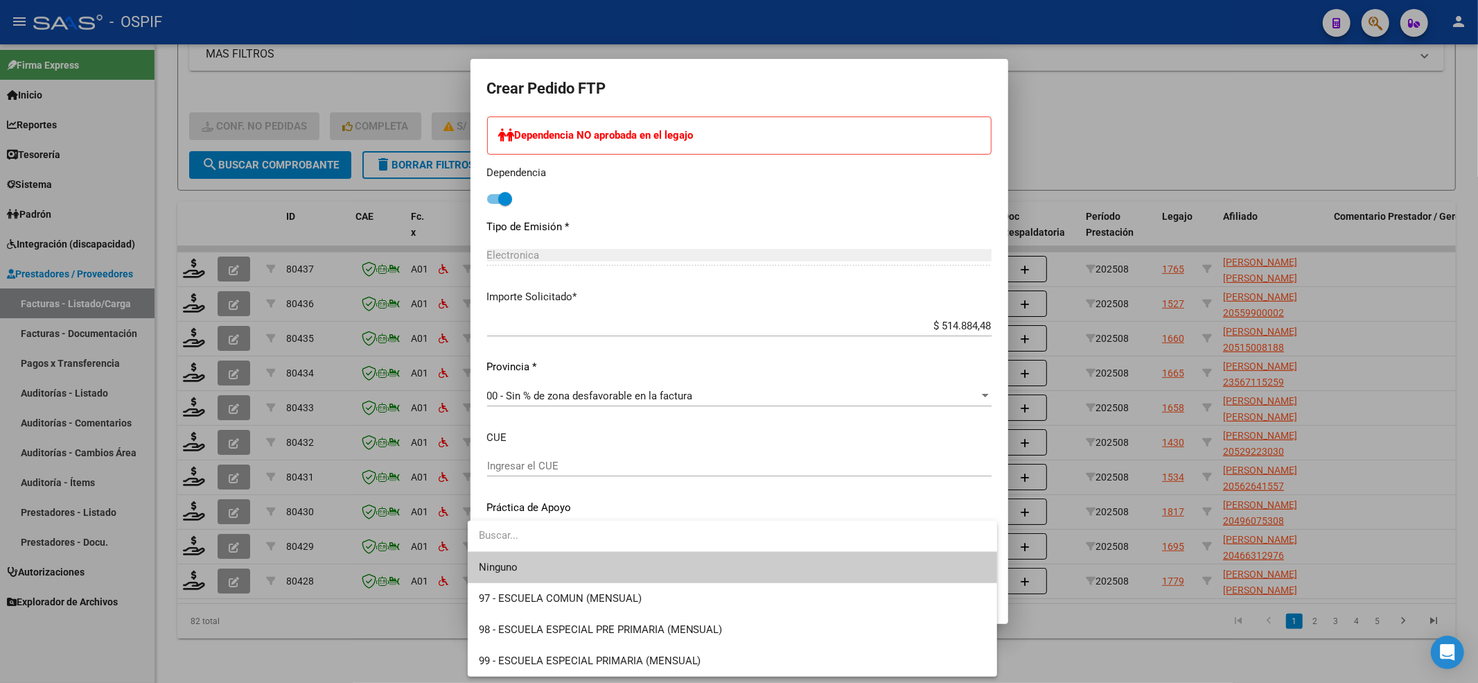
click at [544, 565] on span "Ninguno" at bounding box center [732, 567] width 507 height 31
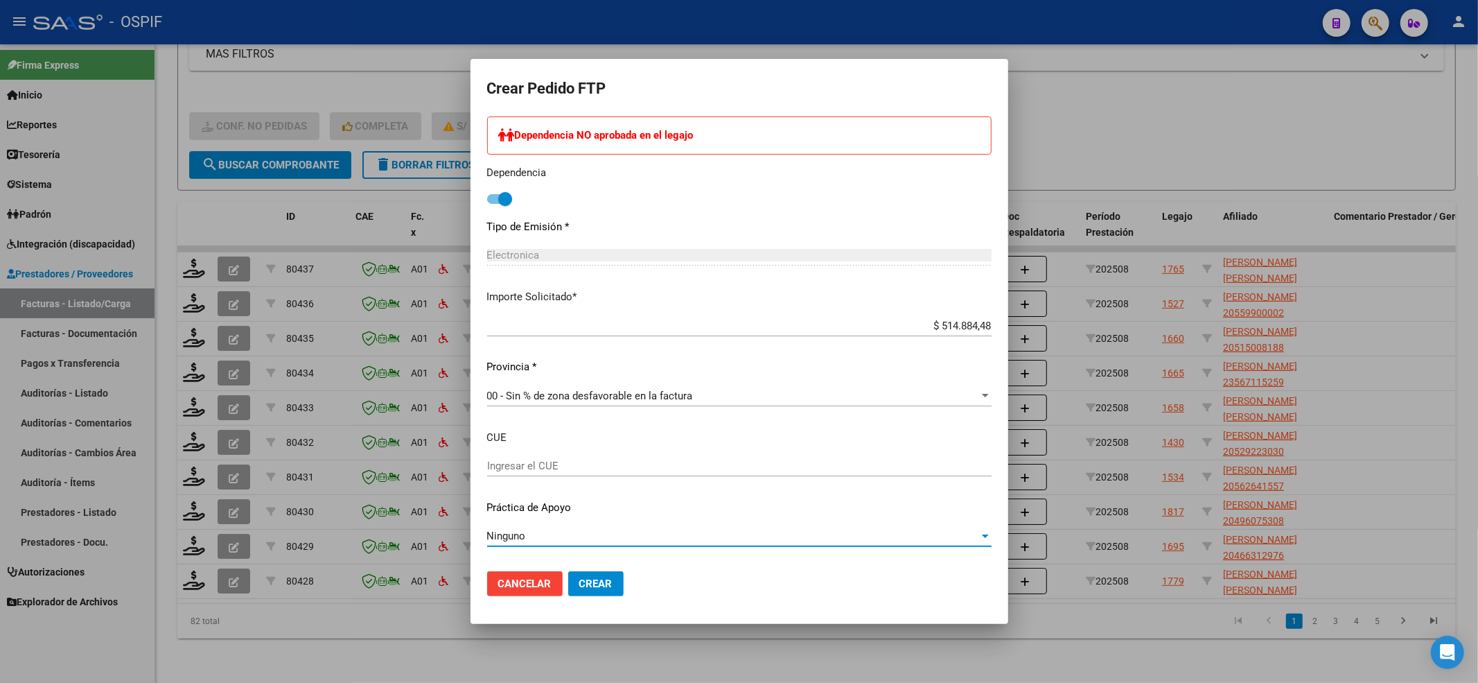
scroll to position [662, 0]
click at [593, 583] on span "Crear" at bounding box center [595, 583] width 33 height 12
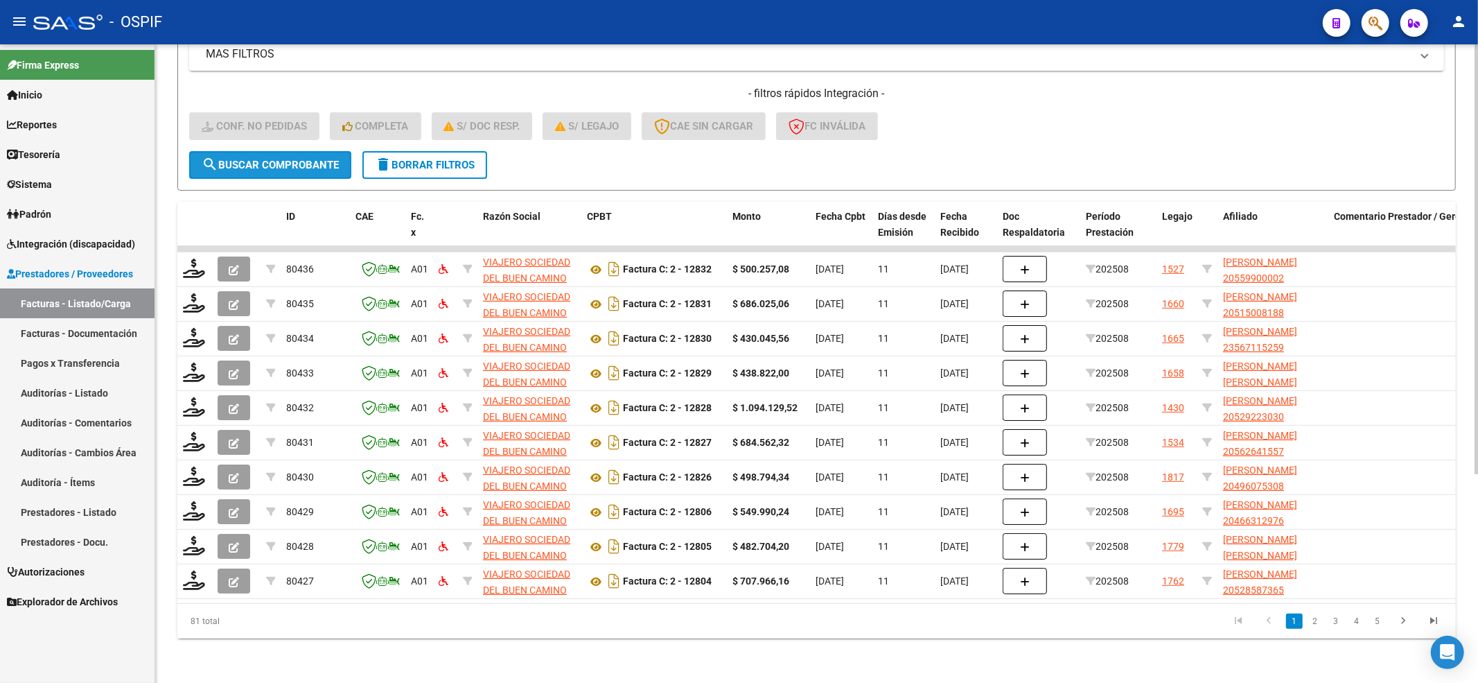
click at [297, 162] on button "search Buscar Comprobante" at bounding box center [270, 165] width 162 height 28
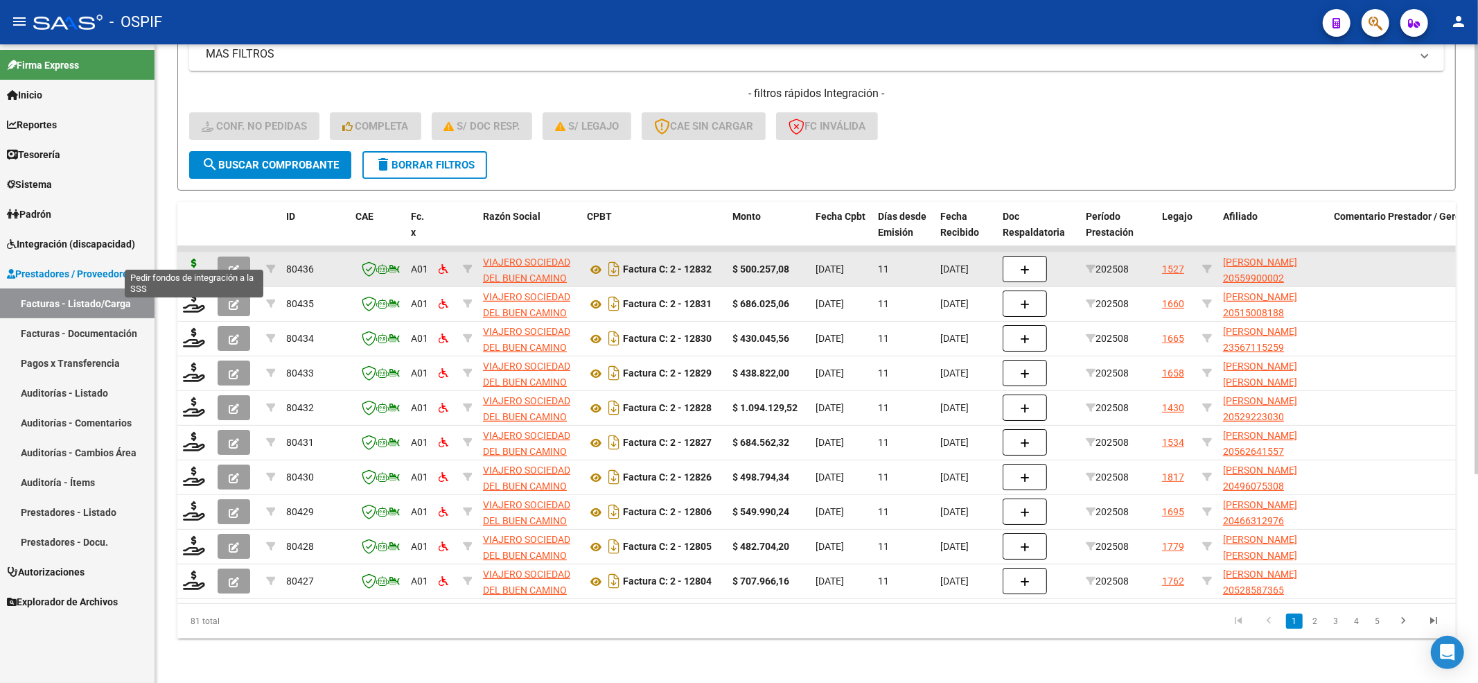
click at [188, 258] on icon at bounding box center [194, 267] width 22 height 19
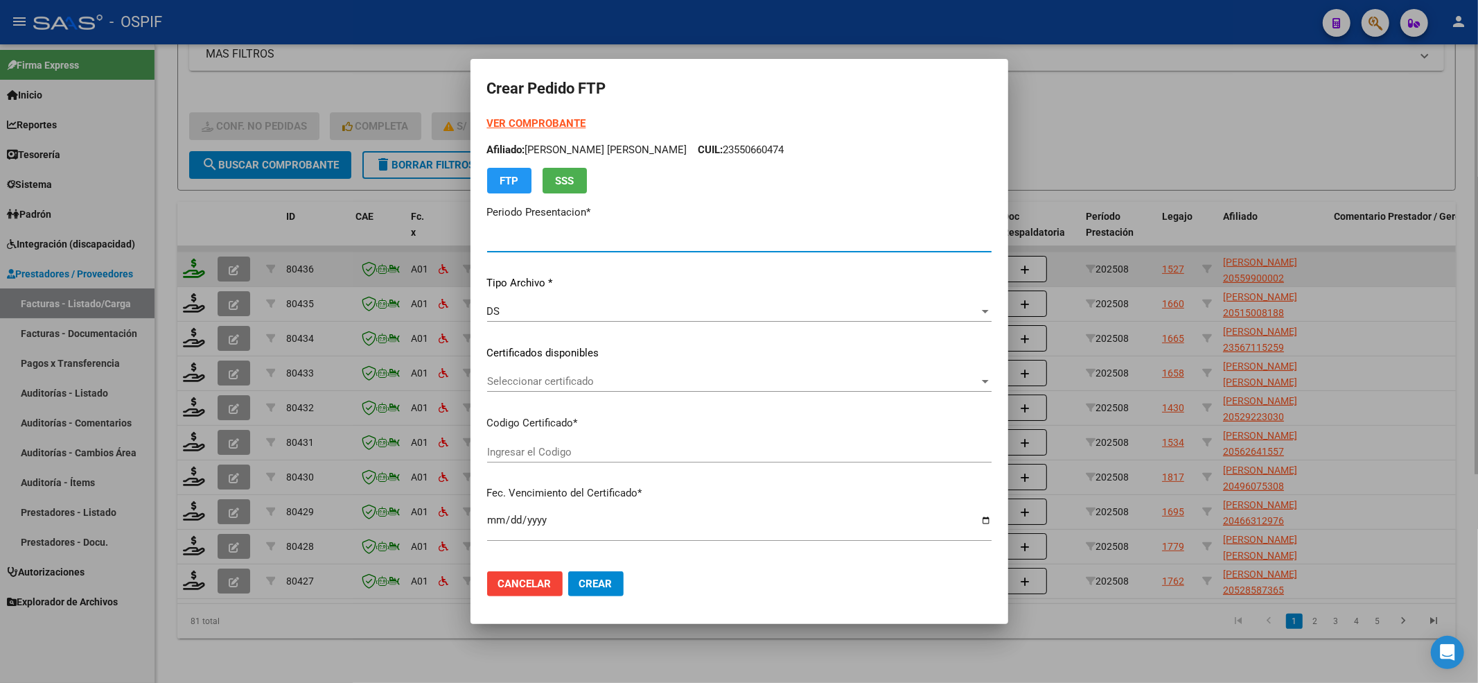
type input "202508"
type input "$ 500.257,08"
type input "02-00055990000-20220307-20250307-BS-427"
type input "2025-03-07"
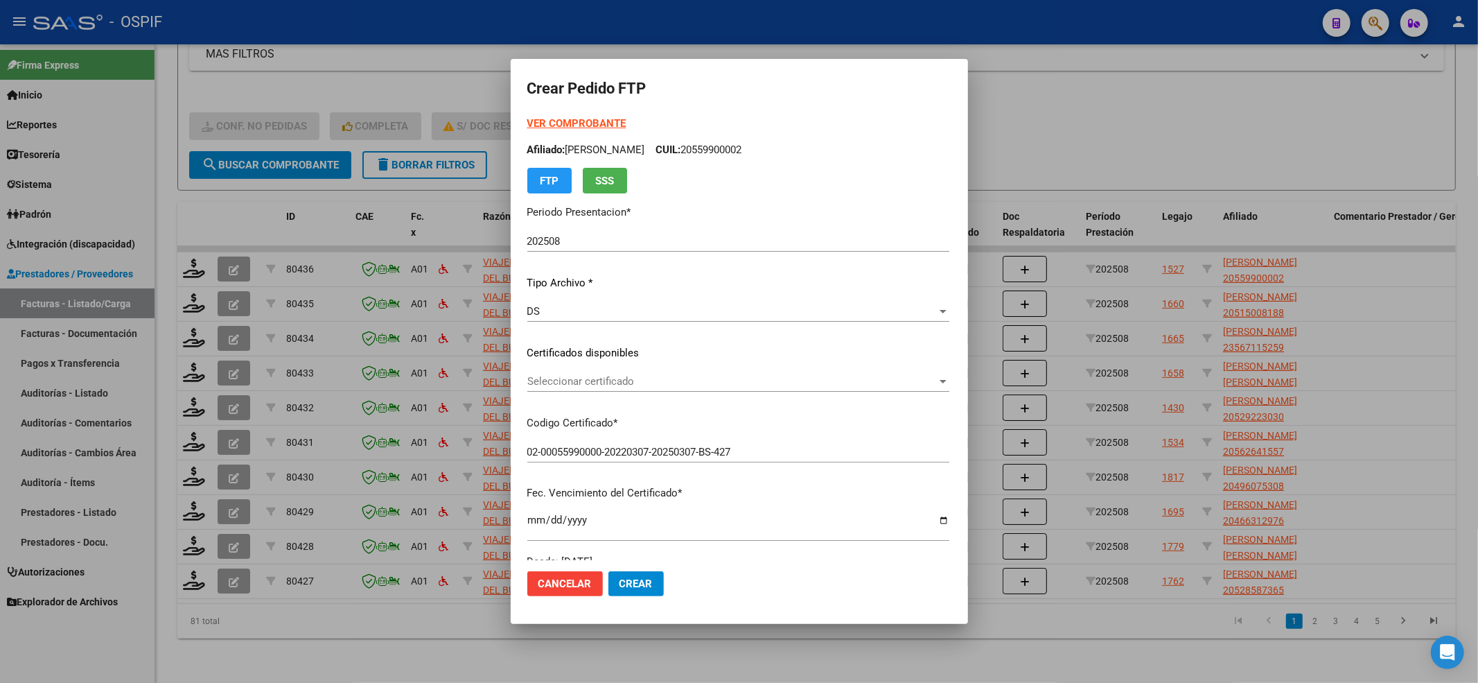
click at [749, 400] on div "Seleccionar certificado Seleccionar certificado" at bounding box center [738, 388] width 422 height 34
click at [737, 389] on div "Seleccionar certificado Seleccionar certificado" at bounding box center [738, 381] width 422 height 21
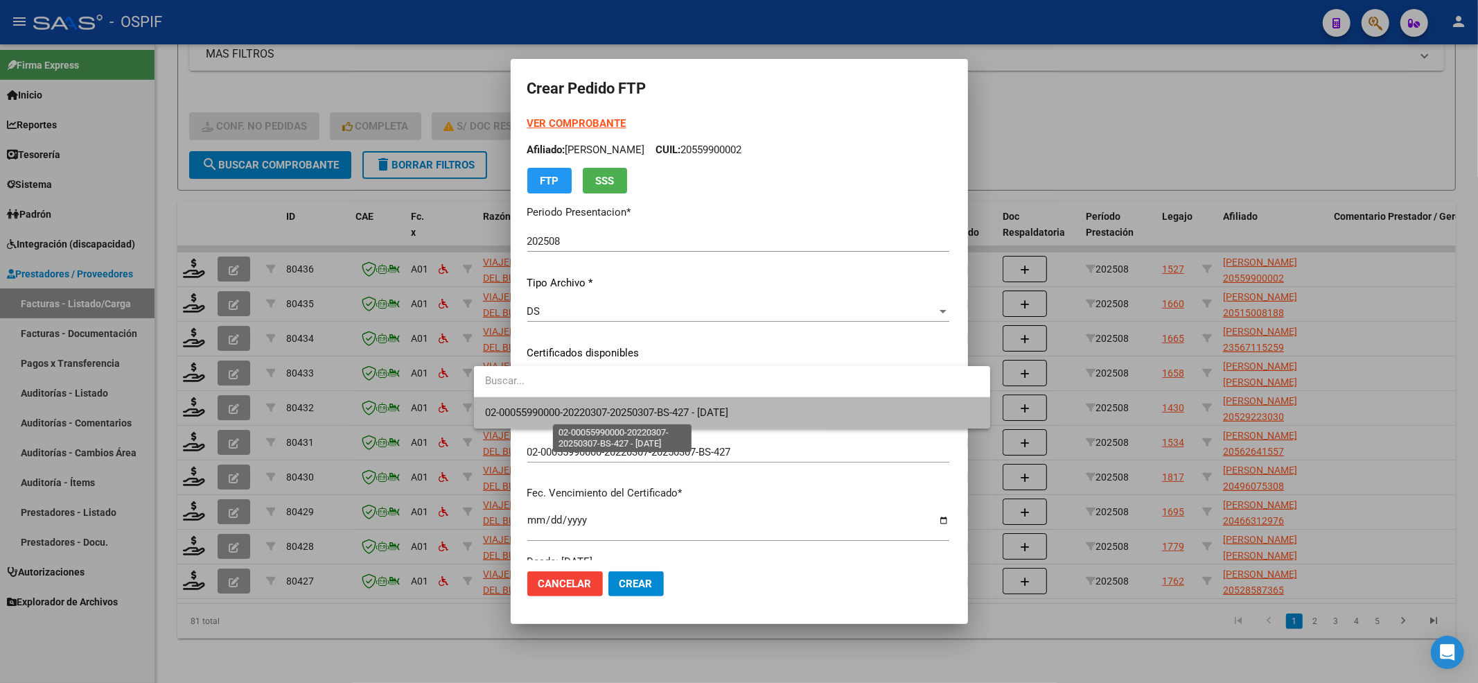
click at [728, 419] on span "02-00055990000-20220307-20250307-BS-427 - 2025-03-07" at bounding box center [606, 412] width 243 height 12
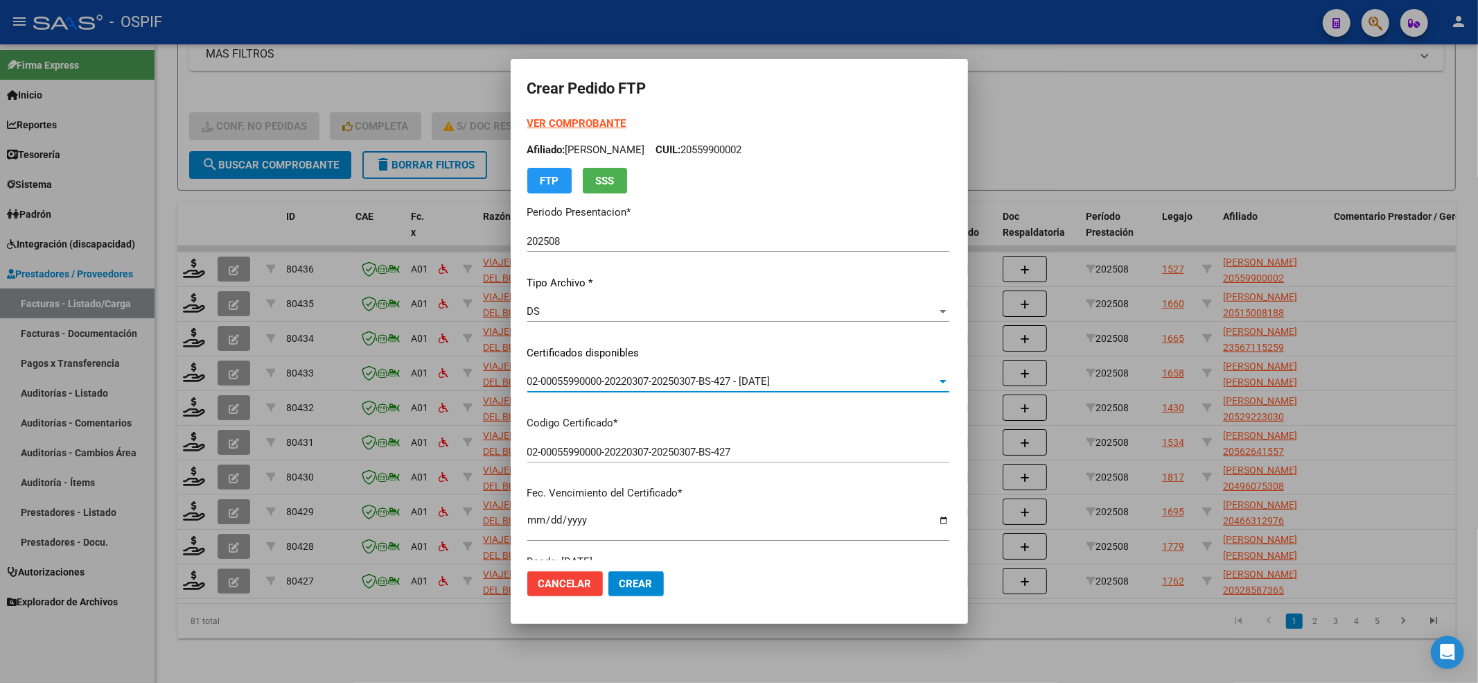
click at [538, 128] on strong "VER COMPROBANTE" at bounding box center [576, 123] width 99 height 12
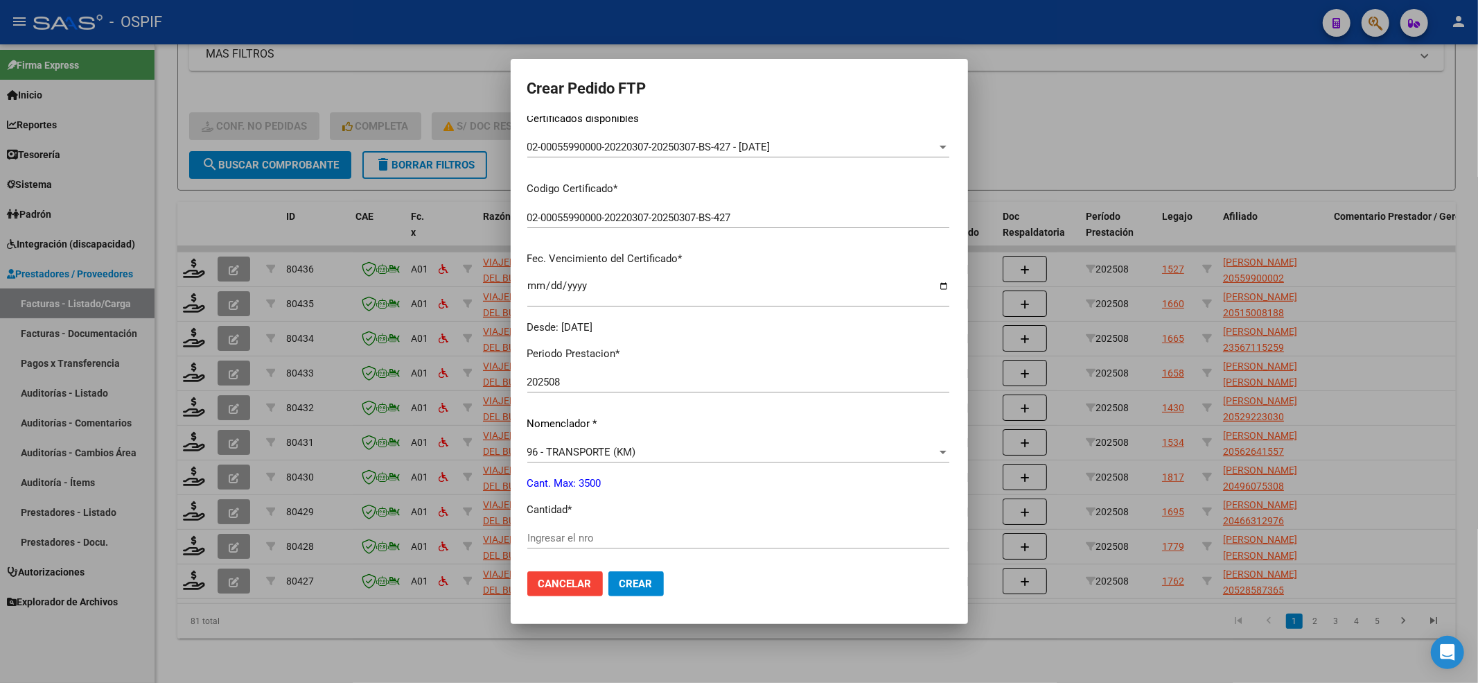
scroll to position [369, 0]
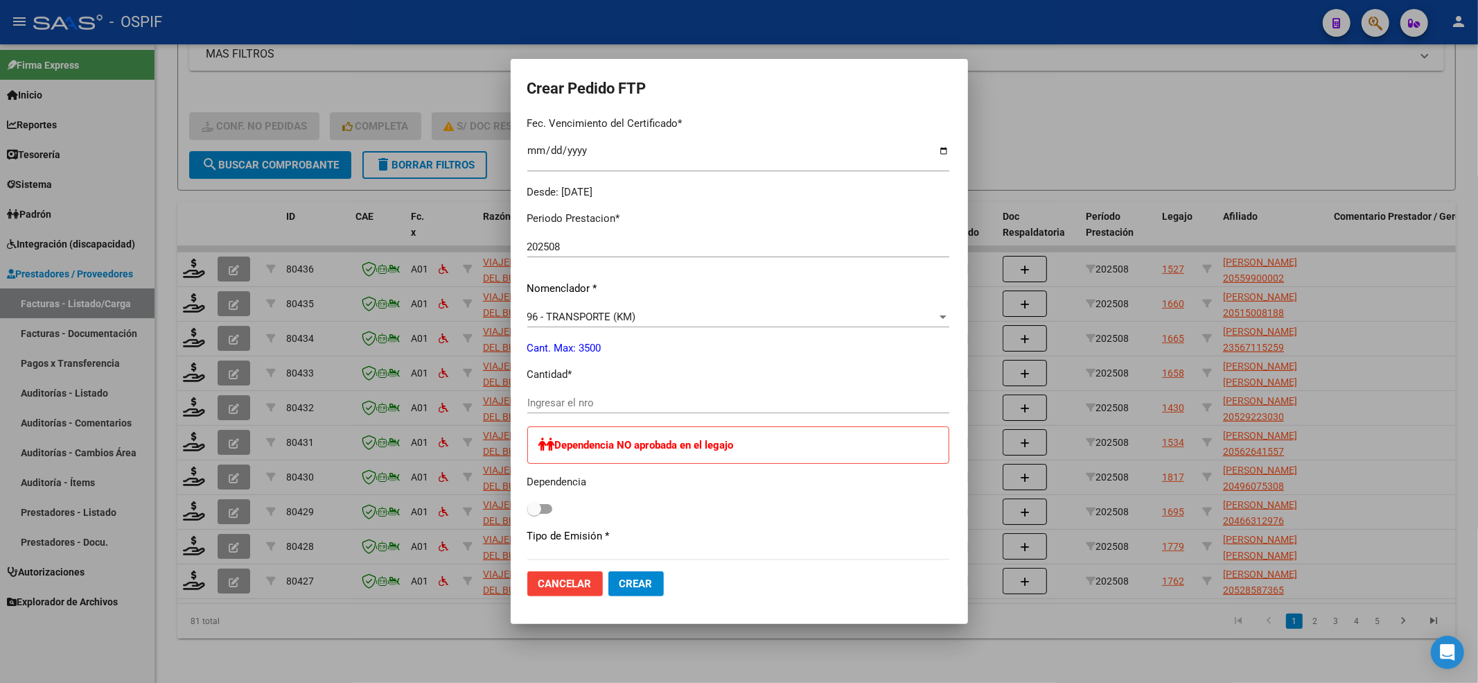
click at [592, 402] on input "Ingresar el nro" at bounding box center [738, 402] width 422 height 12
type input "684"
click at [527, 500] on div "Dependencia NO aprobada en el legajo Dependencia" at bounding box center [738, 472] width 422 height 92
click at [527, 504] on span at bounding box center [534, 509] width 14 height 14
click at [534, 513] on input "checkbox" at bounding box center [534, 513] width 1 height 1
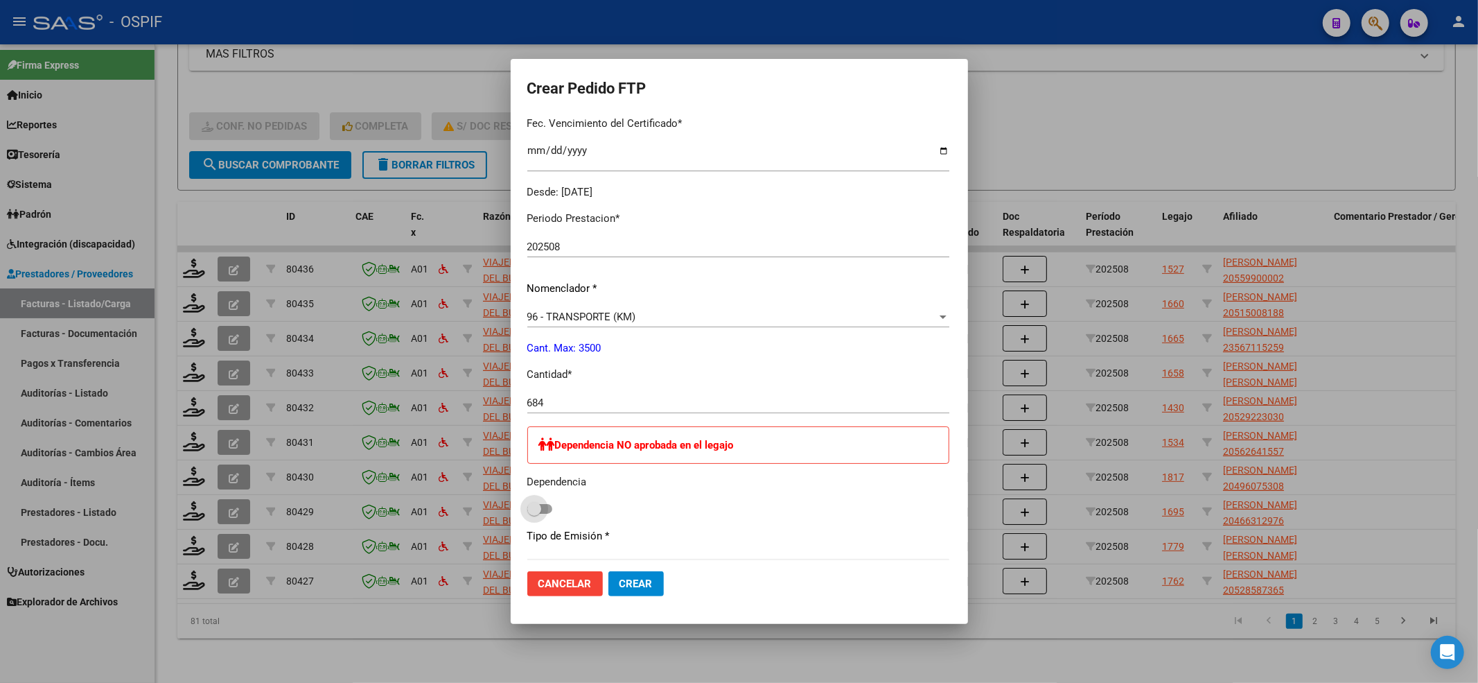
checkbox input "true"
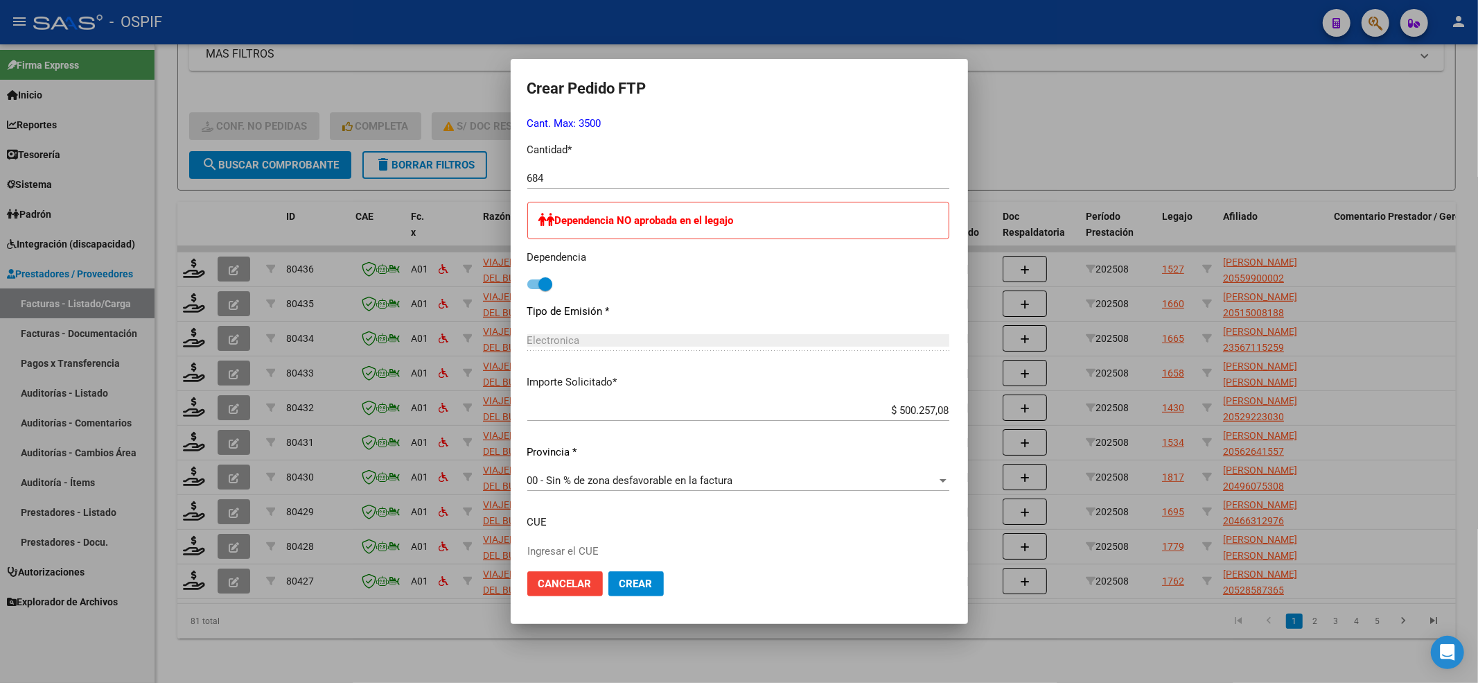
scroll to position [678, 0]
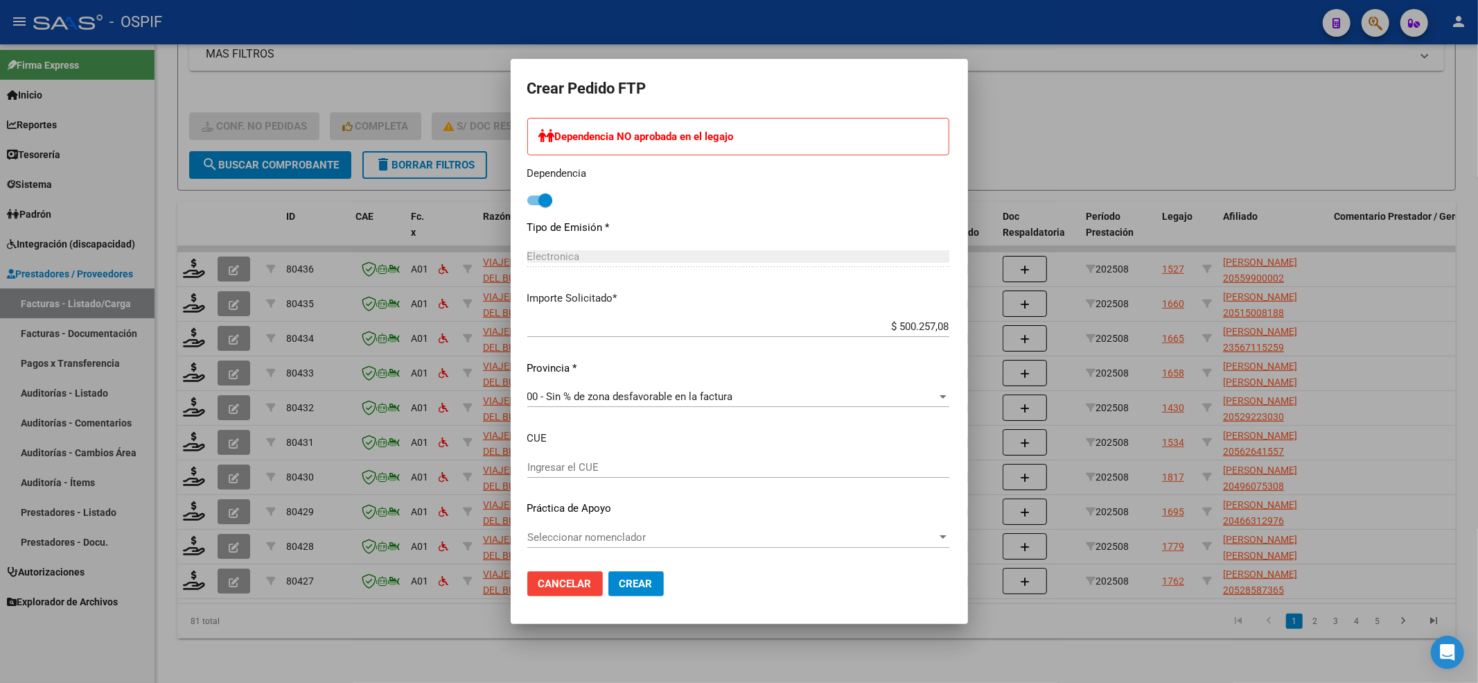
click at [550, 528] on div "Seleccionar nomenclador Seleccionar nomenclador" at bounding box center [738, 537] width 422 height 21
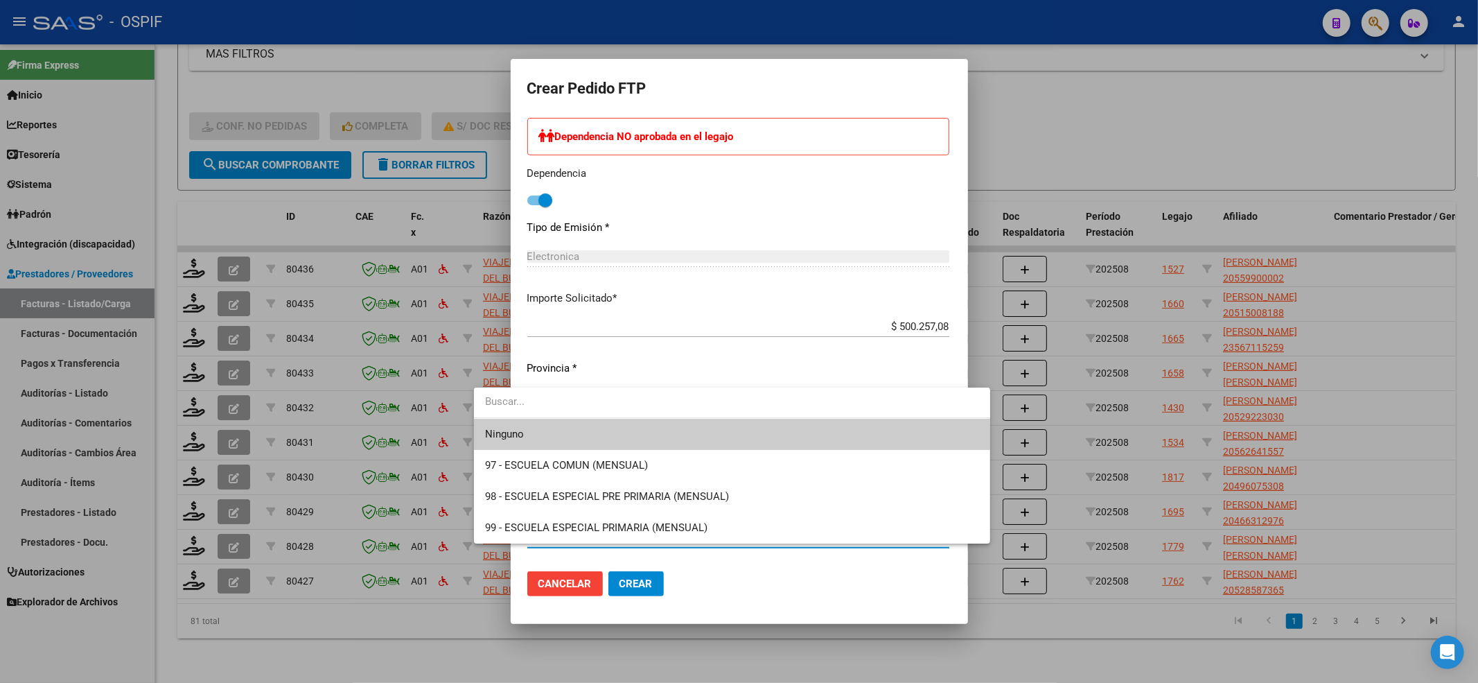
drag, startPoint x: 519, startPoint y: 416, endPoint x: 513, endPoint y: 435, distance: 19.5
click at [518, 419] on div "Ninguno 97 - ESCUELA COMUN (MENSUAL) 98 - ESCUELA ESPECIAL PRE PRIMARIA (MENSUA…" at bounding box center [732, 465] width 516 height 156
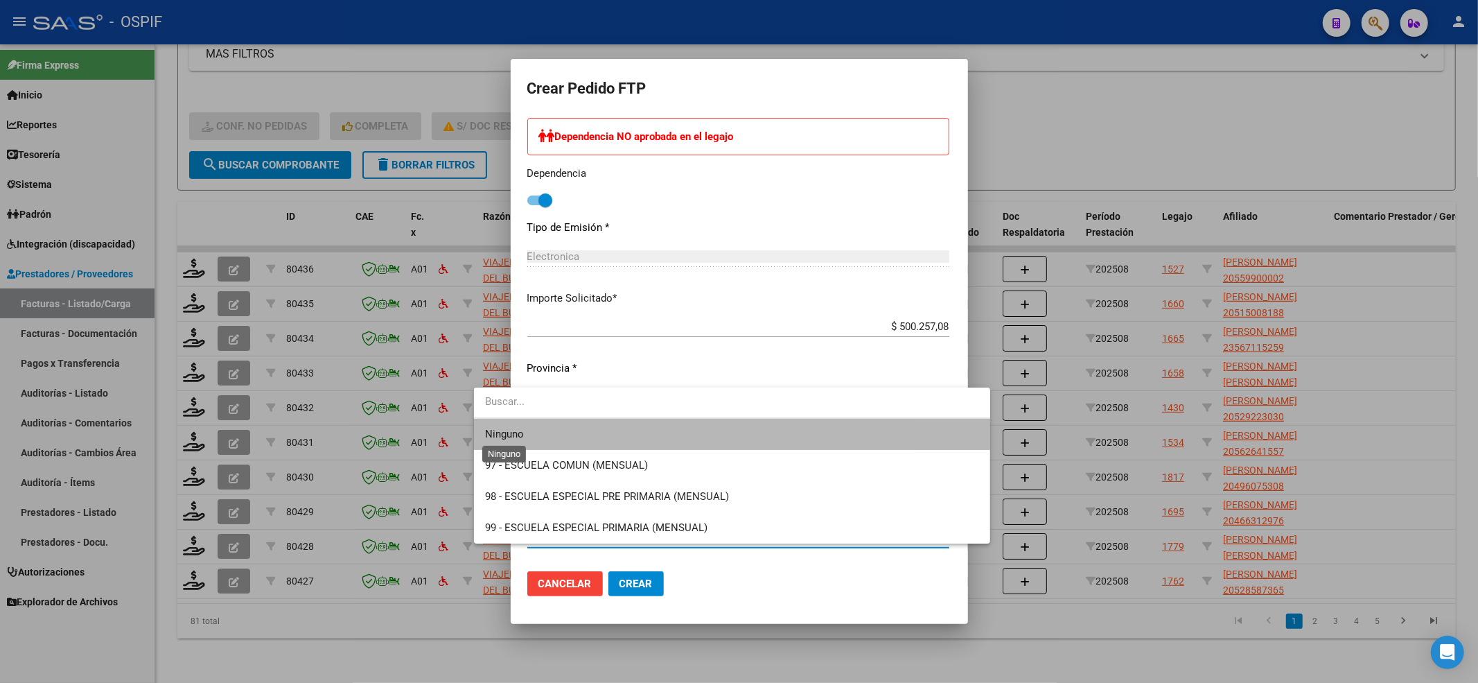
click at [513, 435] on span "Ninguno" at bounding box center [504, 434] width 39 height 12
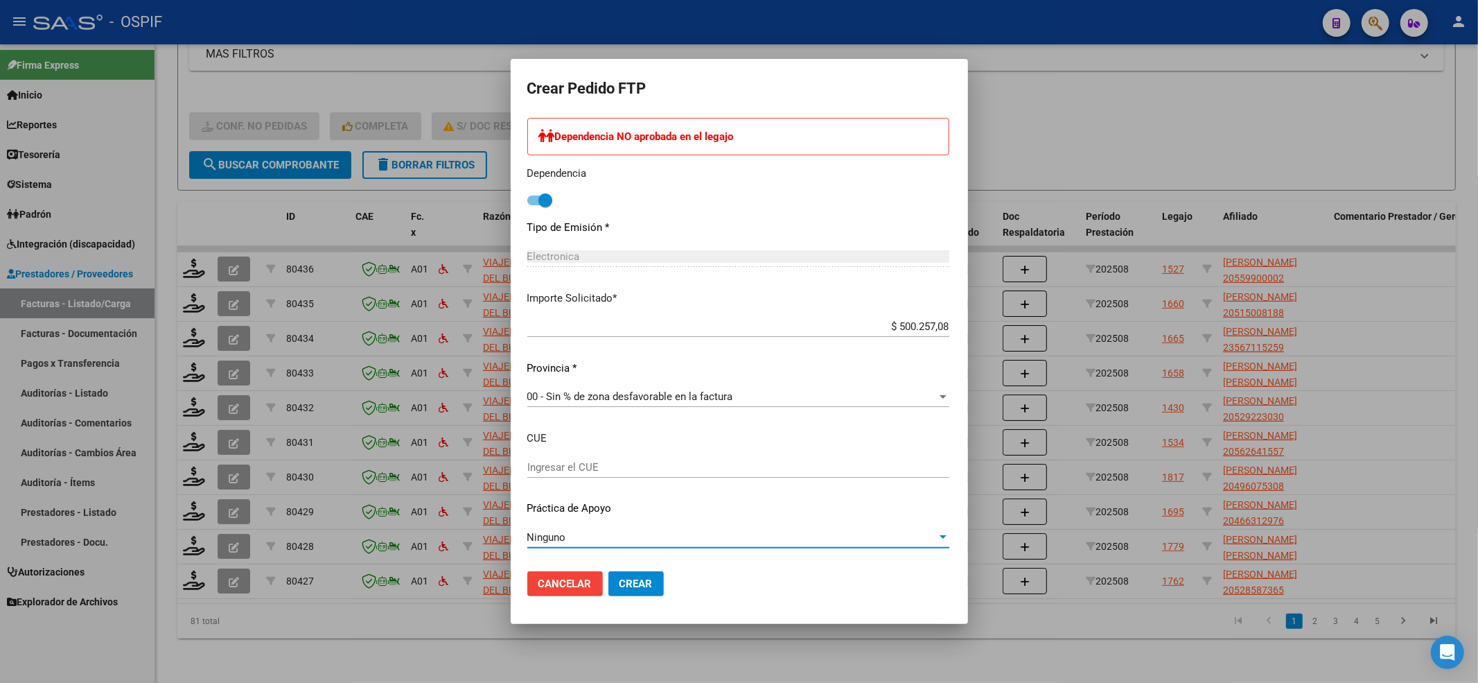
click at [620, 585] on span "Crear" at bounding box center [636, 583] width 33 height 12
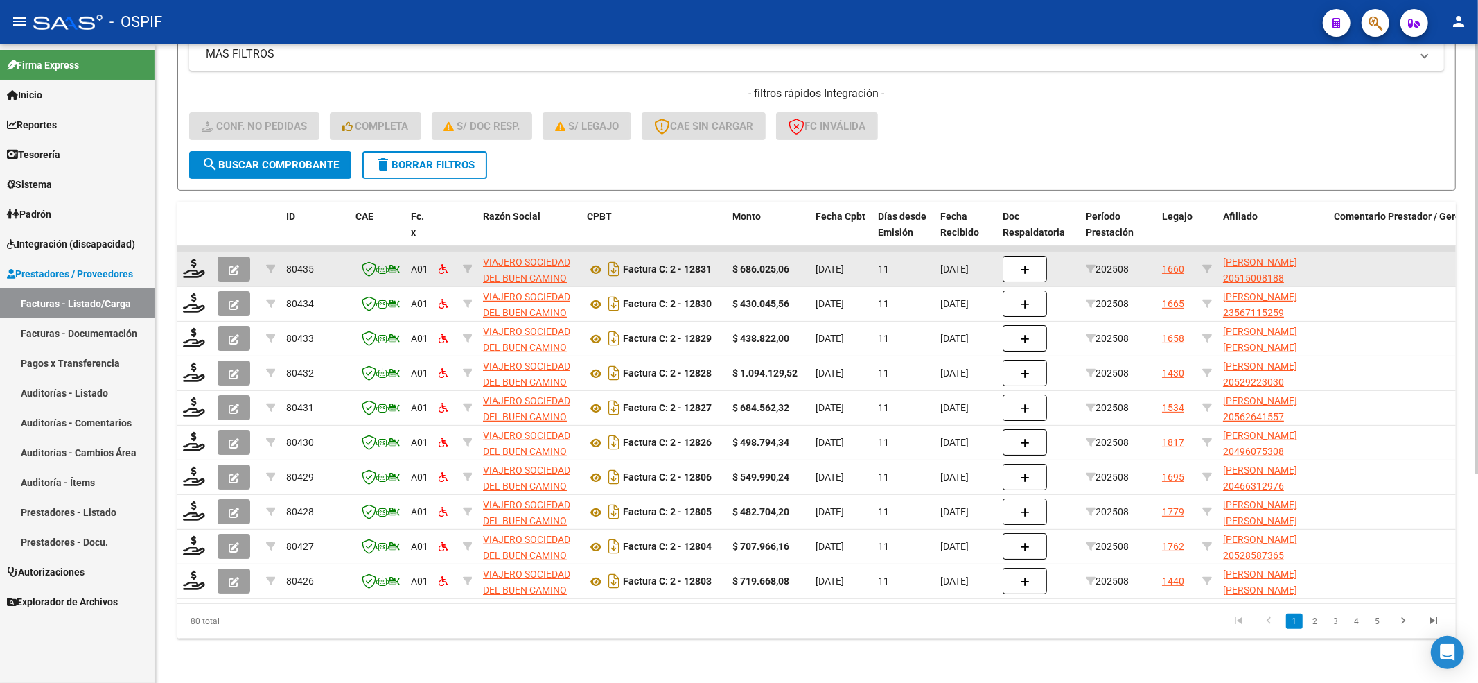
click at [187, 270] on datatable-body-cell at bounding box center [194, 269] width 35 height 34
click at [183, 258] on icon at bounding box center [194, 267] width 22 height 19
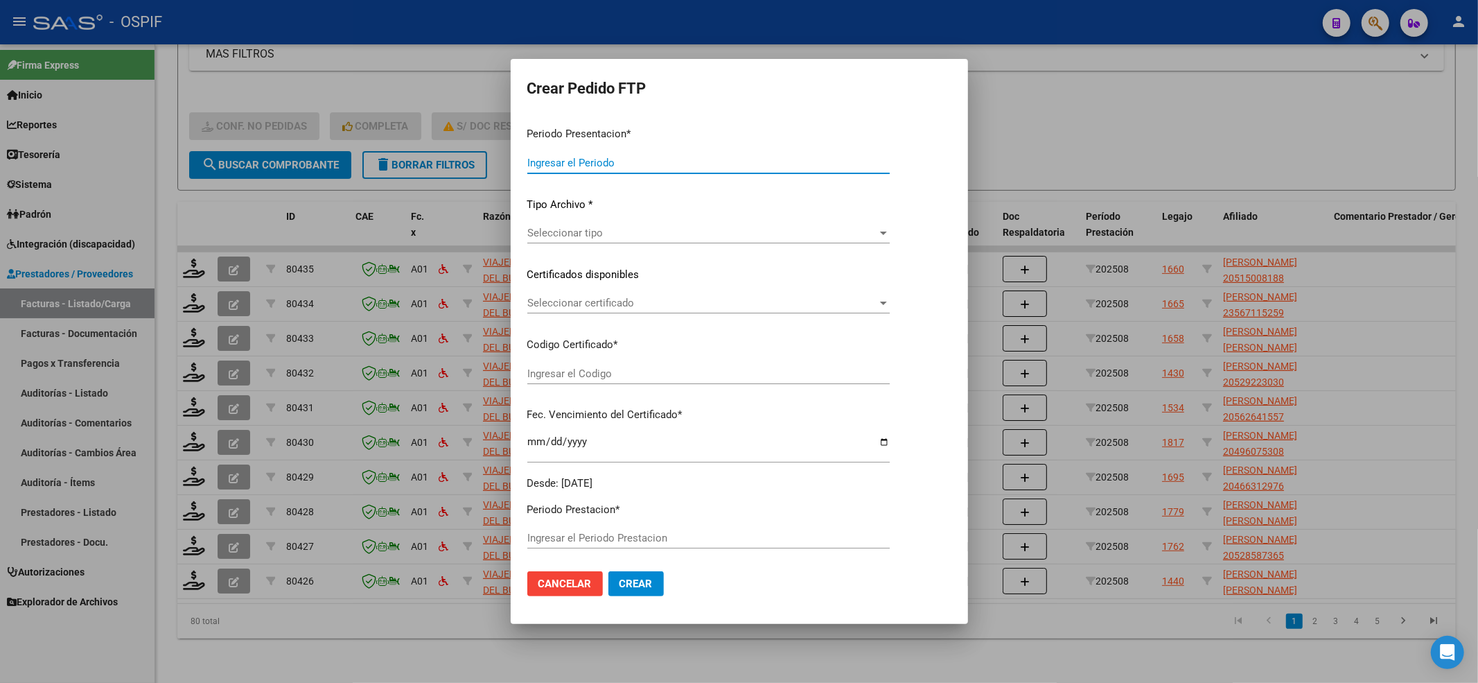
type input "202508"
type input "$ 686.025,06"
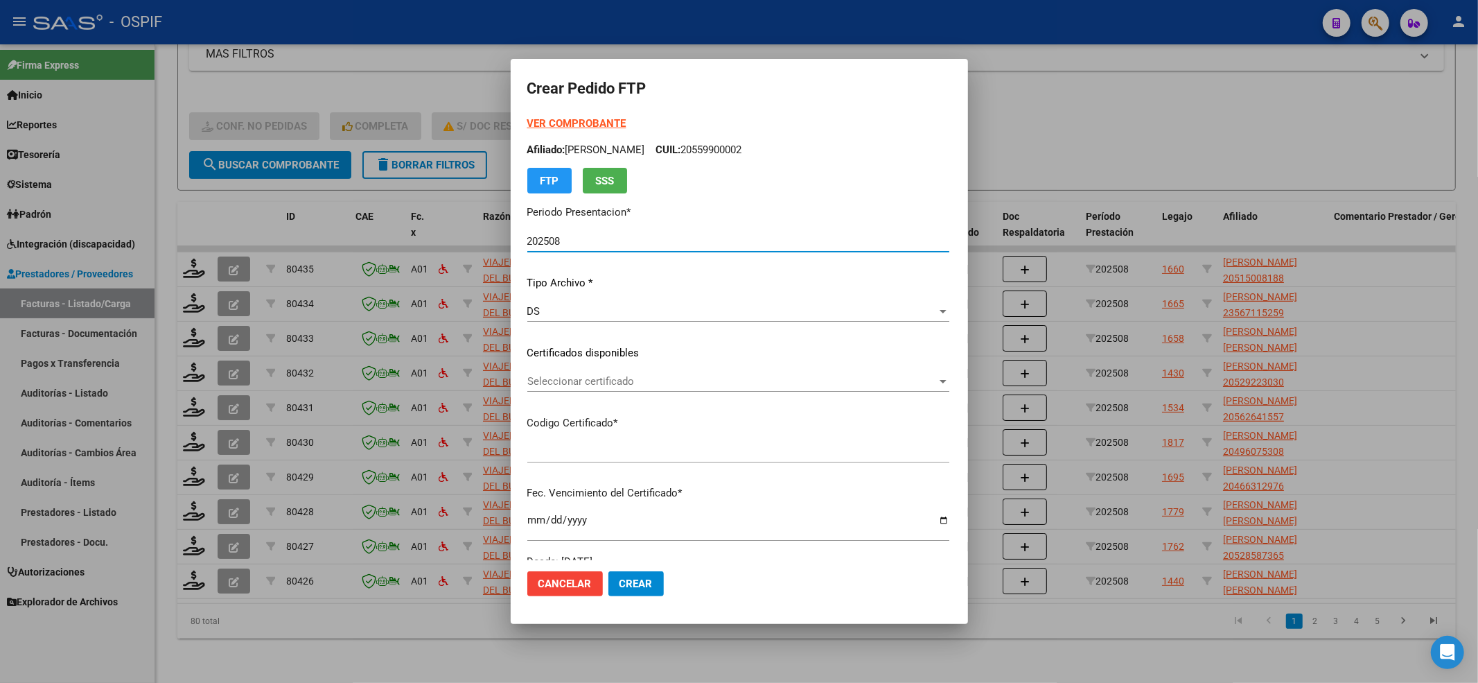
type input "02000515008182024021920390219bs-427"
type input "2039-02-19"
click at [539, 132] on div "VER COMPROBANTE ARCA Padrón Afiliado: REYNA TIZIANO NESTOR URIEL CUIL: 20515008…" at bounding box center [738, 155] width 422 height 78
click at [535, 125] on strong "VER COMPROBANTE" at bounding box center [576, 123] width 99 height 12
click at [633, 374] on div "Seleccionar certificado Seleccionar certificado" at bounding box center [738, 381] width 422 height 21
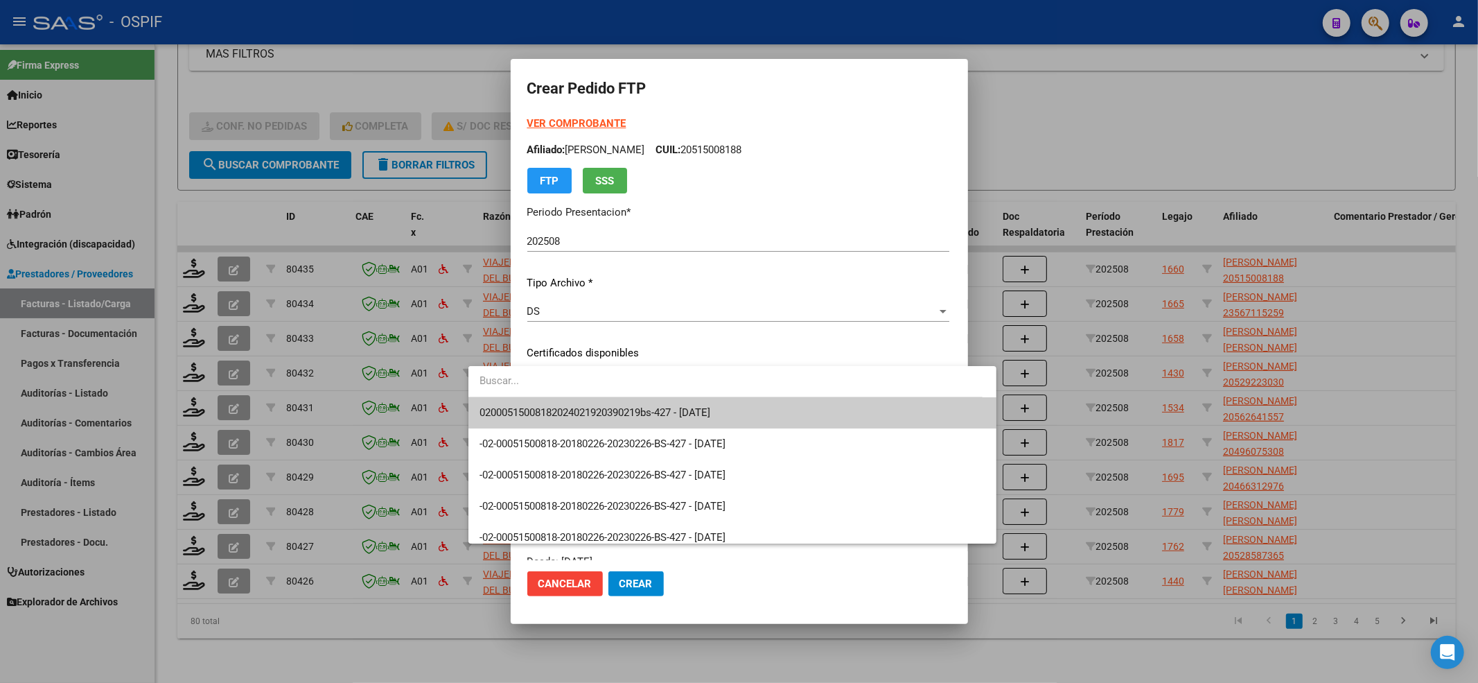
click at [632, 402] on span "02000515008182024021920390219bs-427 - 2039-02-19" at bounding box center [733, 412] width 506 height 31
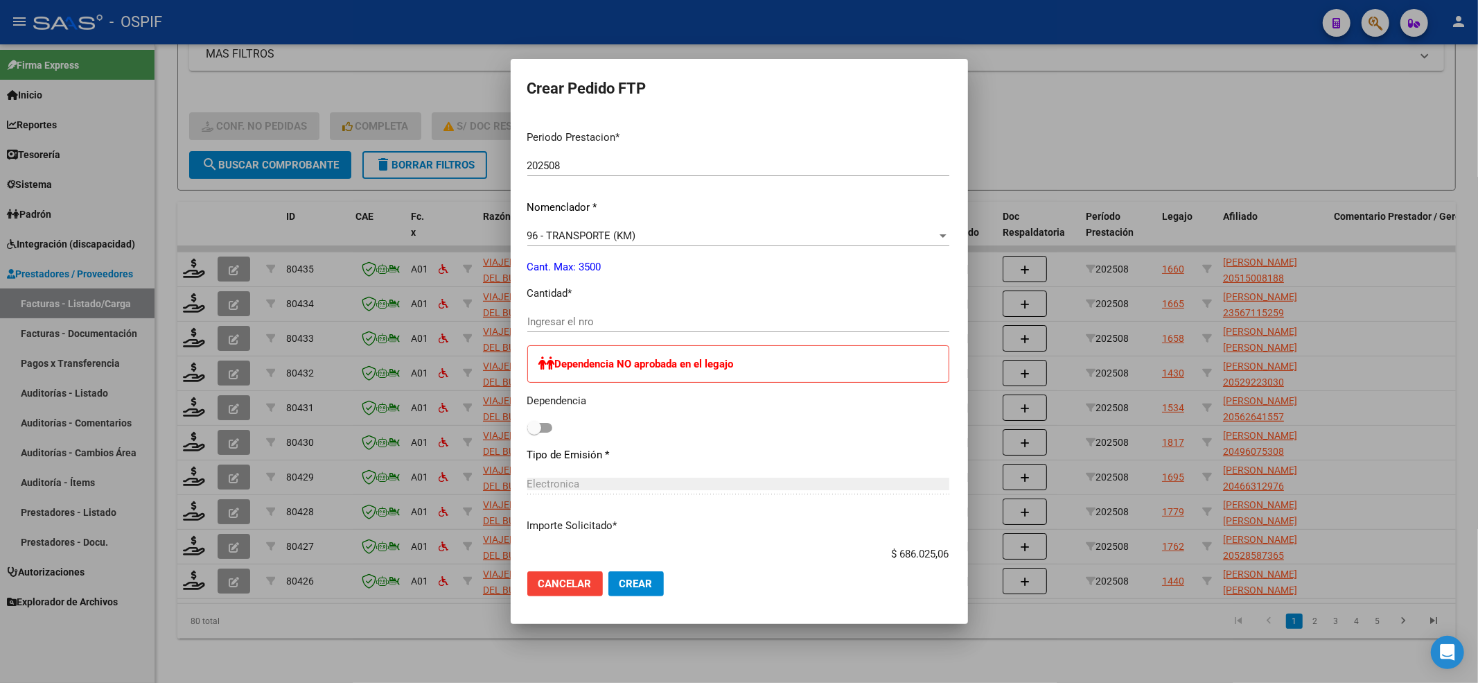
scroll to position [462, 0]
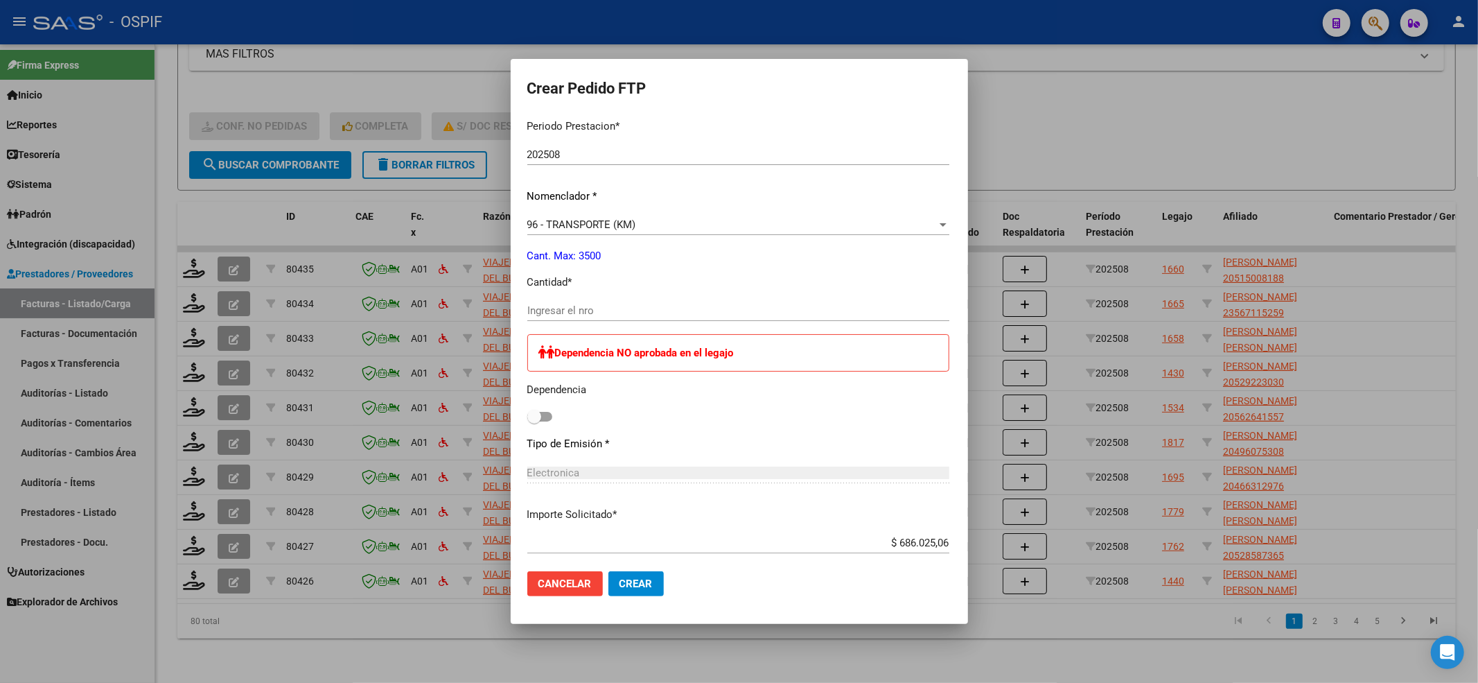
click at [622, 396] on p "Dependencia" at bounding box center [738, 390] width 422 height 16
click at [556, 322] on div "Ingresar el nro" at bounding box center [738, 317] width 422 height 34
click at [555, 319] on div "Ingresar el nro" at bounding box center [738, 310] width 422 height 21
type input "938"
drag, startPoint x: 475, startPoint y: 430, endPoint x: 485, endPoint y: 408, distance: 24.5
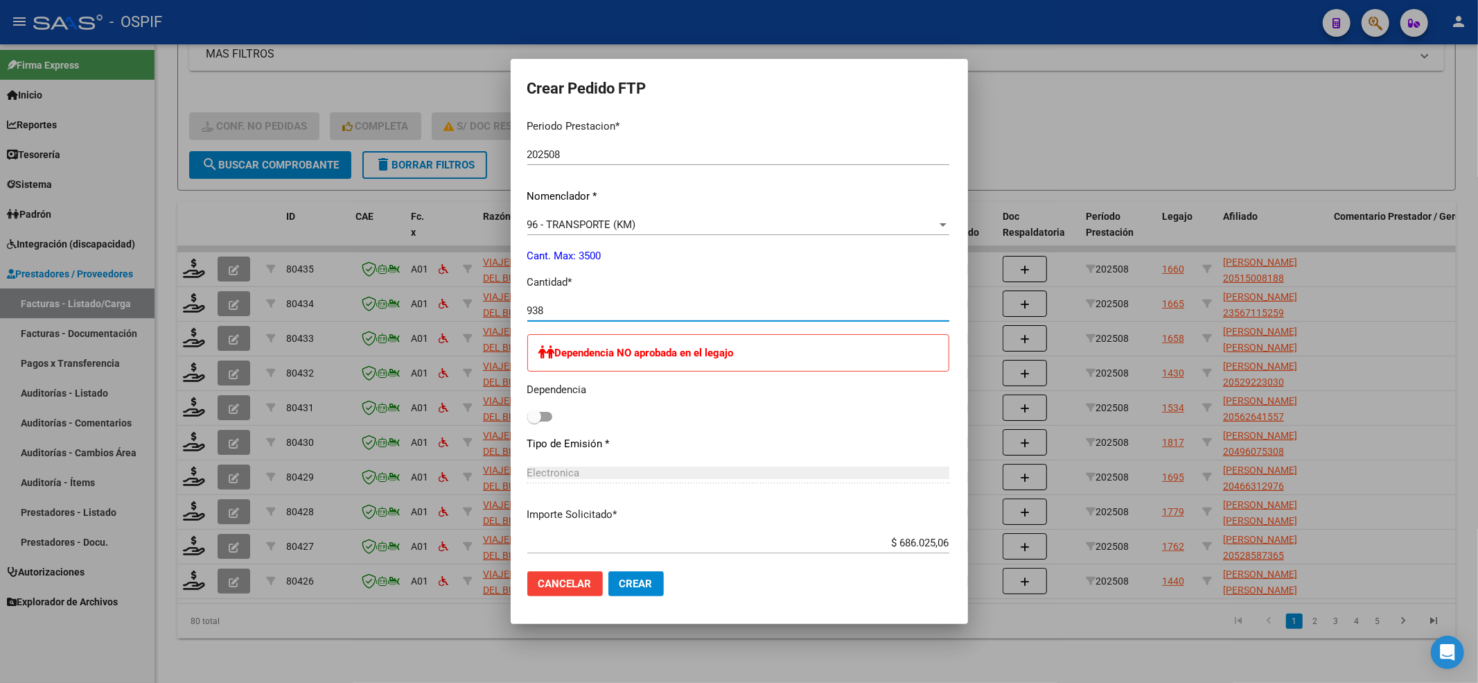
click at [511, 419] on mat-dialog-content "VER COMPROBANTE ARCA Padrón Afiliado: REYNA TIZIANO NESTOR URIEL CUIL: 20515008…" at bounding box center [739, 338] width 457 height 444
click at [527, 410] on span at bounding box center [534, 417] width 14 height 14
click at [534, 421] on input "checkbox" at bounding box center [534, 421] width 1 height 1
checkbox input "true"
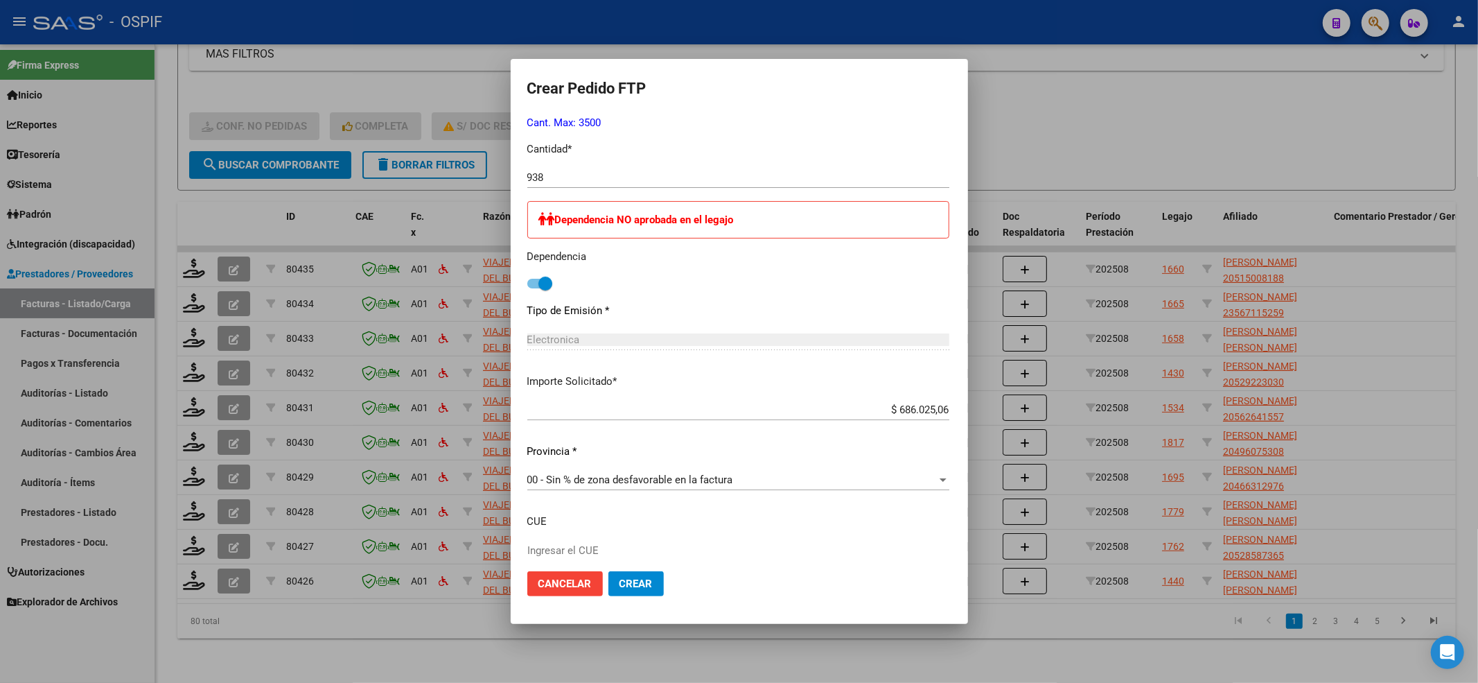
scroll to position [678, 0]
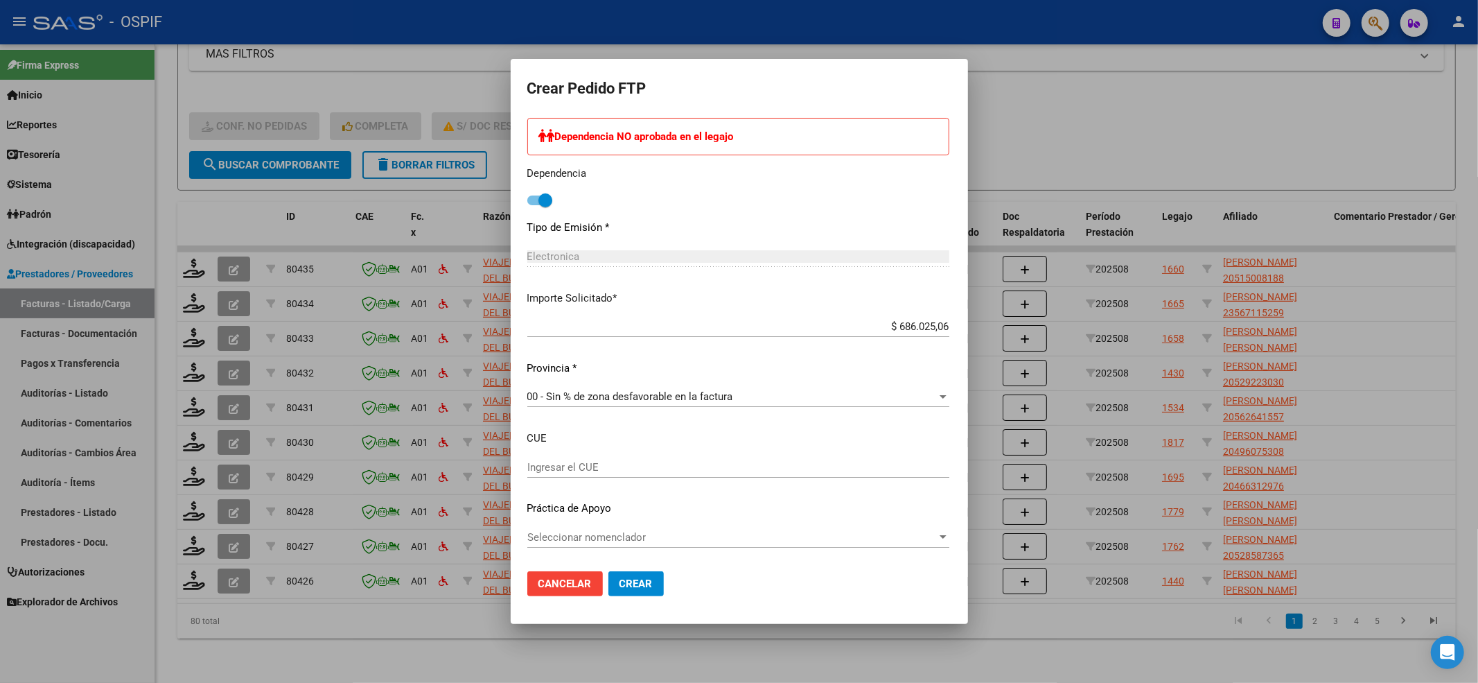
click at [628, 538] on span "Seleccionar nomenclador" at bounding box center [732, 537] width 410 height 12
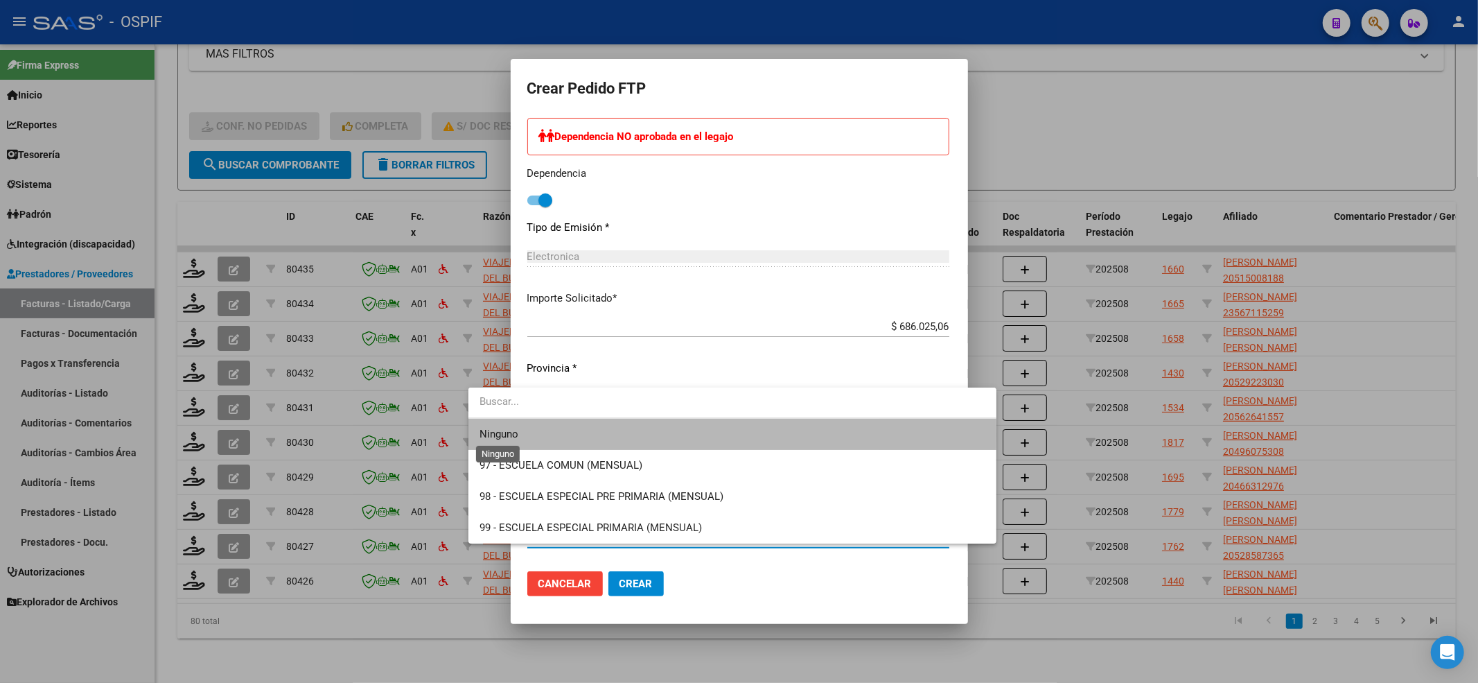
drag, startPoint x: 498, startPoint y: 434, endPoint x: 613, endPoint y: 553, distance: 166.1
click at [499, 434] on span "Ninguno" at bounding box center [499, 434] width 39 height 12
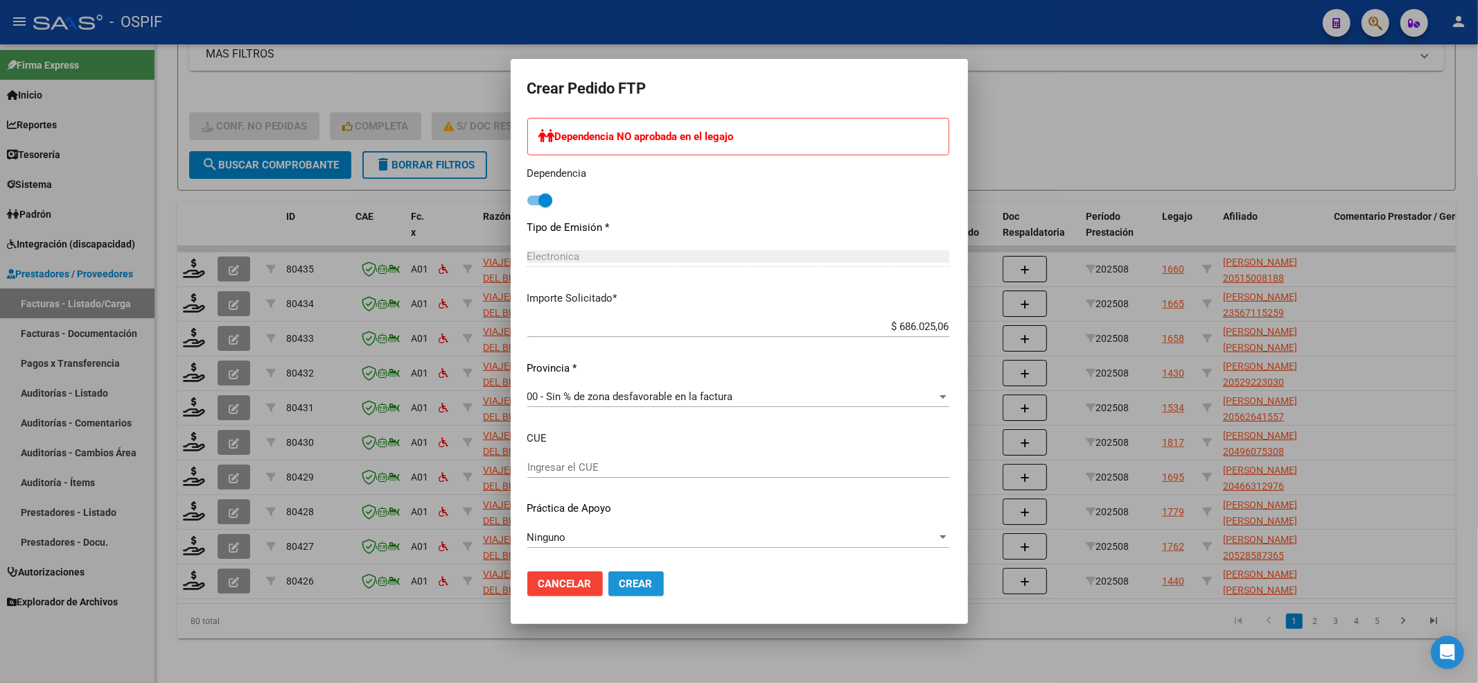
click at [608, 581] on button "Crear" at bounding box center [635, 583] width 55 height 25
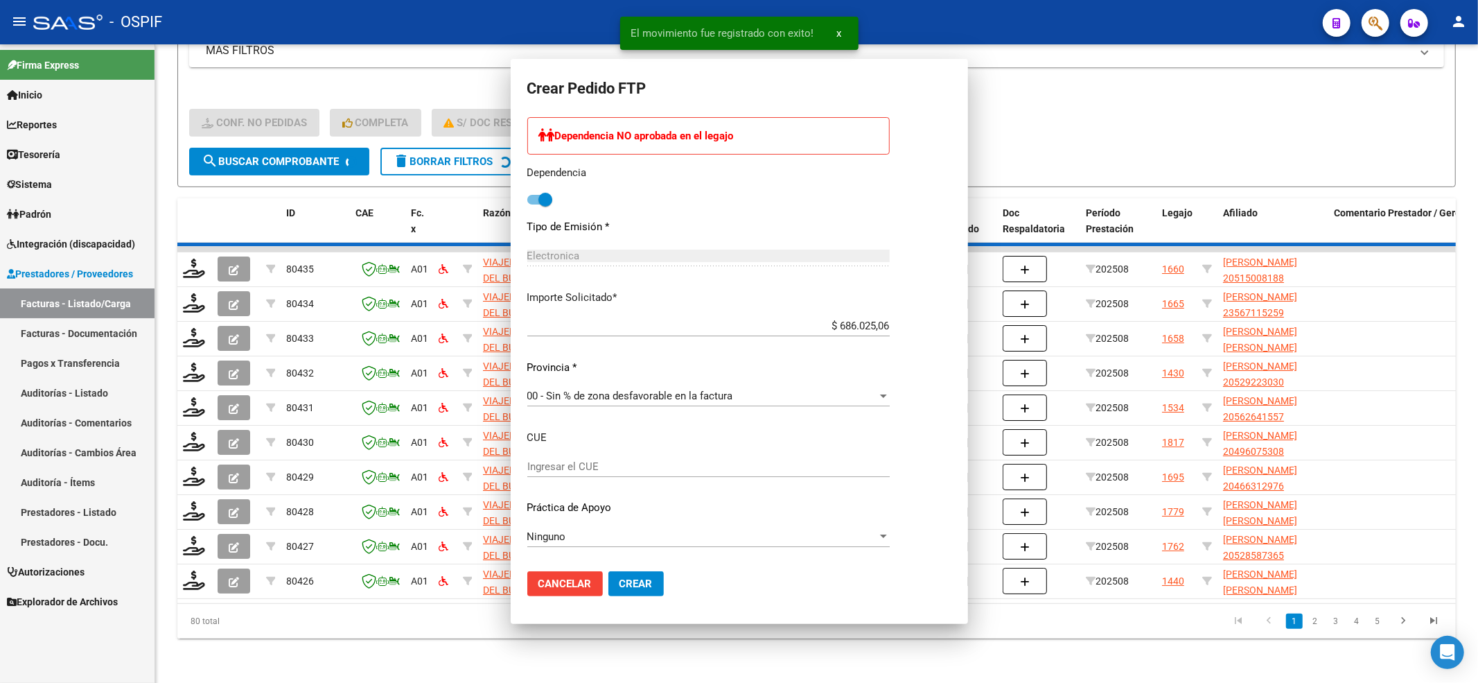
scroll to position [0, 0]
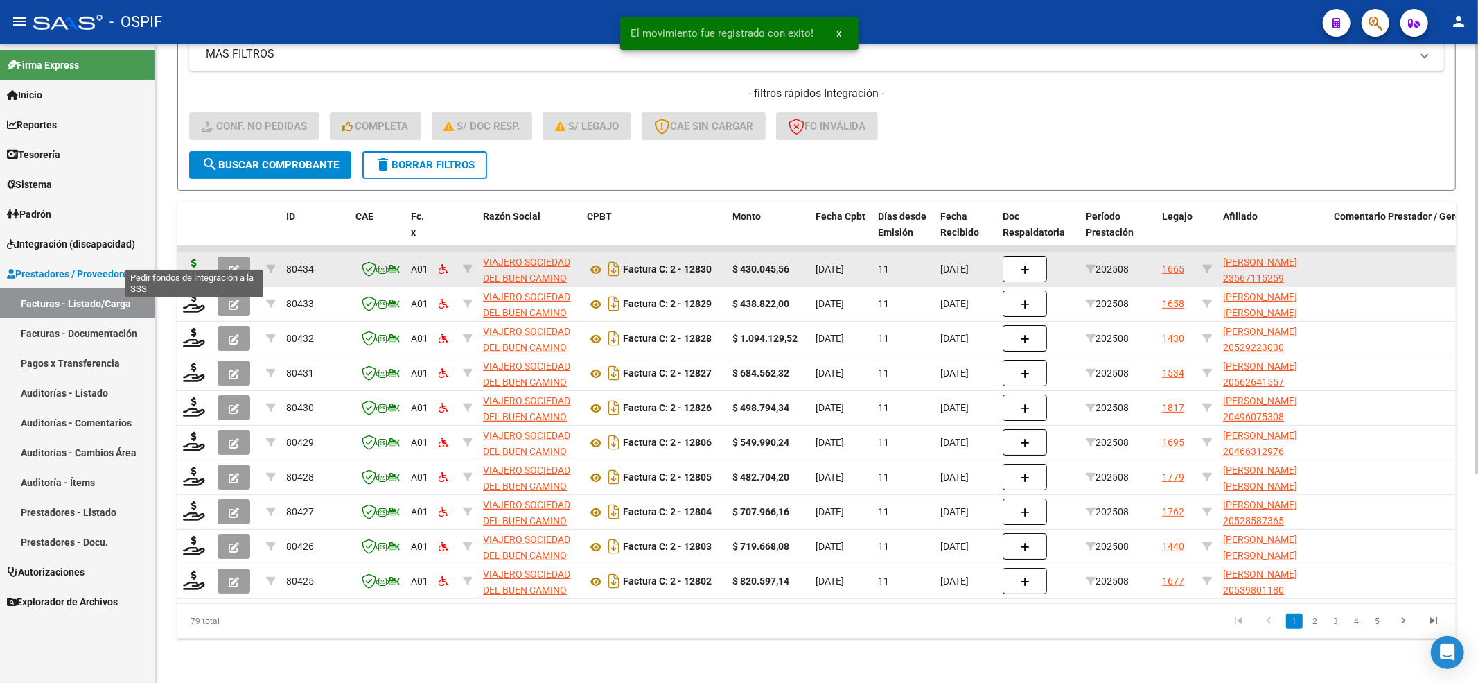
click at [200, 258] on icon at bounding box center [194, 267] width 22 height 19
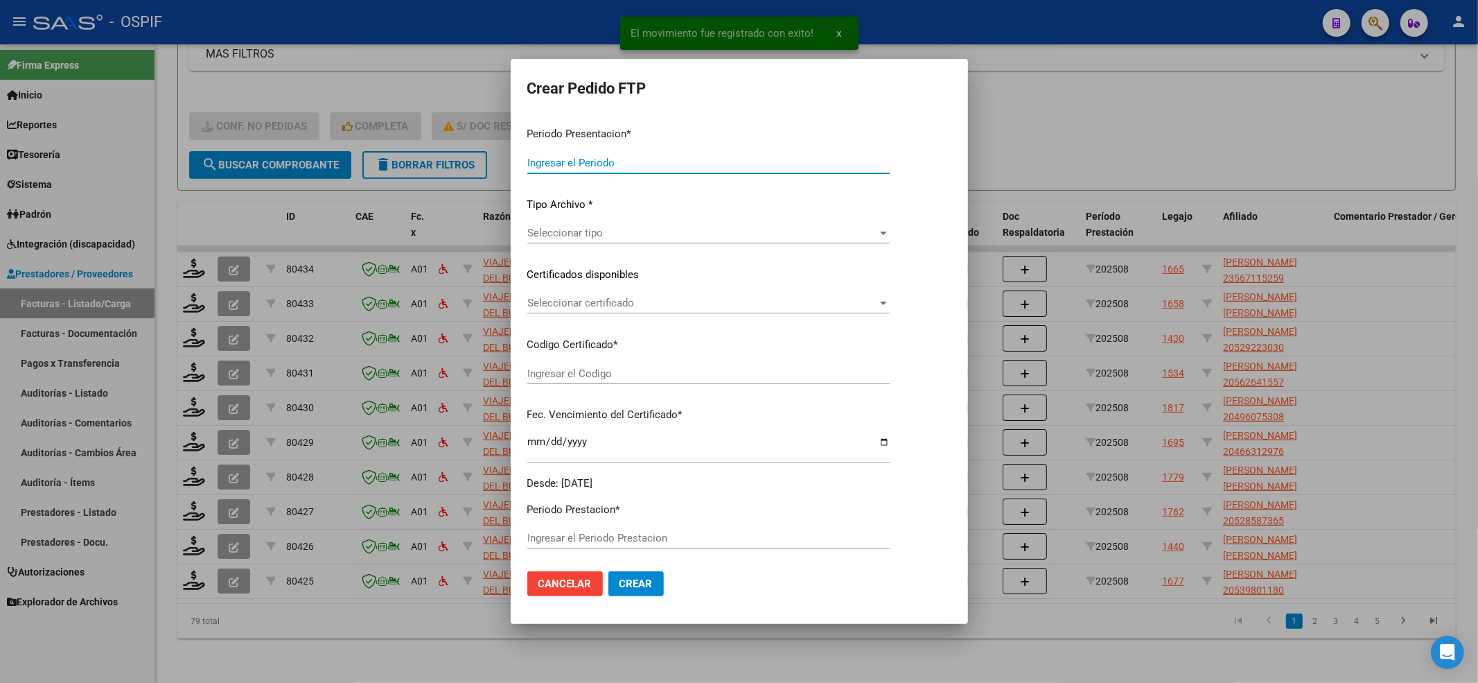
type input "202508"
type input "$ 430.045,56"
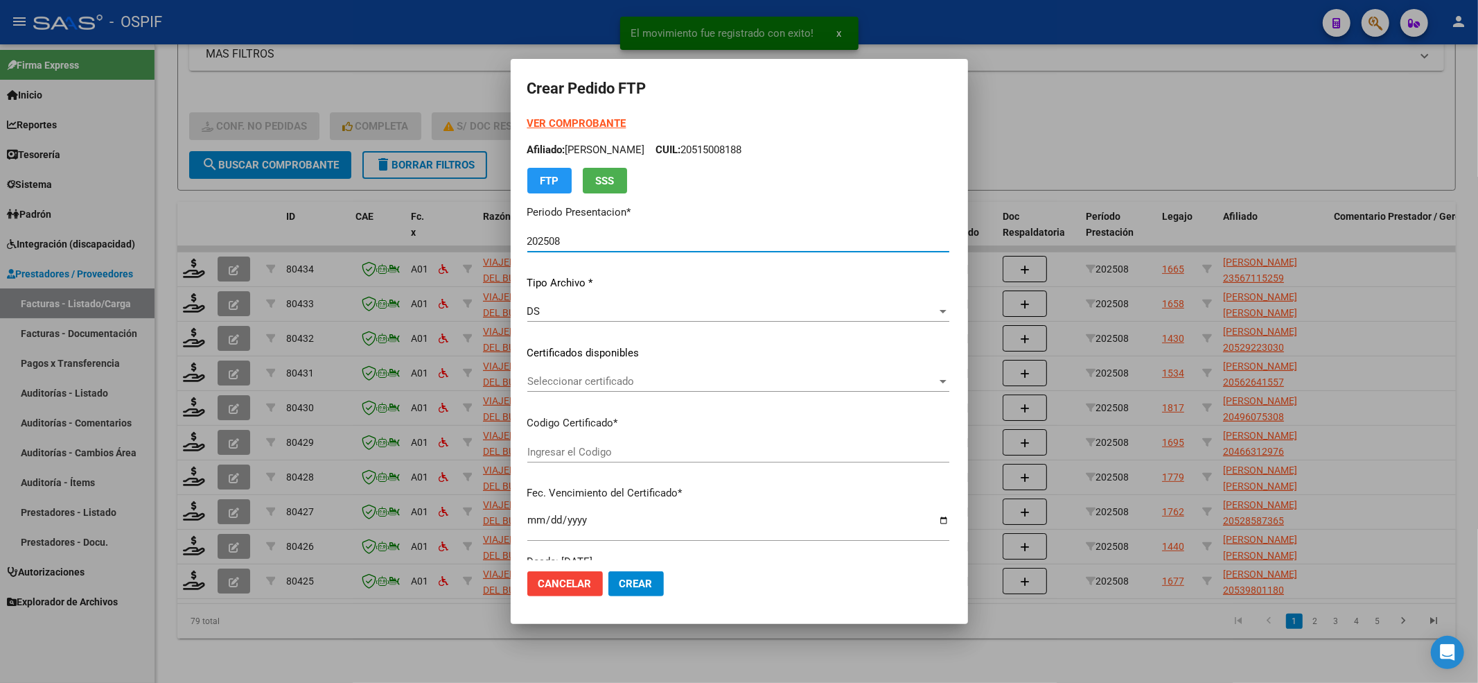
type input "0200056711525-20250325-20300325-BS"
type input "2030-03-25"
click at [530, 123] on strong "VER COMPROBANTE" at bounding box center [576, 123] width 99 height 12
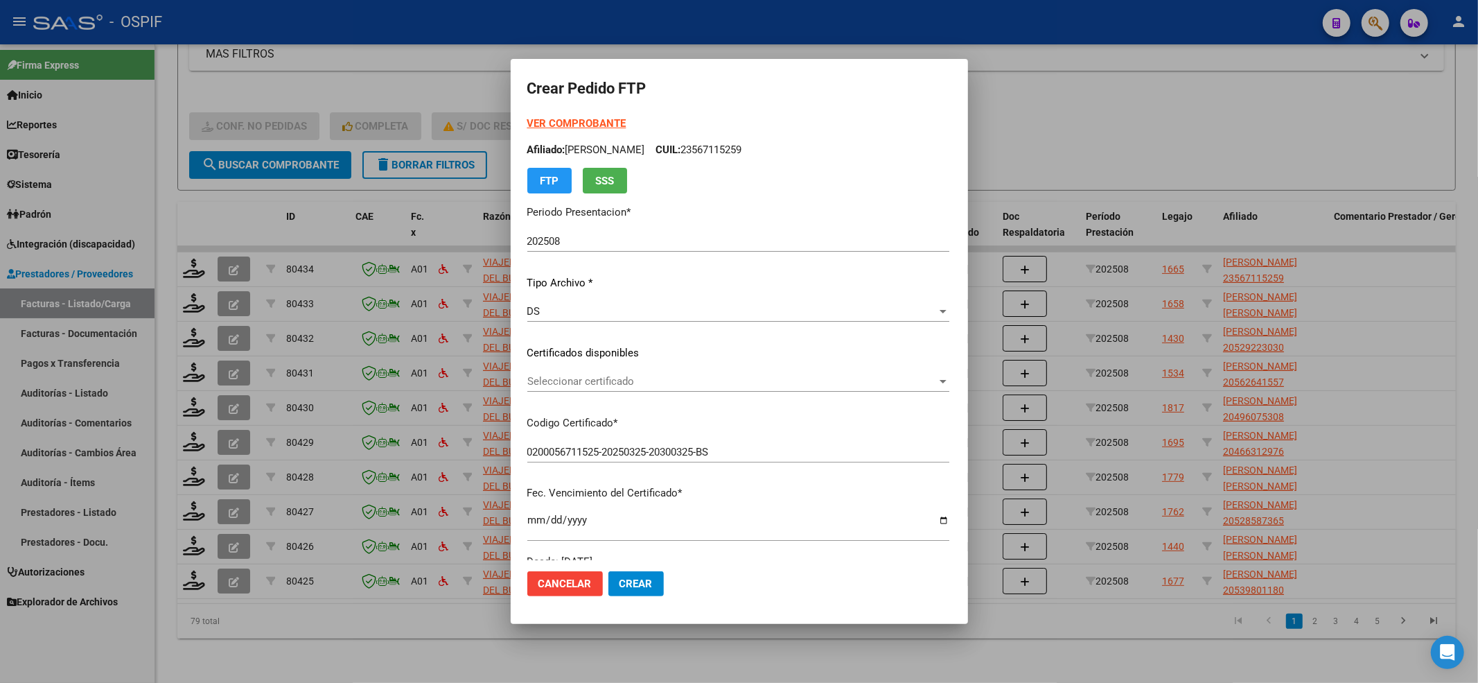
drag, startPoint x: 599, startPoint y: 369, endPoint x: 599, endPoint y: 385, distance: 16.0
click at [599, 383] on div "VER COMPROBANTE ARCA Padrón Afiliado: RECHE BENICIO JOAQUIN CUIL: 23567115259 F…" at bounding box center [738, 342] width 422 height 453
click at [596, 392] on div "Seleccionar certificado Seleccionar certificado" at bounding box center [738, 388] width 422 height 34
click at [572, 387] on span "Seleccionar certificado" at bounding box center [732, 381] width 410 height 12
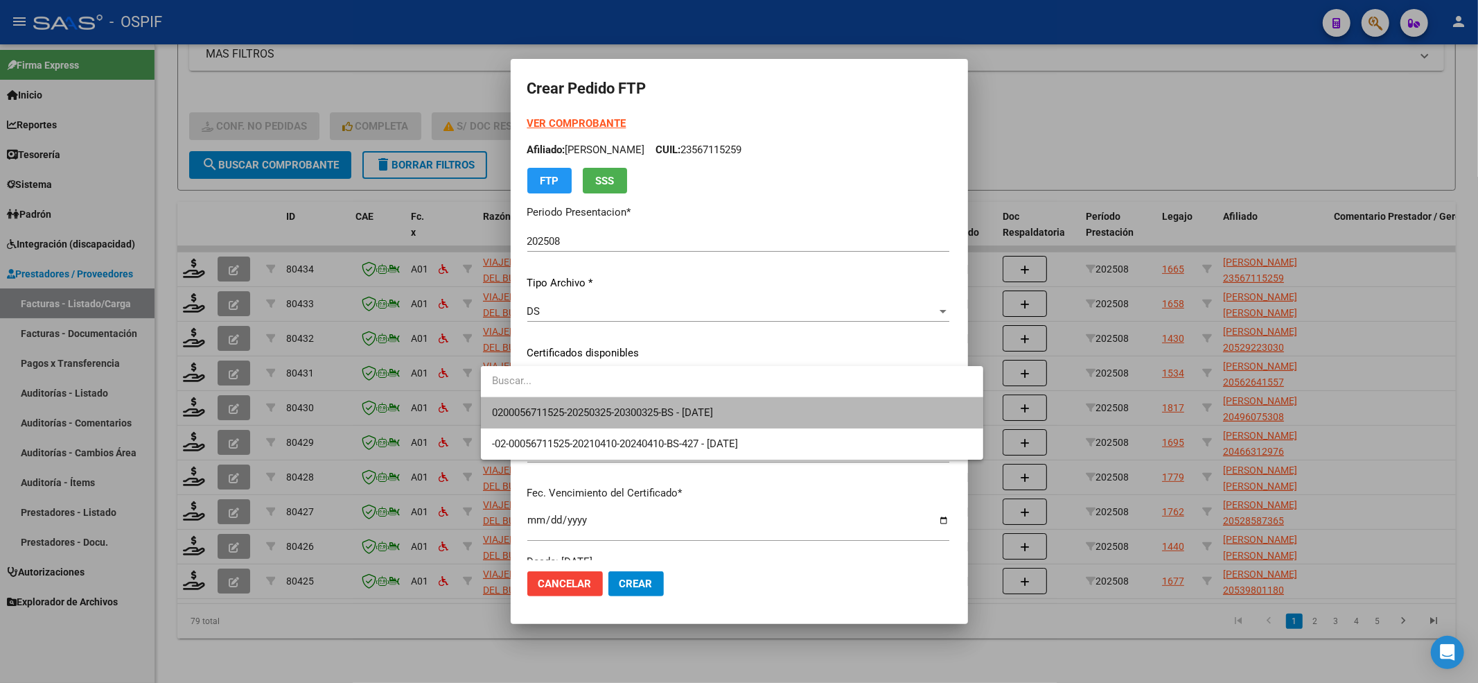
click at [570, 403] on span "0200056711525-20250325-20300325-BS - 2030-03-25" at bounding box center [732, 412] width 480 height 31
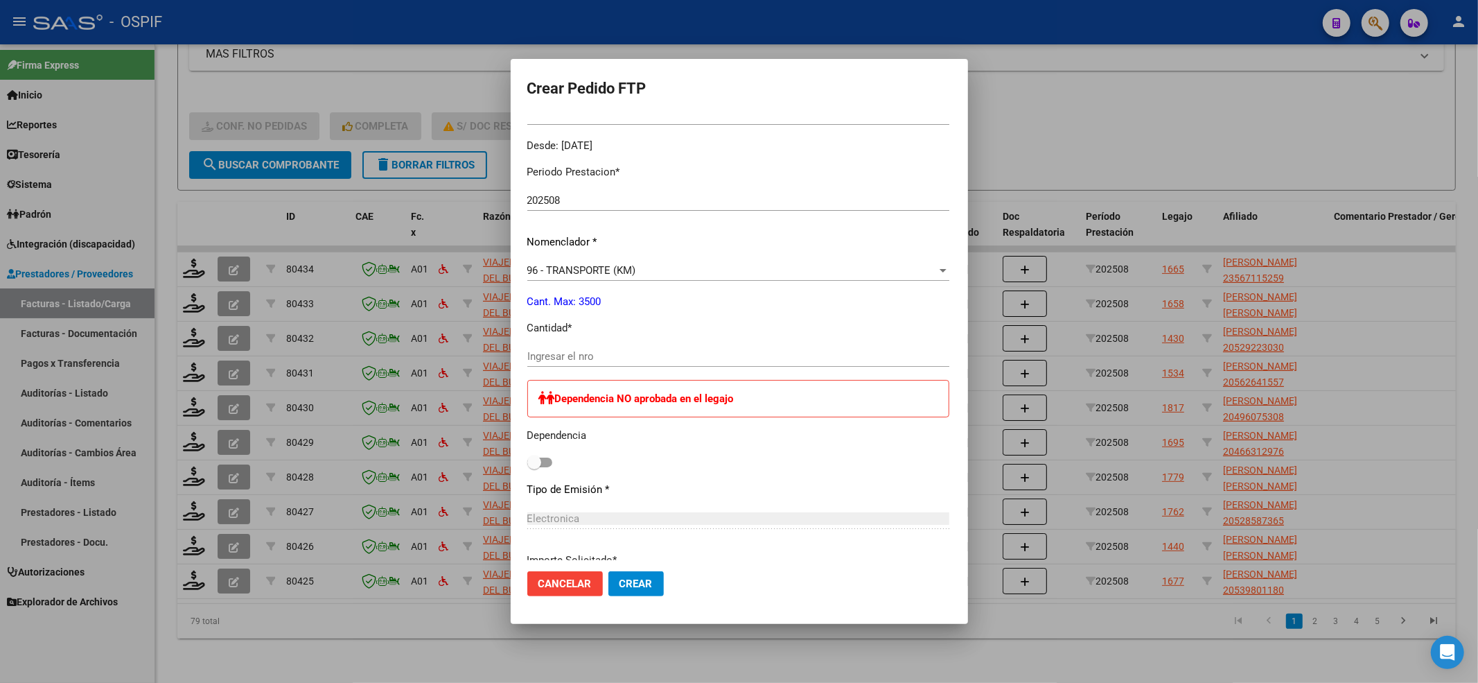
scroll to position [462, 0]
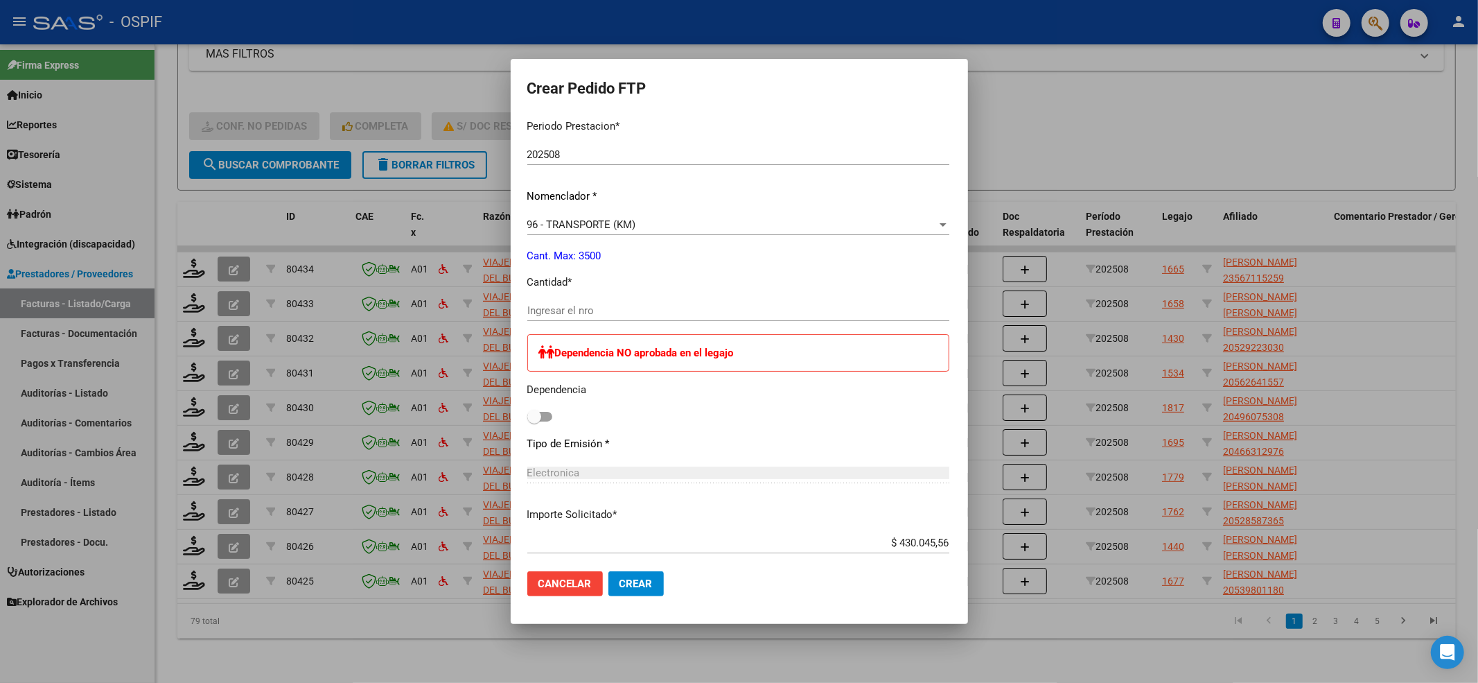
click at [533, 312] on input "Ingresar el nro" at bounding box center [738, 310] width 422 height 12
type input "588"
click at [527, 410] on span at bounding box center [534, 417] width 14 height 14
click at [534, 421] on input "checkbox" at bounding box center [534, 421] width 1 height 1
checkbox input "true"
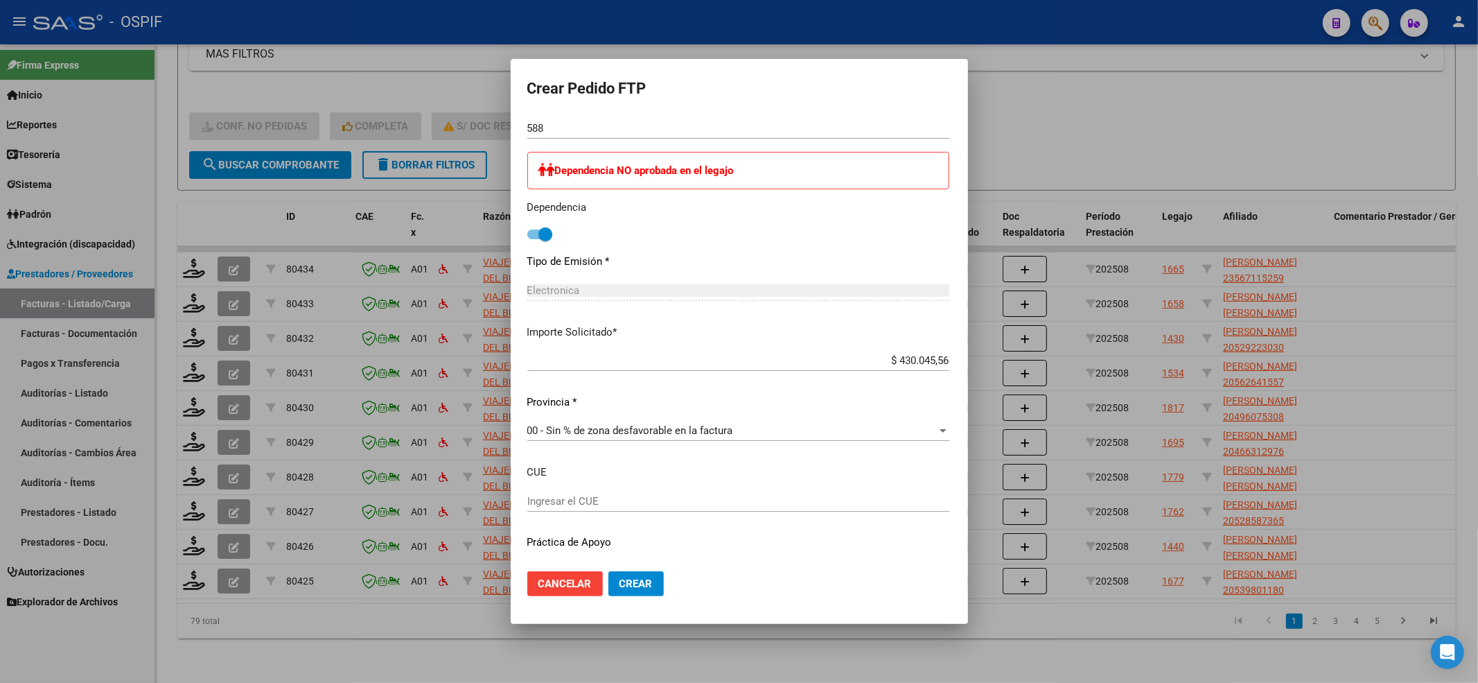
scroll to position [678, 0]
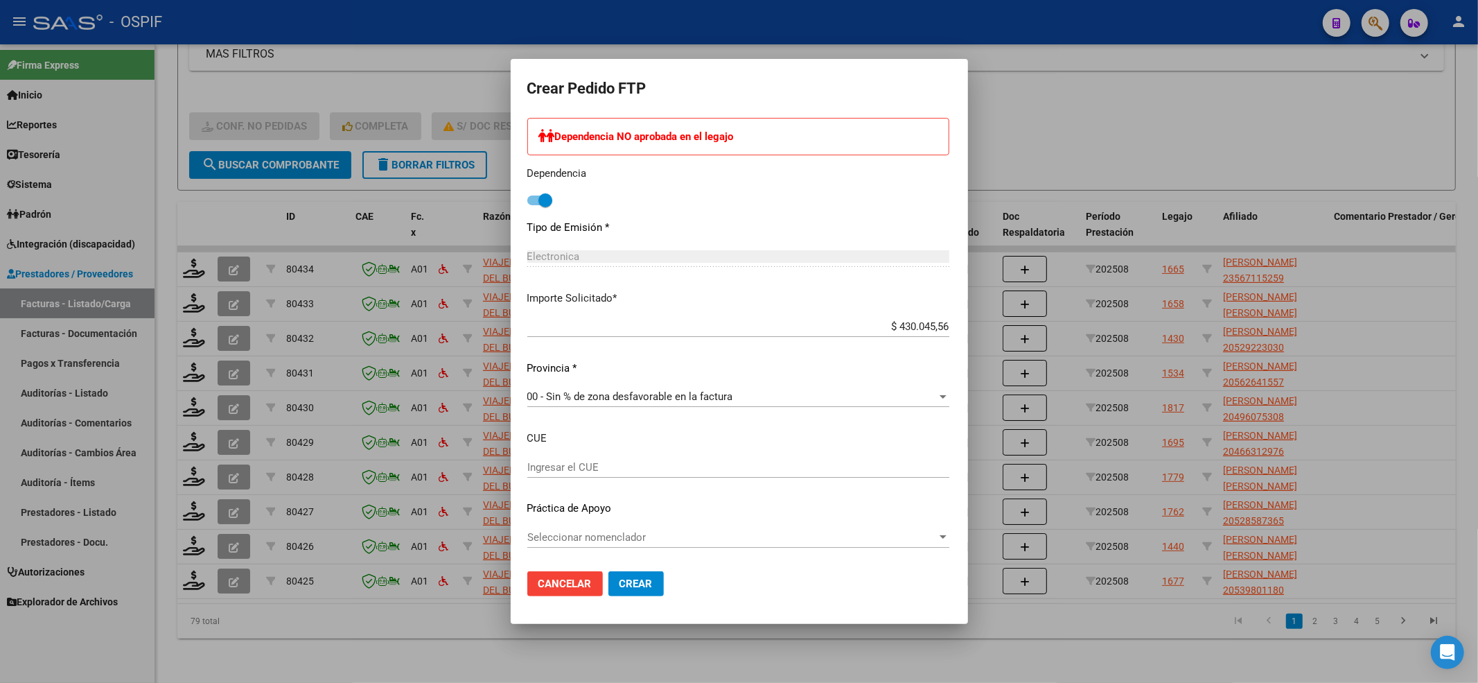
click at [617, 520] on div "Periodo Prestacion * 202508 Ingresar el Periodo Prestacion Nomenclador * 96 - T…" at bounding box center [738, 226] width 422 height 669
click at [613, 527] on div "Seleccionar nomenclador Seleccionar nomenclador" at bounding box center [738, 537] width 422 height 21
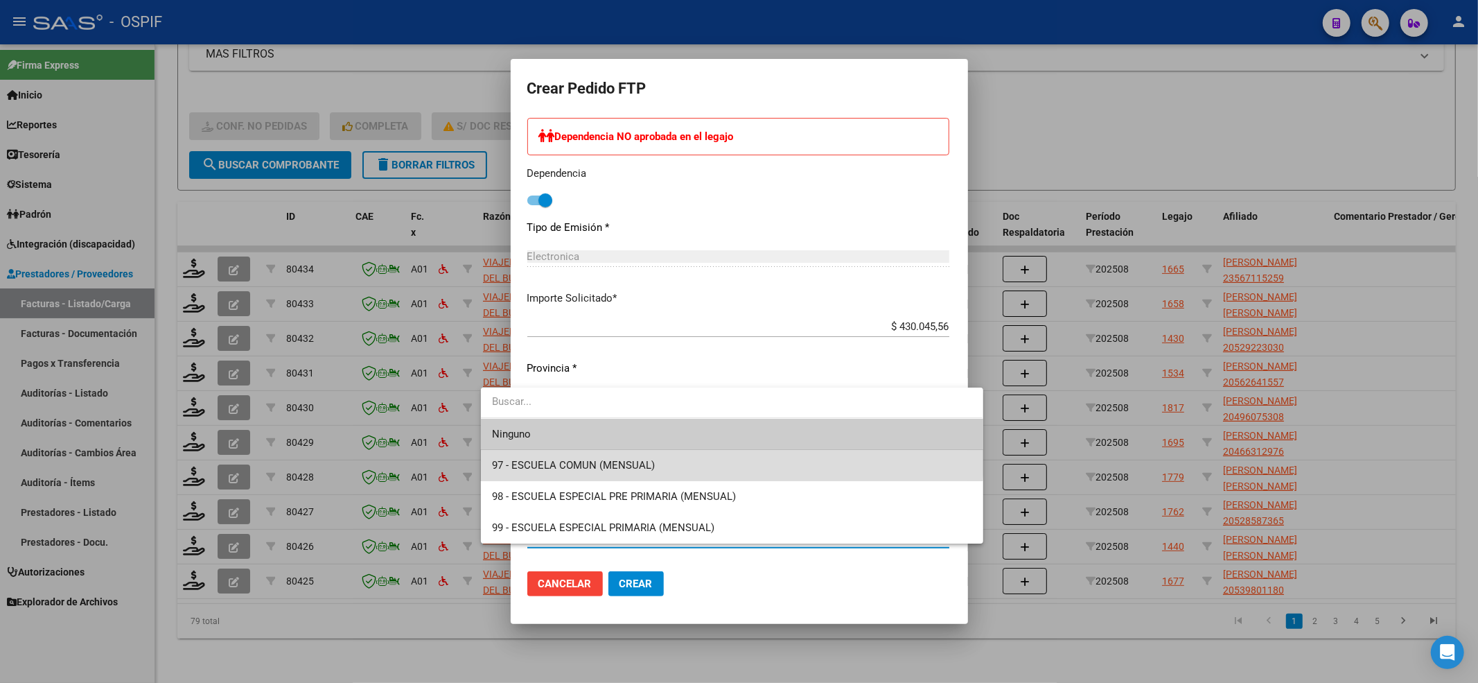
click at [535, 453] on span "97 - ESCUELA COMUN (MENSUAL)" at bounding box center [732, 465] width 480 height 31
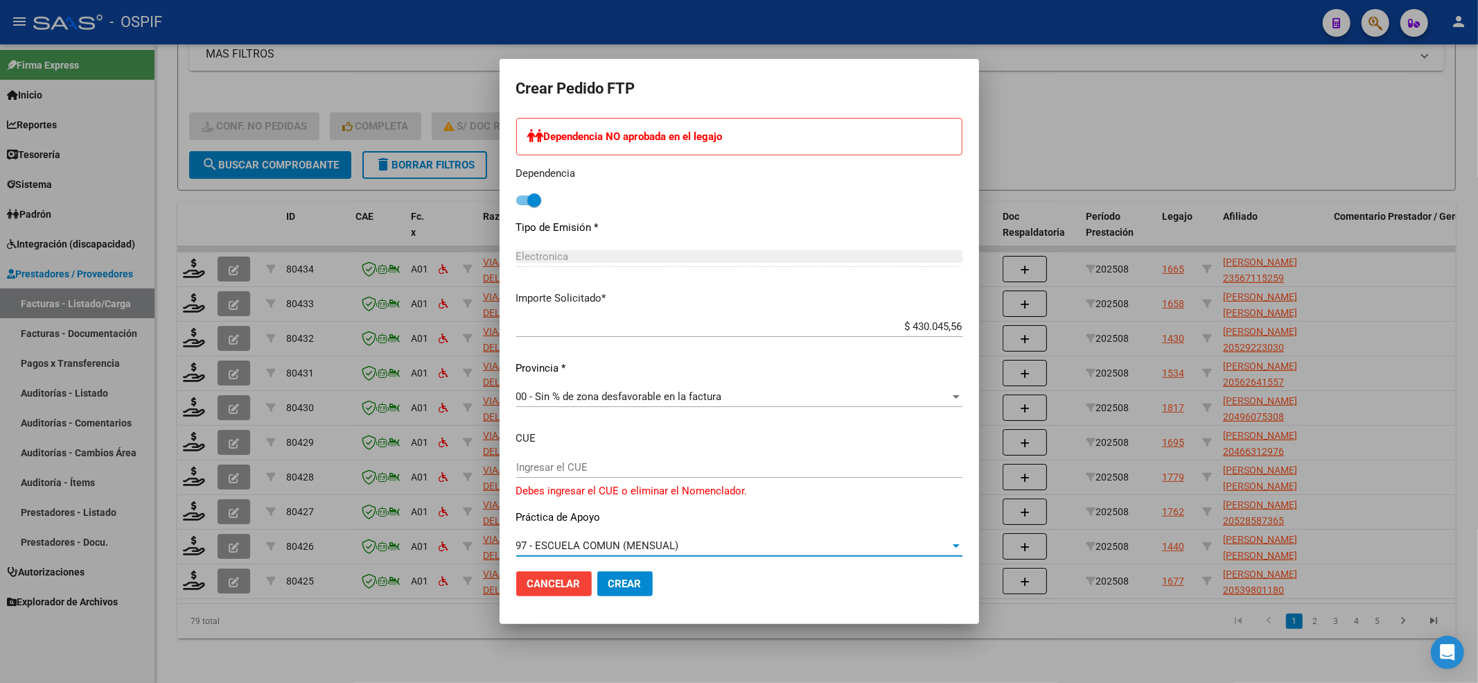
click at [565, 550] on span "97 - ESCUELA COMUN (MENSUAL)" at bounding box center [597, 545] width 163 height 12
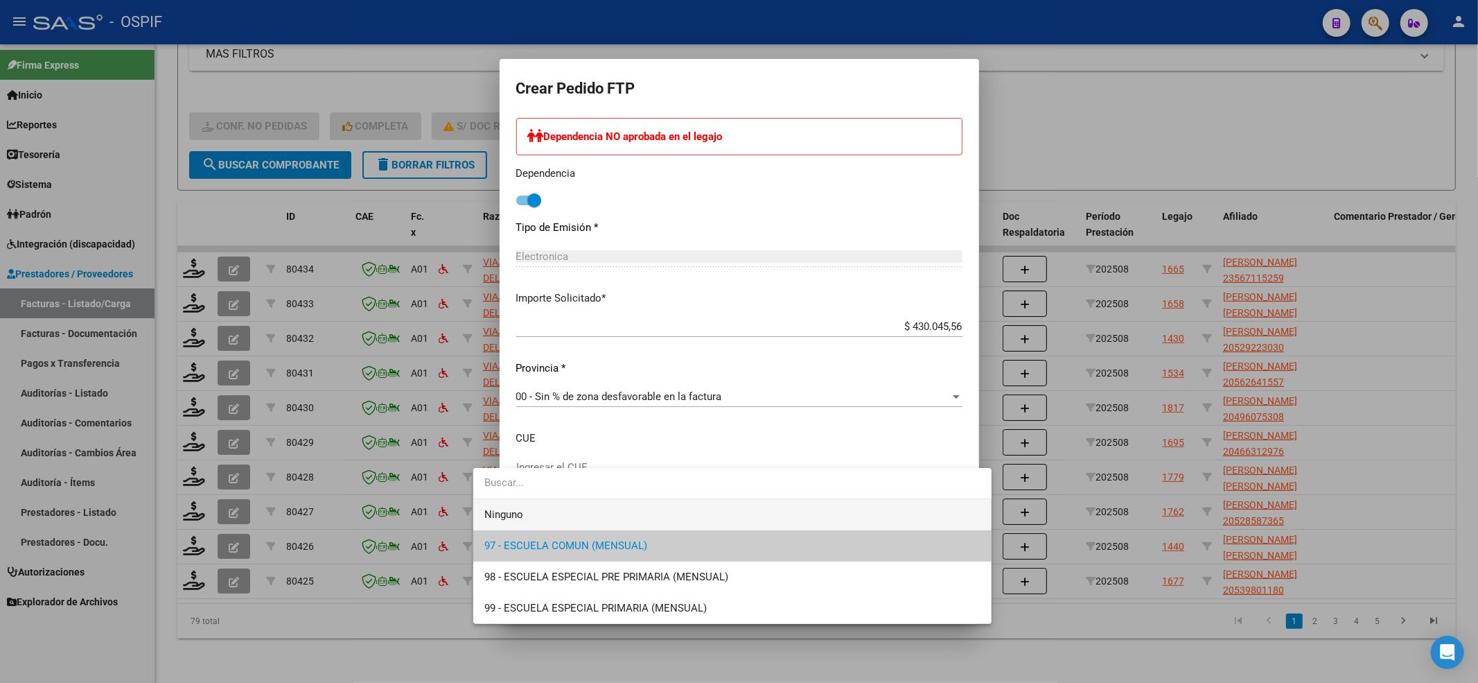
click at [521, 517] on span "Ninguno" at bounding box center [503, 514] width 39 height 12
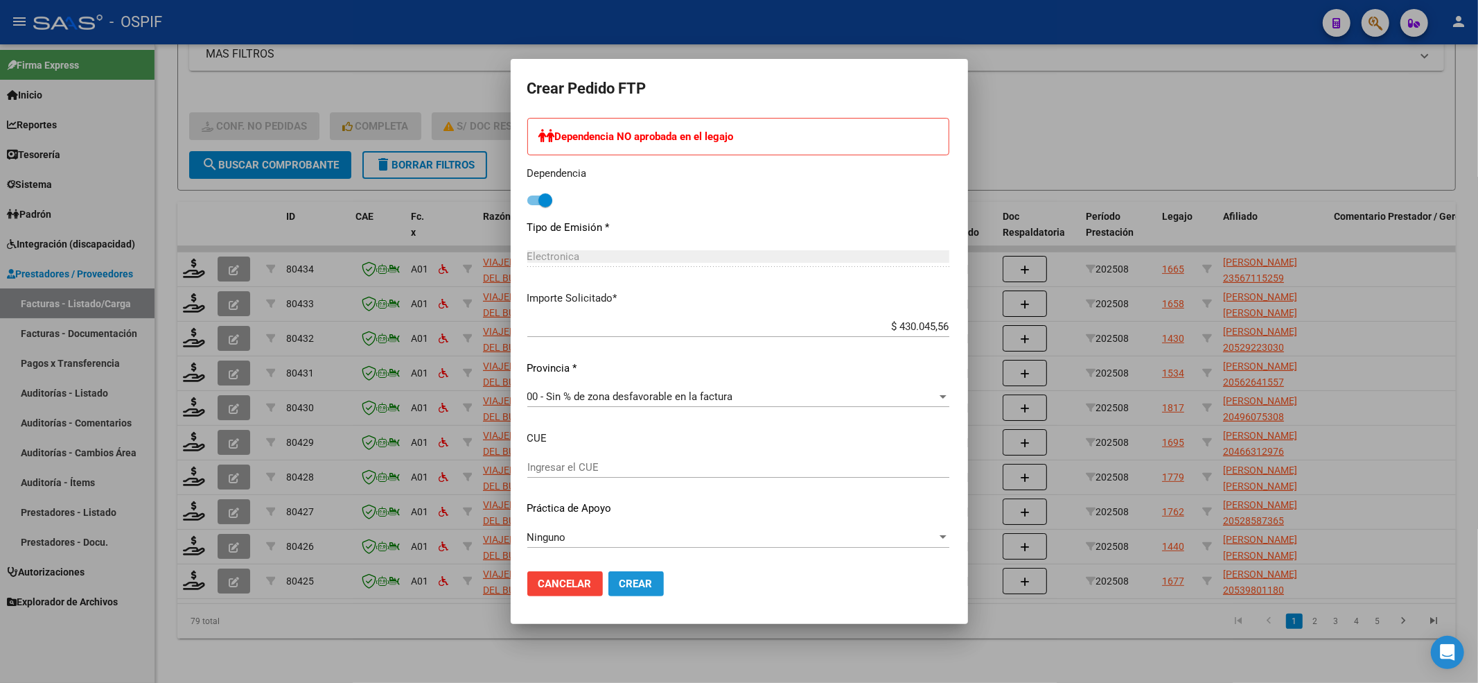
click at [608, 586] on button "Crear" at bounding box center [635, 583] width 55 height 25
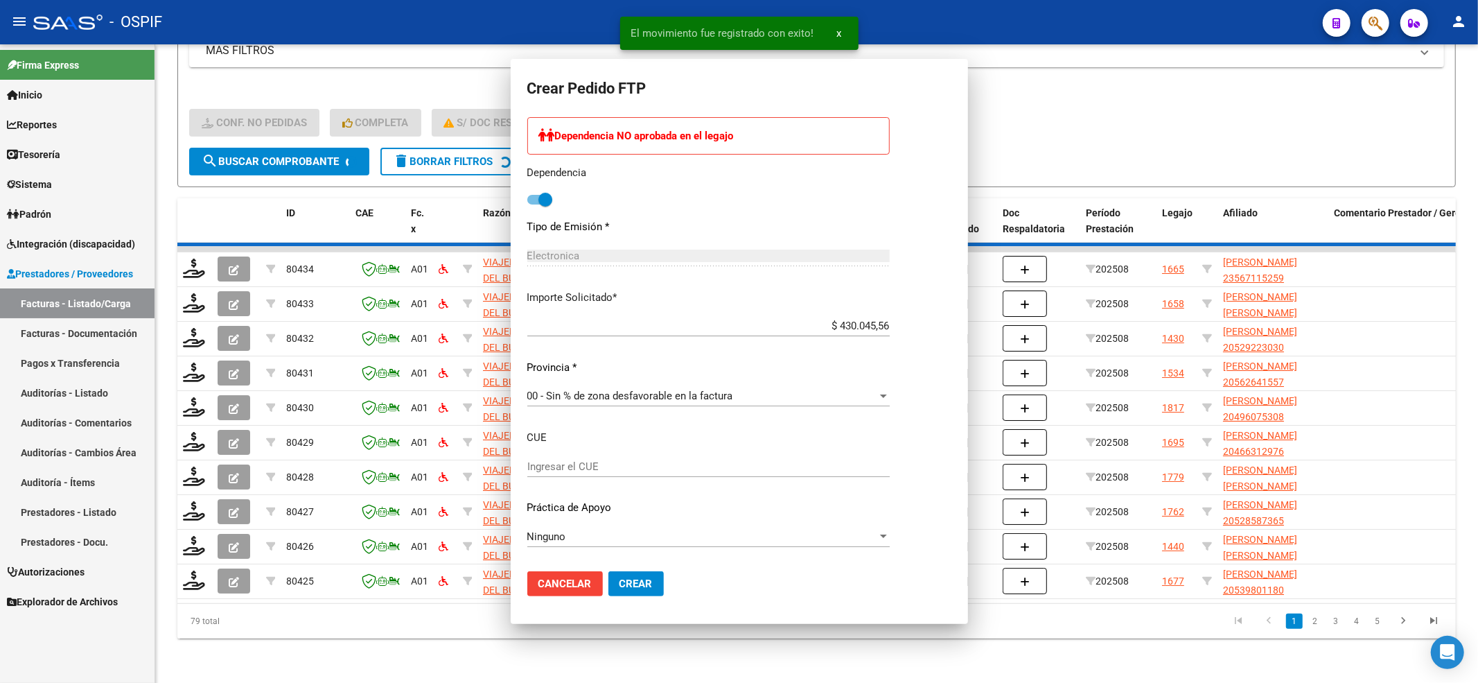
scroll to position [0, 0]
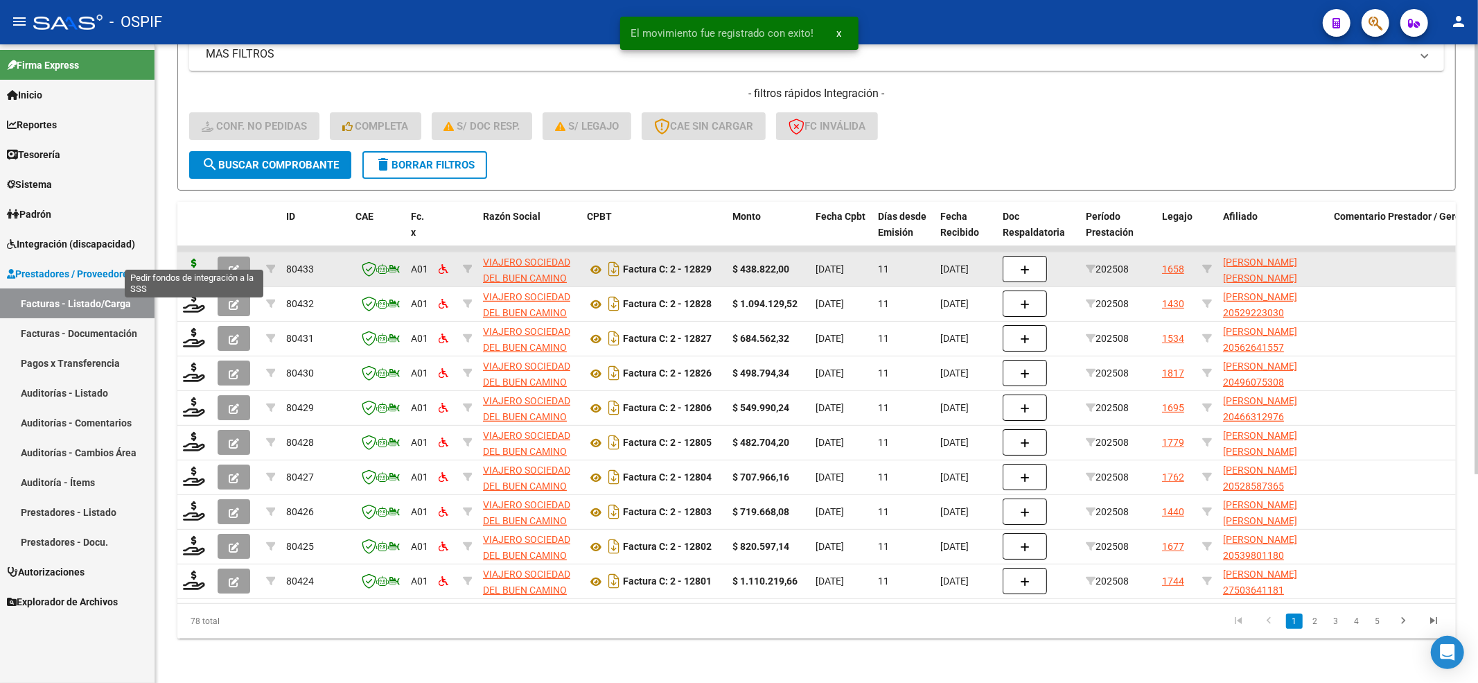
click at [204, 261] on icon at bounding box center [194, 267] width 22 height 19
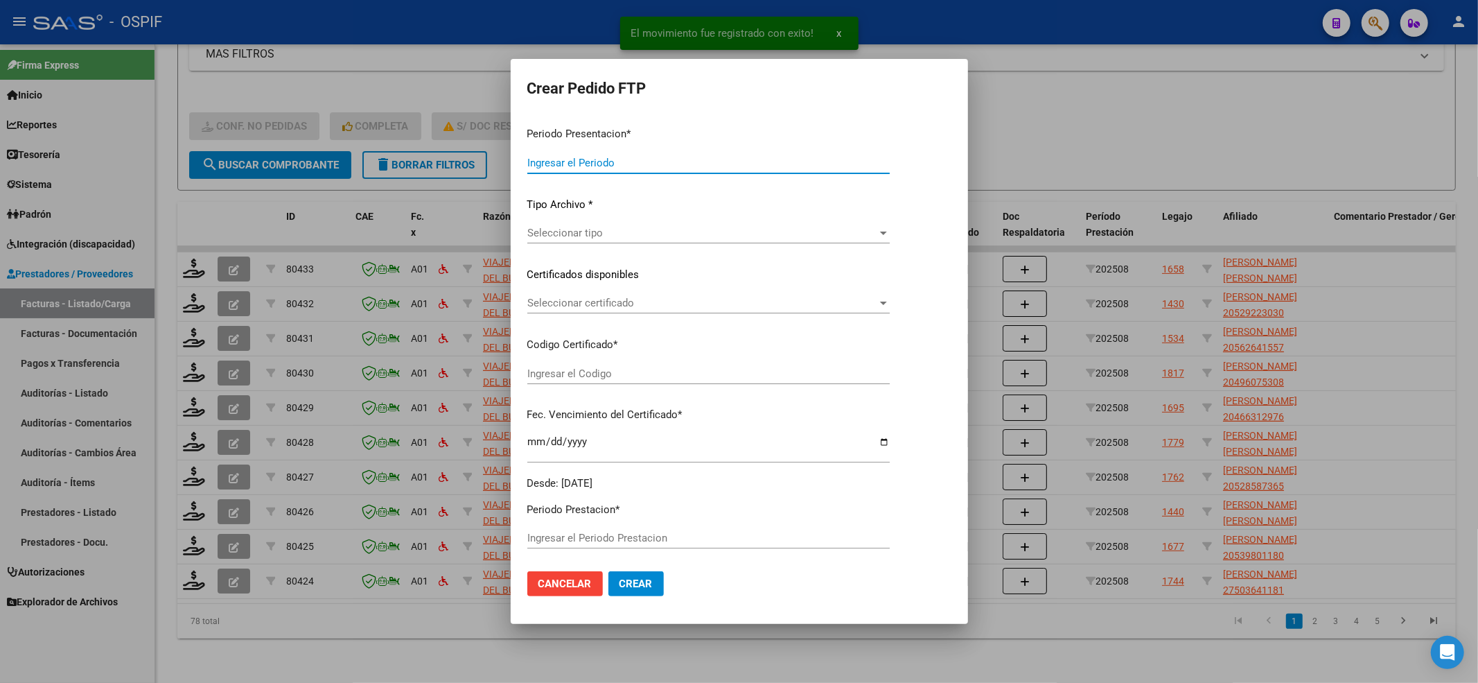
type input "202508"
type input "$ 438.822,00"
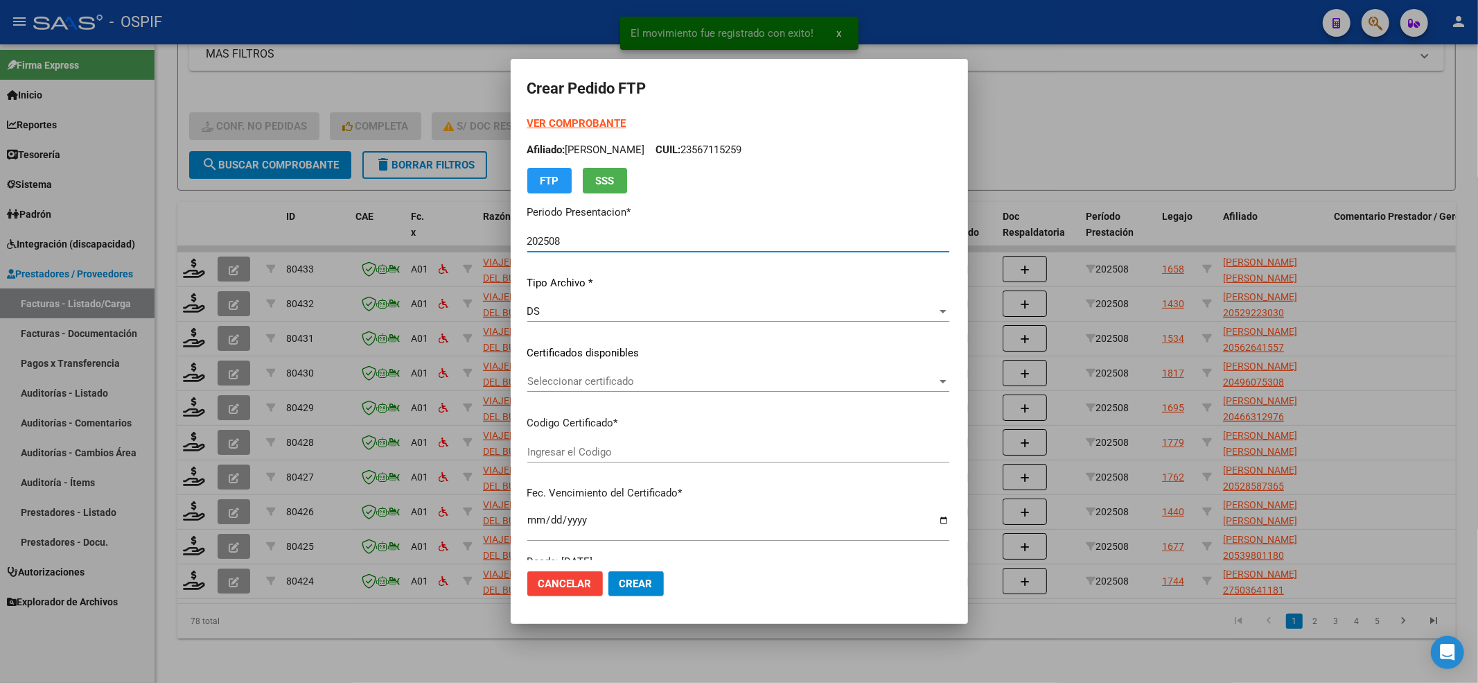
type input "010005721860720220726-20250726-BS-427"
type input "2025-07-26"
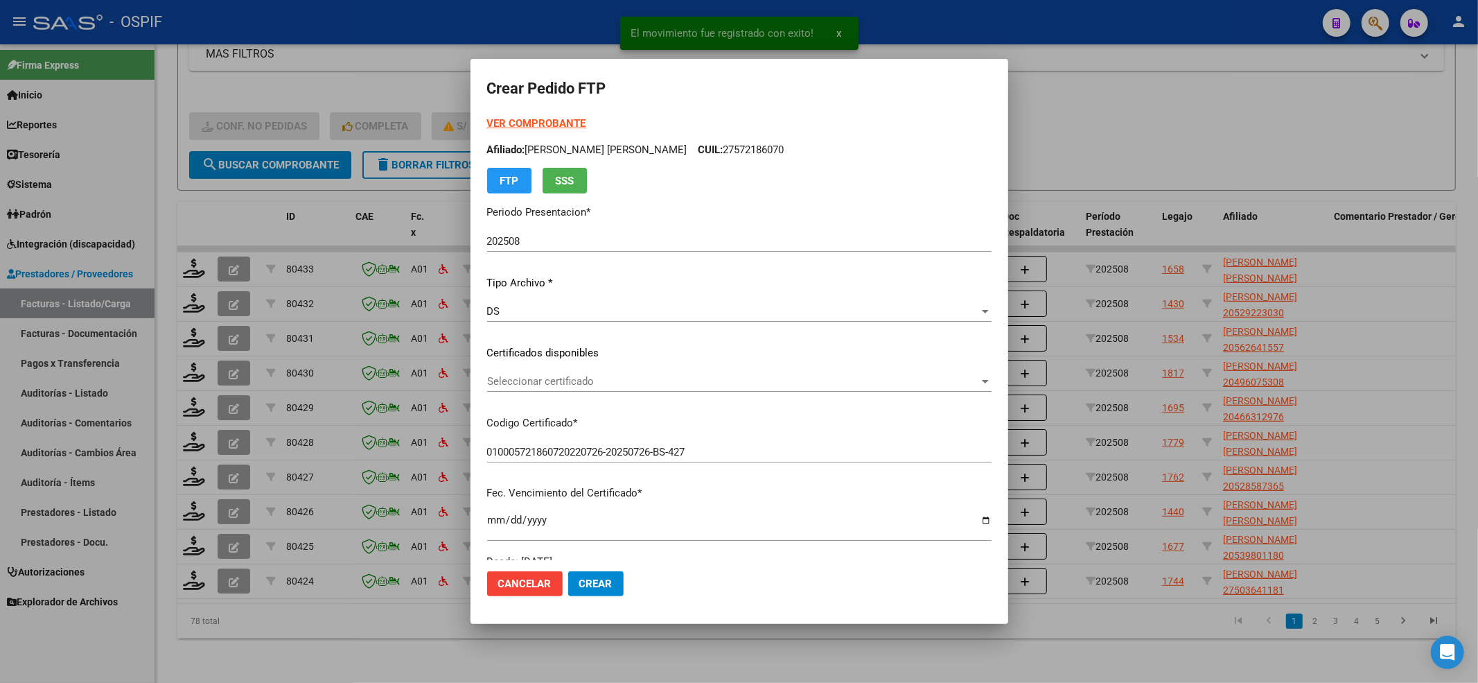
click at [513, 128] on strong "VER COMPROBANTE" at bounding box center [536, 123] width 99 height 12
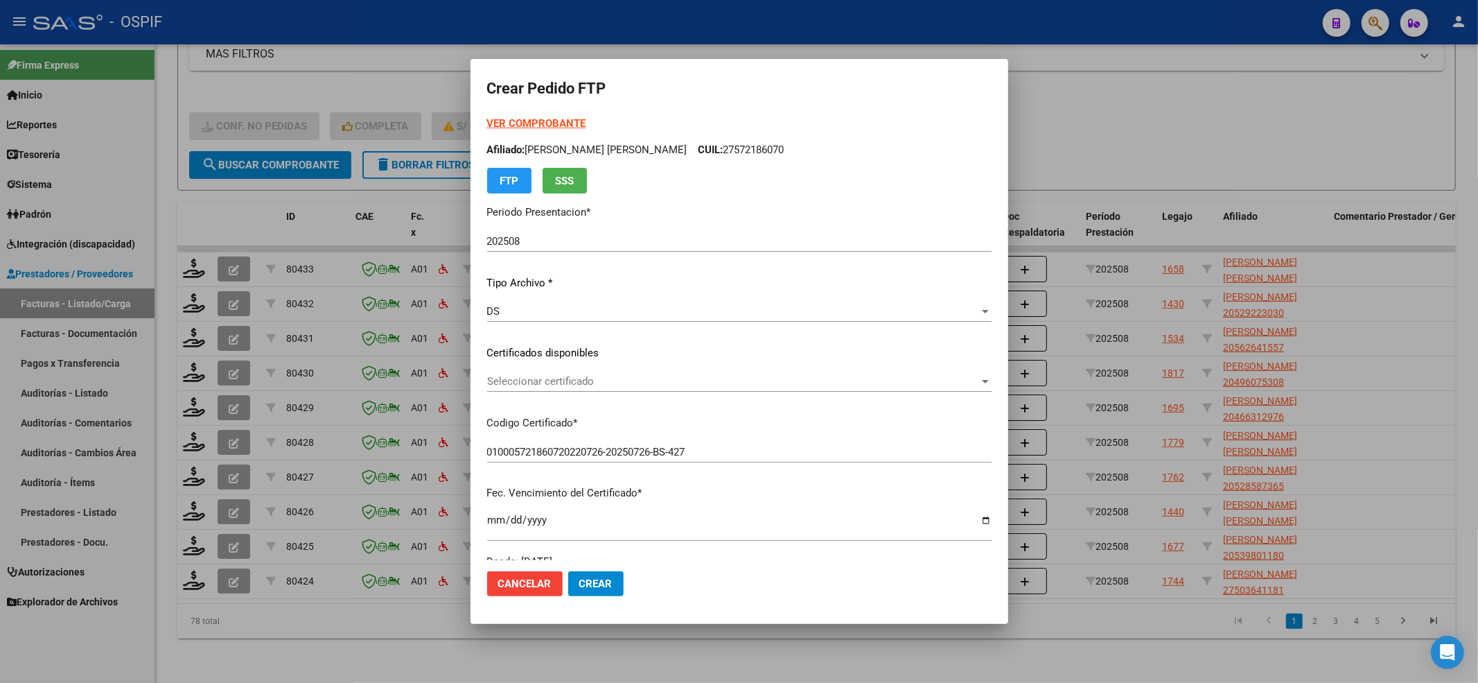
click at [663, 371] on div "Seleccionar certificado Seleccionar certificado" at bounding box center [739, 381] width 504 height 21
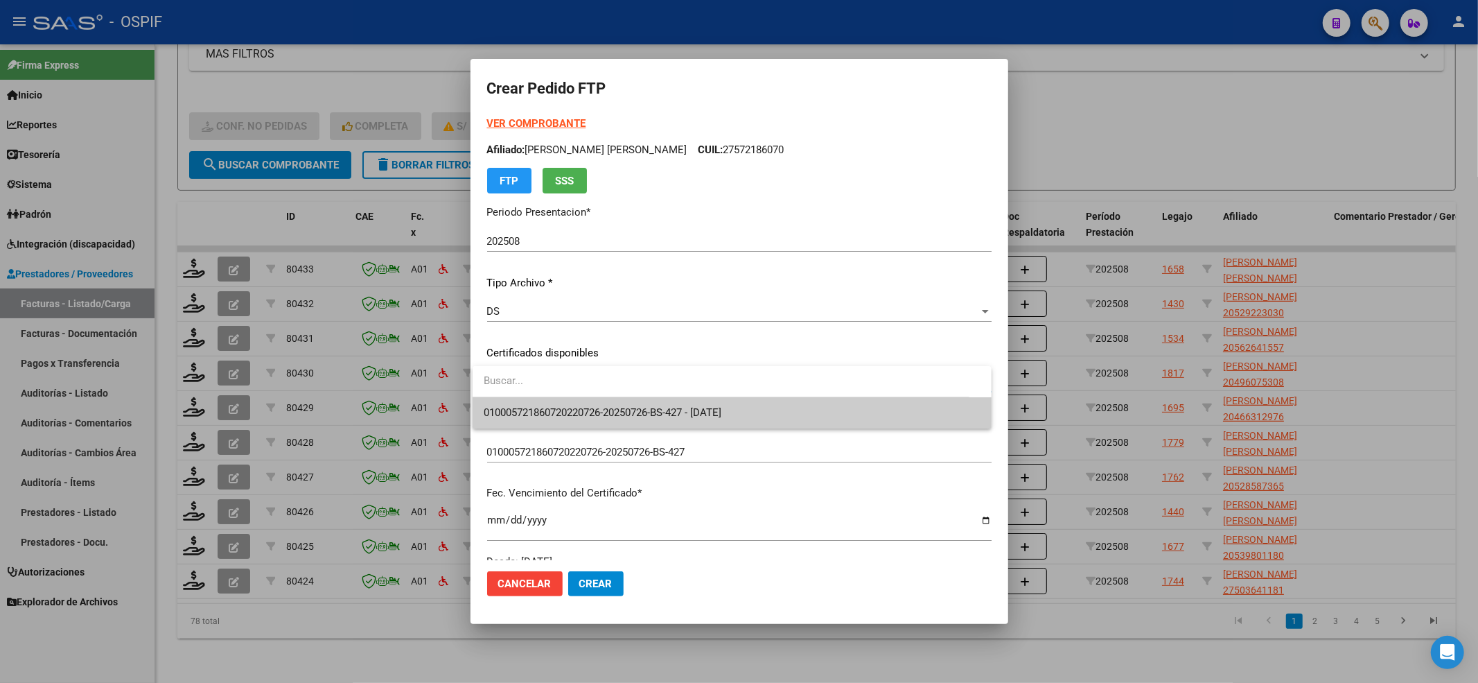
click at [667, 375] on input "dropdown search" at bounding box center [721, 380] width 497 height 31
click at [649, 407] on span "010005721860720220726-20250726-BS-427 - 2025-07-26" at bounding box center [603, 412] width 238 height 12
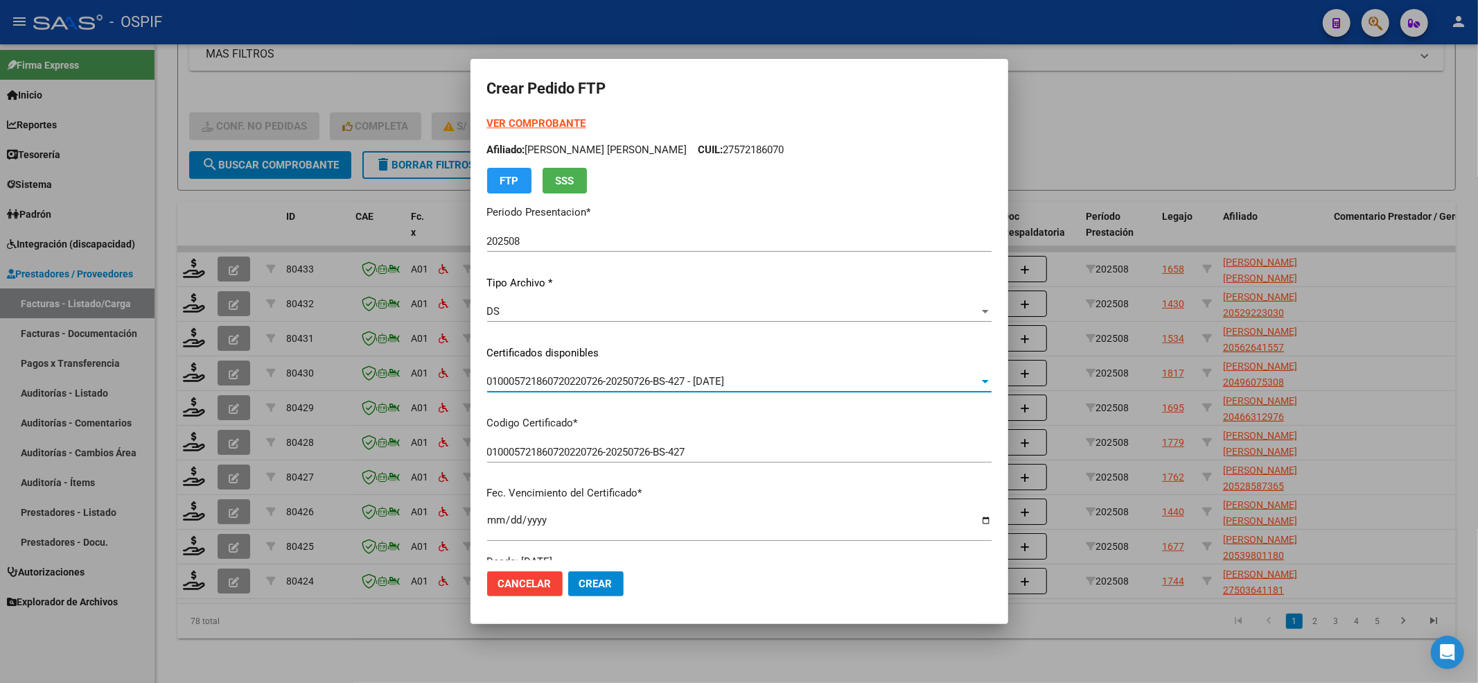
scroll to position [462, 0]
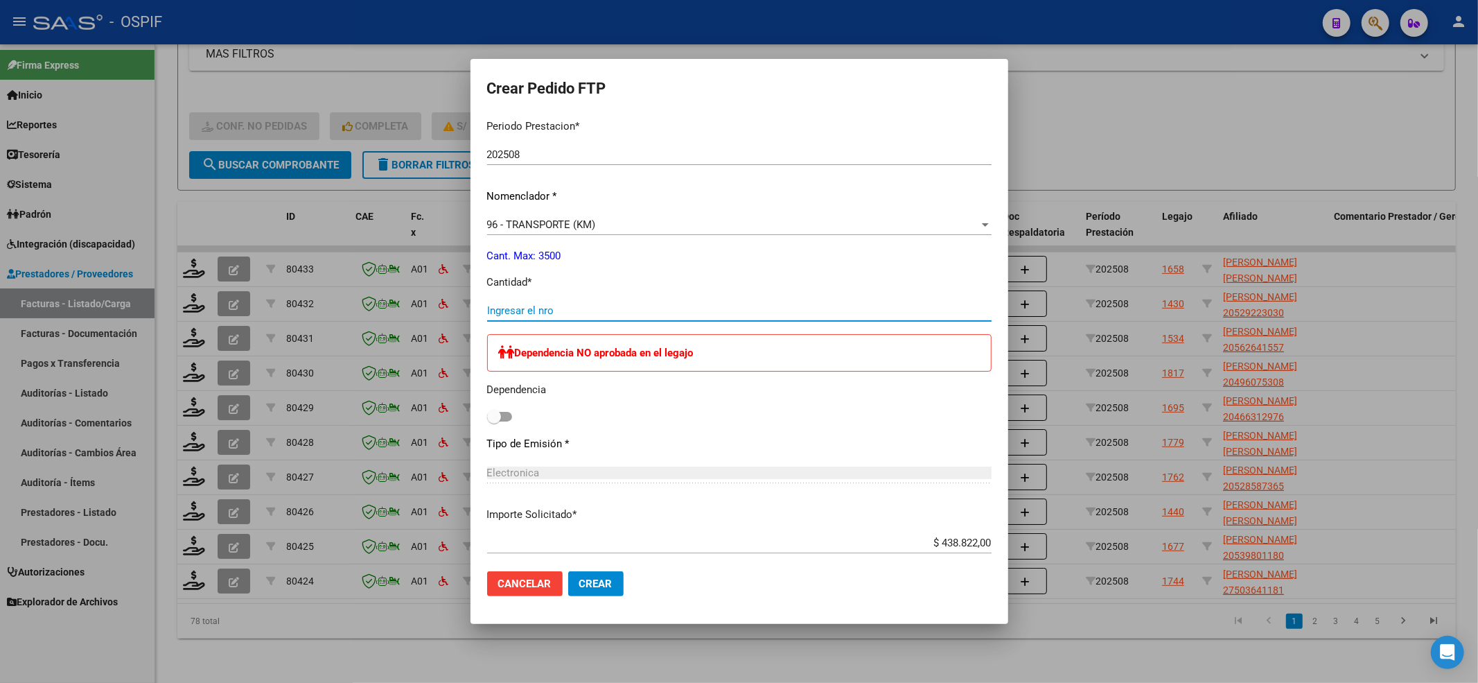
click at [530, 314] on input "Ingresar el nro" at bounding box center [739, 310] width 504 height 12
type input "600"
click at [495, 433] on div "Periodo Prestacion * 202508 Ingresar el Periodo Prestacion Nomenclador * 96 - T…" at bounding box center [739, 442] width 504 height 669
click at [491, 413] on span at bounding box center [494, 417] width 14 height 14
click at [493, 421] on input "checkbox" at bounding box center [493, 421] width 1 height 1
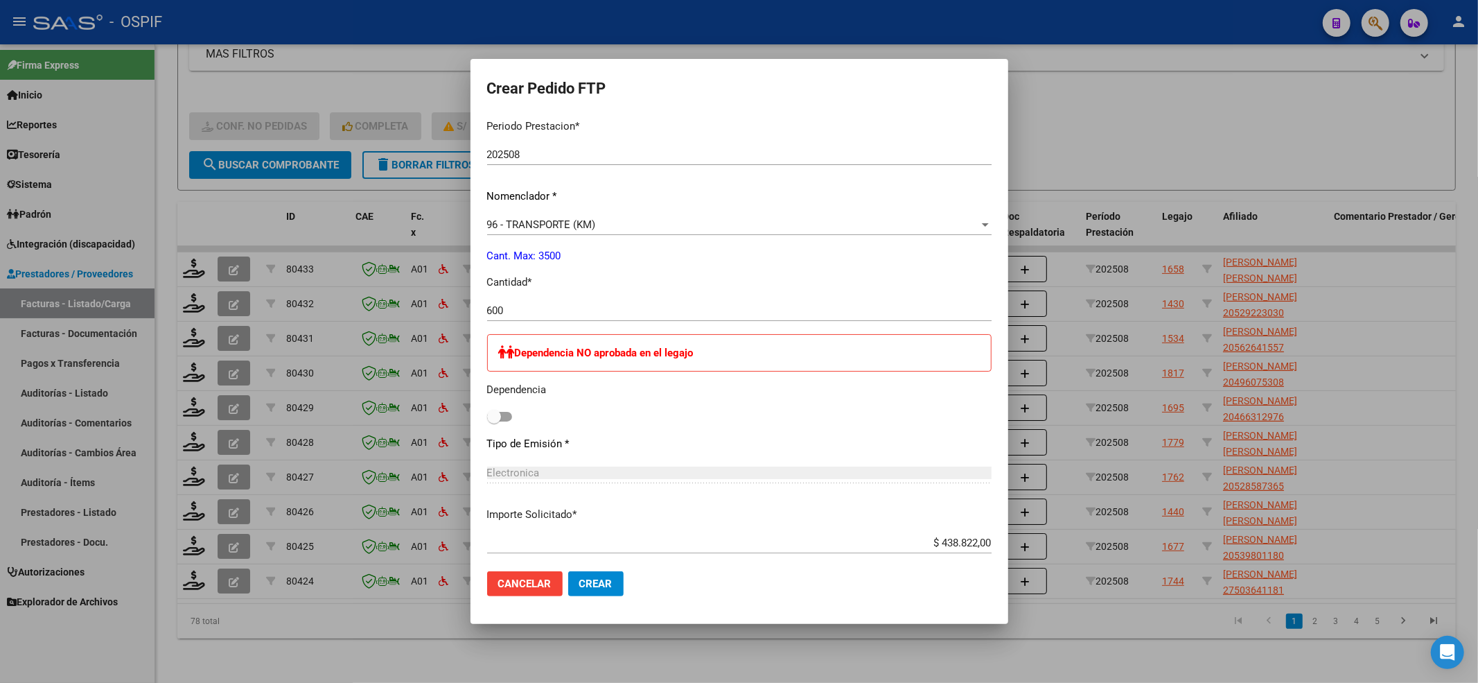
checkbox input "true"
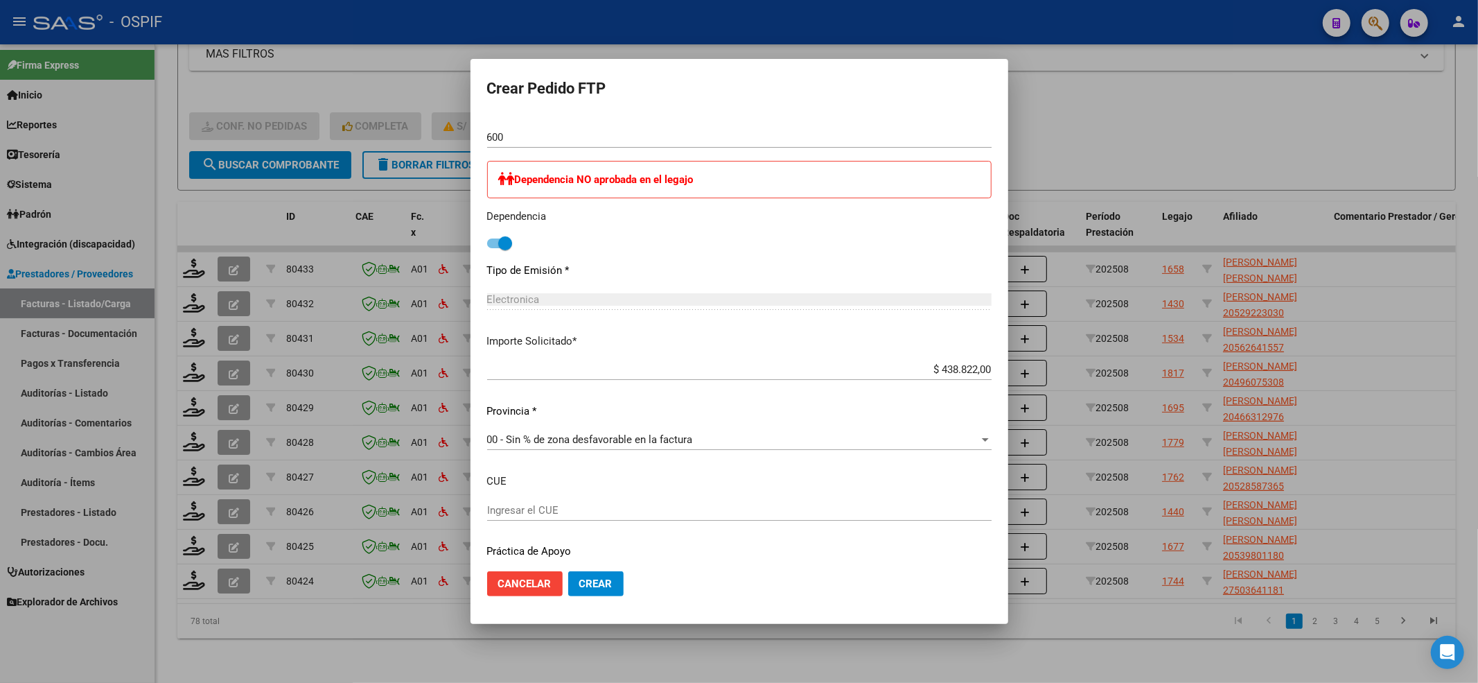
scroll to position [678, 0]
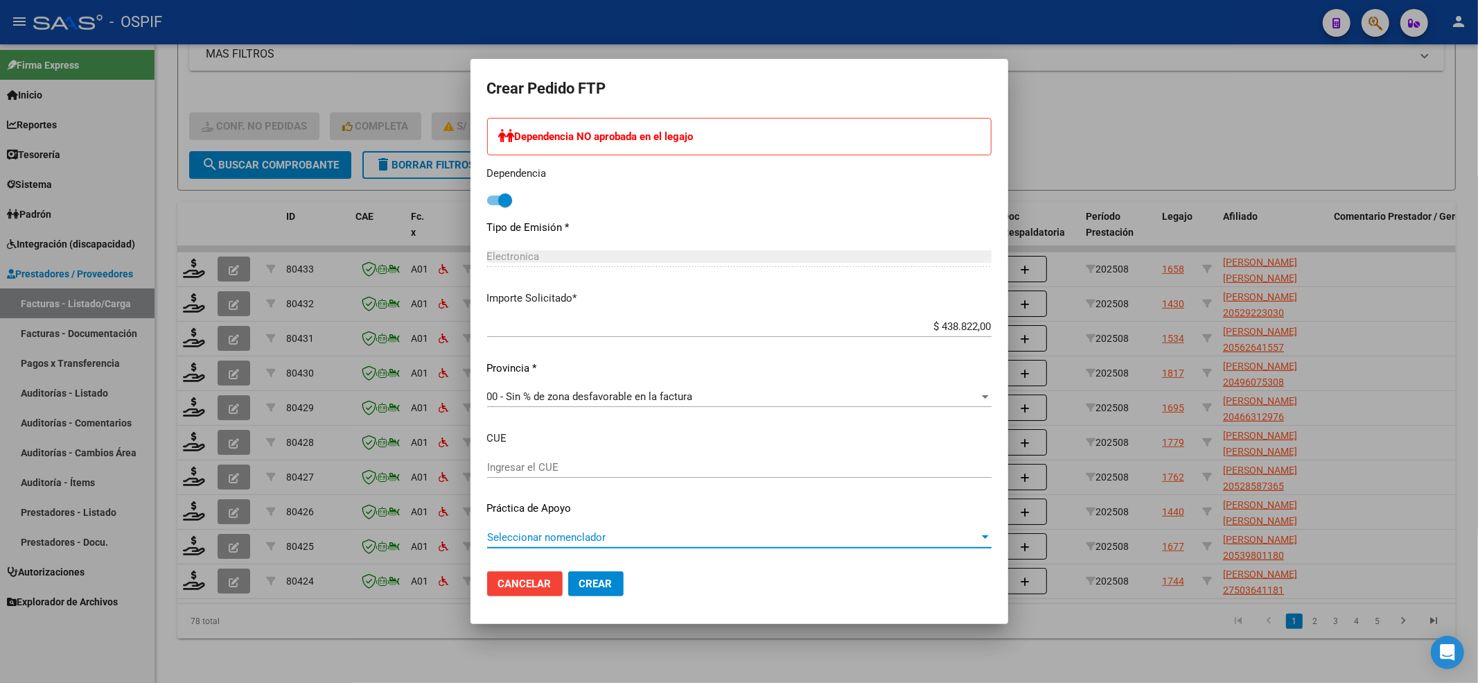
click at [499, 535] on span "Seleccionar nomenclador" at bounding box center [733, 537] width 492 height 12
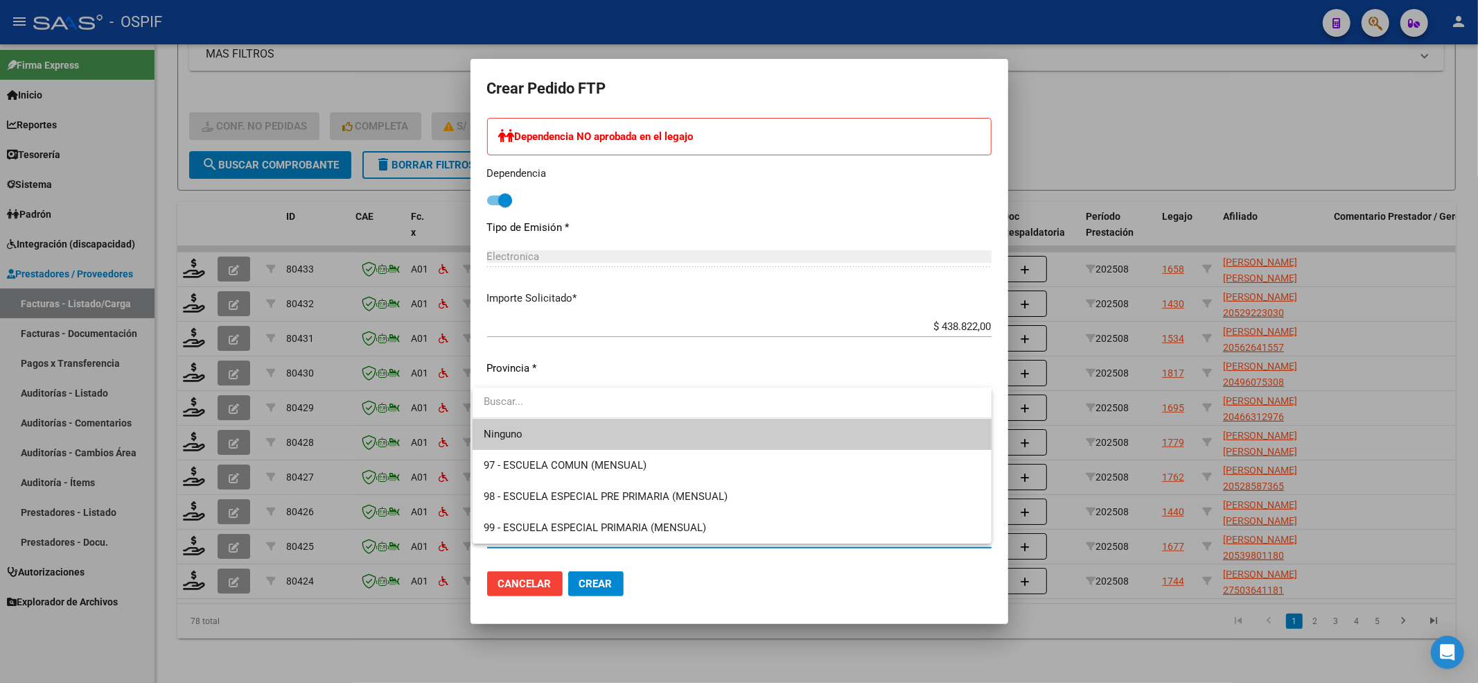
click at [500, 424] on span "Ninguno" at bounding box center [732, 434] width 497 height 31
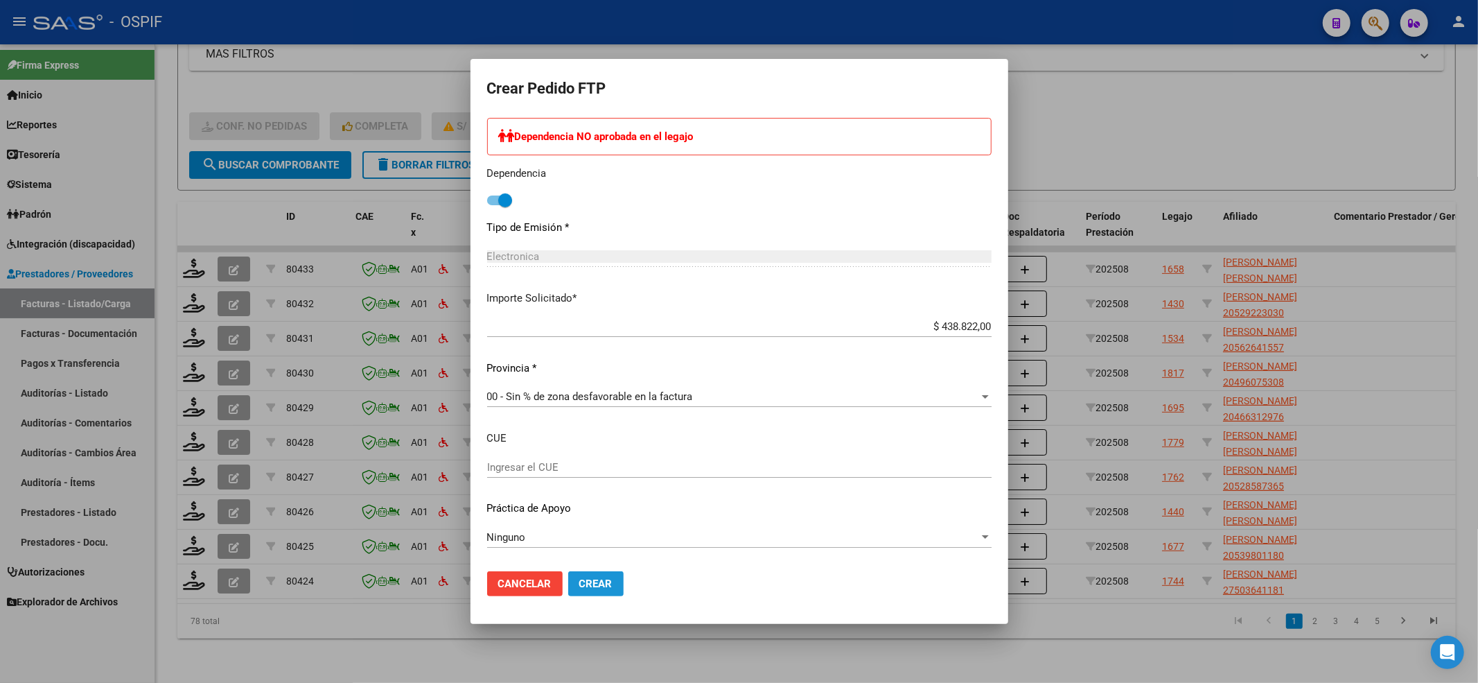
drag, startPoint x: 588, startPoint y: 582, endPoint x: 588, endPoint y: 569, distance: 13.2
click at [588, 569] on mat-dialog-actions "Cancelar Crear" at bounding box center [739, 583] width 504 height 47
drag, startPoint x: 635, startPoint y: 581, endPoint x: 624, endPoint y: 579, distance: 11.9
click at [624, 579] on mat-dialog-actions "Cancelar Crear" at bounding box center [739, 583] width 504 height 47
click at [613, 582] on button "Crear" at bounding box center [595, 583] width 55 height 25
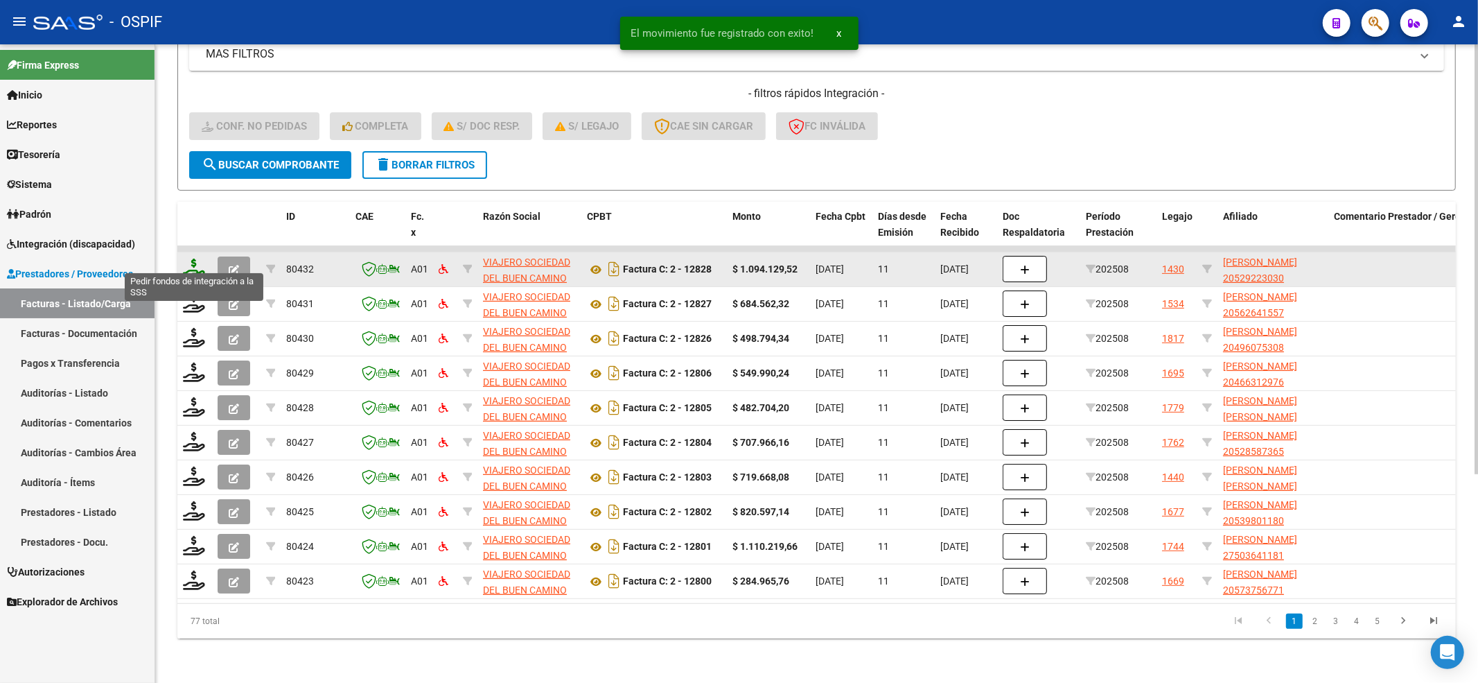
click at [195, 258] on icon at bounding box center [194, 267] width 22 height 19
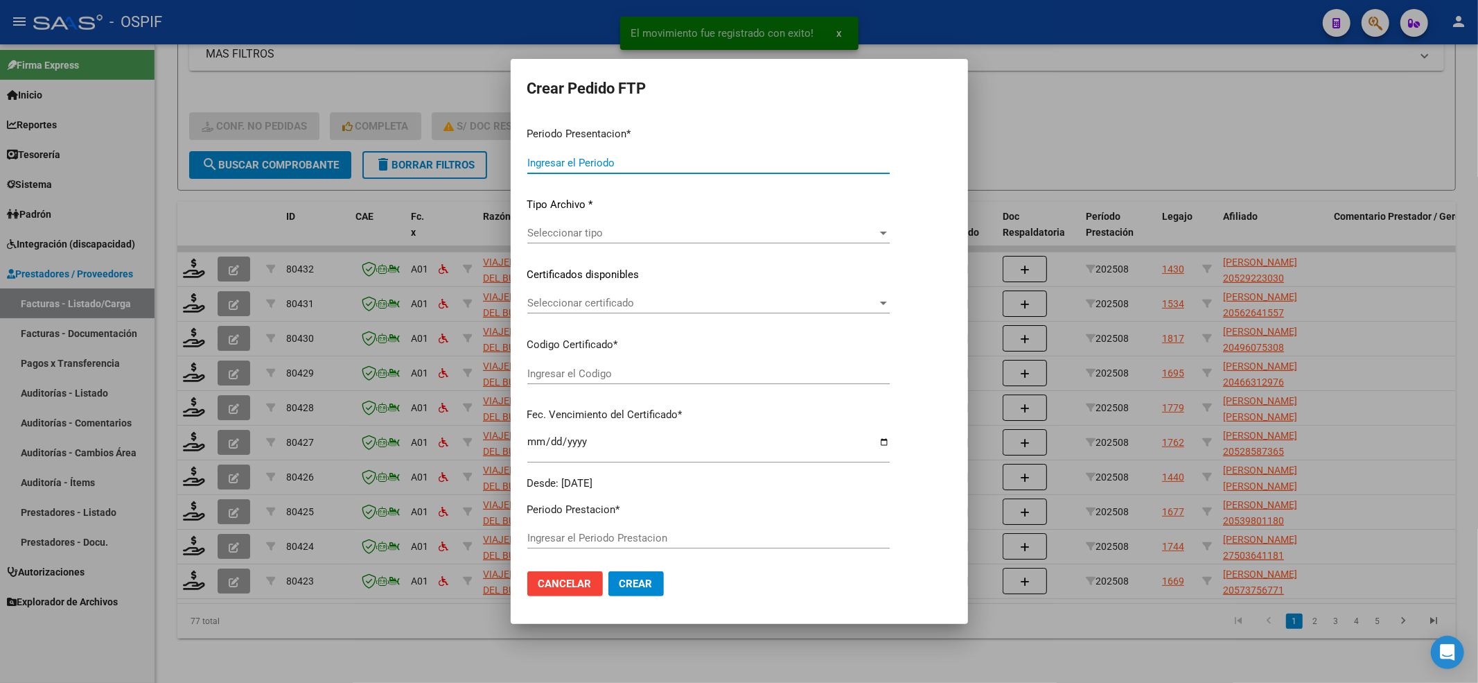
type input "202508"
type input "$ 1.094.129,52"
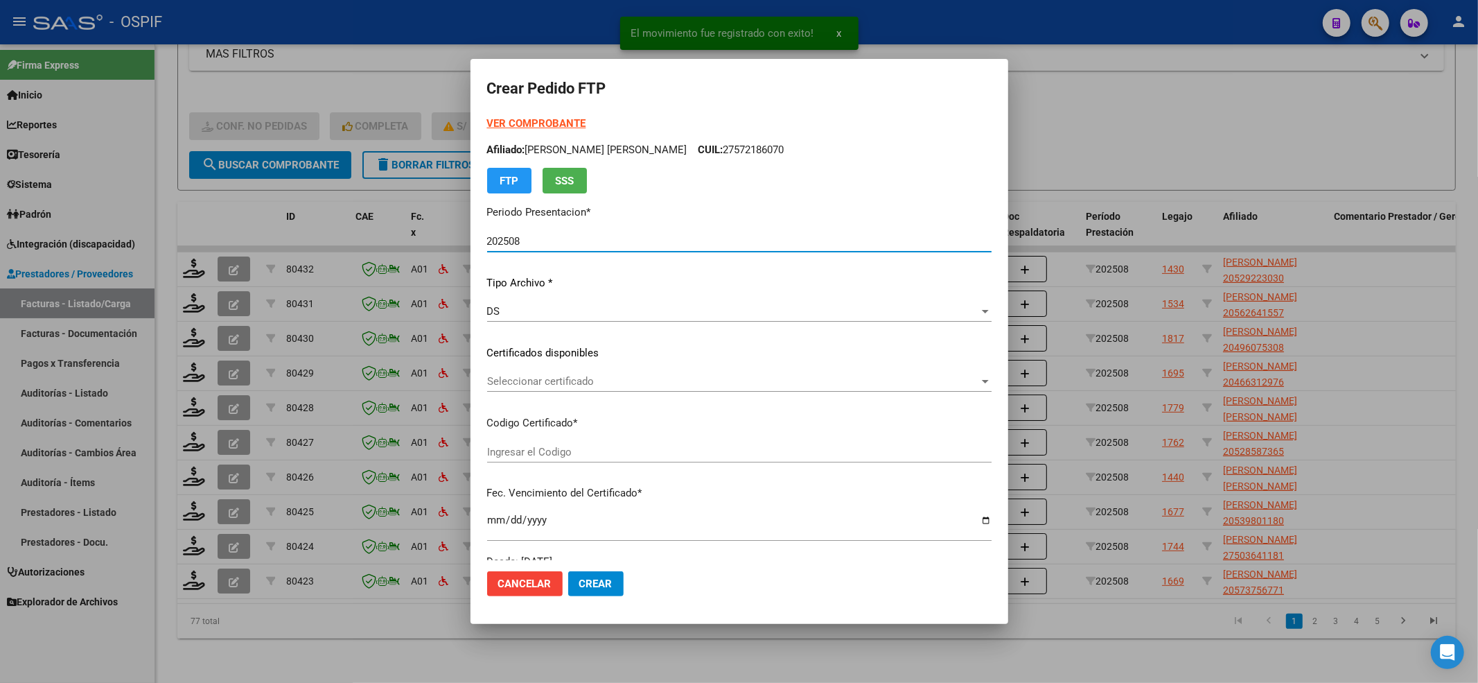
type input "-02-00052922303-20200511-20250511-BS-427"
type input "2025-05-11"
type input "60129200"
click at [531, 116] on div "VER COMPROBANTE ARCA Padrón Afiliado: QUISPE MARIA LUZ MERLINA CUIL: 2757218607…" at bounding box center [739, 155] width 504 height 78
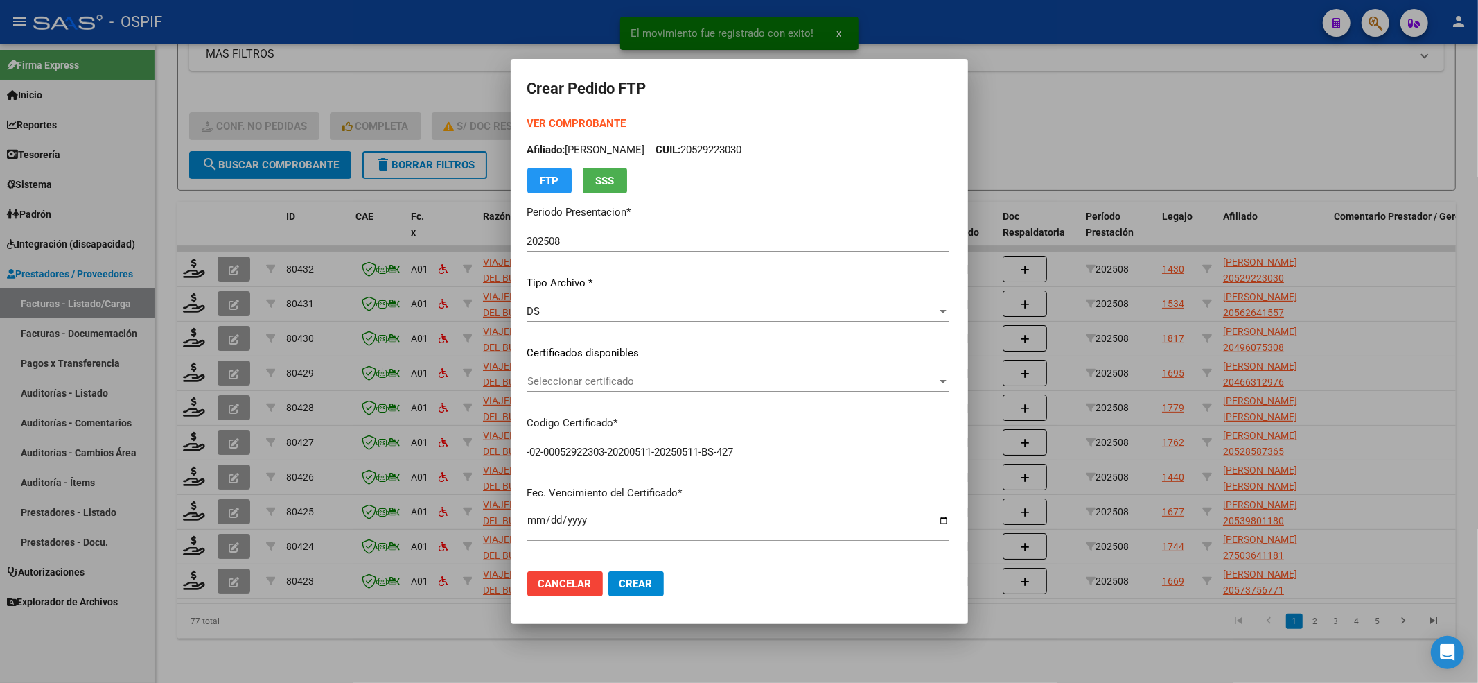
click at [532, 109] on form "Crear Pedido FTP VER COMPROBANTE ARCA Padrón Afiliado: QUIÑONES FABRIZIO CUIL: …" at bounding box center [739, 341] width 424 height 531
click at [532, 112] on form "Crear Pedido FTP VER COMPROBANTE ARCA Padrón Afiliado: QUIÑONES FABRIZIO CUIL: …" at bounding box center [739, 341] width 424 height 531
click at [532, 123] on strong "VER COMPROBANTE" at bounding box center [576, 123] width 99 height 12
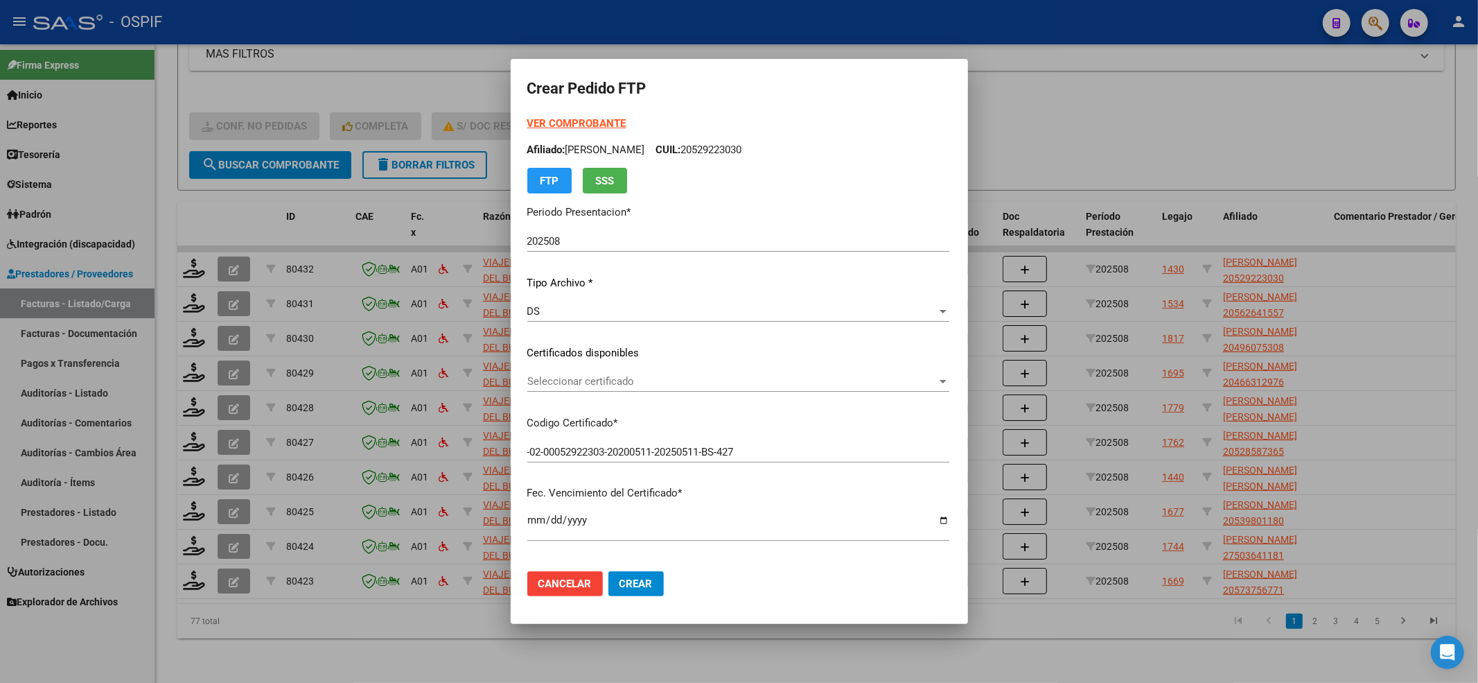
click at [588, 383] on span "Seleccionar certificado" at bounding box center [732, 381] width 410 height 12
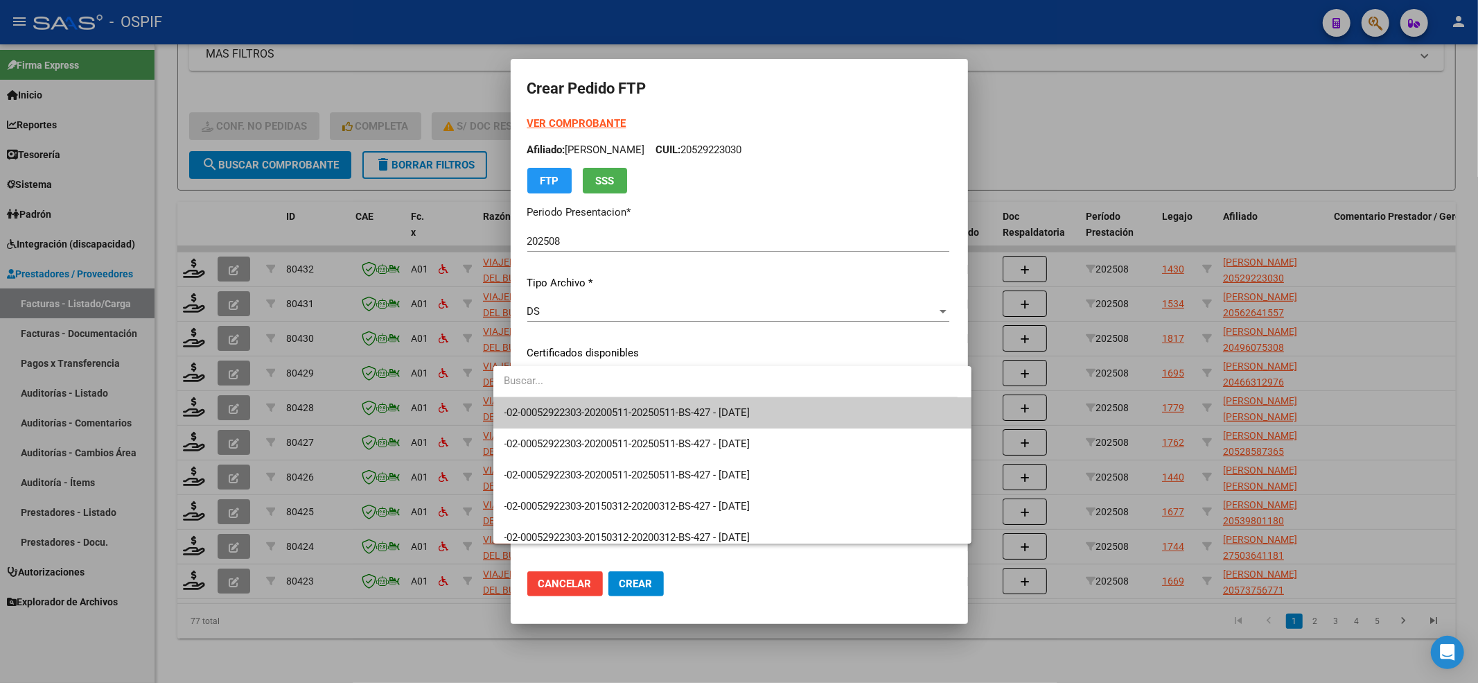
click at [582, 394] on input "dropdown search" at bounding box center [725, 380] width 464 height 31
click at [578, 406] on span "-02-00052922303-20200511-20250511-BS-427 - 2025-05-11" at bounding box center [627, 412] width 246 height 12
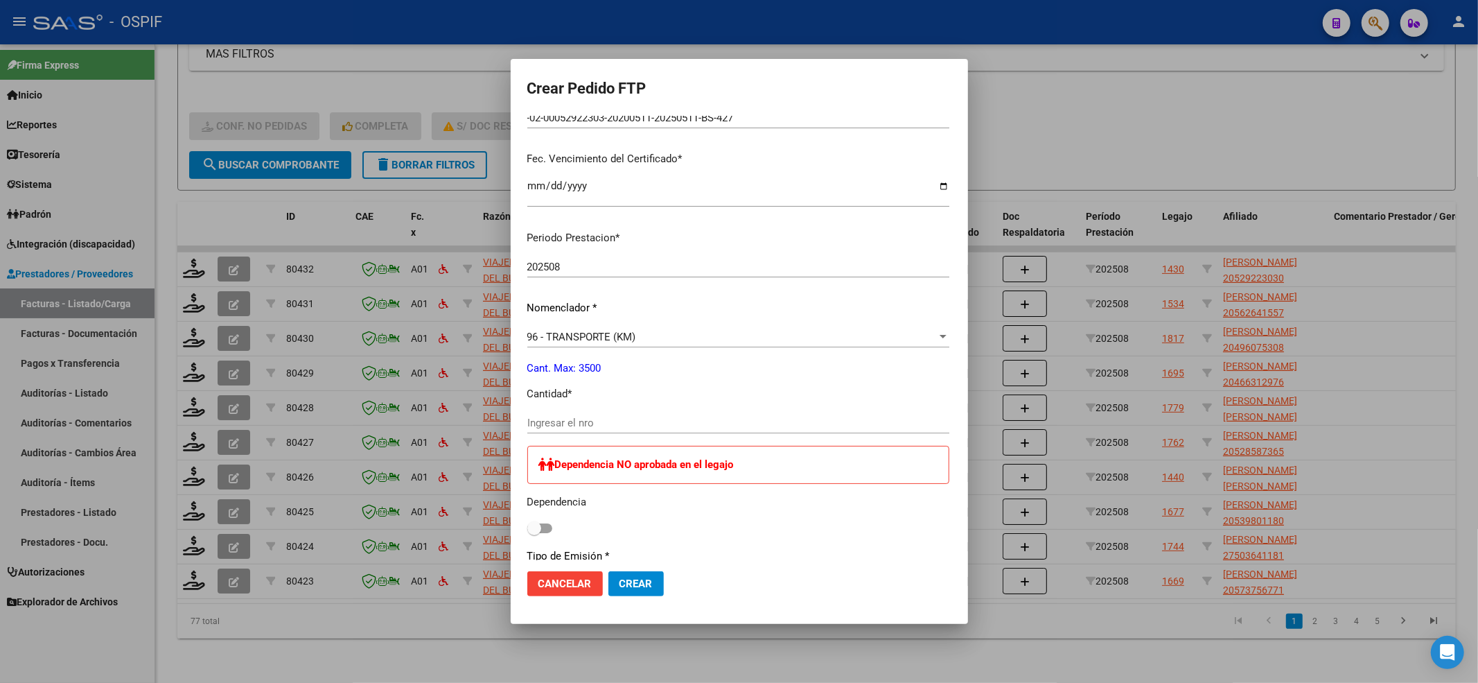
scroll to position [369, 0]
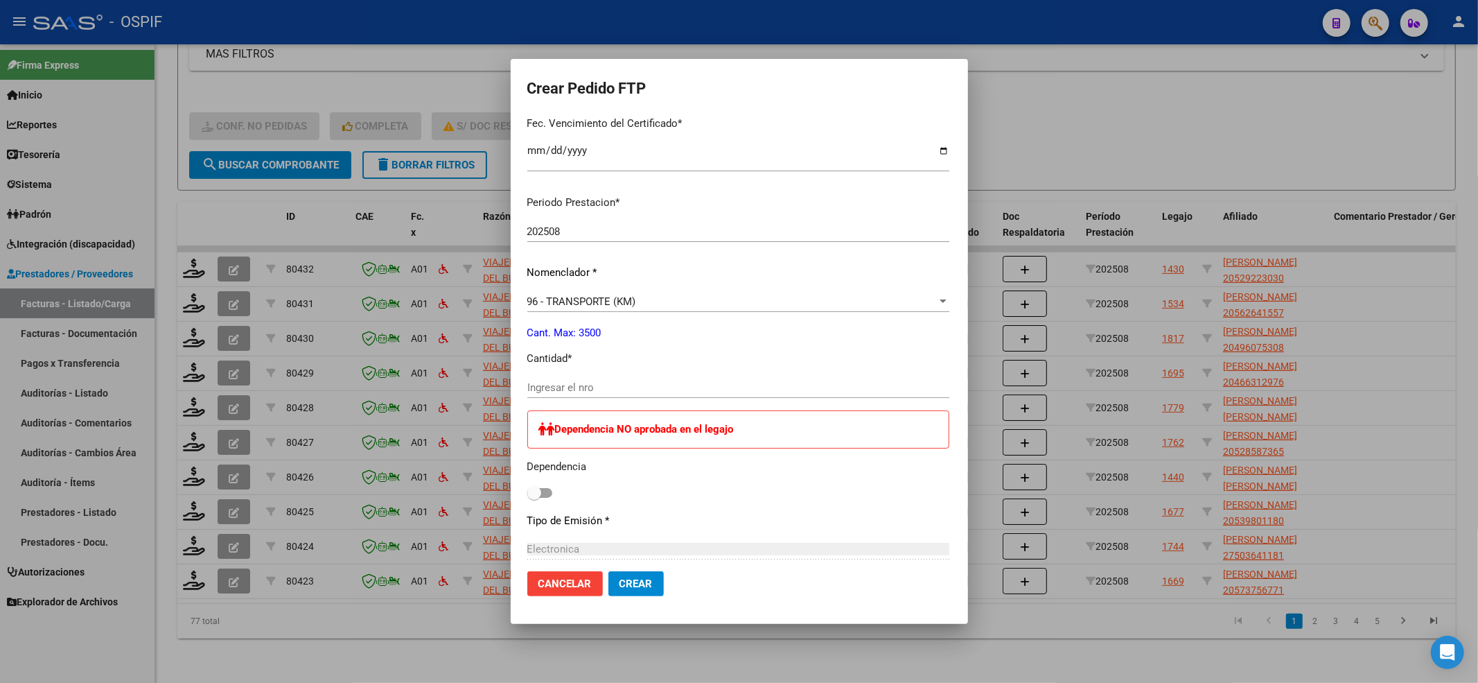
click at [572, 401] on div "Ingresar el nro" at bounding box center [738, 394] width 422 height 34
click at [568, 398] on div "Ingresar el nro" at bounding box center [738, 394] width 422 height 34
click at [567, 394] on div "Ingresar el nro" at bounding box center [738, 387] width 422 height 21
type input "1496"
click at [527, 496] on span at bounding box center [539, 493] width 25 height 10
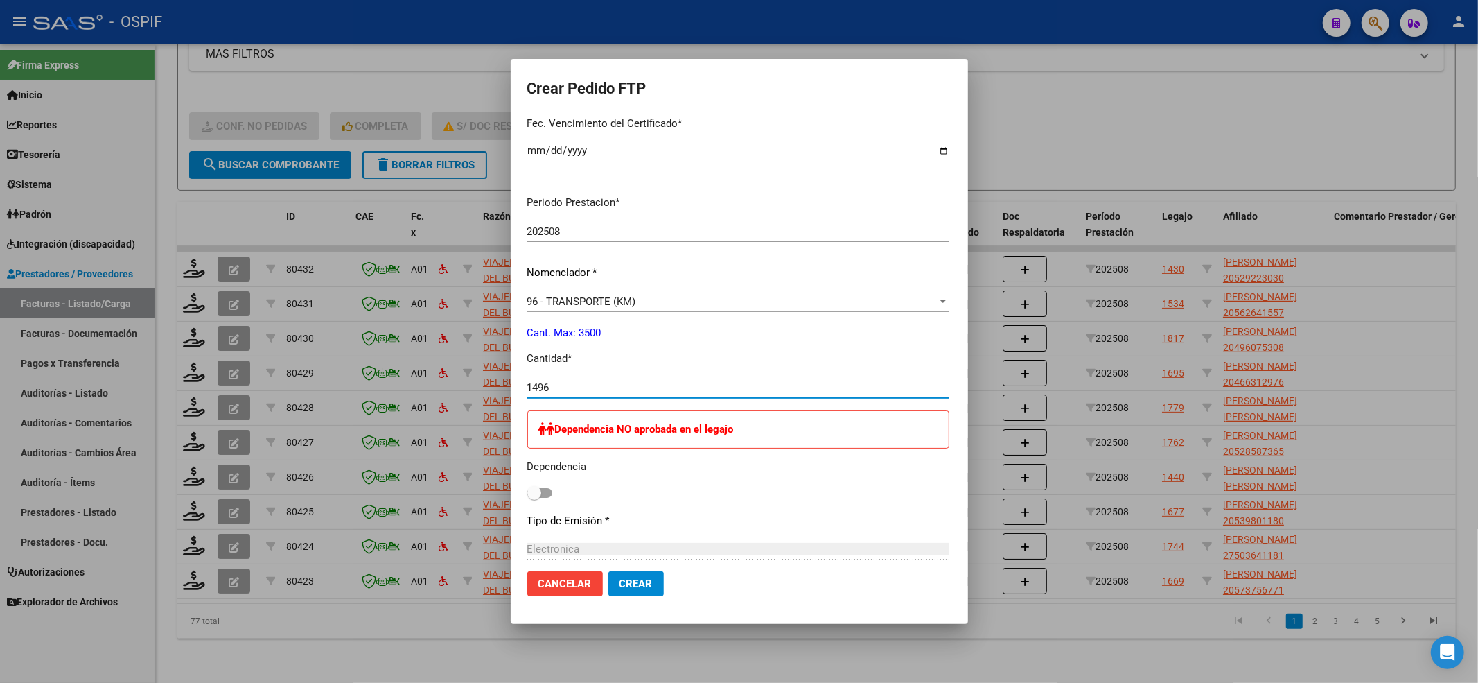
click at [534, 498] on input "checkbox" at bounding box center [534, 498] width 1 height 1
checkbox input "true"
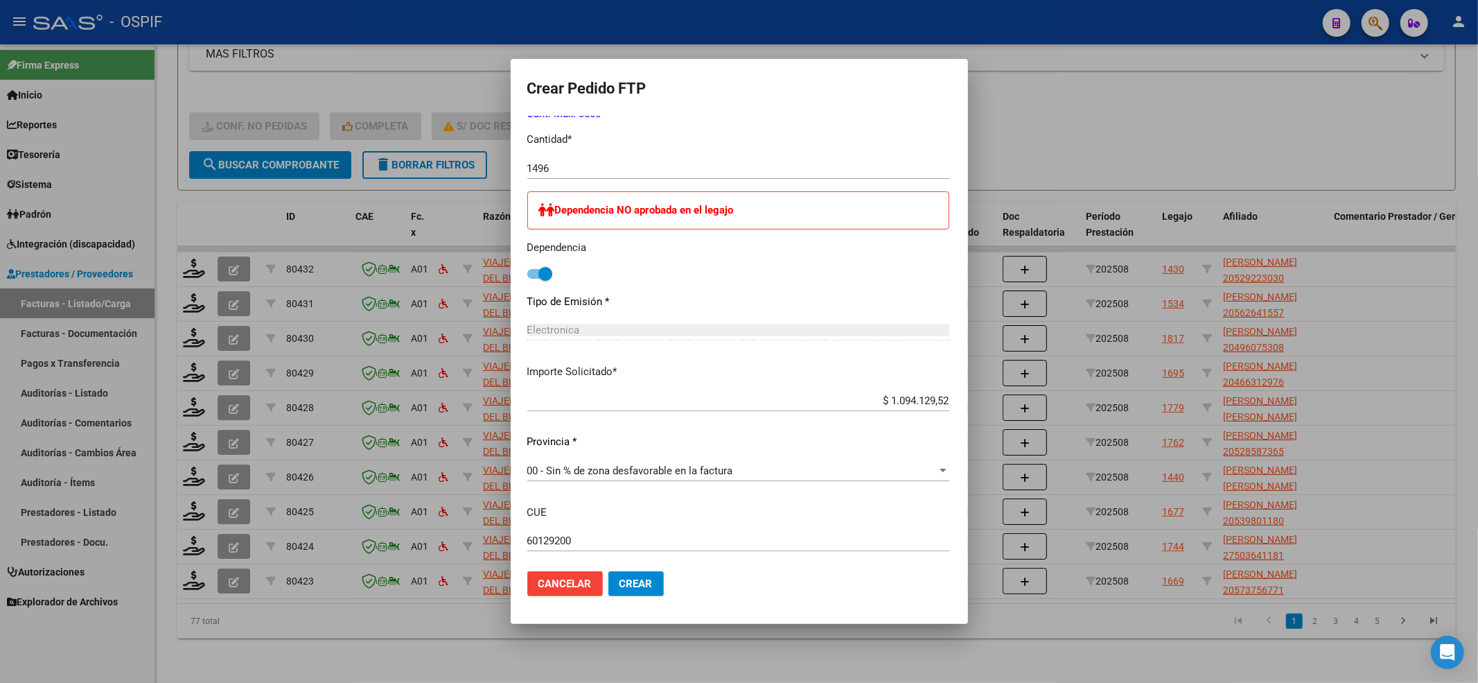
scroll to position [662, 0]
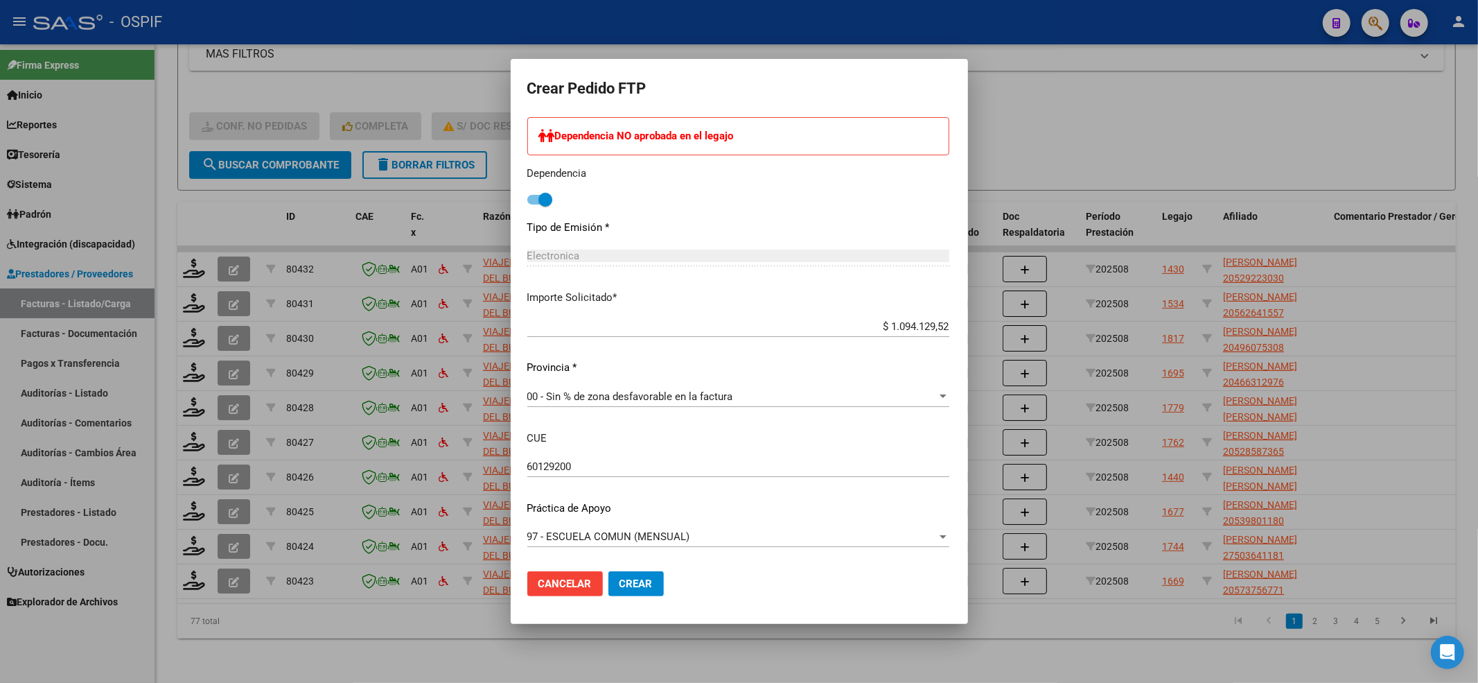
click at [611, 568] on mat-dialog-actions "Cancelar Crear" at bounding box center [739, 583] width 424 height 47
click at [620, 577] on span "Crear" at bounding box center [636, 583] width 33 height 12
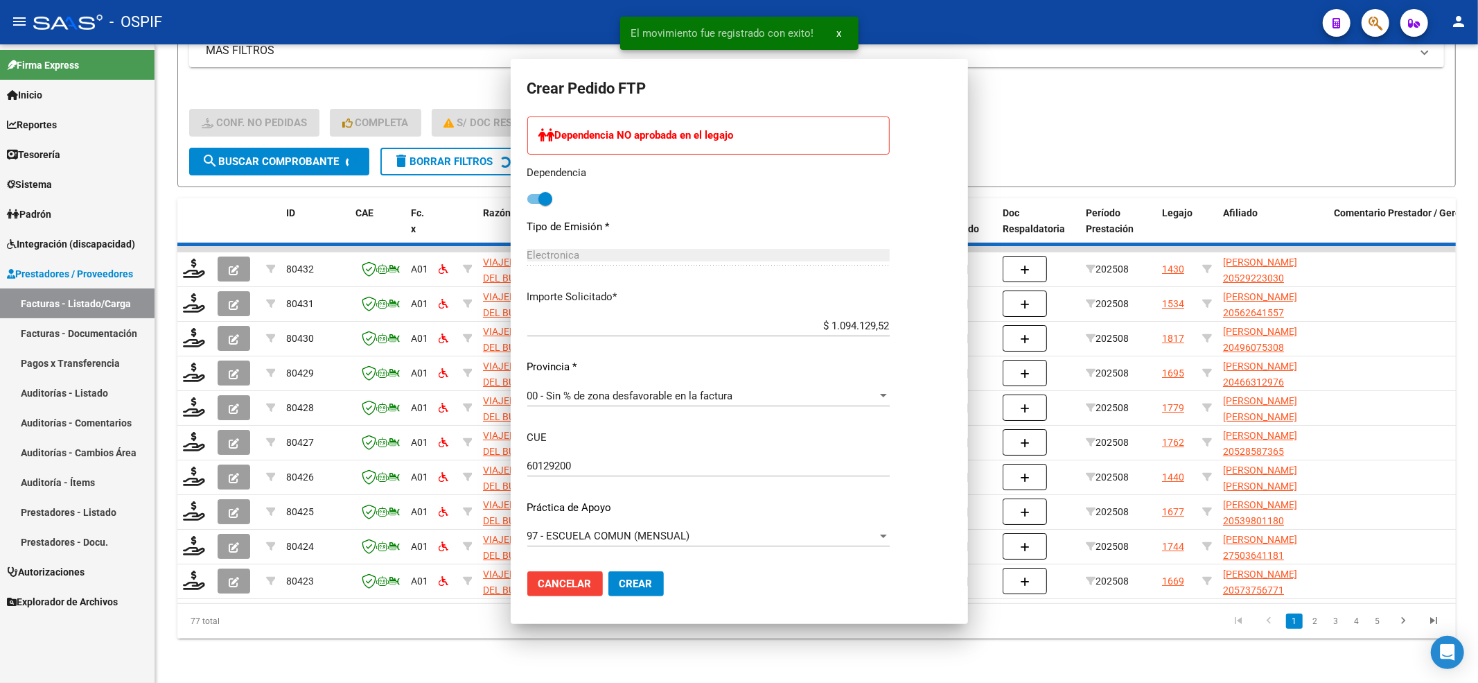
scroll to position [0, 0]
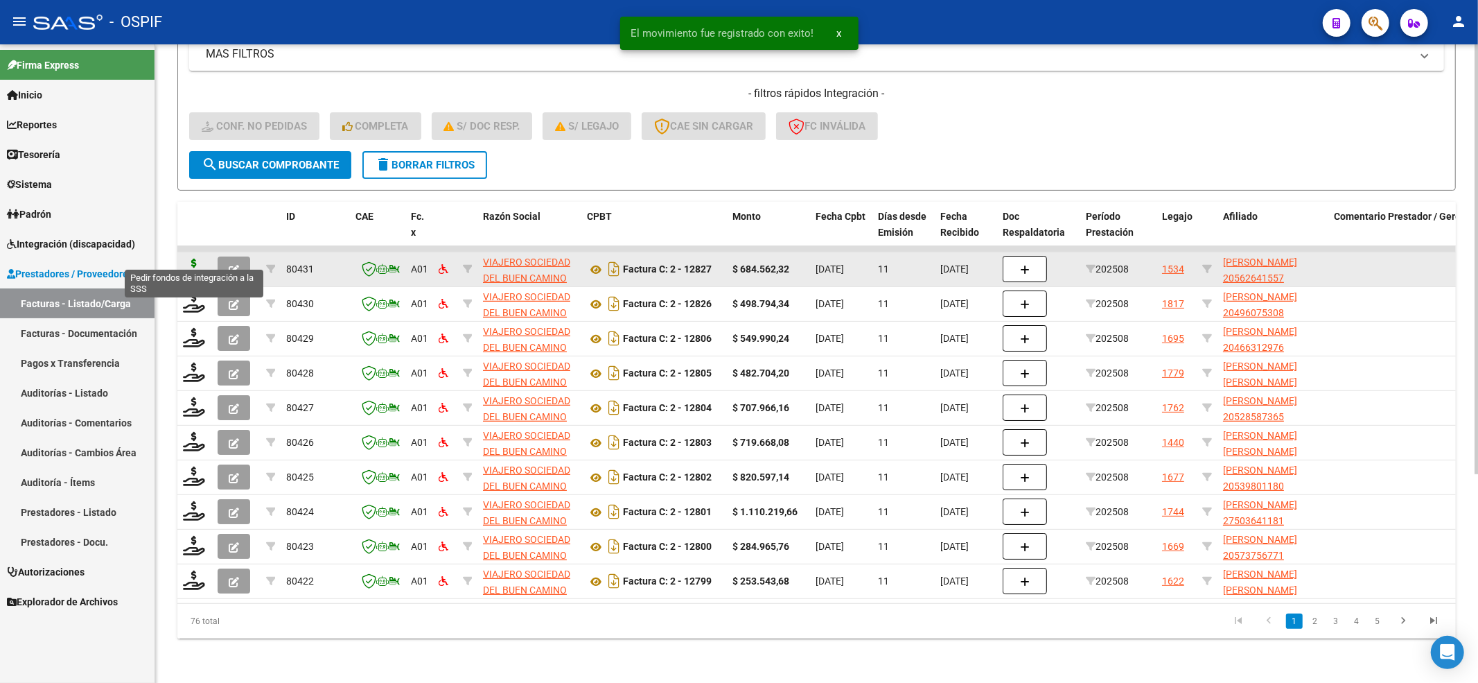
click at [195, 258] on icon at bounding box center [194, 267] width 22 height 19
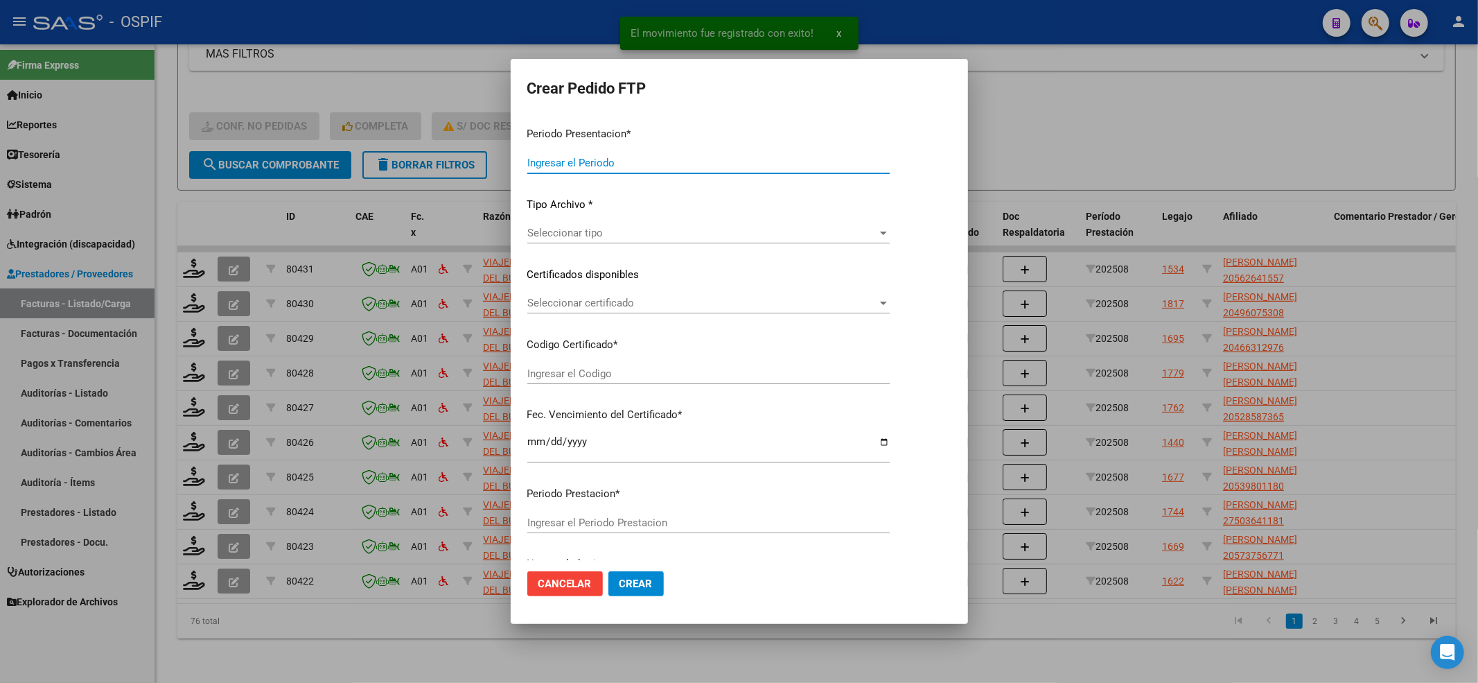
type input "202508"
type input "$ 684.562,32"
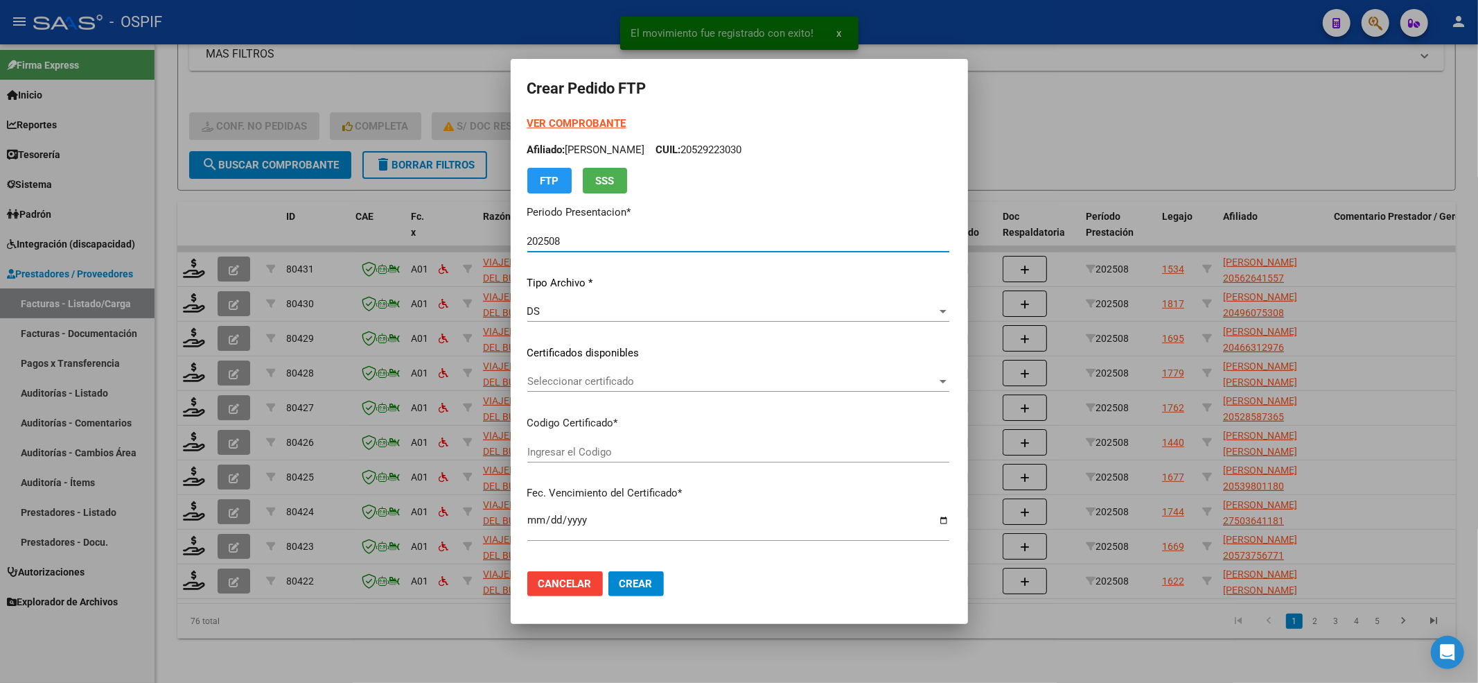
type input "02000562641552024022720290227-BUE-427"
type input "2029-02-27"
click at [564, 121] on strong "VER COMPROBANTE" at bounding box center [576, 123] width 99 height 12
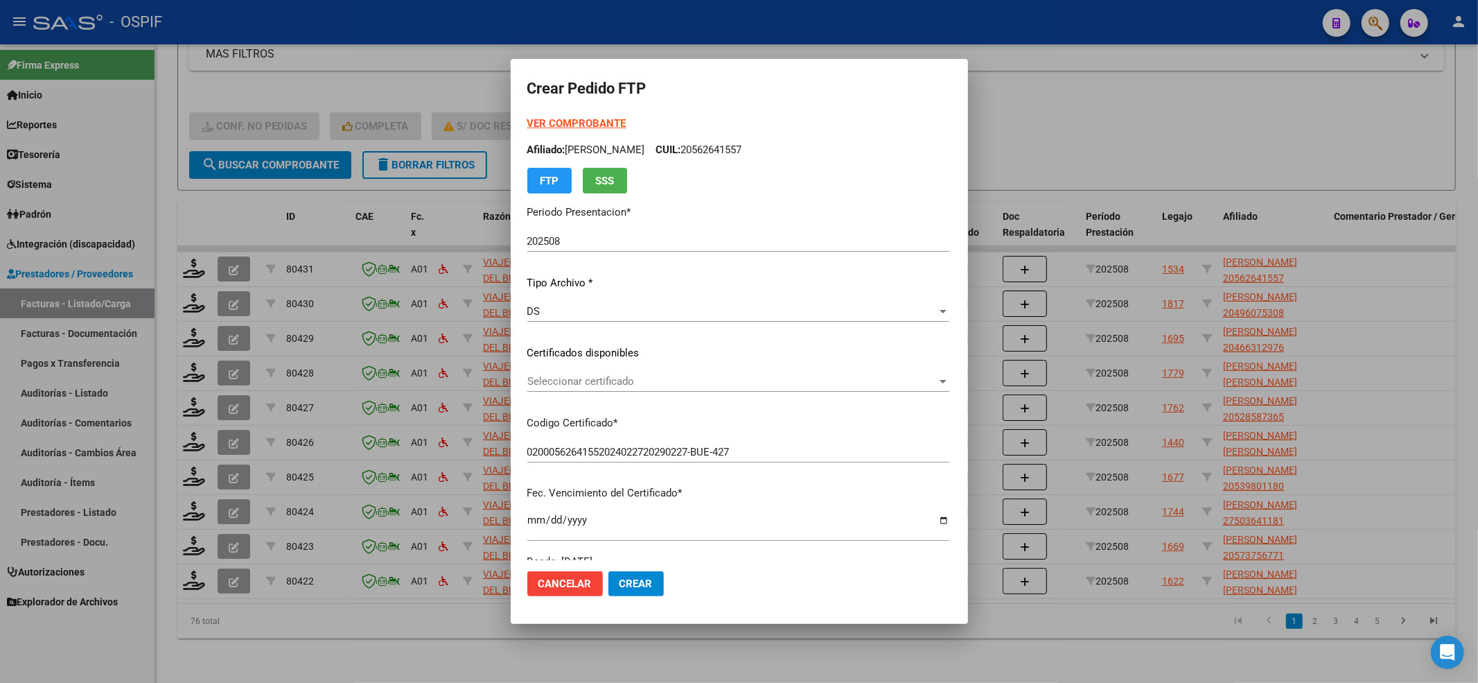
click at [660, 394] on div "Seleccionar certificado Seleccionar certificado" at bounding box center [738, 388] width 422 height 34
click at [657, 378] on span "Seleccionar certificado" at bounding box center [732, 381] width 410 height 12
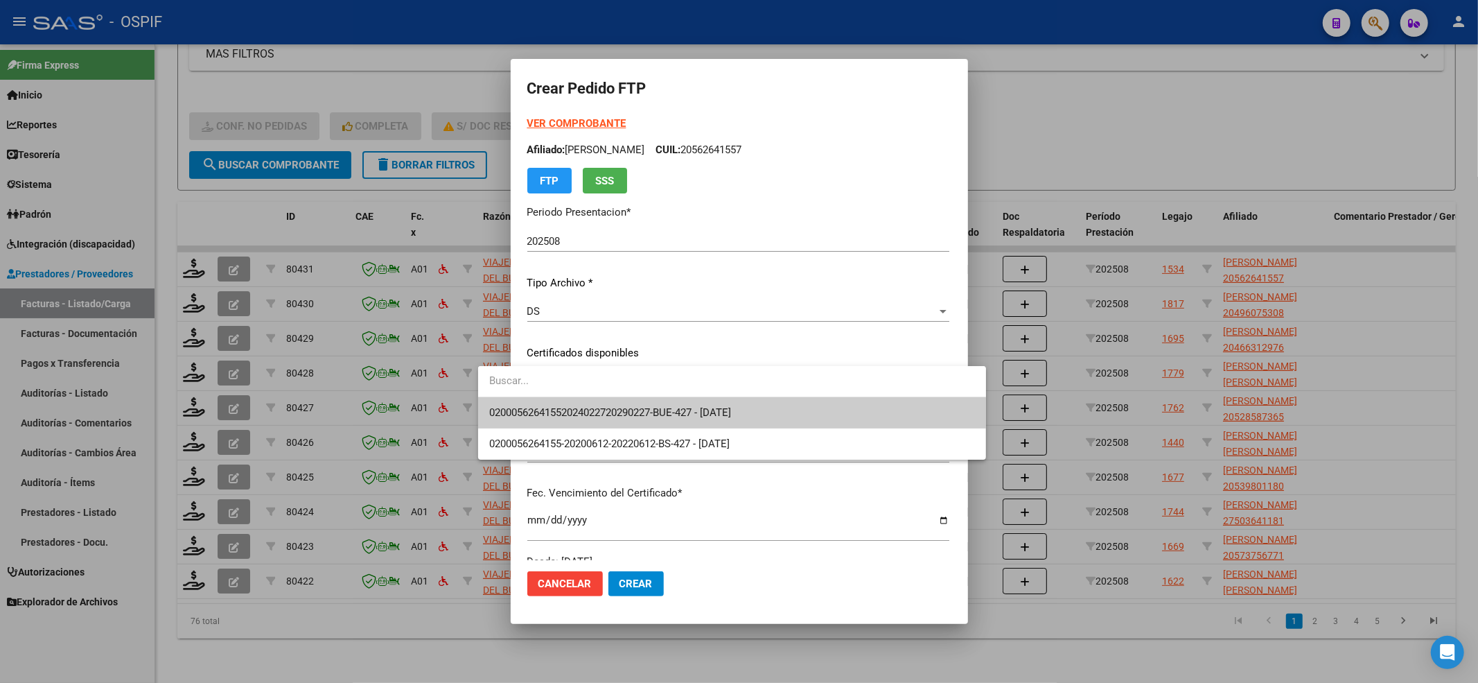
click at [649, 389] on input "dropdown search" at bounding box center [732, 380] width 508 height 31
click at [642, 407] on span "02000562641552024022720290227-BUE-427 - 2029-02-27" at bounding box center [610, 412] width 242 height 12
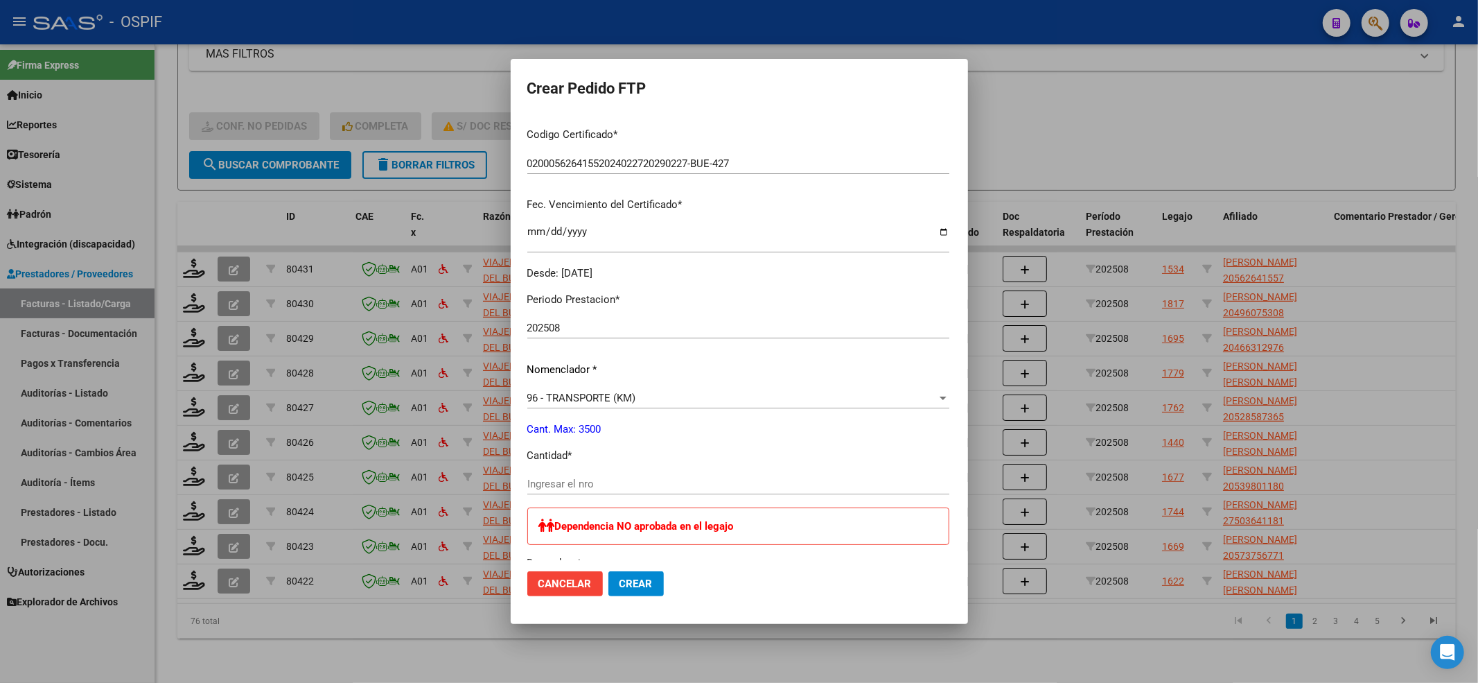
scroll to position [462, 0]
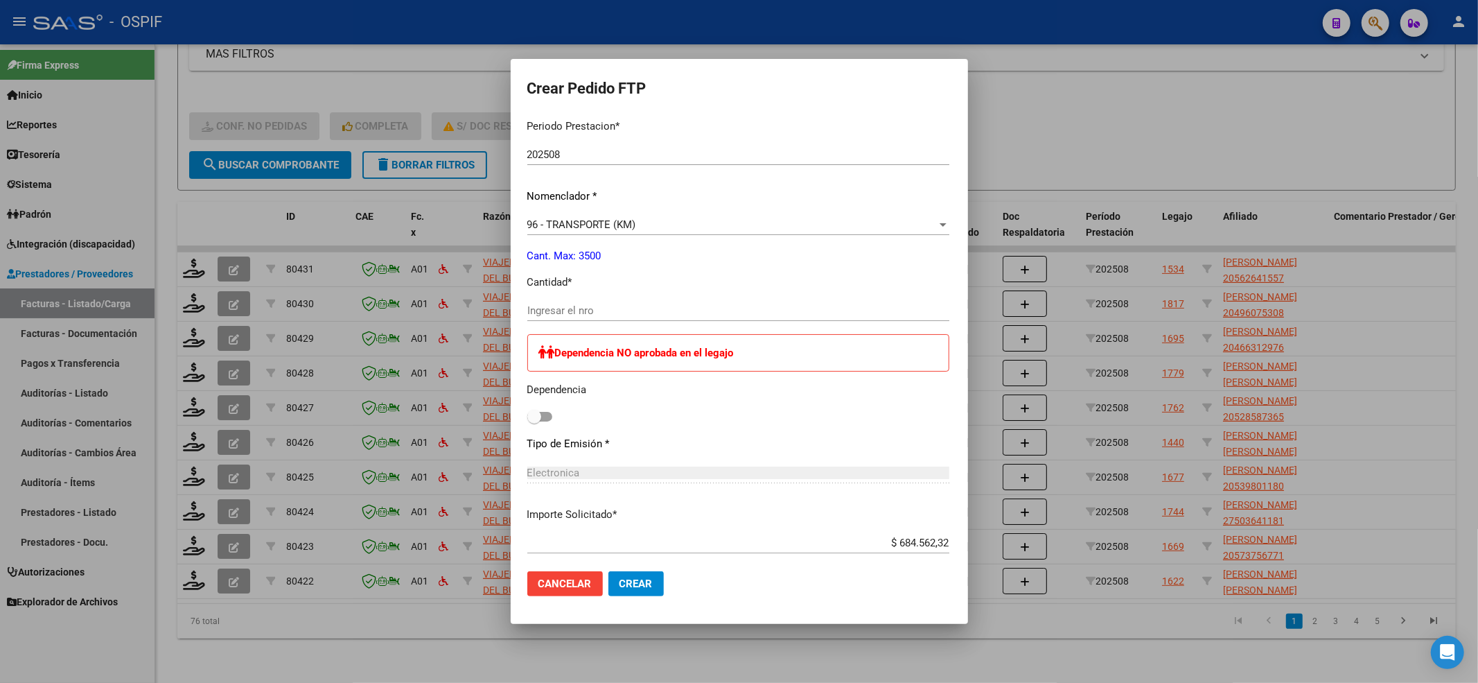
click at [534, 302] on div "Ingresar el nro" at bounding box center [738, 310] width 422 height 21
type input "936"
click at [511, 430] on mat-dialog-content "VER COMPROBANTE ARCA Padrón Afiliado: PROSMAN BASTIAN YAHIR CUIL: 20562641557 F…" at bounding box center [739, 338] width 457 height 444
click at [527, 412] on span at bounding box center [534, 417] width 14 height 14
click at [534, 421] on input "checkbox" at bounding box center [534, 421] width 1 height 1
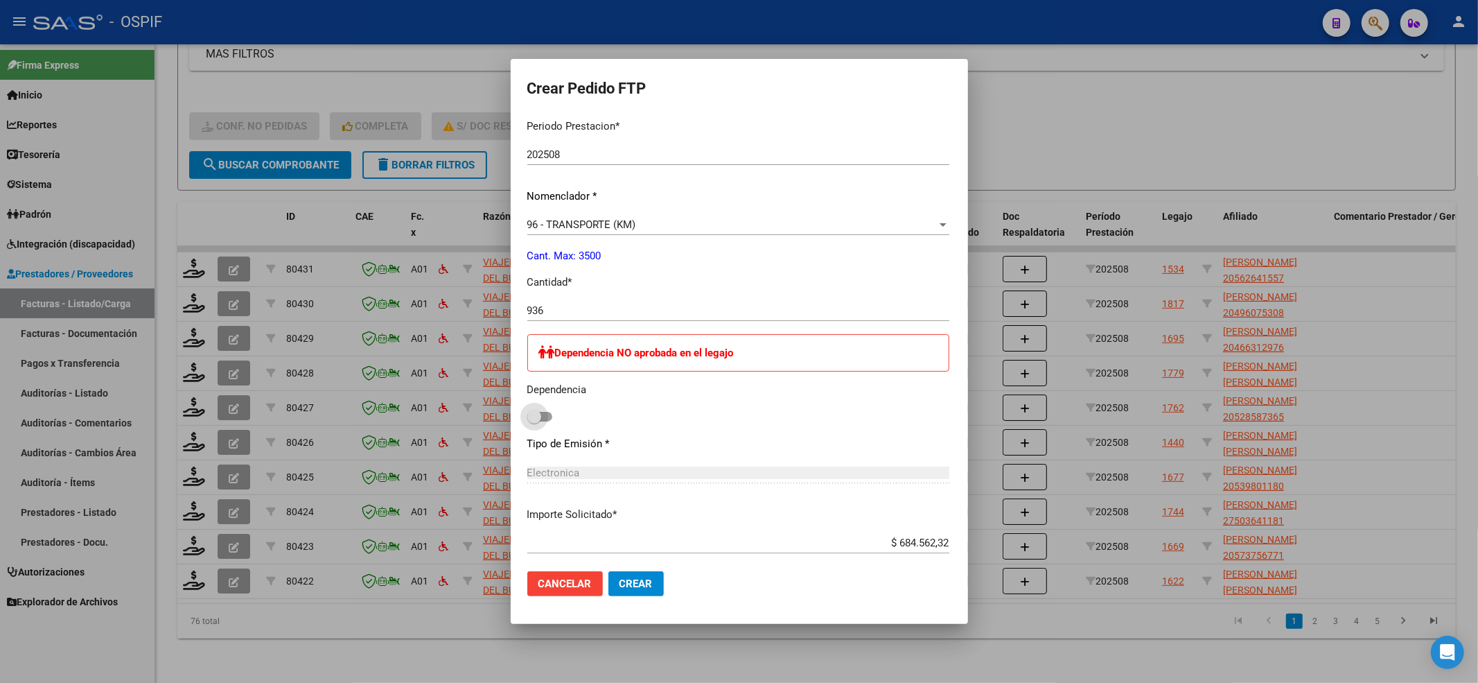
checkbox input "true"
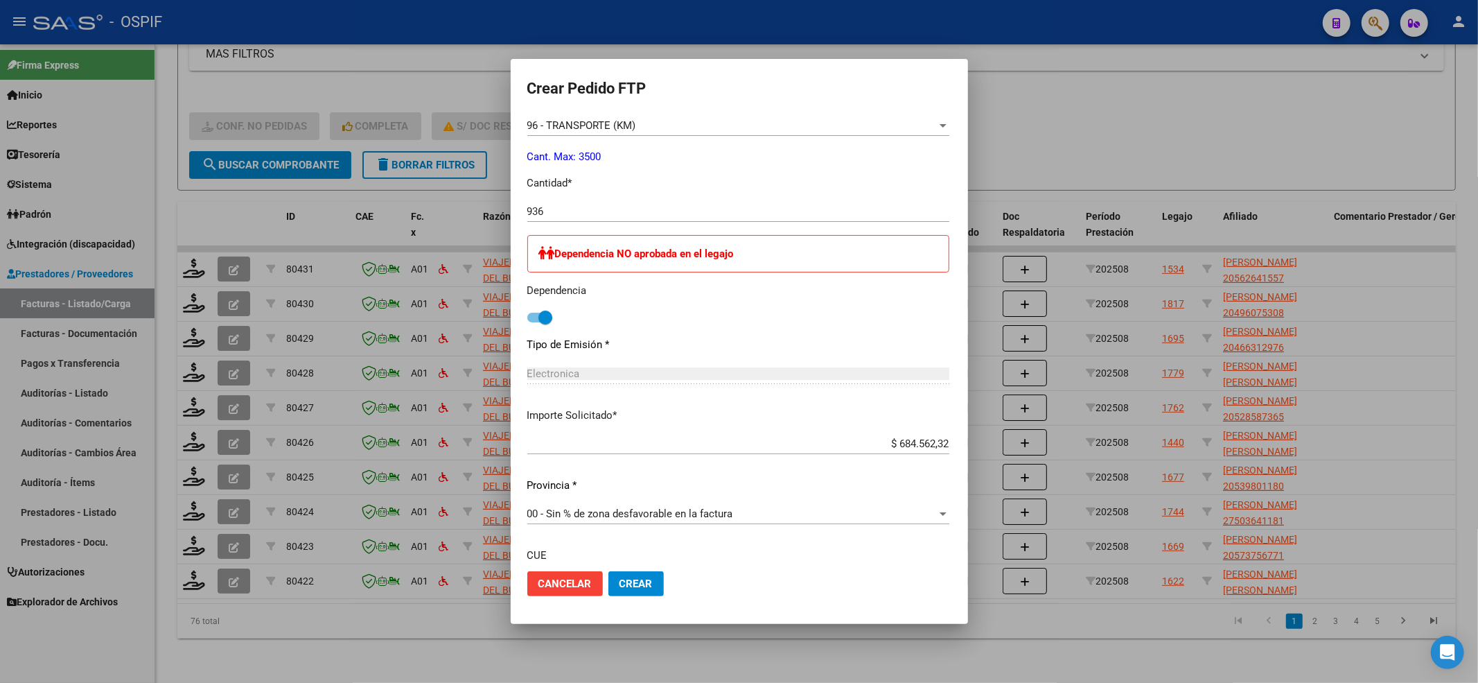
scroll to position [678, 0]
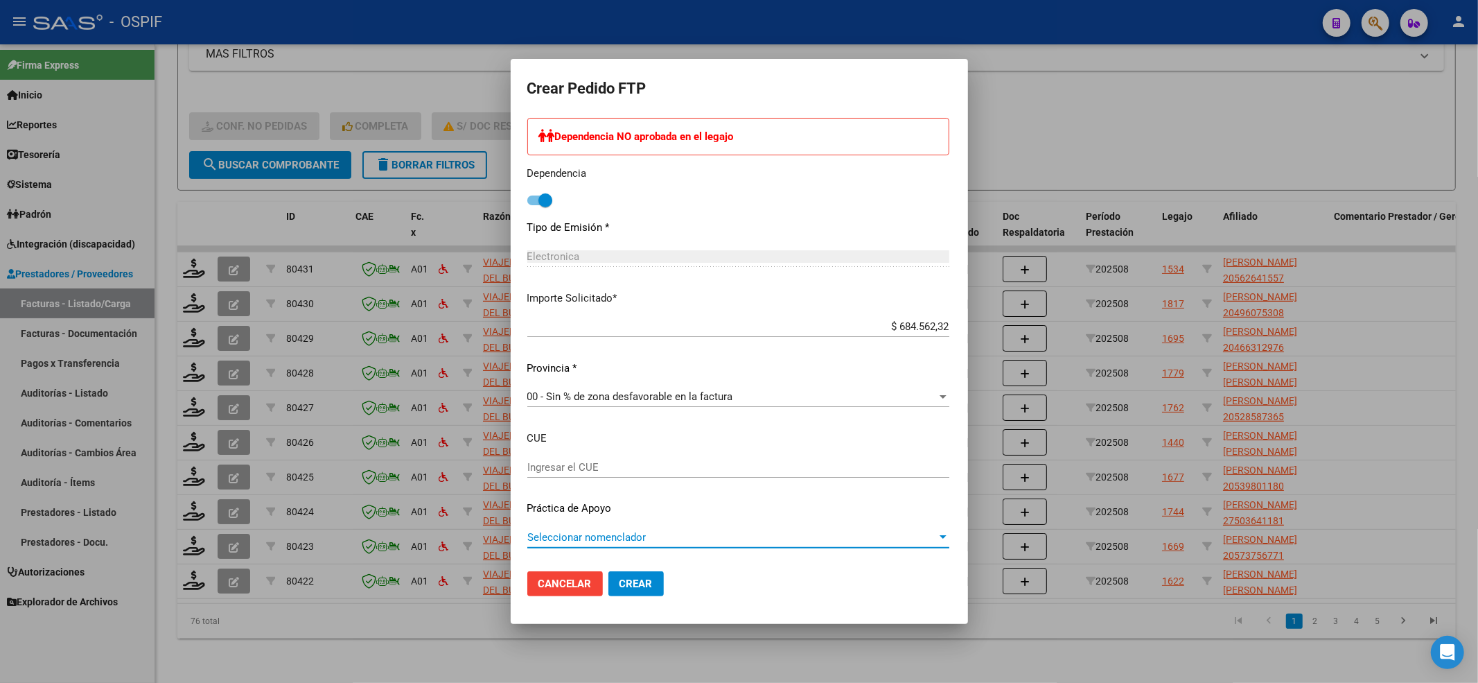
click at [568, 536] on span "Seleccionar nomenclador" at bounding box center [732, 537] width 410 height 12
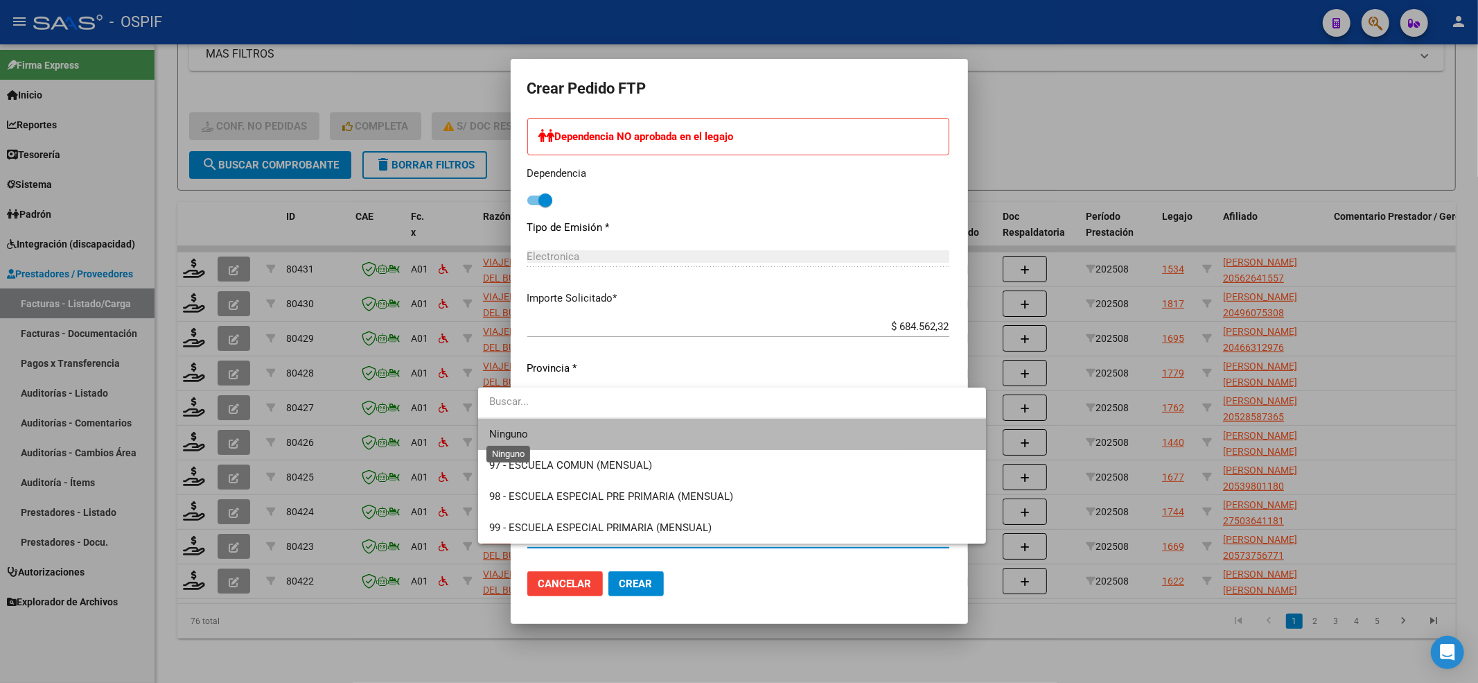
click at [505, 435] on span "Ninguno" at bounding box center [508, 434] width 39 height 12
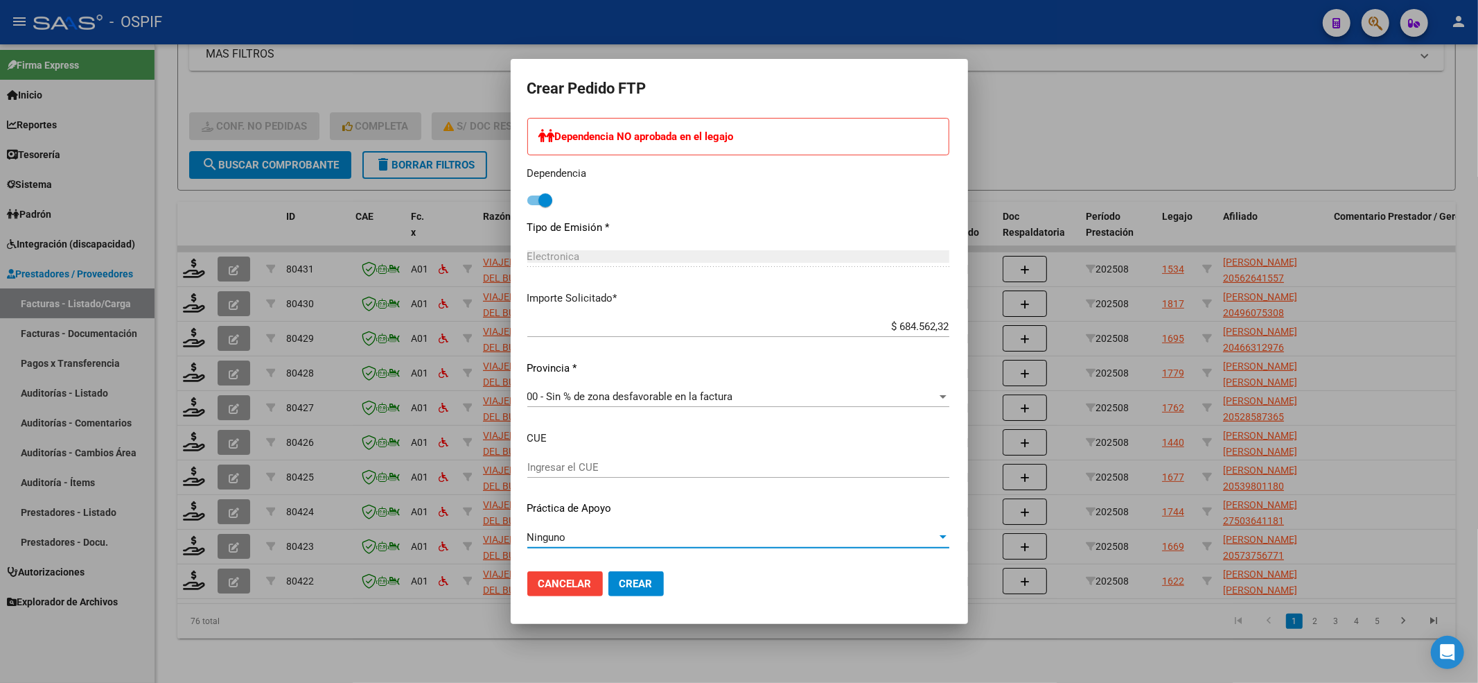
click at [613, 597] on mat-dialog-actions "Cancelar Crear" at bounding box center [739, 583] width 424 height 47
click at [620, 588] on span "Crear" at bounding box center [636, 583] width 33 height 12
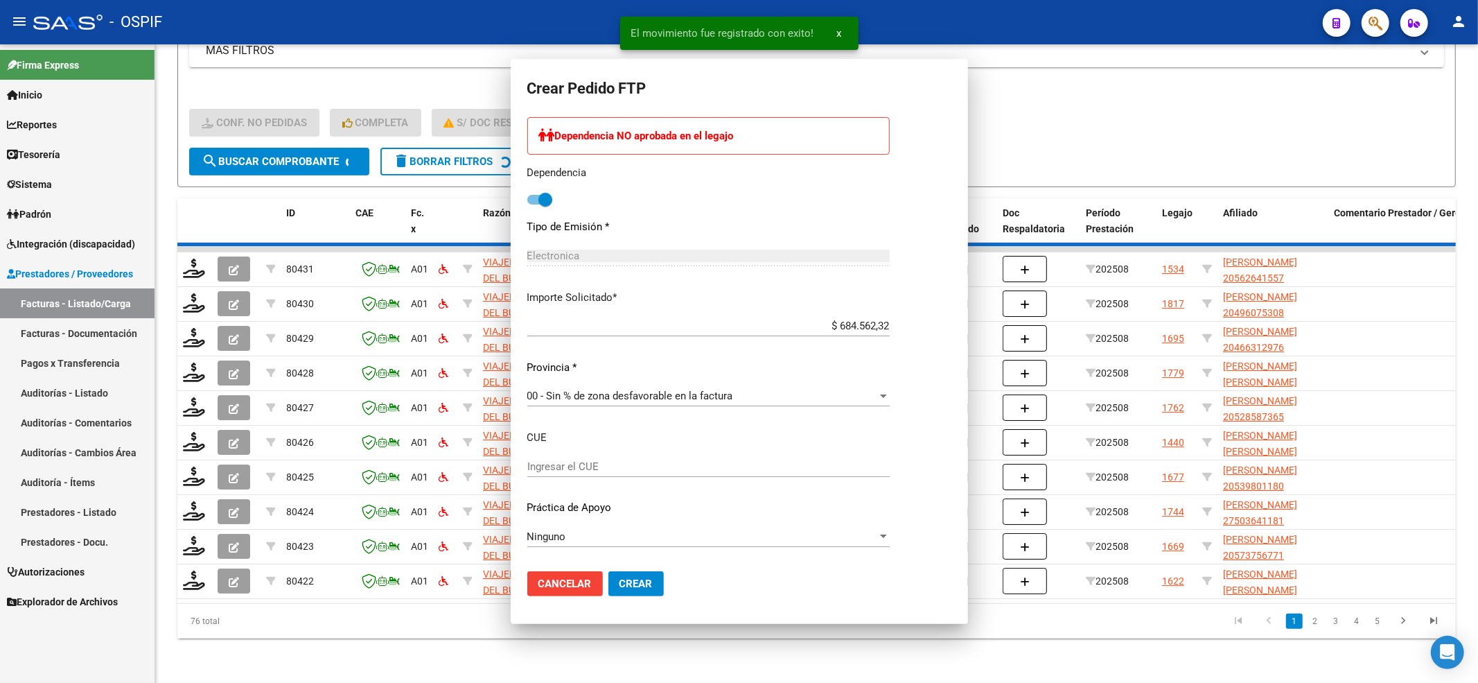
scroll to position [0, 0]
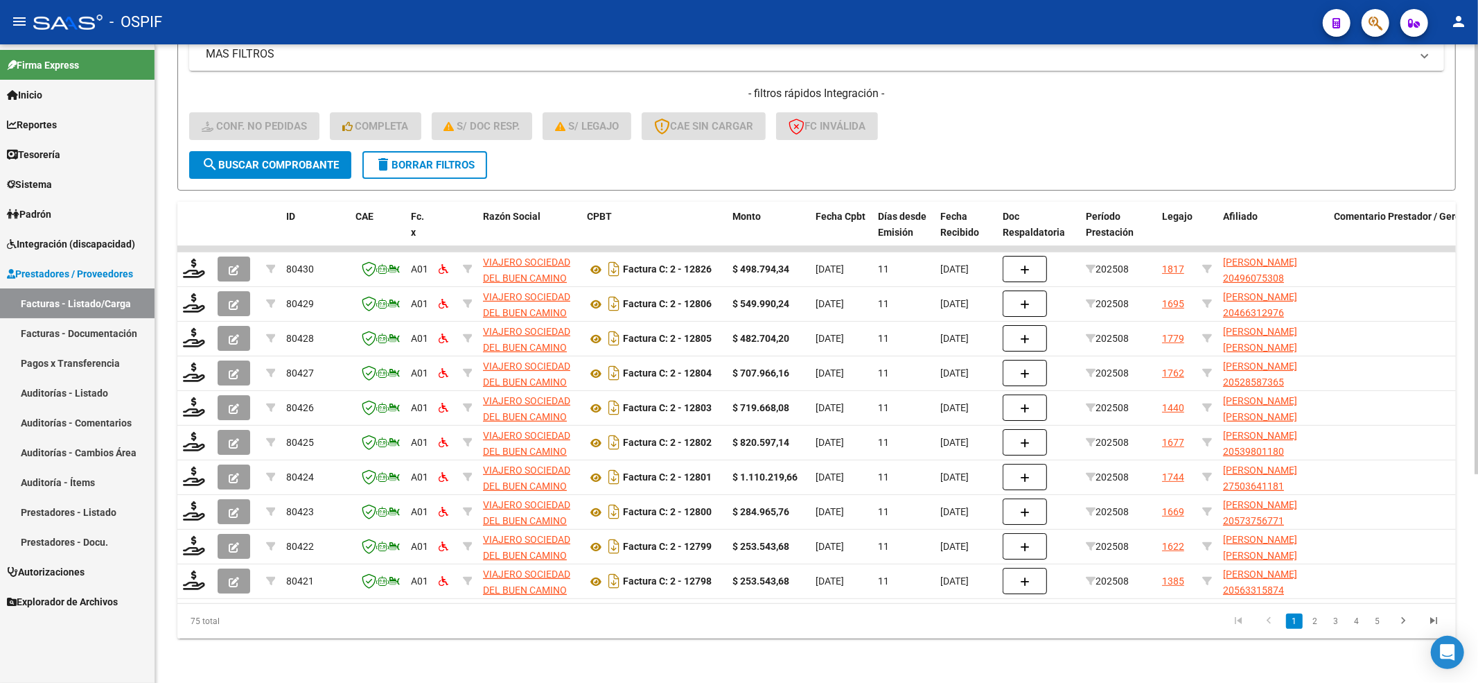
click at [292, 159] on span "search Buscar Comprobante" at bounding box center [270, 165] width 137 height 12
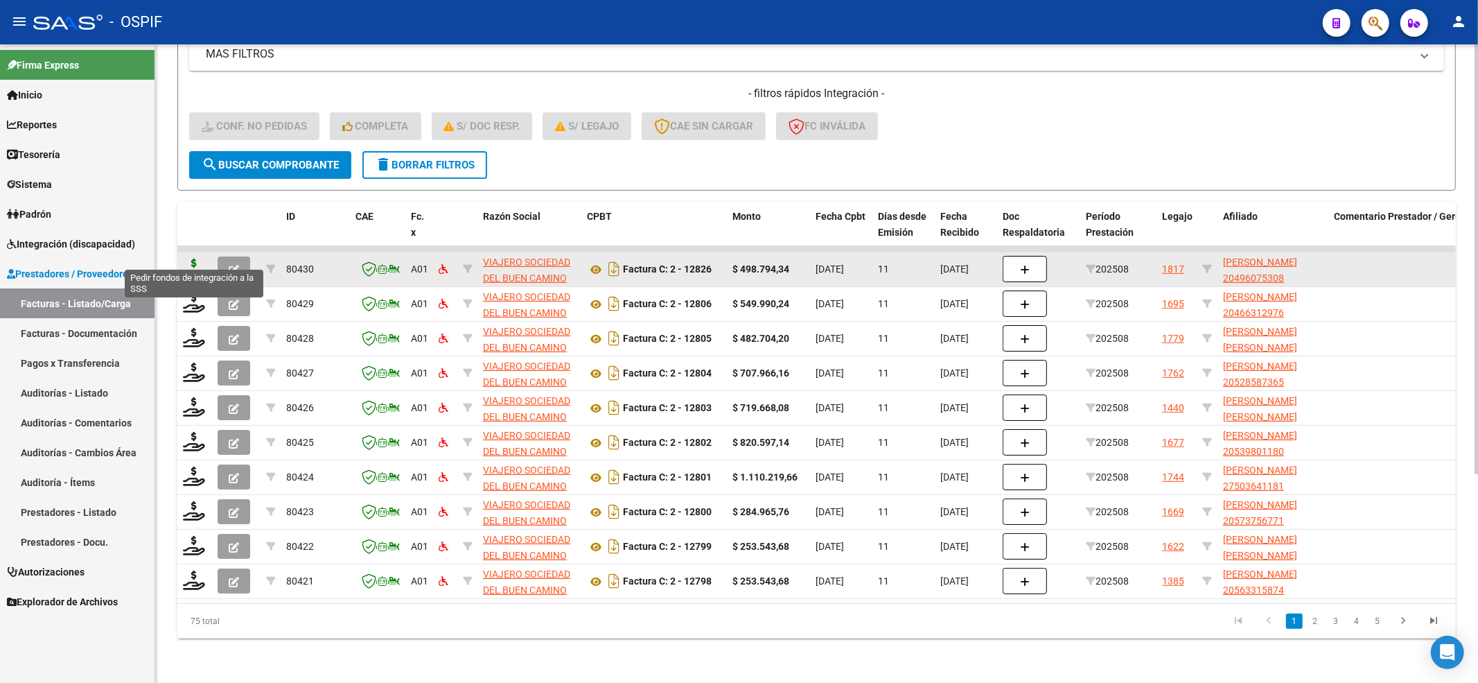
click at [184, 258] on icon at bounding box center [194, 267] width 22 height 19
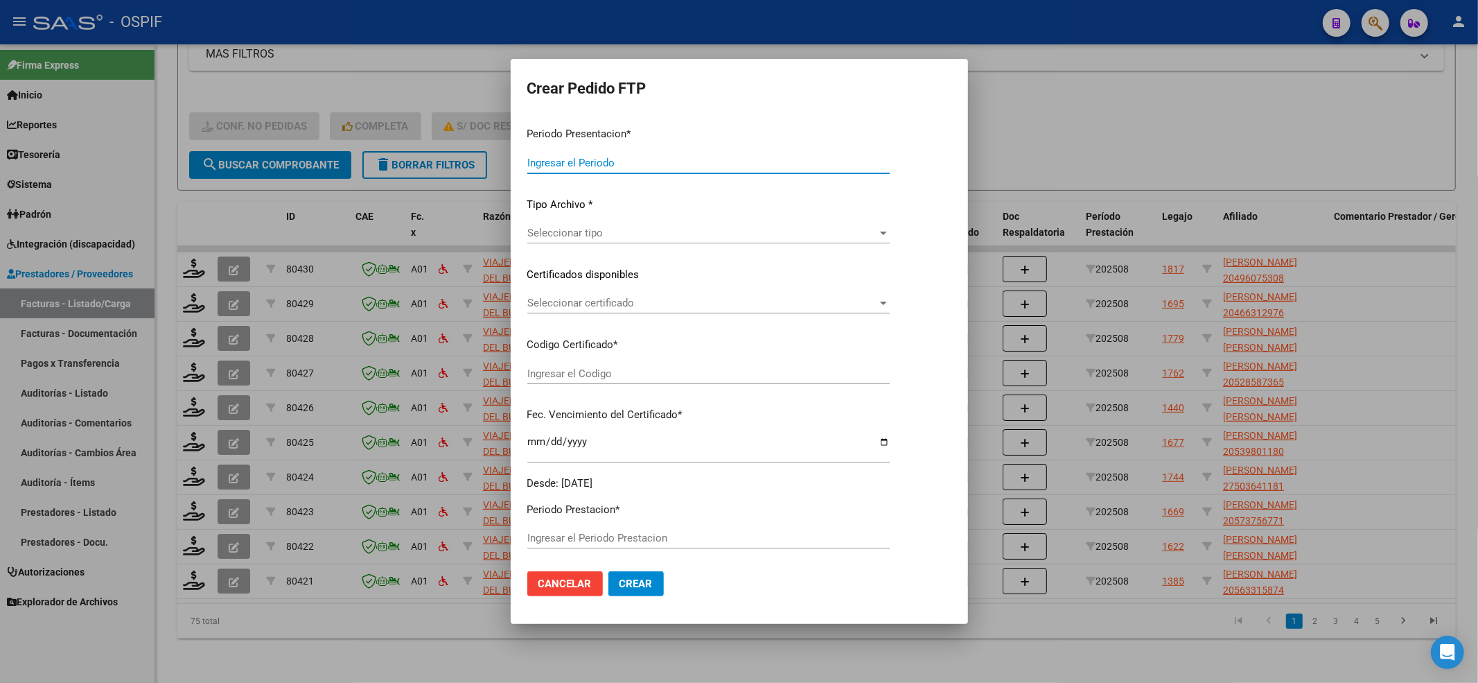
type input "202508"
type input "$ 498.794,34"
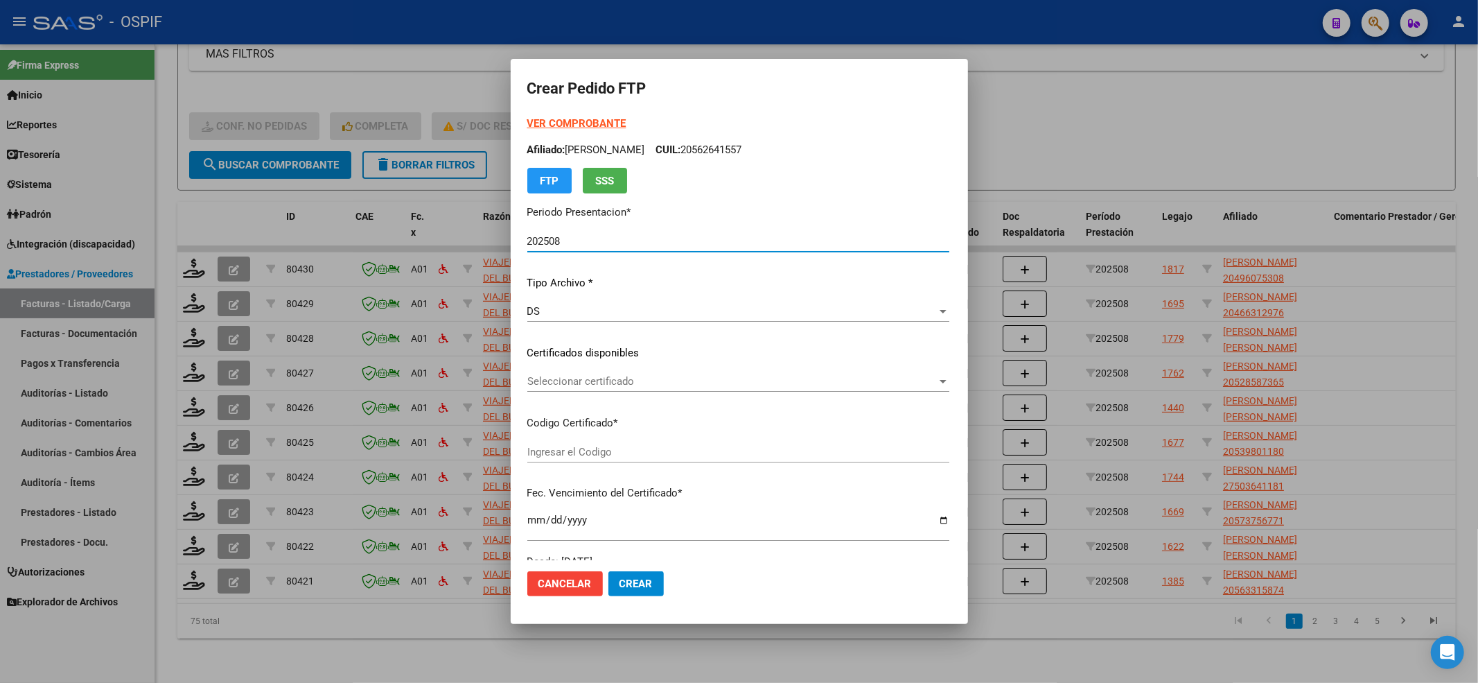
type input "-02-00049607530-20170404-20220404-BS-427"
type input "2022-04-04"
type input "61369100"
click at [588, 380] on span "Seleccionar certificado" at bounding box center [732, 381] width 410 height 12
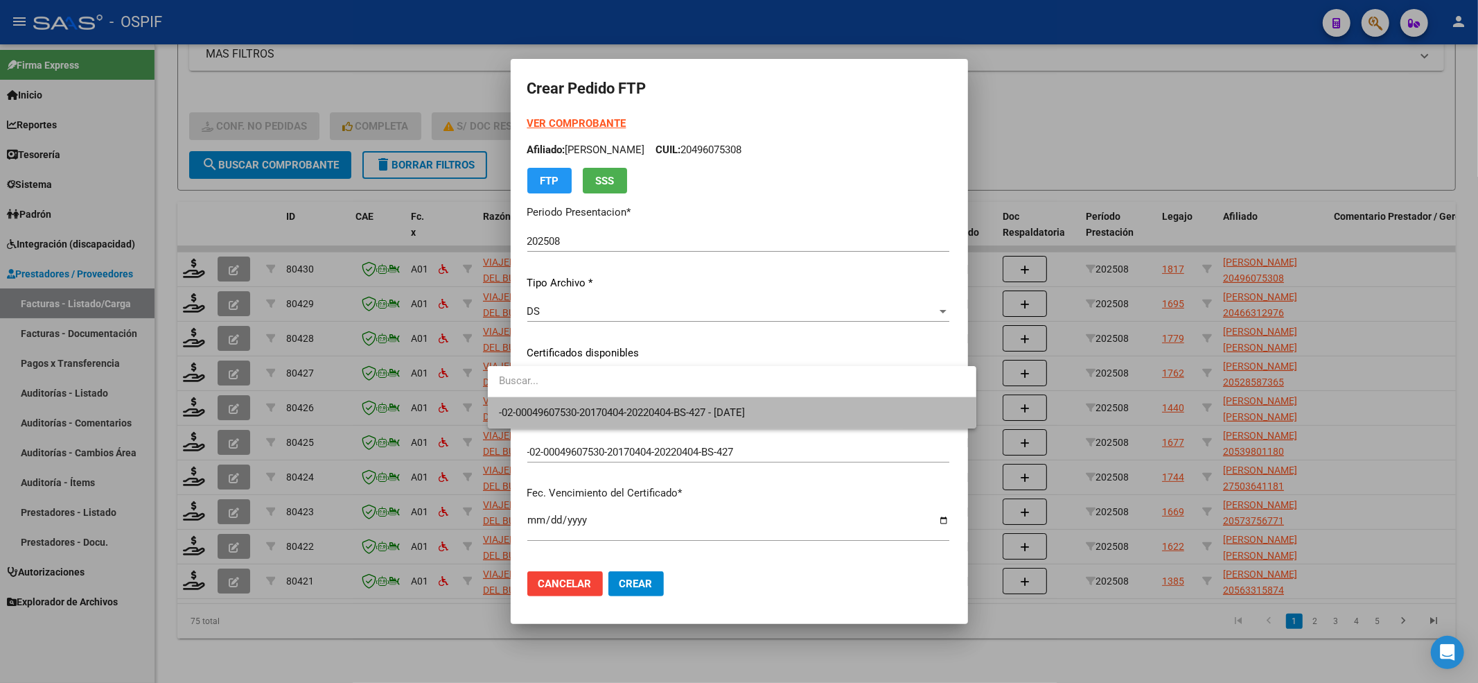
click at [588, 401] on span "-02-00049607530-20170404-20220404-BS-427 - 2022-04-04" at bounding box center [732, 412] width 466 height 31
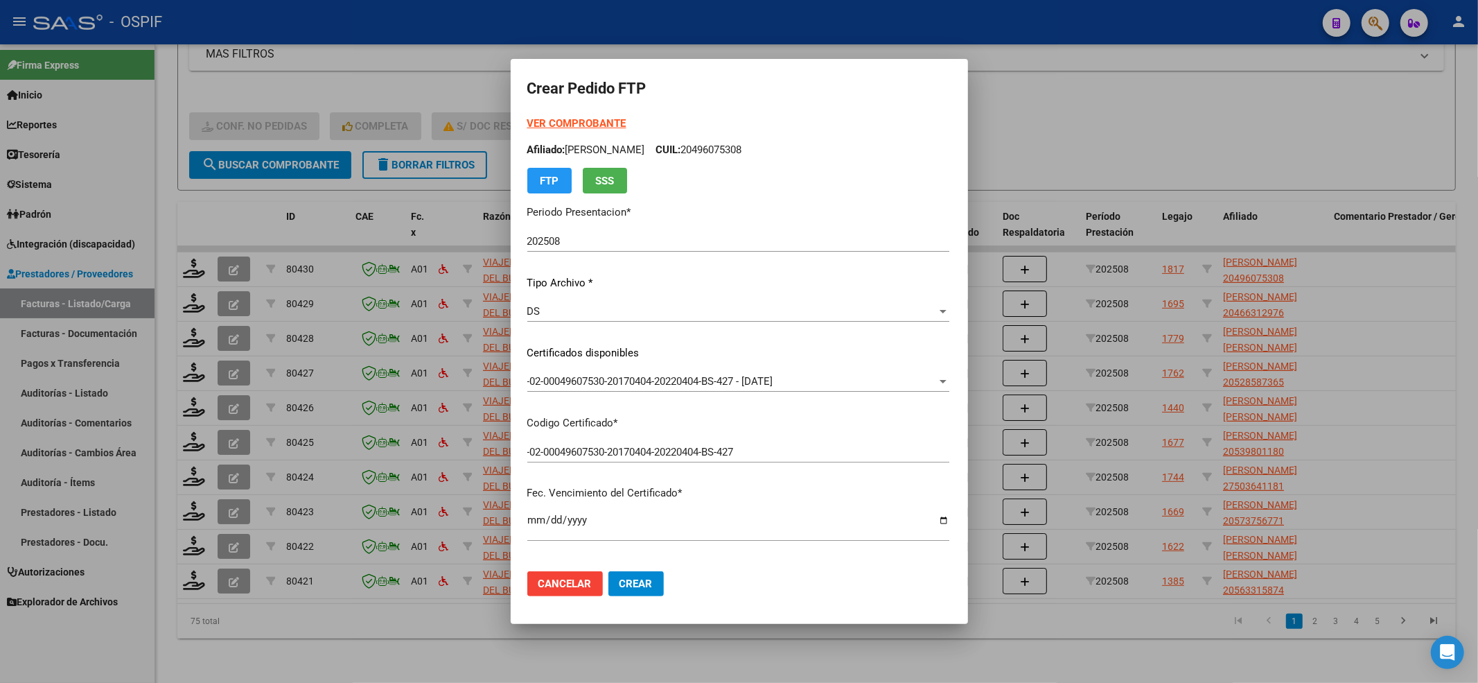
click at [555, 119] on strong "VER COMPROBANTE" at bounding box center [576, 123] width 99 height 12
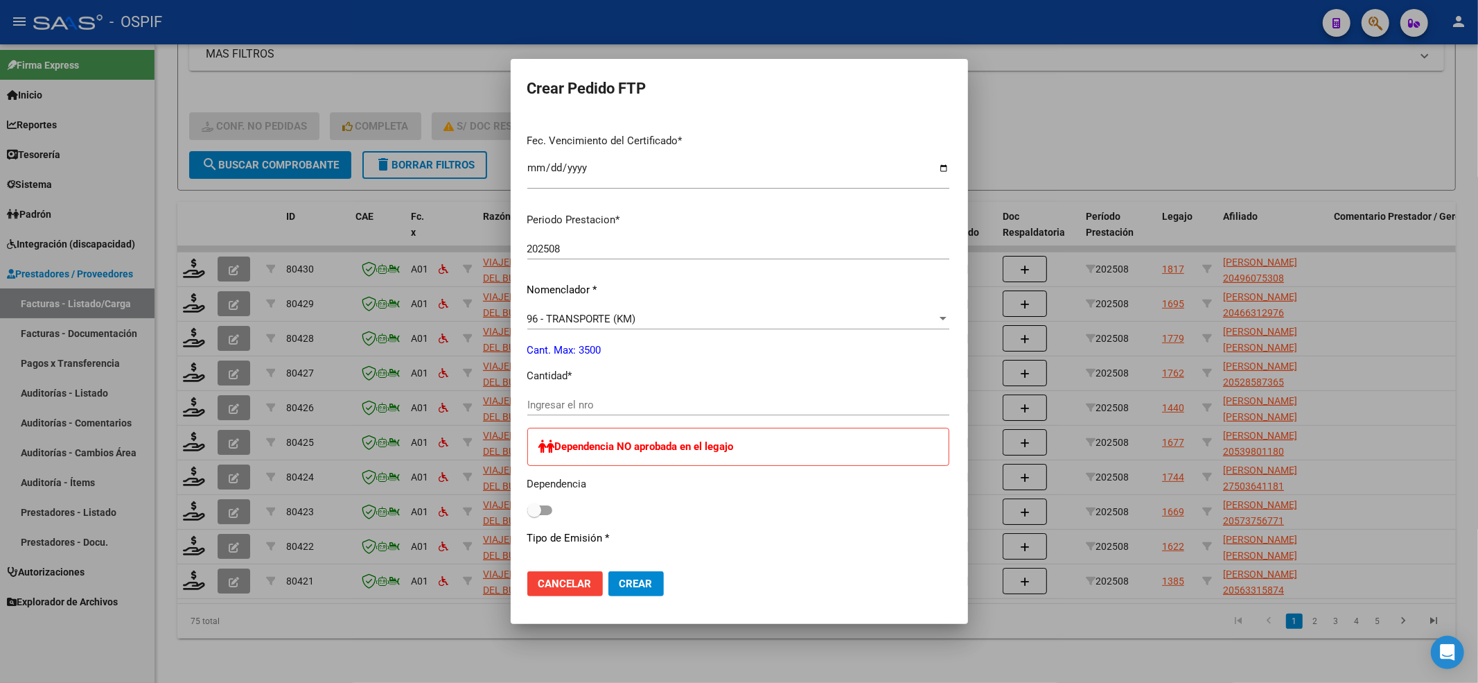
scroll to position [462, 0]
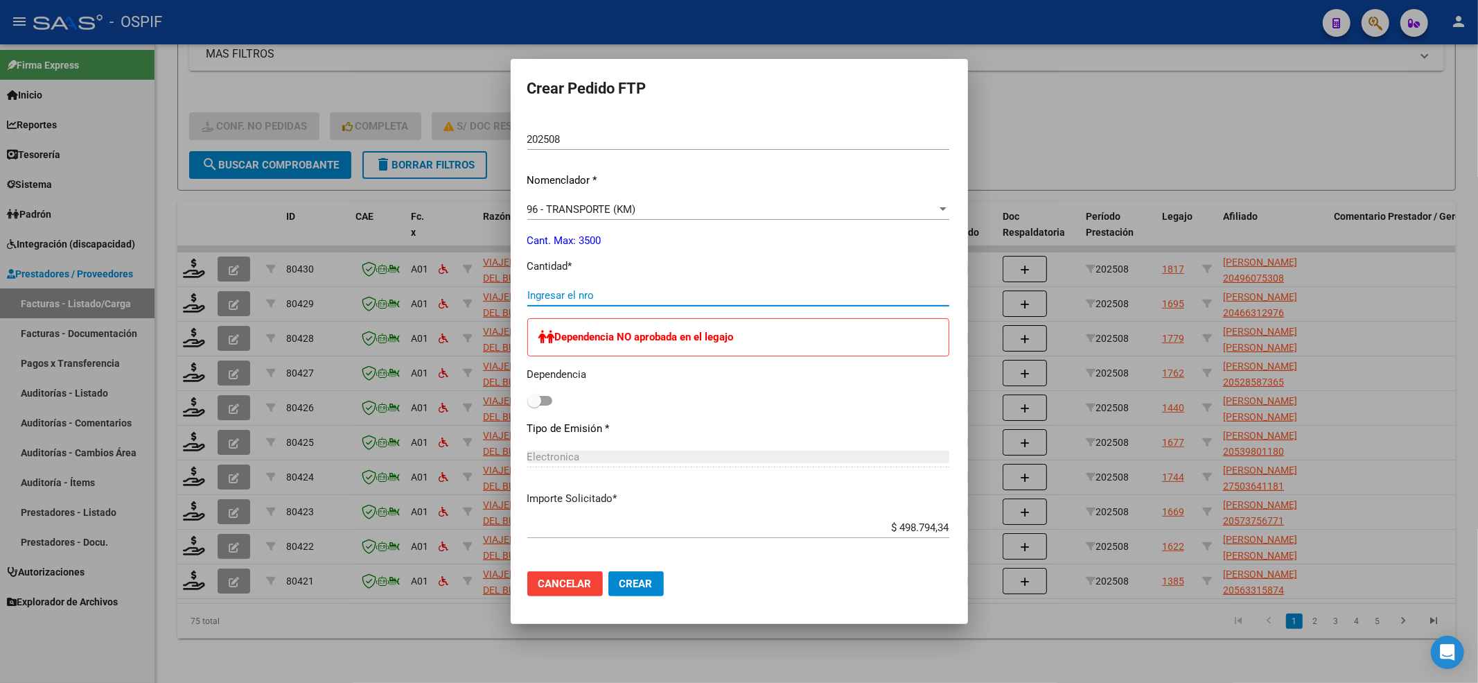
drag, startPoint x: 552, startPoint y: 297, endPoint x: 547, endPoint y: 286, distance: 12.1
click at [550, 295] on input "Ingresar el nro" at bounding box center [738, 295] width 422 height 12
type input "682"
drag, startPoint x: 477, startPoint y: 381, endPoint x: 495, endPoint y: 394, distance: 21.3
click at [489, 391] on div "Crear Pedido FTP VER COMPROBANTE ARCA Padrón Afiliado: PEREZ LUCIANO URIEL CUIL…" at bounding box center [739, 341] width 1478 height 683
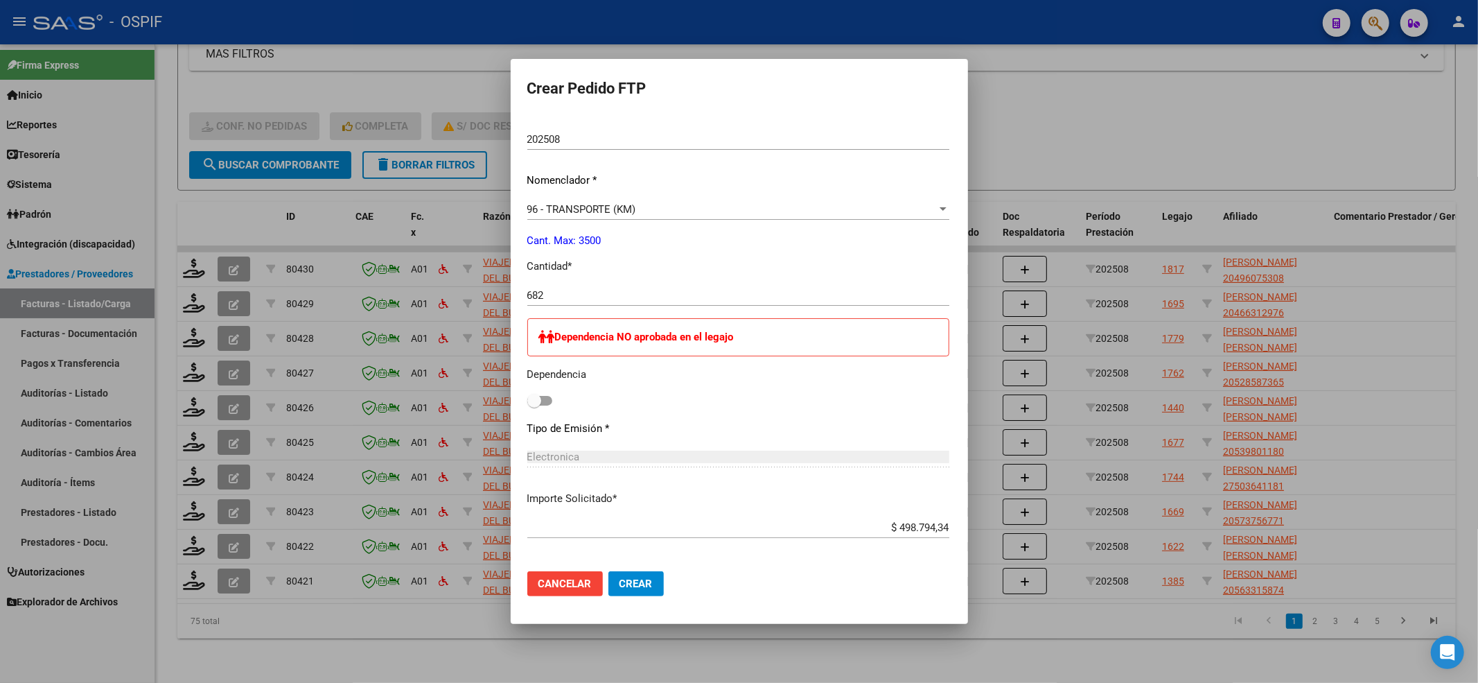
click at [527, 395] on span at bounding box center [534, 401] width 14 height 14
click at [534, 405] on input "checkbox" at bounding box center [534, 405] width 1 height 1
checkbox input "true"
click at [624, 517] on div "$ 498.794,34 Ingresar imp. solicitado" at bounding box center [738, 527] width 422 height 21
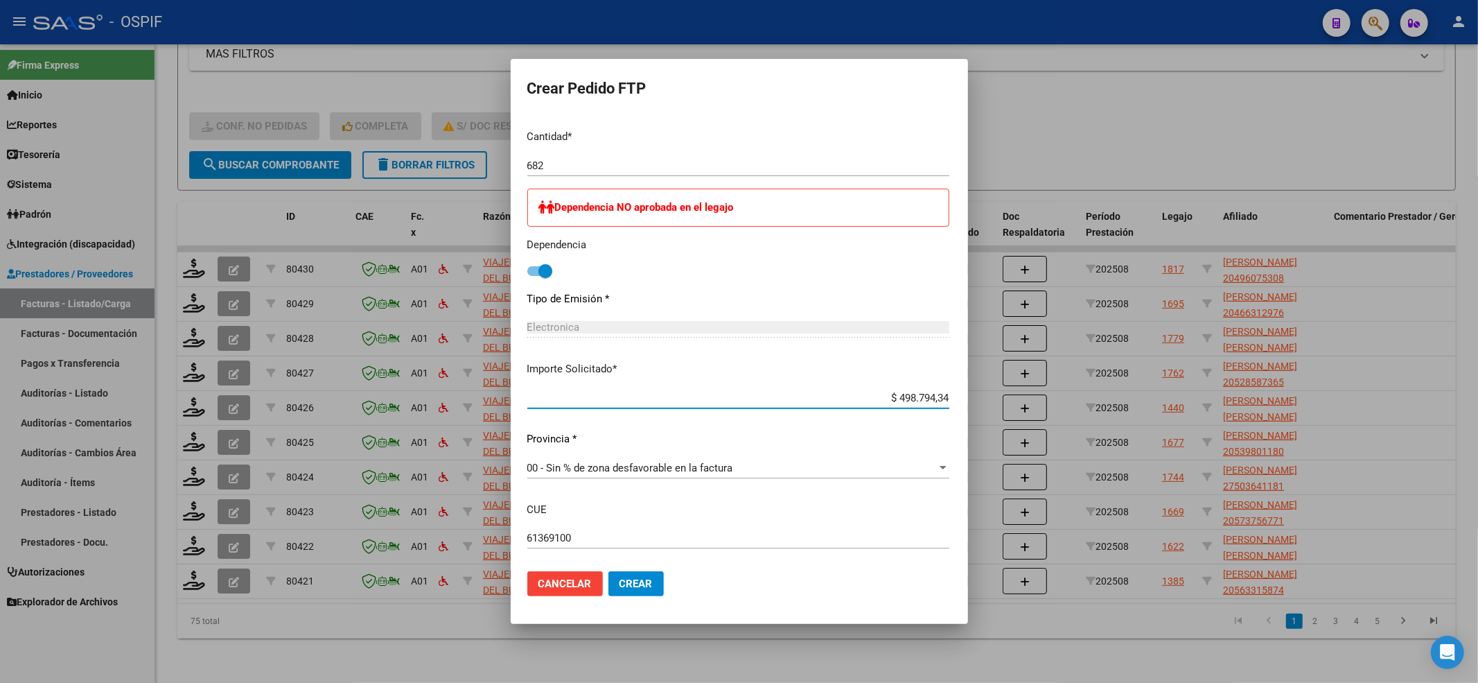
scroll to position [662, 0]
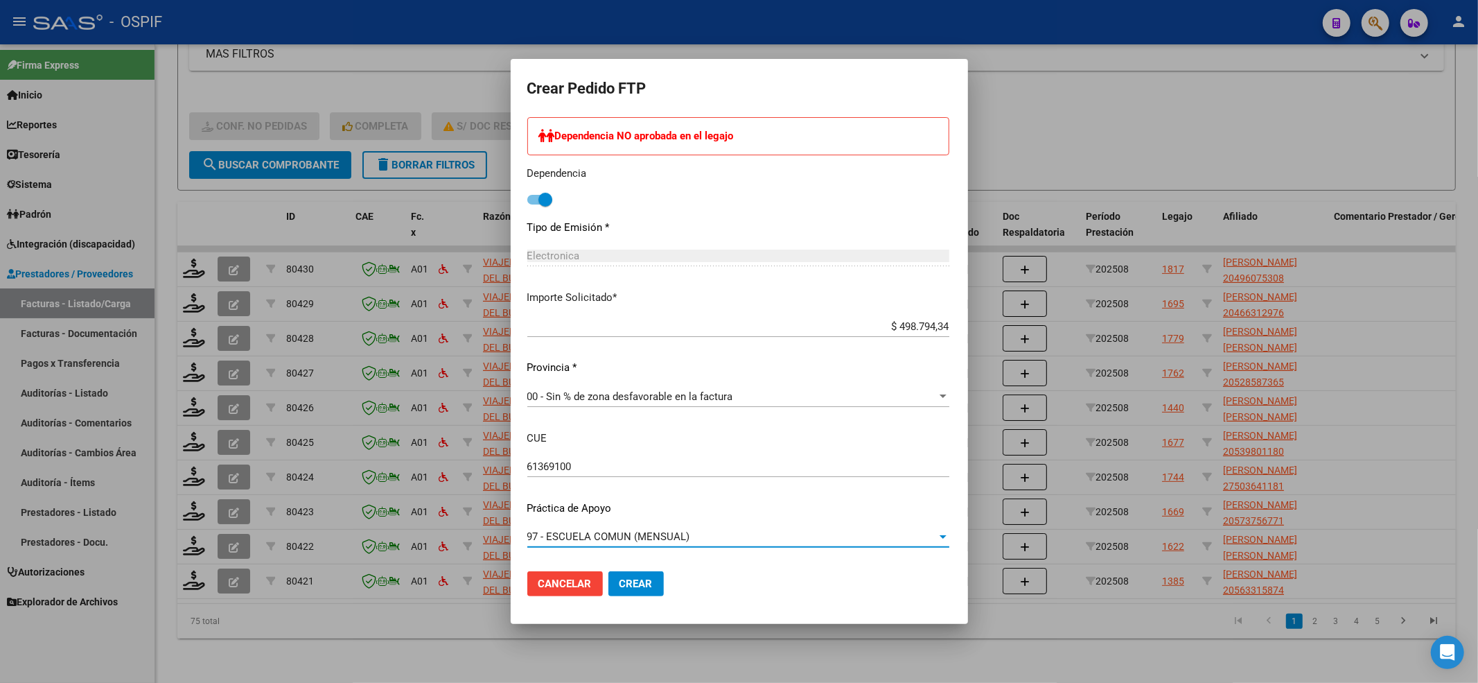
click at [622, 532] on span "97 - ESCUELA COMUN (MENSUAL)" at bounding box center [608, 536] width 163 height 12
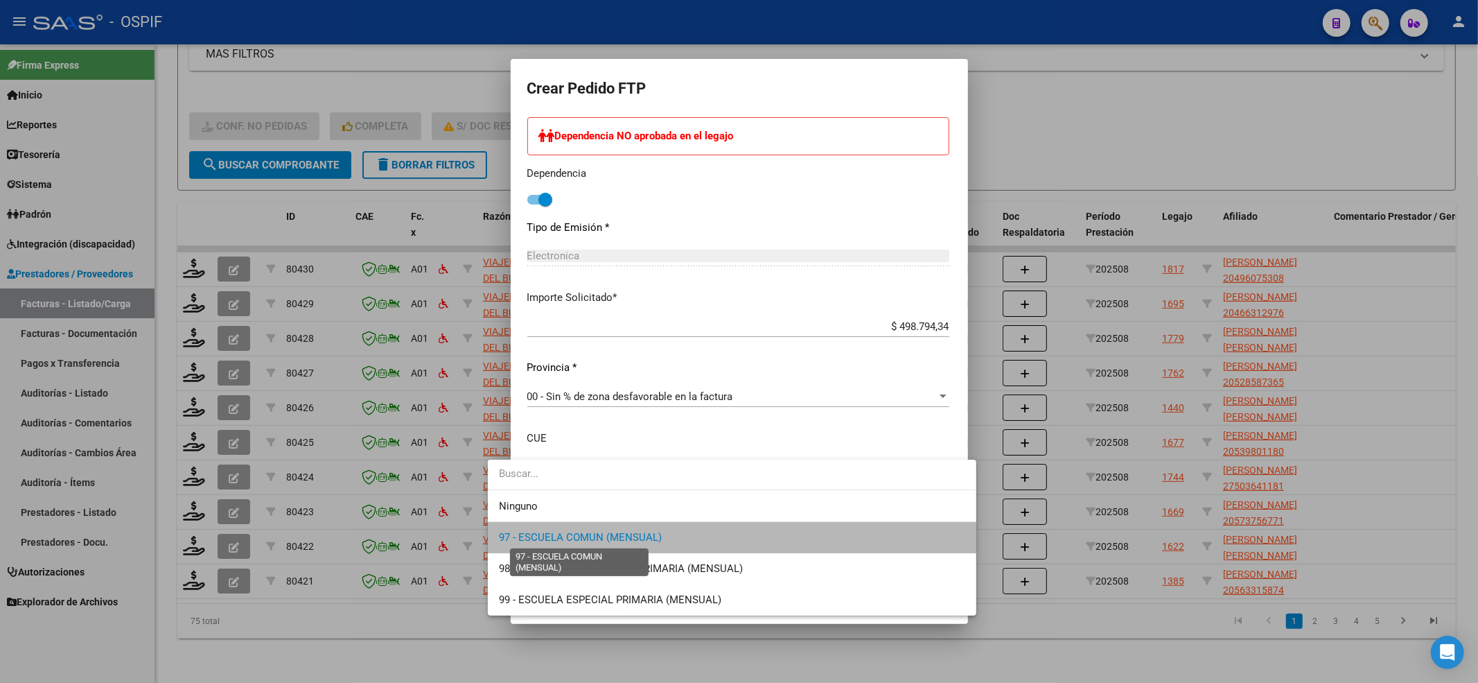
click at [620, 534] on span "97 - ESCUELA COMUN (MENSUAL)" at bounding box center [580, 537] width 163 height 12
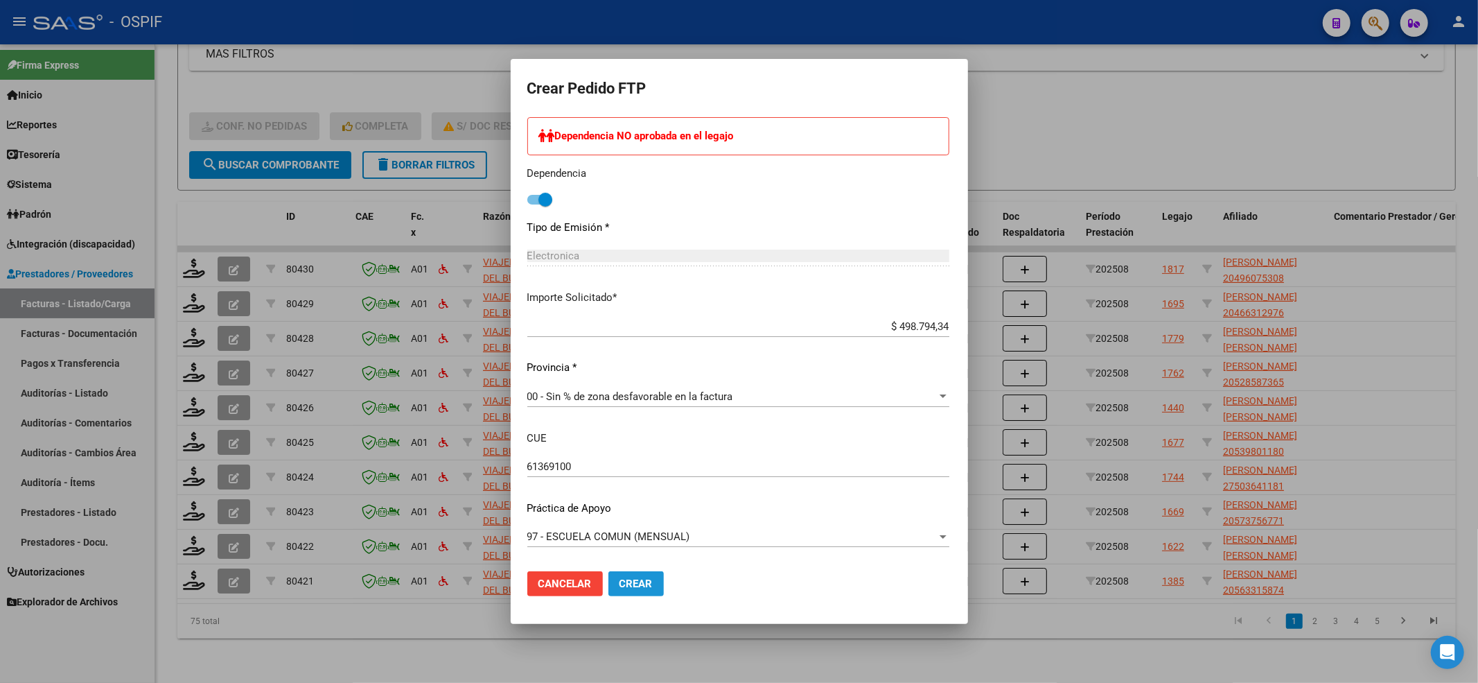
click at [611, 572] on button "Crear" at bounding box center [635, 583] width 55 height 25
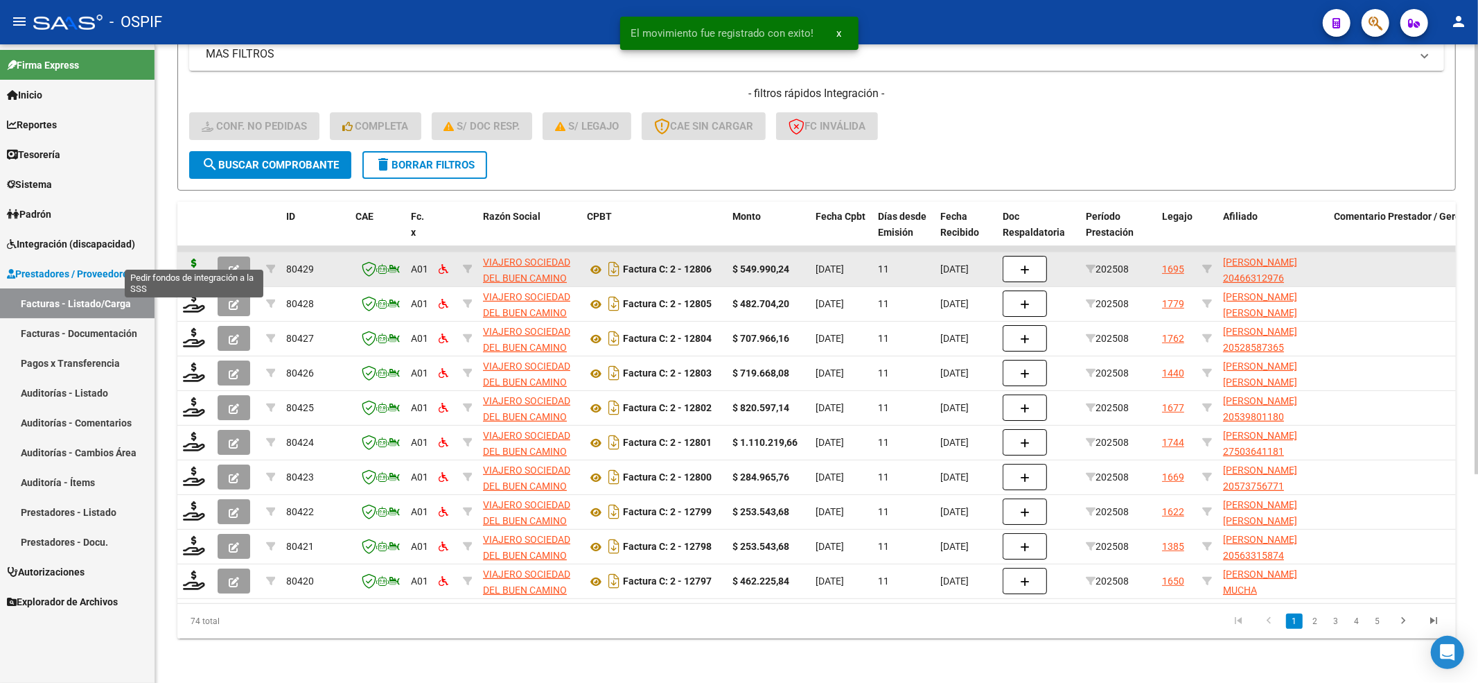
click at [195, 258] on icon at bounding box center [194, 267] width 22 height 19
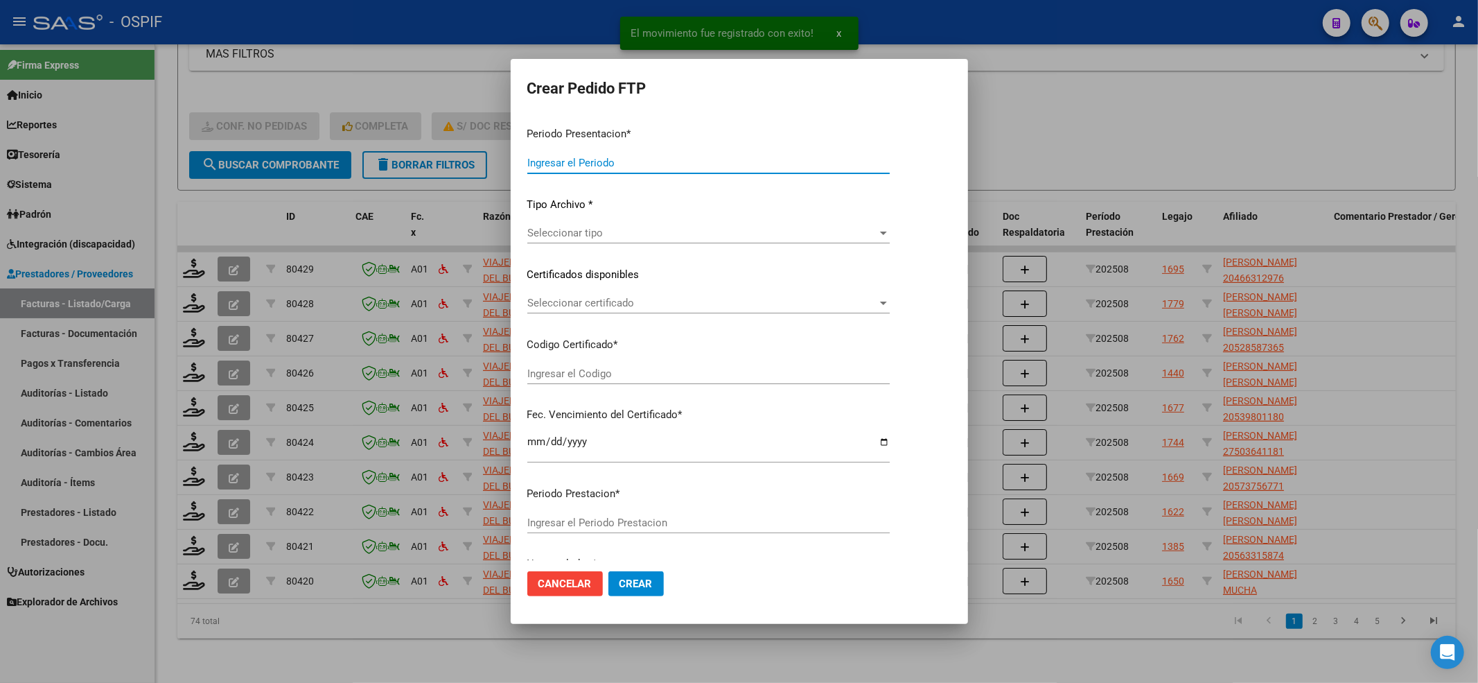
type input "202508"
type input "$ 549.990,24"
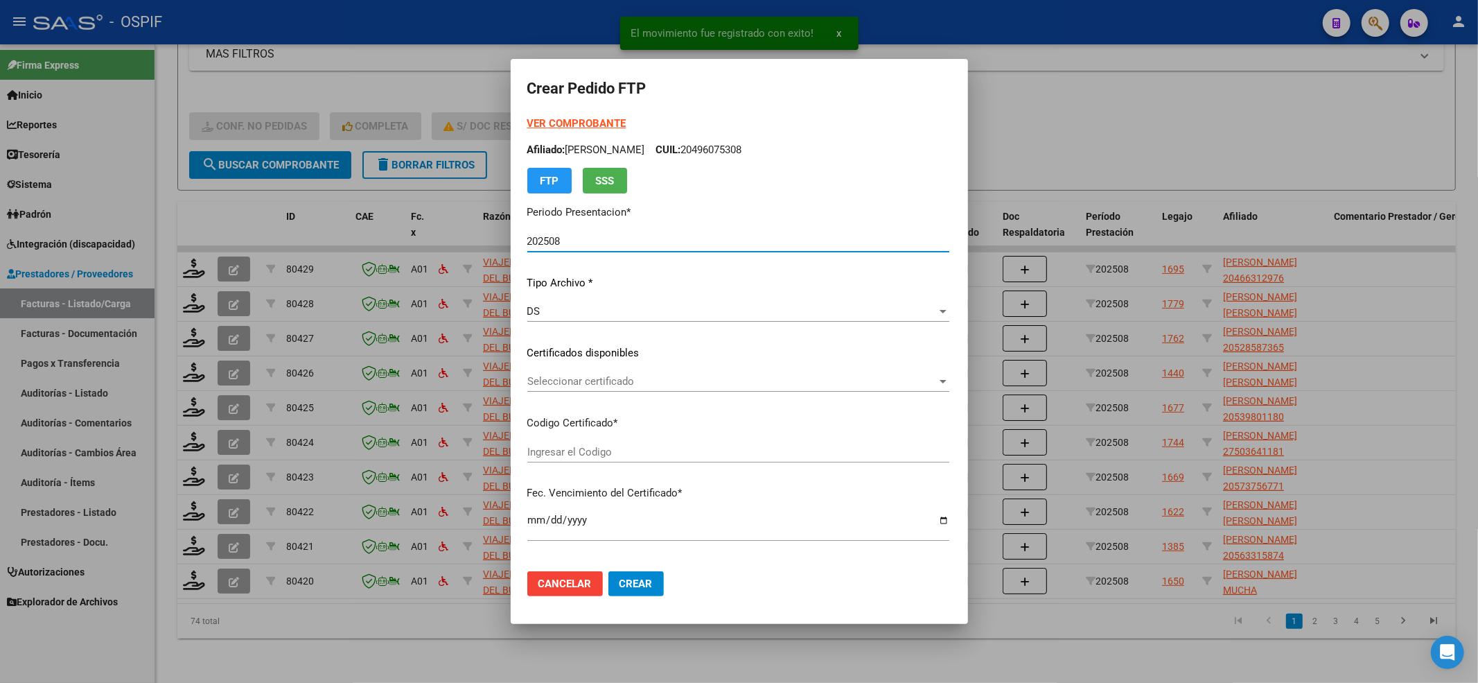
type input "02-00046631297-20220429-20320429-BS-427"
type input "2032-04-29"
drag, startPoint x: 513, startPoint y: 101, endPoint x: 513, endPoint y: 122, distance: 20.8
click at [527, 111] on form "Crear Pedido FTP VER COMPROBANTE ARCA Padrón Afiliado: PEREZ LUCIANO URIEL CUIL…" at bounding box center [739, 341] width 424 height 531
click at [527, 125] on strong "VER COMPROBANTE" at bounding box center [576, 123] width 99 height 12
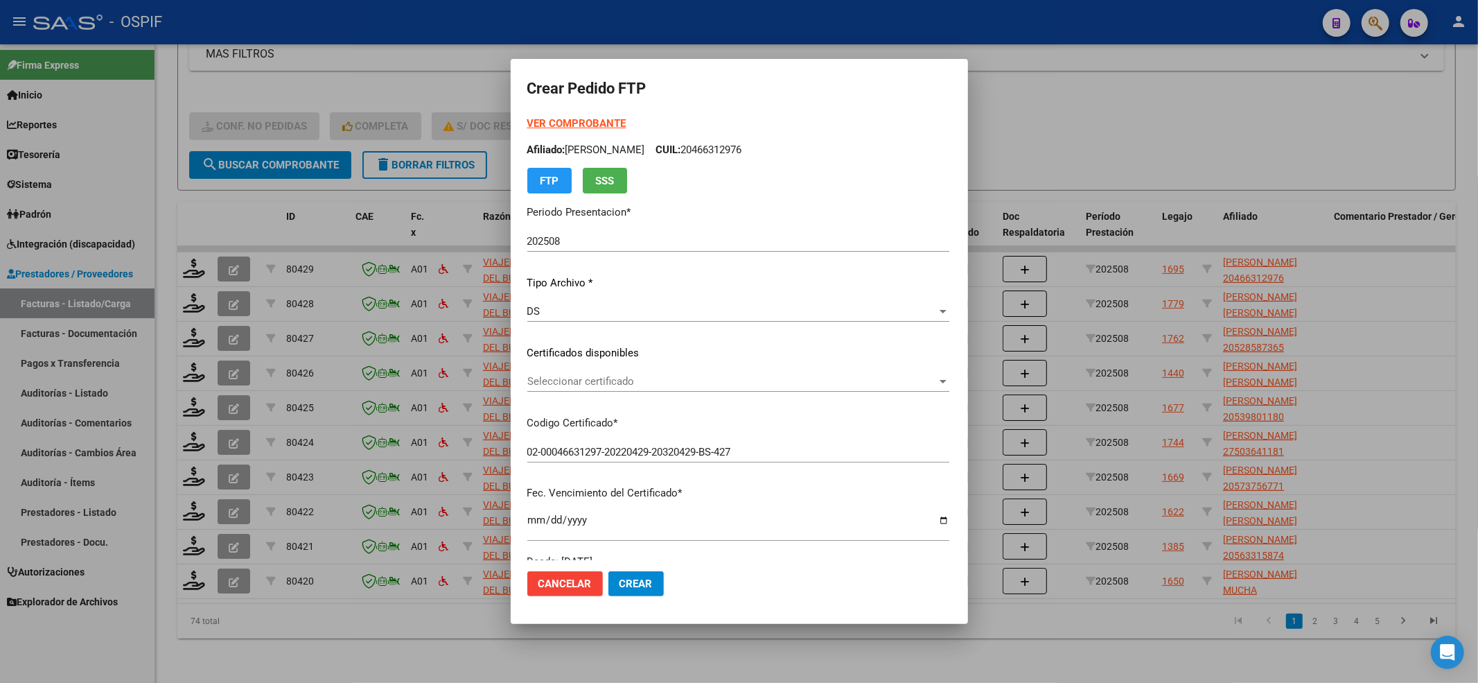
click at [527, 380] on span "Seleccionar certificado" at bounding box center [732, 381] width 410 height 12
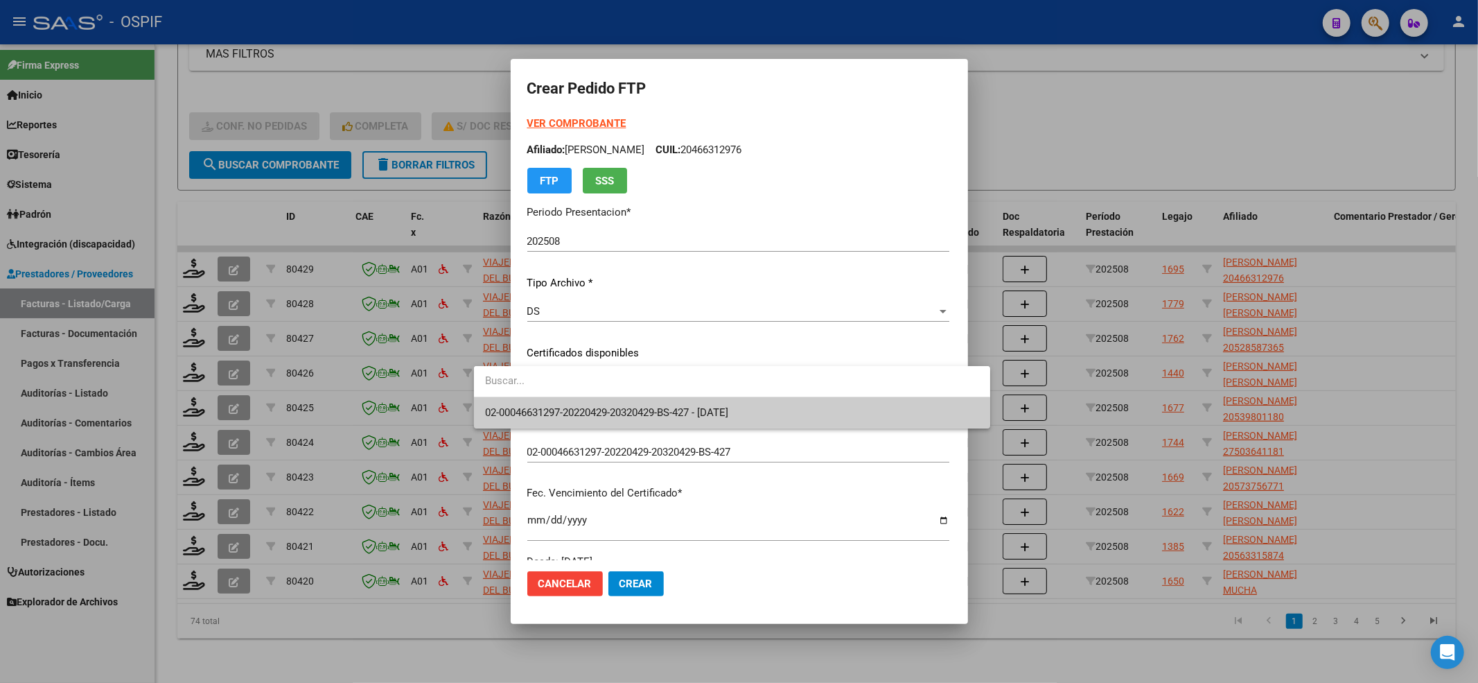
click at [509, 391] on input "dropdown search" at bounding box center [732, 380] width 516 height 31
click at [509, 395] on input "dropdown search" at bounding box center [732, 380] width 516 height 31
click at [505, 416] on span "02-00046631297-20220429-20320429-BS-427 - 2032-04-29" at bounding box center [606, 412] width 243 height 12
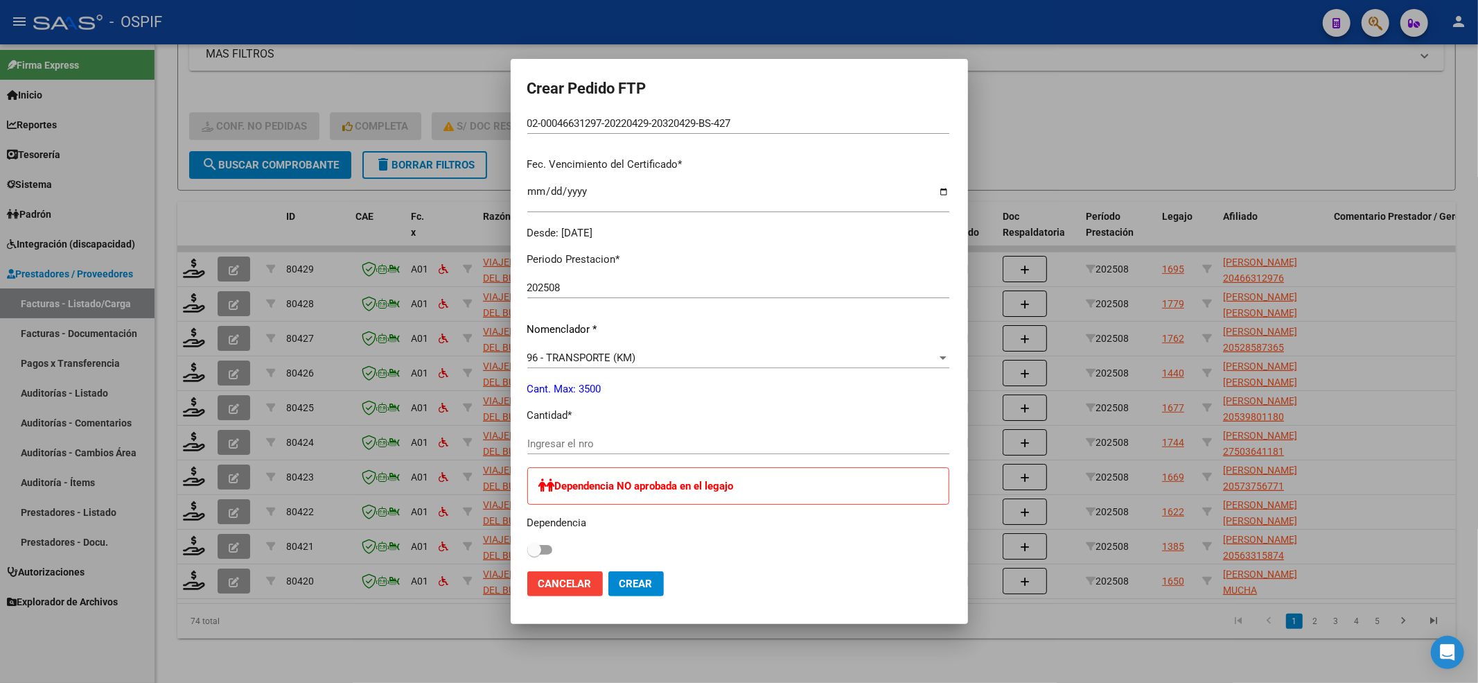
scroll to position [462, 0]
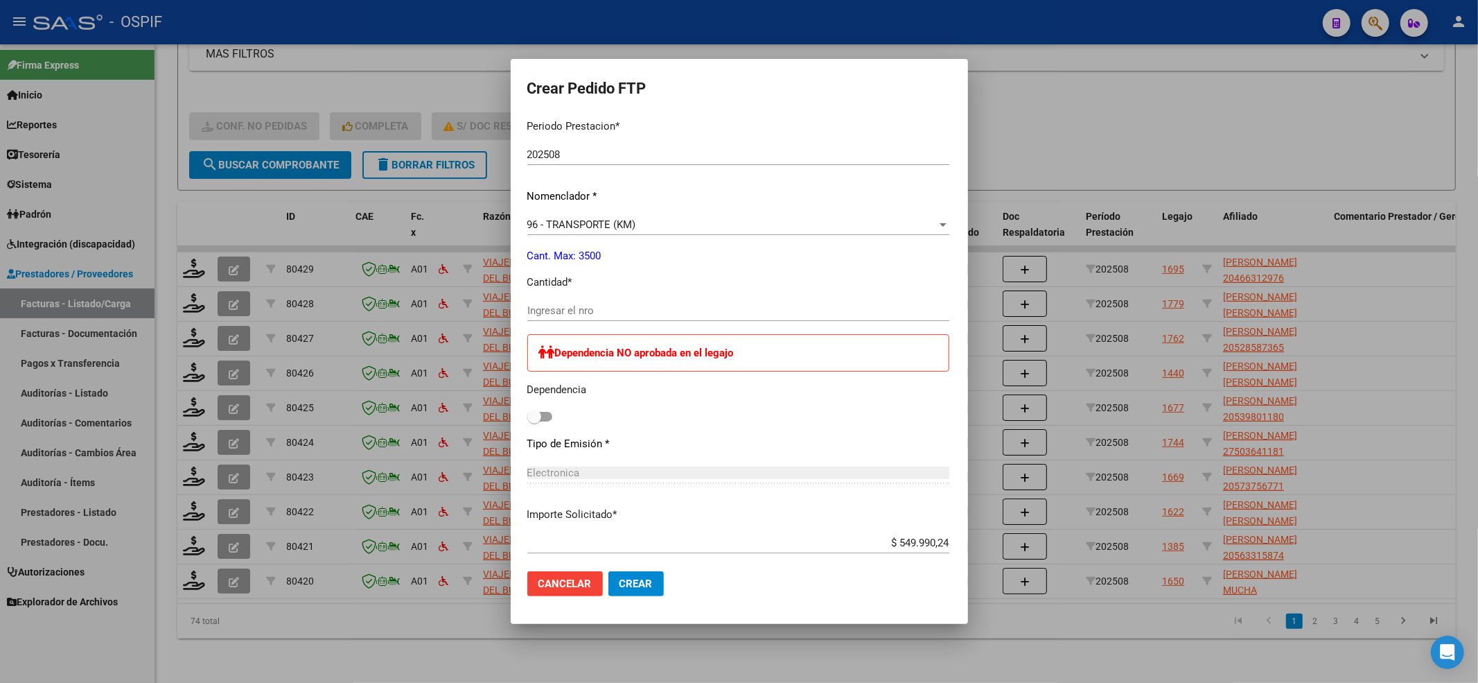
click at [527, 319] on div "Ingresar el nro" at bounding box center [738, 310] width 422 height 21
type input "752"
click at [527, 402] on div "Dependencia NO aprobada en el legajo Dependencia" at bounding box center [738, 380] width 422 height 92
click at [527, 414] on span at bounding box center [534, 417] width 14 height 14
click at [534, 421] on input "checkbox" at bounding box center [534, 421] width 1 height 1
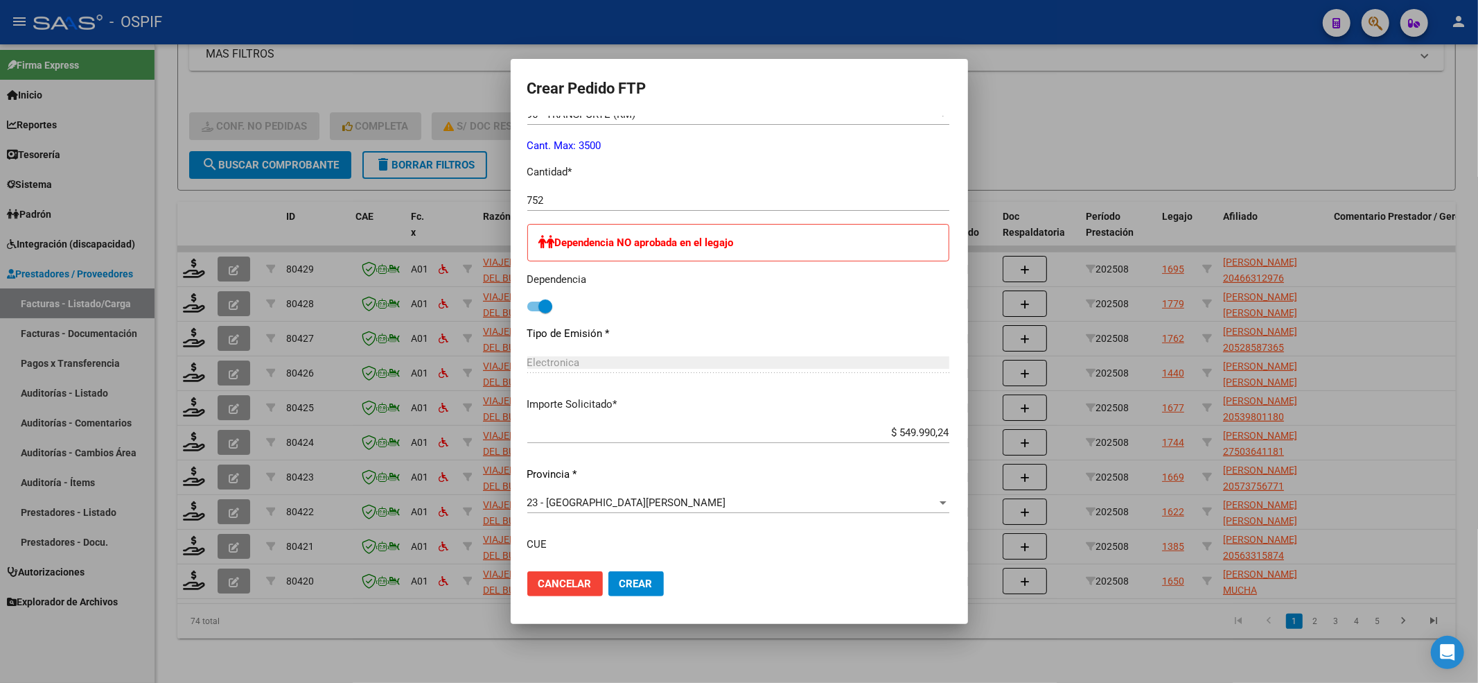
scroll to position [678, 0]
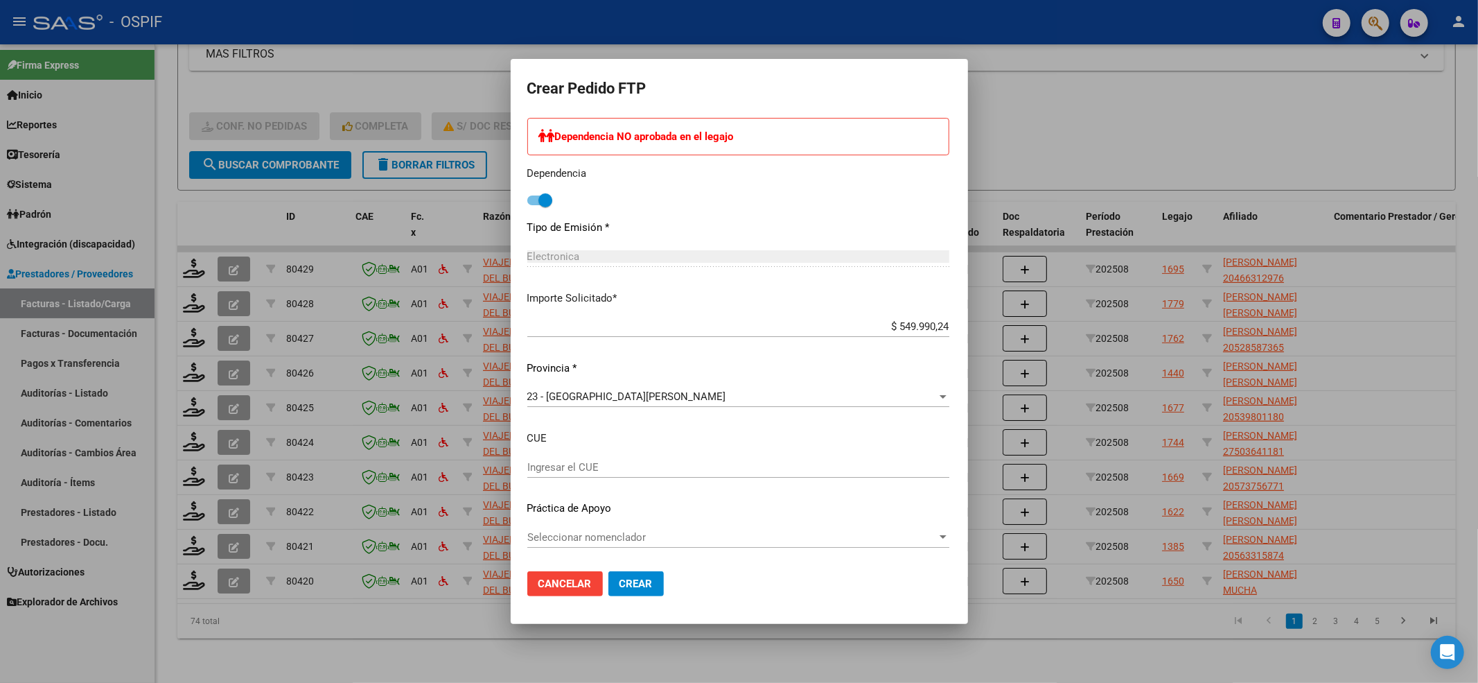
click at [614, 532] on span "Seleccionar nomenclador" at bounding box center [732, 537] width 410 height 12
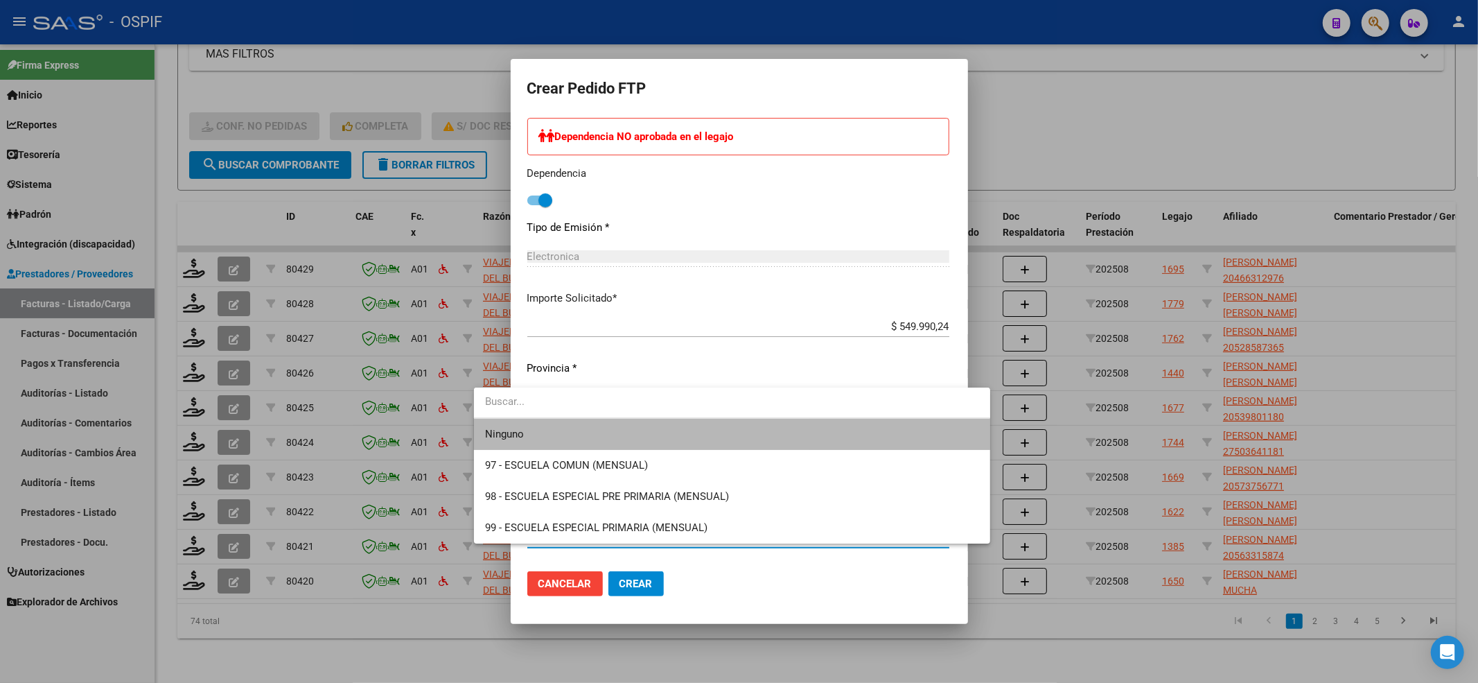
click at [547, 435] on span "Ninguno" at bounding box center [732, 434] width 494 height 31
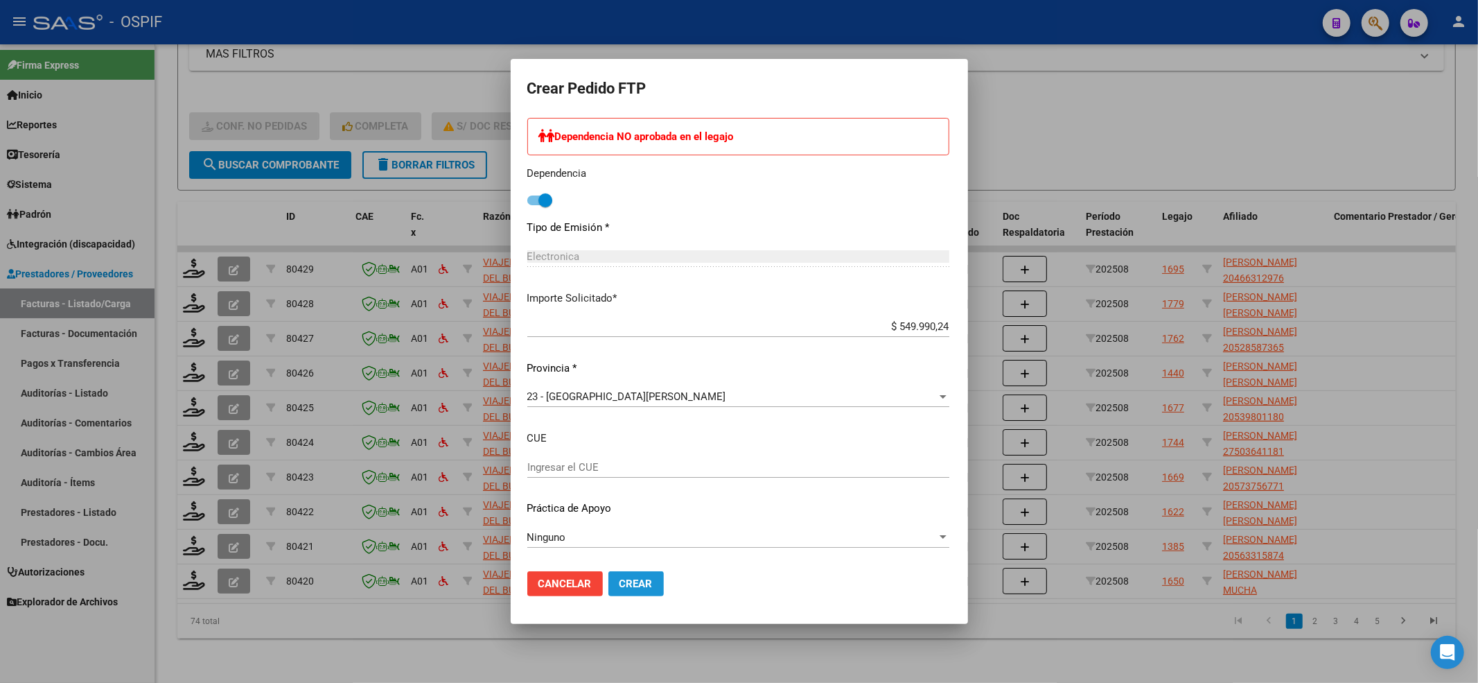
click at [620, 583] on span "Crear" at bounding box center [636, 583] width 33 height 12
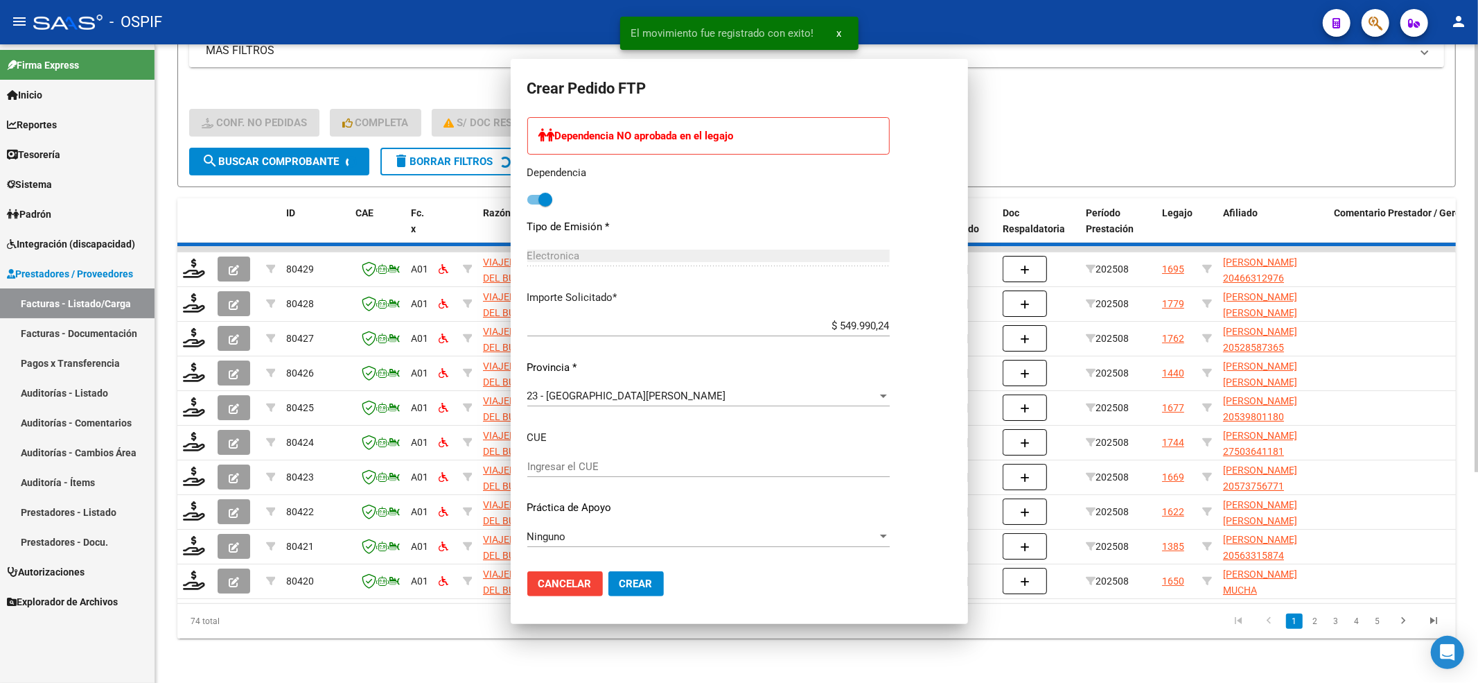
scroll to position [0, 0]
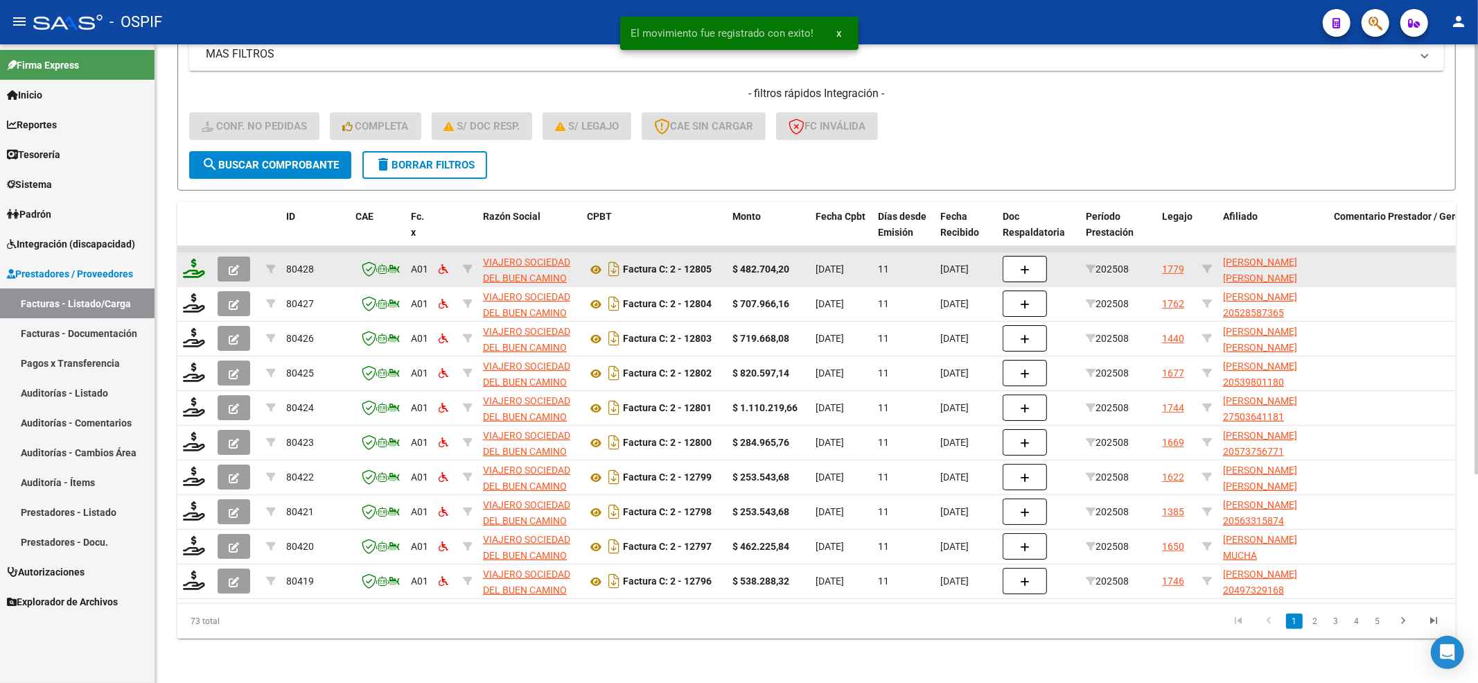
click at [194, 258] on icon at bounding box center [194, 267] width 22 height 19
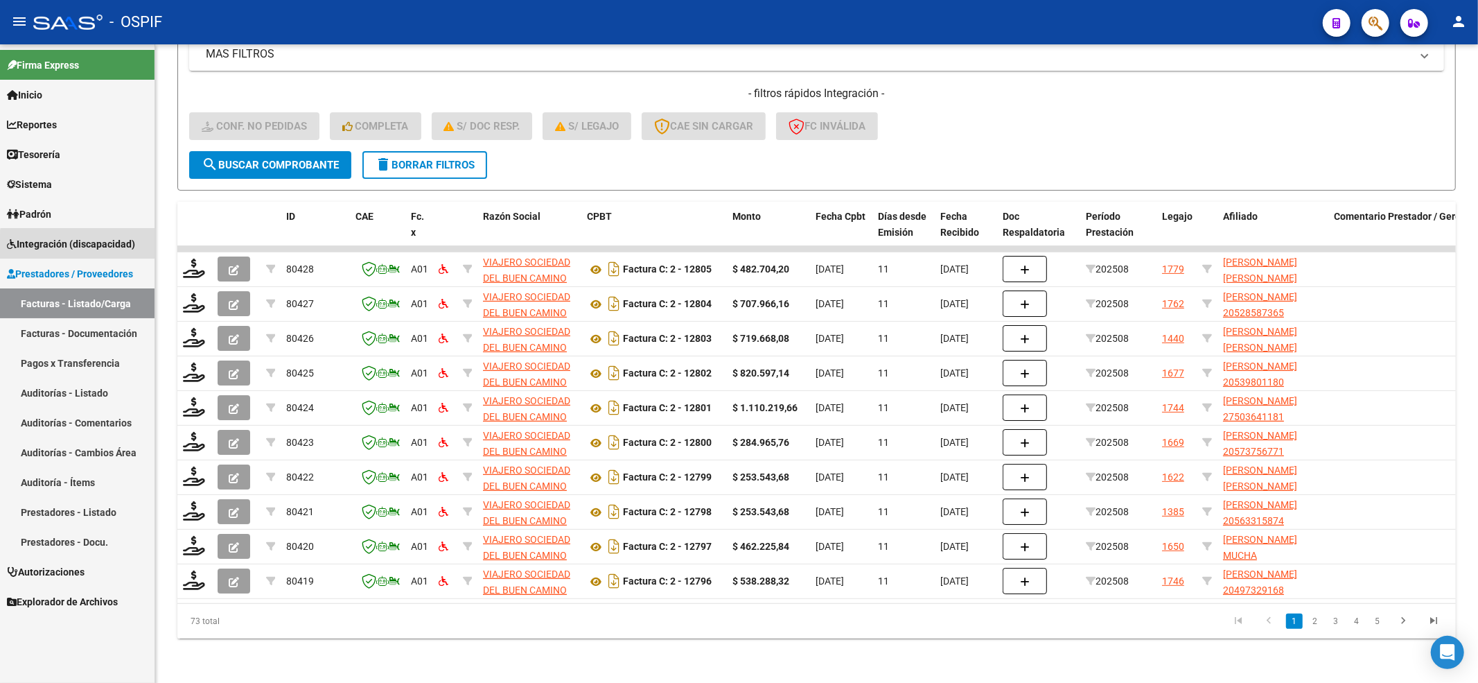
click at [128, 253] on link "Integración (discapacidad)" at bounding box center [77, 244] width 155 height 30
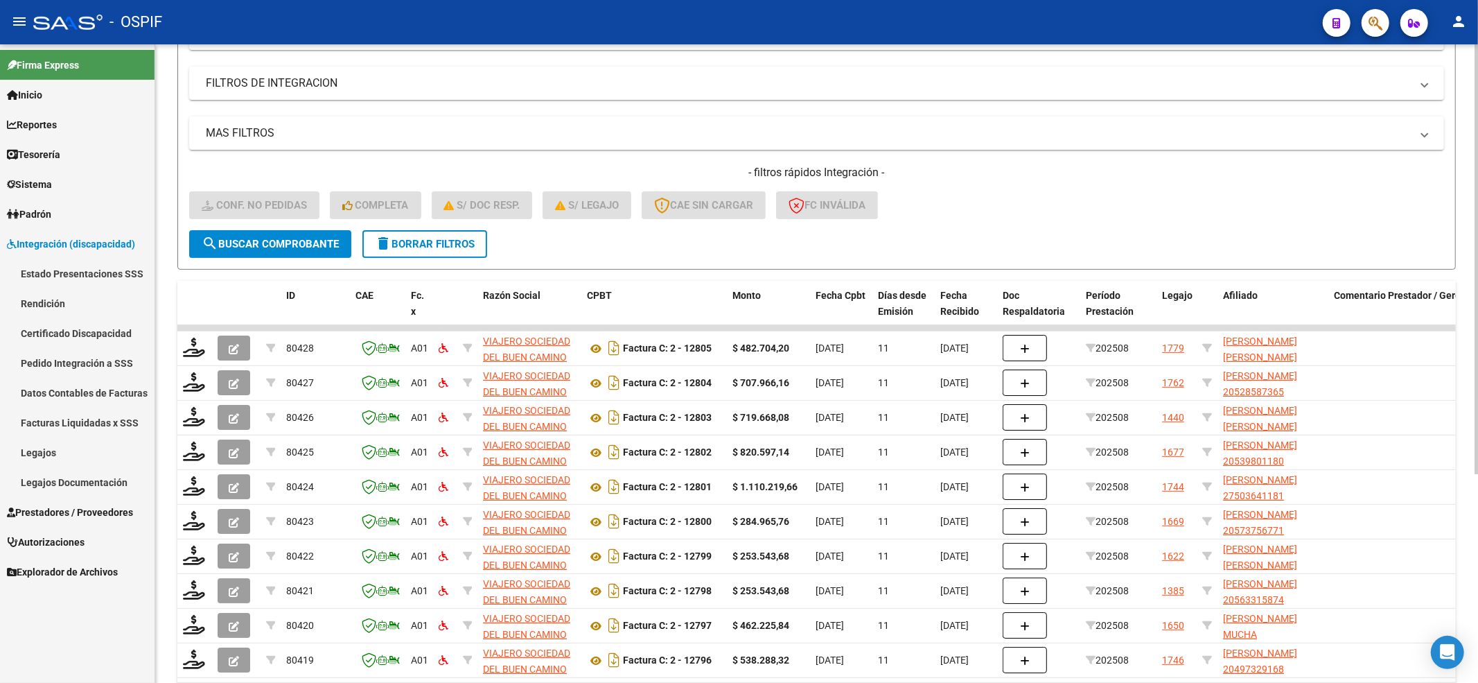
scroll to position [218, 0]
click at [444, 253] on button "delete Borrar Filtros" at bounding box center [424, 245] width 125 height 28
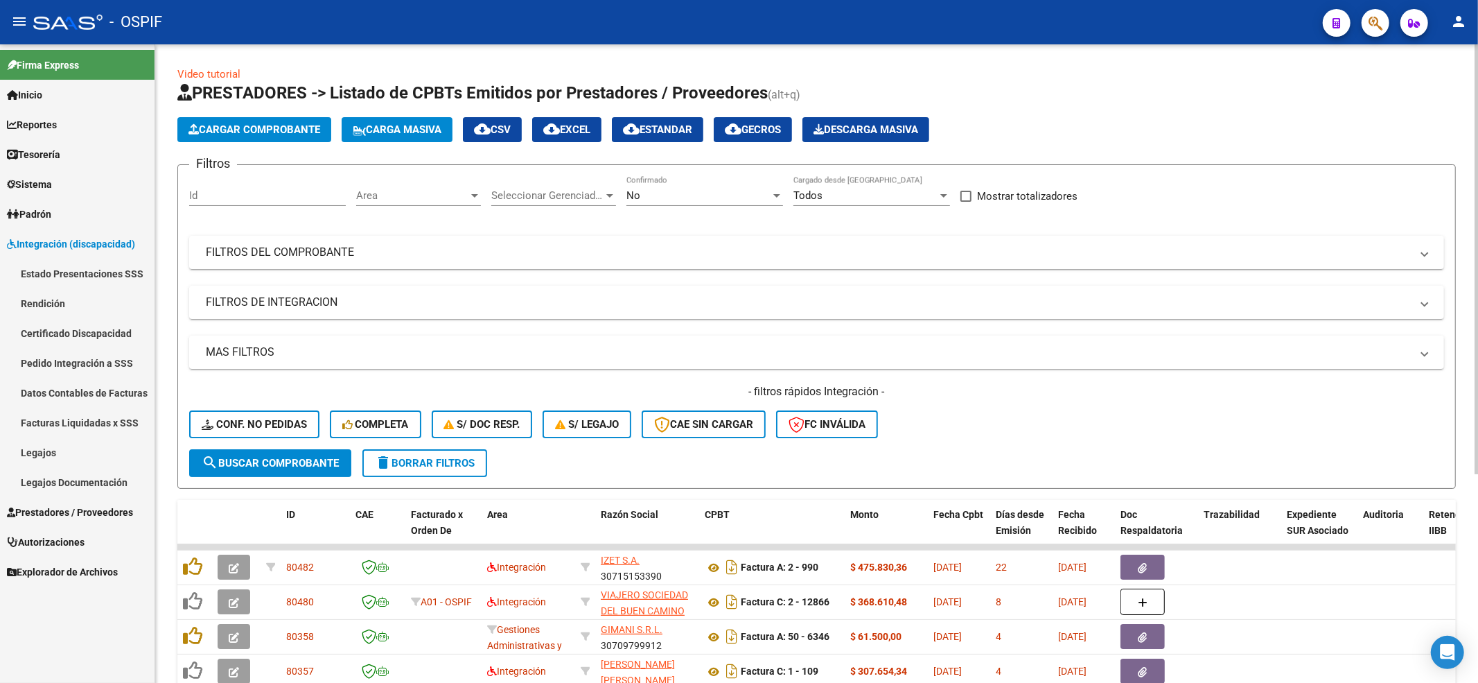
click at [412, 197] on span "Area" at bounding box center [412, 195] width 112 height 12
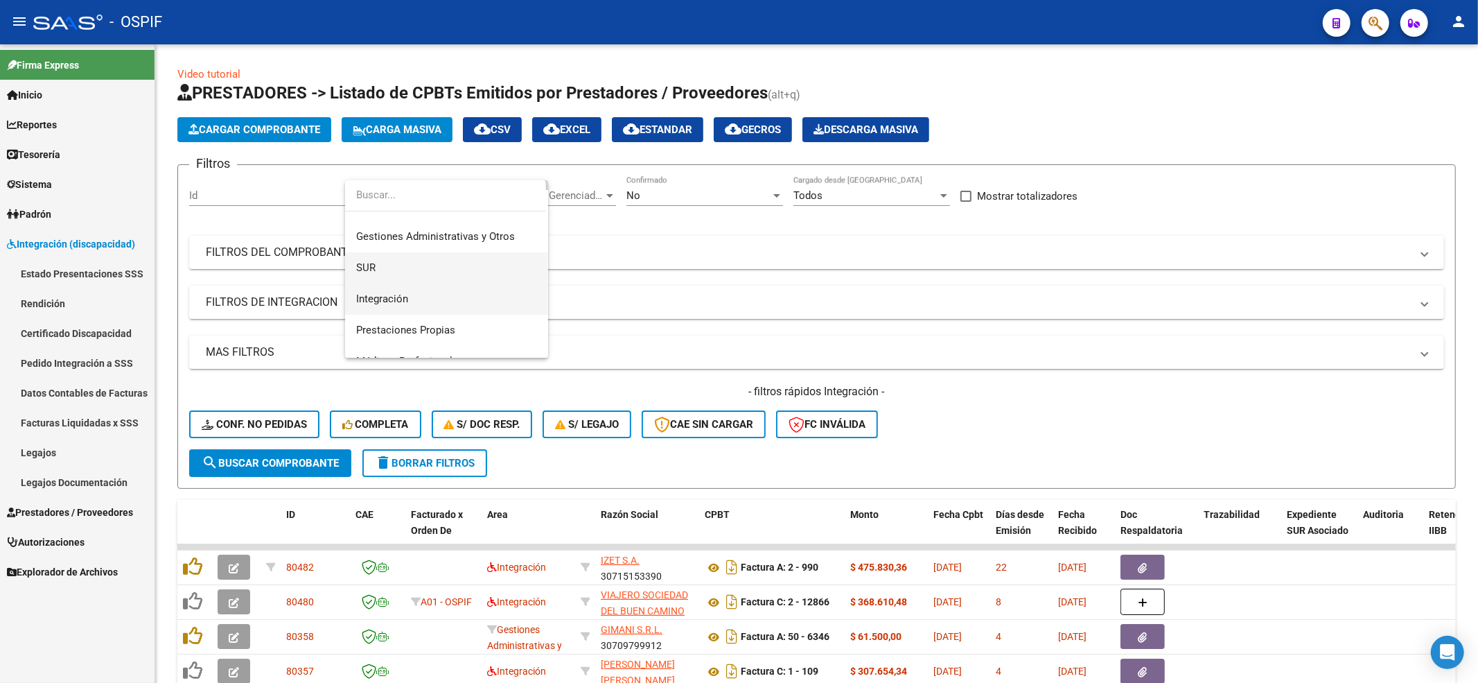
drag, startPoint x: 409, startPoint y: 334, endPoint x: 410, endPoint y: 344, distance: 10.5
click at [410, 344] on div "Todos Hospitales de Autogestión Gestiones Administrativas y Otros SUR Integraci…" at bounding box center [446, 268] width 203 height 177
click at [398, 261] on span "Integración" at bounding box center [382, 267] width 52 height 12
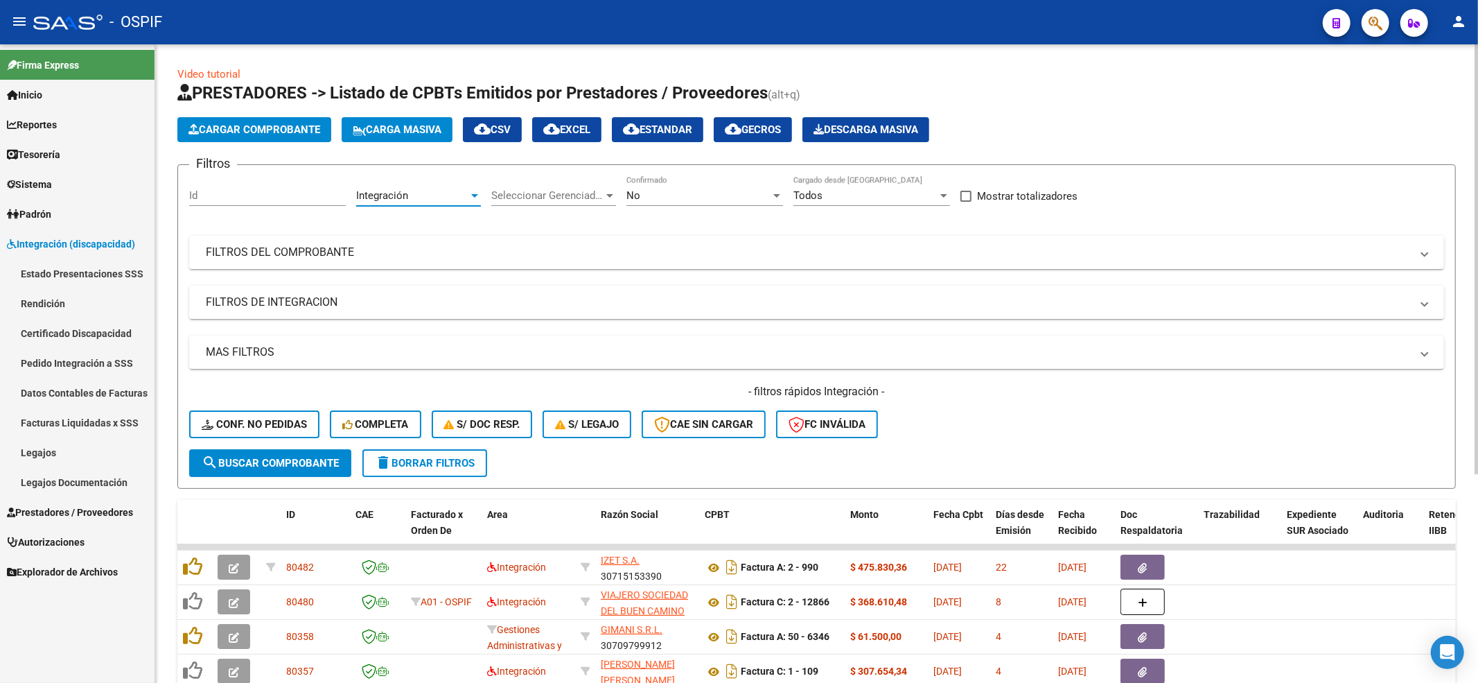
click at [692, 197] on div "No" at bounding box center [698, 195] width 144 height 12
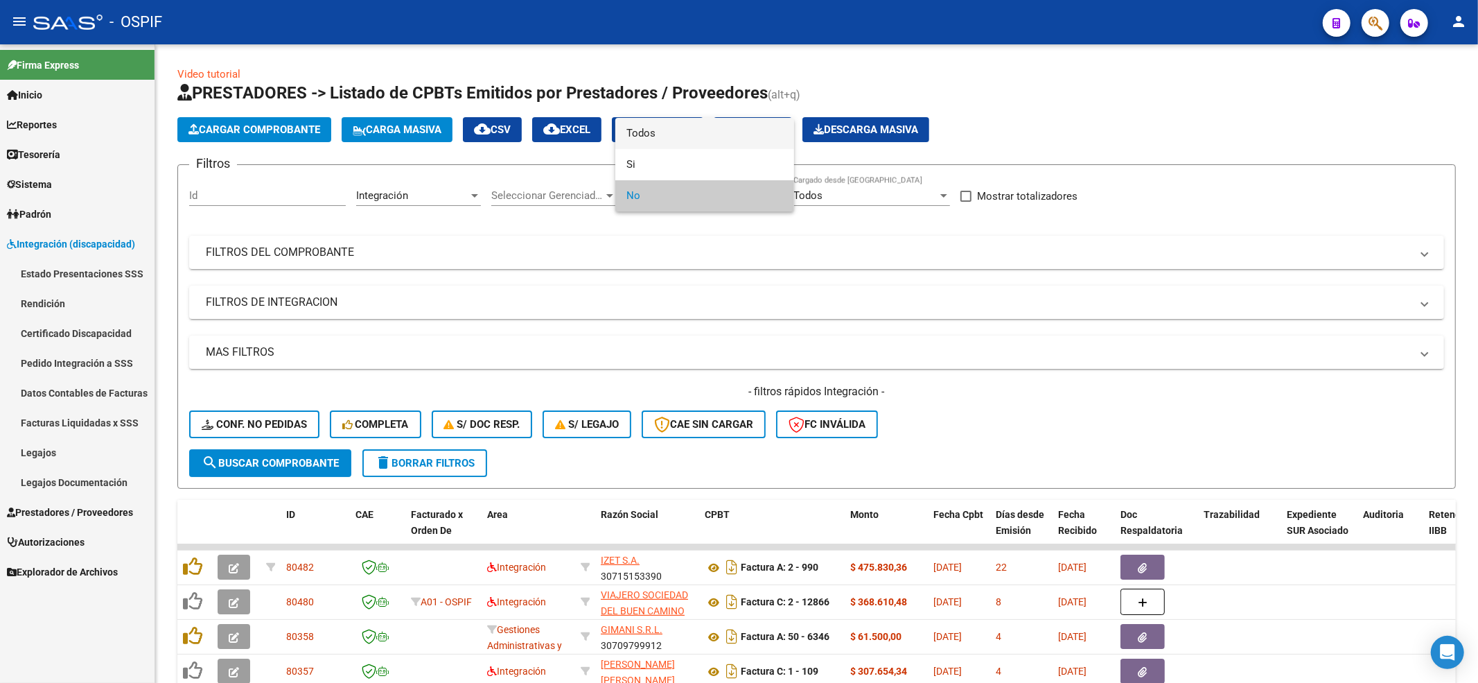
click at [628, 134] on span "Todos" at bounding box center [704, 133] width 157 height 31
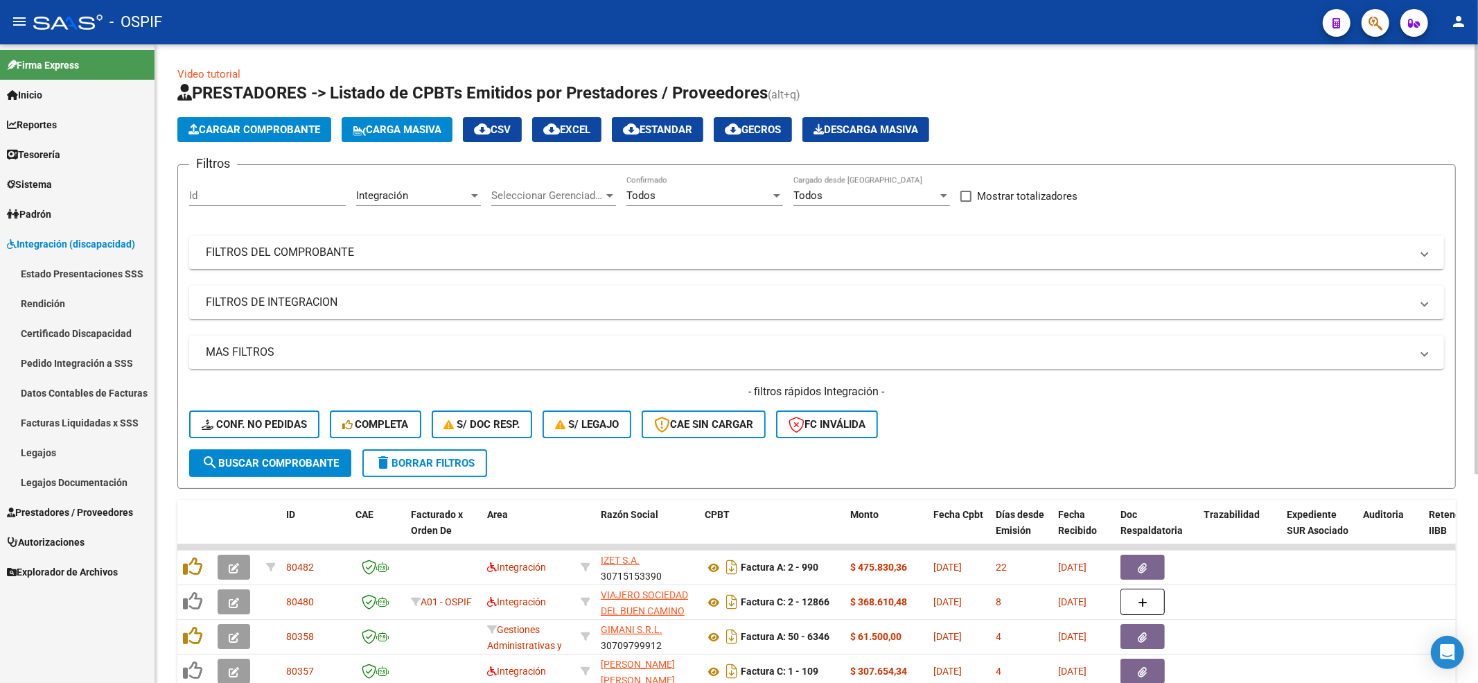
click at [309, 310] on mat-expansion-panel-header "FILTROS DE INTEGRACION" at bounding box center [816, 302] width 1255 height 33
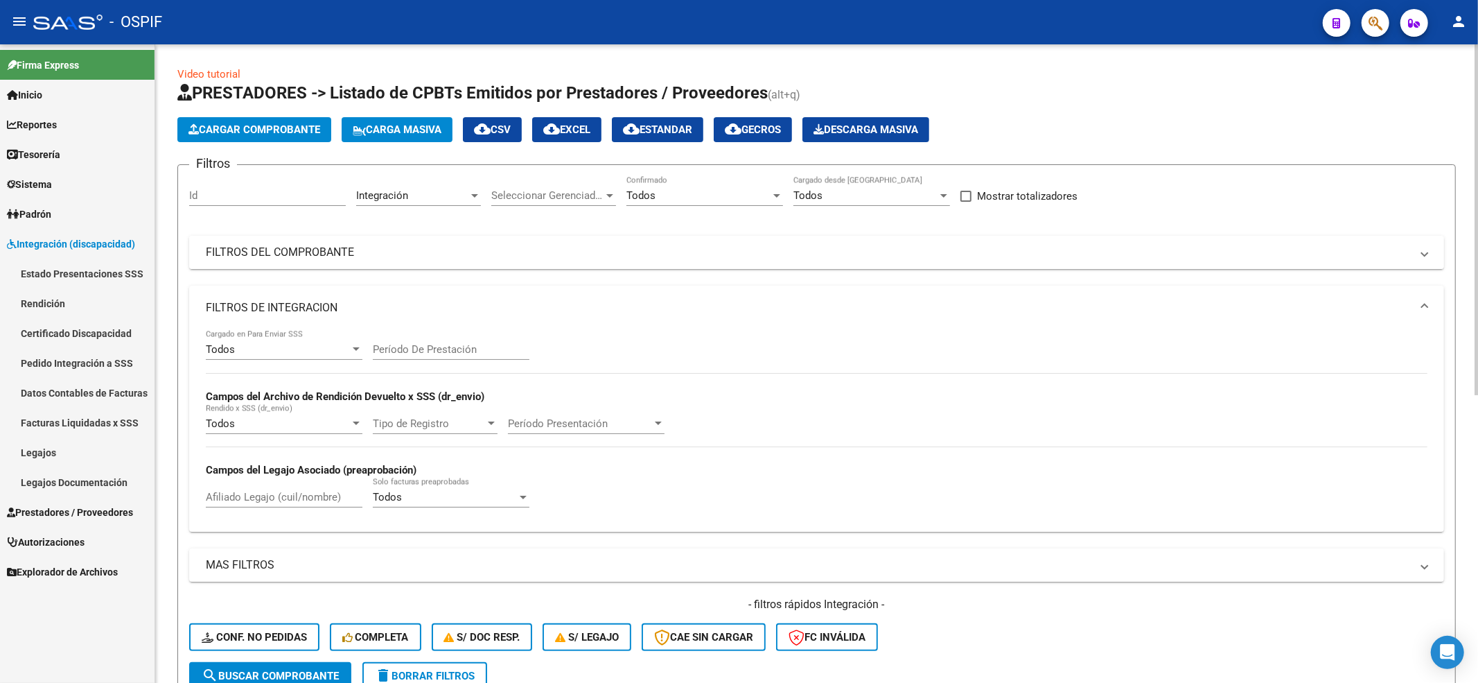
click at [308, 256] on mat-panel-title "FILTROS DEL COMPROBANTE" at bounding box center [808, 252] width 1205 height 15
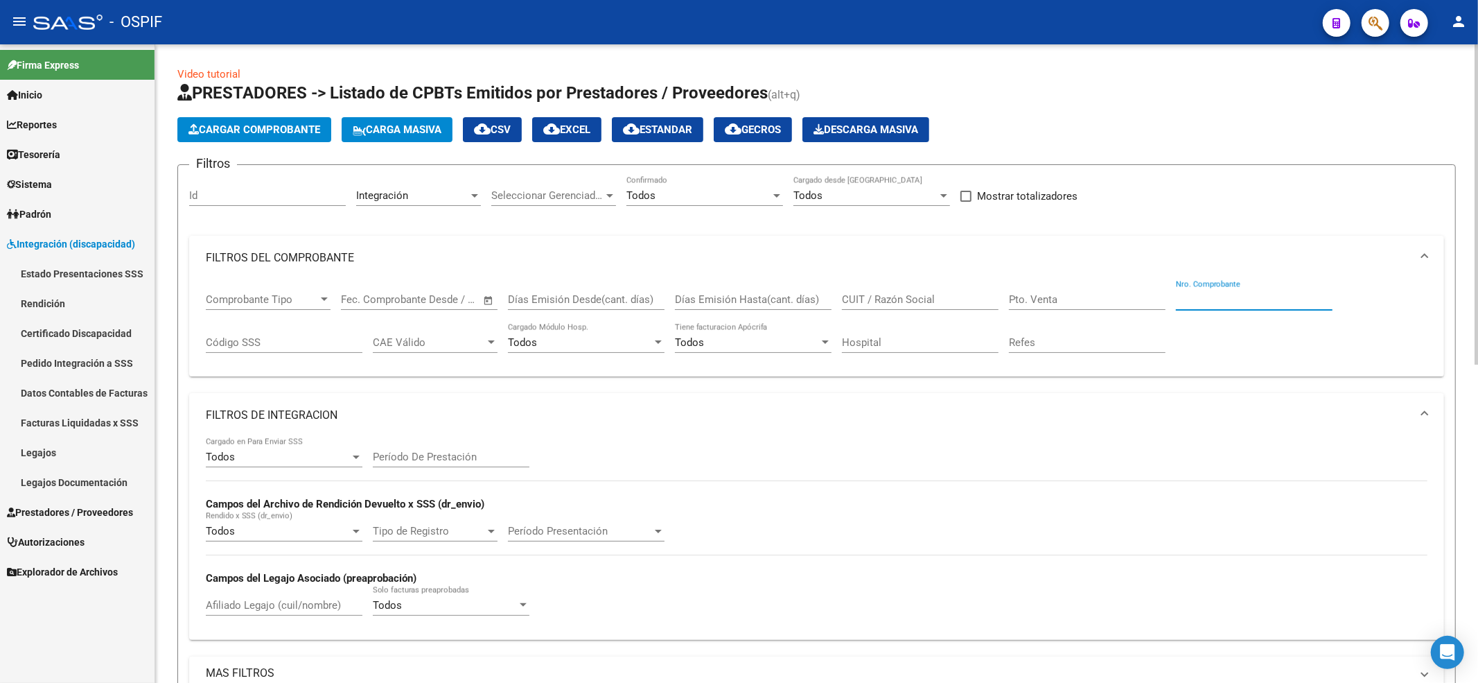
click at [1234, 298] on input "Nro. Comprobante" at bounding box center [1254, 299] width 157 height 12
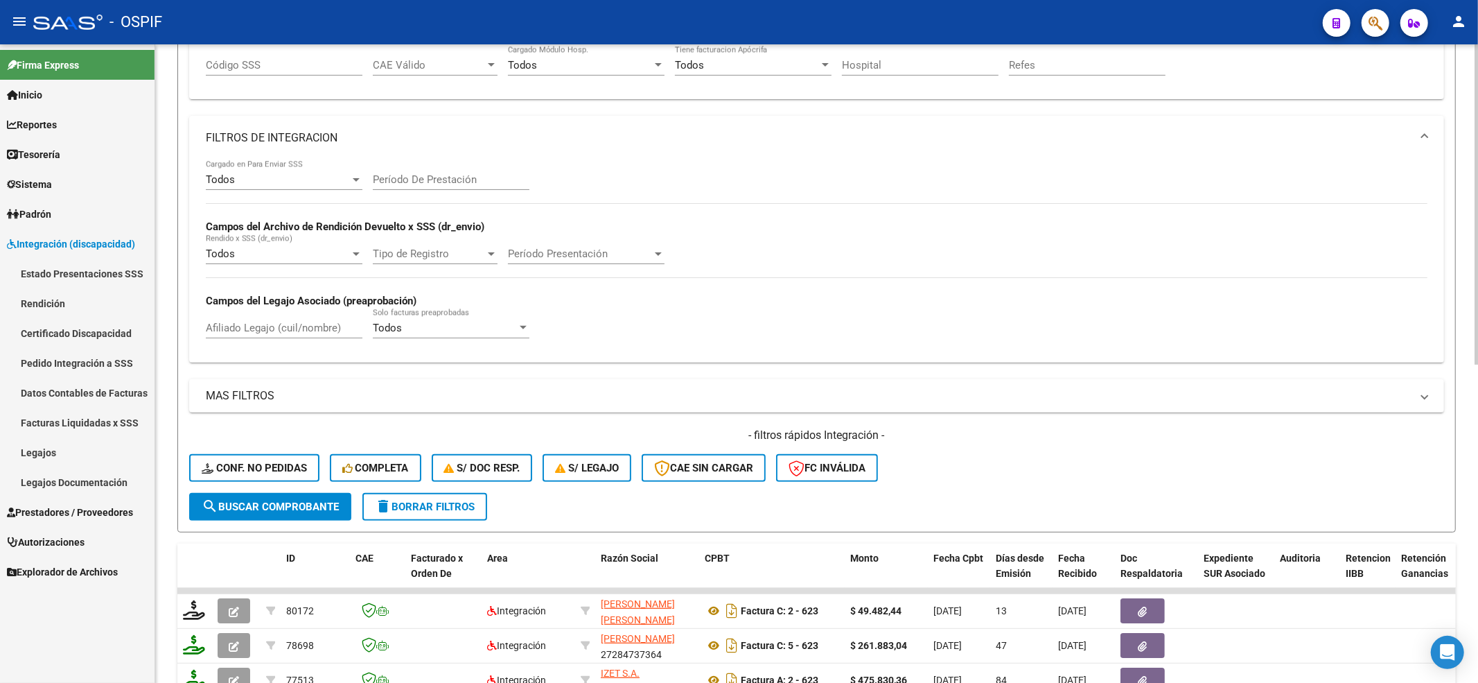
scroll to position [633, 0]
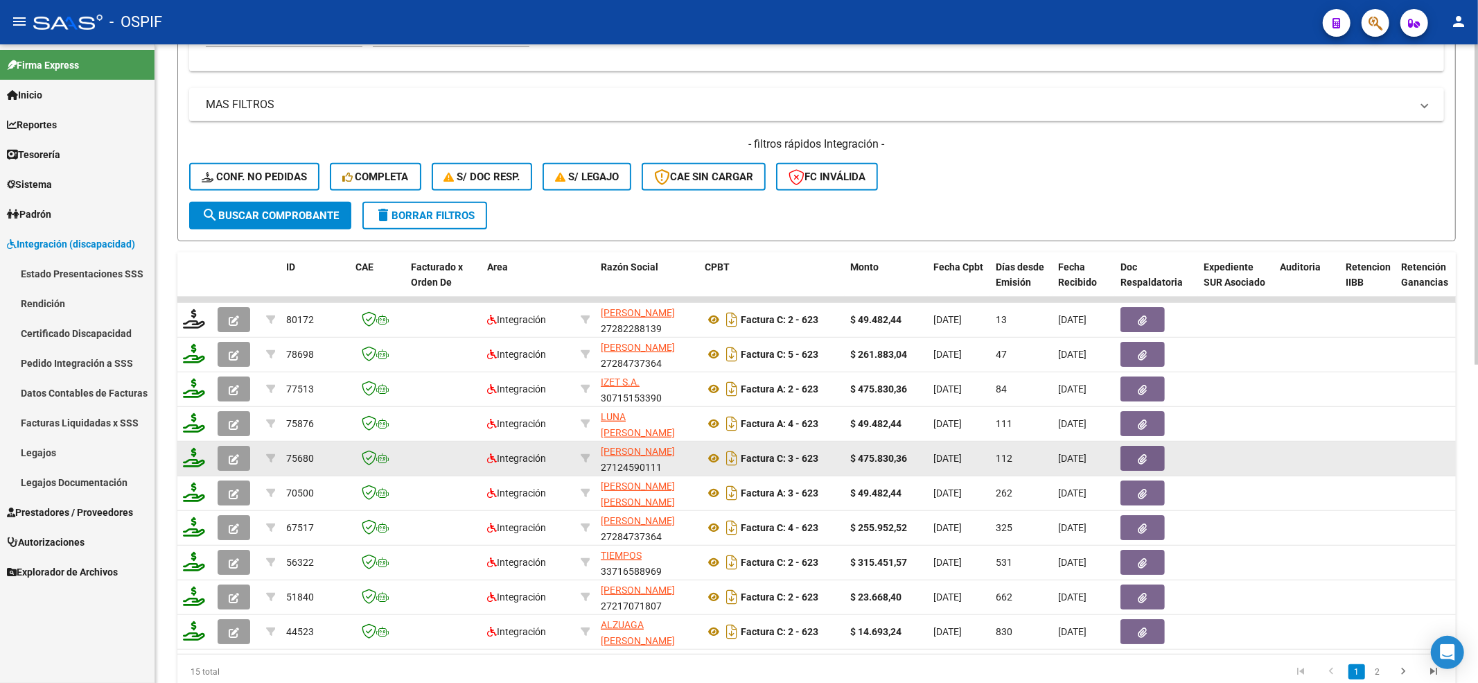
scroll to position [541, 0]
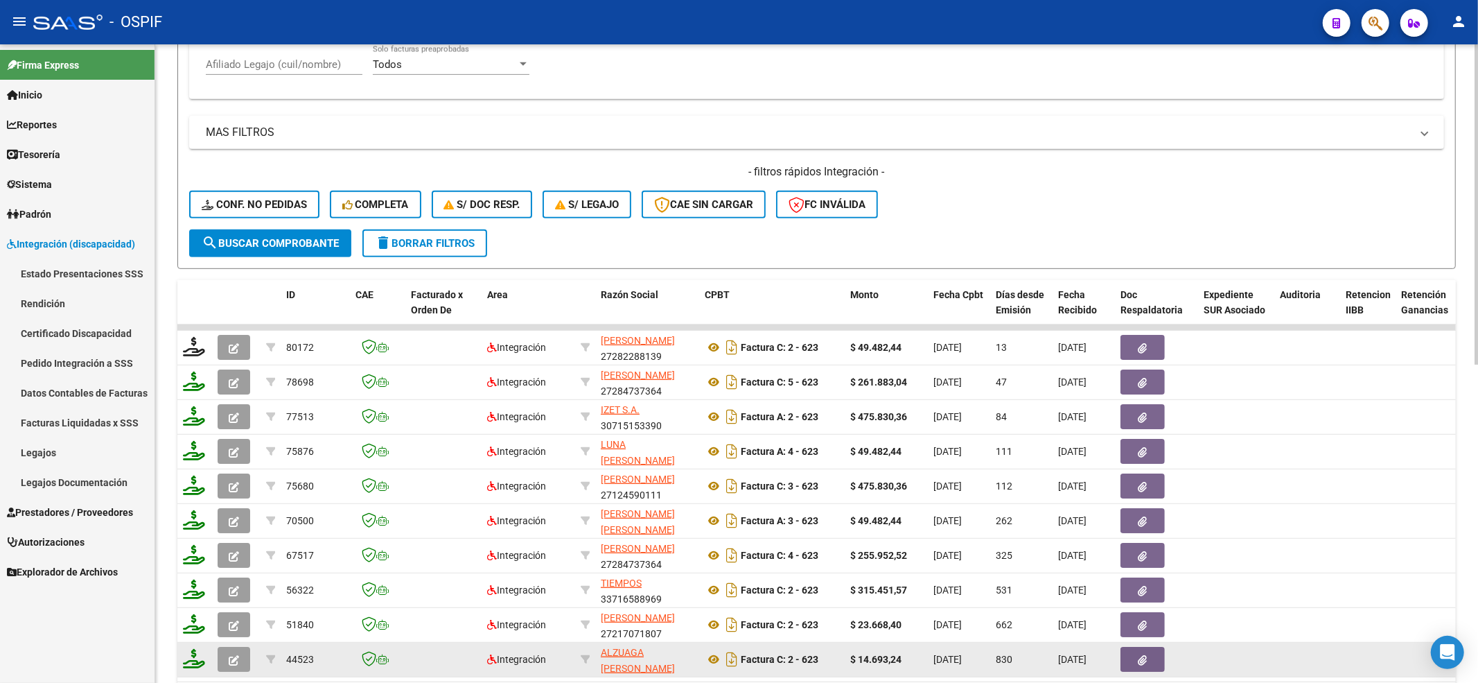
type input "623"
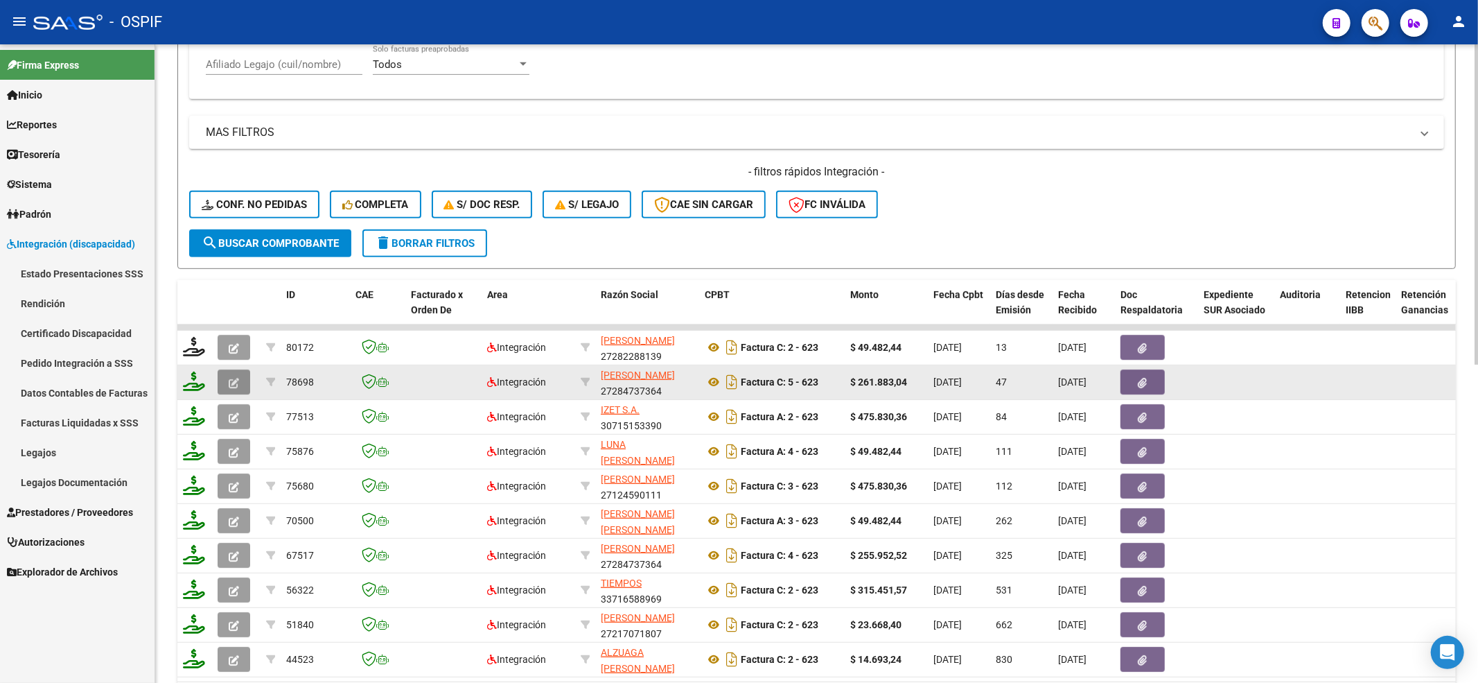
click at [245, 383] on button "button" at bounding box center [234, 381] width 33 height 25
click at [194, 381] on icon at bounding box center [194, 380] width 22 height 19
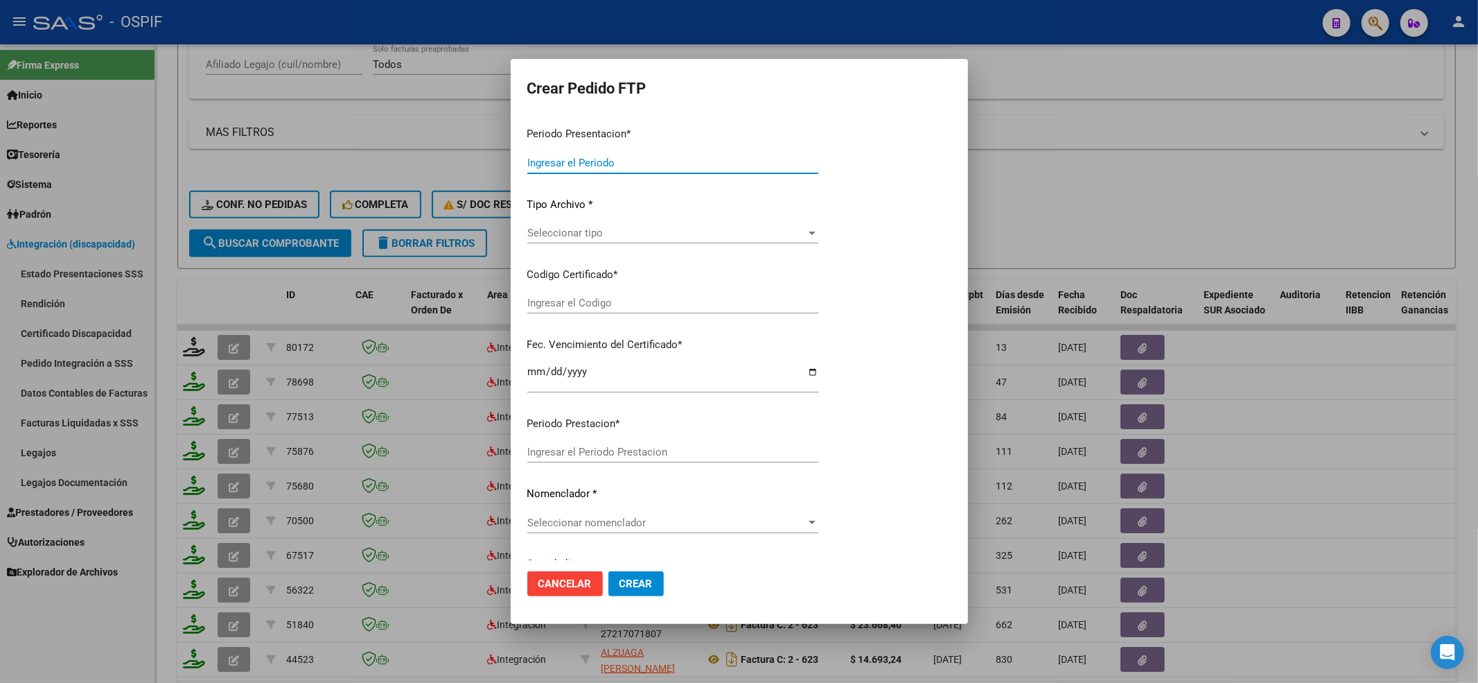
type input "202508"
type input "202507"
type input "$ 261.883,04"
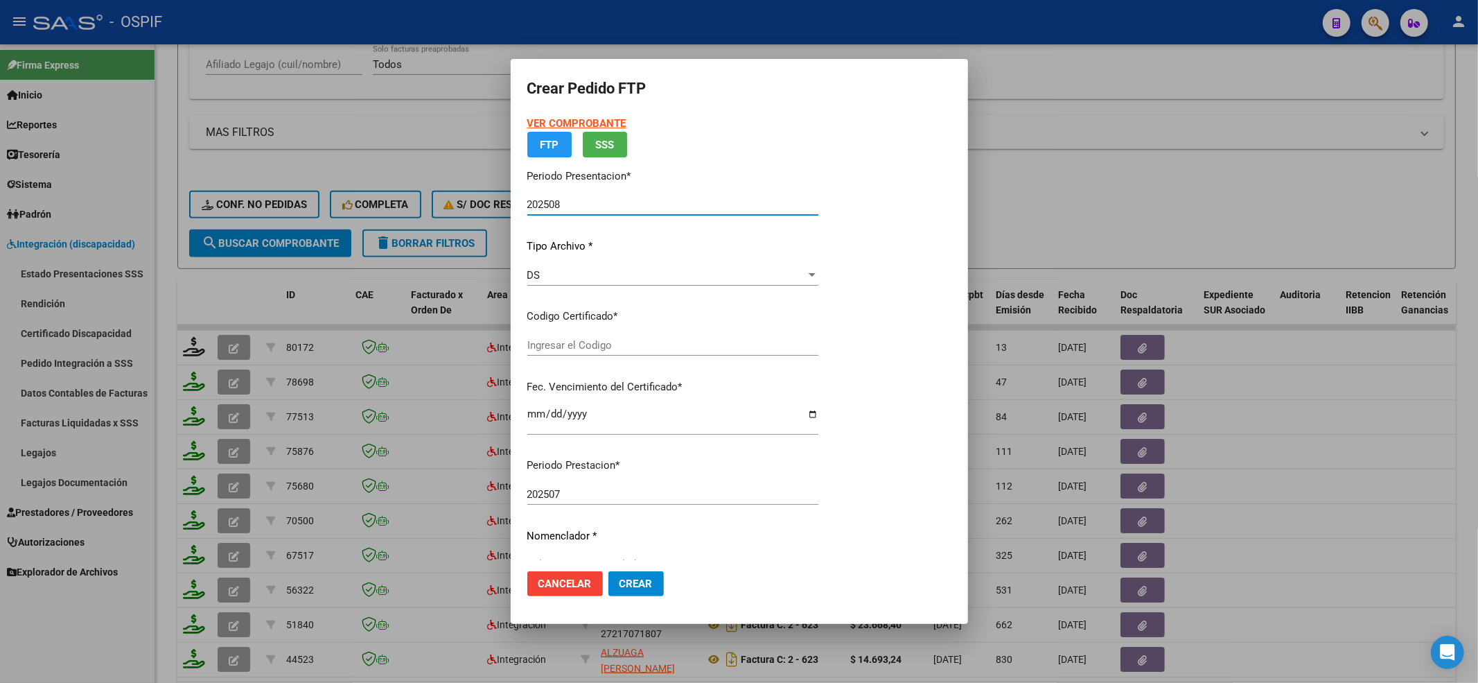
type input "-02-00055277348-20190404-20210404-BS-427"
type input "[DATE]"
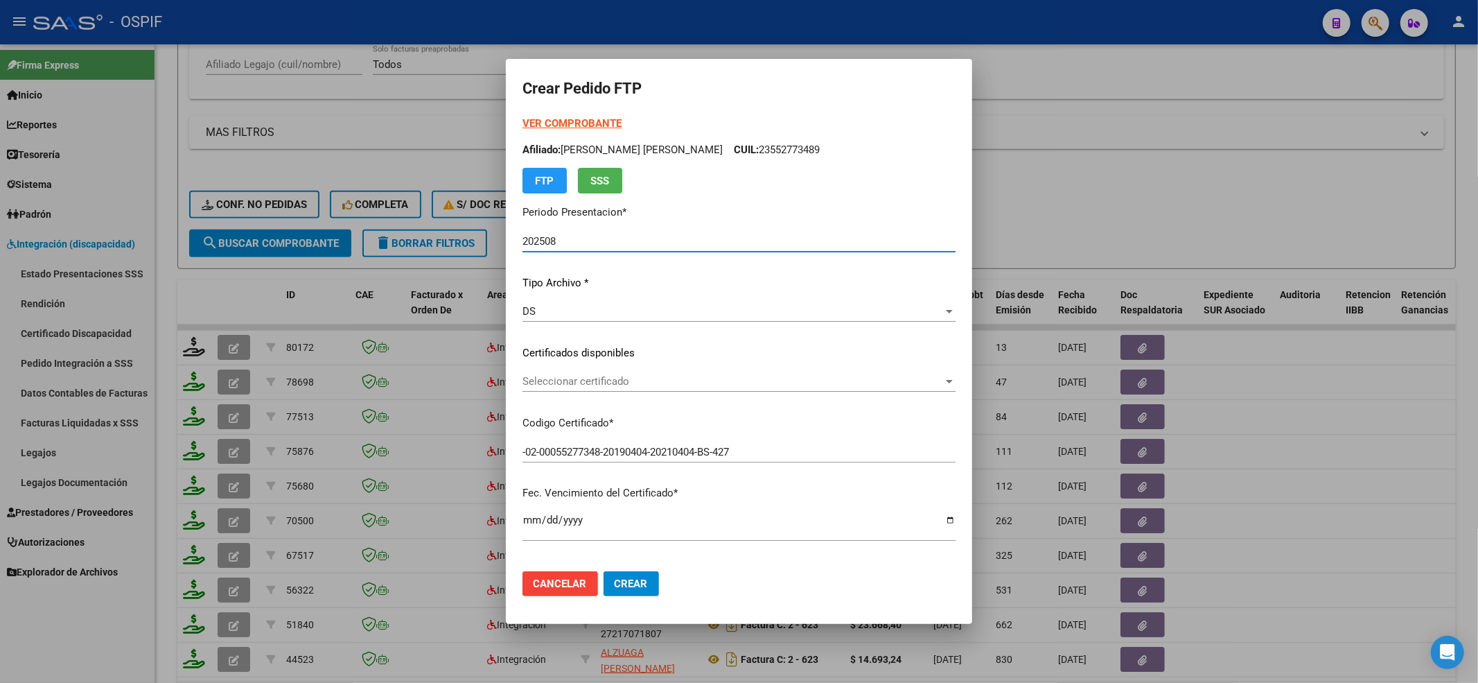
click at [620, 305] on div "DS" at bounding box center [733, 311] width 421 height 12
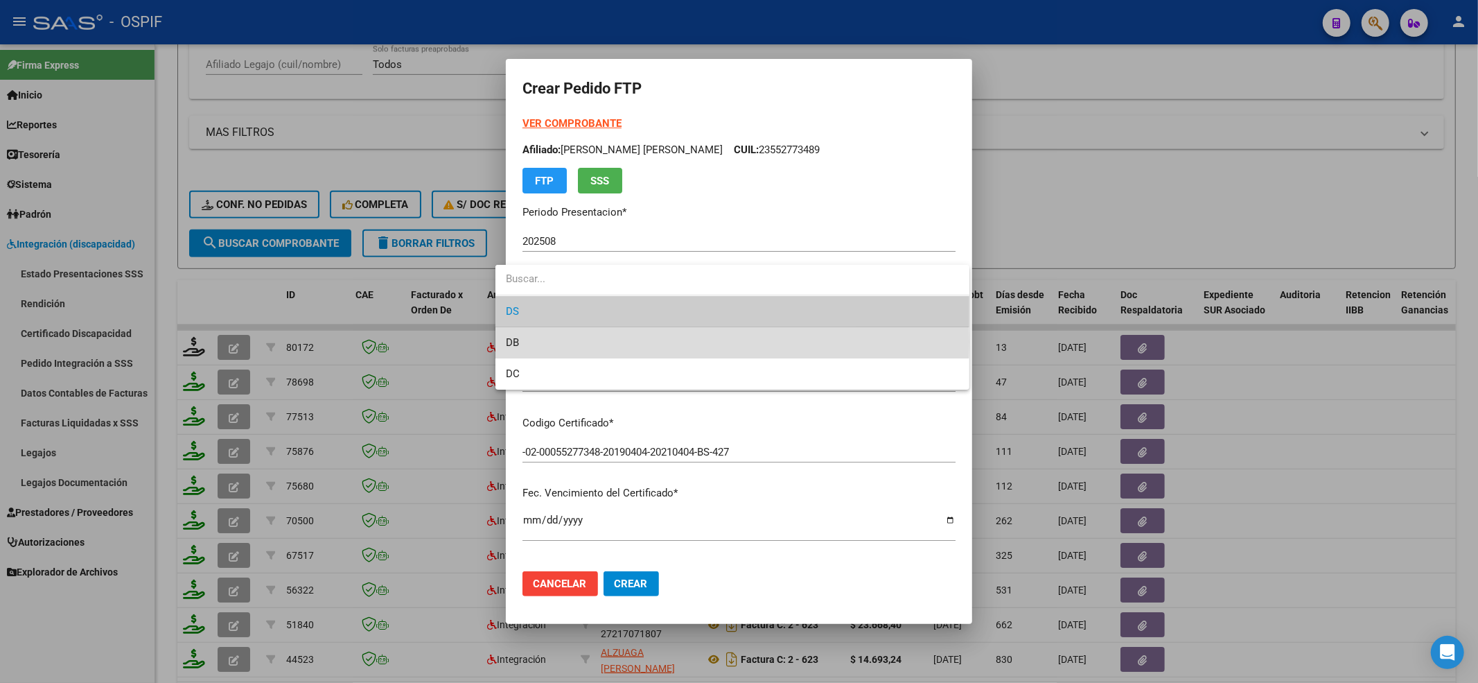
click at [561, 341] on span "DB" at bounding box center [733, 342] width 452 height 31
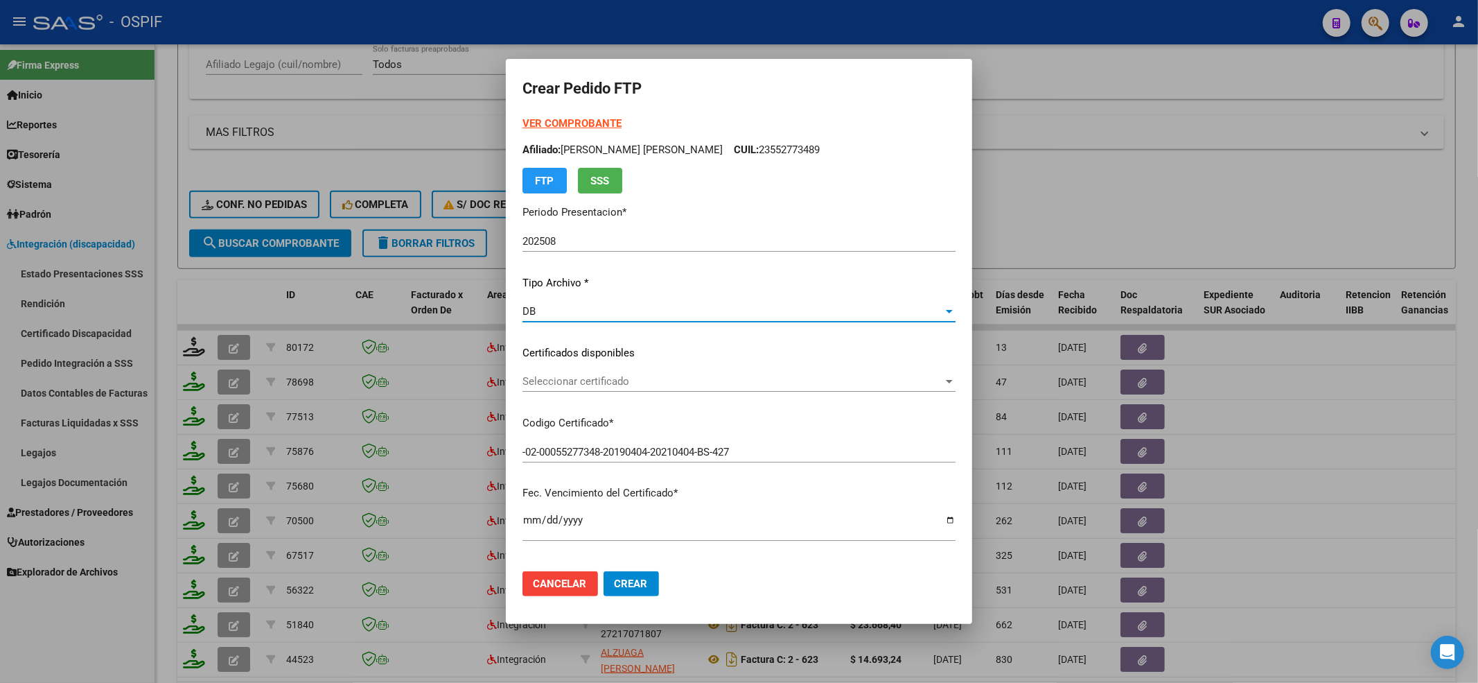
click at [541, 389] on div "Seleccionar certificado Seleccionar certificado" at bounding box center [739, 388] width 433 height 34
click at [538, 381] on span "Seleccionar certificado" at bounding box center [733, 381] width 421 height 12
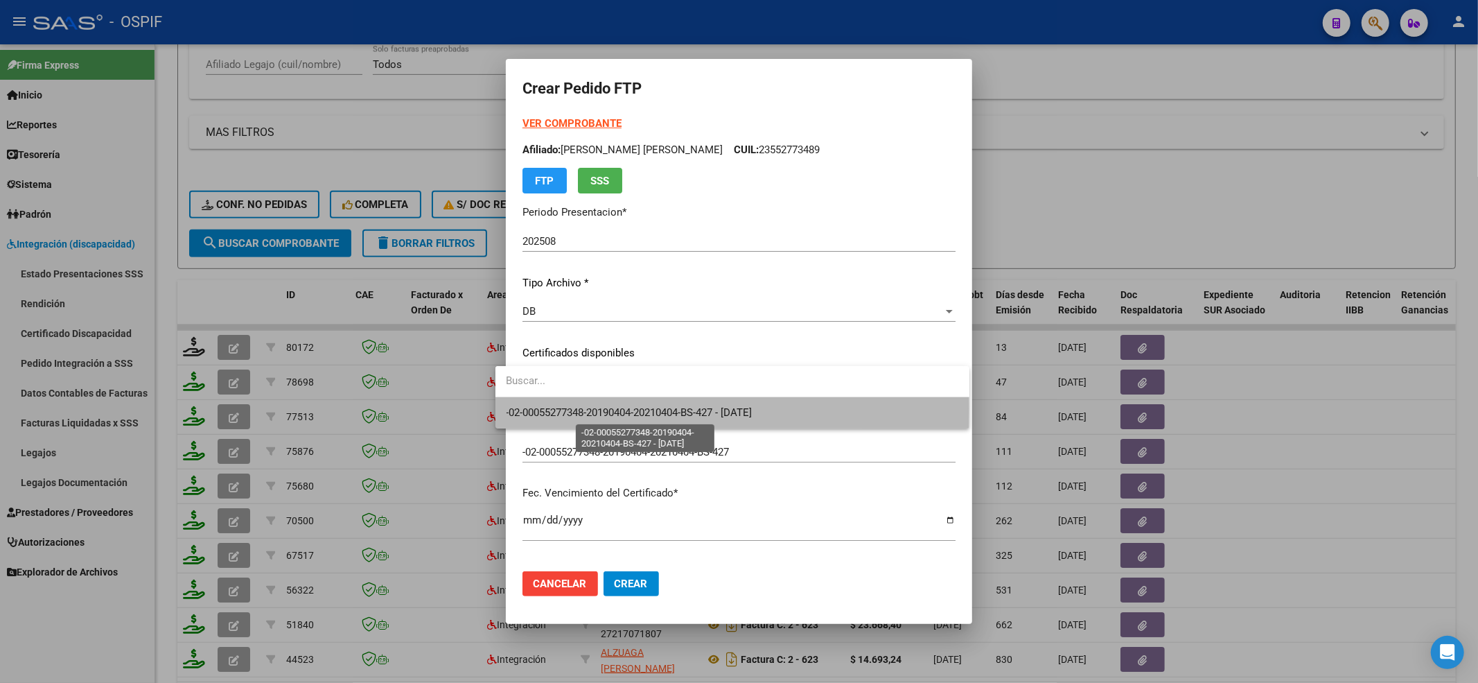
click at [563, 408] on span "-02-00055277348-20190404-20210404-BS-427 - [DATE]" at bounding box center [630, 412] width 246 height 12
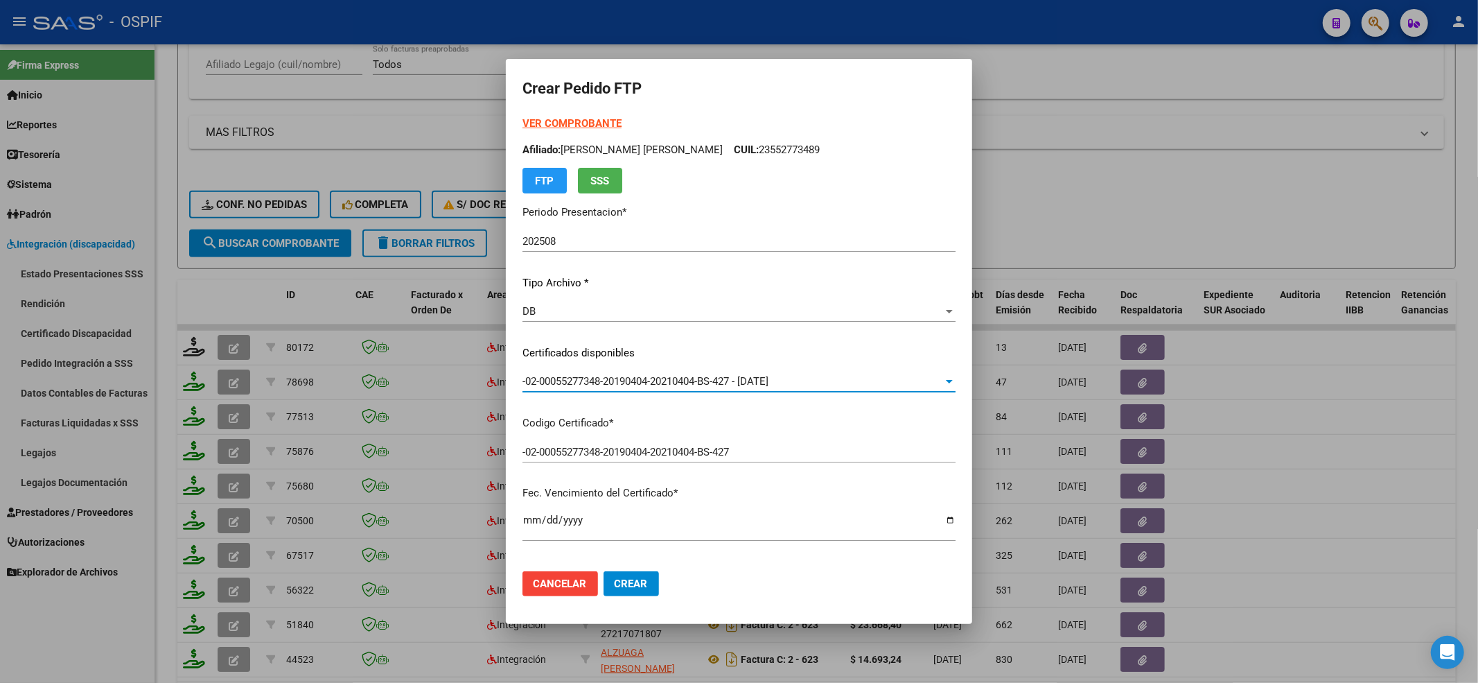
scroll to position [369, 0]
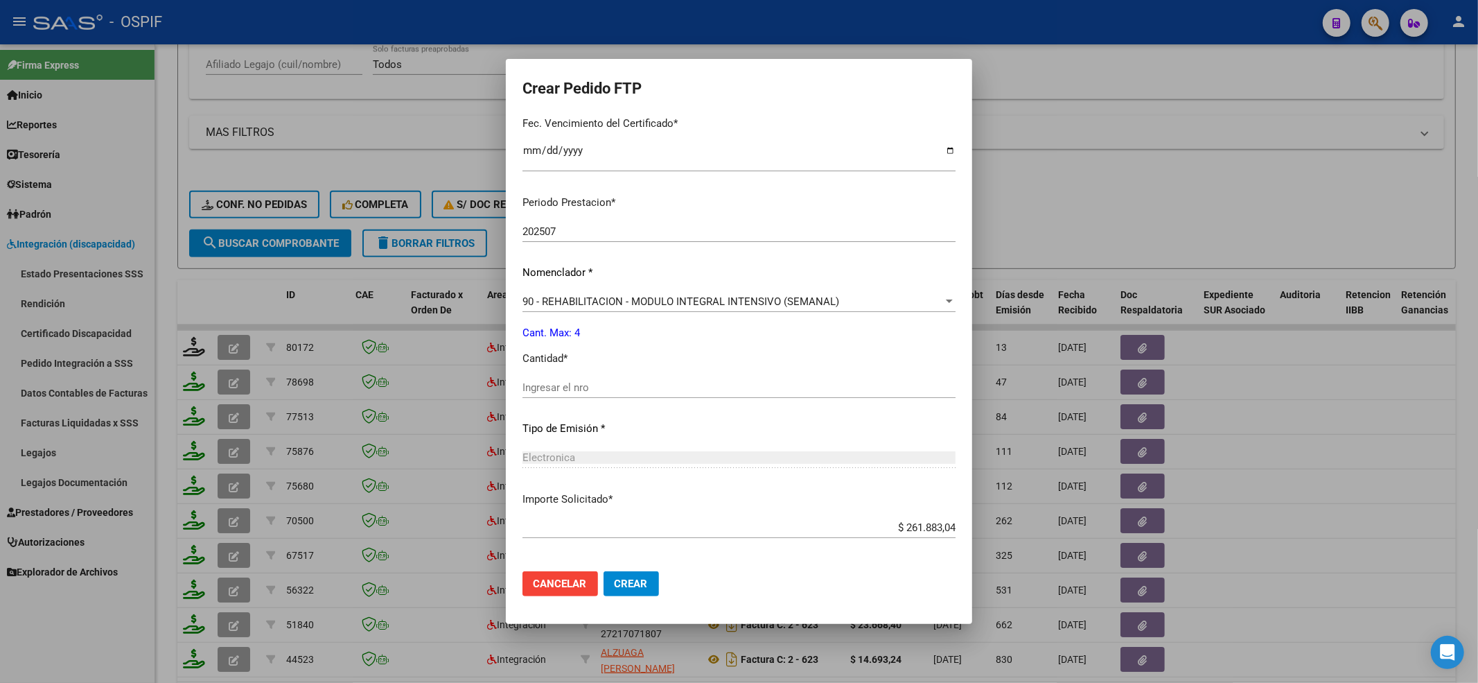
click at [554, 378] on div "Ingresar el nro" at bounding box center [739, 387] width 433 height 21
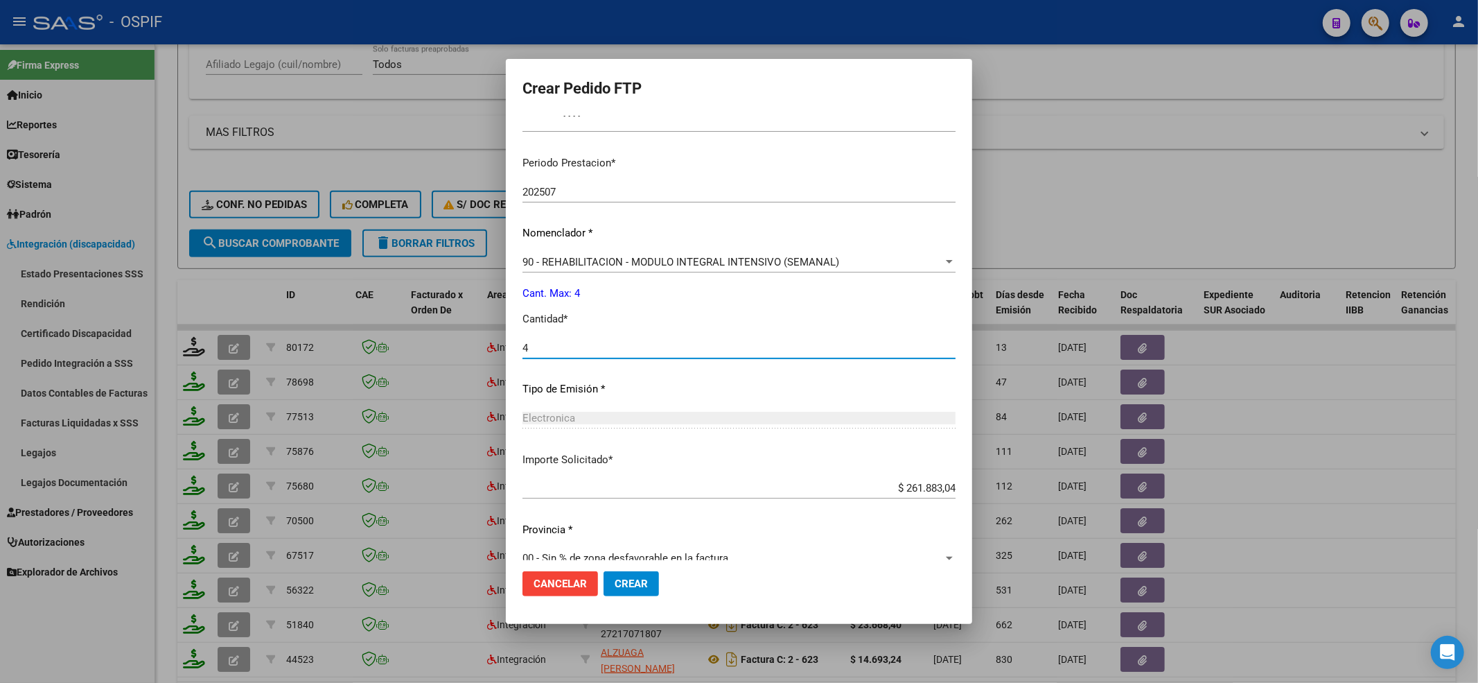
scroll to position [430, 0]
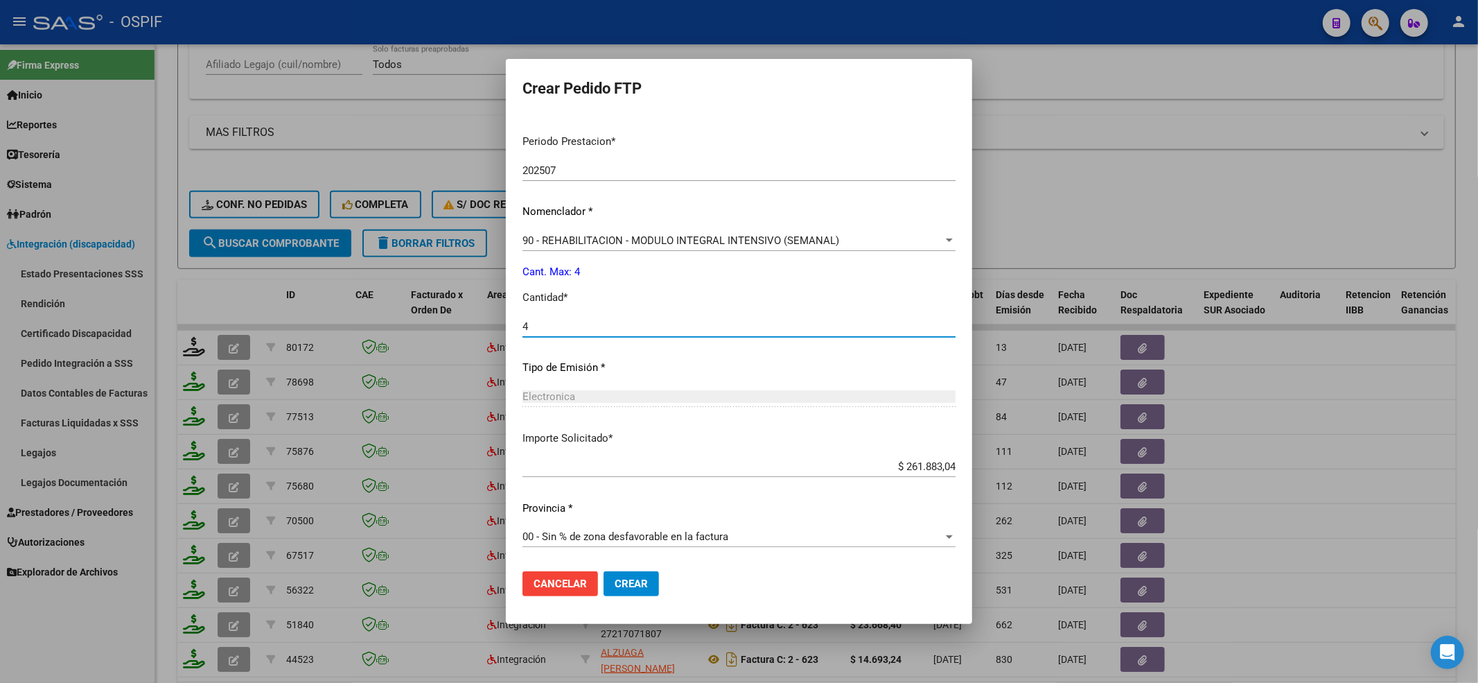
type input "4"
click at [631, 579] on span "Crear" at bounding box center [631, 583] width 33 height 12
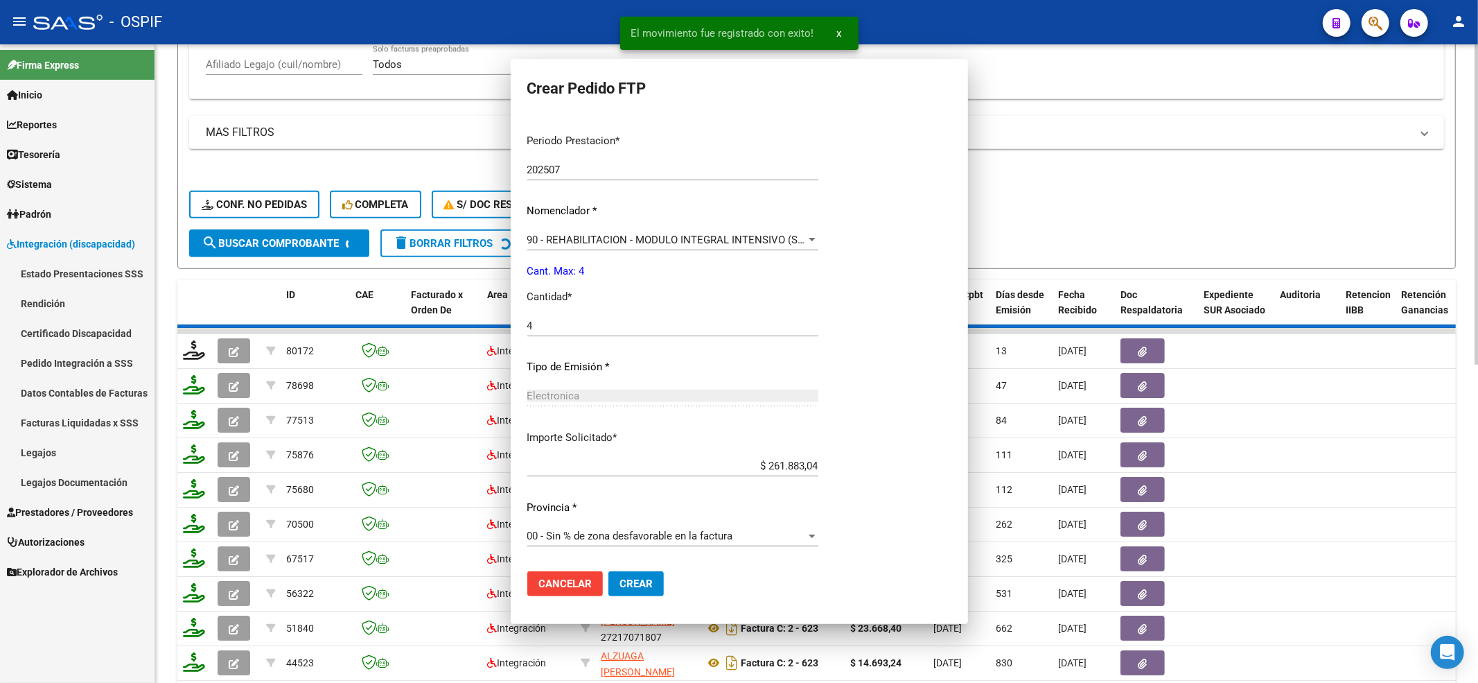
scroll to position [0, 0]
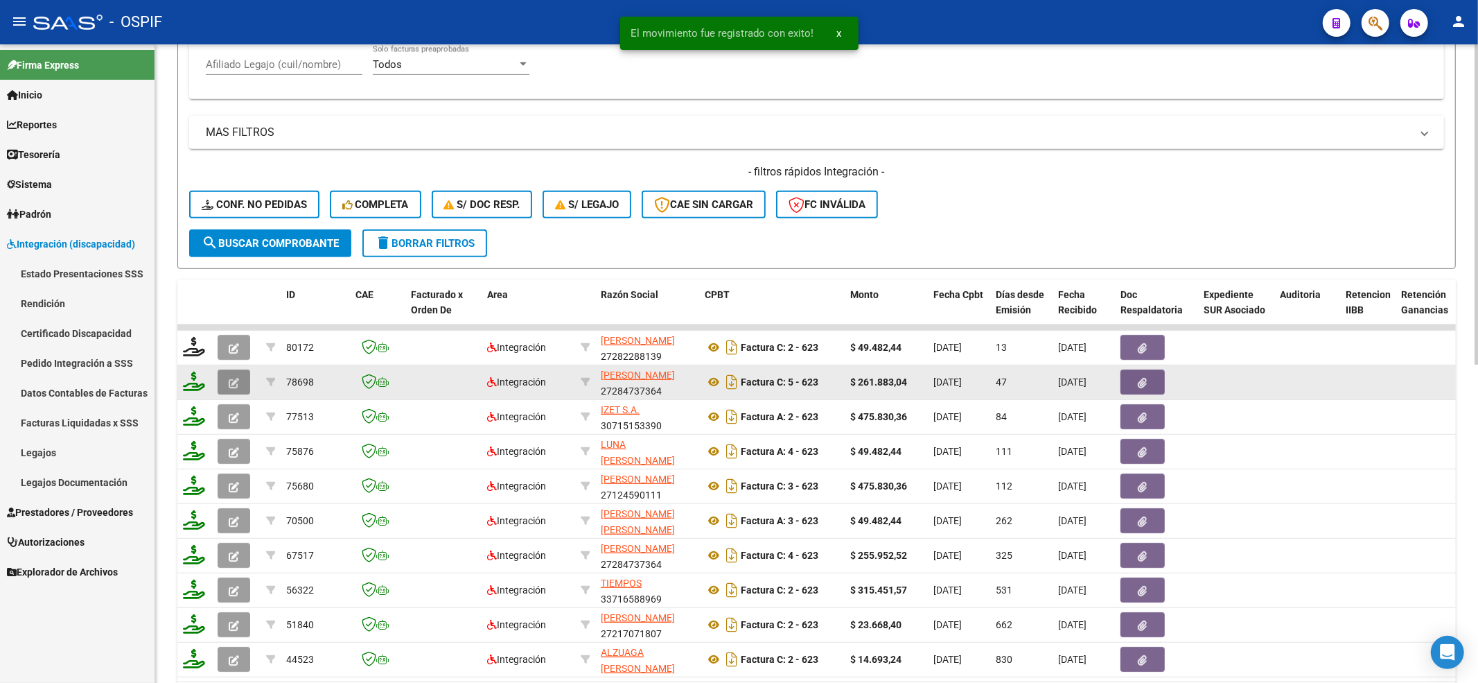
click at [236, 383] on icon "button" at bounding box center [234, 383] width 10 height 10
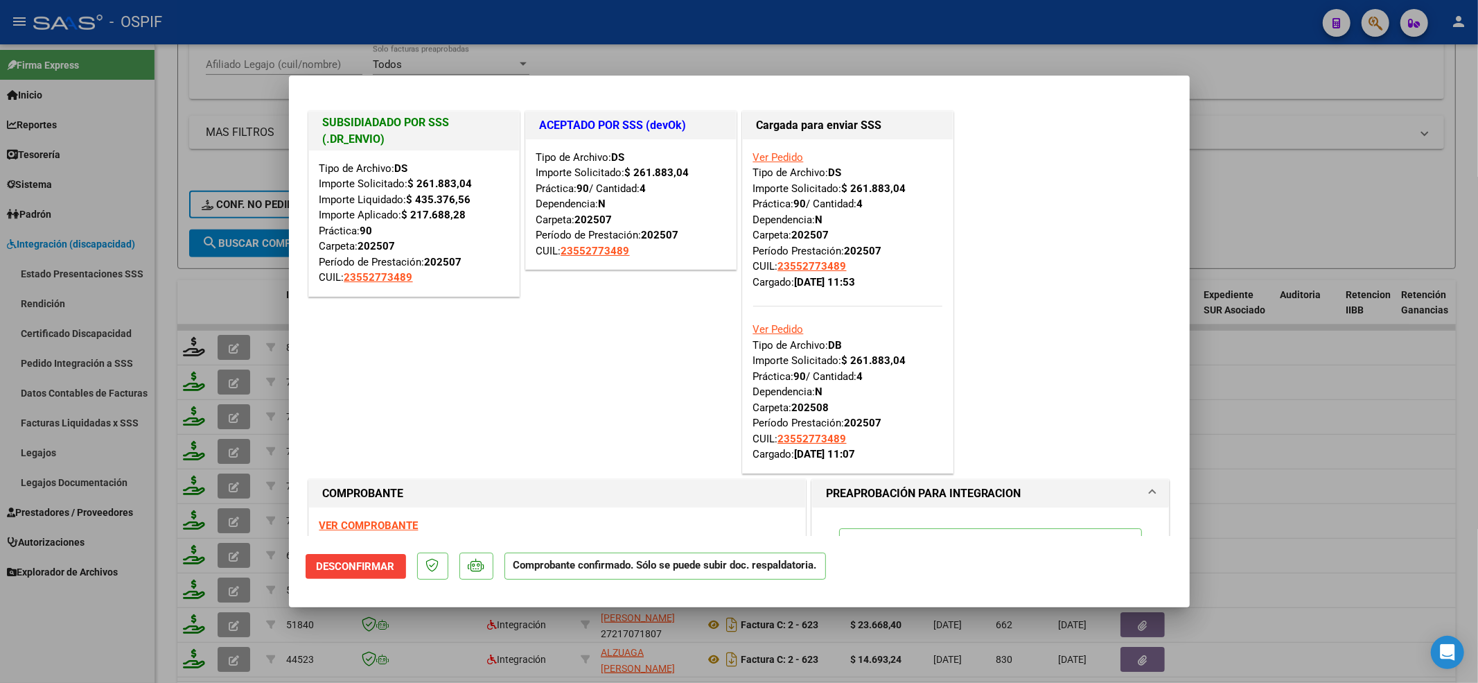
type input "$ 0,00"
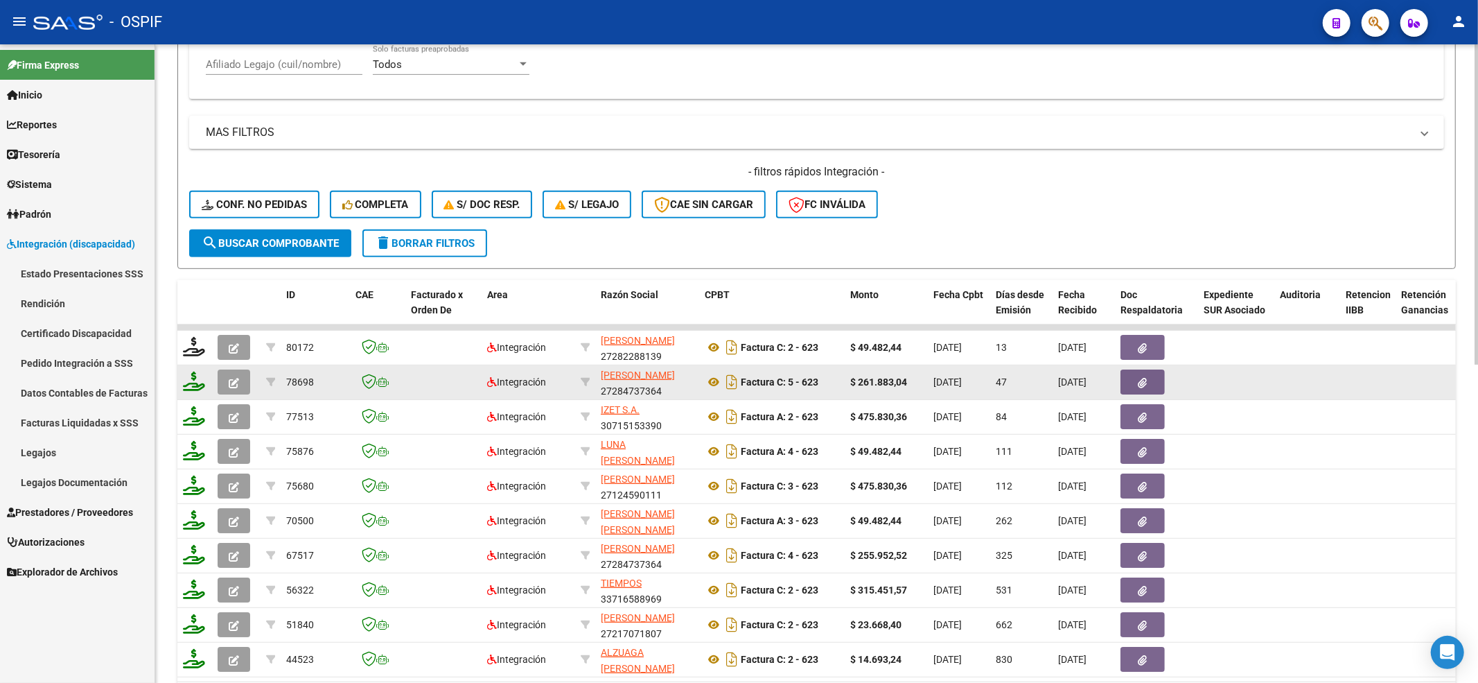
click at [240, 376] on button "button" at bounding box center [234, 381] width 33 height 25
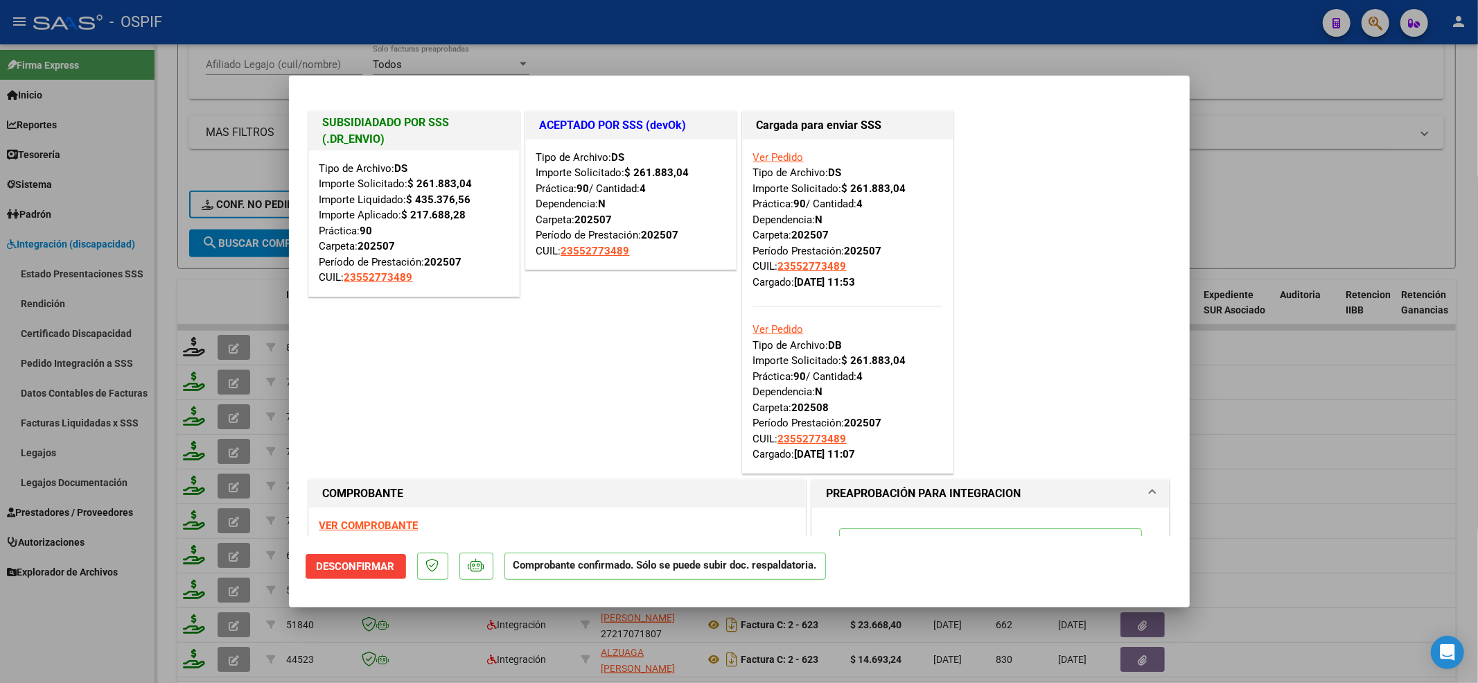
type input "$ 0,00"
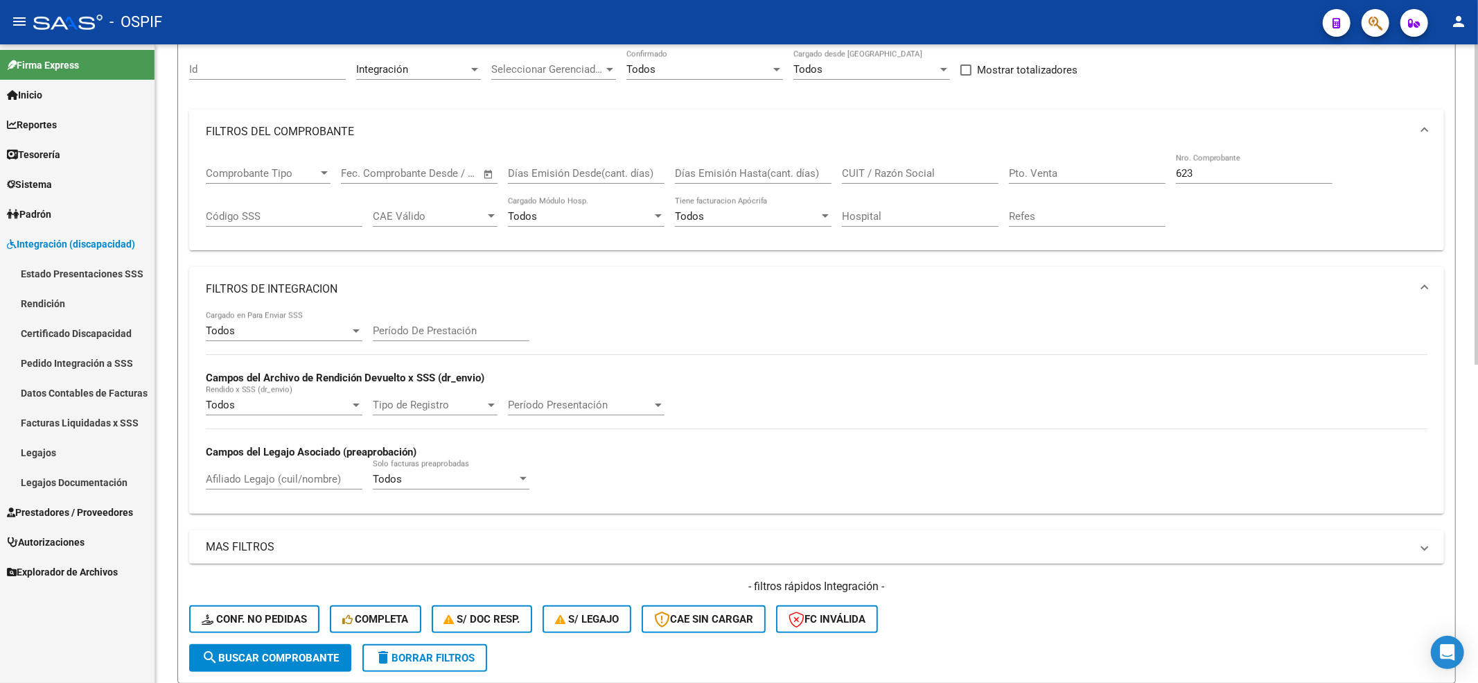
scroll to position [78, 0]
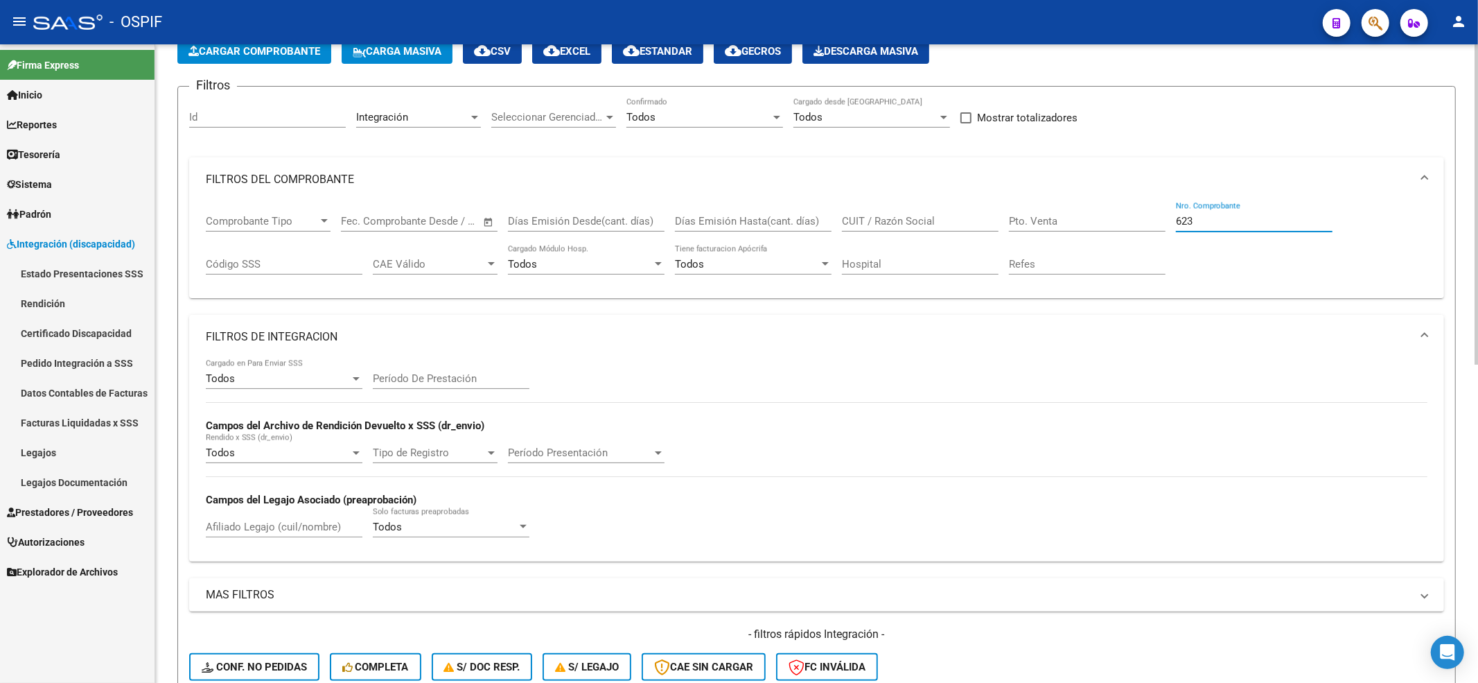
drag, startPoint x: 1268, startPoint y: 223, endPoint x: 805, endPoint y: 261, distance: 464.5
click at [809, 258] on div "Comprobante Tipo Comprobante Tipo Fecha inicio – Fecha fin Fec. Comprobante Des…" at bounding box center [817, 245] width 1222 height 86
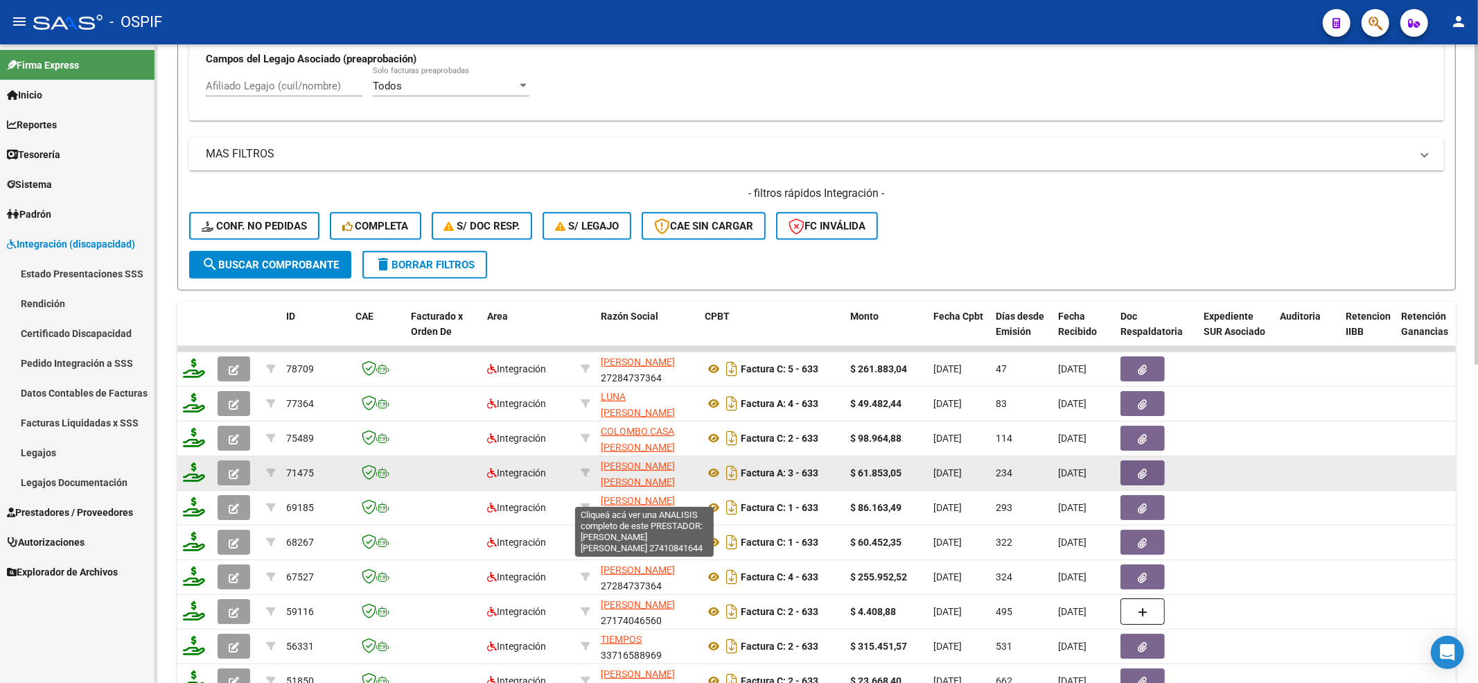
scroll to position [541, 0]
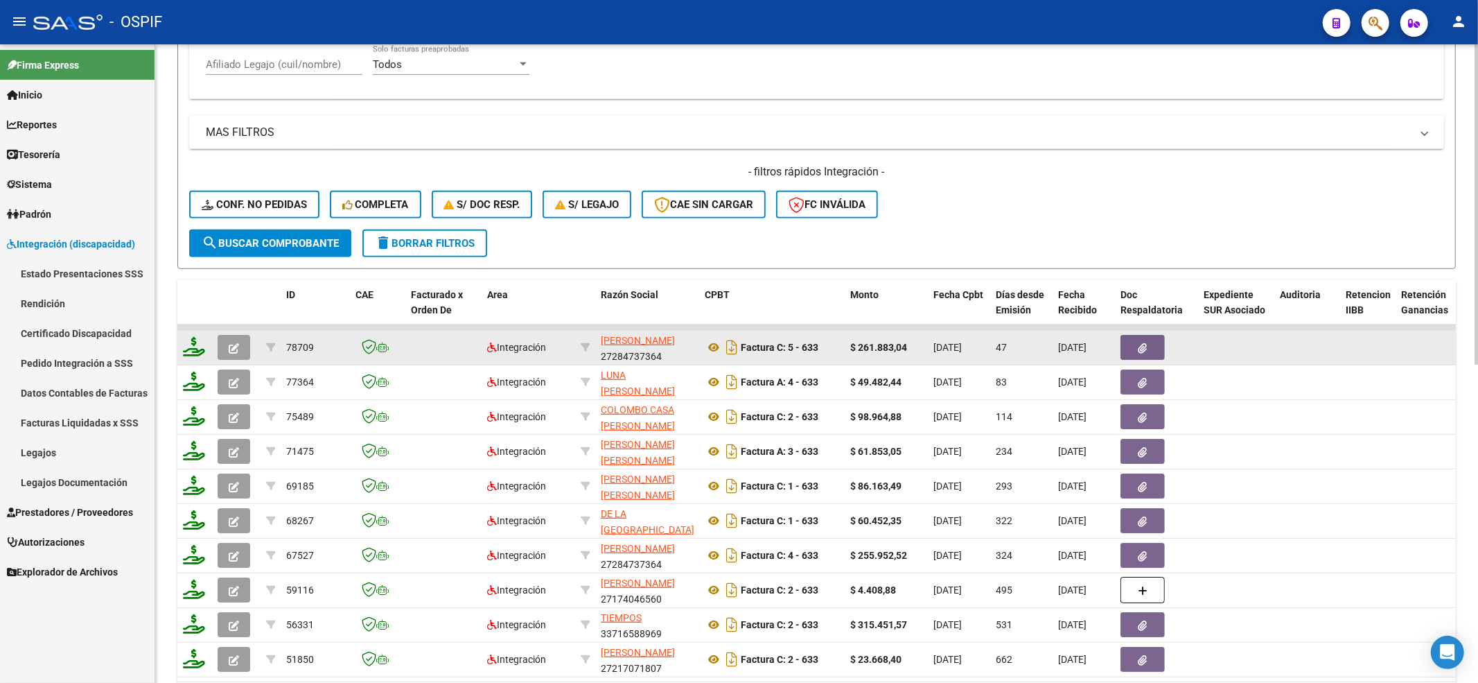
type input "633"
click at [231, 345] on icon "button" at bounding box center [234, 348] width 10 height 10
click at [197, 342] on icon at bounding box center [194, 346] width 22 height 19
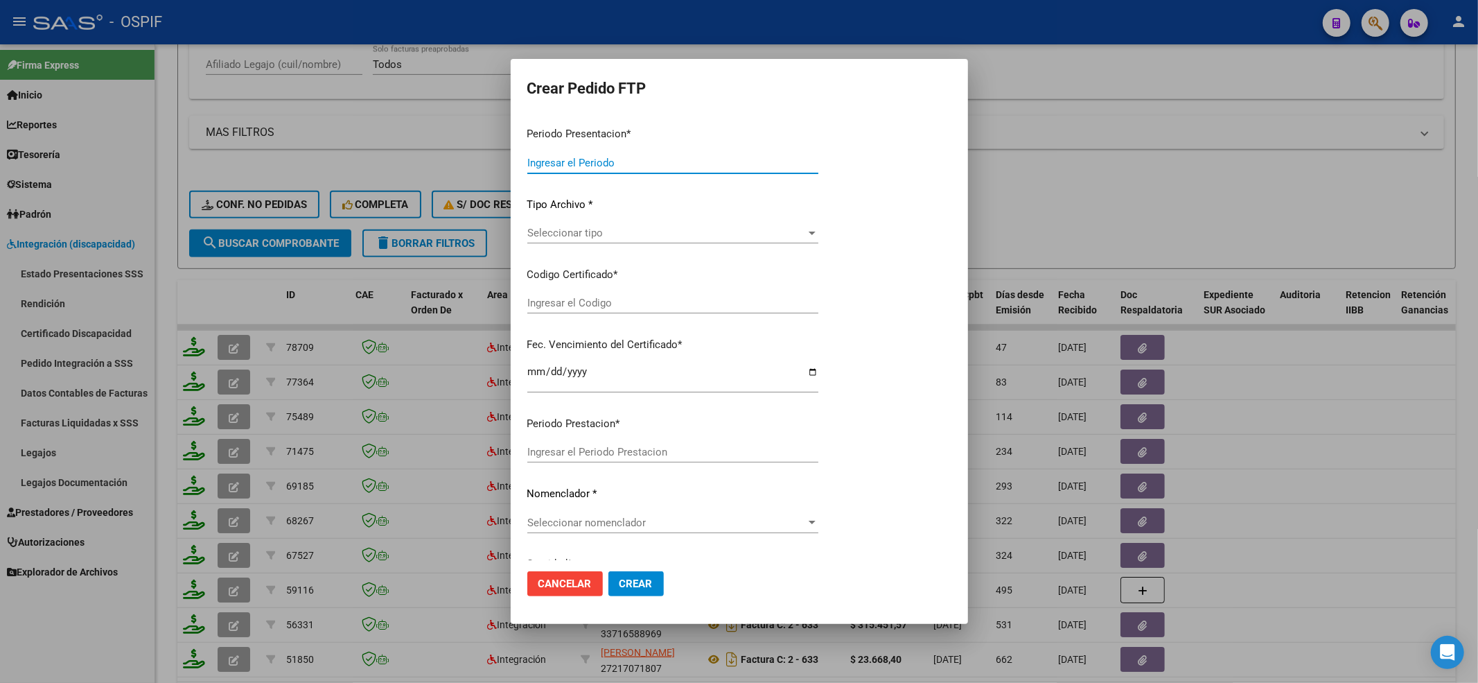
type input "202508"
type input "202507"
type input "$ 261.883,04"
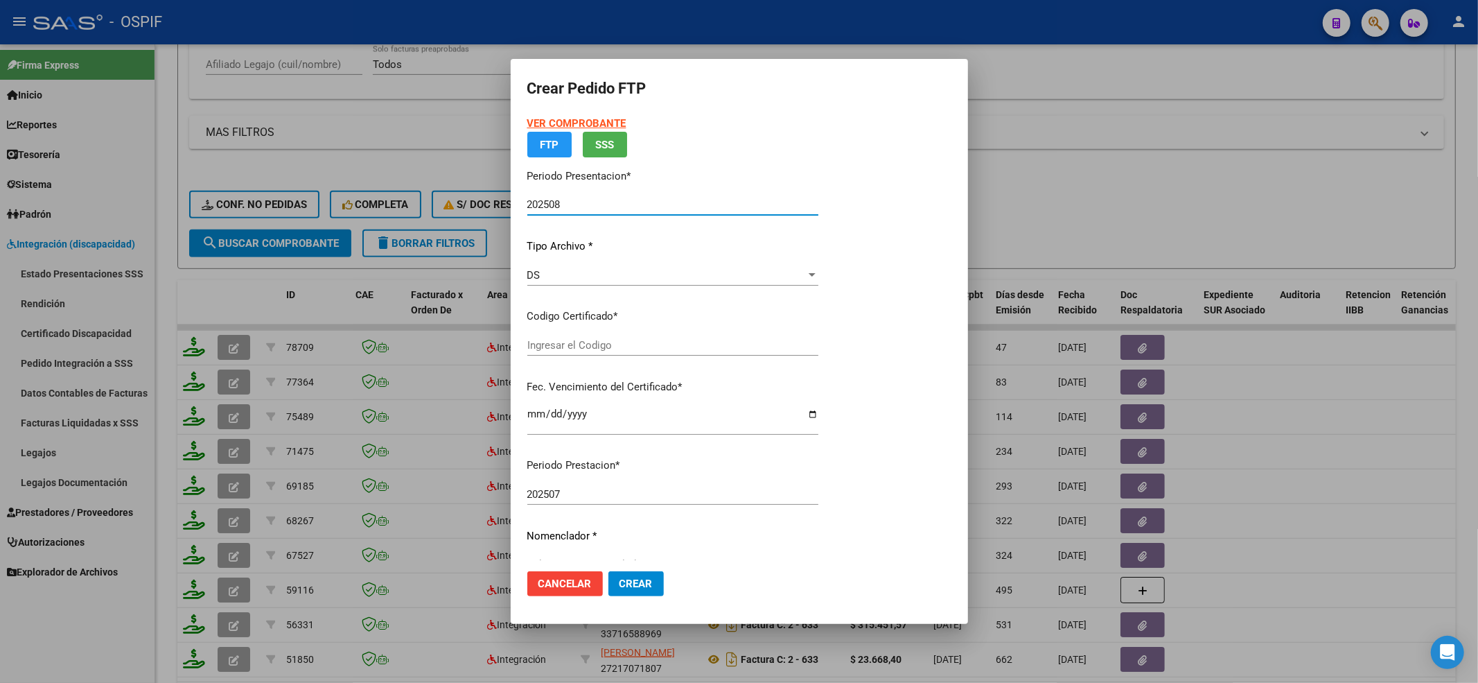
type input "-02-00055277348-20190404-20210404-BS-427"
type input "[DATE]"
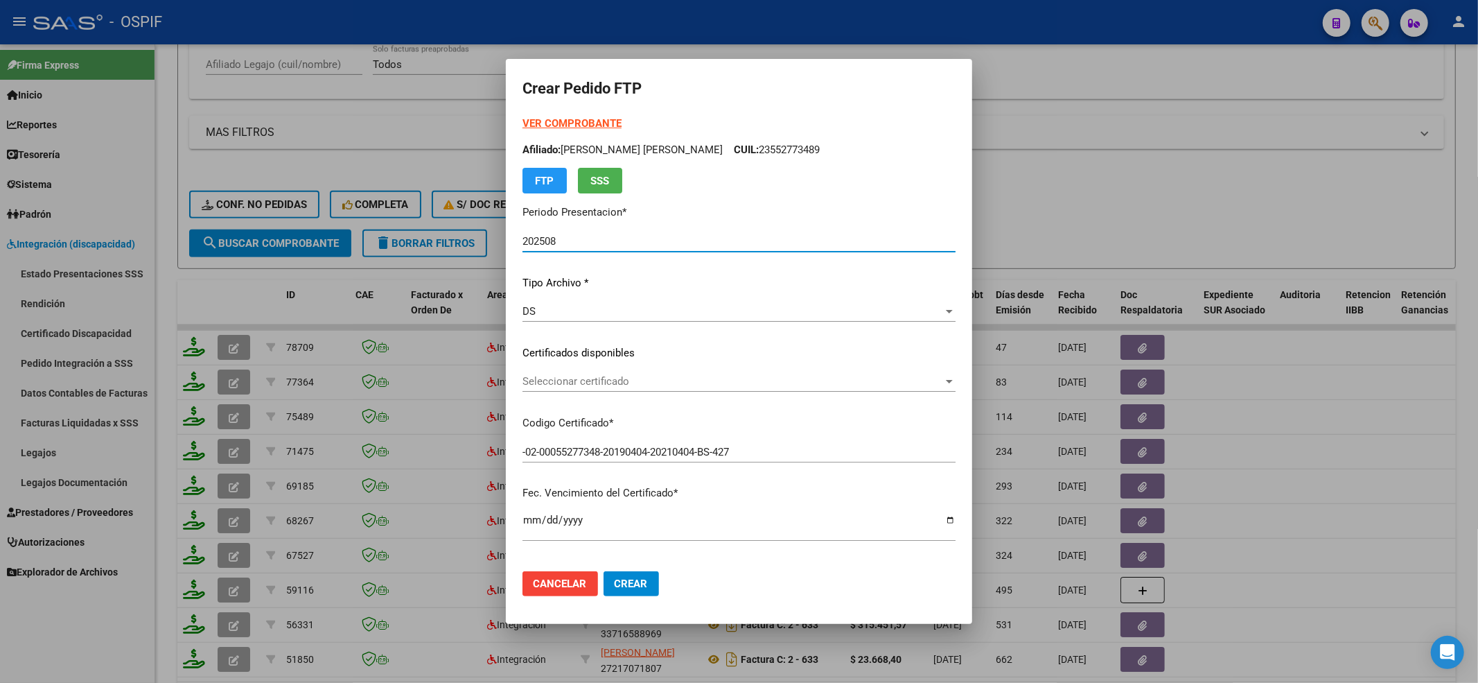
drag, startPoint x: 582, startPoint y: 275, endPoint x: 552, endPoint y: 317, distance: 51.6
click at [574, 283] on p "Tipo Archivo *" at bounding box center [739, 283] width 433 height 16
click at [550, 317] on div "DS" at bounding box center [733, 311] width 421 height 12
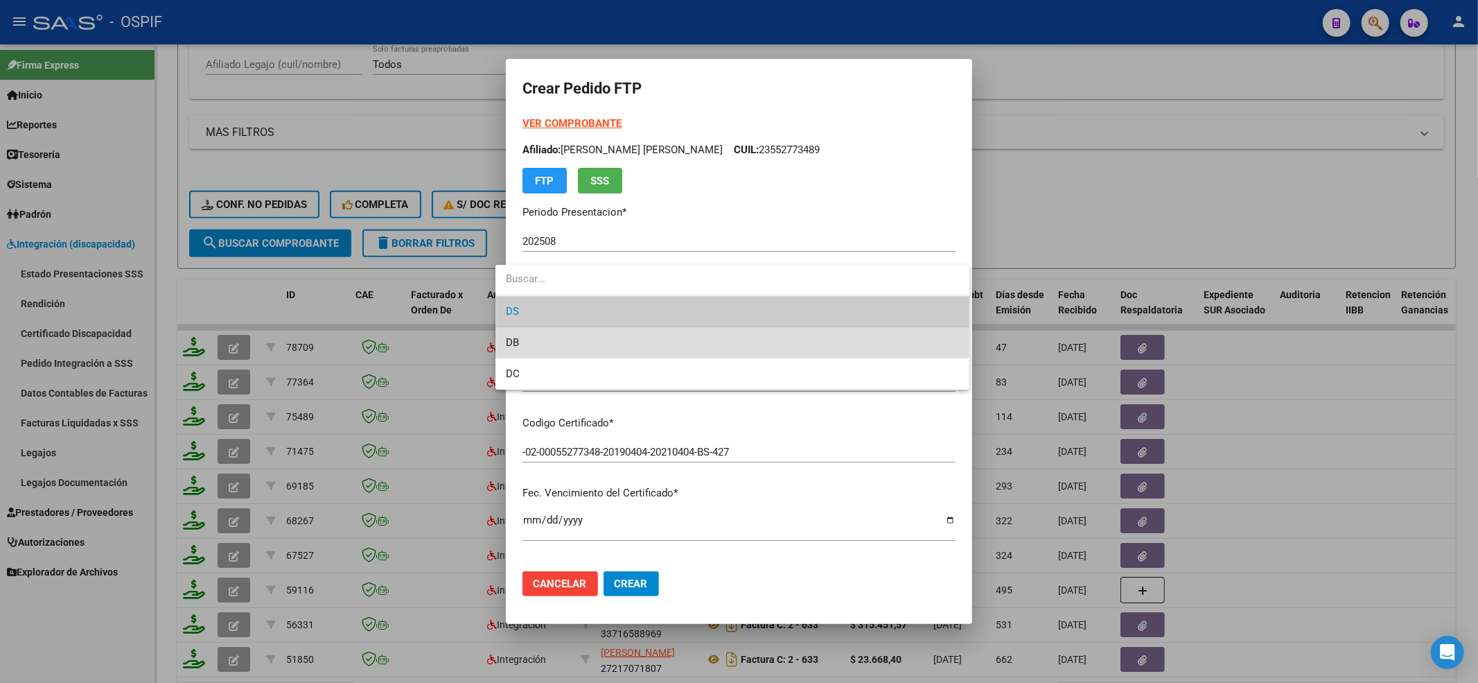
click at [570, 341] on span "DB" at bounding box center [733, 342] width 452 height 31
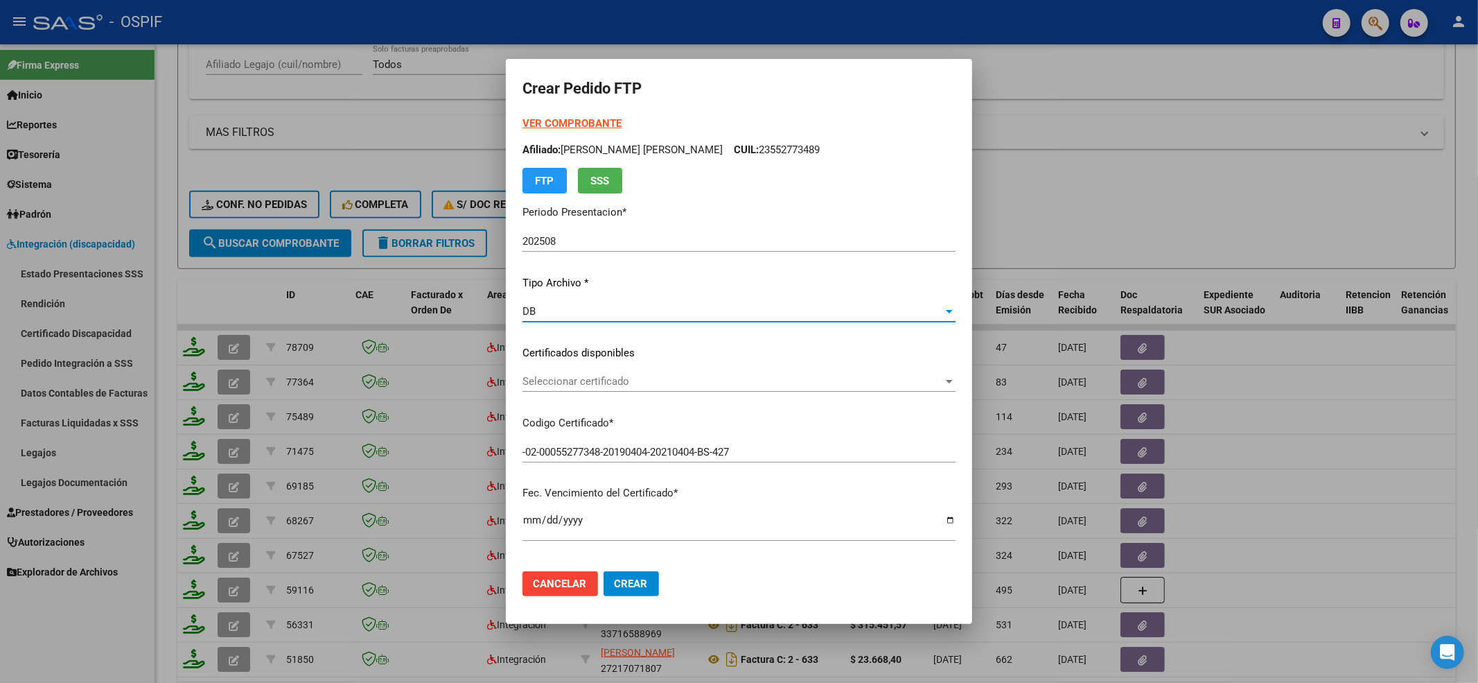
click at [575, 367] on div "VER COMPROBANTE ARCA Padrón Afiliado: [PERSON_NAME] [PERSON_NAME]: 23552773489 …" at bounding box center [739, 335] width 433 height 438
click at [585, 380] on span "Seleccionar certificado" at bounding box center [733, 381] width 421 height 12
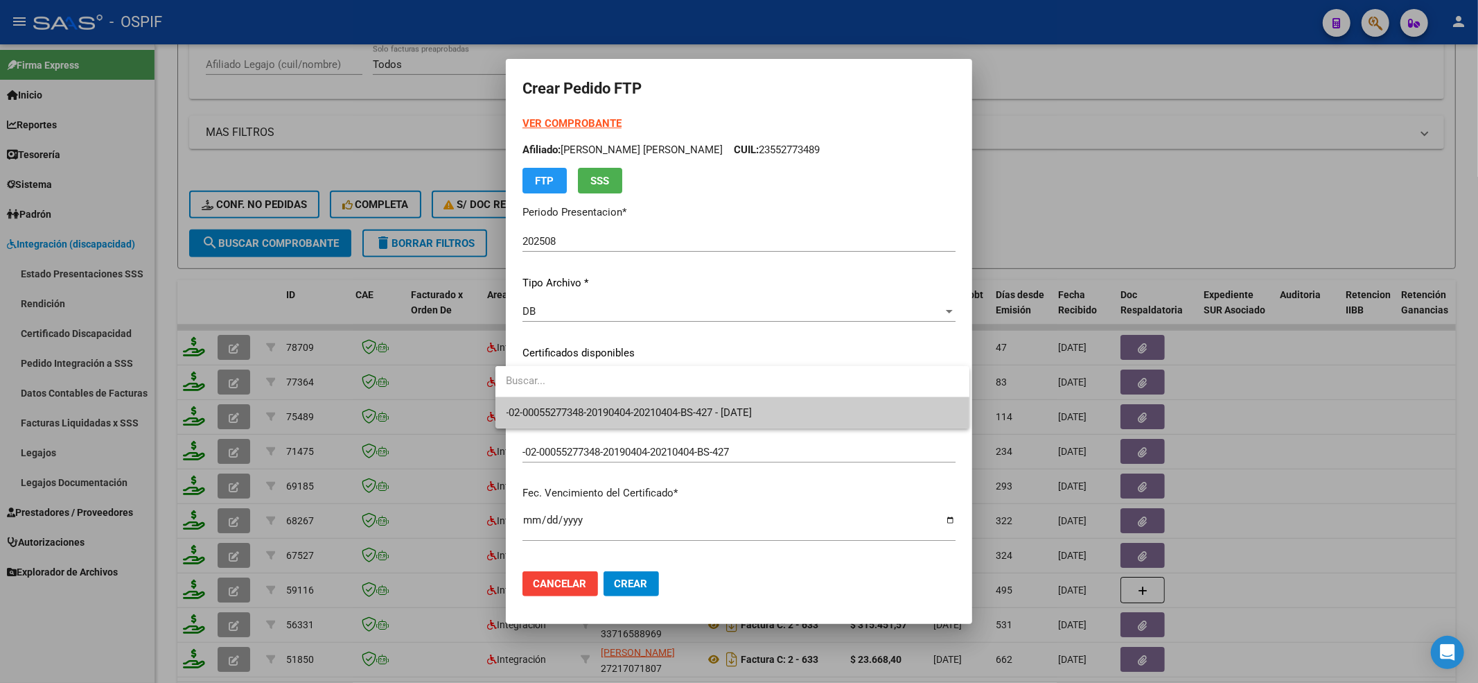
click at [586, 402] on span "-02-00055277348-20190404-20210404-BS-427 - [DATE]" at bounding box center [733, 412] width 452 height 31
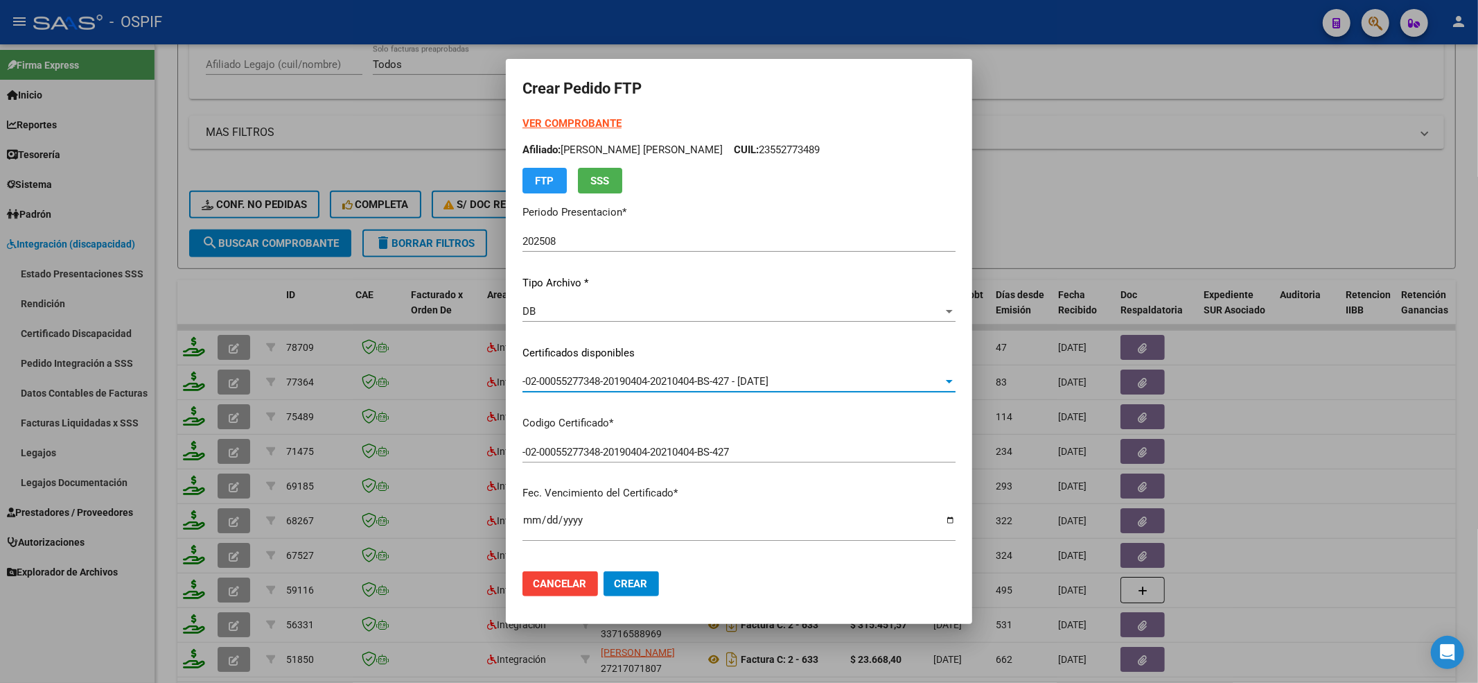
scroll to position [369, 0]
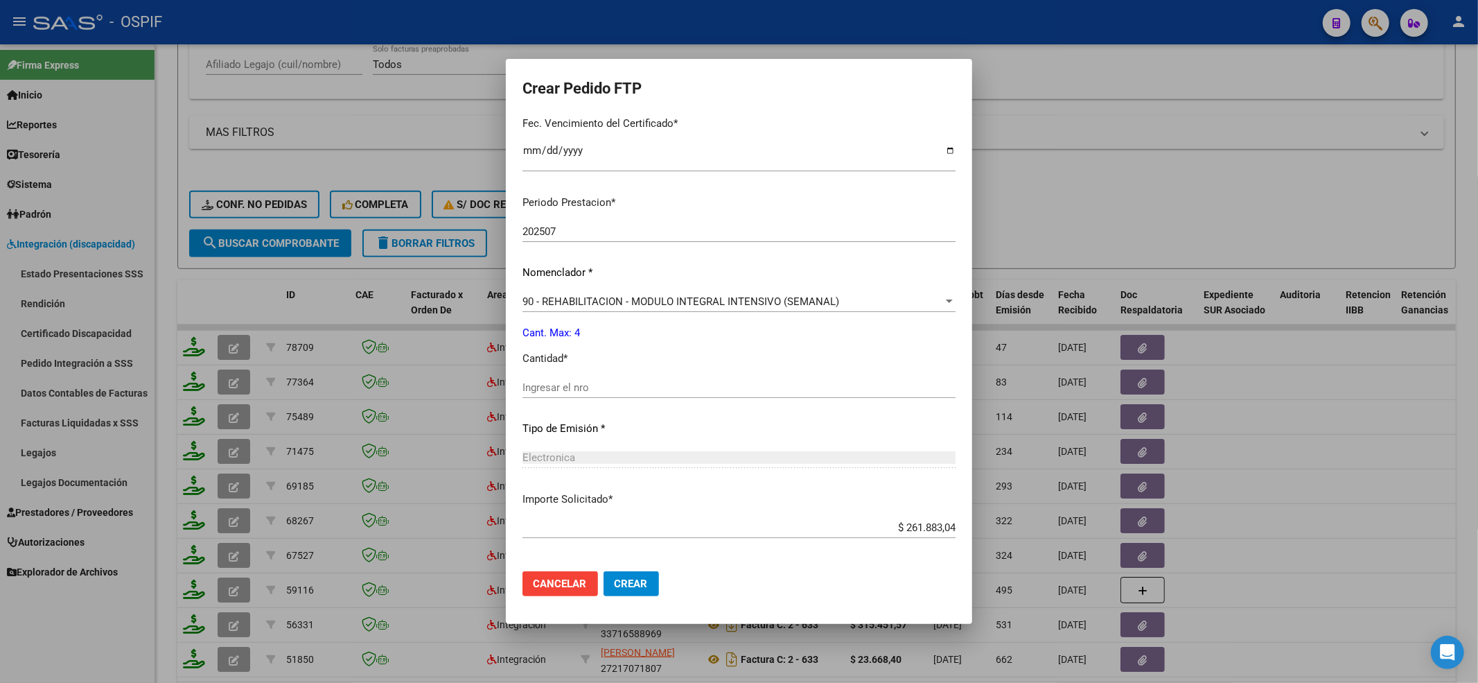
click at [671, 381] on input "Ingresar el nro" at bounding box center [739, 387] width 433 height 12
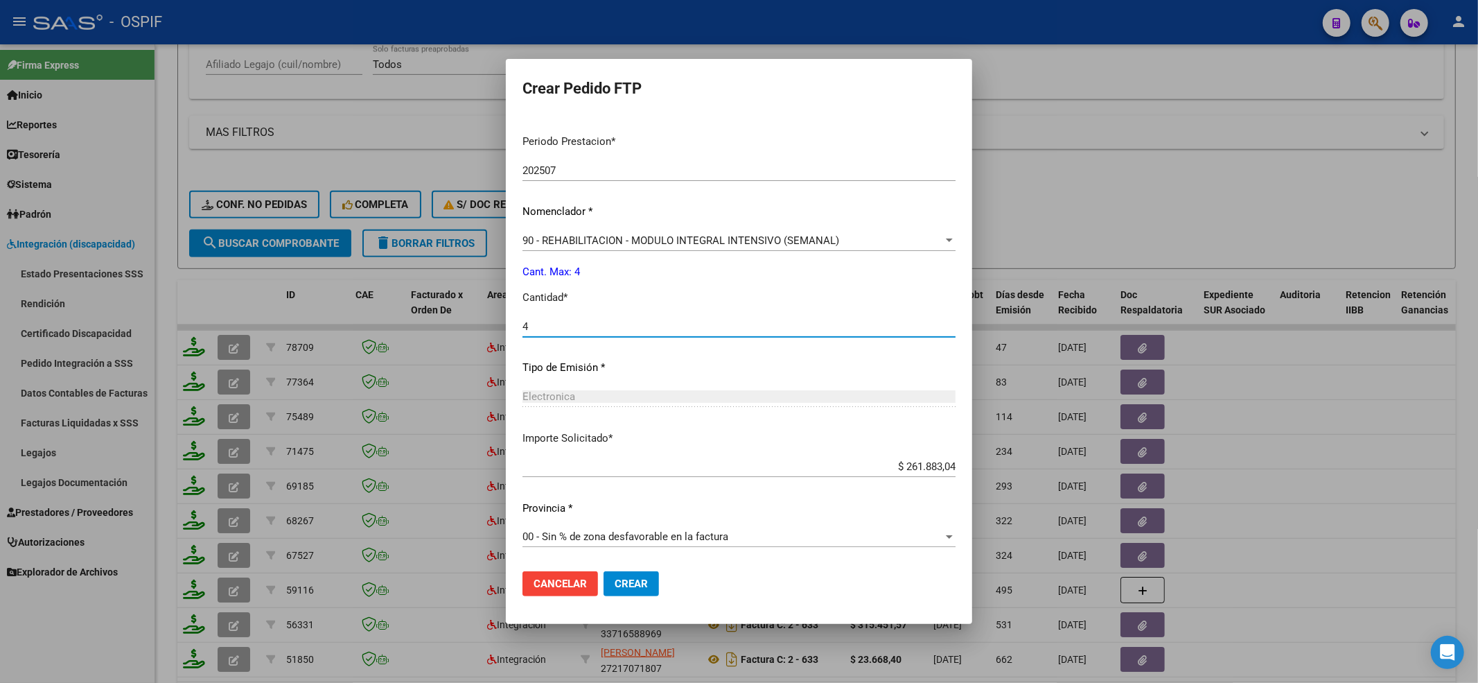
type input "4"
click at [615, 583] on span "Crear" at bounding box center [631, 583] width 33 height 12
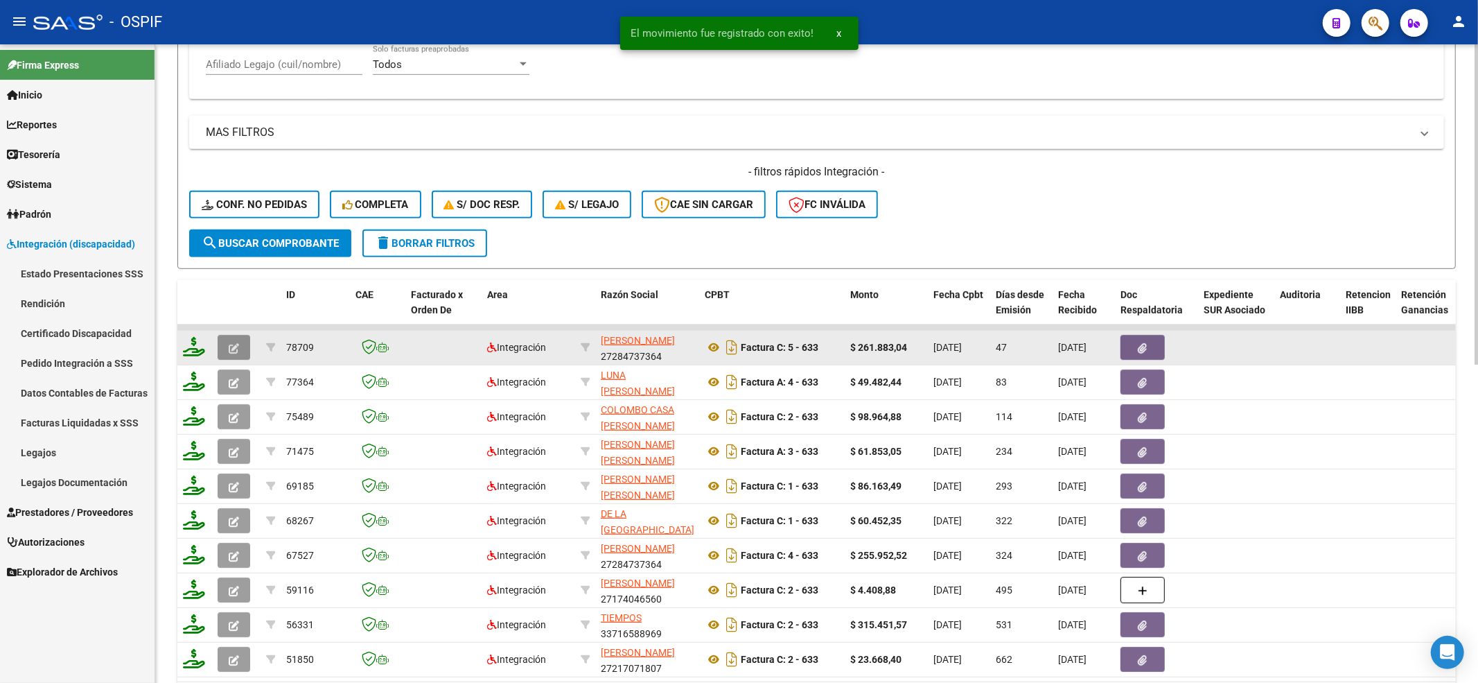
click at [236, 348] on icon "button" at bounding box center [234, 348] width 10 height 10
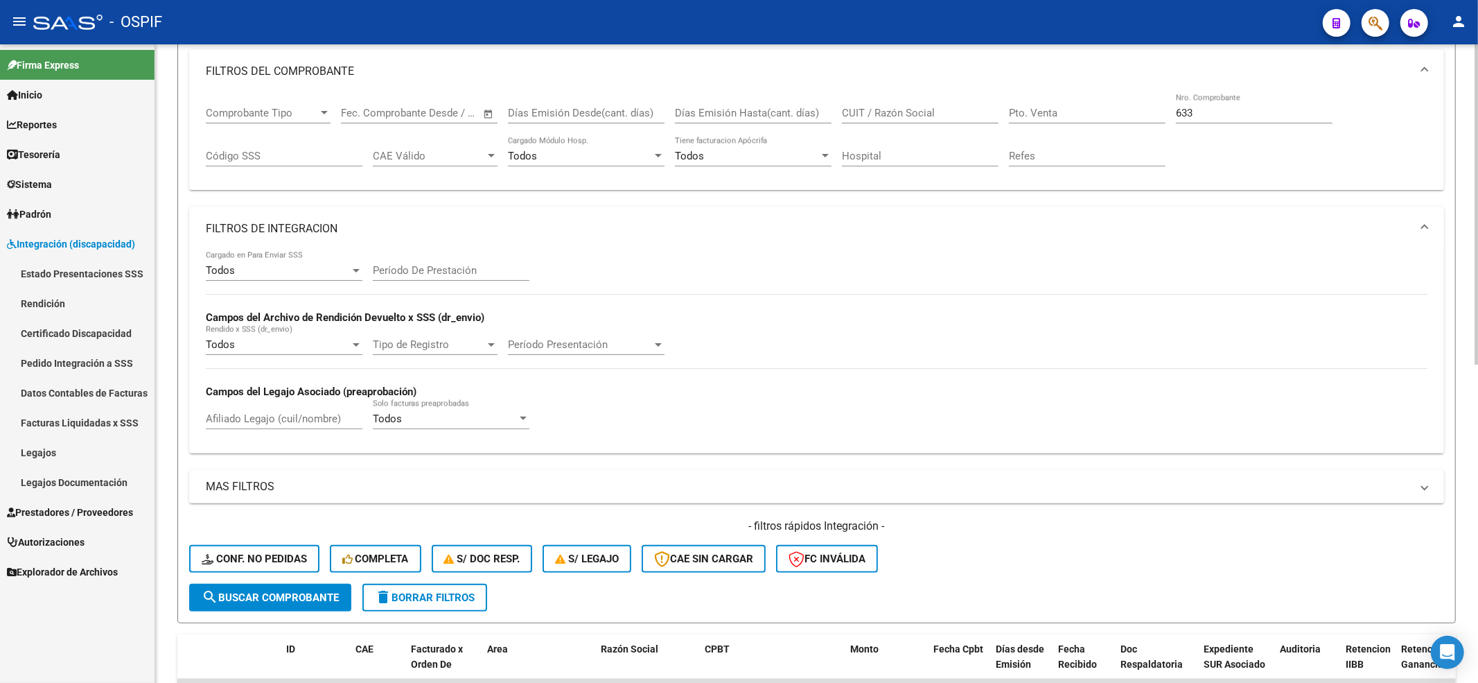
scroll to position [170, 0]
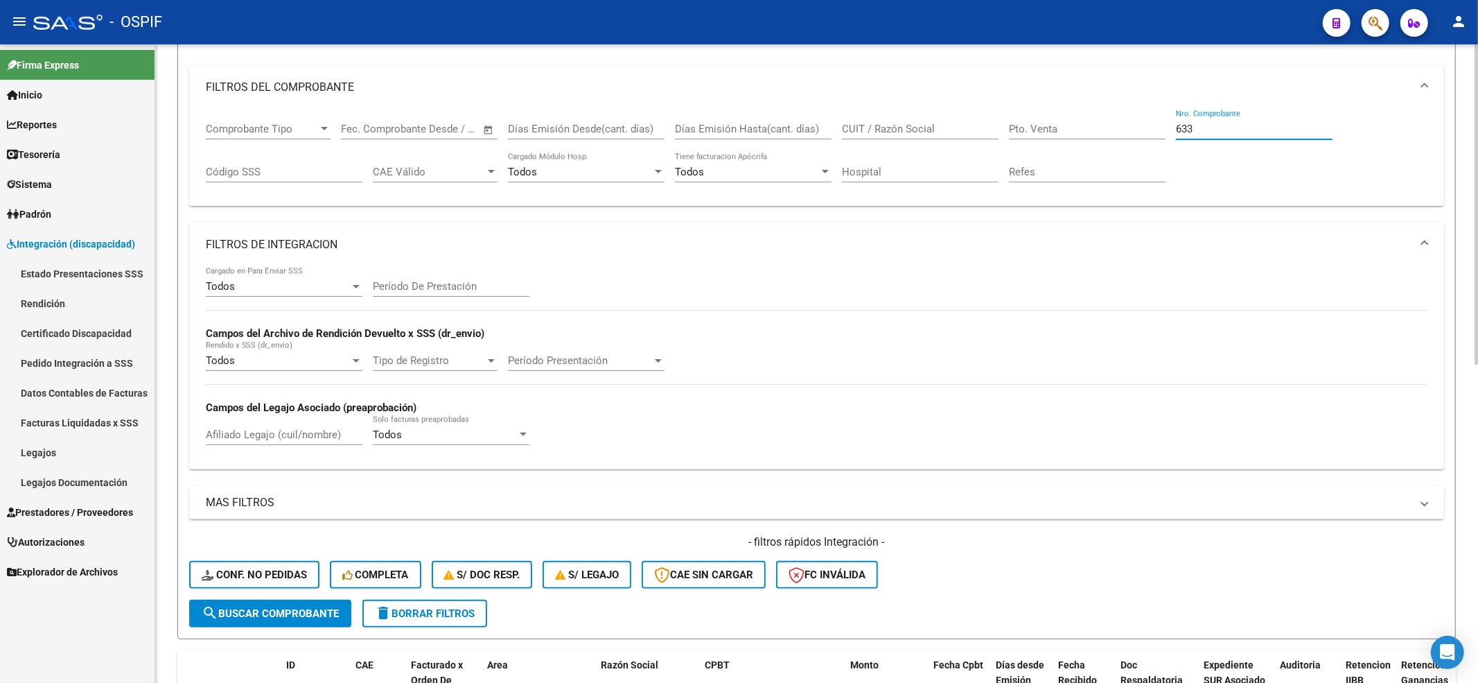
drag, startPoint x: 1220, startPoint y: 130, endPoint x: 228, endPoint y: 120, distance: 992.4
click at [427, 130] on div "Comprobante Tipo Comprobante Tipo Fecha inicio – Fecha fin Fec. Comprobante Des…" at bounding box center [817, 152] width 1222 height 86
type input "6"
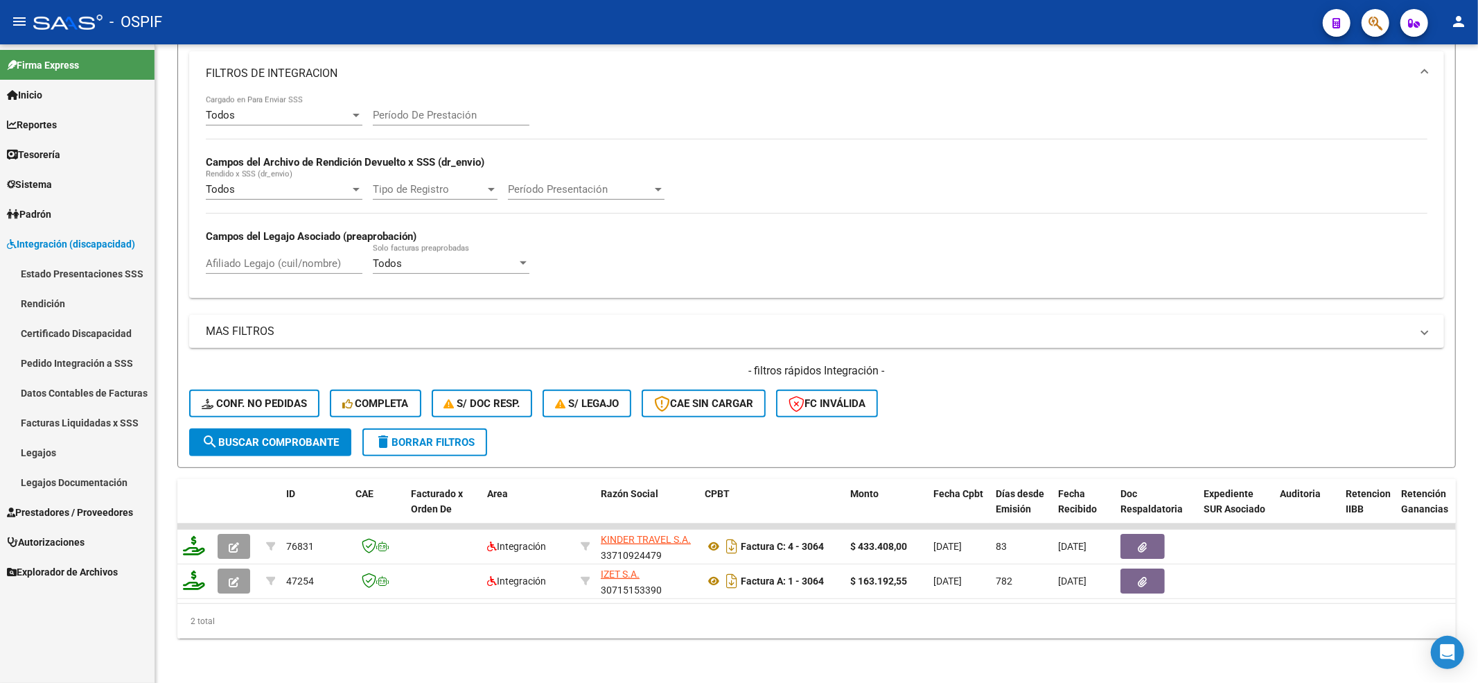
scroll to position [355, 0]
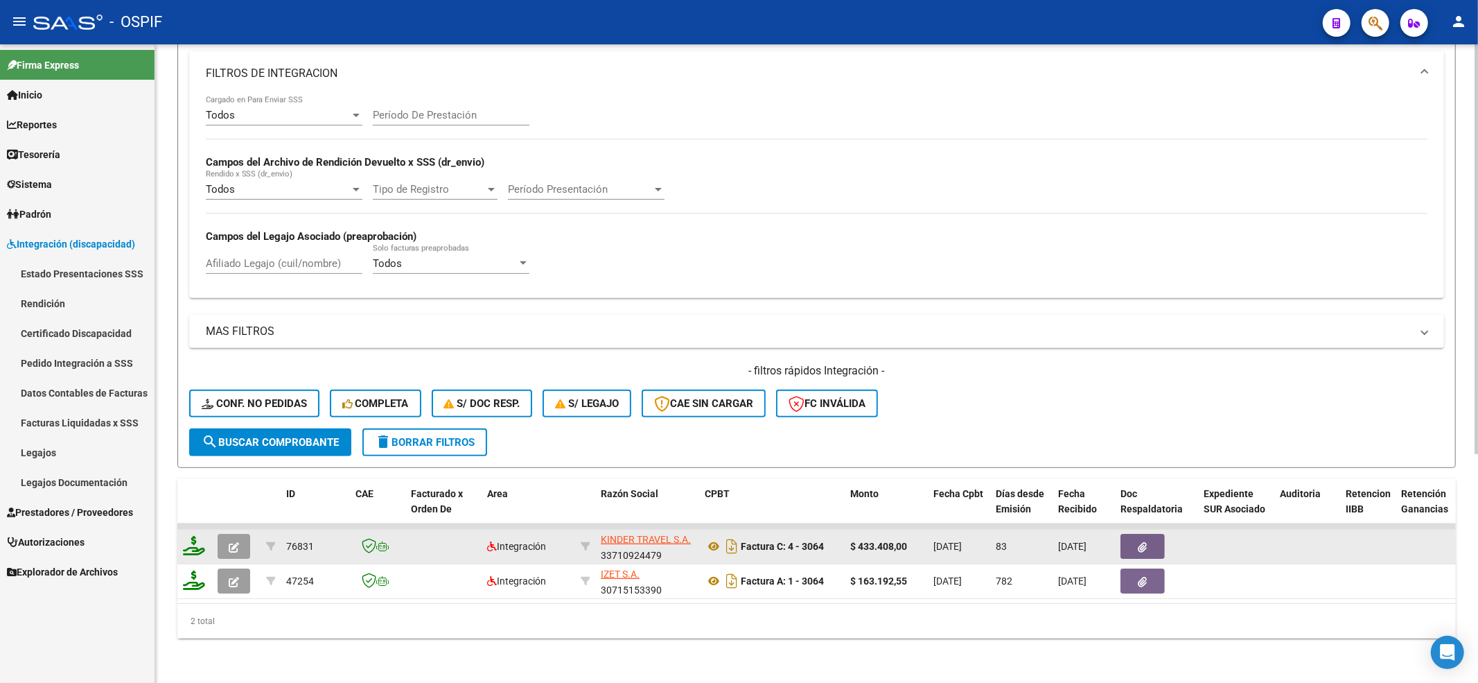
type input "3064"
click at [242, 536] on button "button" at bounding box center [234, 546] width 33 height 25
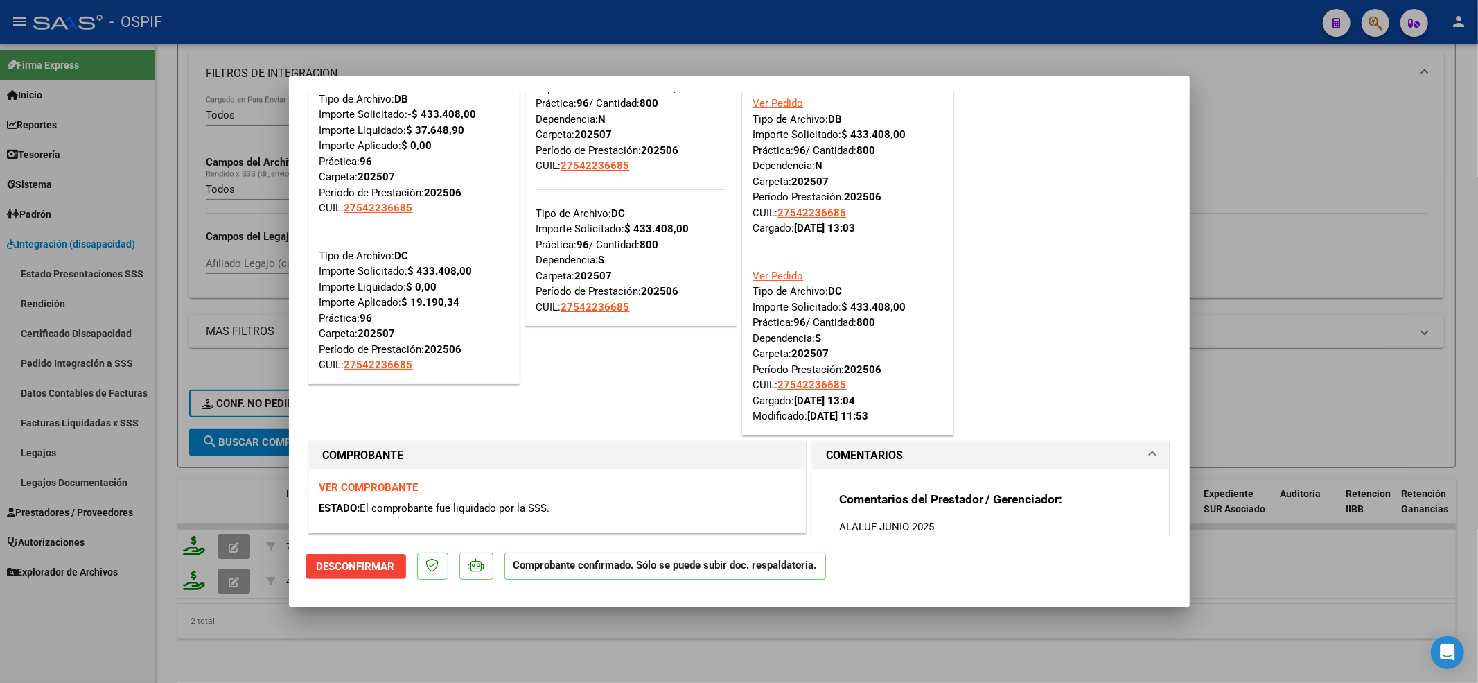
scroll to position [184, 0]
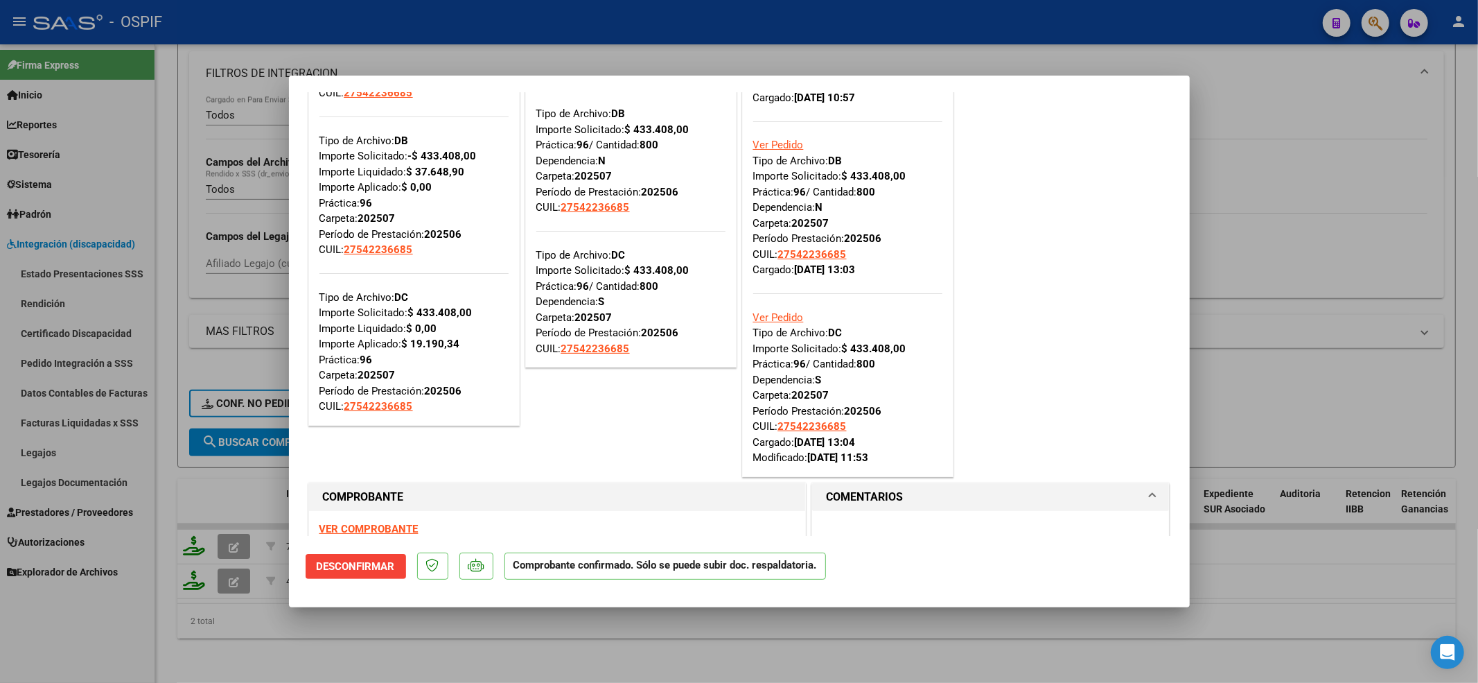
type input "$ 0,00"
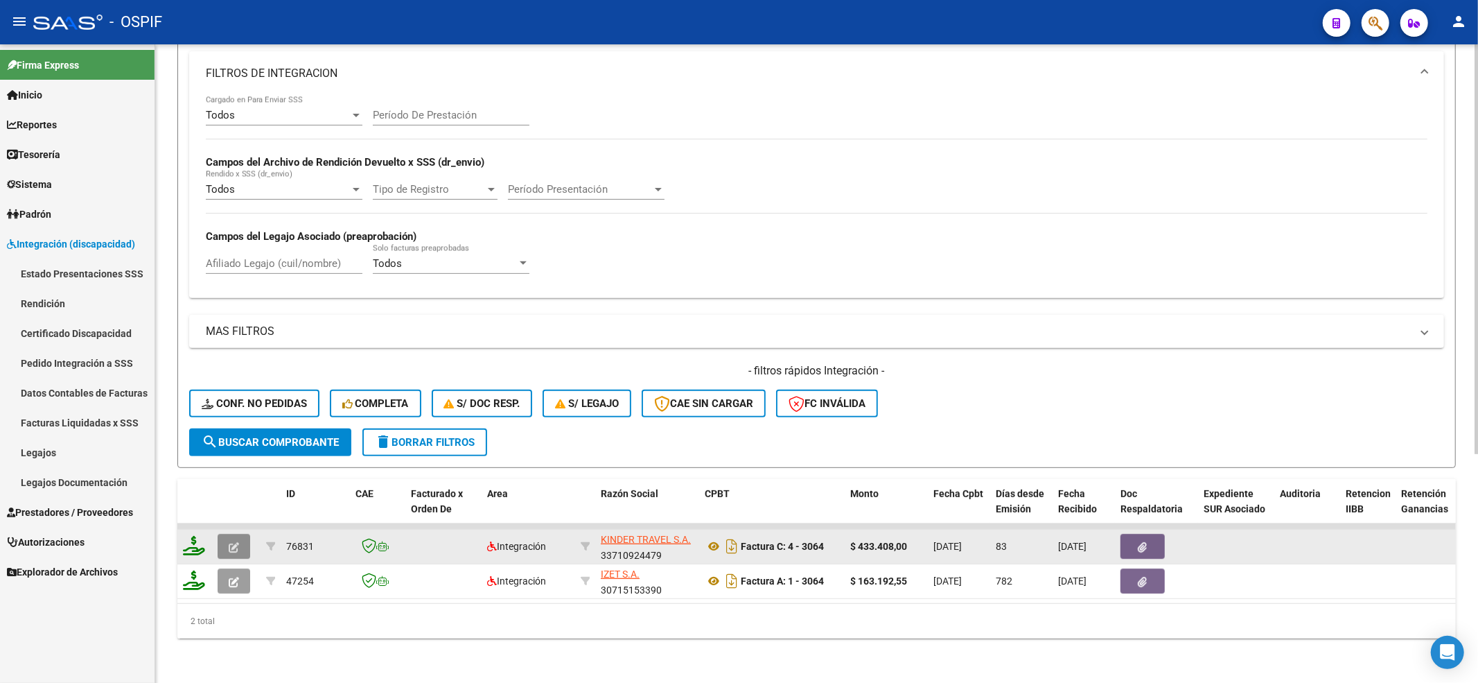
click at [239, 538] on button "button" at bounding box center [234, 546] width 33 height 25
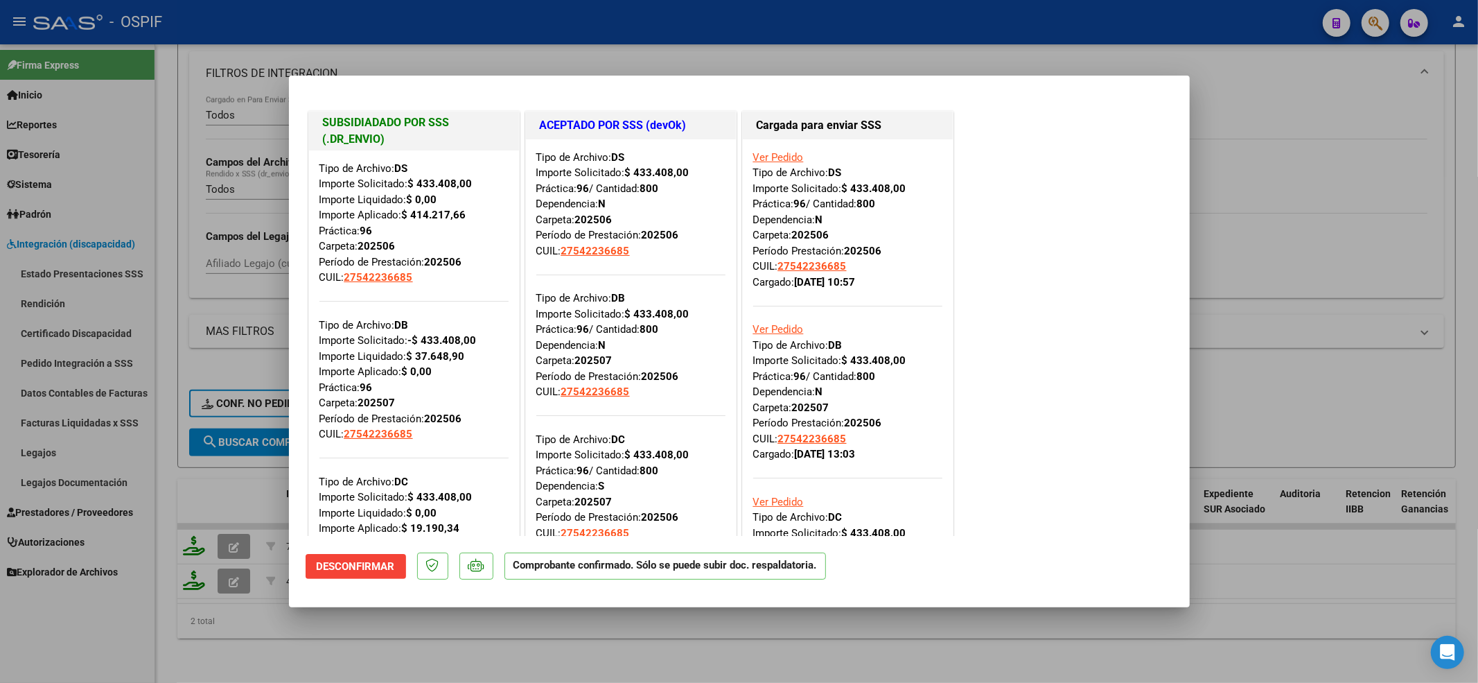
type input "$ 0,00"
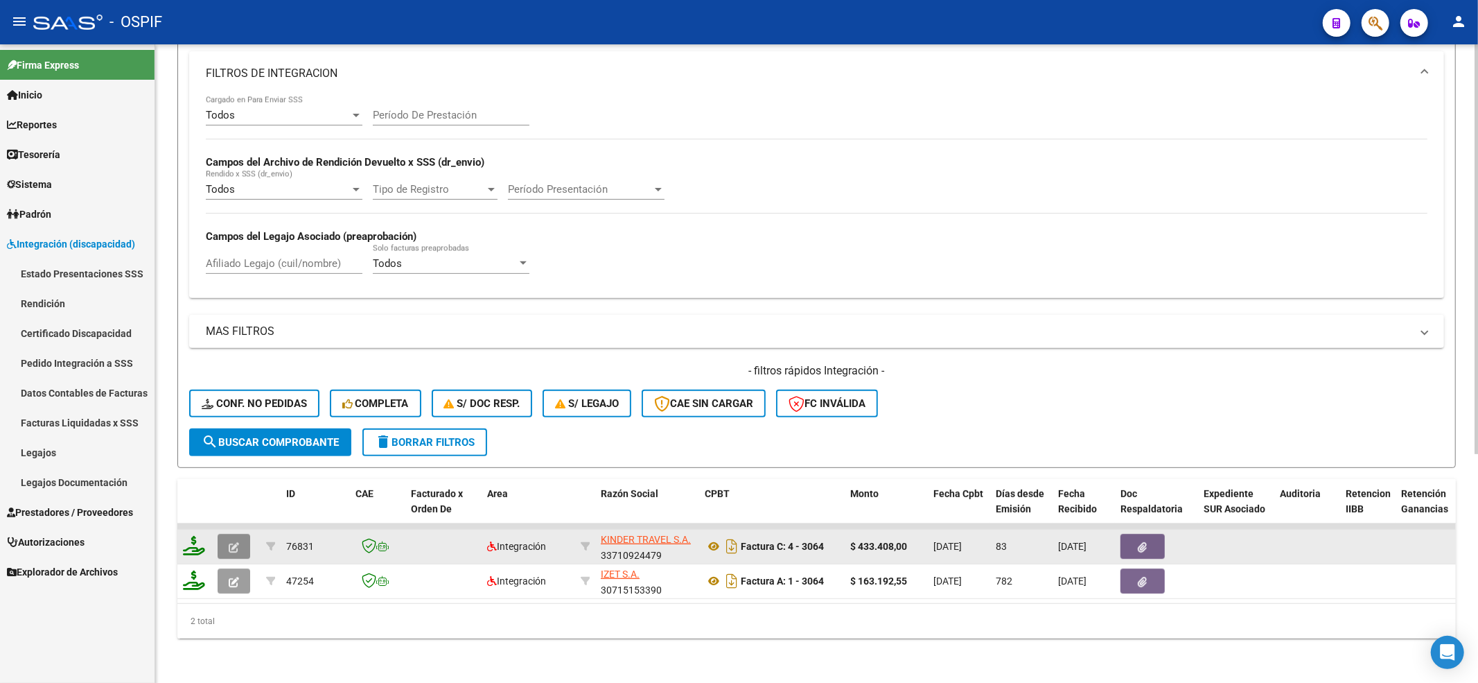
click at [248, 534] on button "button" at bounding box center [234, 546] width 33 height 25
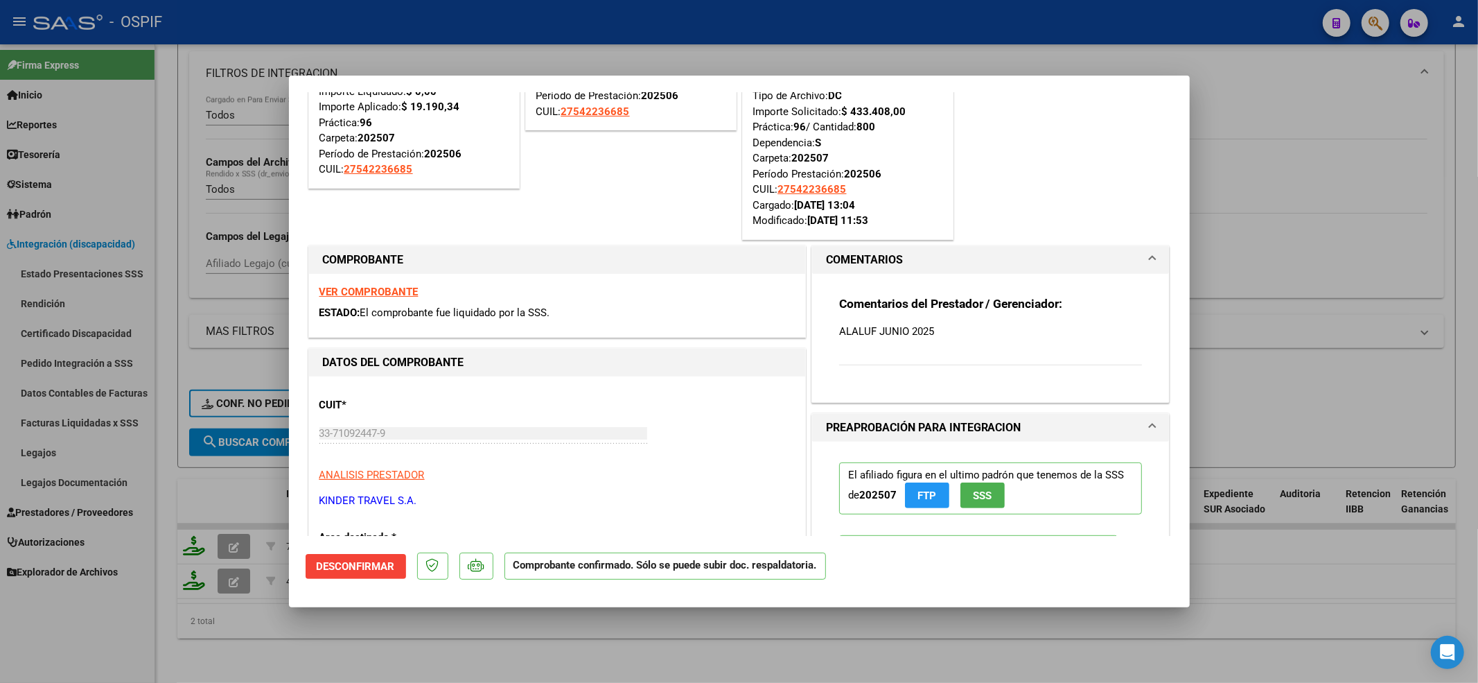
scroll to position [462, 0]
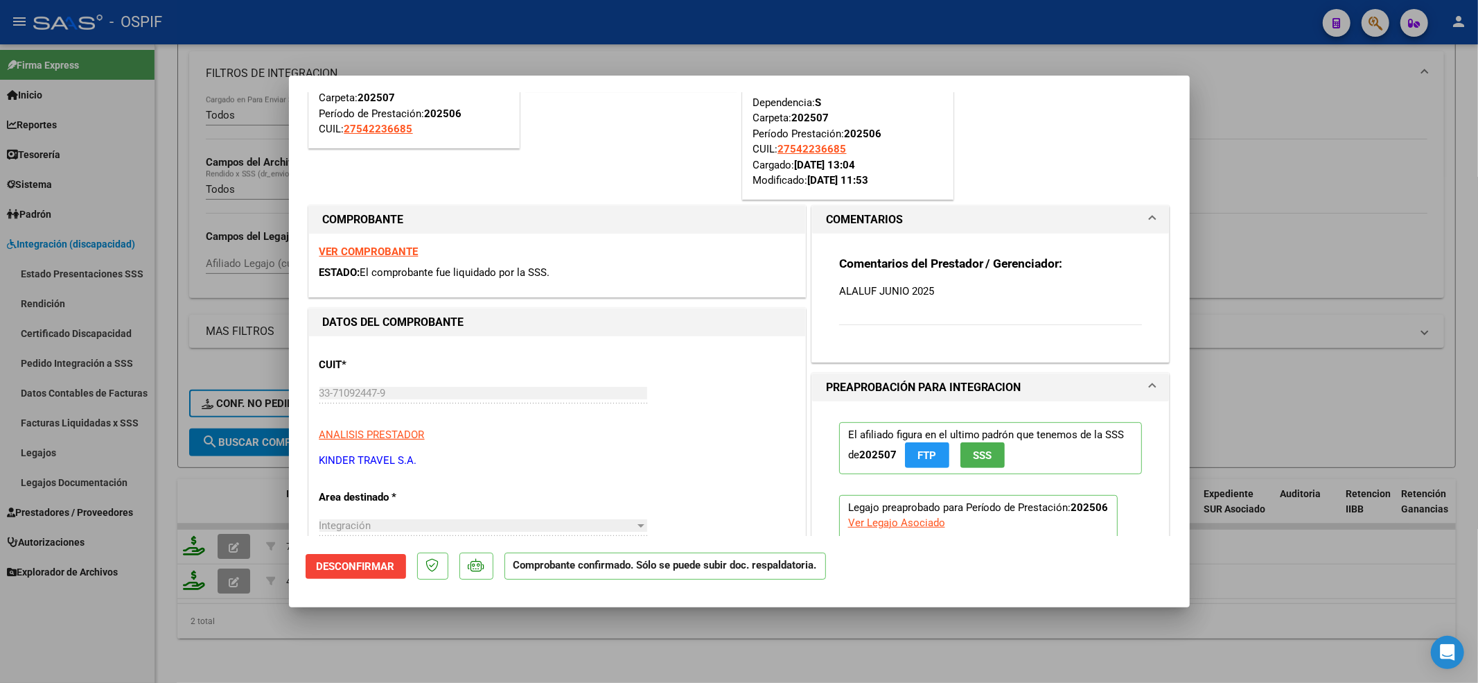
type input "$ 0,00"
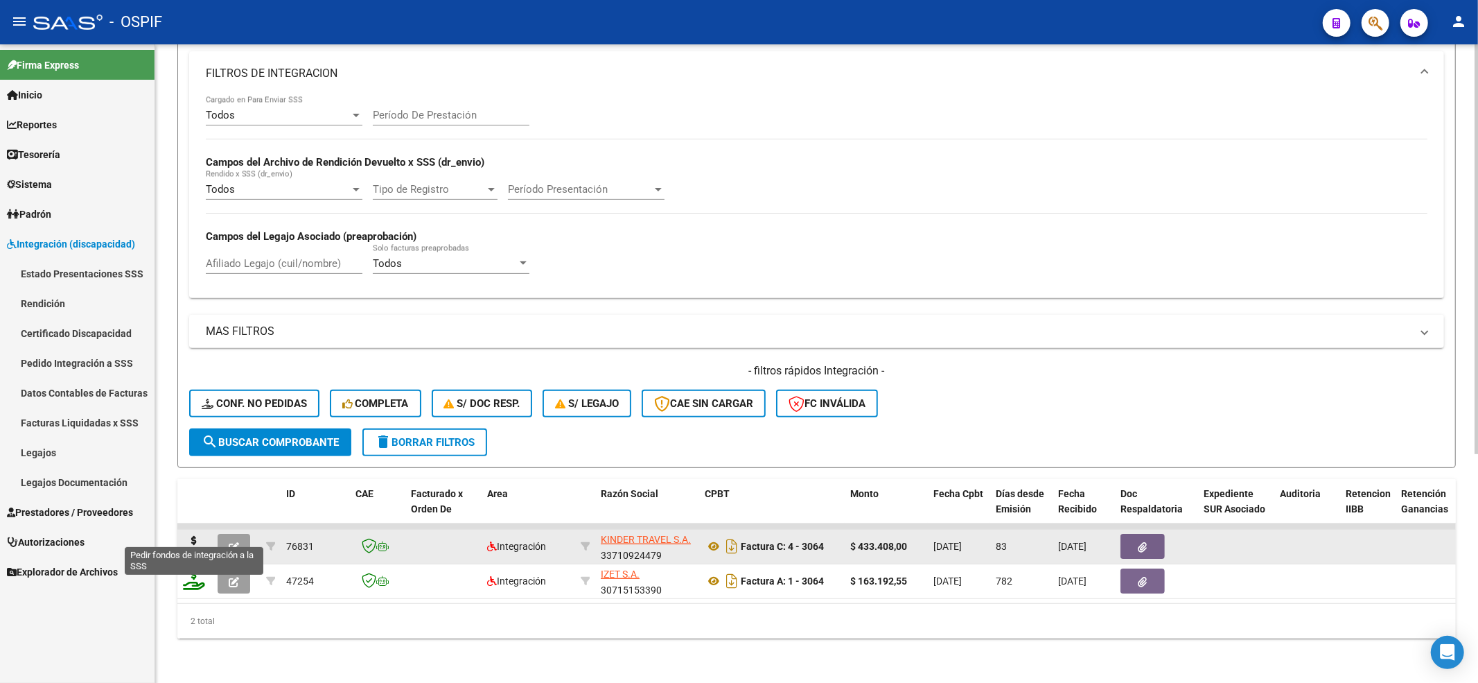
click at [186, 538] on icon at bounding box center [194, 545] width 22 height 19
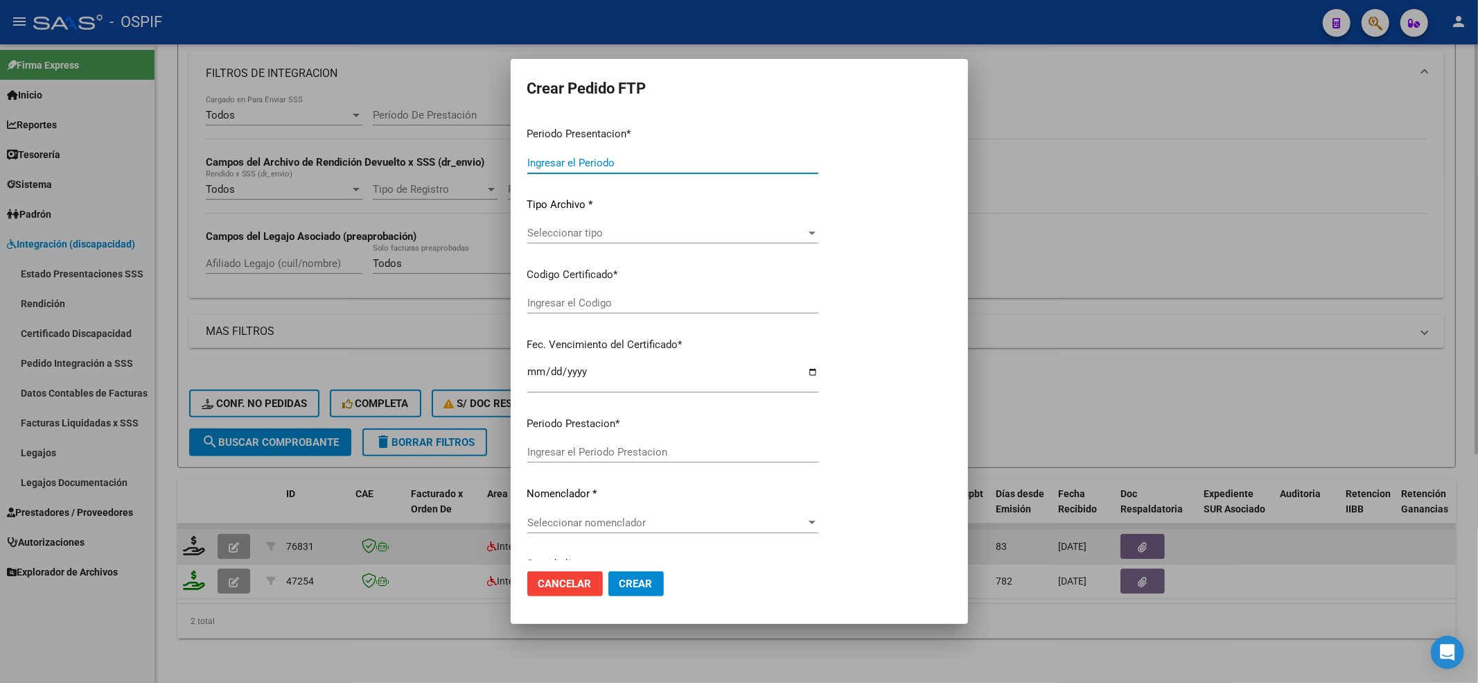
type input "202508"
type input "202506"
type input "$ 433.408,00"
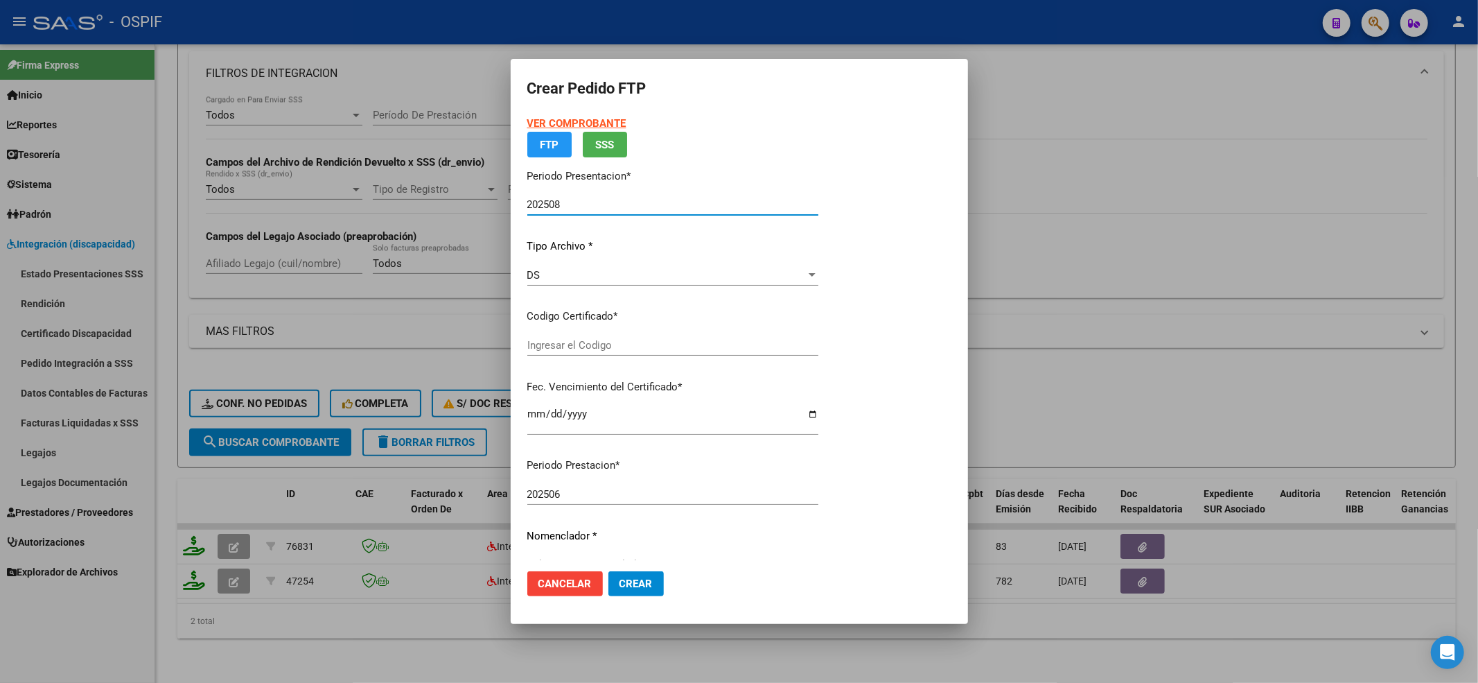
type input "0100054223668-20230102-20280102-BS-427"
type input "[DATE]"
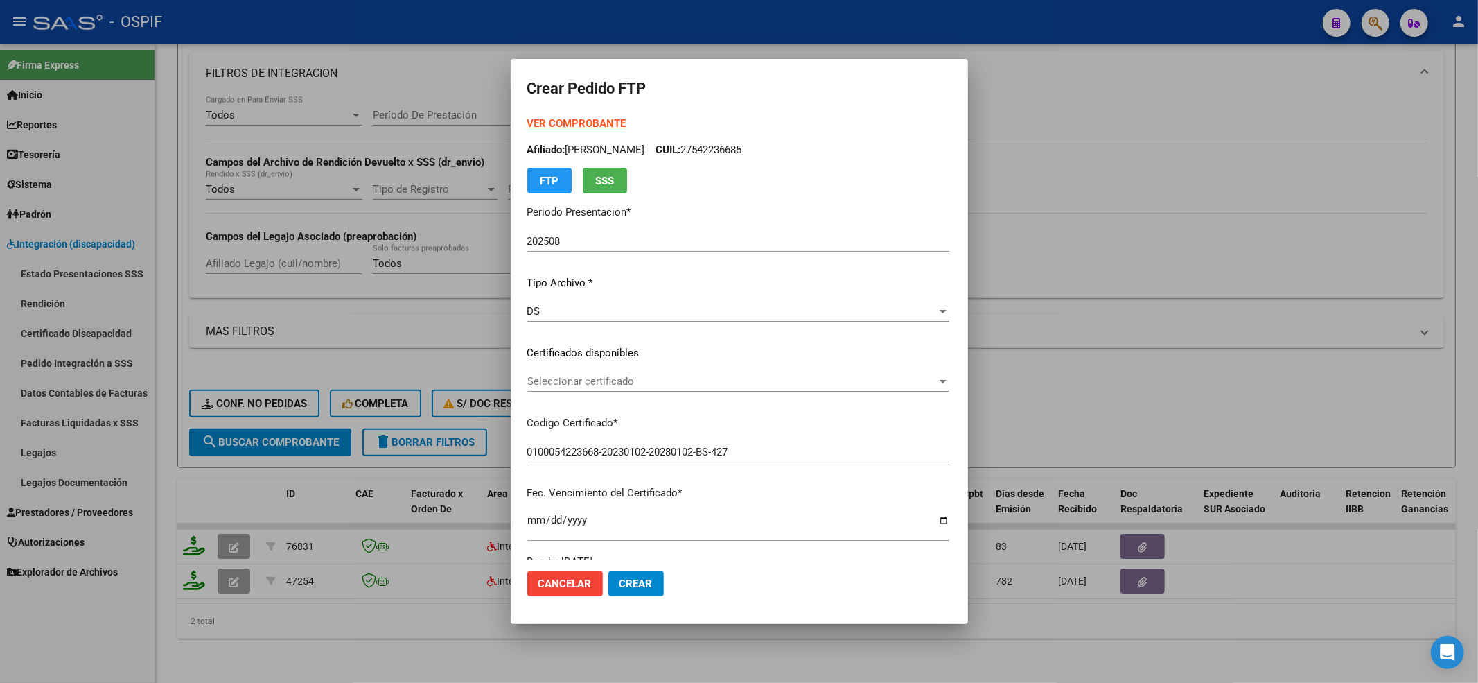
click at [604, 369] on div "VER COMPROBANTE ARCA Padrón Afiliado: ALALUF [PERSON_NAME]: 27542236685 FTP SSS…" at bounding box center [738, 342] width 422 height 453
click at [572, 383] on span "Seleccionar certificado" at bounding box center [732, 381] width 410 height 12
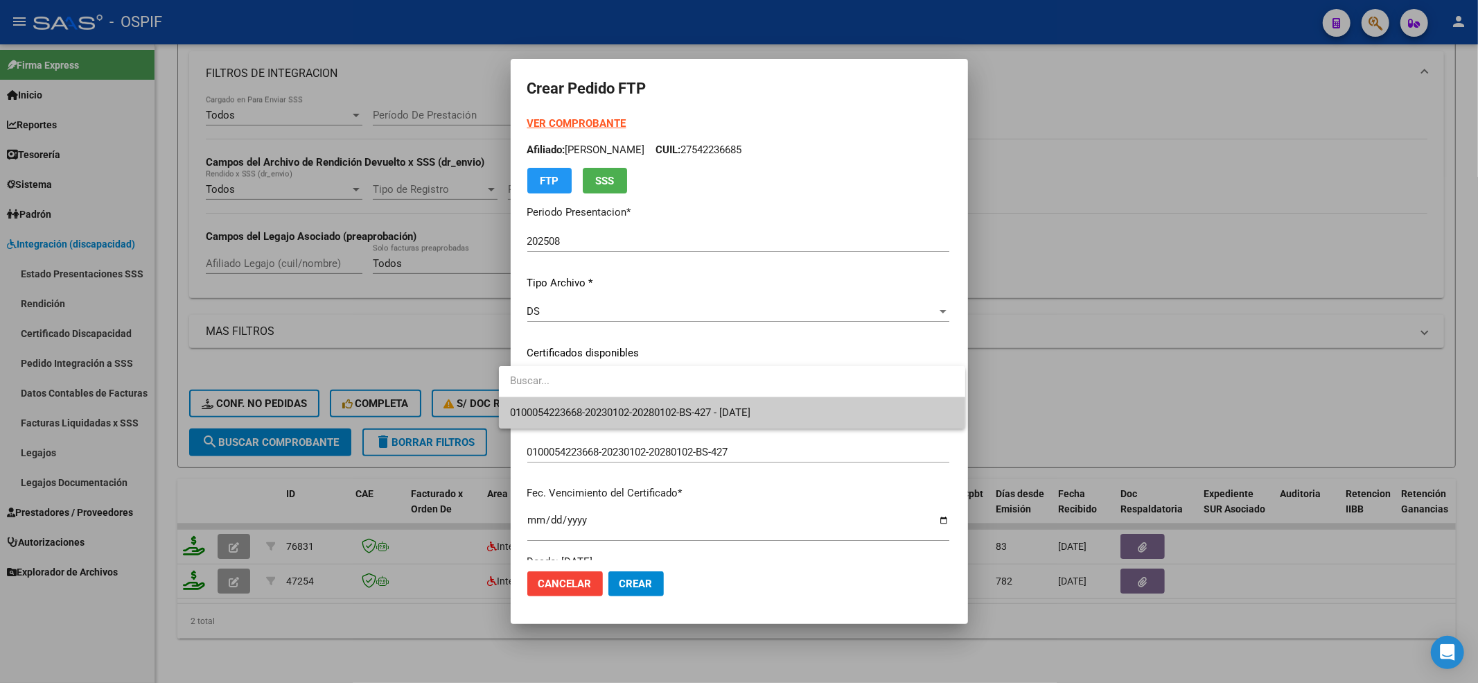
click at [564, 402] on span "0100054223668-20230102-20280102-BS-427 - [DATE]" at bounding box center [732, 412] width 444 height 31
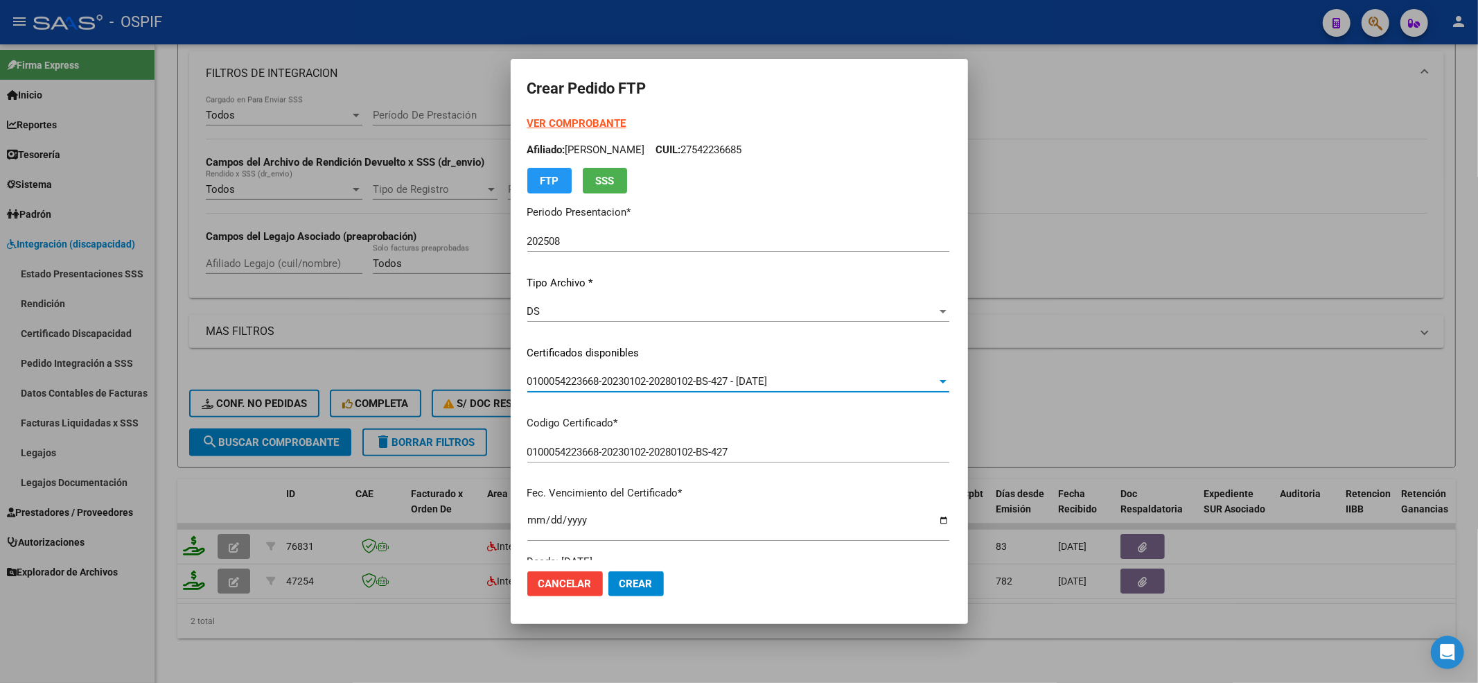
click at [550, 118] on strong "VER COMPROBANTE" at bounding box center [576, 123] width 99 height 12
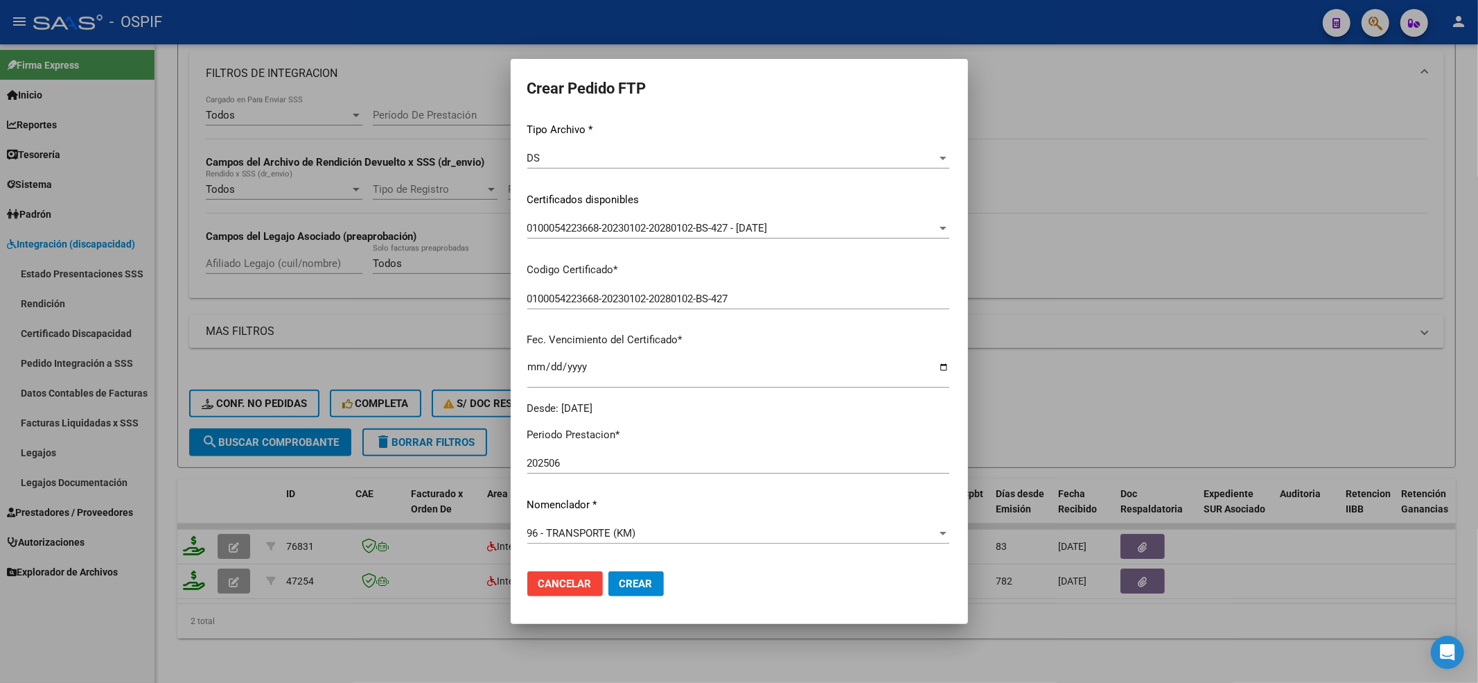
scroll to position [369, 0]
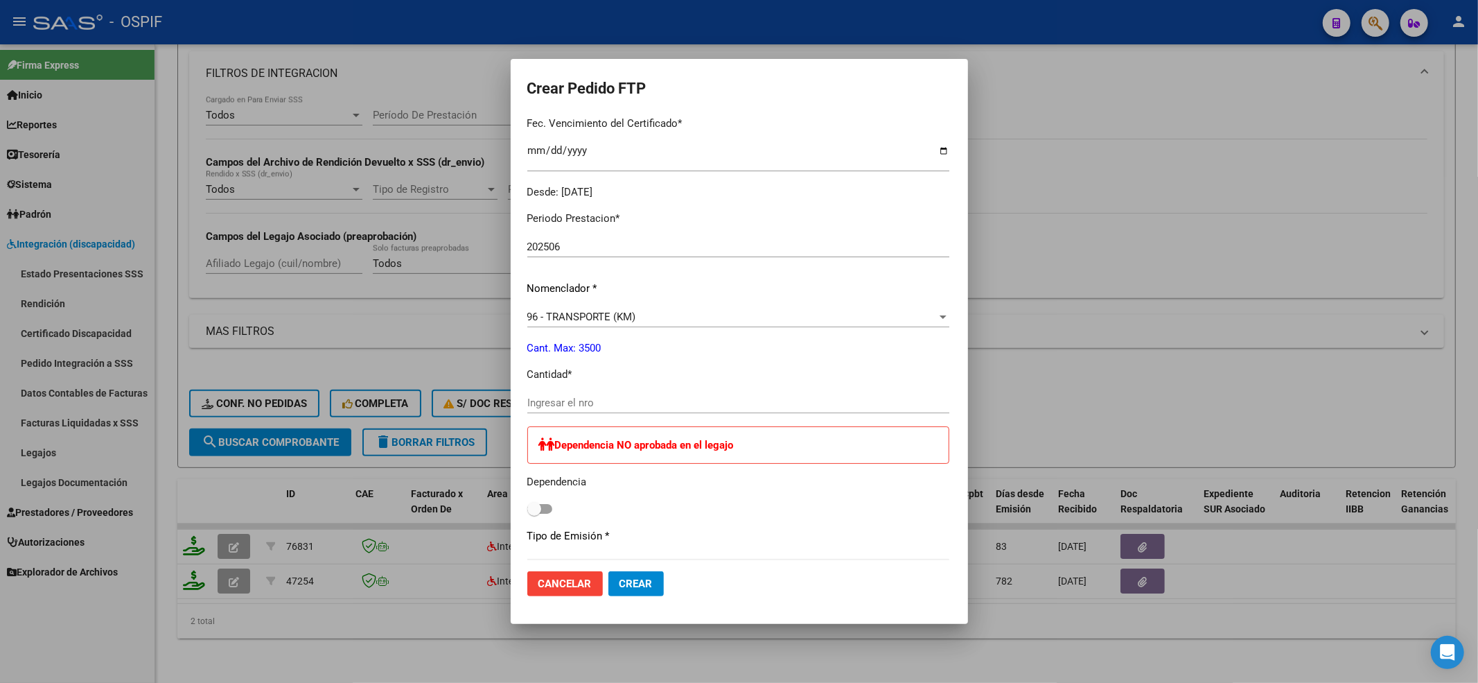
click at [550, 401] on input "Ingresar el nro" at bounding box center [738, 402] width 422 height 12
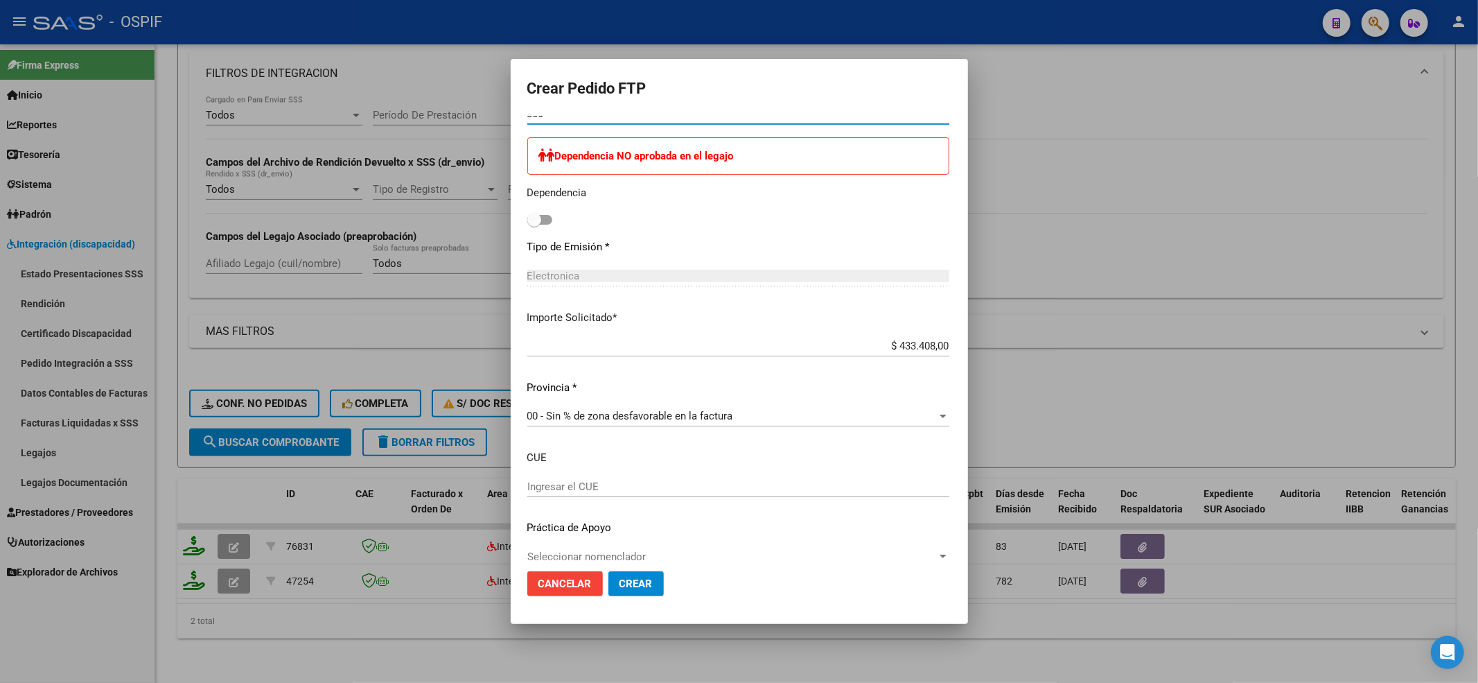
scroll to position [678, 0]
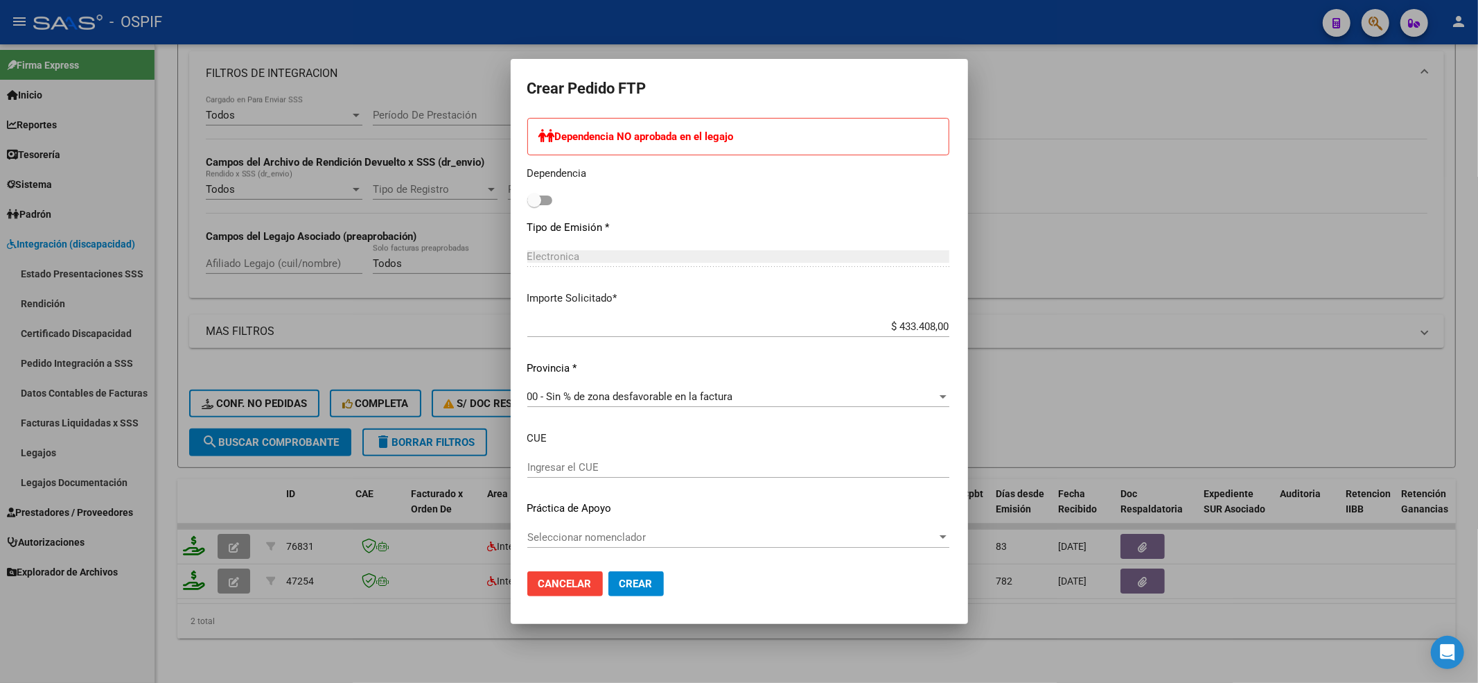
type input "800"
click at [527, 195] on span at bounding box center [534, 200] width 14 height 14
click at [534, 205] on input "checkbox" at bounding box center [534, 205] width 1 height 1
checkbox input "true"
click at [611, 532] on span "Seleccionar nomenclador" at bounding box center [732, 537] width 410 height 12
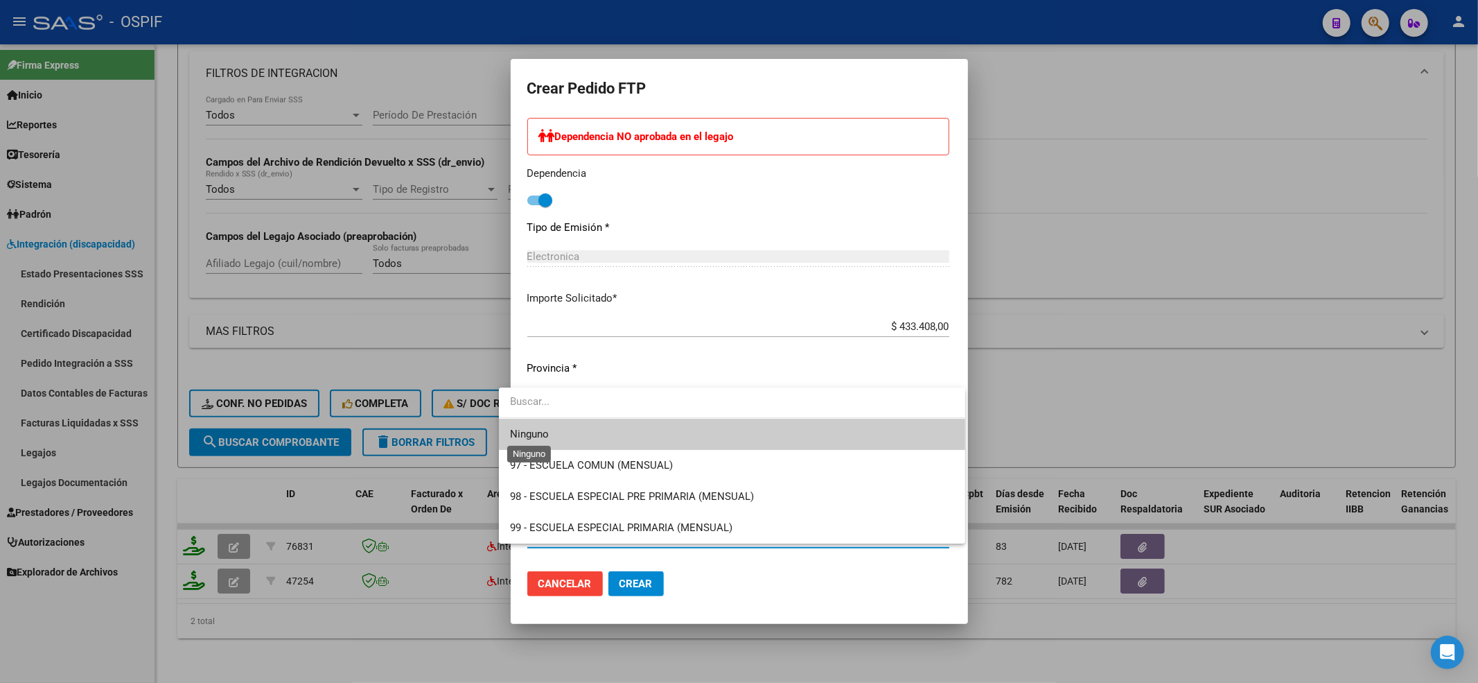
drag, startPoint x: 530, startPoint y: 425, endPoint x: 543, endPoint y: 447, distance: 25.2
click at [529, 425] on span "Ninguno" at bounding box center [732, 434] width 444 height 31
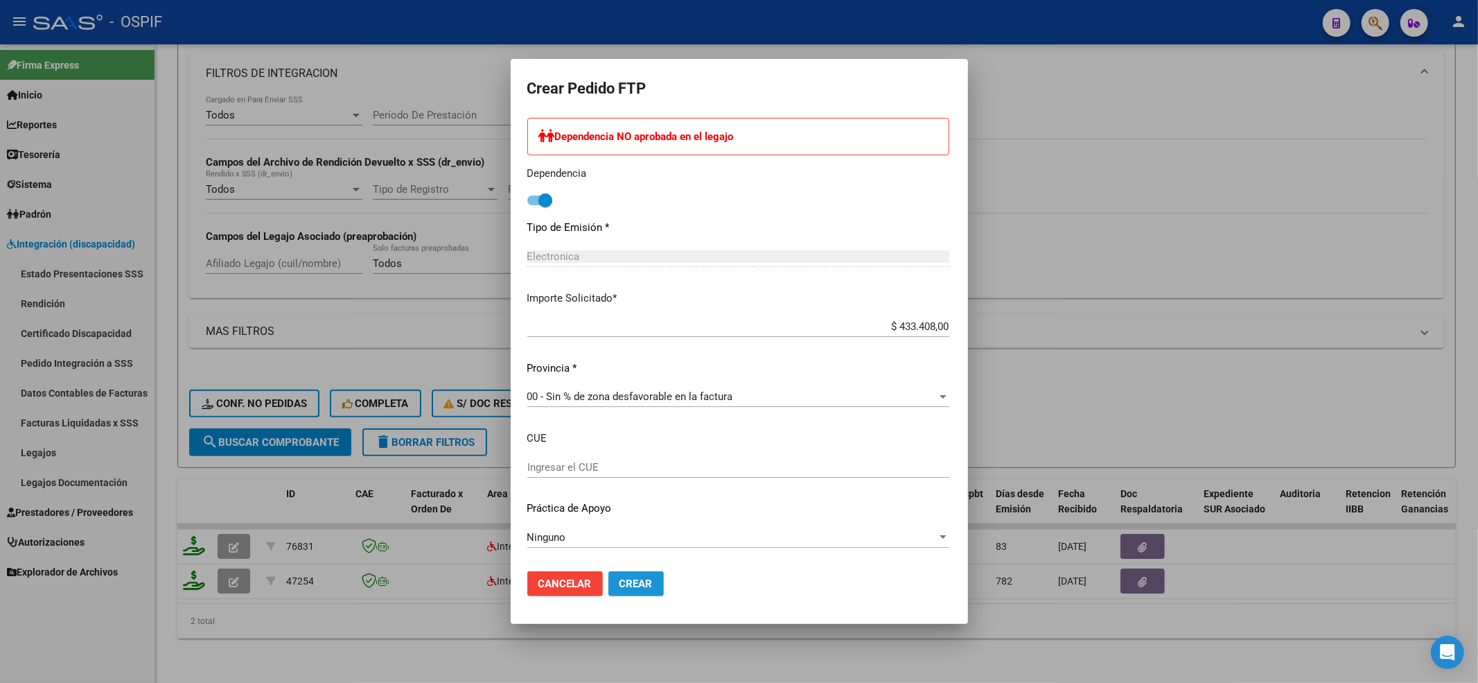
click at [625, 583] on span "Crear" at bounding box center [636, 583] width 33 height 12
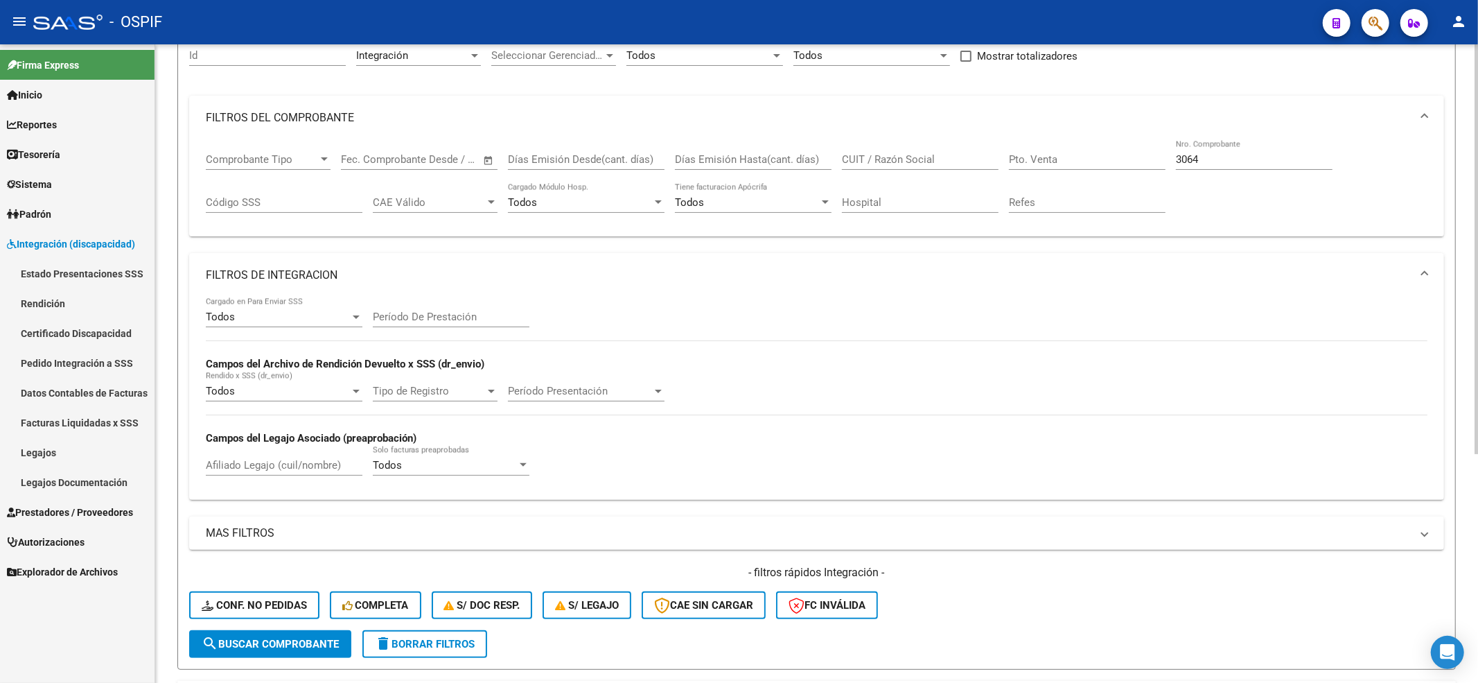
scroll to position [355, 0]
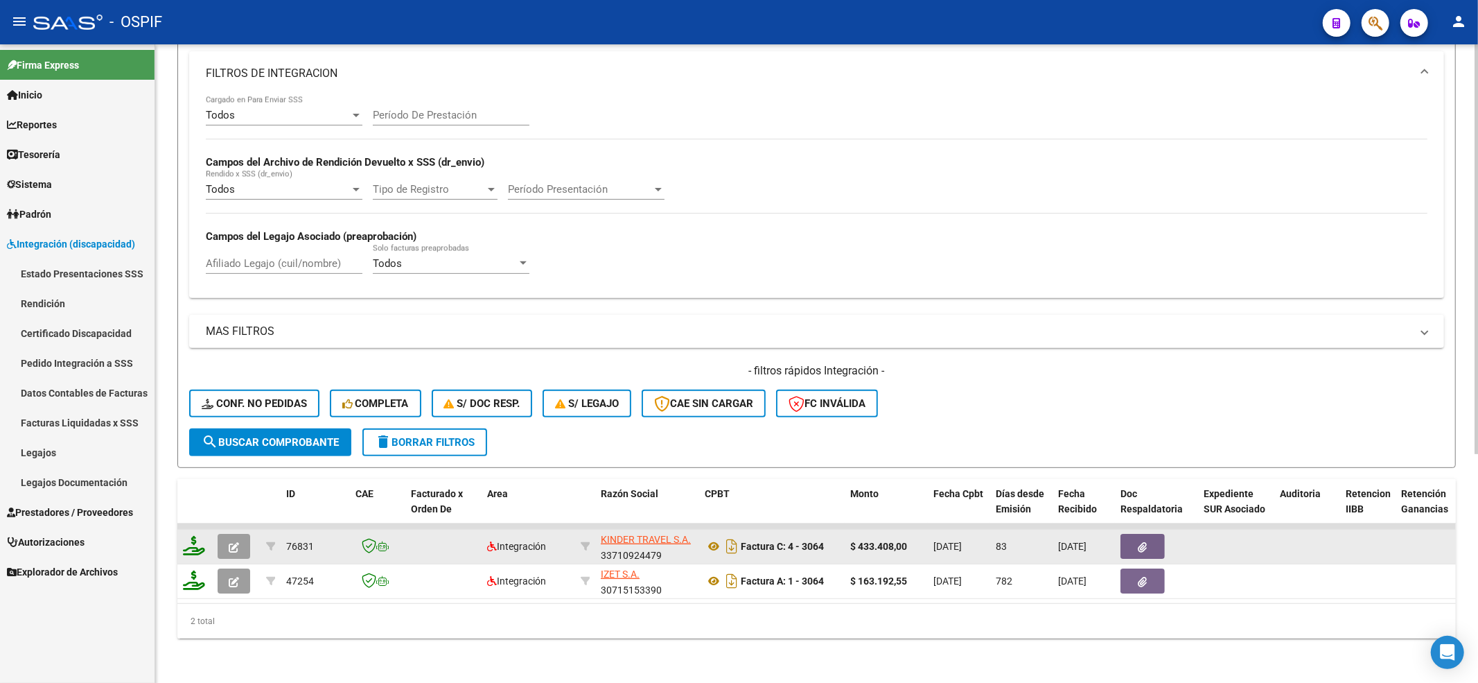
click at [229, 542] on icon "button" at bounding box center [234, 547] width 10 height 10
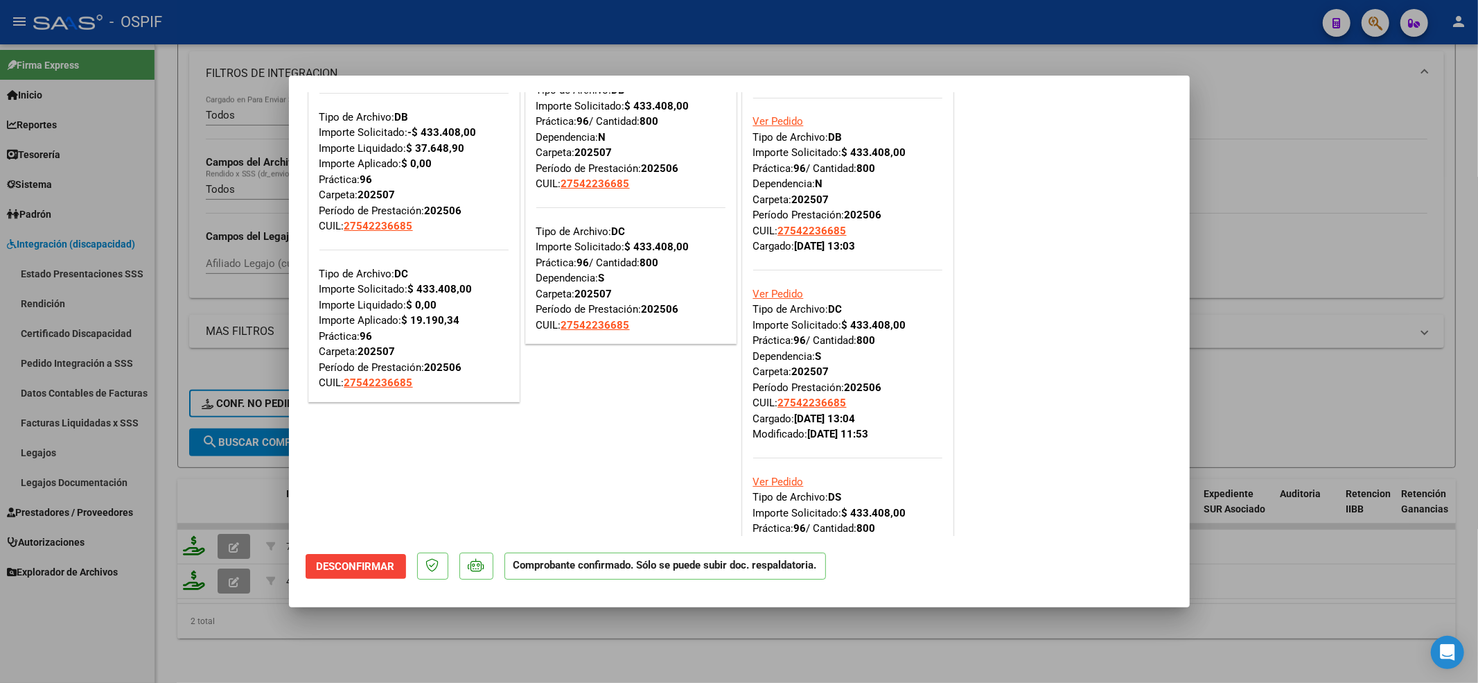
scroll to position [369, 0]
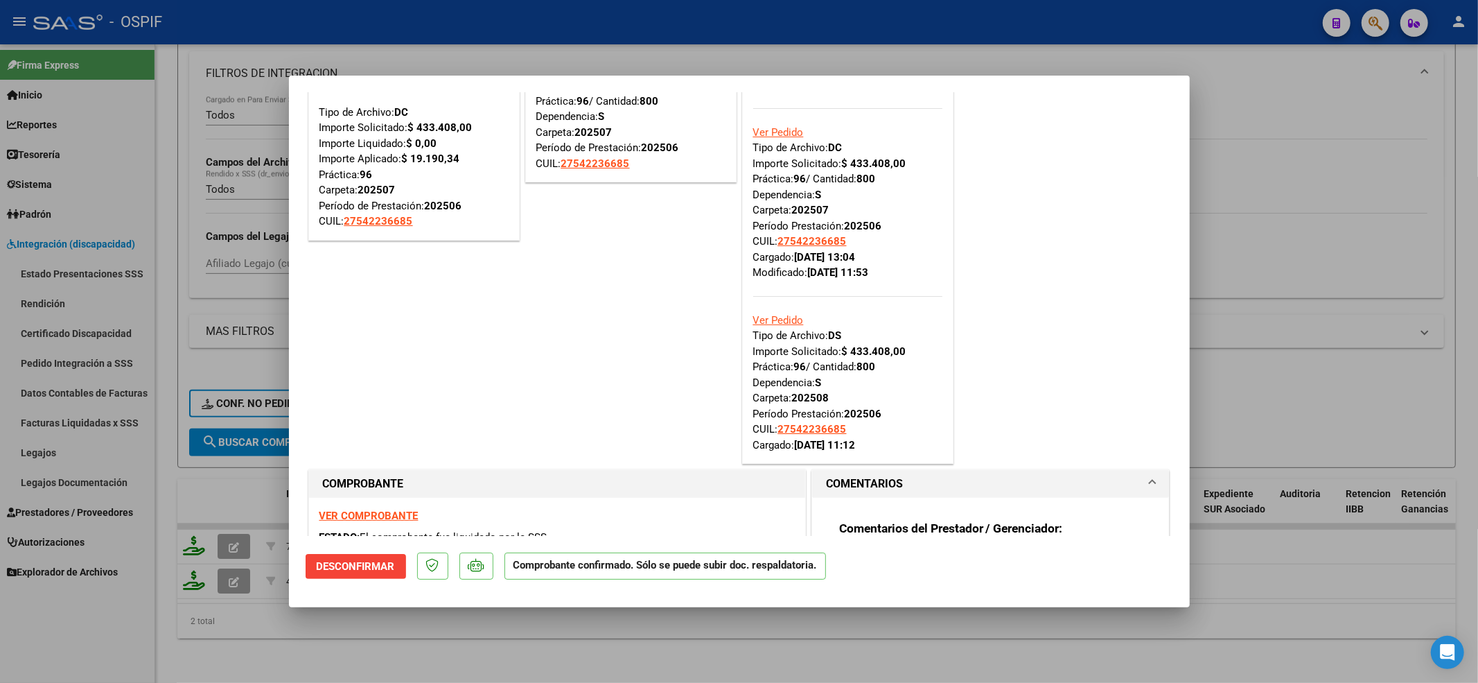
type input "$ 0,00"
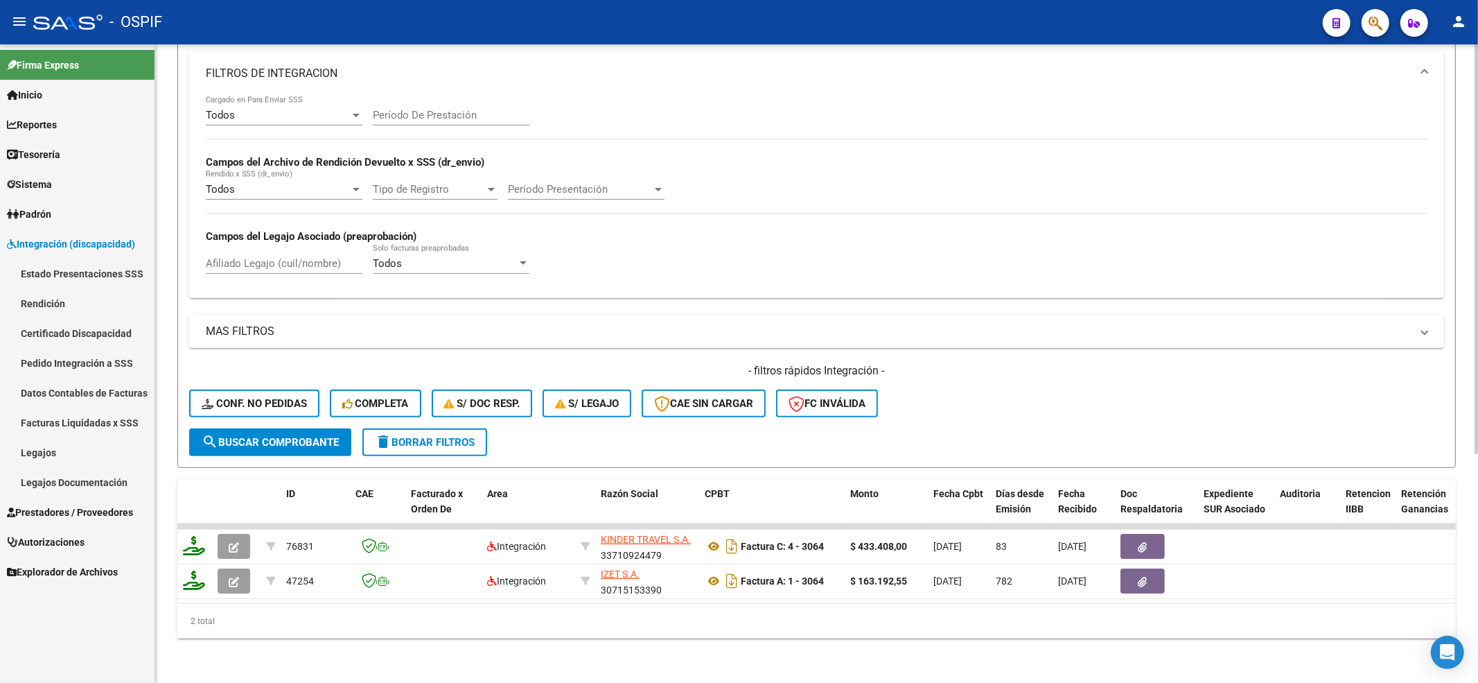
scroll to position [0, 0]
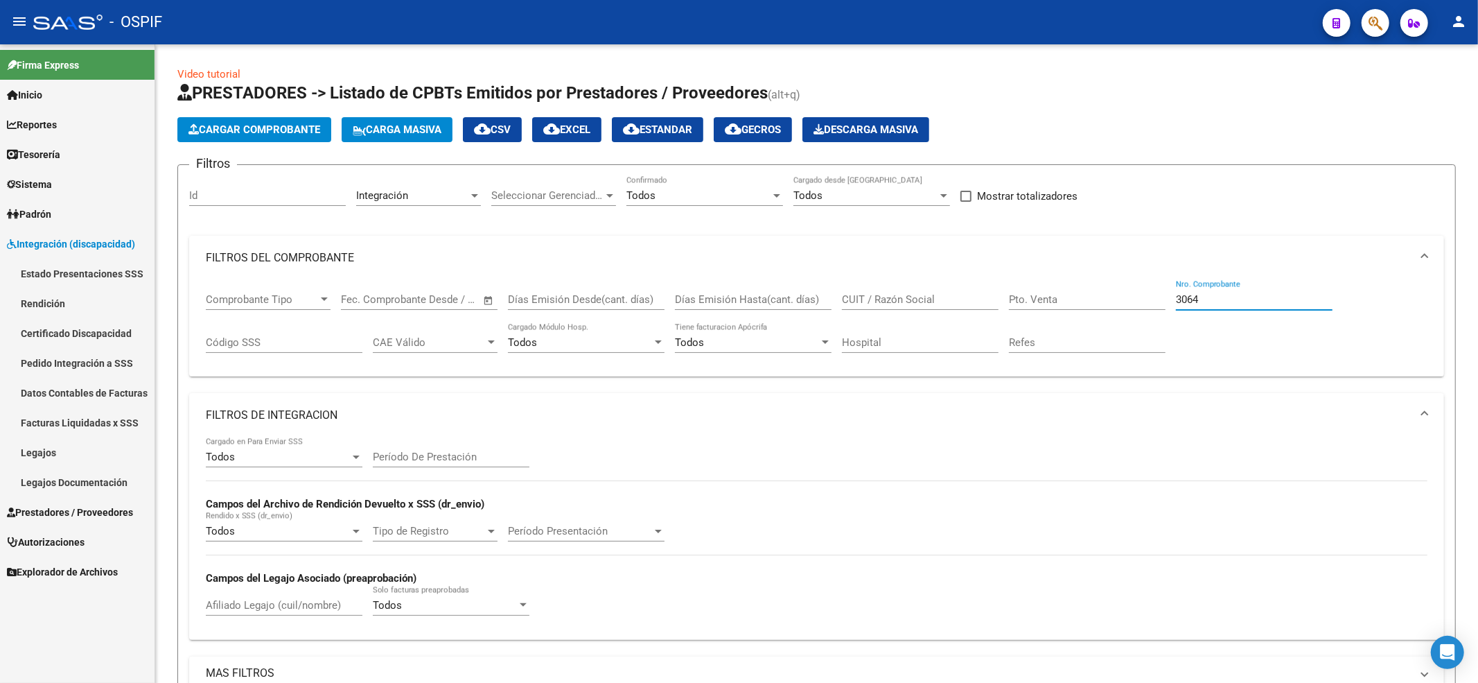
drag, startPoint x: 1231, startPoint y: 300, endPoint x: 53, endPoint y: 166, distance: 1185.6
click at [297, 284] on div "Comprobante Tipo Comprobante Tipo Fecha inicio – Fecha fin Fec. Comprobante Des…" at bounding box center [817, 323] width 1222 height 86
paste input "12363"
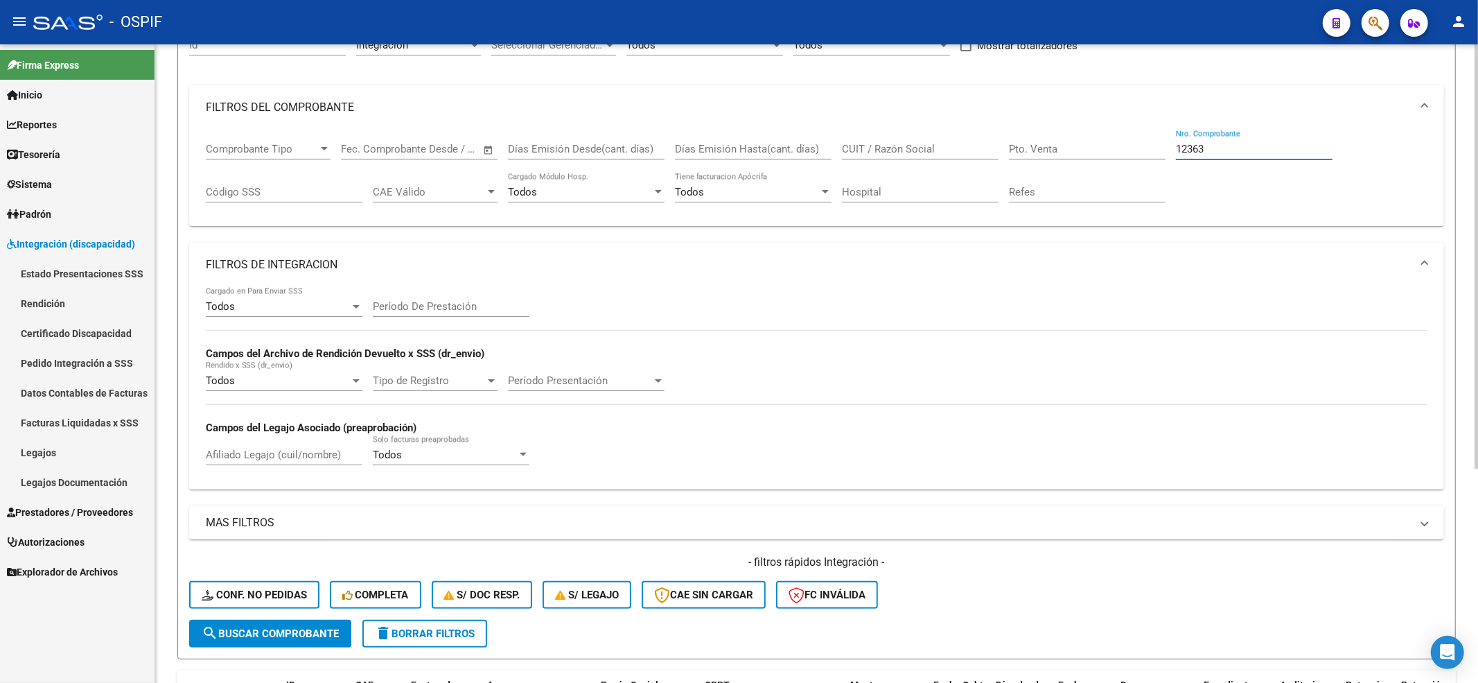
scroll to position [320, 0]
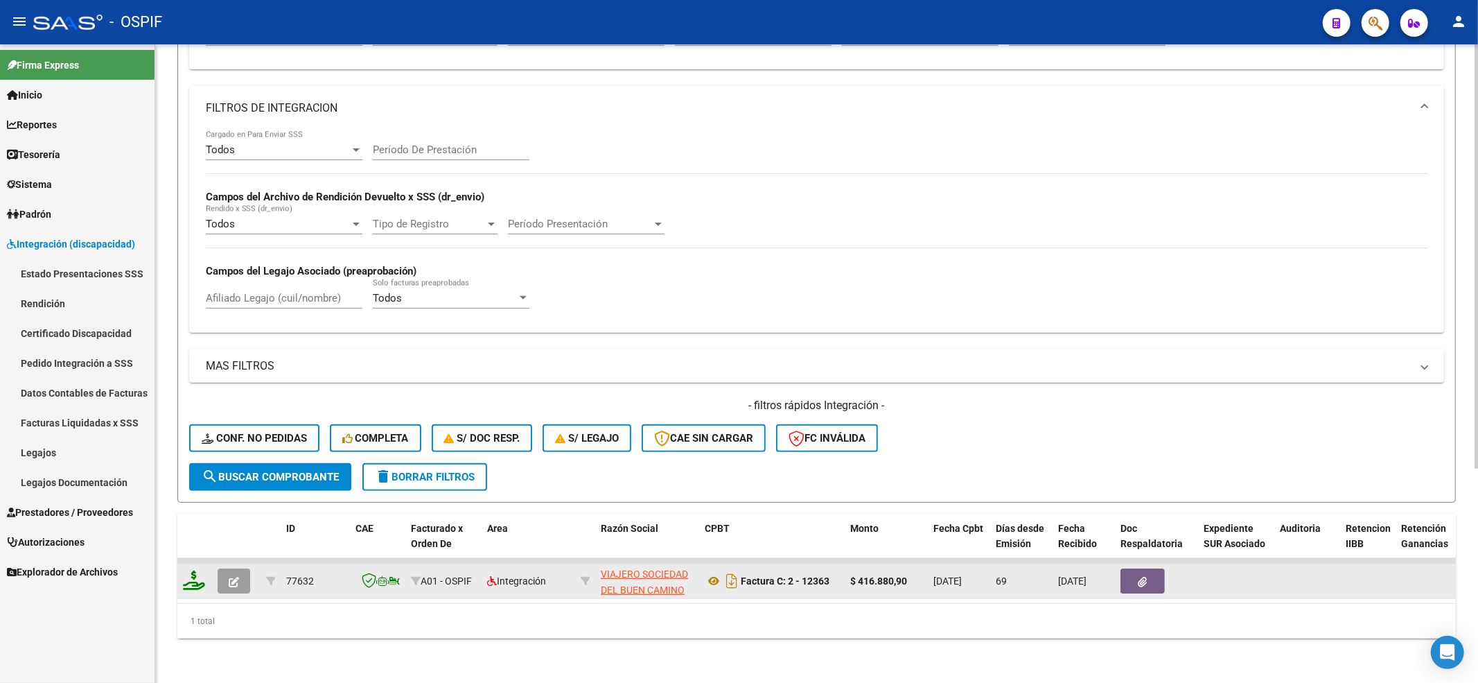
type input "12363"
click at [249, 574] on button "button" at bounding box center [234, 580] width 33 height 25
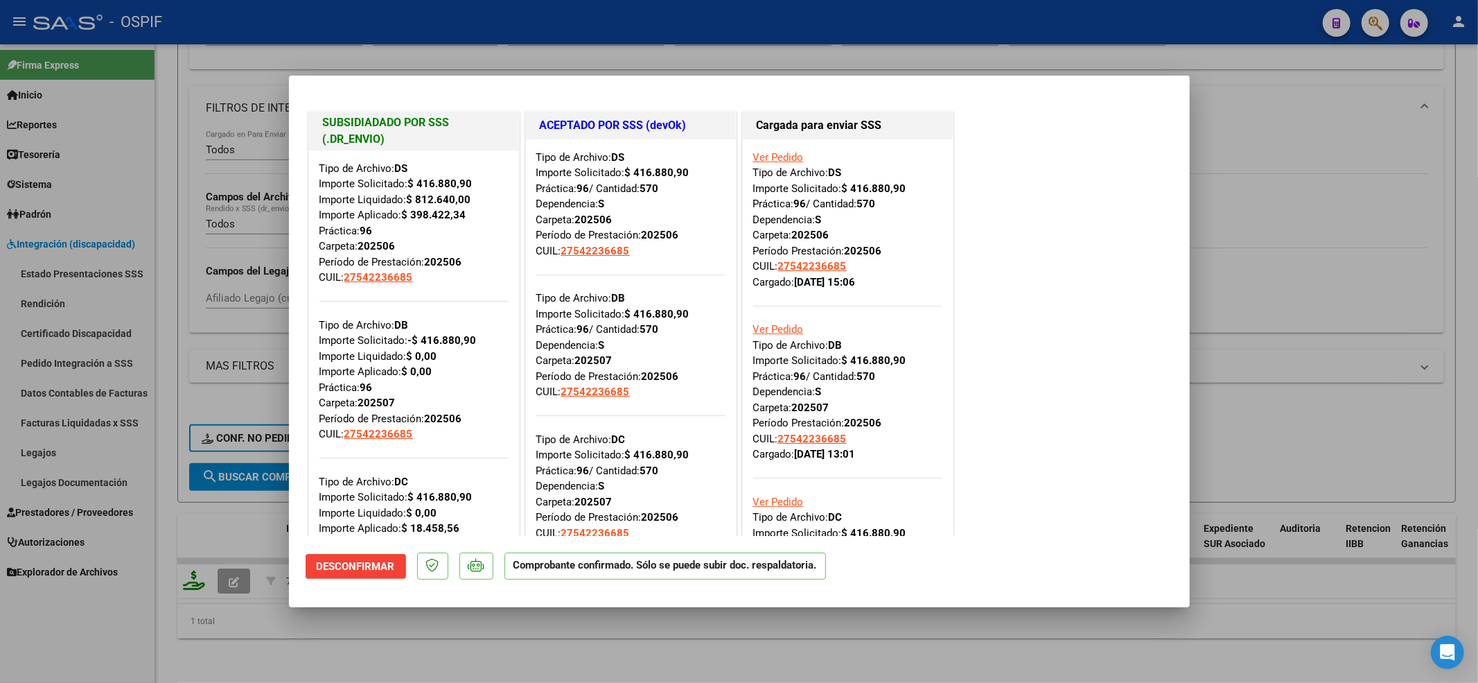
type input "$ 0,00"
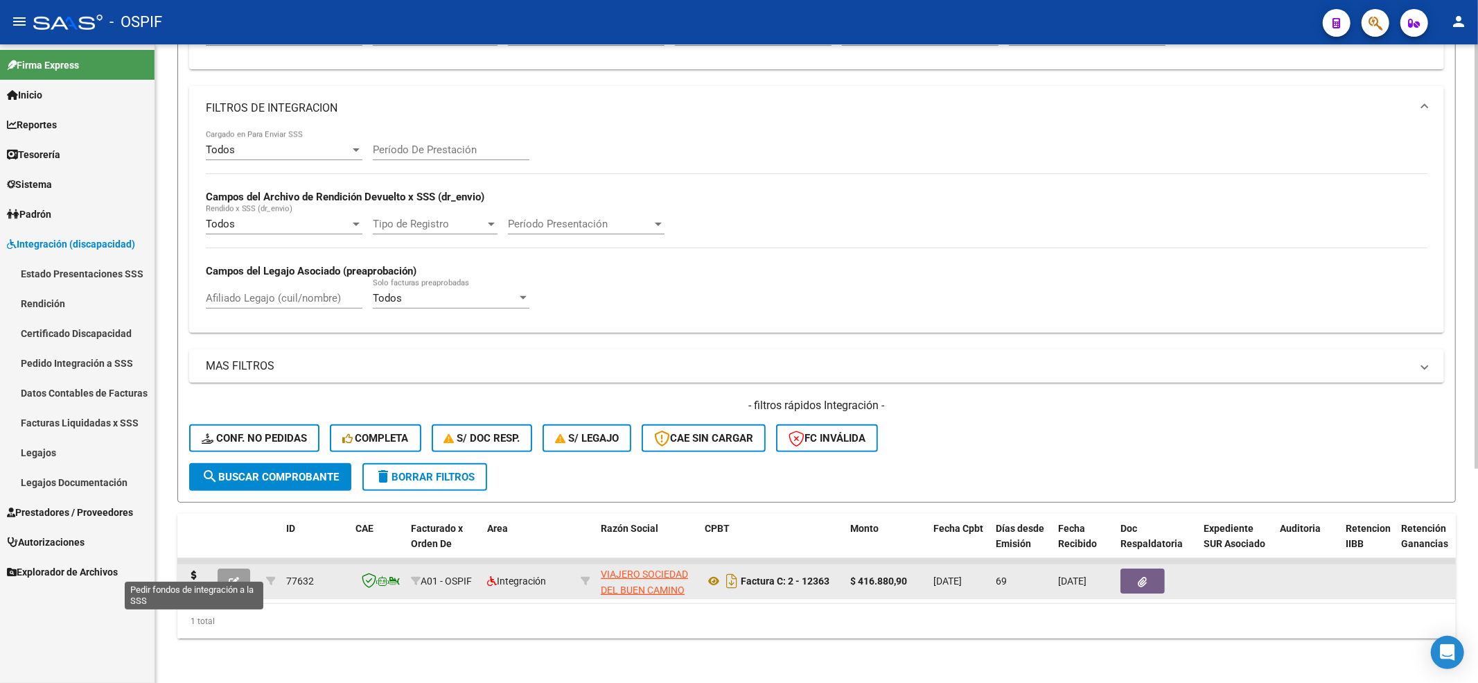
click at [195, 570] on icon at bounding box center [194, 579] width 22 height 19
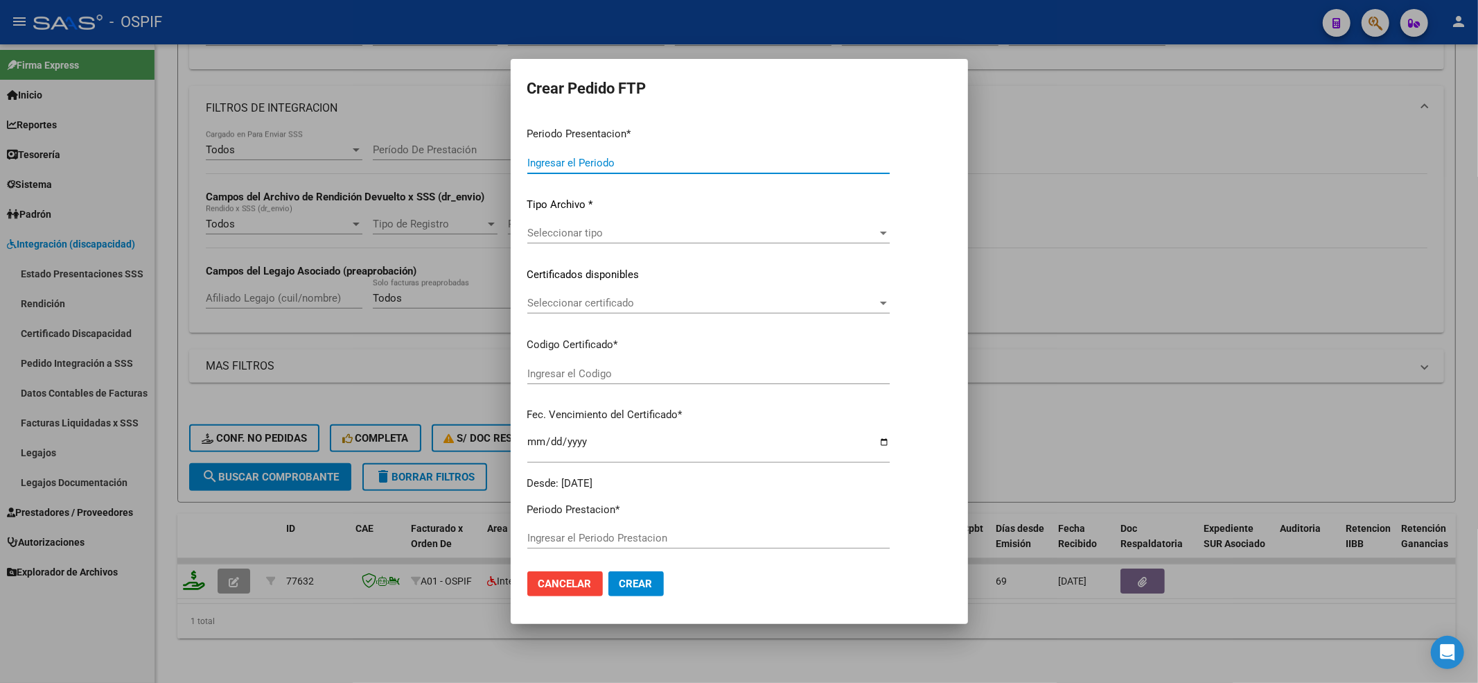
type input "202508"
type input "202506"
type input "$ 416.880,90"
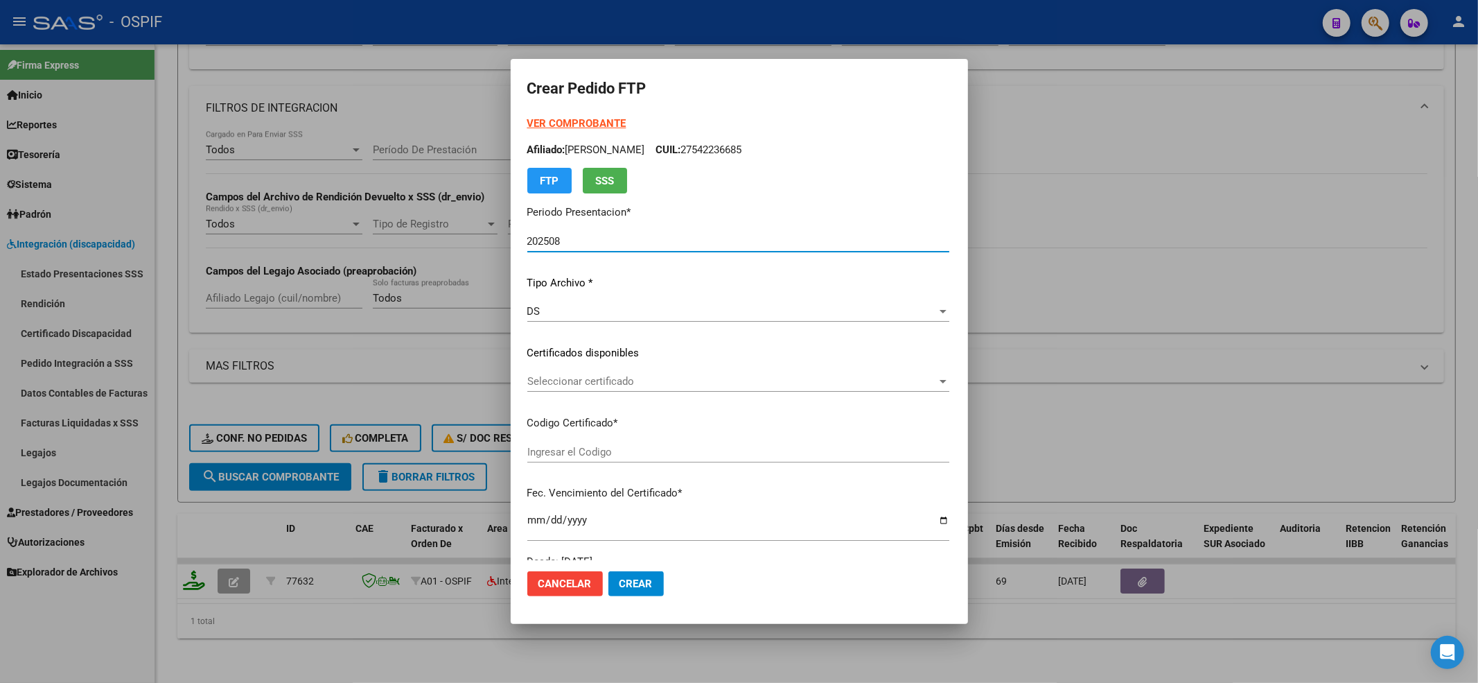
type input "0100054223668-20230102-20280102-BS-427"
type input "[DATE]"
click at [536, 388] on div "Seleccionar certificado Seleccionar certificado" at bounding box center [738, 381] width 422 height 21
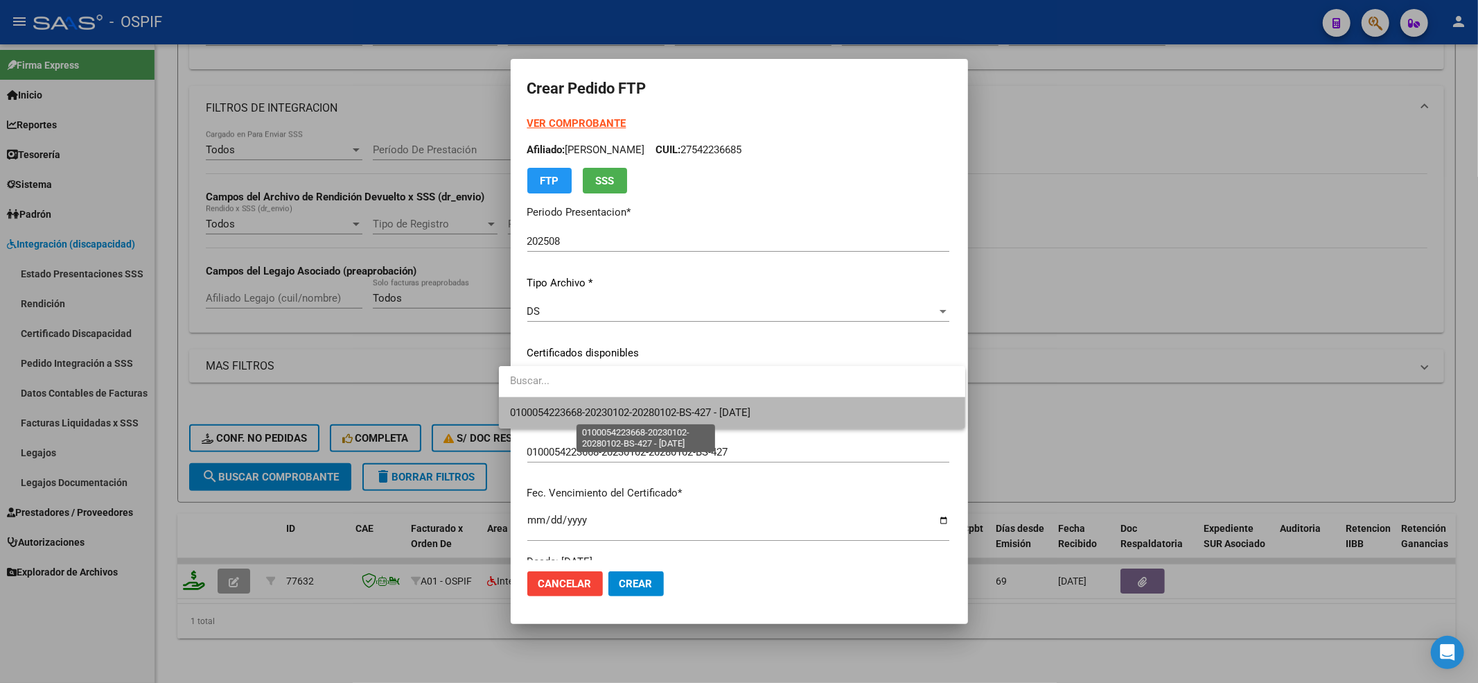
click at [536, 413] on span "0100054223668-20230102-20280102-BS-427 - [DATE]" at bounding box center [630, 412] width 240 height 12
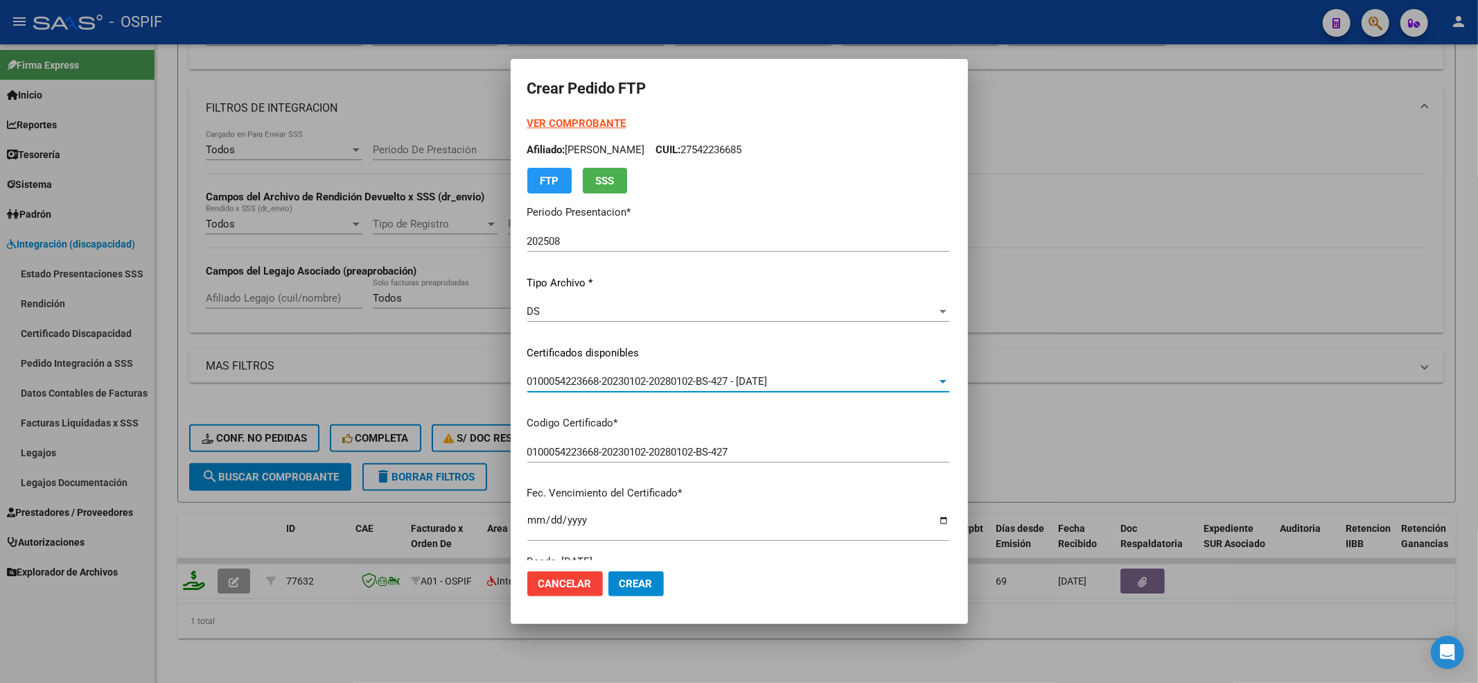
click at [536, 117] on div "VER COMPROBANTE ARCA Padrón Afiliado: [PERSON_NAME]: 27542236685 FTP SSS" at bounding box center [738, 155] width 422 height 78
click at [527, 134] on div "VER COMPROBANTE ARCA Padrón Afiliado: [PERSON_NAME]: 27542236685 FTP SSS" at bounding box center [738, 155] width 422 height 78
click at [527, 119] on strong "VER COMPROBANTE" at bounding box center [576, 123] width 99 height 12
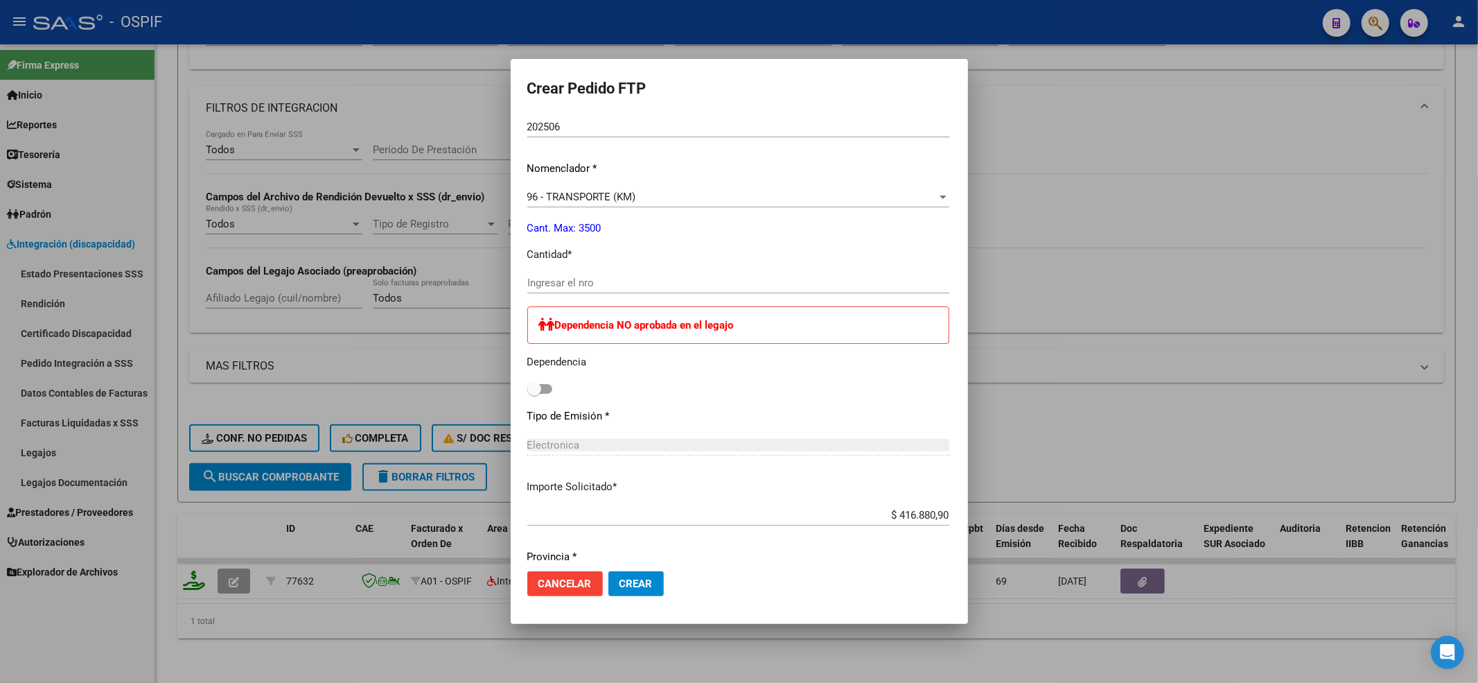
scroll to position [554, 0]
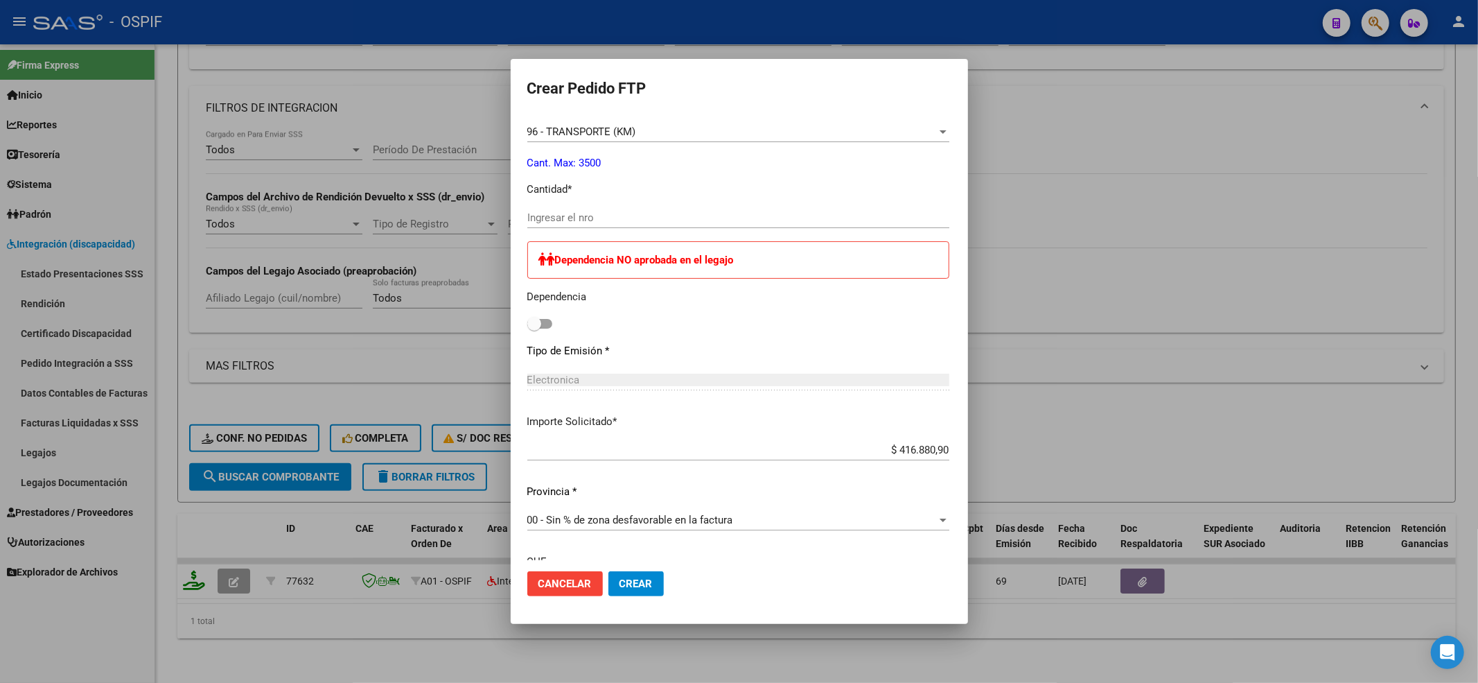
click at [527, 319] on span at bounding box center [534, 324] width 14 height 14
click at [534, 328] on input "checkbox" at bounding box center [534, 328] width 1 height 1
checkbox input "true"
click at [567, 211] on input "Ingresar el nro" at bounding box center [738, 217] width 422 height 12
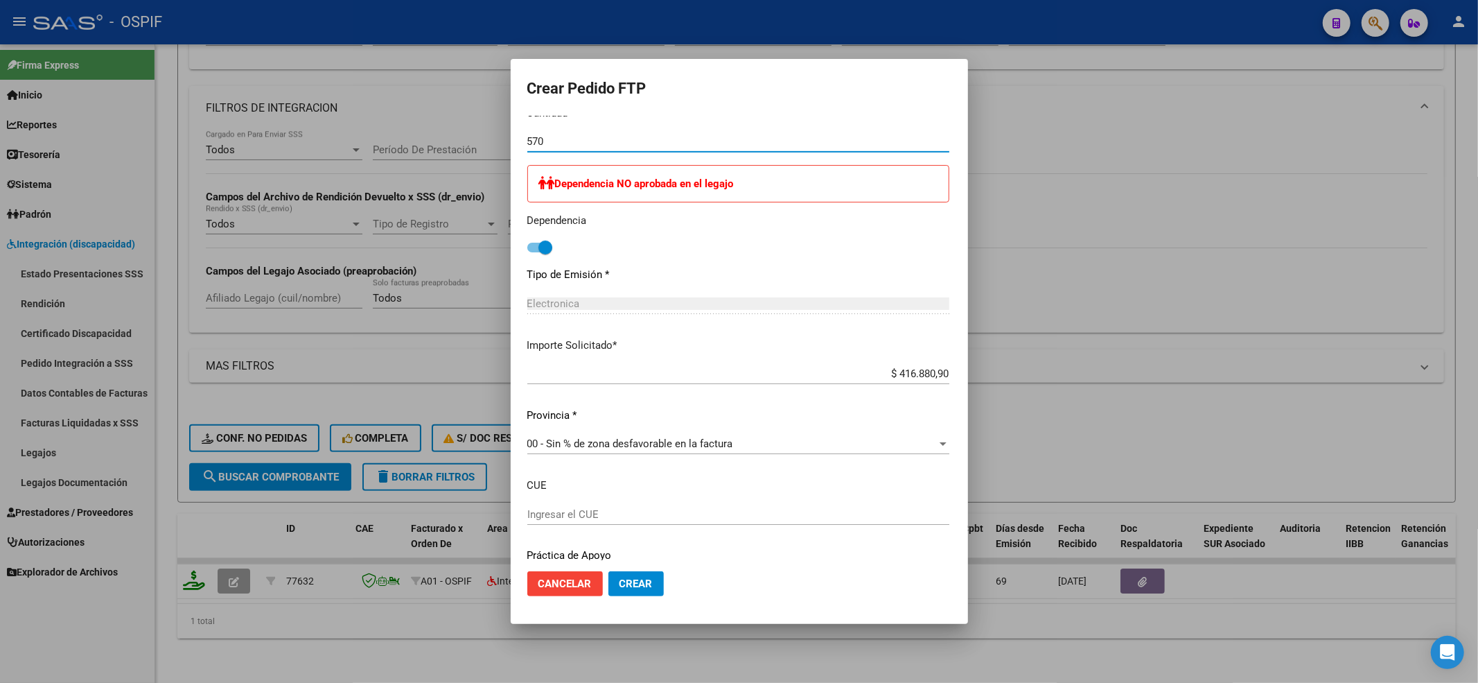
scroll to position [678, 0]
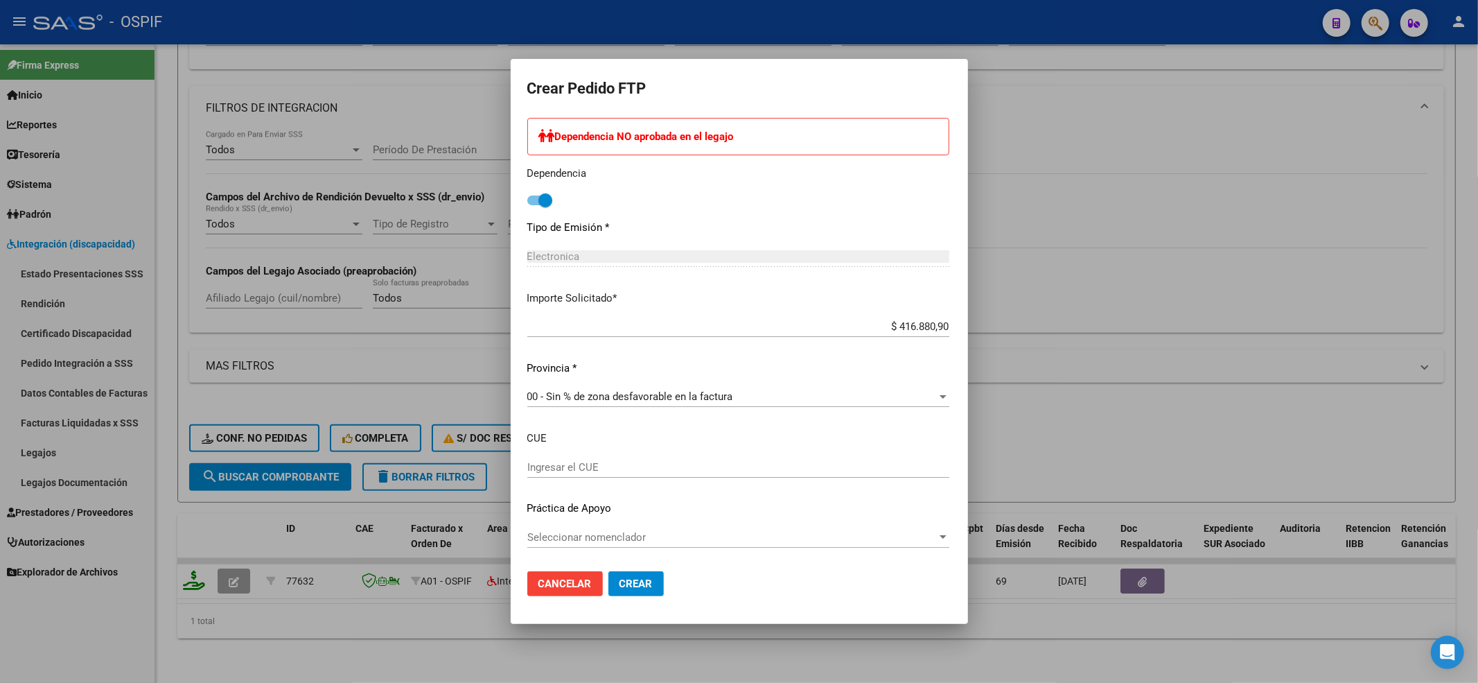
type input "570"
click at [692, 536] on span "Seleccionar nomenclador" at bounding box center [732, 537] width 410 height 12
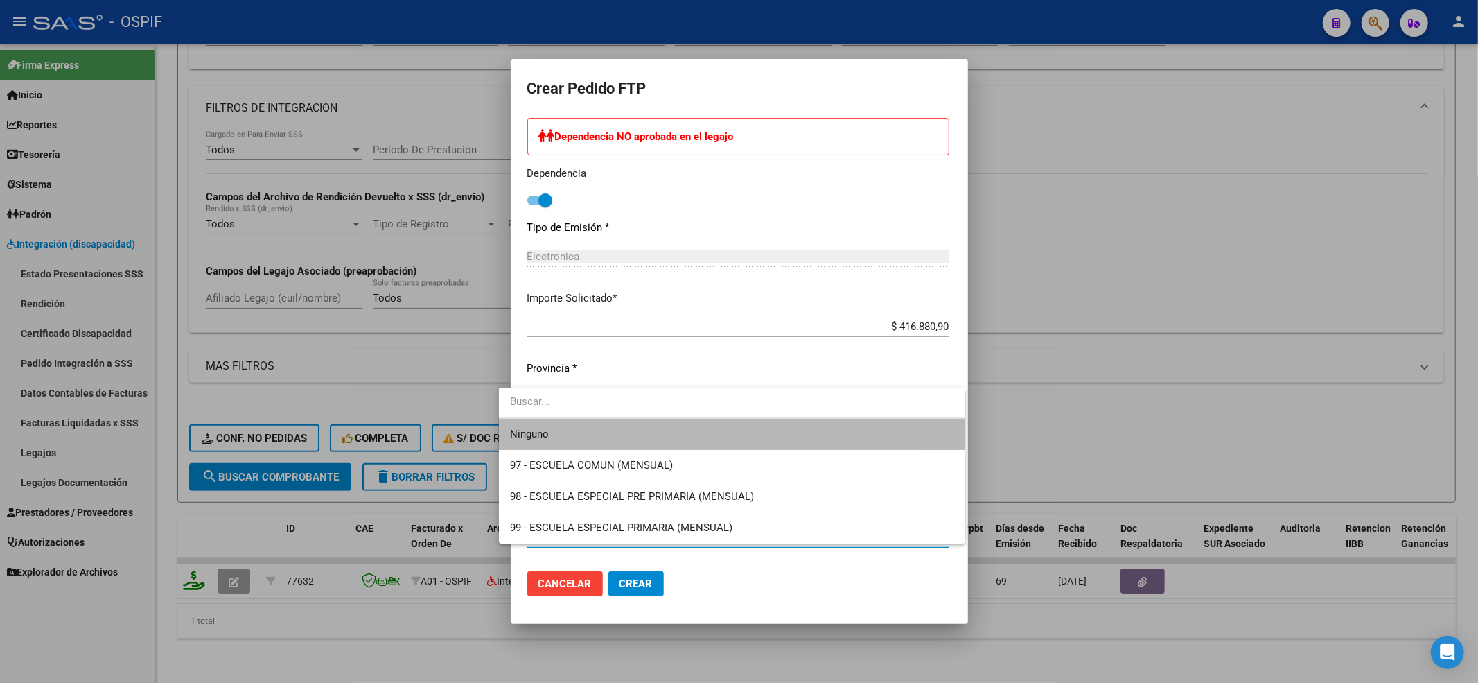
click at [502, 431] on mat-option "Ninguno" at bounding box center [732, 434] width 466 height 31
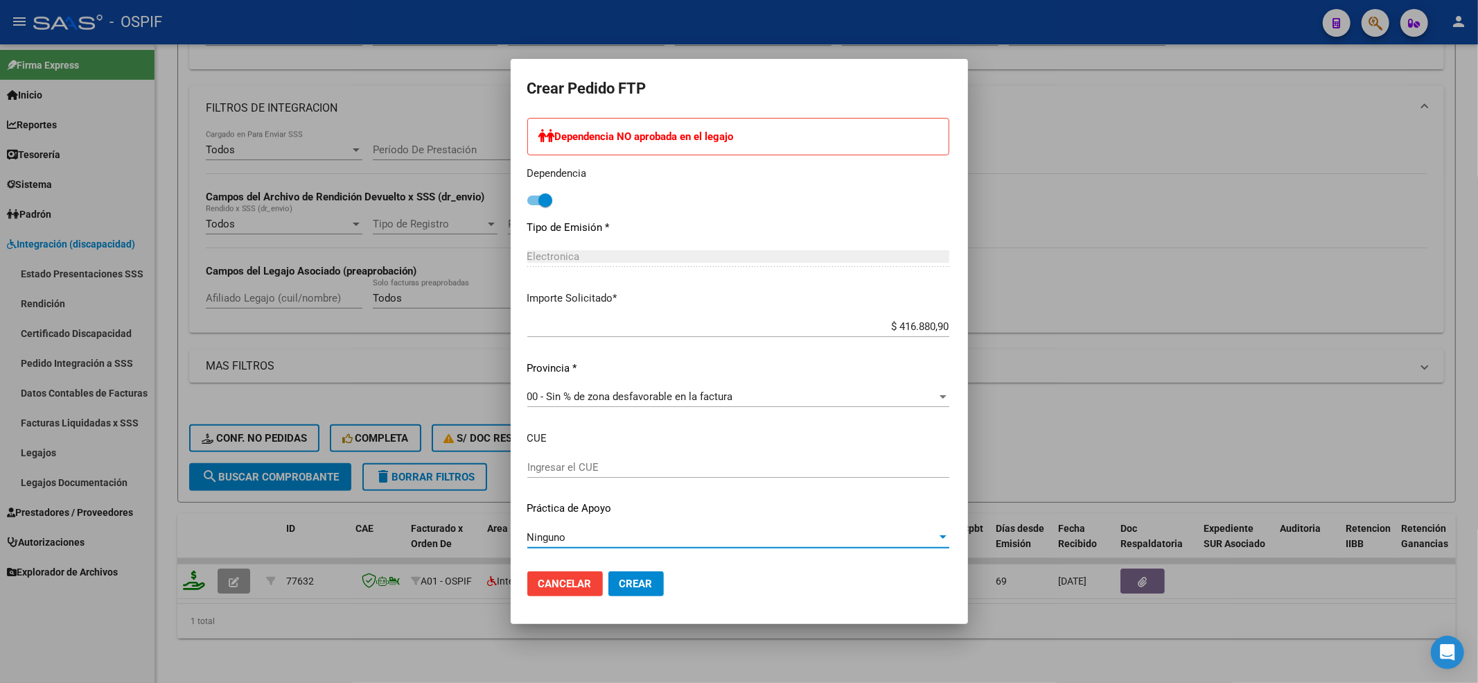
drag, startPoint x: 629, startPoint y: 575, endPoint x: 705, endPoint y: 466, distance: 132.8
click at [629, 577] on span "Crear" at bounding box center [636, 583] width 33 height 12
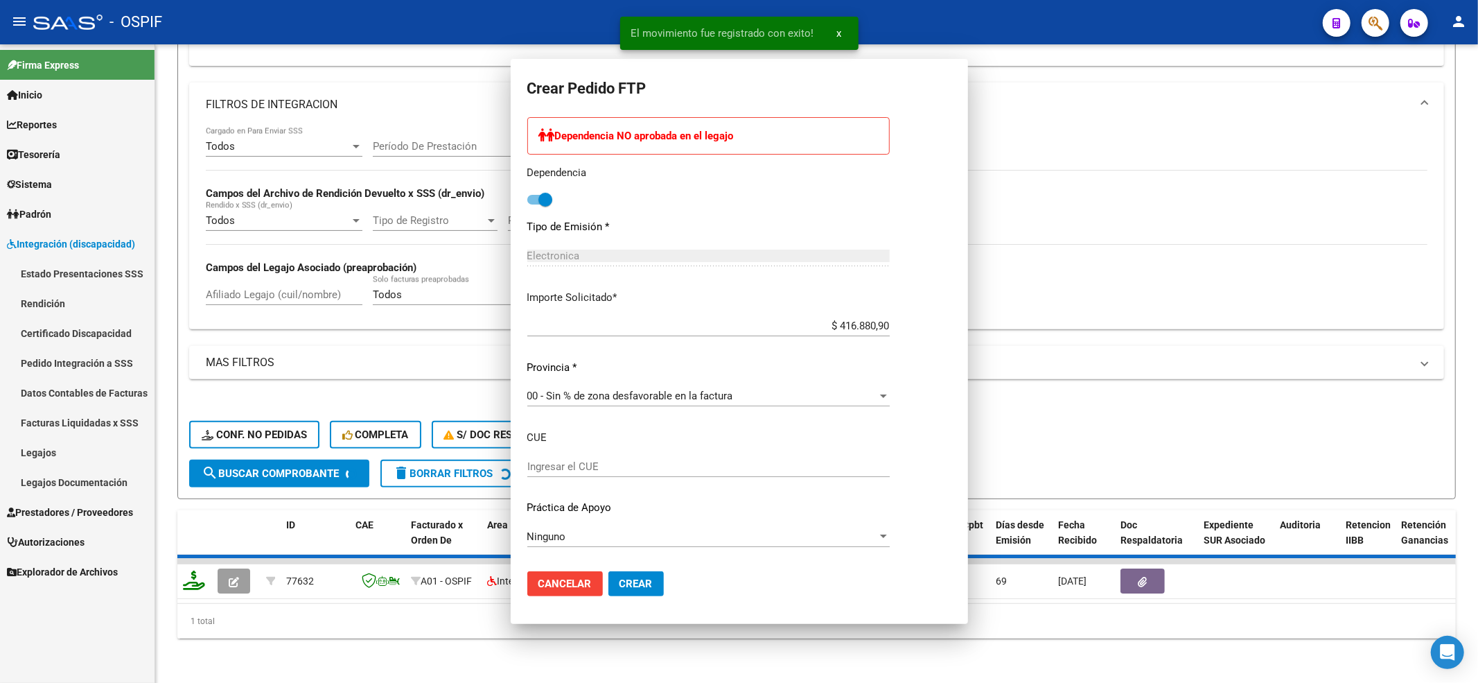
scroll to position [0, 0]
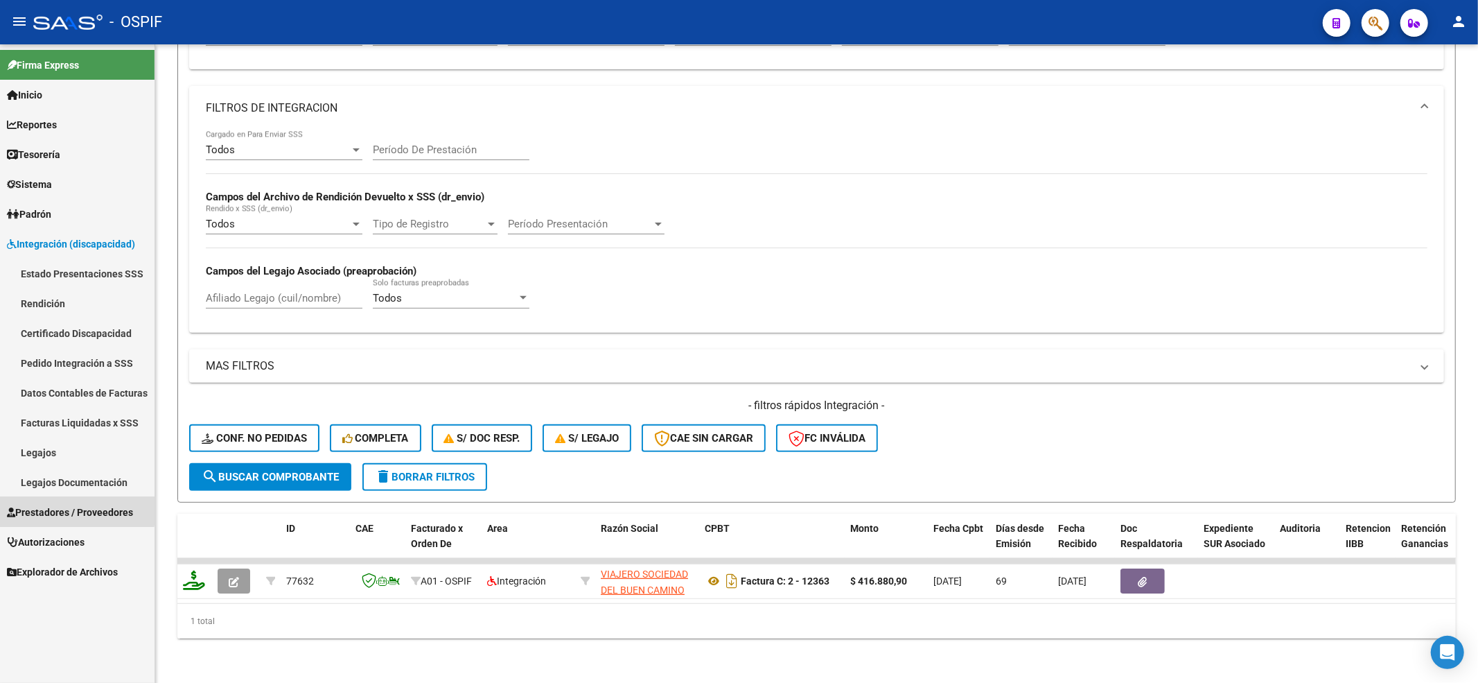
click at [75, 507] on span "Prestadores / Proveedores" at bounding box center [70, 511] width 126 height 15
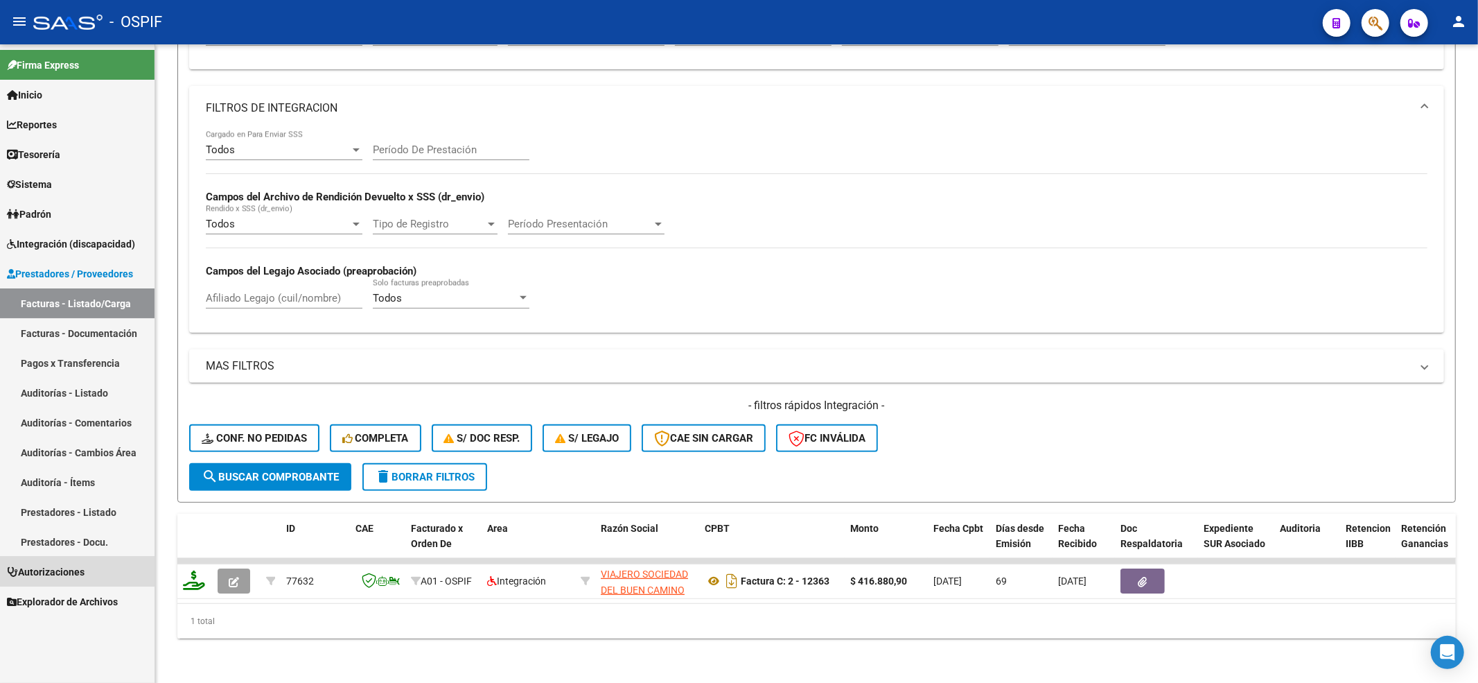
click at [53, 563] on link "Autorizaciones" at bounding box center [77, 571] width 155 height 30
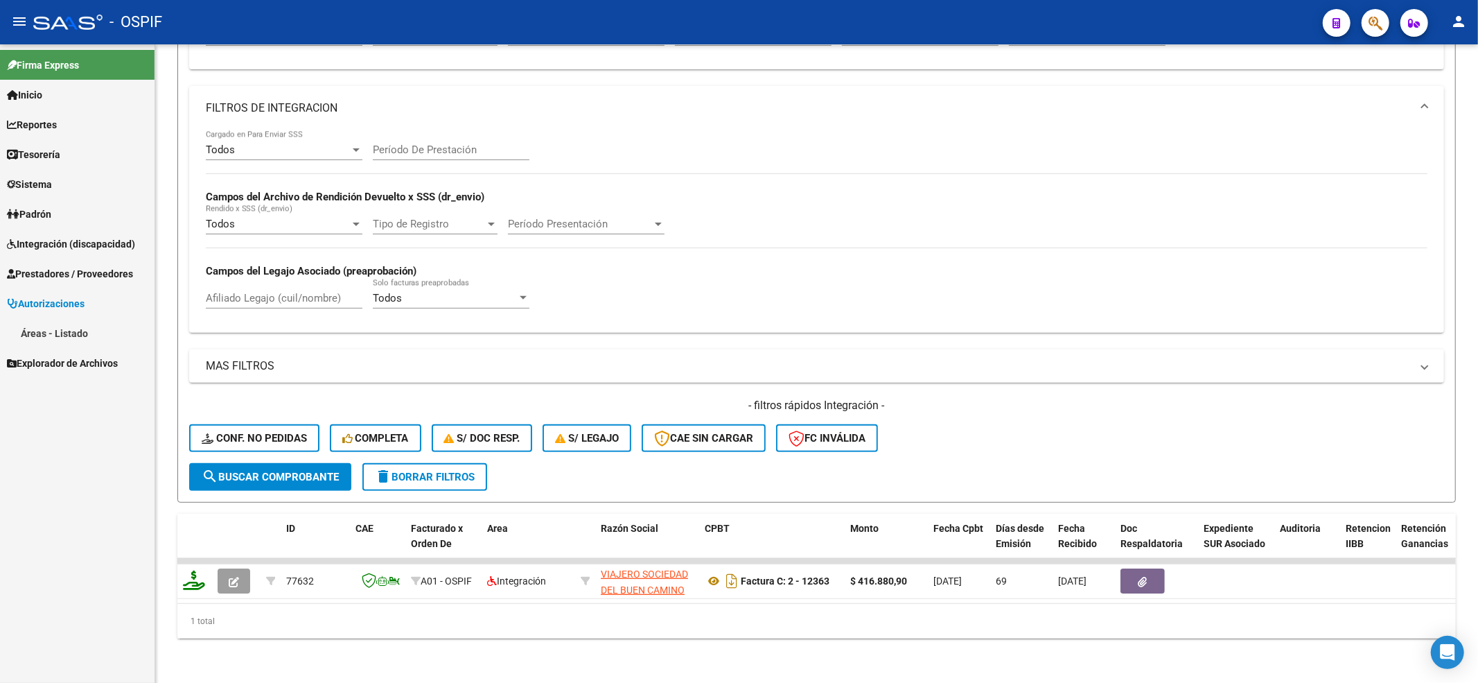
click at [35, 355] on span "Explorador de Archivos" at bounding box center [62, 362] width 111 height 15
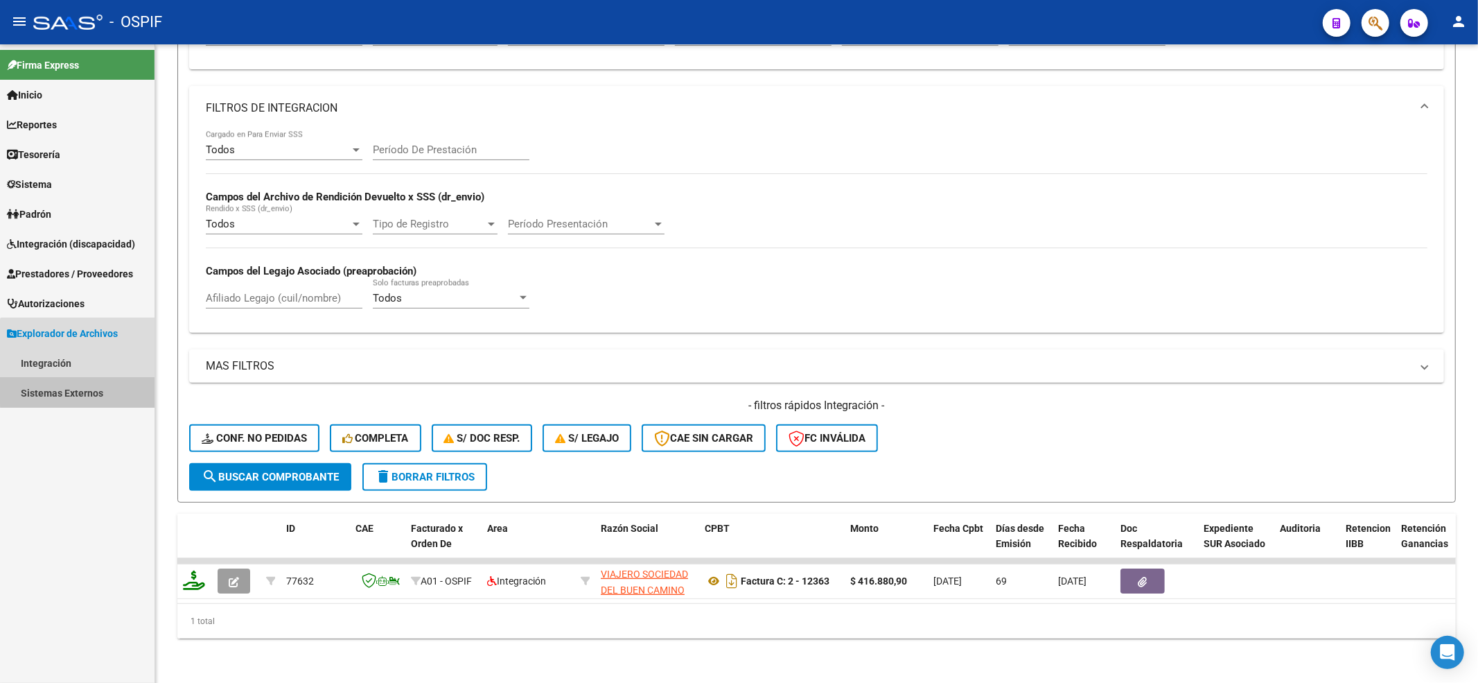
click at [79, 378] on link "Sistemas Externos" at bounding box center [77, 393] width 155 height 30
click at [64, 353] on link "Integración" at bounding box center [77, 363] width 155 height 30
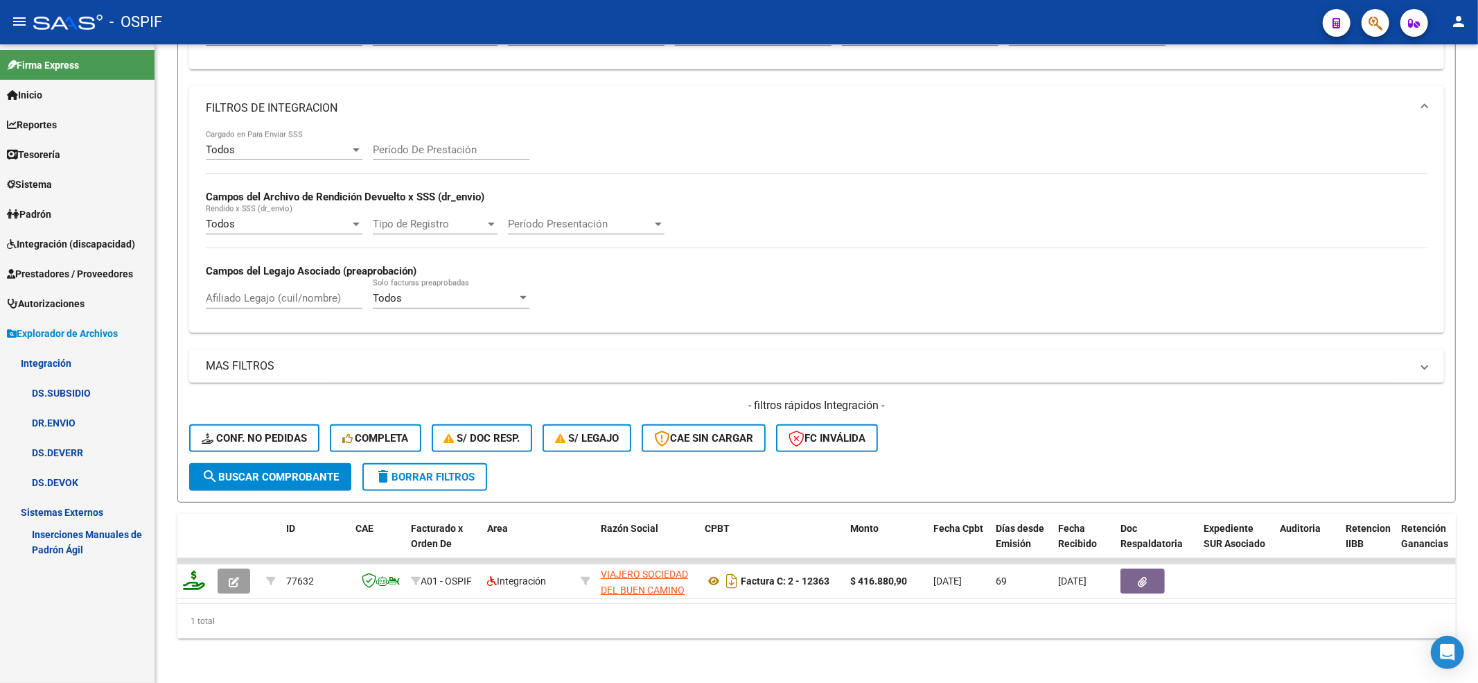
click at [83, 436] on link "DR.ENVIO" at bounding box center [77, 422] width 155 height 30
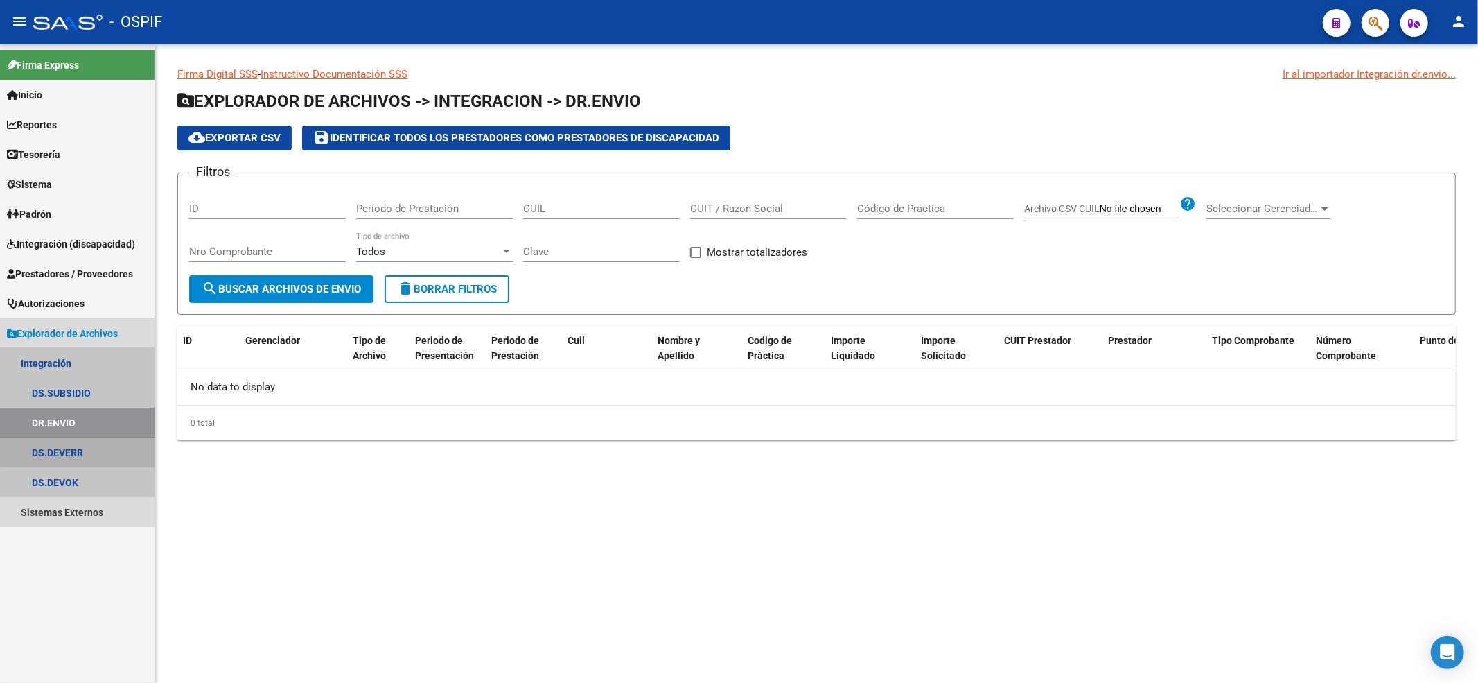
click at [83, 450] on link "DS.DEVERR" at bounding box center [77, 452] width 155 height 30
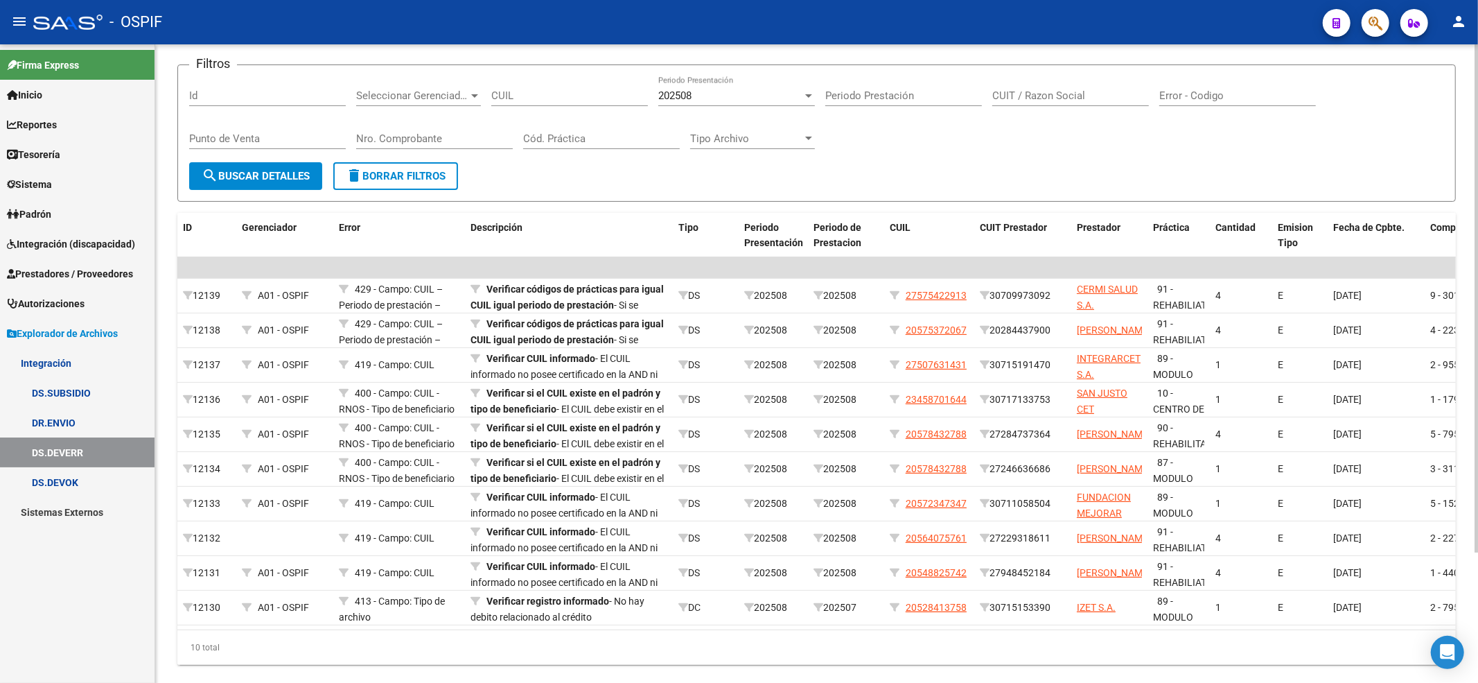
scroll to position [164, 0]
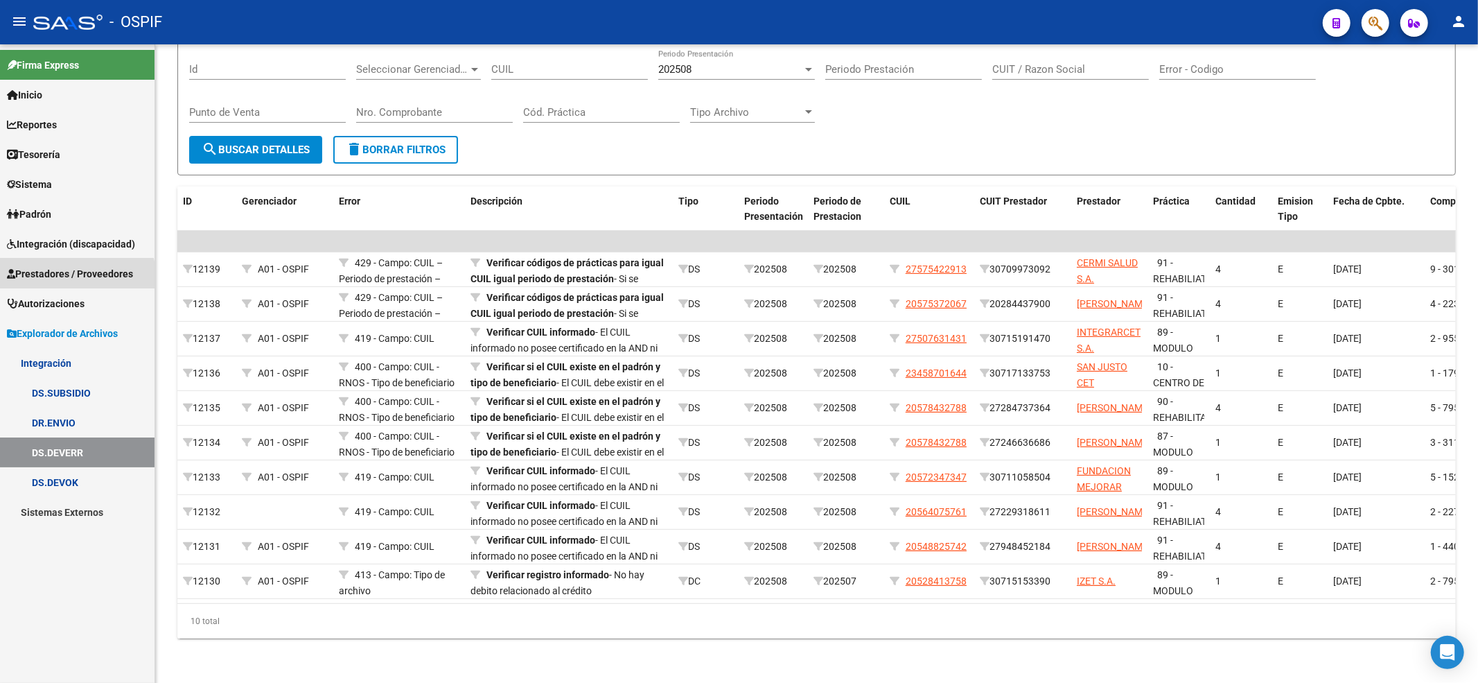
click at [62, 281] on span "Prestadores / Proveedores" at bounding box center [70, 273] width 126 height 15
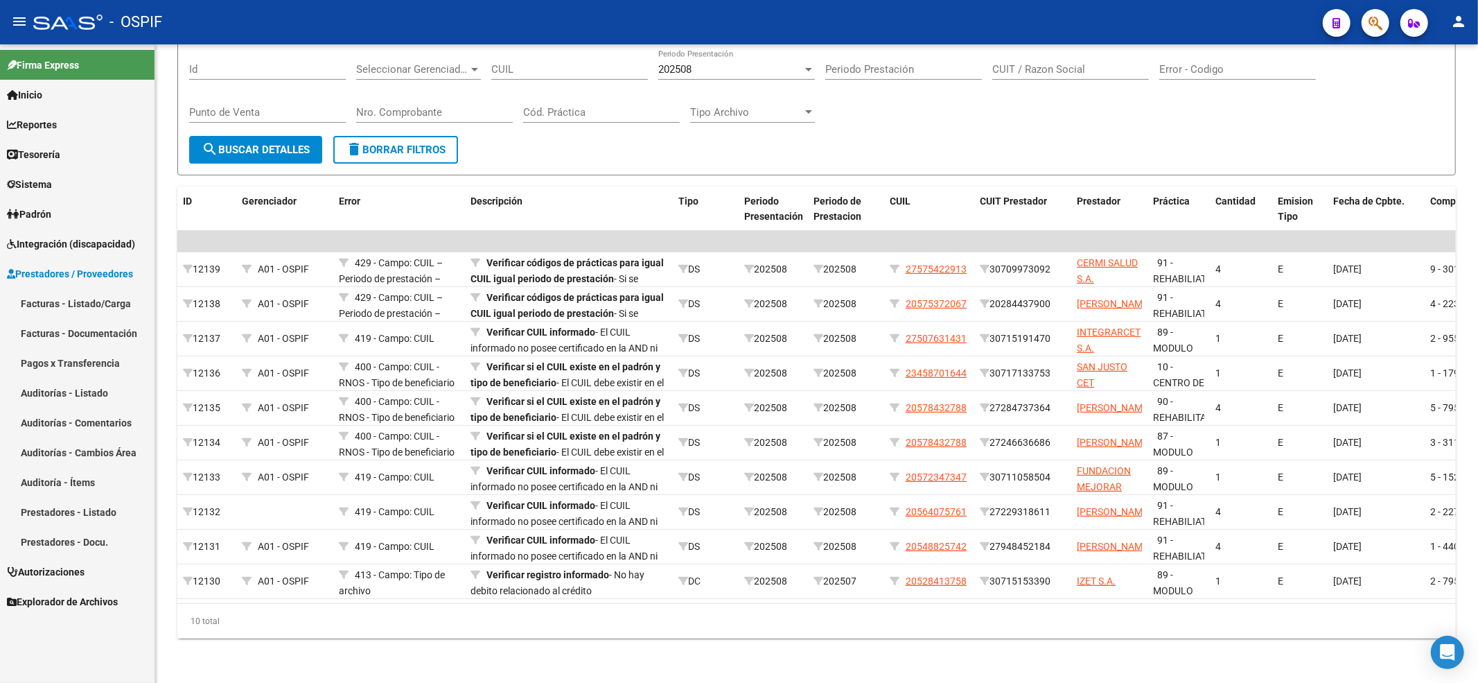
click at [139, 313] on link "Facturas - Listado/Carga" at bounding box center [77, 303] width 155 height 30
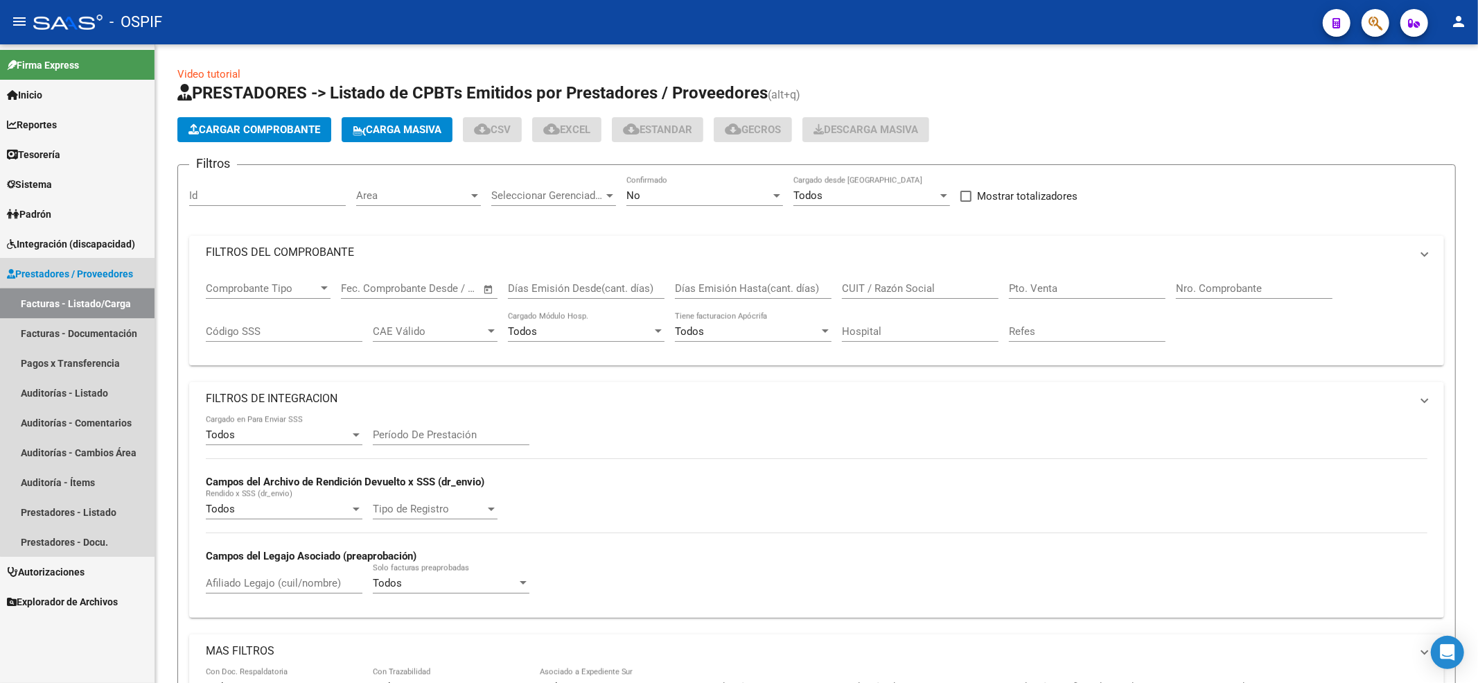
click at [128, 310] on link "Facturas - Listado/Carga" at bounding box center [77, 303] width 155 height 30
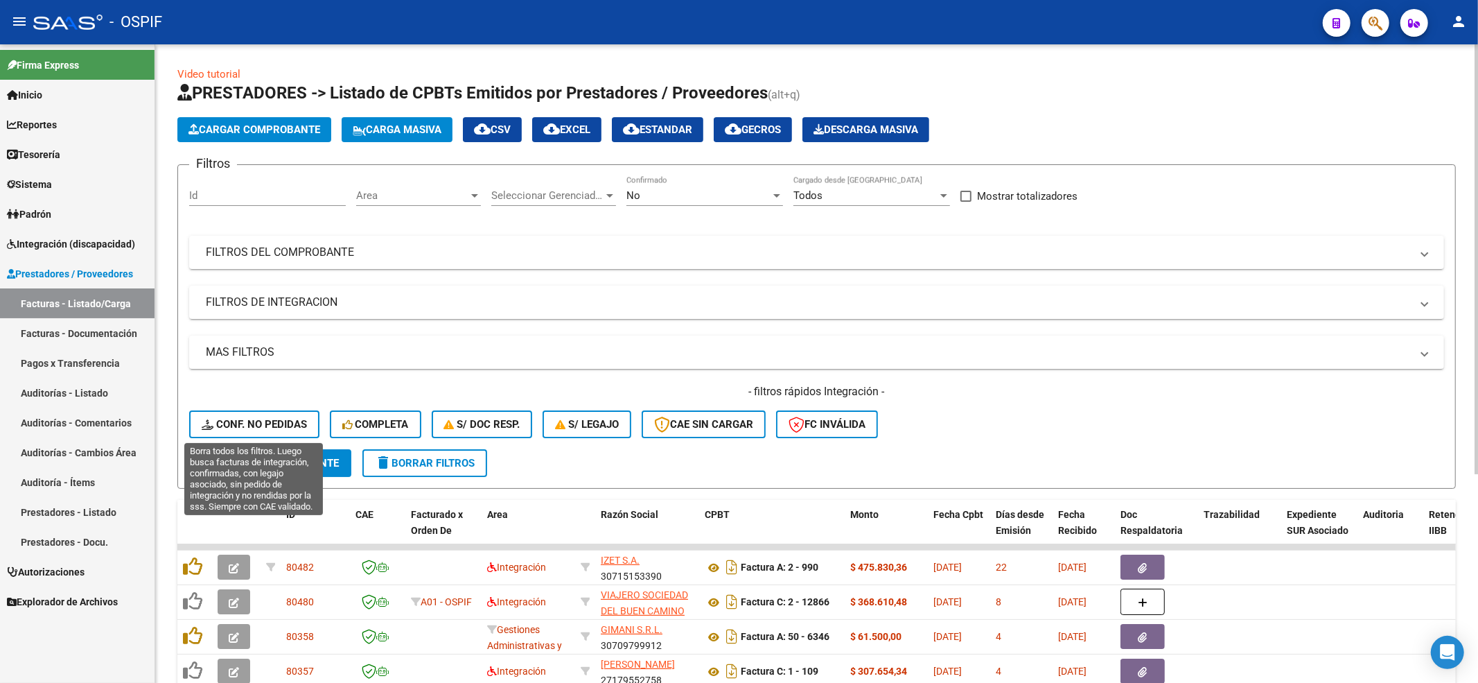
click at [256, 411] on button "Conf. no pedidas" at bounding box center [254, 424] width 130 height 28
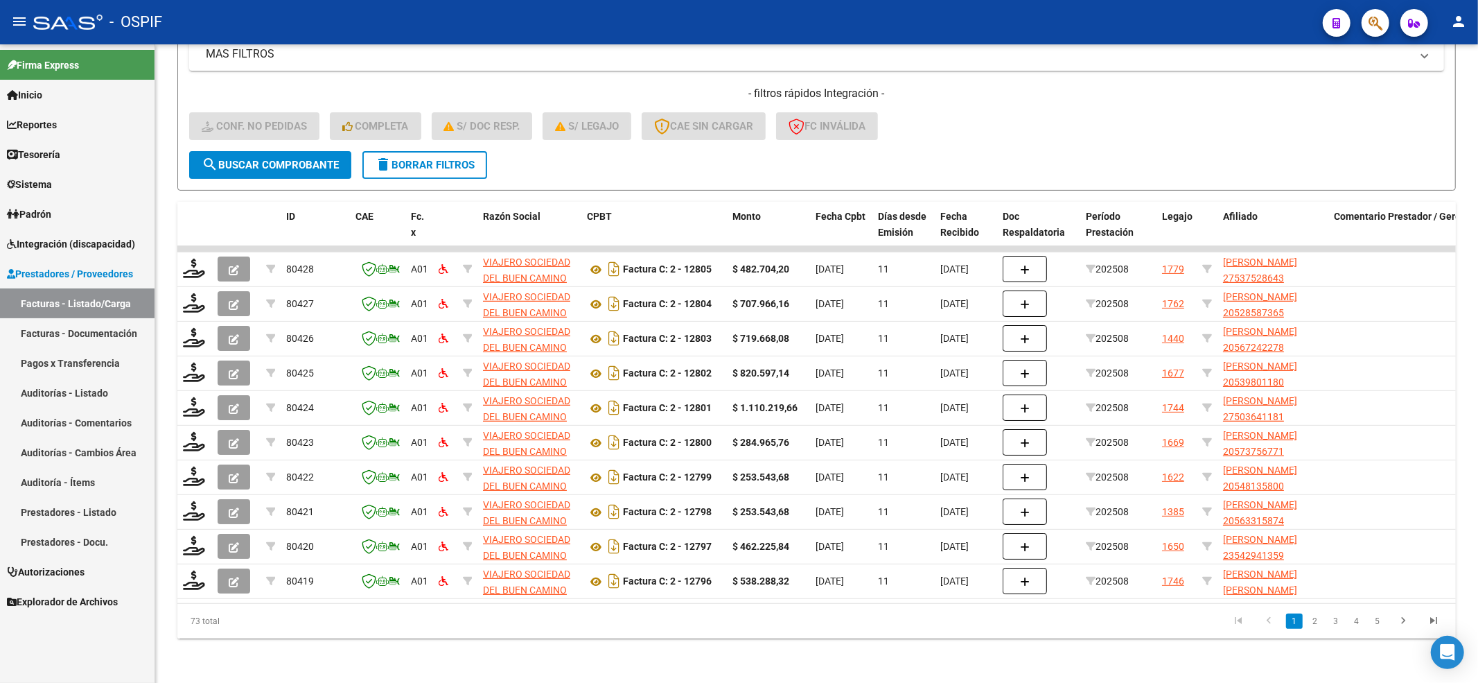
scroll to position [310, 0]
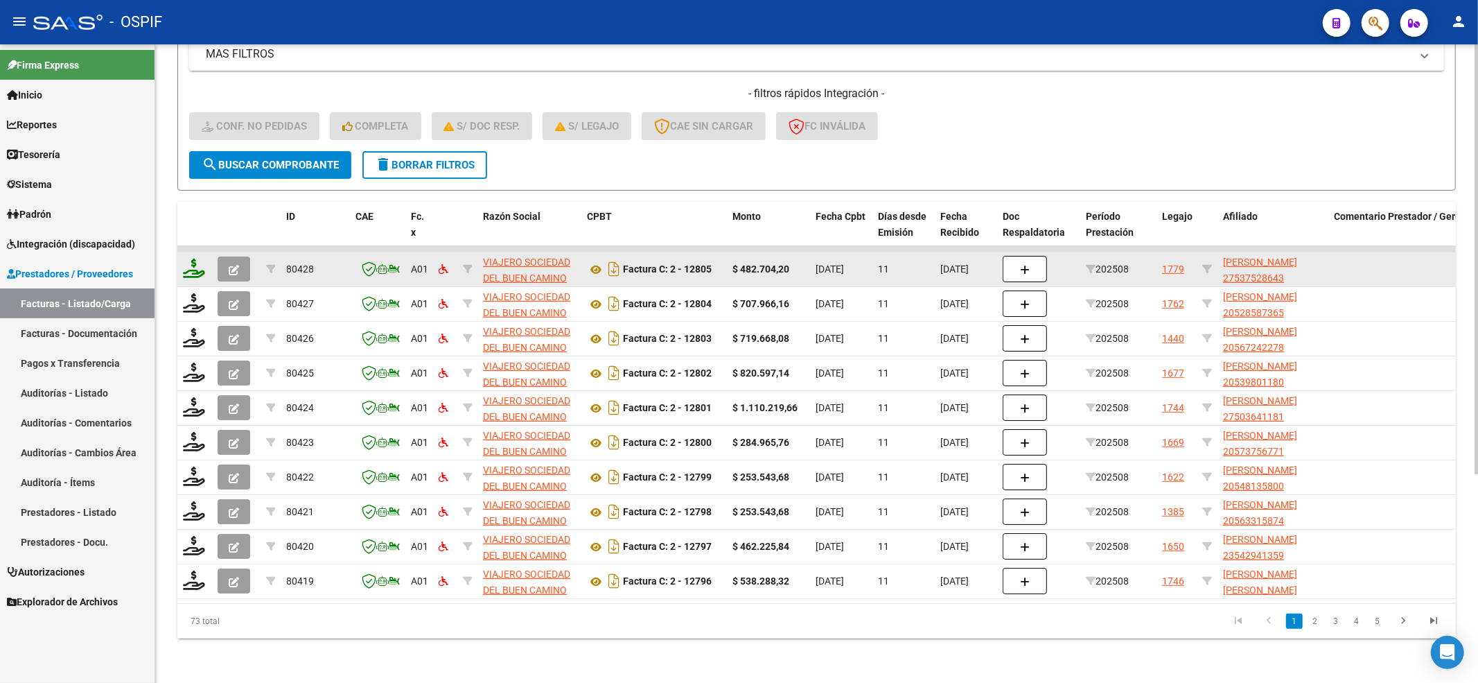
click at [195, 262] on icon at bounding box center [194, 267] width 22 height 19
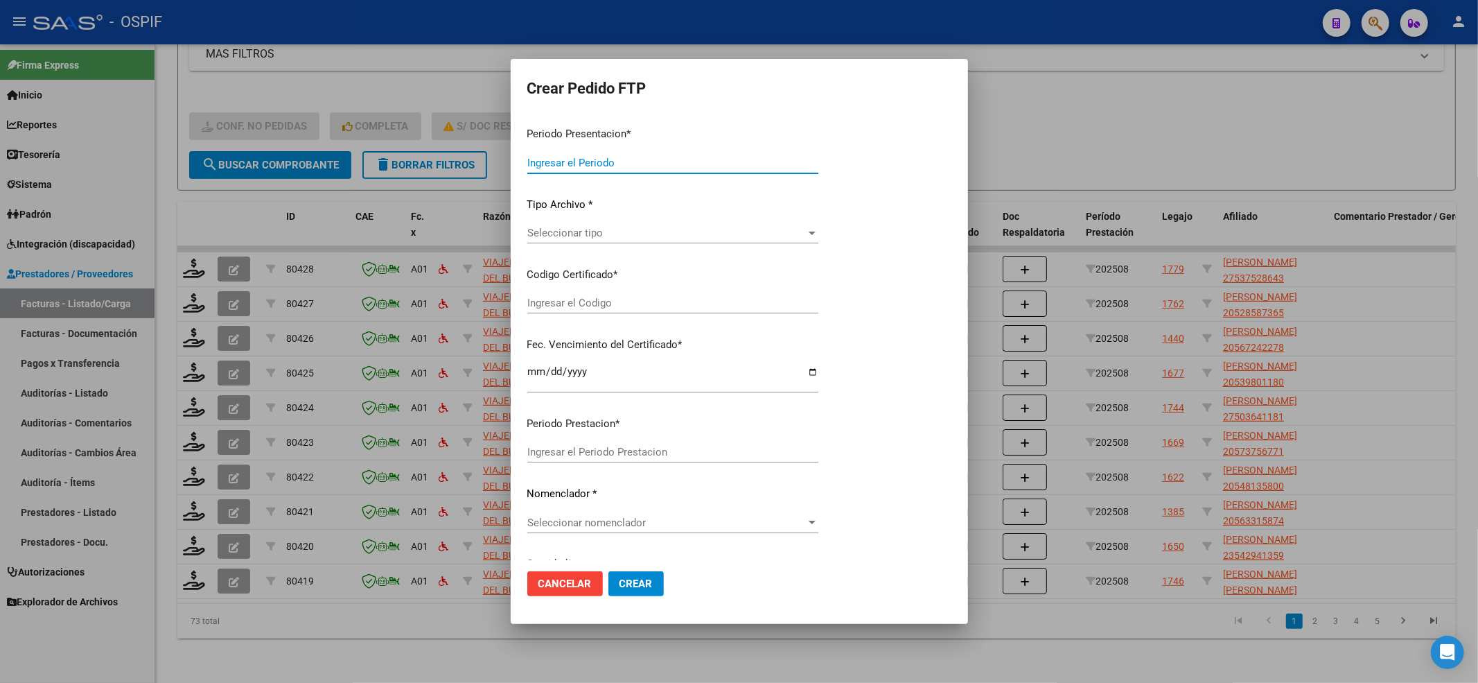
type input "202508"
type input "$ 482.704,20"
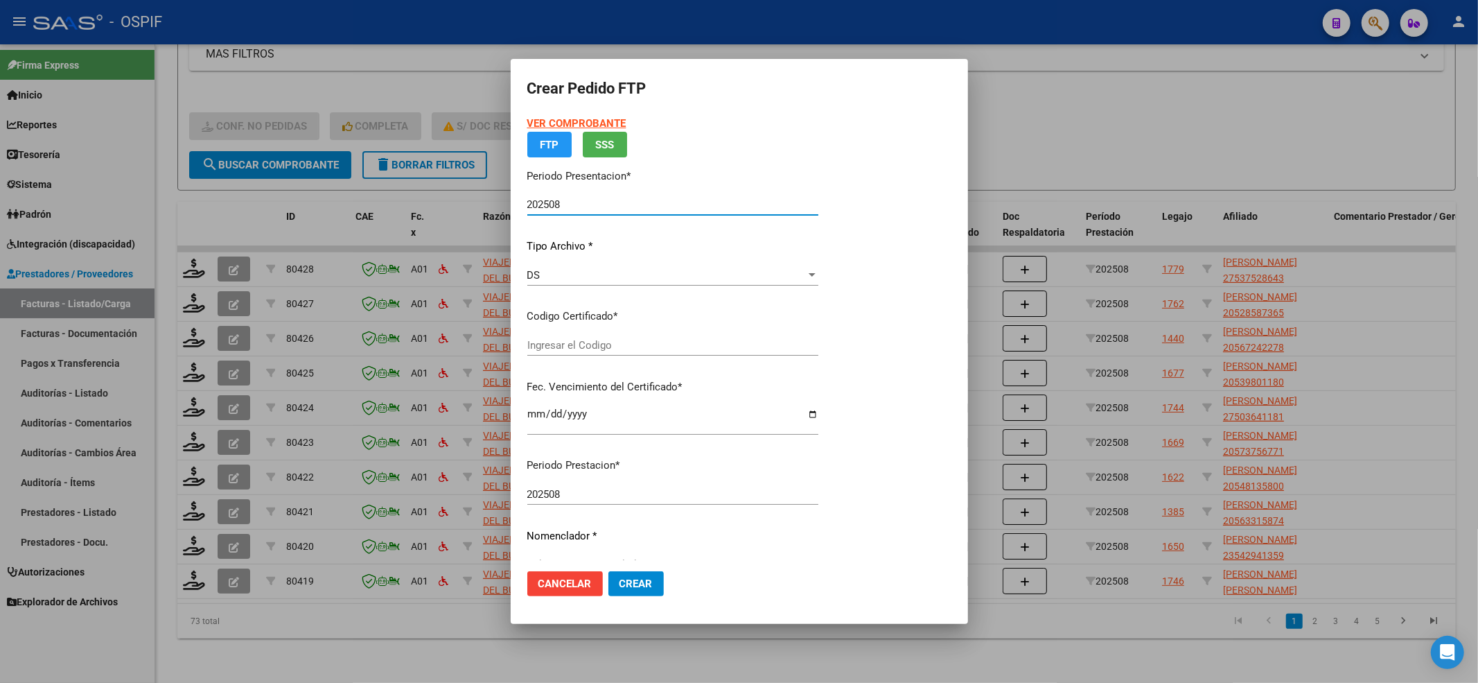
type input "-01-00053752864-20200508-20300508-BS-427"
type input "[DATE]"
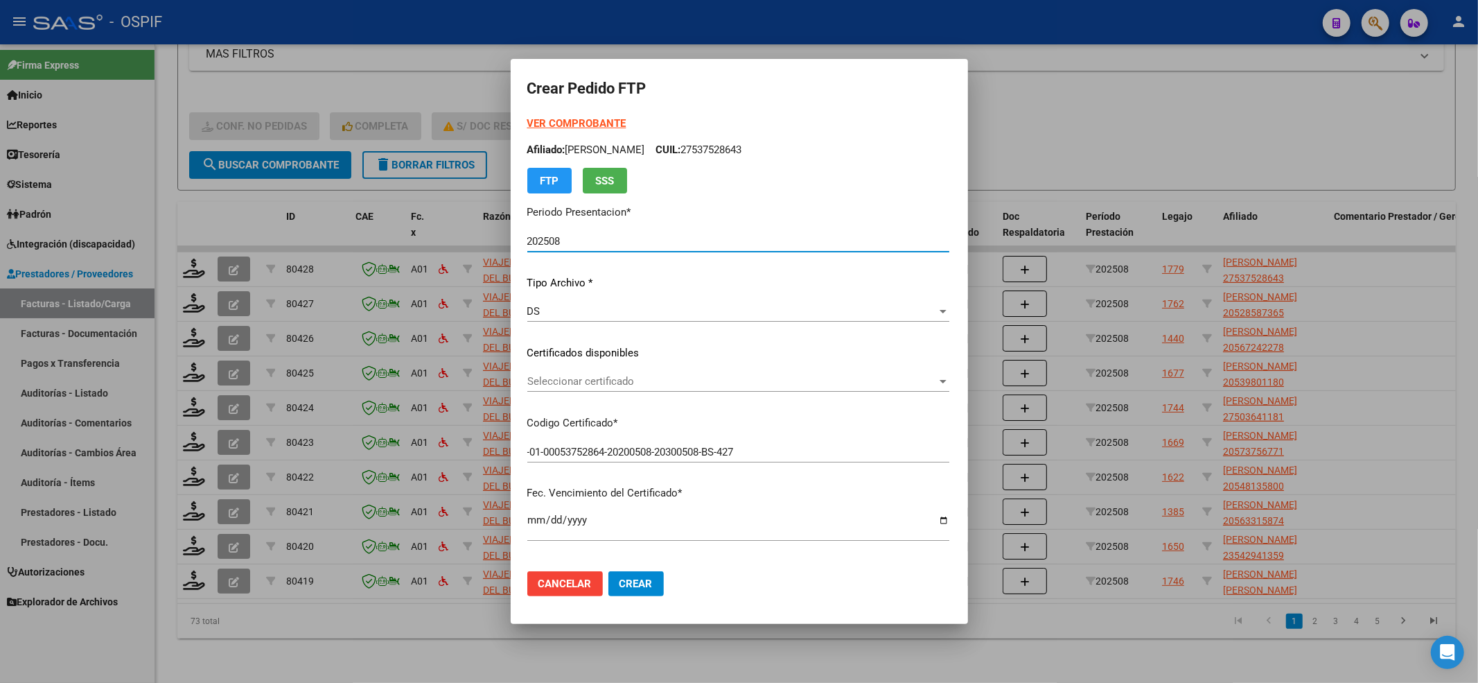
click at [534, 355] on p "Certificados disponibles" at bounding box center [738, 353] width 422 height 16
drag, startPoint x: 523, startPoint y: 363, endPoint x: 523, endPoint y: 374, distance: 11.1
click at [527, 364] on div "VER COMPROBANTE ARCA Padrón Afiliado: [PERSON_NAME] CUIL: 27537528643 FTP SSS P…" at bounding box center [738, 335] width 422 height 438
click at [527, 375] on span "Seleccionar certificado" at bounding box center [732, 381] width 410 height 12
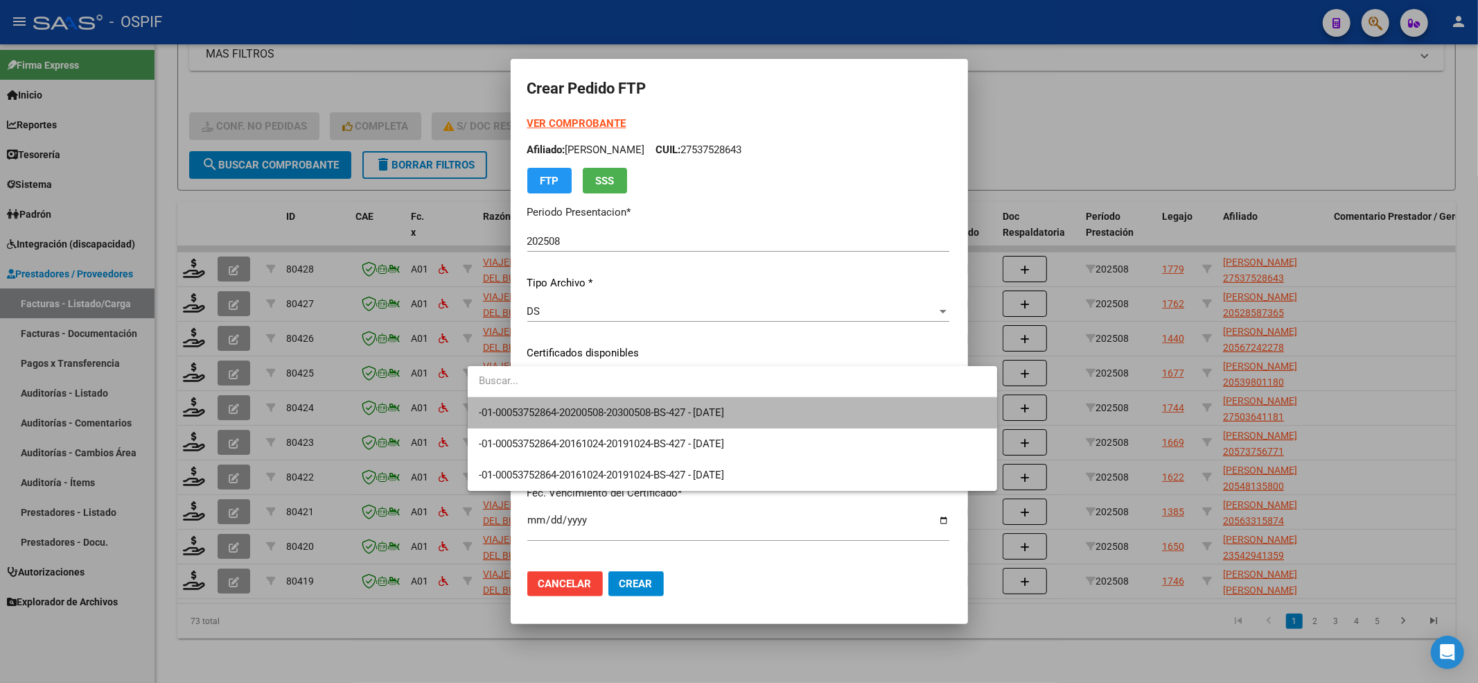
drag, startPoint x: 510, startPoint y: 397, endPoint x: 510, endPoint y: 407, distance: 10.4
click at [510, 407] on span "-01-00053752864-20200508-20300508-BS-427 - [DATE]" at bounding box center [732, 412] width 507 height 31
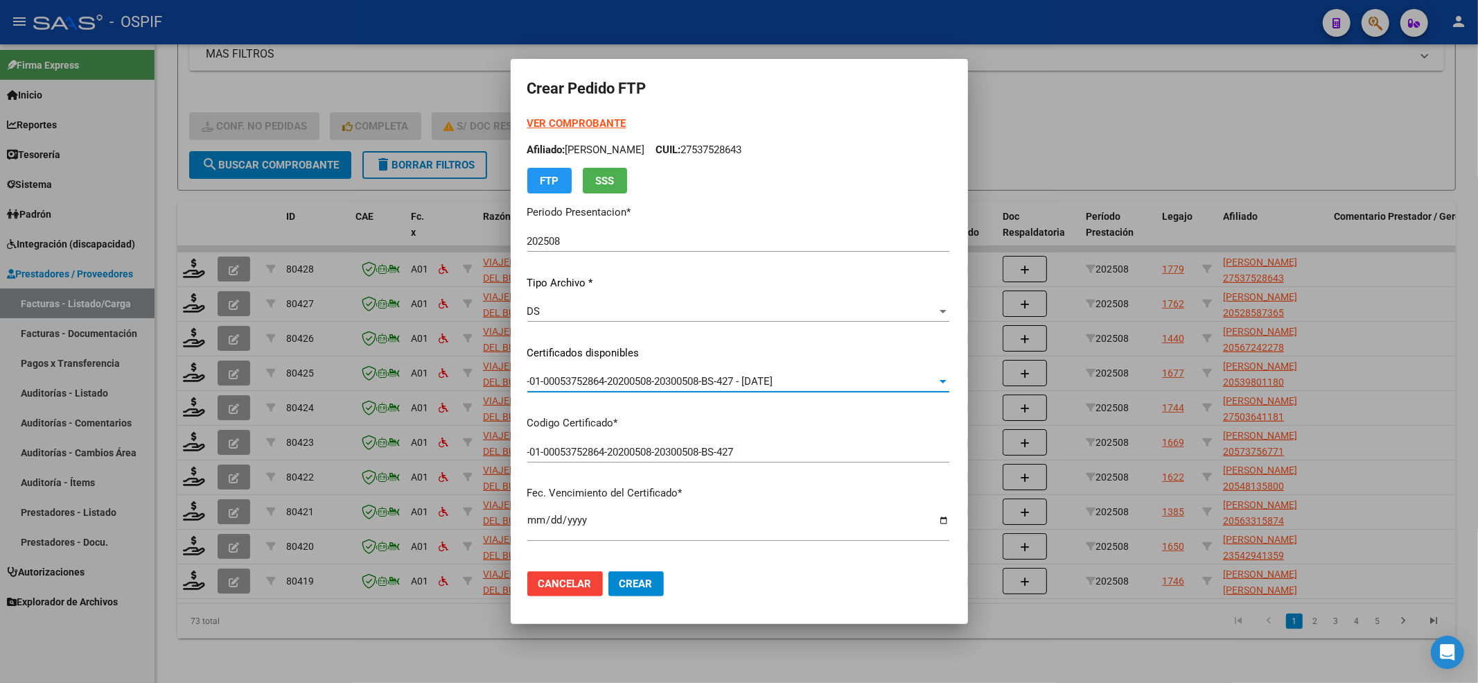
click at [527, 407] on div "VER COMPROBANTE ARCA Padrón Afiliado: [PERSON_NAME] MILAGROS CUIL: 27537528643 …" at bounding box center [738, 335] width 422 height 438
click at [527, 125] on strong "VER COMPROBANTE" at bounding box center [576, 123] width 99 height 12
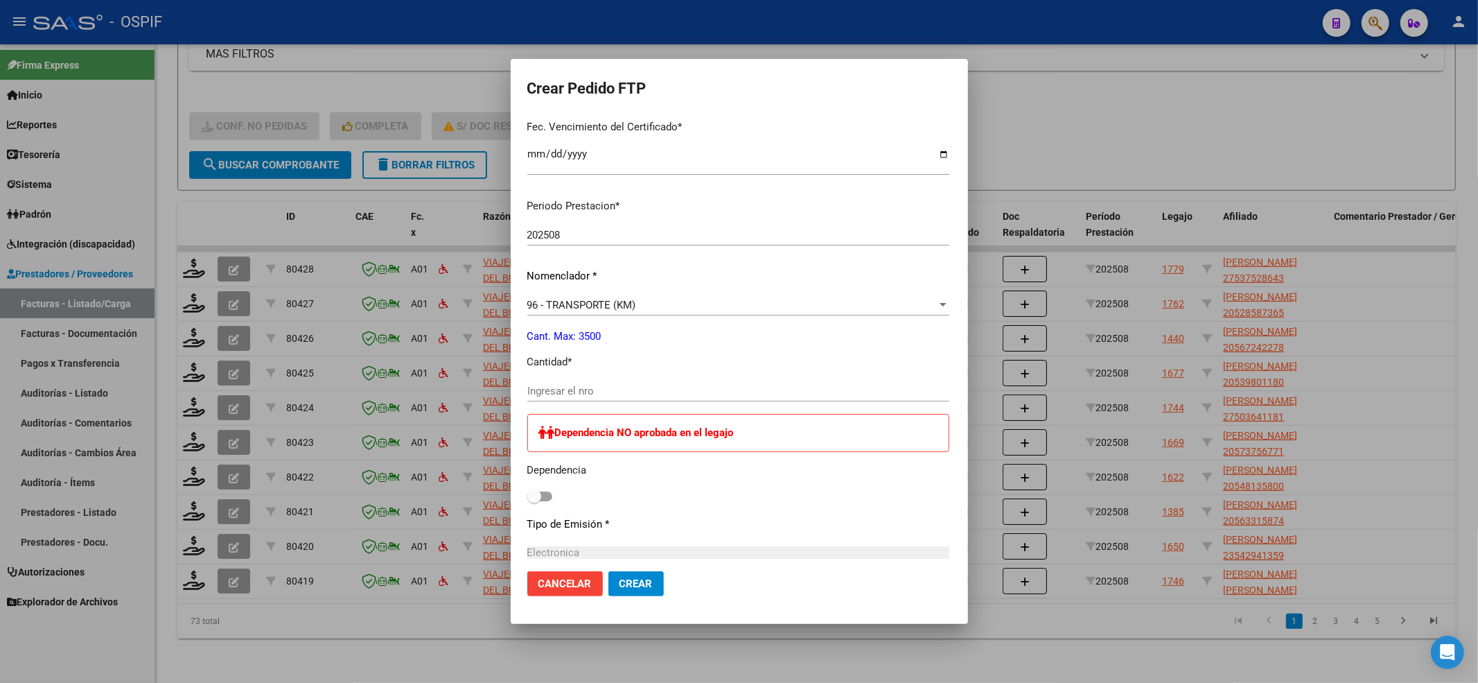
scroll to position [462, 0]
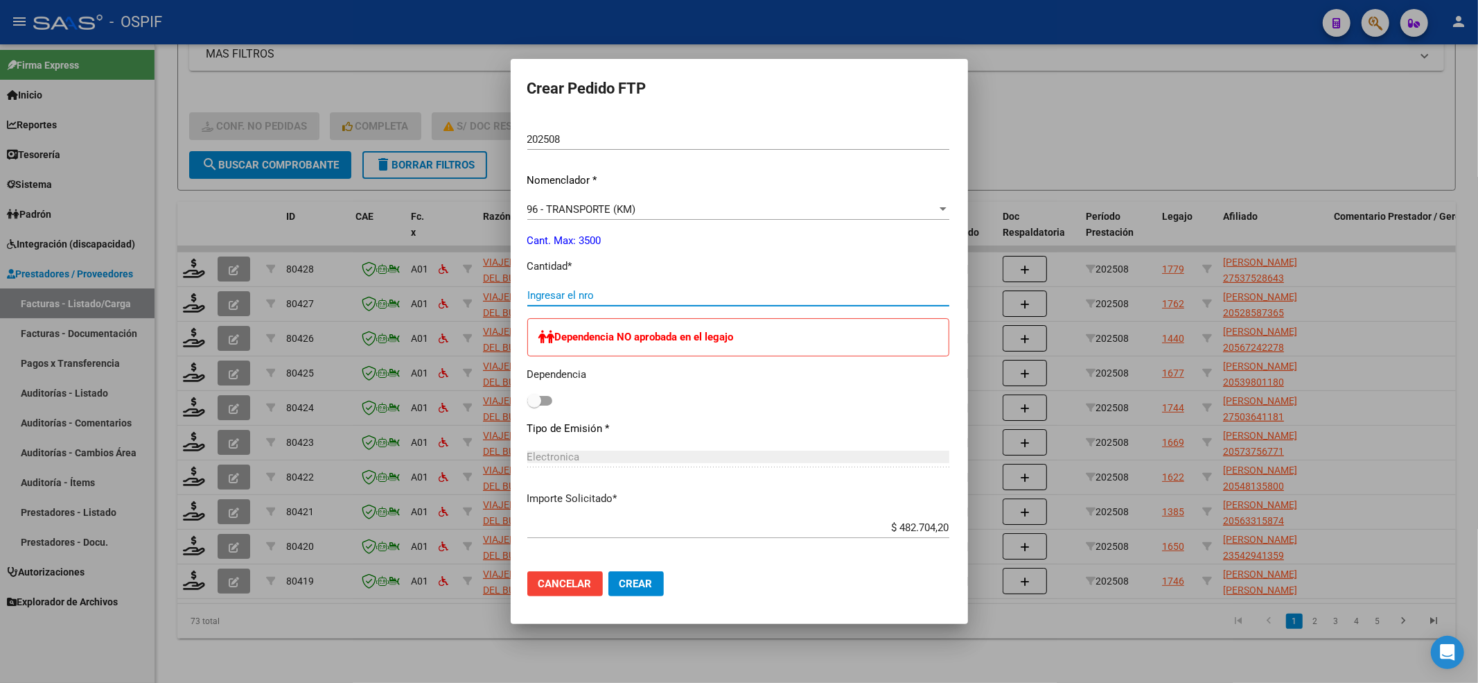
click at [527, 289] on input "Ingresar el nro" at bounding box center [738, 295] width 422 height 12
type input "660"
click at [527, 408] on label at bounding box center [539, 400] width 25 height 17
click at [534, 406] on input "checkbox" at bounding box center [534, 405] width 1 height 1
checkbox input "true"
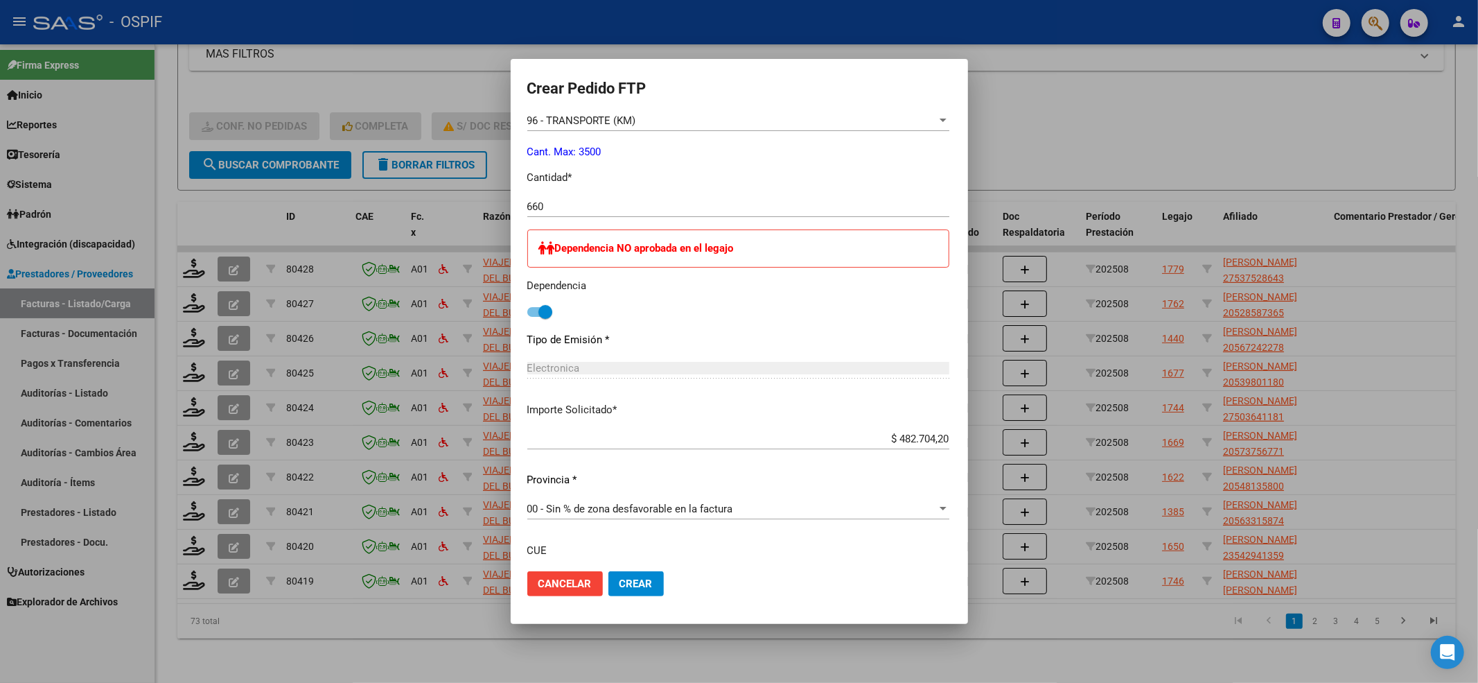
scroll to position [662, 0]
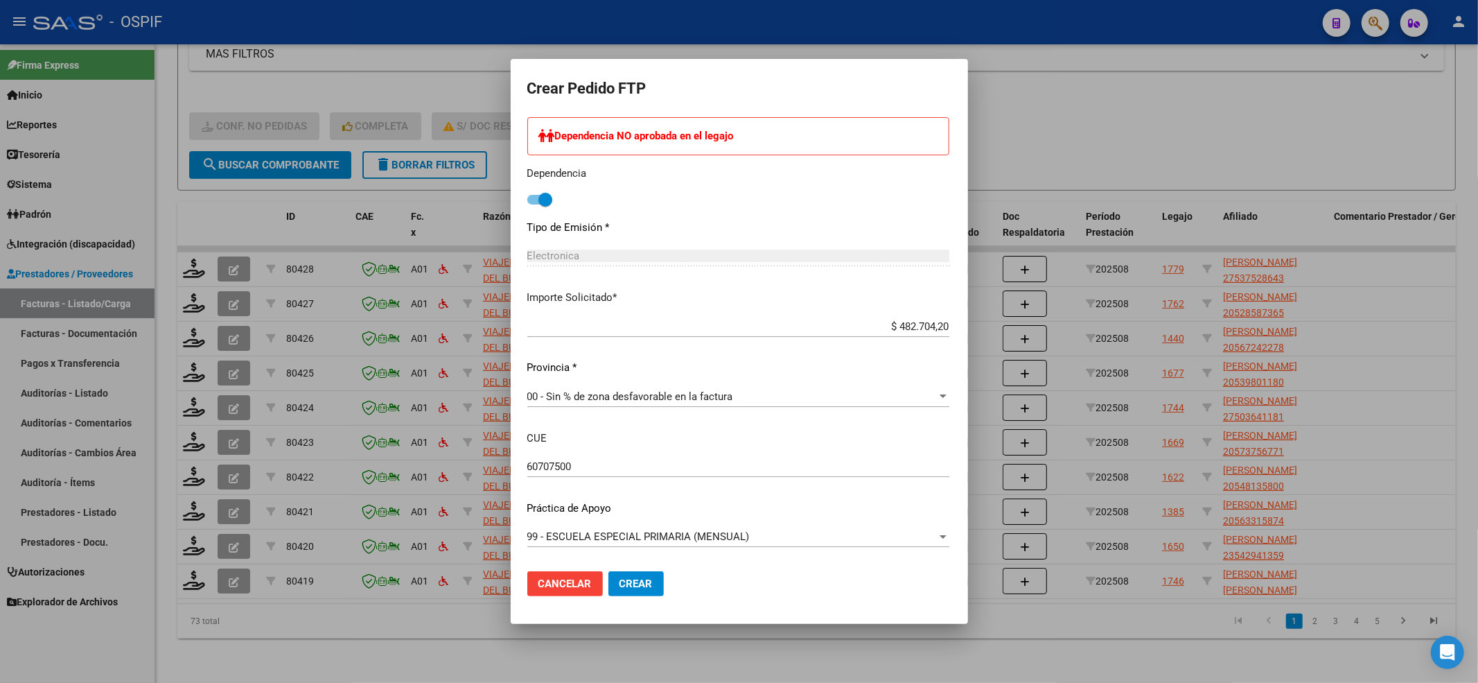
click at [611, 590] on button "Crear" at bounding box center [635, 583] width 55 height 25
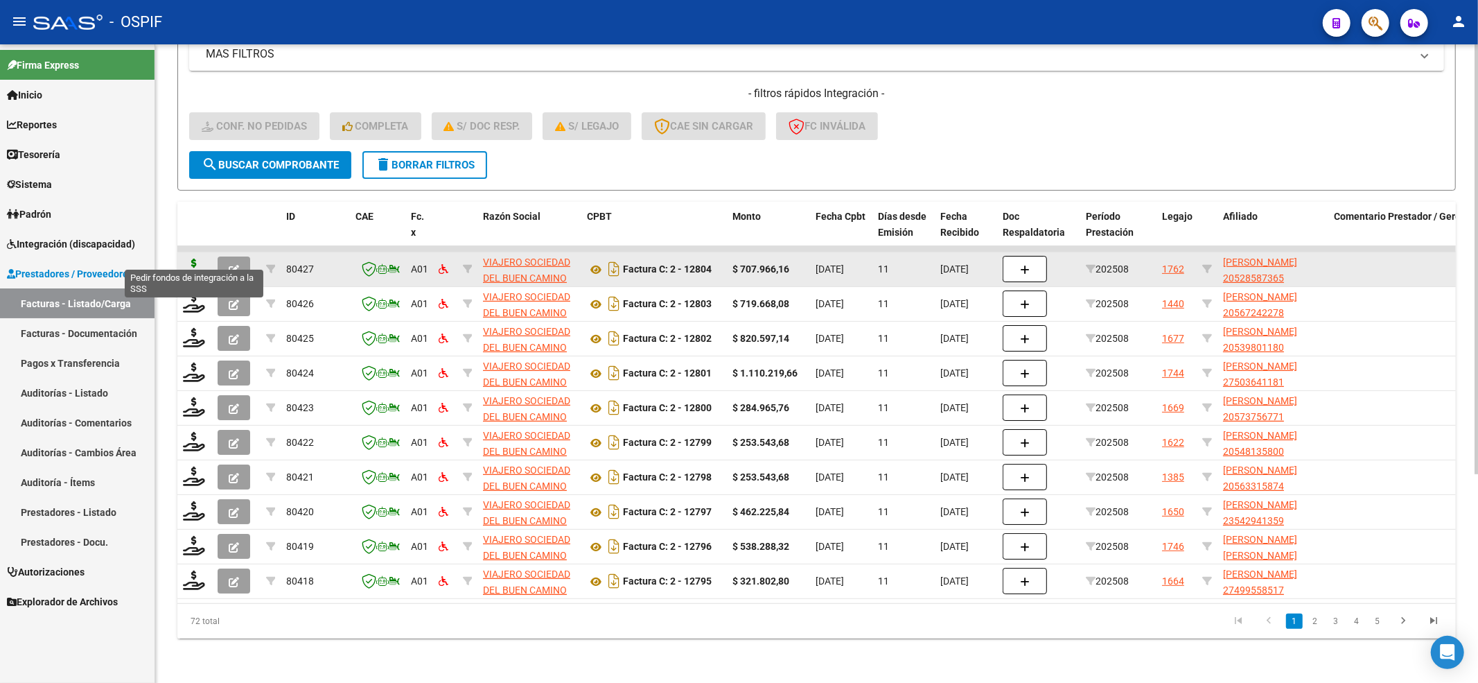
click at [193, 258] on icon at bounding box center [194, 267] width 22 height 19
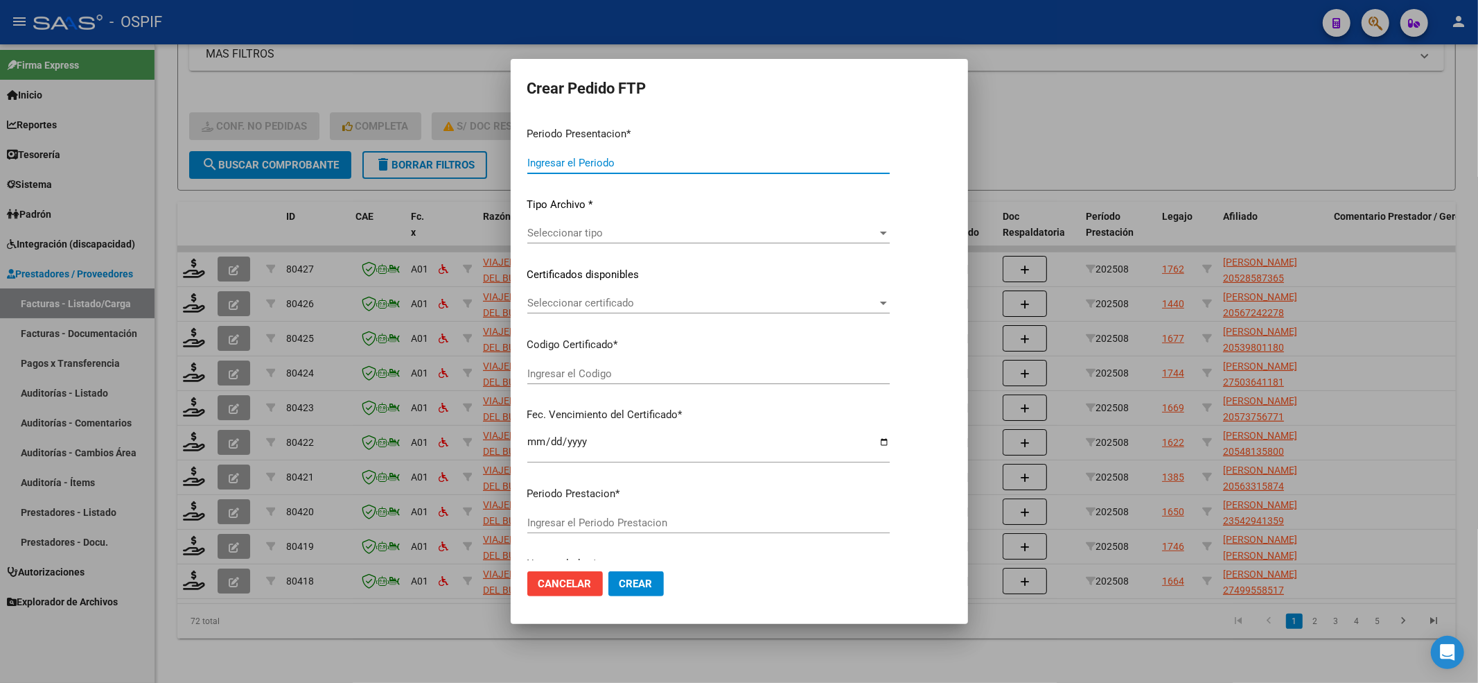
type input "202508"
type input "$ 707.966,16"
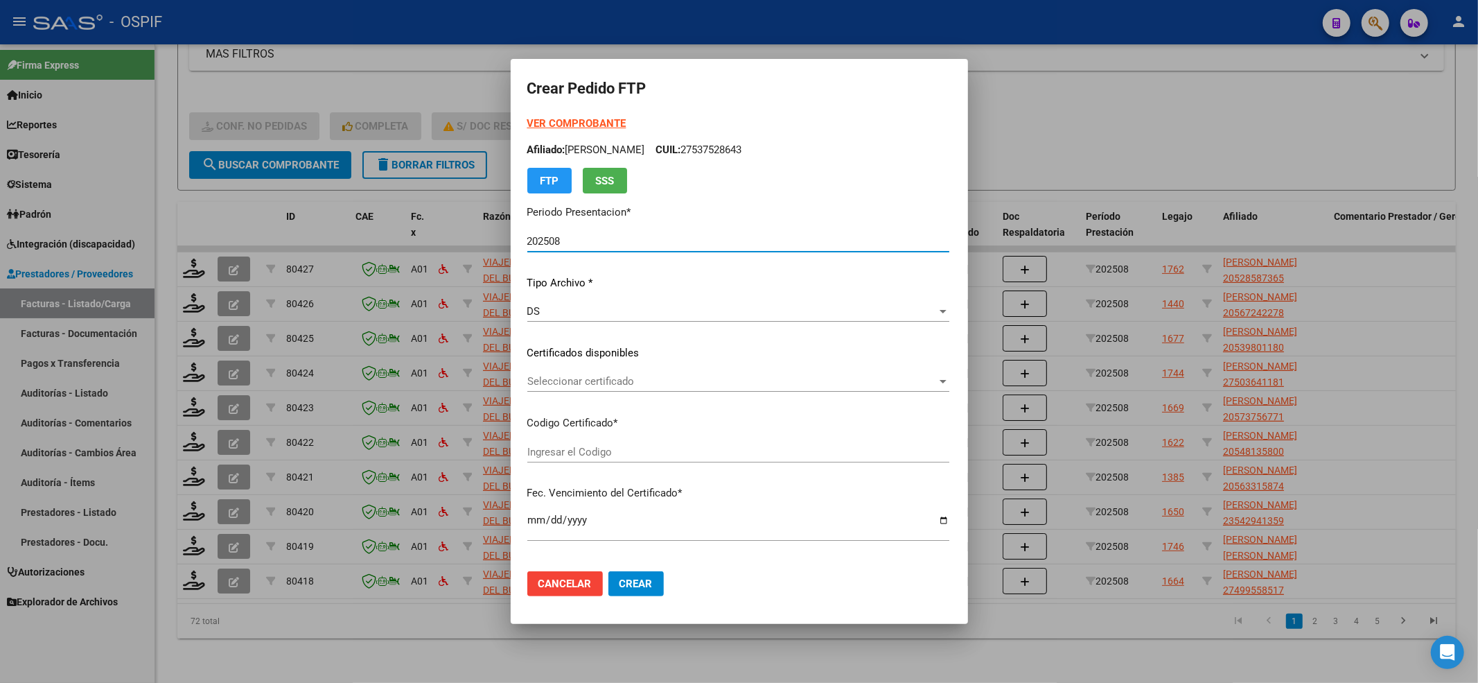
type input "0200052858736-20241018-20341018-bue-427"
type input "[DATE]"
click at [696, 383] on span "Seleccionar certificado" at bounding box center [732, 381] width 410 height 12
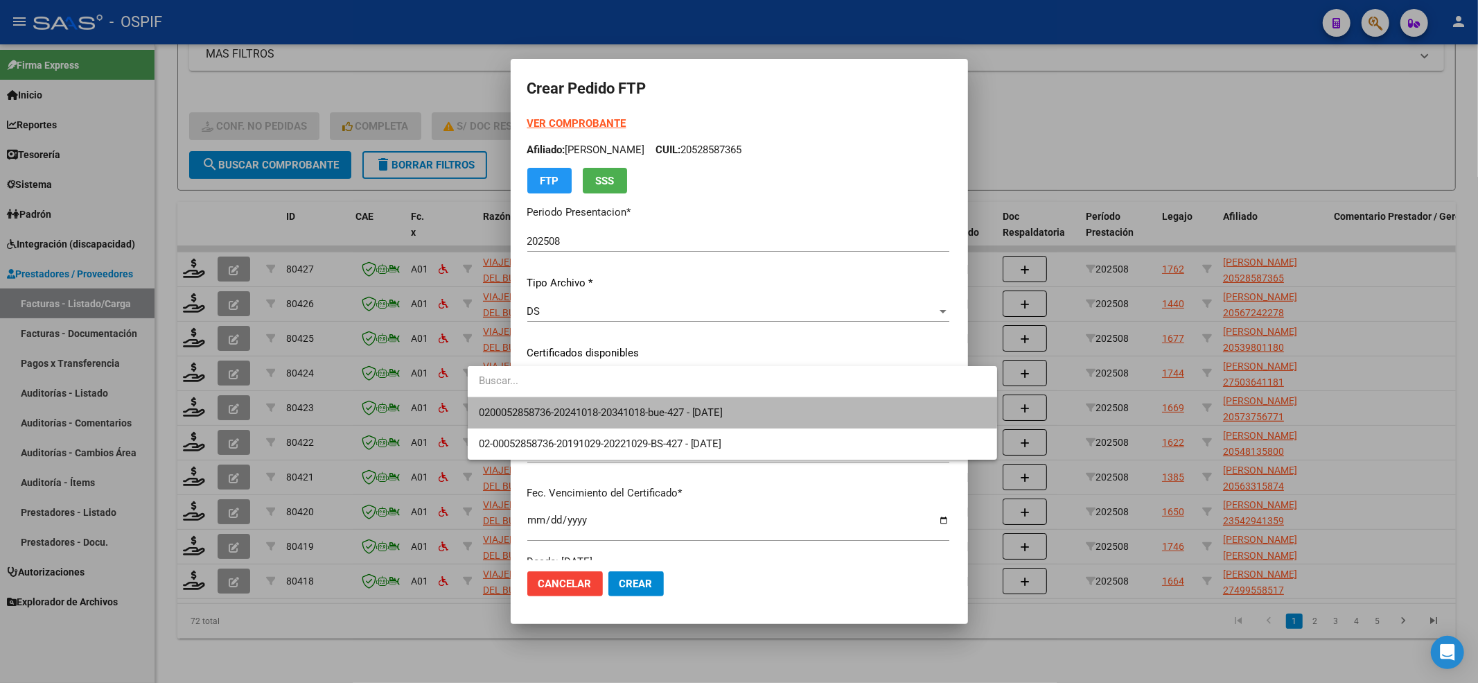
click at [690, 403] on span "0200052858736-20241018-20341018-bue-427 - [DATE]" at bounding box center [732, 412] width 507 height 31
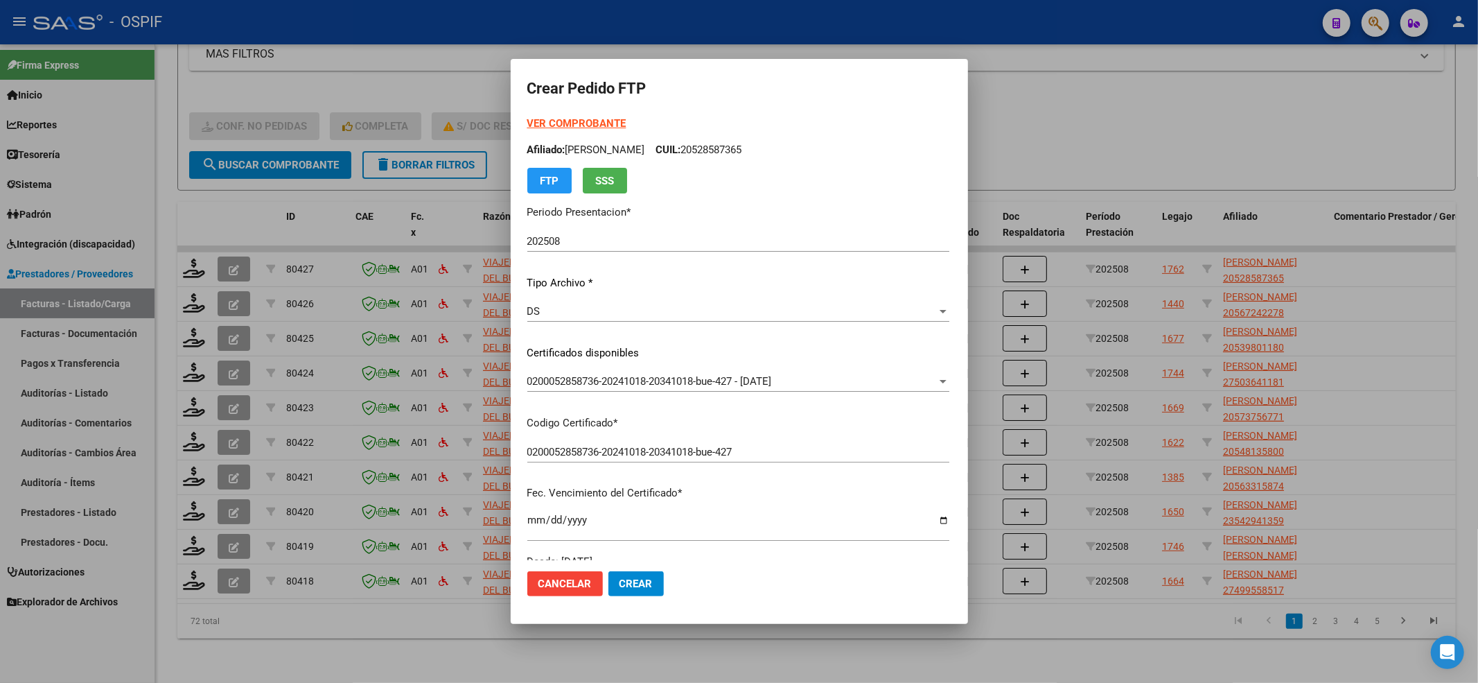
click at [527, 123] on strong "VER COMPROBANTE" at bounding box center [576, 123] width 99 height 12
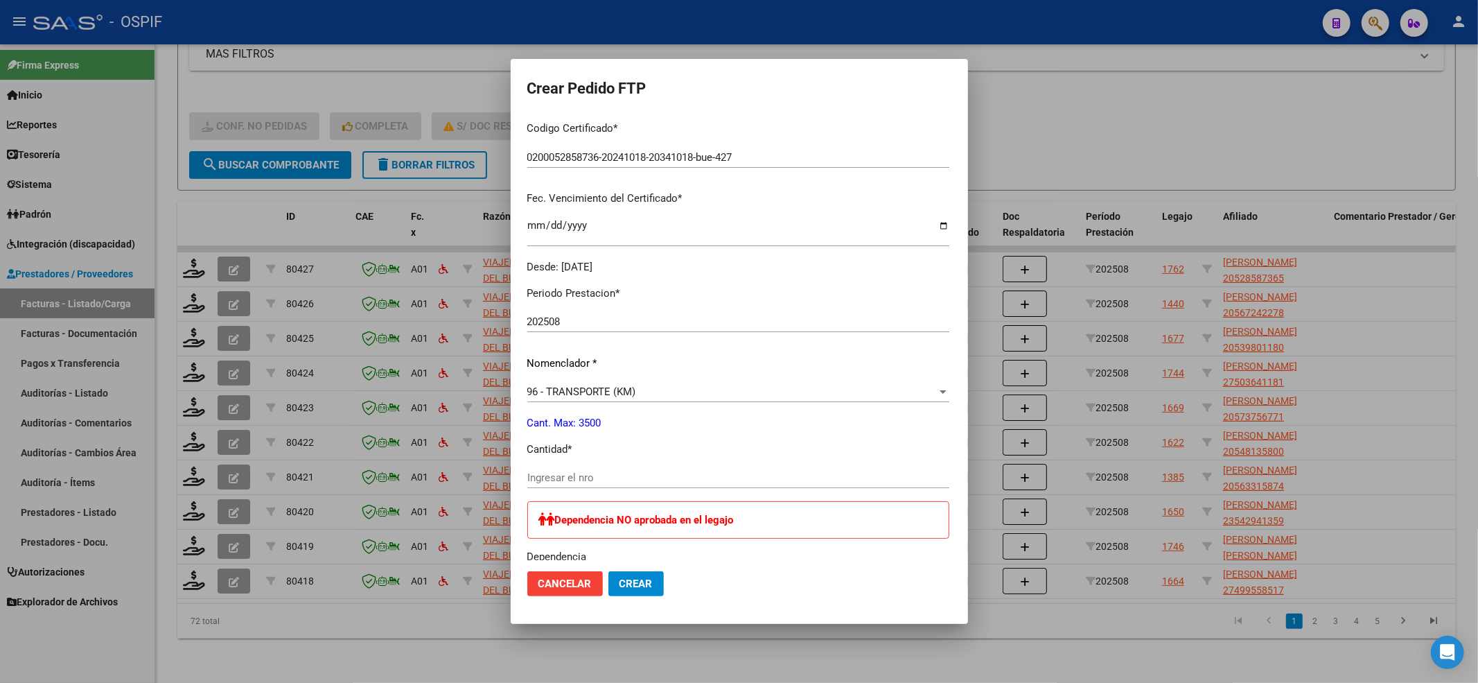
scroll to position [369, 0]
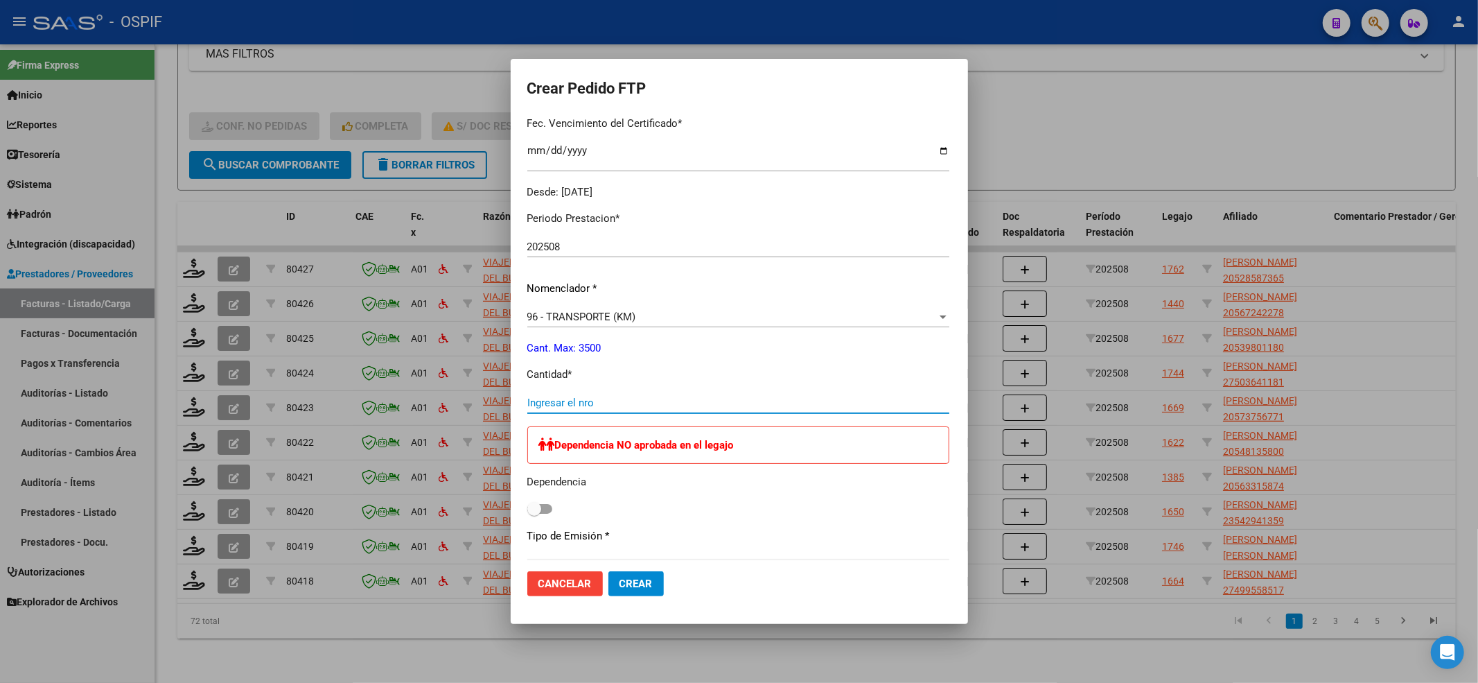
click at [532, 401] on input "Ingresar el nro" at bounding box center [738, 402] width 422 height 12
type input "968"
click at [527, 502] on span at bounding box center [534, 509] width 14 height 14
click at [534, 513] on input "checkbox" at bounding box center [534, 513] width 1 height 1
checkbox input "true"
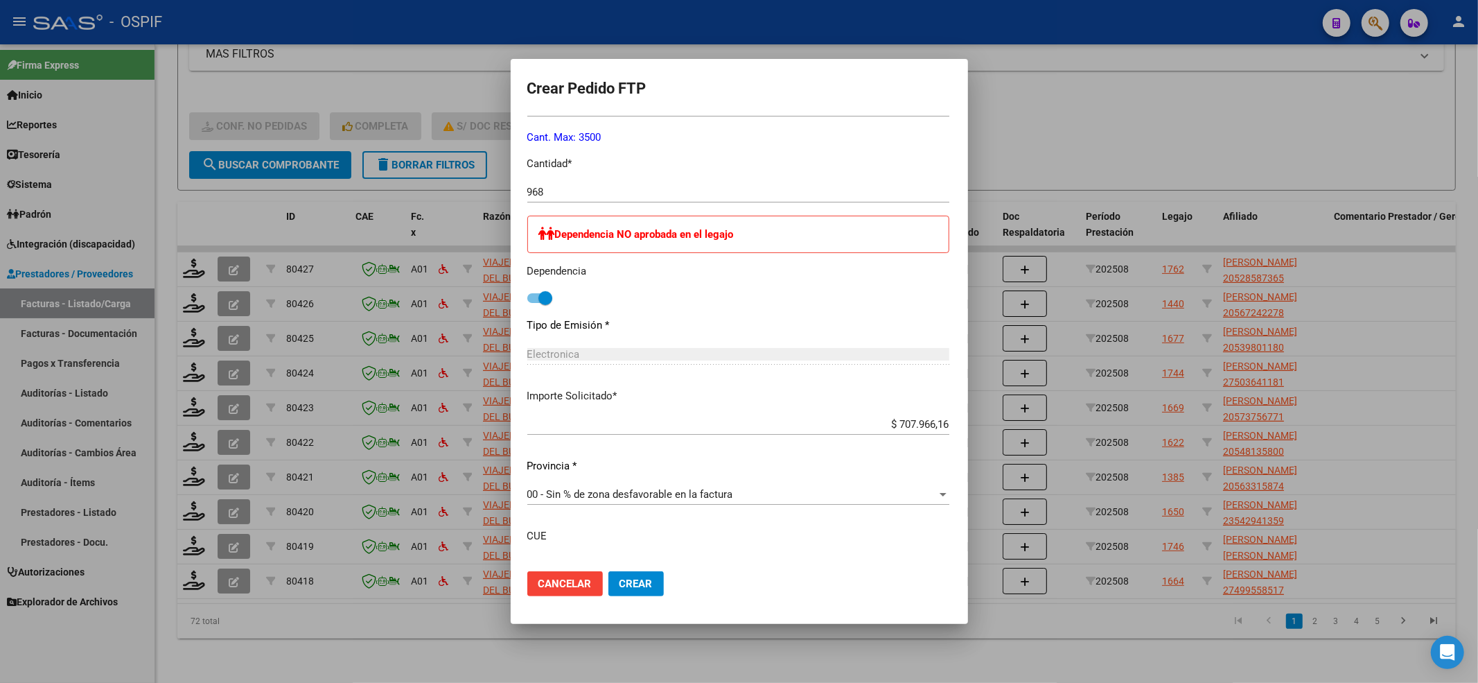
scroll to position [678, 0]
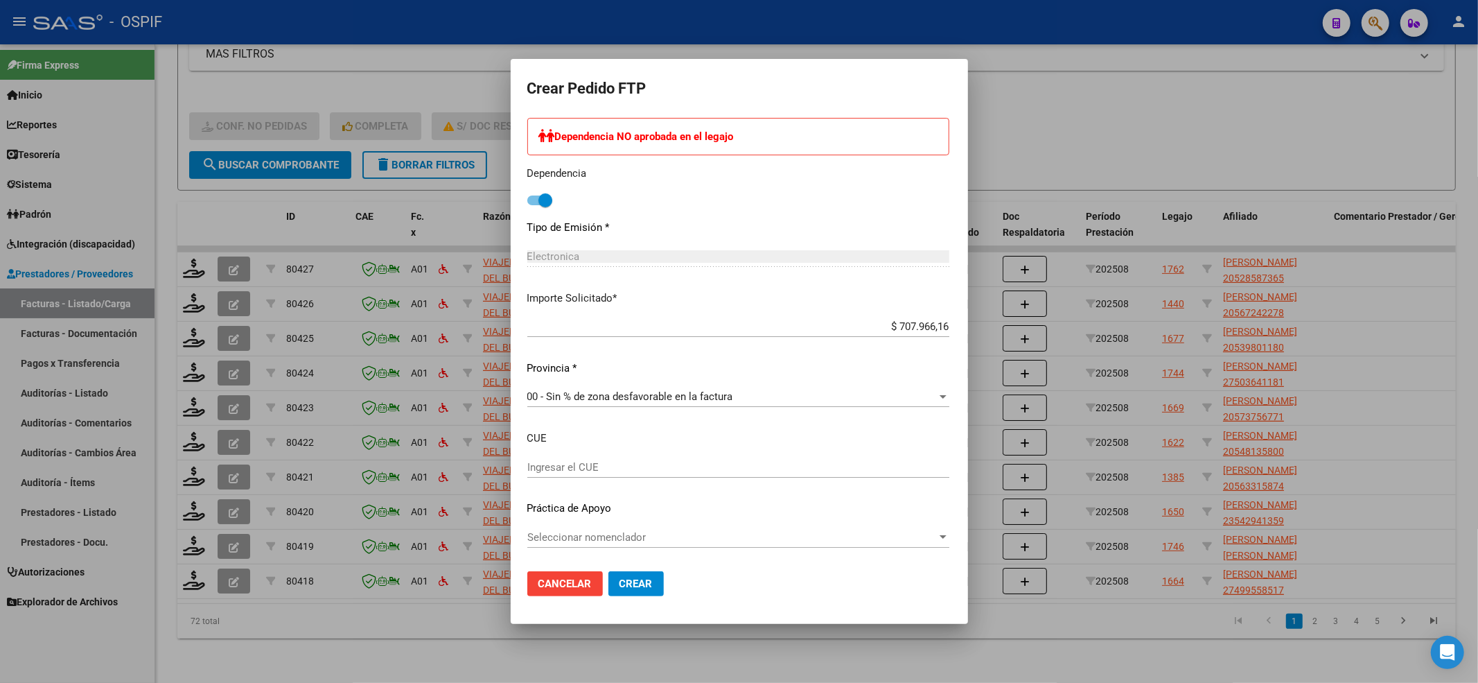
click at [527, 539] on span "Seleccionar nomenclador" at bounding box center [732, 537] width 410 height 12
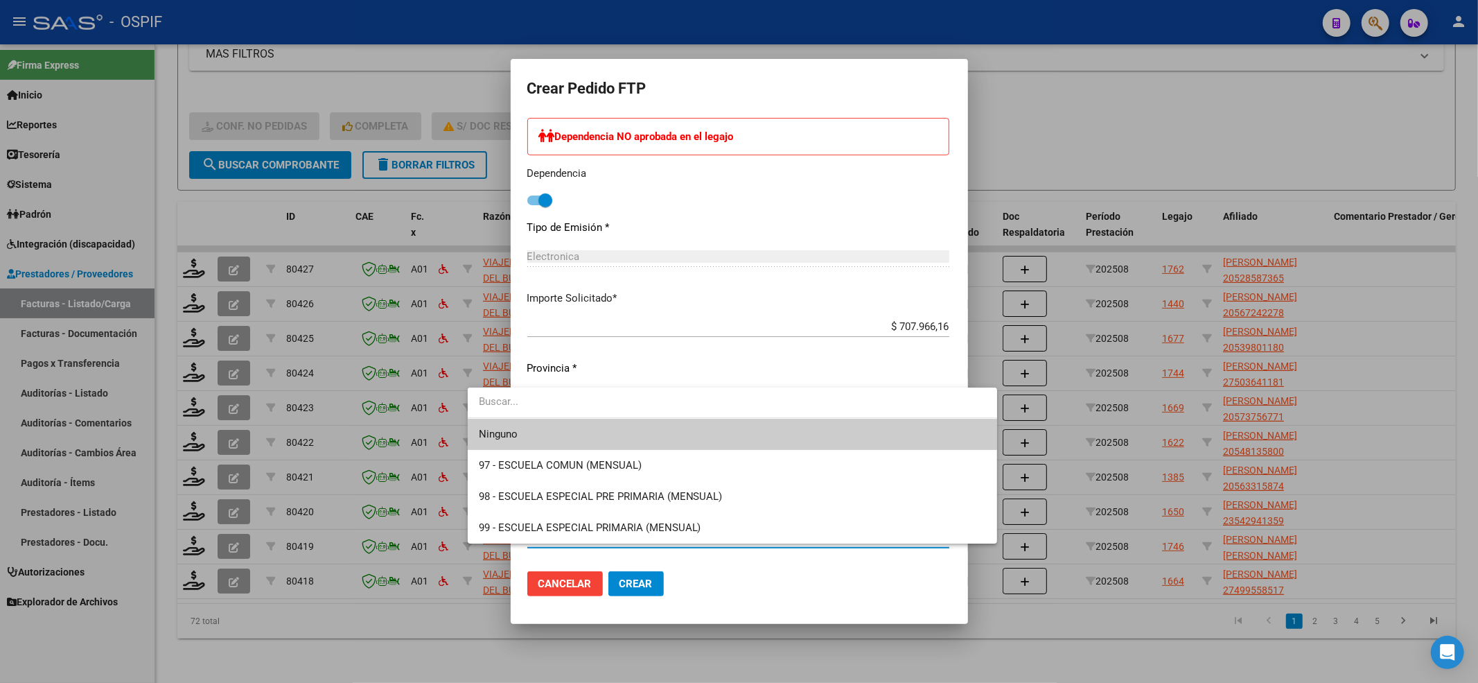
drag, startPoint x: 516, startPoint y: 437, endPoint x: 568, endPoint y: 528, distance: 105.2
click at [516, 442] on span "Ninguno" at bounding box center [732, 434] width 507 height 31
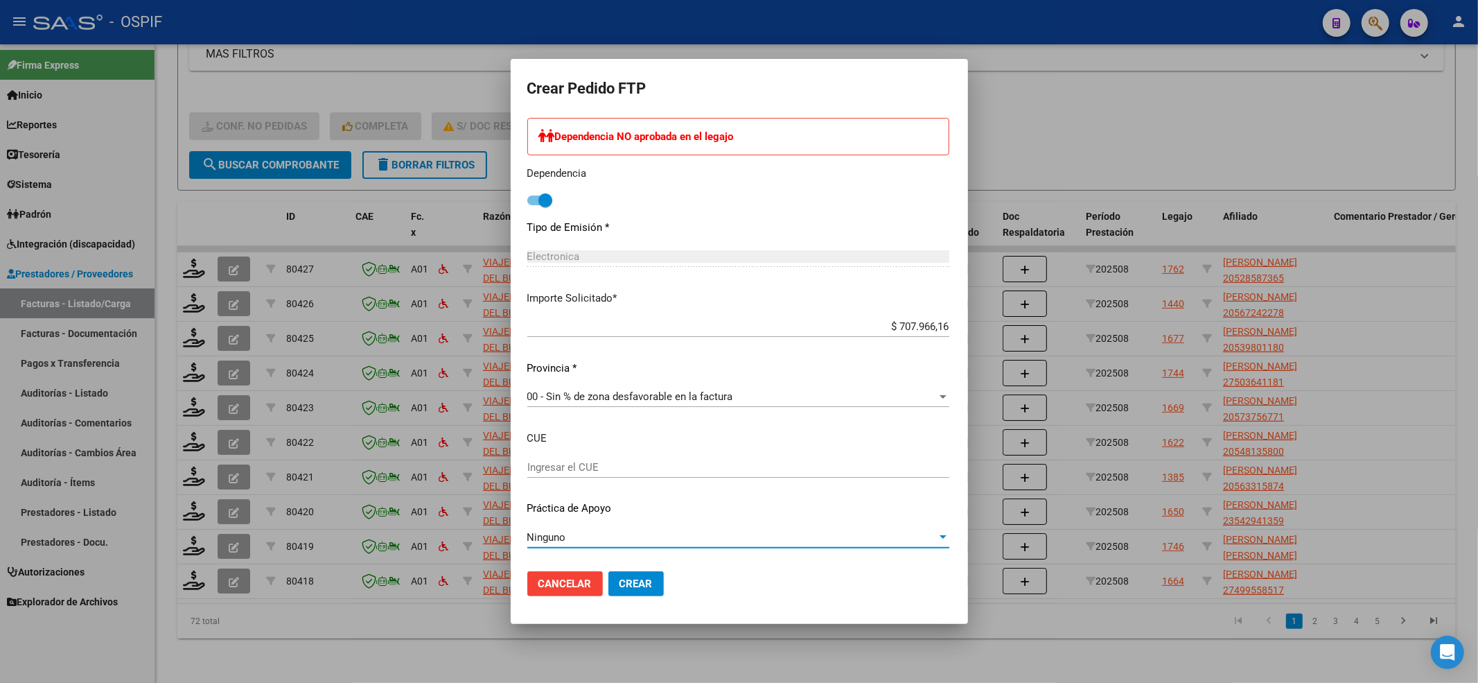
click at [608, 594] on button "Crear" at bounding box center [635, 583] width 55 height 25
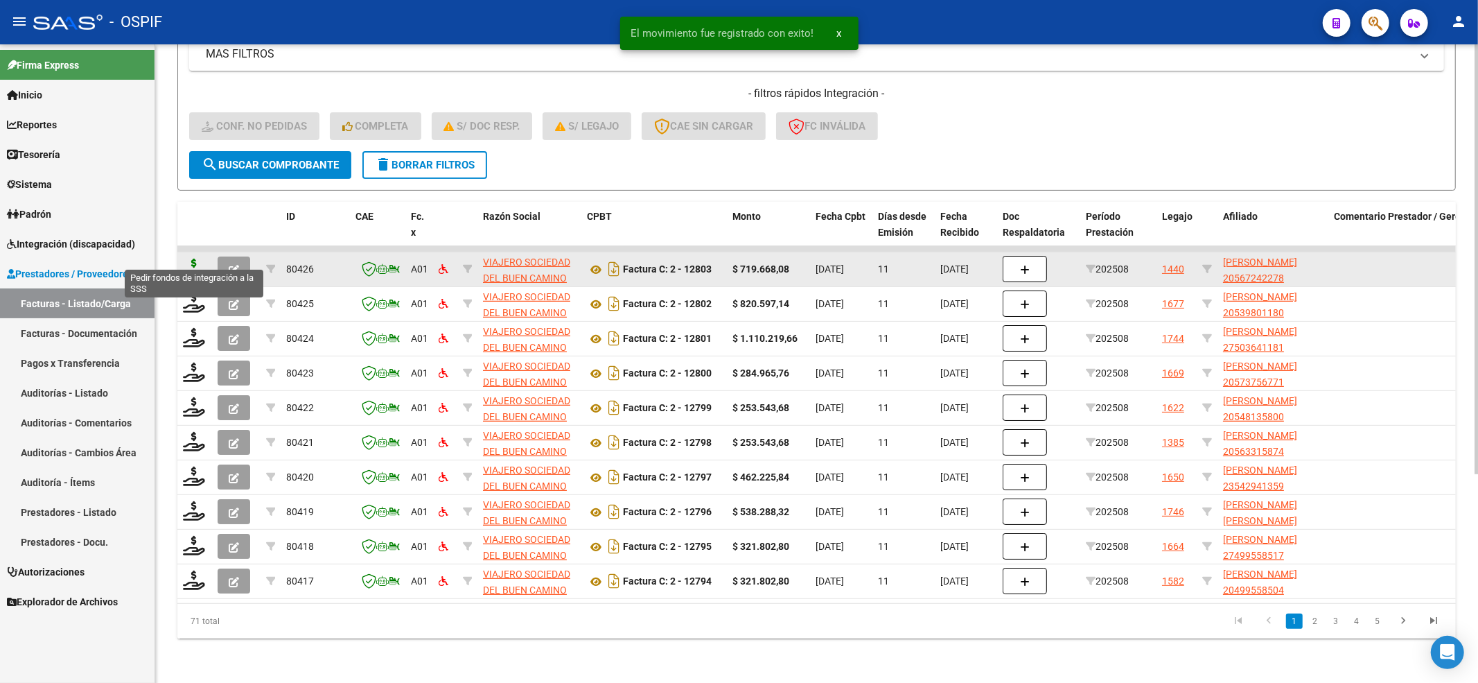
click at [194, 258] on icon at bounding box center [194, 267] width 22 height 19
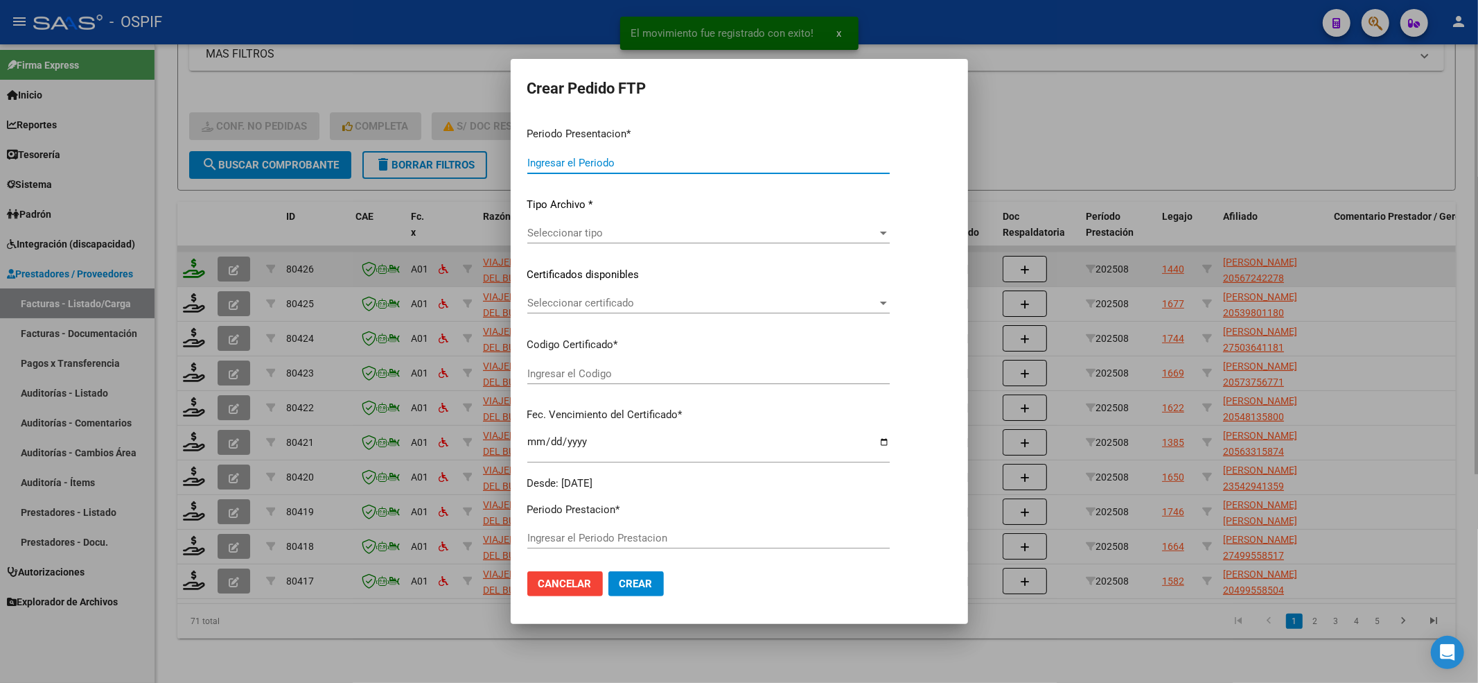
type input "202508"
type input "$ 719.668,08"
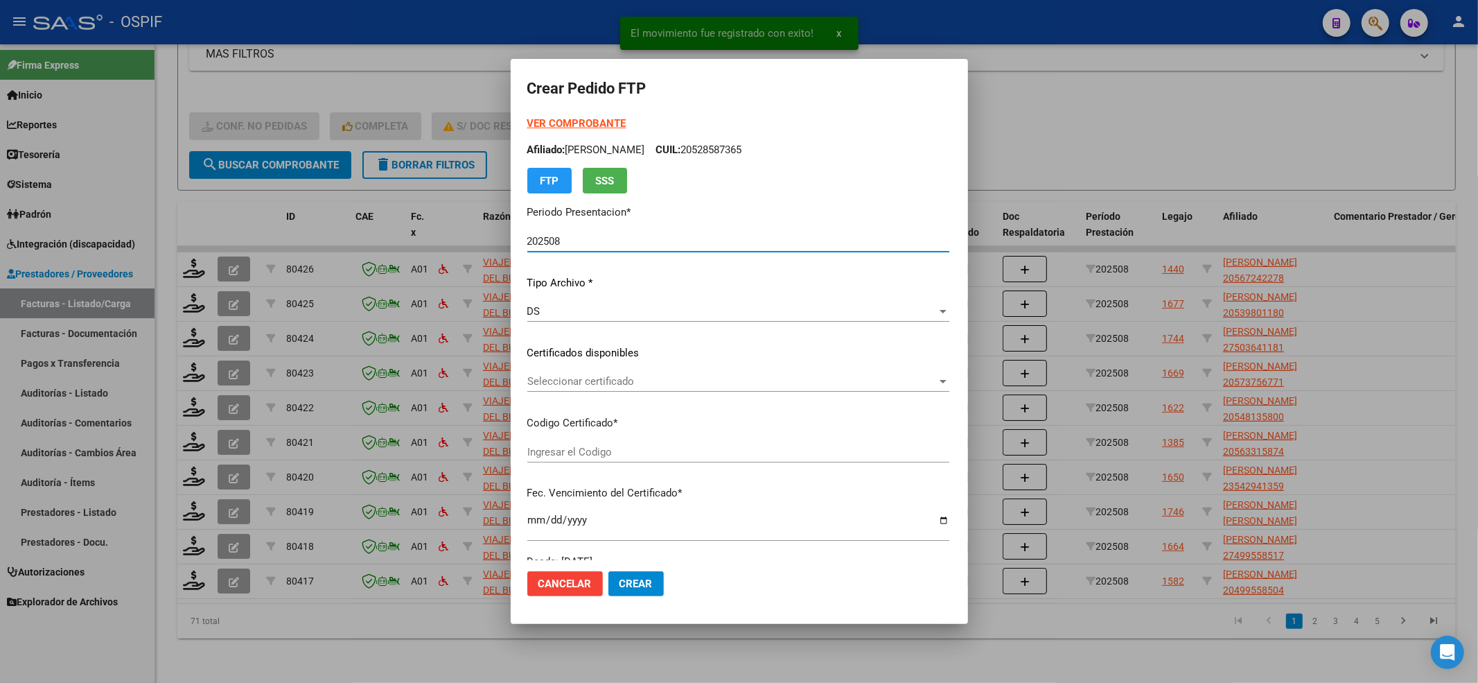
type input "0200056724227-20221107-20271107-BS-427"
type input "[DATE]"
click at [527, 116] on div "VER COMPROBANTE ARCA Padrón Afiliado: [PERSON_NAME]: 20567242278 FTP SSS" at bounding box center [738, 155] width 422 height 78
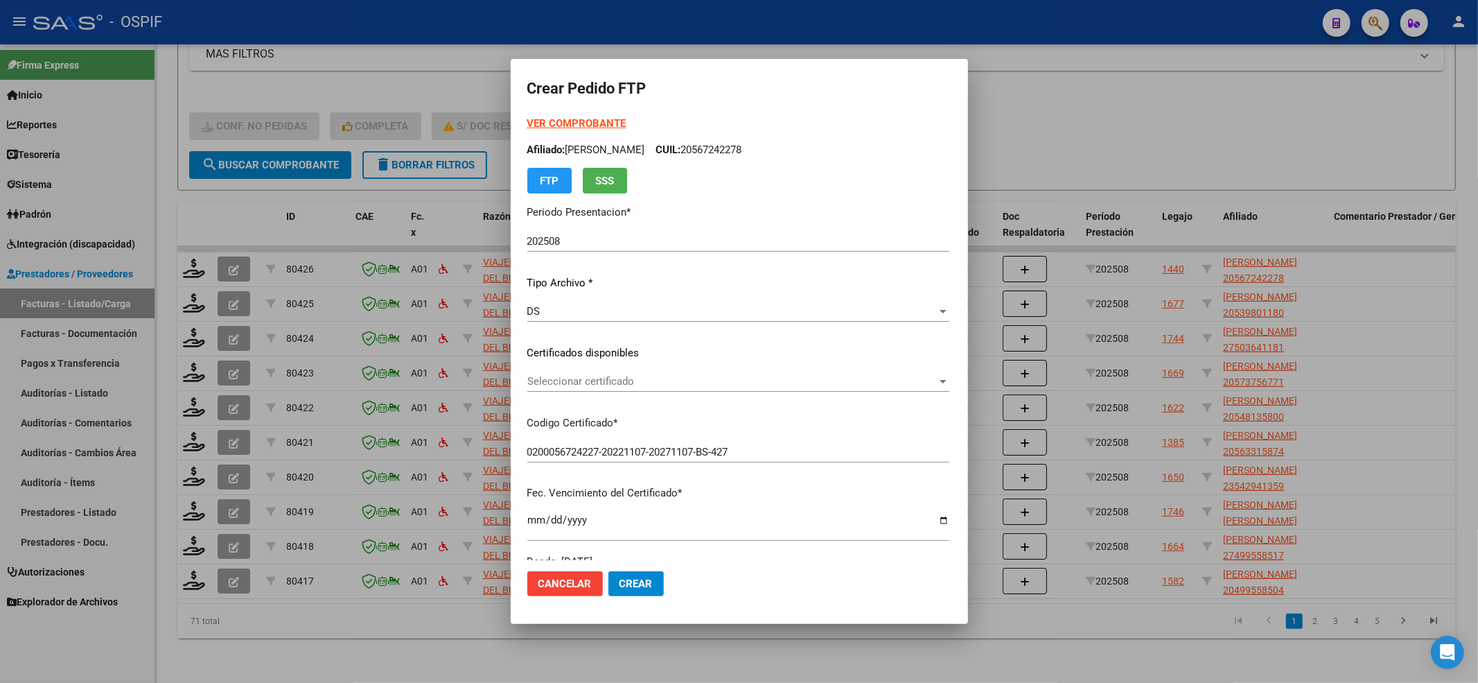
click at [527, 119] on strong "VER COMPROBANTE" at bounding box center [576, 123] width 99 height 12
click at [531, 375] on span "Seleccionar certificado" at bounding box center [732, 381] width 410 height 12
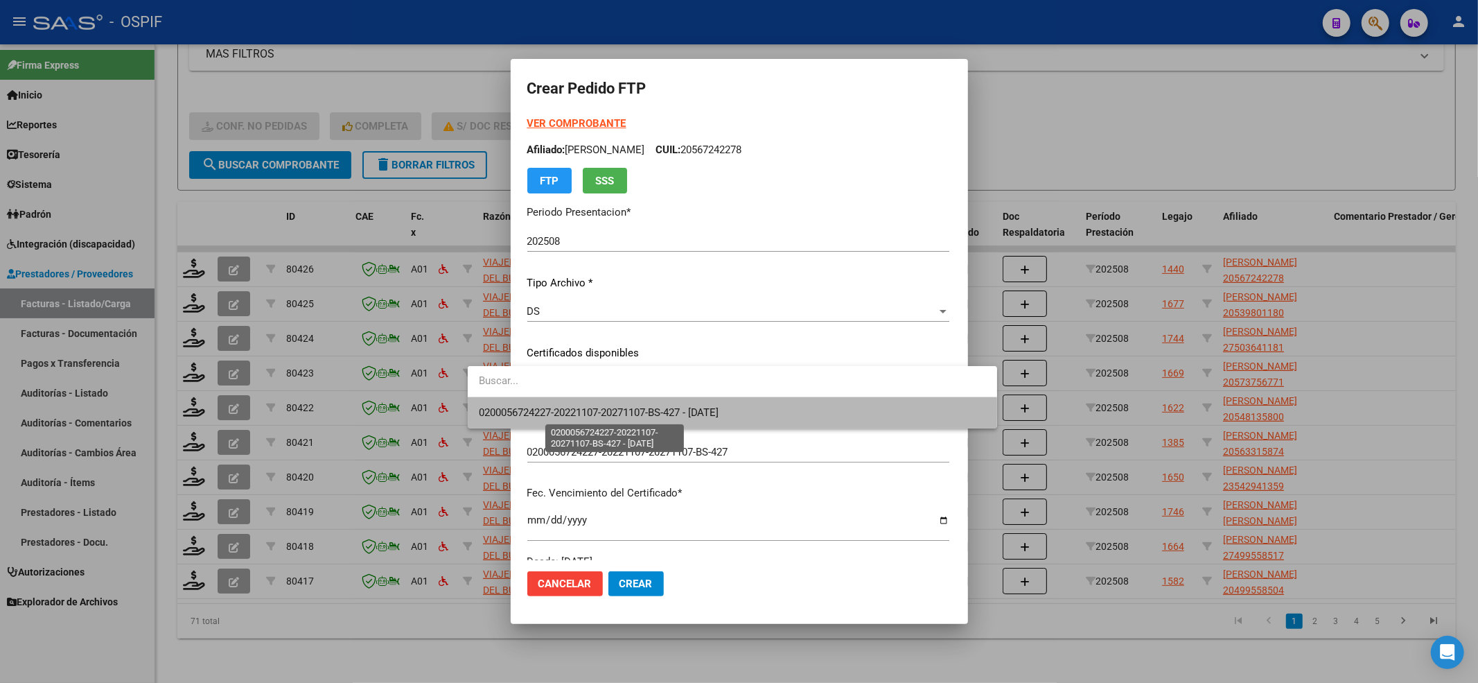
click at [527, 409] on span "0200056724227-20221107-20271107-BS-427 - [DATE]" at bounding box center [599, 412] width 240 height 12
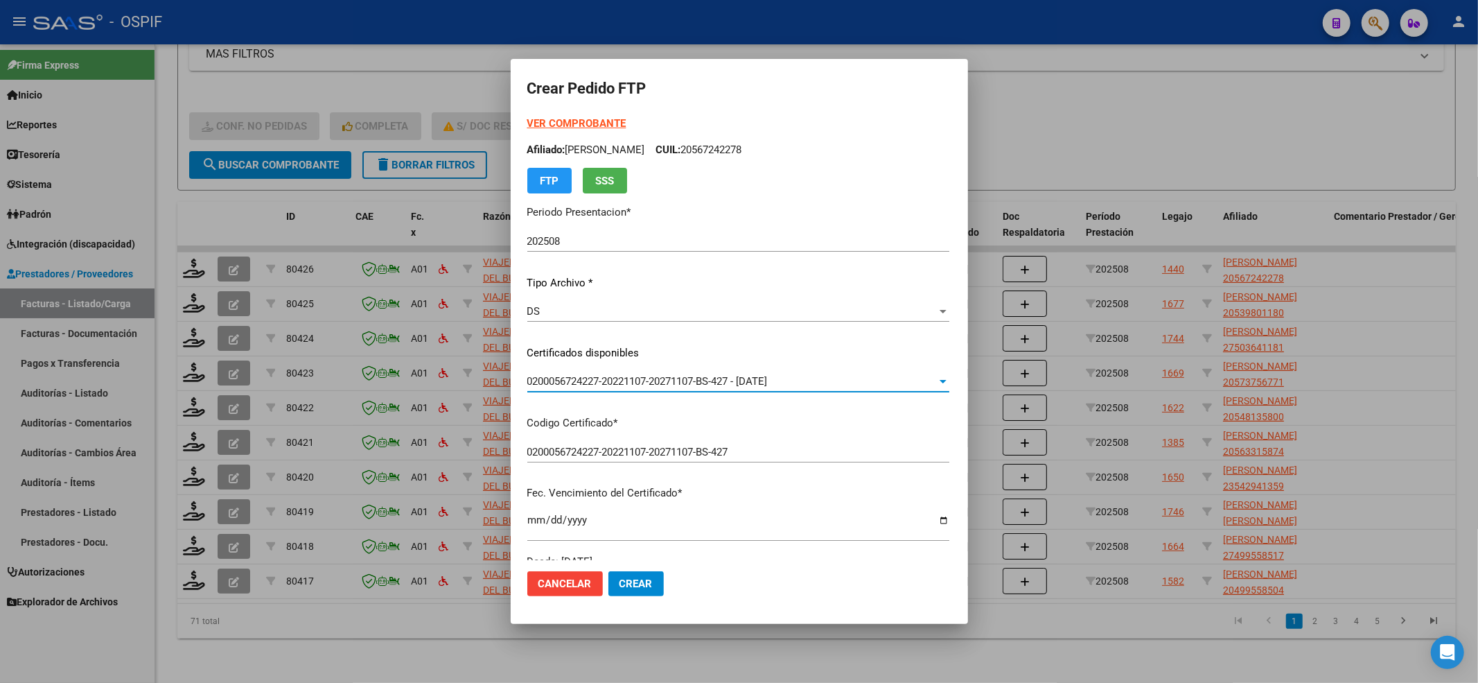
scroll to position [462, 0]
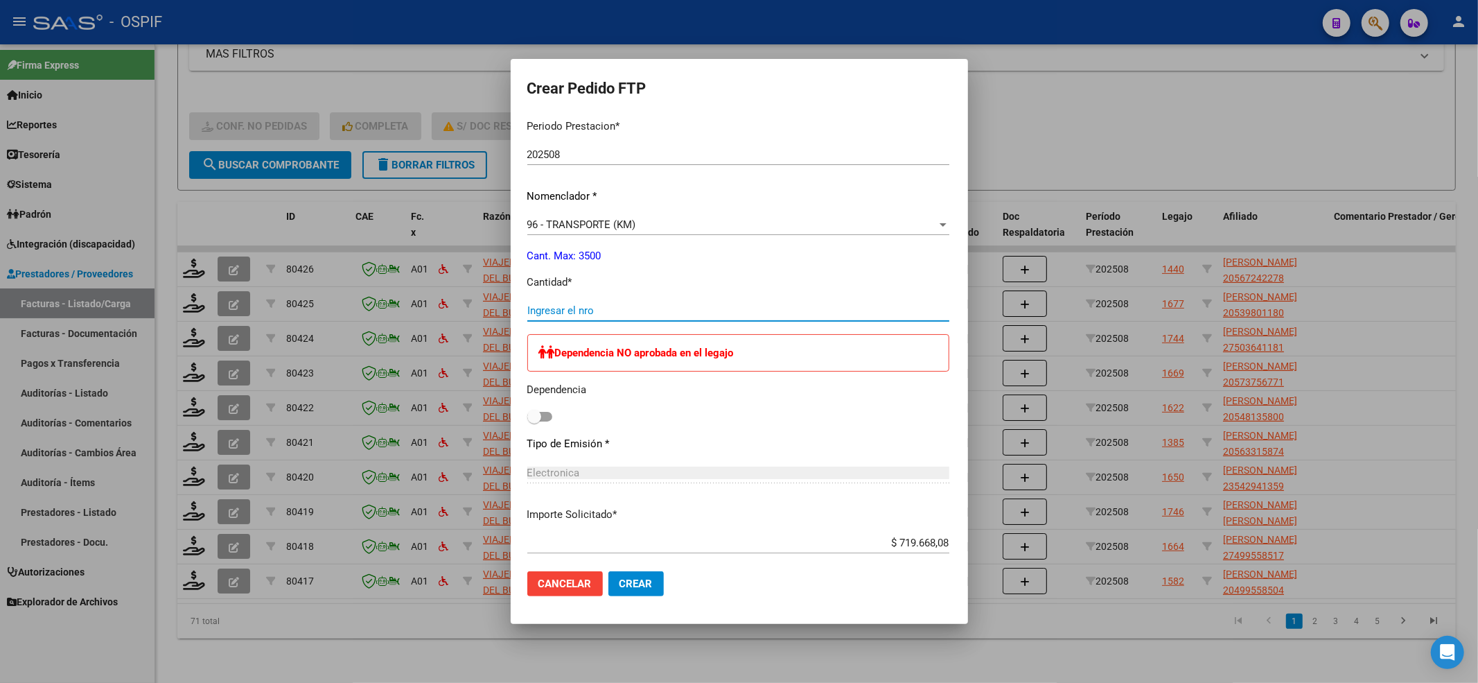
click at [527, 314] on input "Ingresar el nro" at bounding box center [738, 310] width 422 height 12
type input "984"
click at [527, 413] on span at bounding box center [539, 417] width 25 height 10
click at [534, 421] on input "checkbox" at bounding box center [534, 421] width 1 height 1
checkbox input "true"
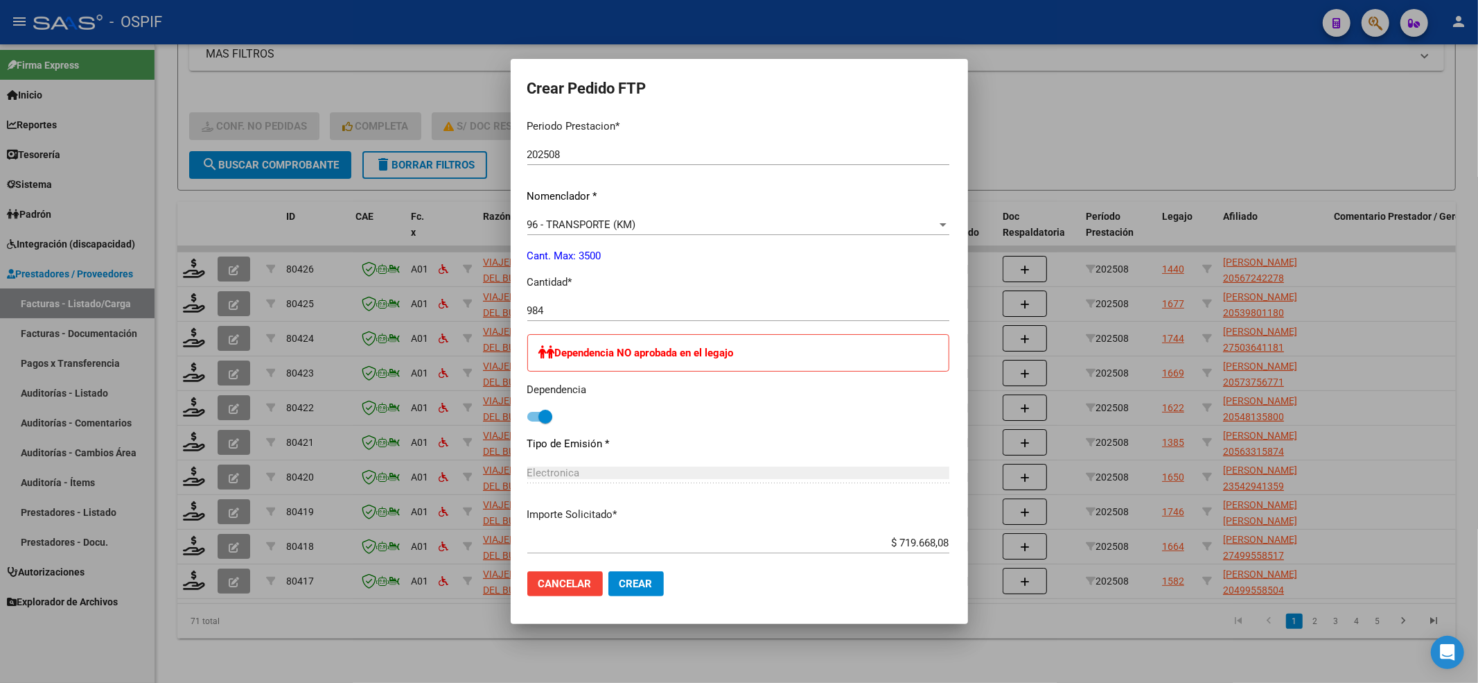
click at [620, 578] on span "Crear" at bounding box center [636, 583] width 33 height 12
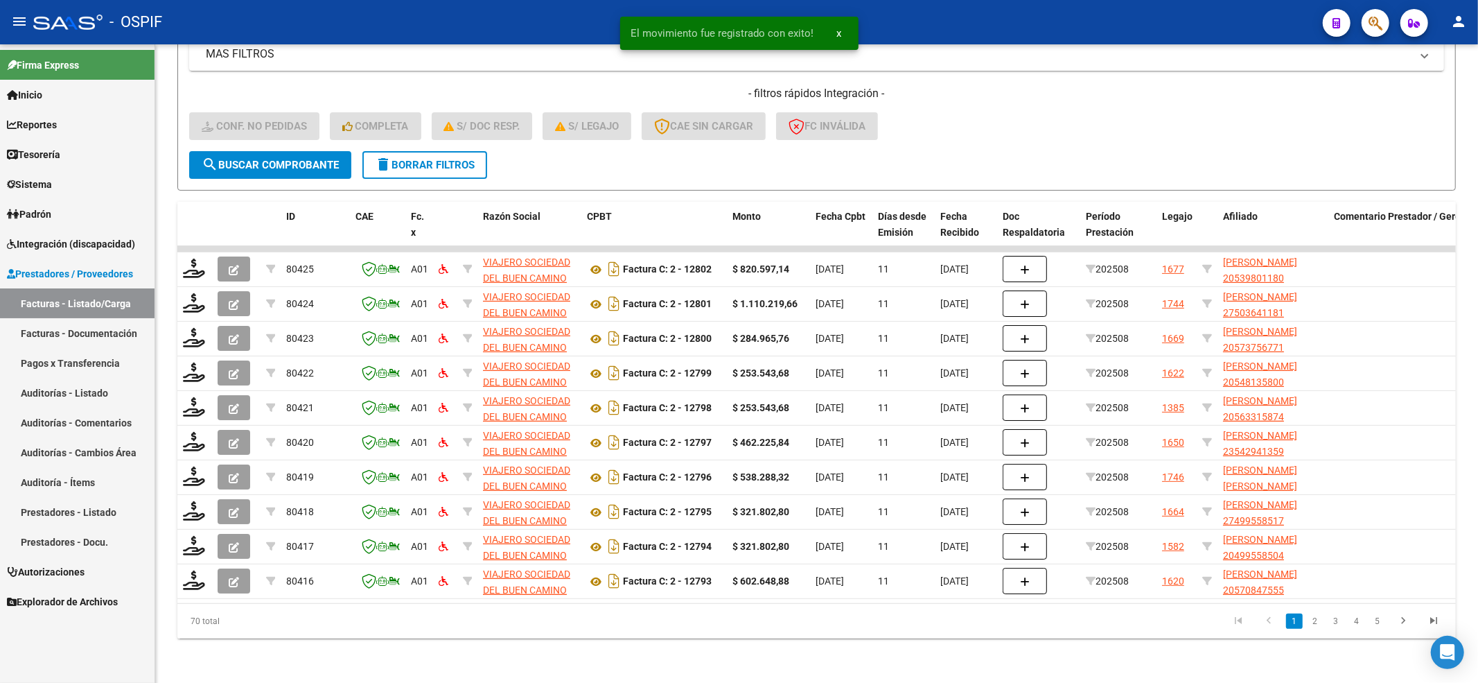
click at [51, 245] on span "Integración (discapacidad)" at bounding box center [71, 243] width 128 height 15
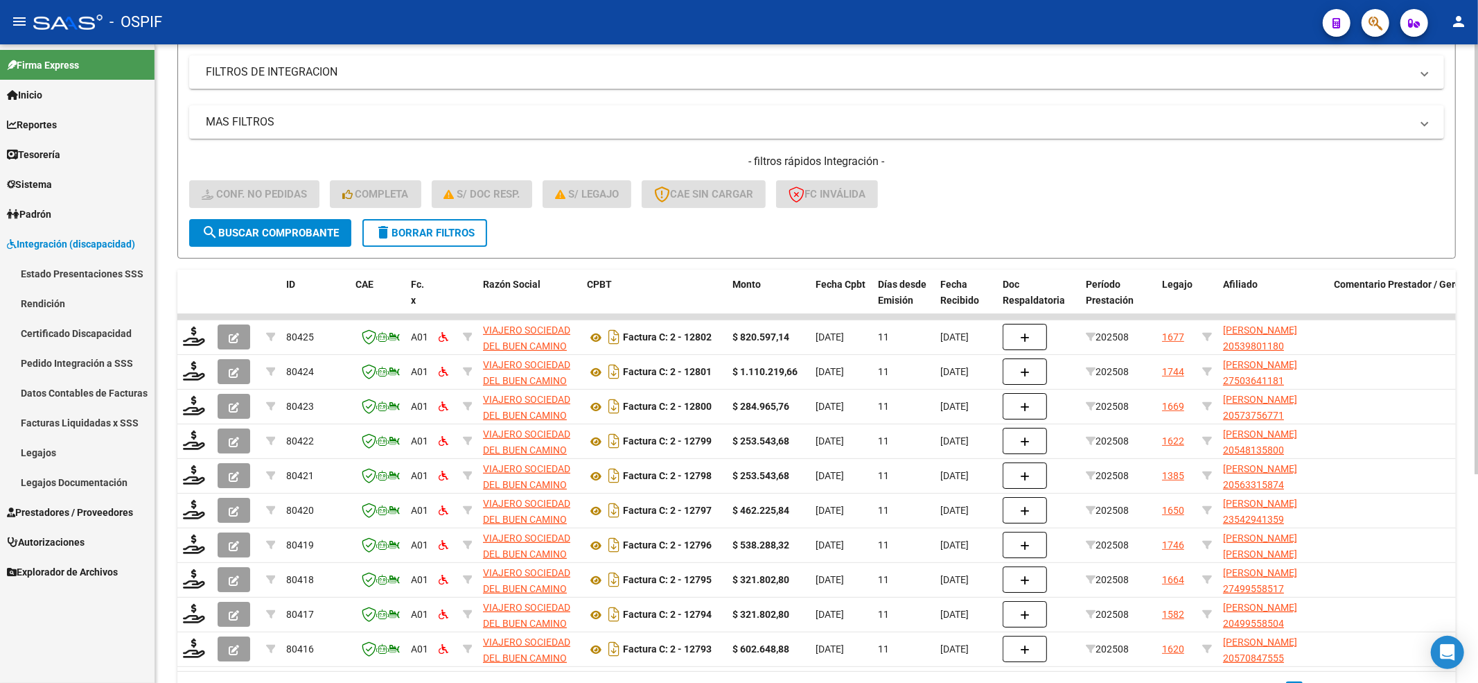
scroll to position [218, 0]
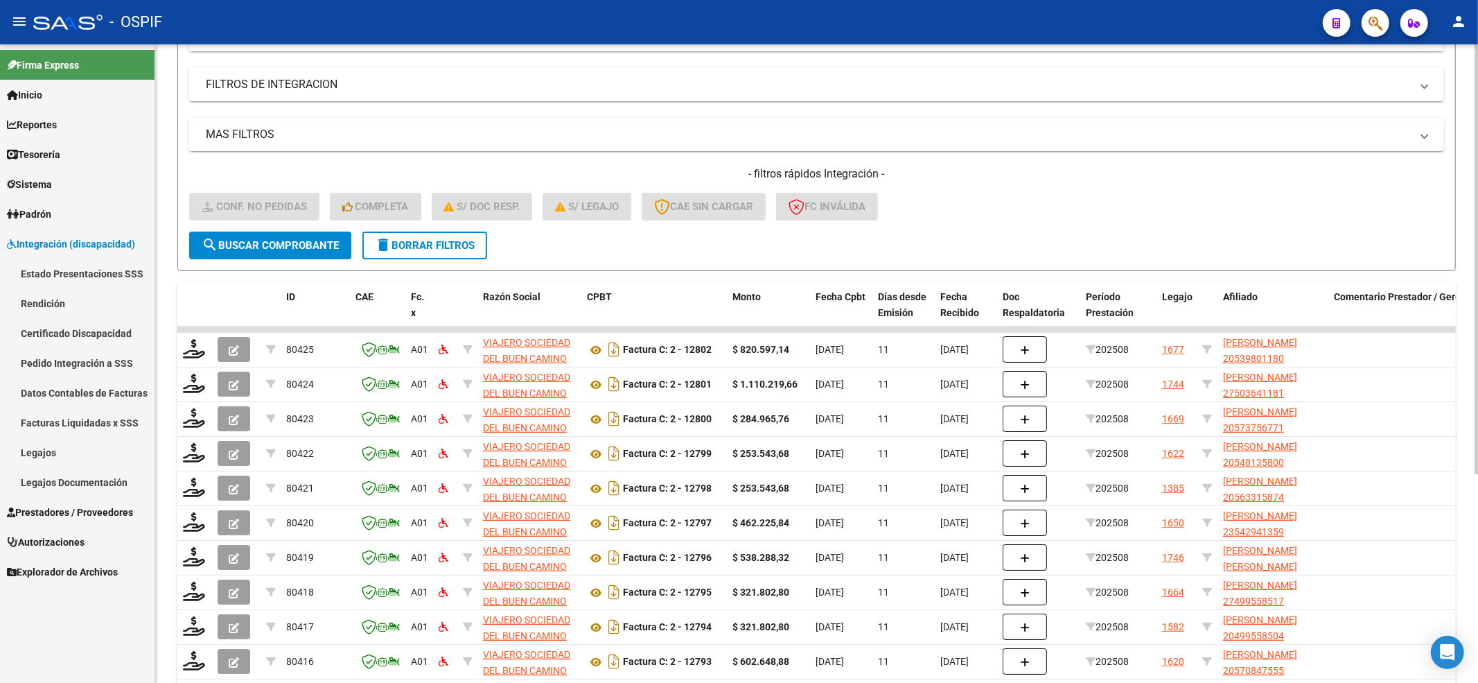
click at [281, 231] on button "search Buscar Comprobante" at bounding box center [270, 245] width 162 height 28
click at [287, 258] on form "Filtros Id Integración Area Seleccionar Gerenciador Seleccionar Gerenciador Si …" at bounding box center [816, 109] width 1279 height 324
click at [287, 250] on button "search Buscar Comprobante" at bounding box center [270, 245] width 162 height 28
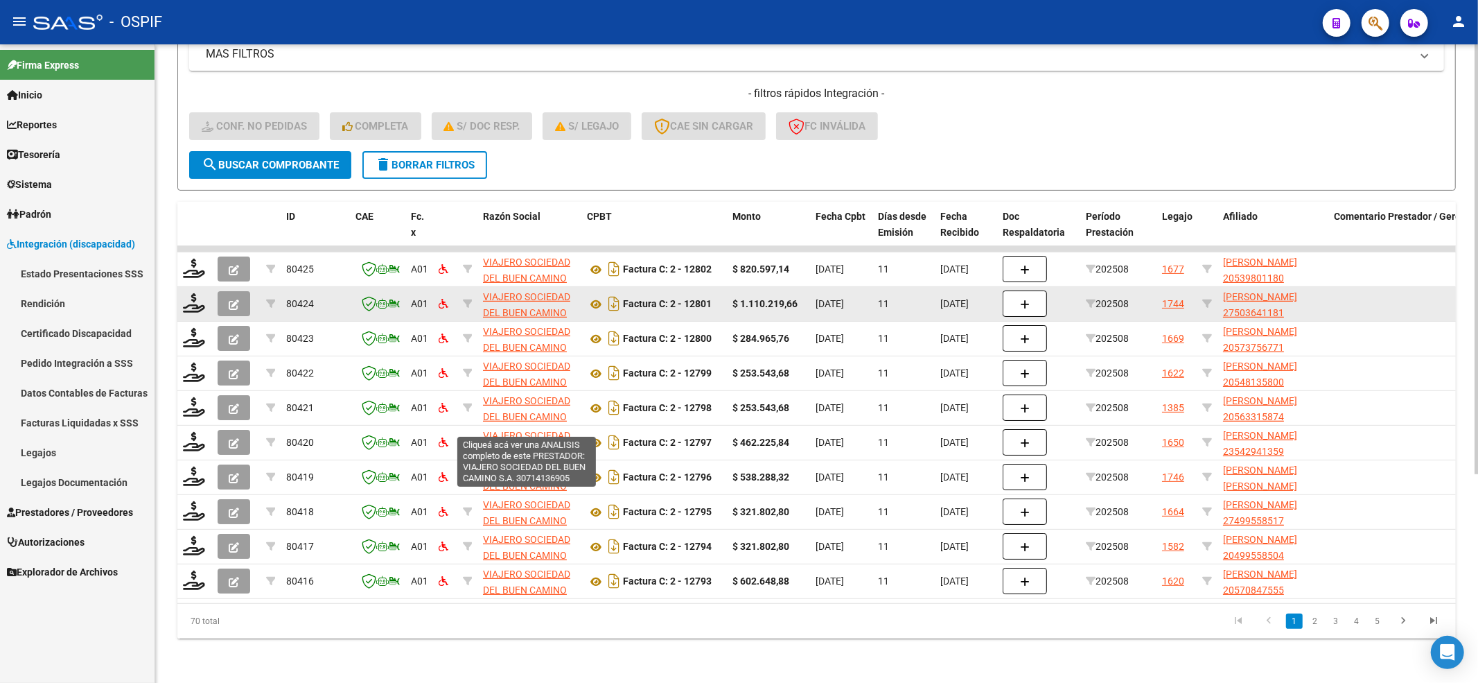
scroll to position [310, 0]
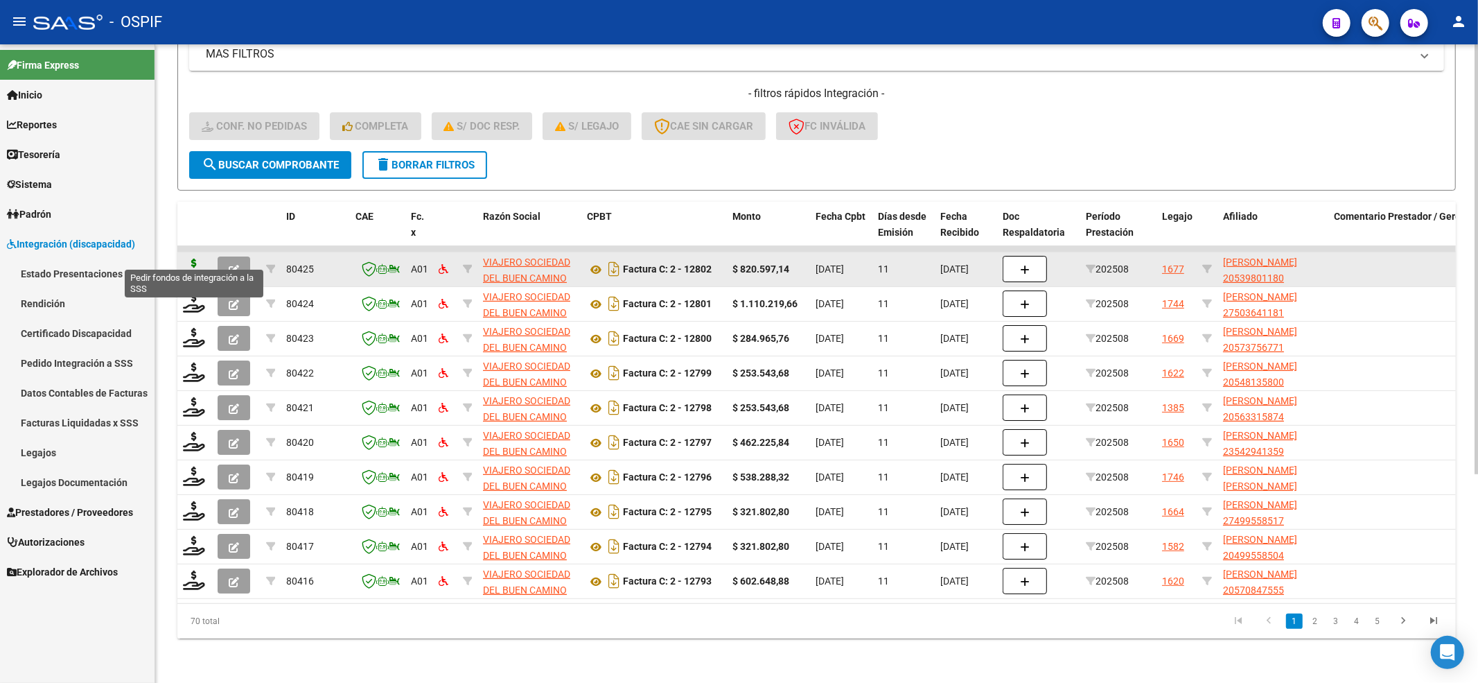
click at [195, 258] on icon at bounding box center [194, 267] width 22 height 19
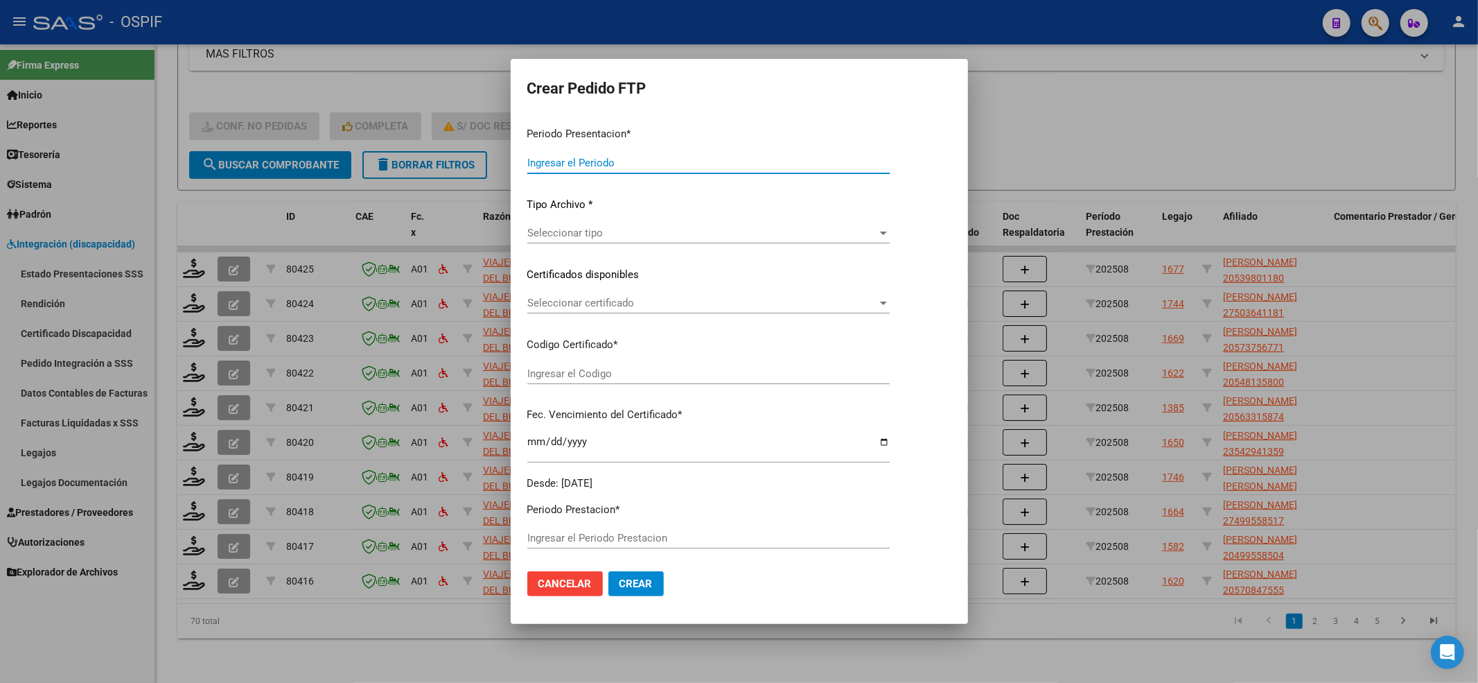
type input "202508"
type input "$ 820.597,14"
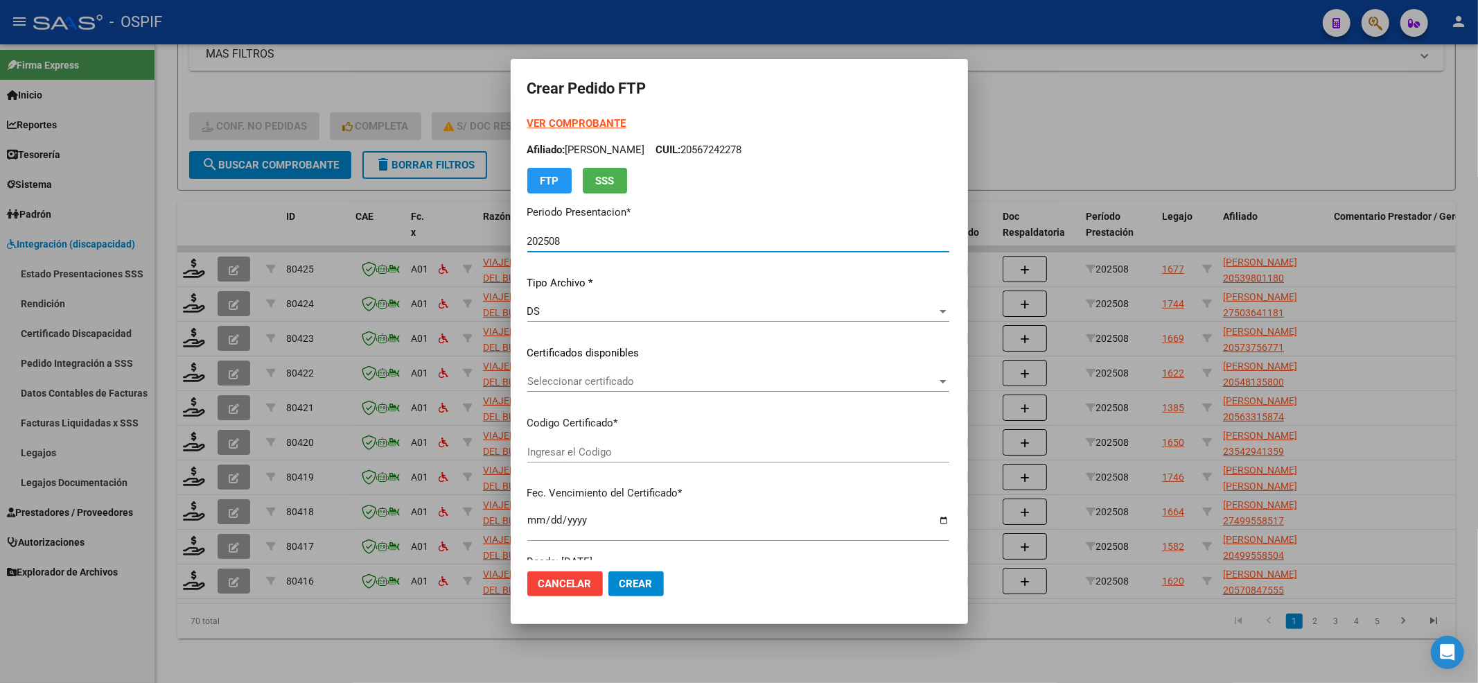
type input "-02-00053980118-20191205-20221205-BS-427"
type input "[DATE]"
click at [547, 119] on strong "VER COMPROBANTE" at bounding box center [576, 123] width 99 height 12
click at [605, 367] on div "VER COMPROBANTE ARCA Padrón Afiliado: [PERSON_NAME]: 20539801180 FTP SSS Period…" at bounding box center [738, 335] width 422 height 438
click at [605, 377] on span "Seleccionar certificado" at bounding box center [732, 381] width 410 height 12
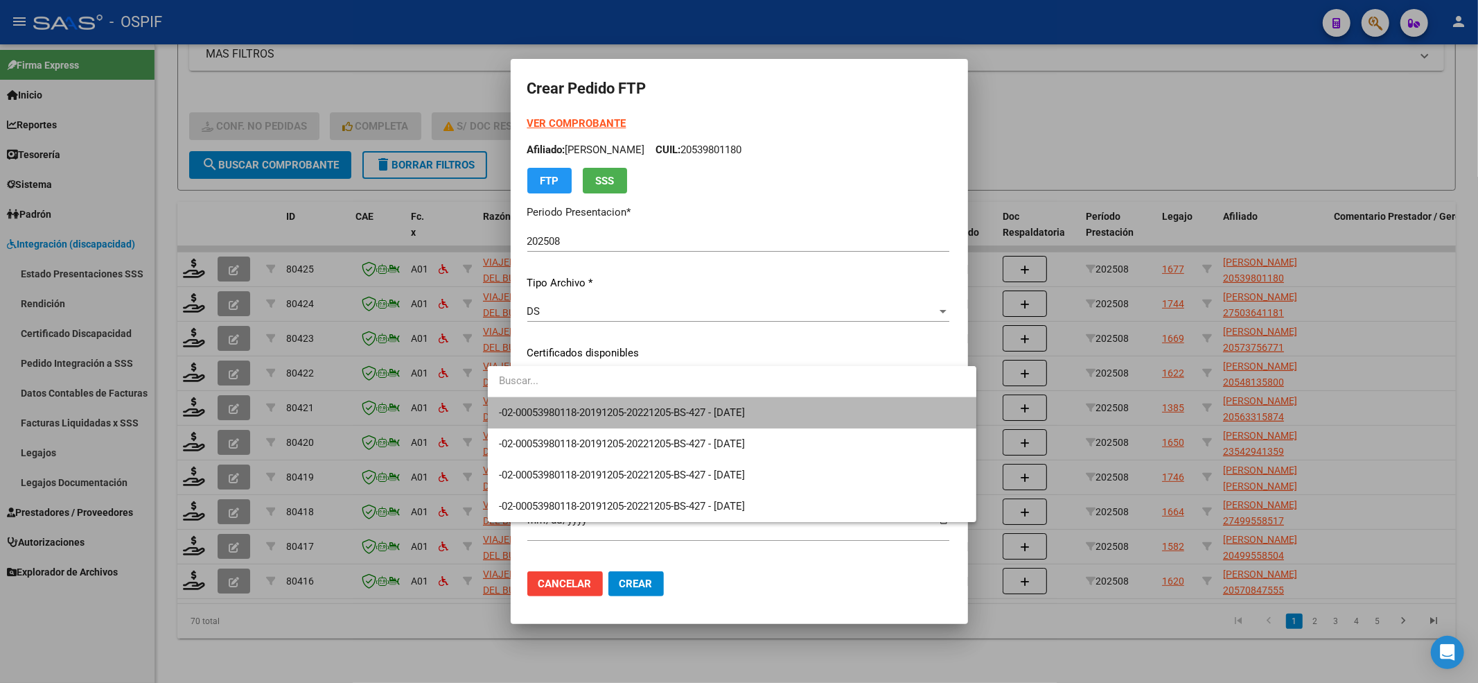
click at [597, 397] on span "-02-00053980118-20191205-20221205-BS-427 - [DATE]" at bounding box center [732, 412] width 466 height 31
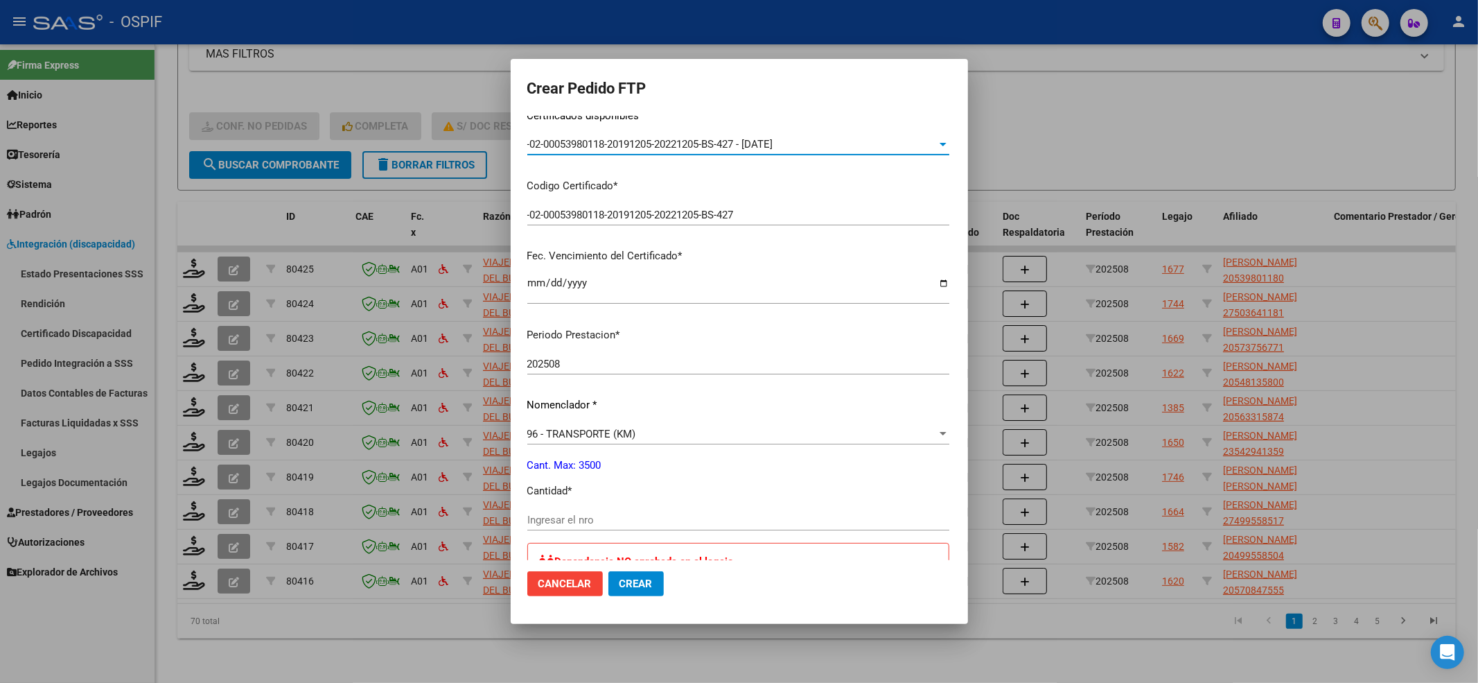
scroll to position [369, 0]
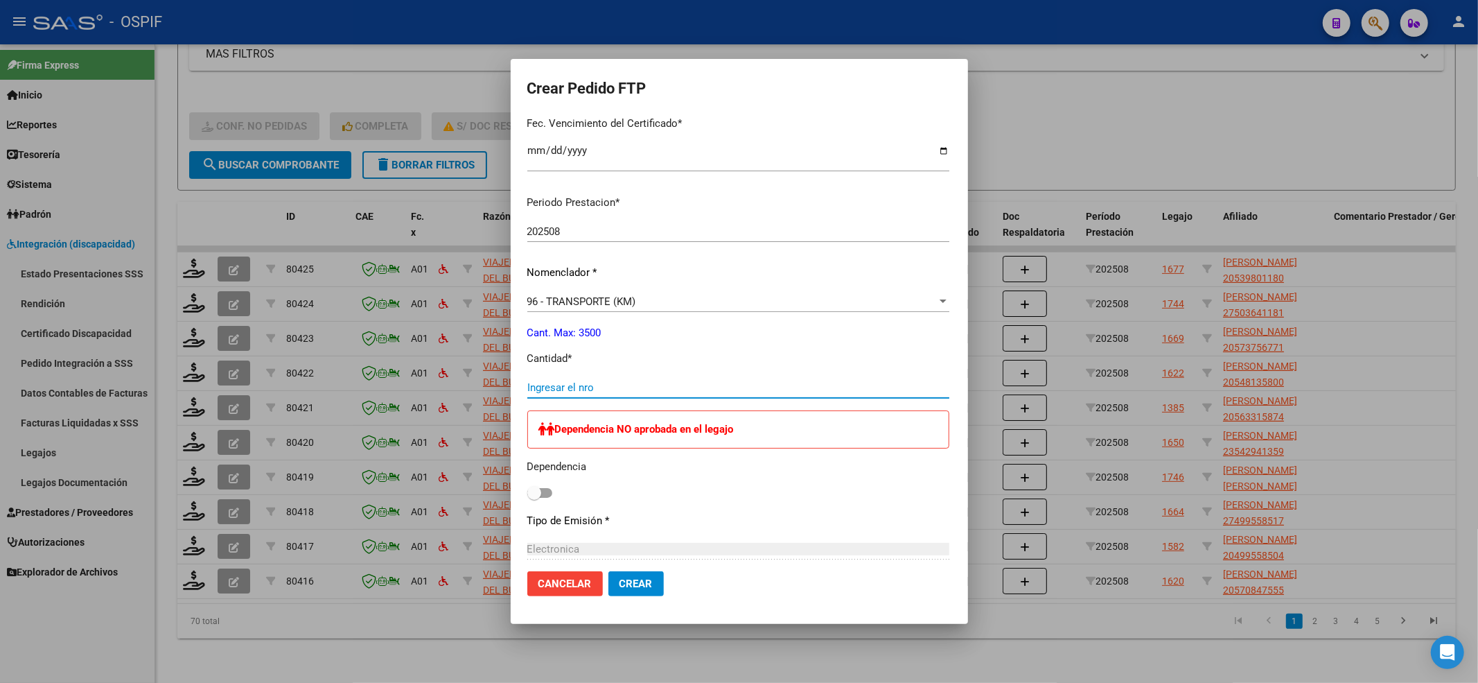
click at [908, 388] on input "Ingresar el nro" at bounding box center [738, 387] width 422 height 12
type input "1122"
click at [527, 500] on span at bounding box center [534, 493] width 14 height 14
click at [534, 498] on input "checkbox" at bounding box center [534, 498] width 1 height 1
checkbox input "true"
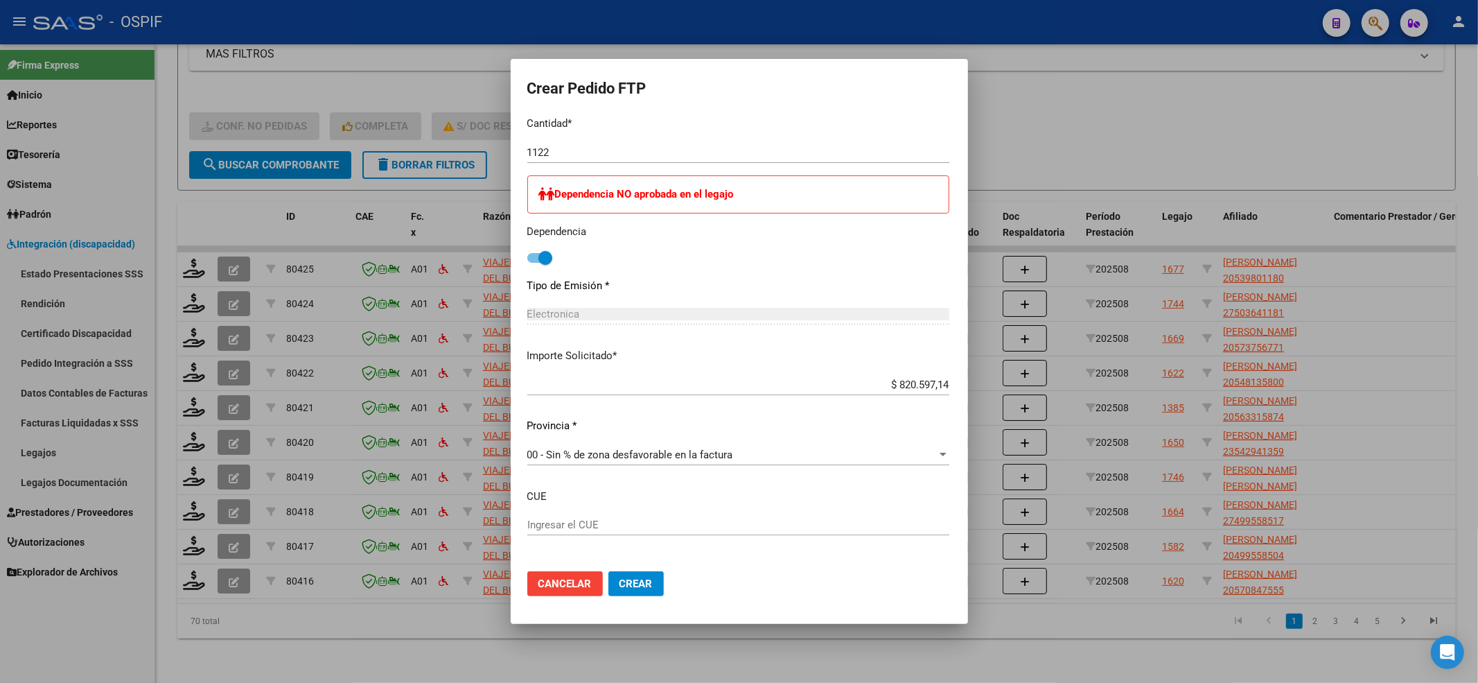
scroll to position [662, 0]
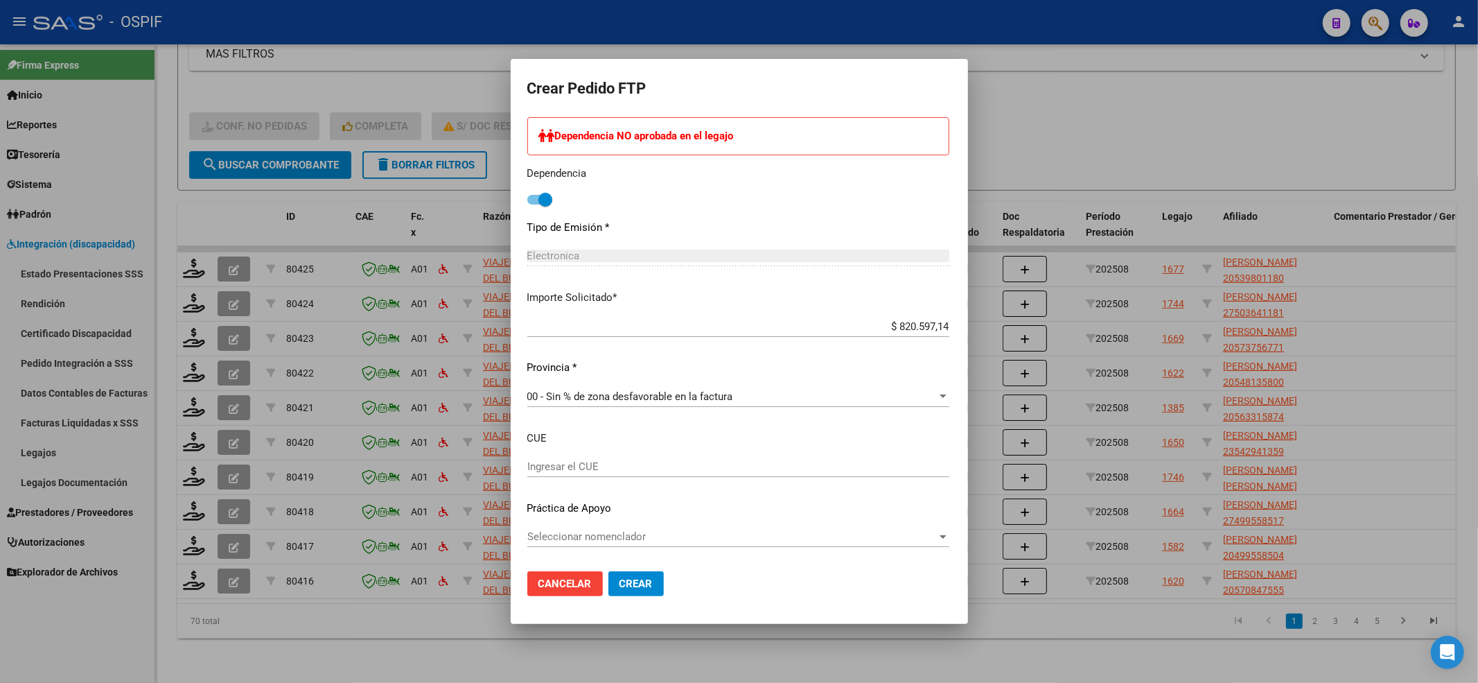
click at [538, 547] on div "Seleccionar nomenclador Seleccionar nomenclador" at bounding box center [738, 543] width 422 height 34
click at [536, 546] on div "Seleccionar nomenclador Seleccionar nomenclador" at bounding box center [738, 536] width 422 height 21
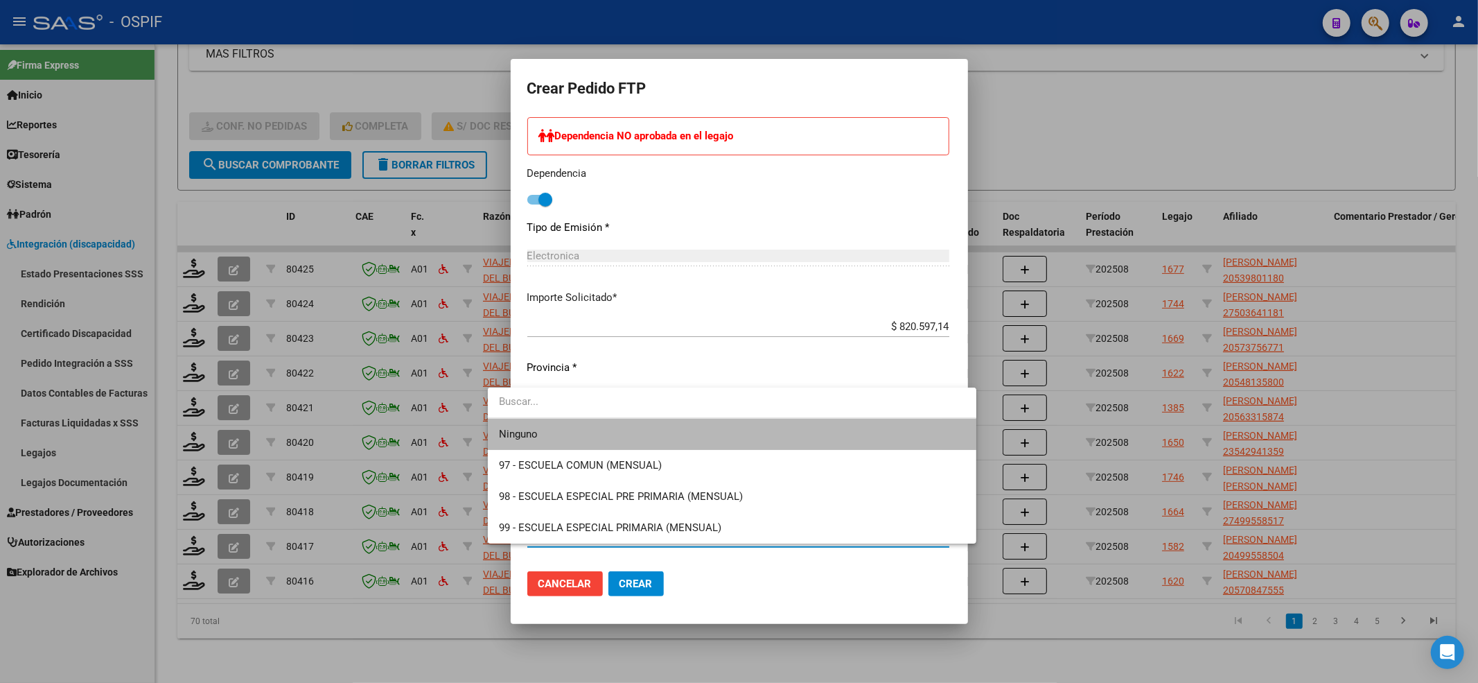
click at [519, 441] on span "Ninguno" at bounding box center [732, 434] width 466 height 31
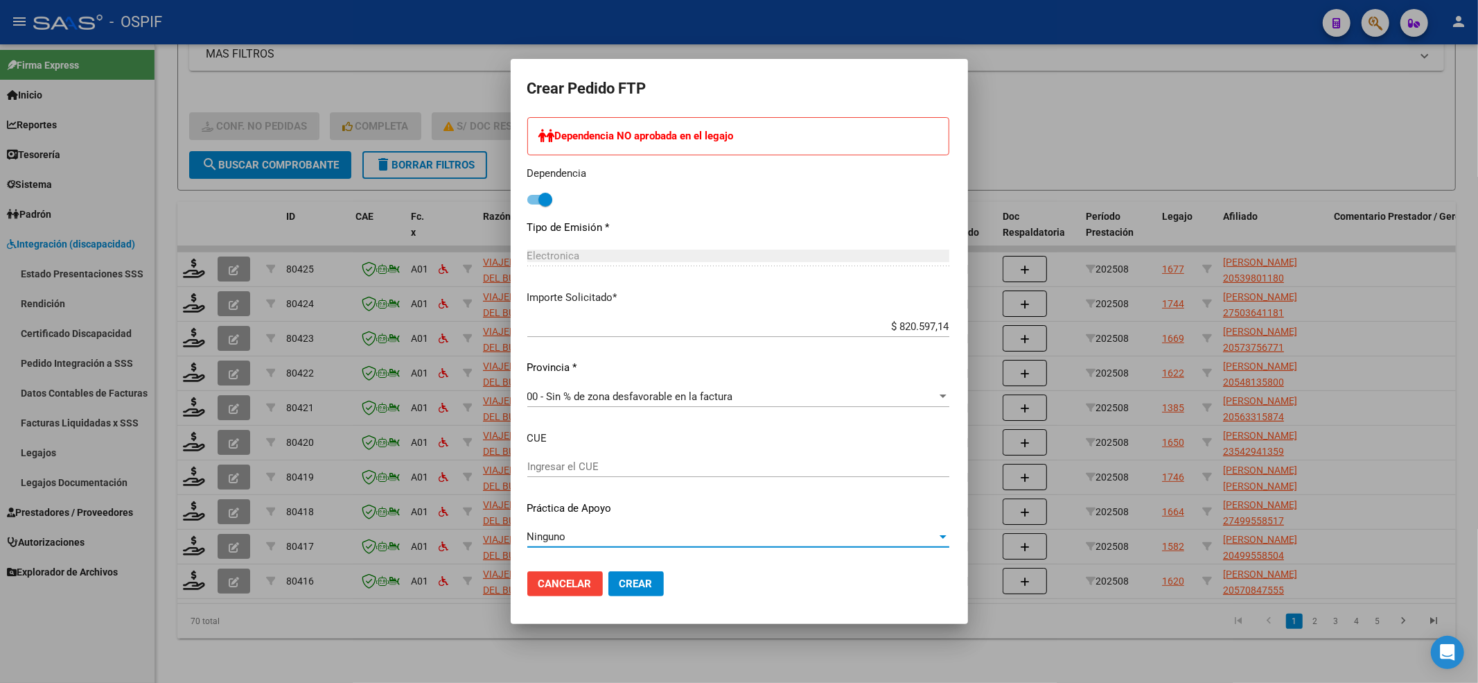
click at [608, 595] on button "Crear" at bounding box center [635, 583] width 55 height 25
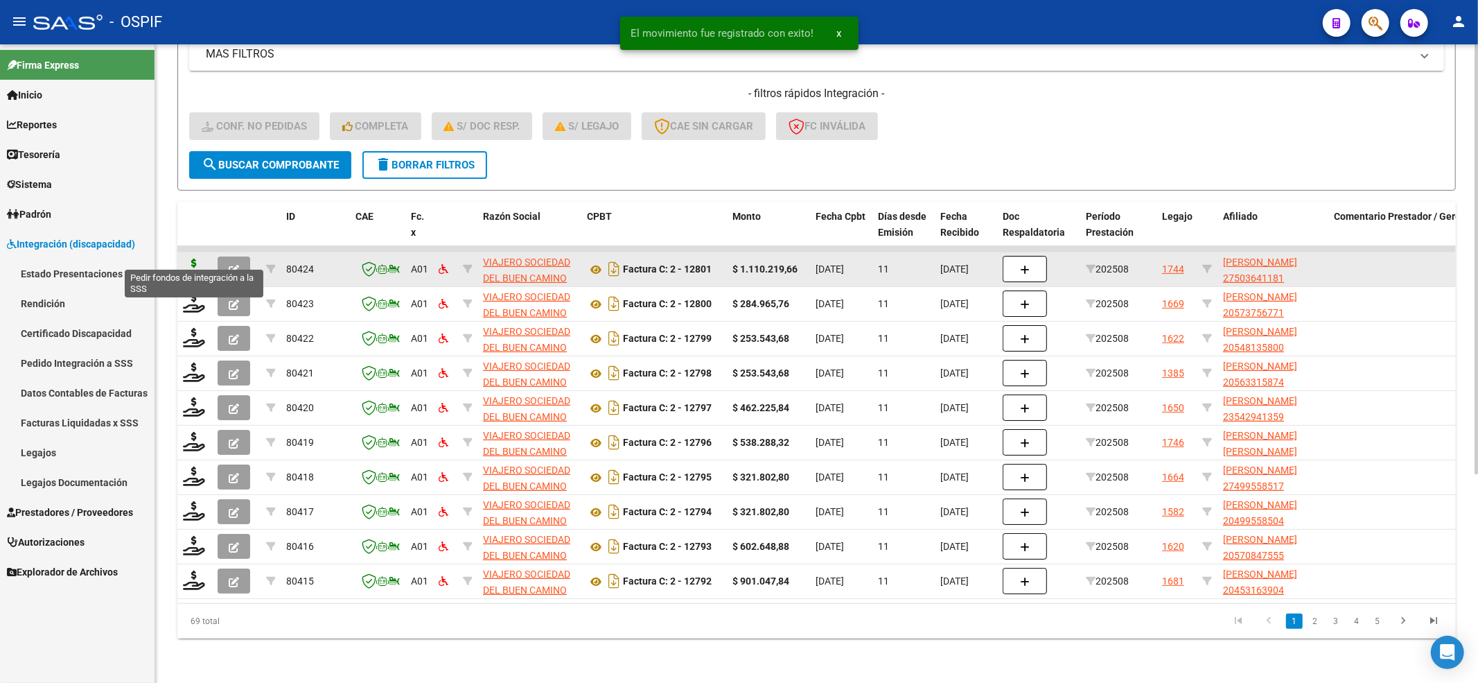
click at [197, 258] on icon at bounding box center [194, 267] width 22 height 19
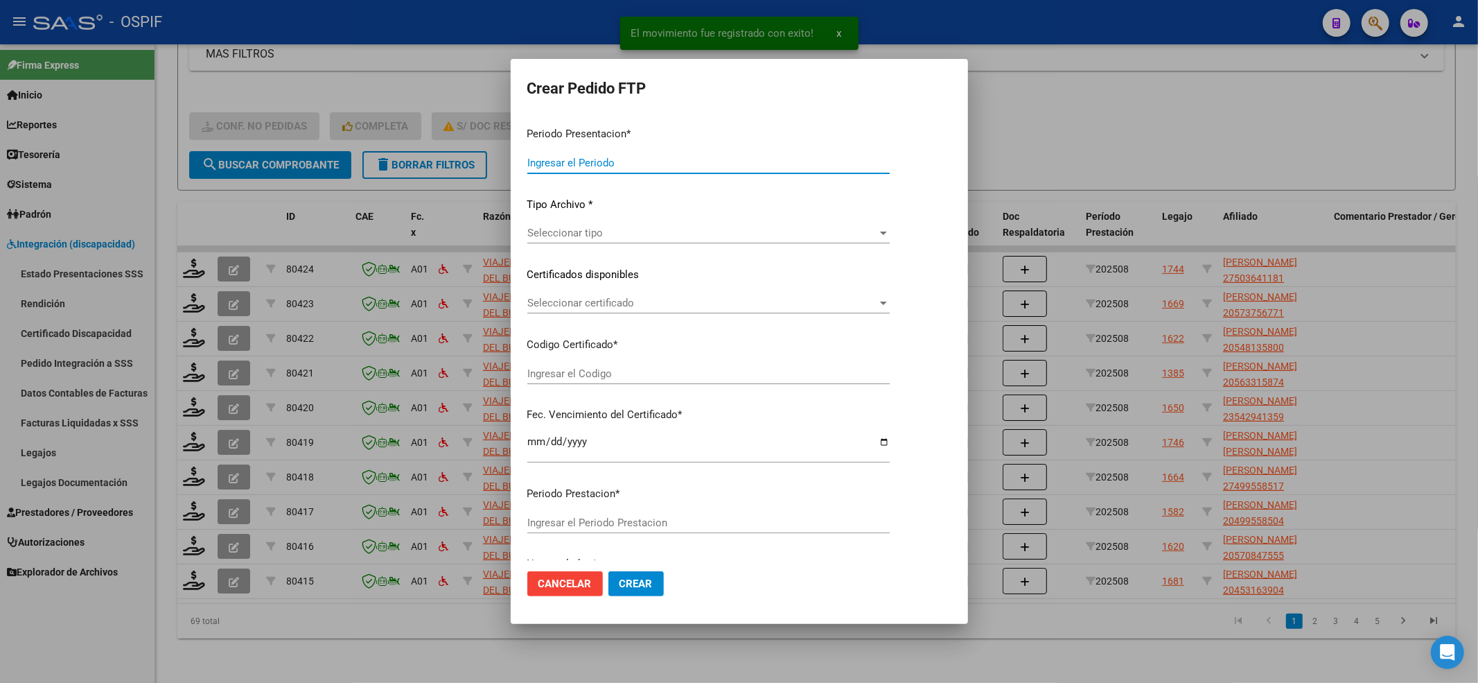
type input "202508"
type input "$ 1.110.219,66"
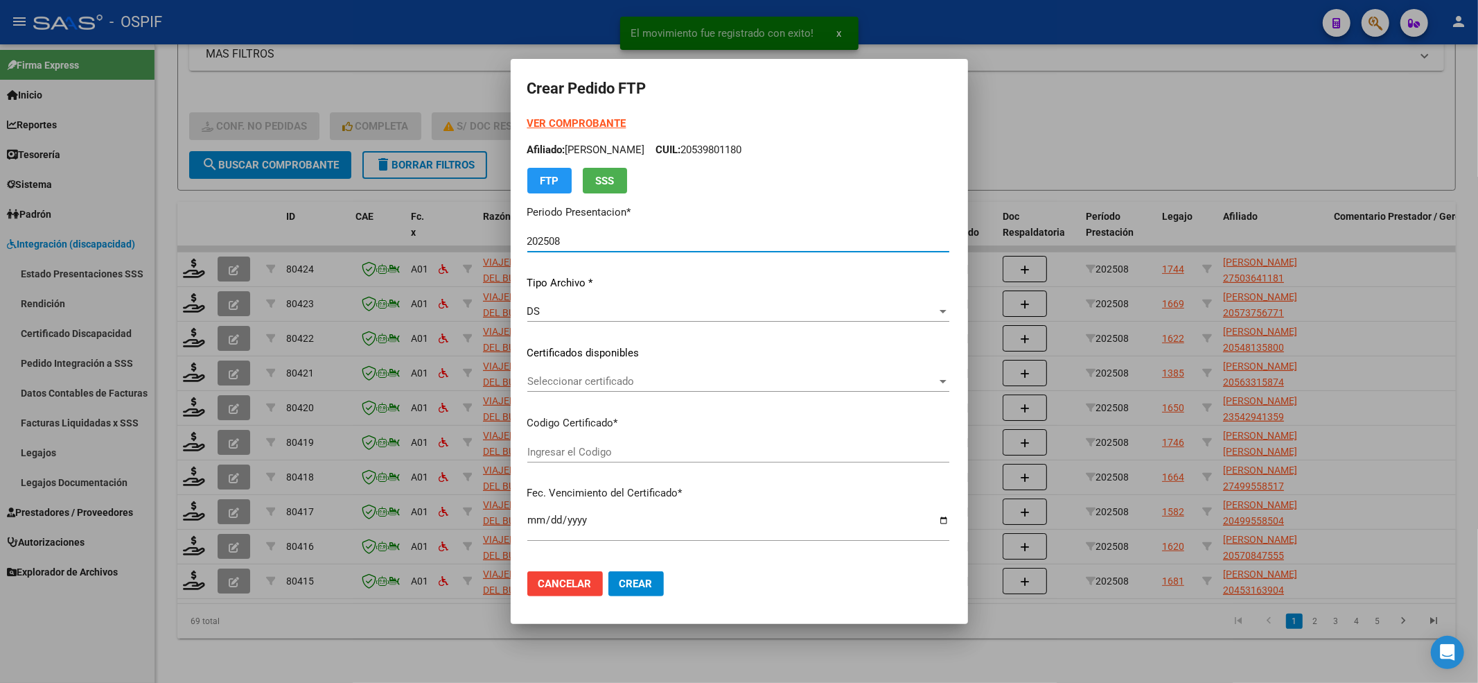
type input "ARG01-00050364118-20250312-20300312-BS"
type input "[DATE]"
type input "61554700"
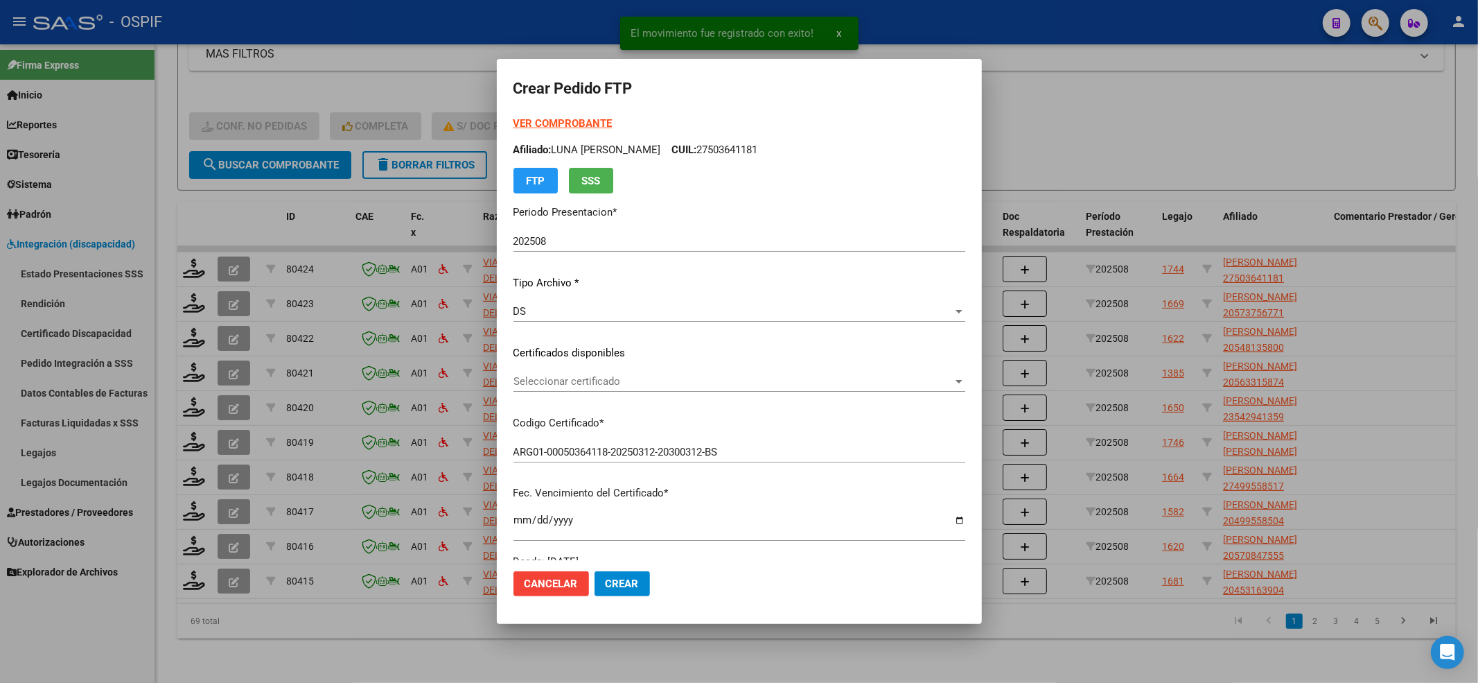
click at [541, 123] on strong "VER COMPROBANTE" at bounding box center [562, 123] width 99 height 12
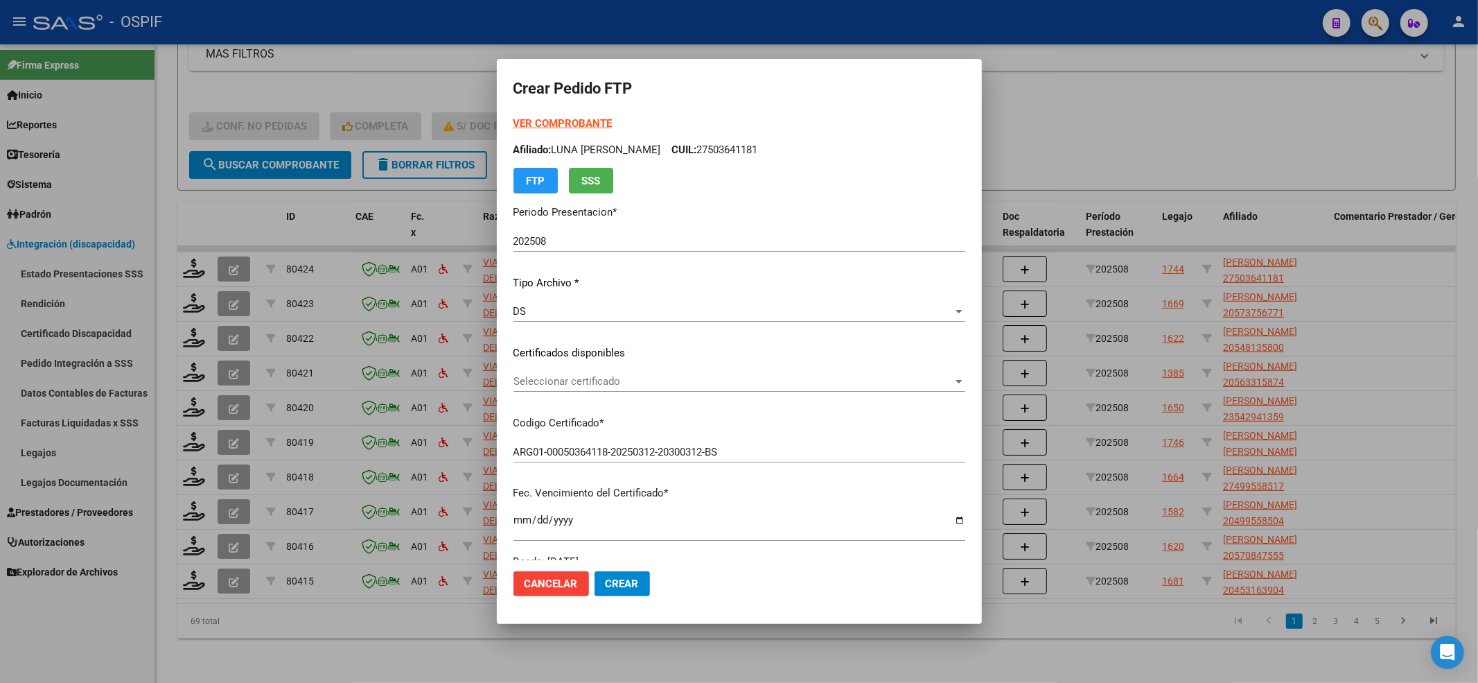
click at [583, 381] on span "Seleccionar certificado" at bounding box center [732, 381] width 439 height 12
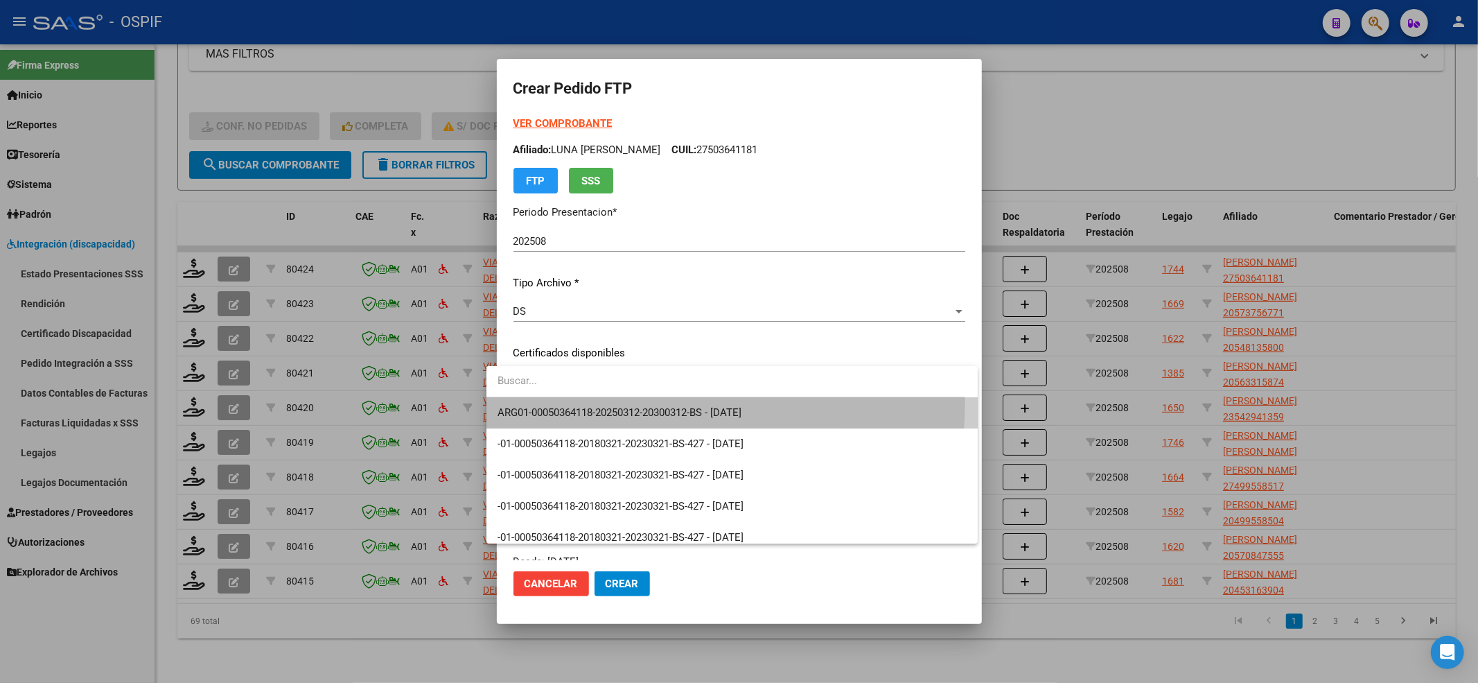
click at [568, 398] on span "ARG01-00050364118-20250312-20300312-BS - [DATE]" at bounding box center [733, 412] width 470 height 31
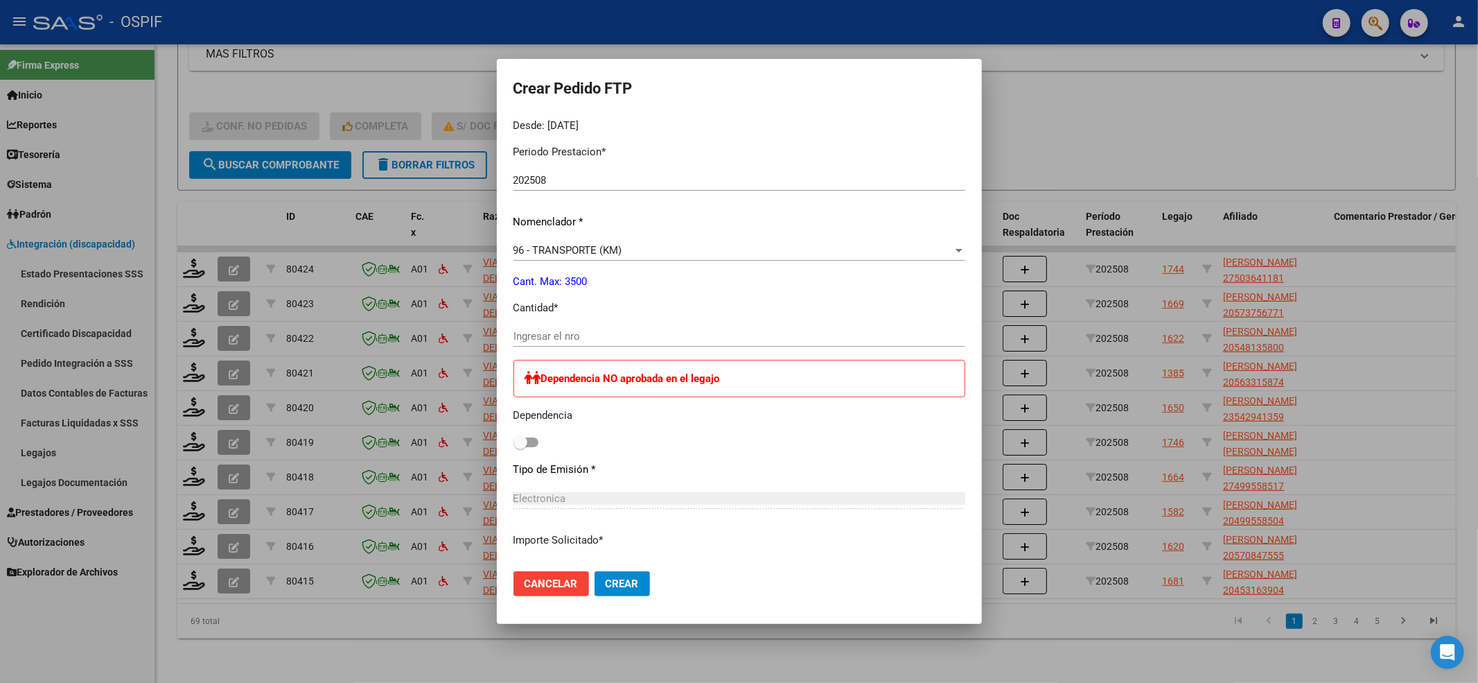
scroll to position [462, 0]
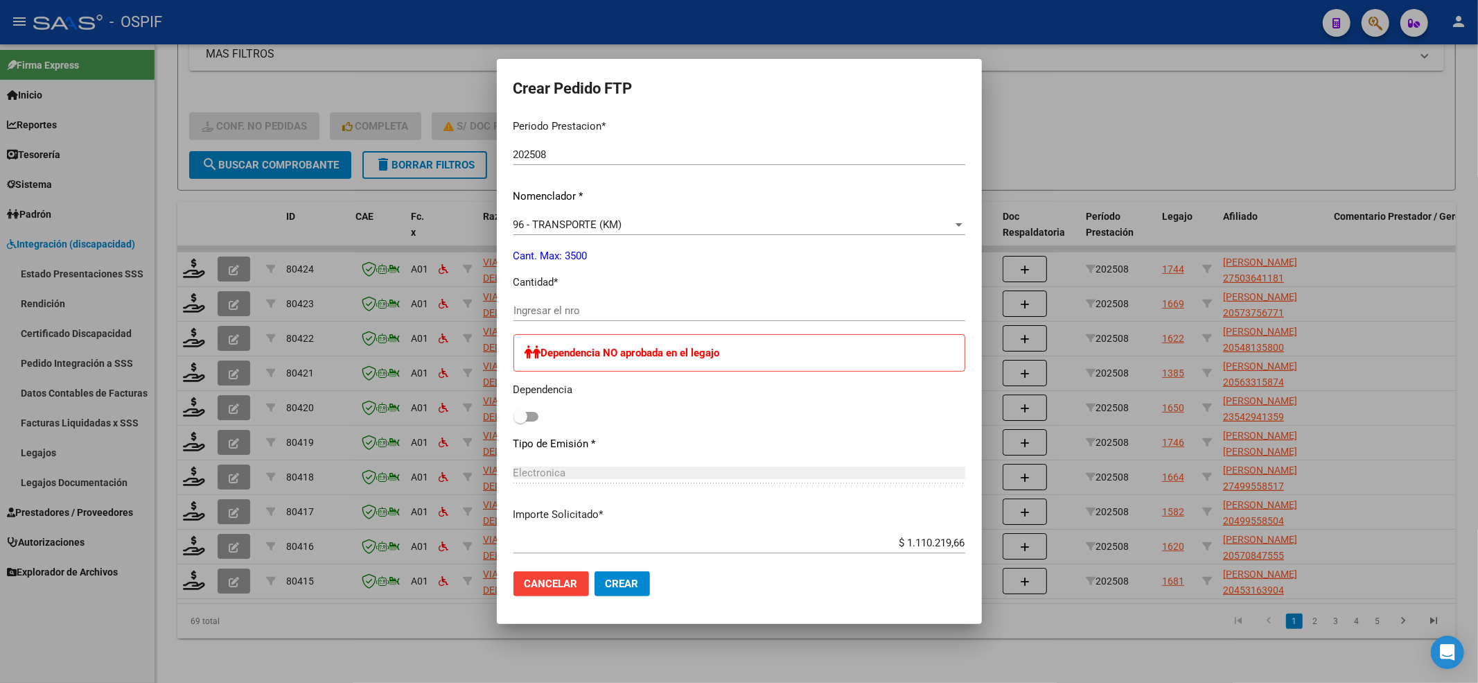
click at [518, 317] on div "Ingresar el nro" at bounding box center [739, 317] width 452 height 34
click at [517, 316] on input "Ingresar el nro" at bounding box center [739, 310] width 452 height 12
type input "1518"
click at [513, 421] on span at bounding box center [520, 417] width 14 height 14
click at [520, 421] on input "checkbox" at bounding box center [520, 421] width 1 height 1
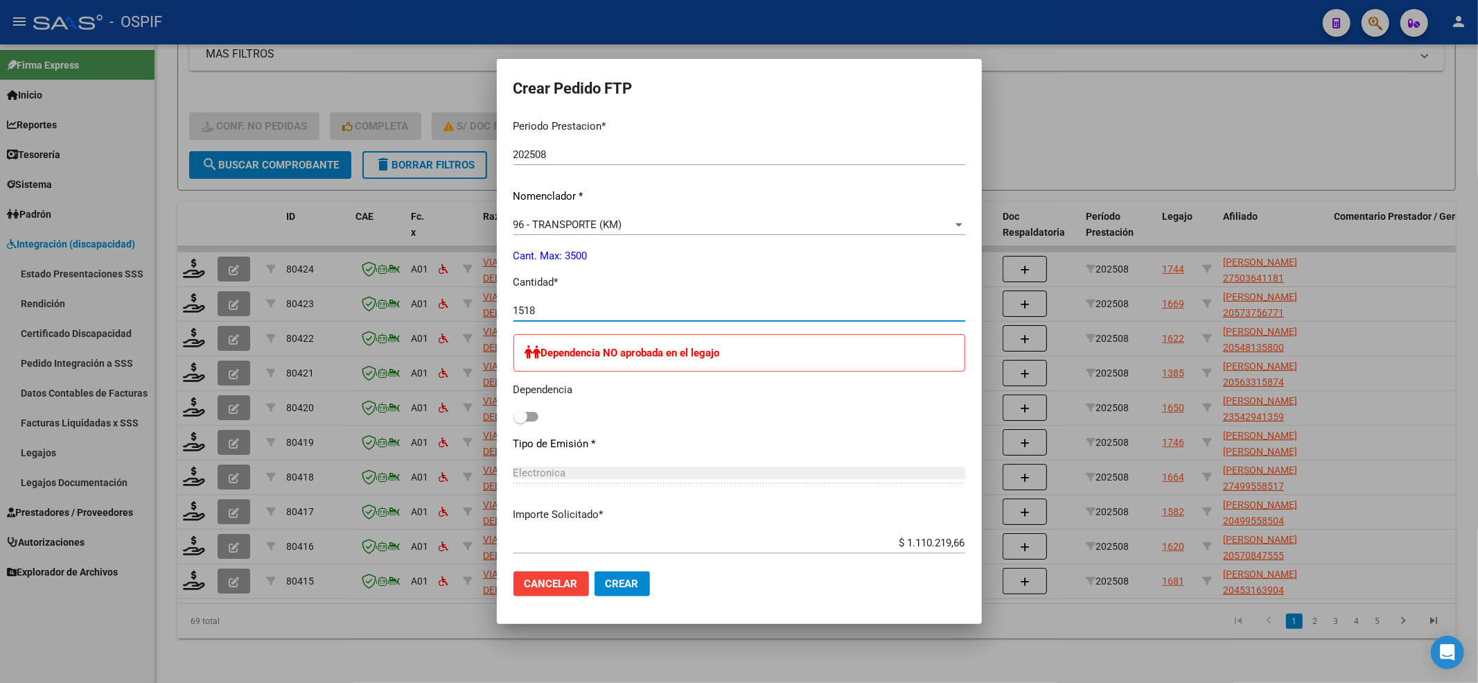
checkbox input "true"
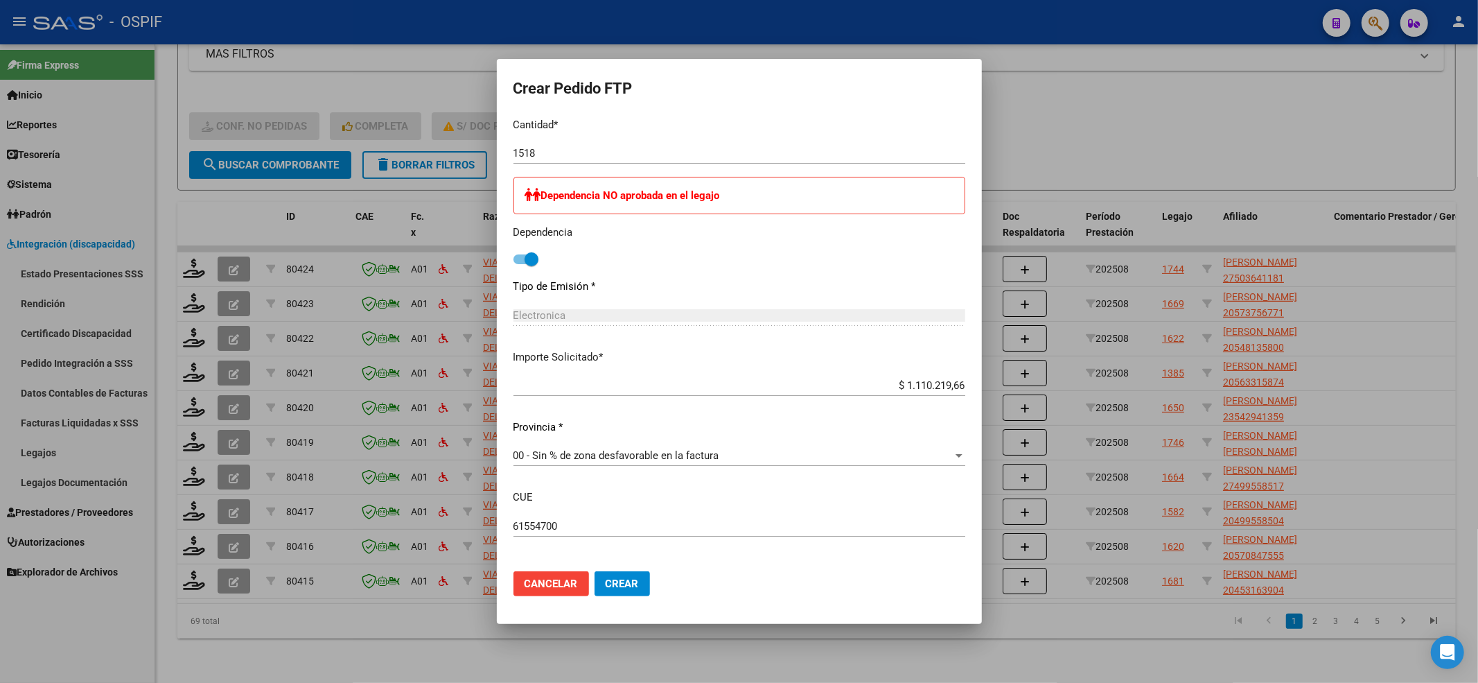
scroll to position [678, 0]
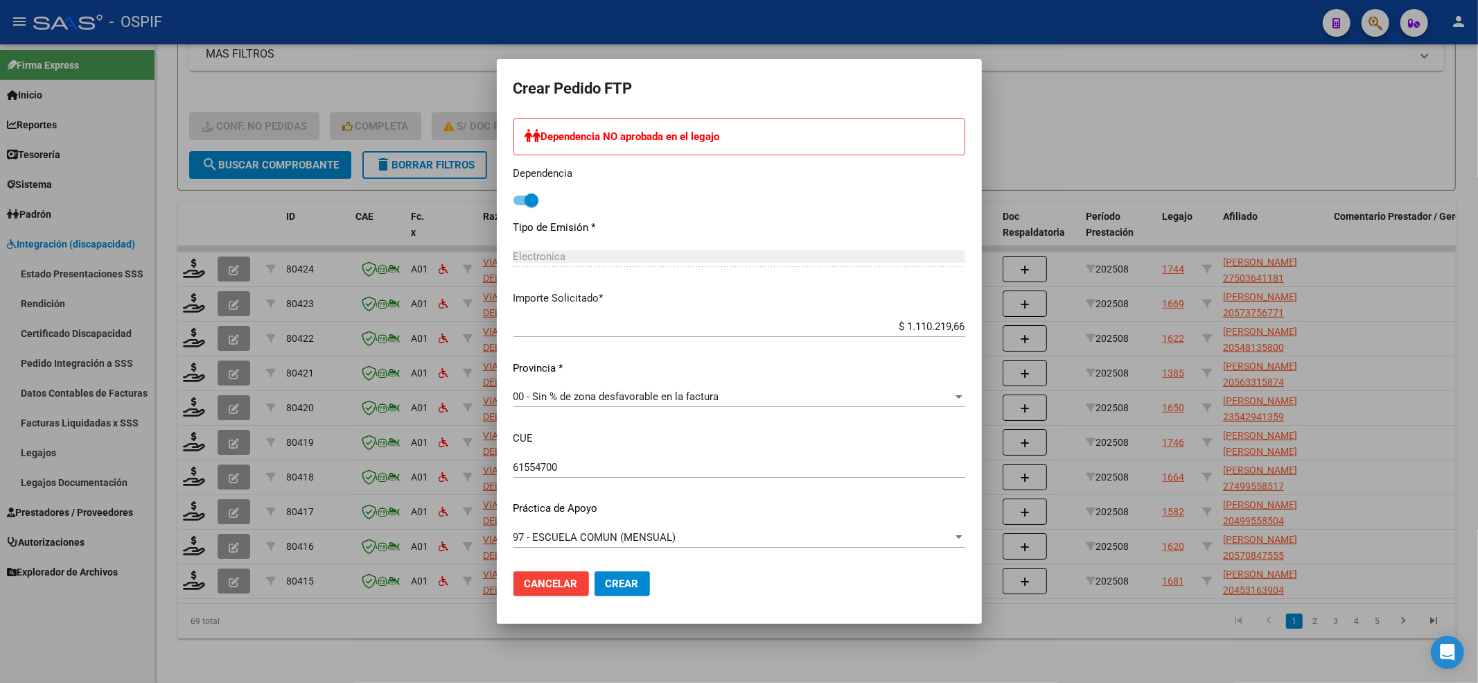
click at [574, 527] on div "97 - ESCUELA COMUN (MENSUAL) Seleccionar nomenclador" at bounding box center [739, 537] width 452 height 21
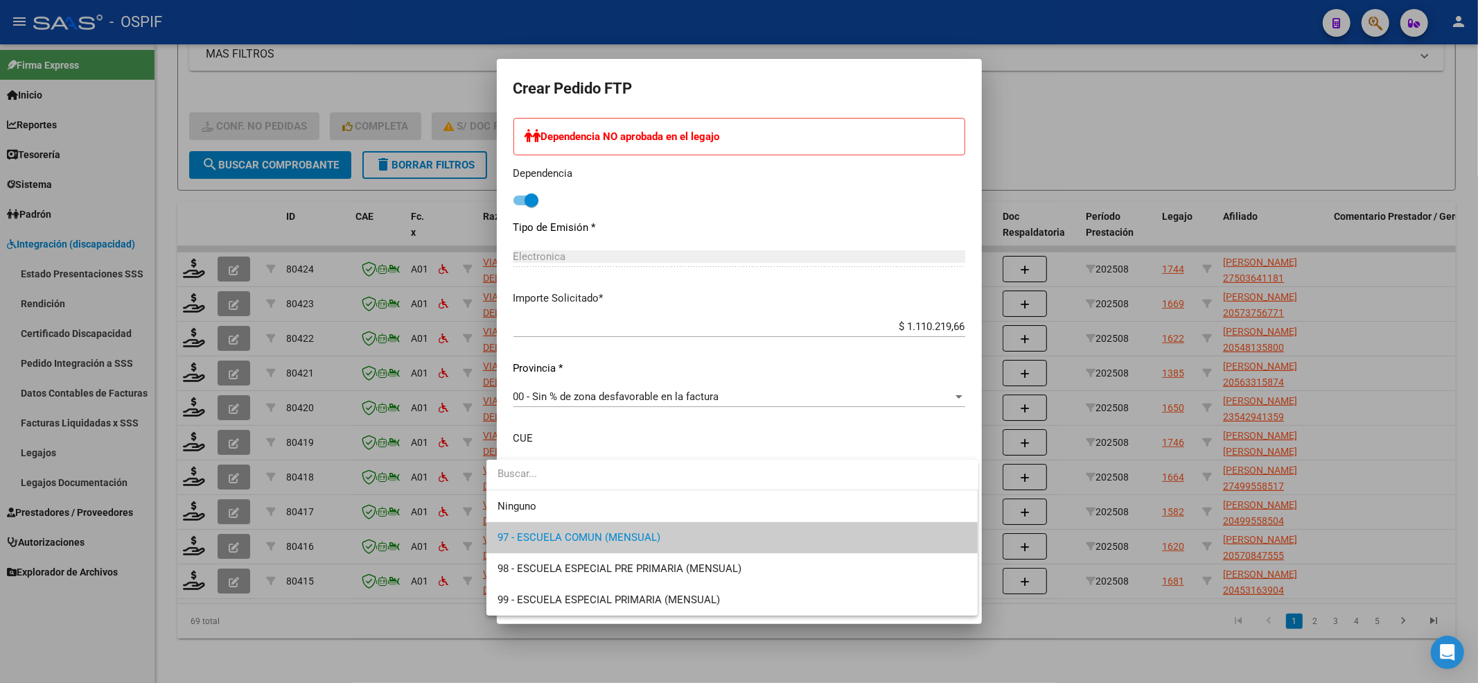
click at [574, 527] on span "97 - ESCUELA COMUN (MENSUAL)" at bounding box center [733, 537] width 470 height 31
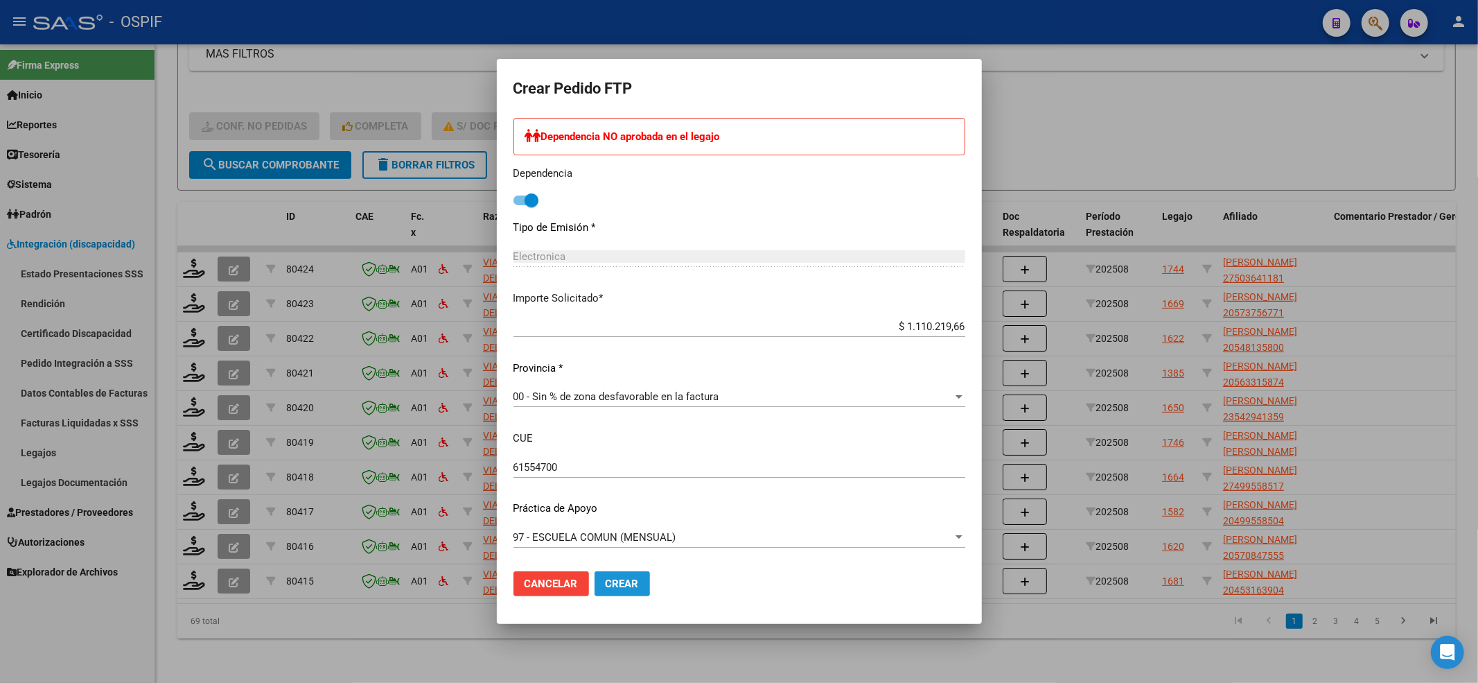
click at [595, 581] on button "Crear" at bounding box center [622, 583] width 55 height 25
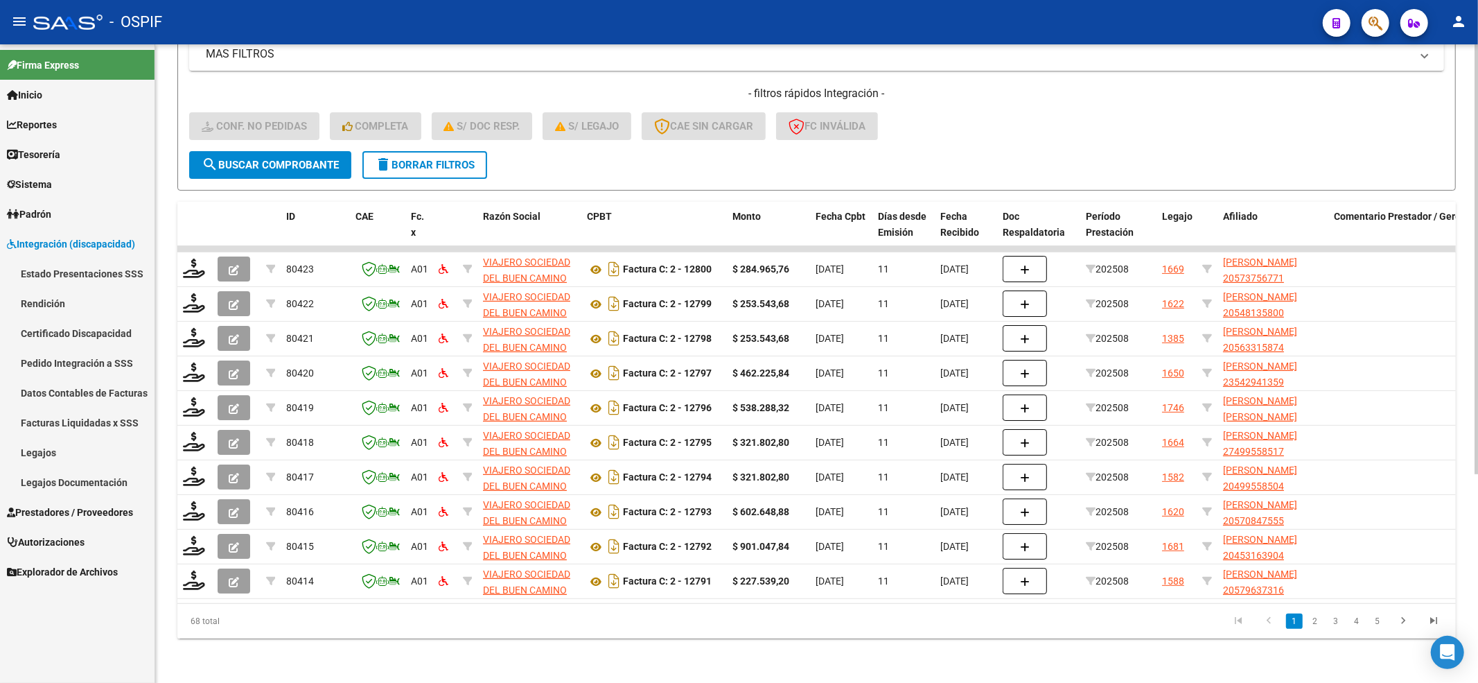
click at [300, 168] on form "Filtros Id Integración Area Seleccionar Gerenciador Seleccionar Gerenciador Si …" at bounding box center [816, 28] width 1279 height 324
click at [302, 159] on span "search Buscar Comprobante" at bounding box center [270, 165] width 137 height 12
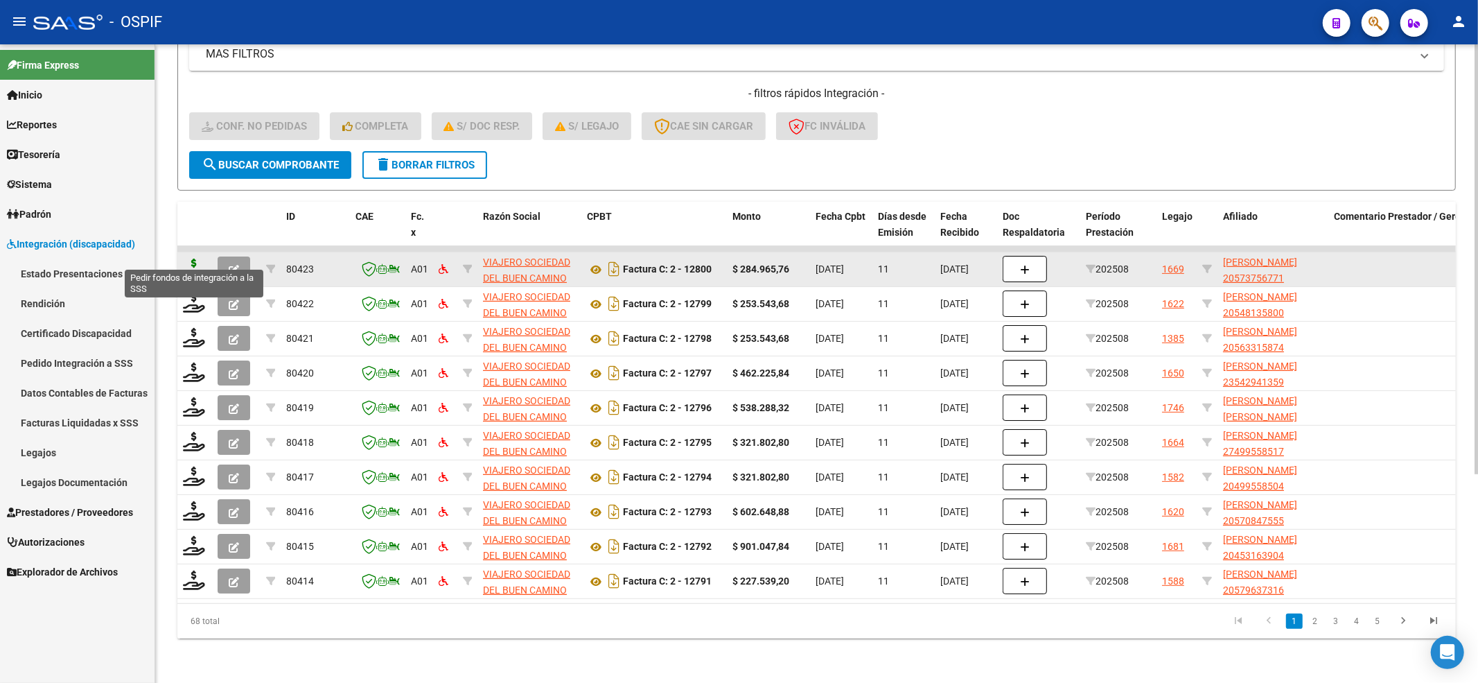
click at [193, 258] on icon at bounding box center [194, 267] width 22 height 19
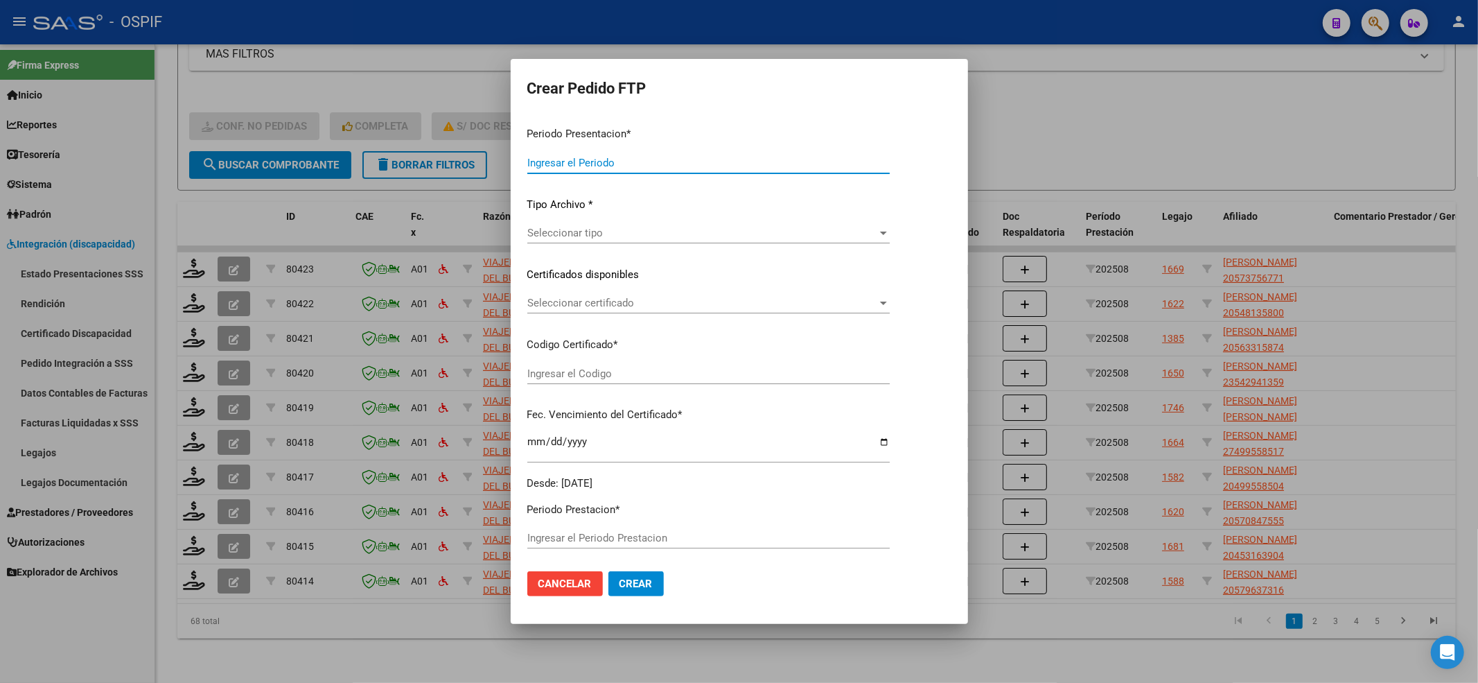
type input "202508"
type input "$ 284.965,76"
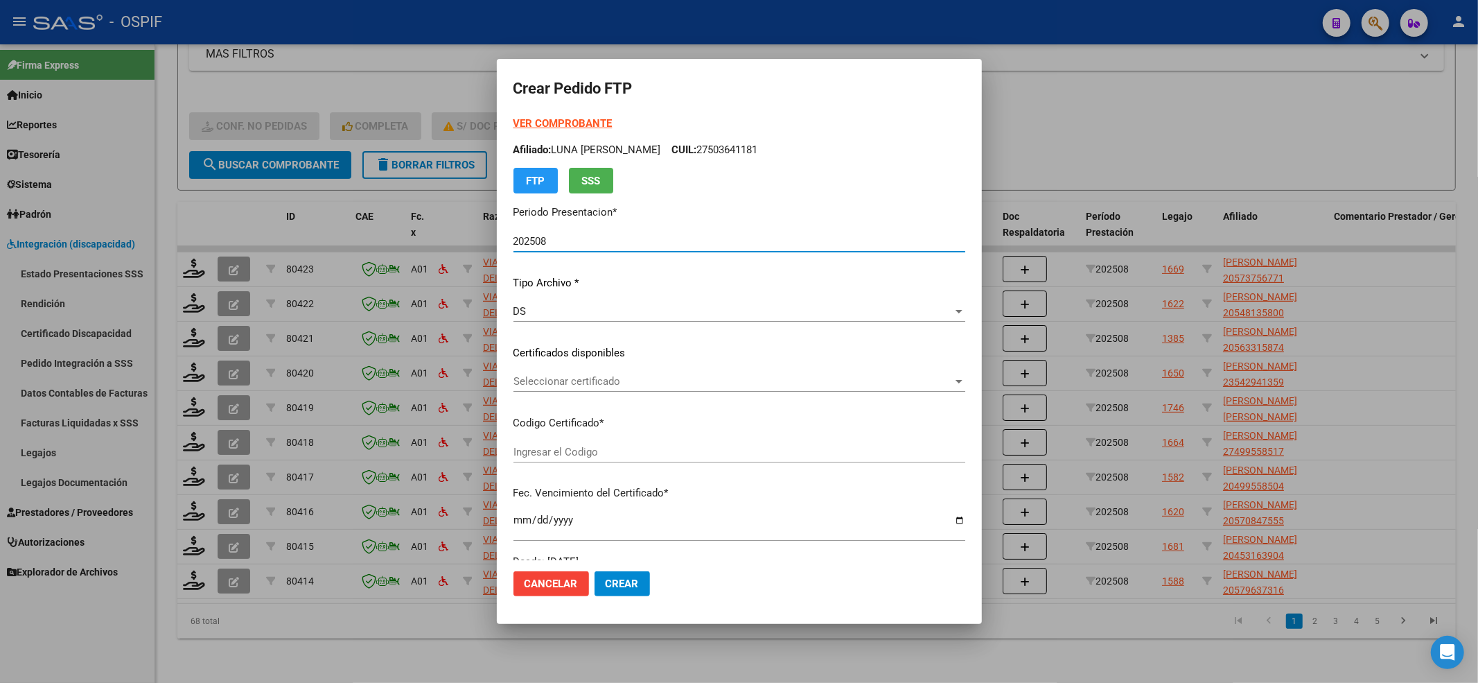
type input "0200057375677-20240102-20290102-BS-427"
type input "[DATE]"
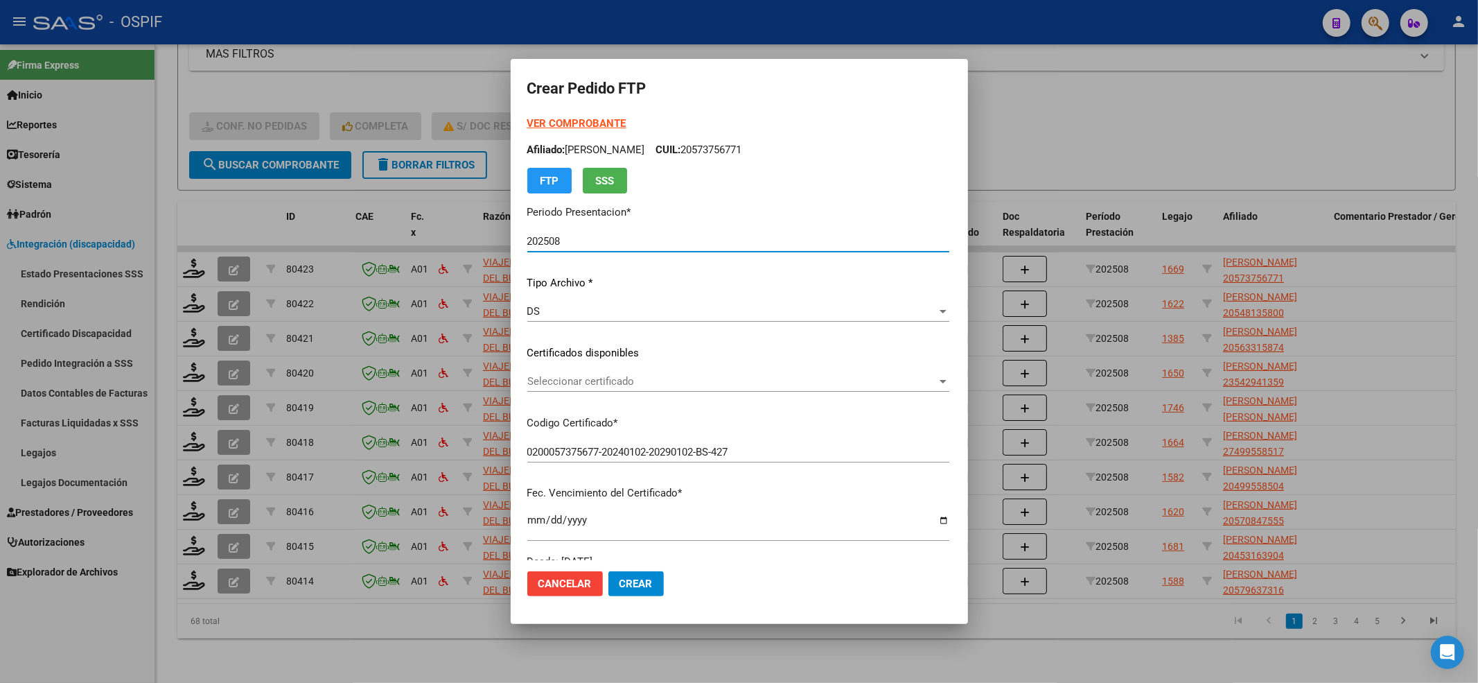
click at [539, 372] on div "Seleccionar certificado Seleccionar certificado" at bounding box center [738, 381] width 422 height 21
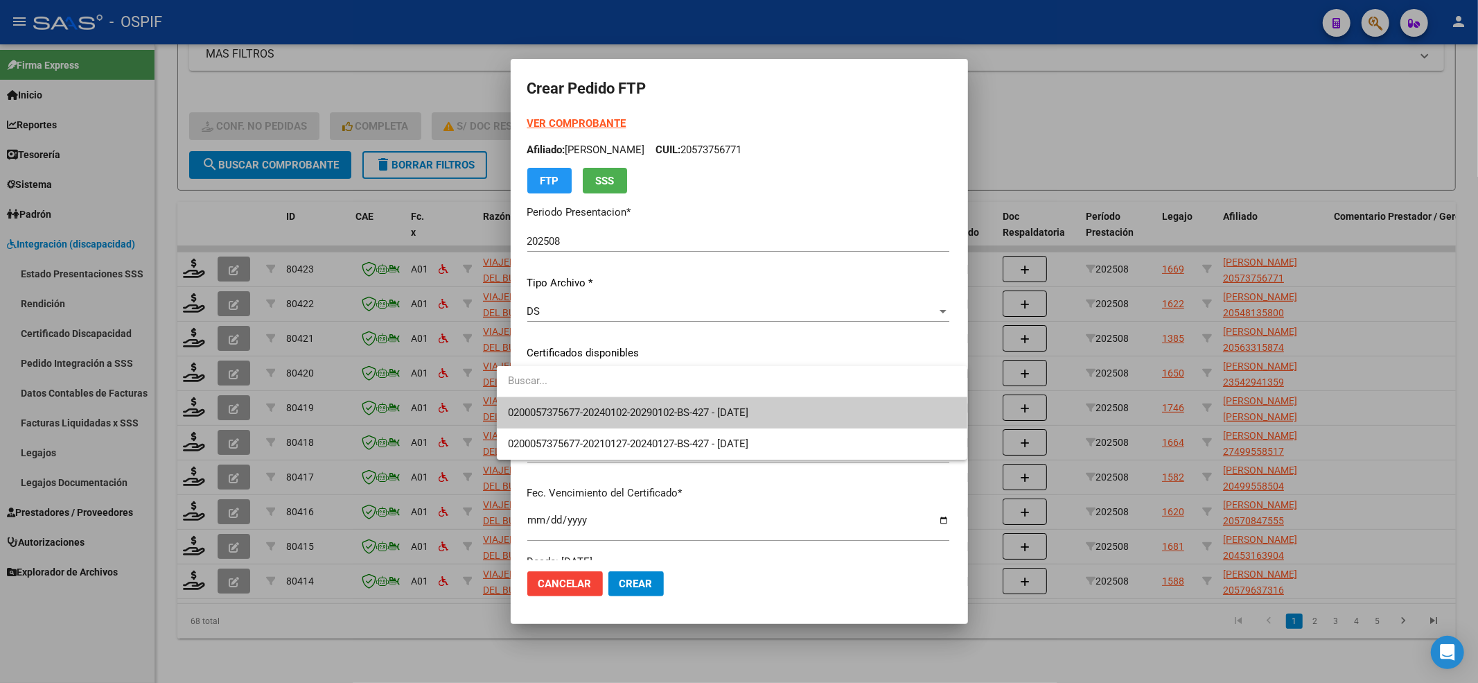
click at [541, 403] on span "0200057375677-20240102-20290102-BS-427 - [DATE]" at bounding box center [732, 412] width 448 height 31
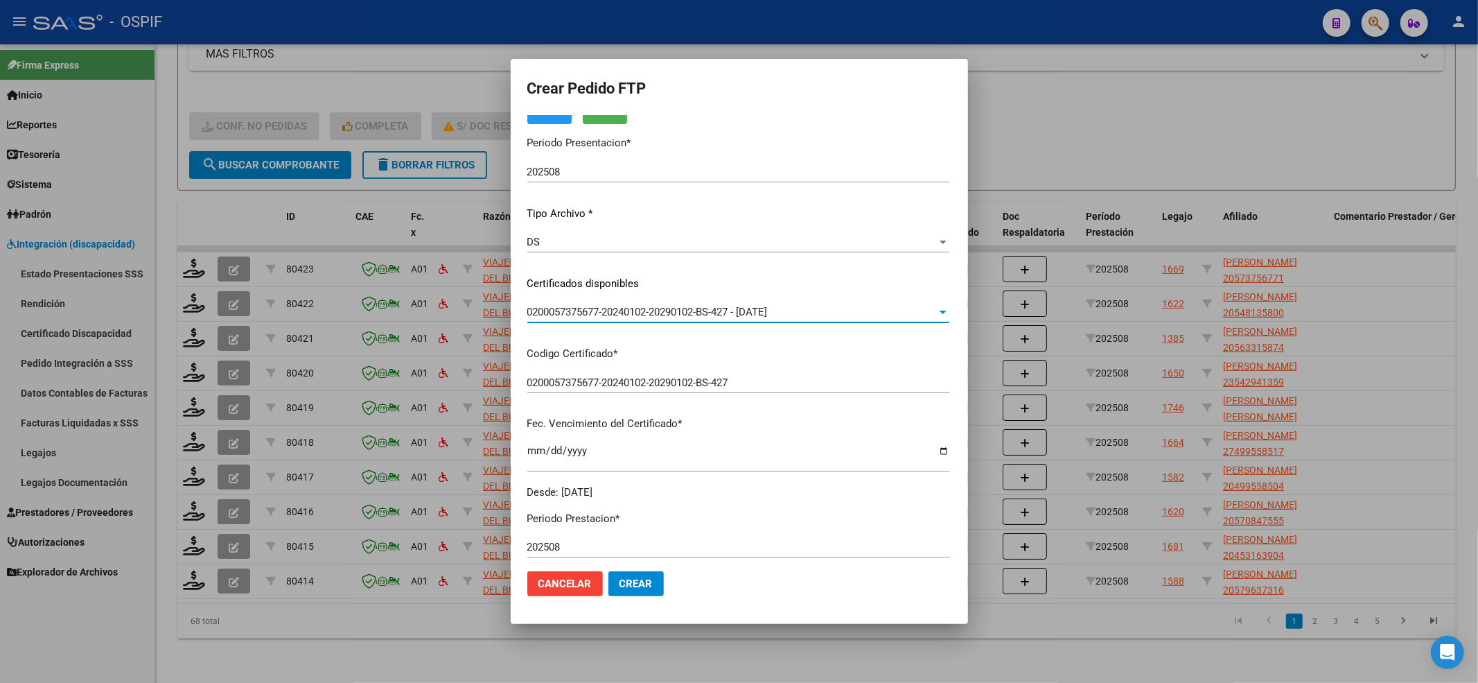
scroll to position [0, 0]
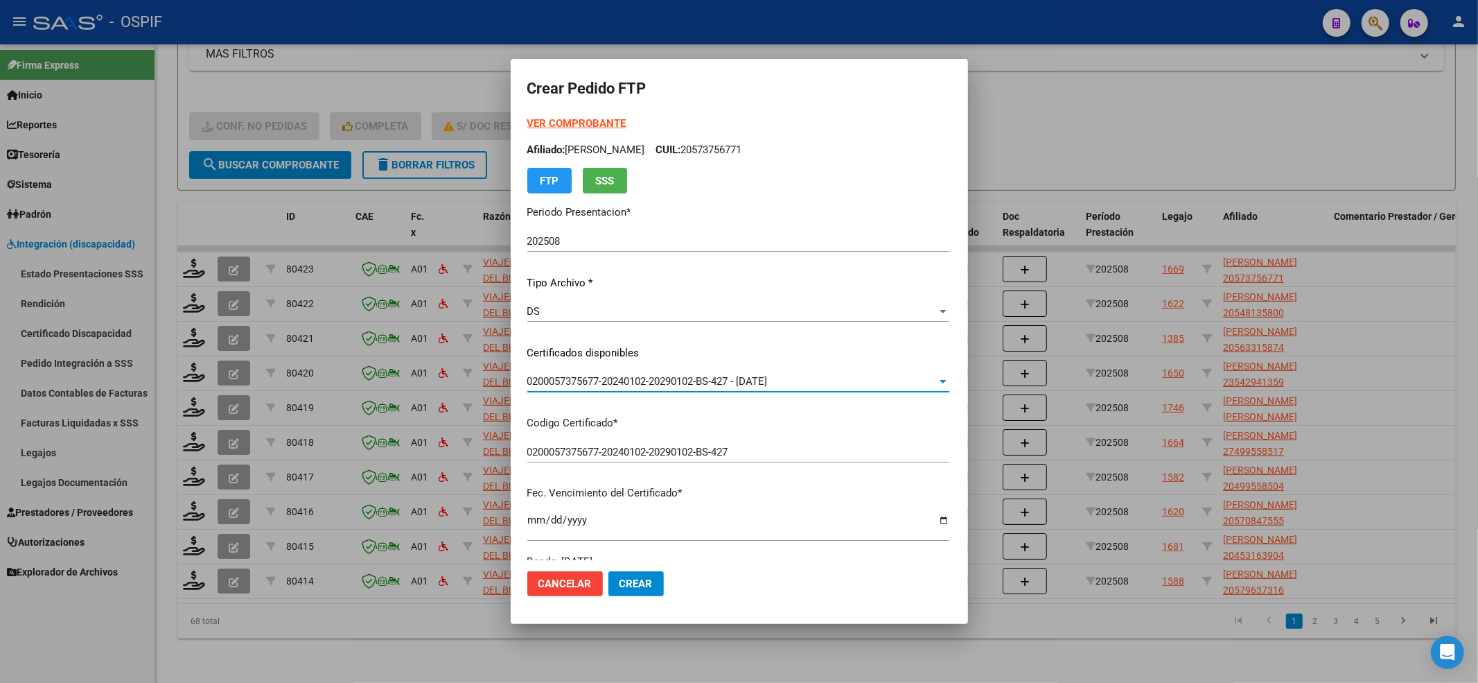
click at [544, 120] on strong "VER COMPROBANTE" at bounding box center [576, 123] width 99 height 12
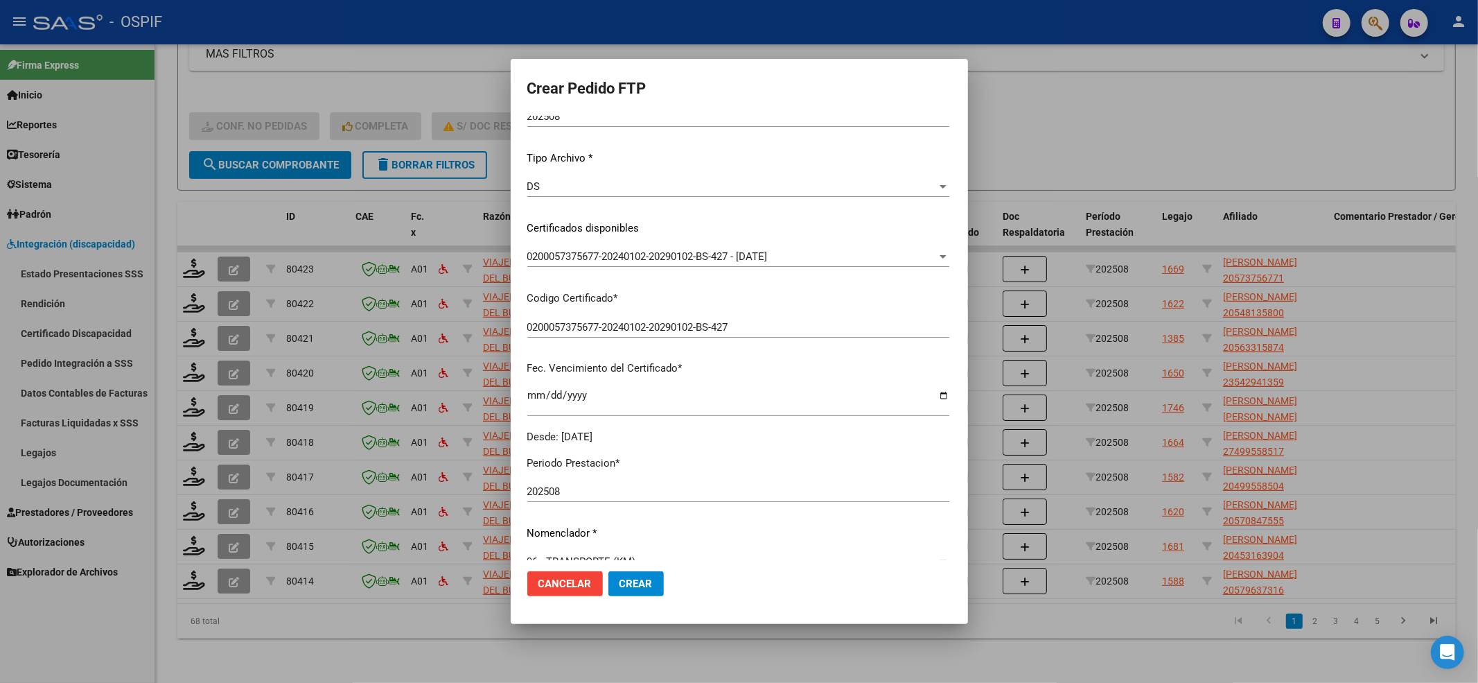
scroll to position [277, 0]
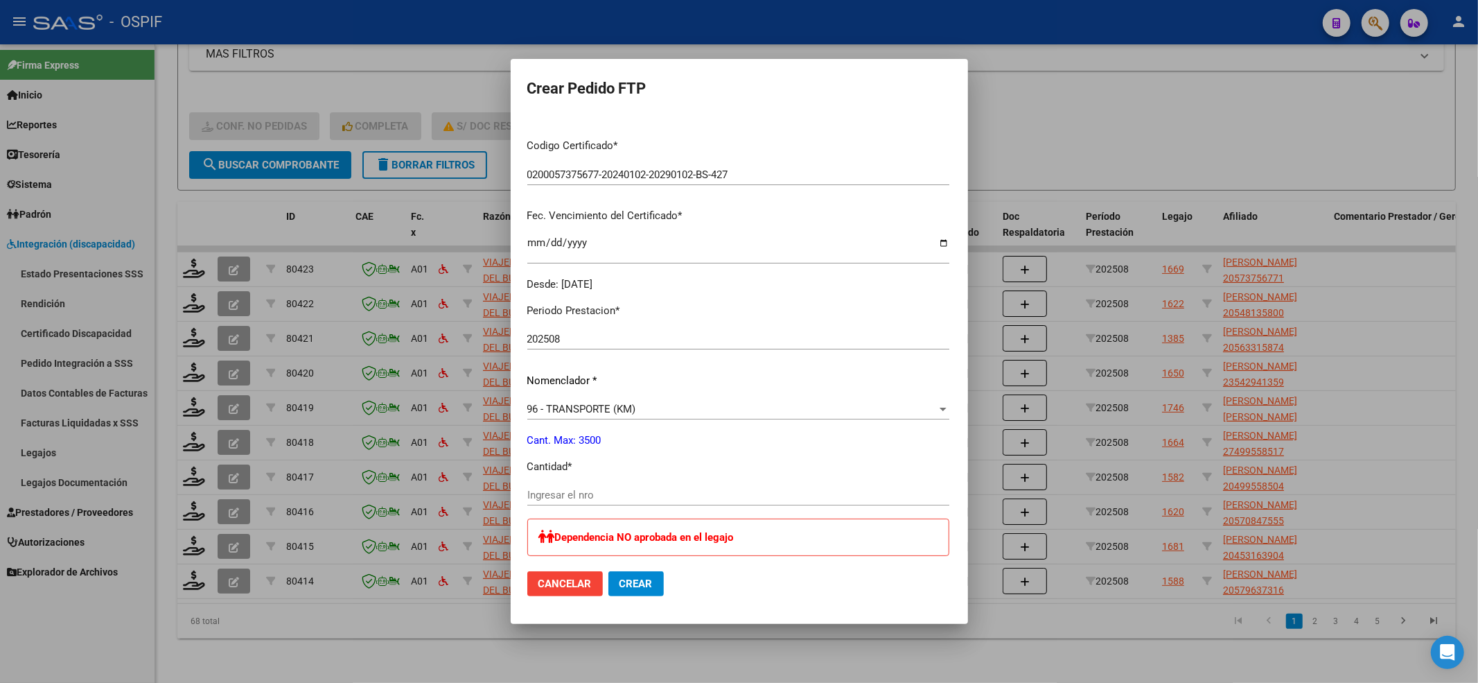
click at [586, 498] on input "Ingresar el nro" at bounding box center [738, 495] width 422 height 12
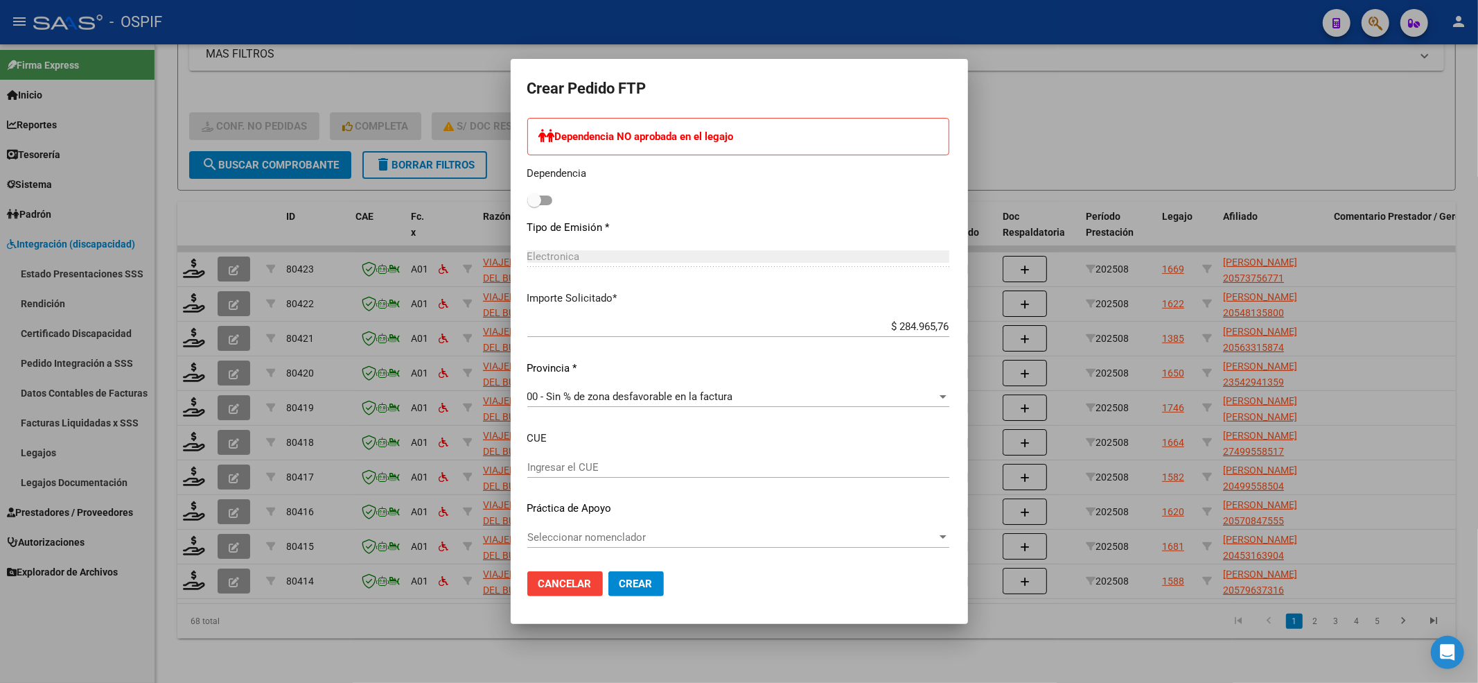
type input "526"
click at [625, 535] on span "Seleccionar nomenclador" at bounding box center [732, 537] width 410 height 12
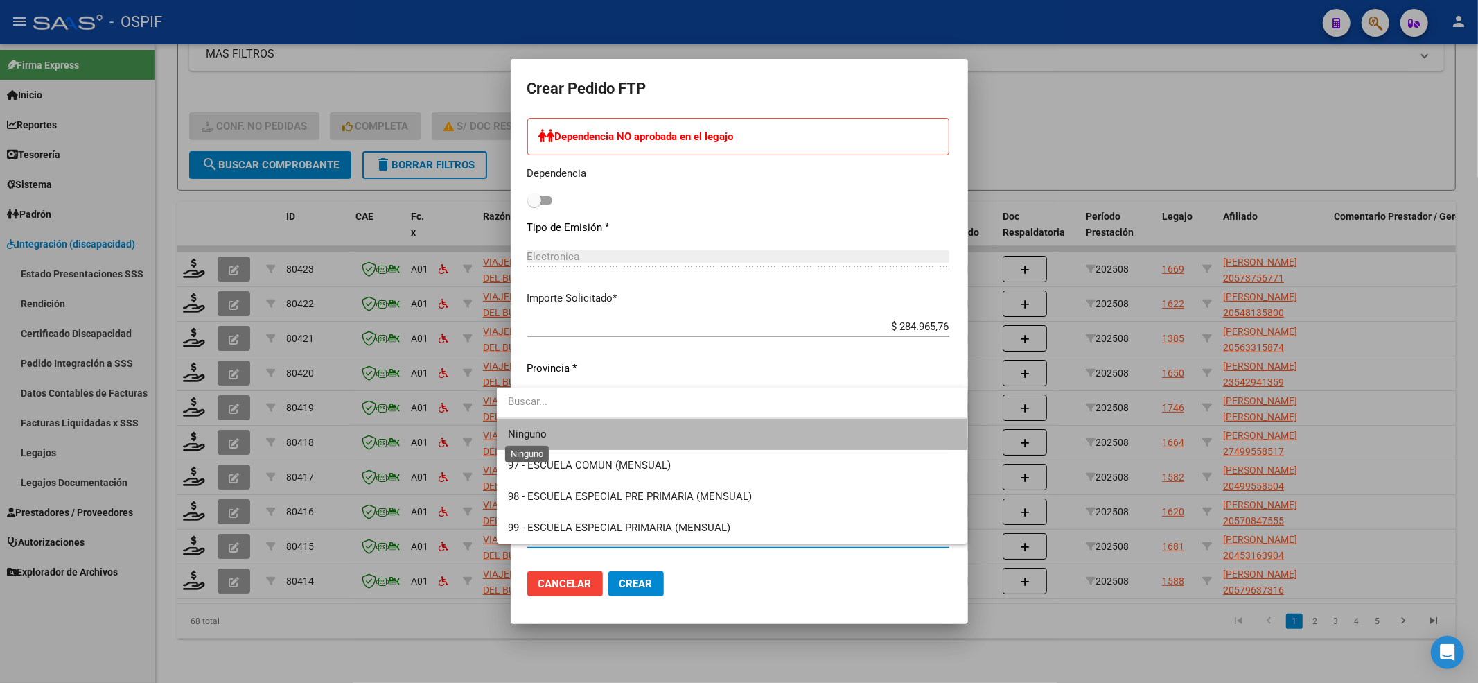
click at [518, 431] on span "Ninguno" at bounding box center [527, 434] width 39 height 12
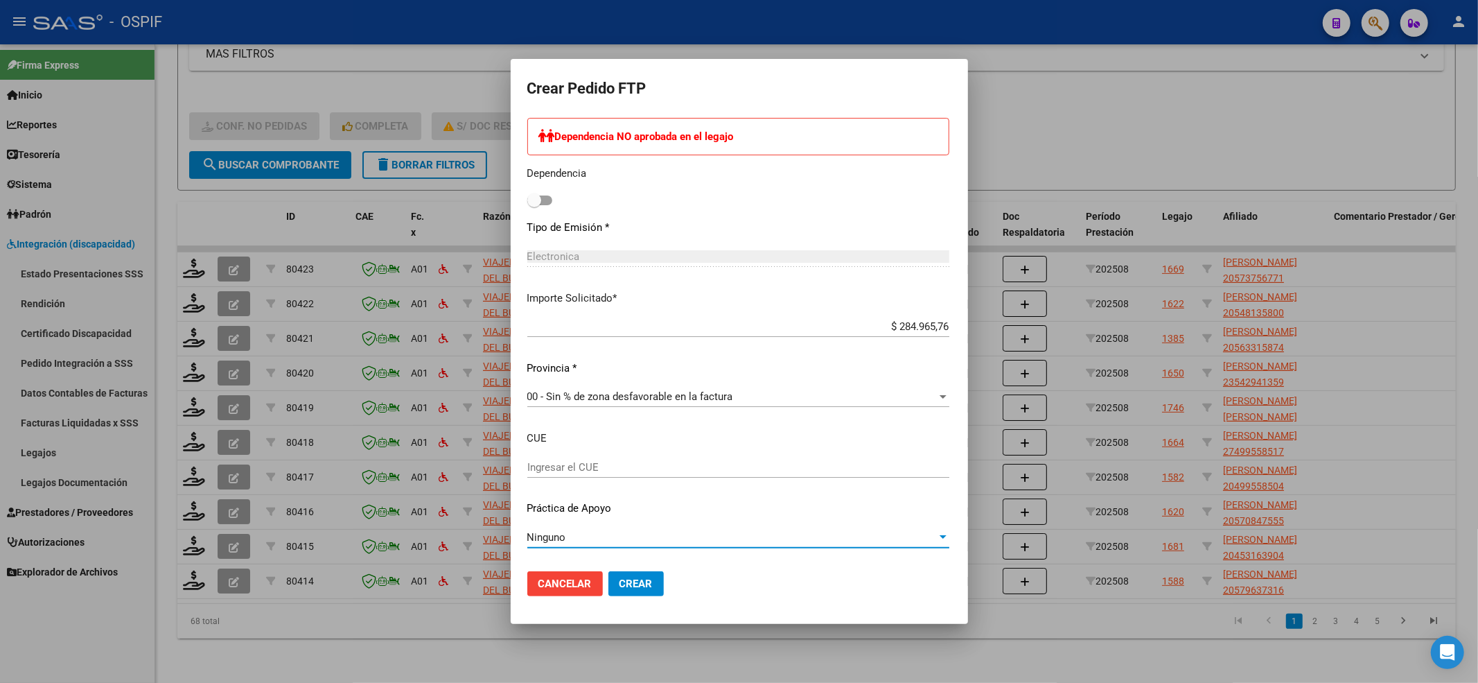
click at [620, 581] on span "Crear" at bounding box center [636, 583] width 33 height 12
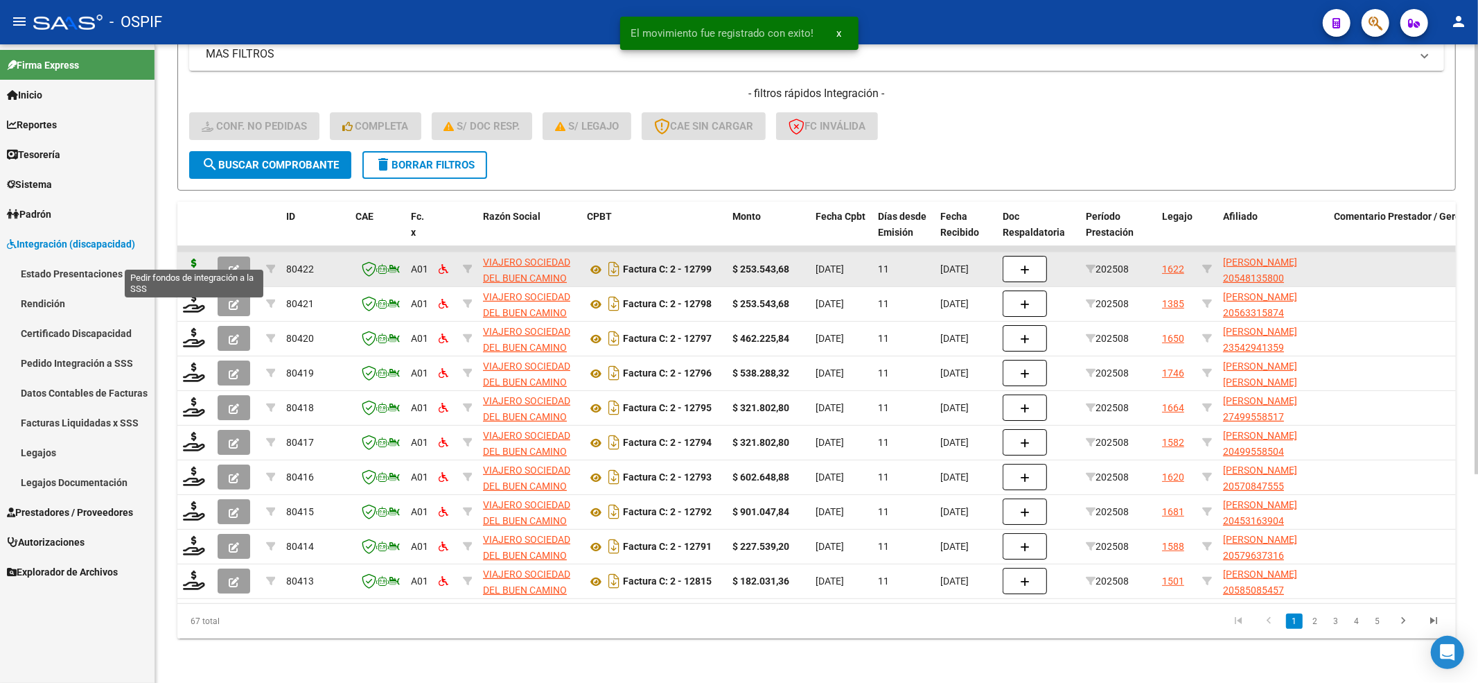
click at [184, 258] on icon at bounding box center [194, 267] width 22 height 19
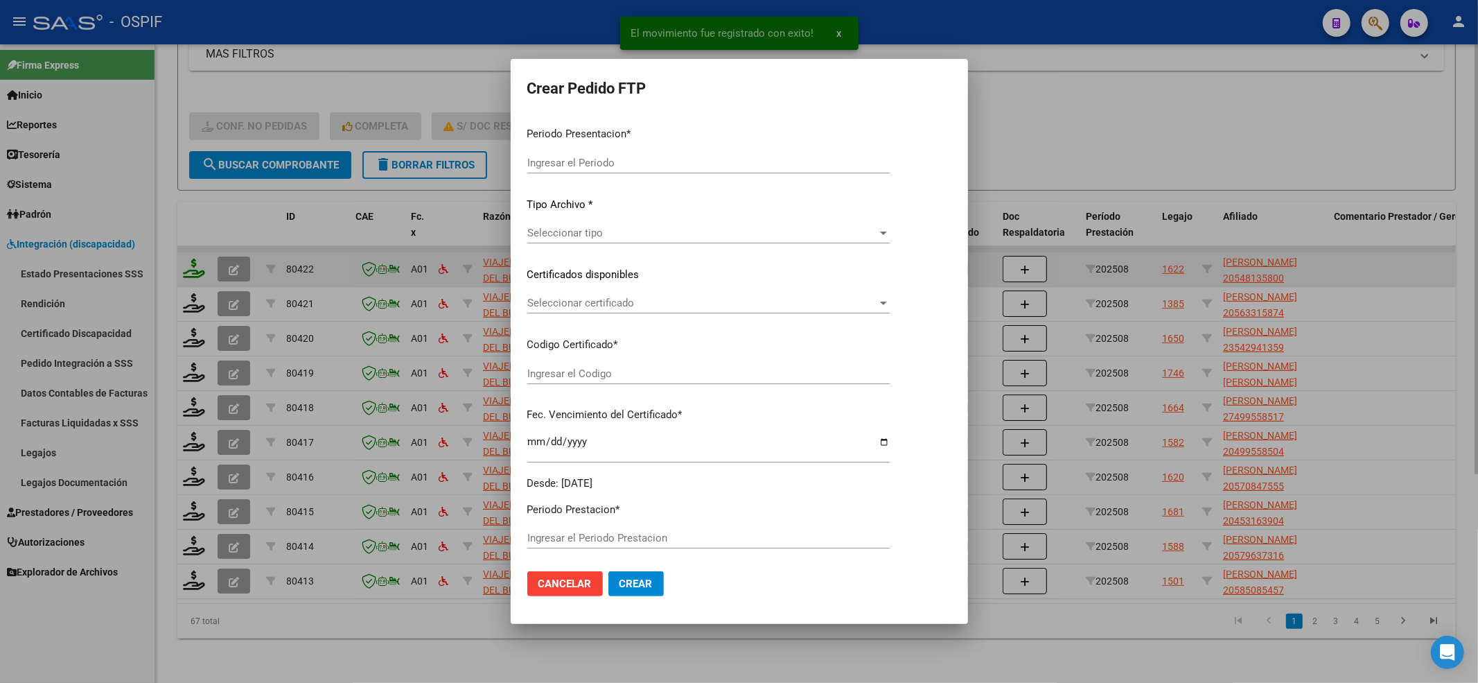
click at [197, 258] on div at bounding box center [739, 341] width 1478 height 683
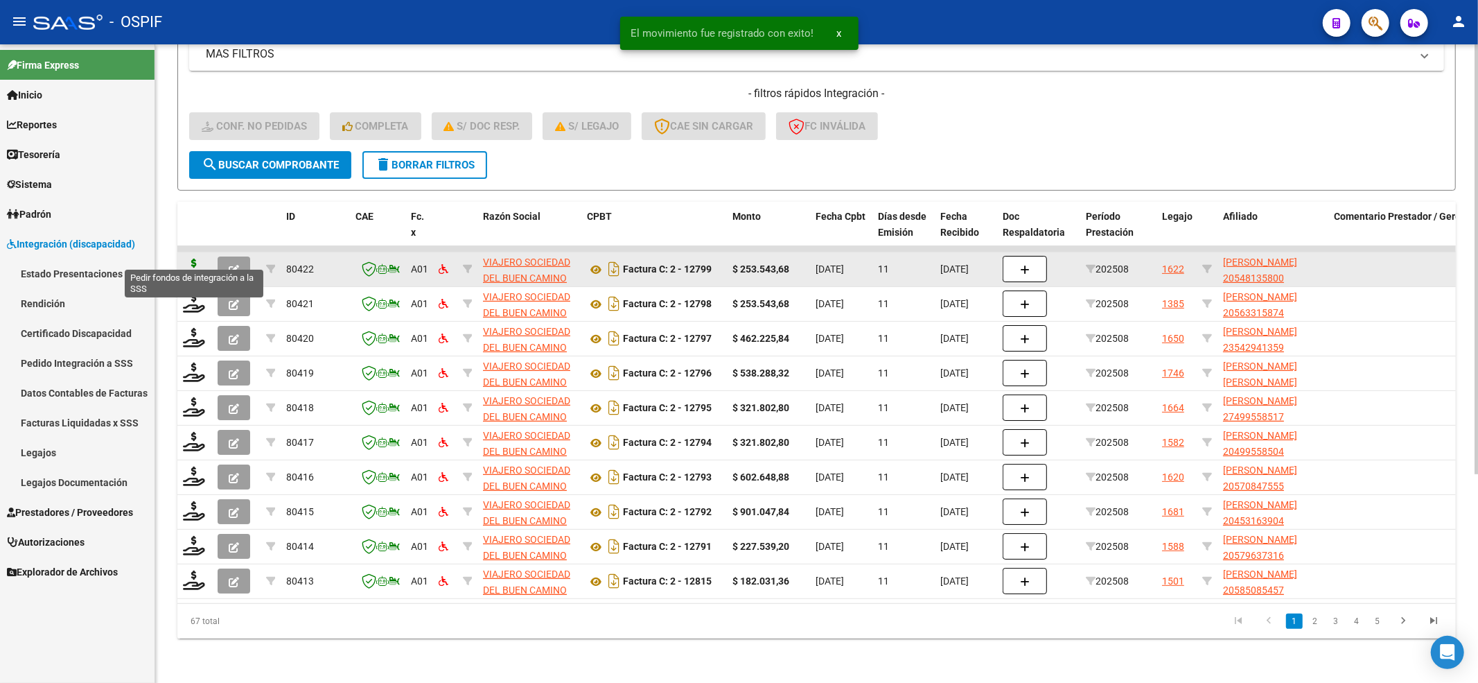
click at [197, 258] on icon at bounding box center [194, 267] width 22 height 19
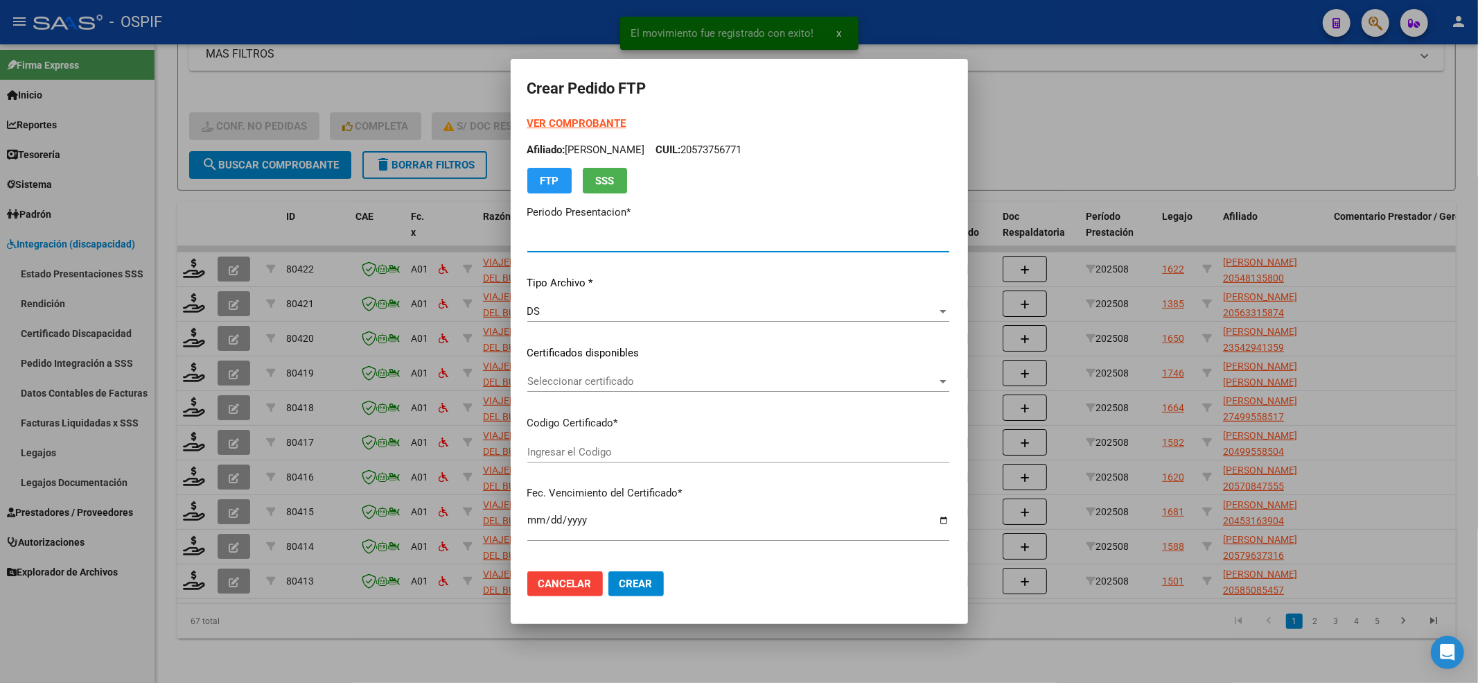
type input "202508"
type input "$ 253.543,68"
type input "-02-00054813580-20210222-20250222-BS-427"
type input "[DATE]"
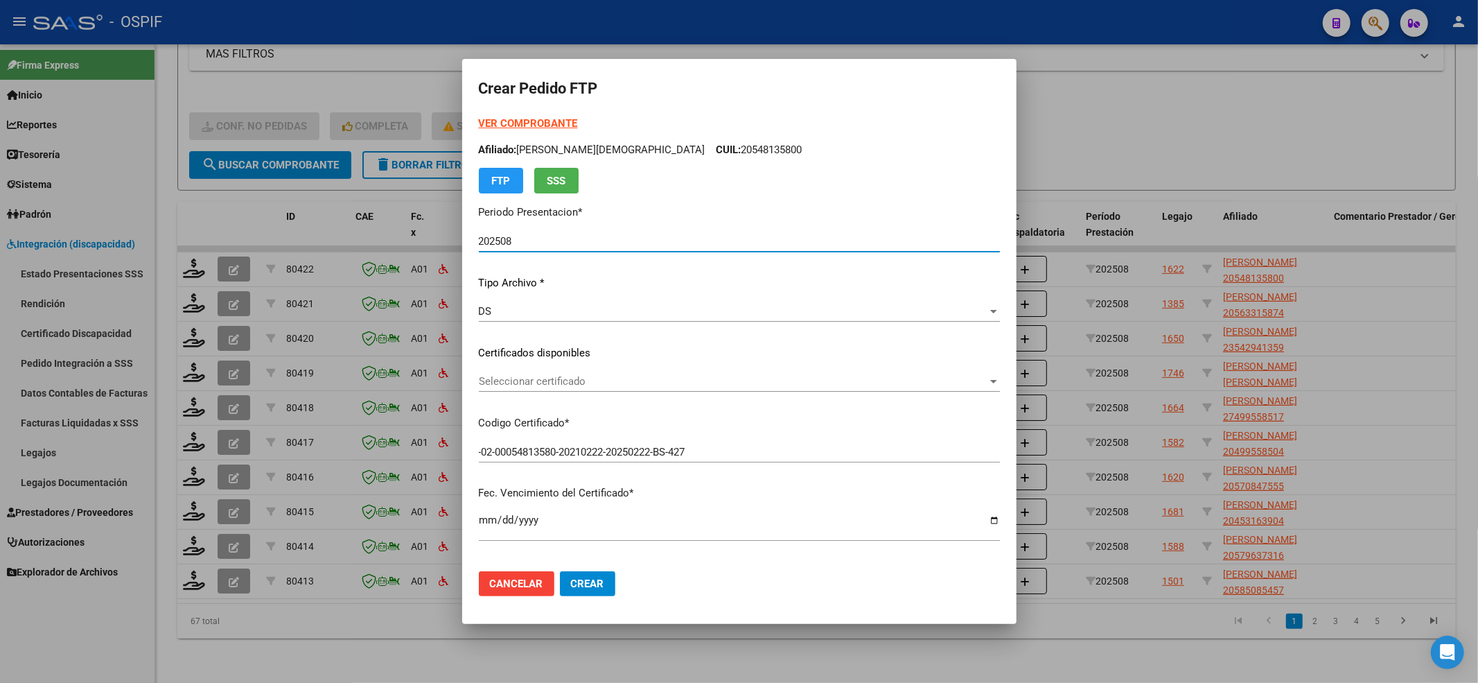
click at [525, 121] on strong "VER COMPROBANTE" at bounding box center [528, 123] width 99 height 12
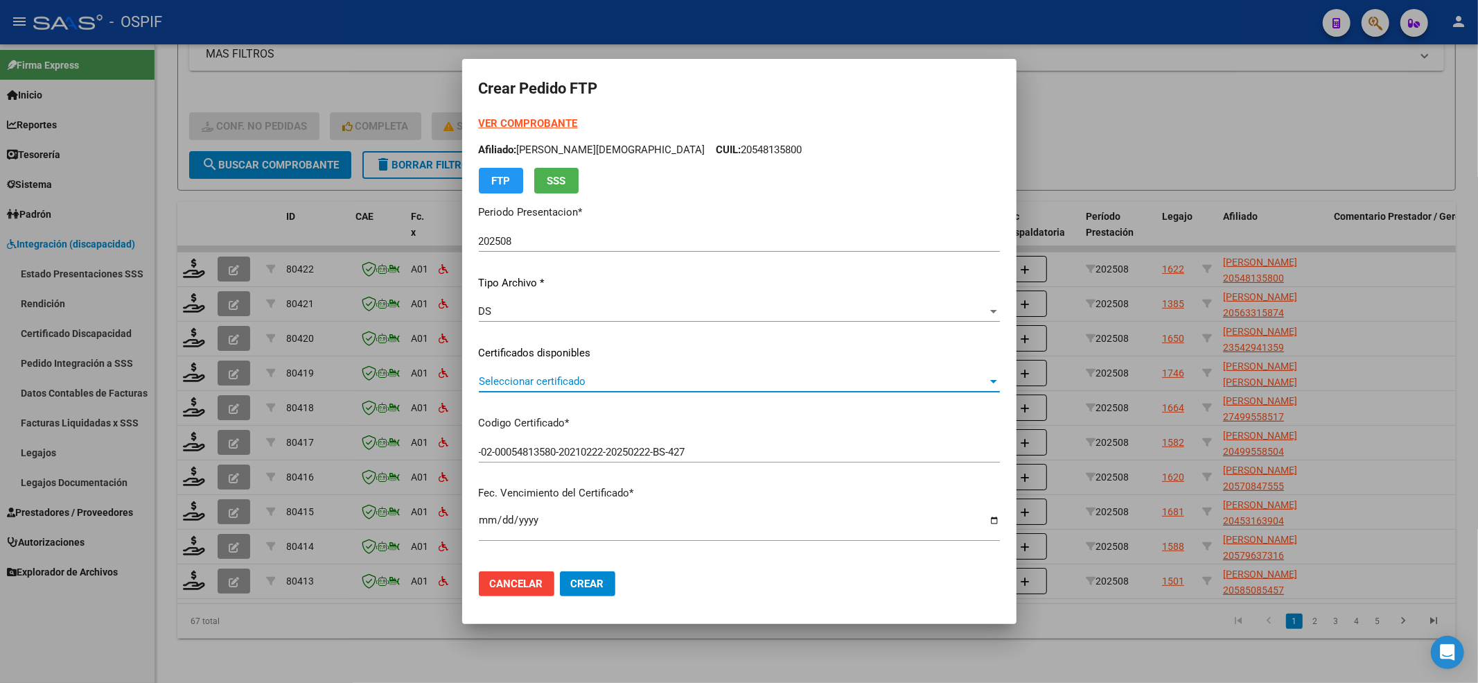
click at [712, 375] on span "Seleccionar certificado" at bounding box center [733, 381] width 509 height 12
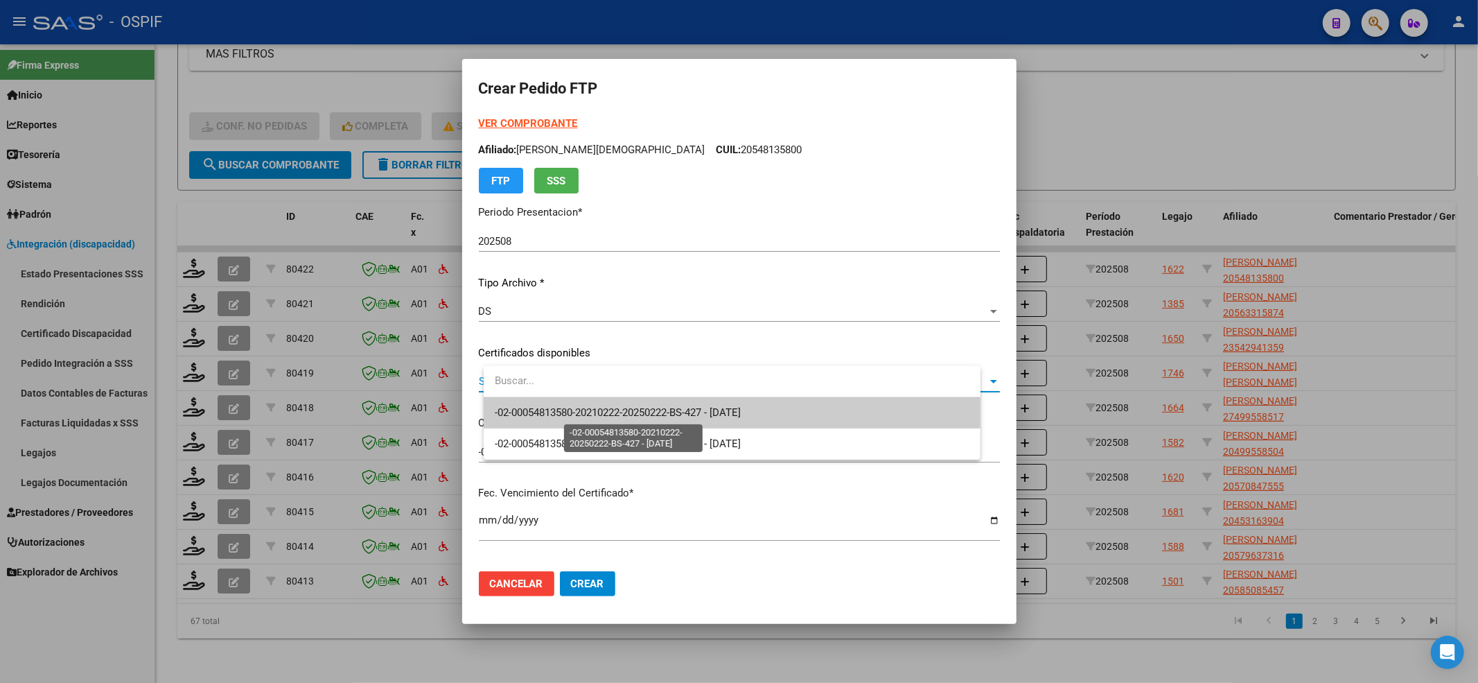
click at [699, 410] on span "-02-00054813580-20210222-20250222-BS-427 - [DATE]" at bounding box center [618, 412] width 246 height 12
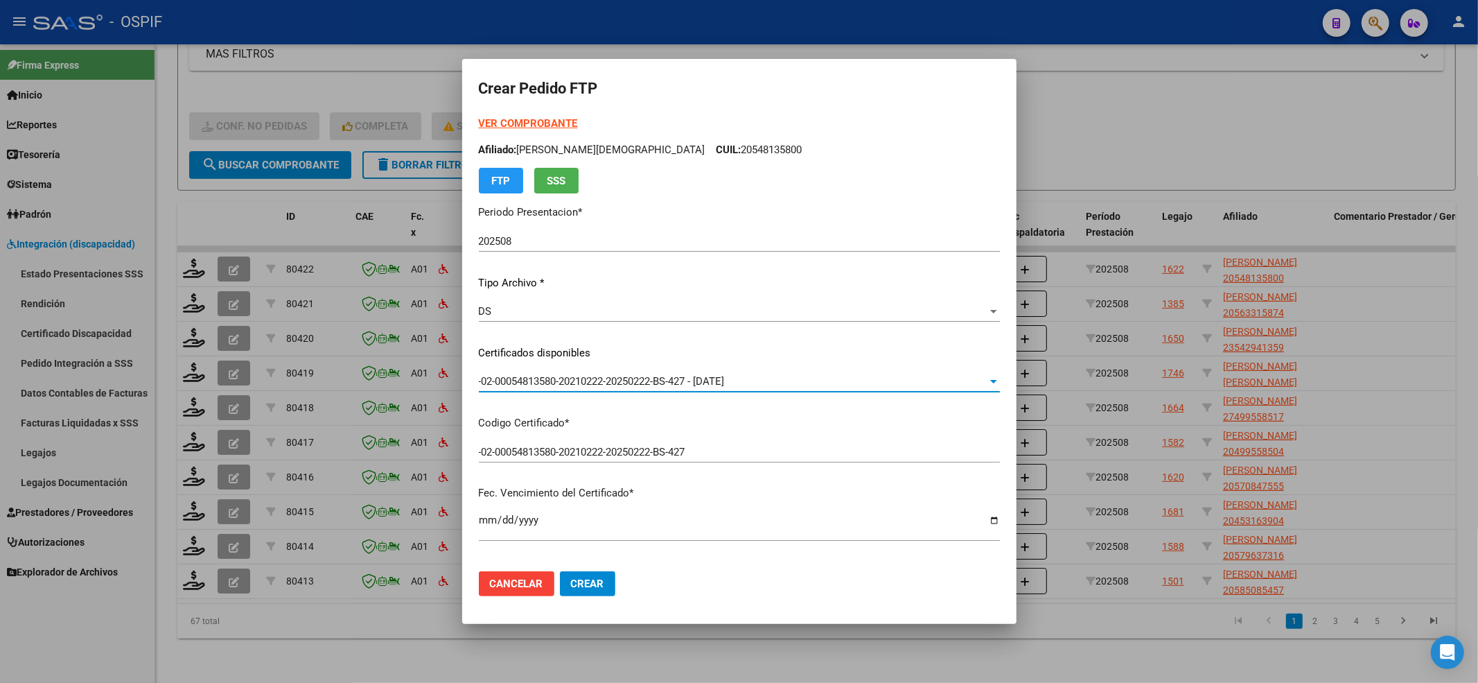
scroll to position [462, 0]
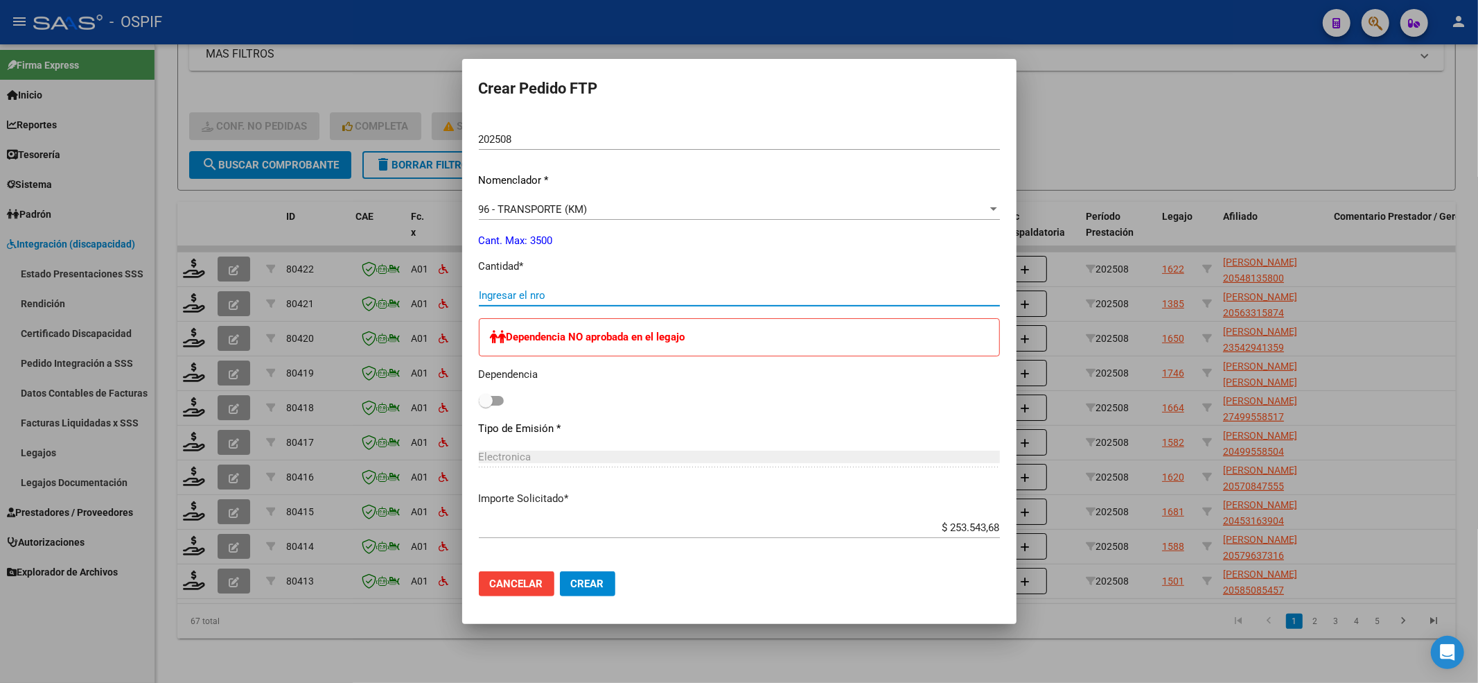
click at [557, 295] on input "Ingresar el nro" at bounding box center [739, 295] width 521 height 12
type input "468"
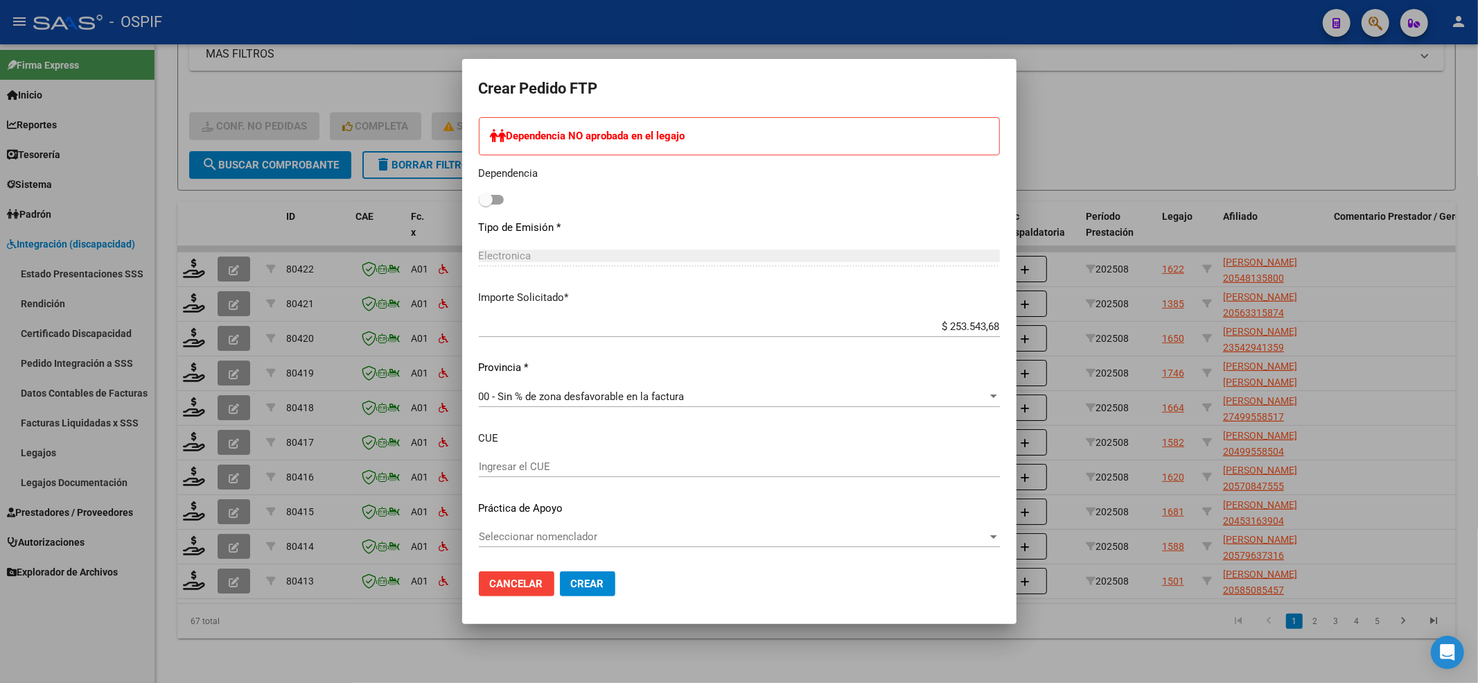
click at [578, 536] on span "Seleccionar nomenclador" at bounding box center [733, 536] width 509 height 12
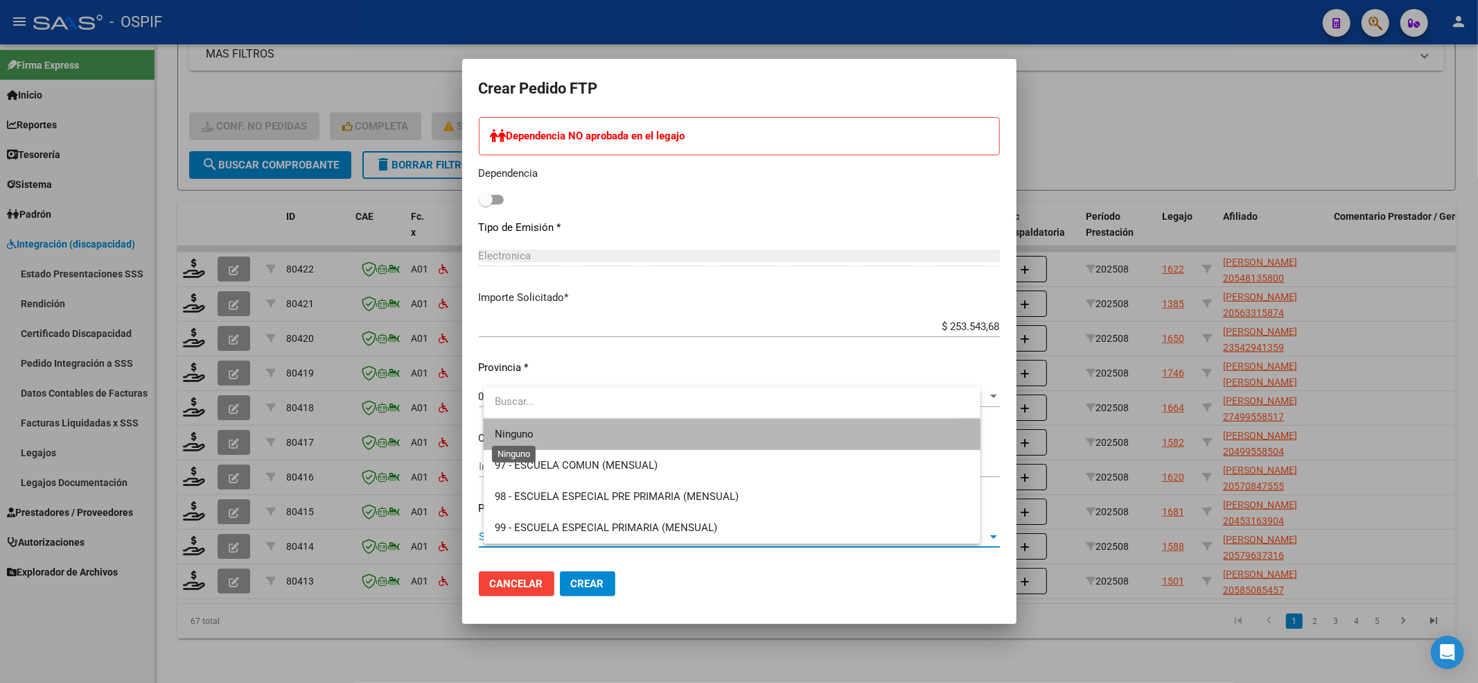
click at [529, 433] on span "Ninguno" at bounding box center [514, 434] width 39 height 12
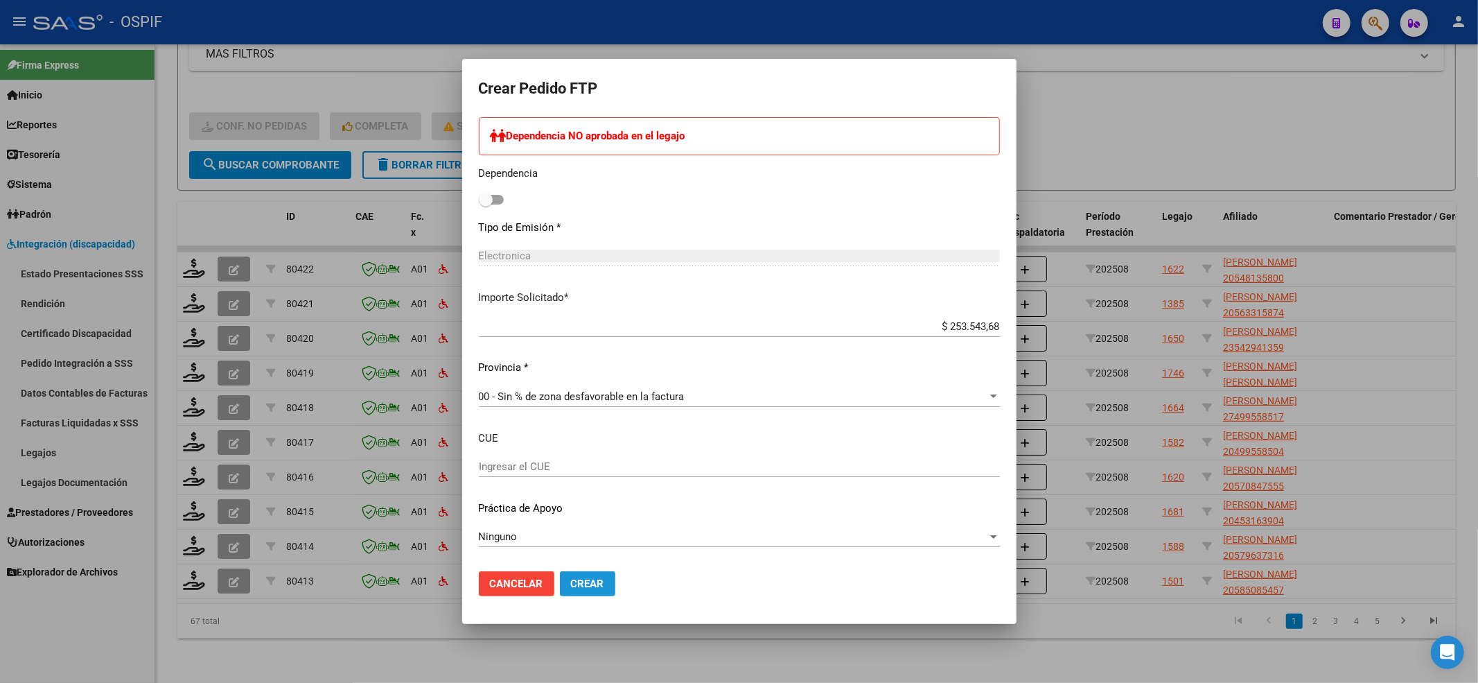
drag, startPoint x: 592, startPoint y: 582, endPoint x: 582, endPoint y: 53, distance: 528.8
click at [592, 580] on span "Crear" at bounding box center [587, 583] width 33 height 12
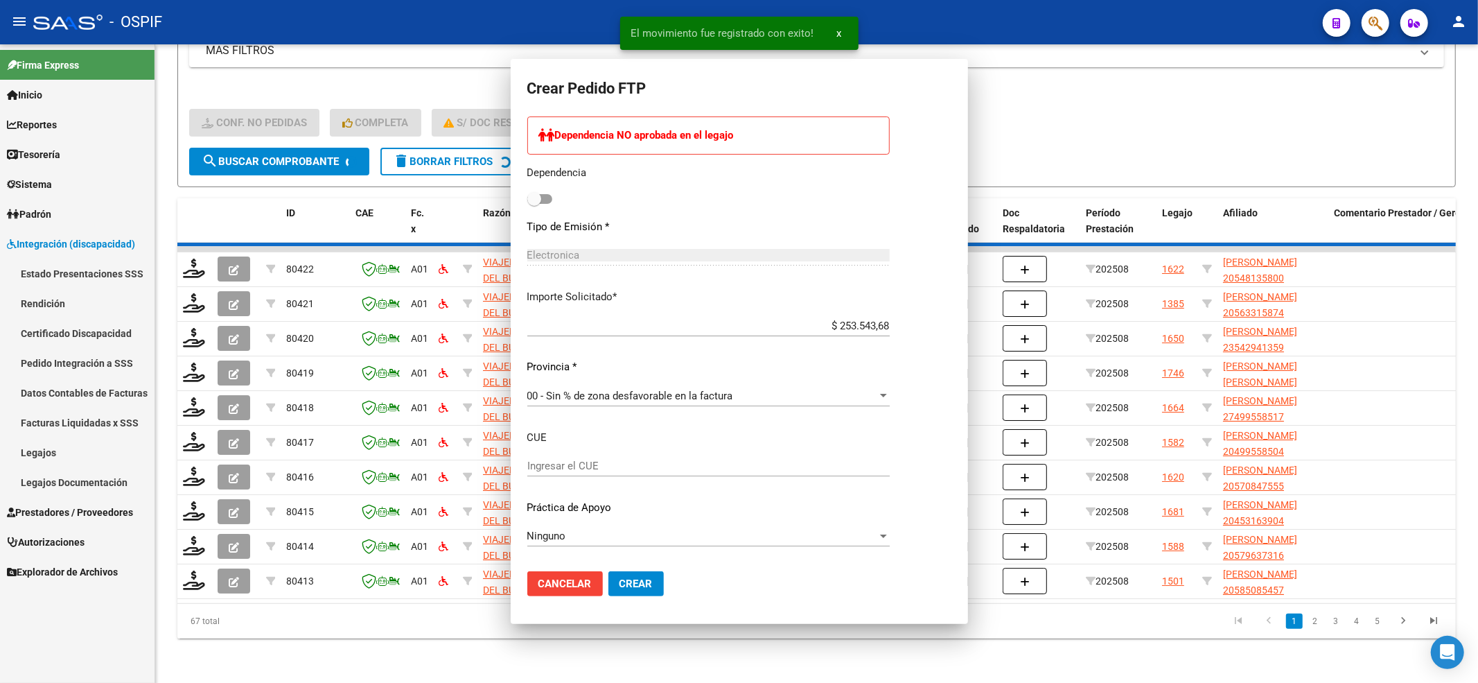
scroll to position [0, 0]
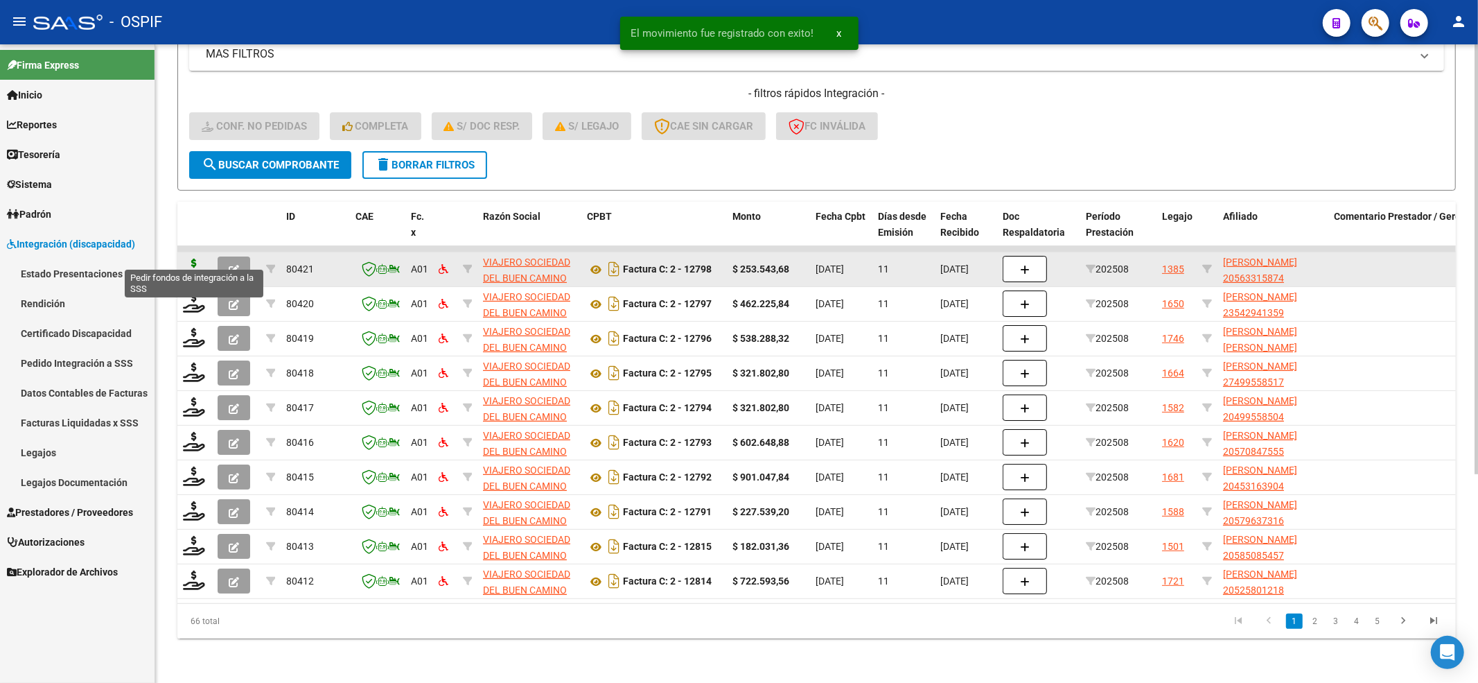
click at [200, 261] on icon at bounding box center [194, 267] width 22 height 19
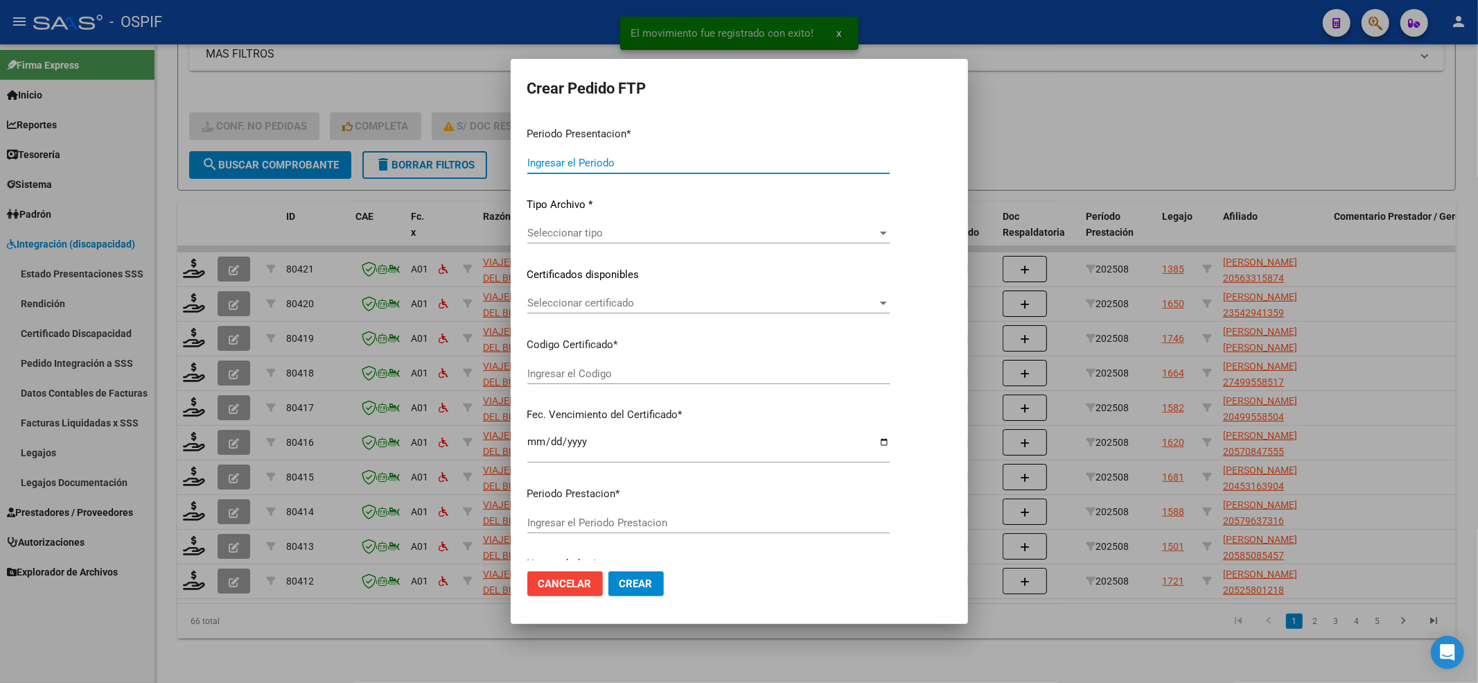
type input "202508"
type input "$ 253.543,68"
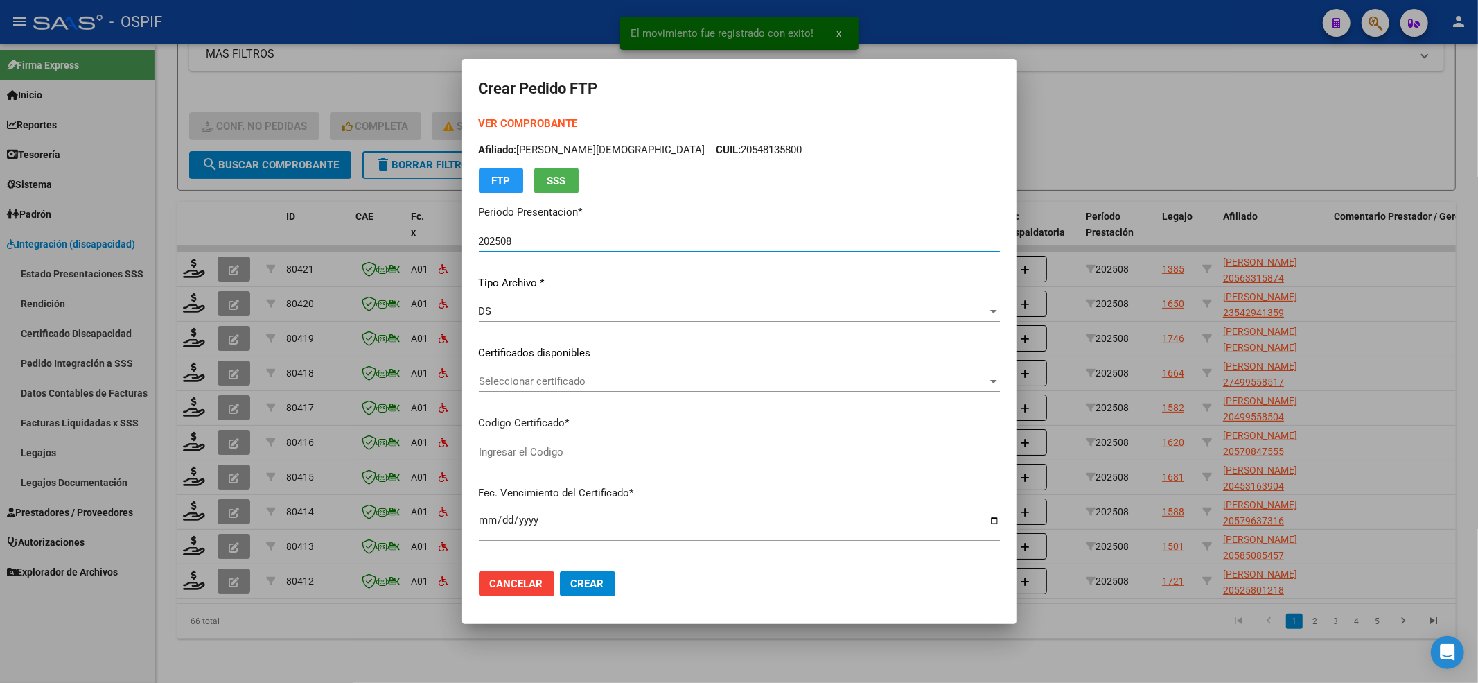
type input "0200056331587-20220927-20250927-BS-427"
type input "[DATE]"
click at [565, 123] on strong "VER COMPROBANTE" at bounding box center [528, 123] width 99 height 12
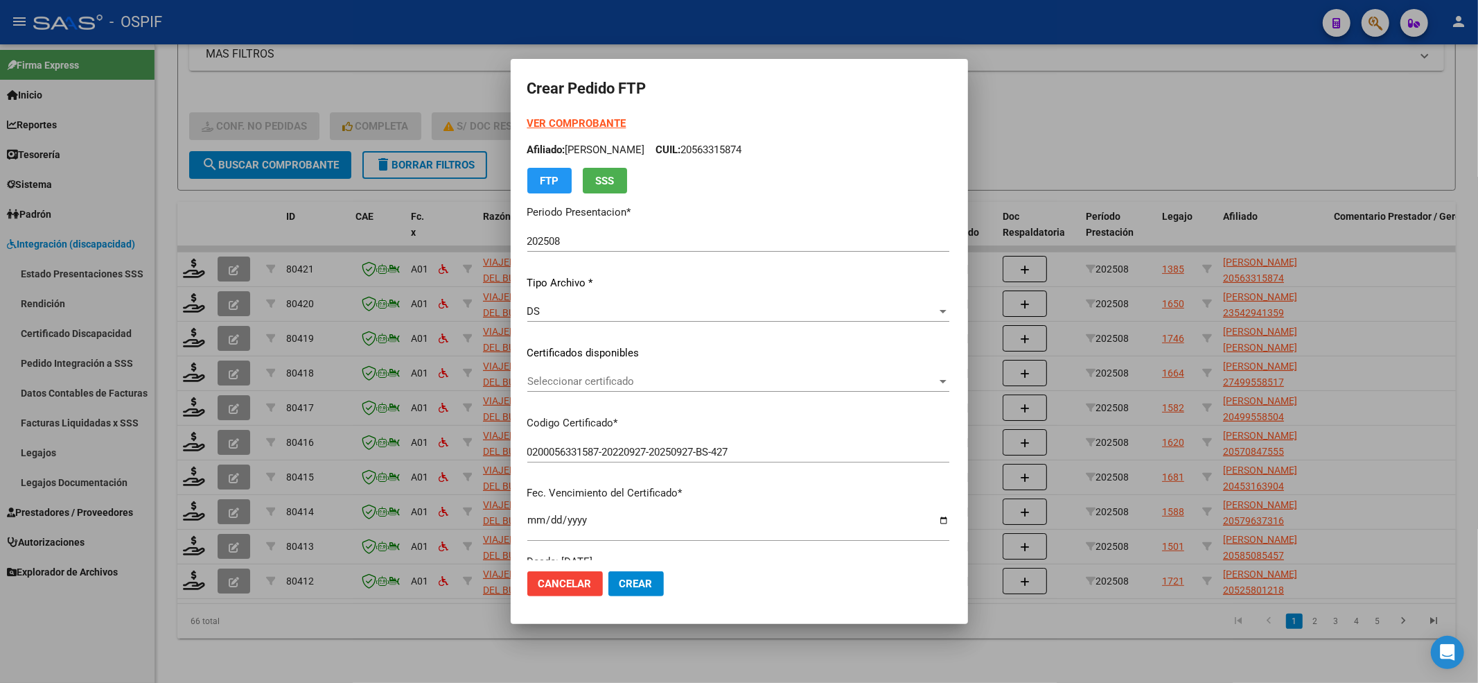
click at [570, 385] on span "Seleccionar certificado" at bounding box center [732, 381] width 410 height 12
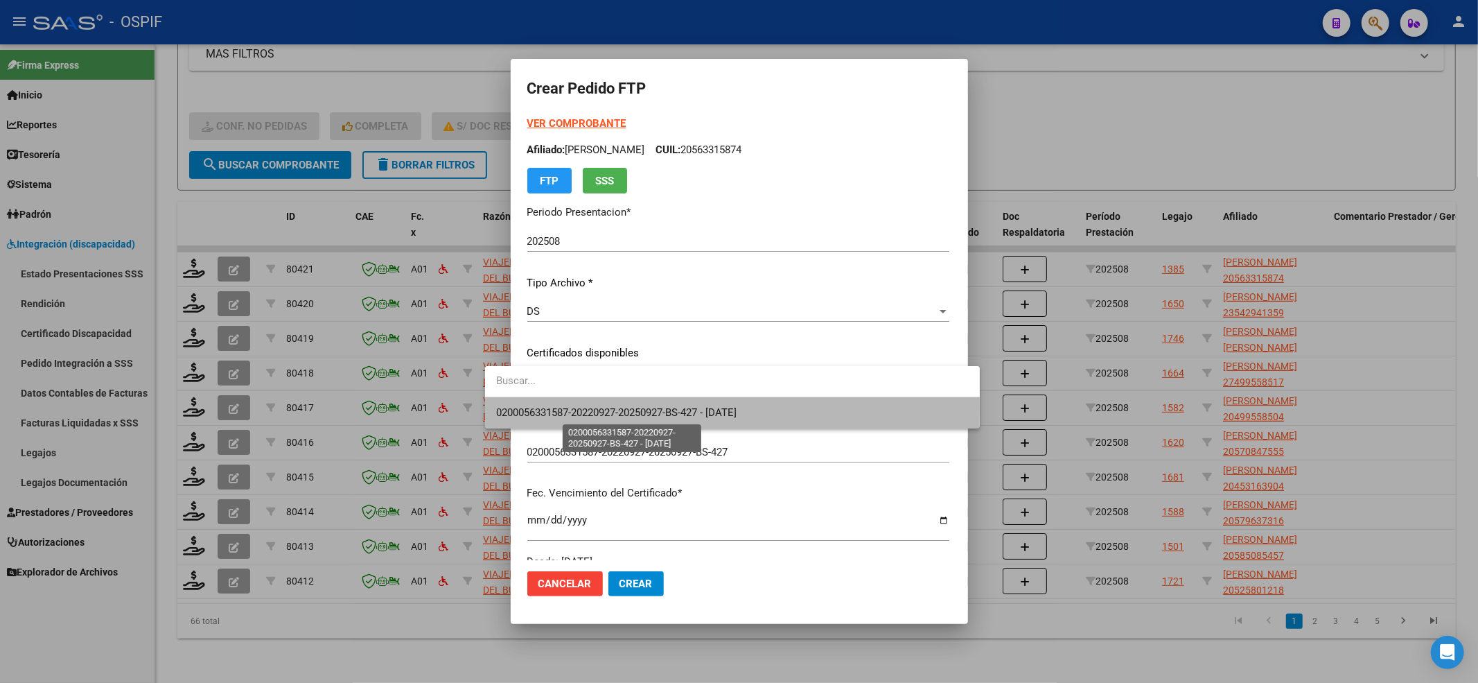
click at [564, 406] on span "0200056331587-20220927-20250927-BS-427 - [DATE]" at bounding box center [616, 412] width 240 height 12
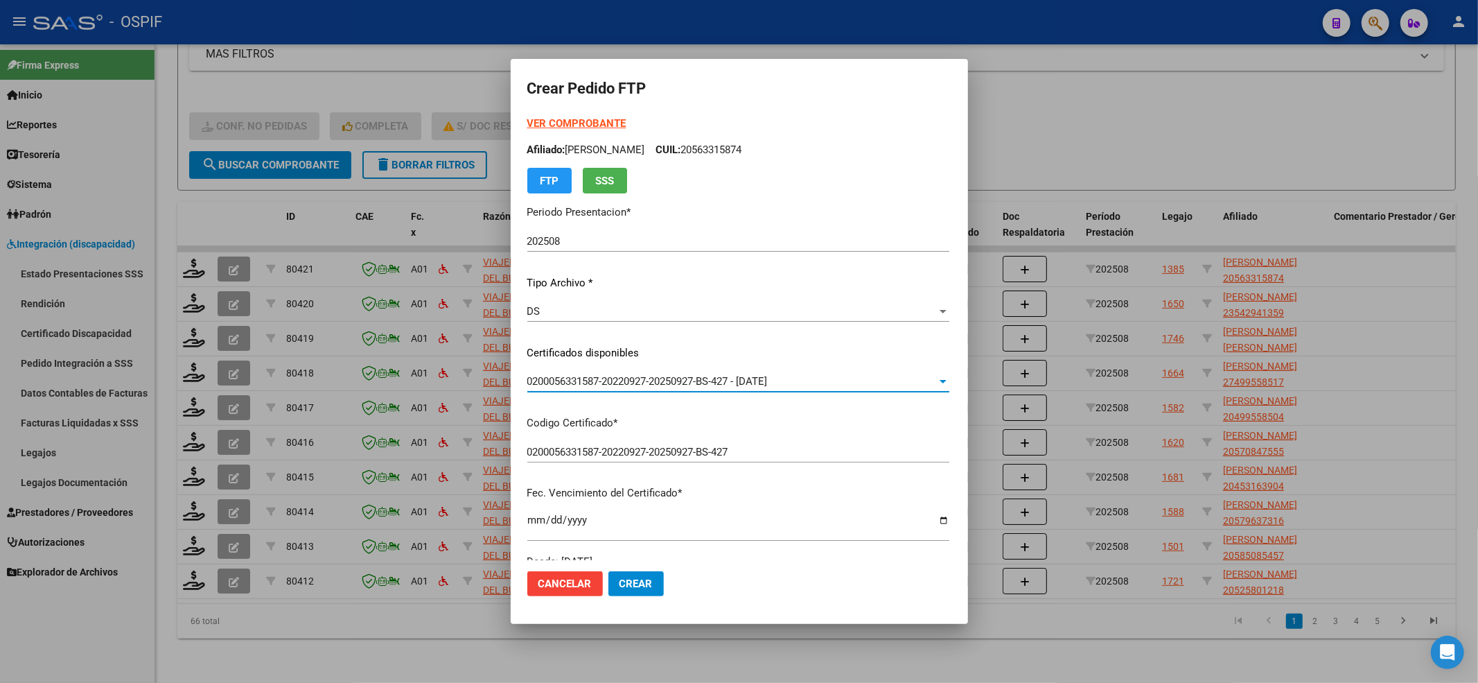
scroll to position [462, 0]
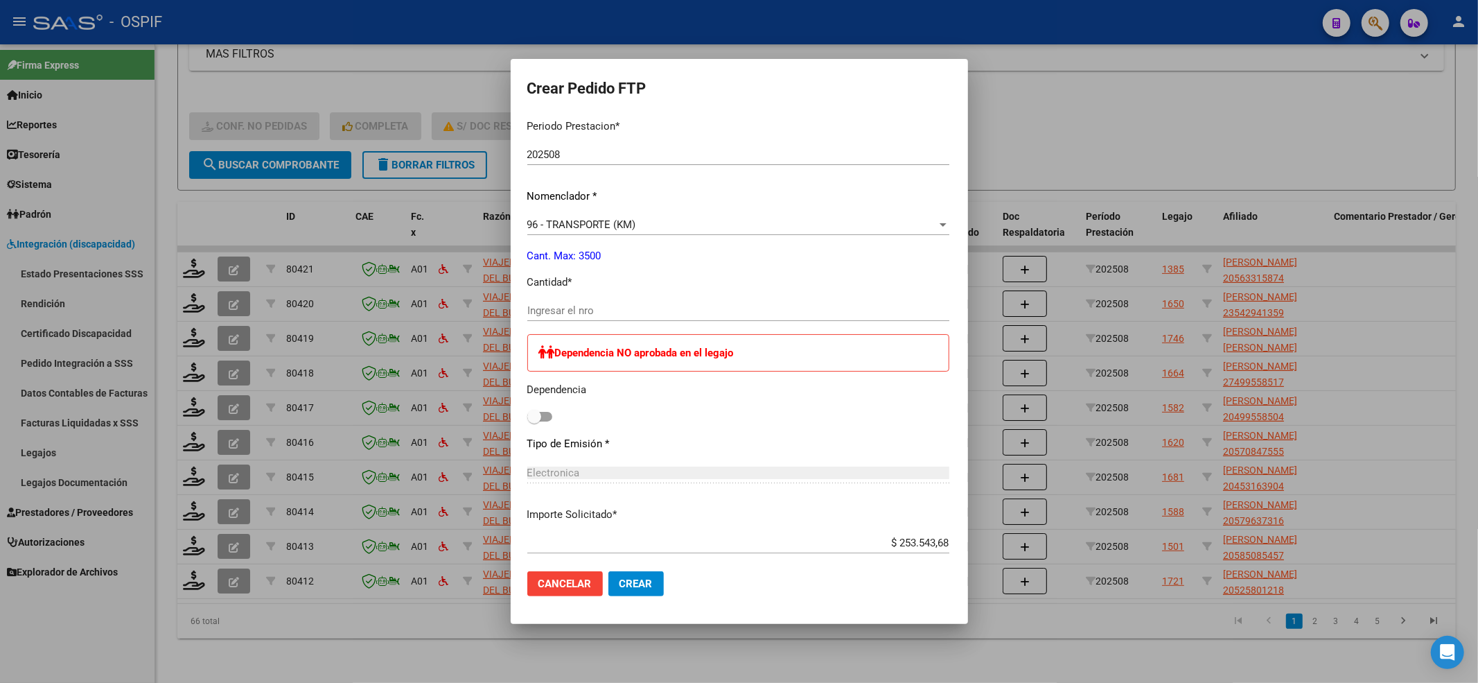
drag, startPoint x: 556, startPoint y: 300, endPoint x: 550, endPoint y: 317, distance: 18.4
click at [554, 306] on div "Ingresar el nro" at bounding box center [738, 310] width 422 height 21
type input "468"
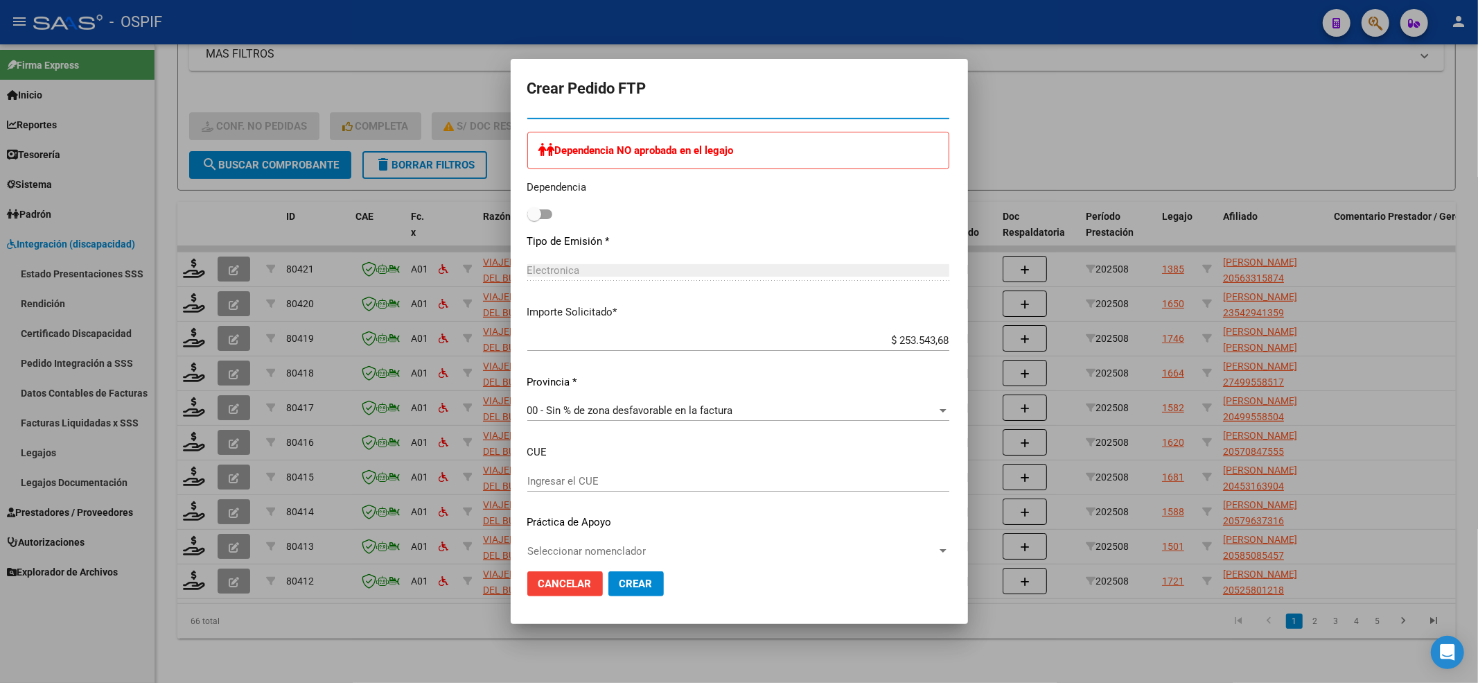
scroll to position [678, 0]
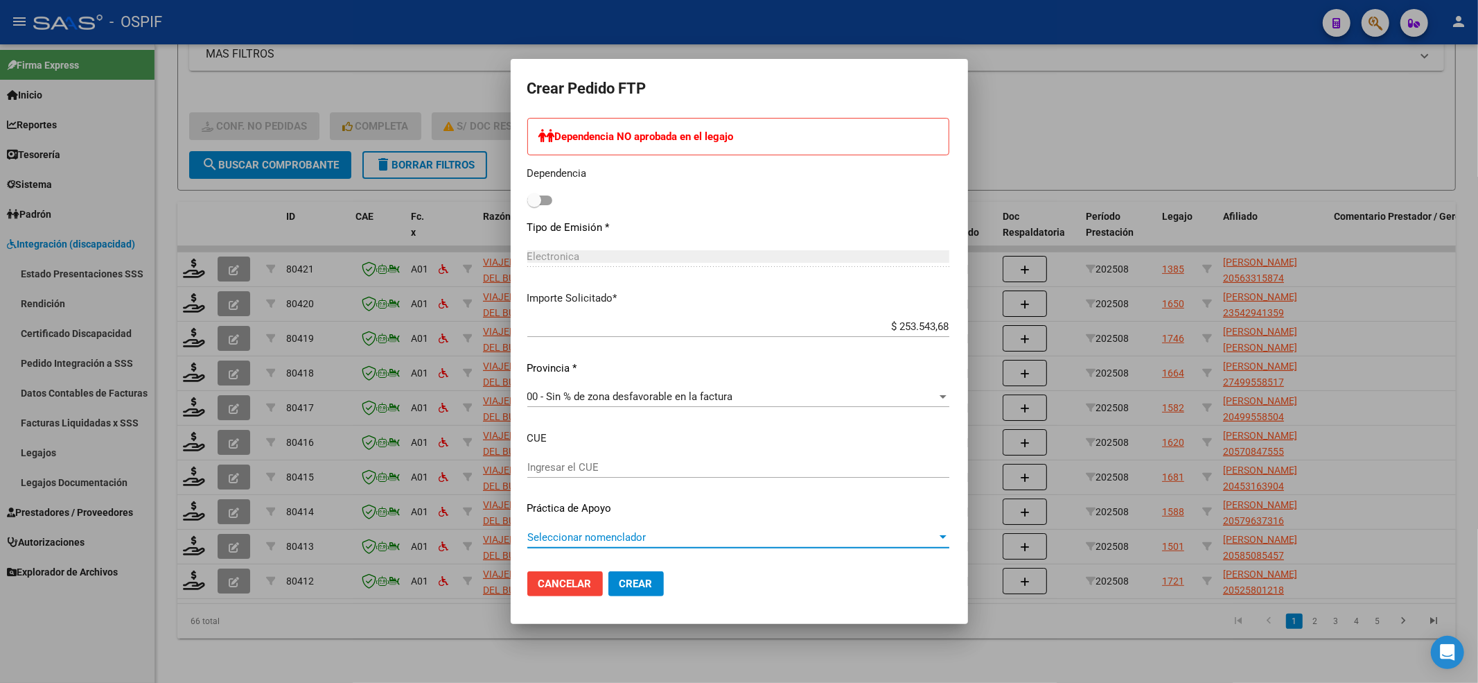
click at [614, 536] on span "Seleccionar nomenclador" at bounding box center [732, 537] width 410 height 12
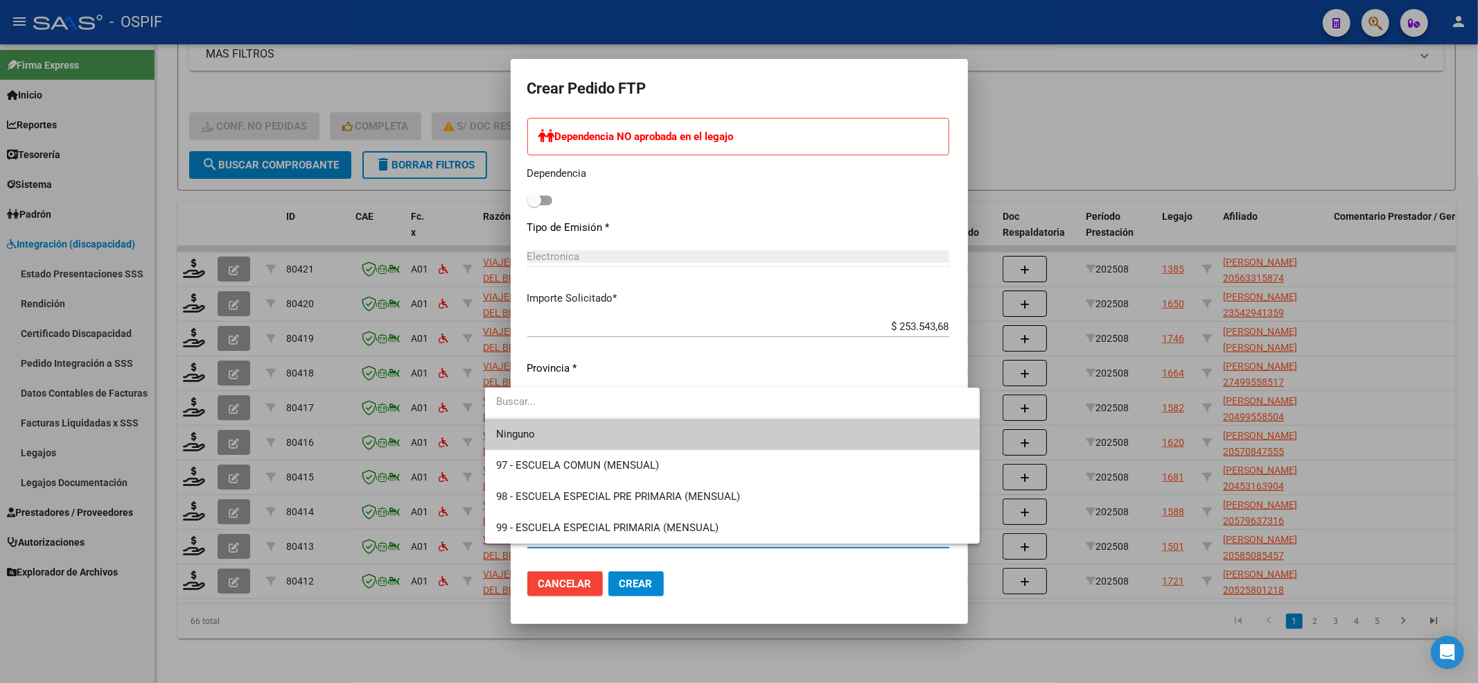
drag, startPoint x: 477, startPoint y: 424, endPoint x: 489, endPoint y: 435, distance: 16.2
click at [477, 424] on div at bounding box center [739, 341] width 1478 height 683
click at [511, 437] on mat-dialog-content "VER COMPROBANTE ARCA Padrón Afiliado: [PERSON_NAME] [PERSON_NAME]: 20563315874 …" at bounding box center [739, 338] width 457 height 444
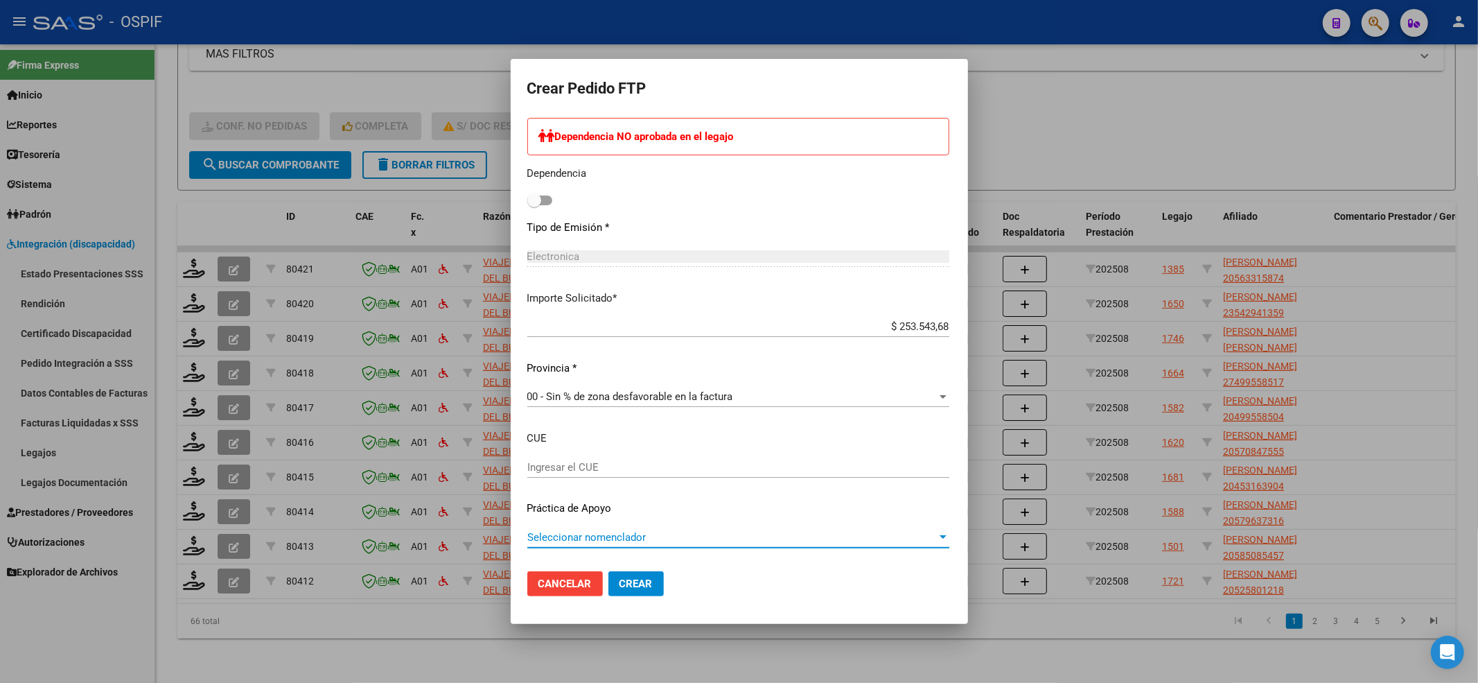
click at [610, 538] on span "Seleccionar nomenclador" at bounding box center [732, 537] width 410 height 12
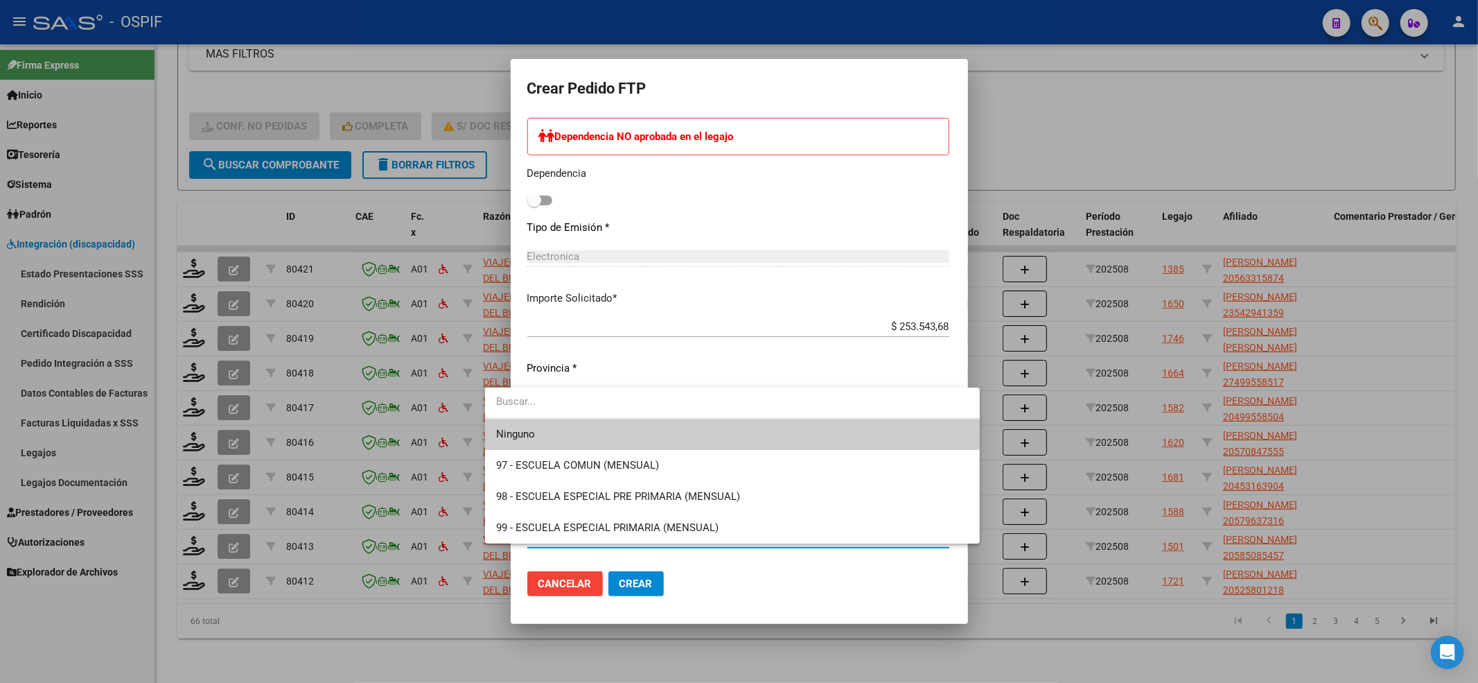
click at [535, 435] on span "Ninguno" at bounding box center [732, 434] width 473 height 31
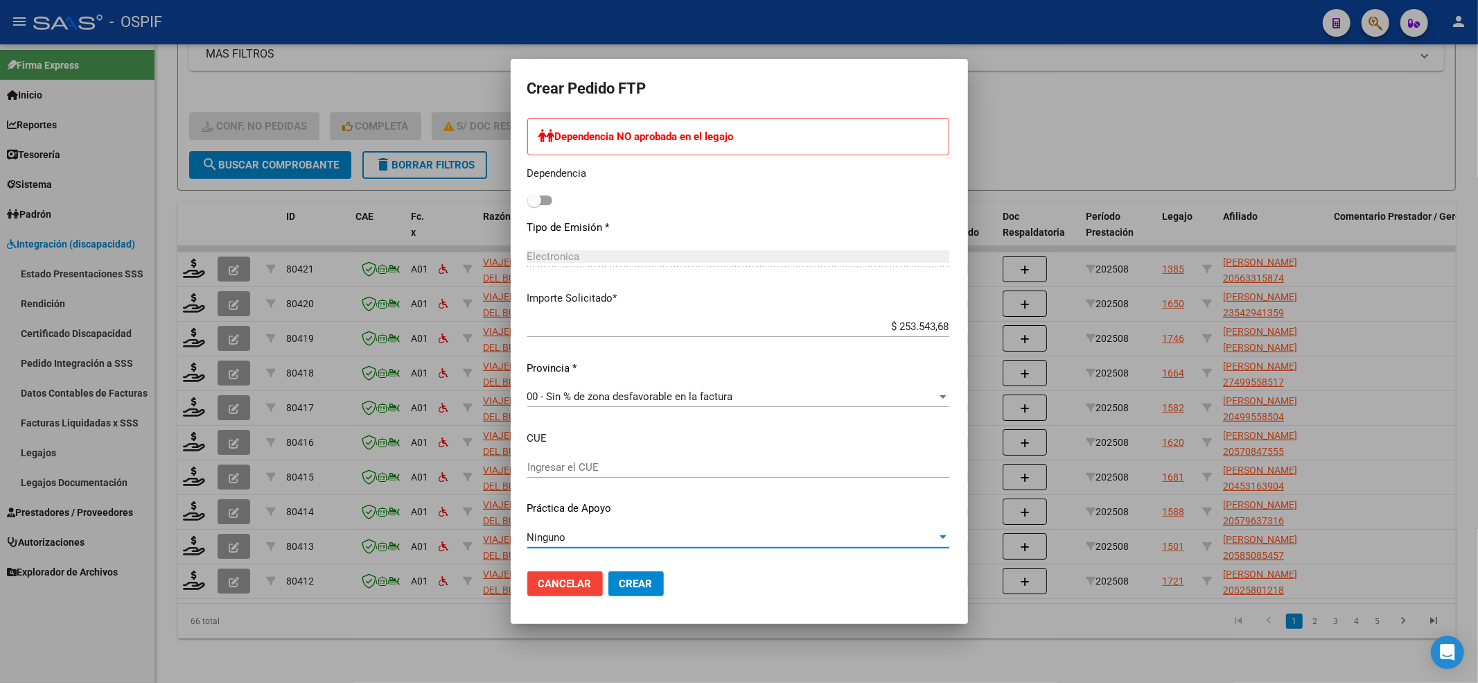
click at [614, 572] on button "Crear" at bounding box center [635, 583] width 55 height 25
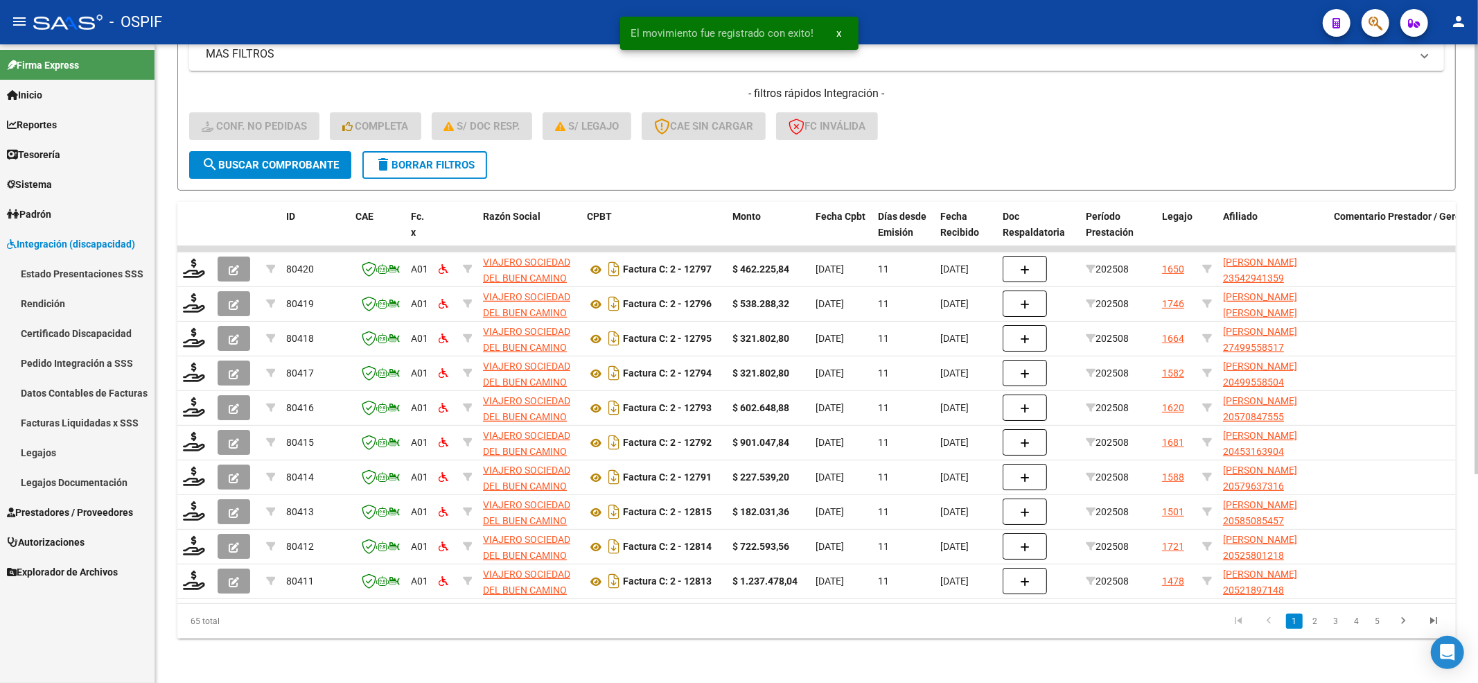
click at [175, 249] on div "Video tutorial PRESTADORES -> Listado de CPBTs Emitidos por Prestadores / Prove…" at bounding box center [816, 214] width 1323 height 936
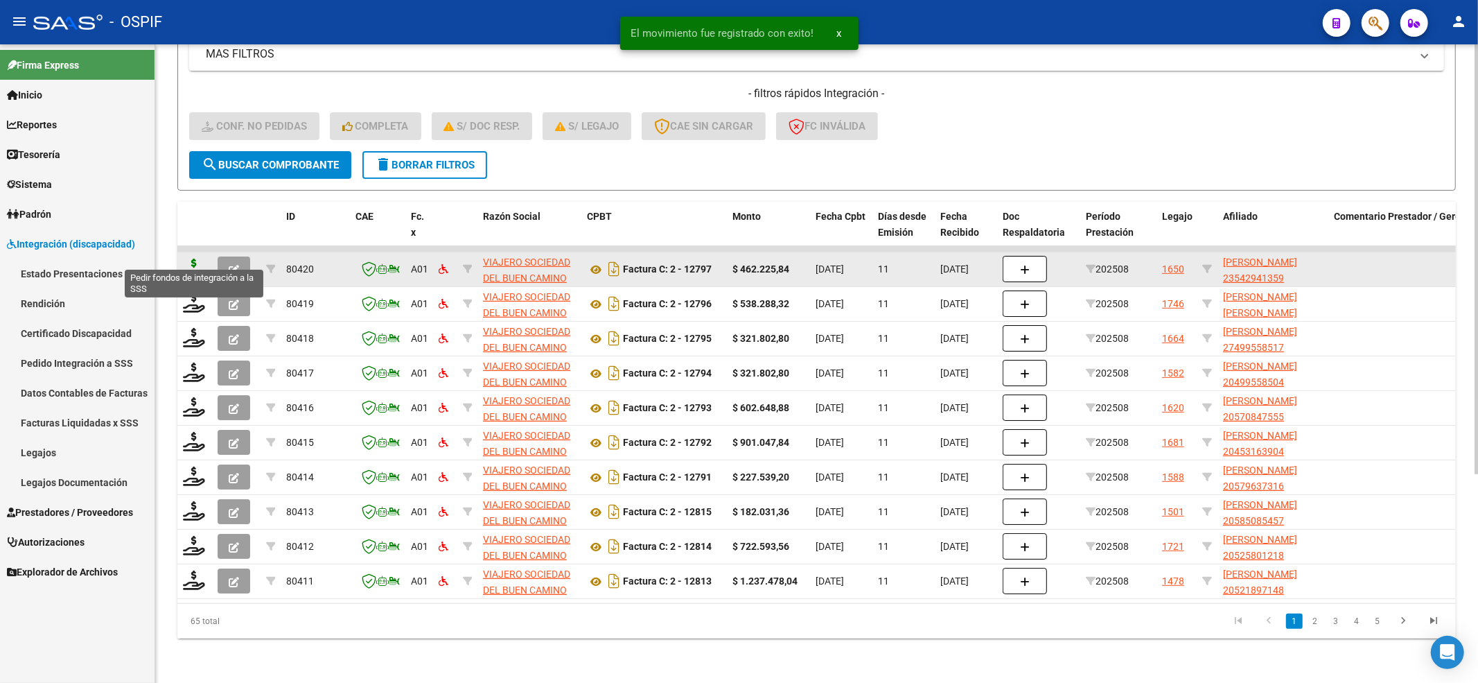
click at [184, 258] on icon at bounding box center [194, 267] width 22 height 19
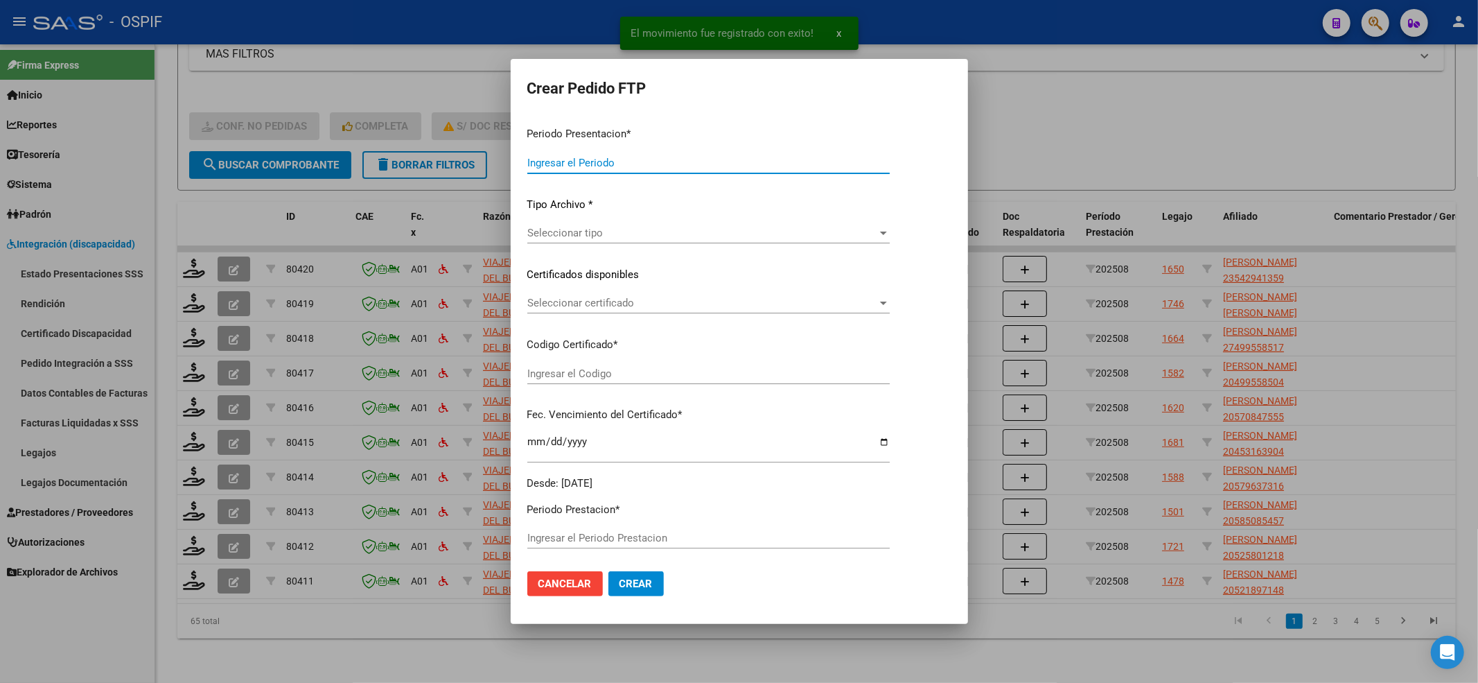
type input "202508"
type input "$ 462.225,84"
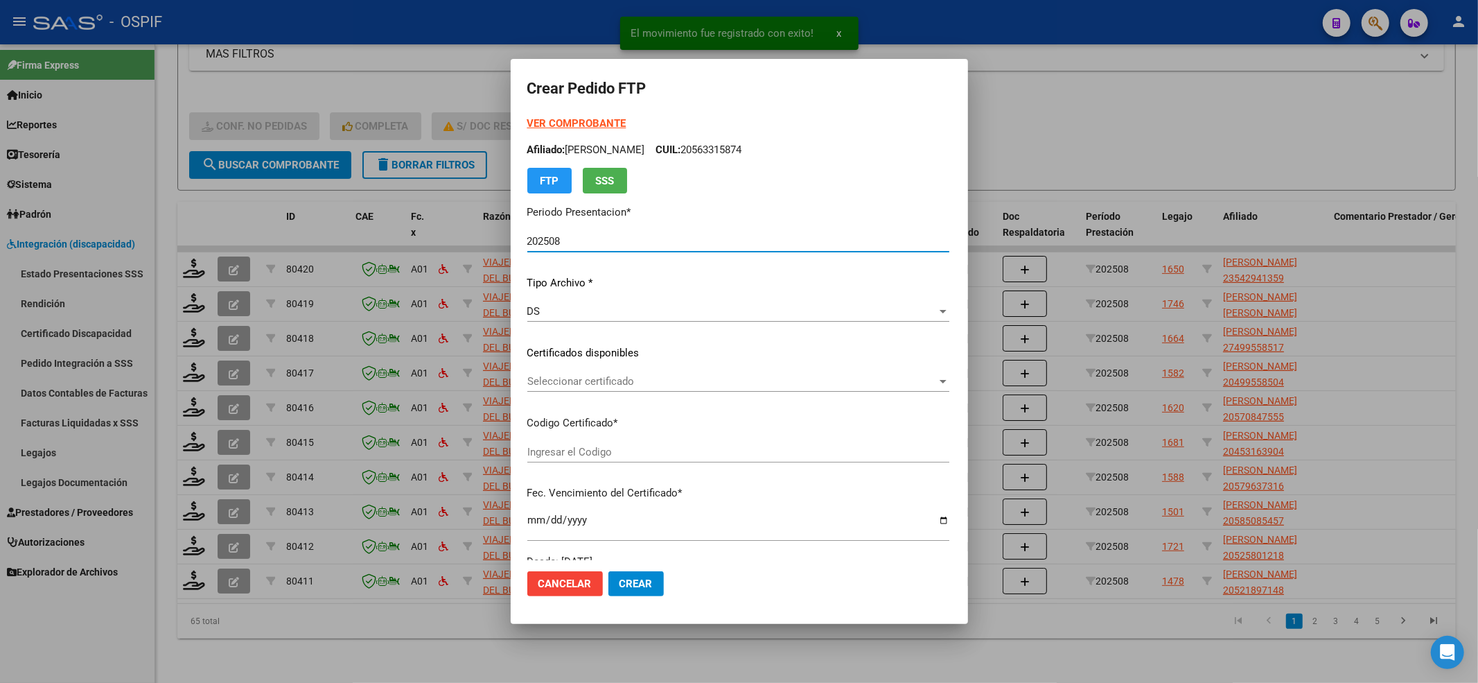
type input "0200054294135-20200211-20250211-BS-423"
type input "[DATE]"
drag, startPoint x: 529, startPoint y: 112, endPoint x: 529, endPoint y: 129, distance: 16.6
click at [529, 115] on form "Crear Pedido FTP VER COMPROBANTE ARCA Padrón Afiliado: [PERSON_NAME] [PERSON_NA…" at bounding box center [739, 341] width 424 height 531
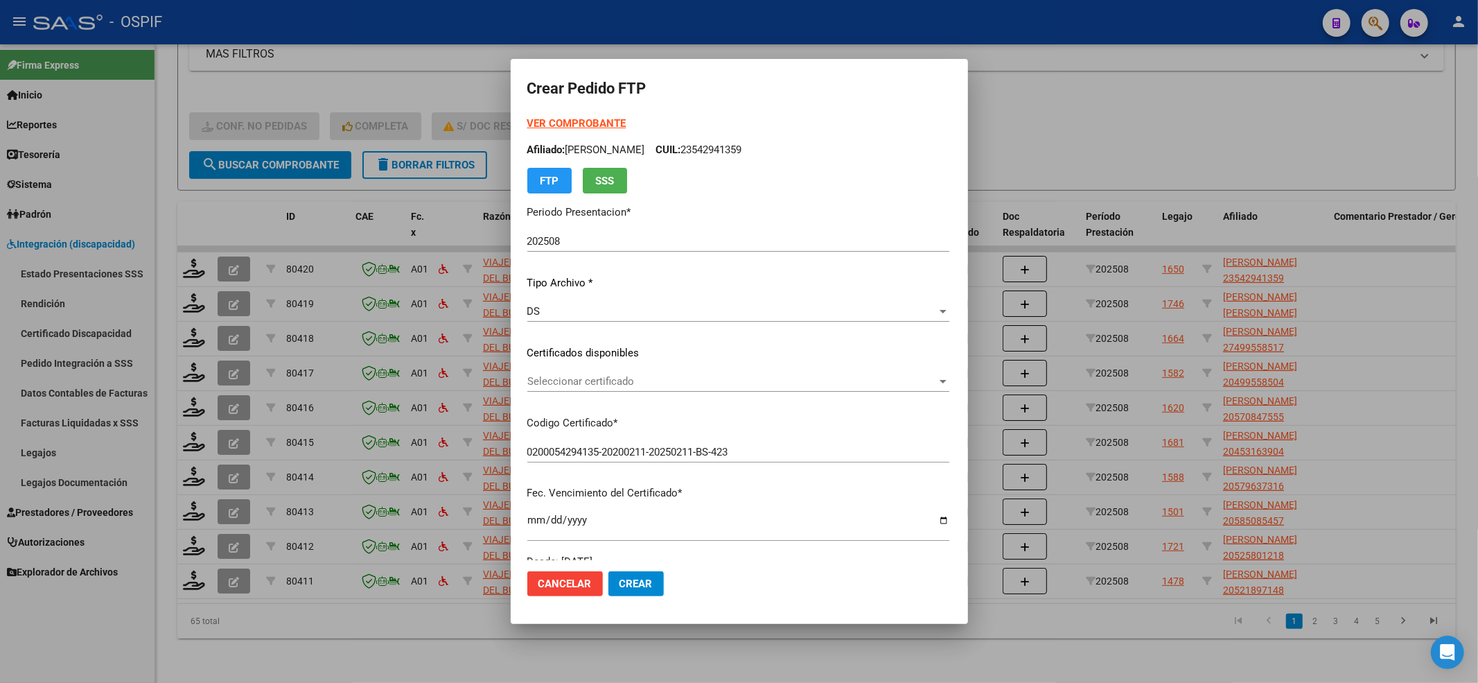
click at [536, 128] on strong "VER COMPROBANTE" at bounding box center [576, 123] width 99 height 12
drag, startPoint x: 568, startPoint y: 405, endPoint x: 563, endPoint y: 385, distance: 20.7
click at [567, 403] on div "VER COMPROBANTE ARCA Padrón Afiliado: [PERSON_NAME] CUIL: 23542941359 FTP SSS P…" at bounding box center [738, 342] width 422 height 453
click at [563, 385] on span "Seleccionar certificado" at bounding box center [732, 381] width 410 height 12
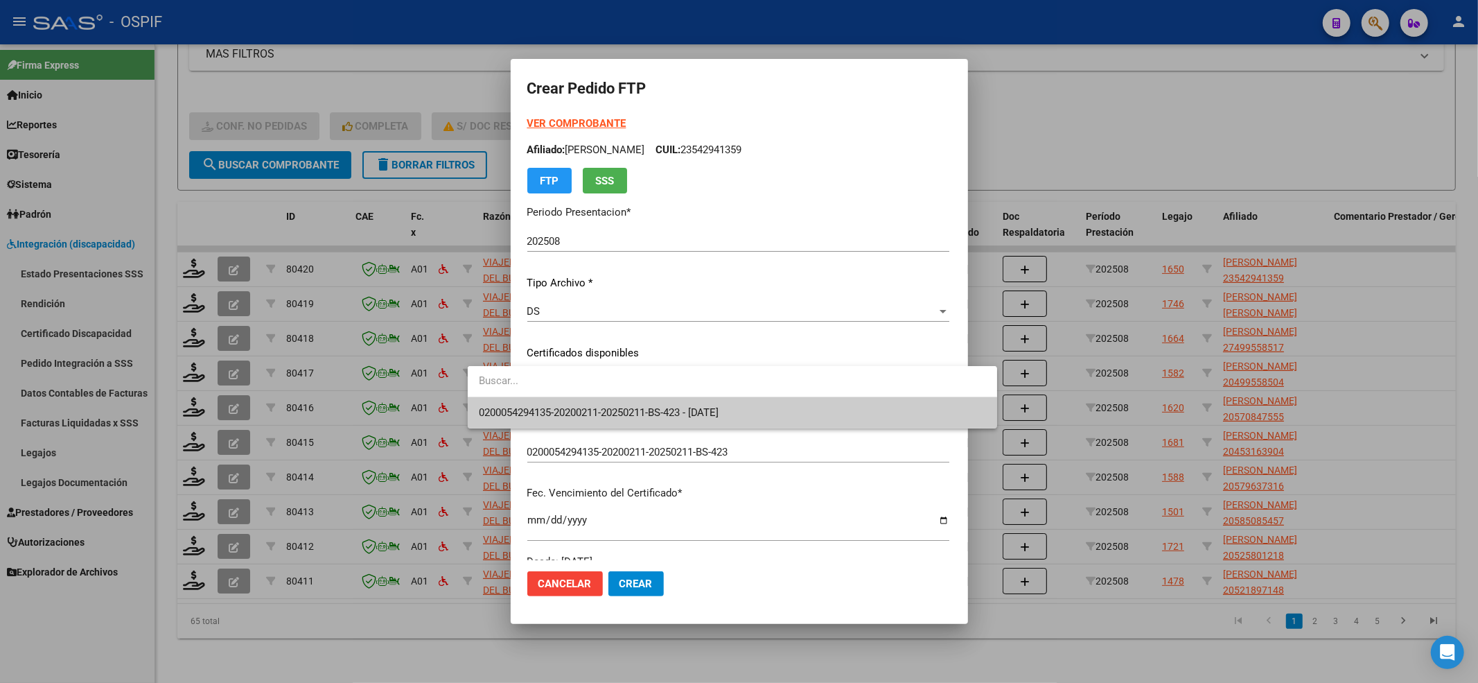
click at [561, 399] on div "0200054294135-20200211-20250211-BS-423 - [DATE]" at bounding box center [732, 397] width 529 height 62
click at [561, 416] on span "0200054294135-20200211-20250211-BS-423 - [DATE]" at bounding box center [599, 412] width 240 height 12
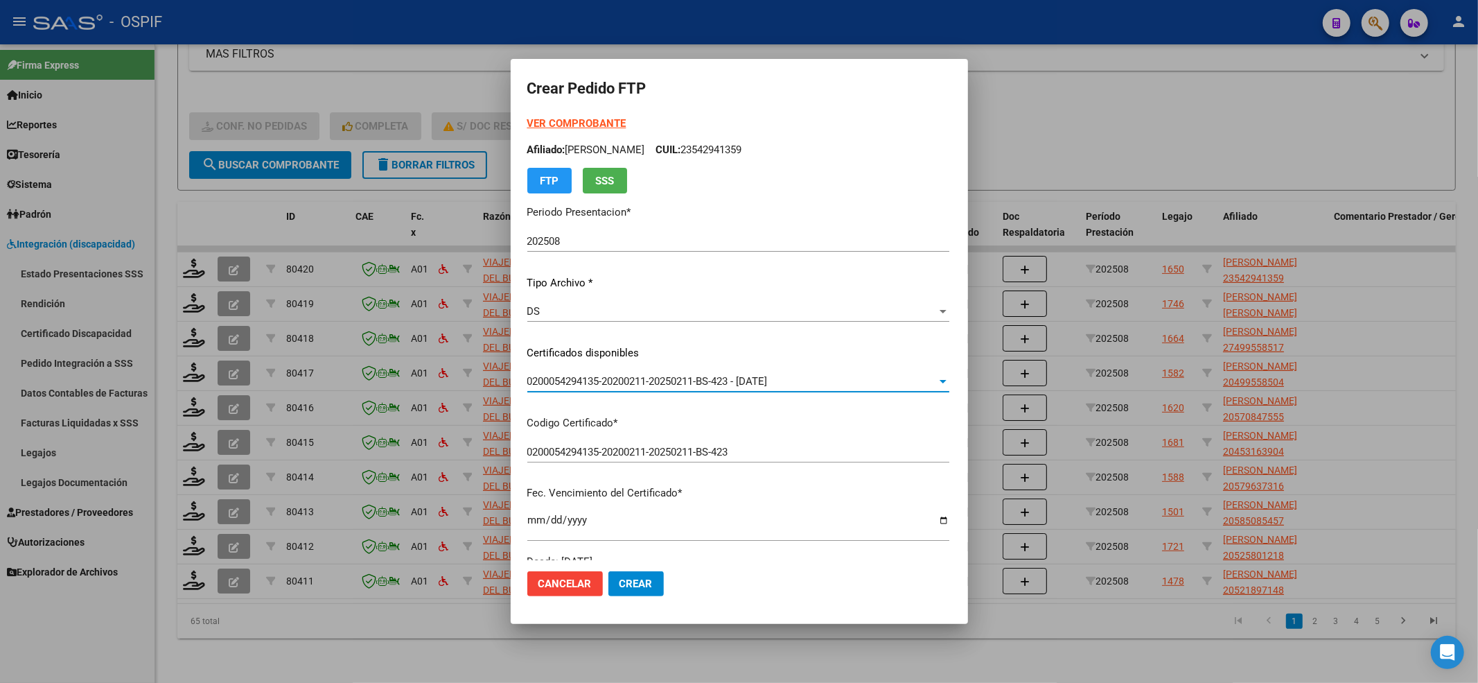
scroll to position [462, 0]
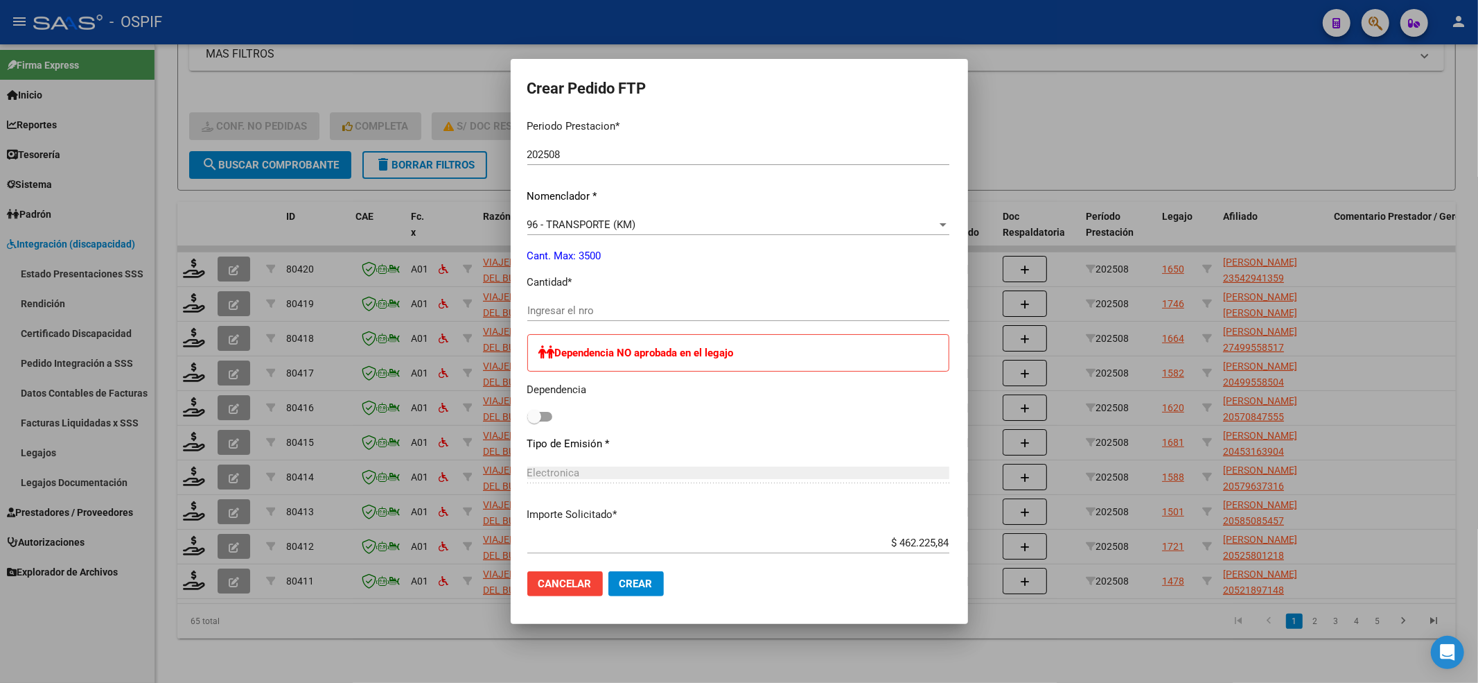
click at [536, 322] on div "Ingresar el nro" at bounding box center [738, 317] width 422 height 34
drag, startPoint x: 524, startPoint y: 310, endPoint x: 542, endPoint y: 290, distance: 27.5
click at [527, 310] on input "Ingresar el nro" at bounding box center [738, 310] width 422 height 12
type input "632"
click at [527, 427] on div "Periodo Prestacion * 202508 Ingresar el Periodo Prestacion Nomenclador * 96 - T…" at bounding box center [738, 442] width 422 height 669
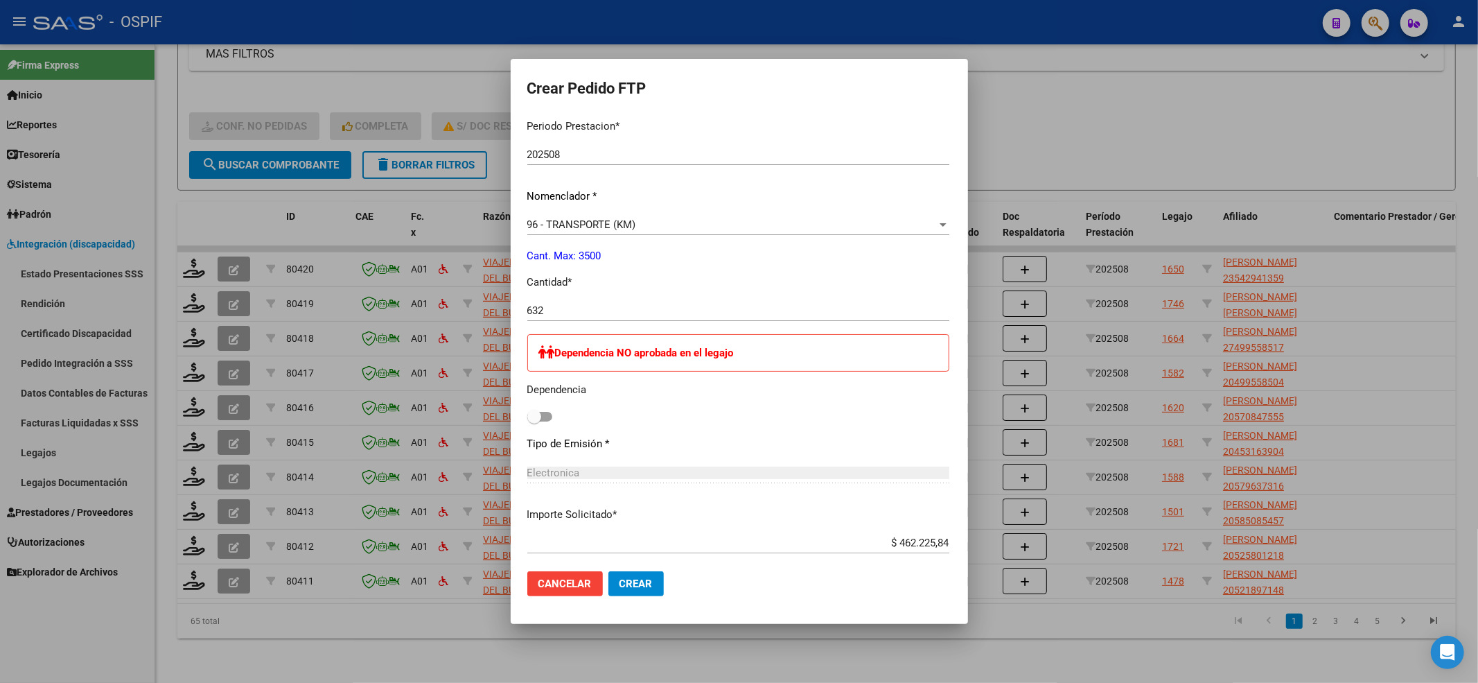
click at [527, 421] on label at bounding box center [539, 416] width 25 height 17
click at [534, 421] on input "checkbox" at bounding box center [534, 421] width 1 height 1
checkbox input "true"
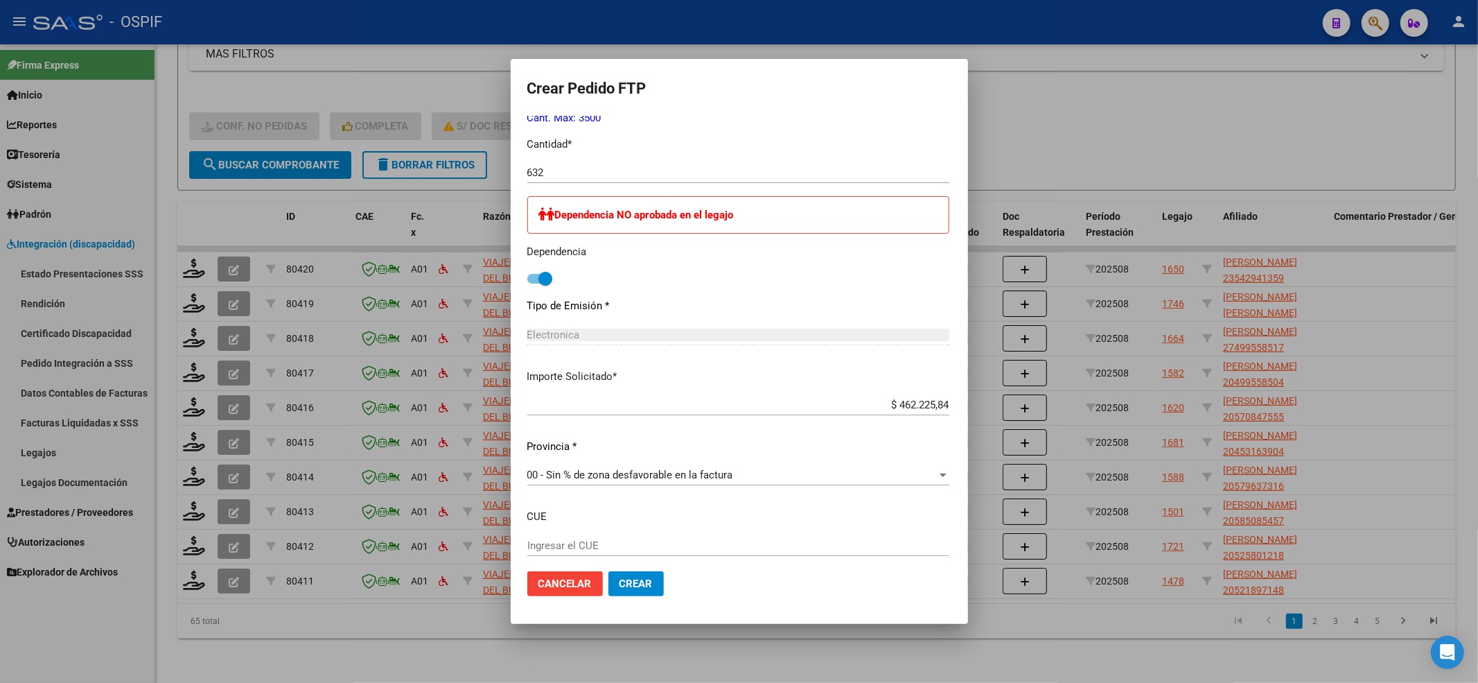
scroll to position [678, 0]
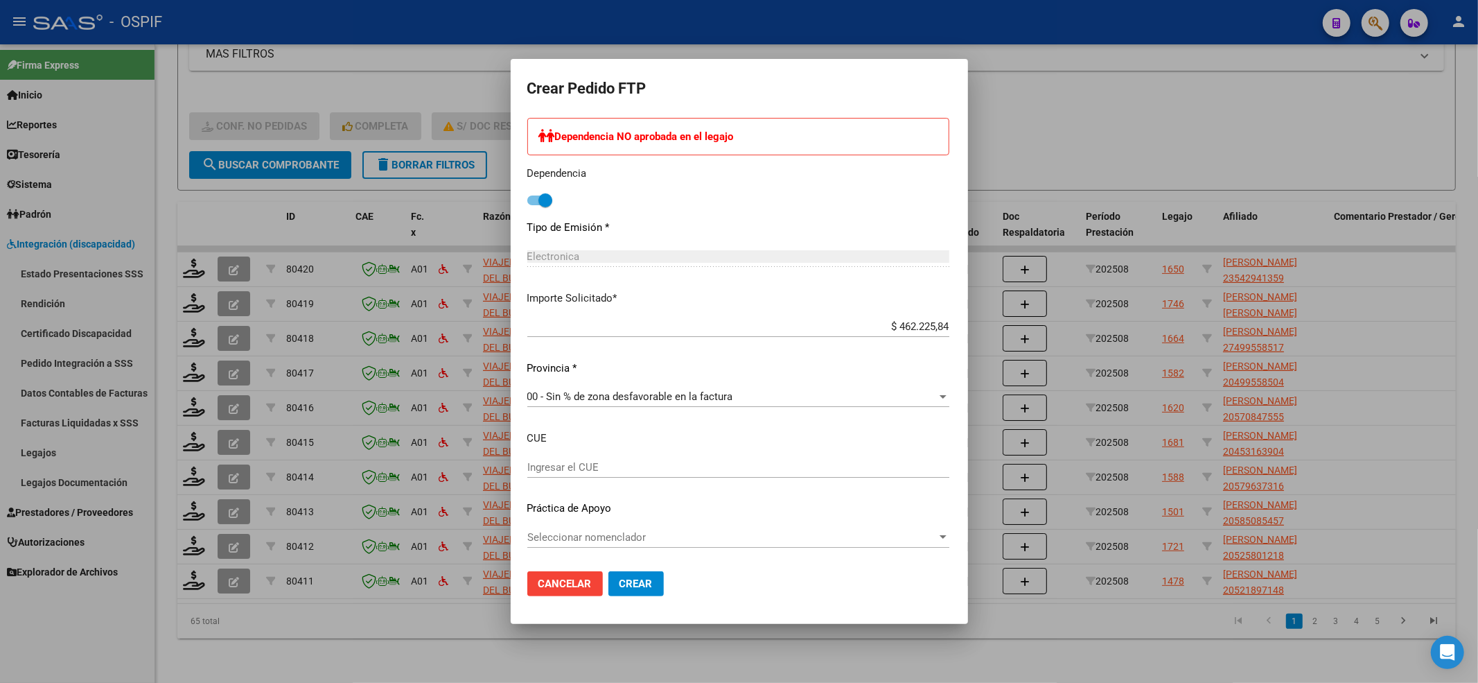
click at [529, 536] on span "Seleccionar nomenclador" at bounding box center [732, 537] width 410 height 12
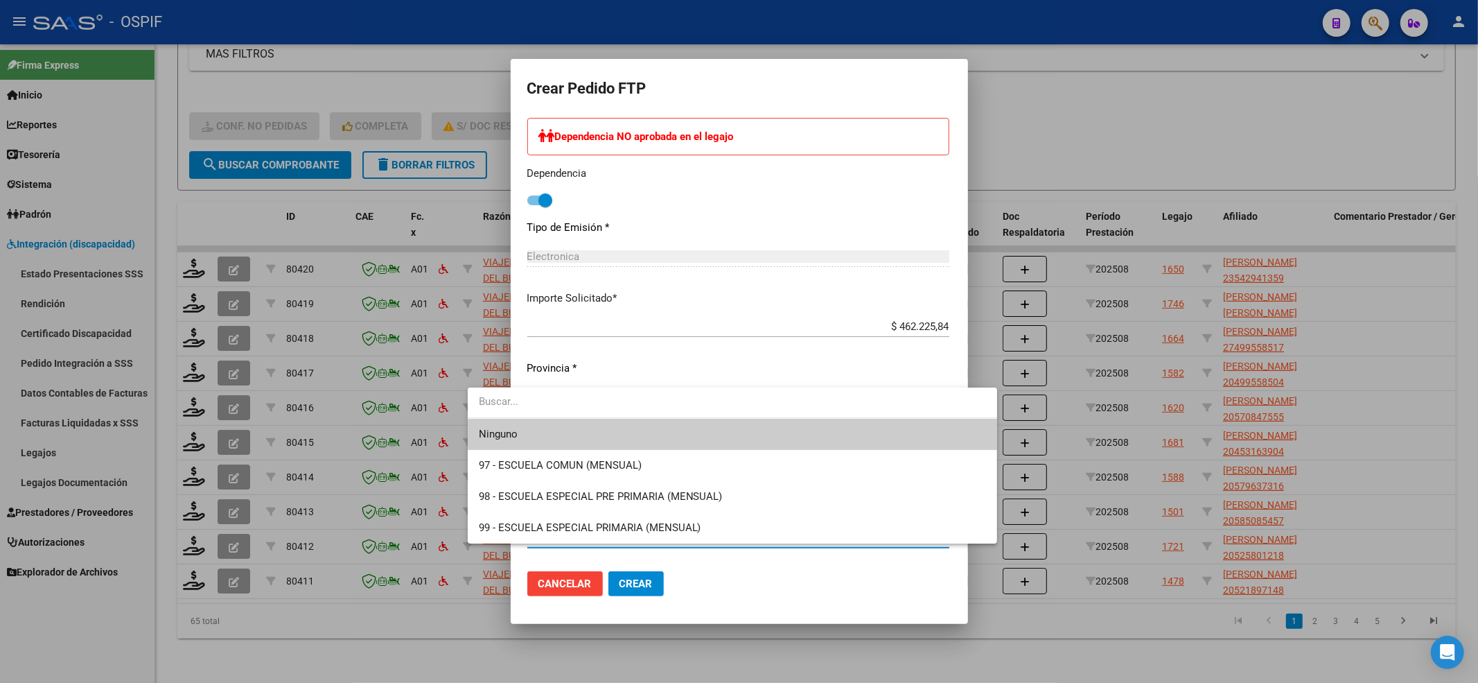
click at [497, 442] on span "Ninguno" at bounding box center [732, 434] width 507 height 31
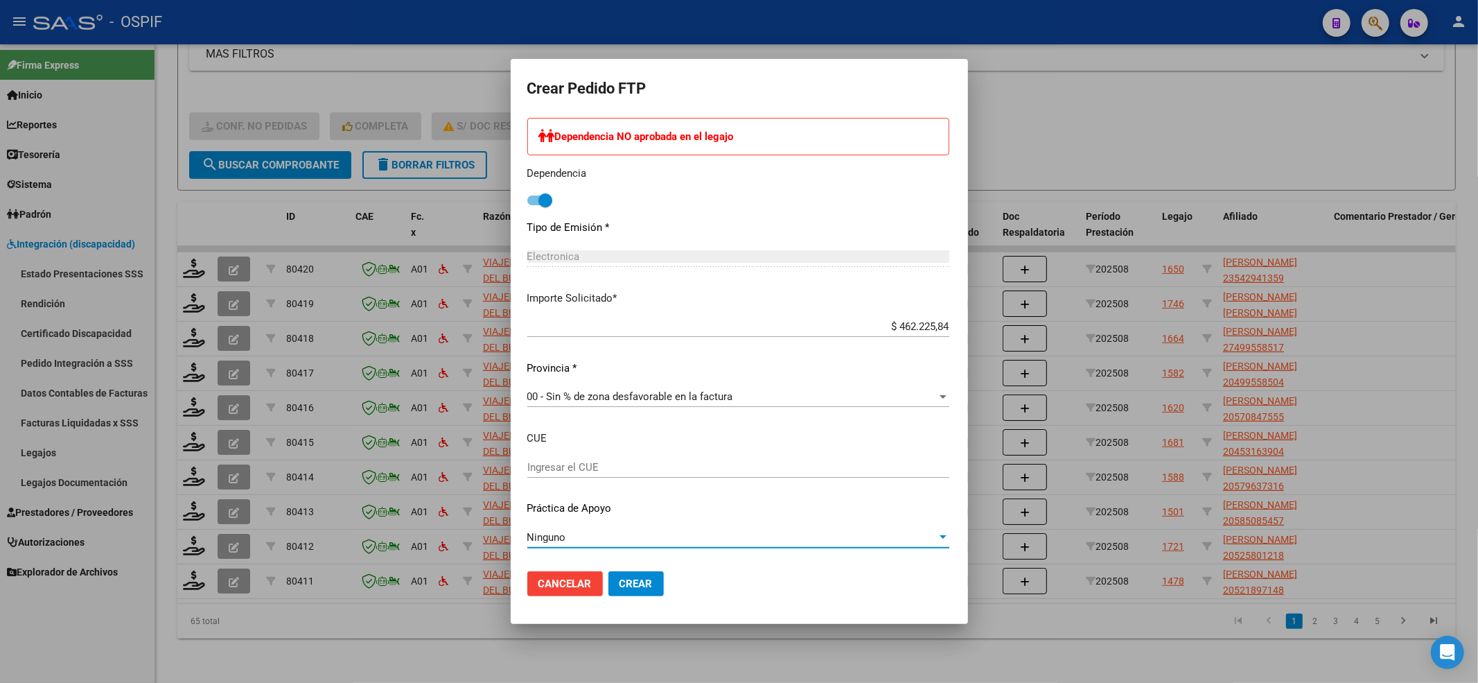
click at [620, 586] on span "Crear" at bounding box center [636, 583] width 33 height 12
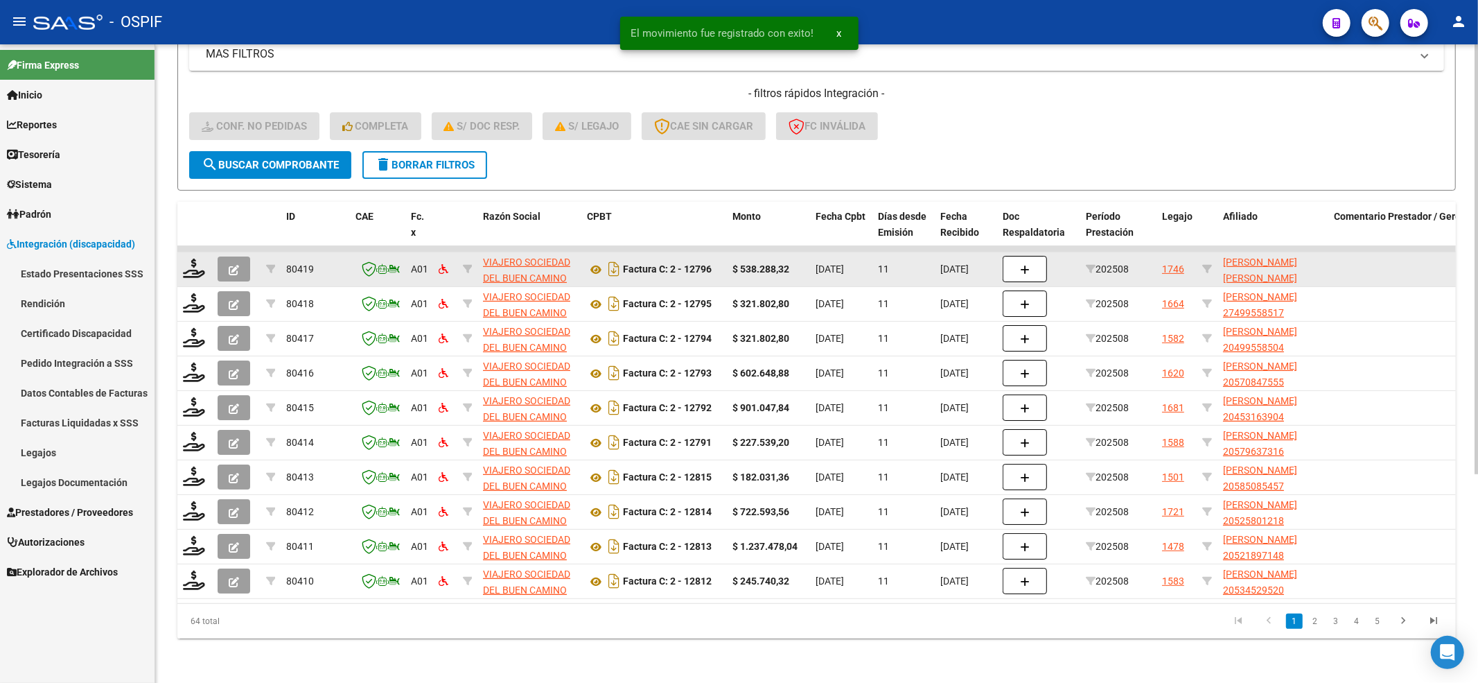
click at [190, 252] on datatable-body-cell at bounding box center [194, 269] width 35 height 34
click at [191, 258] on icon at bounding box center [194, 267] width 22 height 19
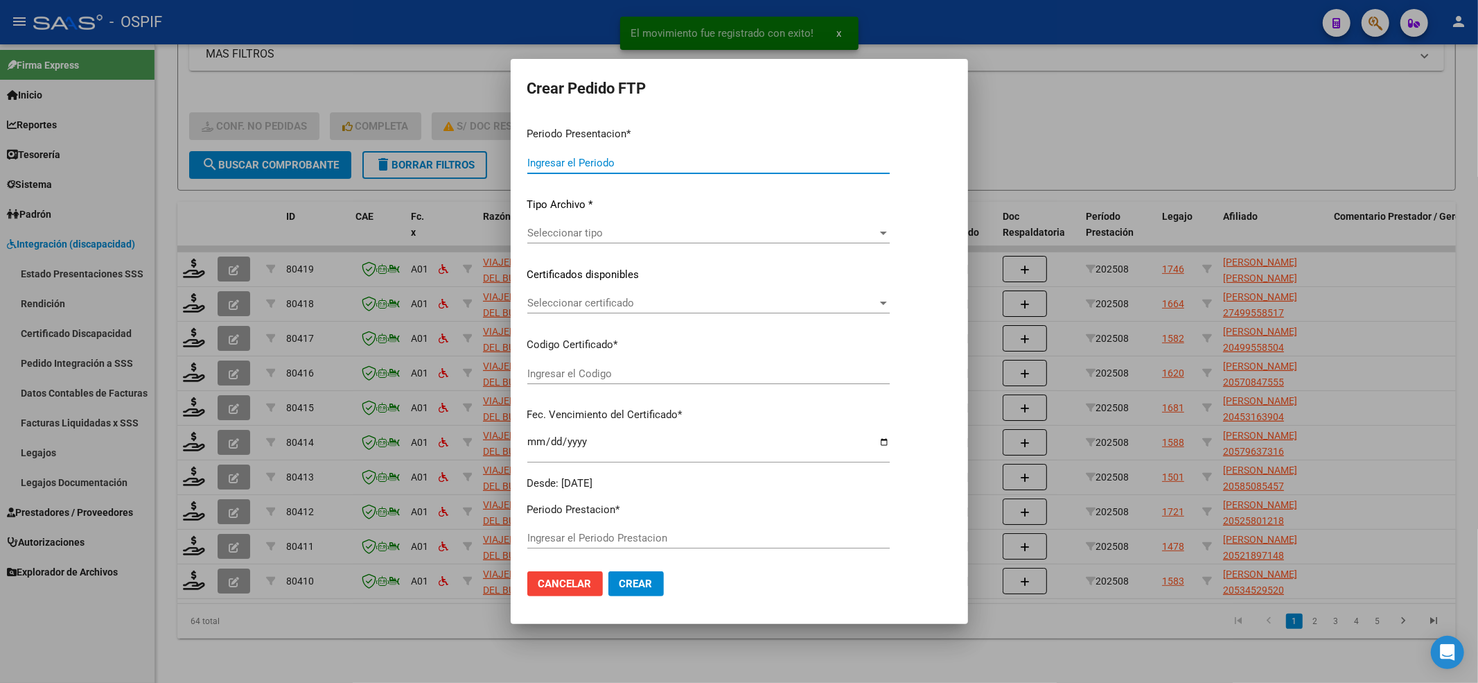
type input "202508"
type input "$ 538.288,32"
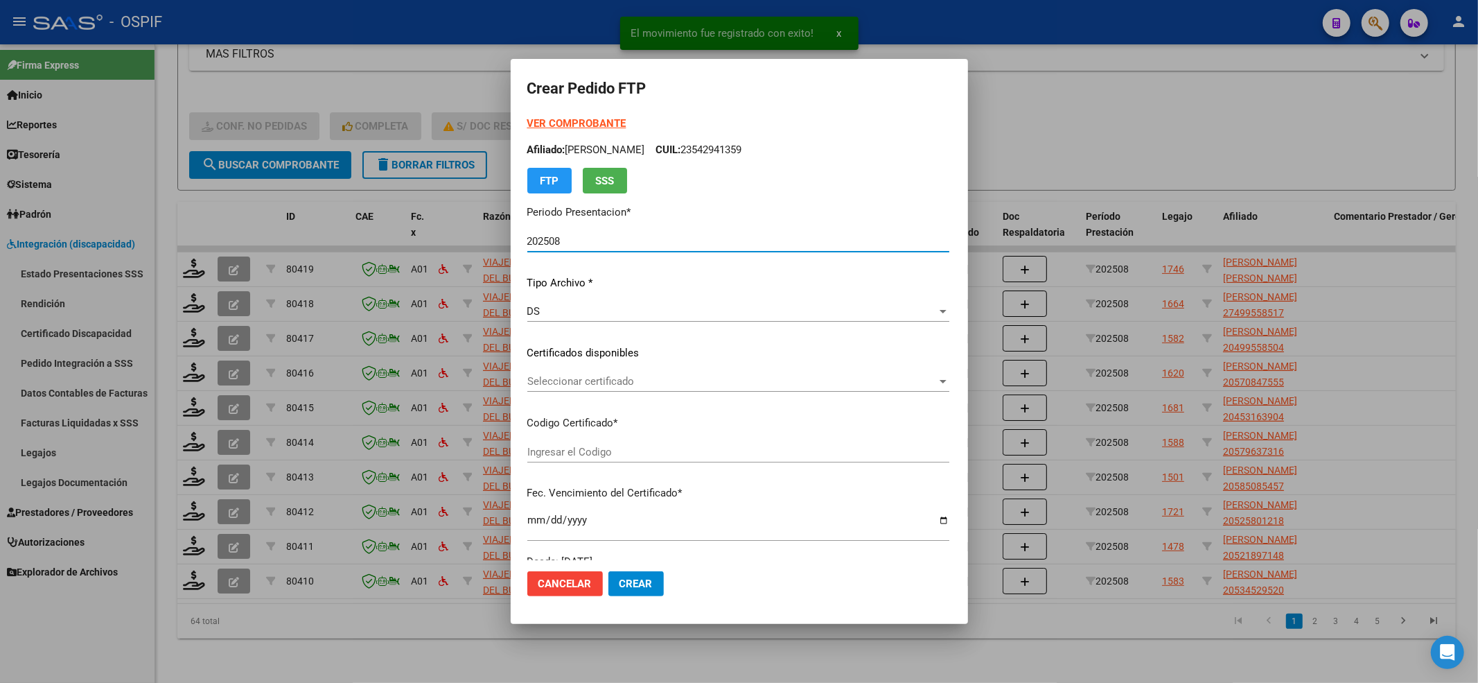
type input "0200049732916-20250515- 20350515-BUE"
type input "[DATE]"
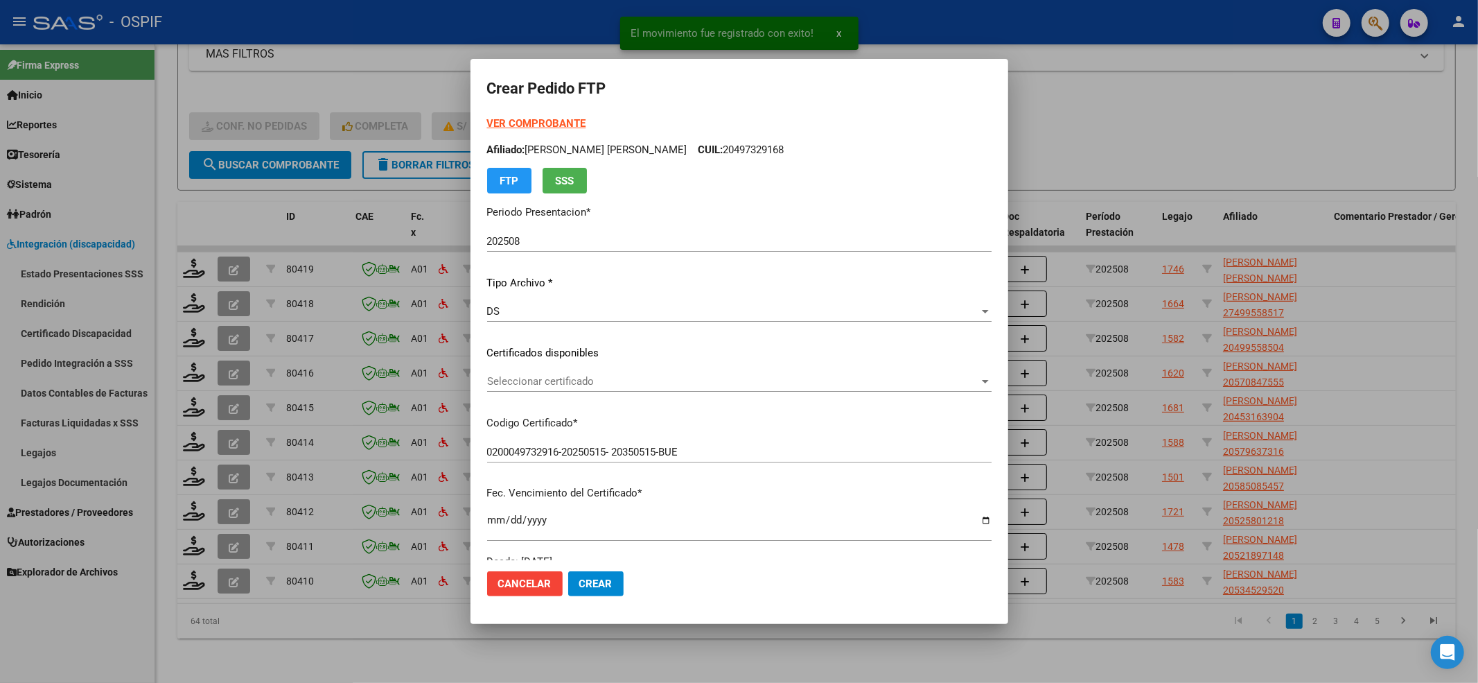
click at [534, 122] on strong "VER COMPROBANTE" at bounding box center [536, 123] width 99 height 12
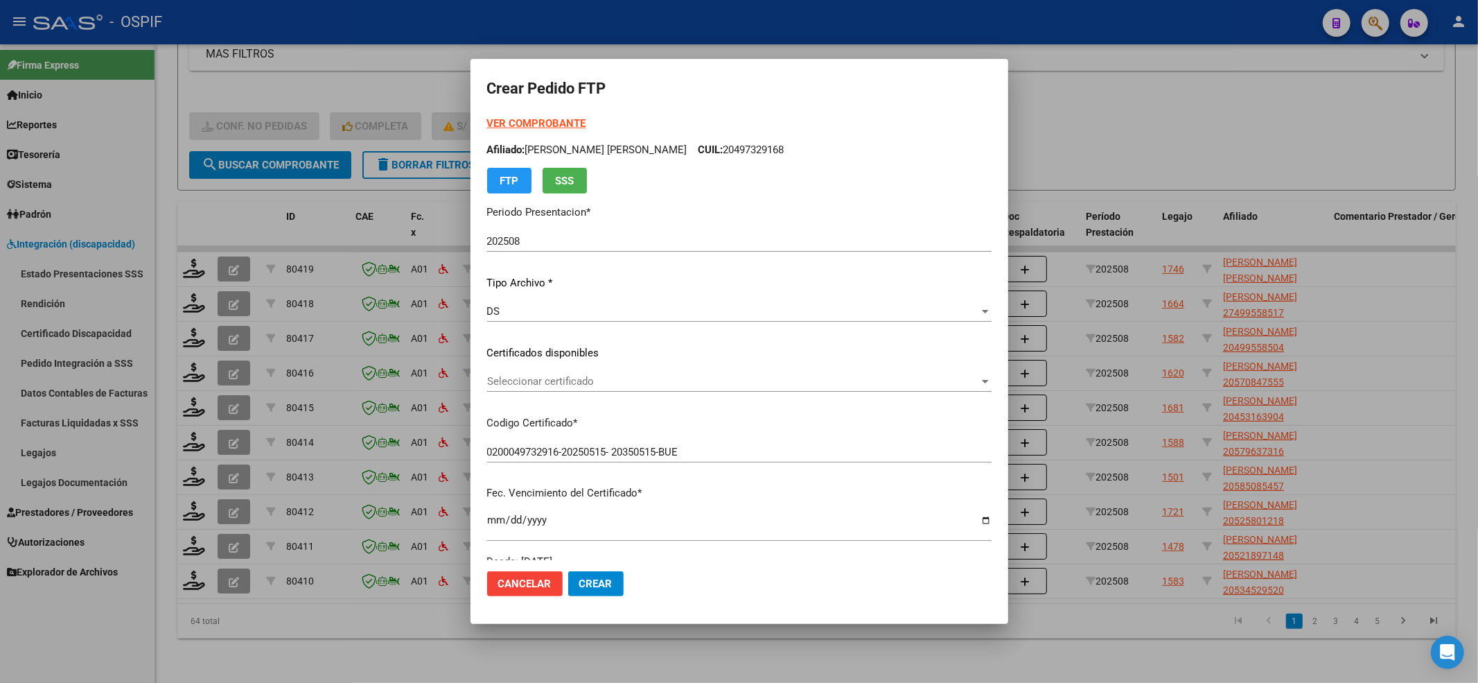
click at [528, 389] on div "Seleccionar certificado Seleccionar certificado" at bounding box center [739, 381] width 504 height 21
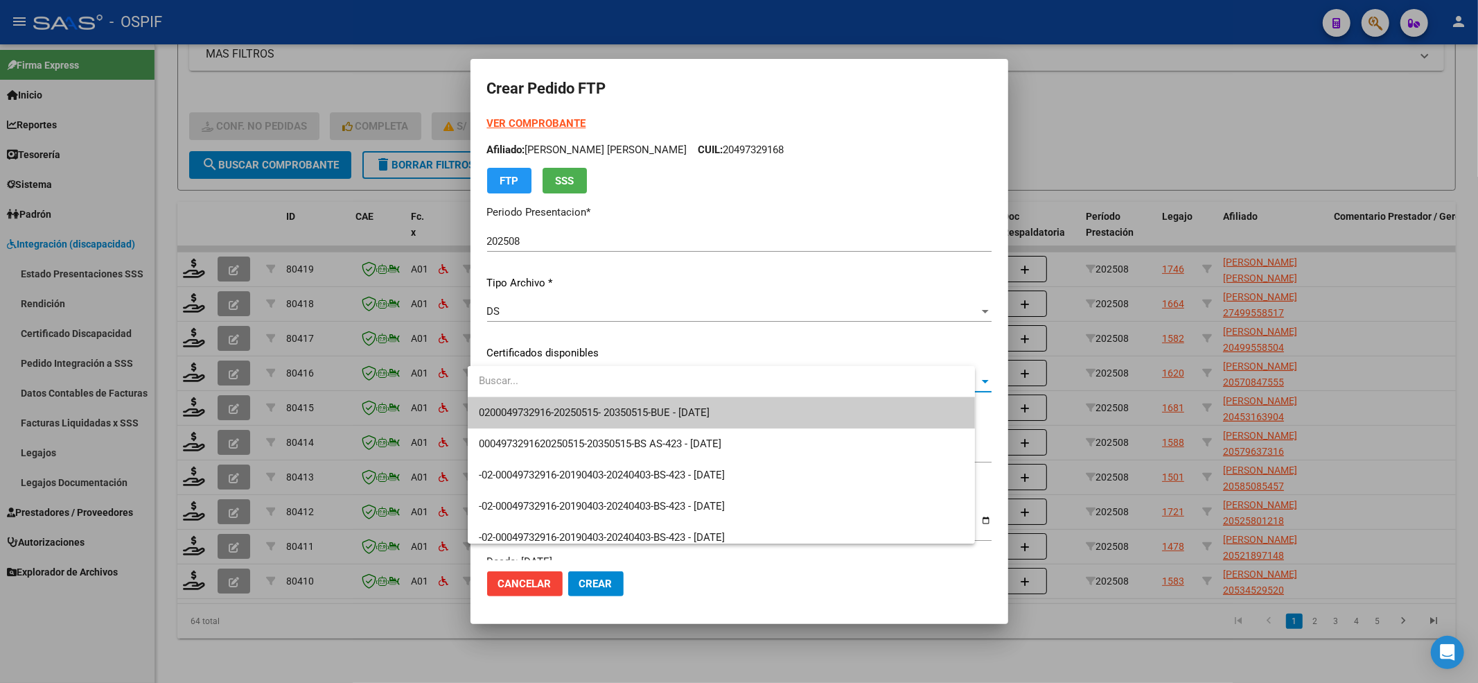
click at [527, 406] on span "0200049732916-20250515- 20350515-BUE - [DATE]" at bounding box center [594, 412] width 231 height 12
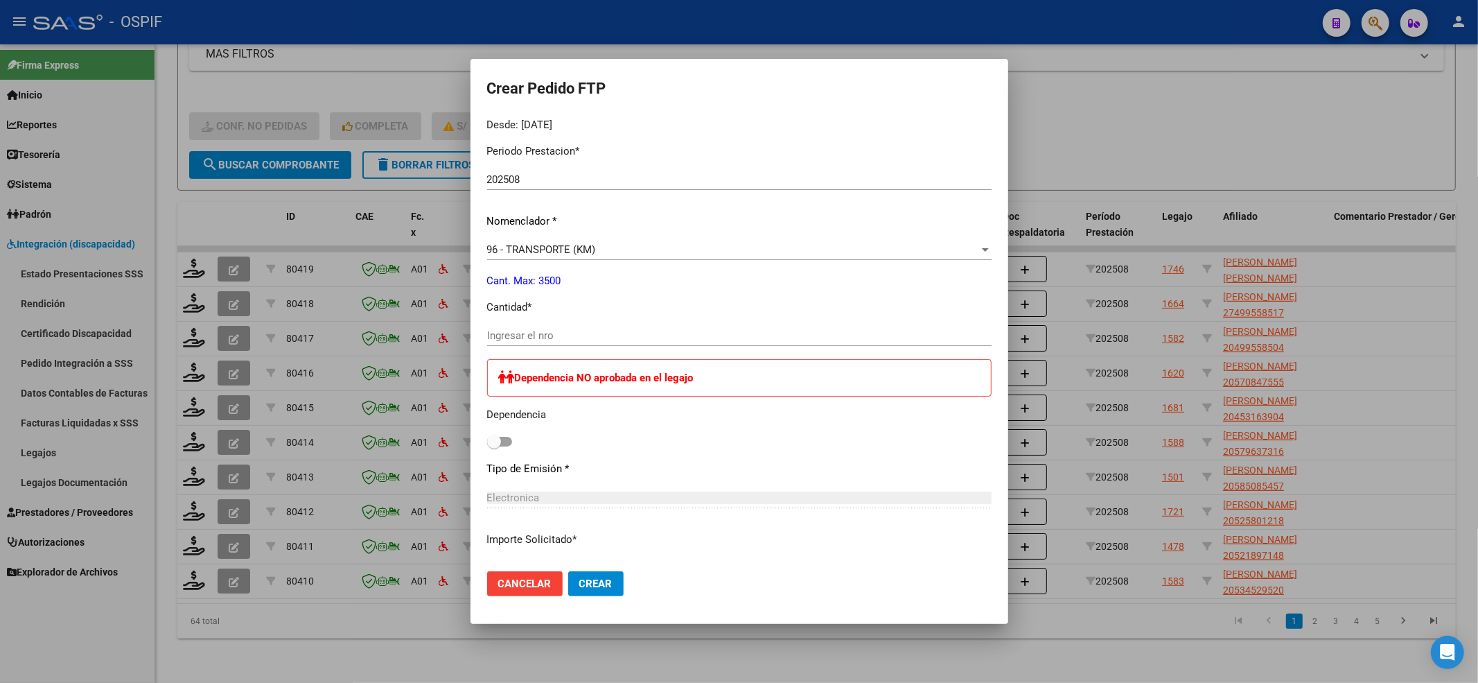
scroll to position [462, 0]
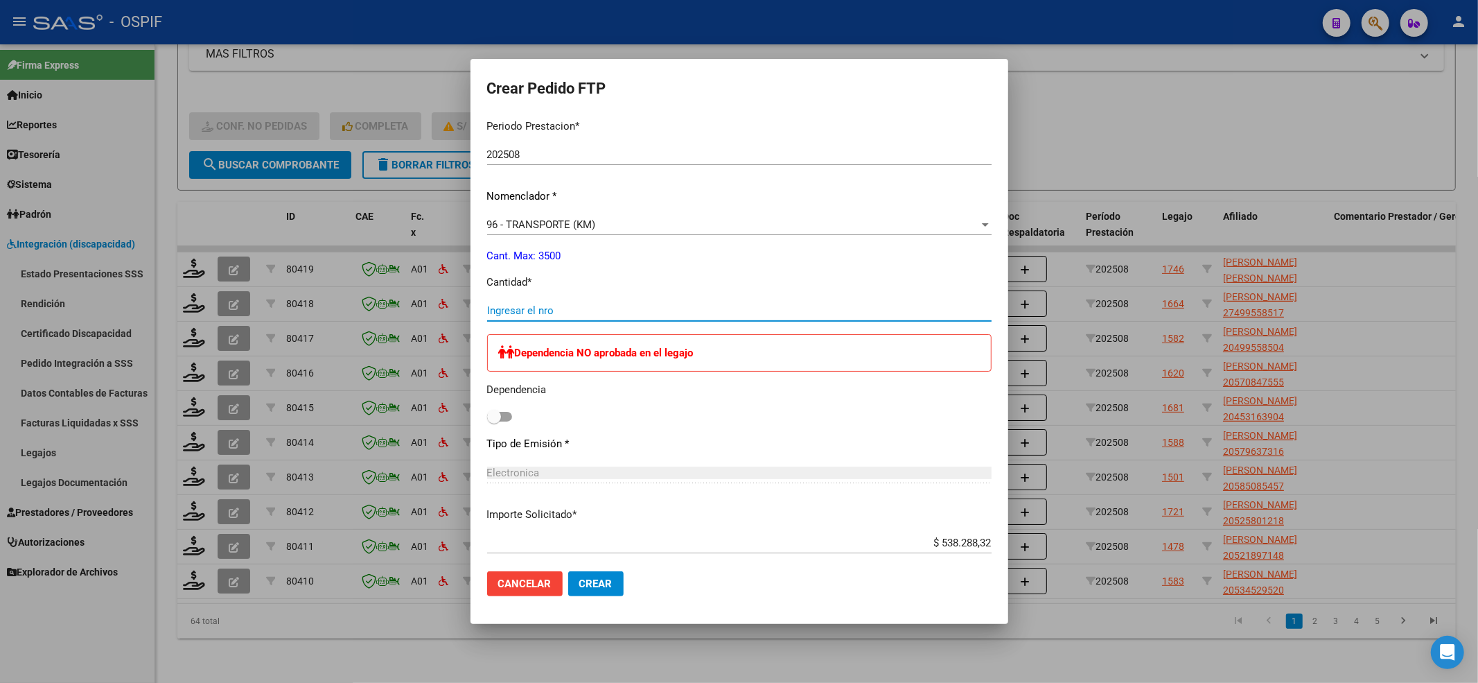
click at [527, 315] on input "Ingresar el nro" at bounding box center [739, 310] width 504 height 12
type input "736"
click at [500, 419] on div "Dependencia NO aprobada en el legajo Dependencia" at bounding box center [739, 380] width 504 height 92
click at [500, 416] on span at bounding box center [499, 417] width 25 height 10
click at [494, 421] on input "checkbox" at bounding box center [493, 421] width 1 height 1
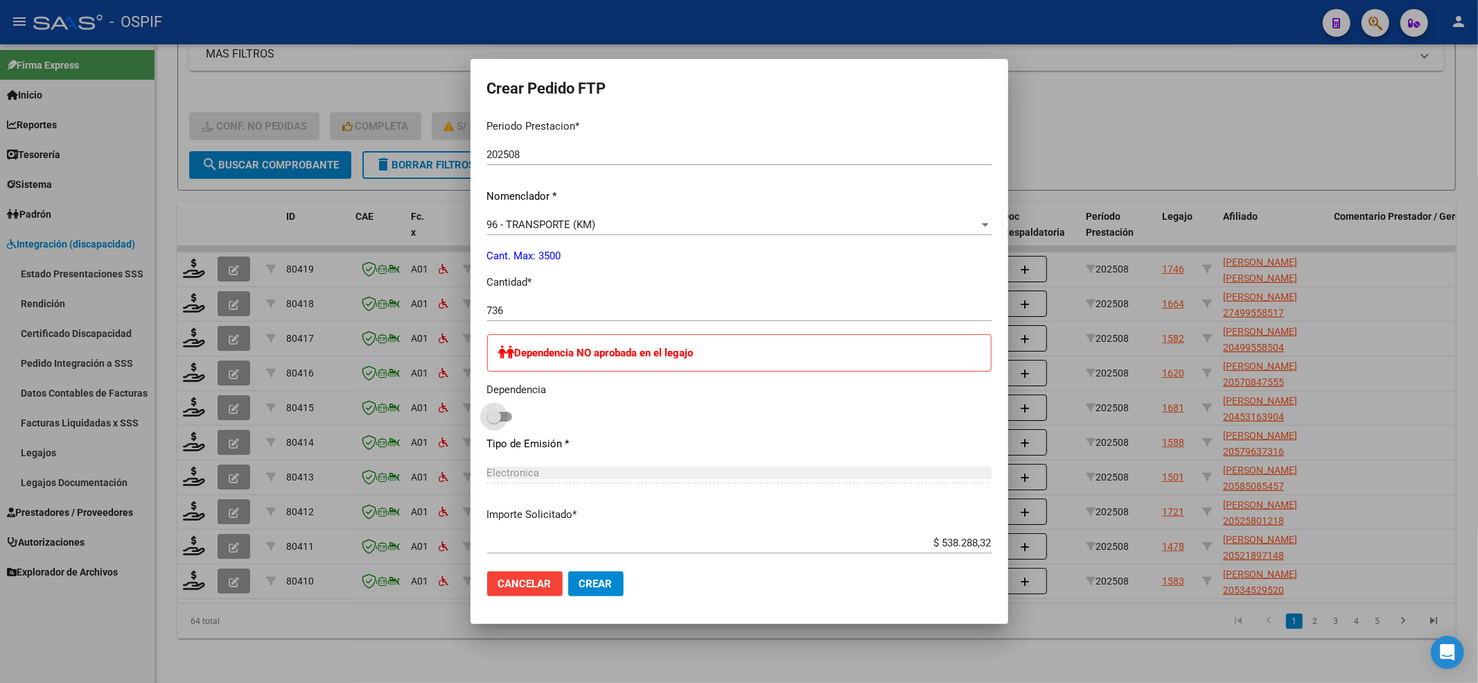
checkbox input "true"
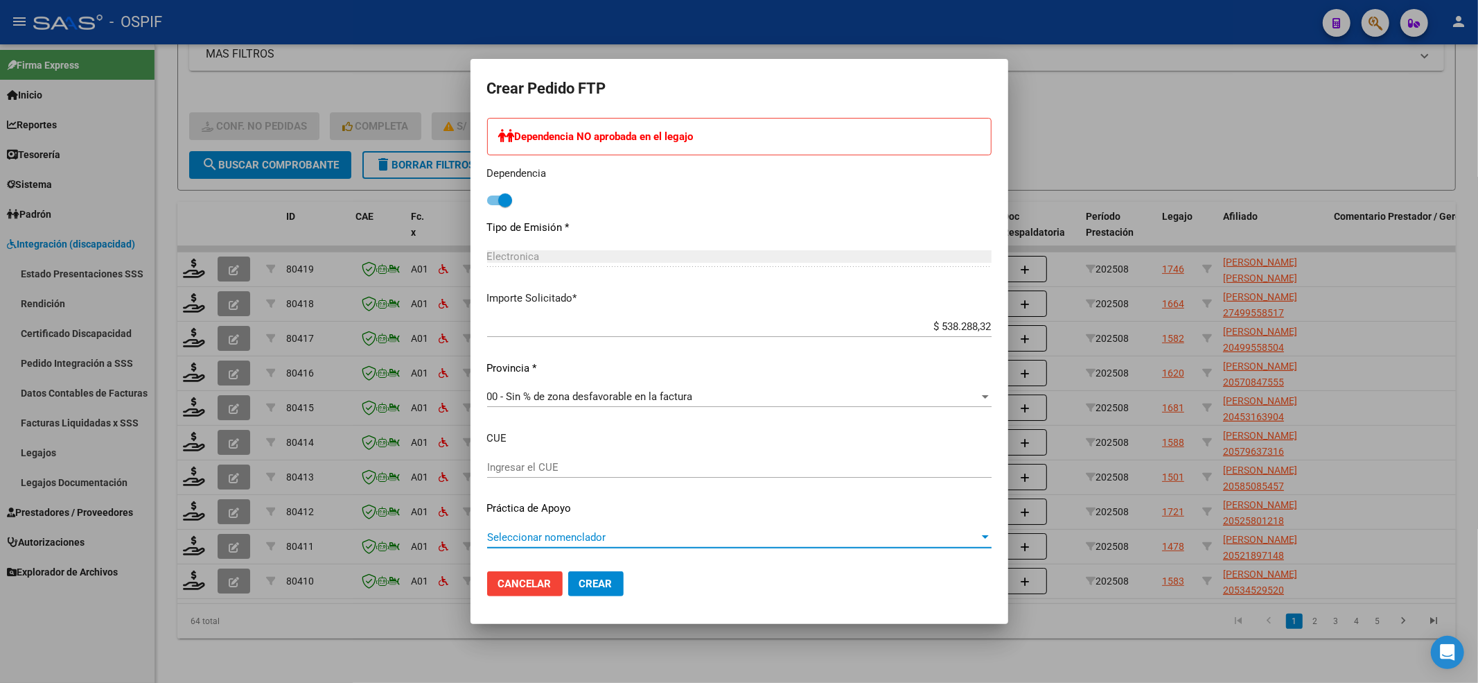
click at [594, 538] on span "Seleccionar nomenclador" at bounding box center [733, 537] width 492 height 12
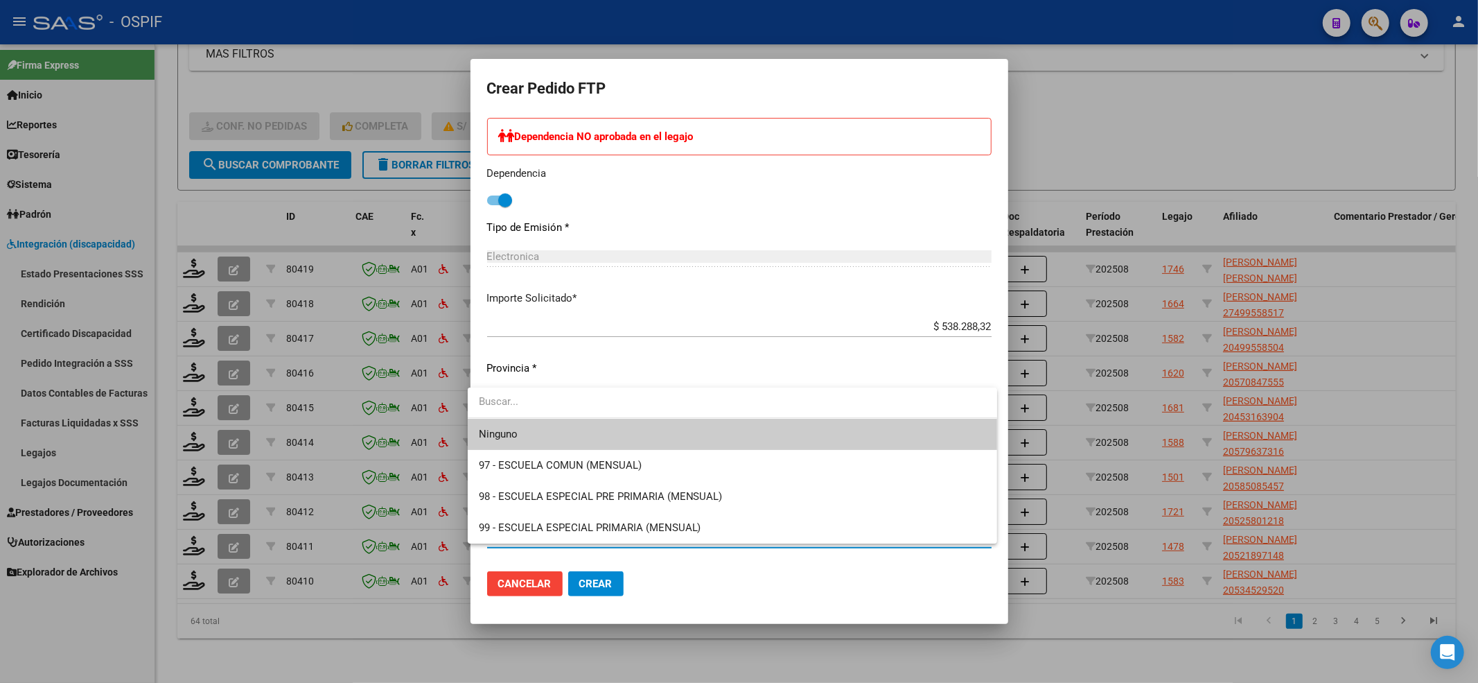
click at [528, 432] on span "Ninguno" at bounding box center [732, 434] width 507 height 31
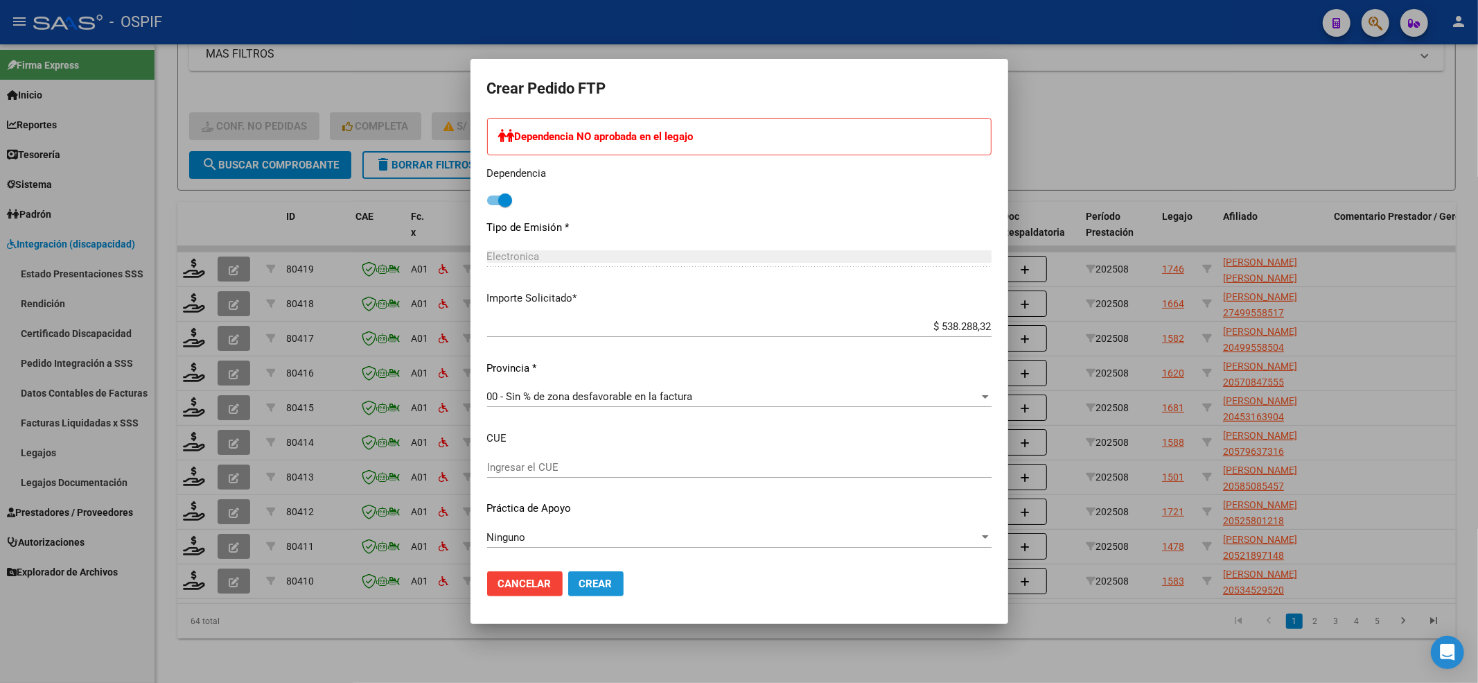
click at [596, 574] on button "Crear" at bounding box center [595, 583] width 55 height 25
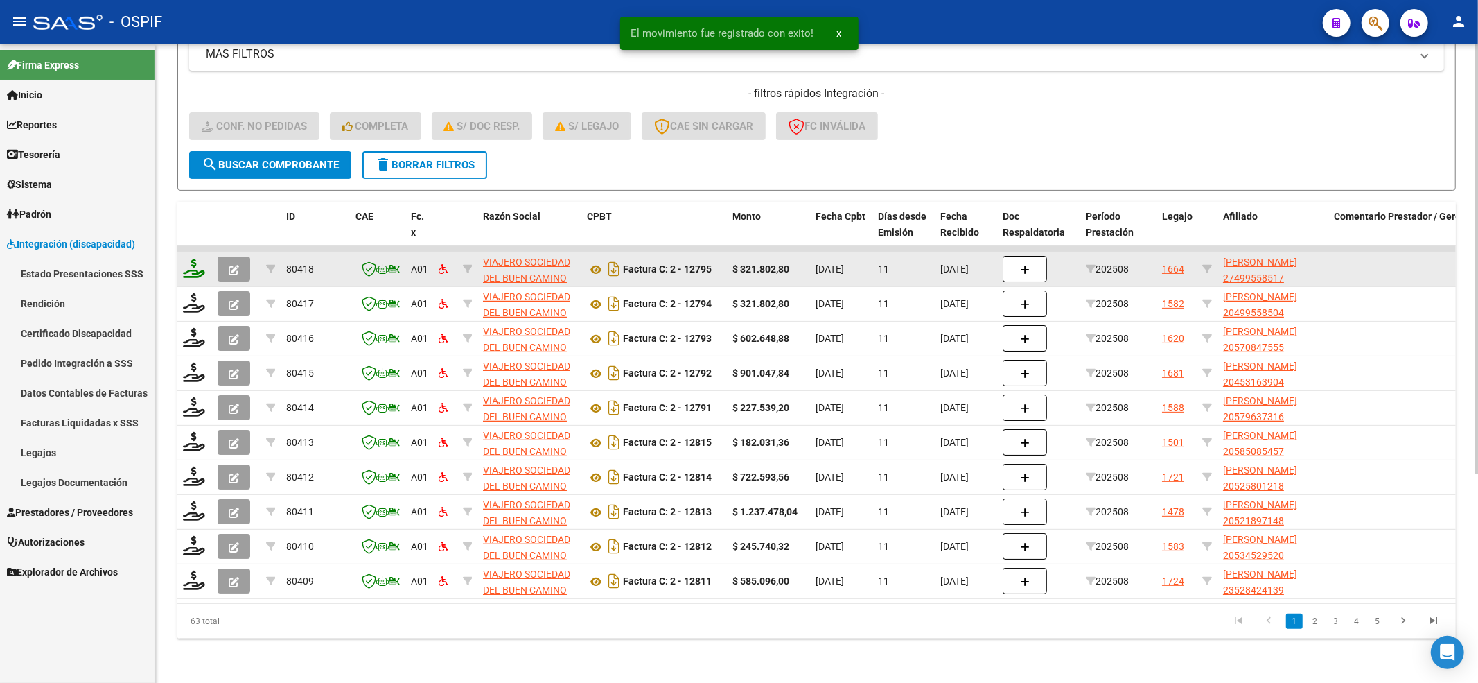
drag, startPoint x: 176, startPoint y: 247, endPoint x: 190, endPoint y: 251, distance: 14.5
click at [180, 247] on div "Video tutorial PRESTADORES -> Listado de CPBTs Emitidos por Prestadores / Prove…" at bounding box center [816, 214] width 1323 height 936
click at [195, 258] on icon at bounding box center [194, 267] width 22 height 19
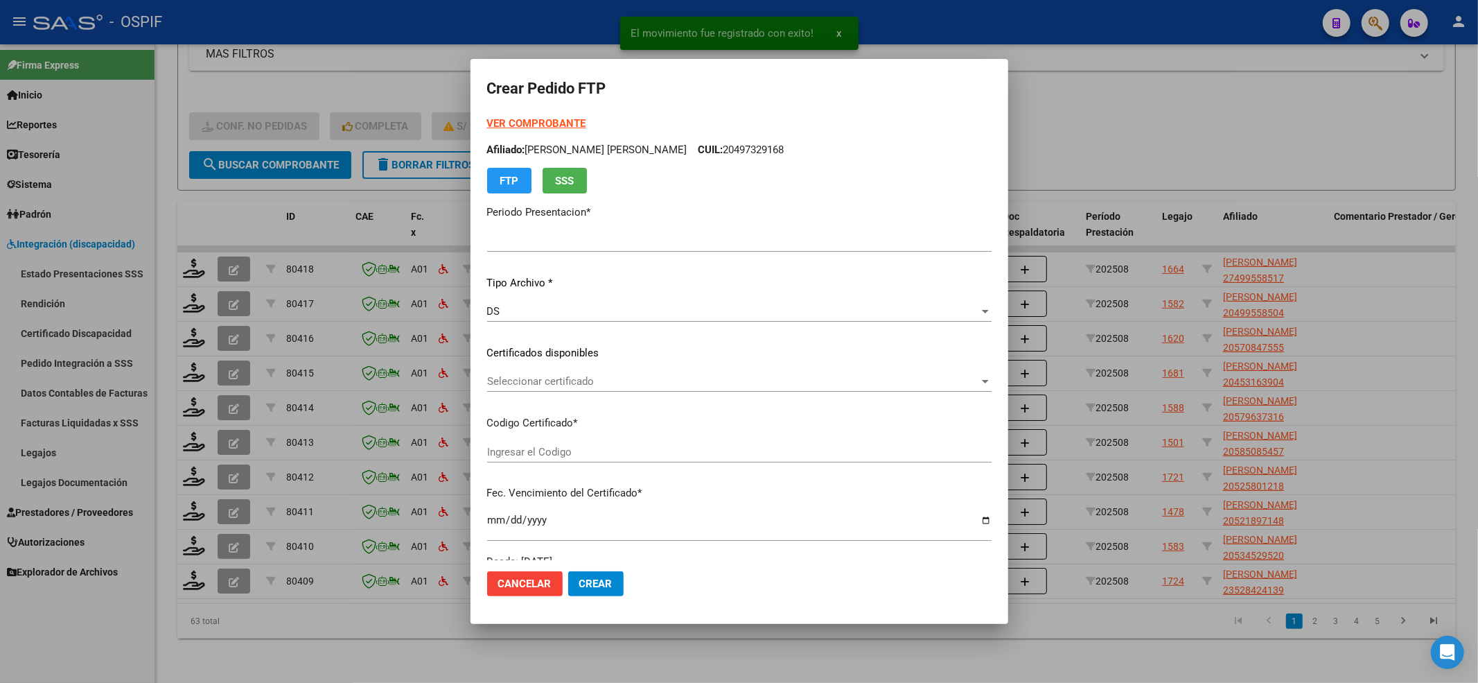
type input "202508"
type input "$ 321.802,80"
type input "010004995585120220905-20270905-BS-427"
type input "[DATE]"
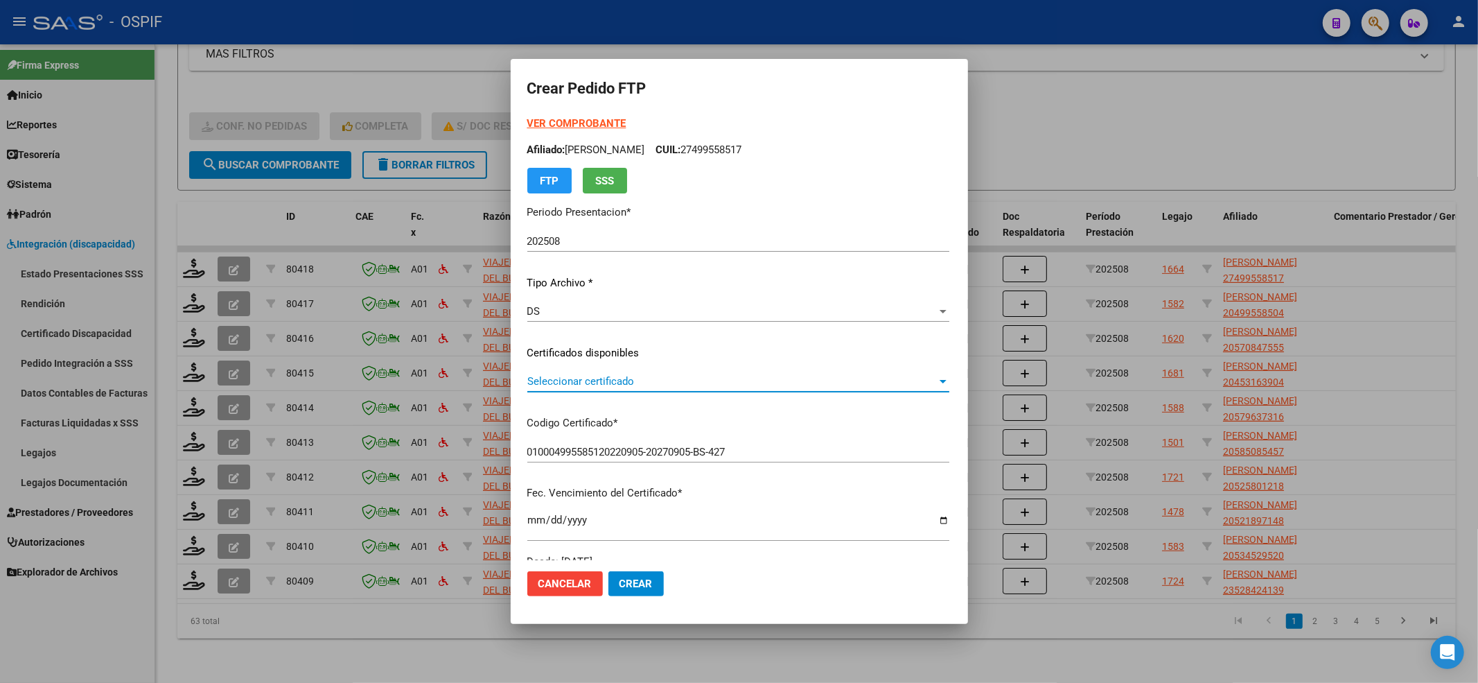
click at [579, 385] on span "Seleccionar certificado" at bounding box center [732, 381] width 410 height 12
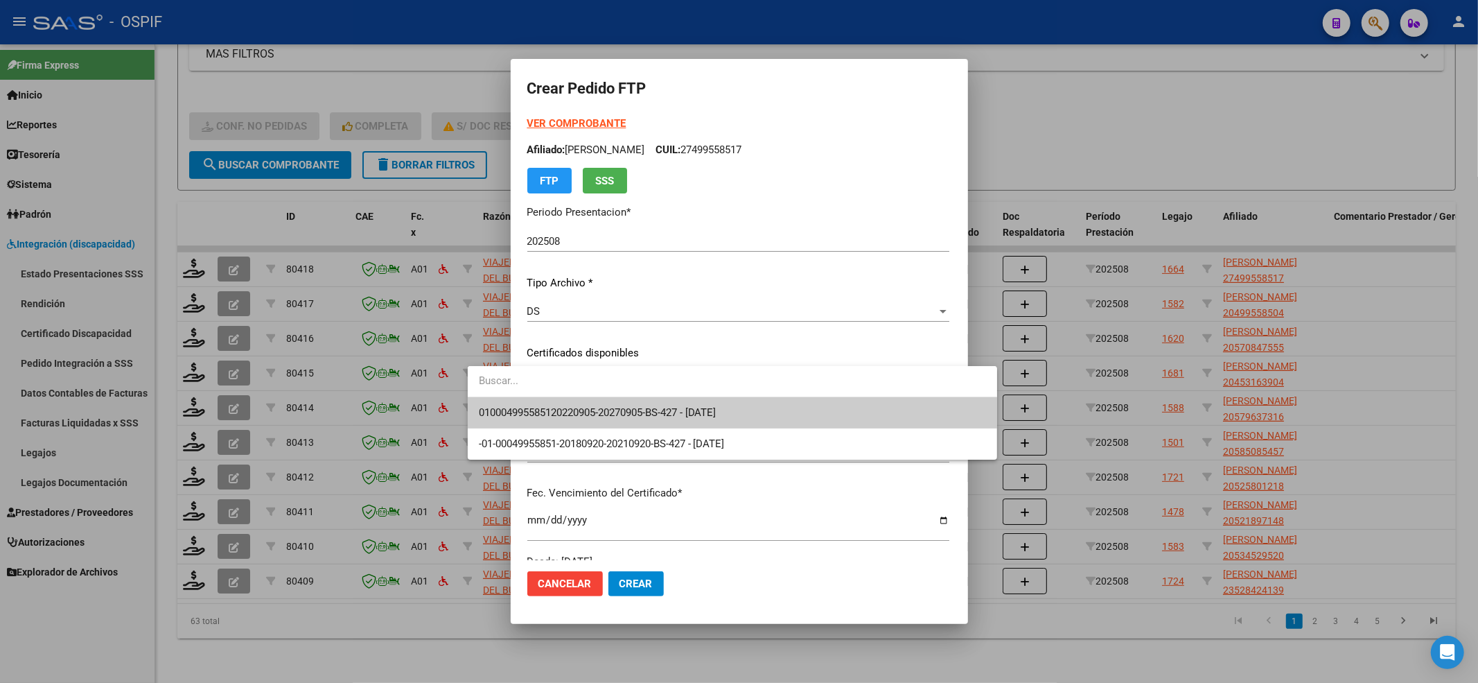
click at [567, 394] on input "dropdown search" at bounding box center [732, 380] width 529 height 31
click at [564, 403] on span "010004995585120220905-20270905-BS-427 - [DATE]" at bounding box center [732, 412] width 507 height 31
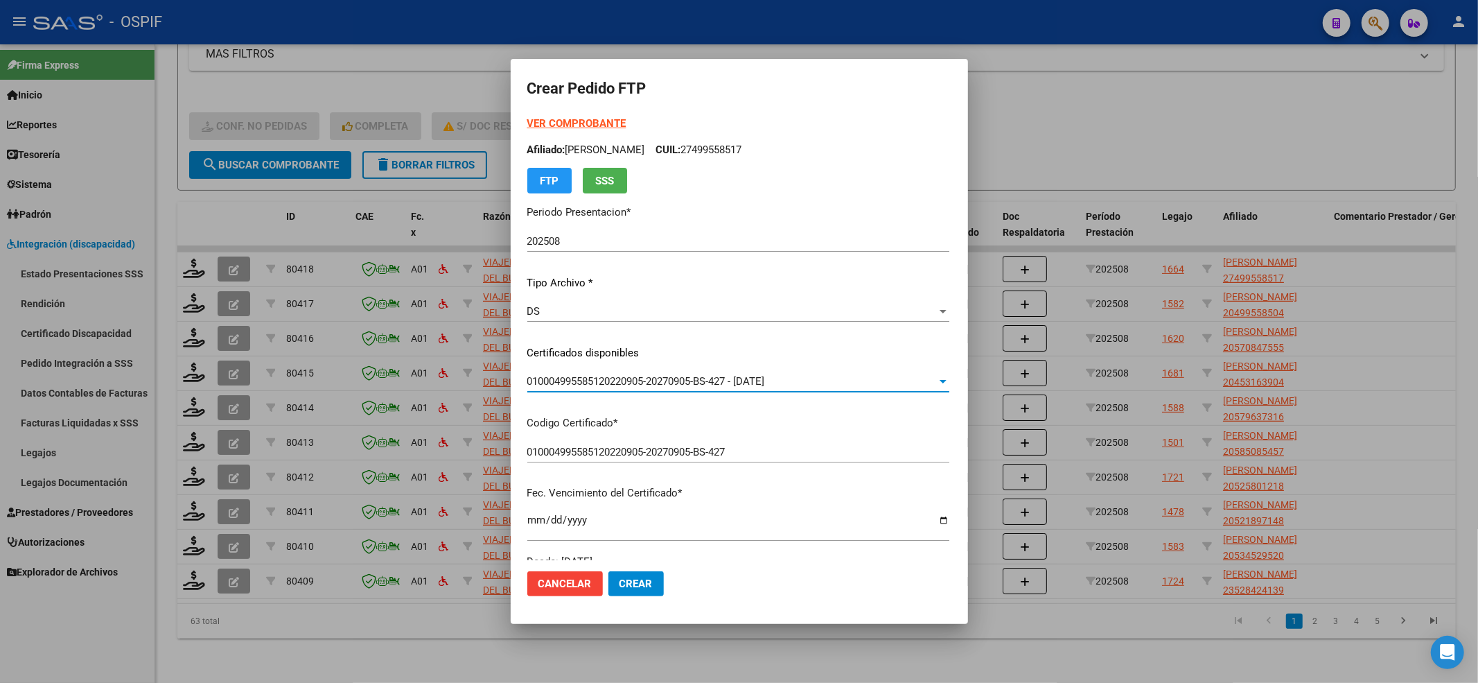
drag, startPoint x: 536, startPoint y: 137, endPoint x: 531, endPoint y: 118, distance: 20.0
click at [531, 131] on div "VER COMPROBANTE ARCA Padrón Afiliado: [PERSON_NAME]: 27499558517 FTP SSS" at bounding box center [738, 155] width 422 height 78
click at [532, 117] on strong "VER COMPROBANTE" at bounding box center [576, 123] width 99 height 12
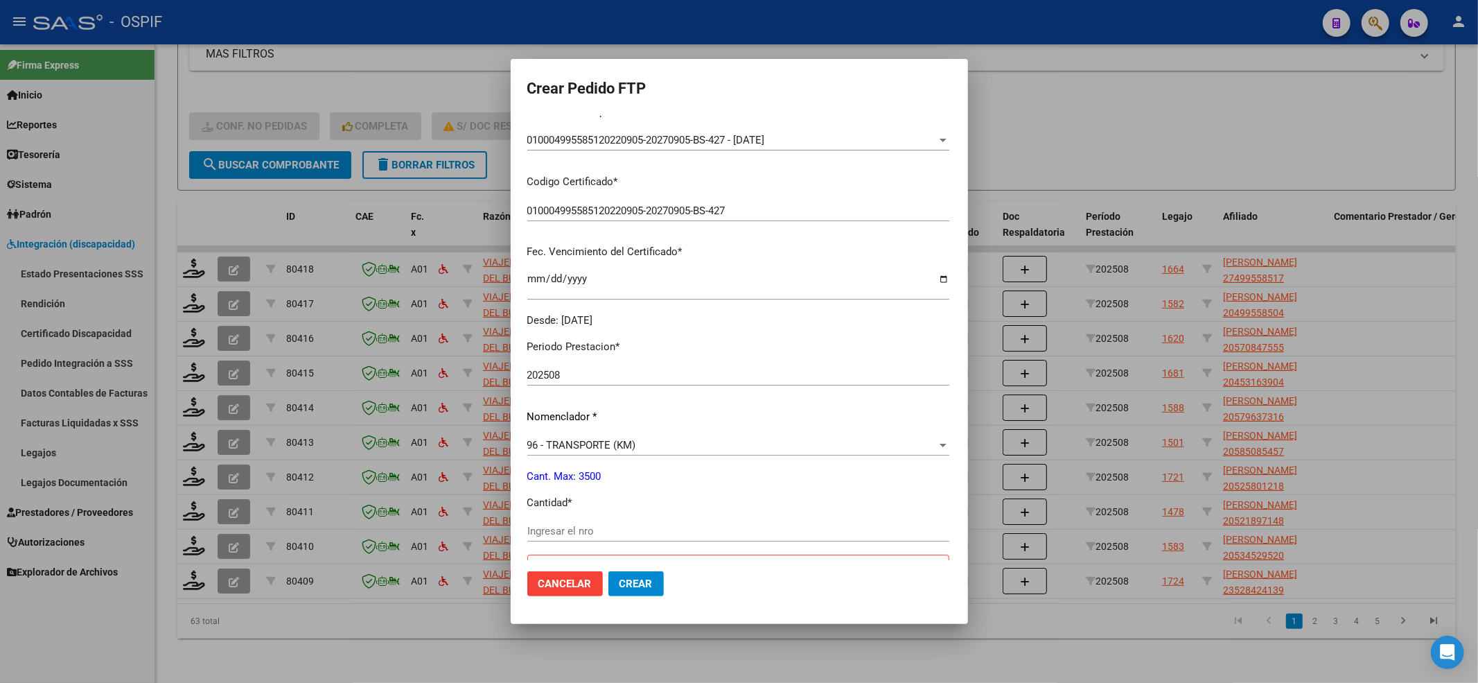
scroll to position [369, 0]
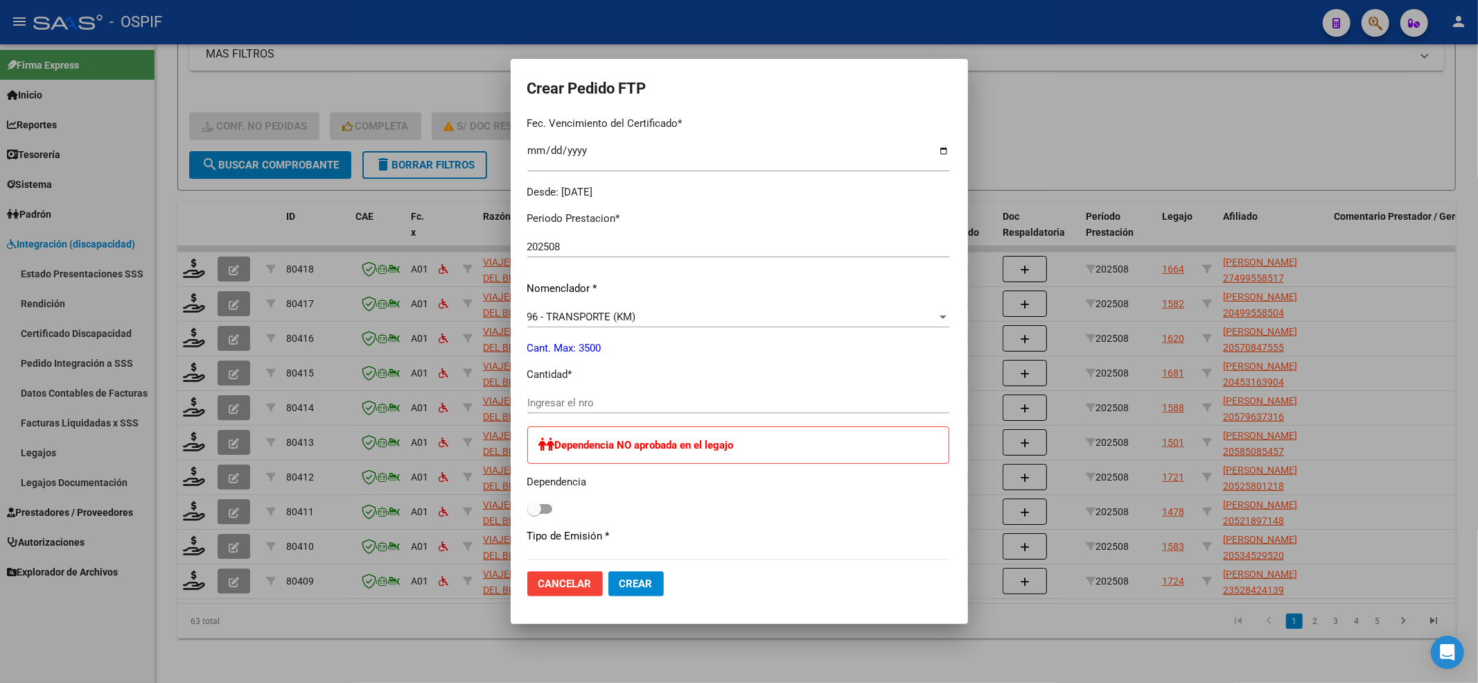
click at [527, 405] on input "Ingresar el nro" at bounding box center [738, 402] width 422 height 12
type input "440"
click at [527, 494] on div "Dependencia NO aprobada en el legajo Dependencia" at bounding box center [738, 472] width 422 height 92
drag, startPoint x: 505, startPoint y: 496, endPoint x: 484, endPoint y: 510, distance: 25.6
click at [527, 500] on div "Dependencia NO aprobada en el legajo Dependencia" at bounding box center [738, 472] width 422 height 92
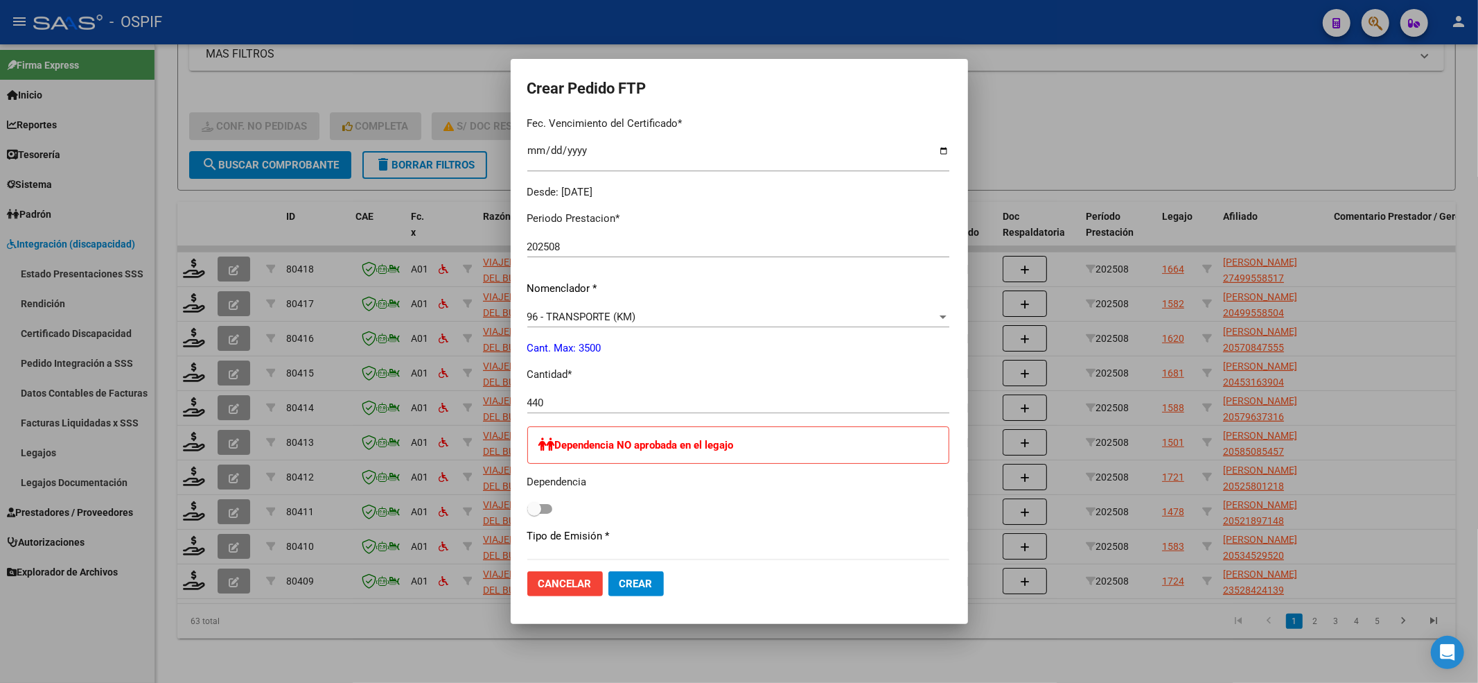
click at [527, 510] on span at bounding box center [534, 509] width 14 height 14
click at [534, 513] on input "checkbox" at bounding box center [534, 513] width 1 height 1
checkbox input "true"
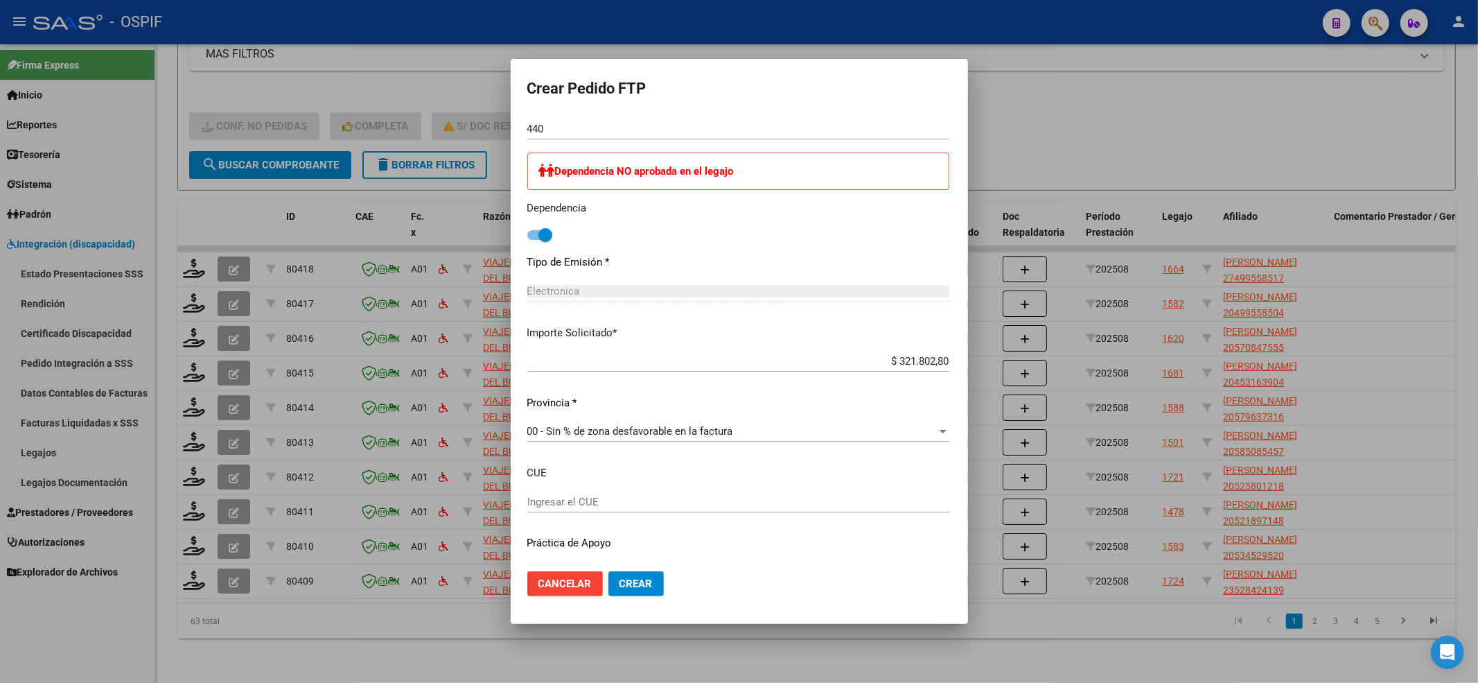
scroll to position [678, 0]
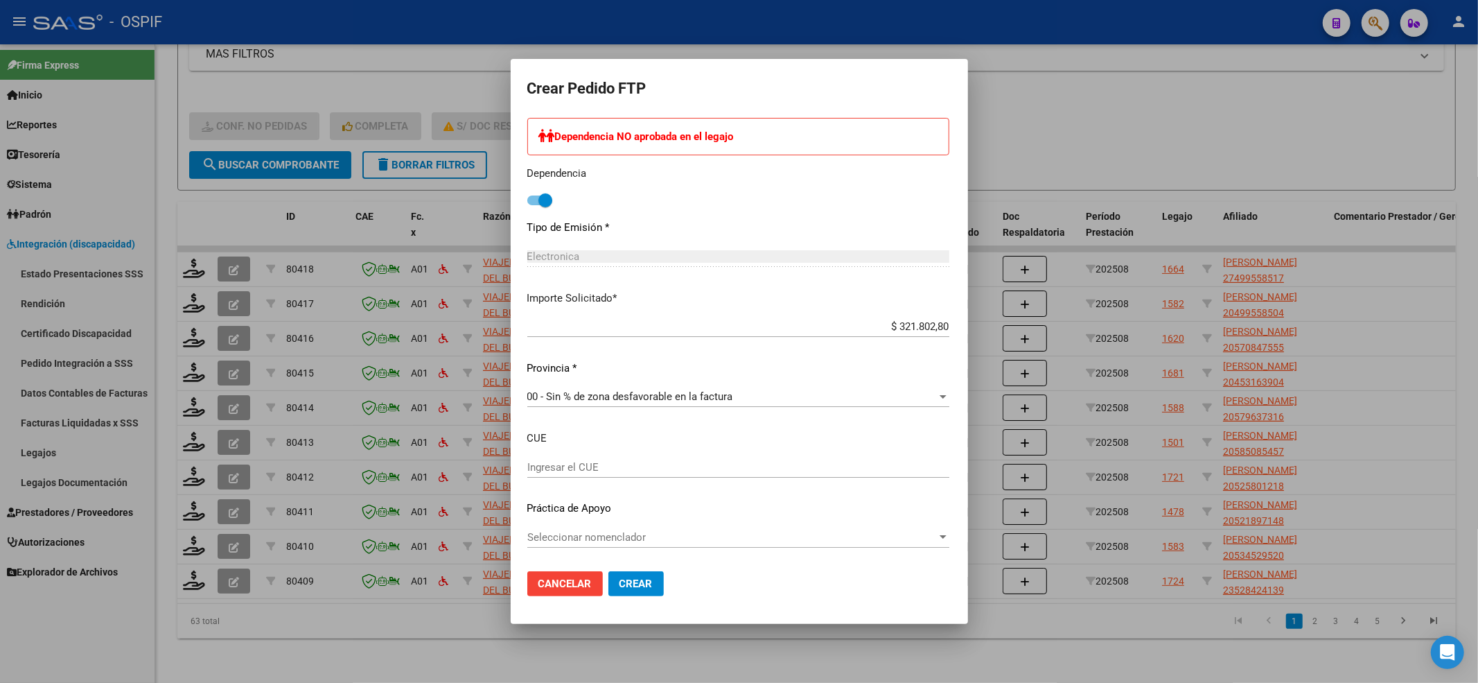
drag, startPoint x: 544, startPoint y: 522, endPoint x: 544, endPoint y: 531, distance: 9.0
click at [544, 527] on div "Periodo Prestacion * 202508 Ingresar el Periodo Prestacion Nomenclador * 96 - T…" at bounding box center [738, 226] width 422 height 669
click at [544, 531] on span "Seleccionar nomenclador" at bounding box center [732, 537] width 410 height 12
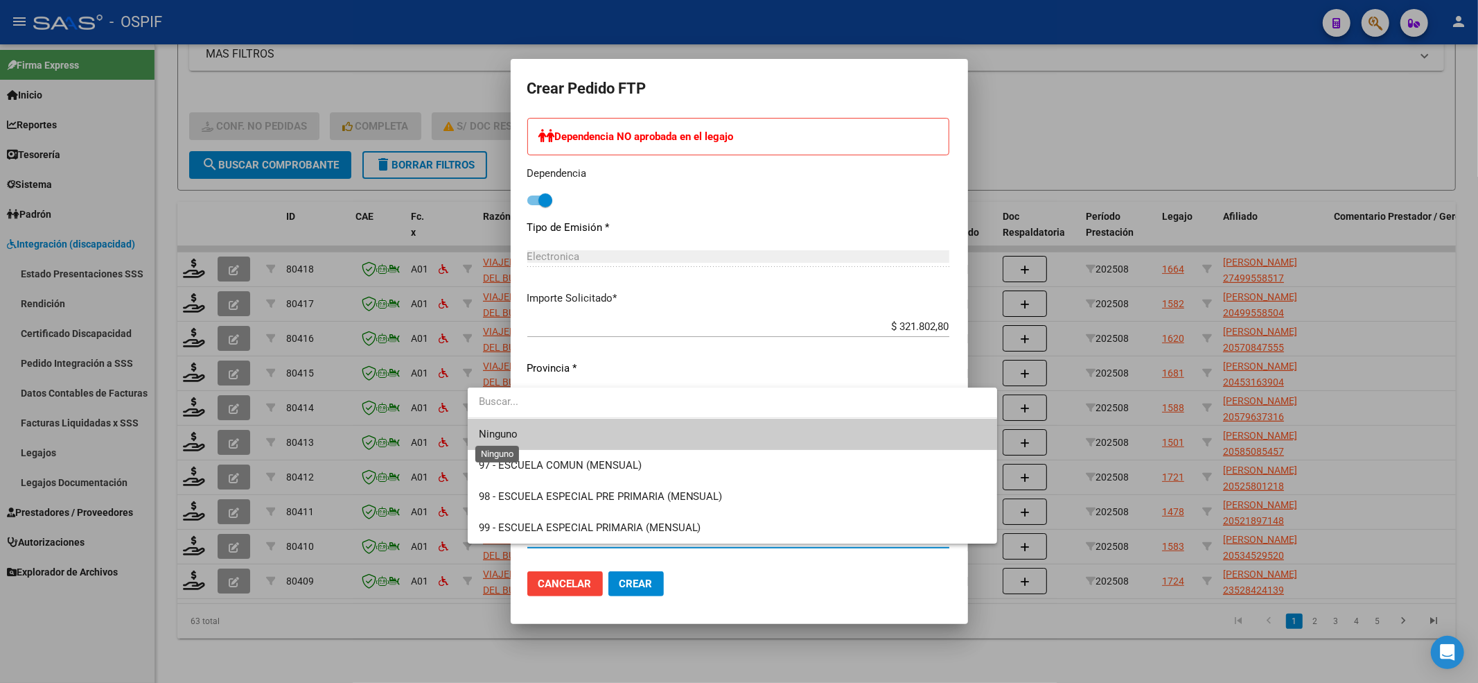
click at [508, 433] on span "Ninguno" at bounding box center [498, 434] width 39 height 12
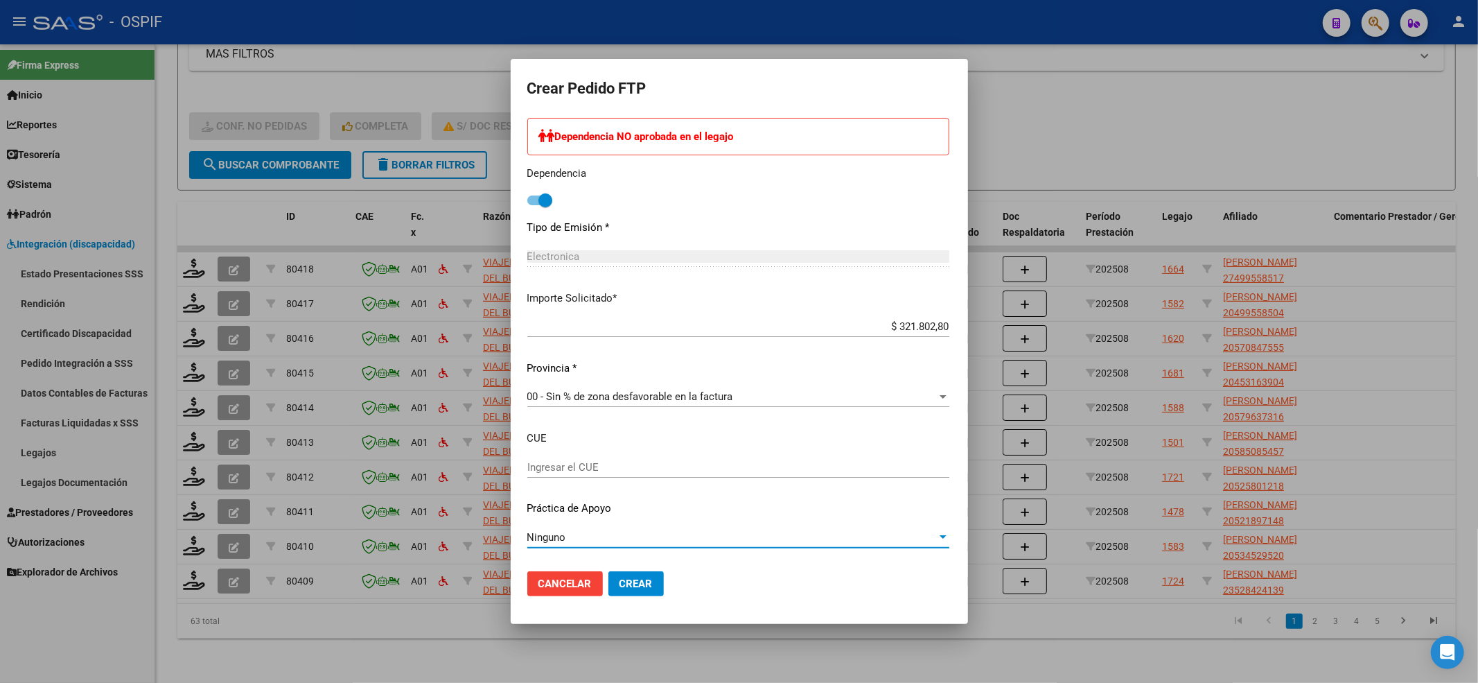
click at [608, 592] on button "Crear" at bounding box center [635, 583] width 55 height 25
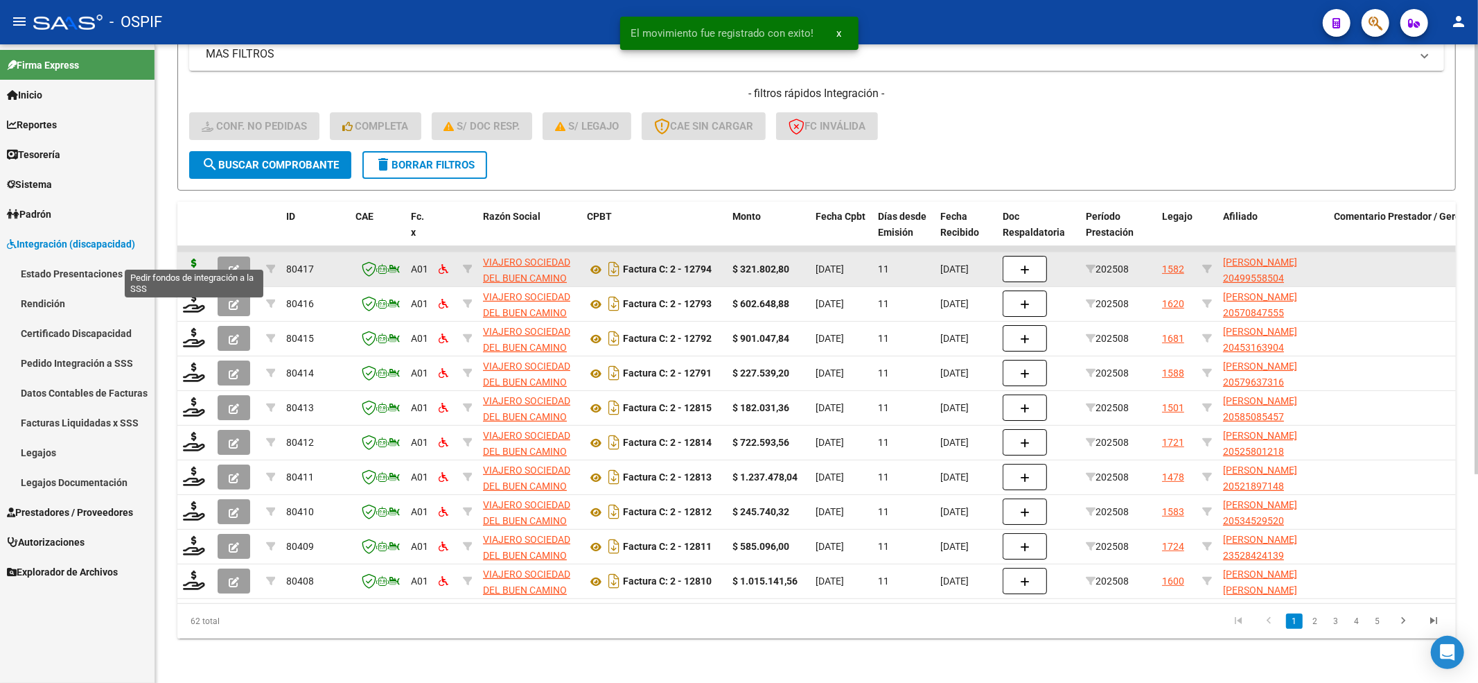
click at [195, 258] on icon at bounding box center [194, 267] width 22 height 19
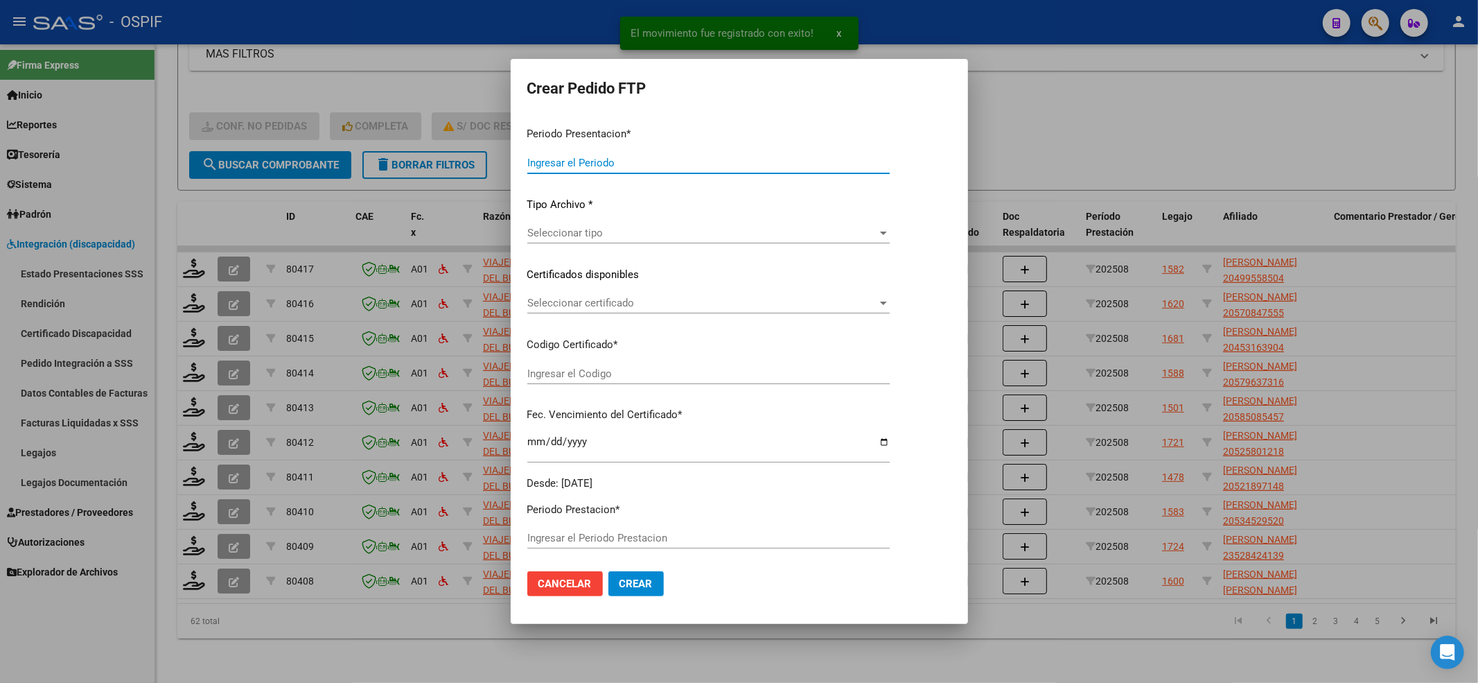
type input "202508"
type input "$ 321.802,80"
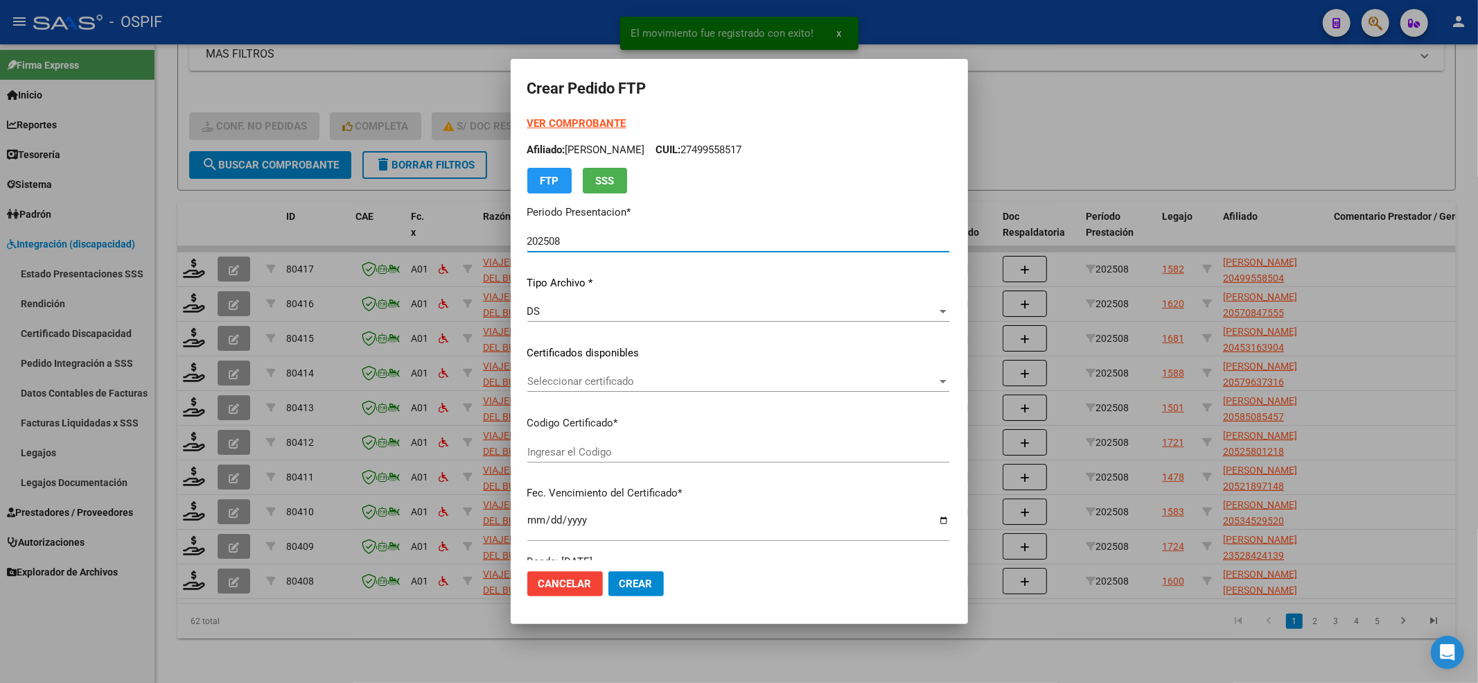
type input "-02-00049955850-20180920-20210920-BS-427"
type input "[DATE]"
click at [527, 108] on form "Crear Pedido FTP VER COMPROBANTE ARCA Padrón Afiliado: [PERSON_NAME]: 204995585…" at bounding box center [739, 341] width 424 height 531
click at [527, 117] on strong "VER COMPROBANTE" at bounding box center [576, 123] width 99 height 12
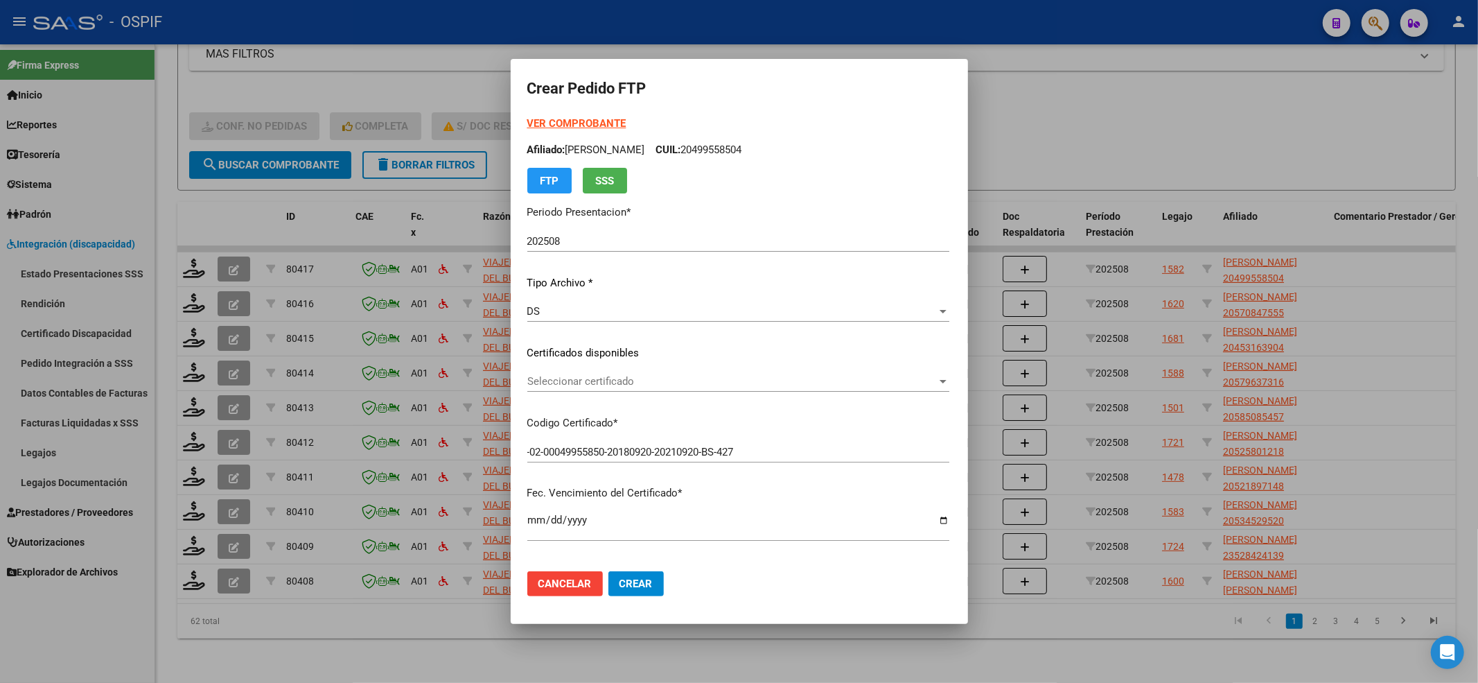
click at [546, 363] on div "VER COMPROBANTE ARCA Padrón Afiliado: [PERSON_NAME]: 20499558504 FTP SSS Period…" at bounding box center [738, 335] width 422 height 438
click at [541, 369] on div "VER COMPROBANTE ARCA Padrón Afiliado: [PERSON_NAME]: 20499558504 FTP SSS Period…" at bounding box center [738, 335] width 422 height 438
click at [541, 392] on div "Seleccionar certificado Seleccionar certificado" at bounding box center [738, 388] width 422 height 34
click at [541, 389] on div "Seleccionar certificado Seleccionar certificado" at bounding box center [738, 381] width 422 height 21
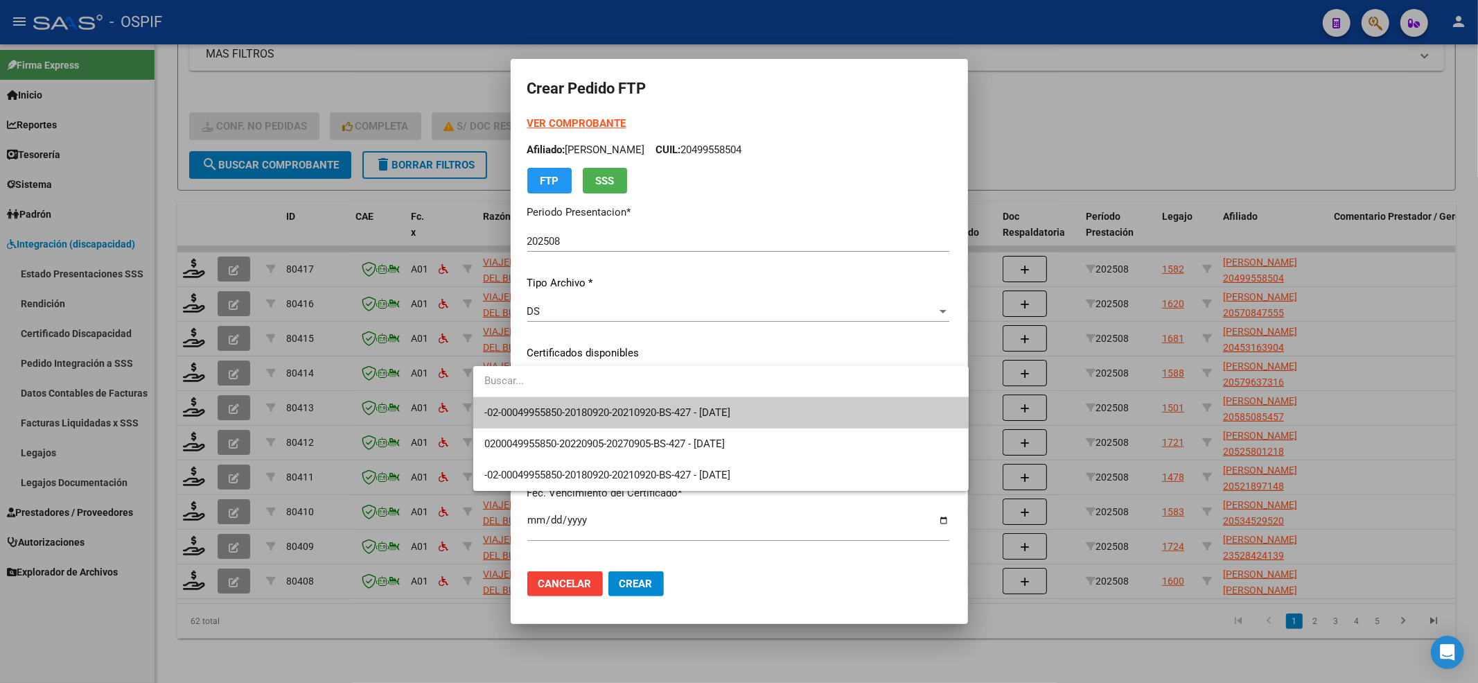
click at [533, 398] on span "-02-00049955850-20180920-20210920-BS-427 - [DATE]" at bounding box center [720, 412] width 473 height 31
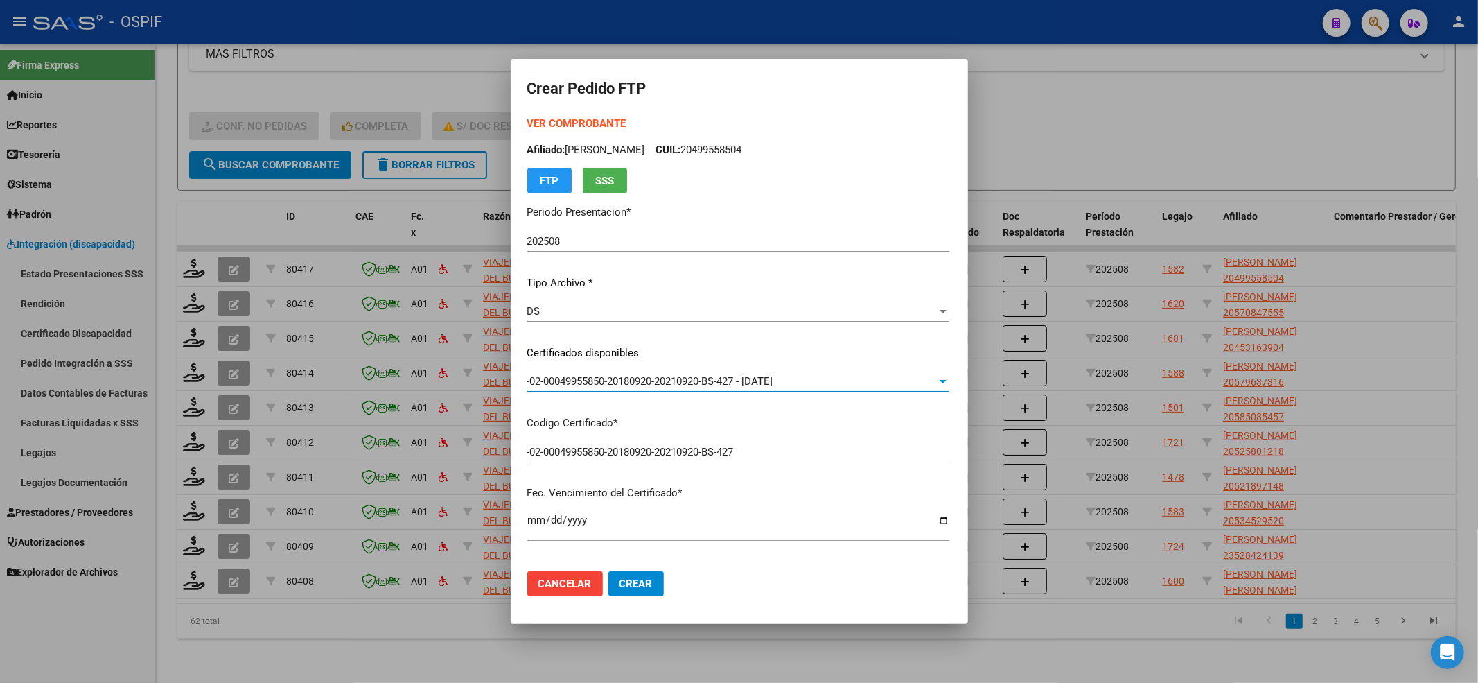
scroll to position [462, 0]
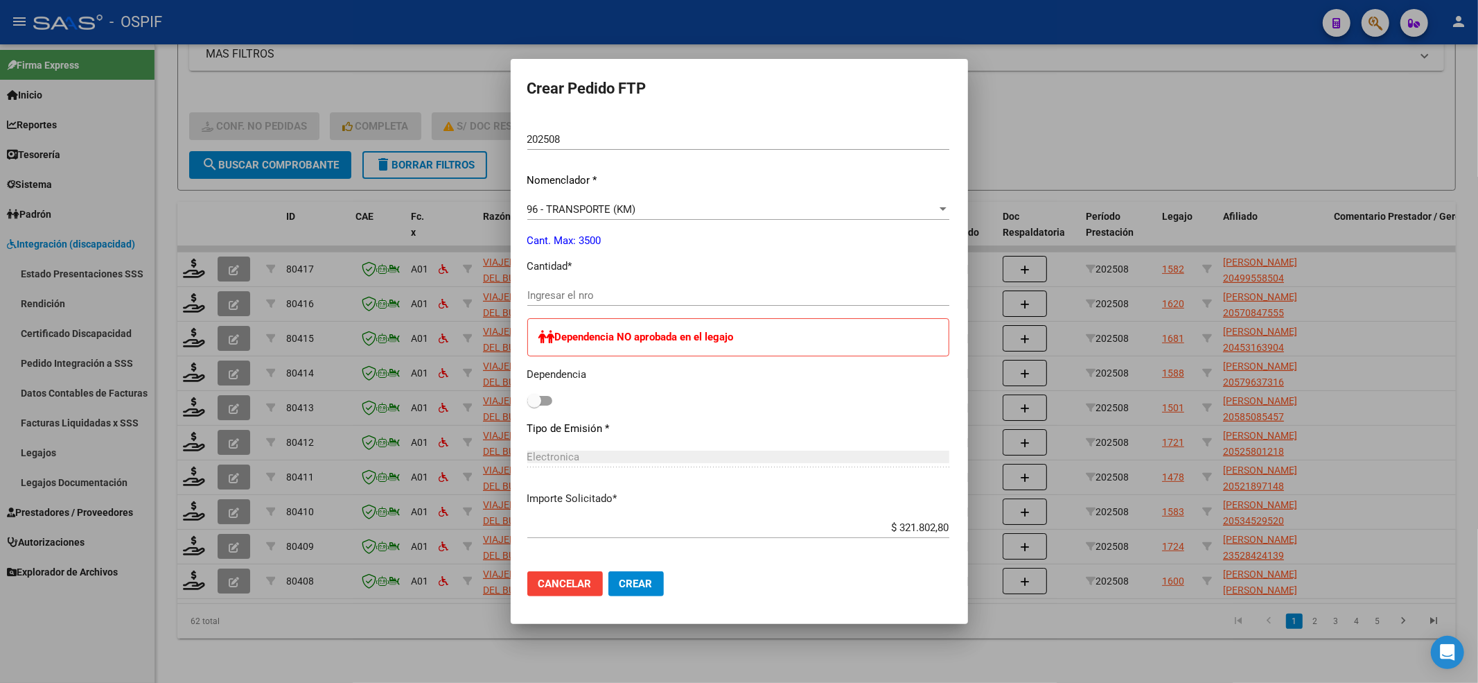
click at [535, 292] on input "Ingresar el nro" at bounding box center [738, 295] width 422 height 12
type input "440"
click at [527, 402] on div "Dependencia NO aprobada en el legajo Dependencia" at bounding box center [738, 364] width 422 height 92
click at [527, 400] on div "Dependencia NO aprobada en el legajo Dependencia" at bounding box center [738, 364] width 422 height 92
click at [527, 403] on span at bounding box center [539, 401] width 25 height 10
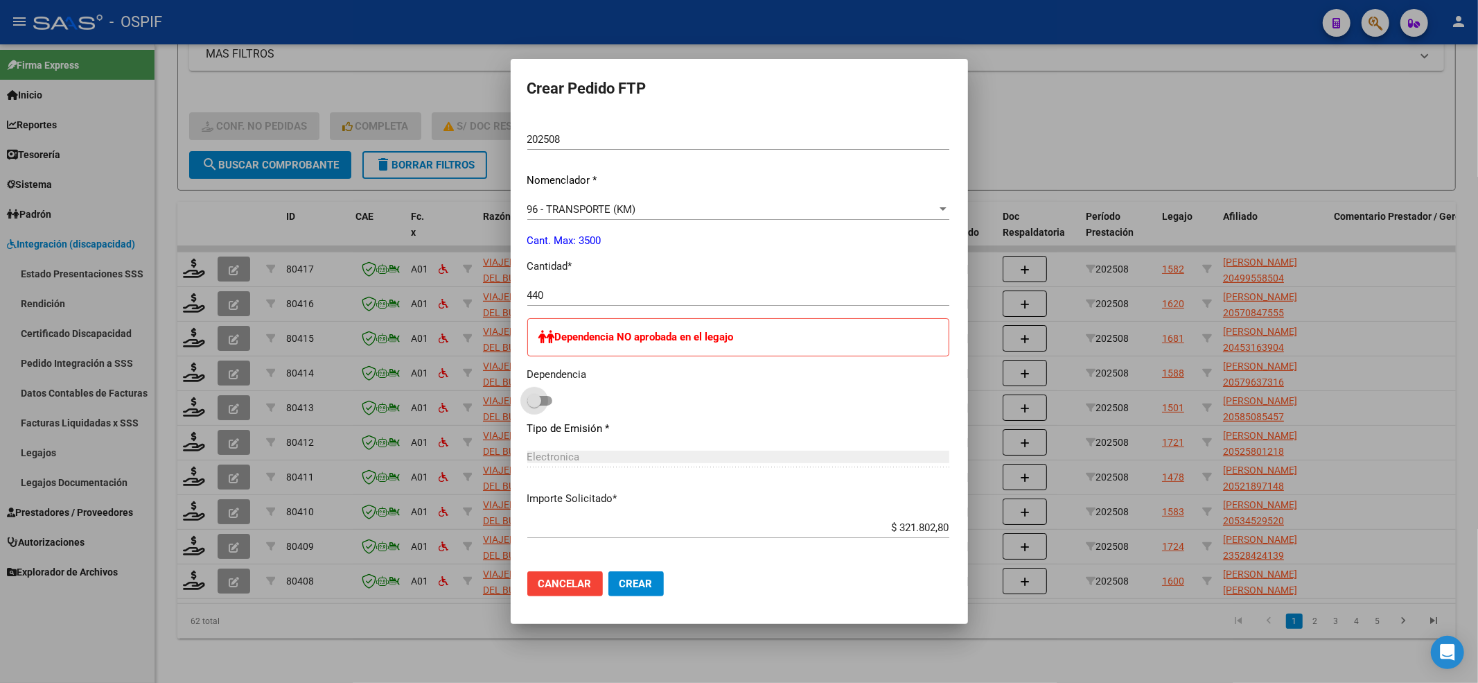
click at [534, 405] on input "checkbox" at bounding box center [534, 405] width 1 height 1
checkbox input "true"
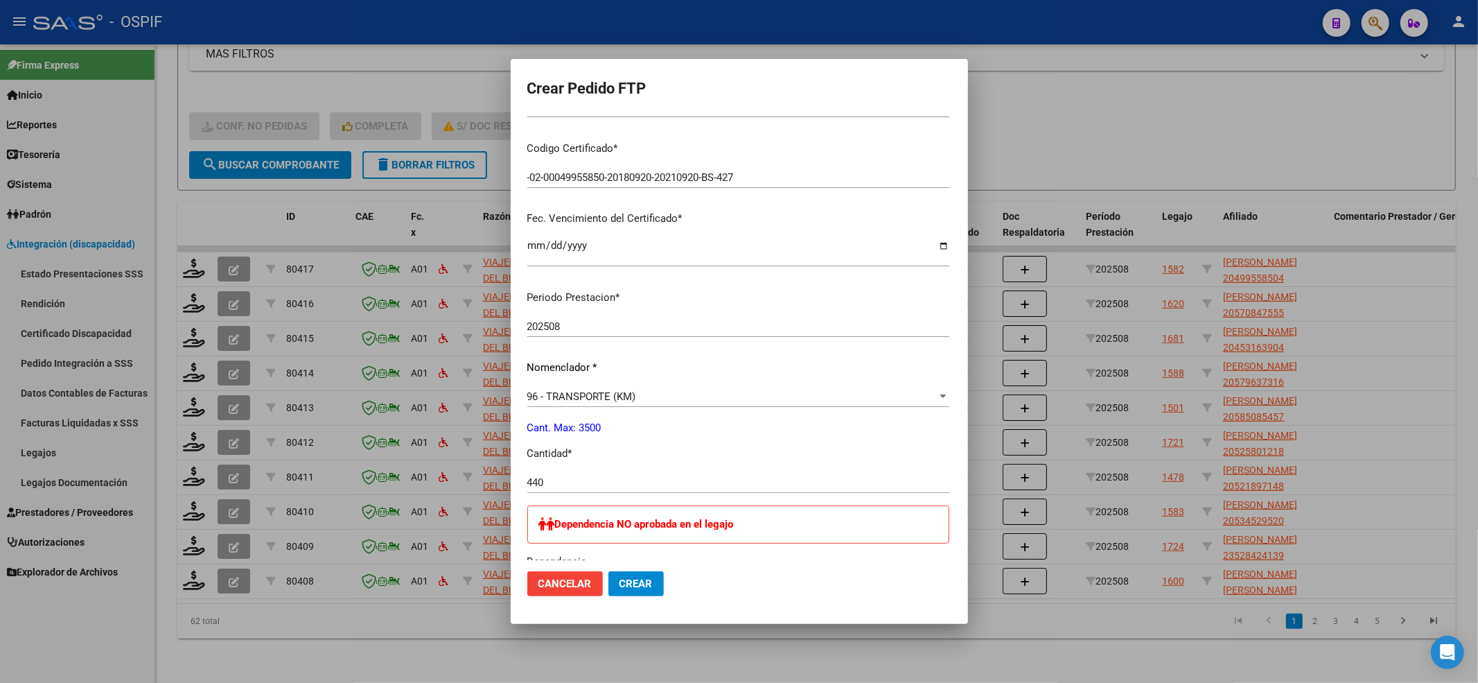
scroll to position [0, 0]
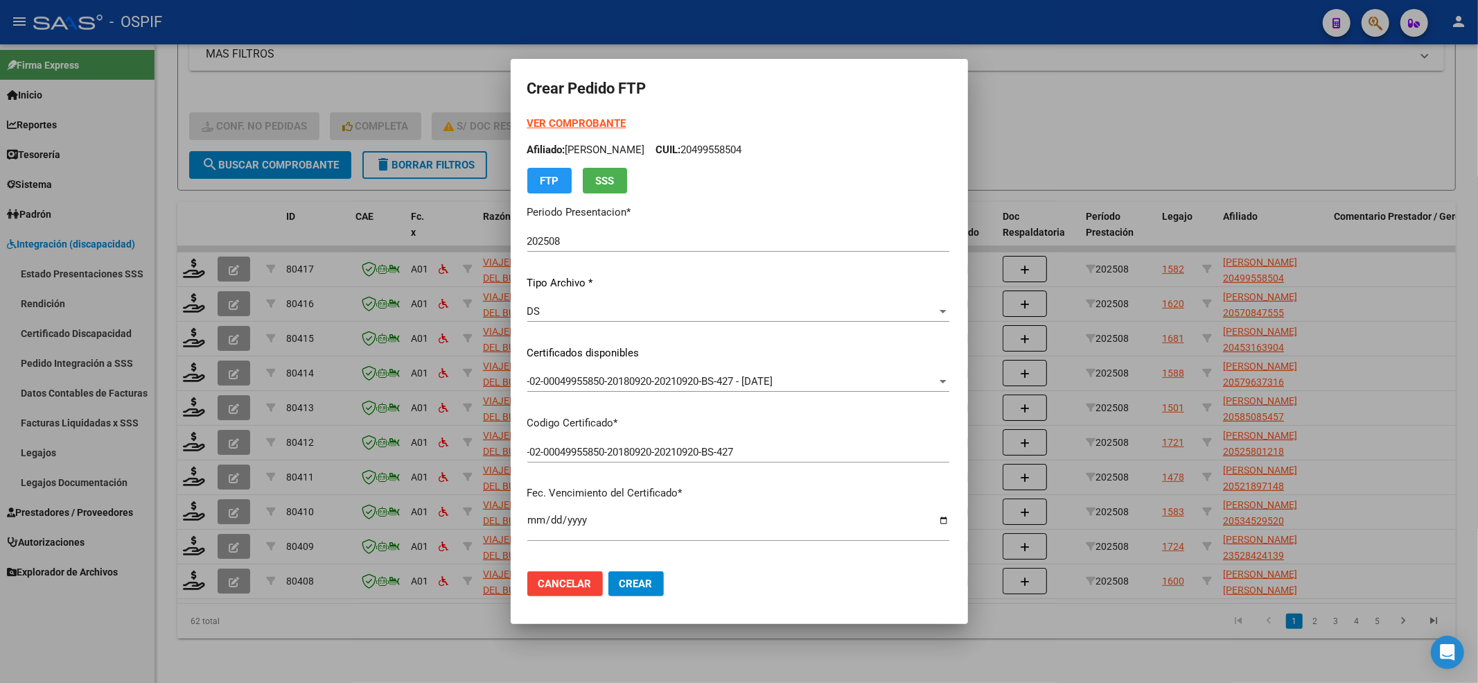
click at [527, 103] on form "Crear Pedido FTP VER COMPROBANTE ARCA Padrón Afiliado: [PERSON_NAME]: 204995585…" at bounding box center [739, 341] width 424 height 531
click at [527, 112] on form "Crear Pedido FTP VER COMPROBANTE ARCA Padrón Afiliado: [PERSON_NAME]: 204995585…" at bounding box center [739, 341] width 424 height 531
click at [527, 120] on strong "VER COMPROBANTE" at bounding box center [576, 123] width 99 height 12
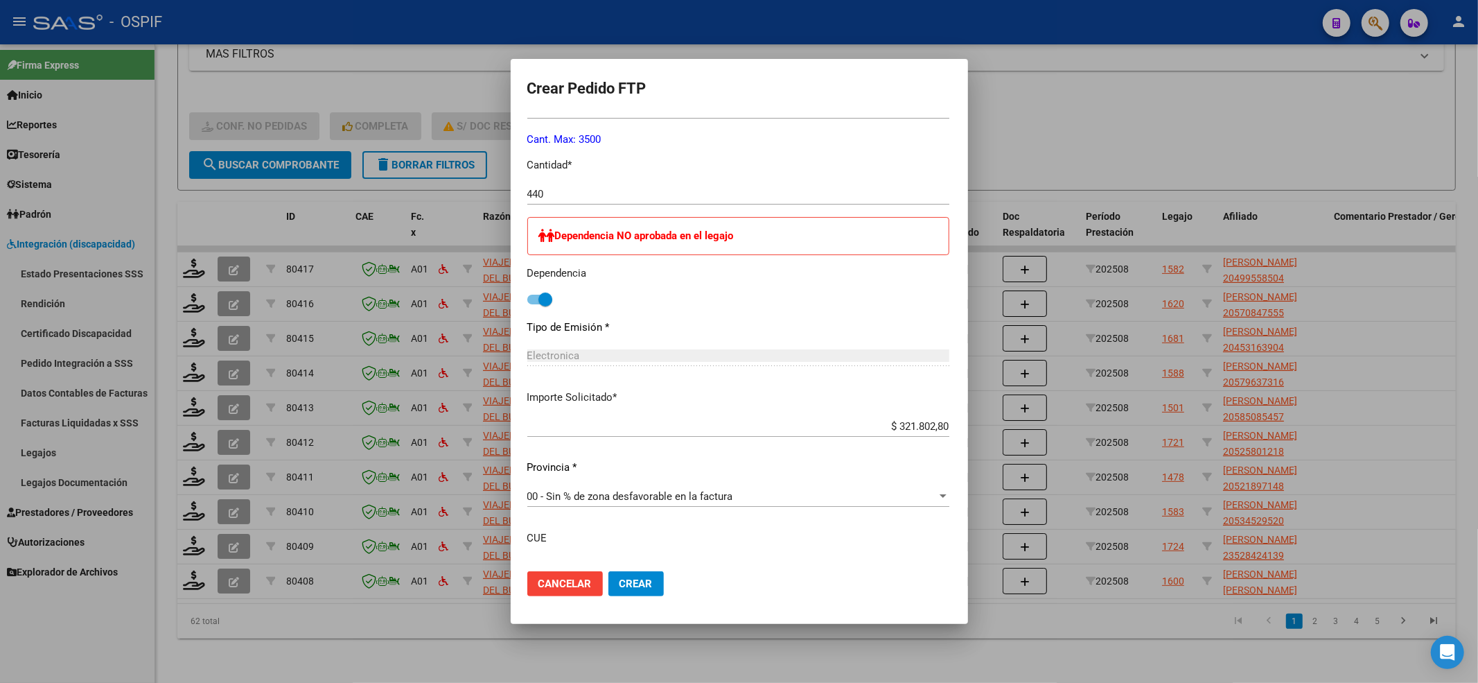
scroll to position [662, 0]
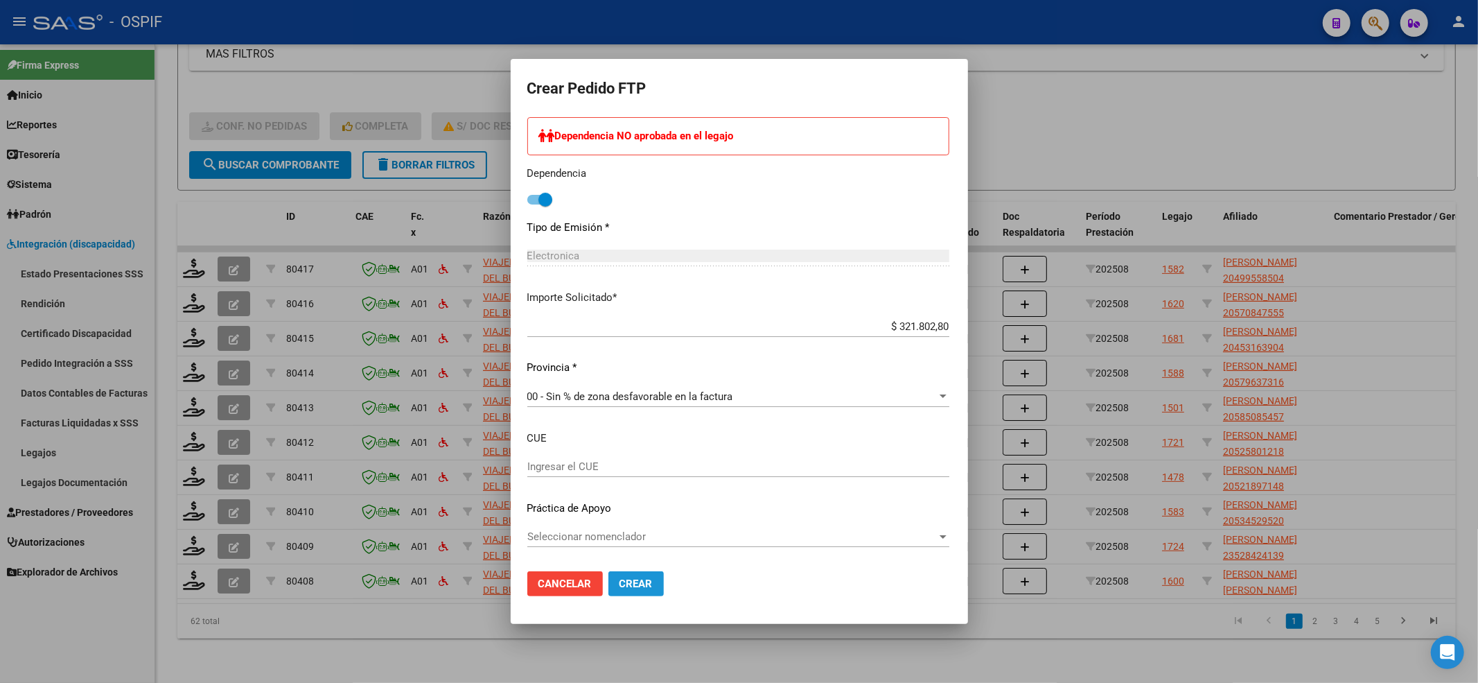
click at [620, 583] on span "Crear" at bounding box center [636, 583] width 33 height 12
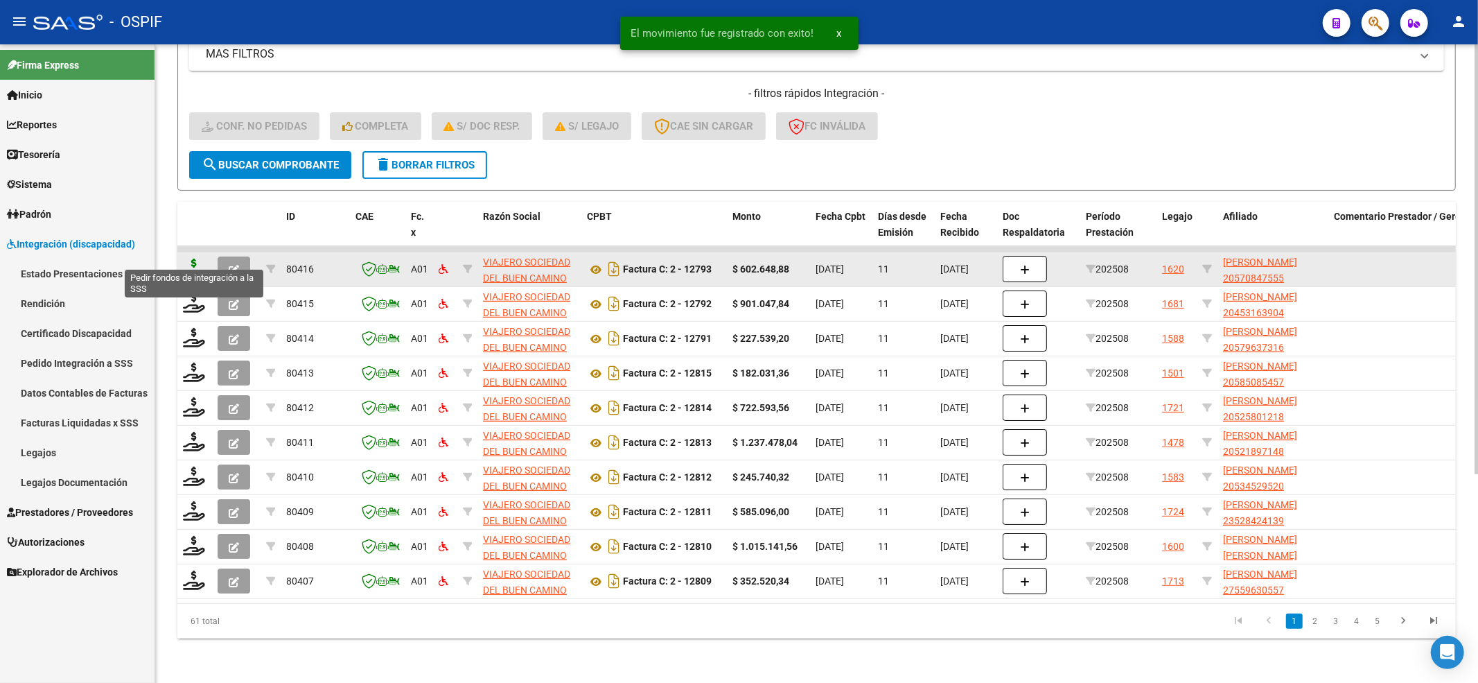
click at [198, 259] on icon at bounding box center [194, 267] width 22 height 19
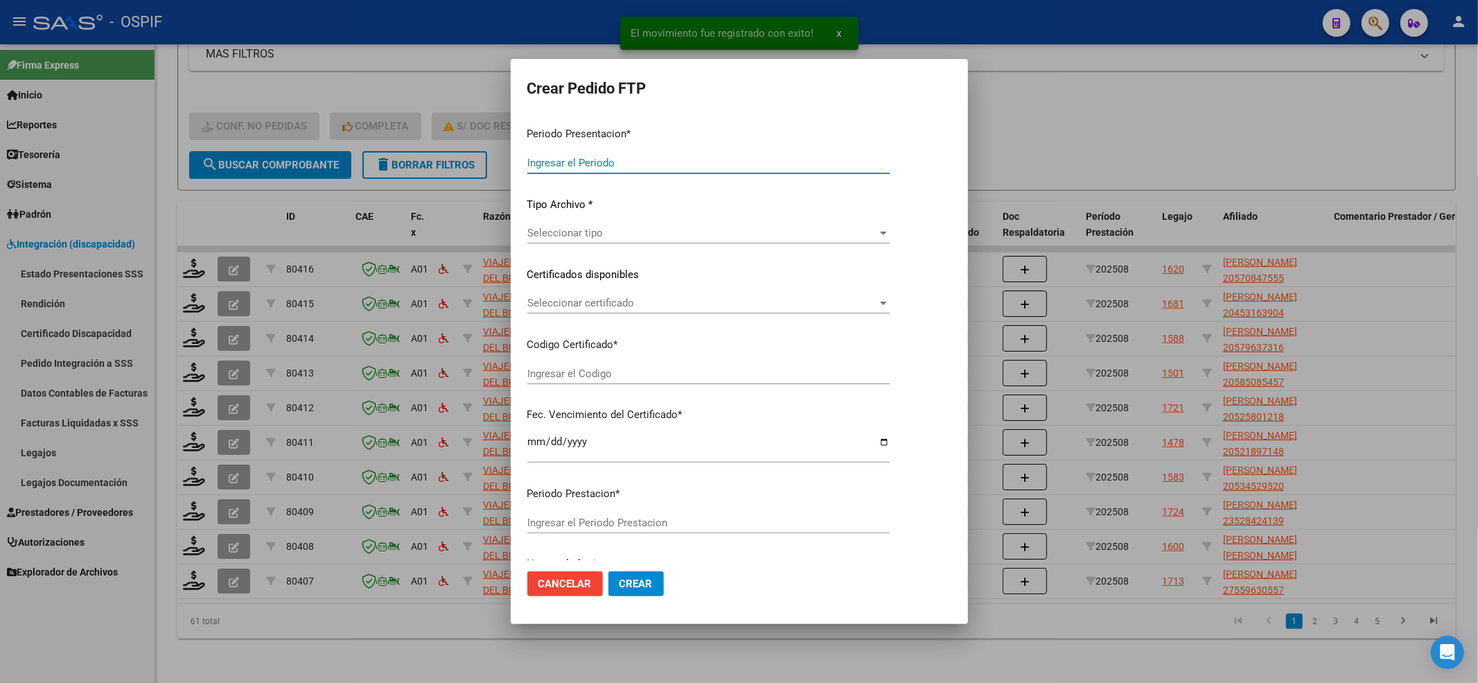
type input "202508"
type input "$ 602.648,88"
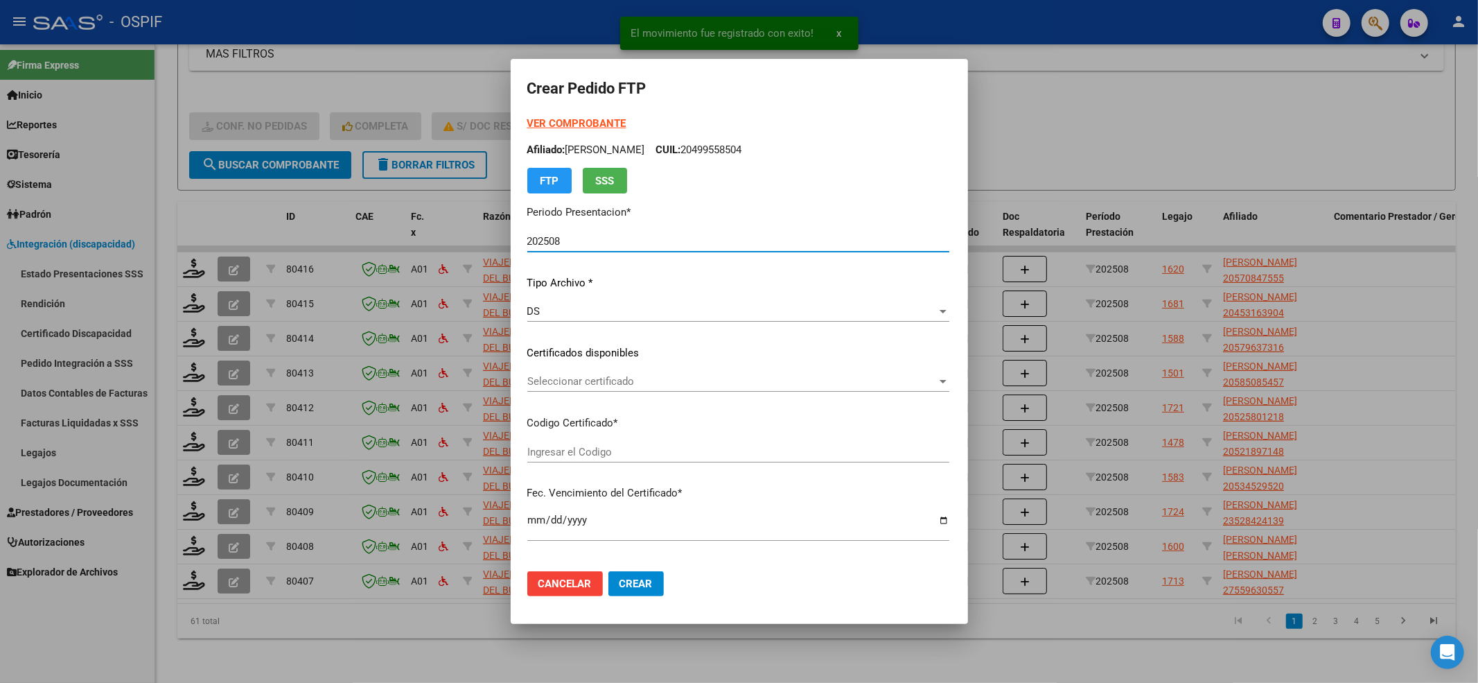
type input "02-00057084755-20210910-20240910-BS-427"
type input "[DATE]"
drag, startPoint x: 589, startPoint y: 145, endPoint x: 577, endPoint y: 157, distance: 16.7
click at [589, 144] on p "Afiliado: [PERSON_NAME]: 20499558504" at bounding box center [738, 150] width 422 height 16
click at [564, 122] on strong "VER COMPROBANTE" at bounding box center [576, 123] width 99 height 12
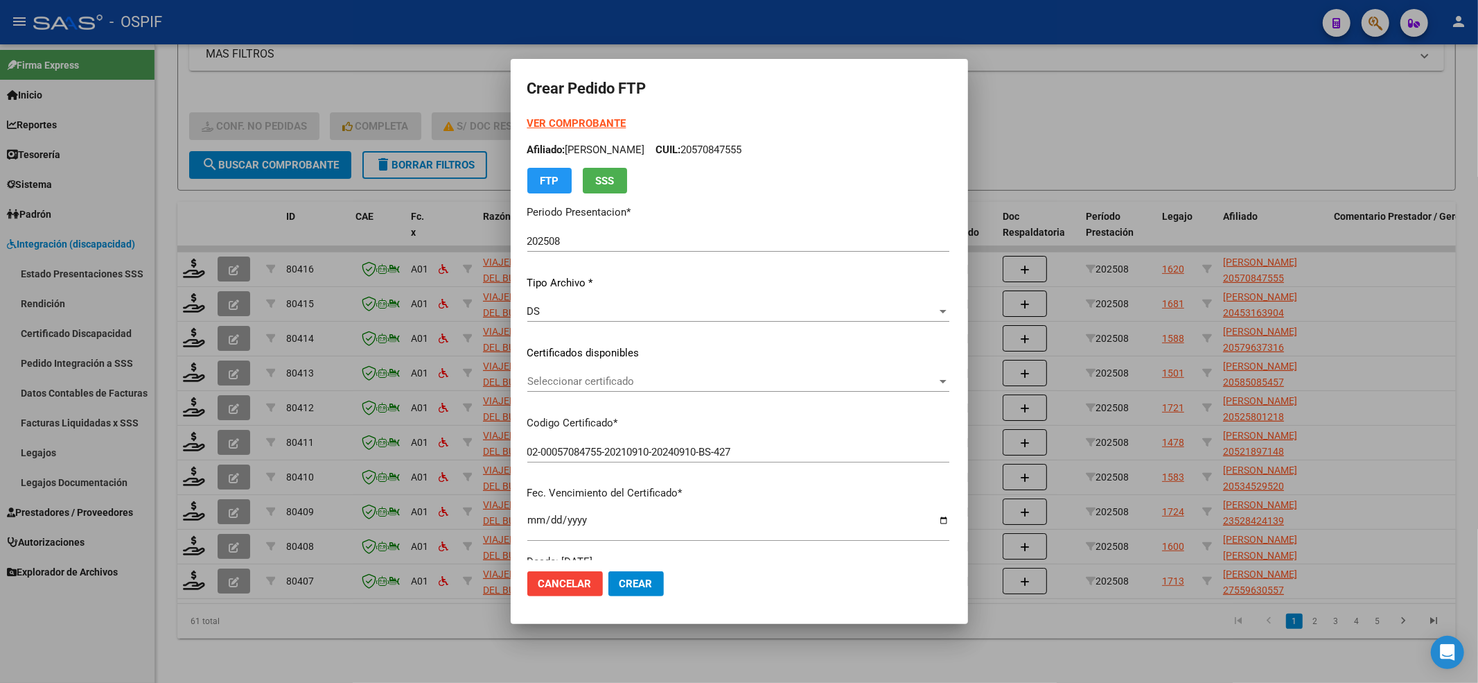
click at [603, 384] on span "Seleccionar certificado" at bounding box center [732, 381] width 410 height 12
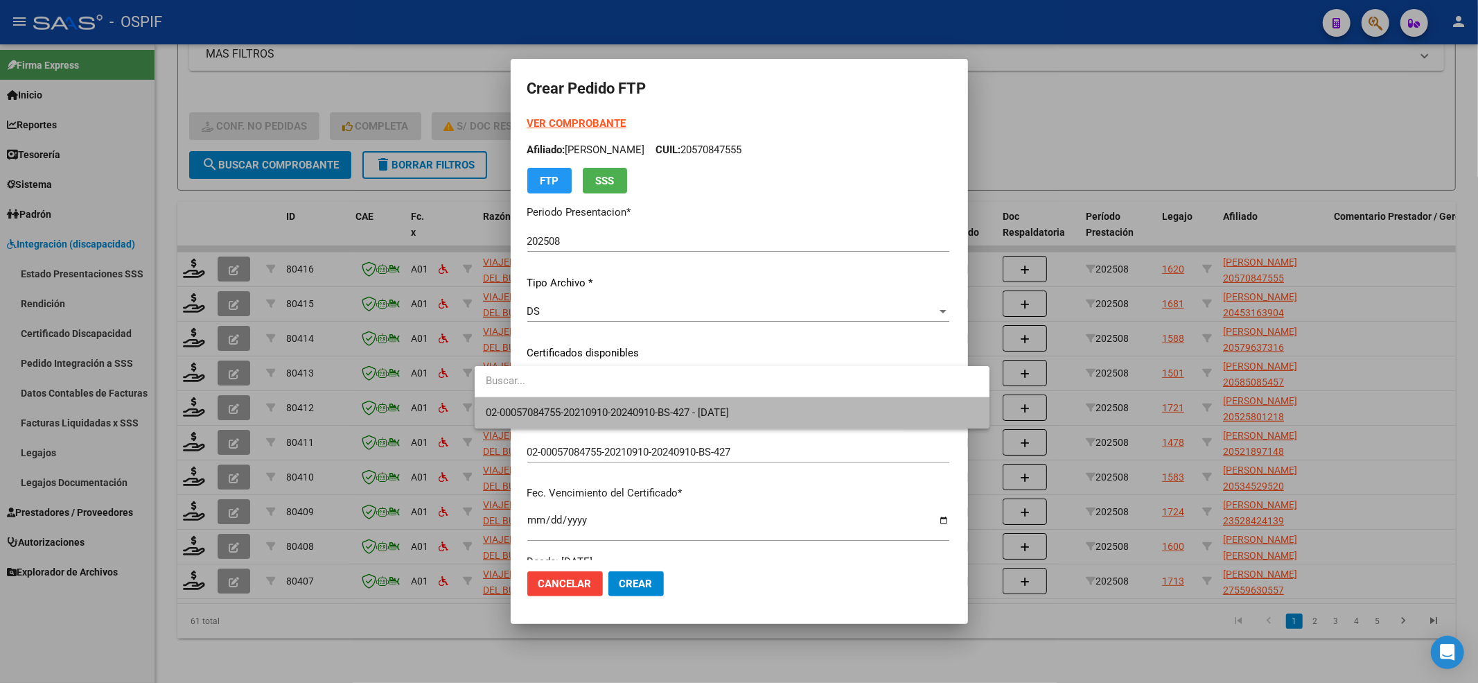
click at [594, 401] on span "02-00057084755-20210910-20240910-BS-427 - [DATE]" at bounding box center [732, 412] width 493 height 31
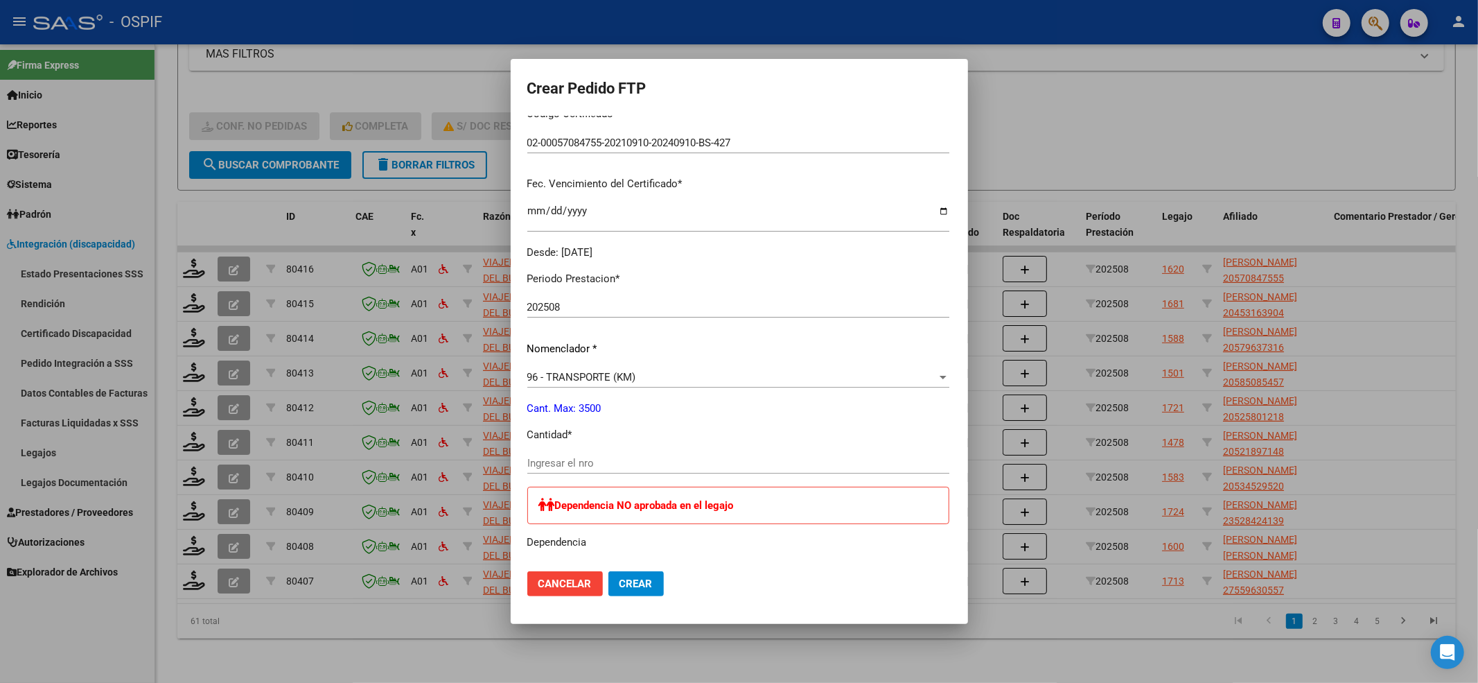
scroll to position [369, 0]
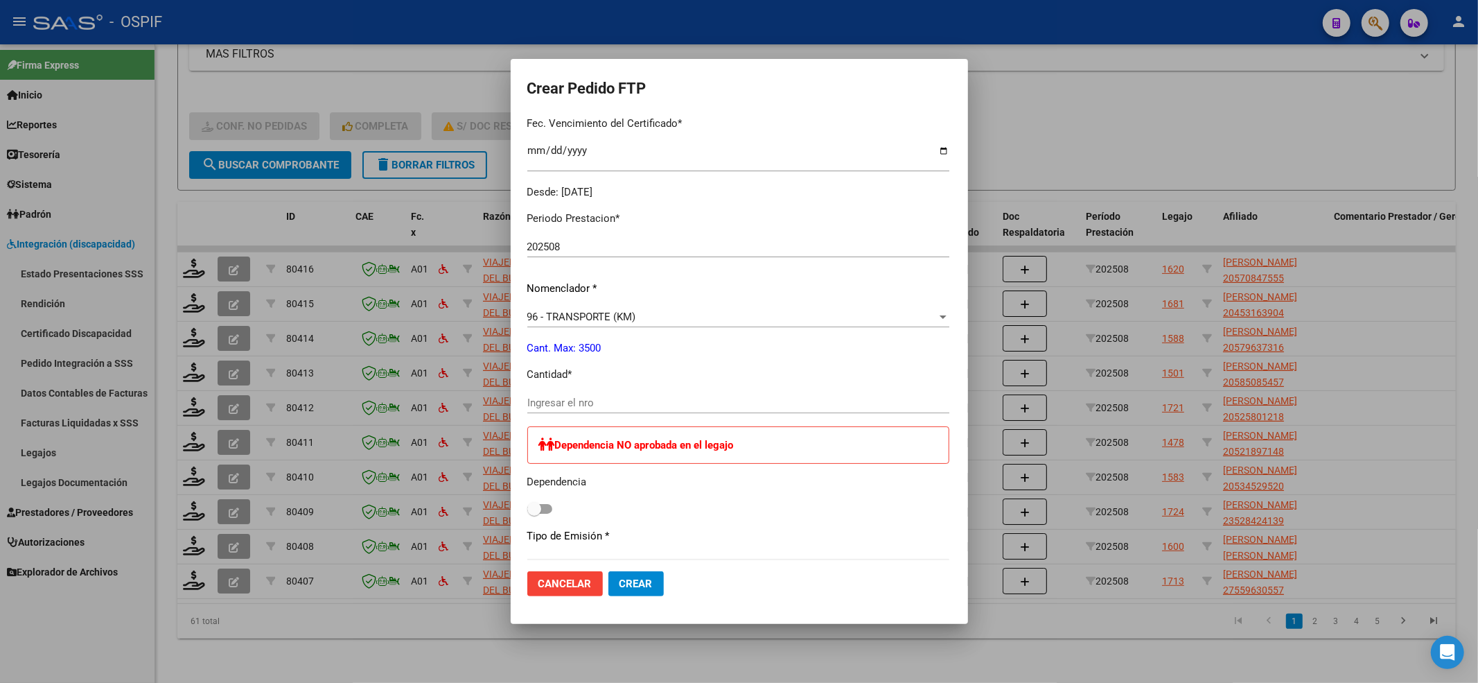
drag, startPoint x: 580, startPoint y: 392, endPoint x: 583, endPoint y: 403, distance: 12.1
click at [580, 392] on div "Ingresar el nro" at bounding box center [738, 402] width 422 height 21
type input "824"
drag, startPoint x: 493, startPoint y: 521, endPoint x: 497, endPoint y: 502, distance: 19.0
click at [527, 519] on div "Periodo Prestacion * 202508 Ingresar el Periodo Prestacion Nomenclador * 96 - T…" at bounding box center [738, 534] width 422 height 669
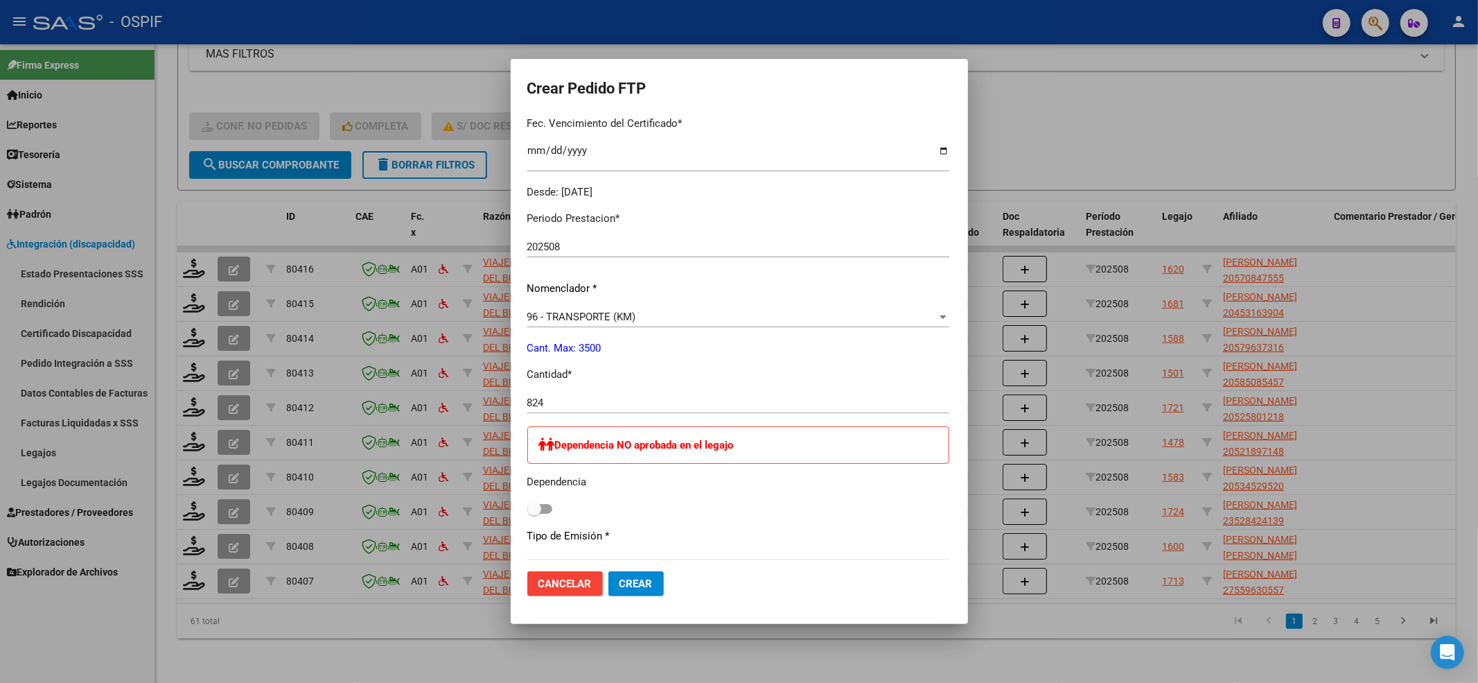
click at [527, 502] on span at bounding box center [534, 509] width 14 height 14
click at [534, 513] on input "checkbox" at bounding box center [534, 513] width 1 height 1
checkbox input "true"
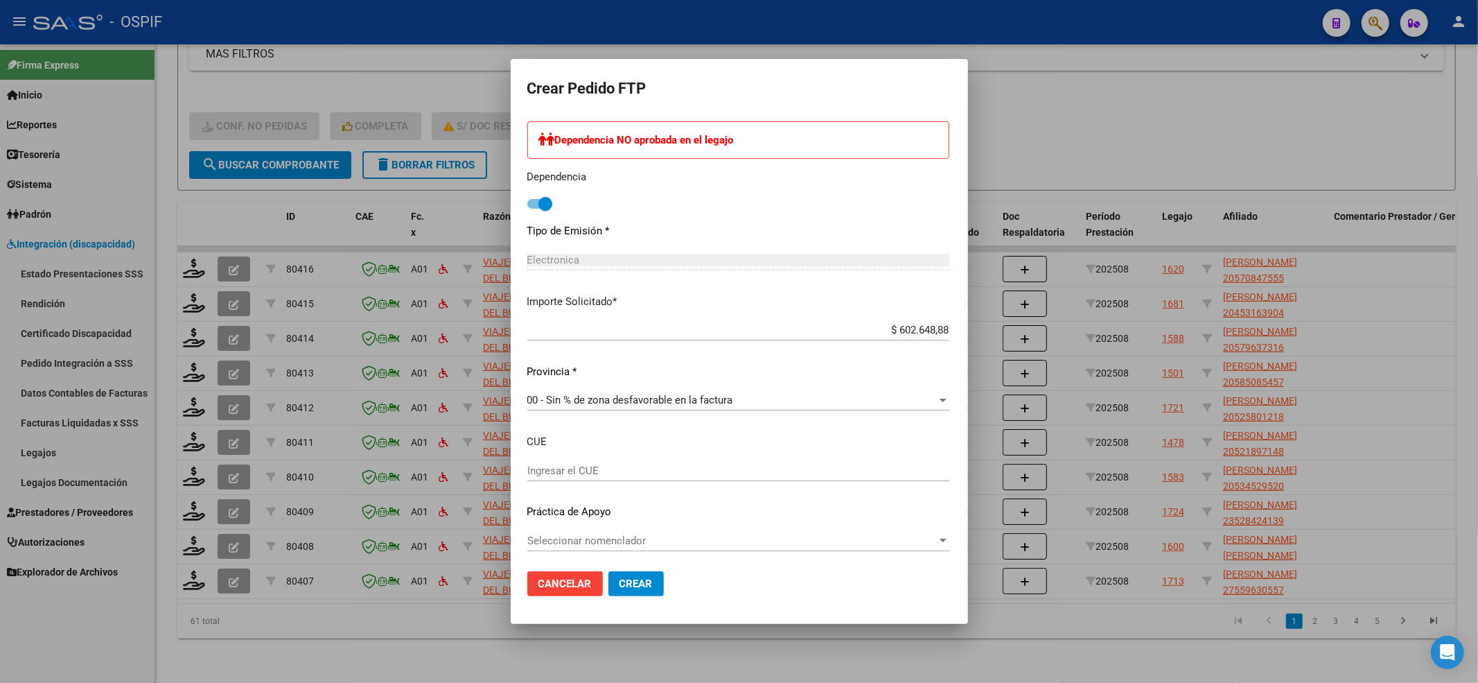
scroll to position [678, 0]
click at [570, 536] on span "Seleccionar nomenclador" at bounding box center [732, 537] width 410 height 12
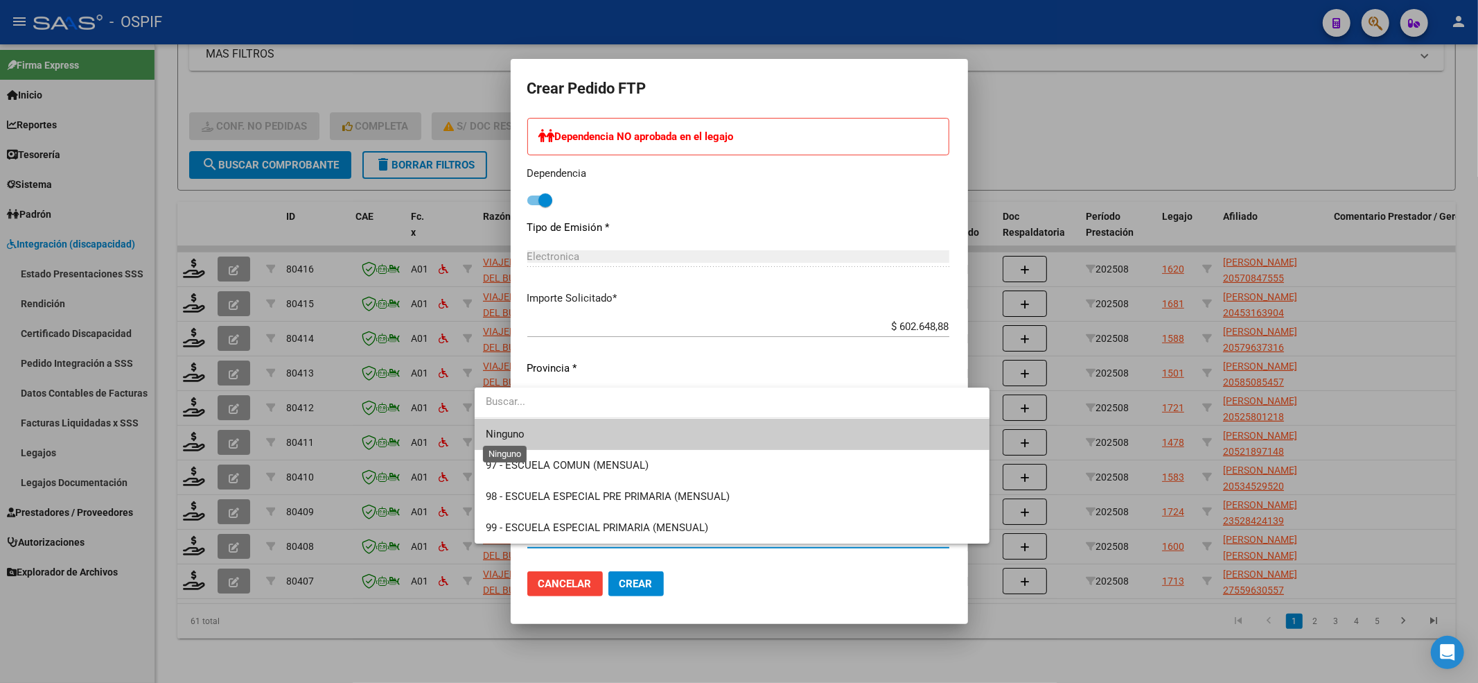
click at [516, 425] on span "Ninguno" at bounding box center [732, 434] width 493 height 31
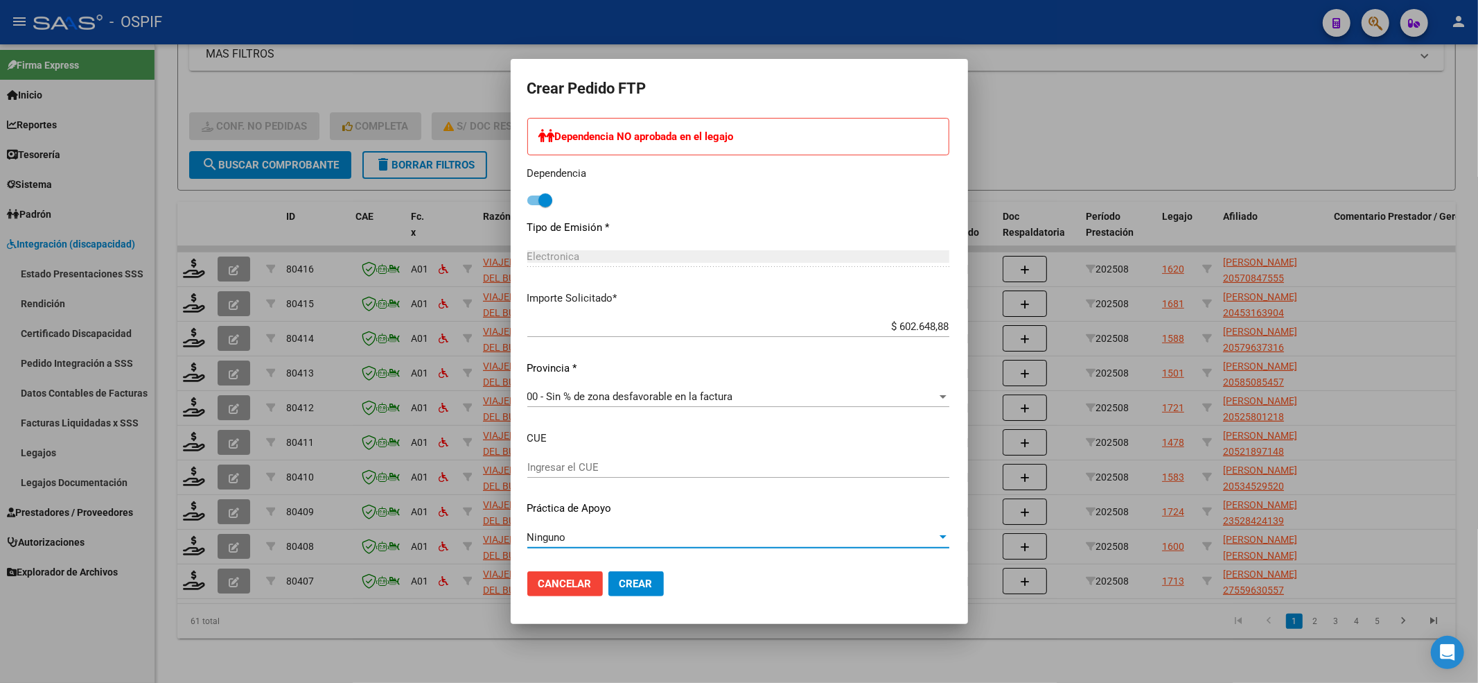
click at [614, 569] on mat-dialog-actions "Cancelar Crear" at bounding box center [739, 583] width 424 height 47
click at [613, 574] on button "Crear" at bounding box center [635, 583] width 55 height 25
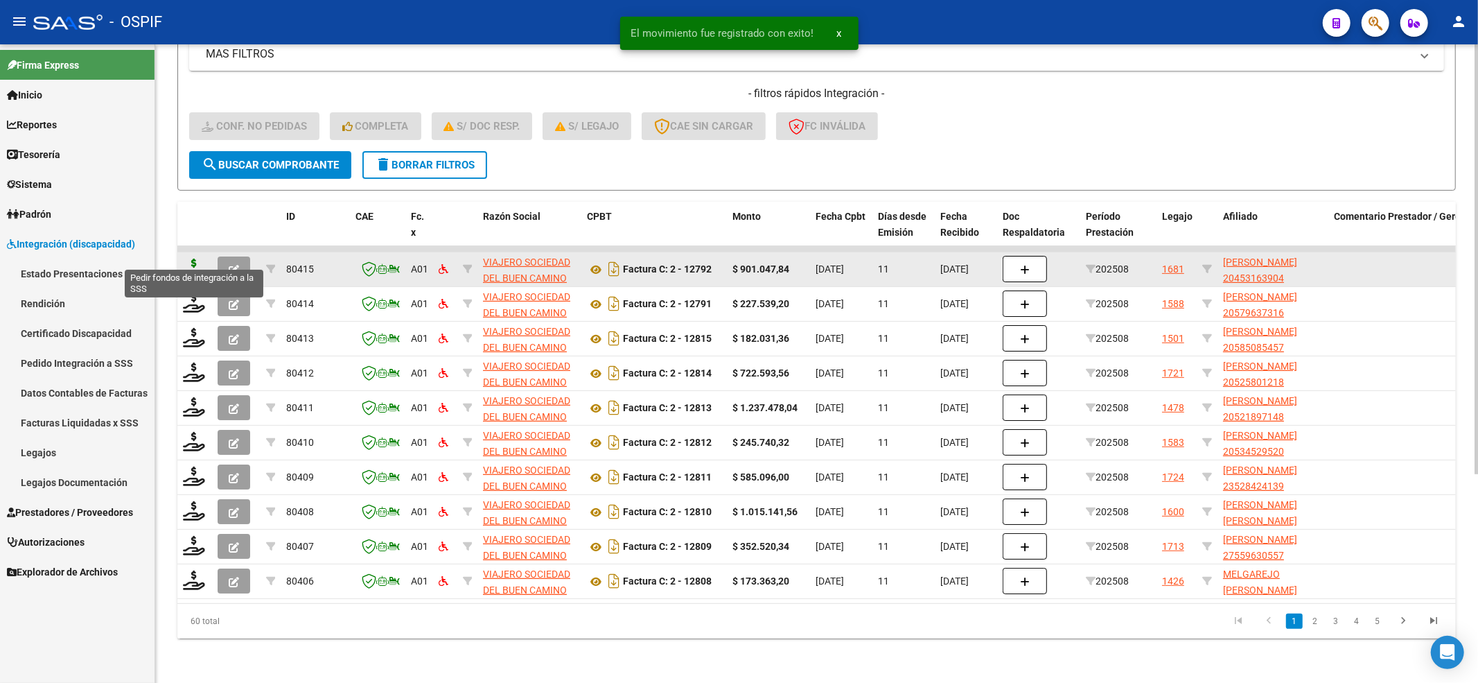
click at [202, 258] on icon at bounding box center [194, 267] width 22 height 19
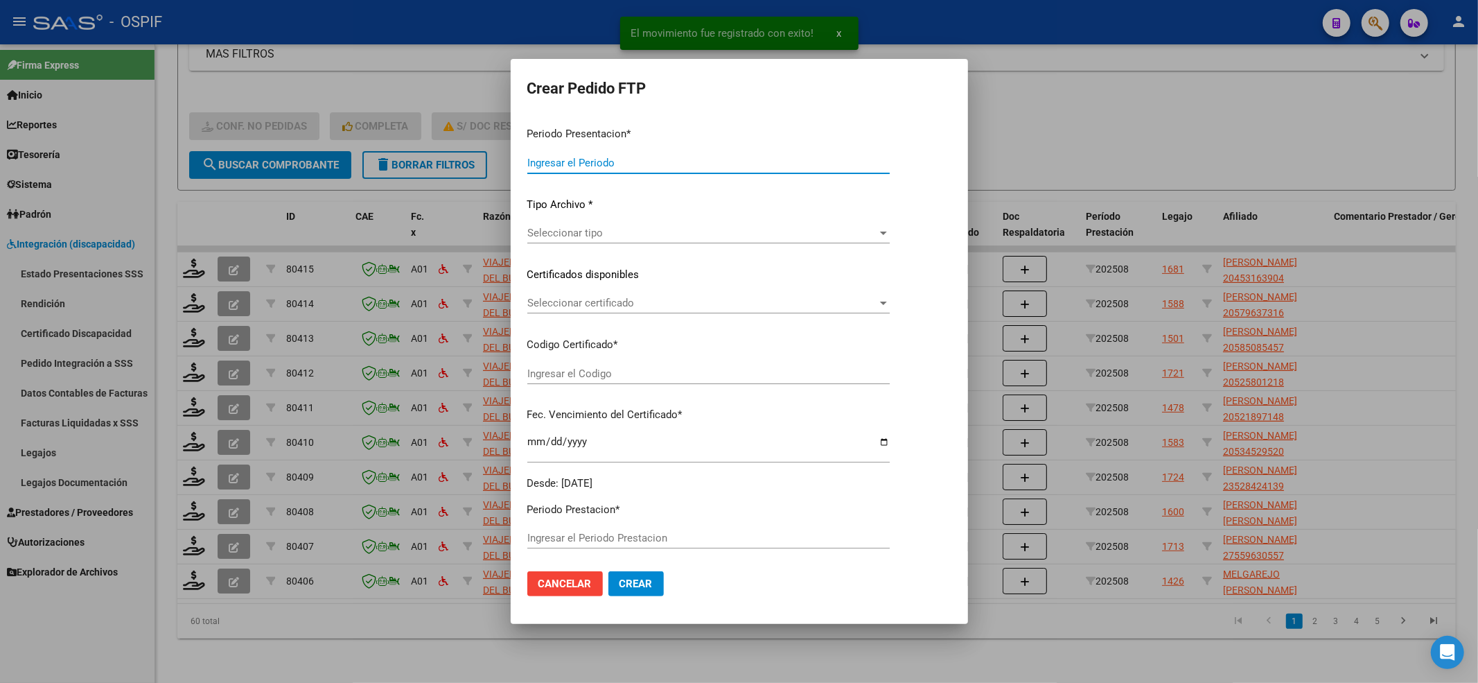
type input "202508"
type input "$ 901.047,84"
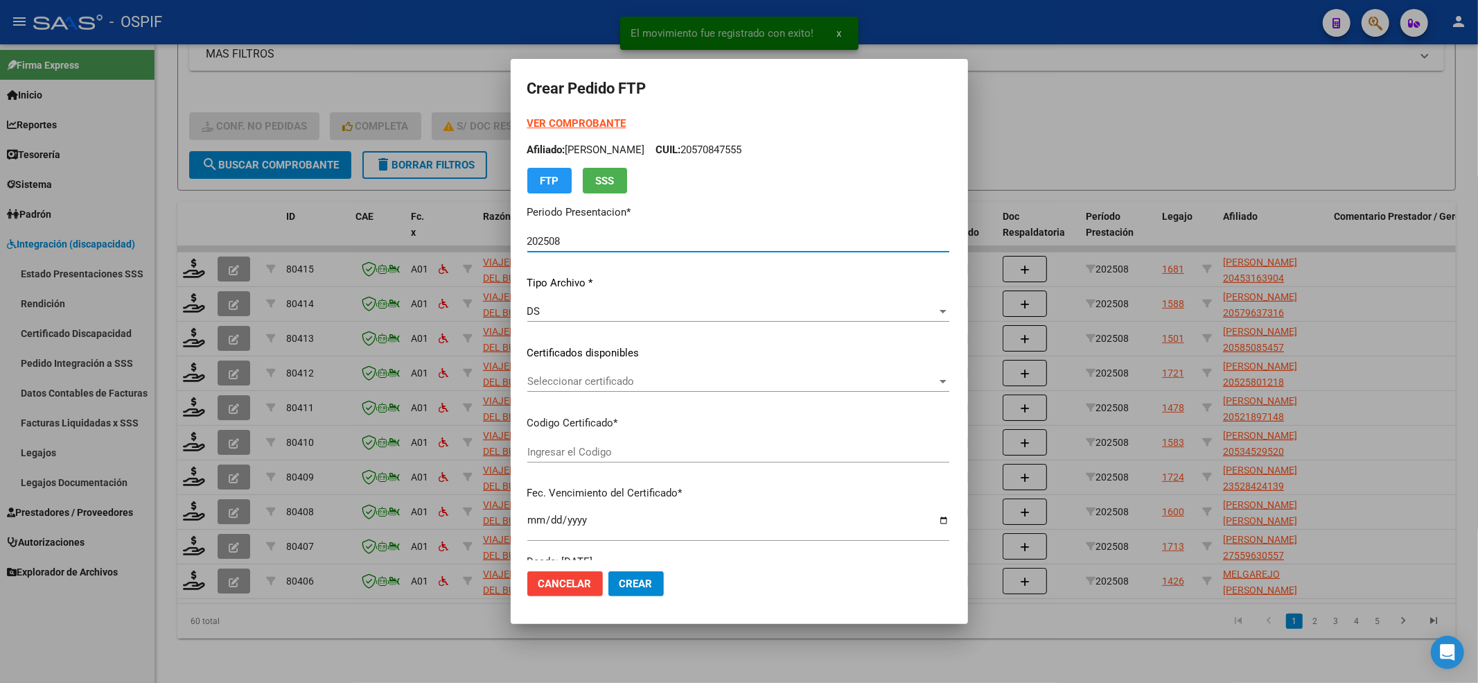
type input "-02-00045316390-20190605-20290605-BS-427"
type input "[DATE]"
click at [547, 132] on div "VER COMPROBANTE ARCA Padrón Afiliado: [PERSON_NAME]: 20570847555 FTP SSS" at bounding box center [738, 155] width 422 height 78
click at [545, 130] on div "VER COMPROBANTE ARCA Padrón Afiliado: [PERSON_NAME]: 20453163904 FTP SSS" at bounding box center [738, 155] width 422 height 78
click at [547, 123] on strong "VER COMPROBANTE" at bounding box center [576, 123] width 99 height 12
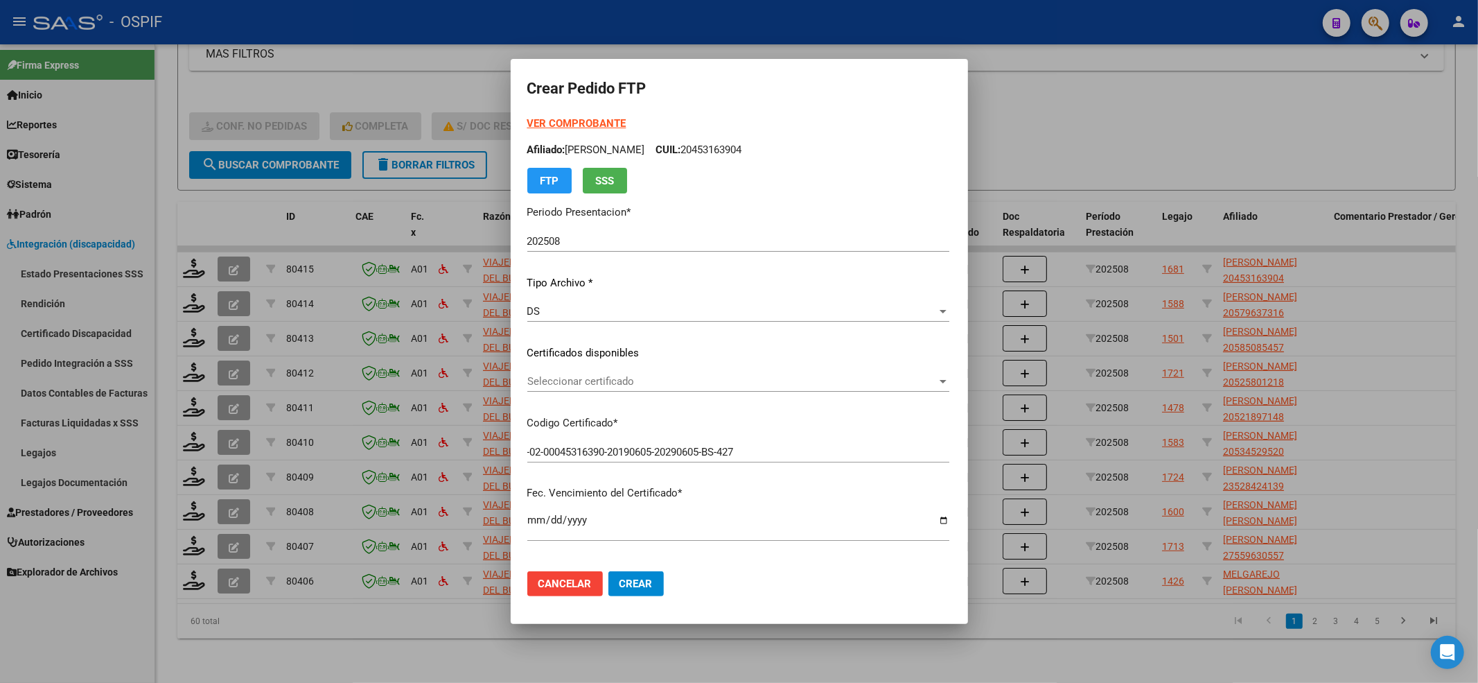
click at [658, 372] on div "Seleccionar certificado Seleccionar certificado" at bounding box center [738, 381] width 422 height 21
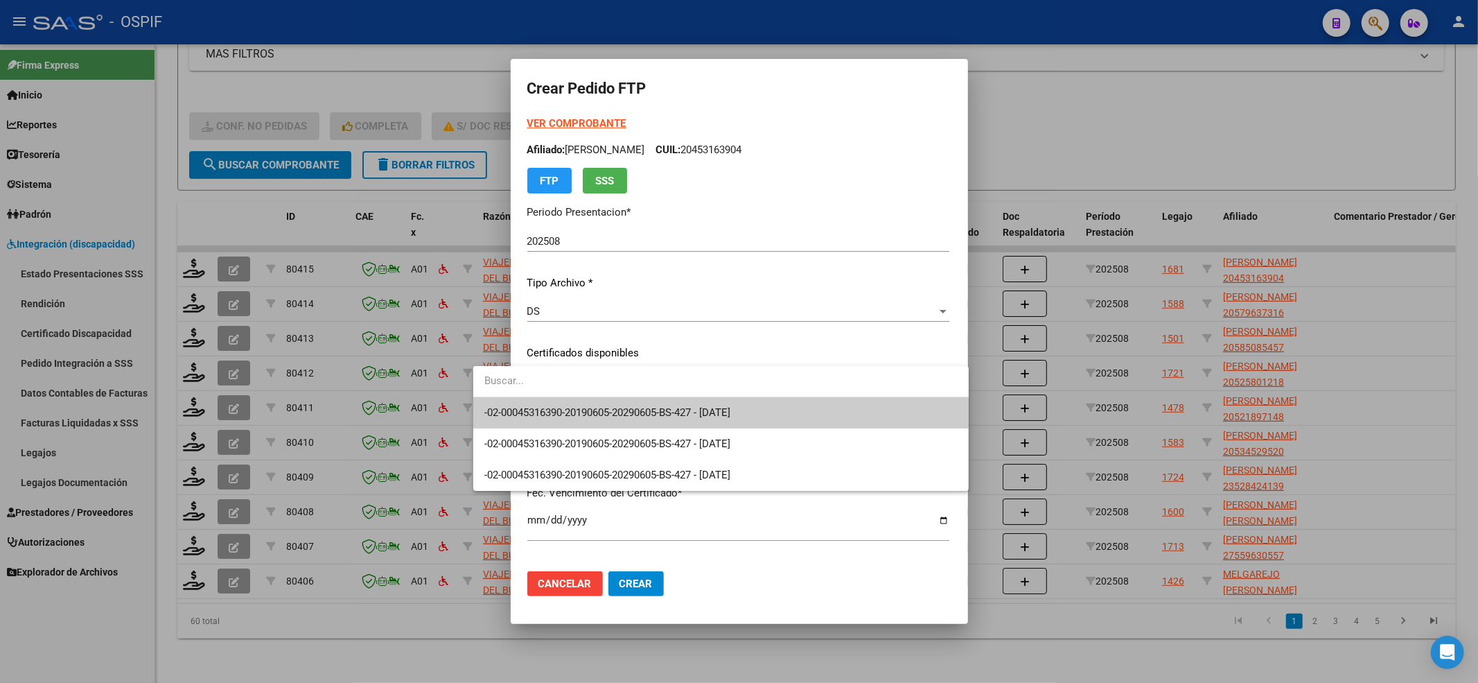
click at [624, 402] on span "-02-00045316390-20190605-20290605-BS-427 - [DATE]" at bounding box center [720, 412] width 473 height 31
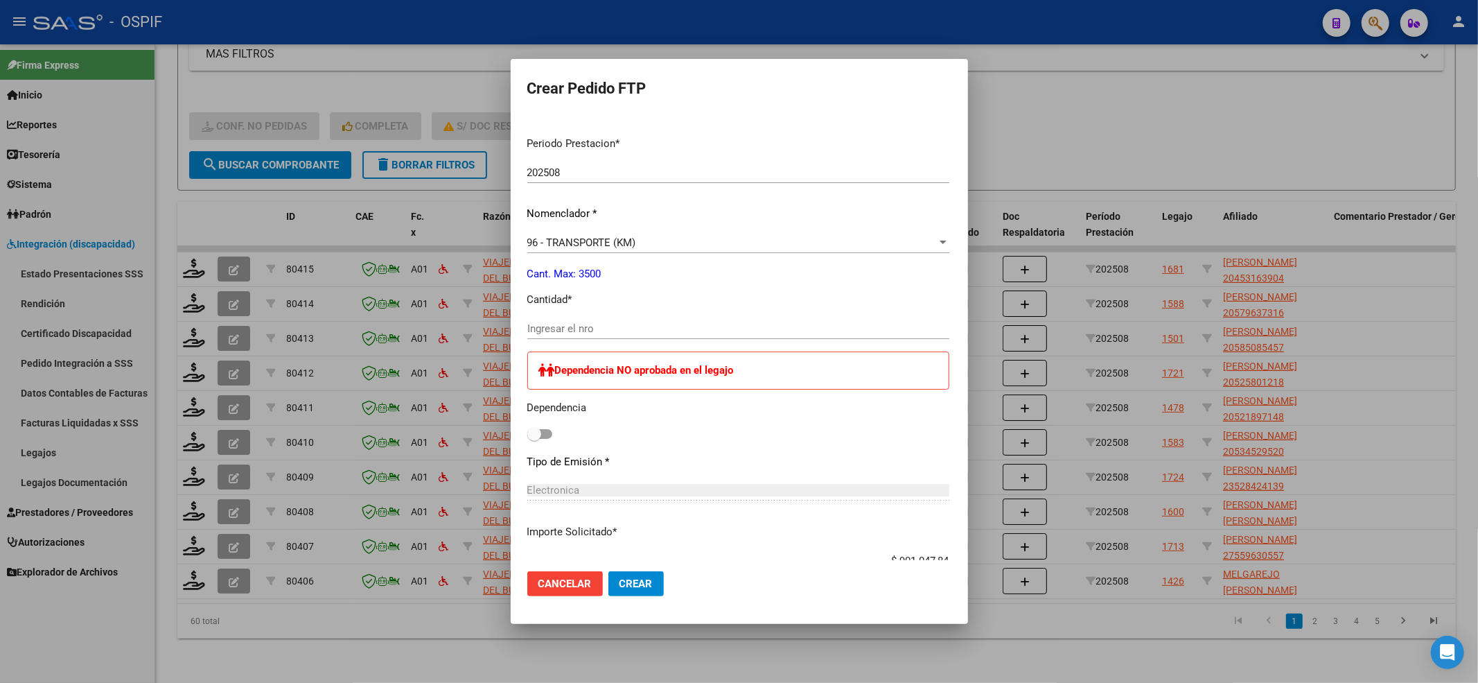
scroll to position [462, 0]
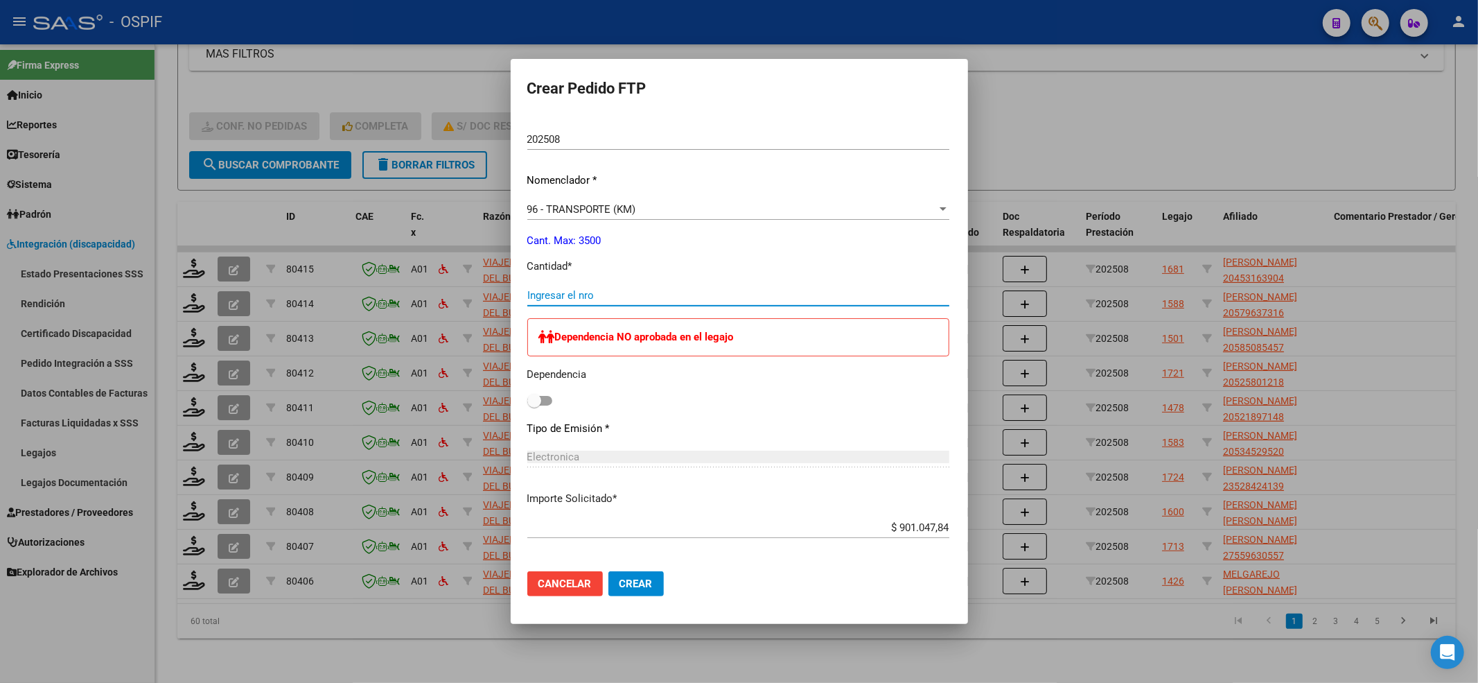
click at [579, 295] on input "Ingresar el nro" at bounding box center [738, 295] width 422 height 12
type input "1232"
click at [527, 396] on div "Dependencia NO aprobada en el legajo Dependencia" at bounding box center [738, 364] width 422 height 92
click at [527, 398] on span at bounding box center [539, 401] width 25 height 10
click at [534, 405] on input "checkbox" at bounding box center [534, 405] width 1 height 1
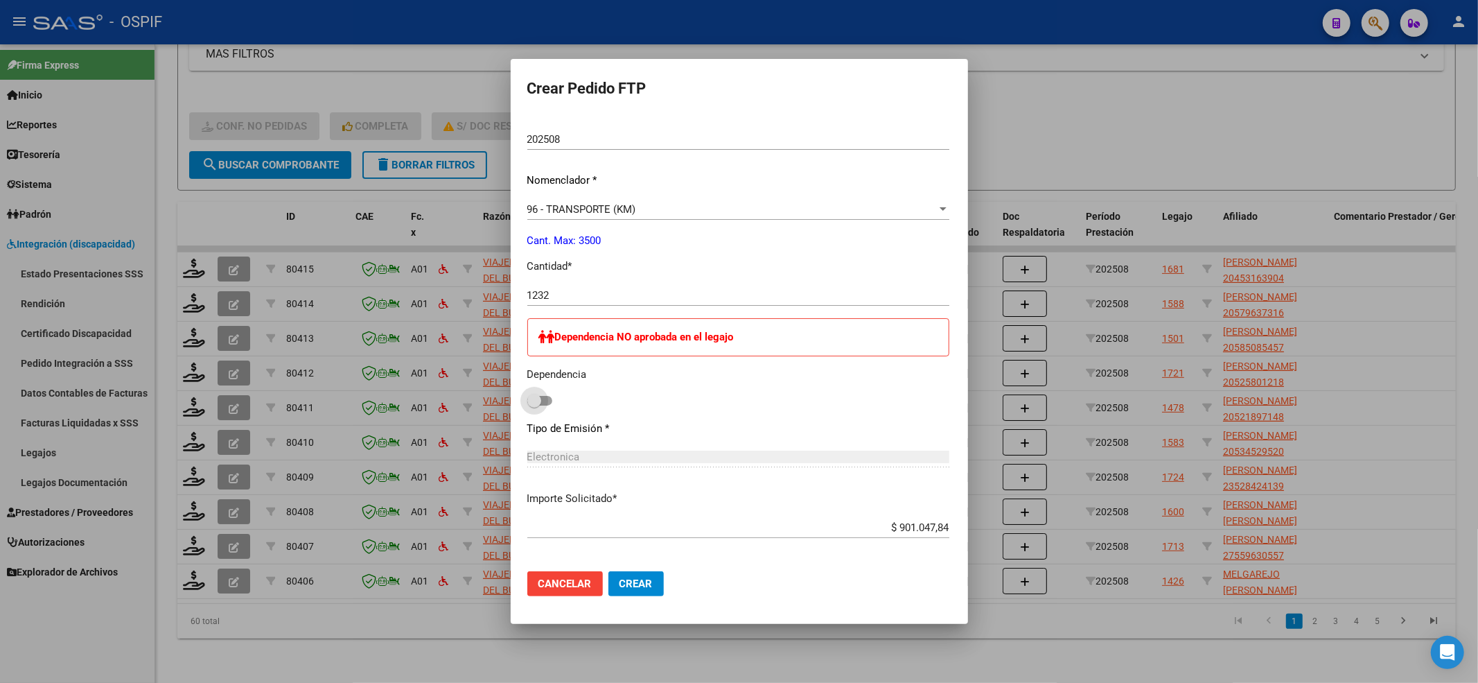
checkbox input "true"
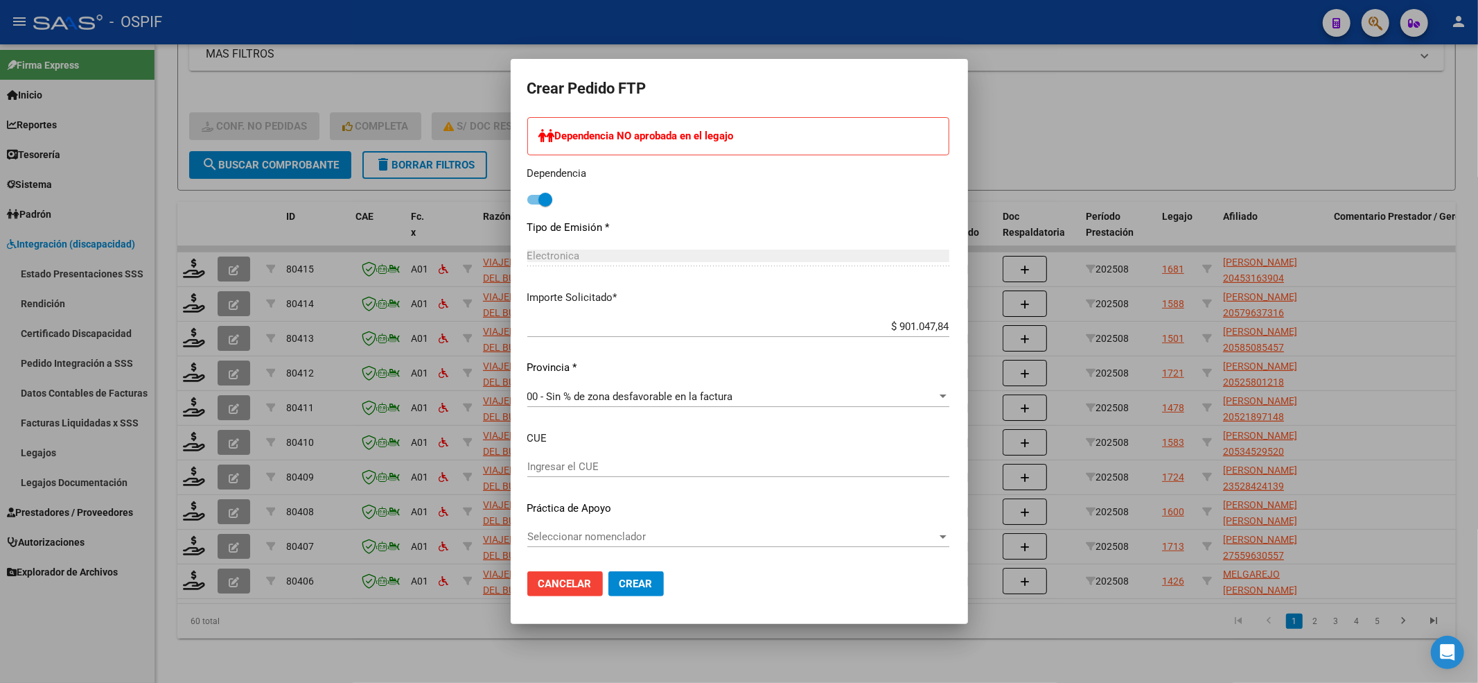
click at [611, 547] on div "Seleccionar nomenclador Seleccionar nomenclador" at bounding box center [738, 543] width 422 height 34
click at [574, 536] on span "Seleccionar nomenclador" at bounding box center [732, 536] width 410 height 12
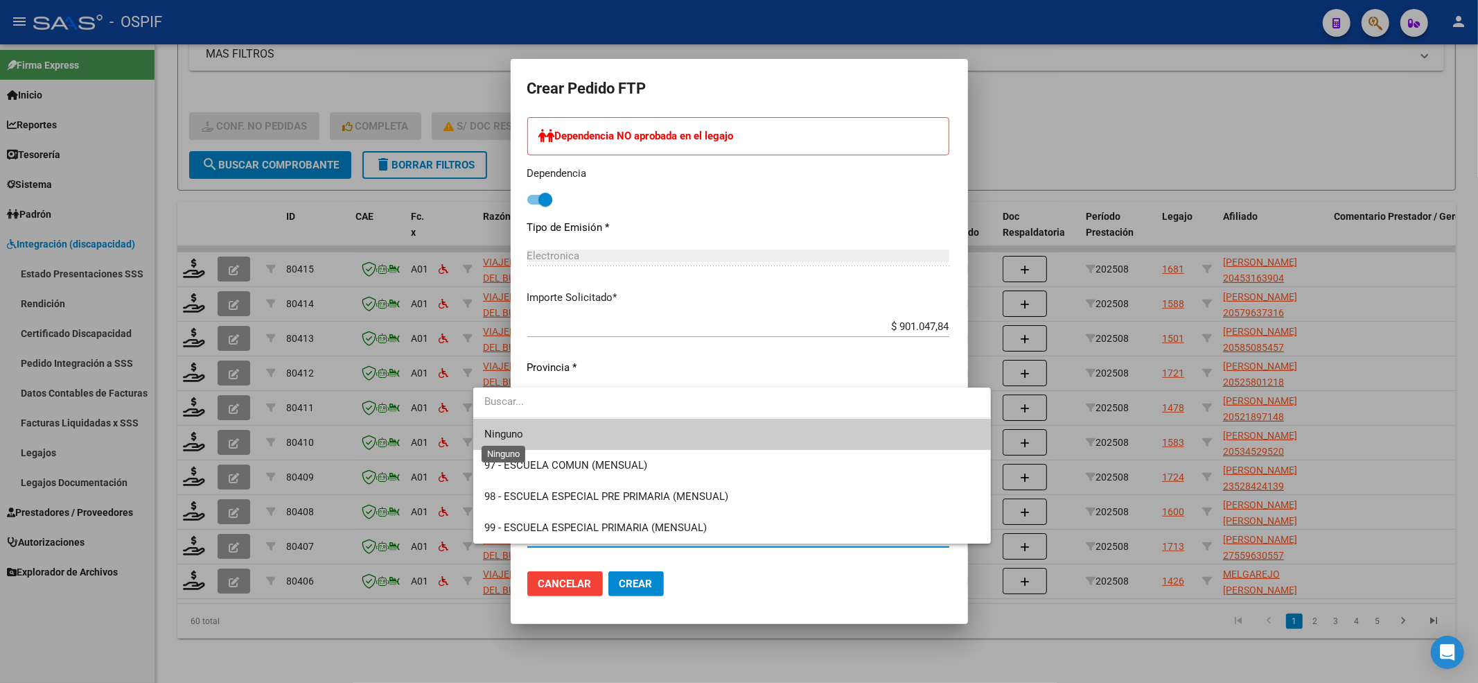
click at [499, 425] on span "Ninguno" at bounding box center [731, 434] width 495 height 31
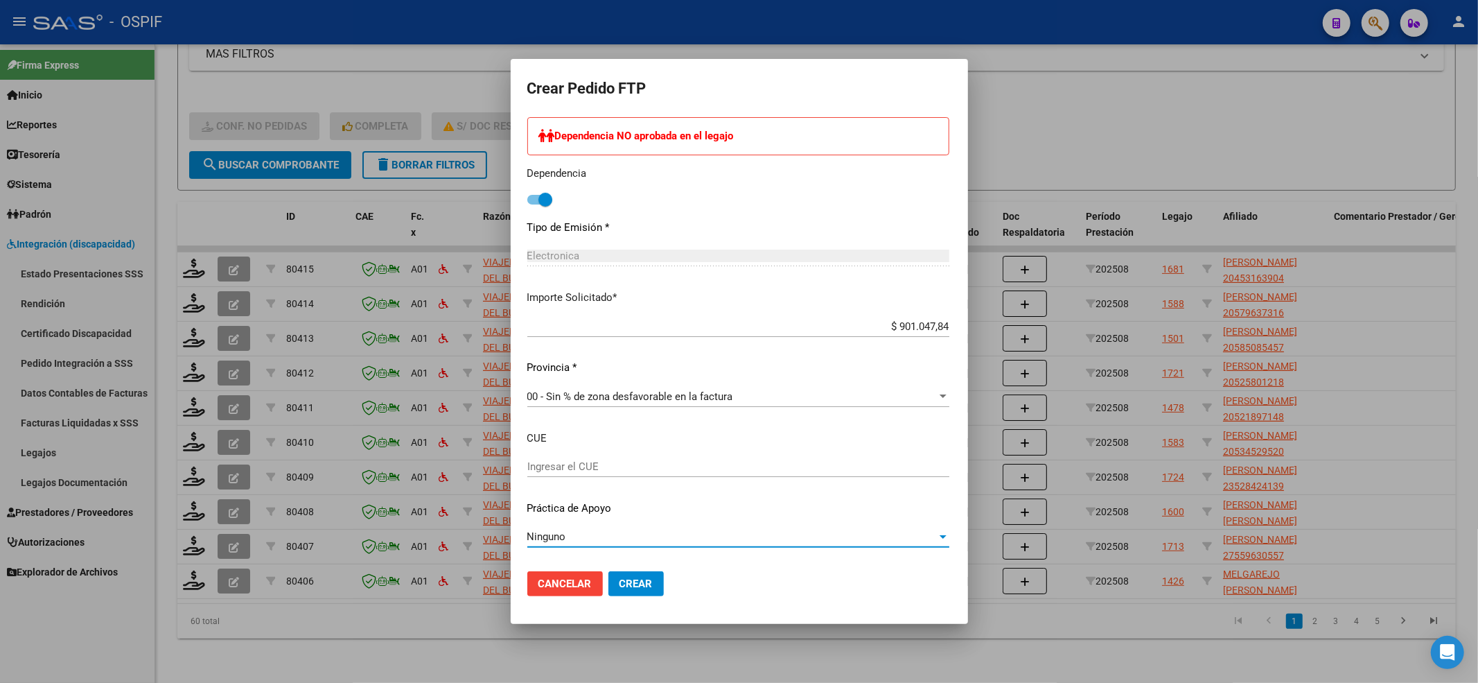
click at [615, 585] on button "Crear" at bounding box center [635, 583] width 55 height 25
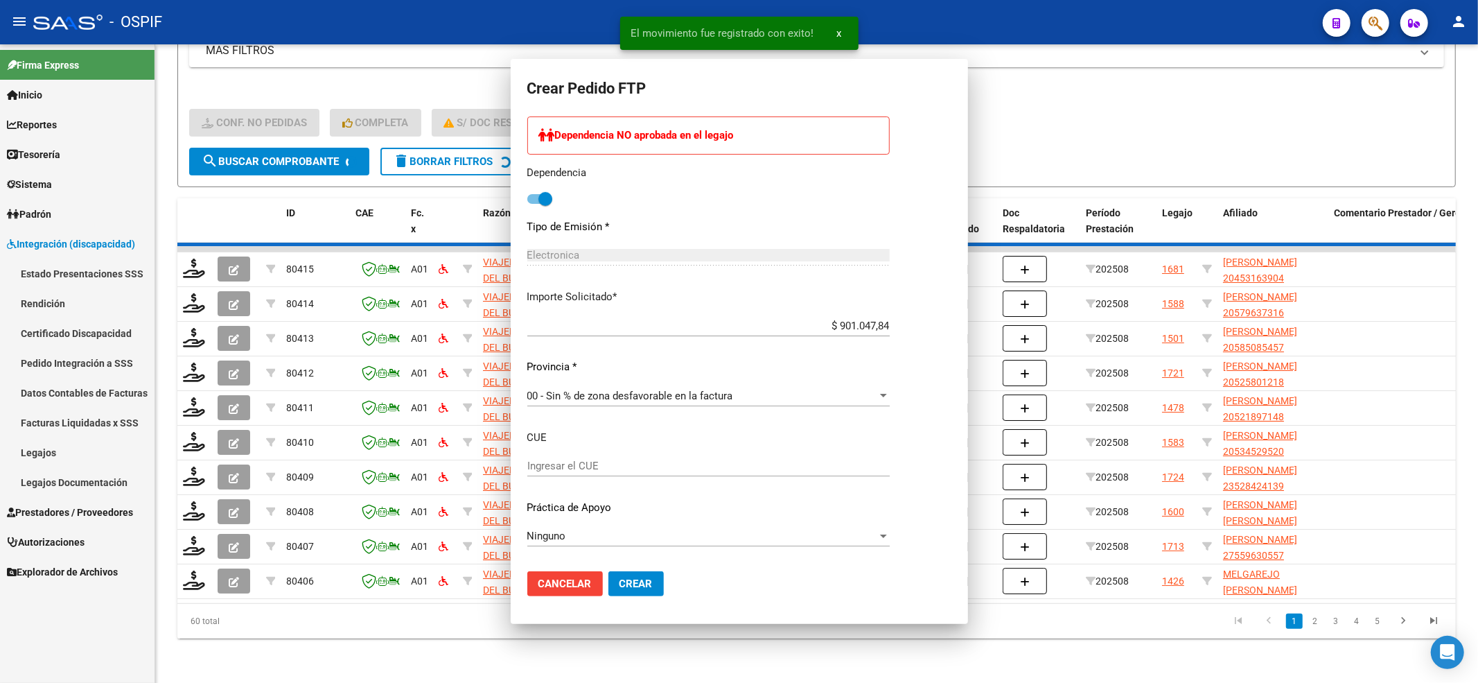
scroll to position [0, 0]
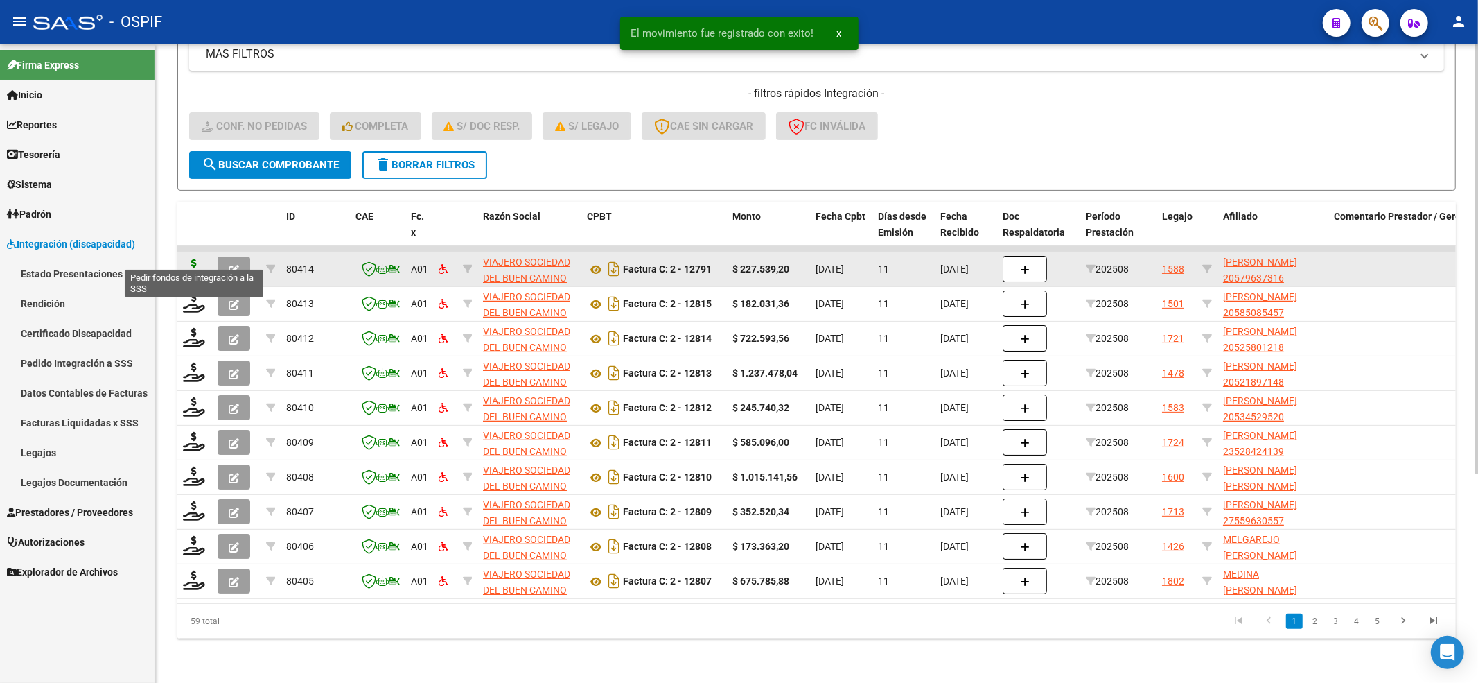
click at [187, 258] on icon at bounding box center [194, 267] width 22 height 19
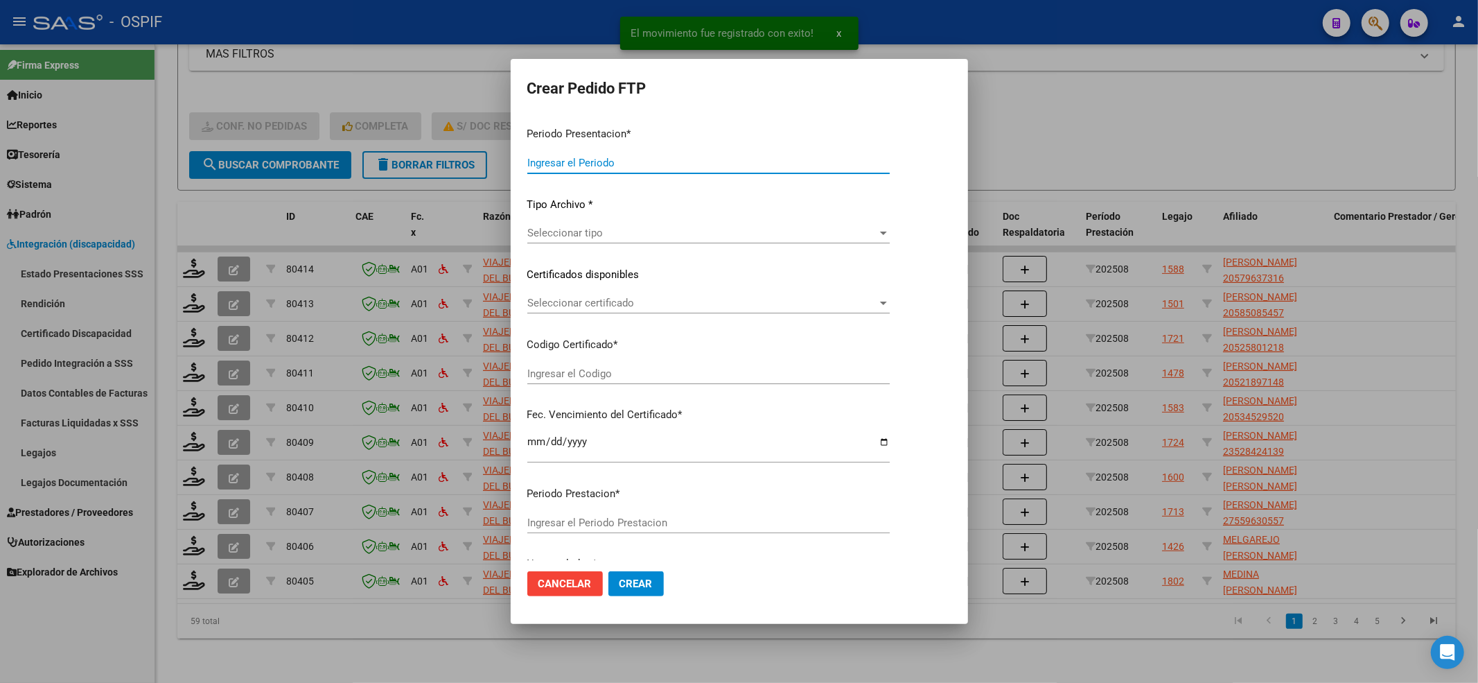
type input "202508"
type input "$ 227.539,20"
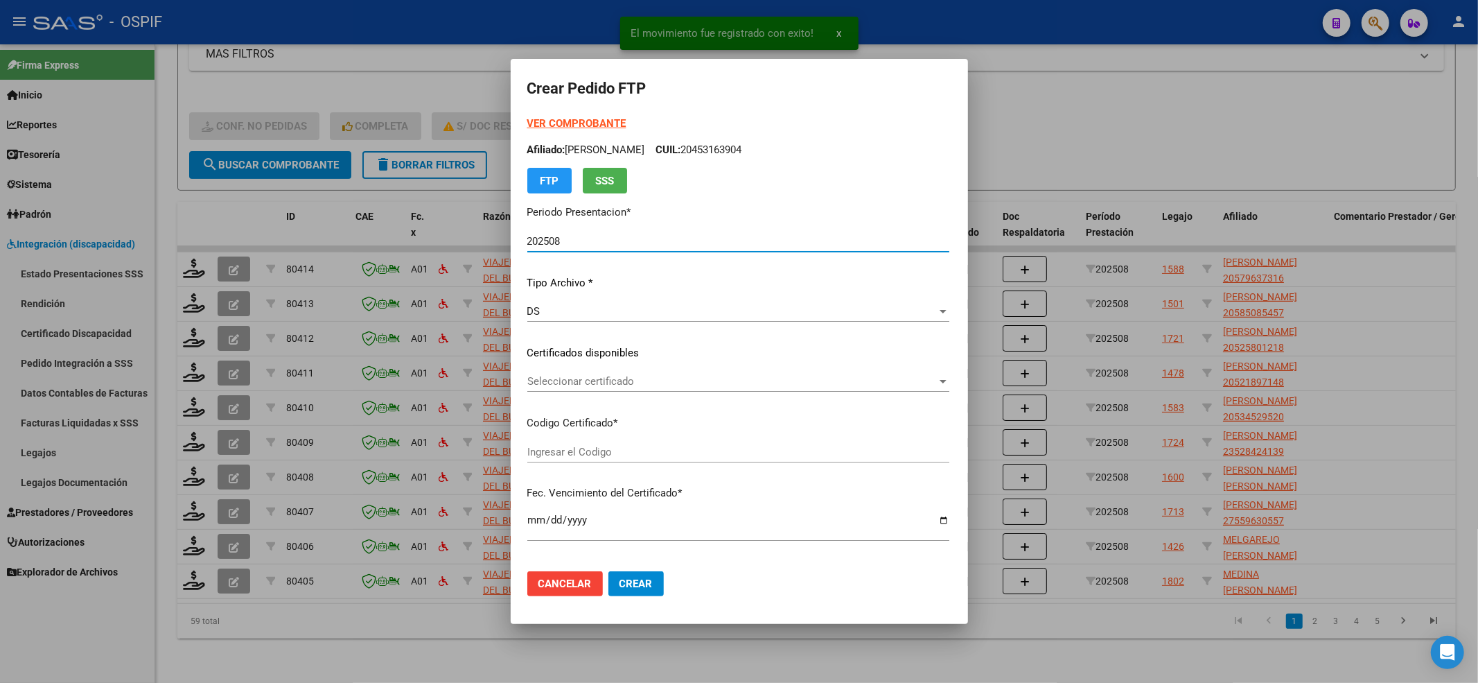
type input "0200057963731-20221128-20251128-BS-427"
type input "[DATE]"
click at [527, 117] on strong "VER COMPROBANTE" at bounding box center [576, 123] width 99 height 12
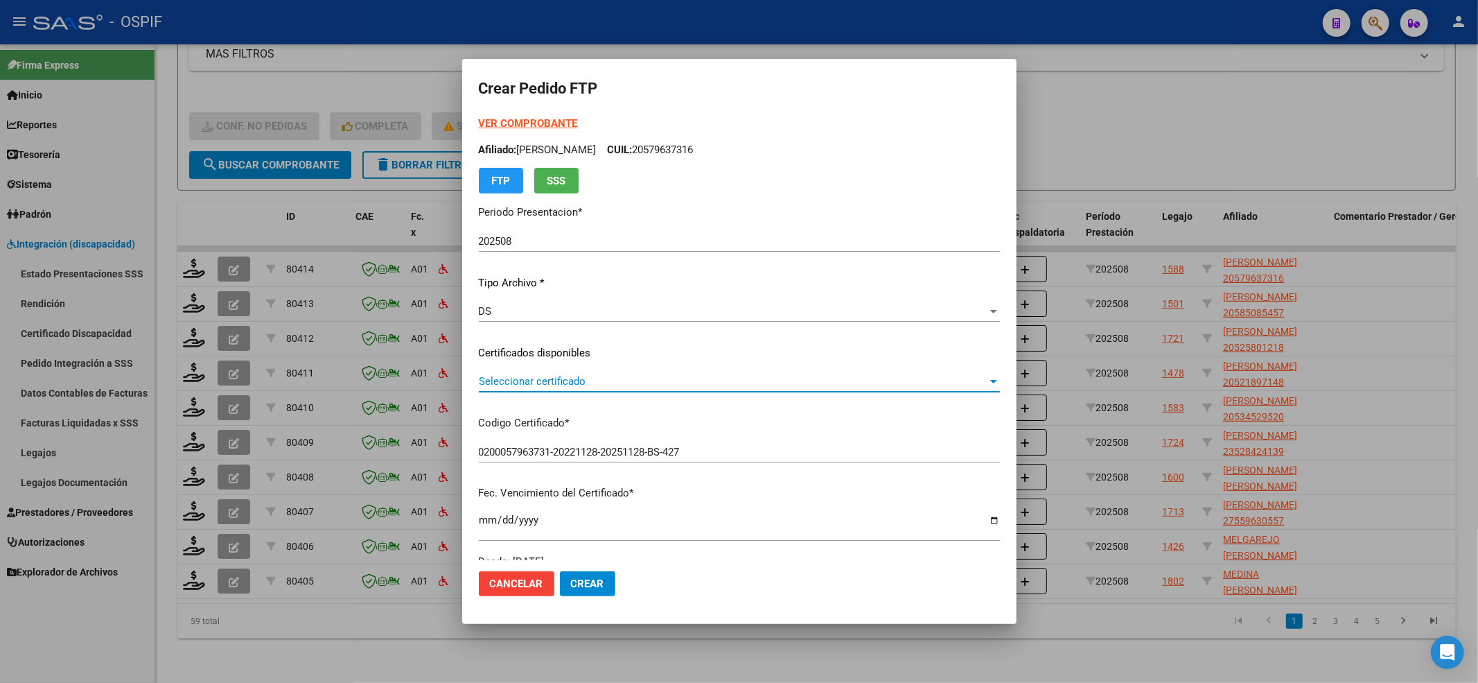
click at [549, 378] on span "Seleccionar certificado" at bounding box center [733, 381] width 509 height 12
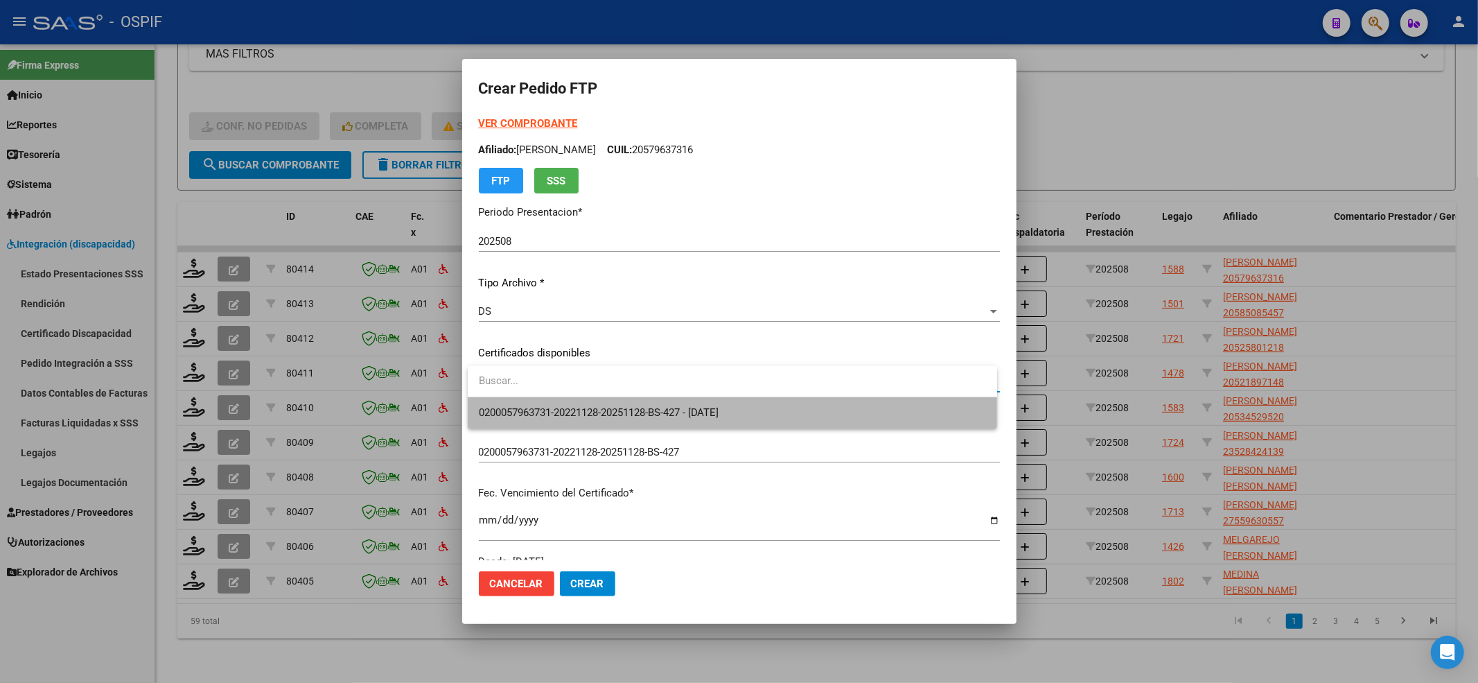
click at [536, 403] on span "0200057963731-20221128-20251128-BS-427 - [DATE]" at bounding box center [732, 412] width 507 height 31
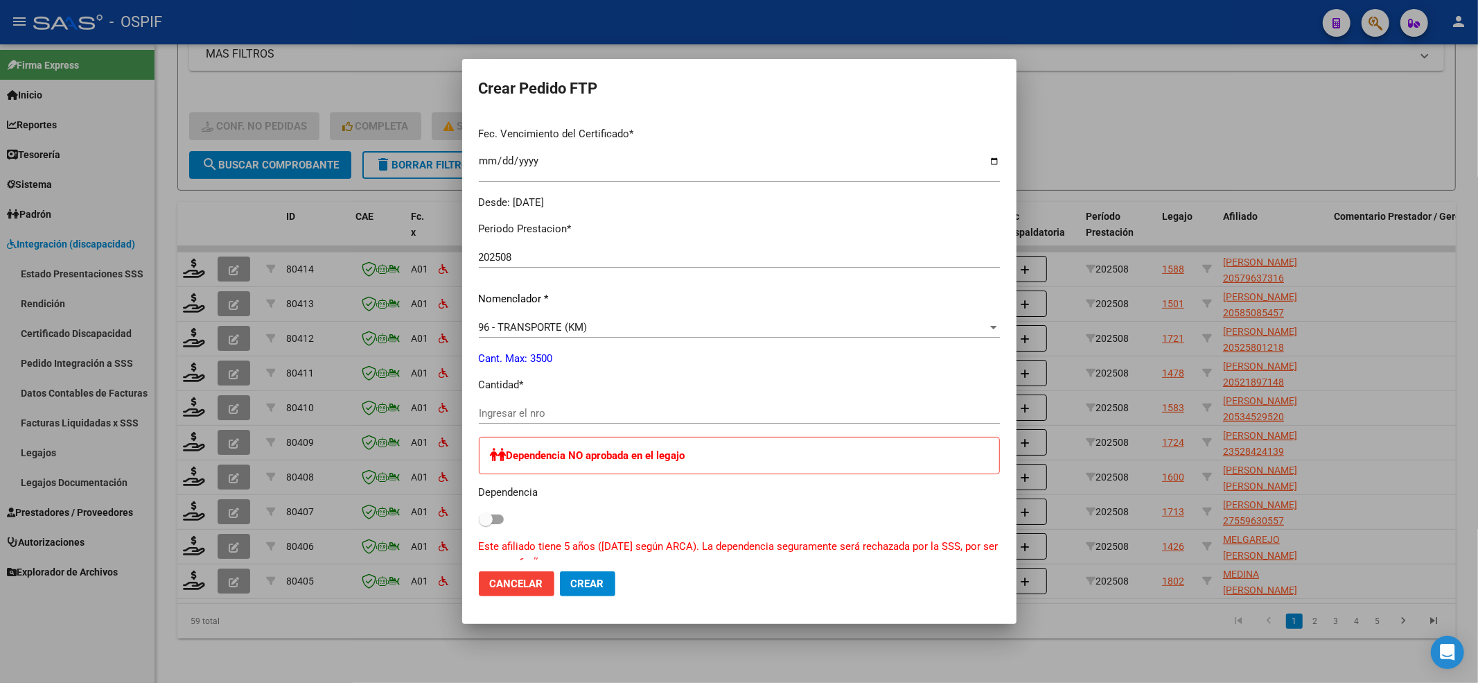
scroll to position [462, 0]
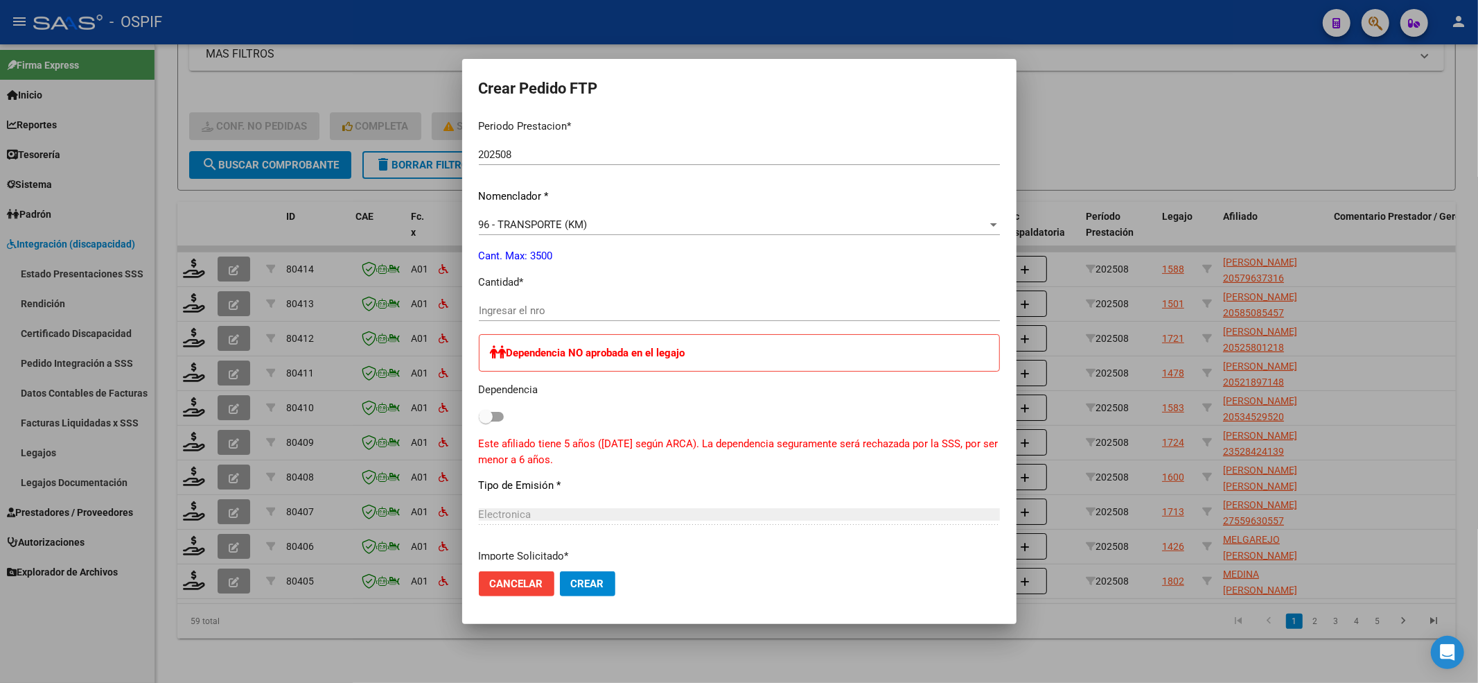
drag, startPoint x: 527, startPoint y: 322, endPoint x: 527, endPoint y: 312, distance: 9.7
click at [527, 315] on div "Ingresar el nro" at bounding box center [739, 317] width 521 height 34
click at [524, 309] on input "Ingresar el nro" at bounding box center [739, 310] width 521 height 12
type input "420"
click at [583, 572] on button "Crear" at bounding box center [587, 583] width 55 height 25
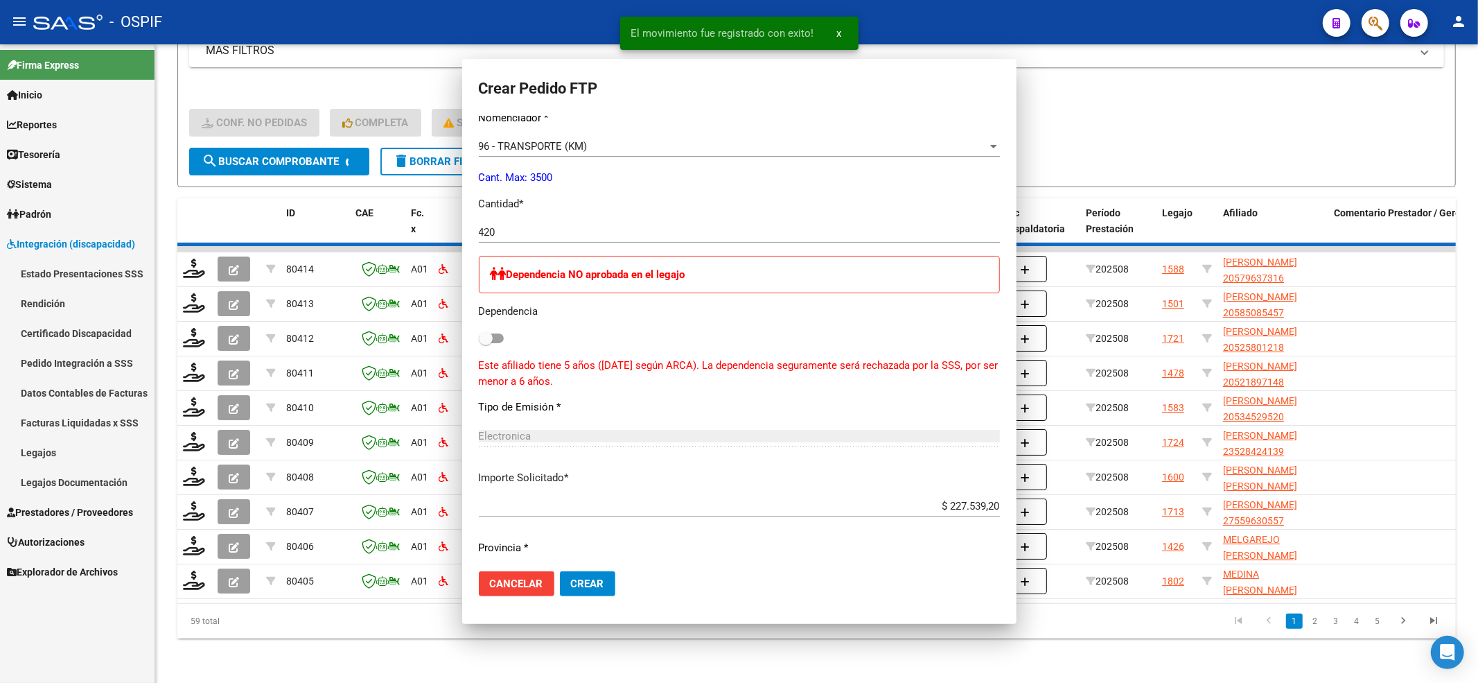
scroll to position [0, 0]
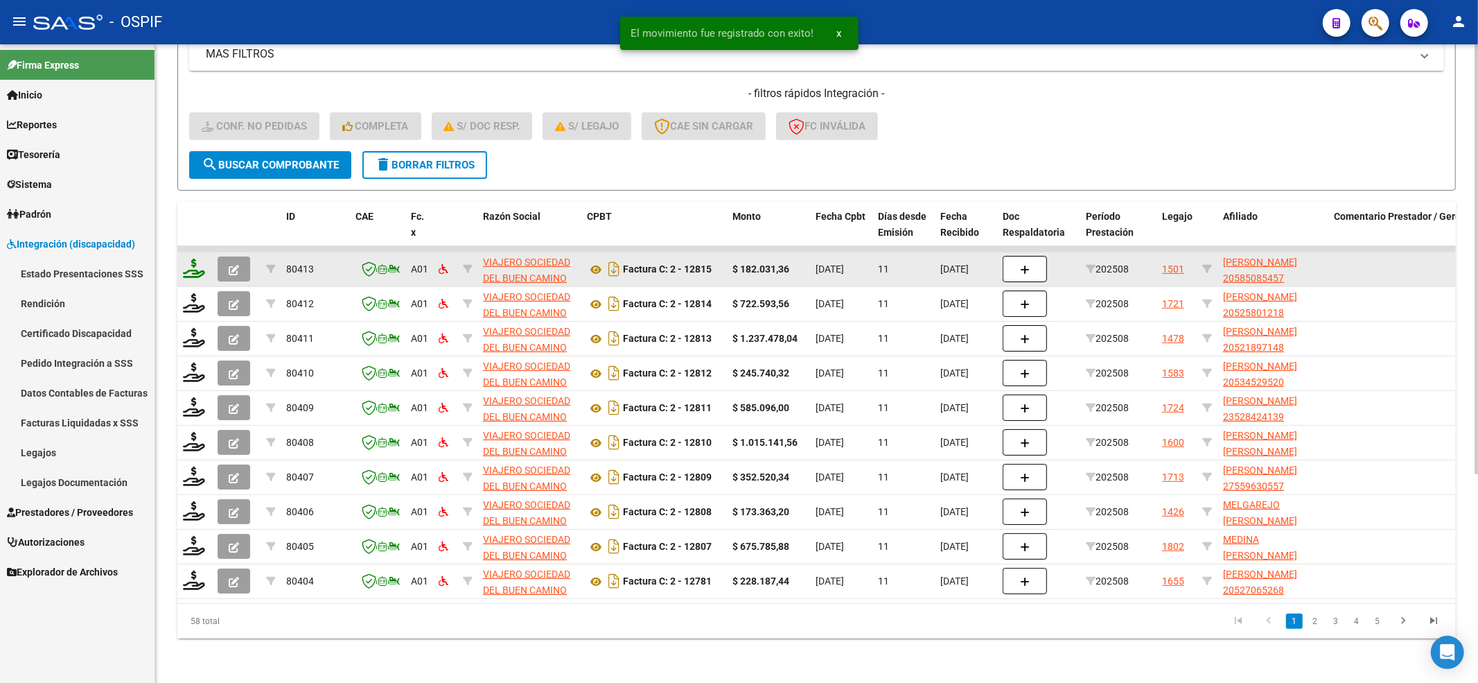
click at [183, 258] on icon at bounding box center [194, 267] width 22 height 19
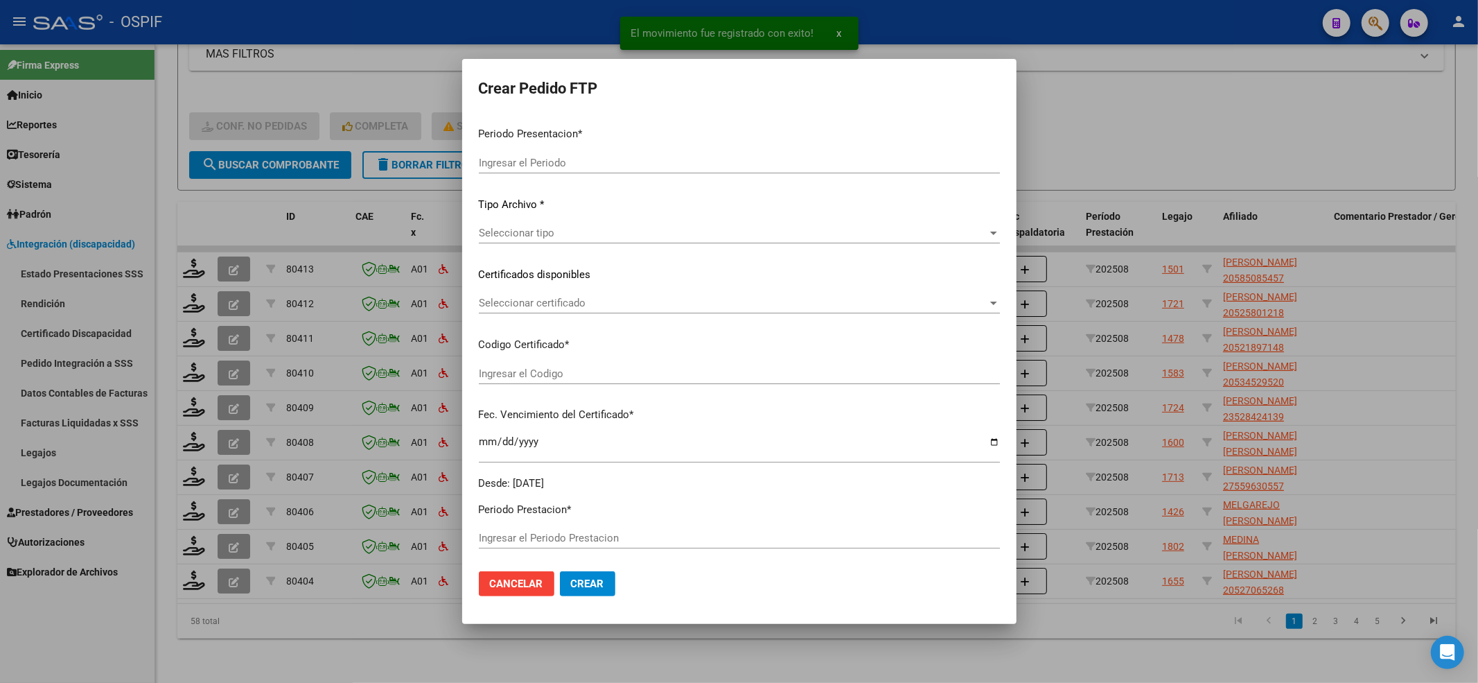
type input "202508"
type input "$ 182.031,36"
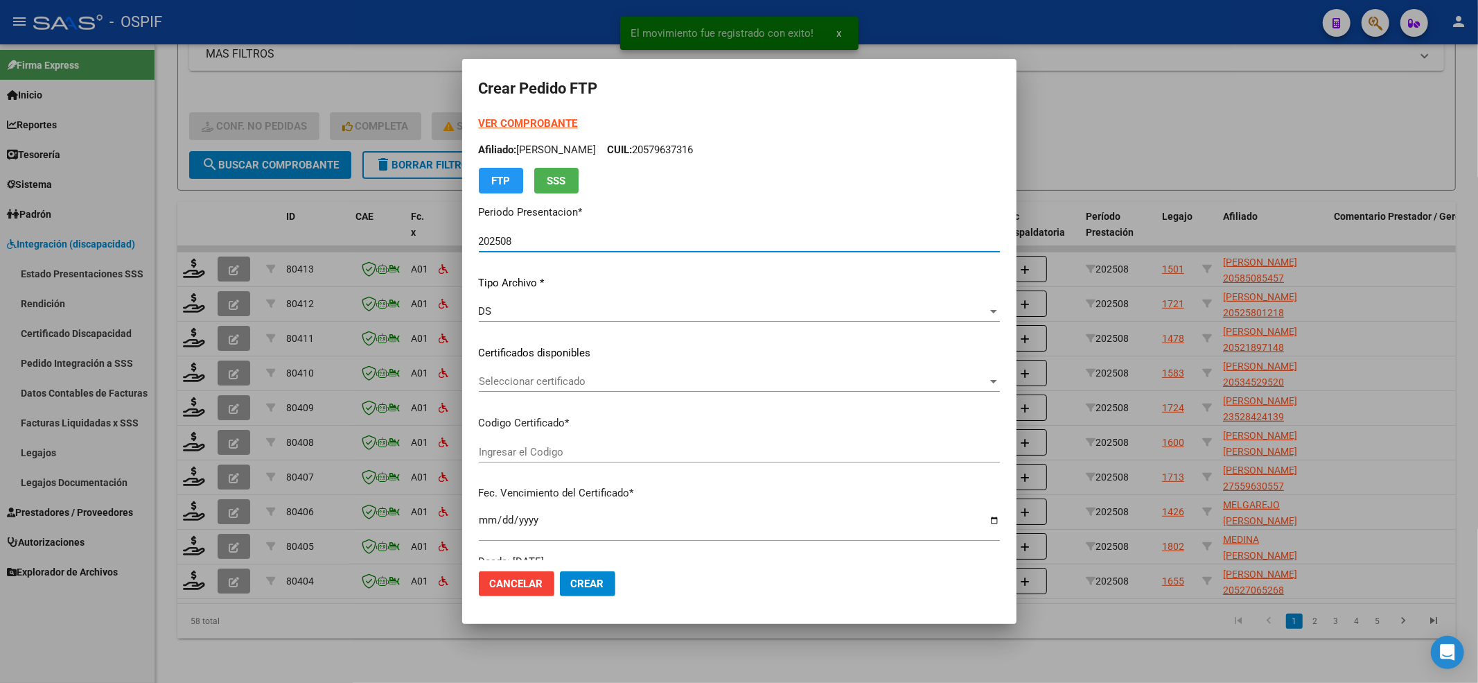
type input "02000585085452023070720260707bs-427"
type input "[DATE]"
click at [516, 128] on strong "VER COMPROBANTE" at bounding box center [528, 123] width 99 height 12
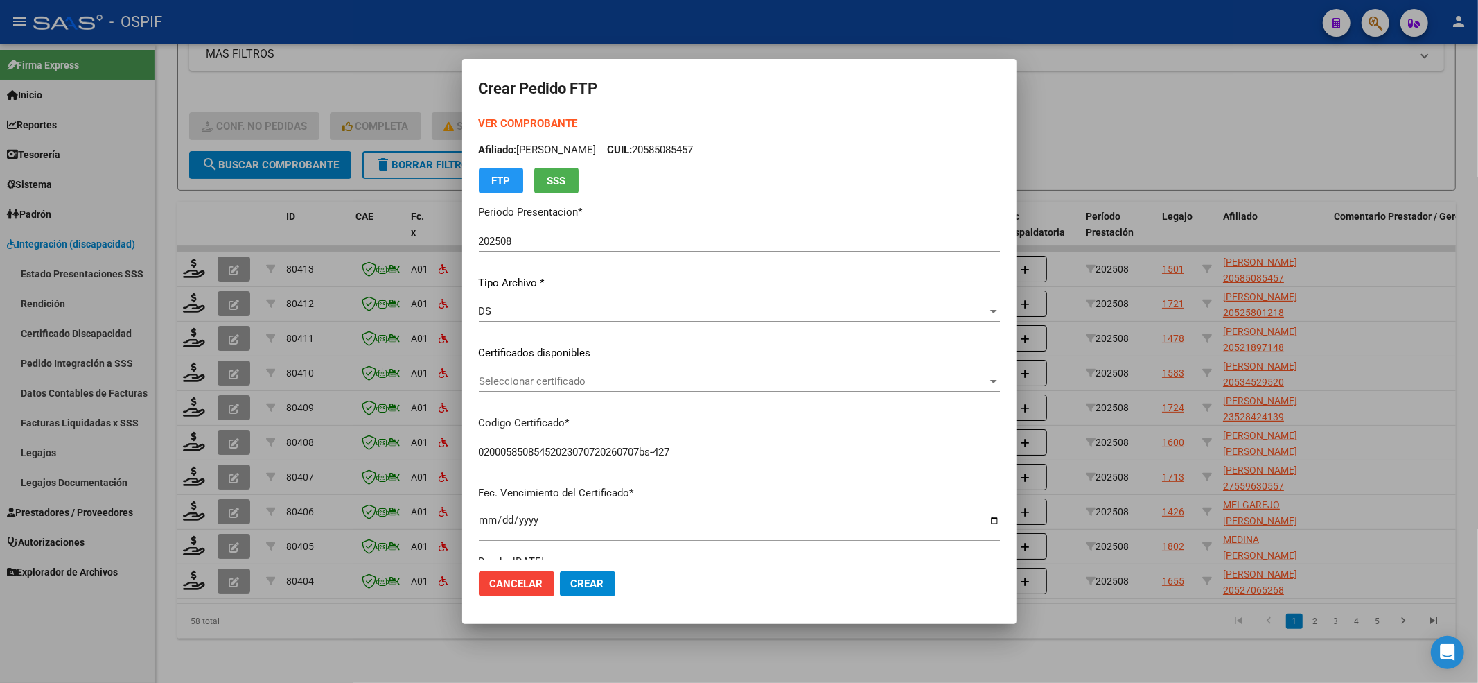
click at [646, 375] on span "Seleccionar certificado" at bounding box center [733, 381] width 509 height 12
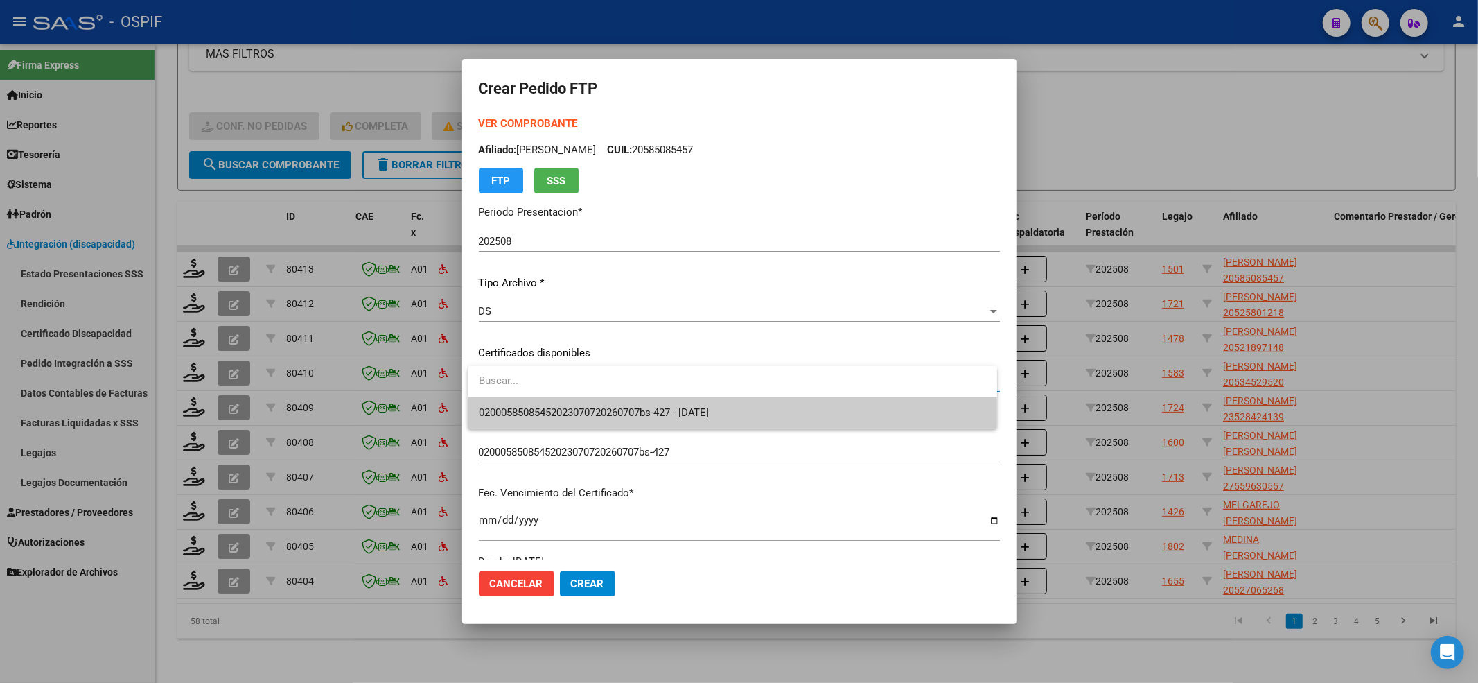
type input "3"
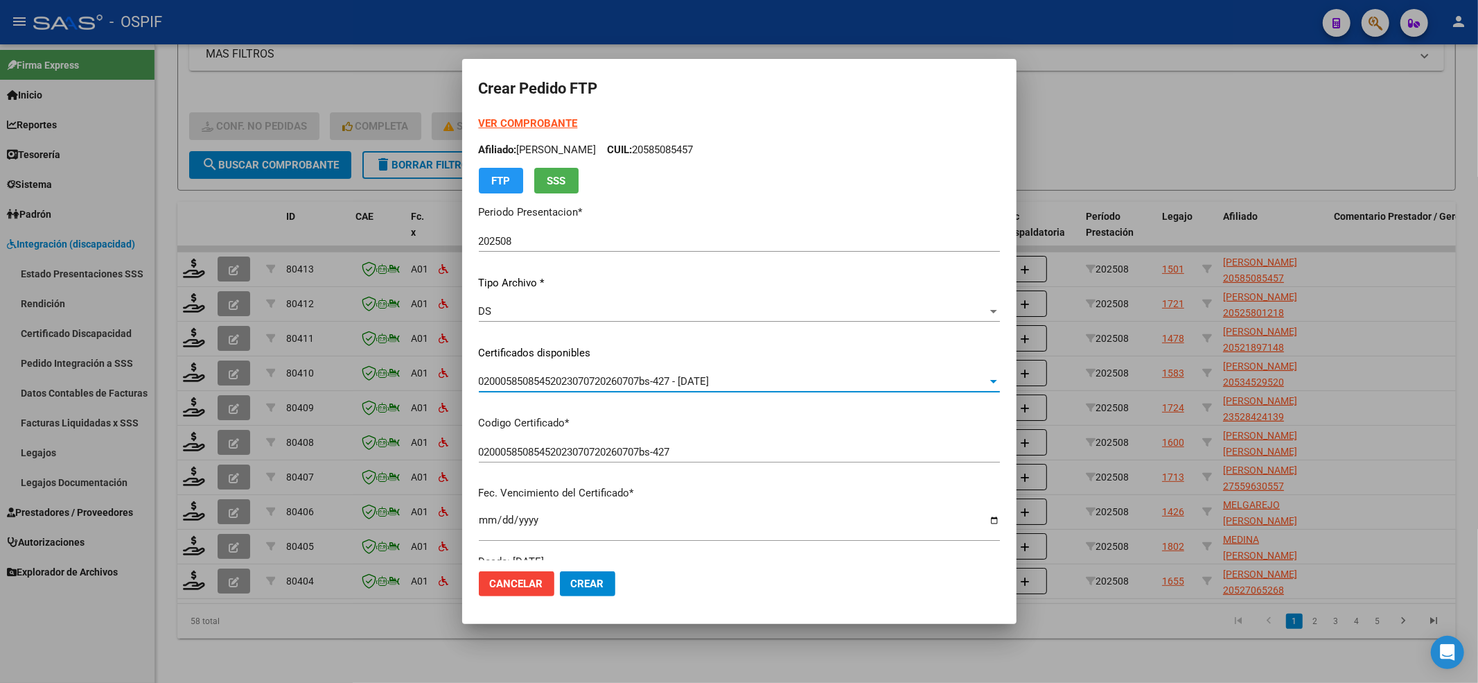
scroll to position [369, 0]
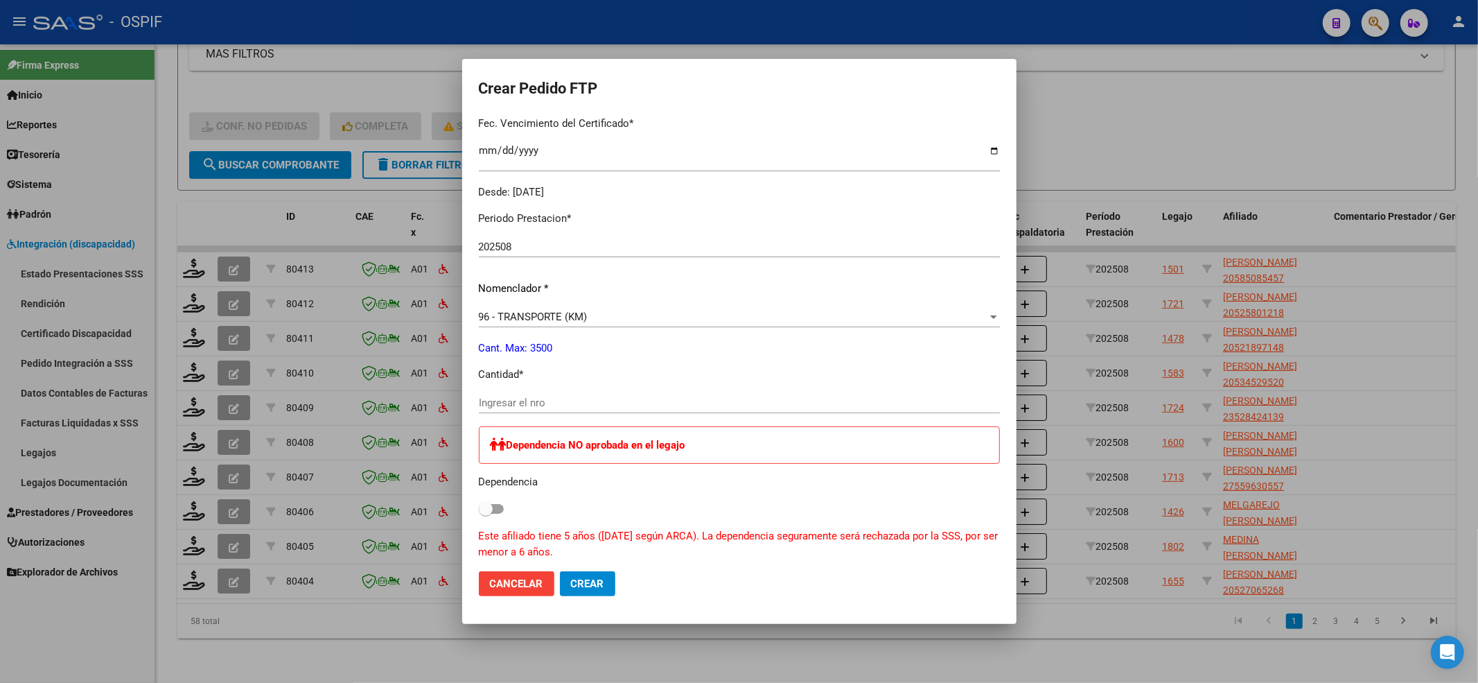
click at [535, 394] on div "Ingresar el nro" at bounding box center [739, 402] width 521 height 21
type input "336"
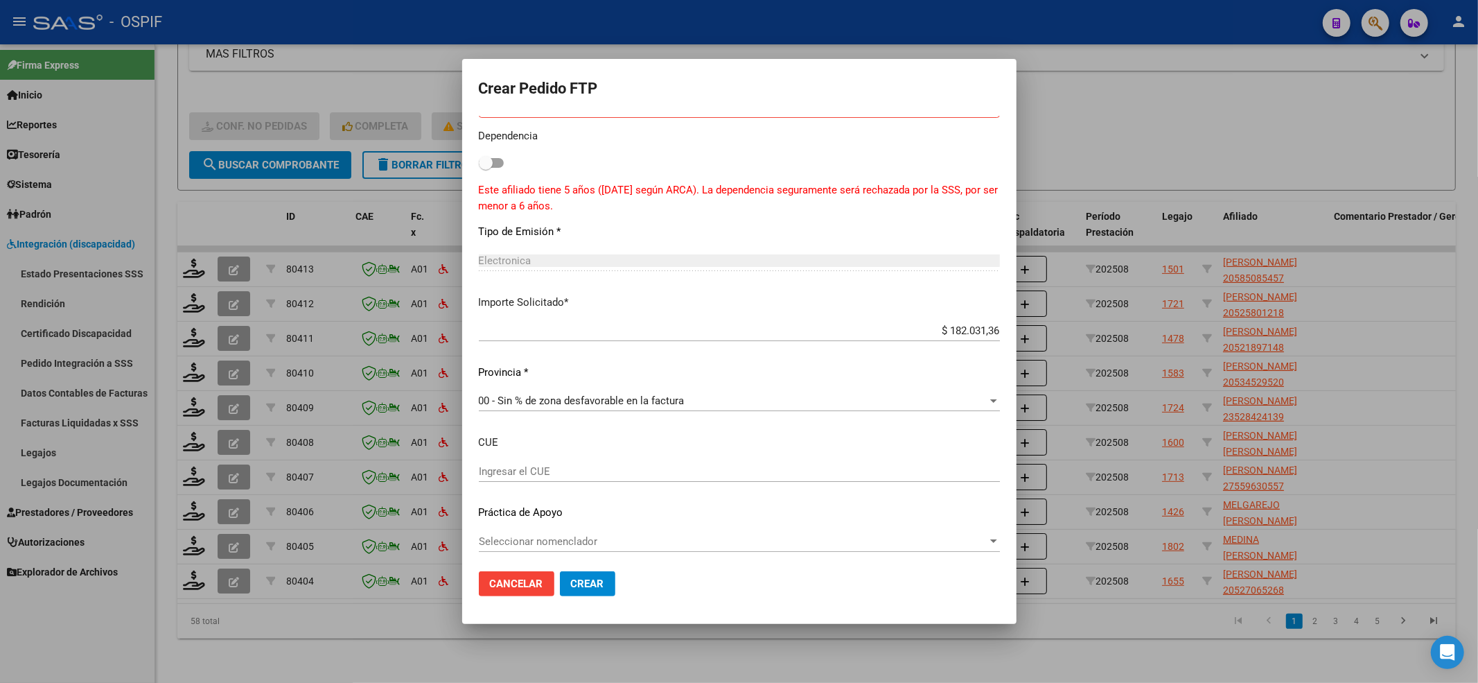
scroll to position [719, 0]
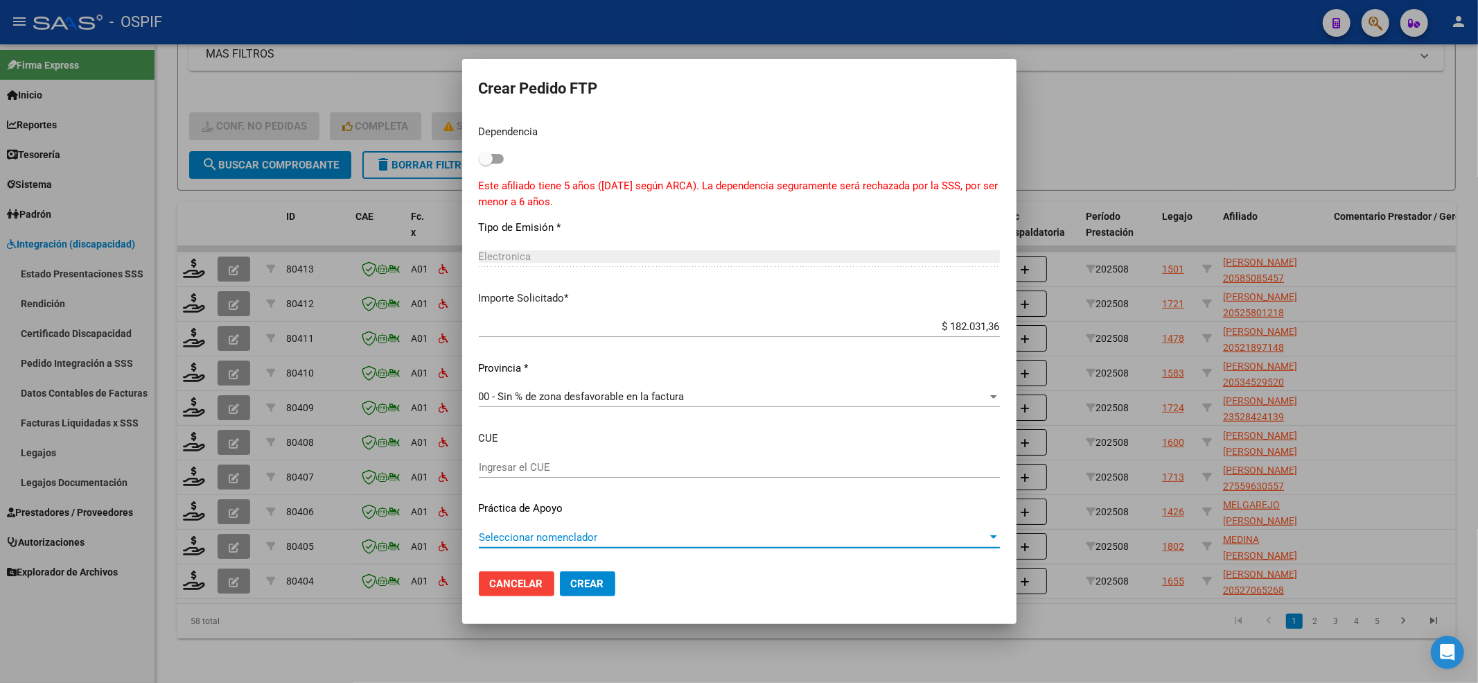
click at [635, 534] on span "Seleccionar nomenclador" at bounding box center [733, 537] width 509 height 12
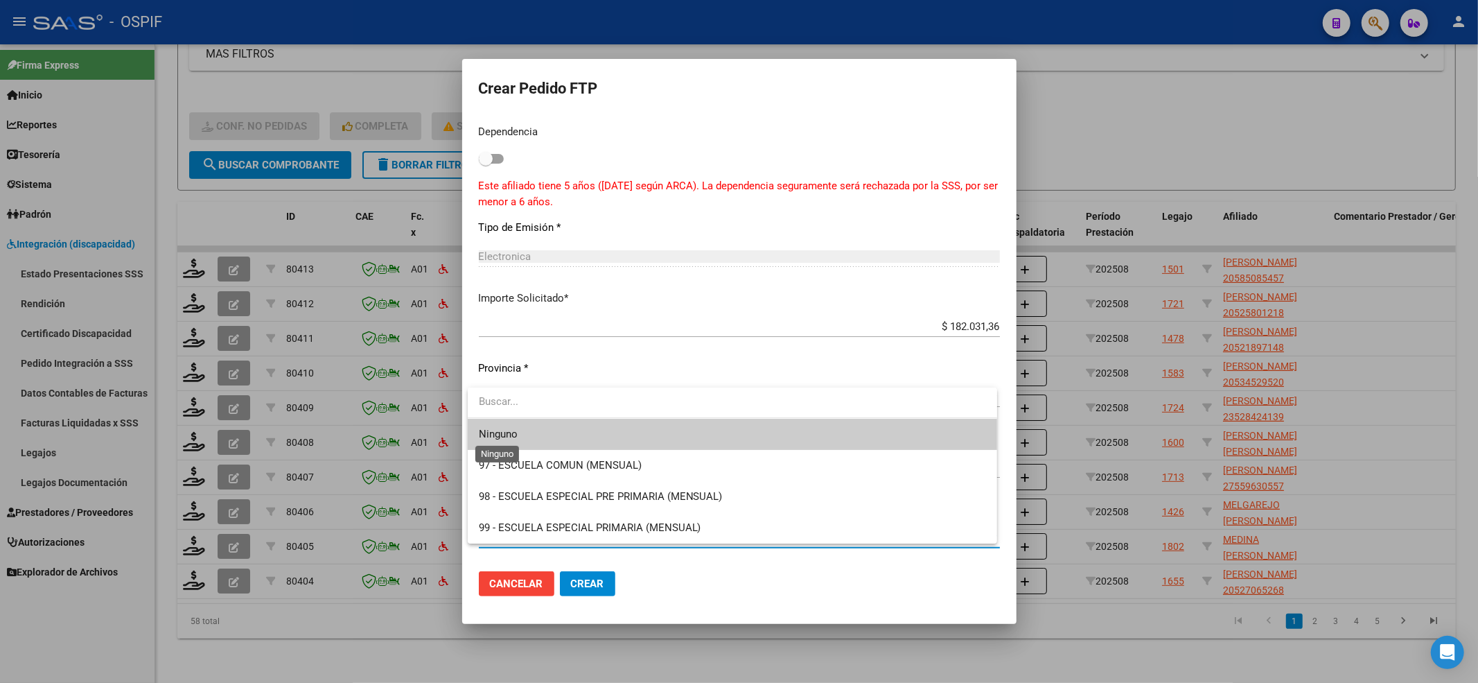
click at [507, 437] on span "Ninguno" at bounding box center [498, 434] width 39 height 12
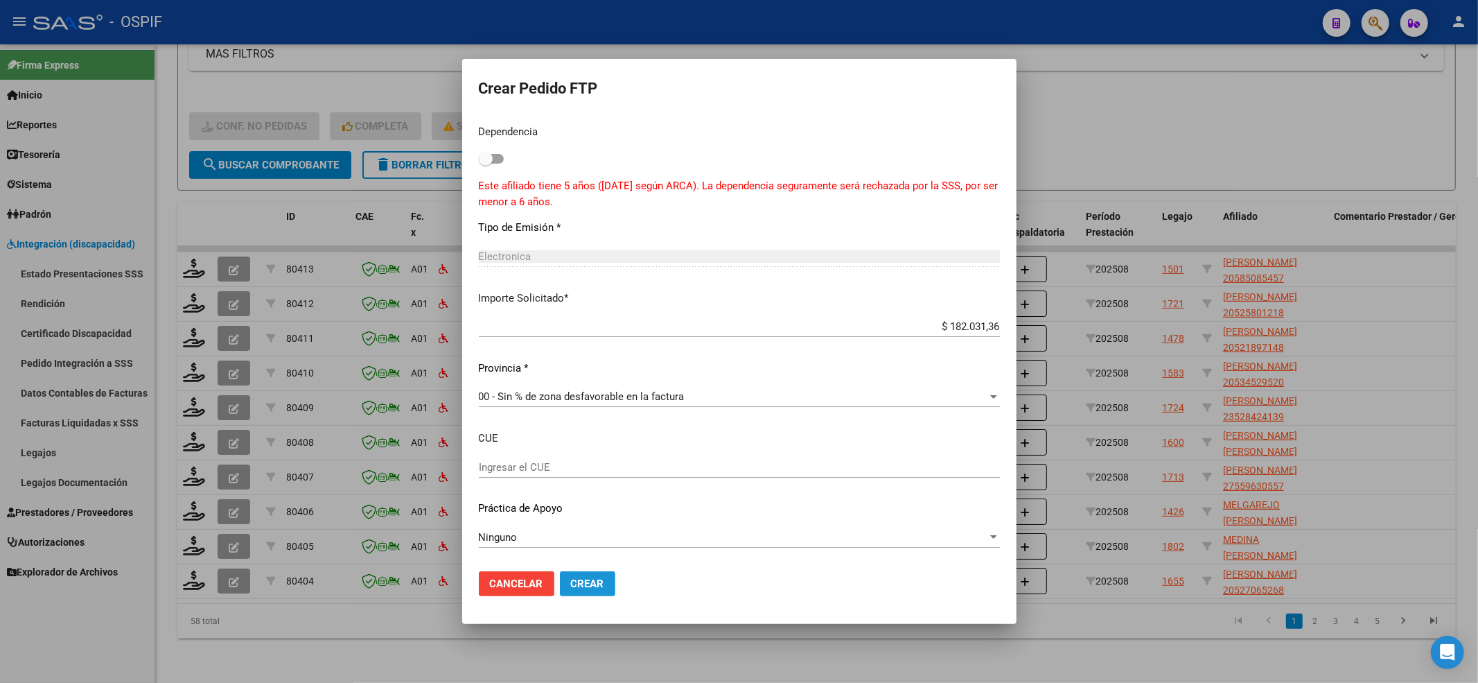
click at [613, 583] on button "Crear" at bounding box center [587, 583] width 55 height 25
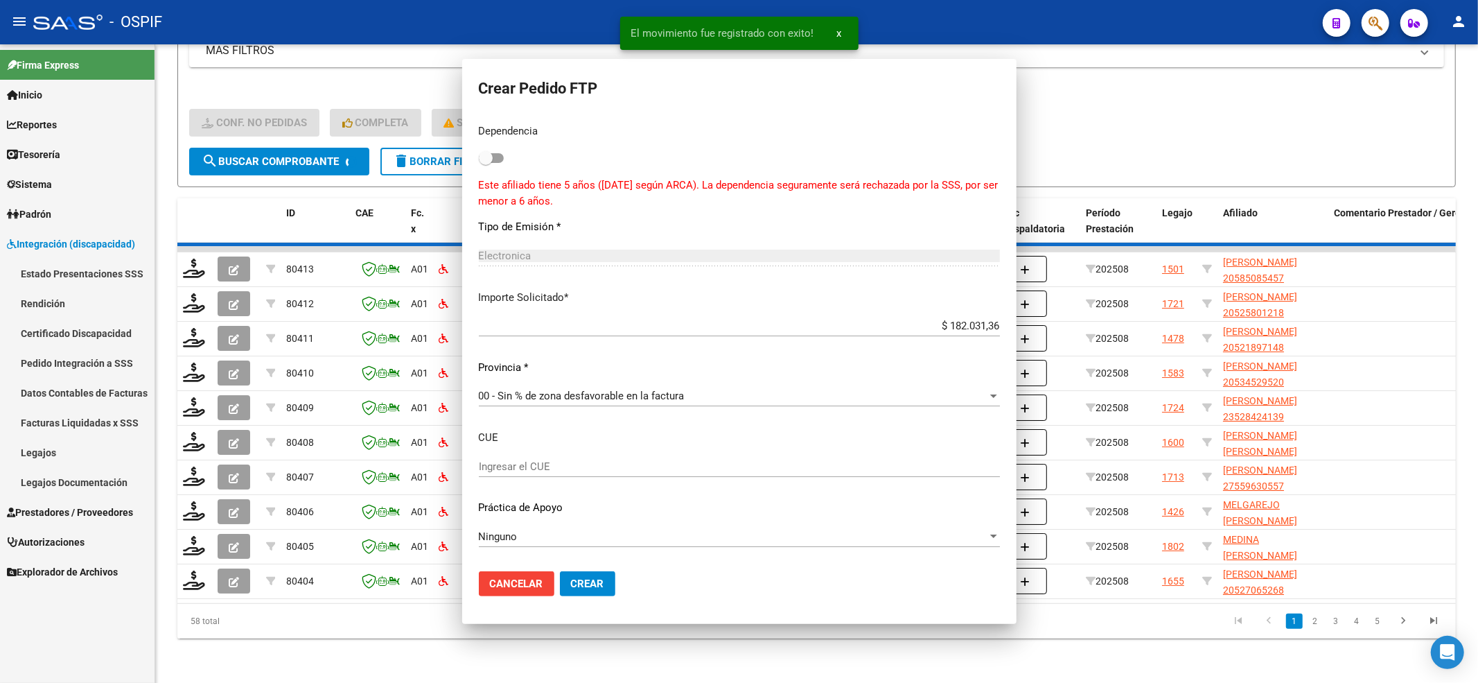
scroll to position [0, 0]
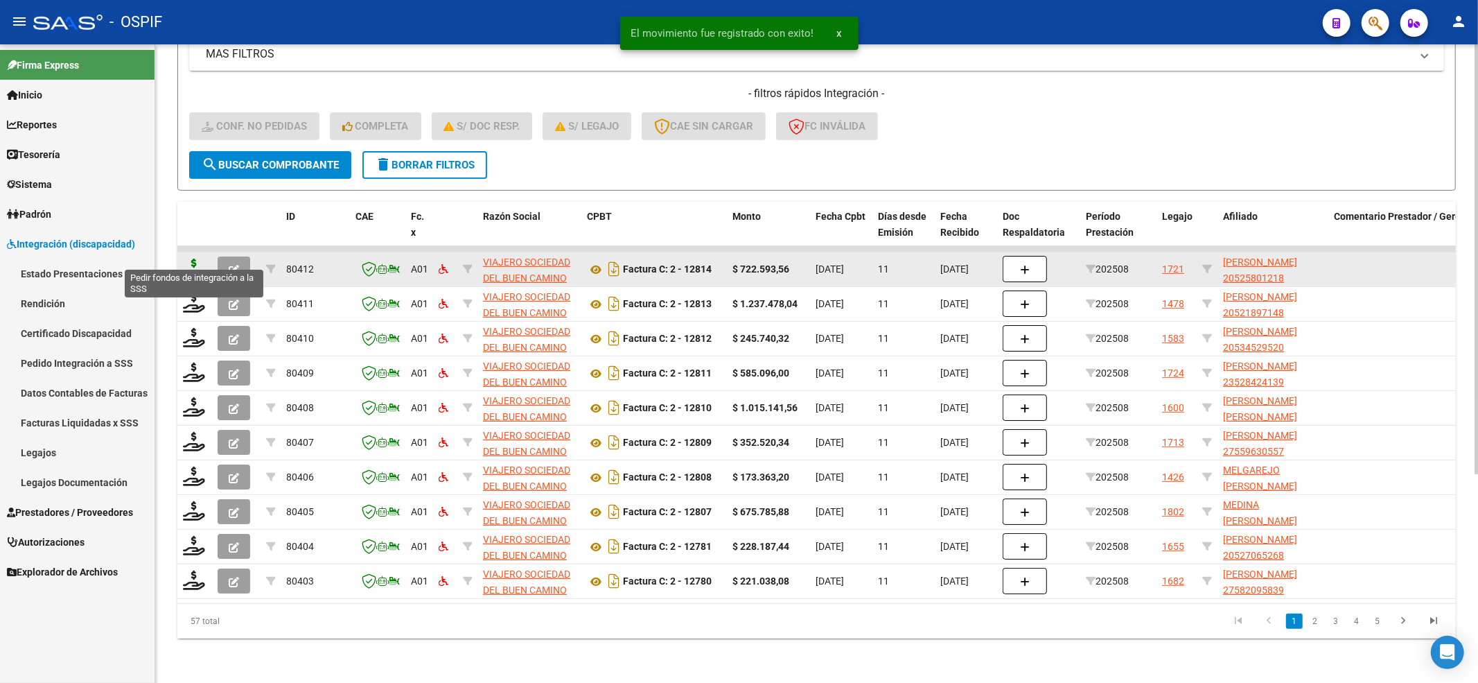
click at [195, 258] on icon at bounding box center [194, 267] width 22 height 19
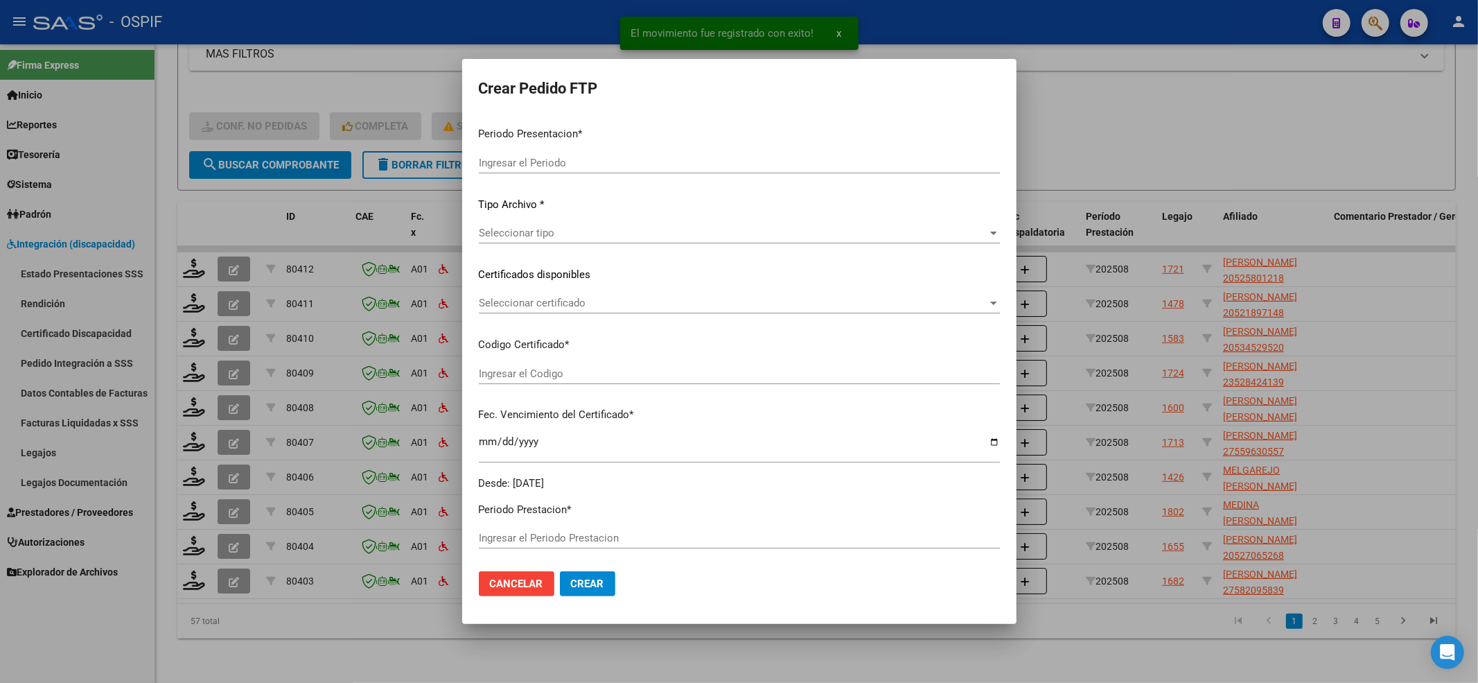
type input "202508"
type input "$ 722.593,56"
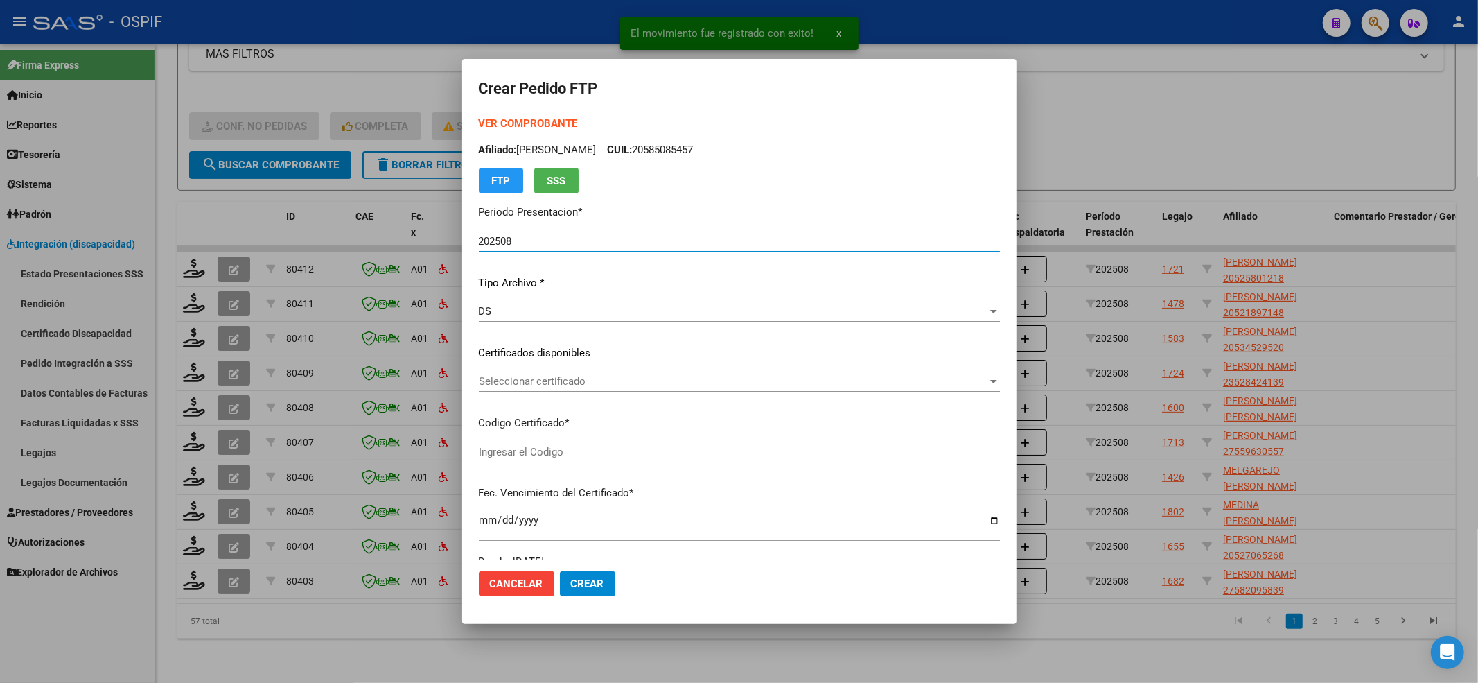
type input "0200052580121-20220909-20270909-BS-427"
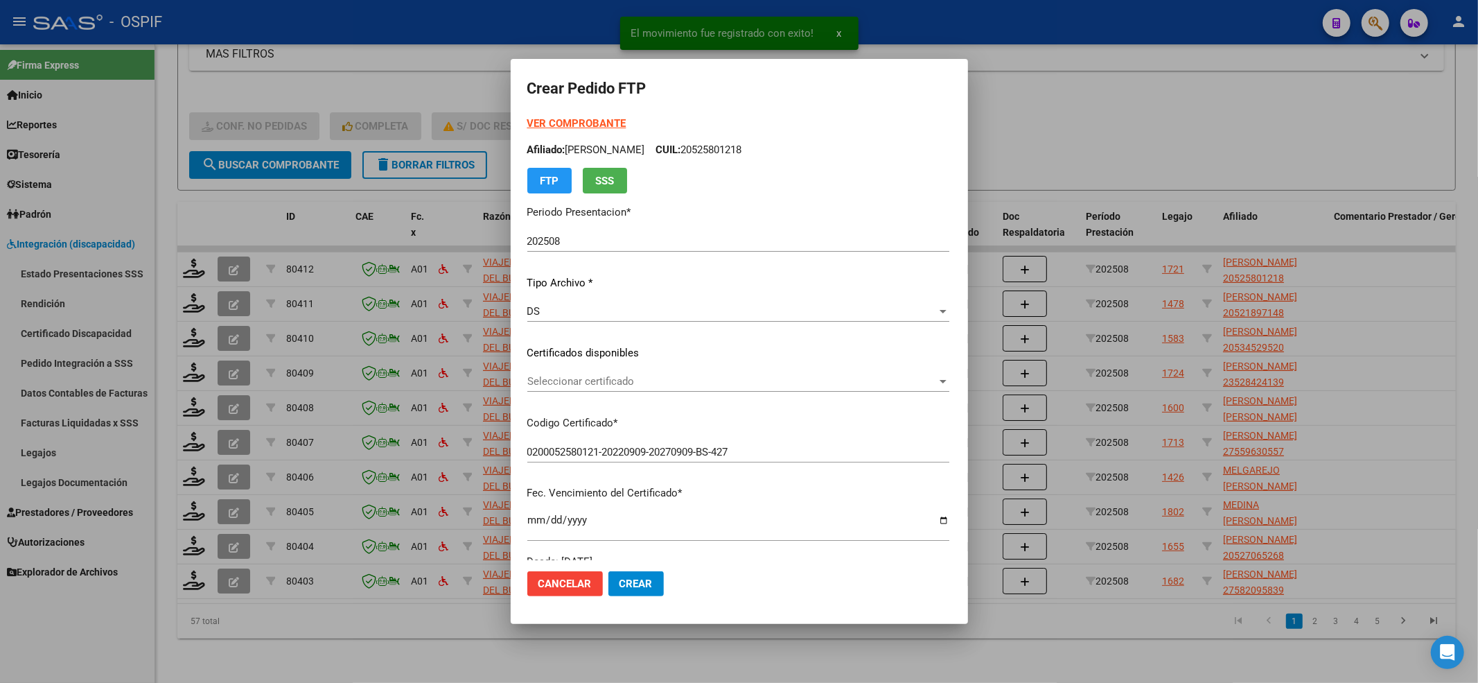
click at [527, 122] on strong "VER COMPROBANTE" at bounding box center [576, 123] width 99 height 12
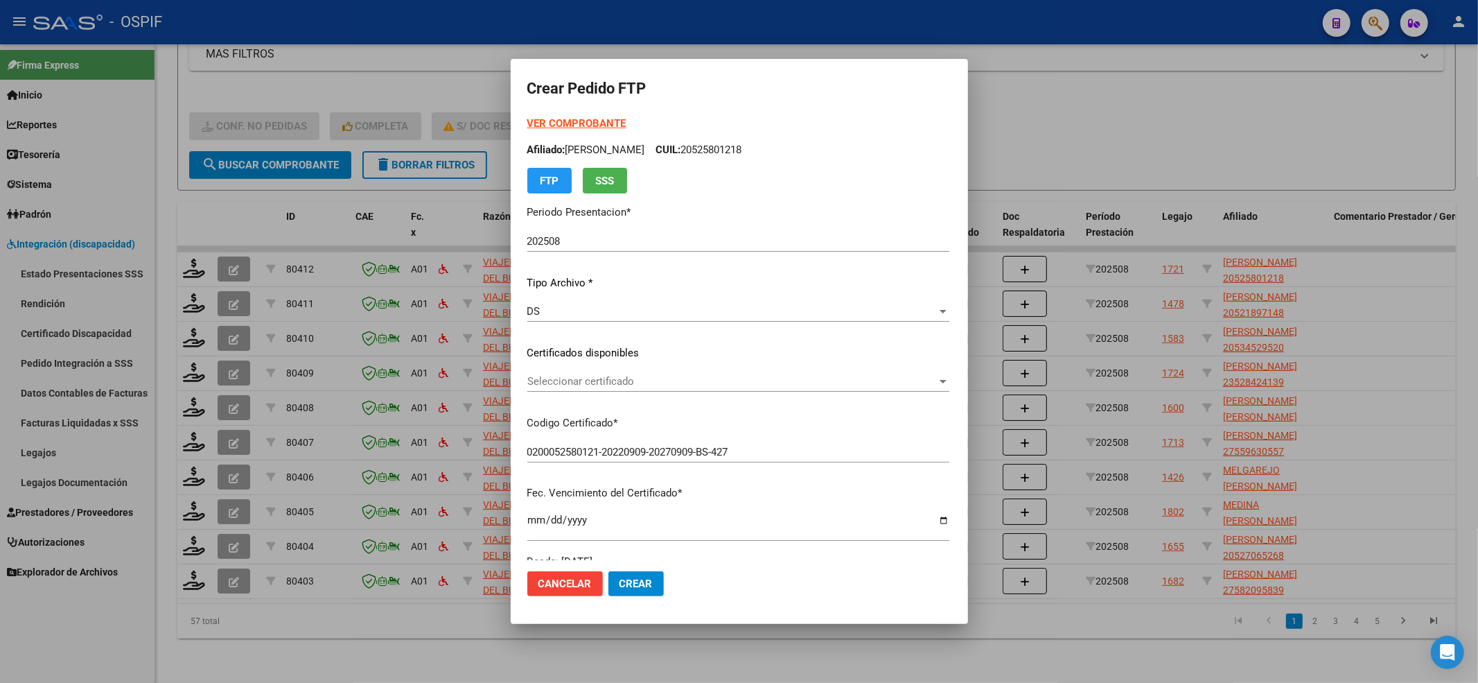
click at [620, 369] on div "VER COMPROBANTE ARCA Padrón Afiliado: MOLINA [PERSON_NAME]: 20525801218 FTP SSS…" at bounding box center [738, 342] width 422 height 453
click at [617, 373] on div "Seleccionar certificado Seleccionar certificado" at bounding box center [738, 381] width 422 height 21
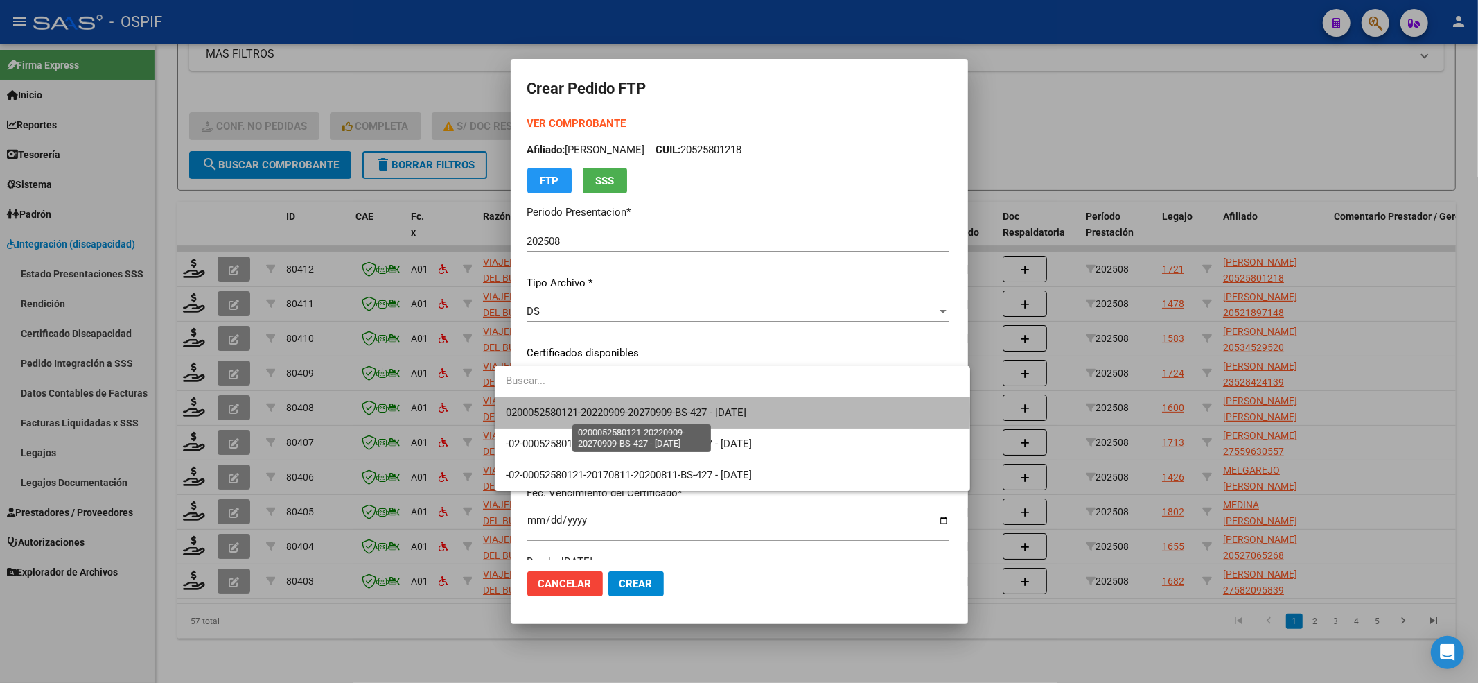
click at [589, 412] on span "0200052580121-20220909-20270909-BS-427 - [DATE]" at bounding box center [626, 412] width 240 height 12
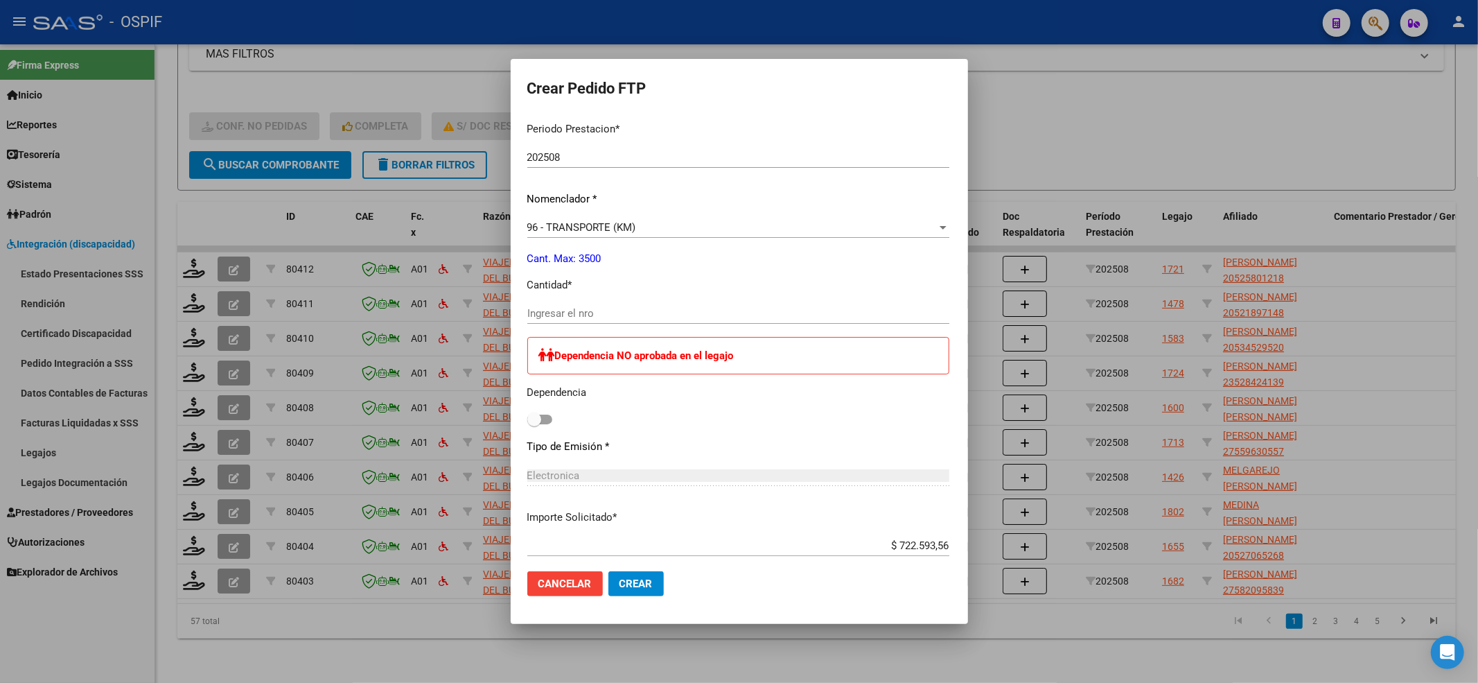
scroll to position [462, 0]
click at [559, 324] on div "Ingresar el nro" at bounding box center [738, 317] width 422 height 34
drag, startPoint x: 556, startPoint y: 312, endPoint x: 590, endPoint y: 300, distance: 36.6
click at [556, 310] on input "Ingresar el nro" at bounding box center [738, 310] width 422 height 12
click at [527, 414] on span at bounding box center [534, 417] width 14 height 14
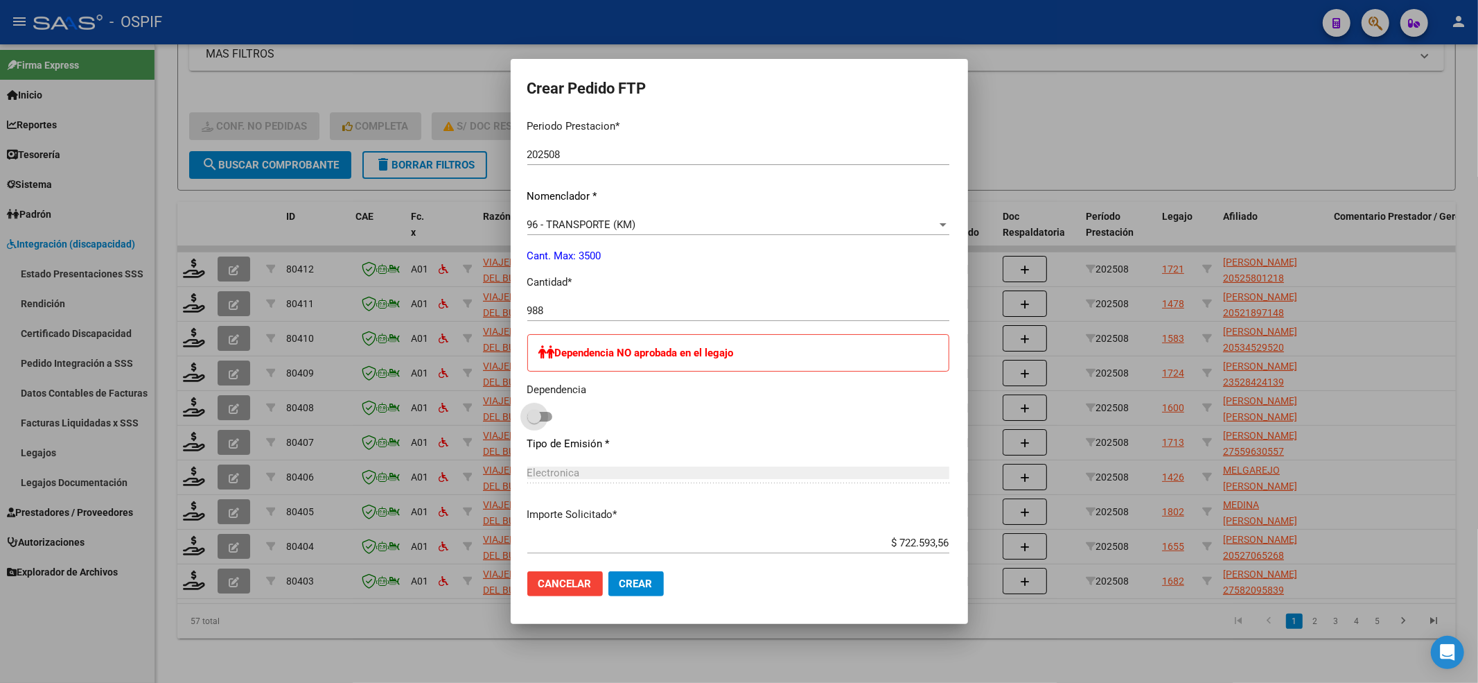
click at [534, 421] on input "checkbox" at bounding box center [534, 421] width 1 height 1
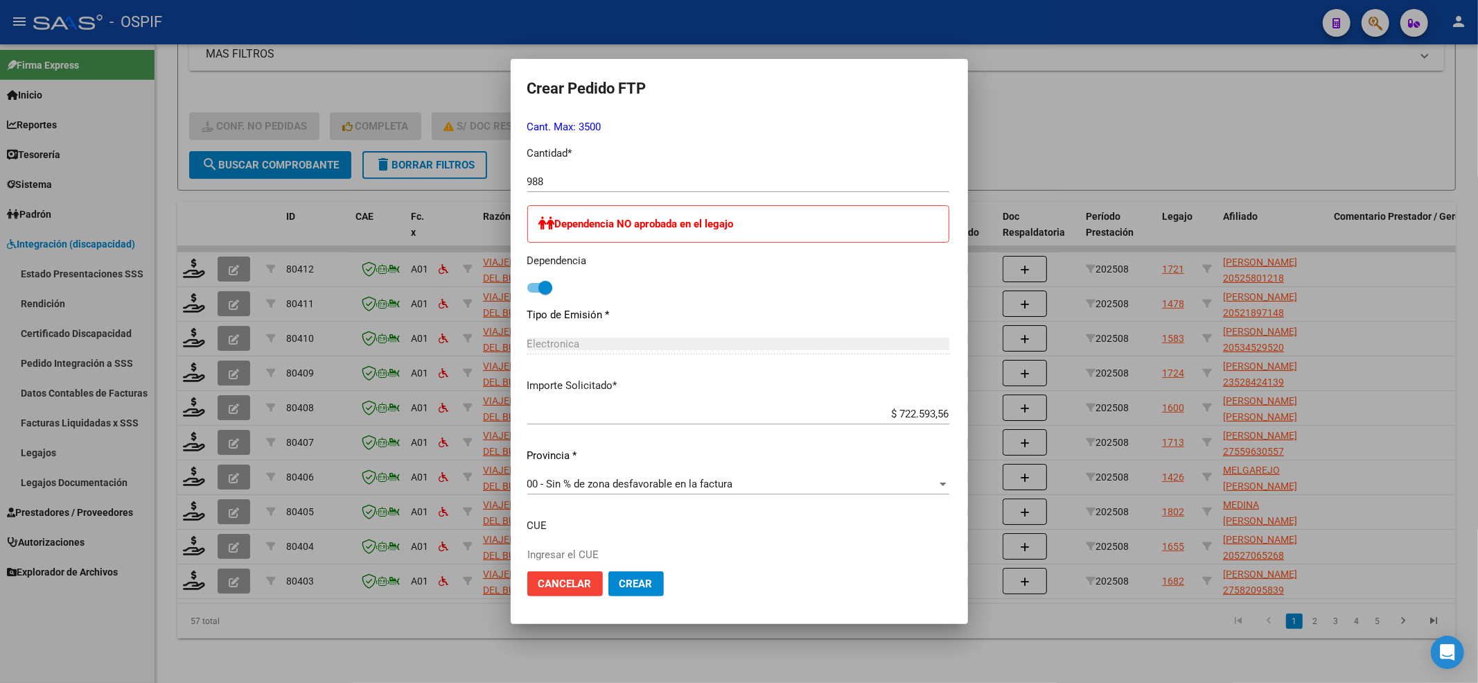
scroll to position [678, 0]
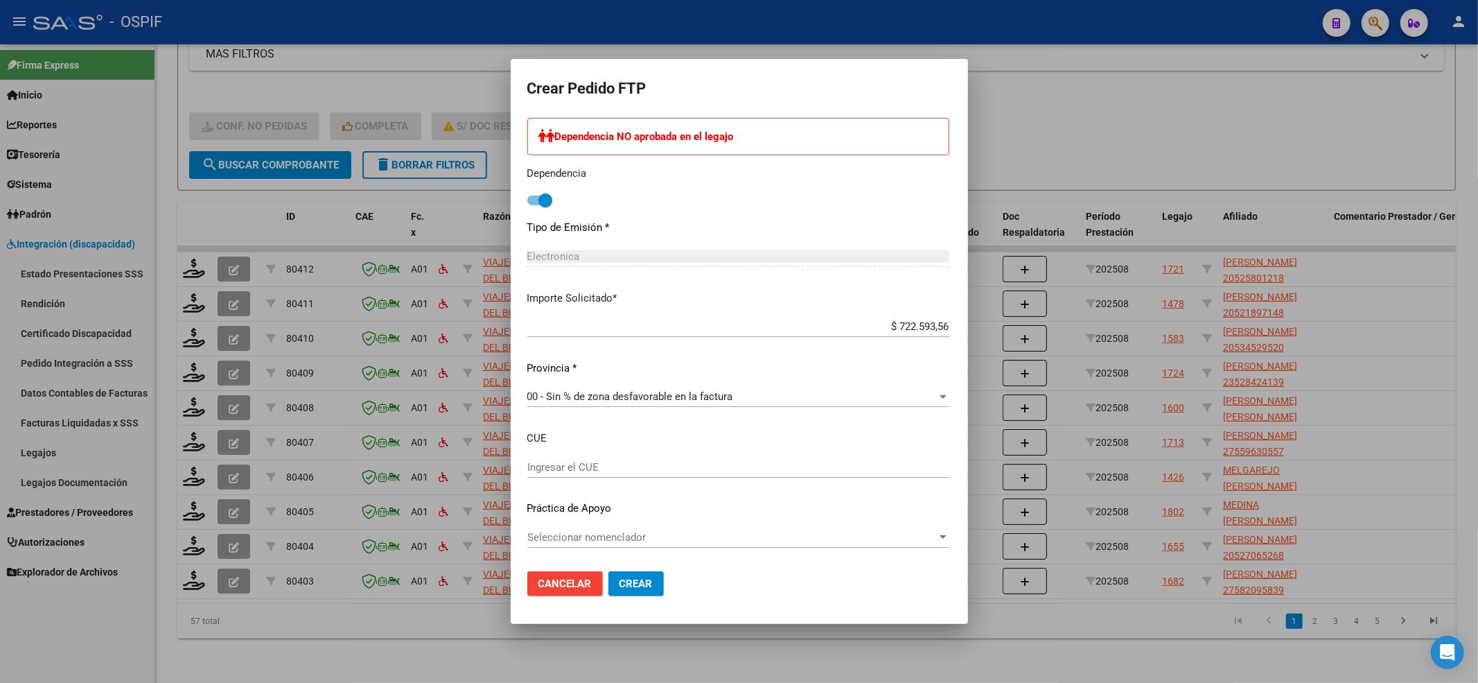
click at [589, 534] on span "Seleccionar nomenclador" at bounding box center [732, 537] width 410 height 12
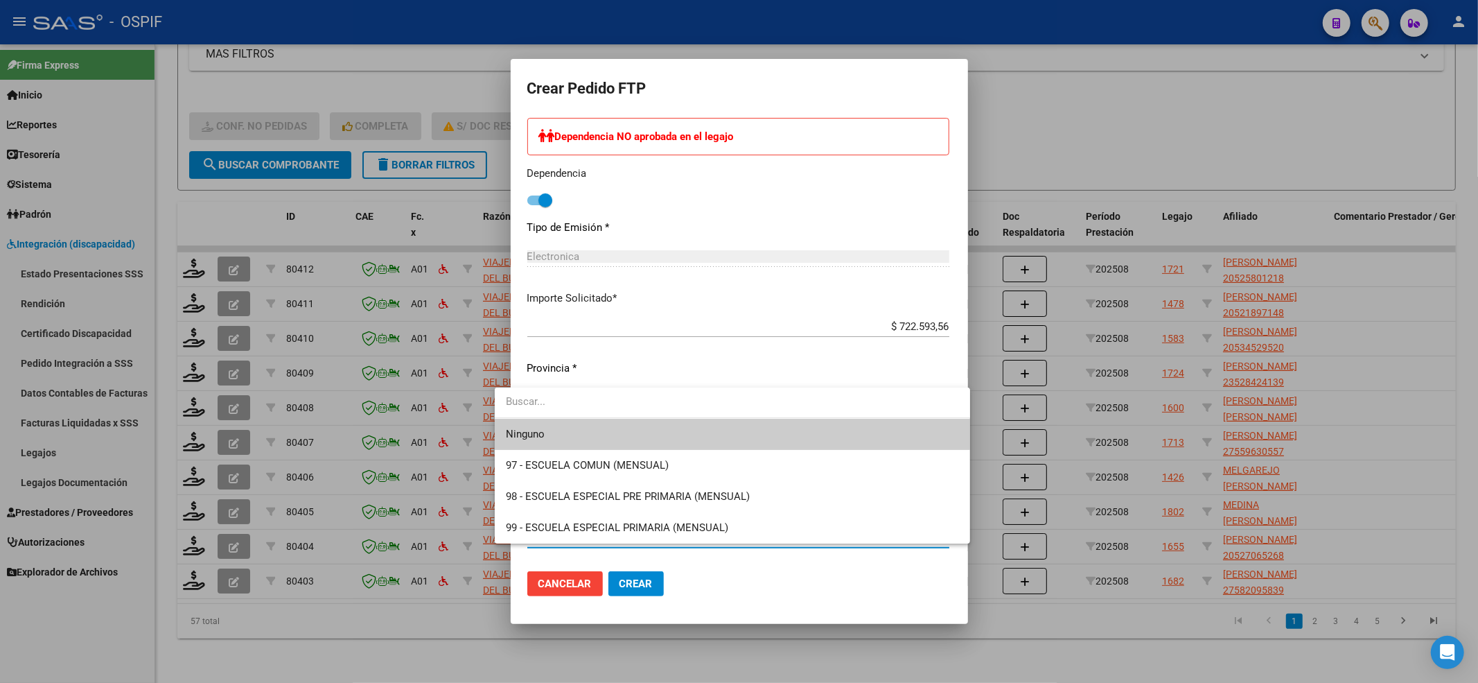
click at [519, 425] on span "Ninguno" at bounding box center [732, 434] width 453 height 31
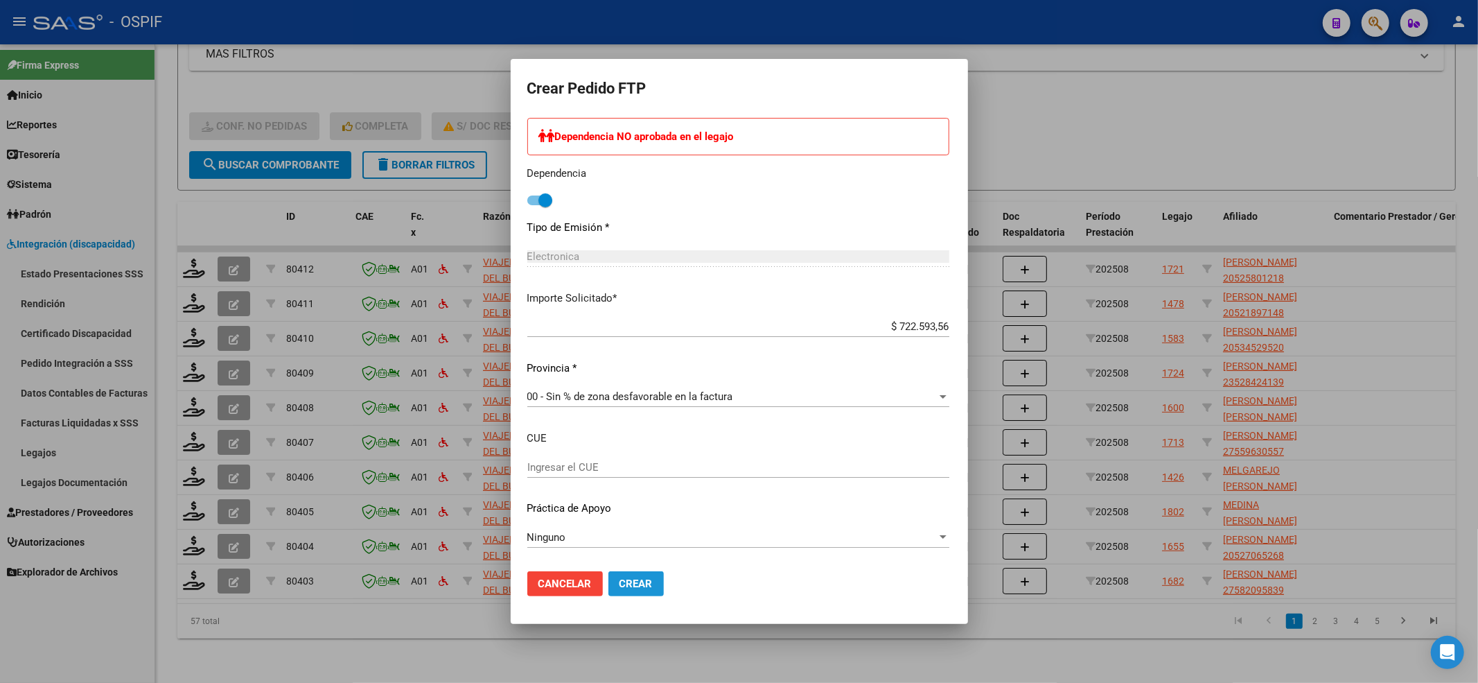
click at [620, 586] on span "Crear" at bounding box center [636, 583] width 33 height 12
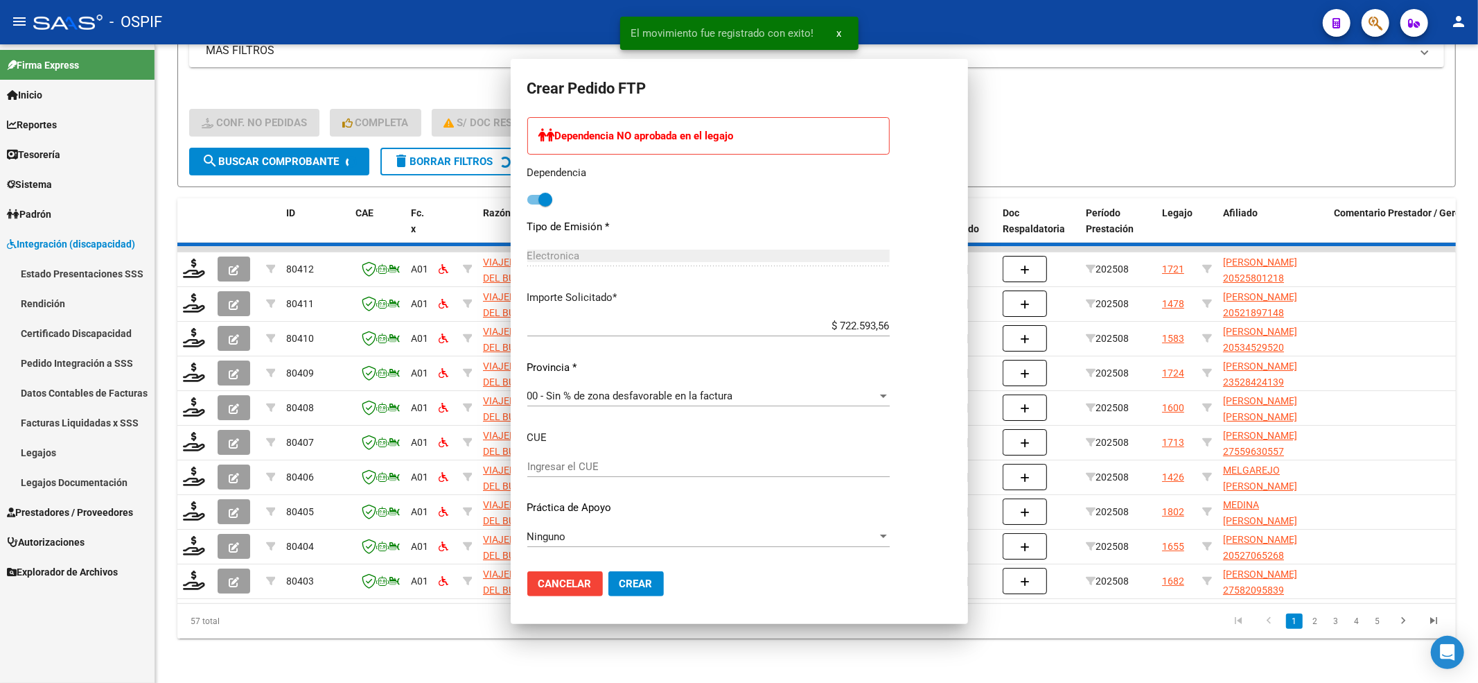
scroll to position [0, 0]
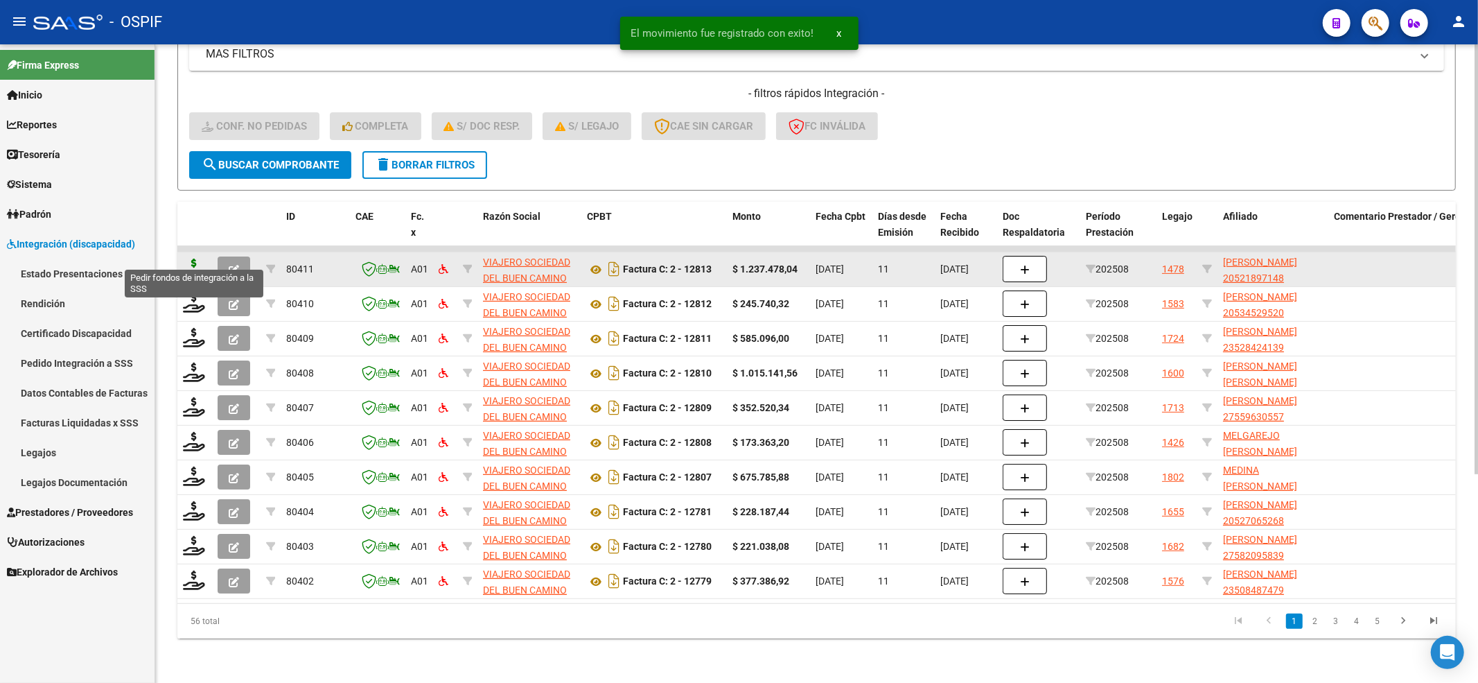
click at [190, 258] on icon at bounding box center [194, 267] width 22 height 19
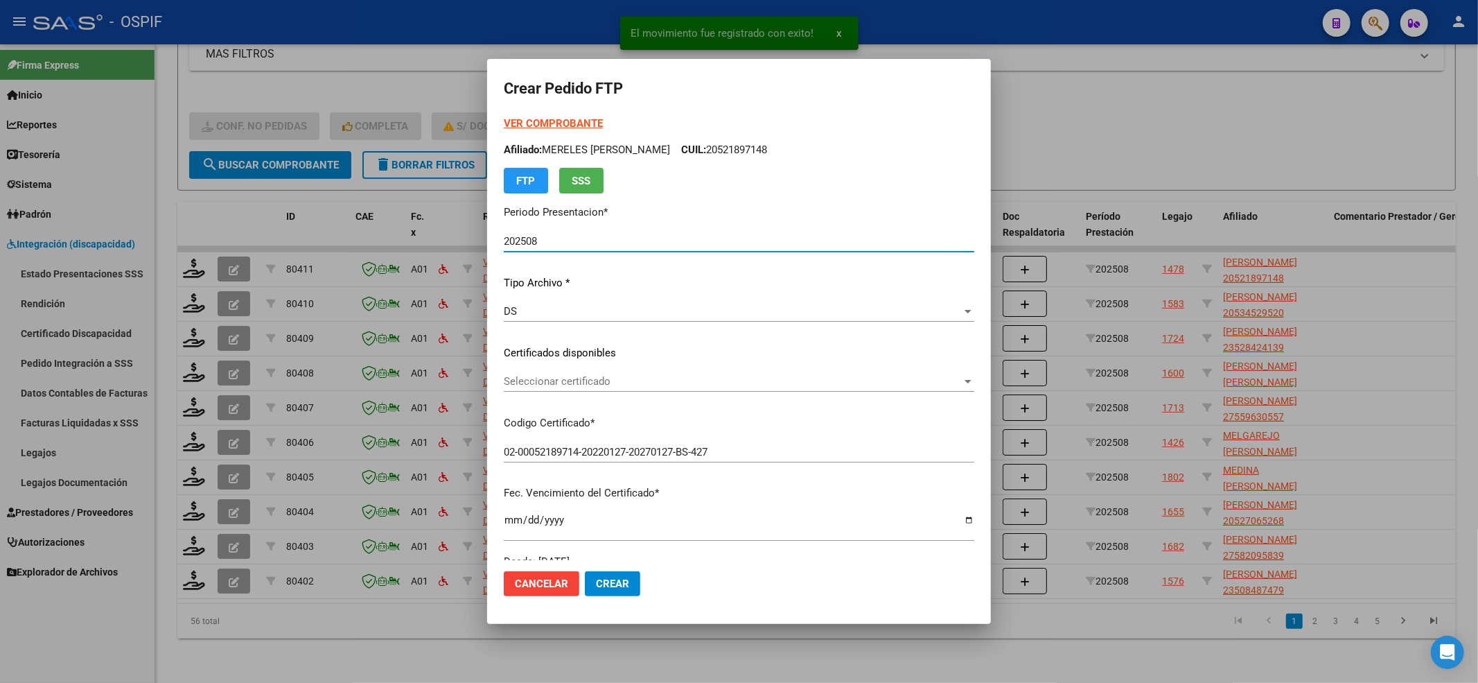
click at [530, 118] on strong "VER COMPROBANTE" at bounding box center [553, 123] width 99 height 12
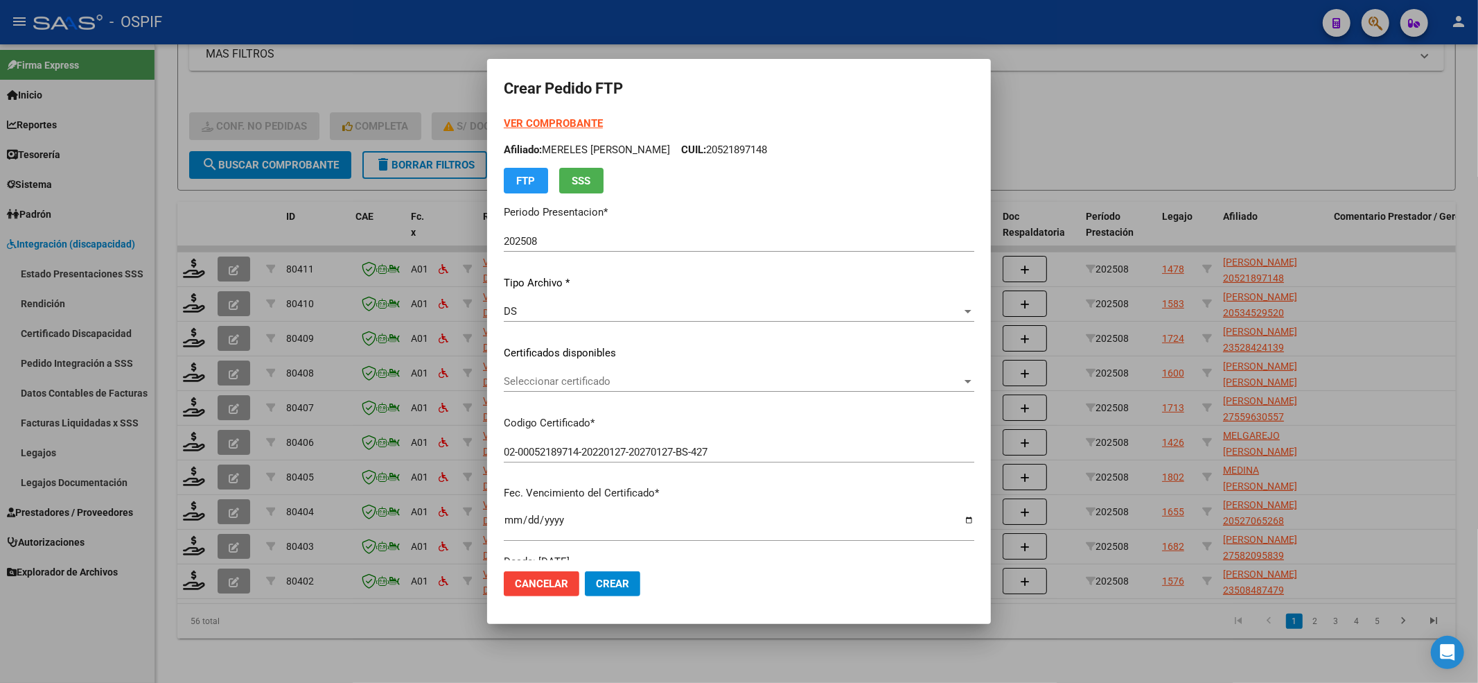
click at [627, 384] on span "Seleccionar certificado" at bounding box center [733, 381] width 458 height 12
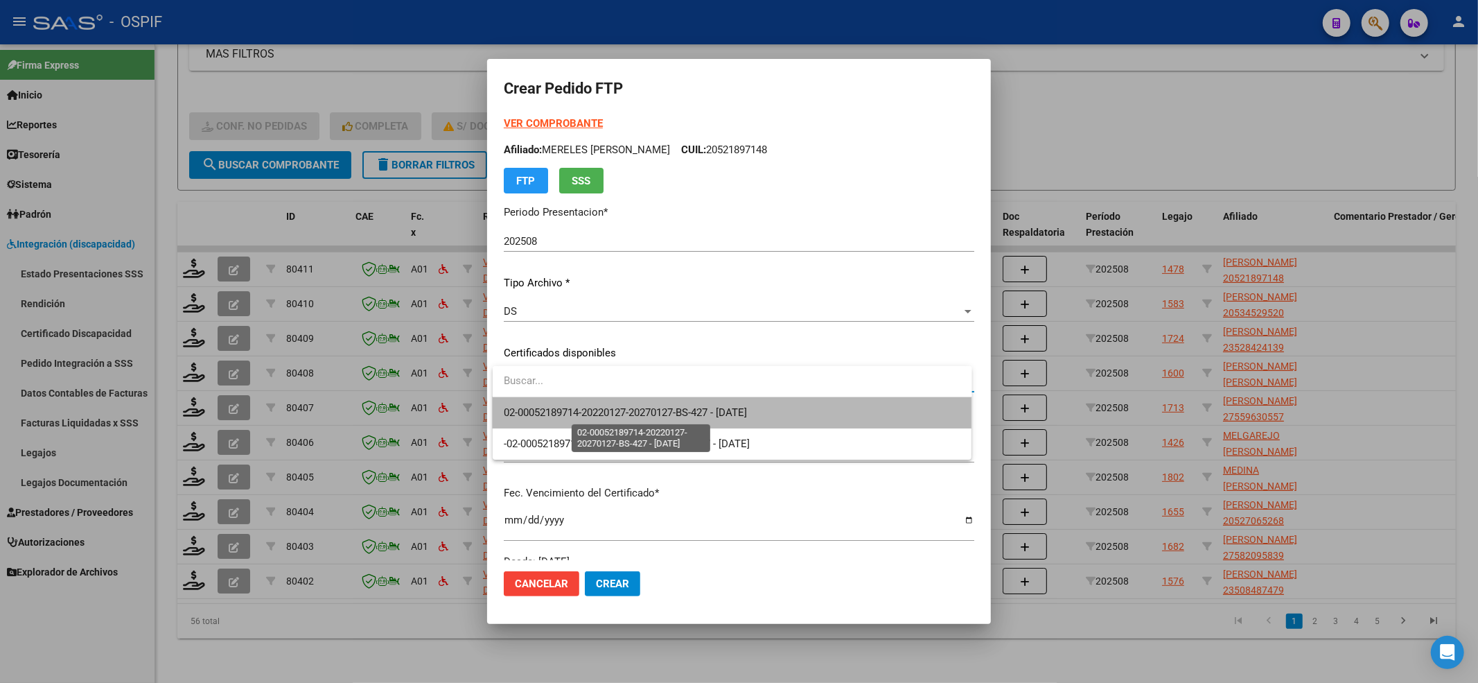
click at [617, 410] on span "02-00052189714-20220127-20270127-BS-427 - [DATE]" at bounding box center [625, 412] width 243 height 12
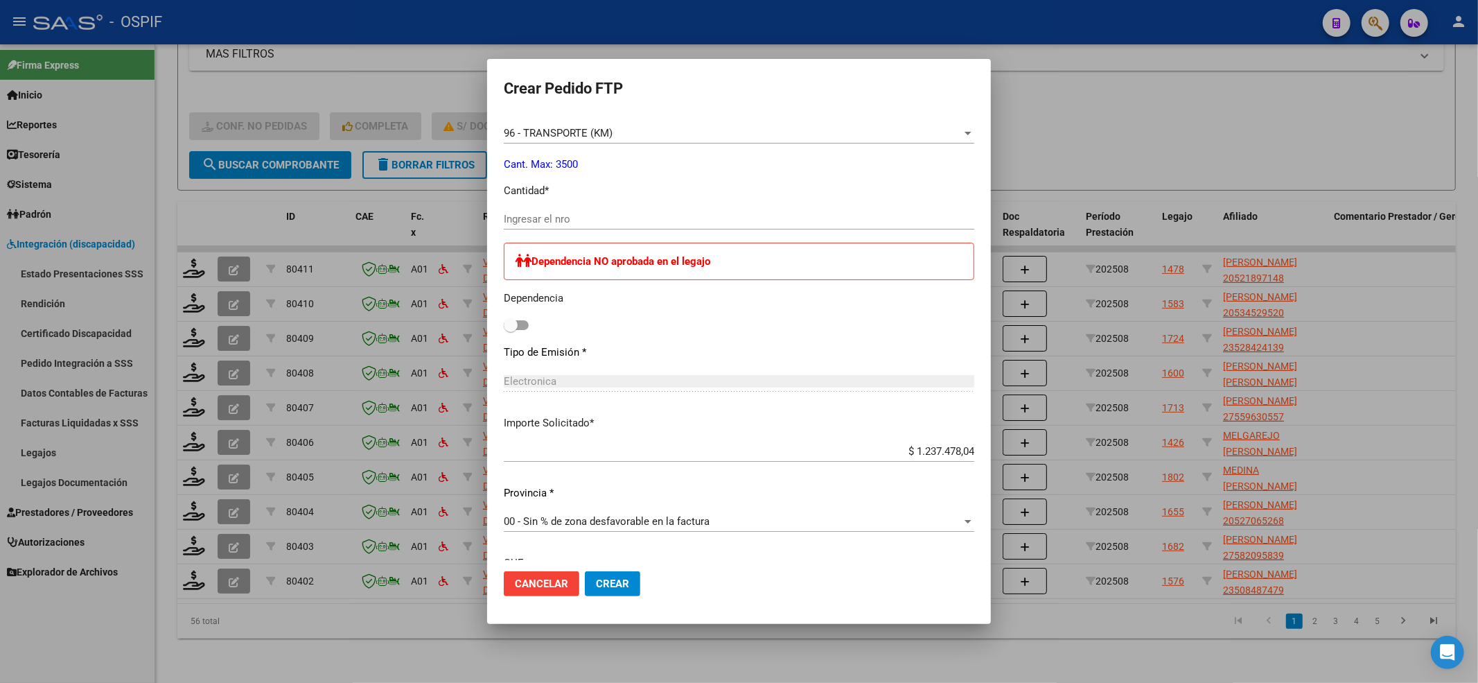
scroll to position [554, 0]
click at [500, 323] on mat-dialog-content "VER COMPROBANTE ARCA Padrón Afiliado: MERELES [PERSON_NAME]: 20521897148 FTP SS…" at bounding box center [739, 338] width 504 height 444
click at [510, 330] on span at bounding box center [511, 324] width 14 height 14
click at [510, 329] on input "checkbox" at bounding box center [510, 328] width 1 height 1
click at [585, 219] on input "Ingresar el nro" at bounding box center [739, 217] width 471 height 12
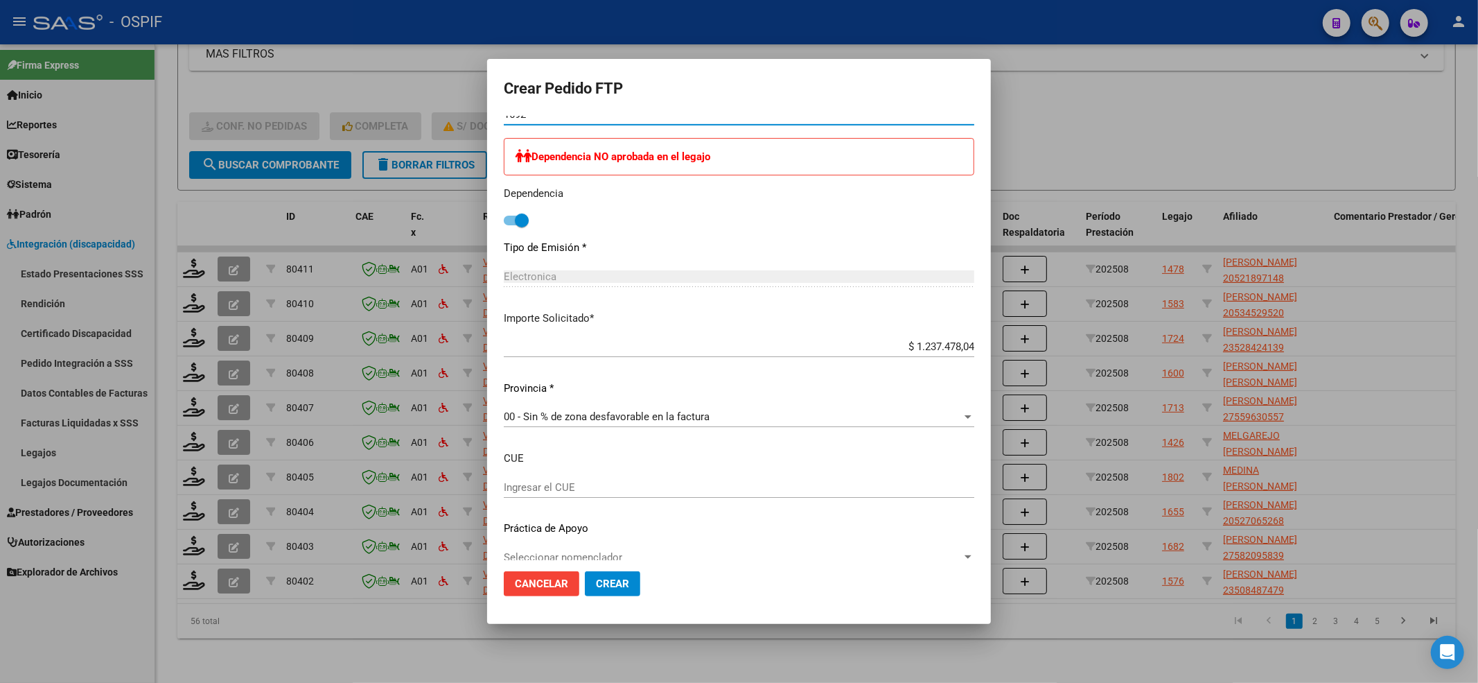
scroll to position [678, 0]
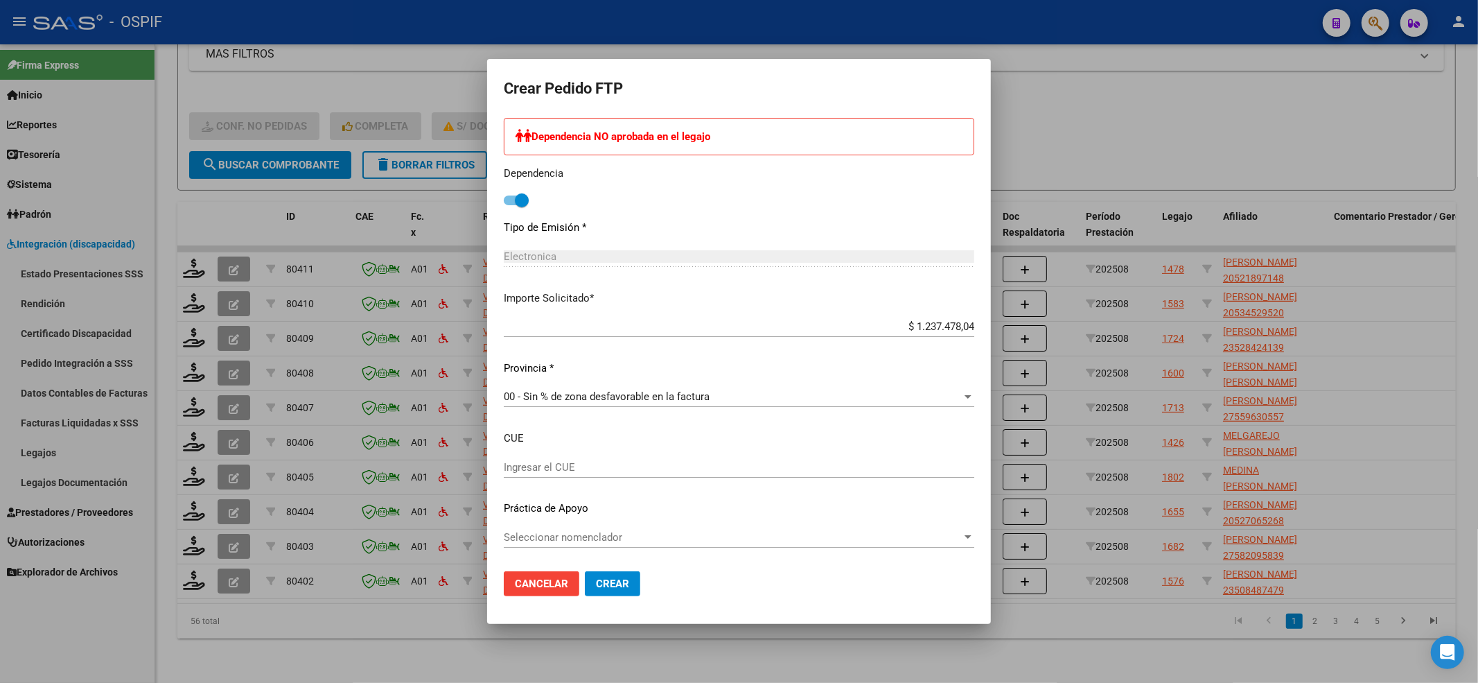
drag, startPoint x: 627, startPoint y: 558, endPoint x: 622, endPoint y: 552, distance: 7.4
click at [624, 554] on div "Seleccionar nomenclador Seleccionar nomenclador" at bounding box center [739, 544] width 471 height 34
click at [622, 552] on div "Seleccionar nomenclador Seleccionar nomenclador" at bounding box center [739, 544] width 471 height 34
click at [619, 547] on div "Seleccionar nomenclador Seleccionar nomenclador" at bounding box center [739, 544] width 471 height 34
click at [619, 527] on div "Seleccionar nomenclador Seleccionar nomenclador" at bounding box center [739, 537] width 471 height 21
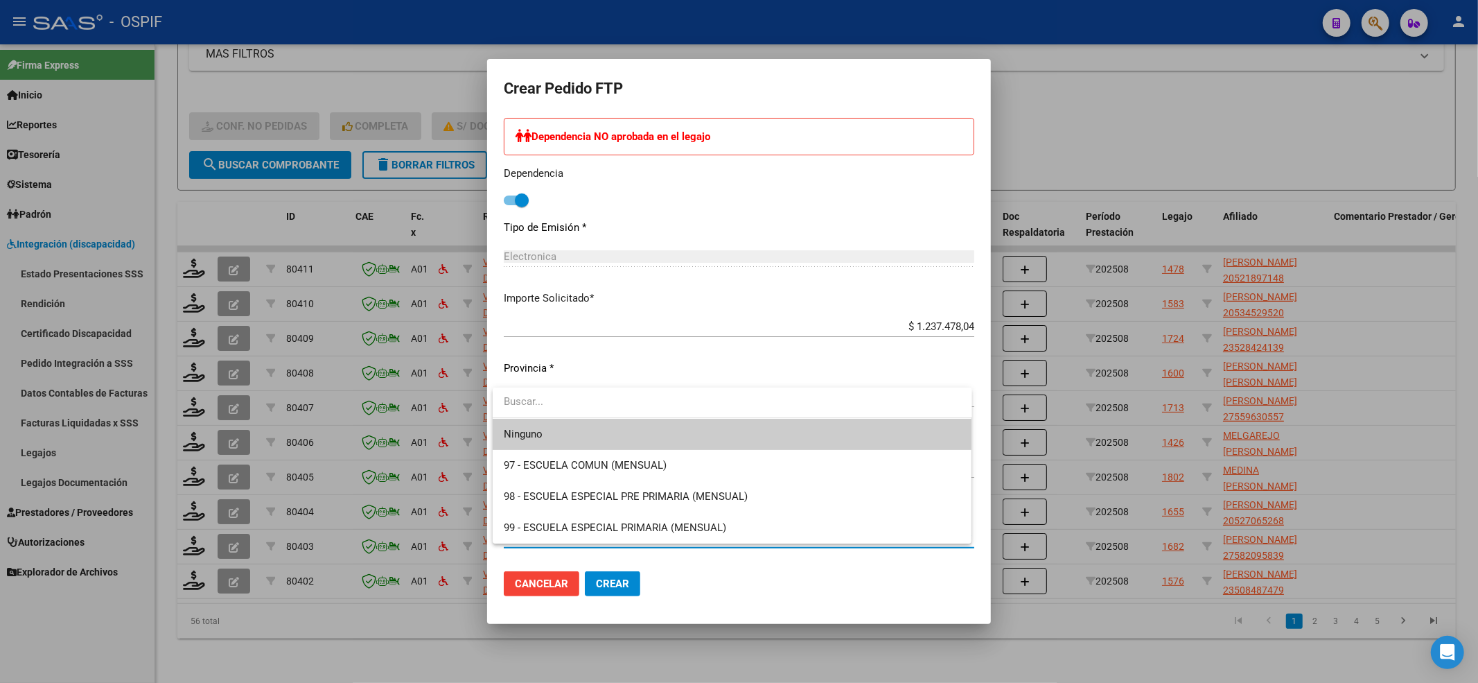
click at [577, 437] on span "Ninguno" at bounding box center [732, 434] width 457 height 31
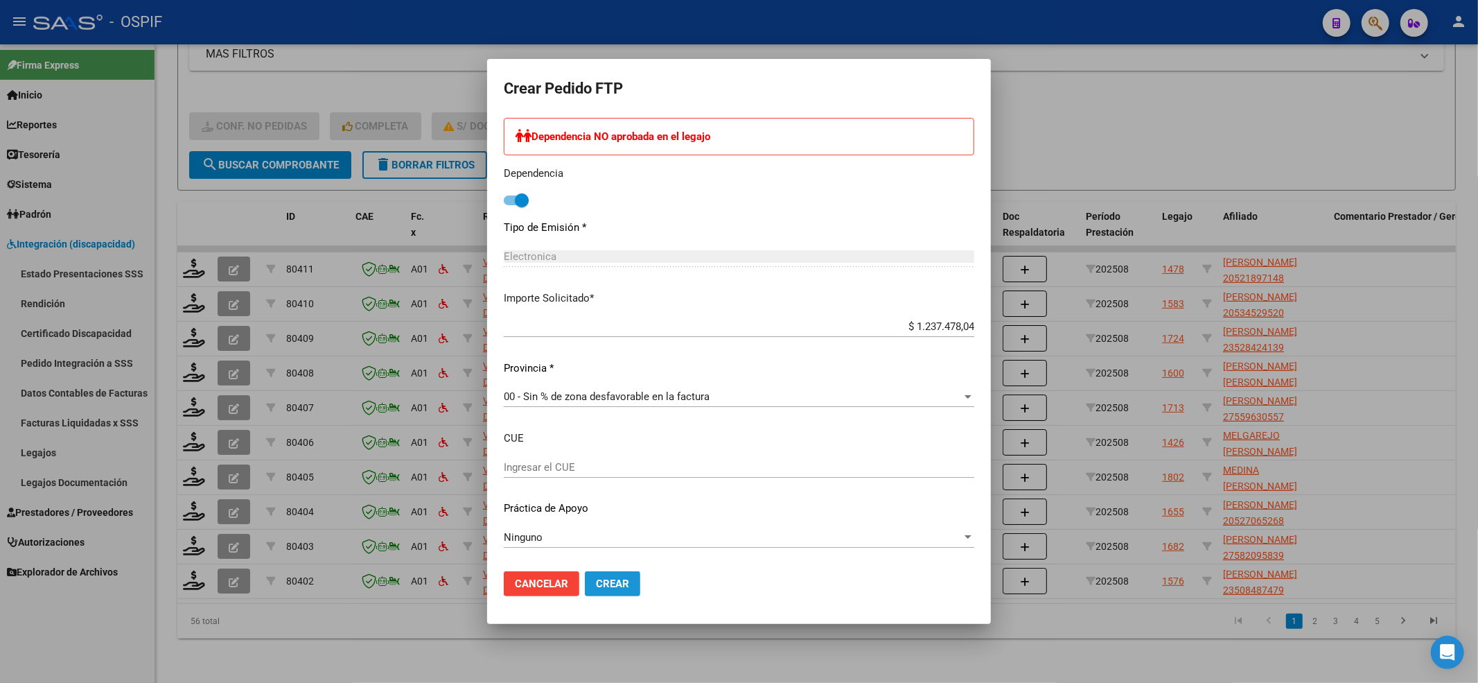
drag, startPoint x: 622, startPoint y: 588, endPoint x: 604, endPoint y: 571, distance: 24.0
click at [620, 585] on span "Crear" at bounding box center [612, 583] width 33 height 12
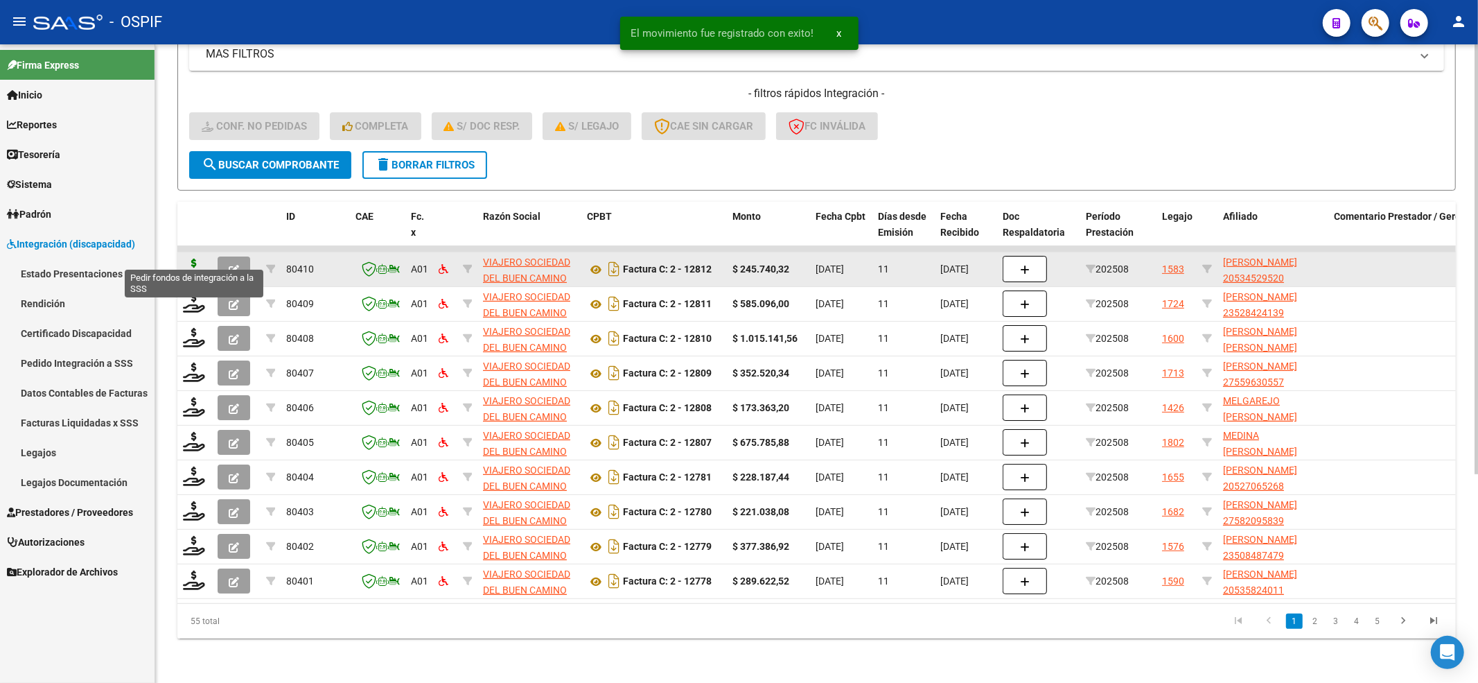
click at [194, 258] on icon at bounding box center [194, 267] width 22 height 19
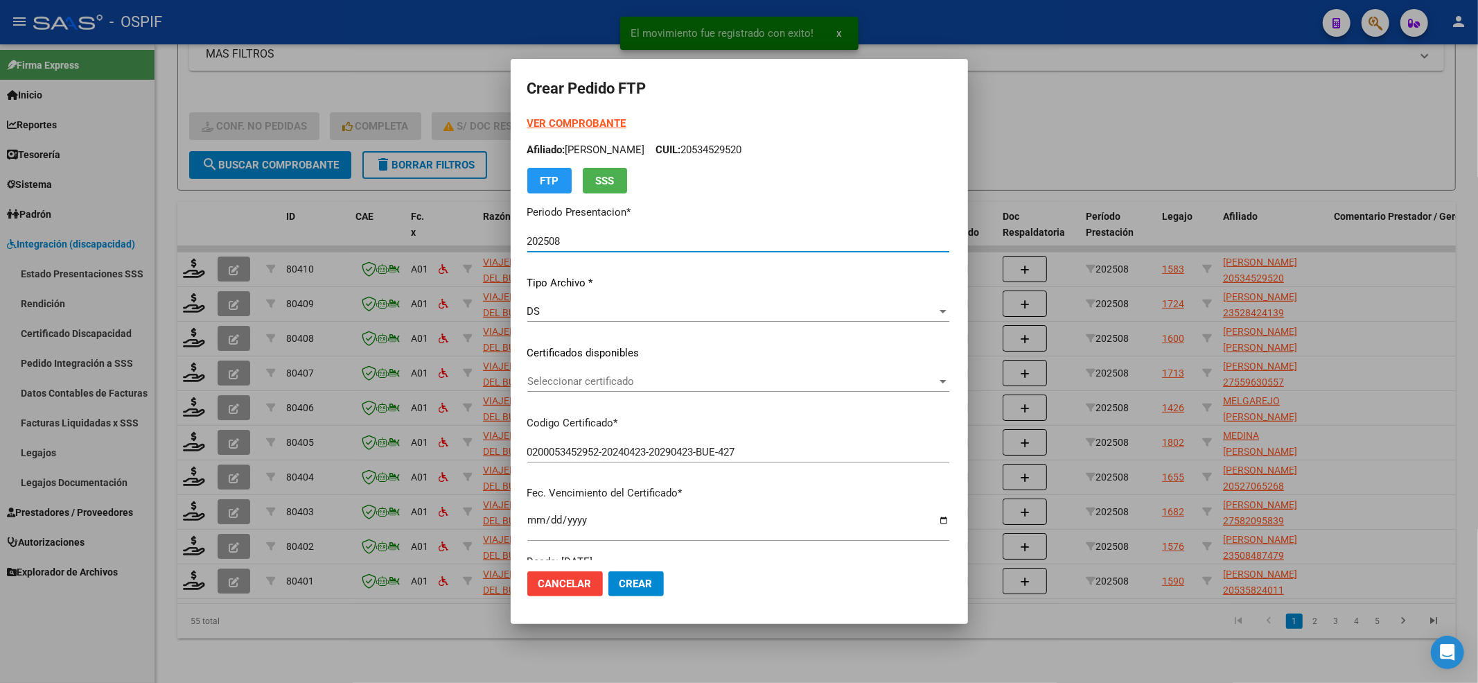
click at [534, 129] on strong "VER COMPROBANTE" at bounding box center [576, 123] width 99 height 12
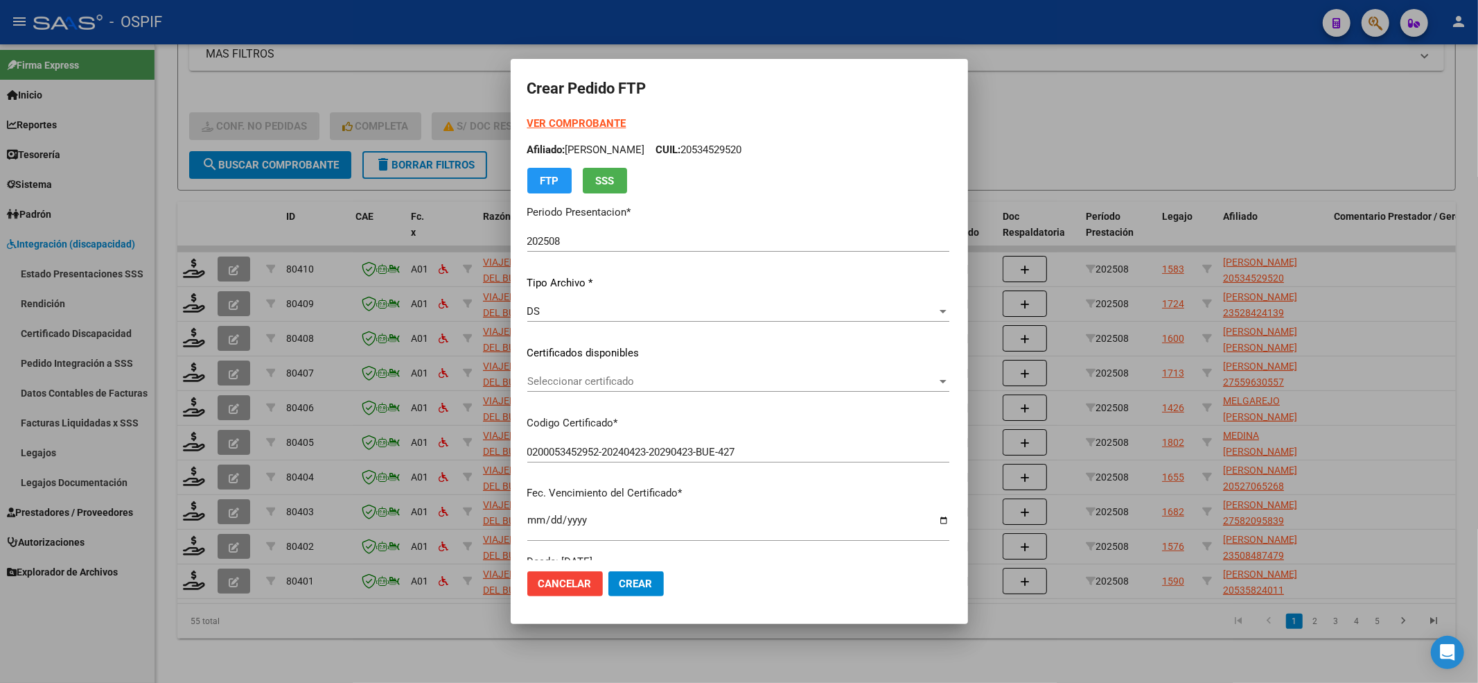
click at [747, 388] on div "Seleccionar certificado Seleccionar certificado" at bounding box center [738, 381] width 422 height 21
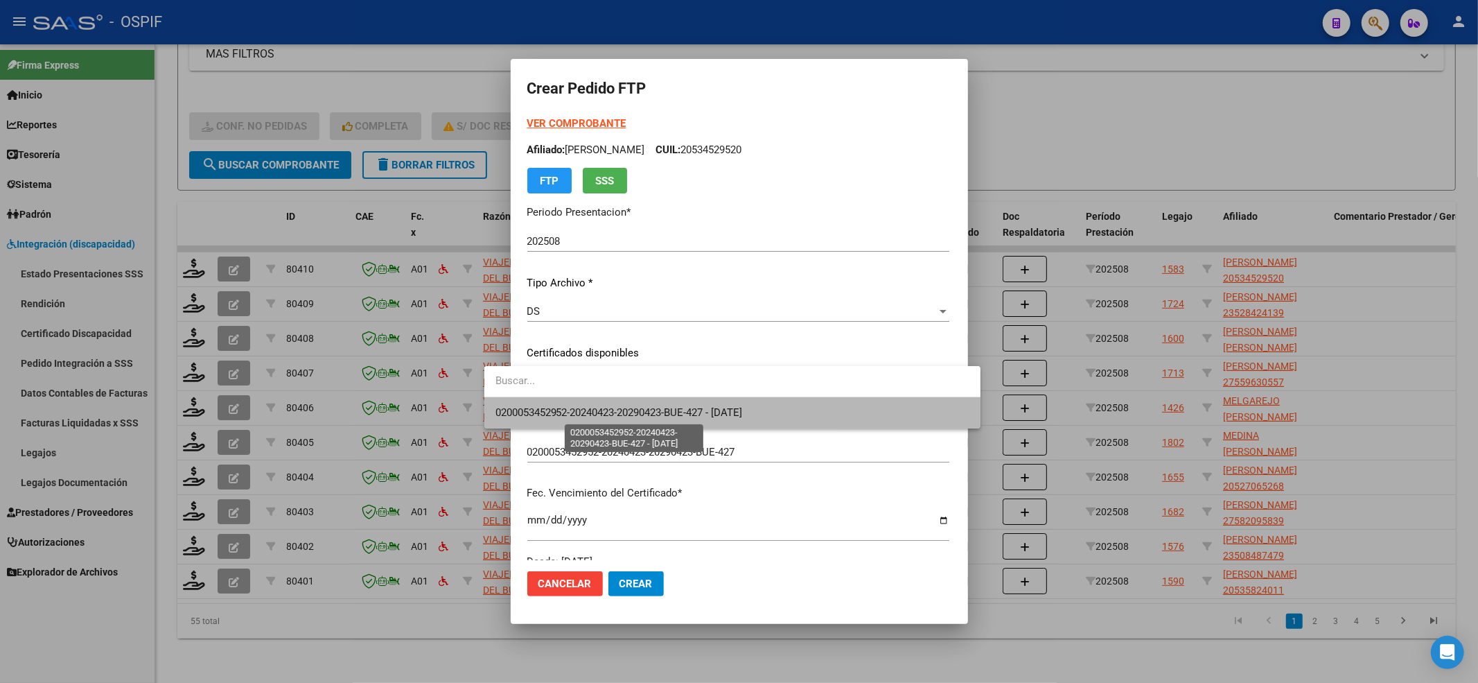
click at [732, 414] on span "0200053452952-20240423-20290423-BUE-427 - [DATE]" at bounding box center [618, 412] width 247 height 12
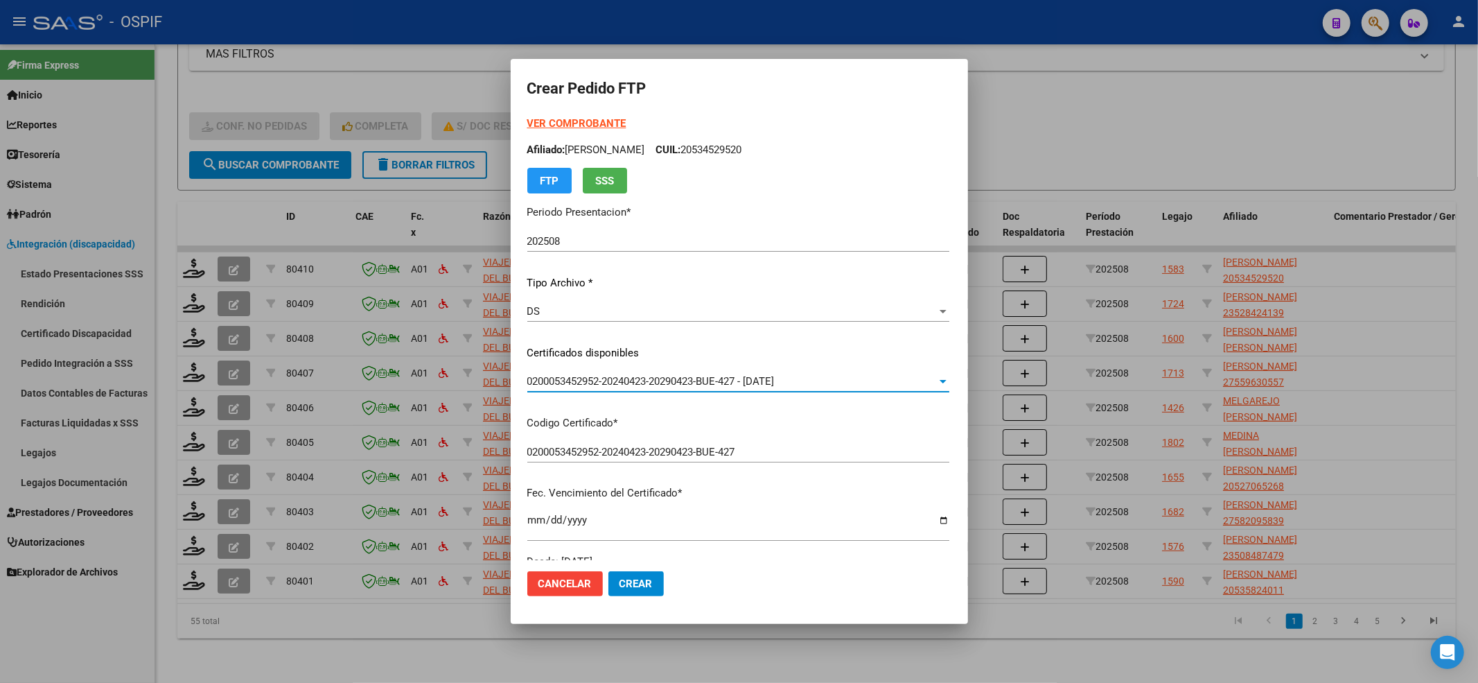
scroll to position [277, 0]
